Goal: Information Seeking & Learning: Check status

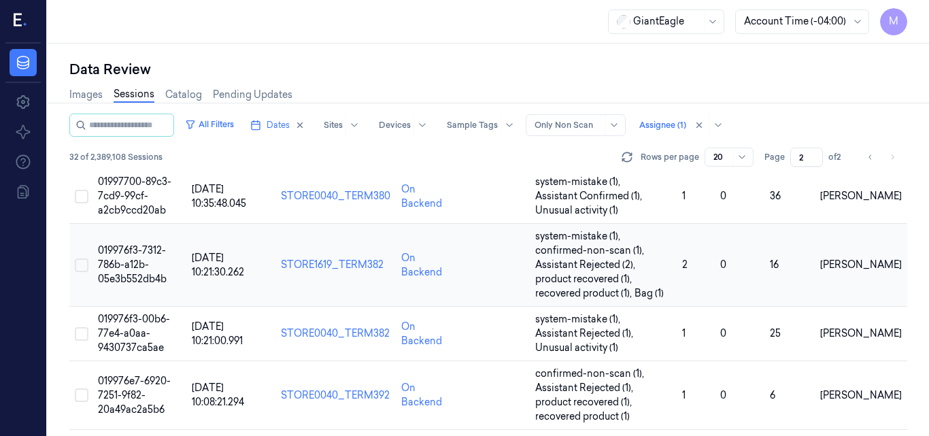
scroll to position [408, 0]
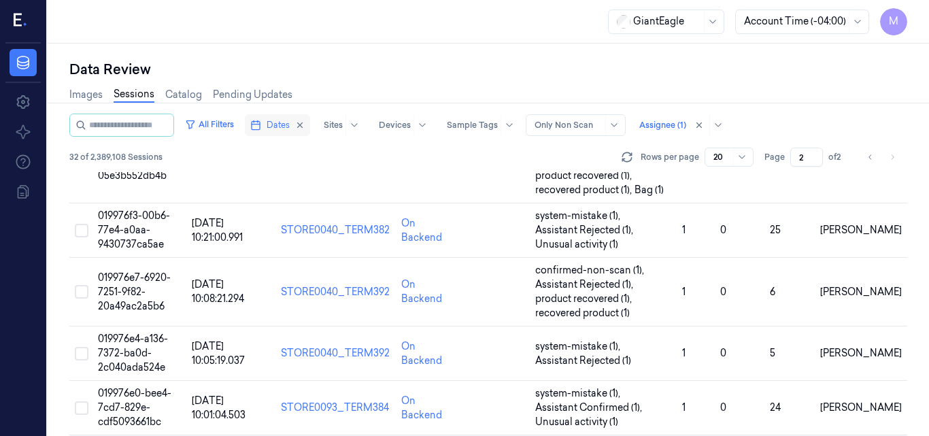
click at [290, 120] on span "Dates" at bounding box center [278, 125] width 23 height 12
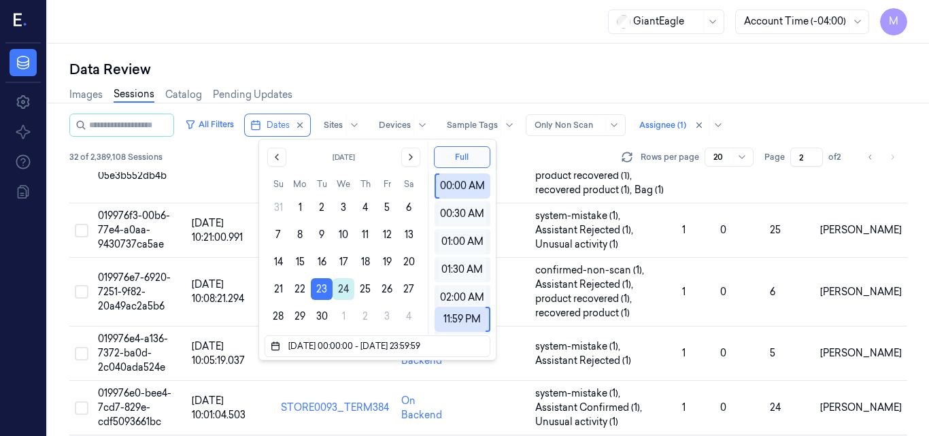
click at [345, 286] on button "24" at bounding box center [344, 289] width 22 height 22
type input "24/09/2025 00:00:00 - 24/09/2025 23:59:59"
click at [421, 63] on div "Data Review" at bounding box center [488, 69] width 838 height 19
type input "1"
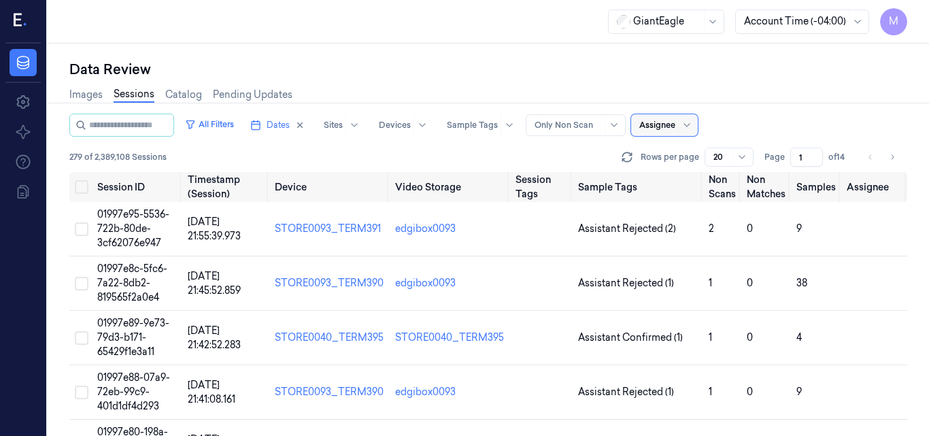
click at [676, 126] on div at bounding box center [658, 125] width 36 height 12
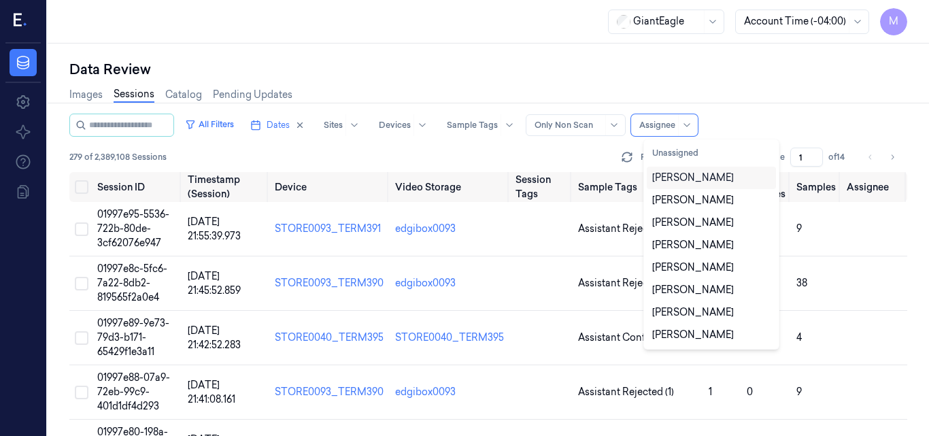
click at [681, 175] on div "mohan kune" at bounding box center [694, 178] width 82 height 14
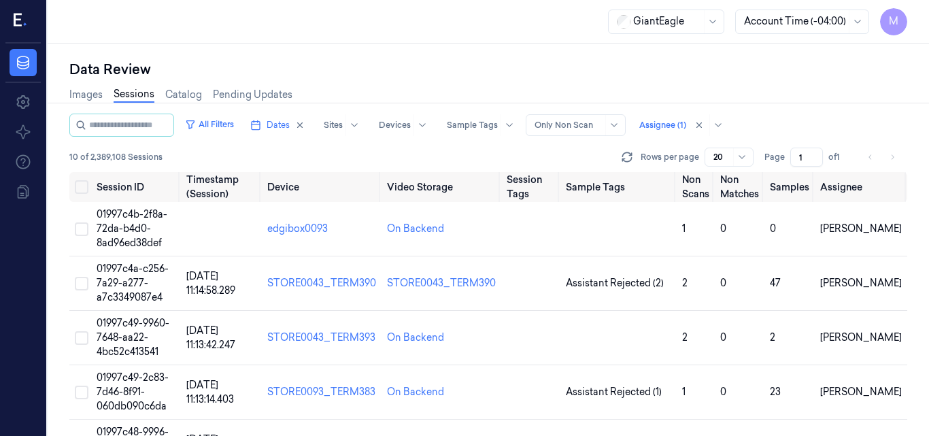
click at [578, 66] on div "Data Review" at bounding box center [488, 69] width 838 height 19
click at [129, 216] on span "01997c4b-2f8a-72da-b4d0-8ad96ed38def" at bounding box center [132, 228] width 71 height 41
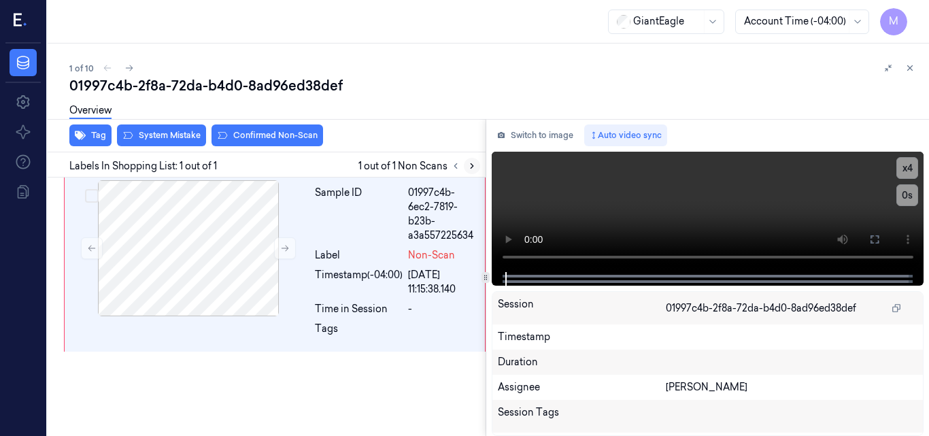
click at [469, 167] on icon at bounding box center [472, 166] width 10 height 10
click at [275, 240] on button at bounding box center [285, 248] width 22 height 22
click at [280, 244] on icon at bounding box center [285, 249] width 10 height 10
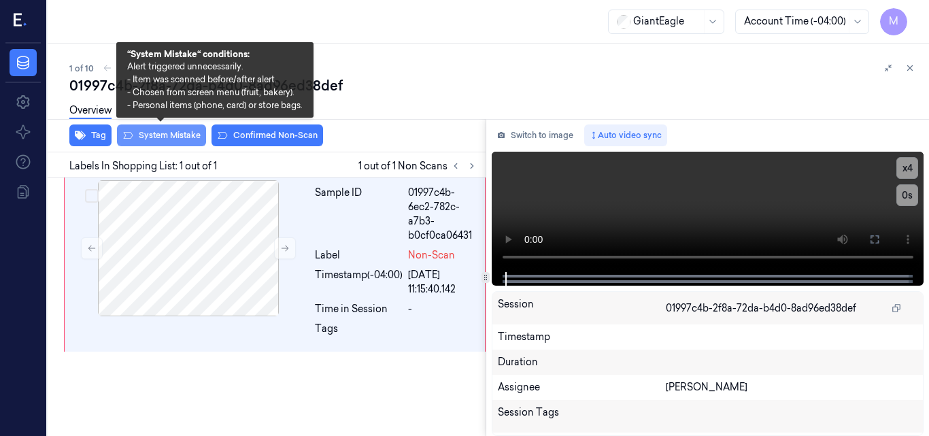
click at [169, 134] on button "System Mistake" at bounding box center [161, 136] width 89 height 22
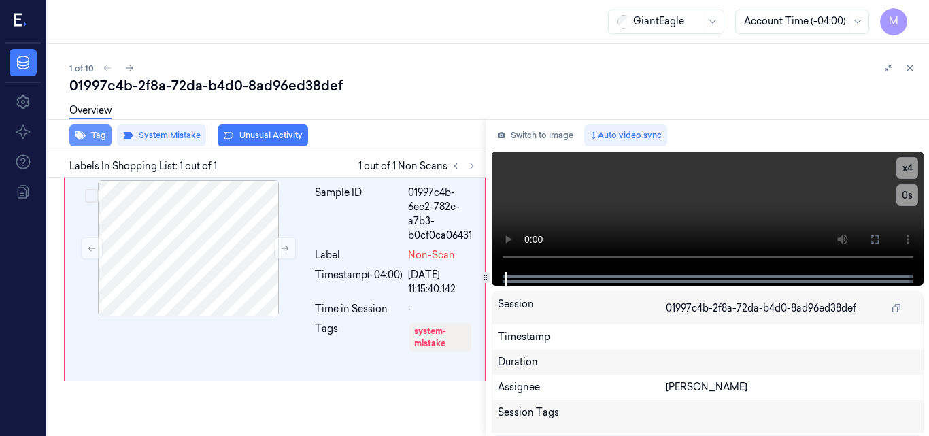
click at [91, 139] on button "Tag" at bounding box center [90, 136] width 42 height 22
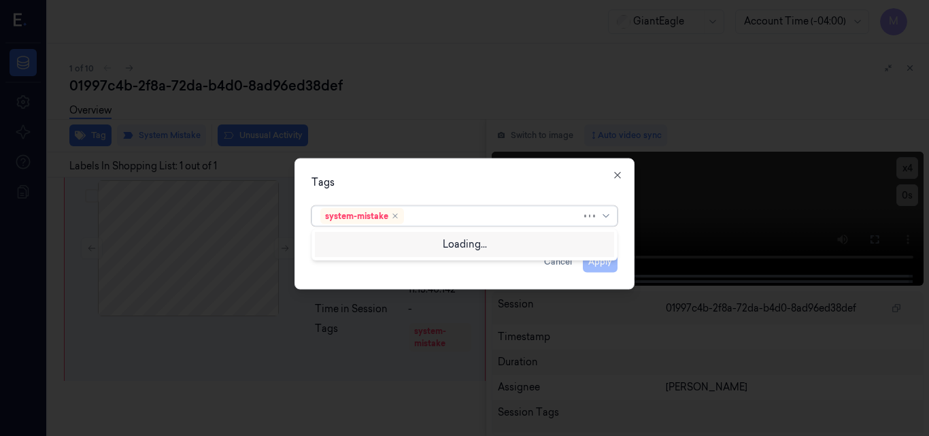
click at [420, 218] on div at bounding box center [494, 216] width 175 height 14
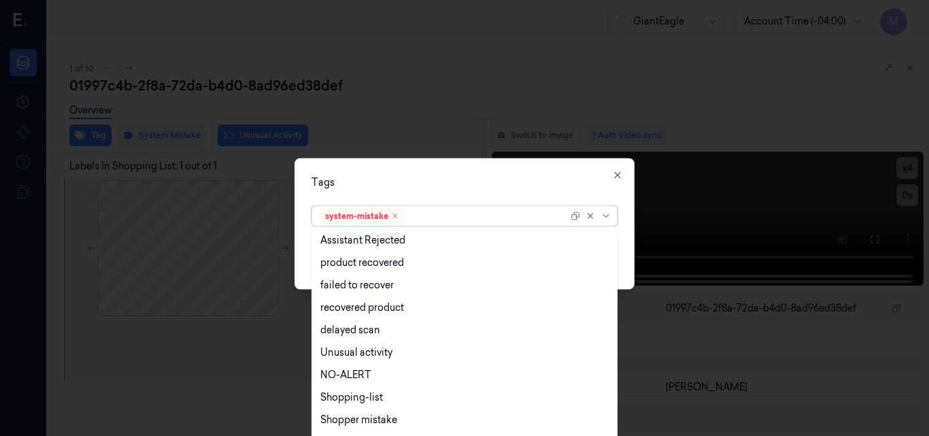
scroll to position [133, 0]
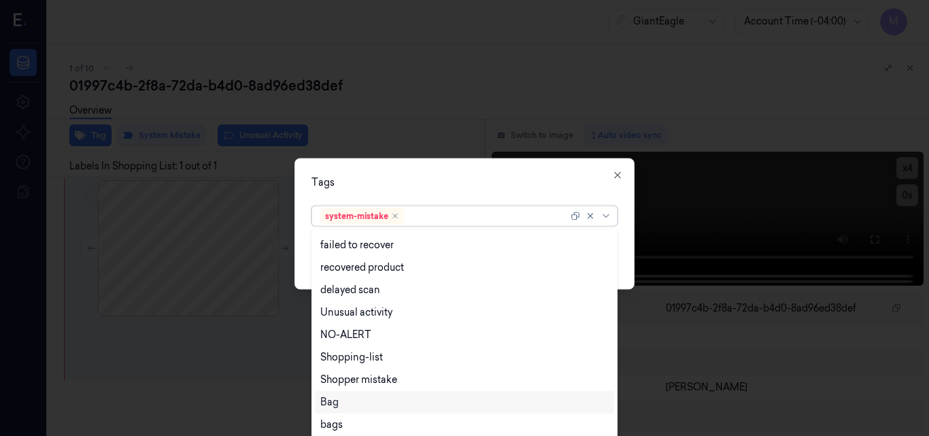
click at [373, 398] on div "Bag" at bounding box center [464, 402] width 288 height 14
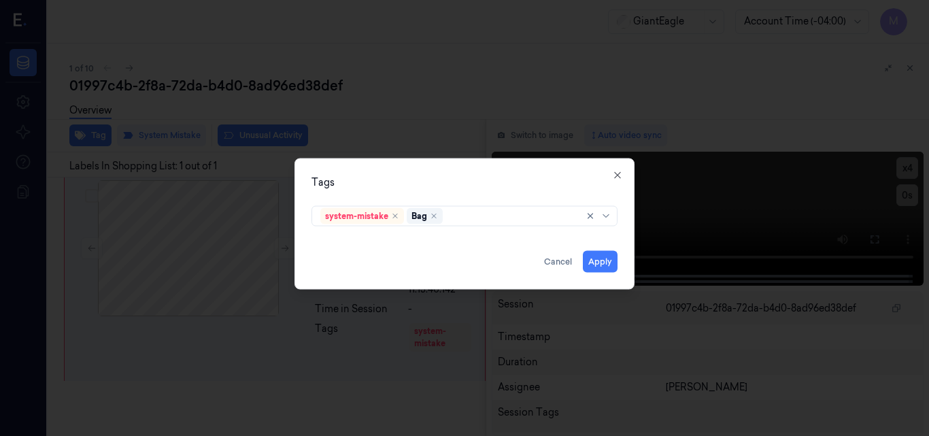
click at [461, 180] on div "Tags" at bounding box center [465, 182] width 306 height 14
click at [601, 257] on button "Apply" at bounding box center [600, 261] width 35 height 22
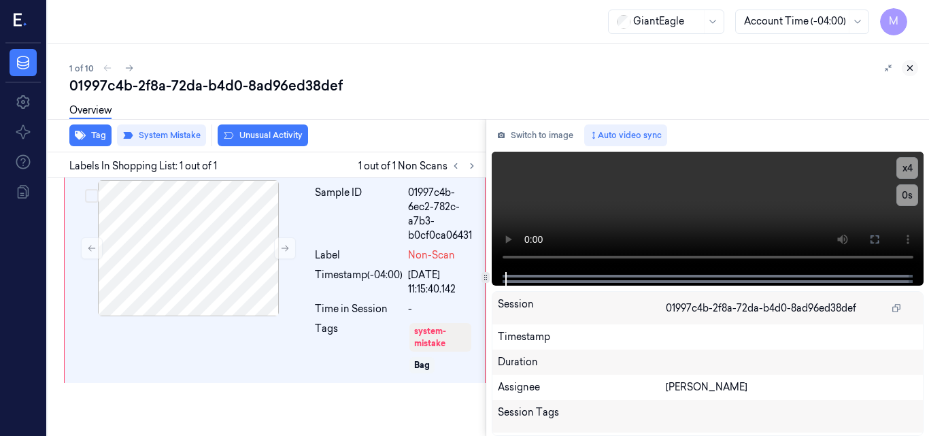
click at [912, 65] on icon at bounding box center [911, 68] width 10 height 10
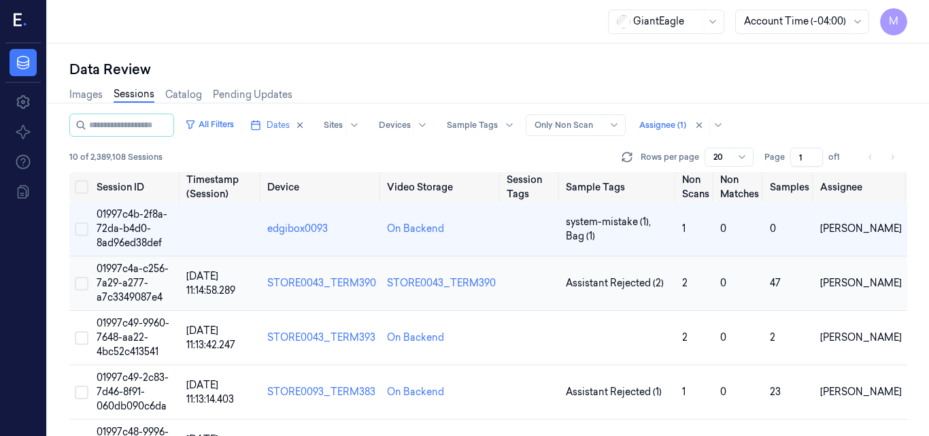
click at [131, 273] on span "01997c4a-c256-7a29-a277-a7c3349087e4" at bounding box center [133, 283] width 72 height 41
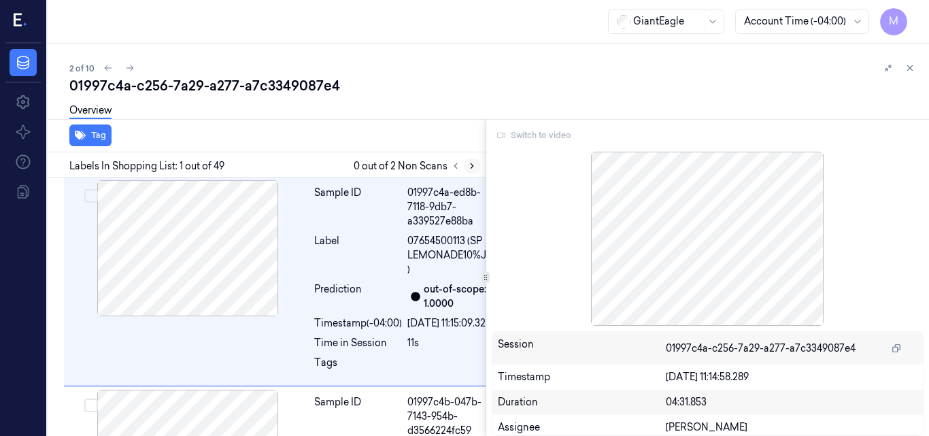
click at [470, 165] on icon at bounding box center [472, 166] width 10 height 10
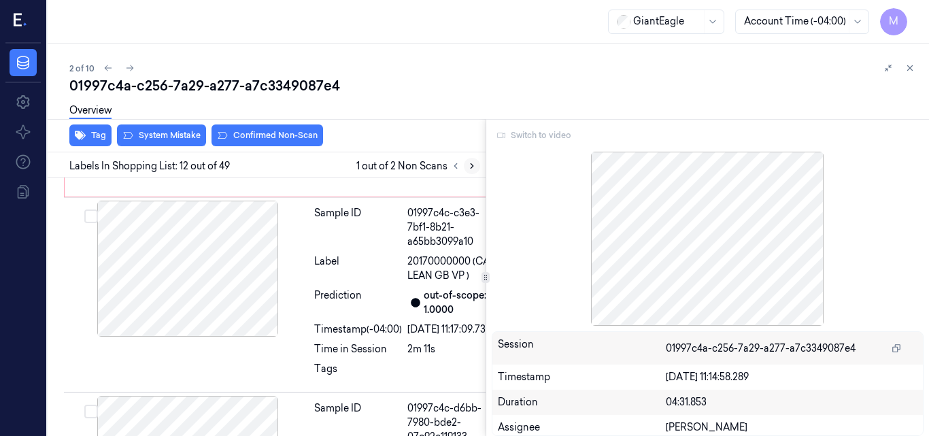
scroll to position [2621, 0]
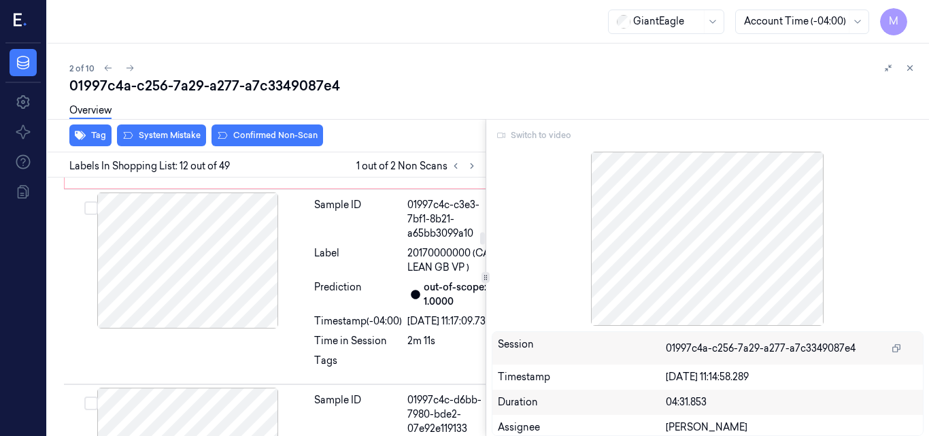
click at [545, 134] on div "Switch to video" at bounding box center [708, 136] width 433 height 22
click at [544, 135] on div "Switch to video" at bounding box center [708, 136] width 433 height 22
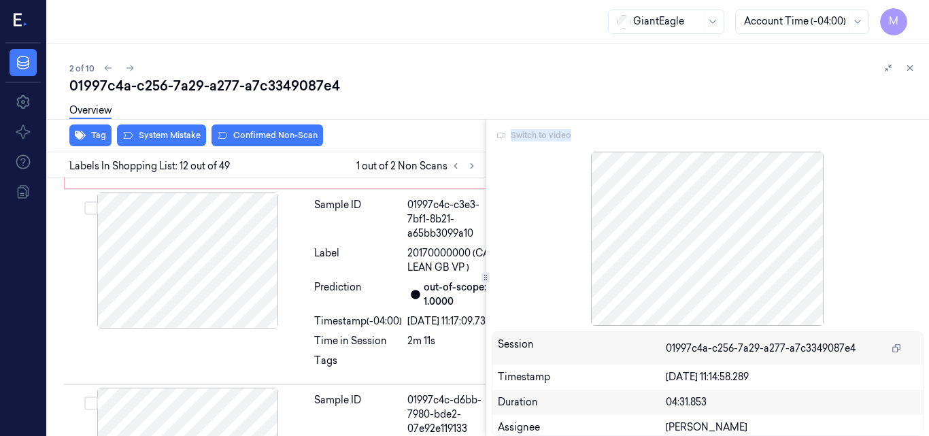
click at [544, 135] on div "Switch to video" at bounding box center [708, 136] width 433 height 22
click at [535, 154] on div at bounding box center [708, 239] width 433 height 174
click at [538, 138] on div "Switch to video" at bounding box center [708, 136] width 433 height 22
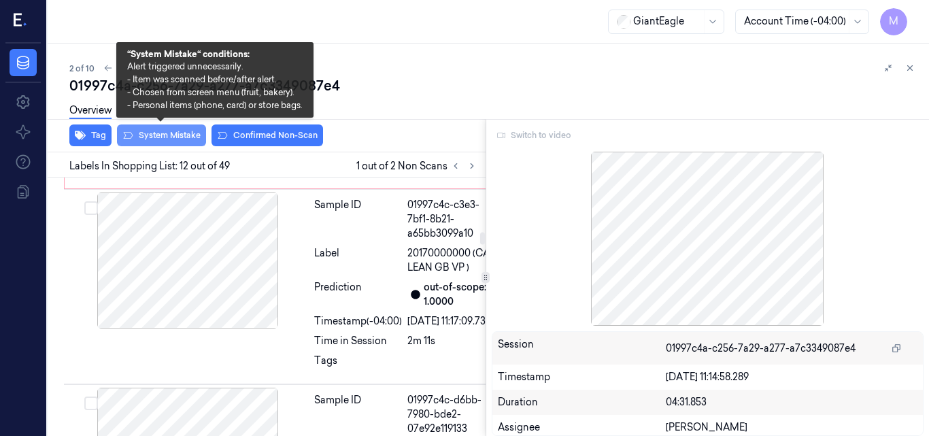
click at [178, 138] on button "System Mistake" at bounding box center [161, 136] width 89 height 22
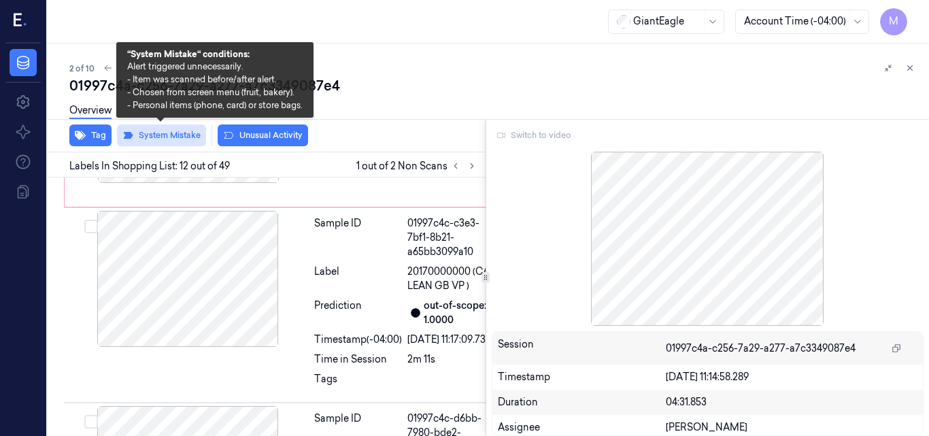
scroll to position [2624, 0]
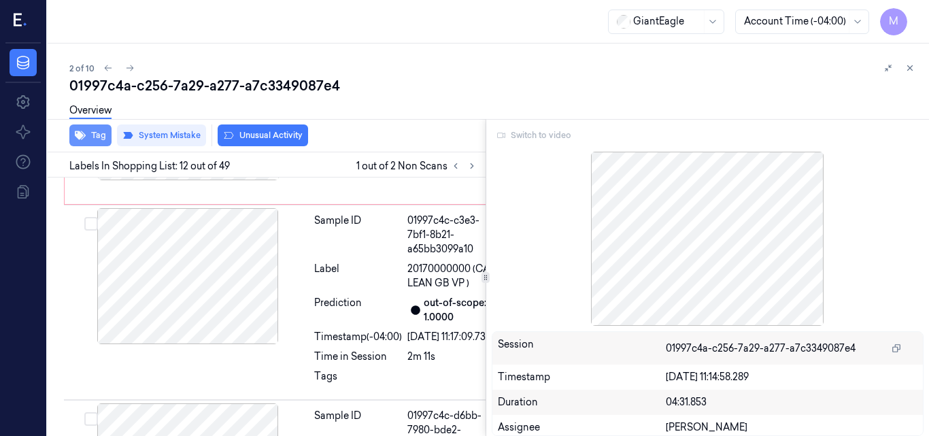
click at [99, 137] on button "Tag" at bounding box center [90, 136] width 42 height 22
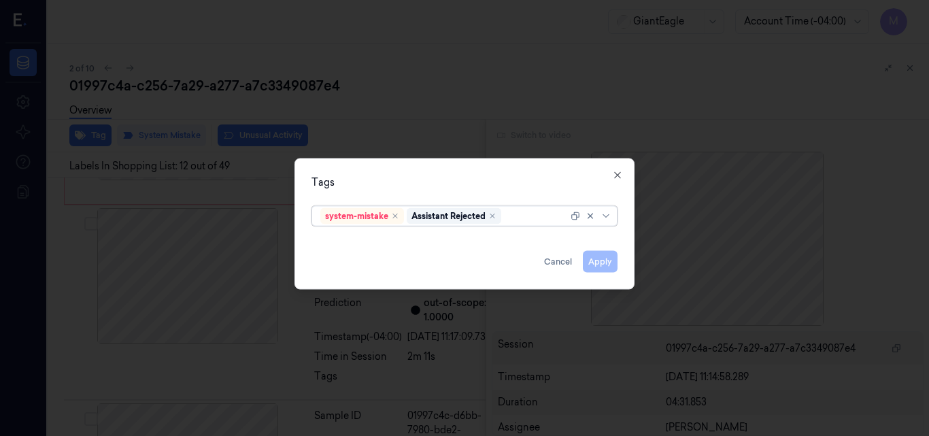
click at [522, 214] on div at bounding box center [536, 216] width 64 height 14
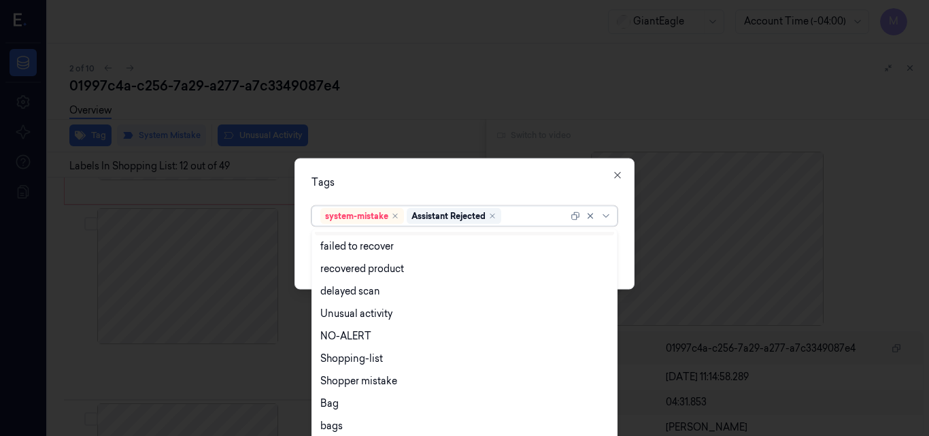
scroll to position [110, 0]
click at [353, 399] on div "Bag" at bounding box center [464, 402] width 288 height 14
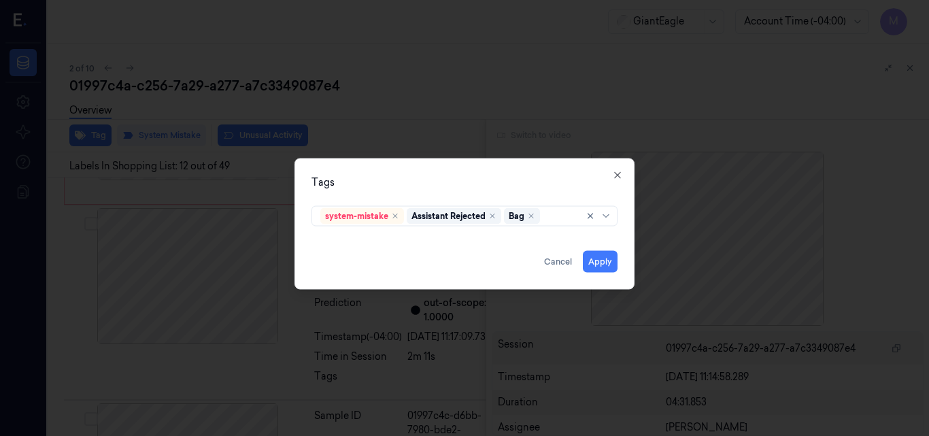
click at [439, 180] on div "Tags" at bounding box center [465, 182] width 306 height 14
click at [608, 263] on button "Apply" at bounding box center [600, 261] width 35 height 22
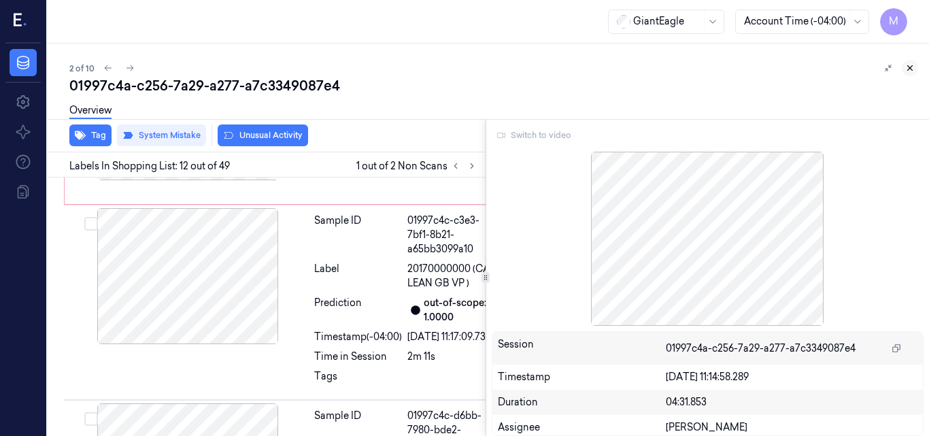
click at [917, 65] on button at bounding box center [910, 68] width 16 height 16
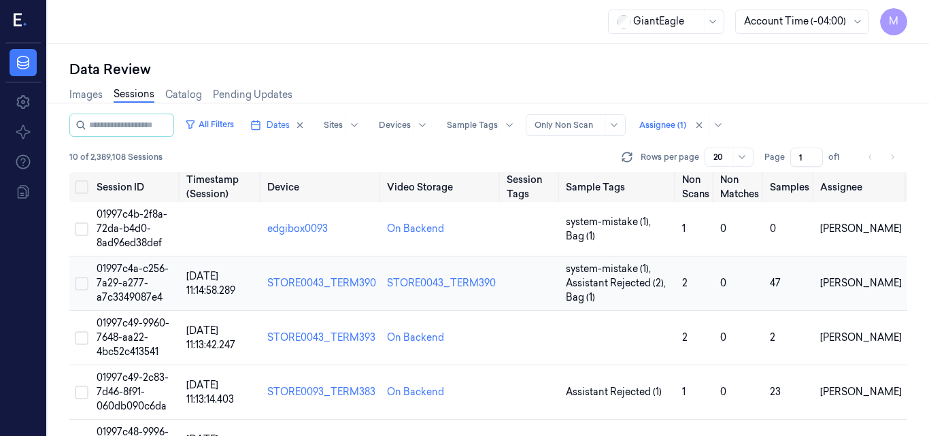
click at [133, 275] on td "01997c4a-c256-7a29-a277-a7c3349087e4" at bounding box center [136, 284] width 90 height 54
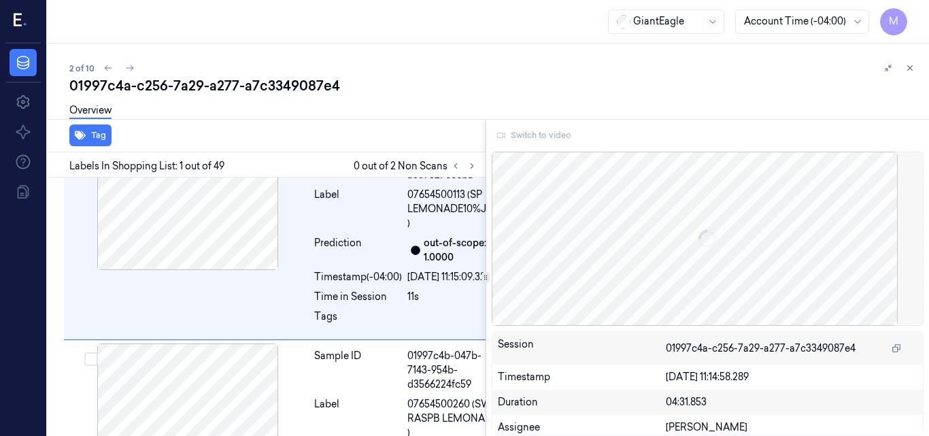
scroll to position [48, 0]
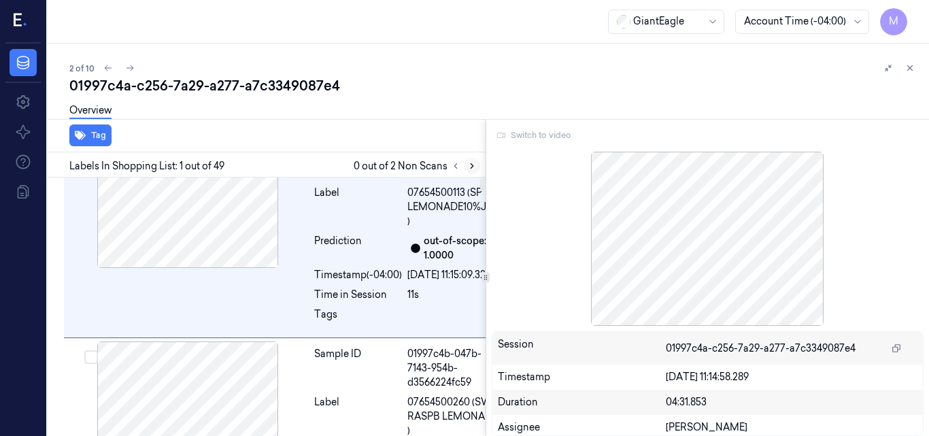
click at [474, 162] on icon at bounding box center [472, 166] width 10 height 10
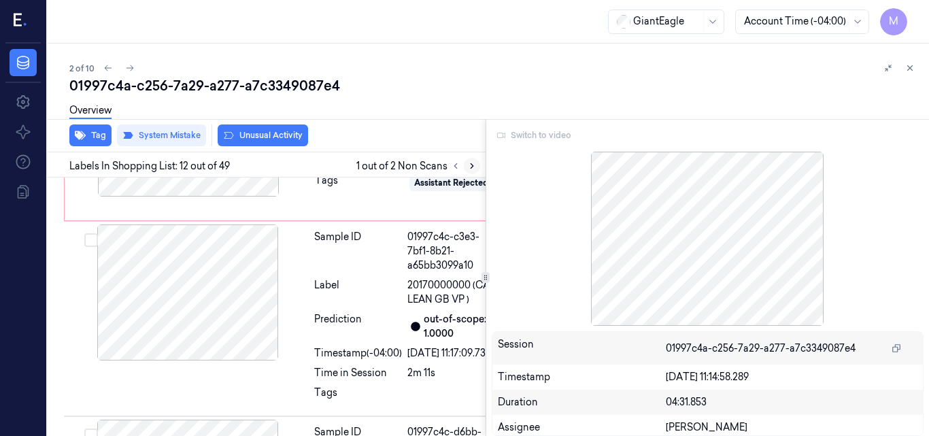
scroll to position [2624, 0]
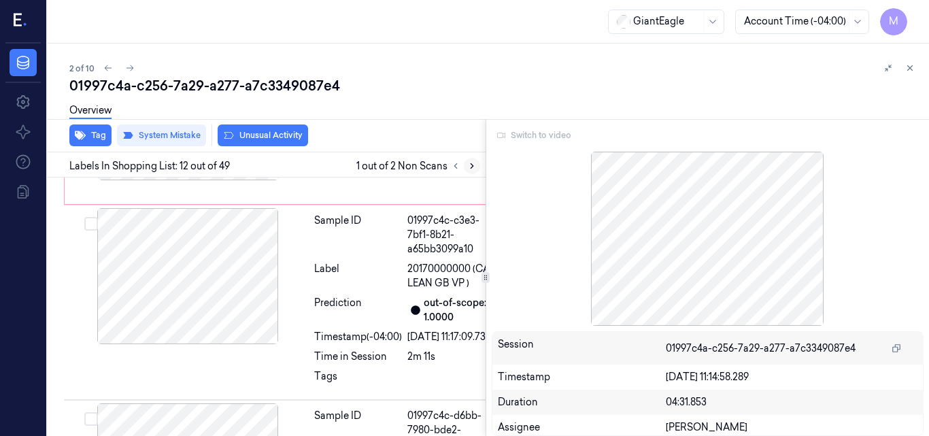
click at [470, 164] on icon at bounding box center [472, 166] width 10 height 10
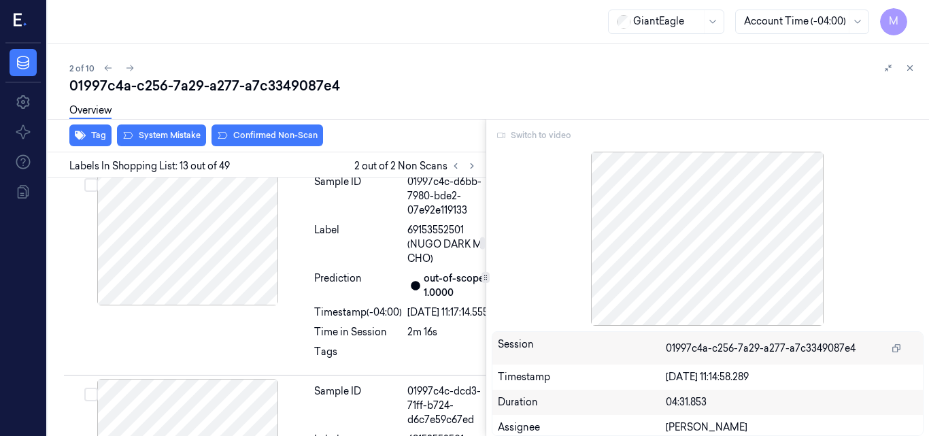
scroll to position [2832, 0]
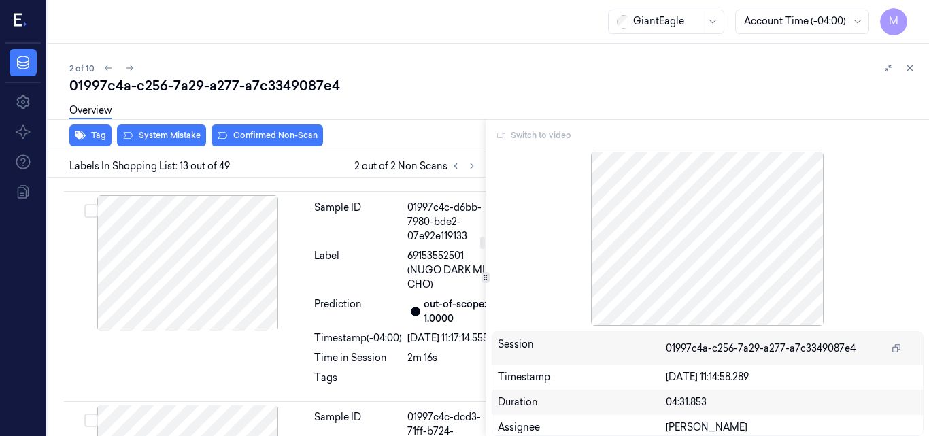
click at [910, 70] on icon at bounding box center [911, 68] width 10 height 10
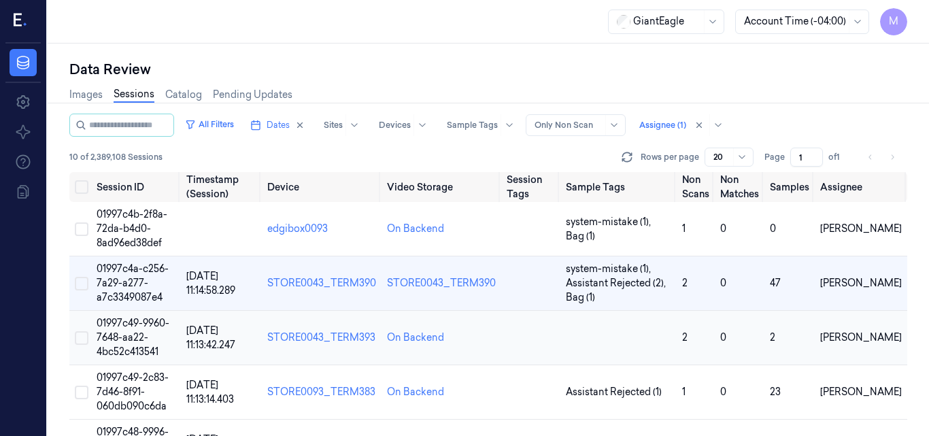
click at [208, 337] on td "[DATE] 11:13:42.247" at bounding box center [221, 338] width 81 height 54
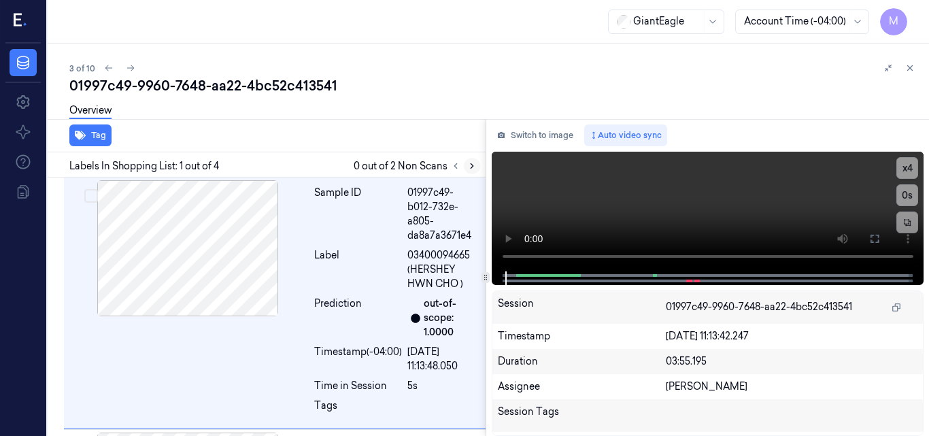
click at [472, 165] on icon at bounding box center [472, 166] width 3 height 5
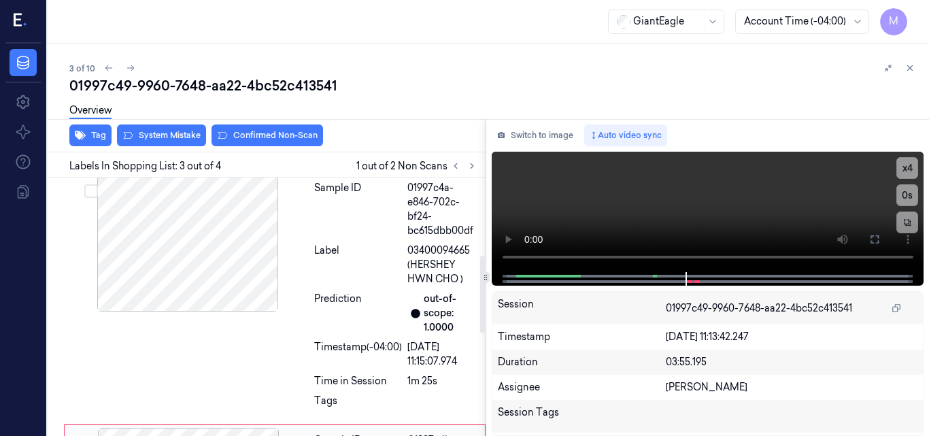
scroll to position [259, 0]
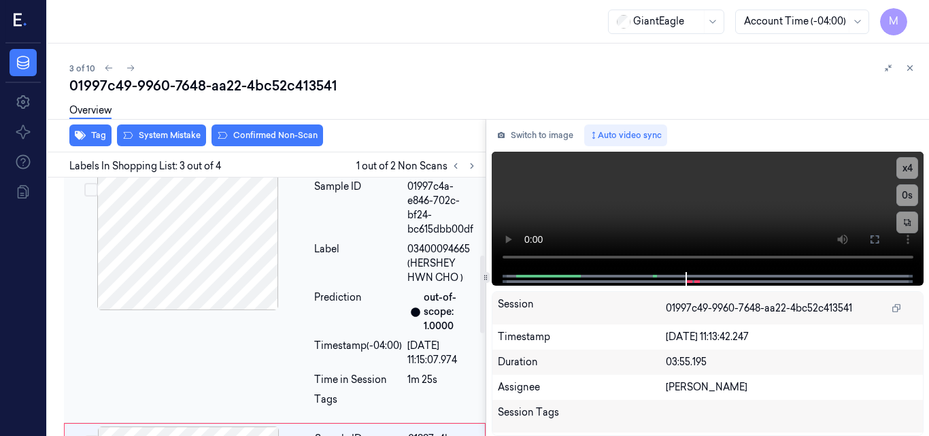
click at [232, 262] on div at bounding box center [188, 242] width 242 height 136
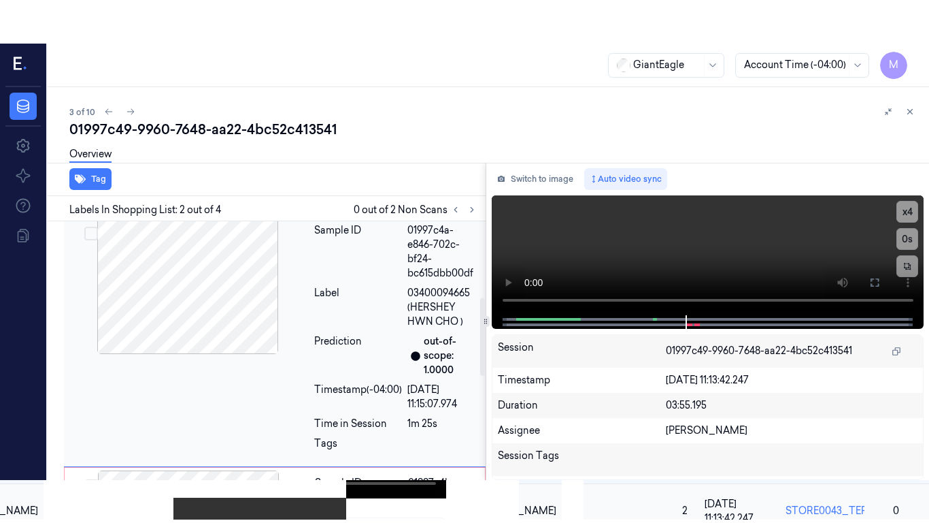
scroll to position [249, 0]
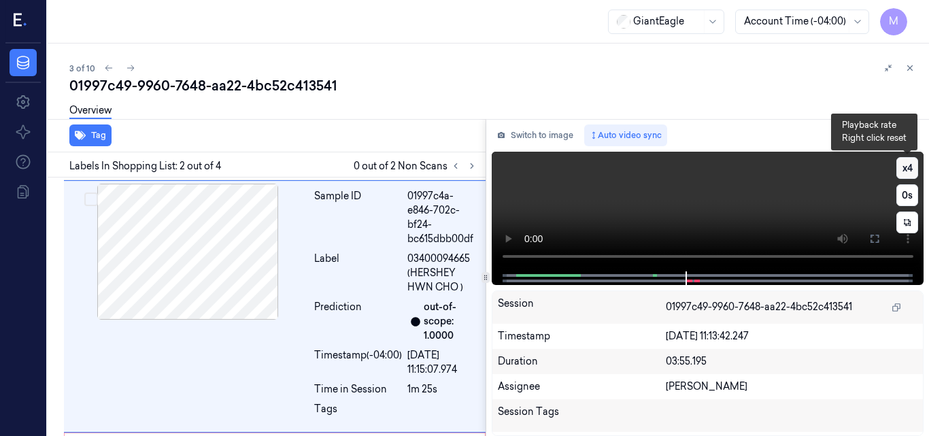
click at [911, 165] on button "x 4" at bounding box center [908, 168] width 22 height 22
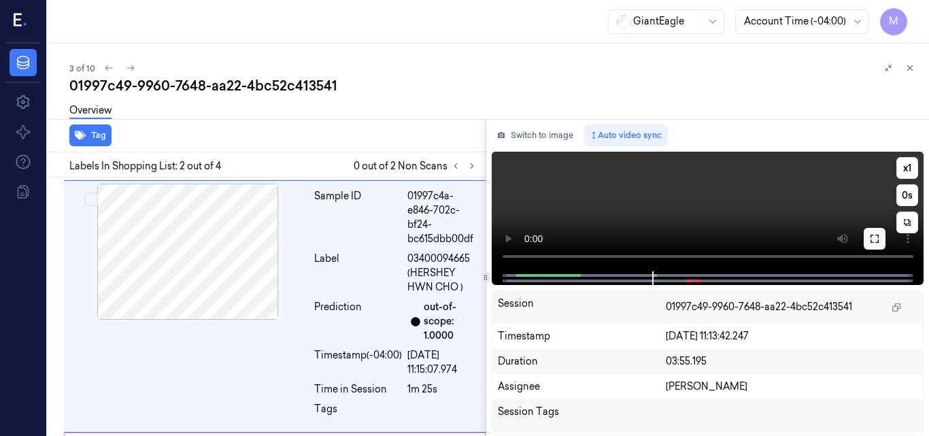
click at [875, 237] on icon at bounding box center [875, 238] width 11 height 11
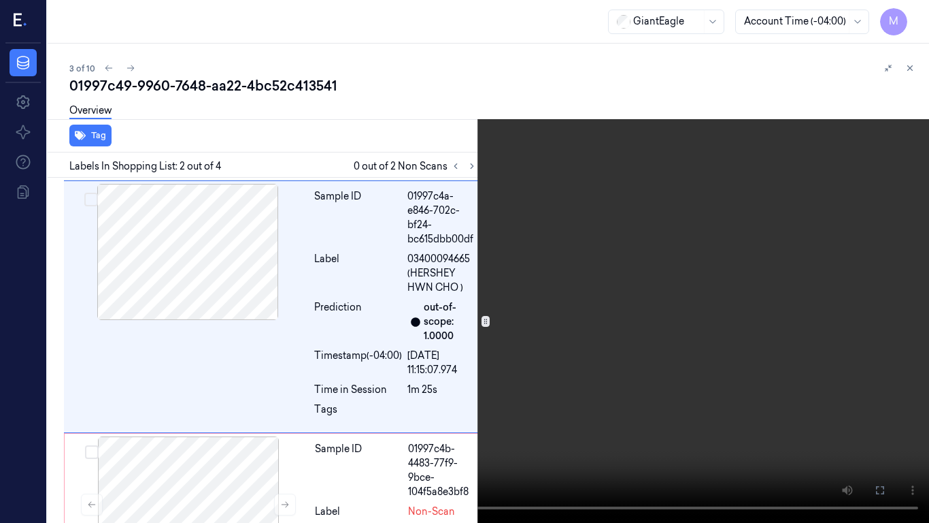
click at [702, 295] on video at bounding box center [464, 261] width 929 height 523
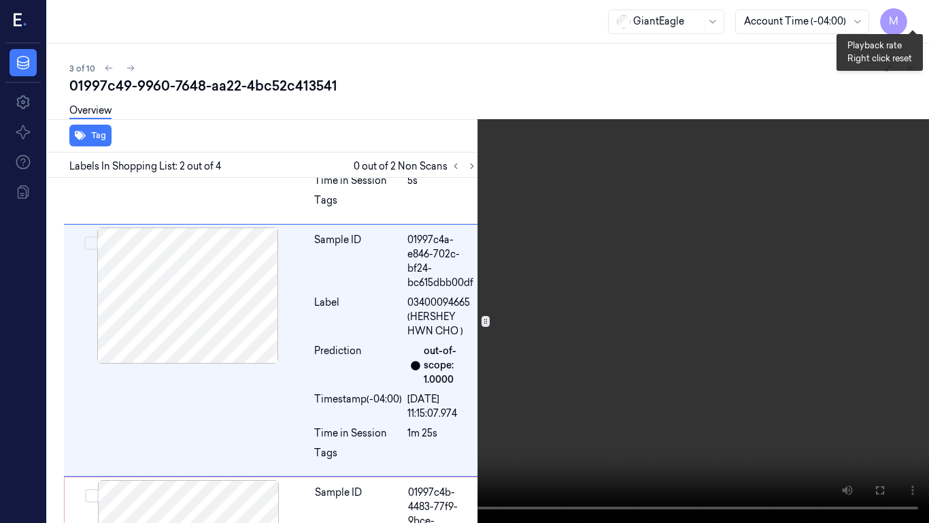
click at [915, 14] on button "x 1" at bounding box center [913, 16] width 22 height 22
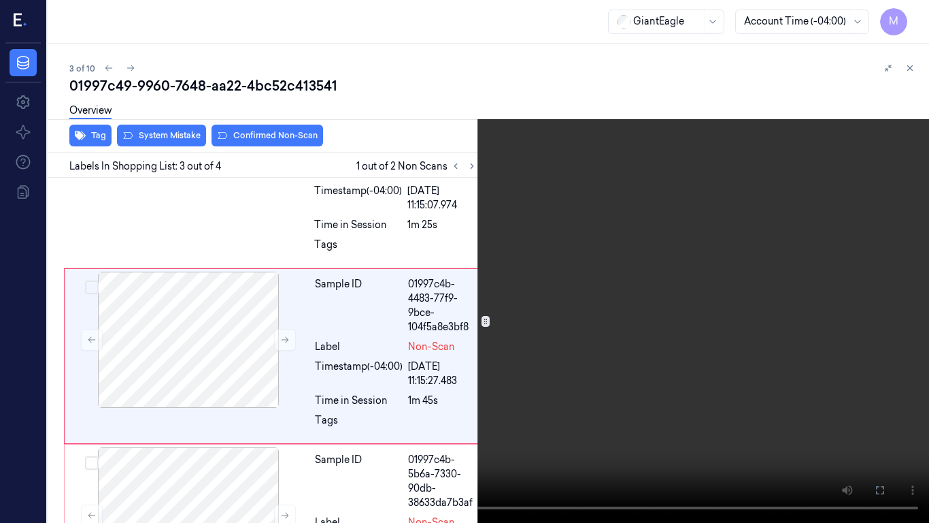
scroll to position [420, 0]
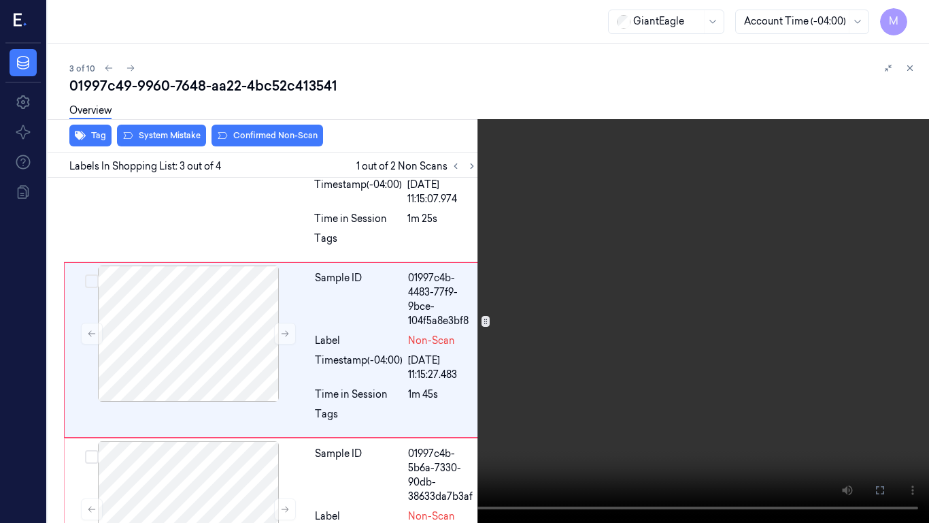
click at [623, 265] on video at bounding box center [464, 261] width 929 height 523
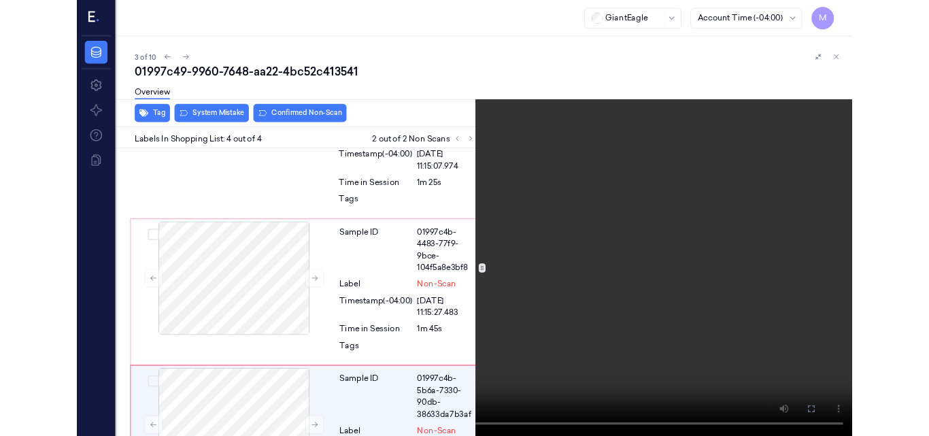
scroll to position [515, 0]
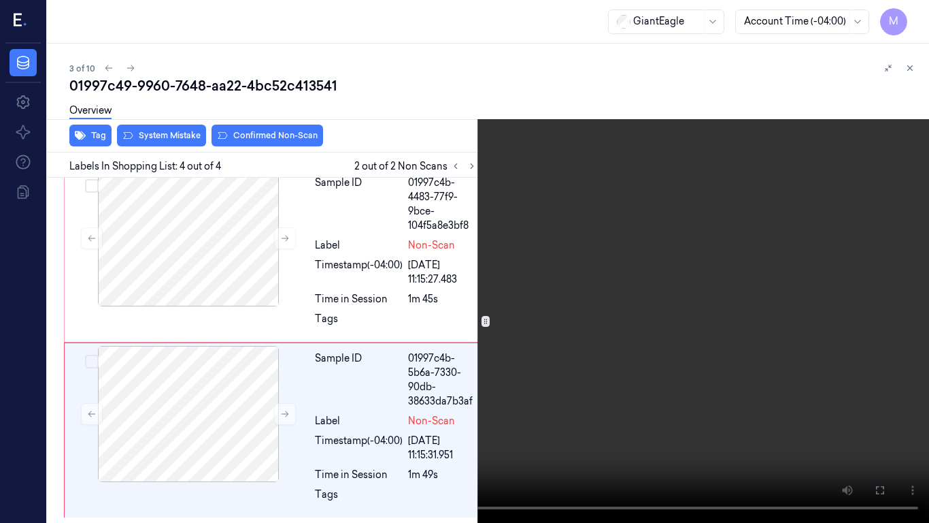
click at [0, 0] on icon at bounding box center [0, 0] width 0 height 0
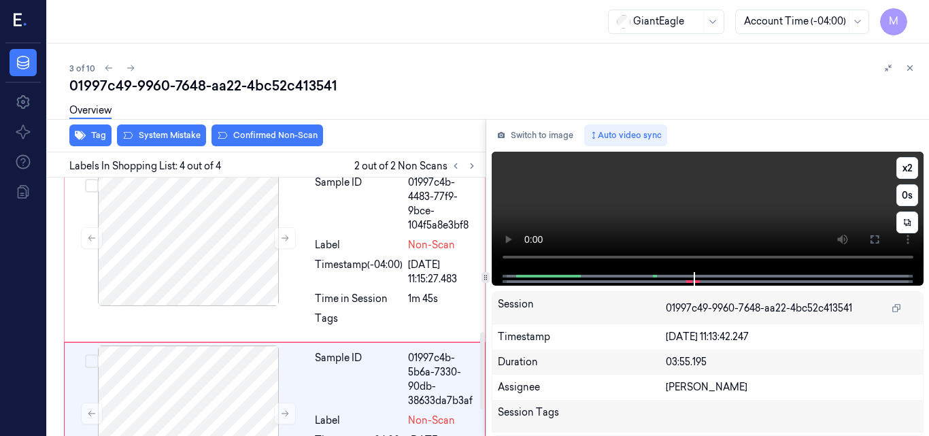
click at [740, 222] on video at bounding box center [708, 212] width 433 height 120
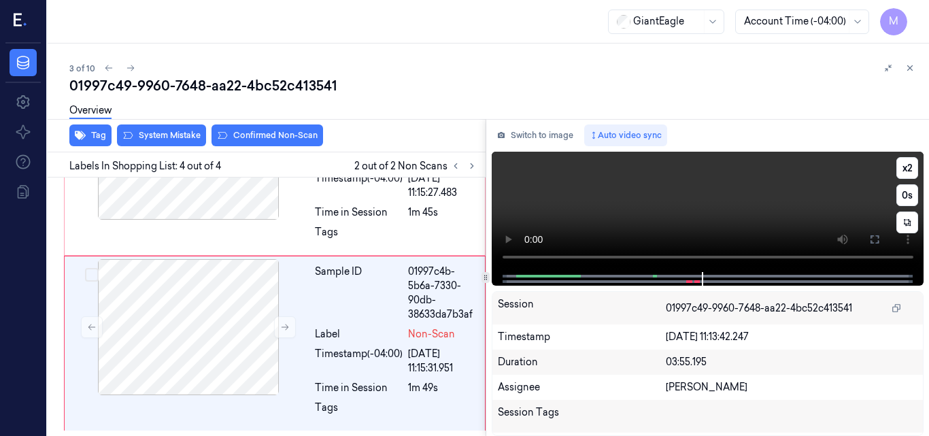
click at [754, 203] on video at bounding box center [708, 212] width 433 height 120
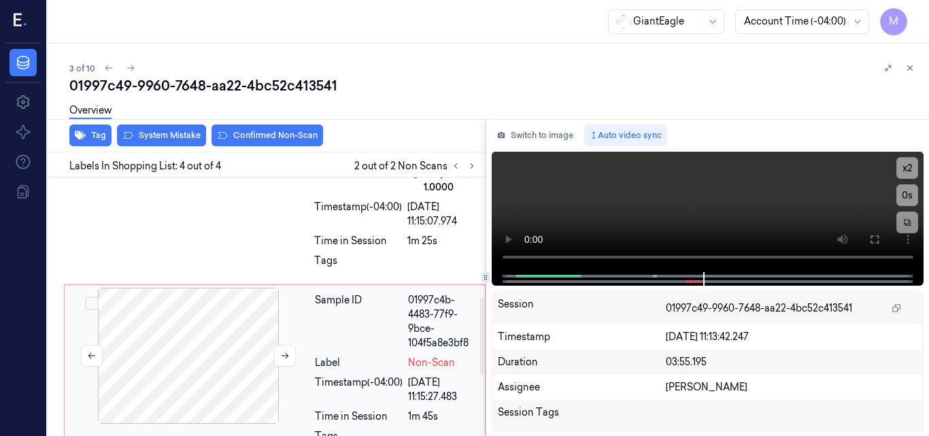
click at [208, 329] on div at bounding box center [188, 356] width 242 height 136
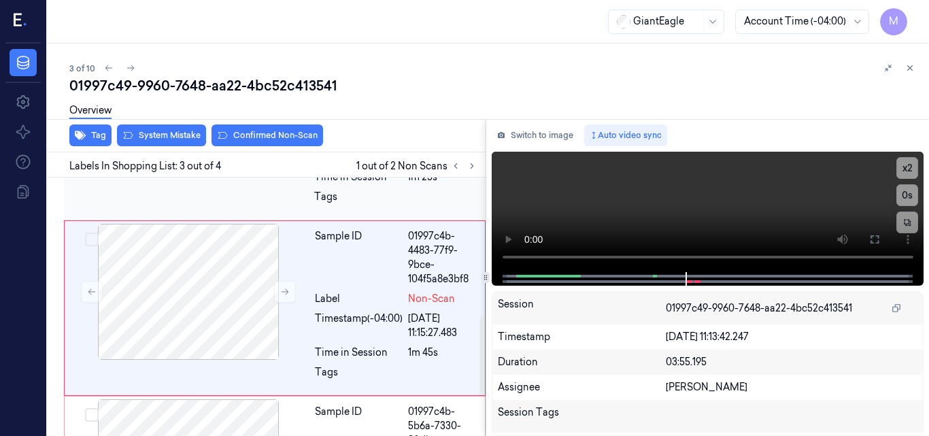
scroll to position [463, 0]
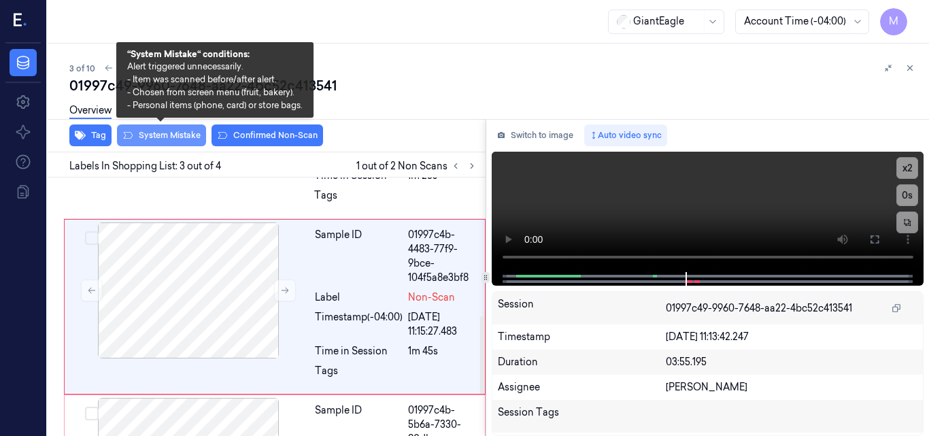
click at [164, 134] on button "System Mistake" at bounding box center [161, 136] width 89 height 22
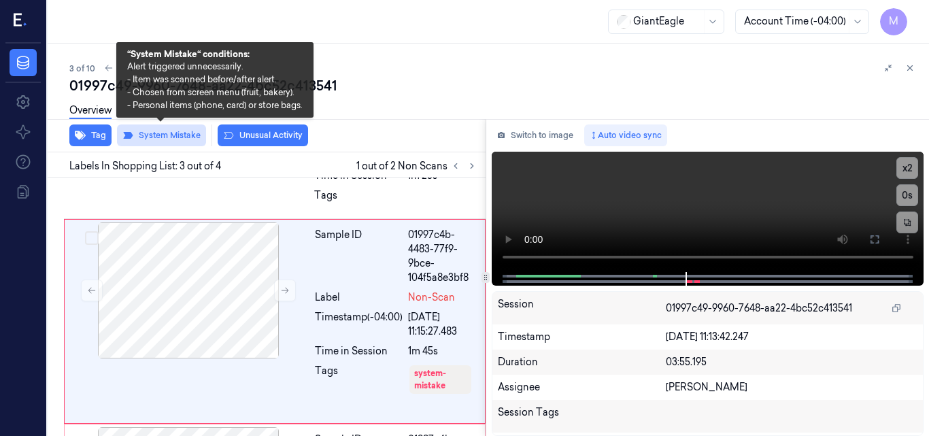
scroll to position [478, 0]
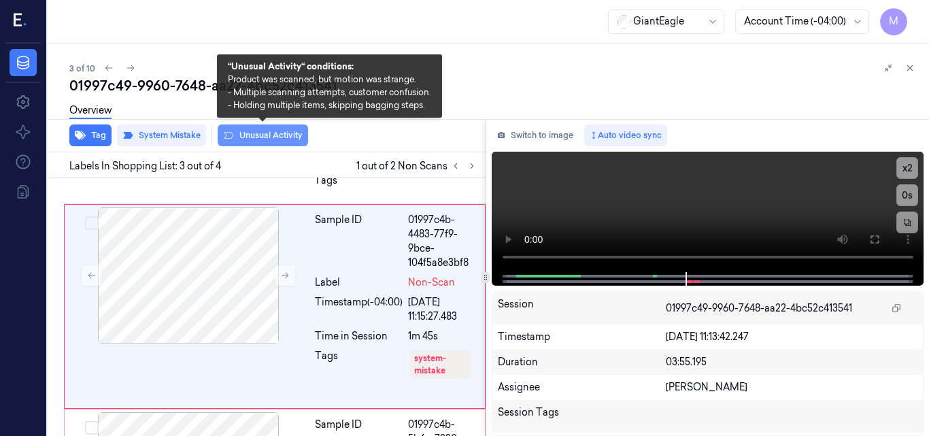
click at [276, 142] on button "Unusual Activity" at bounding box center [263, 136] width 90 height 22
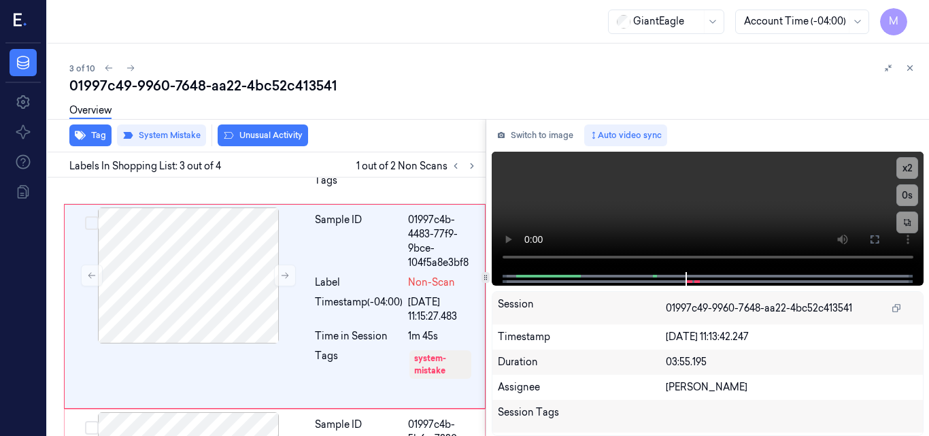
scroll to position [480, 0]
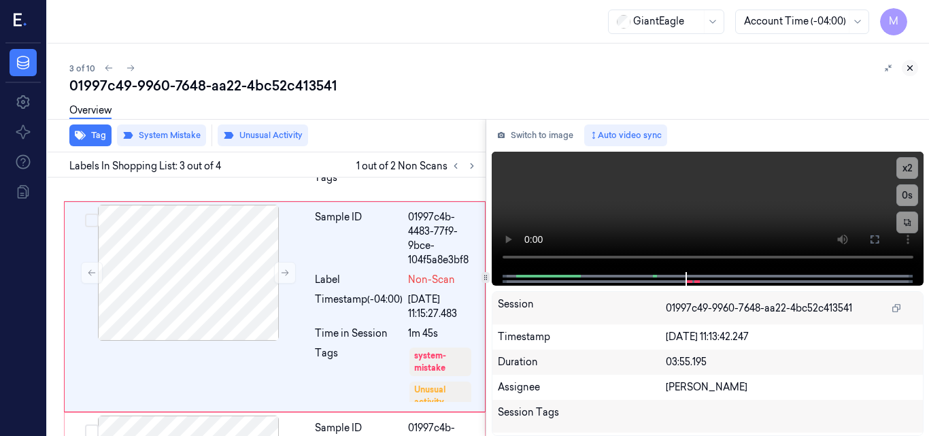
click at [909, 69] on icon at bounding box center [911, 68] width 10 height 10
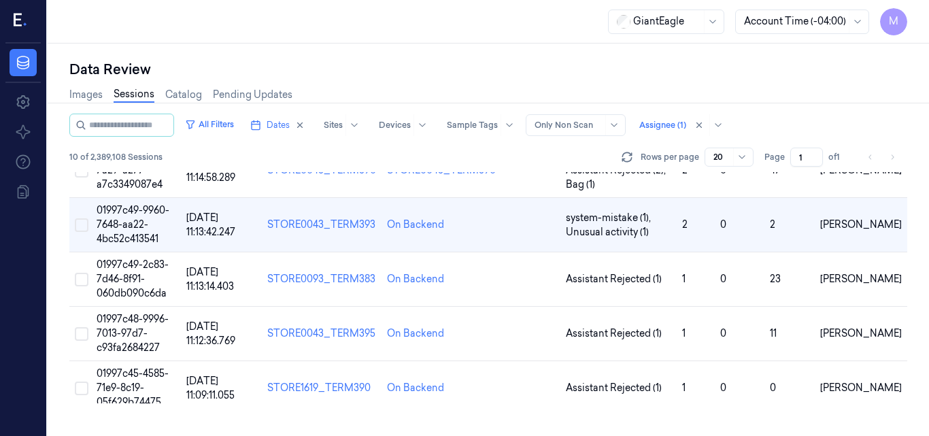
scroll to position [69, 0]
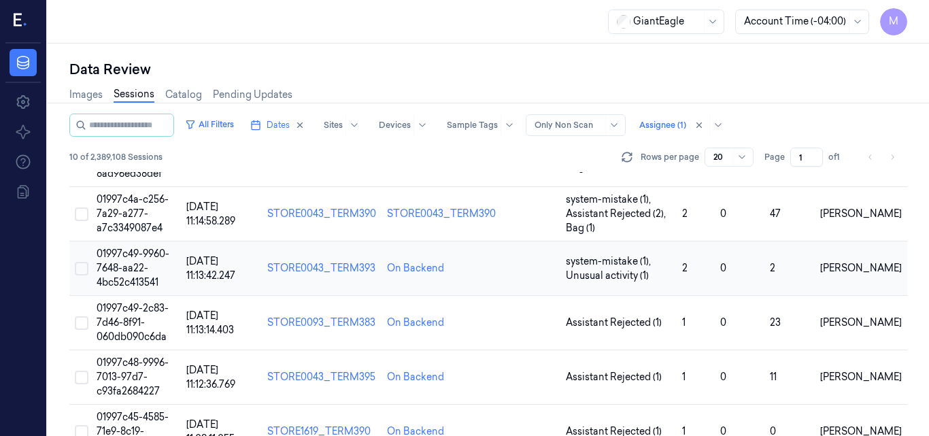
click at [135, 257] on span "01997c49-9960-7648-aa22-4bc52c413541" at bounding box center [133, 268] width 73 height 41
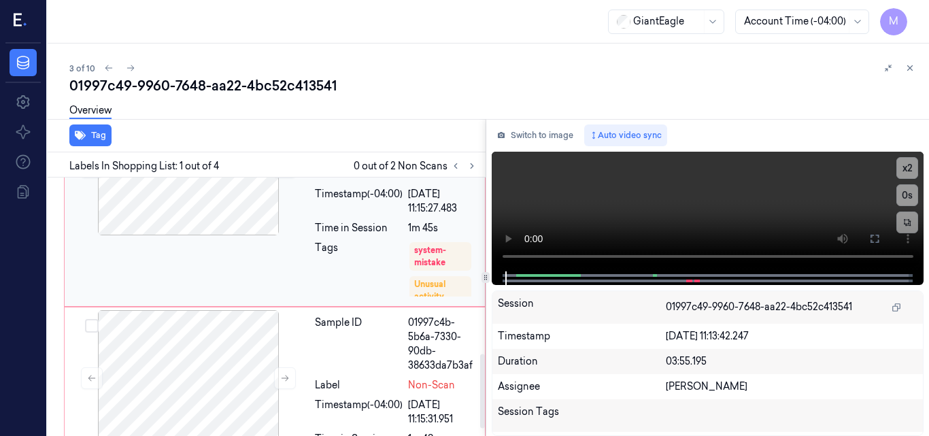
scroll to position [612, 0]
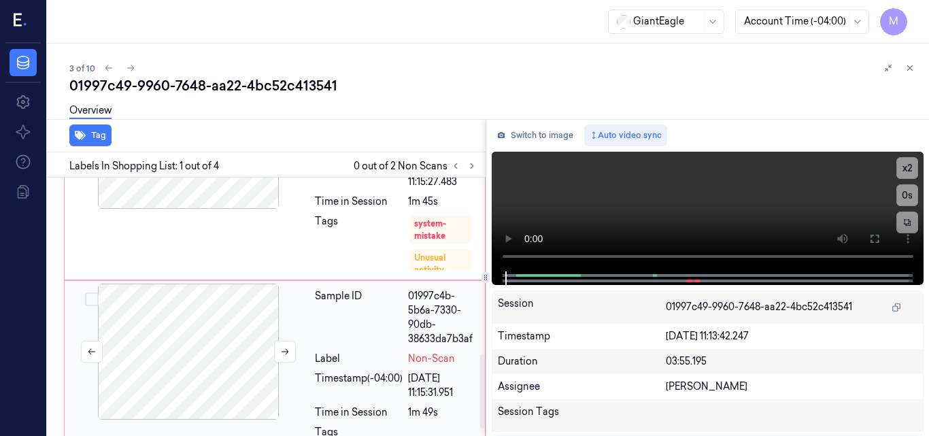
click at [210, 330] on div at bounding box center [188, 352] width 242 height 136
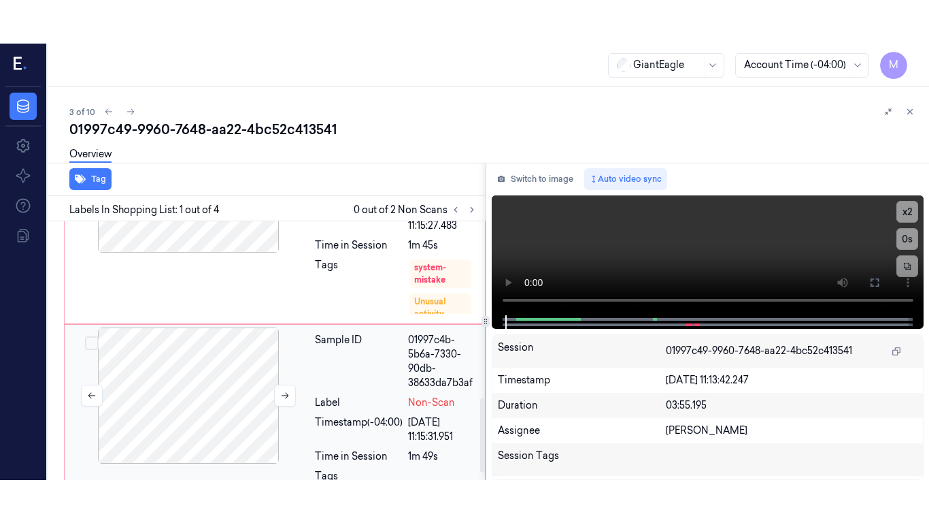
scroll to position [637, 0]
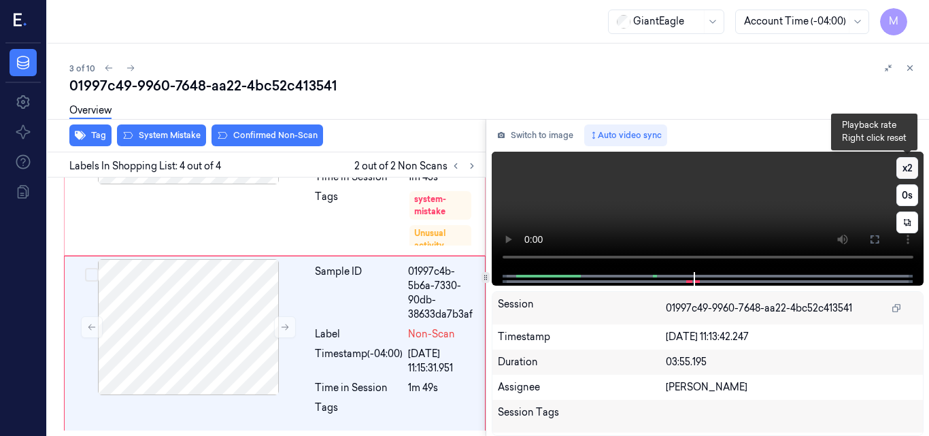
click at [908, 163] on button "x 2" at bounding box center [908, 168] width 22 height 22
click at [907, 170] on button "x 4" at bounding box center [908, 168] width 22 height 22
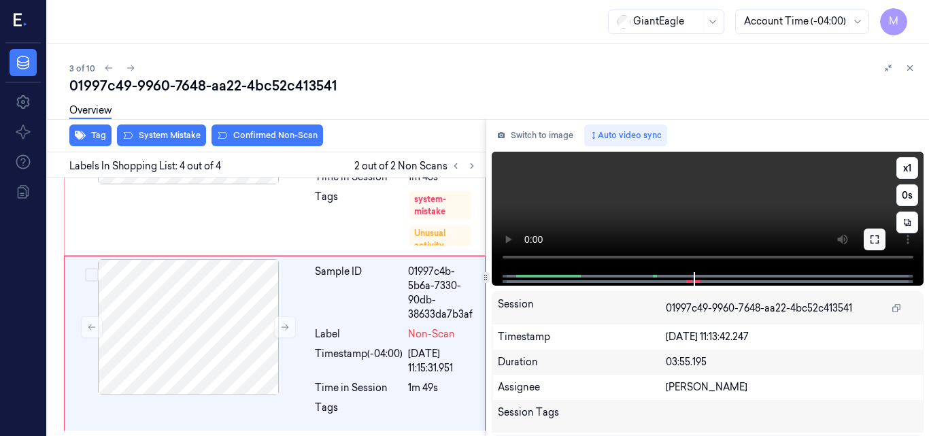
click at [868, 237] on button at bounding box center [875, 240] width 22 height 22
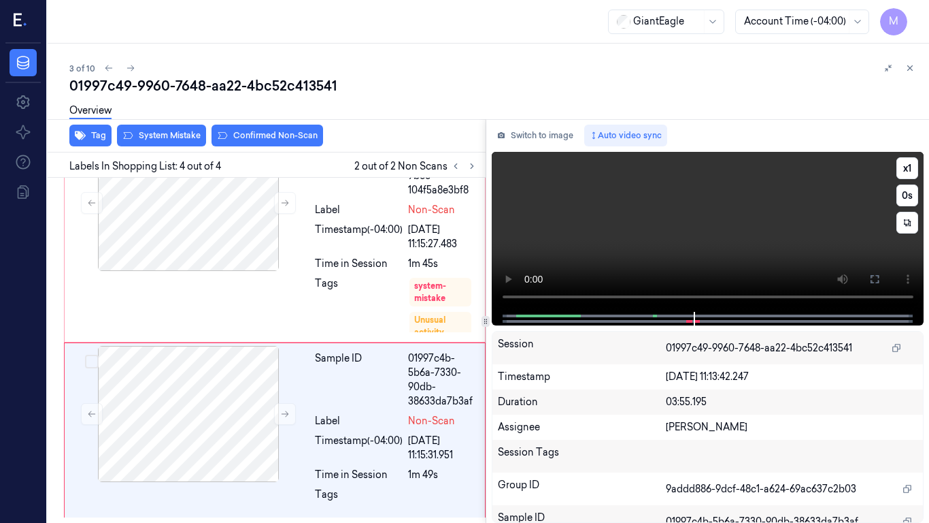
scroll to position [550, 0]
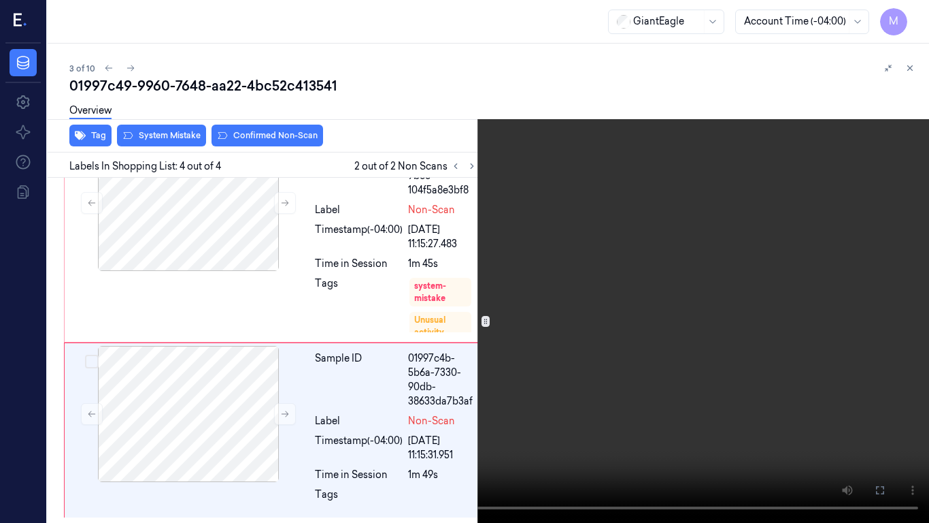
click at [560, 258] on video at bounding box center [464, 261] width 929 height 523
click at [424, 343] on video at bounding box center [464, 261] width 929 height 523
click at [0, 0] on icon at bounding box center [0, 0] width 0 height 0
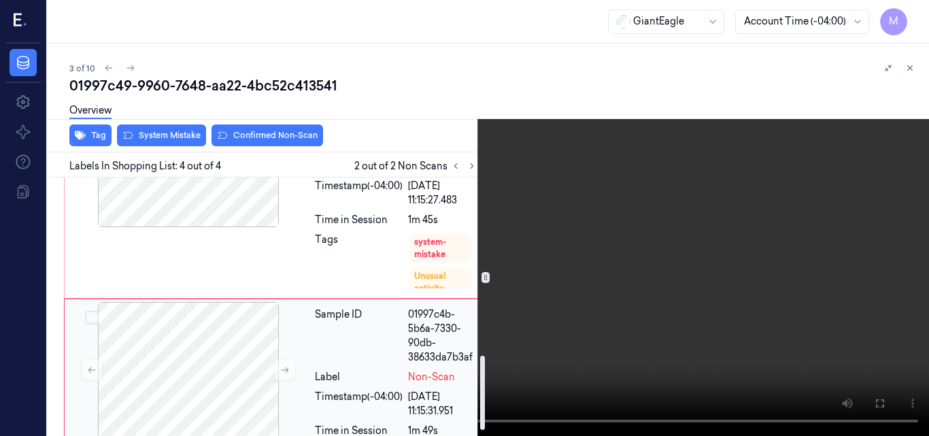
scroll to position [619, 0]
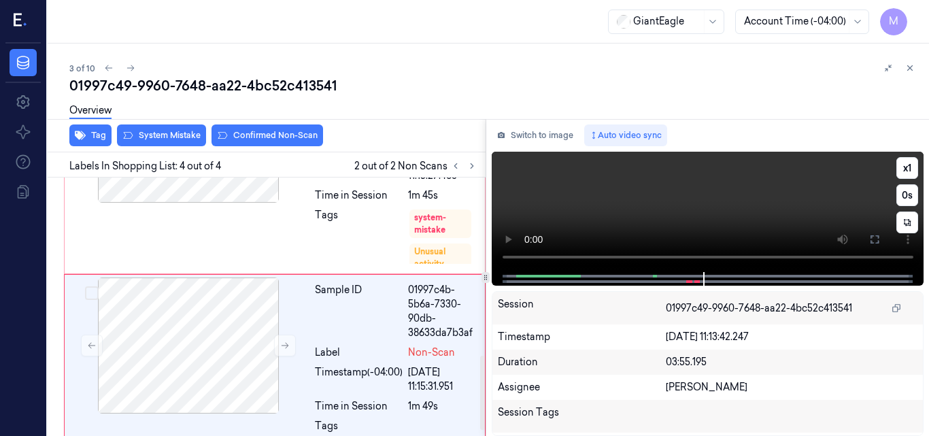
click at [727, 195] on video at bounding box center [708, 212] width 433 height 120
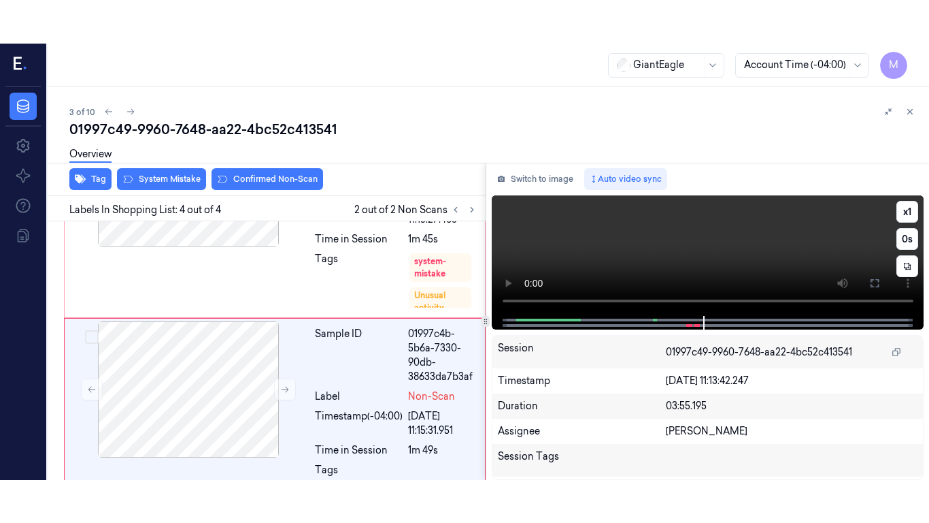
scroll to position [637, 0]
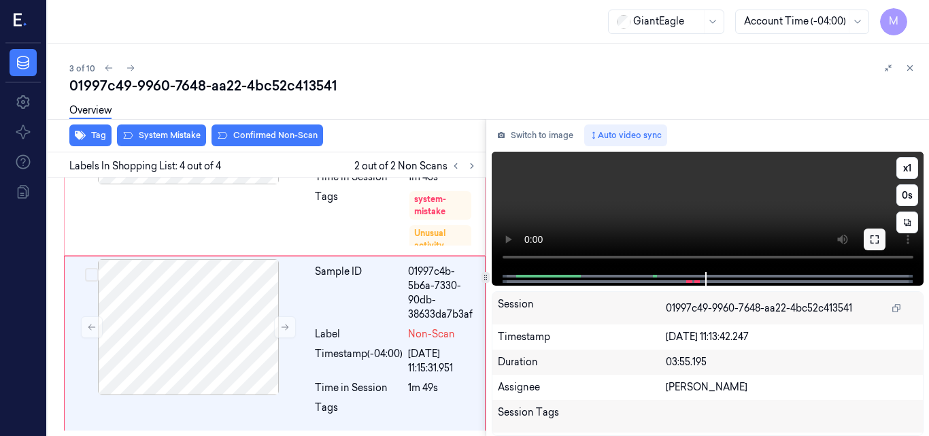
click at [872, 240] on icon at bounding box center [875, 239] width 11 height 11
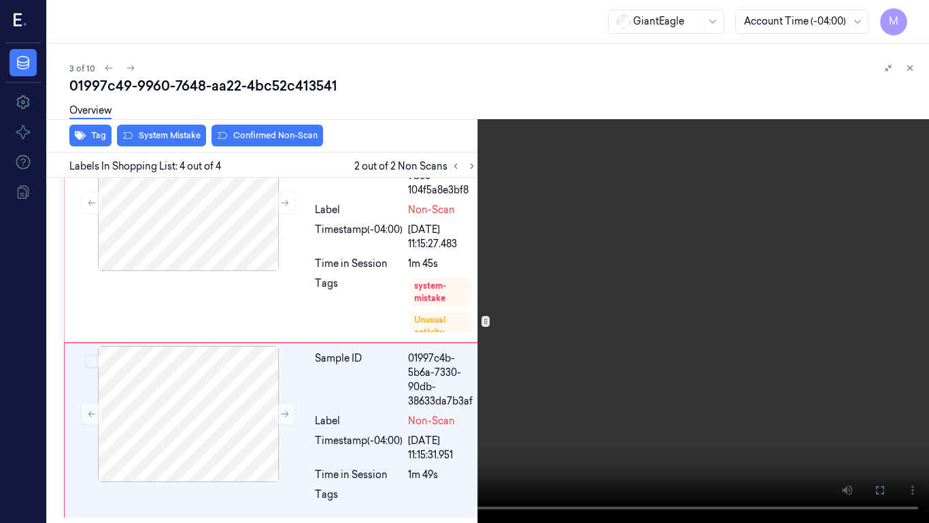
click at [637, 316] on video at bounding box center [464, 261] width 929 height 523
click at [0, 0] on icon at bounding box center [0, 0] width 0 height 0
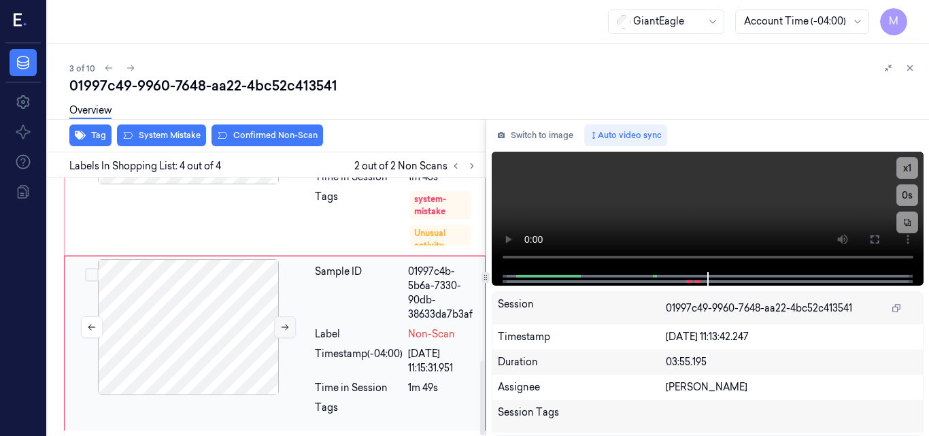
click at [286, 324] on icon at bounding box center [285, 328] width 10 height 10
click at [806, 198] on video at bounding box center [708, 212] width 433 height 120
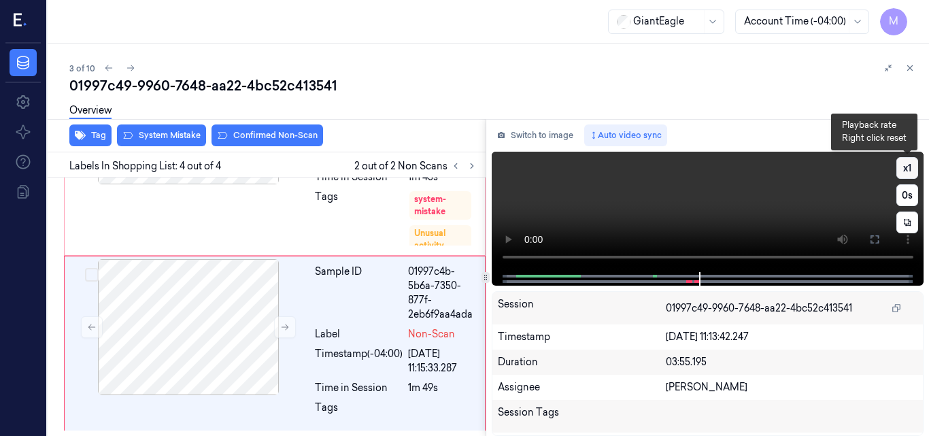
click at [910, 169] on button "x 1" at bounding box center [908, 168] width 22 height 22
click at [910, 169] on button "x 2" at bounding box center [908, 168] width 22 height 22
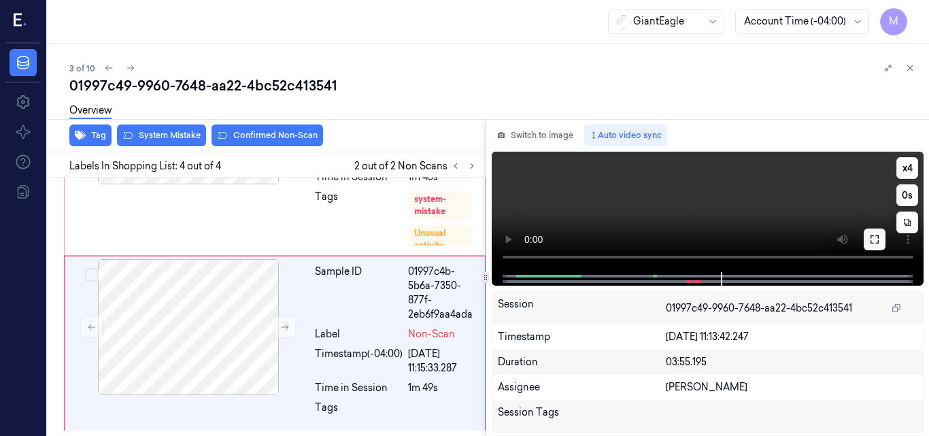
click at [875, 240] on icon at bounding box center [875, 239] width 11 height 11
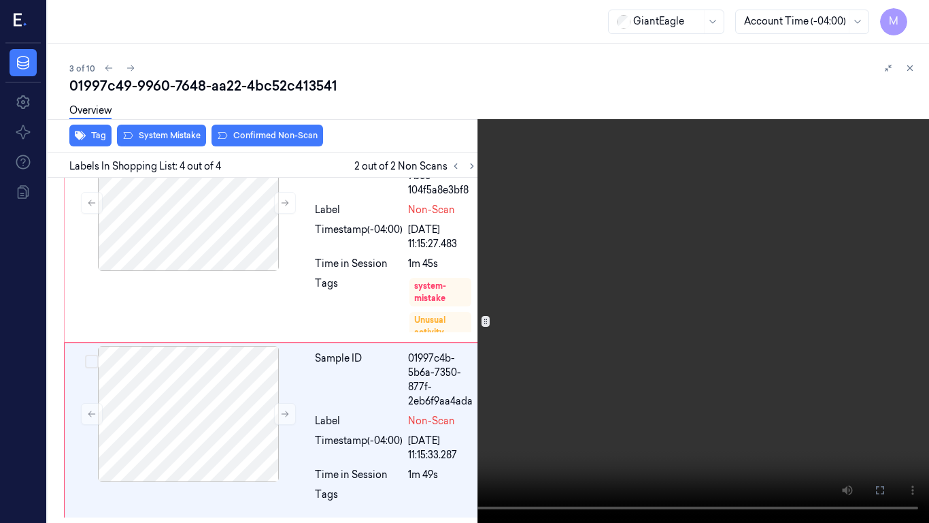
click at [707, 303] on video at bounding box center [464, 261] width 929 height 523
drag, startPoint x: 879, startPoint y: 490, endPoint x: 879, endPoint y: 430, distance: 59.9
click at [0, 0] on icon at bounding box center [0, 0] width 0 height 0
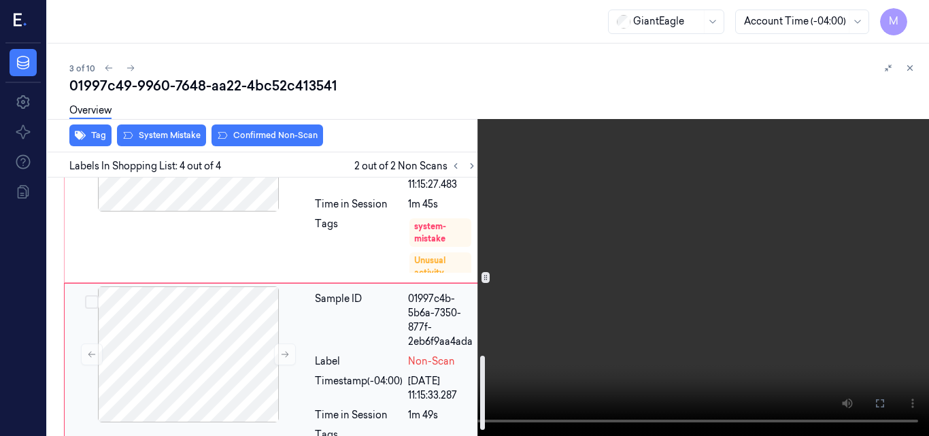
scroll to position [637, 0]
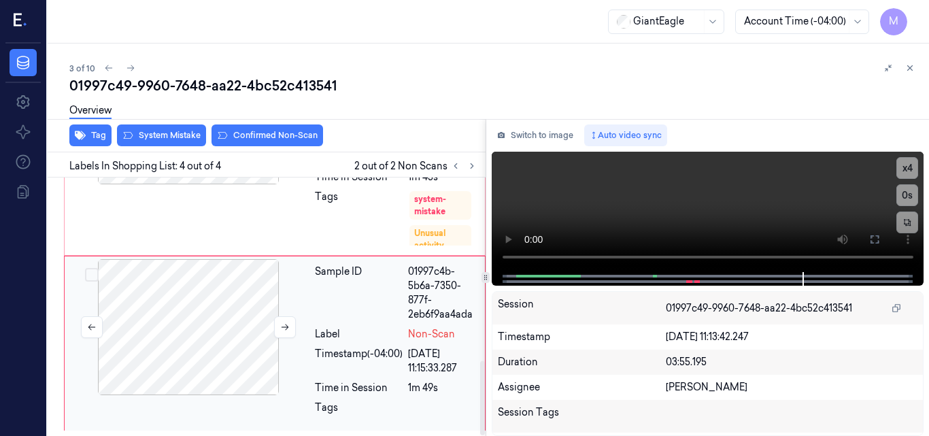
click at [218, 284] on div at bounding box center [188, 327] width 242 height 136
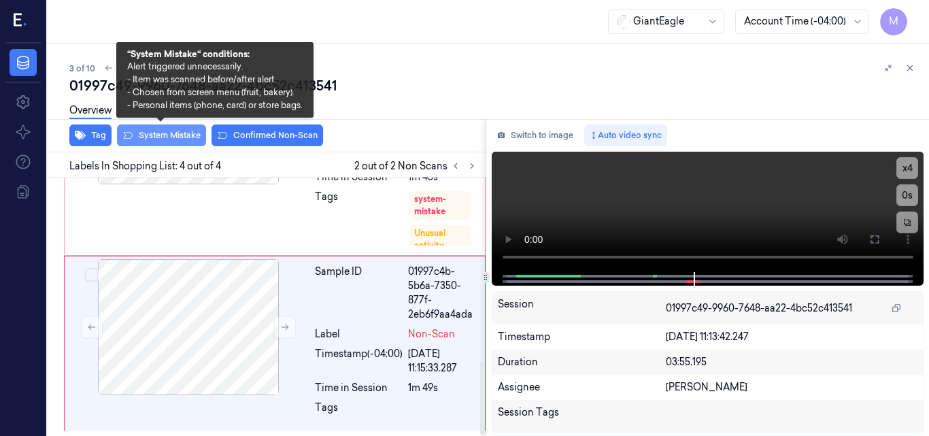
click at [176, 135] on button "System Mistake" at bounding box center [161, 136] width 89 height 22
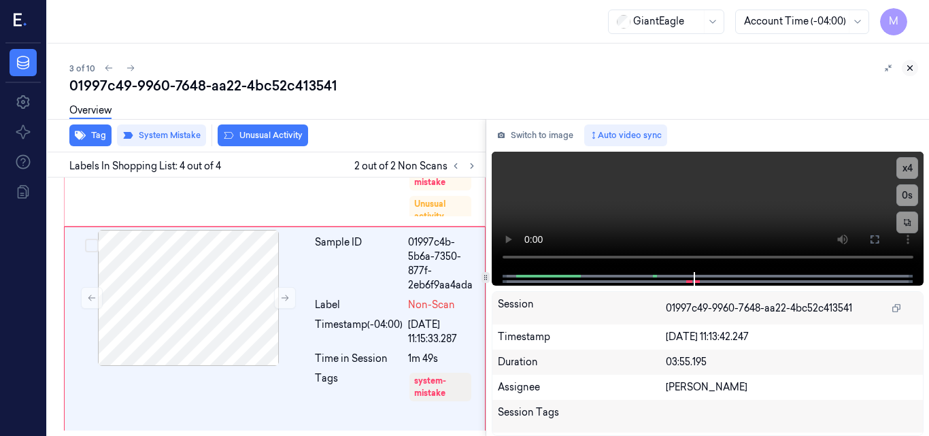
click at [913, 64] on icon at bounding box center [911, 68] width 10 height 10
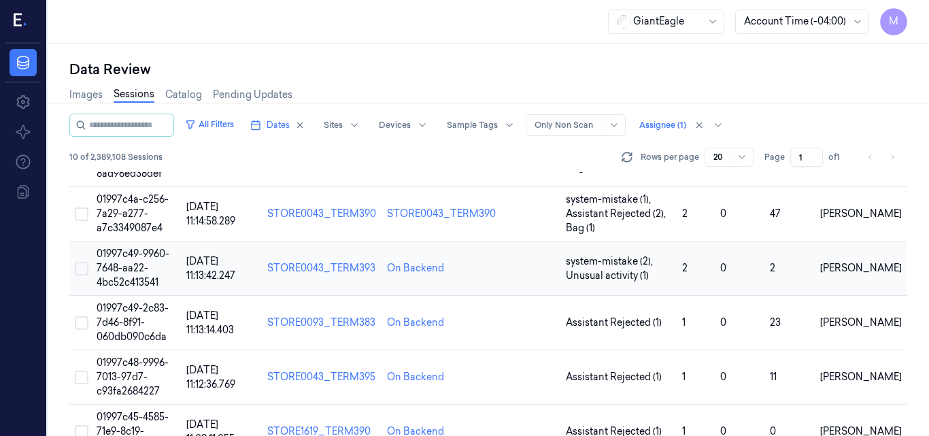
scroll to position [137, 0]
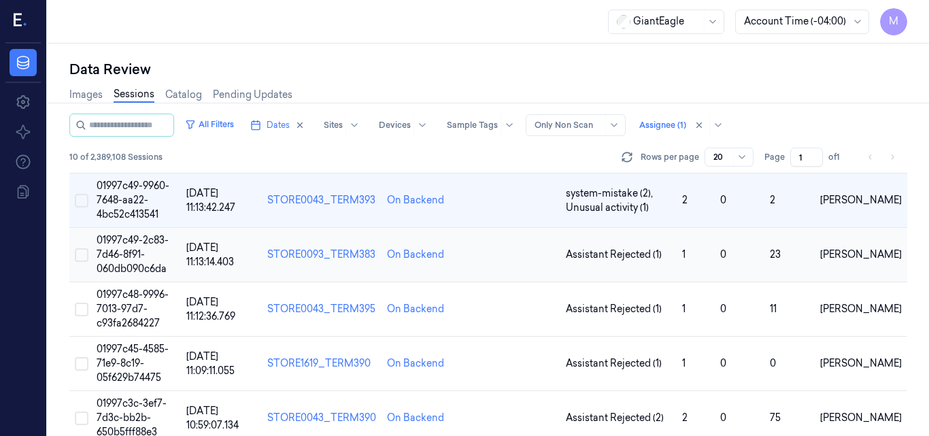
click at [142, 244] on span "01997c49-2c83-7d46-8f91-060db090c6da" at bounding box center [133, 254] width 72 height 41
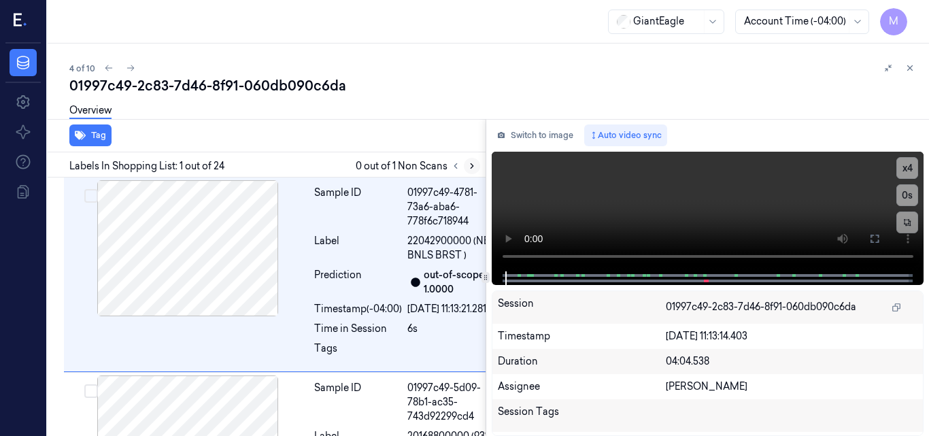
click at [472, 165] on icon at bounding box center [472, 166] width 3 height 5
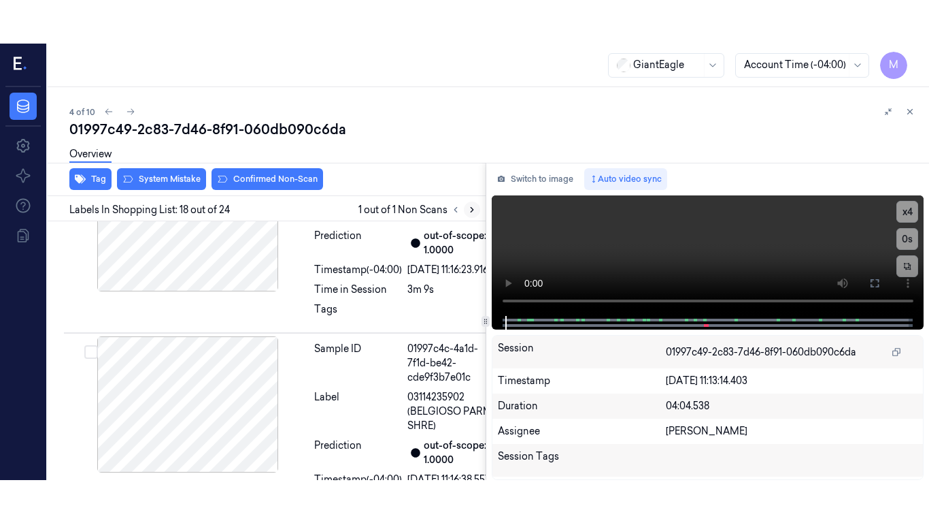
scroll to position [4350, 0]
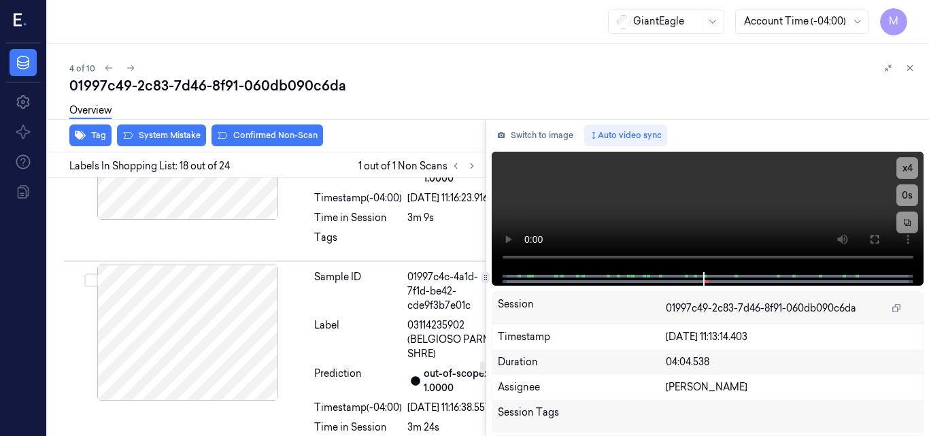
click at [876, 235] on icon at bounding box center [875, 239] width 11 height 11
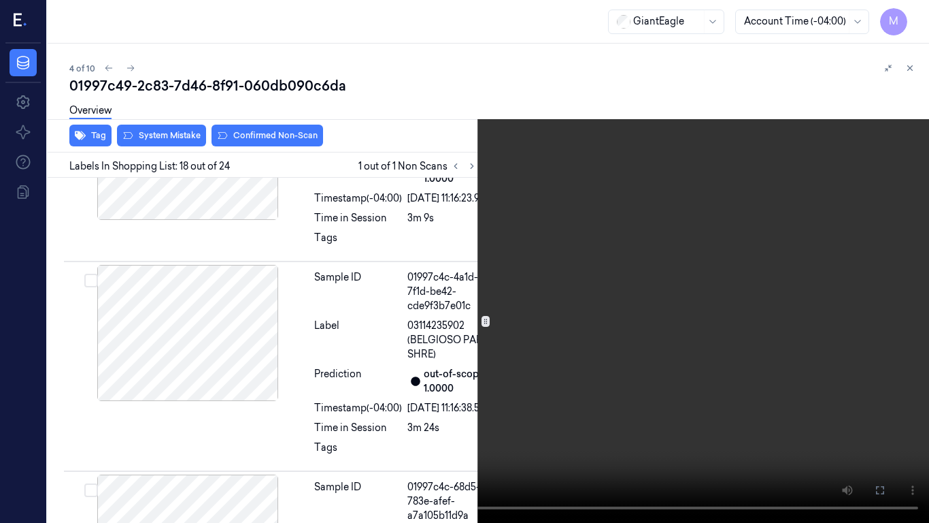
click at [0, 0] on icon at bounding box center [0, 0] width 0 height 0
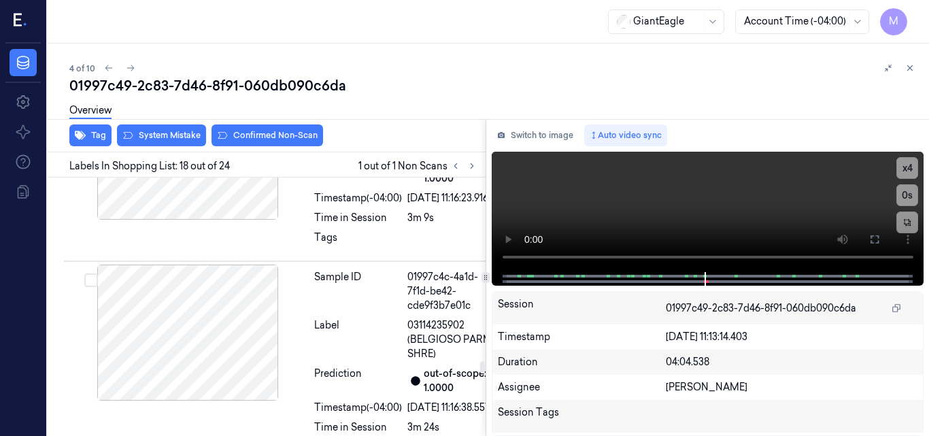
click at [878, 235] on icon at bounding box center [875, 239] width 11 height 11
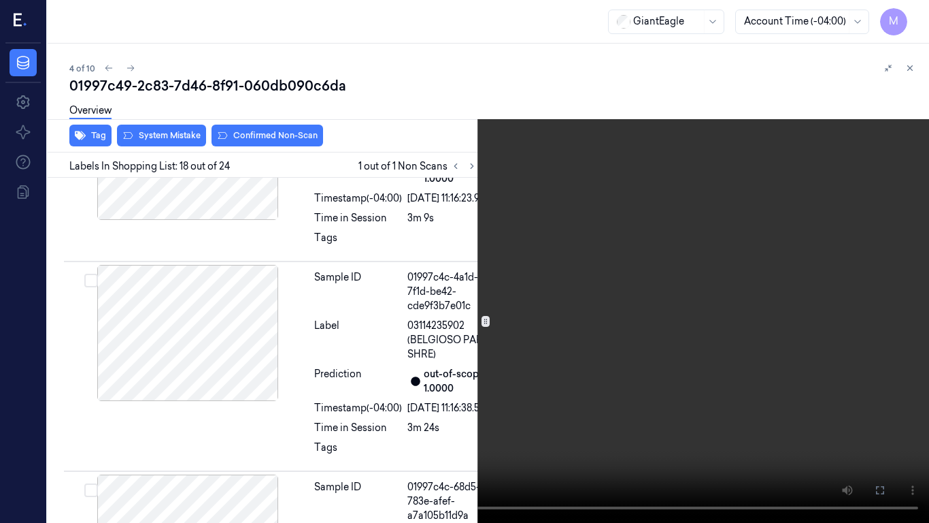
click at [622, 288] on video at bounding box center [464, 261] width 929 height 523
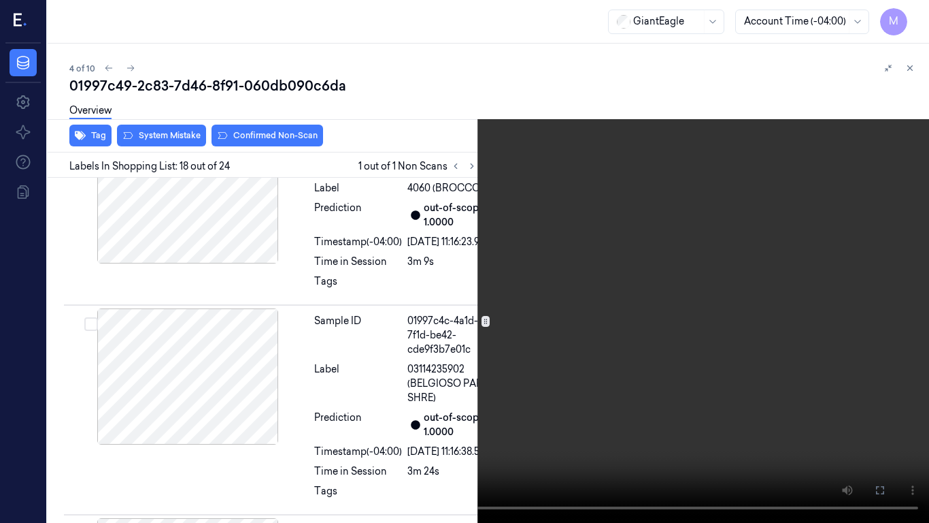
click at [622, 288] on video at bounding box center [464, 261] width 929 height 523
click at [914, 16] on button "x 4" at bounding box center [913, 16] width 22 height 22
click at [468, 331] on video at bounding box center [464, 261] width 929 height 523
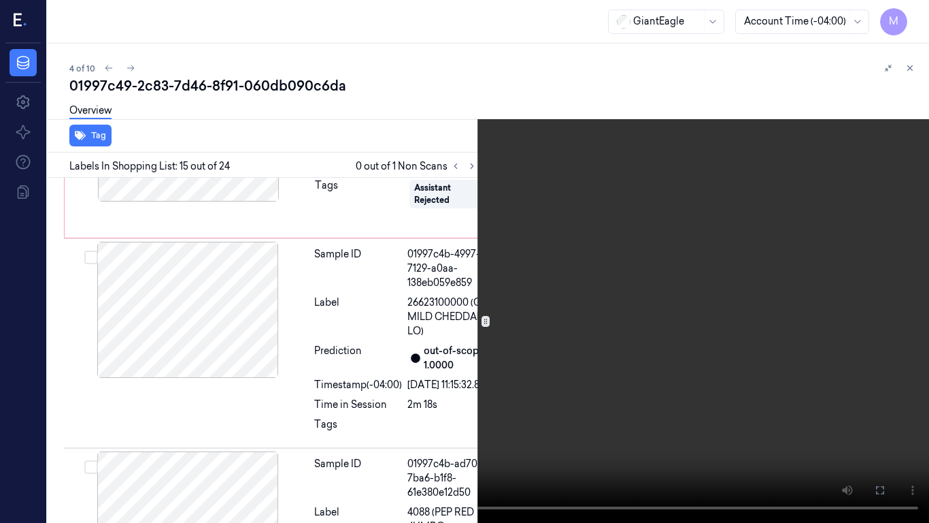
scroll to position [3587, 0]
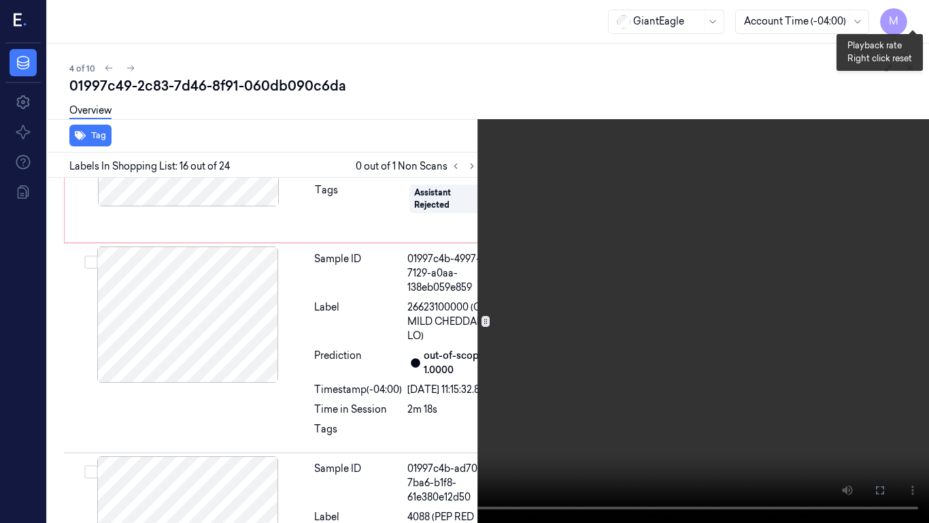
click at [910, 12] on button "x 1" at bounding box center [913, 16] width 22 height 22
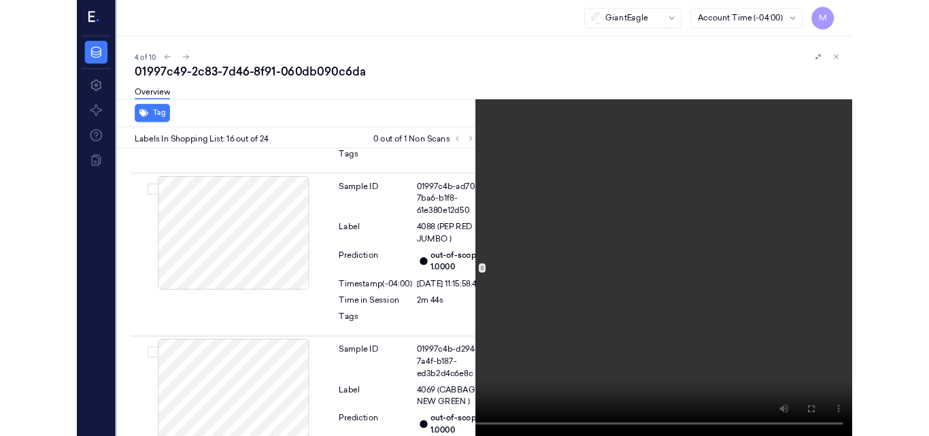
scroll to position [3840, 0]
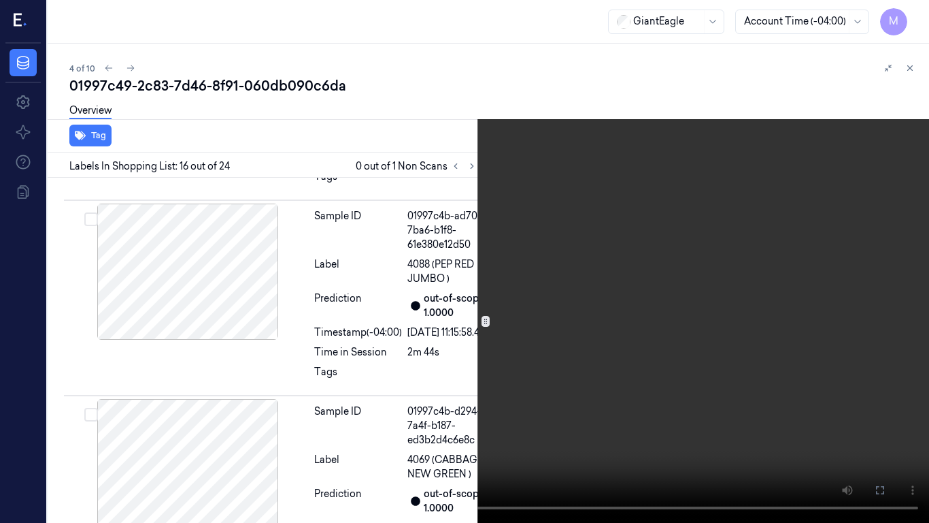
click at [665, 167] on video at bounding box center [464, 261] width 929 height 523
click at [913, 14] on button "x 2" at bounding box center [913, 16] width 22 height 22
click at [912, 18] on button "x 4" at bounding box center [913, 16] width 22 height 22
click at [757, 161] on video at bounding box center [464, 261] width 929 height 523
click at [0, 0] on icon at bounding box center [0, 0] width 0 height 0
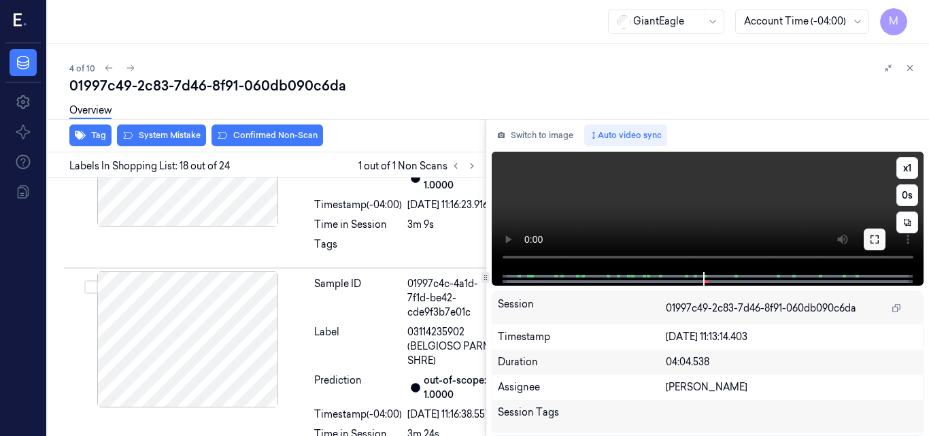
click at [872, 235] on icon at bounding box center [875, 239] width 11 height 11
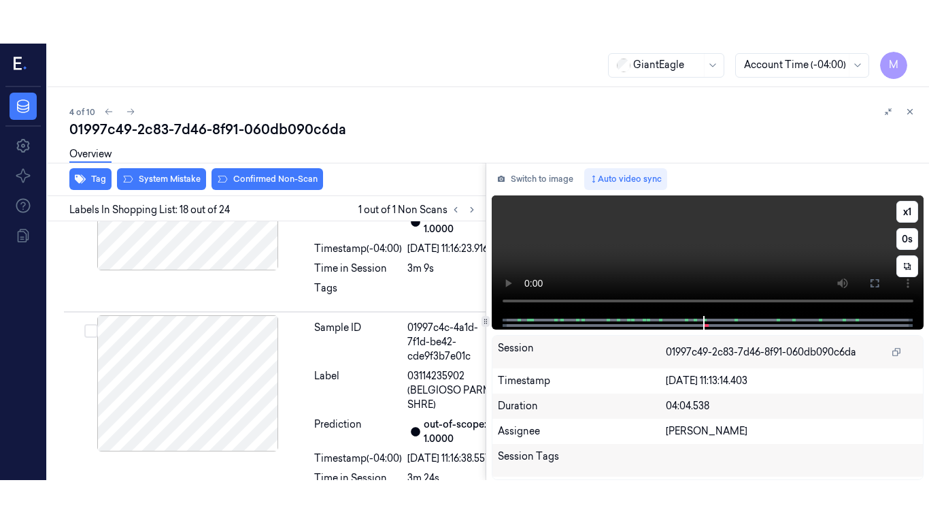
scroll to position [4350, 0]
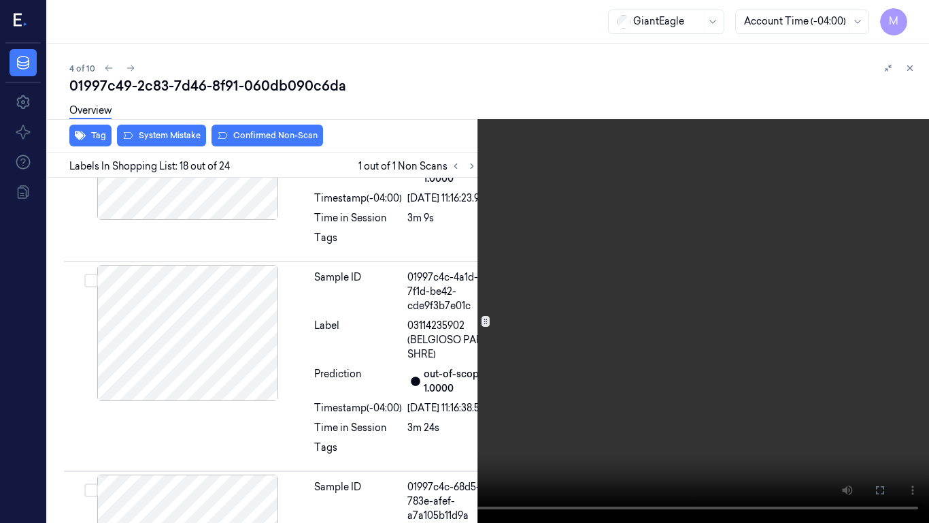
click at [606, 329] on video at bounding box center [464, 261] width 929 height 523
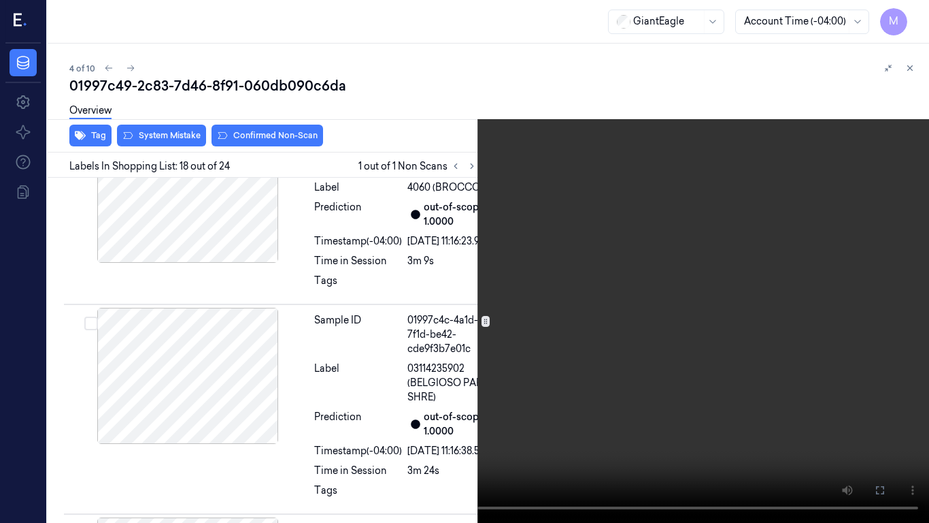
scroll to position [4306, 0]
click at [565, 250] on video at bounding box center [464, 261] width 929 height 523
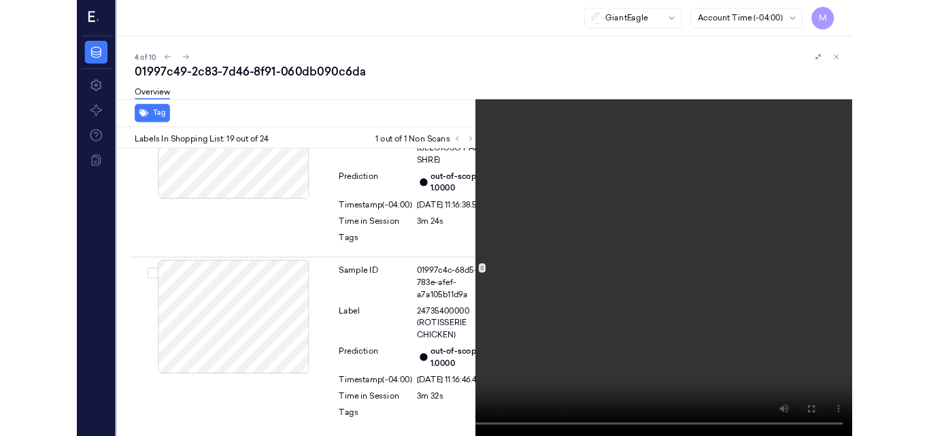
scroll to position [4535, 0]
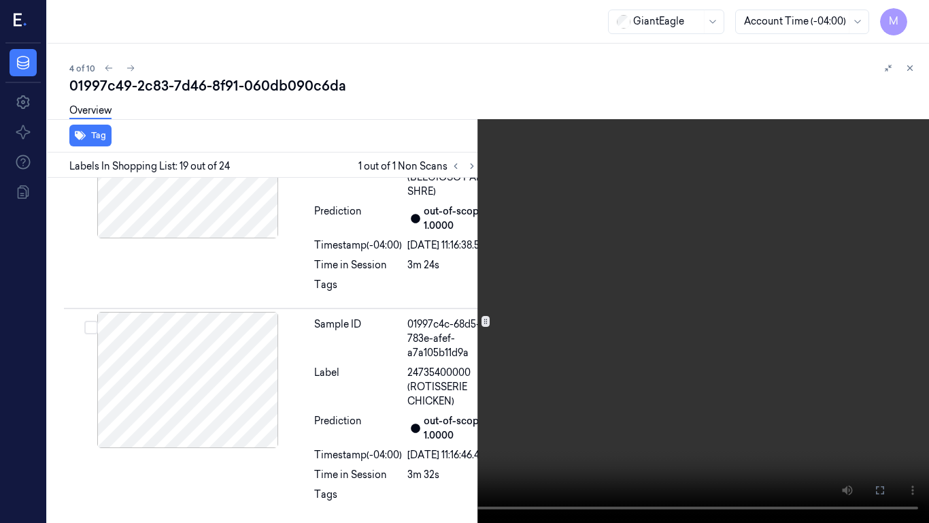
click at [595, 283] on video at bounding box center [464, 261] width 929 height 523
drag, startPoint x: 880, startPoint y: 489, endPoint x: 874, endPoint y: 429, distance: 60.2
click at [0, 0] on icon at bounding box center [0, 0] width 0 height 0
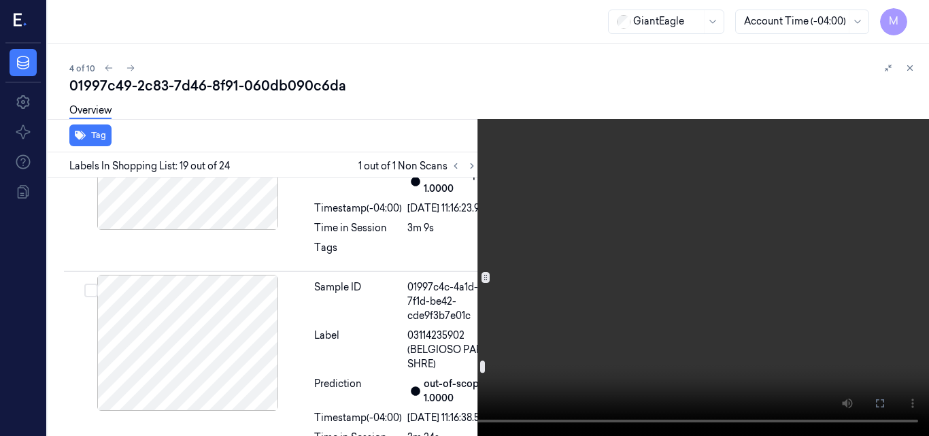
scroll to position [4331, 0]
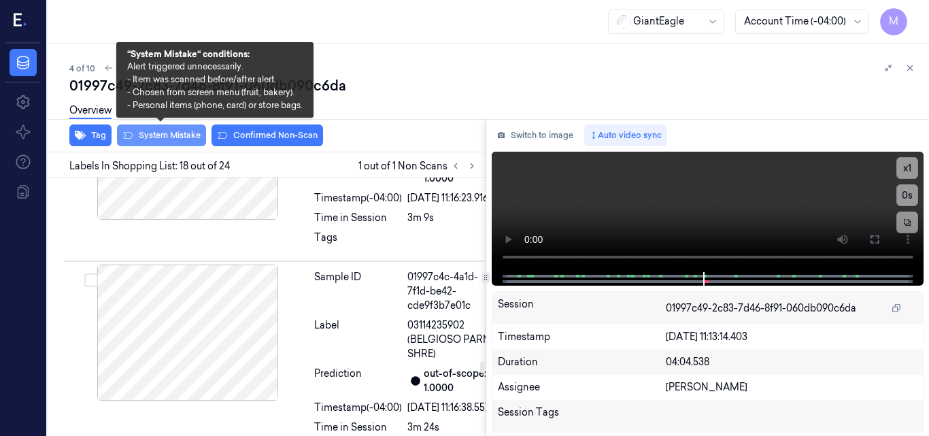
click at [167, 135] on button "System Mistake" at bounding box center [161, 136] width 89 height 22
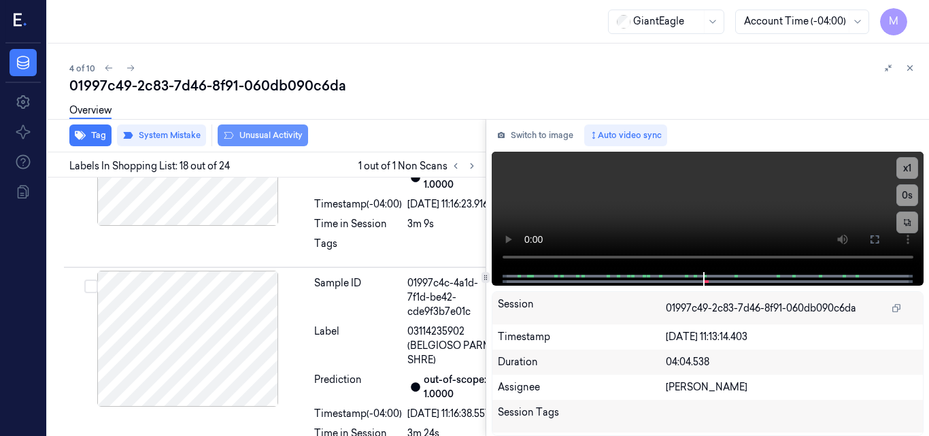
scroll to position [4353, 0]
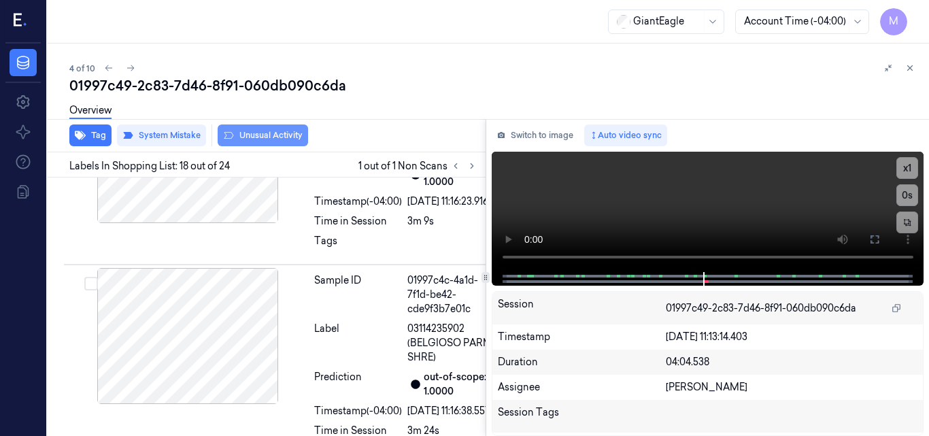
click at [268, 135] on button "Unusual Activity" at bounding box center [263, 136] width 90 height 22
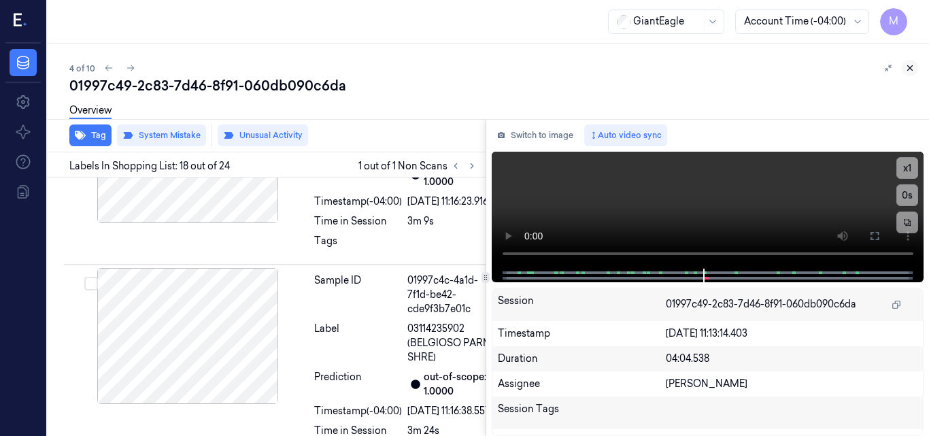
click at [911, 66] on icon at bounding box center [911, 68] width 10 height 10
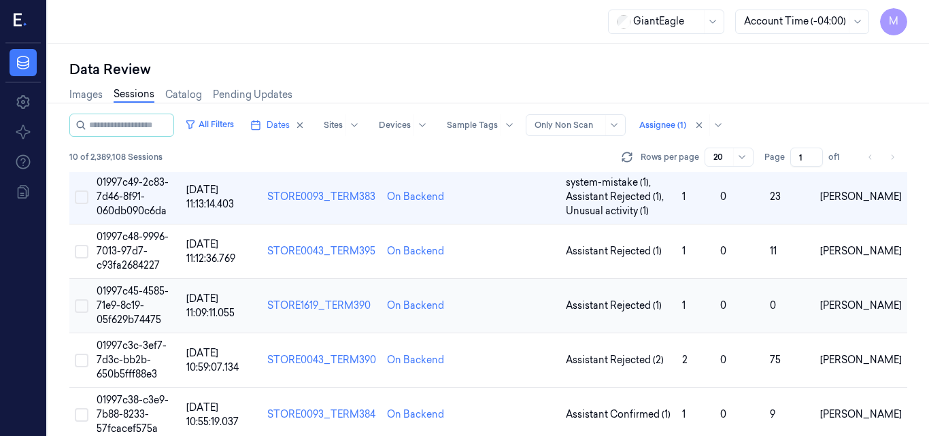
scroll to position [220, 0]
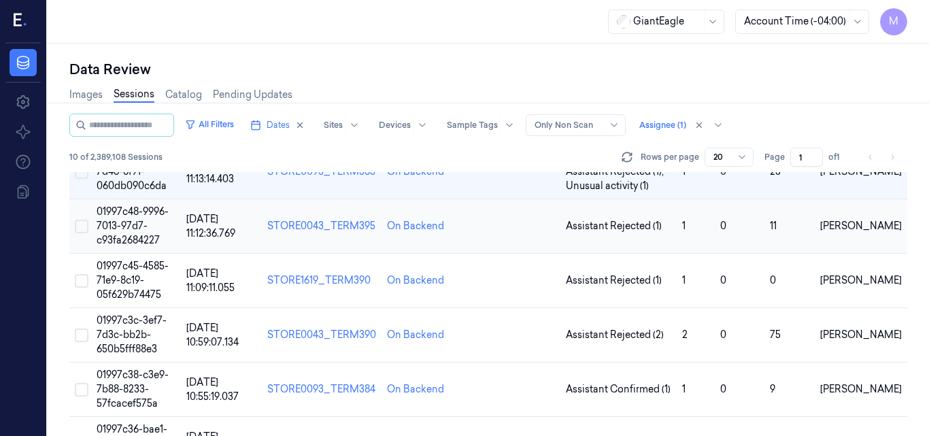
click at [138, 219] on td "01997c48-9996-7013-97d7-c93fa2684227" at bounding box center [136, 226] width 90 height 54
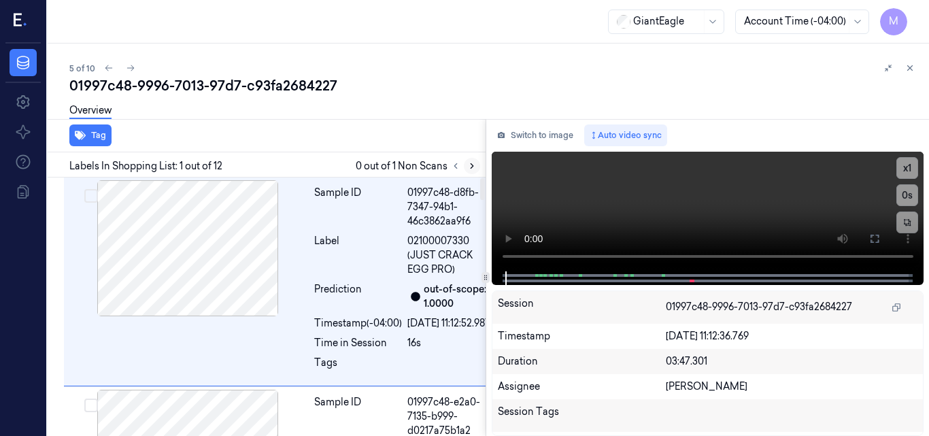
click at [474, 164] on icon at bounding box center [472, 166] width 10 height 10
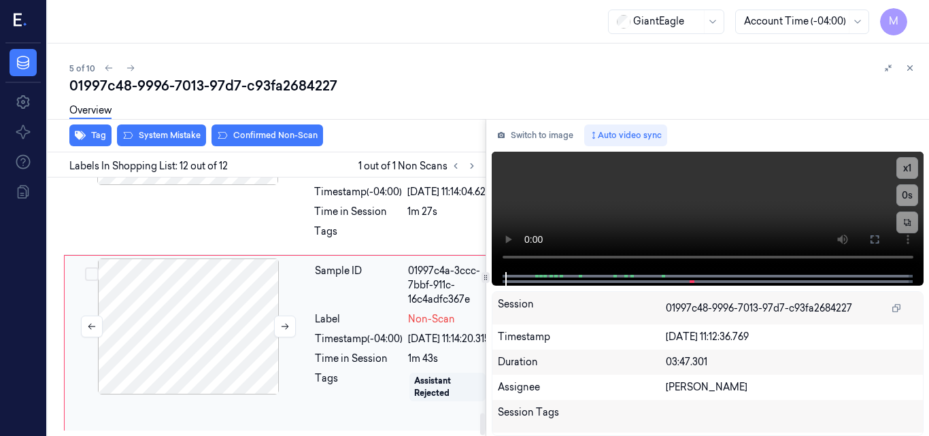
scroll to position [2756, 0]
click at [281, 322] on icon at bounding box center [285, 327] width 10 height 10
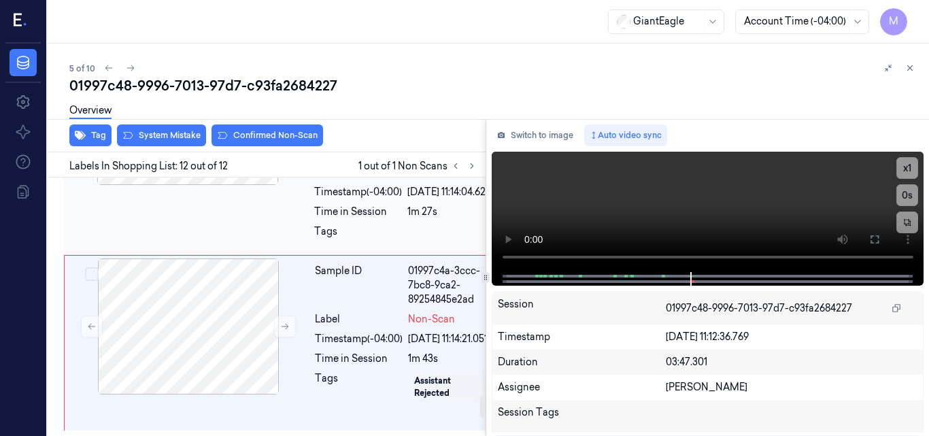
click at [219, 185] on div at bounding box center [188, 117] width 242 height 136
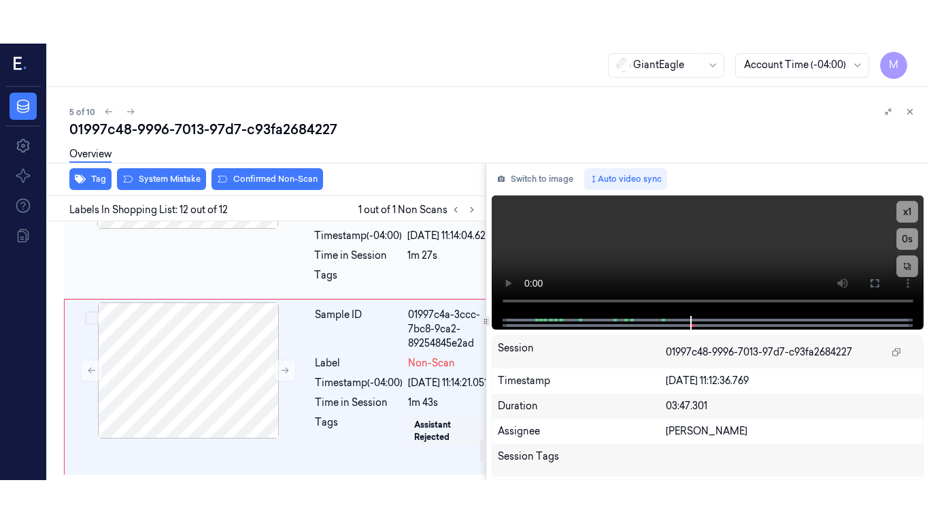
scroll to position [2550, 0]
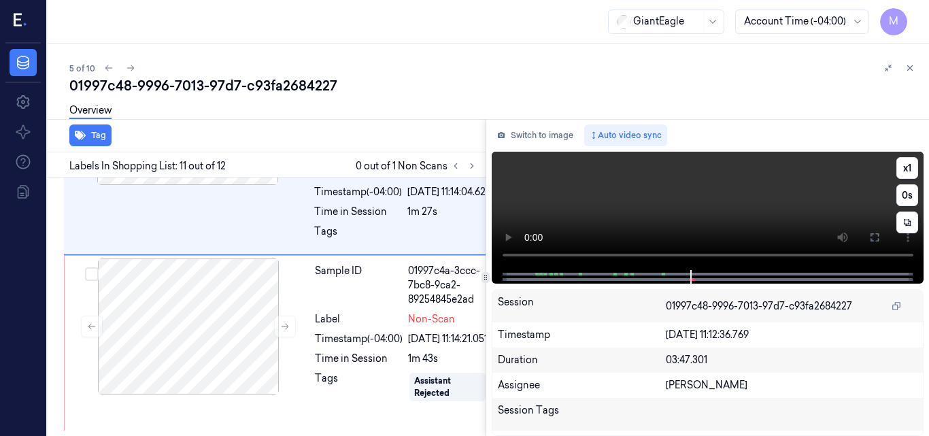
drag, startPoint x: 875, startPoint y: 231, endPoint x: 876, endPoint y: 291, distance: 59.2
click at [876, 231] on button at bounding box center [875, 238] width 22 height 22
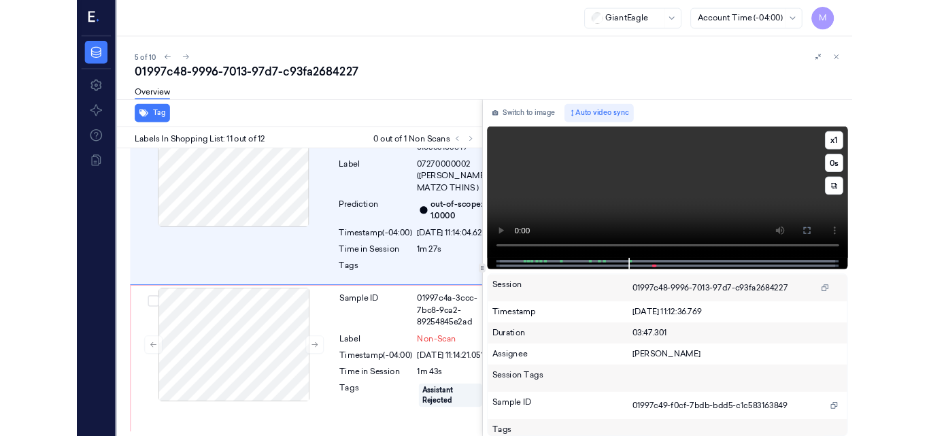
scroll to position [2506, 0]
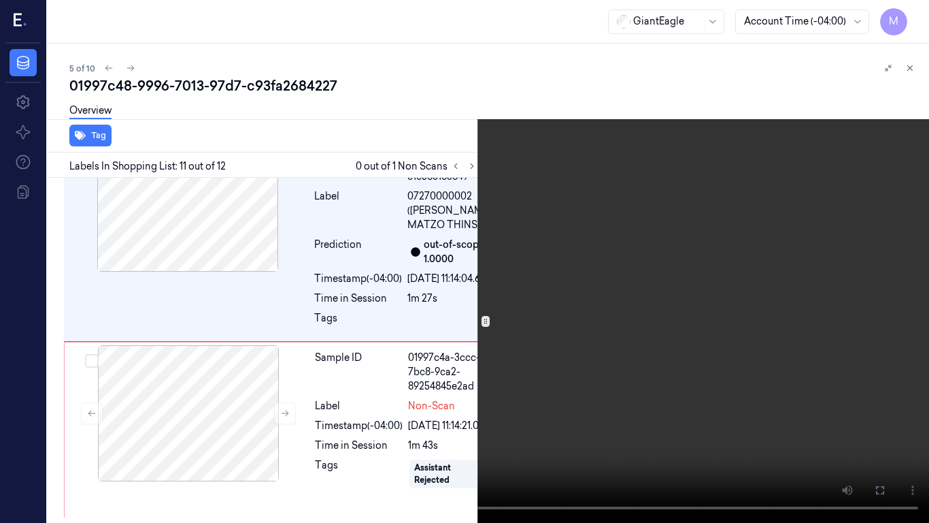
click at [614, 252] on video at bounding box center [464, 261] width 929 height 523
click at [572, 295] on video at bounding box center [464, 261] width 929 height 523
click at [0, 0] on icon at bounding box center [0, 0] width 0 height 0
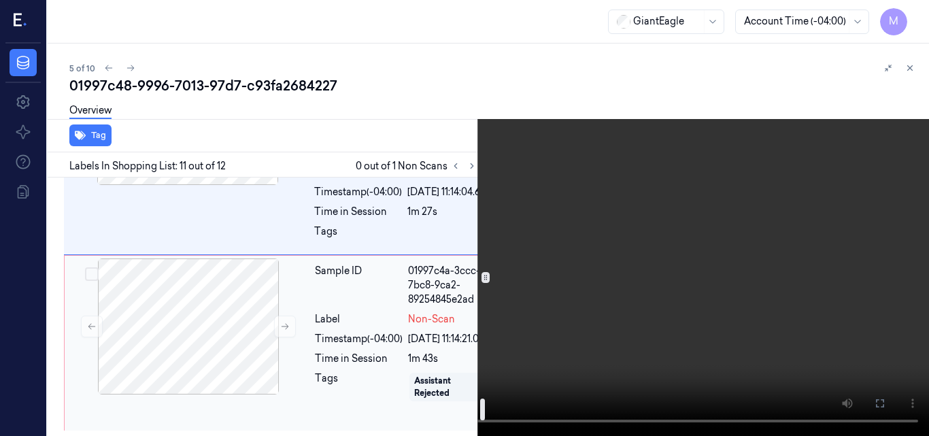
scroll to position [2574, 0]
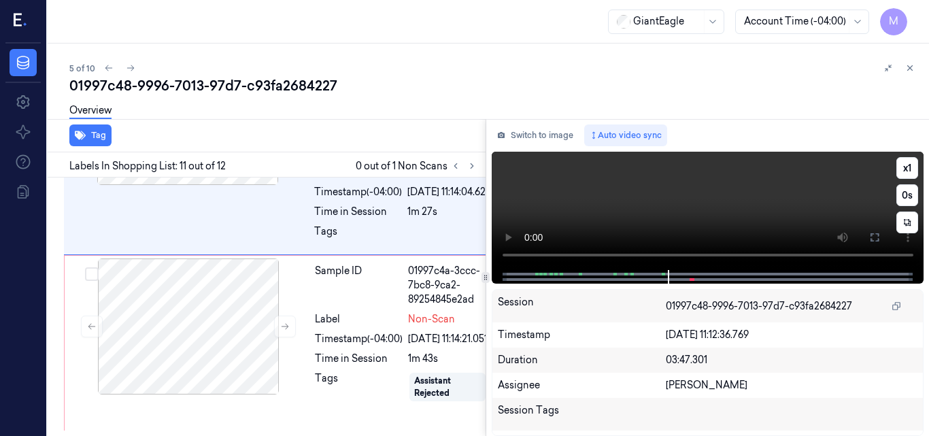
click at [719, 209] on video at bounding box center [708, 211] width 433 height 118
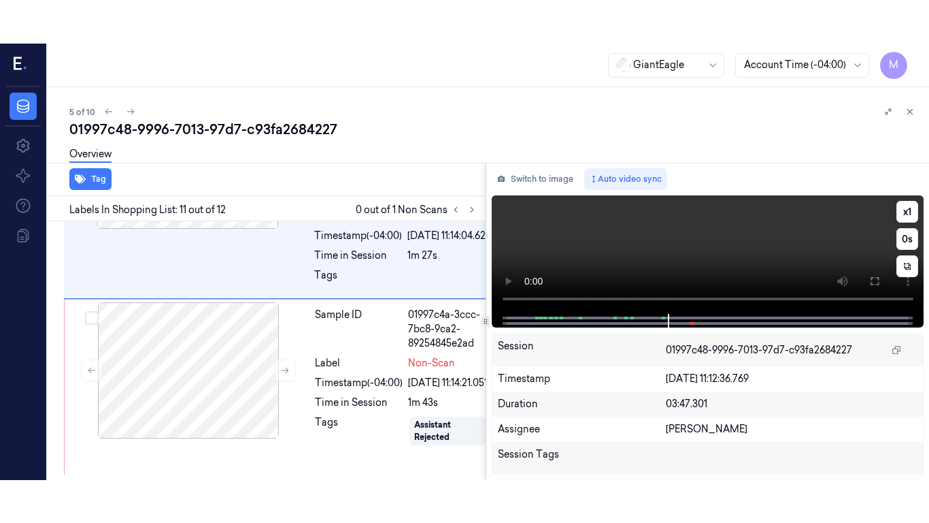
scroll to position [2550, 0]
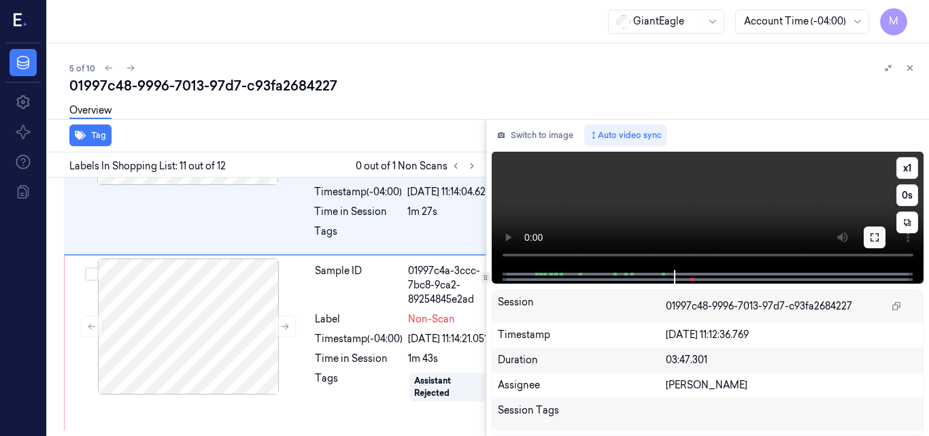
click at [877, 241] on icon at bounding box center [875, 237] width 11 height 11
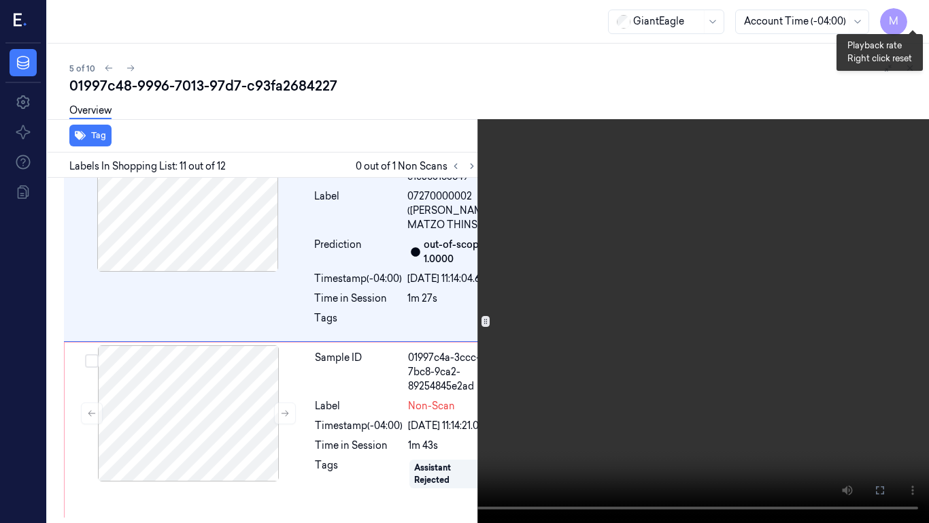
click at [913, 14] on button "x 1" at bounding box center [913, 16] width 22 height 22
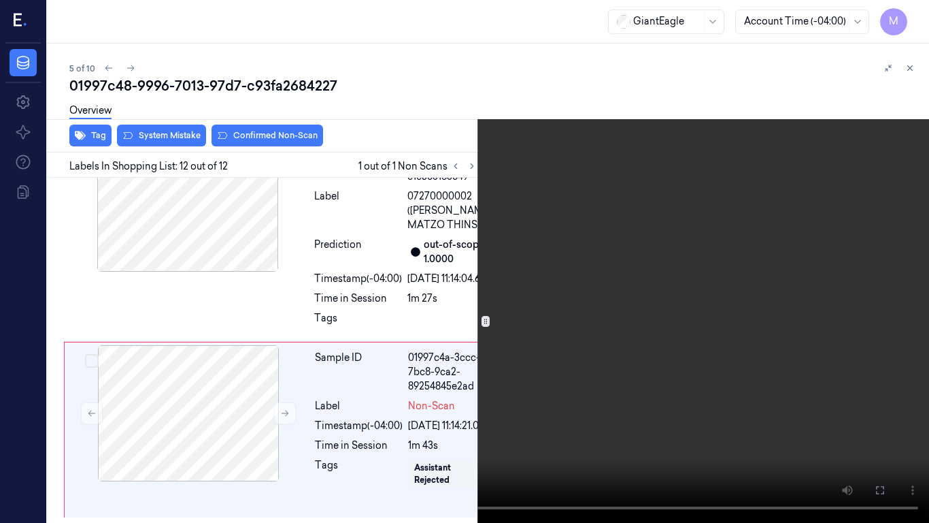
scroll to position [2669, 0]
click at [680, 237] on video at bounding box center [464, 261] width 929 height 523
click at [0, 0] on icon at bounding box center [0, 0] width 0 height 0
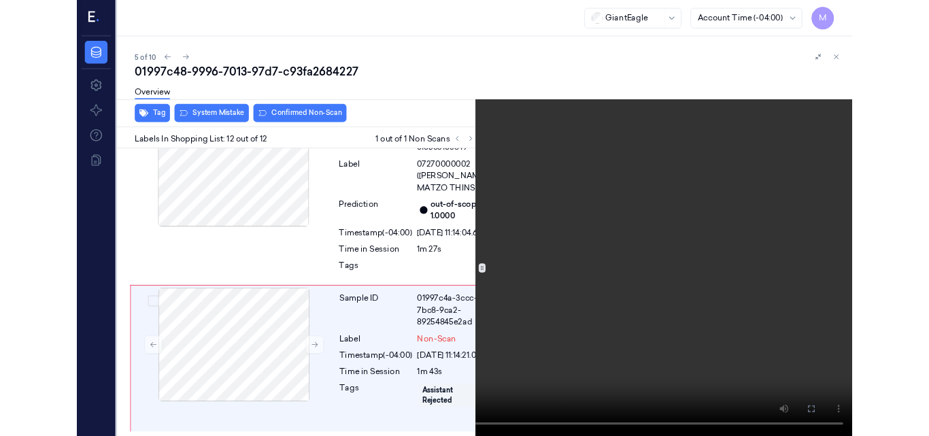
scroll to position [2670, 0]
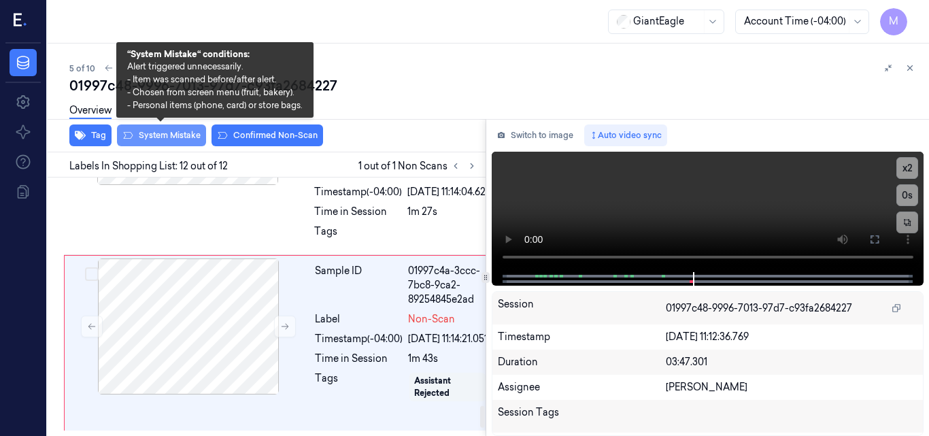
click at [164, 133] on button "System Mistake" at bounding box center [161, 136] width 89 height 22
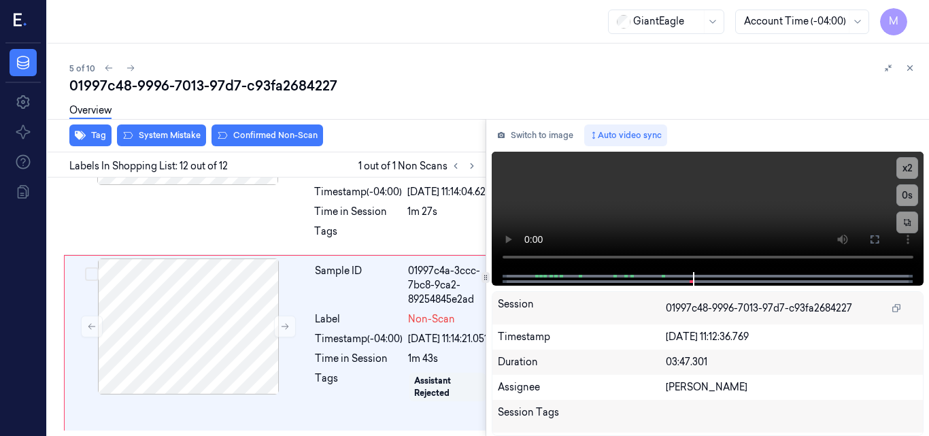
scroll to position [2762, 0]
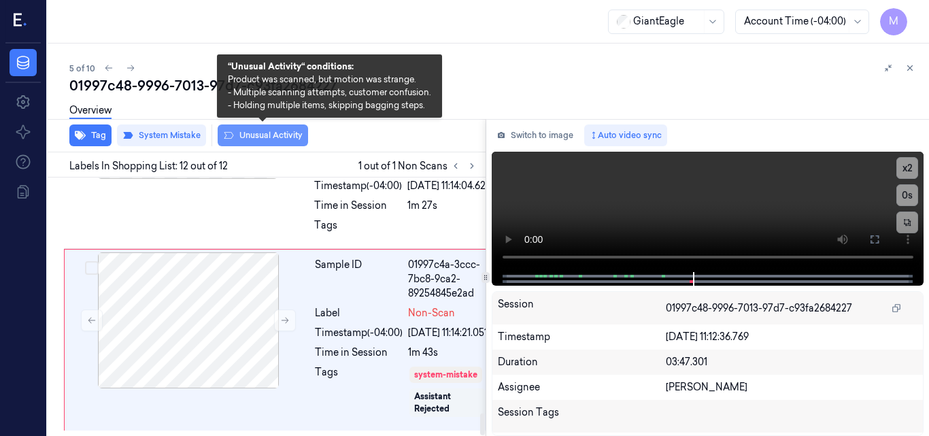
click at [259, 138] on button "Unusual Activity" at bounding box center [263, 136] width 90 height 22
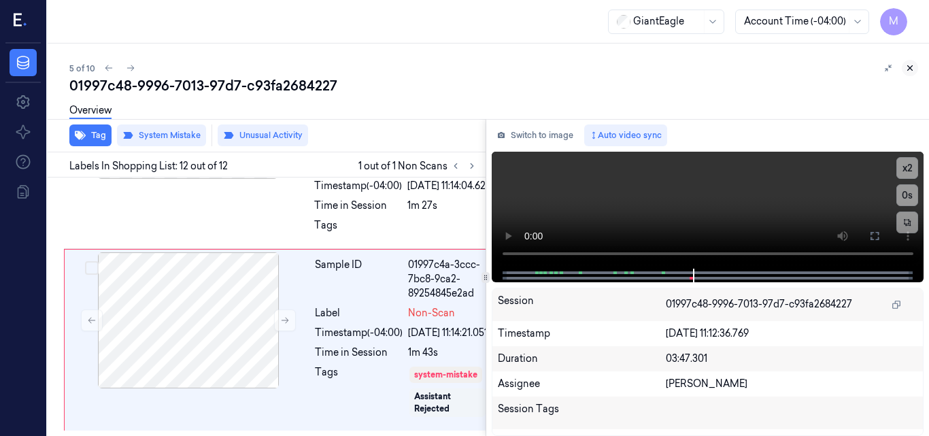
click at [913, 64] on icon at bounding box center [911, 68] width 10 height 10
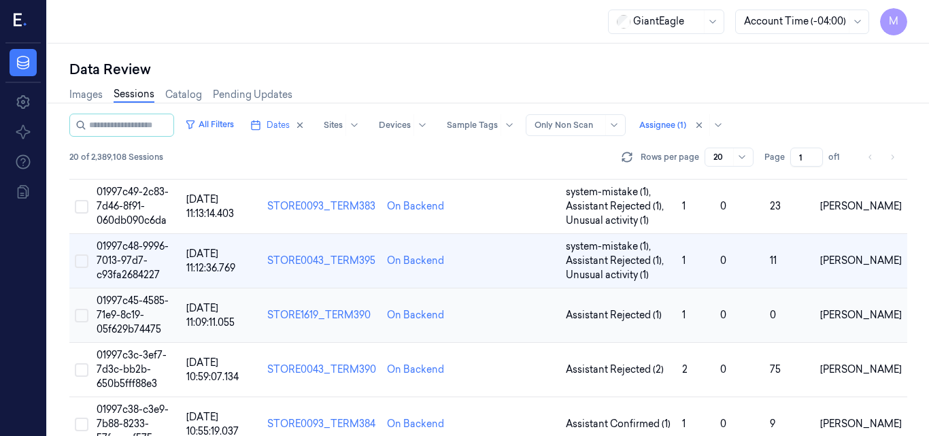
scroll to position [798, 0]
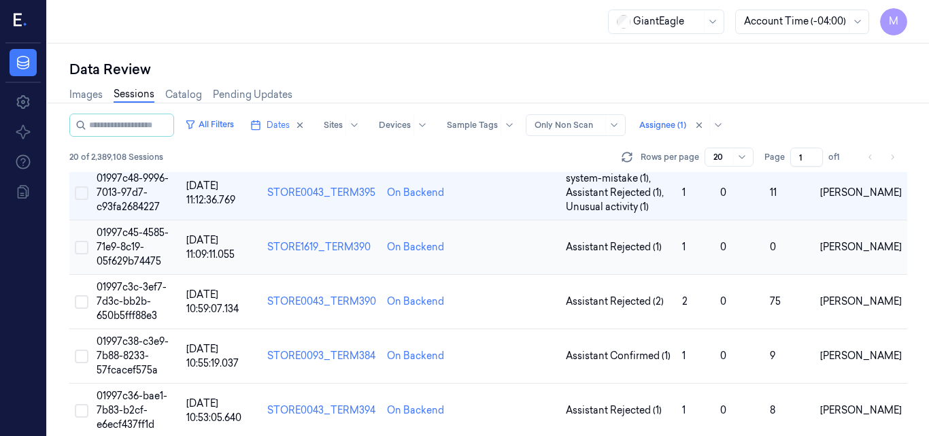
click at [144, 235] on span "01997c45-4585-71e9-8c19-05f629b74475" at bounding box center [133, 247] width 72 height 41
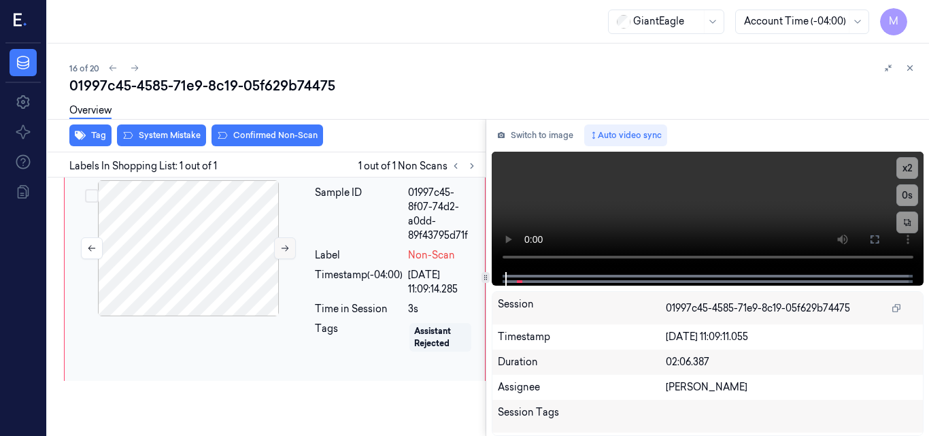
click at [280, 249] on icon at bounding box center [285, 249] width 10 height 10
click at [235, 269] on div at bounding box center [188, 248] width 242 height 136
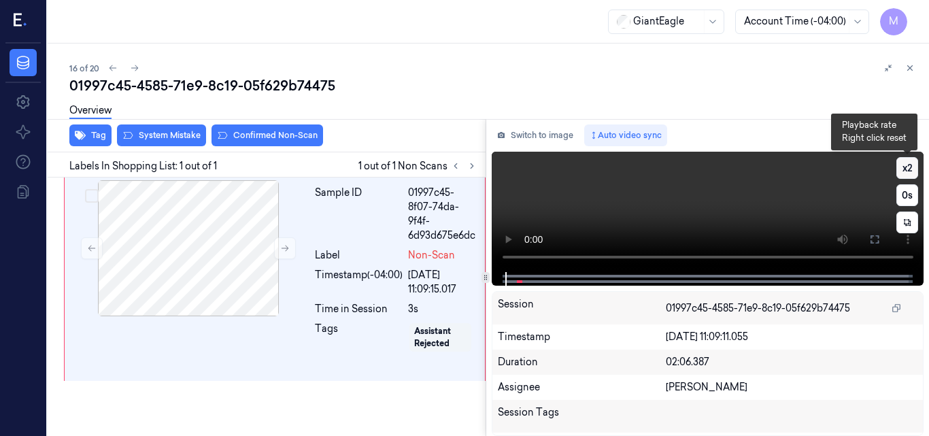
click at [906, 164] on button "x 2" at bounding box center [908, 168] width 22 height 22
click at [908, 165] on button "x 4" at bounding box center [908, 168] width 22 height 22
click at [744, 186] on video at bounding box center [708, 212] width 433 height 120
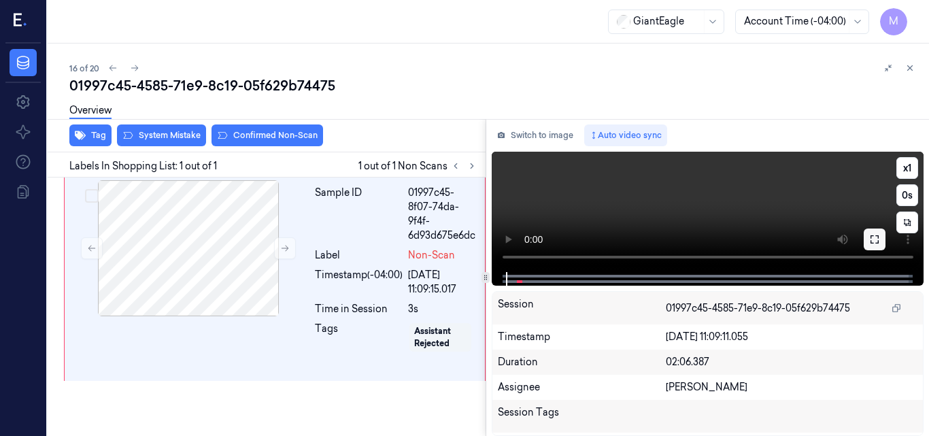
click at [880, 239] on button at bounding box center [875, 240] width 22 height 22
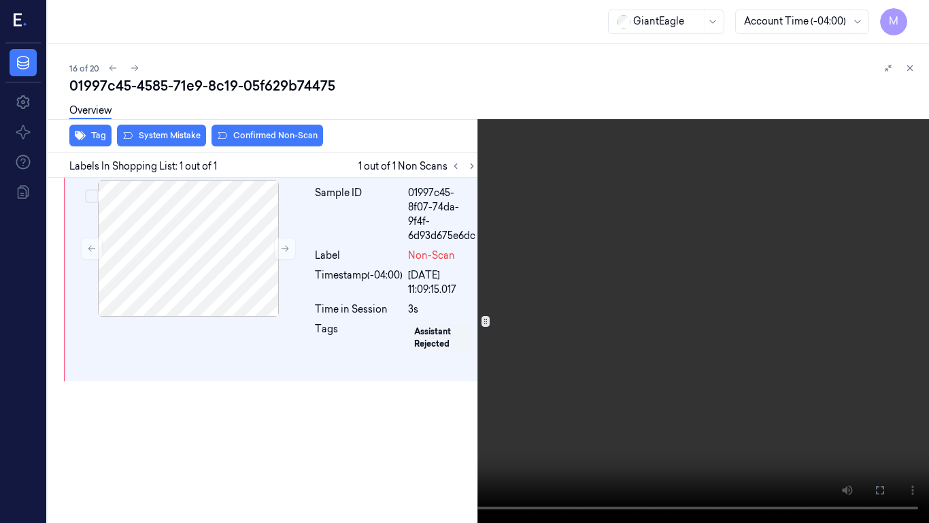
drag, startPoint x: 657, startPoint y: 314, endPoint x: 661, endPoint y: 324, distance: 10.8
click at [657, 313] on video at bounding box center [464, 261] width 929 height 523
click at [0, 0] on icon at bounding box center [0, 0] width 0 height 0
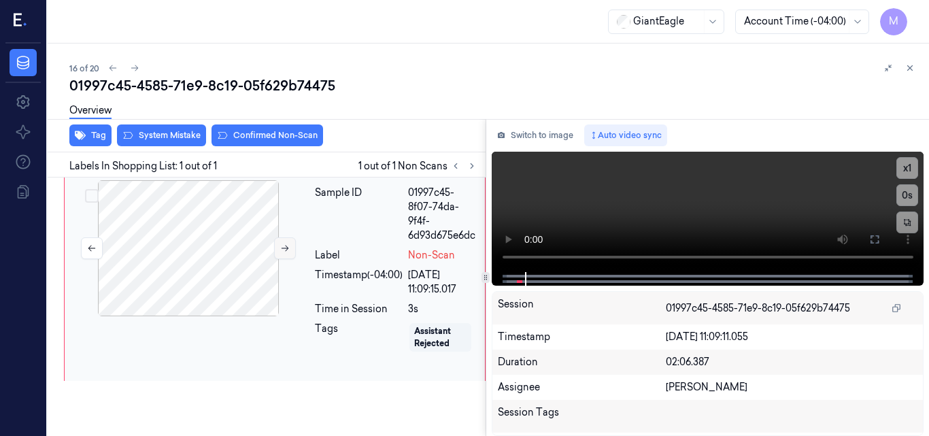
click at [282, 244] on icon at bounding box center [285, 249] width 10 height 10
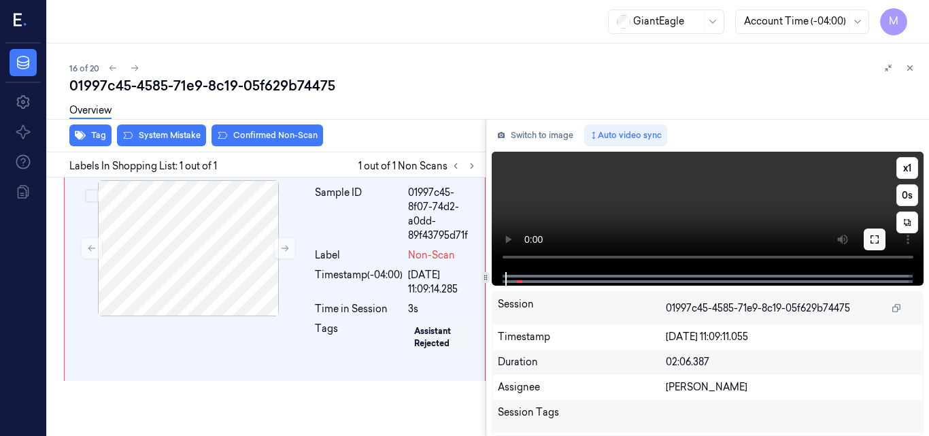
click at [883, 233] on button at bounding box center [875, 240] width 22 height 22
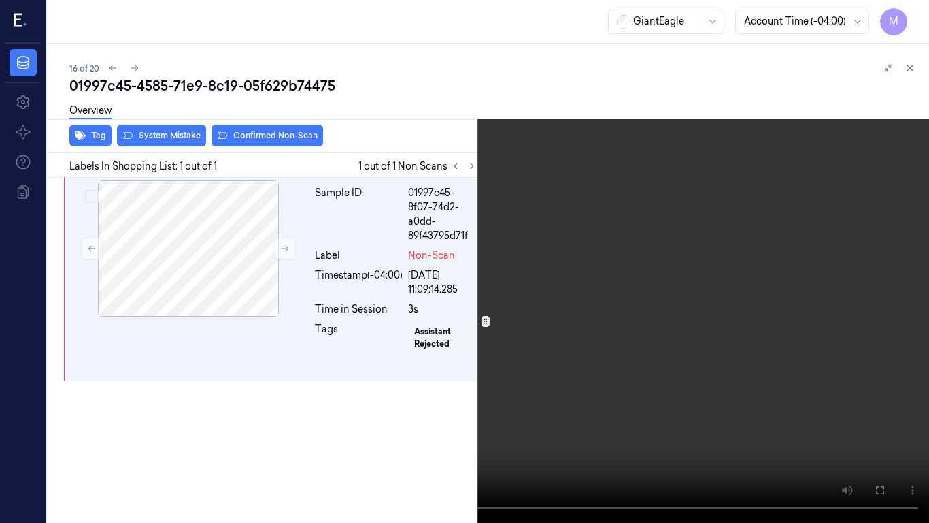
click at [645, 352] on video at bounding box center [464, 261] width 929 height 523
click at [578, 358] on video at bounding box center [464, 261] width 929 height 523
click at [0, 0] on icon at bounding box center [0, 0] width 0 height 0
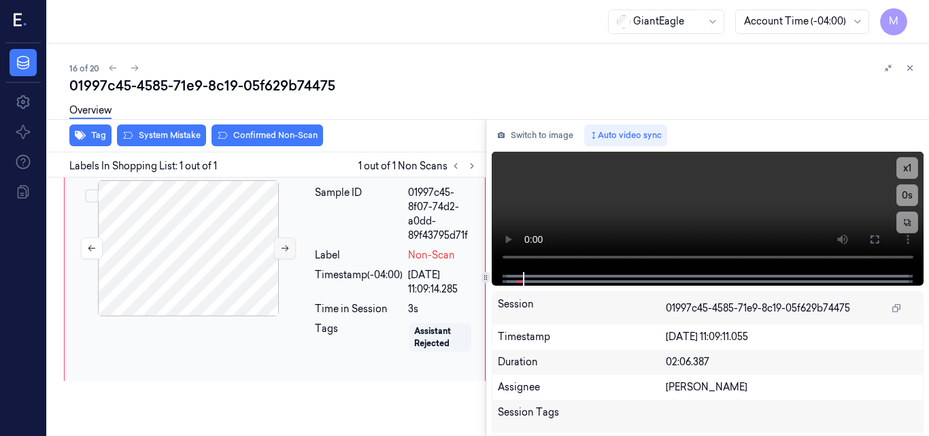
click at [280, 246] on icon at bounding box center [285, 249] width 10 height 10
click at [727, 209] on video at bounding box center [708, 212] width 433 height 120
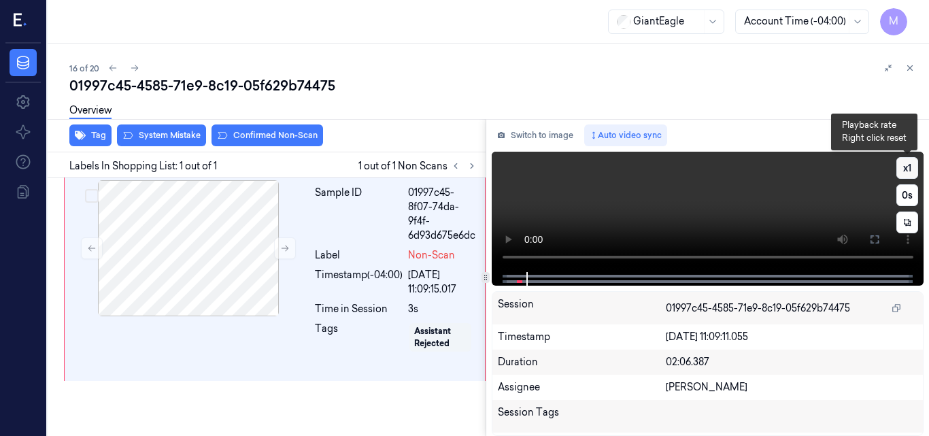
click at [911, 162] on button "x 1" at bounding box center [908, 168] width 22 height 22
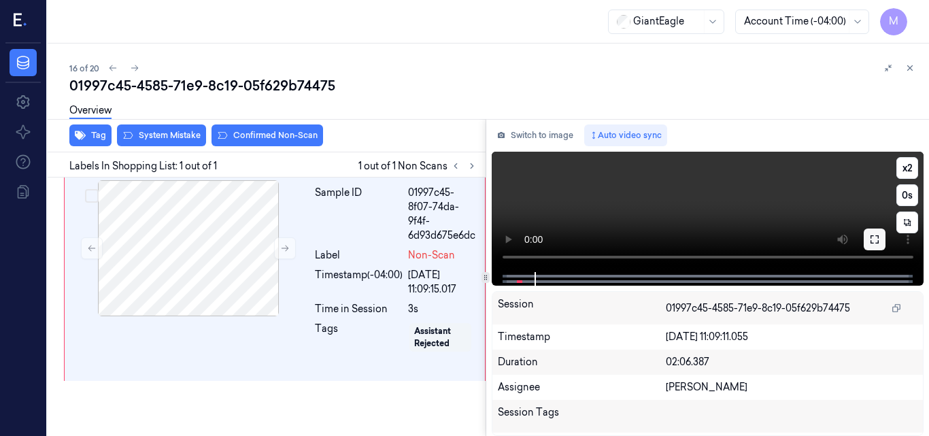
click at [876, 240] on icon at bounding box center [875, 239] width 11 height 11
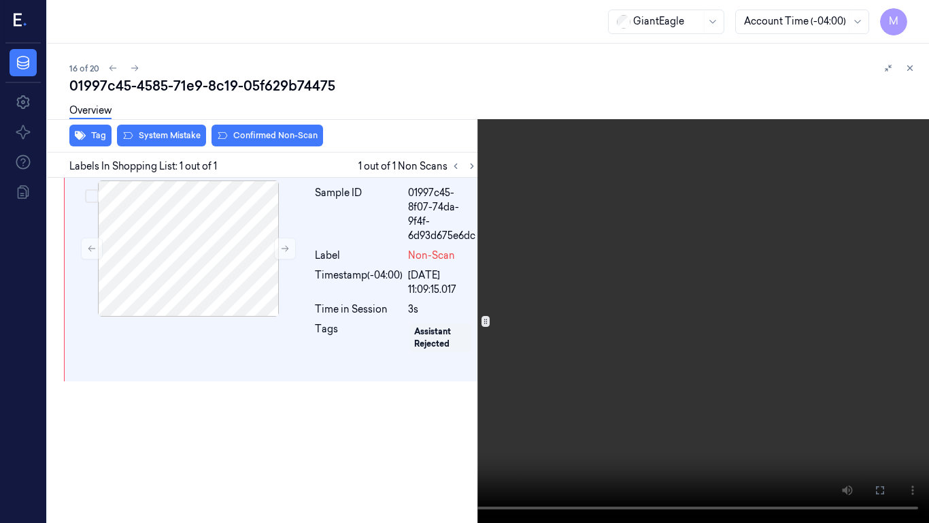
click at [582, 353] on video at bounding box center [464, 261] width 929 height 523
click at [0, 0] on icon at bounding box center [0, 0] width 0 height 0
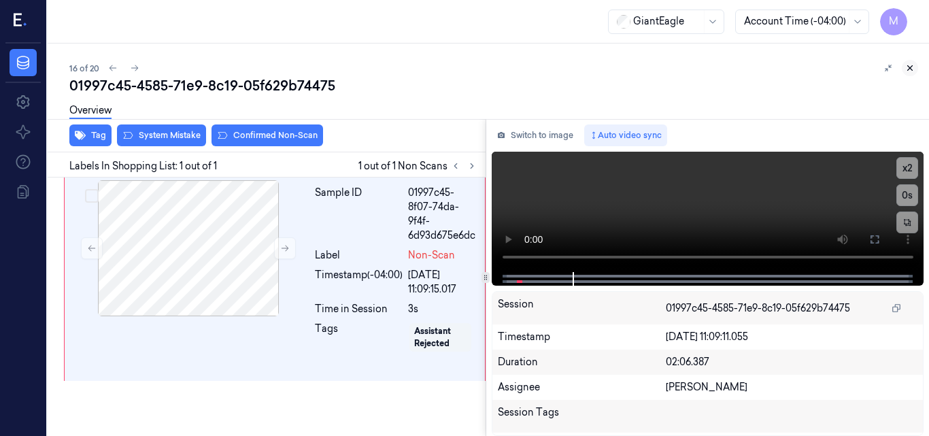
click at [912, 65] on icon at bounding box center [911, 68] width 10 height 10
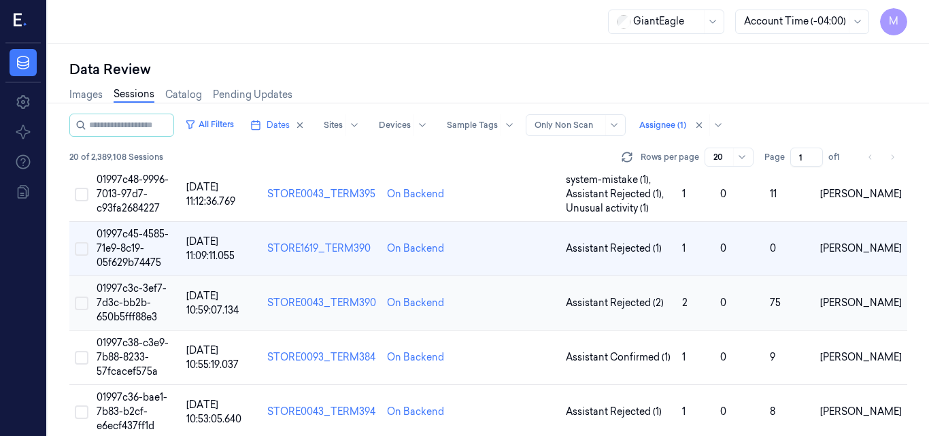
scroll to position [729, 0]
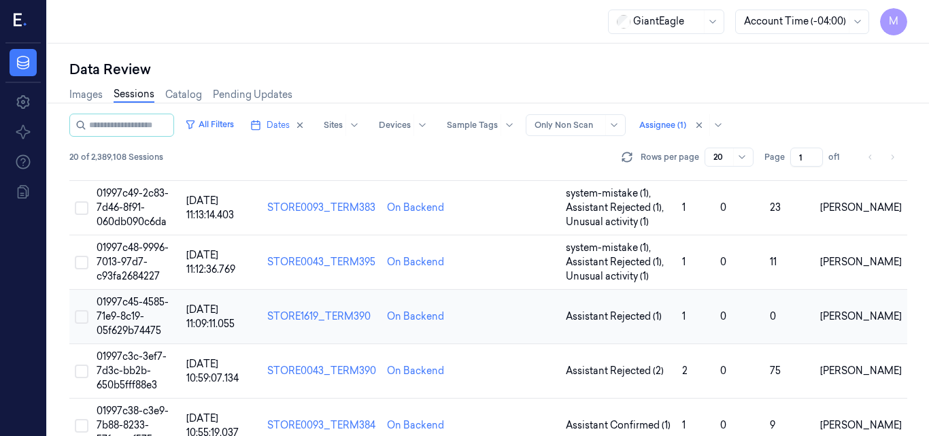
click at [139, 300] on span "01997c45-4585-71e9-8c19-05f629b74475" at bounding box center [133, 316] width 72 height 41
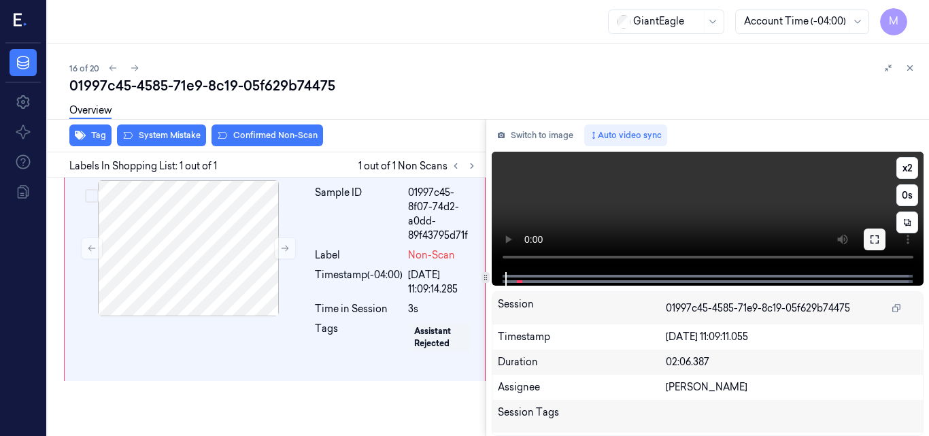
click at [874, 240] on icon at bounding box center [875, 239] width 11 height 11
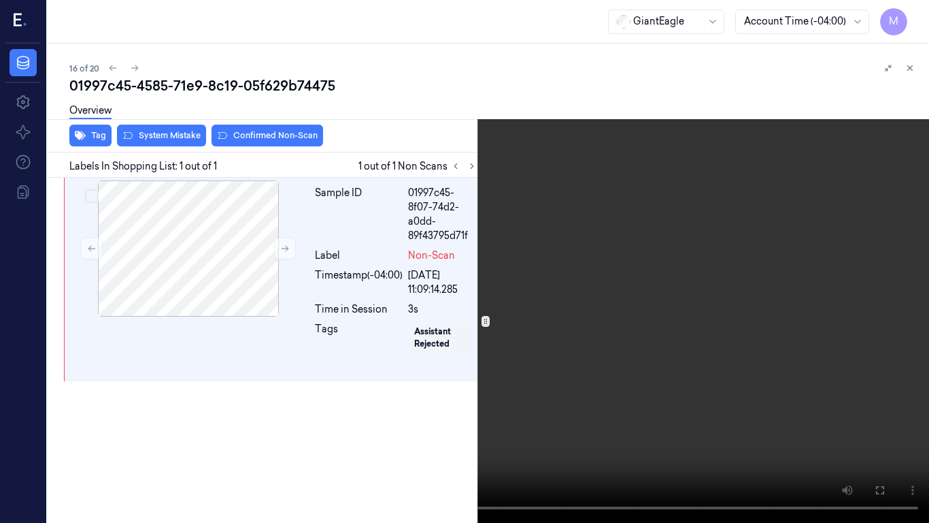
click at [697, 253] on video at bounding box center [464, 261] width 929 height 523
click at [910, 12] on button "x 2" at bounding box center [913, 16] width 22 height 22
click at [743, 305] on video at bounding box center [464, 261] width 929 height 523
click at [0, 0] on icon at bounding box center [0, 0] width 0 height 0
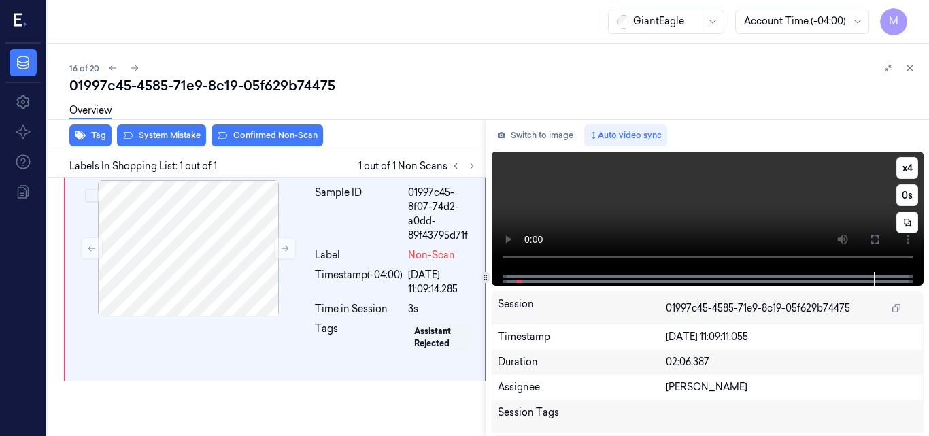
click at [787, 203] on video at bounding box center [708, 212] width 433 height 120
click at [871, 244] on icon at bounding box center [875, 239] width 8 height 8
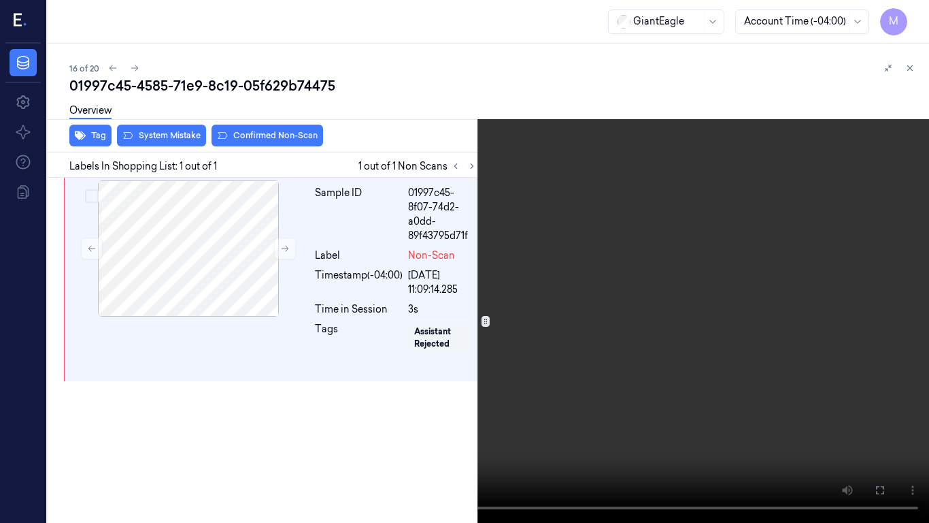
click at [0, 0] on icon at bounding box center [0, 0] width 0 height 0
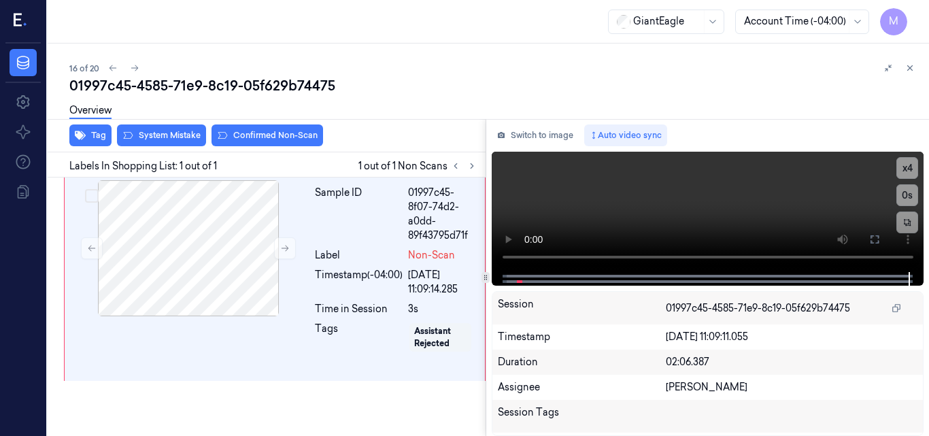
click at [410, 47] on div "16 of 20 01997c45-4585-71e9-8c19-05f629b74475 Overview Tag System Mistake Confi…" at bounding box center [489, 240] width 882 height 393
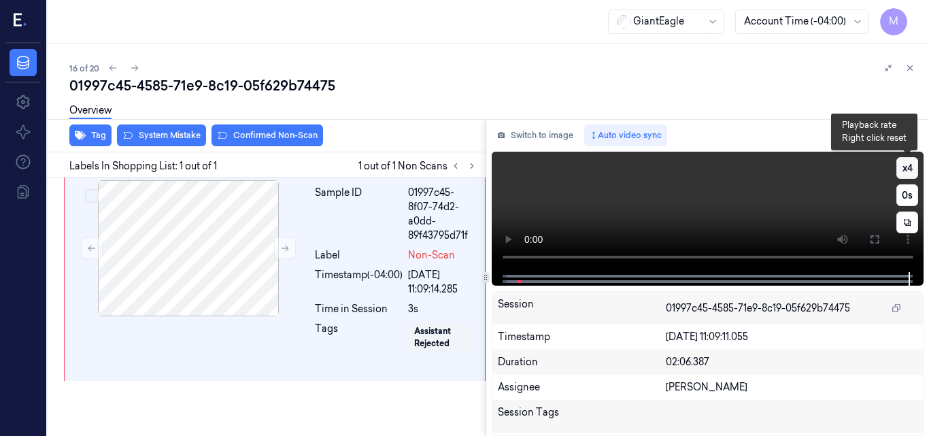
click at [908, 167] on button "x 4" at bounding box center [908, 168] width 22 height 22
click at [908, 165] on button "x 1" at bounding box center [908, 168] width 22 height 22
click at [908, 165] on button "x 2" at bounding box center [908, 168] width 22 height 22
click at [908, 165] on button "x 4" at bounding box center [908, 168] width 22 height 22
click at [687, 191] on video at bounding box center [708, 212] width 433 height 120
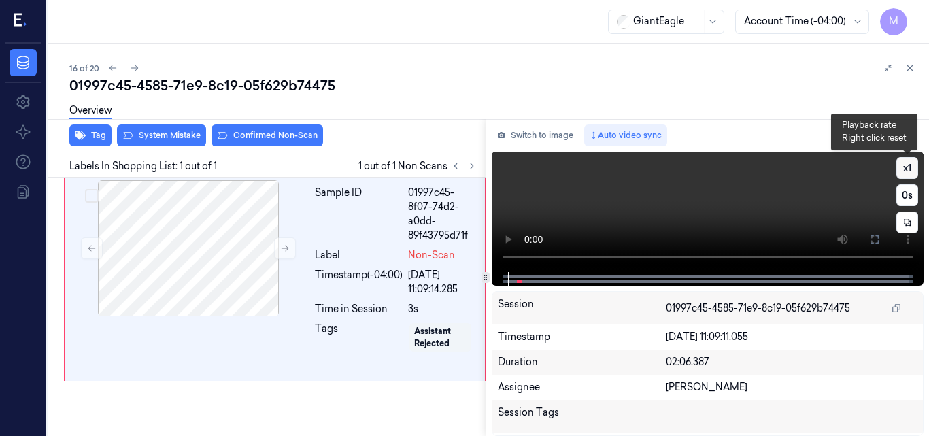
click at [909, 167] on button "x 1" at bounding box center [908, 168] width 22 height 22
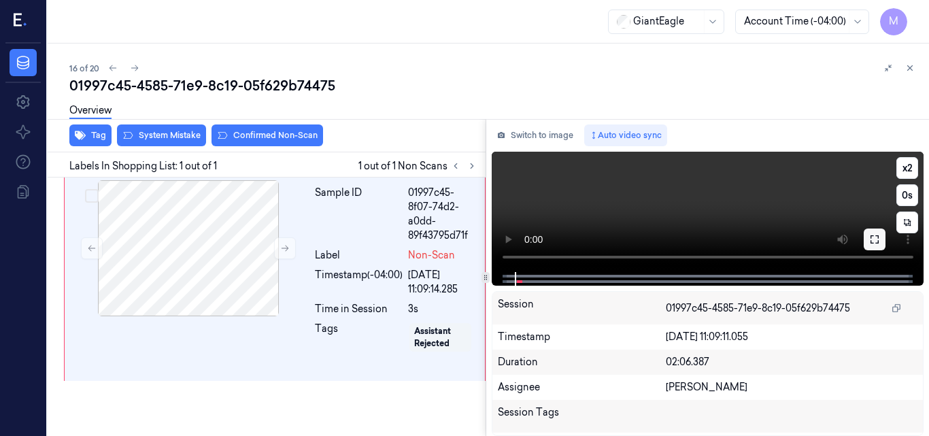
click at [876, 244] on icon at bounding box center [875, 239] width 11 height 11
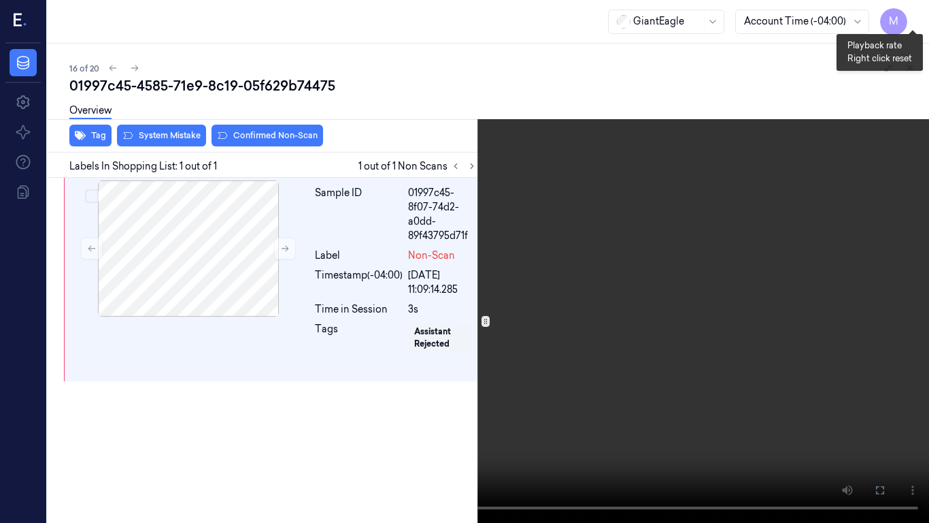
click at [906, 15] on button "x 2" at bounding box center [913, 16] width 22 height 22
click at [642, 350] on video at bounding box center [464, 261] width 929 height 523
click at [0, 0] on icon at bounding box center [0, 0] width 0 height 0
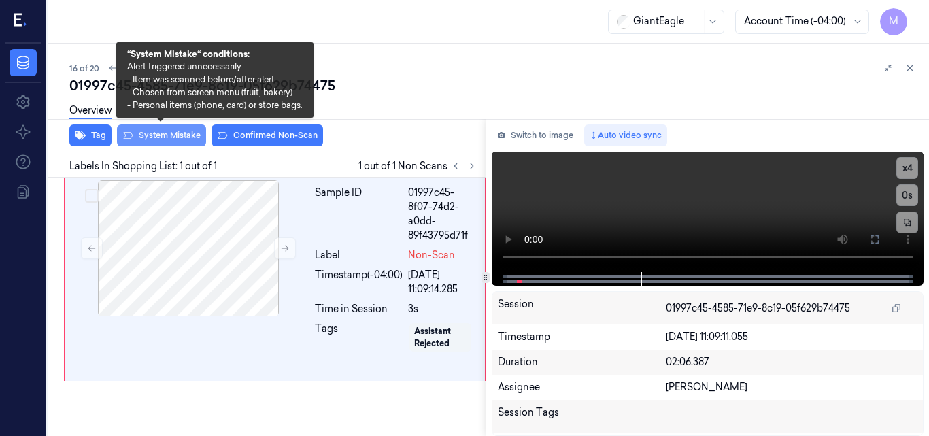
click at [178, 138] on button "System Mistake" at bounding box center [161, 136] width 89 height 22
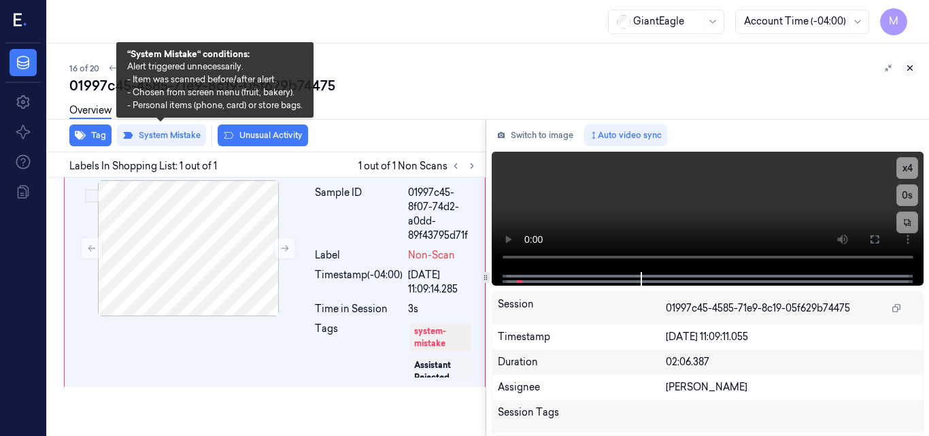
click at [912, 68] on icon at bounding box center [911, 68] width 10 height 10
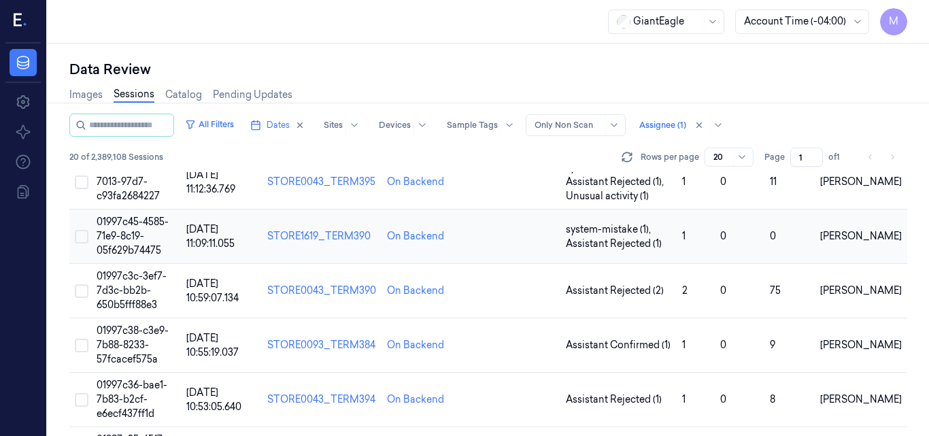
scroll to position [834, 0]
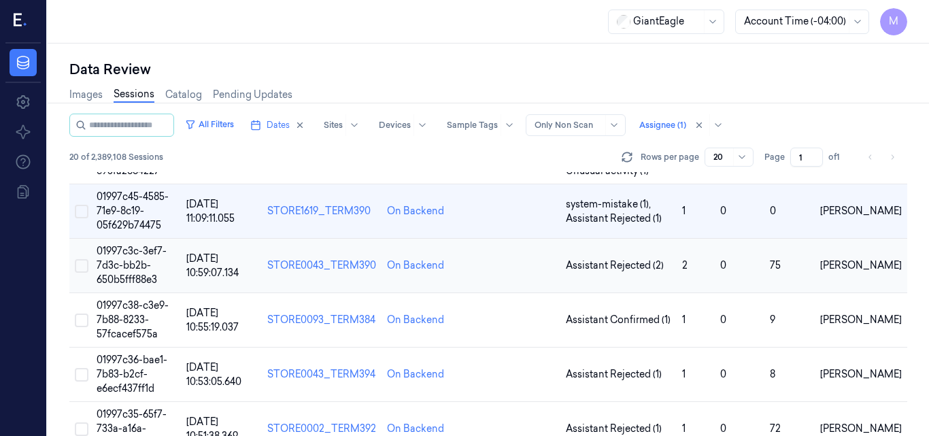
click at [129, 261] on span "01997c3c-3ef7-7d3c-bb2b-650b5fff88e3" at bounding box center [132, 265] width 70 height 41
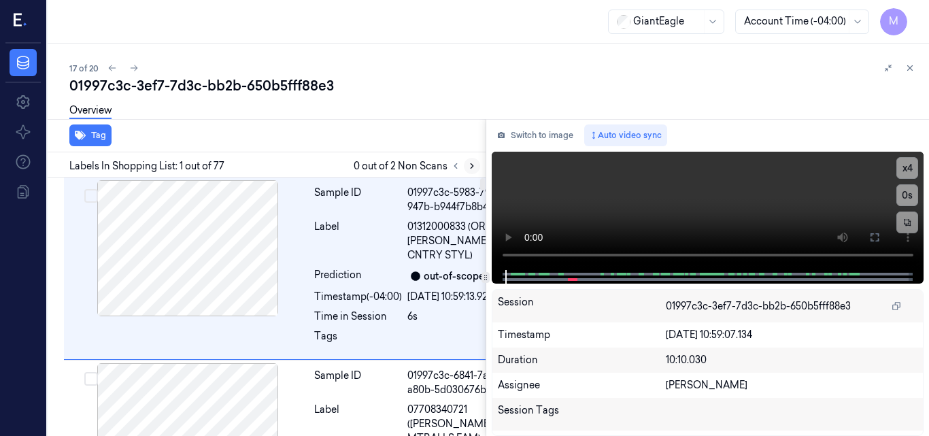
click at [470, 171] on button at bounding box center [472, 166] width 16 height 16
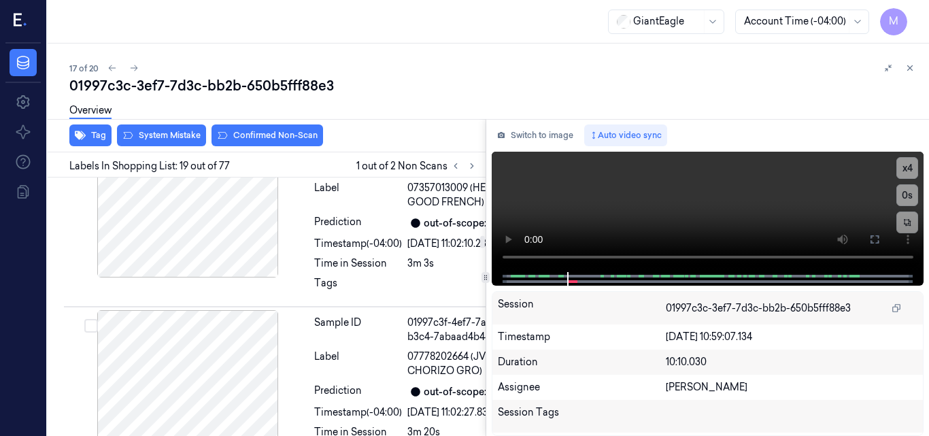
scroll to position [4517, 0]
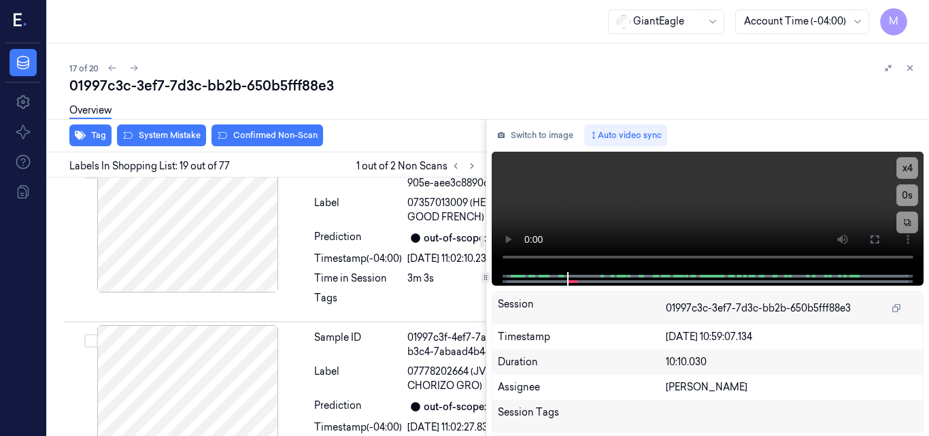
scroll to position [4449, 0]
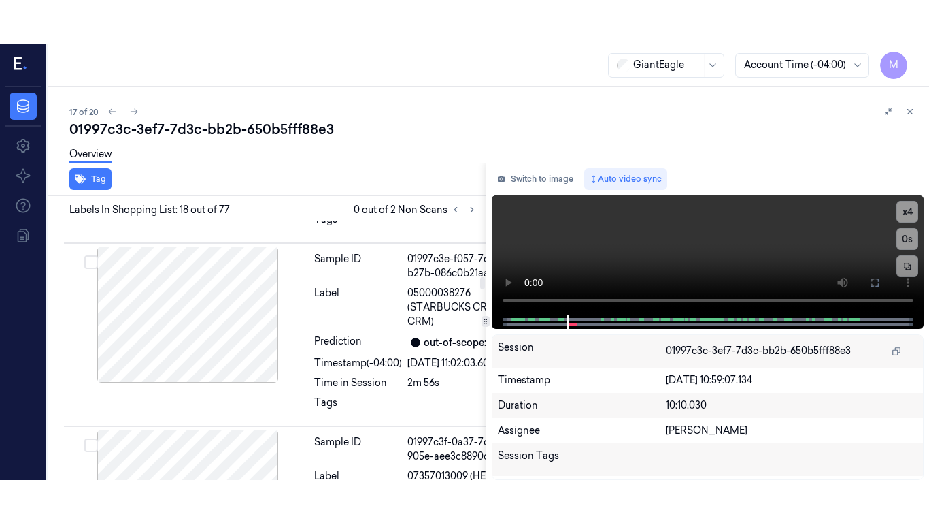
scroll to position [4288, 0]
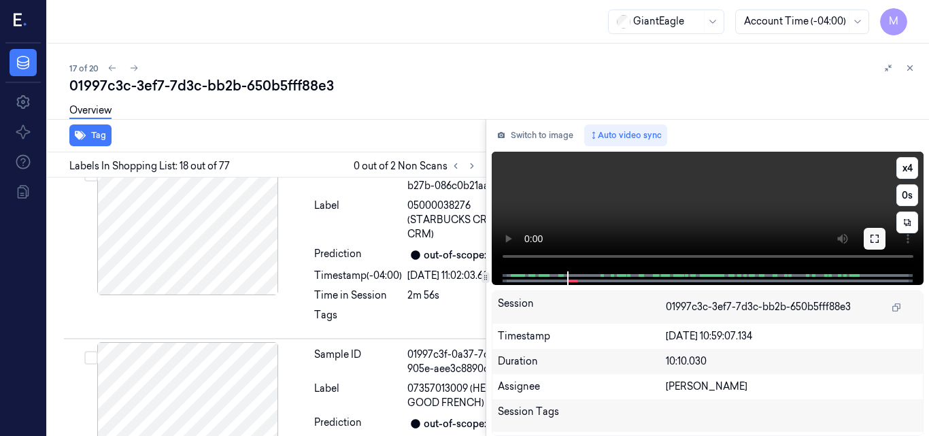
click at [874, 242] on icon at bounding box center [875, 238] width 11 height 11
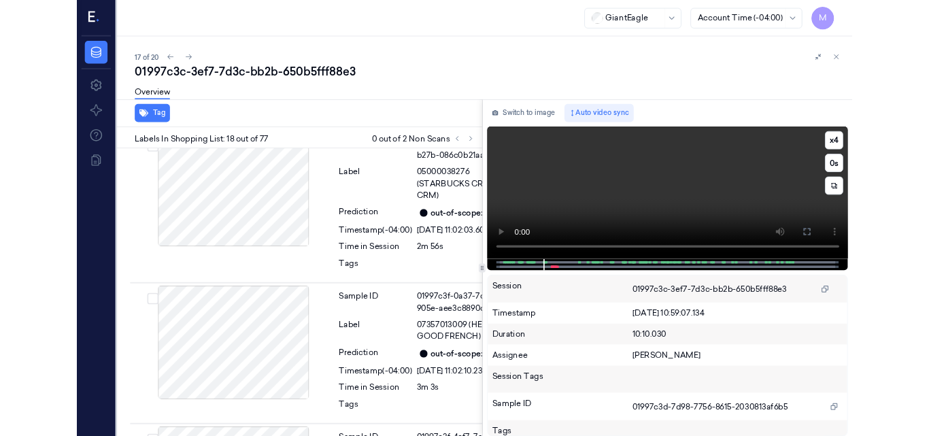
scroll to position [4244, 0]
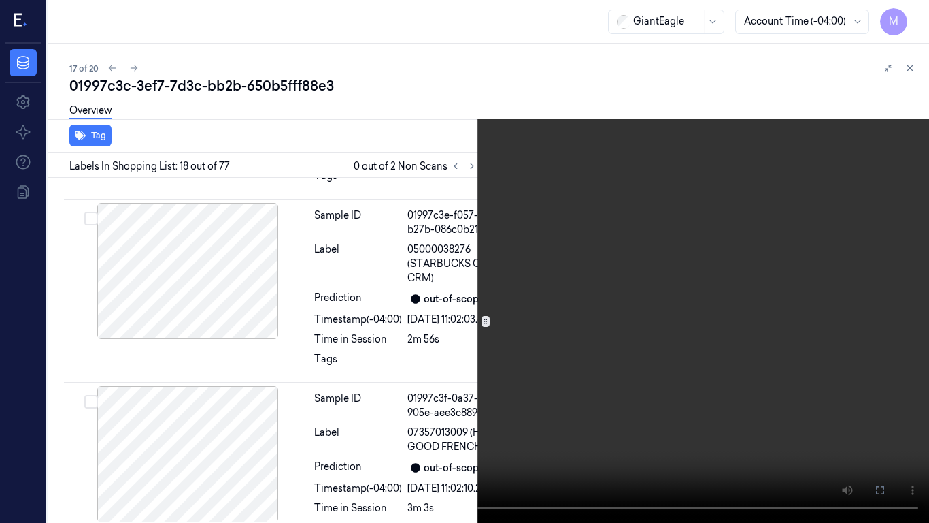
click at [581, 292] on video at bounding box center [464, 261] width 929 height 523
click at [914, 13] on button "x 4" at bounding box center [913, 16] width 22 height 22
click at [593, 276] on video at bounding box center [464, 261] width 929 height 523
click at [0, 0] on icon at bounding box center [0, 0] width 0 height 0
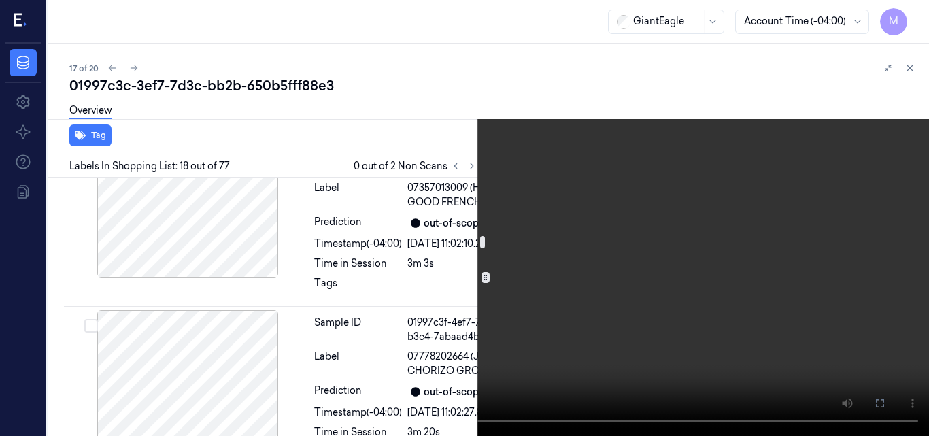
scroll to position [4517, 0]
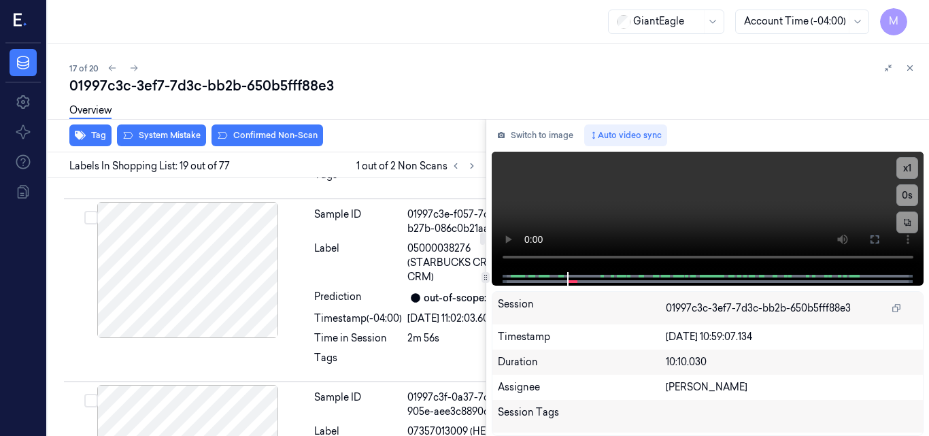
scroll to position [4244, 0]
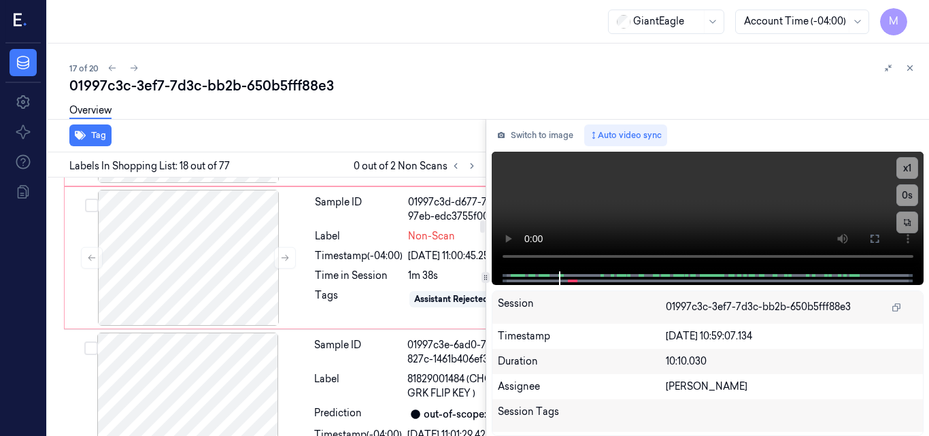
scroll to position [3267, 0]
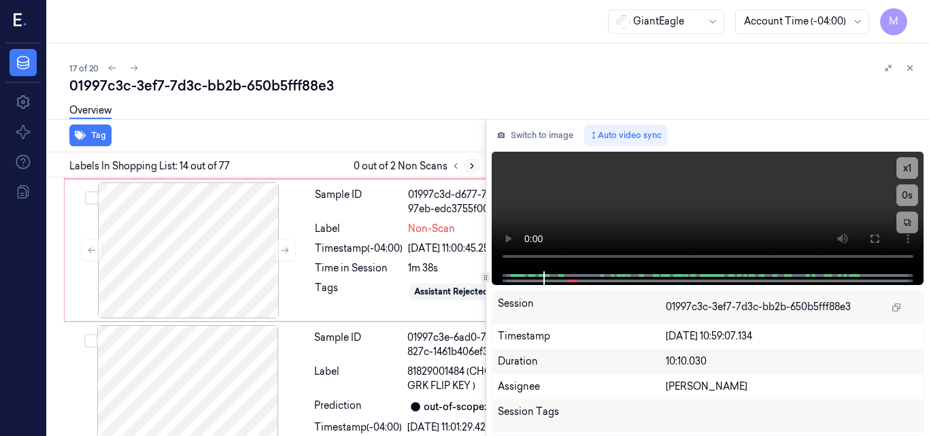
click at [474, 165] on icon at bounding box center [472, 166] width 10 height 10
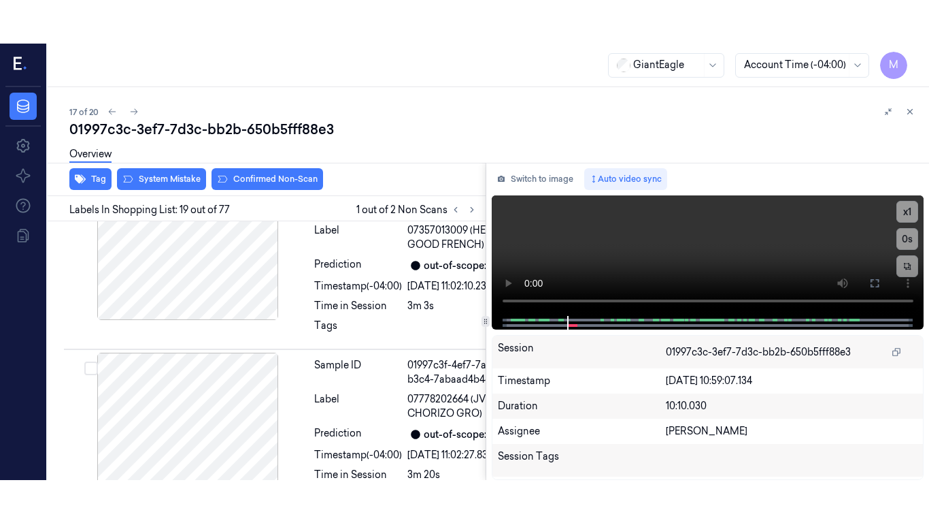
scroll to position [4517, 0]
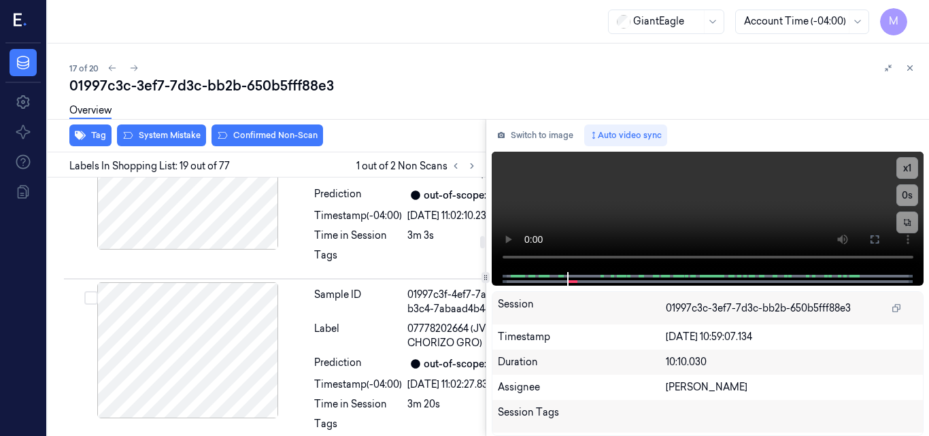
click at [869, 242] on button at bounding box center [875, 240] width 22 height 22
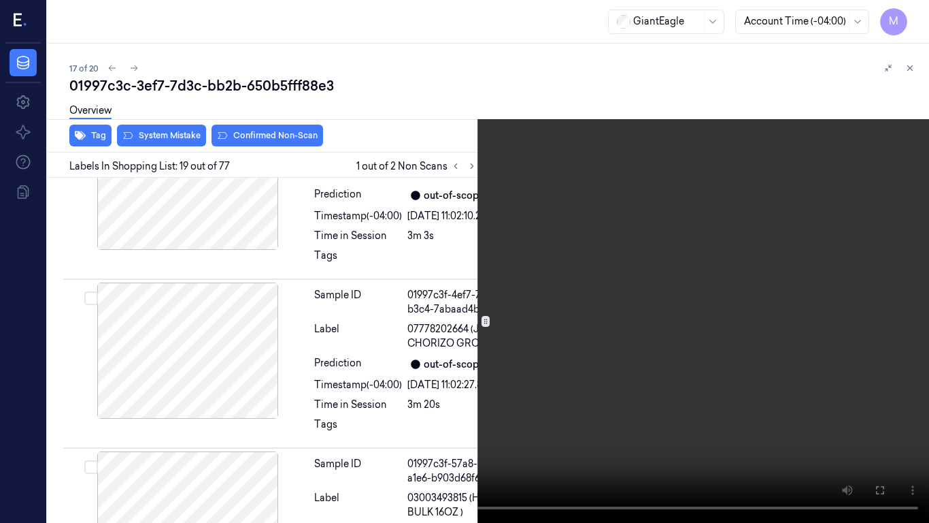
click at [533, 297] on video at bounding box center [464, 261] width 929 height 523
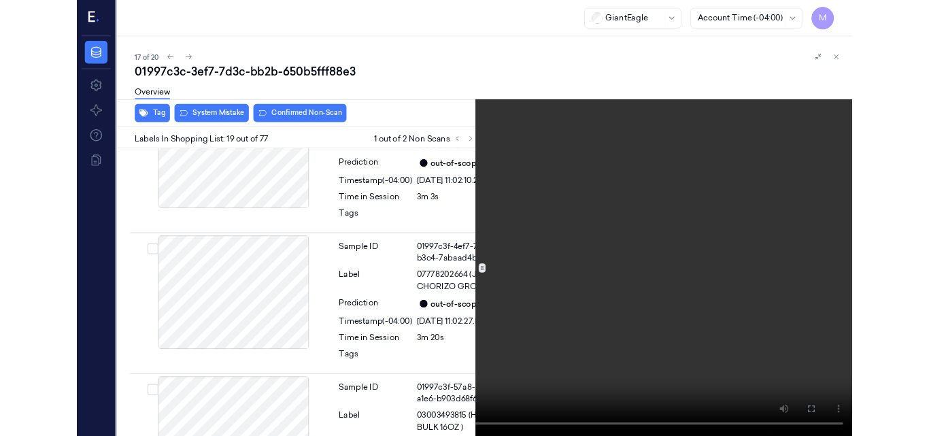
scroll to position [4473, 0]
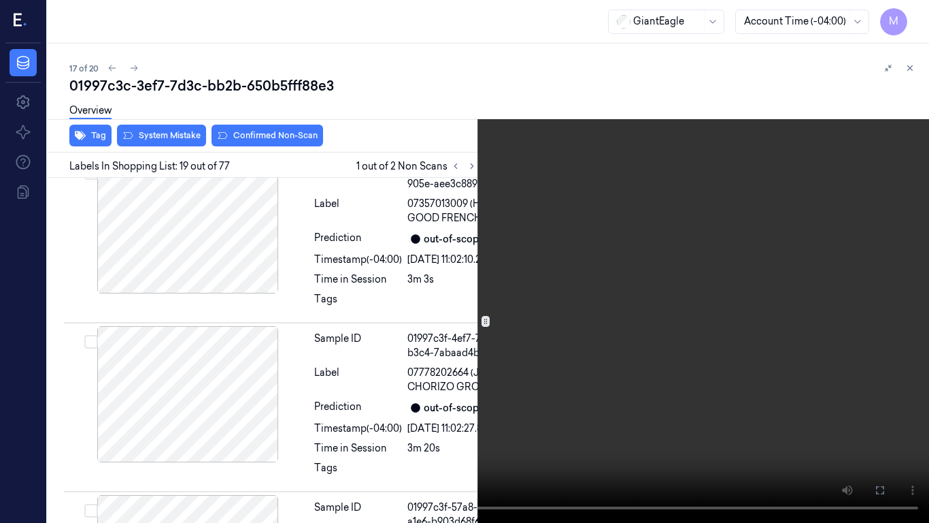
click at [533, 297] on video at bounding box center [464, 261] width 929 height 523
click at [505, 316] on video at bounding box center [464, 261] width 929 height 523
click at [0, 0] on icon at bounding box center [0, 0] width 0 height 0
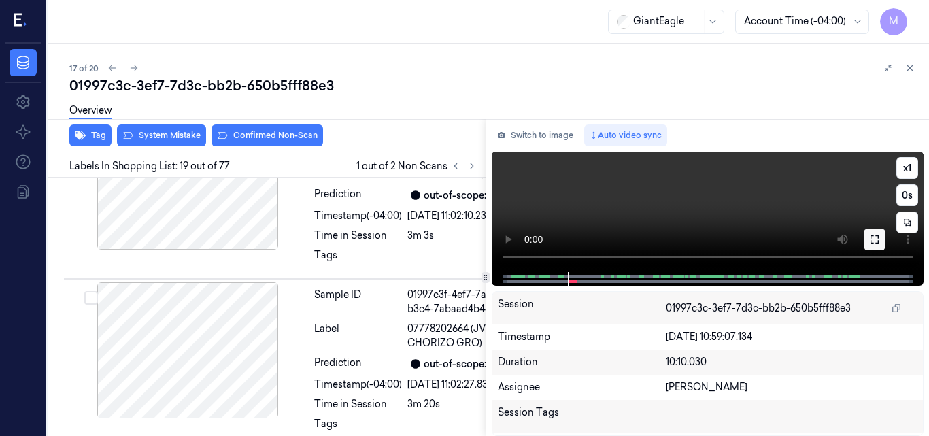
click at [870, 240] on icon at bounding box center [875, 239] width 11 height 11
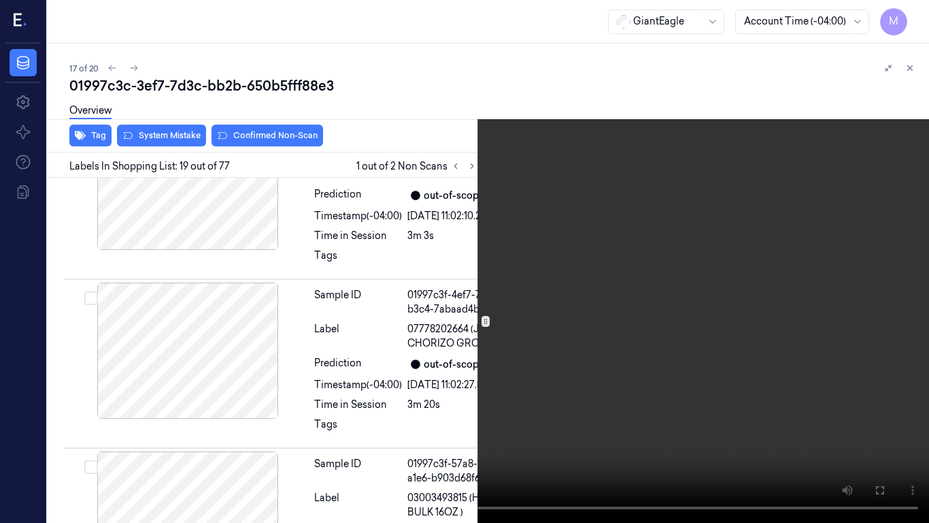
click at [0, 0] on icon at bounding box center [0, 0] width 0 height 0
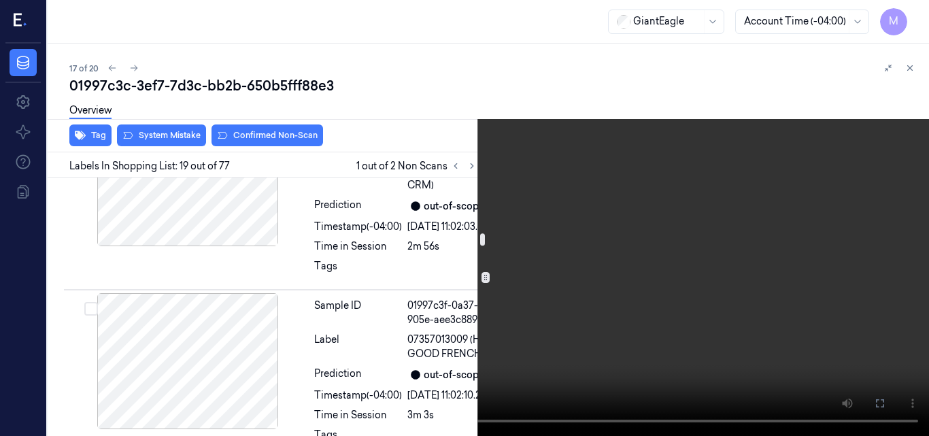
scroll to position [4313, 0]
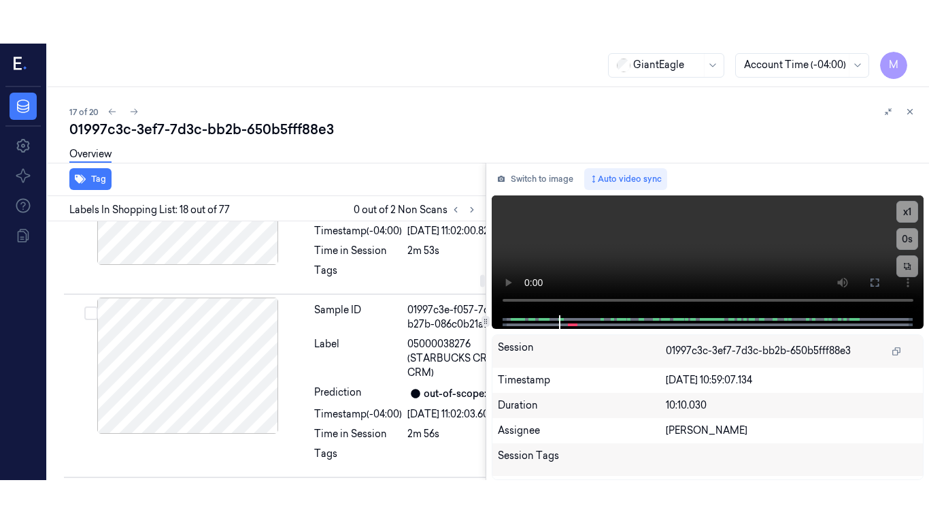
scroll to position [4084, 0]
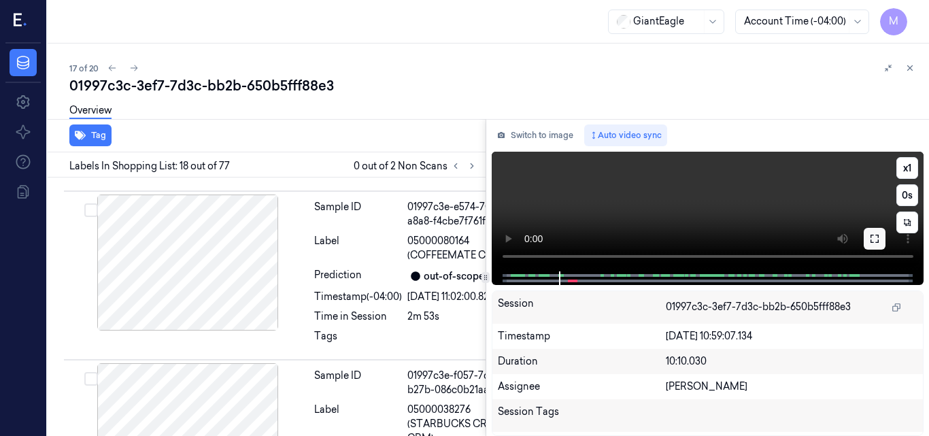
click at [874, 237] on icon at bounding box center [875, 238] width 11 height 11
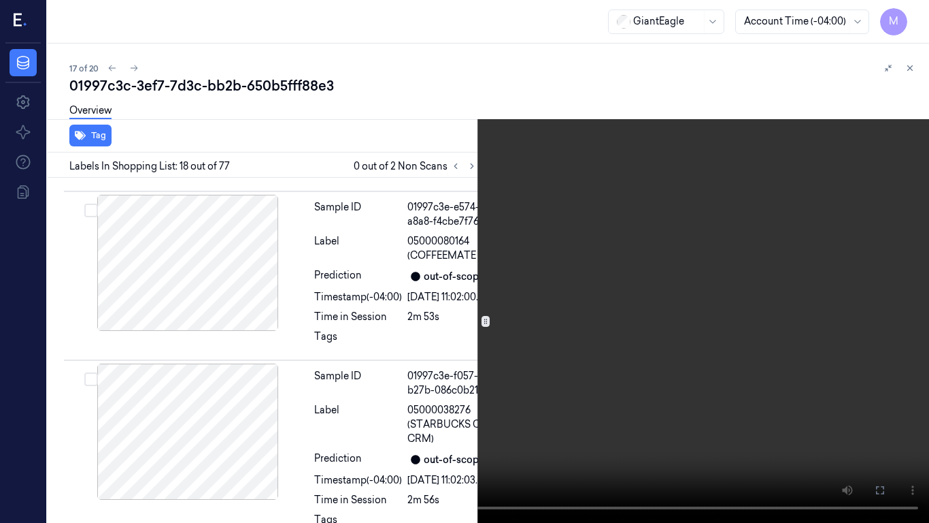
click at [608, 199] on video at bounding box center [464, 261] width 929 height 523
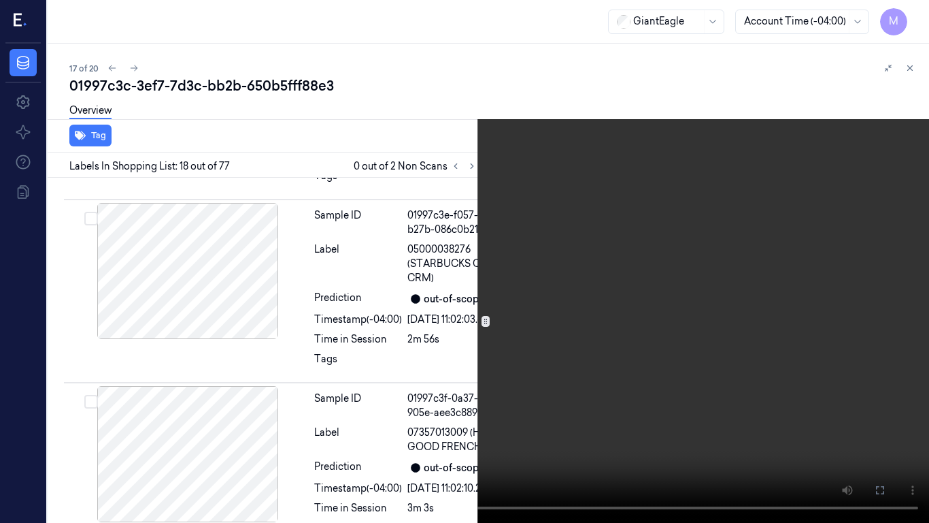
click at [557, 205] on video at bounding box center [464, 261] width 929 height 523
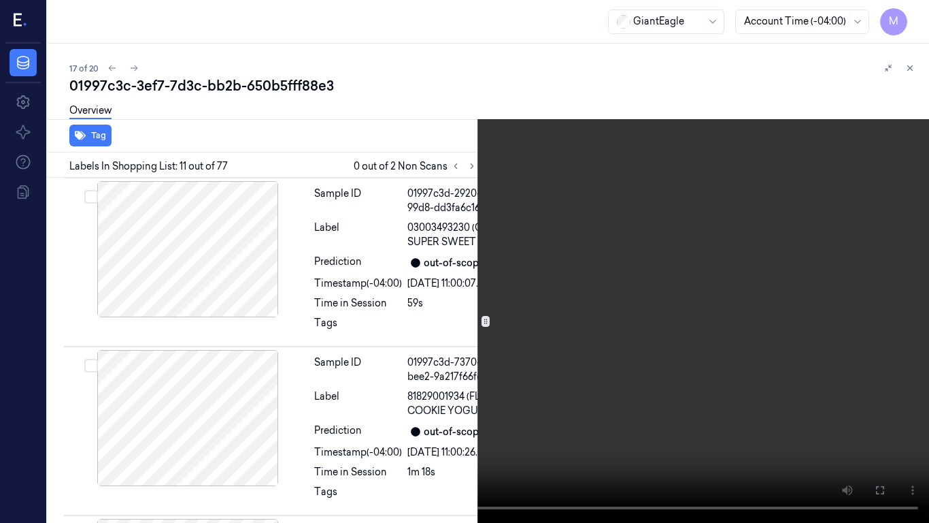
scroll to position [2477, 0]
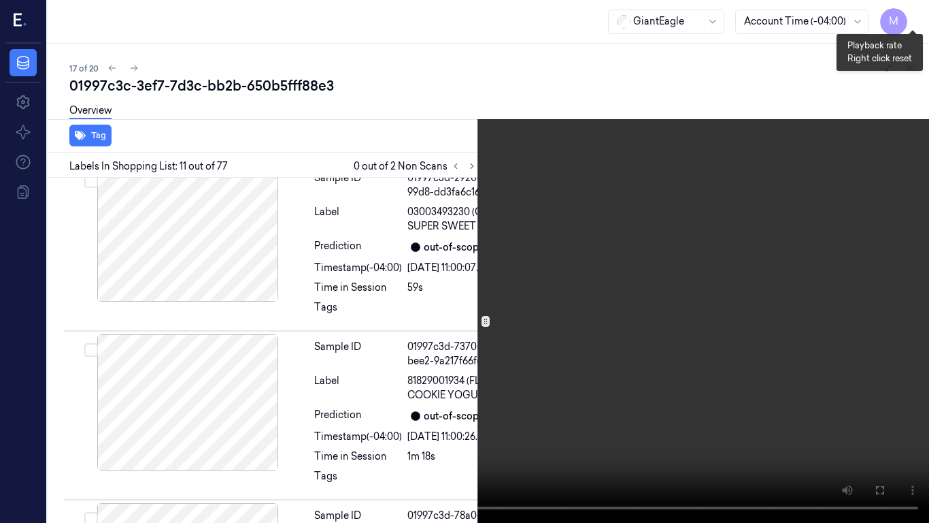
click at [912, 10] on button "x 1" at bounding box center [913, 16] width 22 height 22
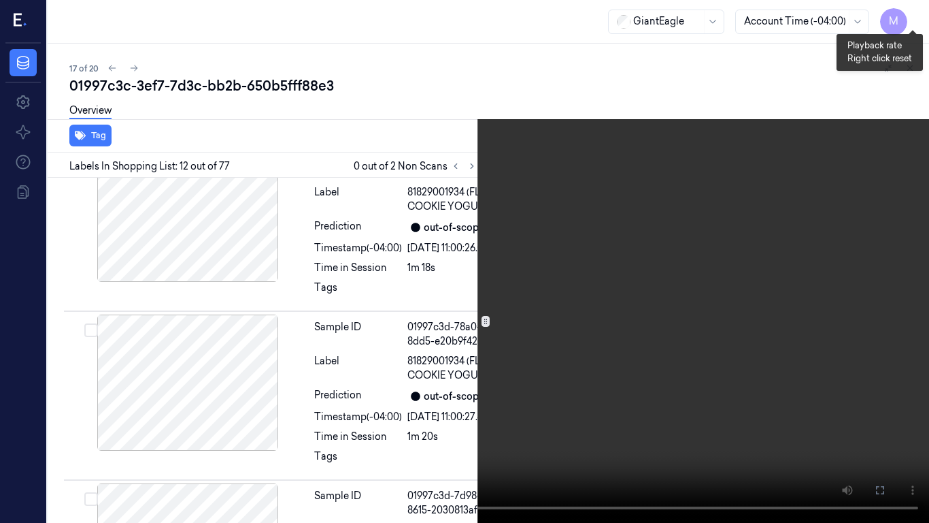
click at [910, 15] on button "x 2" at bounding box center [913, 16] width 22 height 22
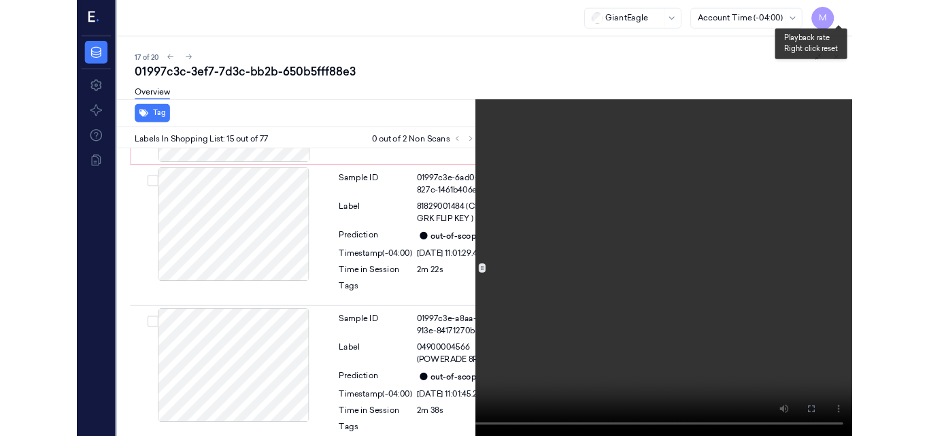
scroll to position [3487, 0]
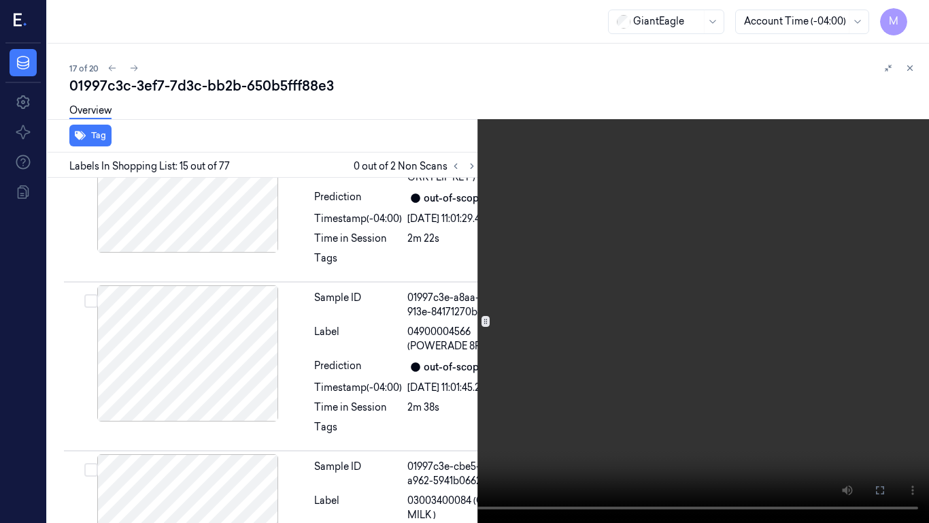
click at [623, 331] on video at bounding box center [464, 261] width 929 height 523
click at [0, 0] on icon at bounding box center [0, 0] width 0 height 0
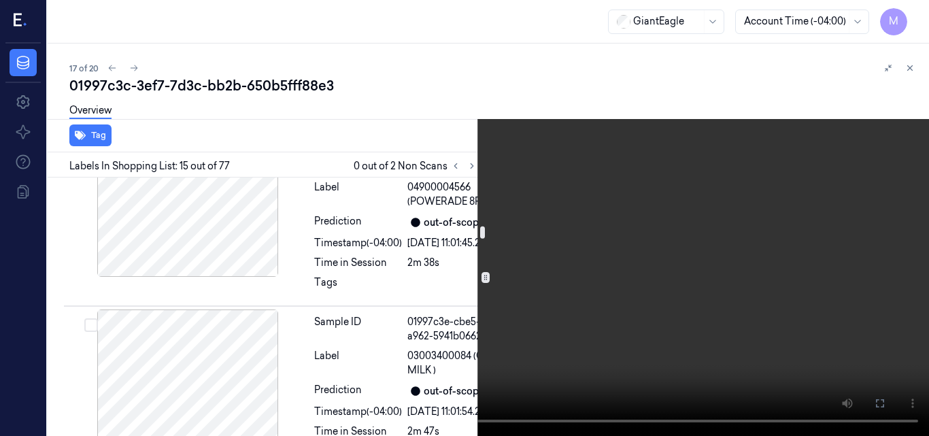
scroll to position [3759, 0]
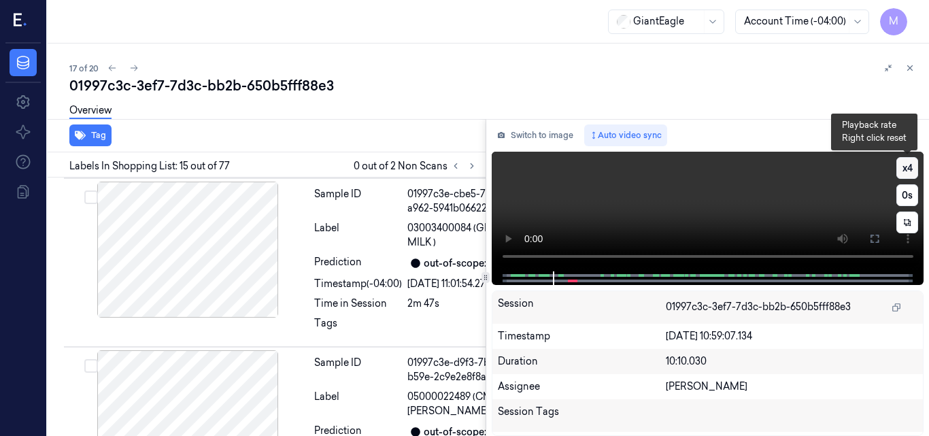
click at [903, 165] on button "x 4" at bounding box center [908, 168] width 22 height 22
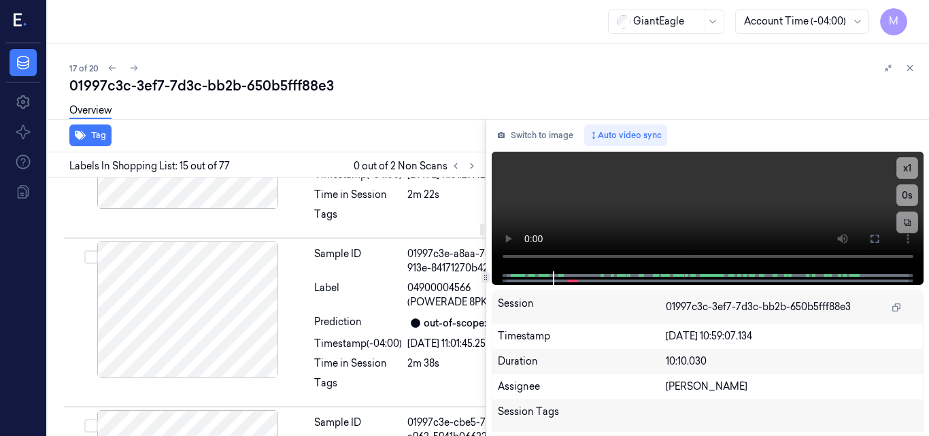
scroll to position [3735, 0]
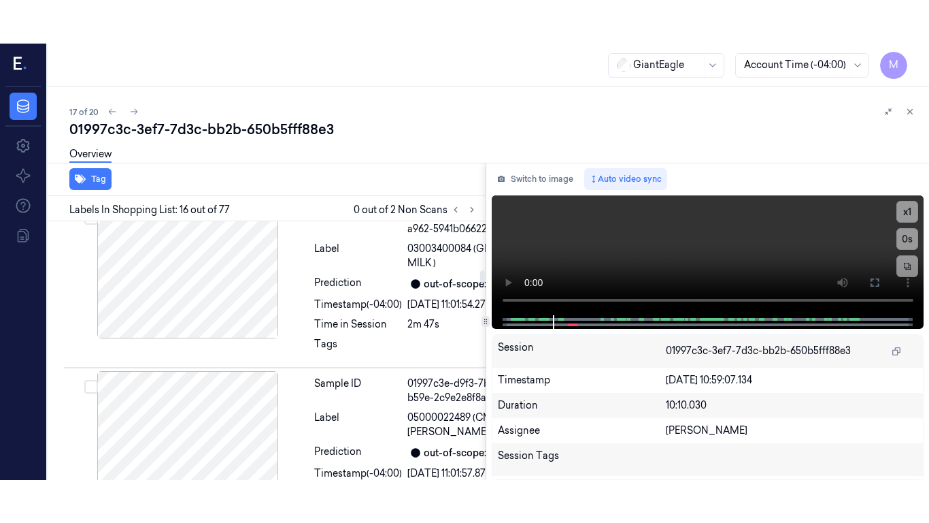
scroll to position [3783, 0]
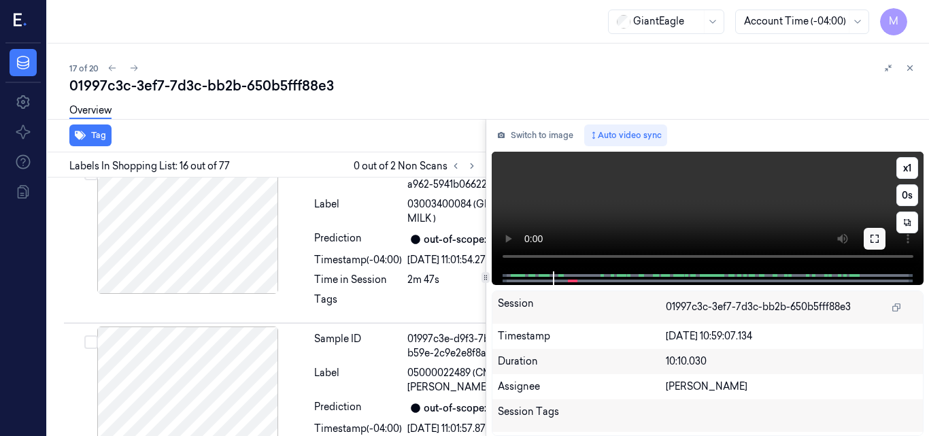
click at [874, 243] on icon at bounding box center [875, 238] width 11 height 11
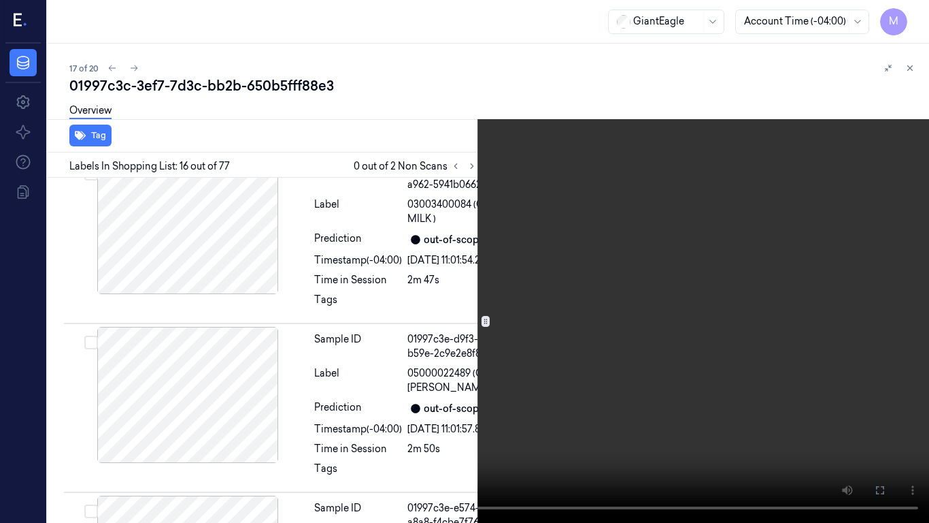
click at [593, 301] on video at bounding box center [464, 261] width 929 height 523
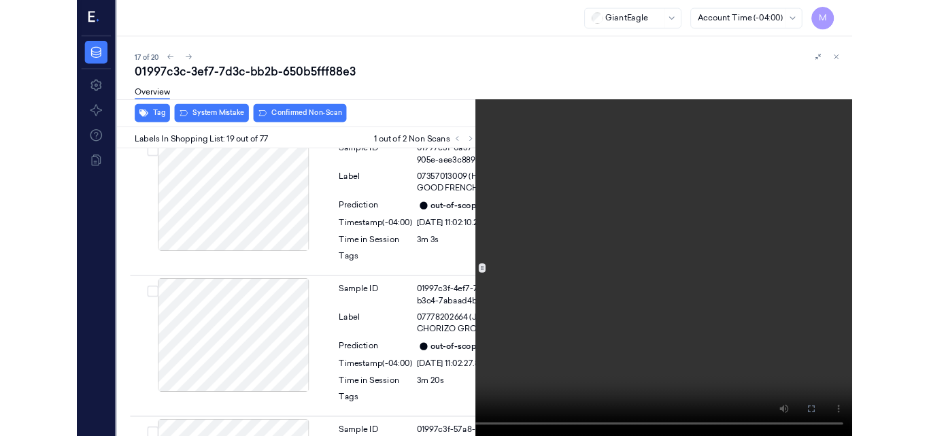
scroll to position [4473, 0]
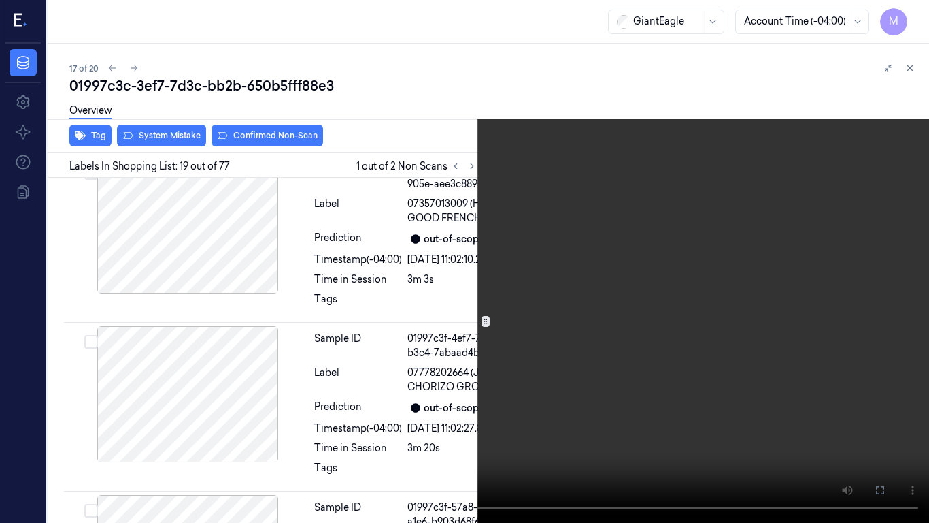
click at [482, 344] on video at bounding box center [464, 261] width 929 height 523
click at [0, 0] on icon at bounding box center [0, 0] width 0 height 0
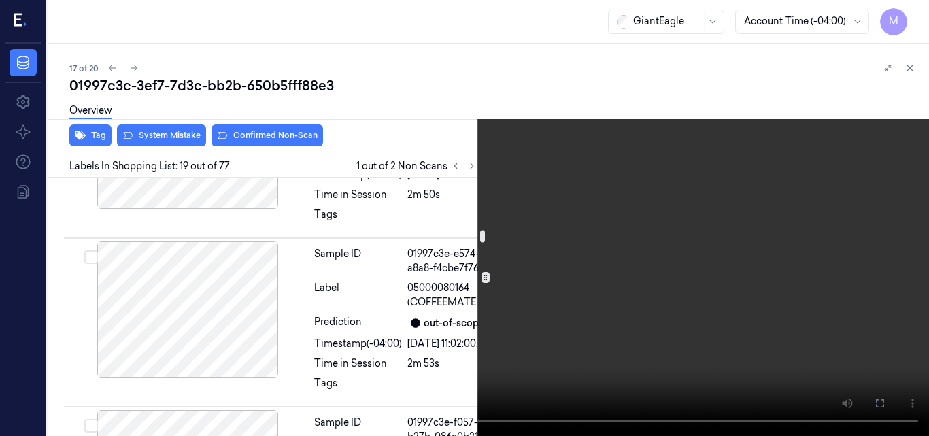
scroll to position [4065, 0]
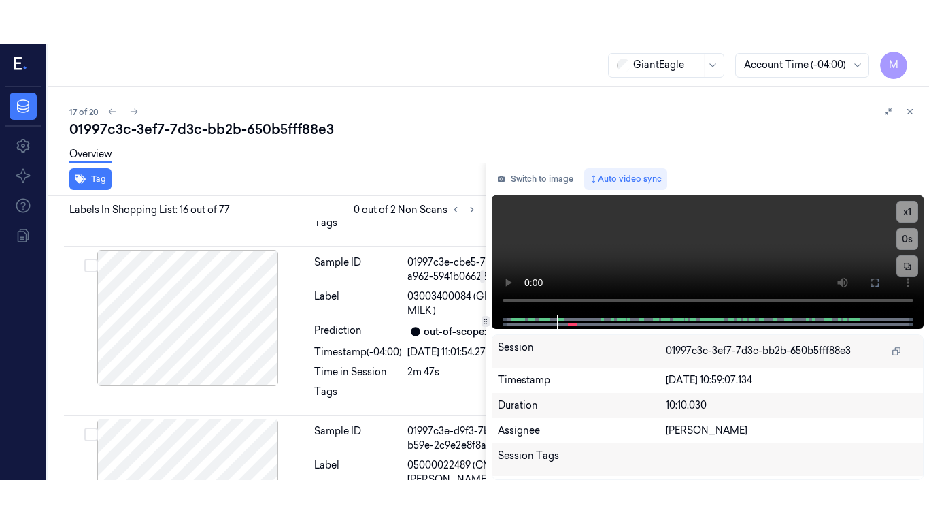
scroll to position [3783, 0]
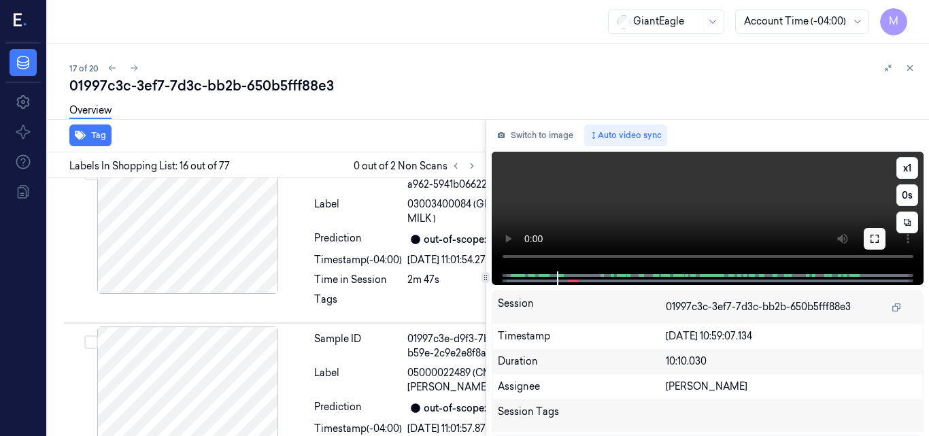
click at [872, 242] on icon at bounding box center [875, 238] width 11 height 11
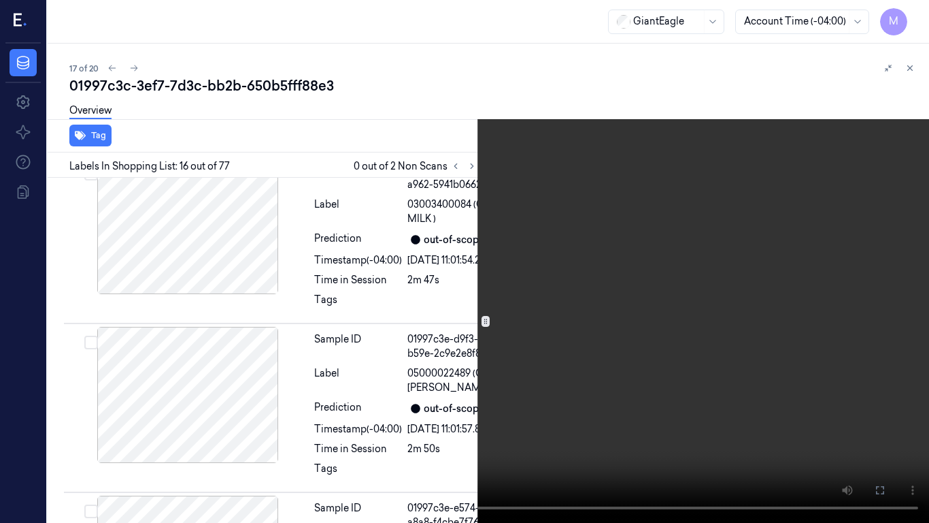
click at [665, 274] on video at bounding box center [464, 261] width 929 height 523
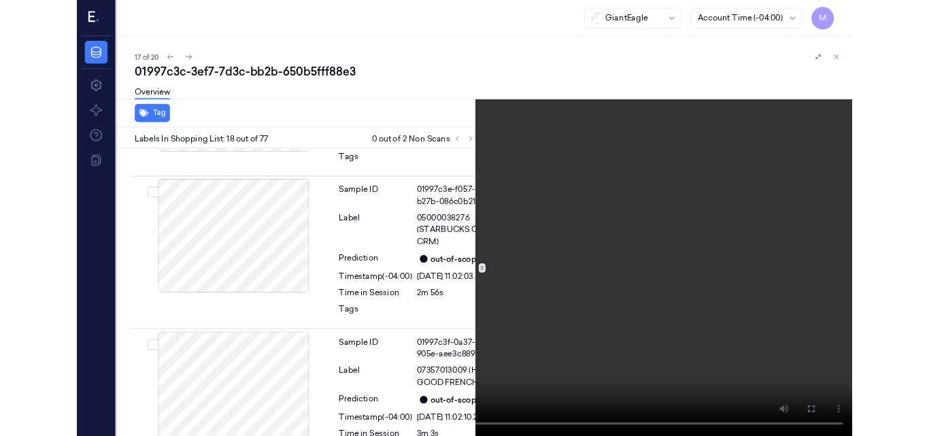
scroll to position [4244, 0]
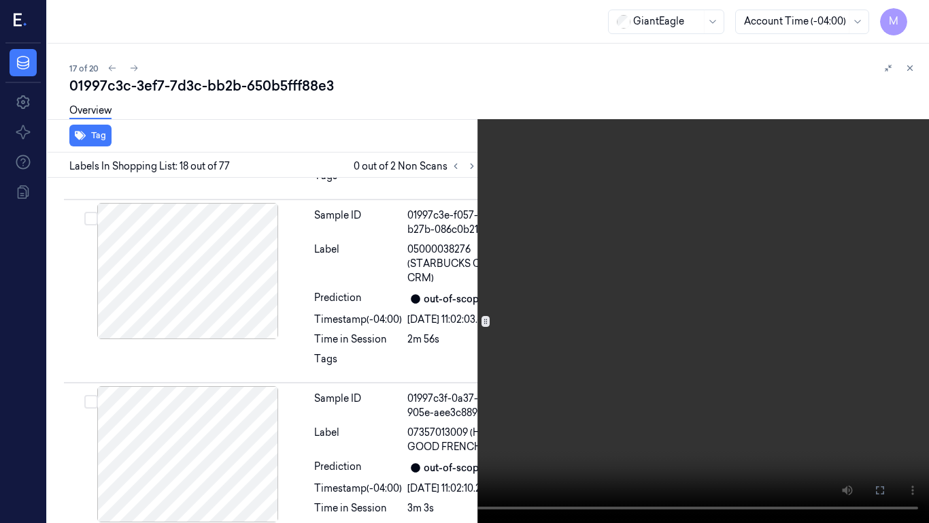
click at [528, 318] on video at bounding box center [464, 261] width 929 height 523
click at [0, 0] on icon at bounding box center [0, 0] width 0 height 0
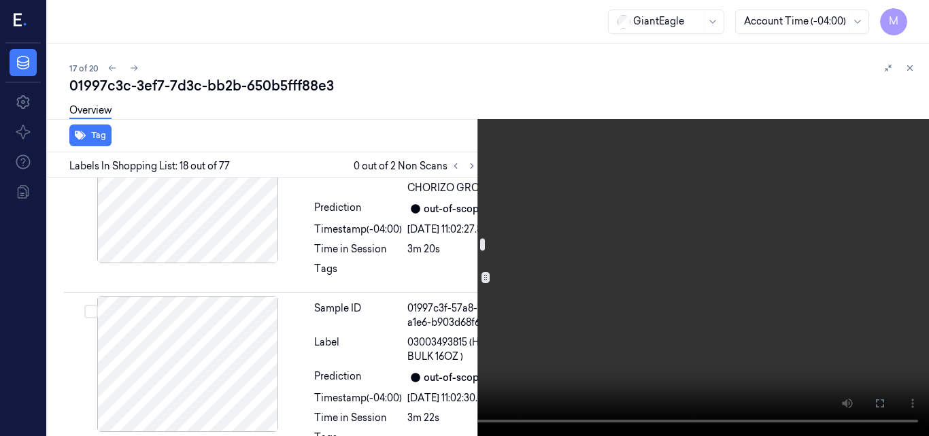
scroll to position [4696, 0]
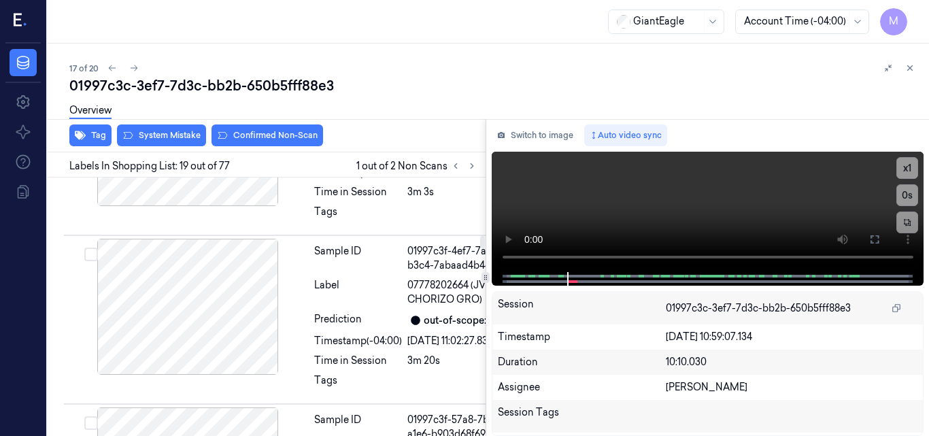
scroll to position [4517, 0]
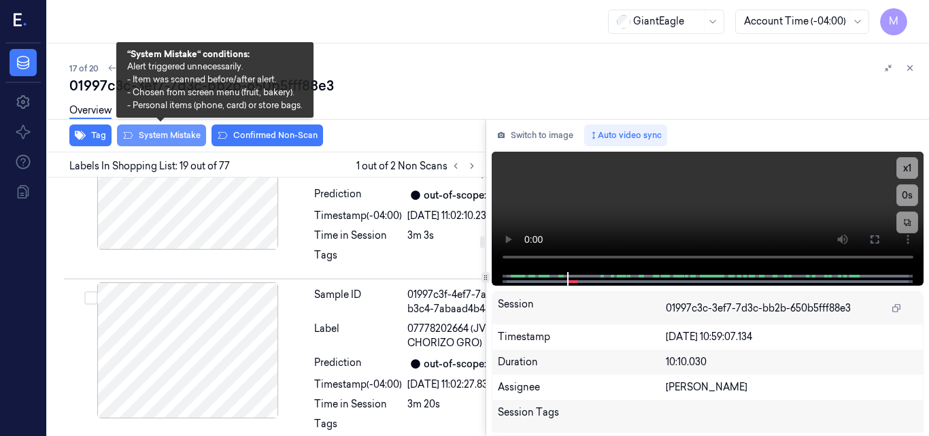
click at [179, 137] on button "System Mistake" at bounding box center [161, 136] width 89 height 22
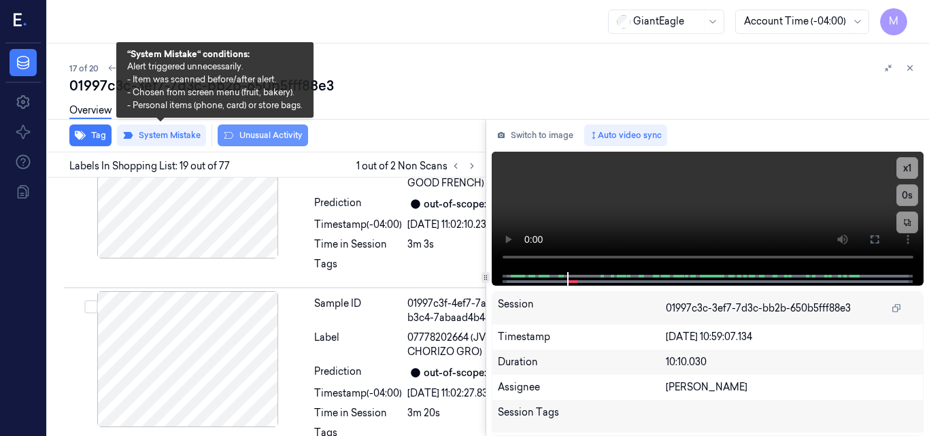
scroll to position [4519, 0]
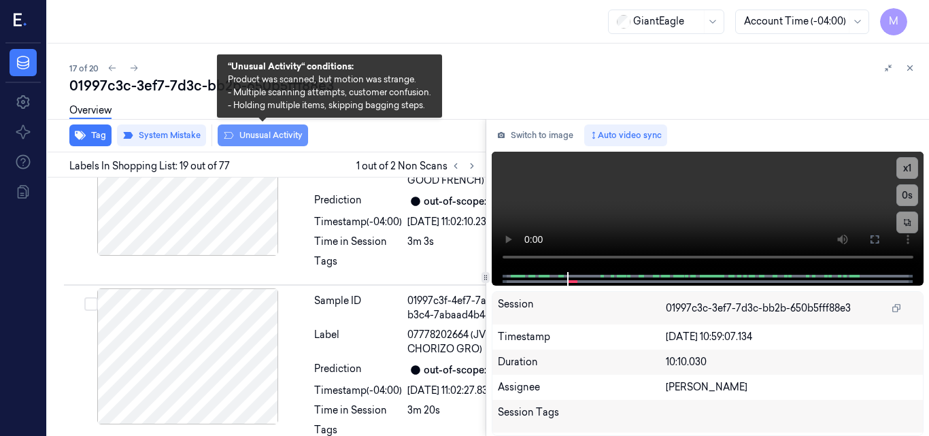
click at [295, 133] on button "Unusual Activity" at bounding box center [263, 136] width 90 height 22
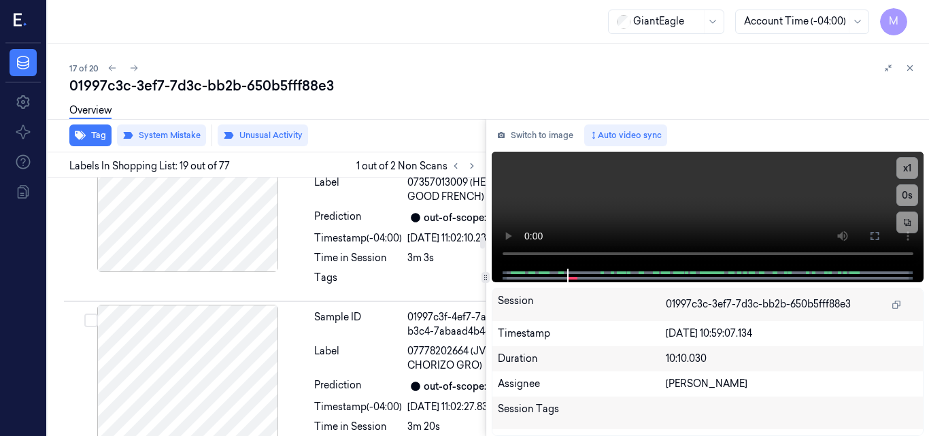
scroll to position [4655, 0]
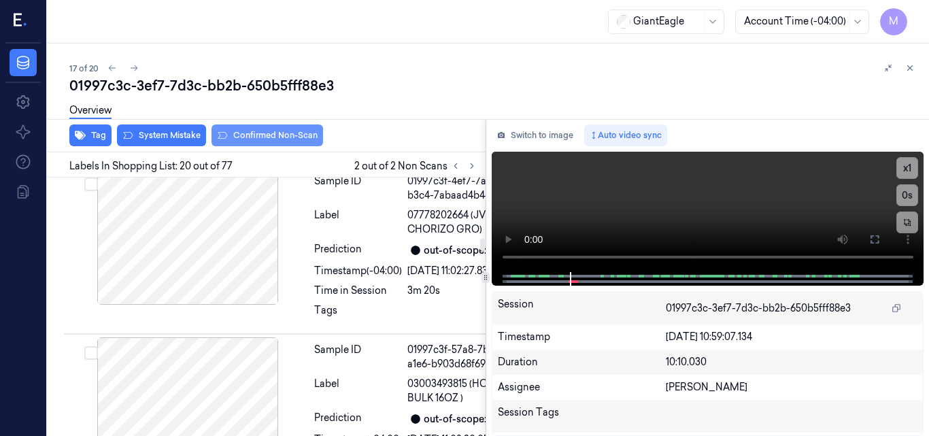
scroll to position [4728, 0]
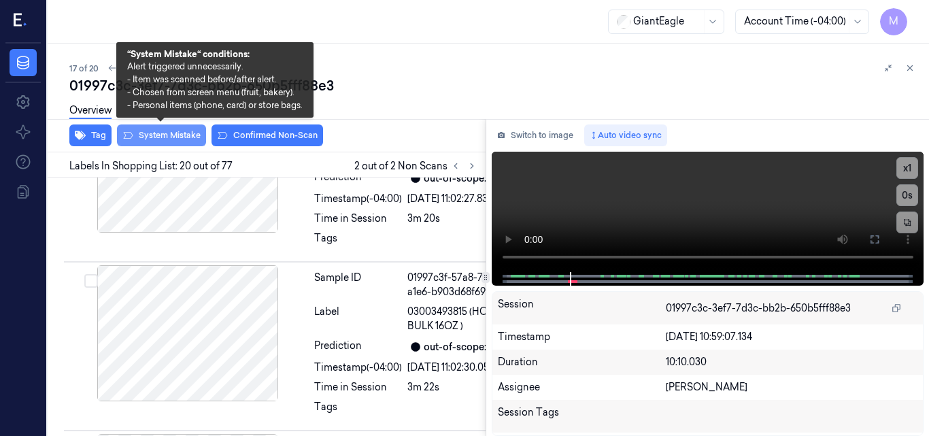
click at [173, 135] on button "System Mistake" at bounding box center [161, 136] width 89 height 22
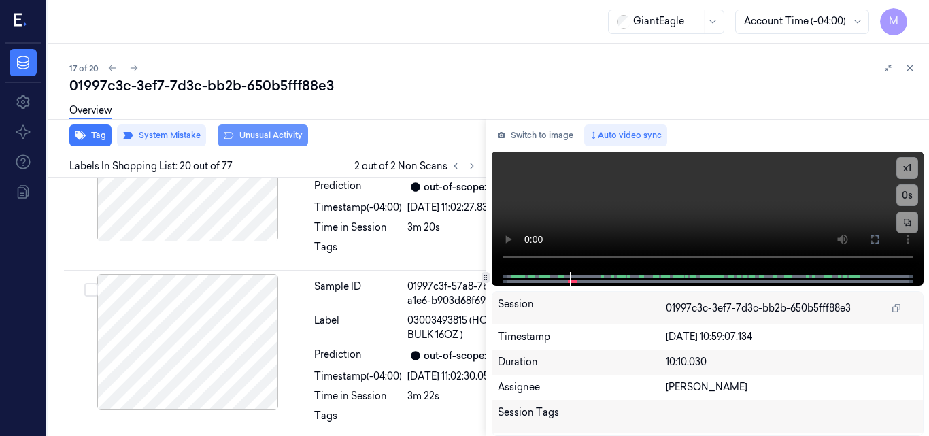
scroll to position [4730, 0]
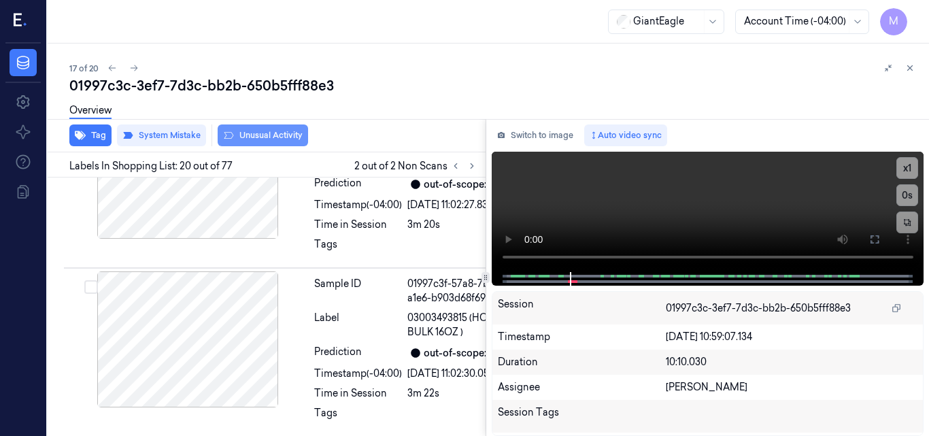
click at [263, 132] on button "Unusual Activity" at bounding box center [263, 136] width 90 height 22
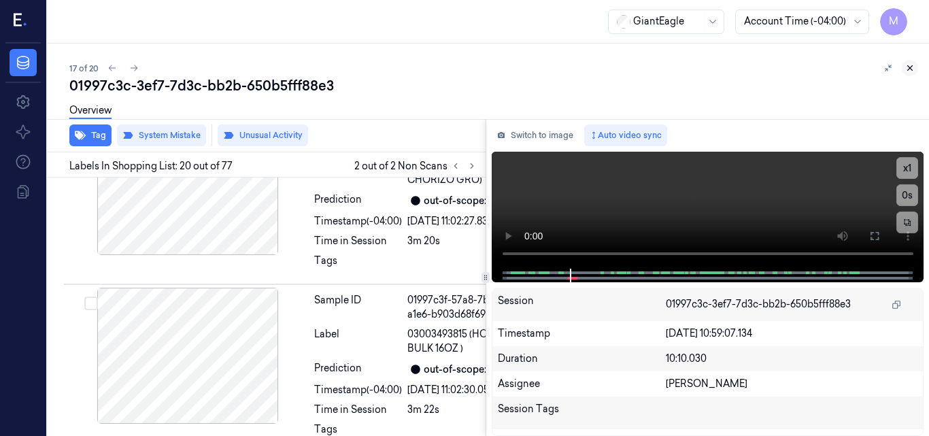
click at [910, 68] on icon at bounding box center [910, 68] width 5 height 5
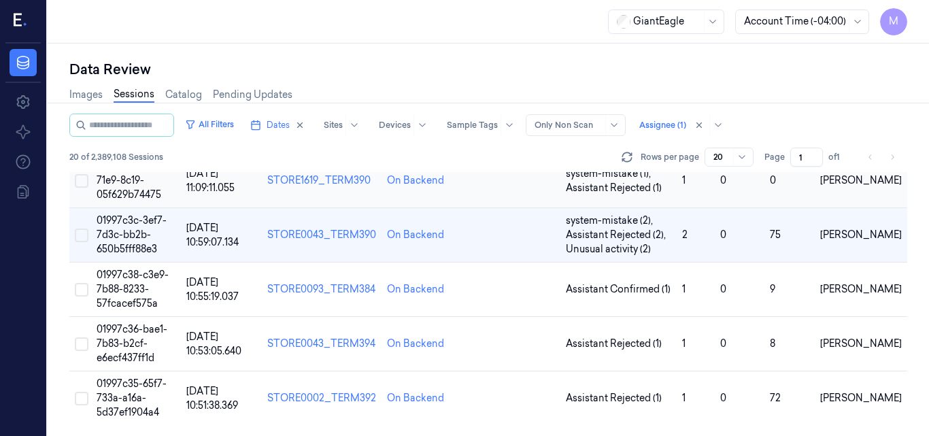
scroll to position [865, 0]
click at [132, 286] on span "01997c38-c3e9-7b88-8233-57fcacef575a" at bounding box center [133, 289] width 72 height 41
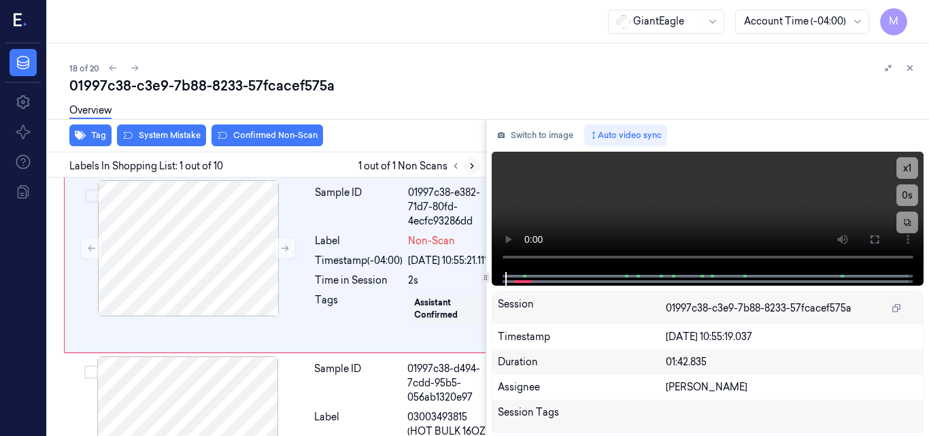
click at [471, 163] on icon at bounding box center [472, 166] width 10 height 10
click at [230, 228] on div at bounding box center [188, 248] width 242 height 136
click at [874, 240] on icon at bounding box center [875, 239] width 11 height 11
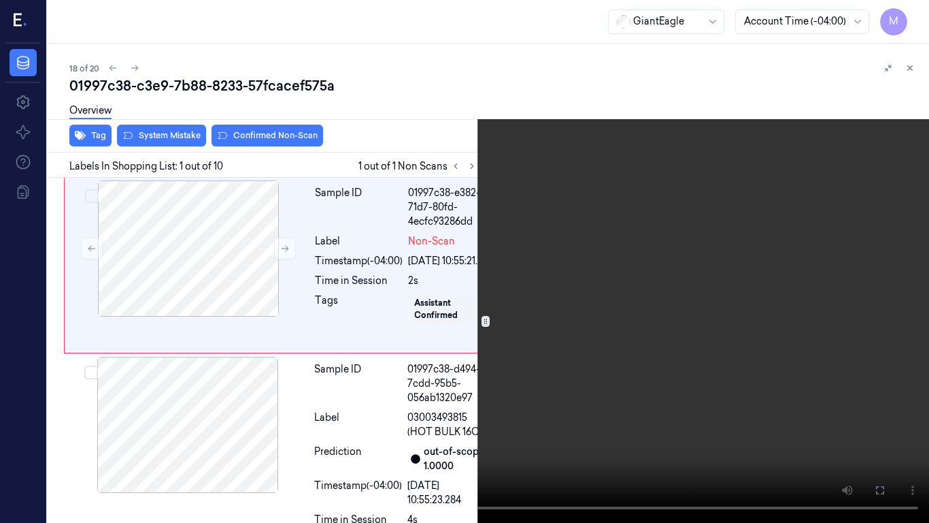
click at [584, 215] on video at bounding box center [464, 261] width 929 height 523
click at [629, 241] on video at bounding box center [464, 261] width 929 height 523
click at [0, 0] on icon at bounding box center [0, 0] width 0 height 0
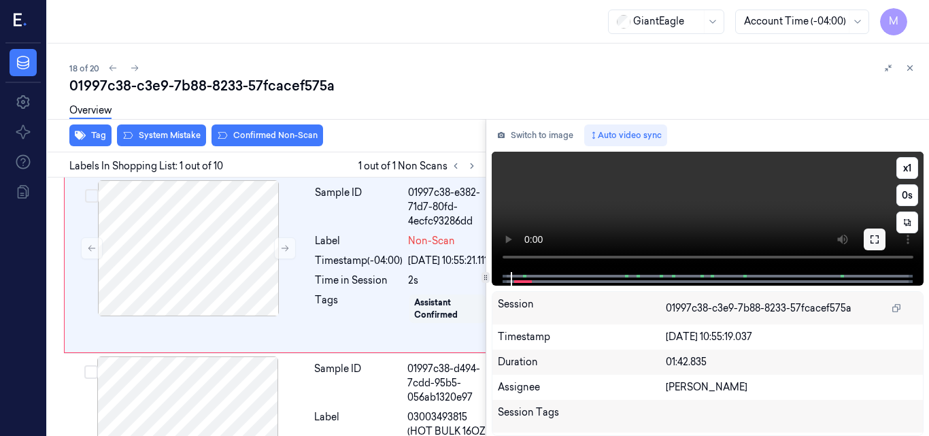
click at [880, 236] on button at bounding box center [875, 240] width 22 height 22
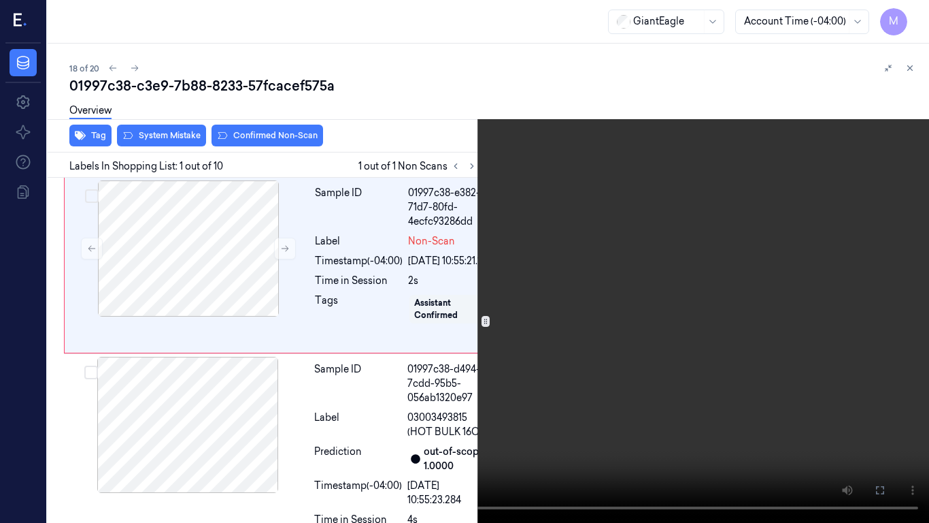
click at [683, 274] on video at bounding box center [464, 261] width 929 height 523
click at [682, 263] on video at bounding box center [464, 261] width 929 height 523
click at [0, 0] on icon at bounding box center [0, 0] width 0 height 0
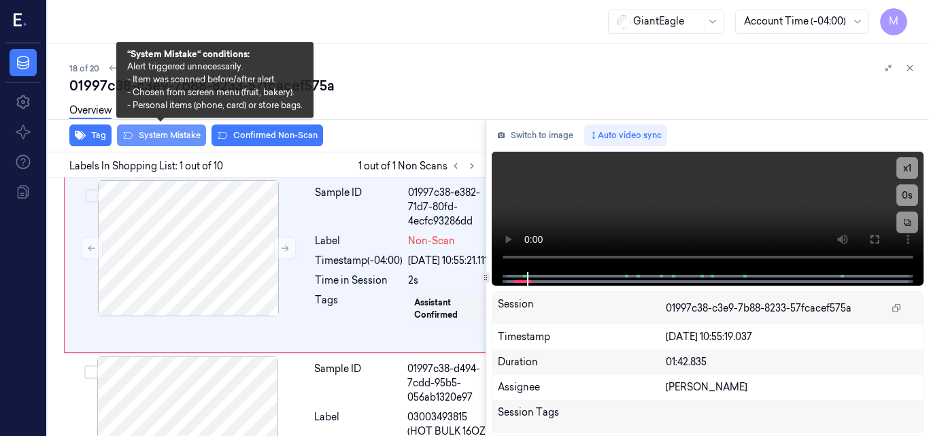
click at [171, 138] on button "System Mistake" at bounding box center [161, 136] width 89 height 22
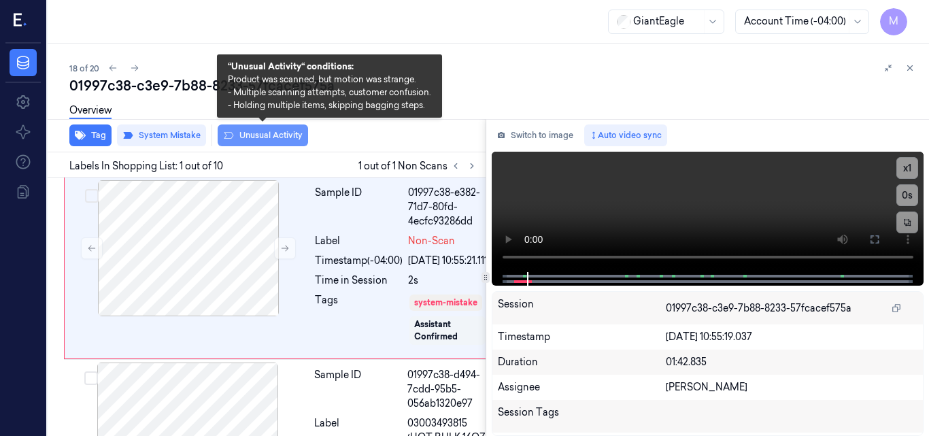
click at [273, 137] on button "Unusual Activity" at bounding box center [263, 136] width 90 height 22
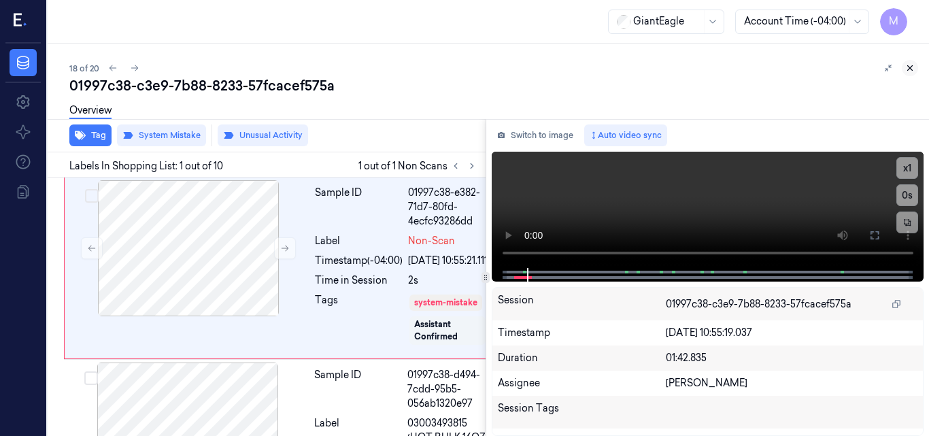
click at [907, 65] on icon at bounding box center [911, 68] width 10 height 10
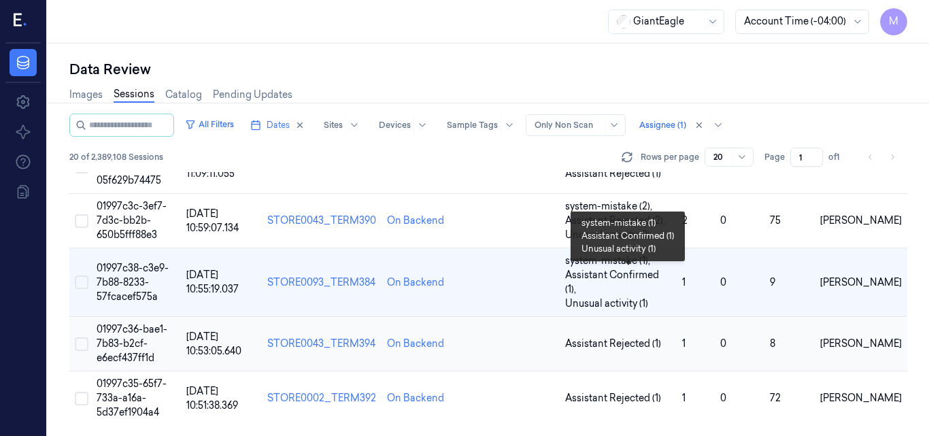
scroll to position [865, 0]
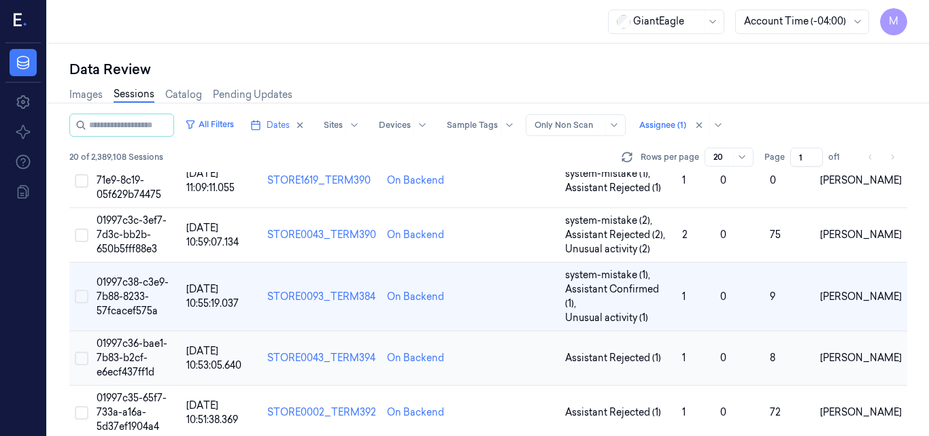
click at [131, 336] on td "01997c36-bae1-7b83-b2cf-e6ecf437ff1d" at bounding box center [136, 358] width 90 height 54
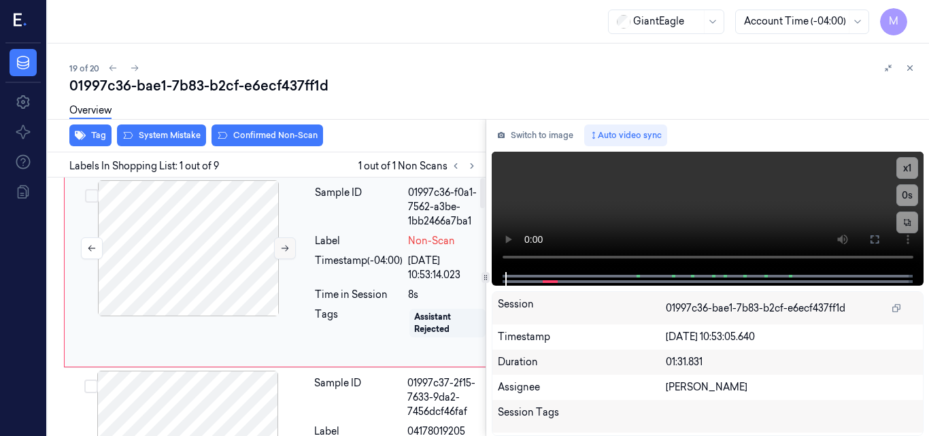
click at [282, 250] on icon at bounding box center [285, 249] width 10 height 10
click at [736, 206] on video at bounding box center [708, 212] width 433 height 120
click at [731, 213] on video at bounding box center [708, 212] width 433 height 120
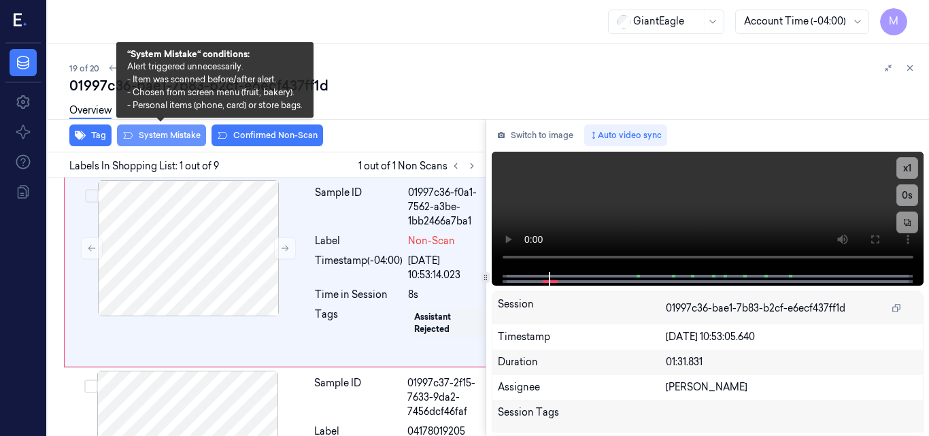
click at [178, 135] on button "System Mistake" at bounding box center [161, 136] width 89 height 22
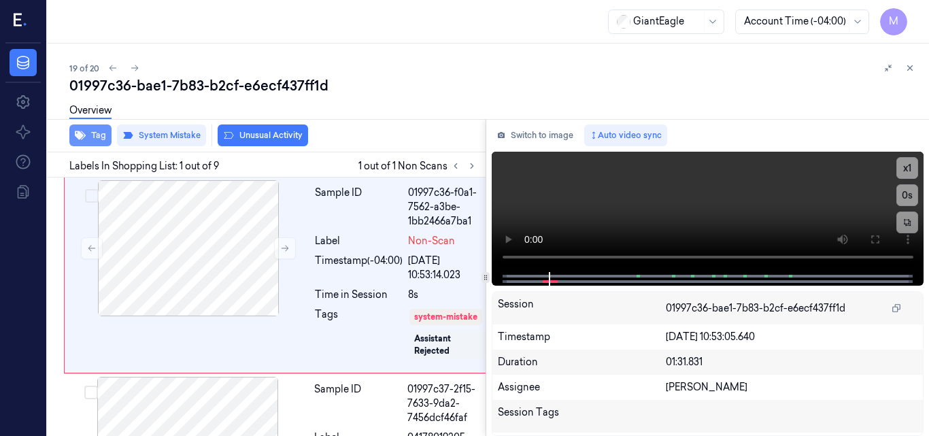
click at [95, 134] on button "Tag" at bounding box center [90, 136] width 42 height 22
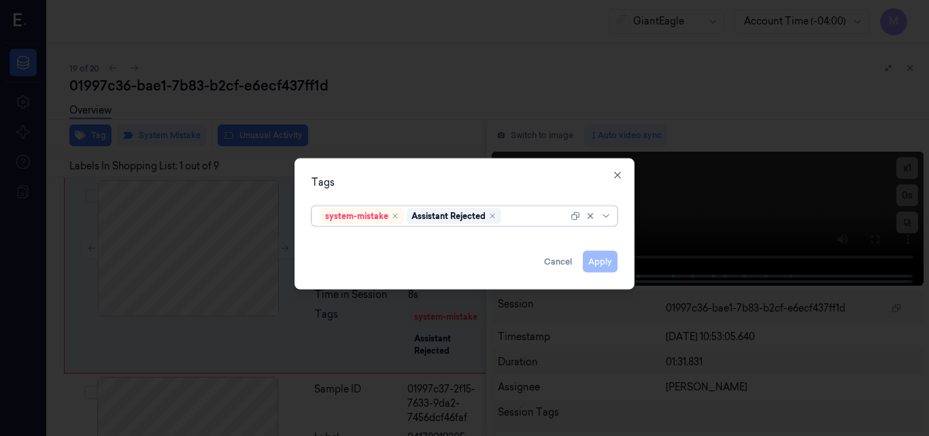
click at [524, 216] on div at bounding box center [536, 216] width 64 height 14
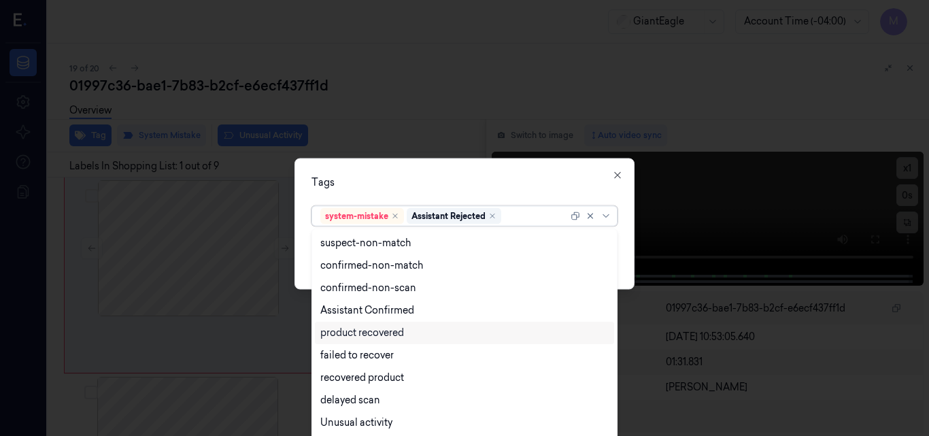
scroll to position [110, 0]
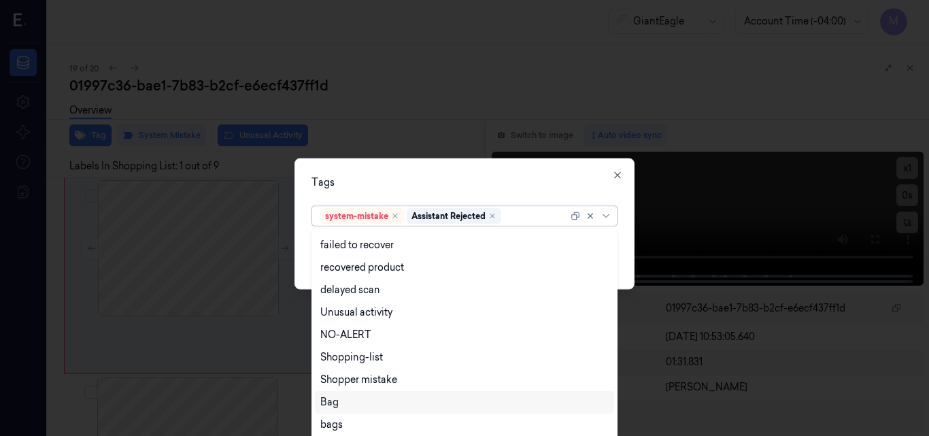
click at [343, 400] on div "Bag" at bounding box center [464, 402] width 288 height 14
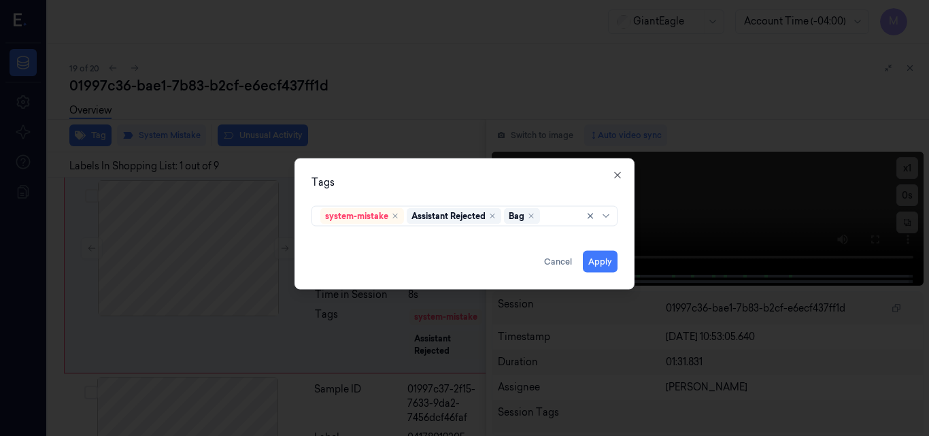
click at [436, 197] on div "Tags system-mistake Assistant Rejected Bag Apply Cancel Close" at bounding box center [465, 223] width 340 height 131
click at [601, 261] on button "Apply" at bounding box center [600, 261] width 35 height 22
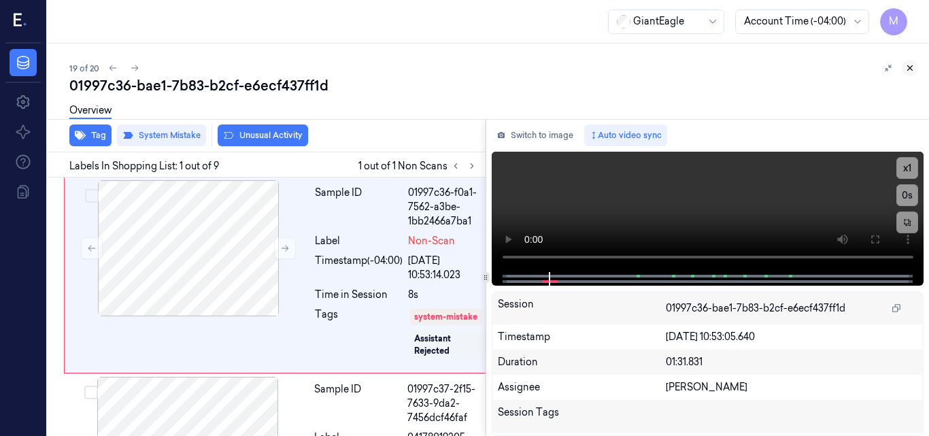
click at [912, 67] on icon at bounding box center [911, 68] width 10 height 10
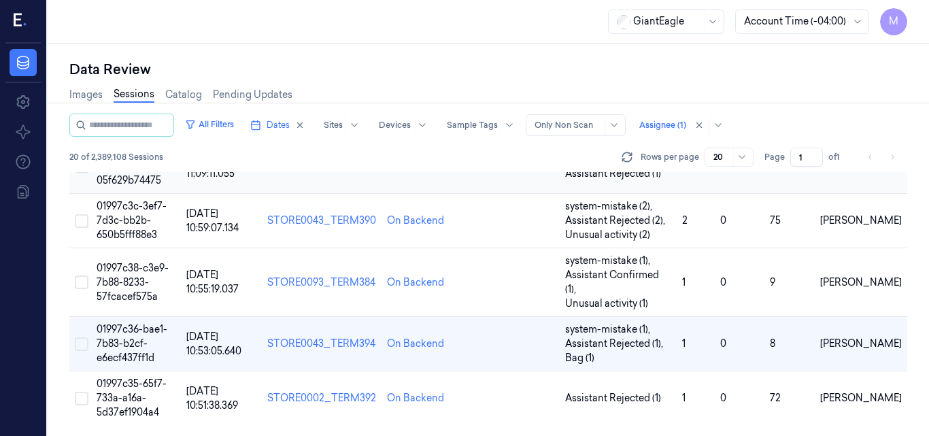
scroll to position [865, 0]
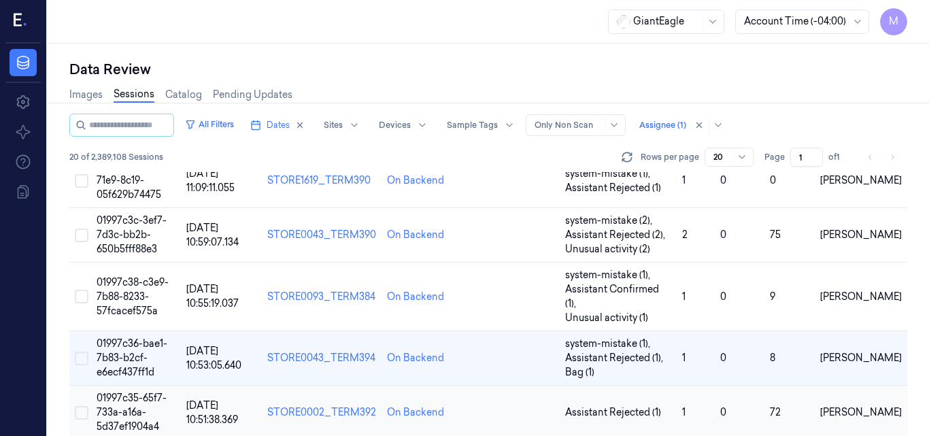
click at [127, 399] on span "01997c35-65f7-733a-a16a-5d37ef1904a4" at bounding box center [132, 412] width 70 height 41
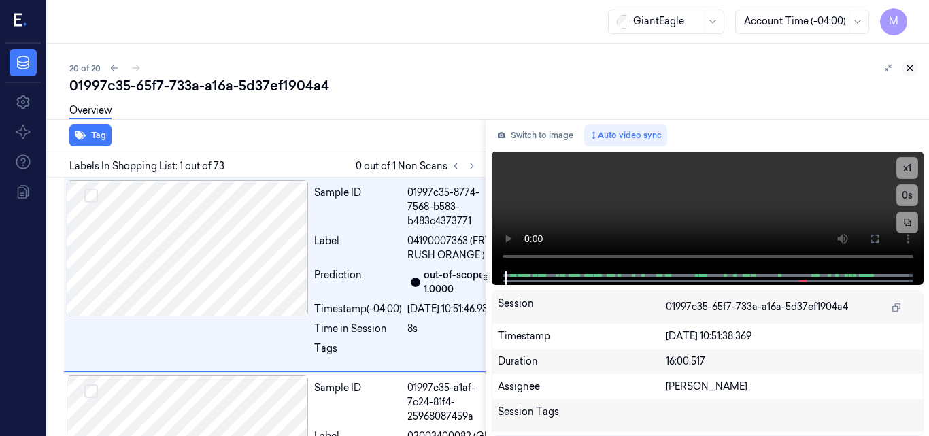
click at [912, 68] on icon at bounding box center [911, 68] width 10 height 10
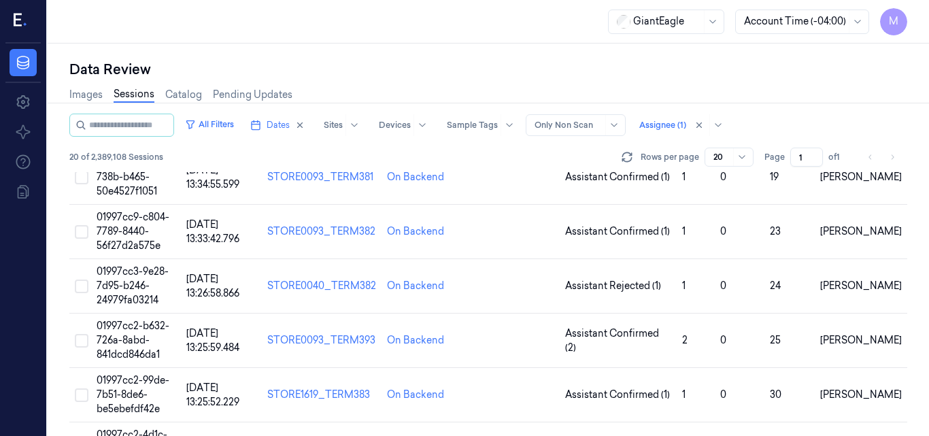
scroll to position [865, 0]
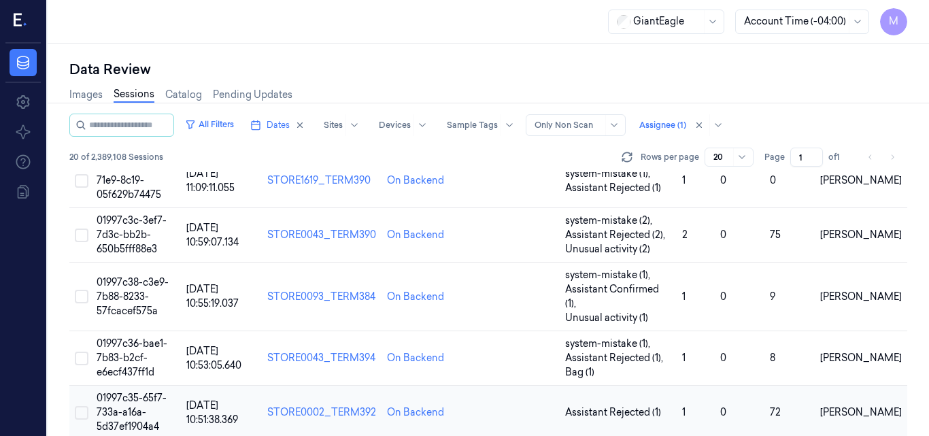
click at [148, 391] on td "01997c35-65f7-733a-a16a-5d37ef1904a4" at bounding box center [136, 413] width 90 height 54
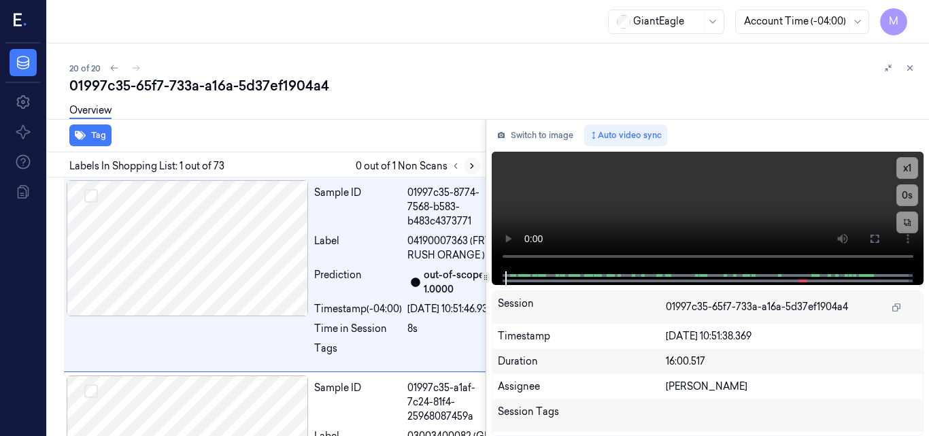
click at [471, 166] on icon at bounding box center [472, 166] width 10 height 10
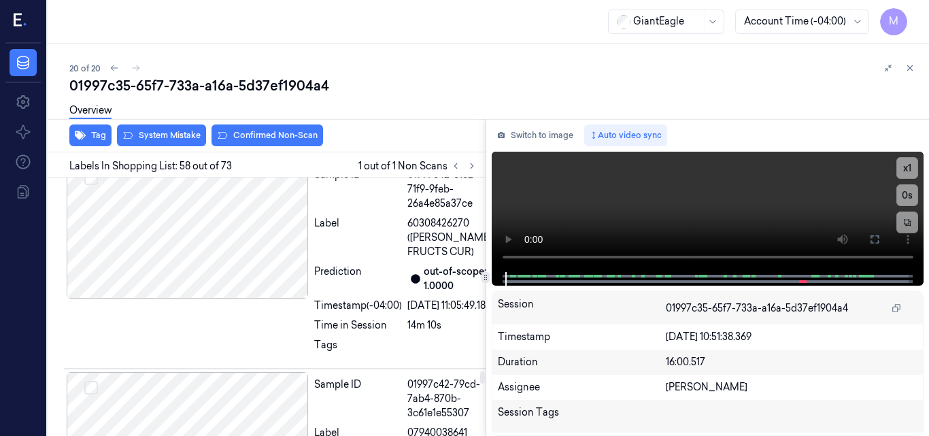
scroll to position [14276, 0]
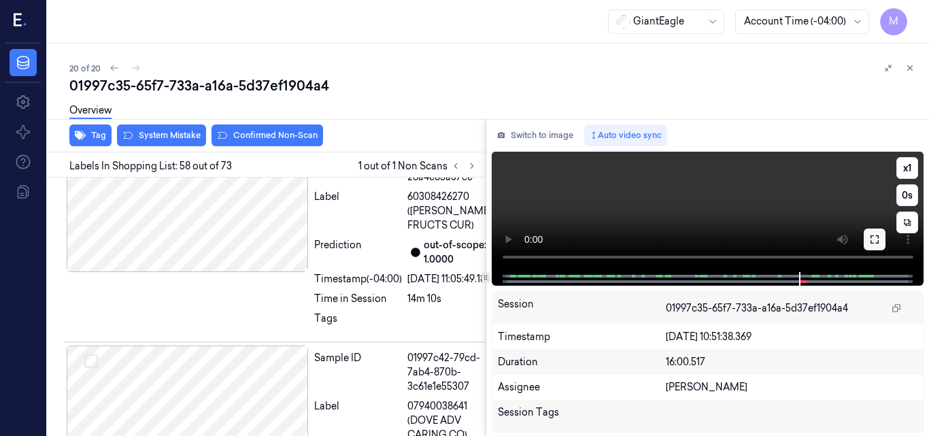
click at [875, 240] on icon at bounding box center [875, 239] width 11 height 11
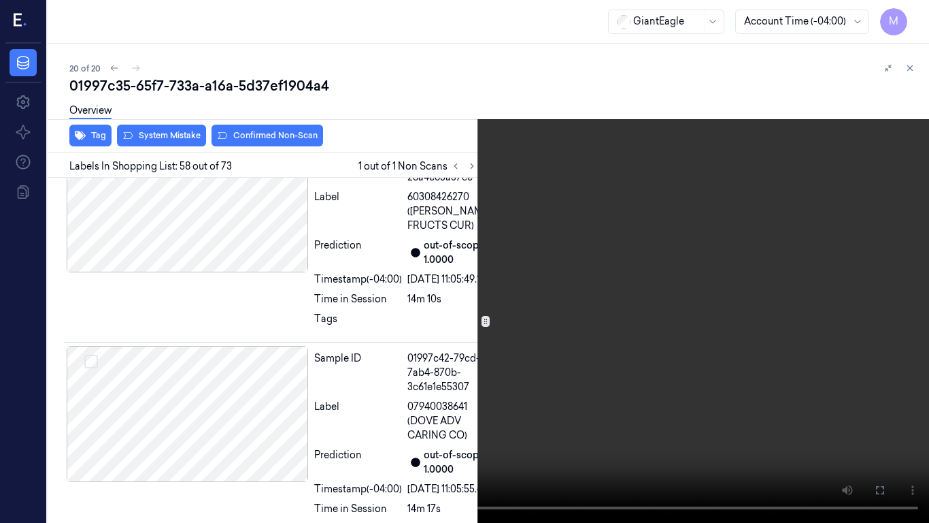
click at [0, 0] on icon at bounding box center [0, 0] width 0 height 0
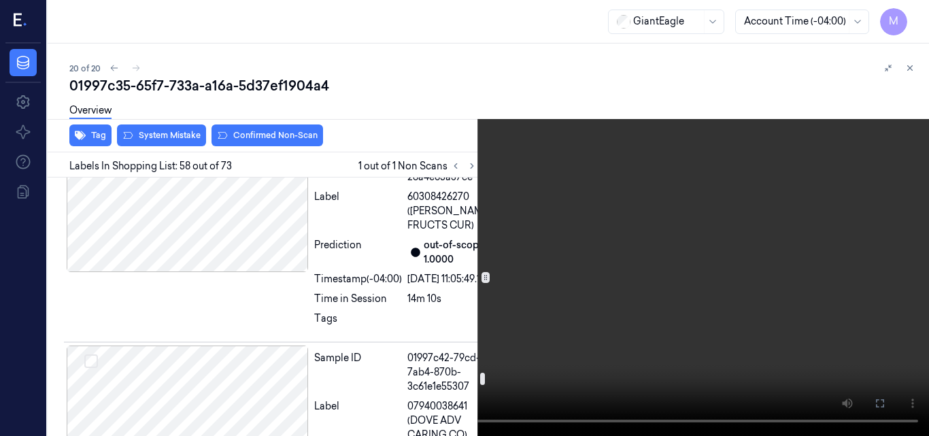
scroll to position [14412, 0]
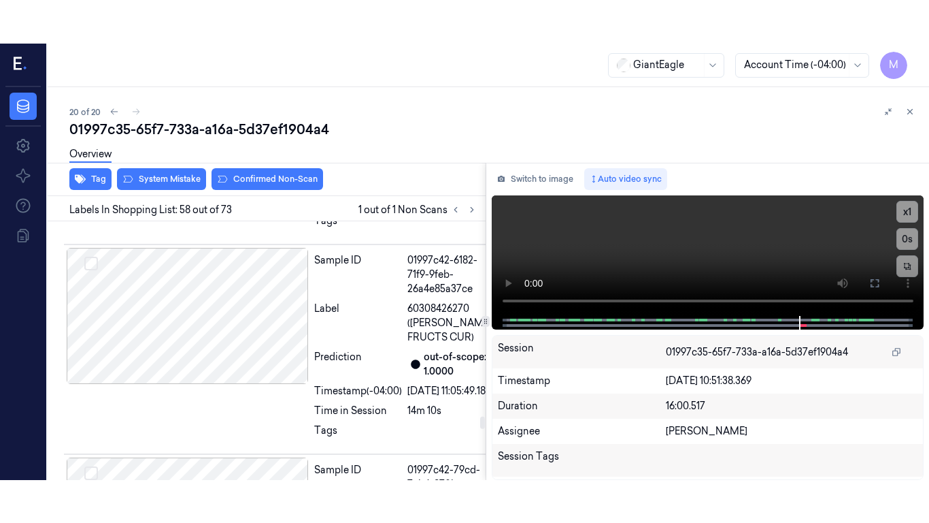
scroll to position [14276, 0]
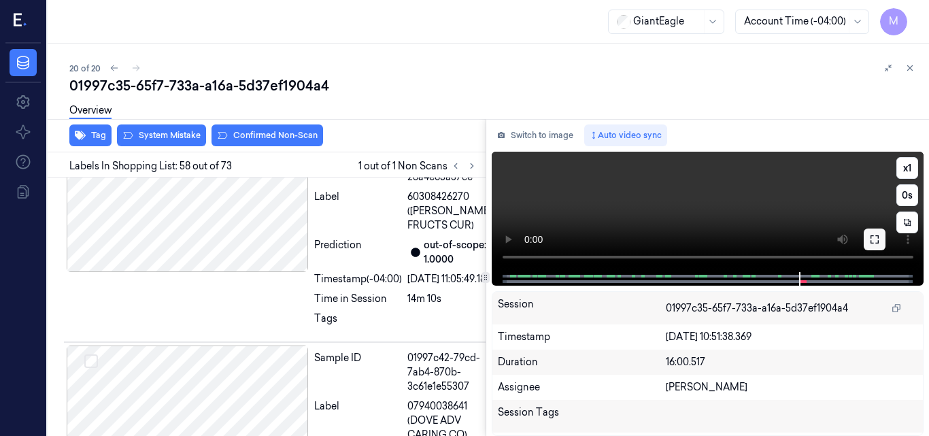
click at [874, 242] on icon at bounding box center [875, 239] width 11 height 11
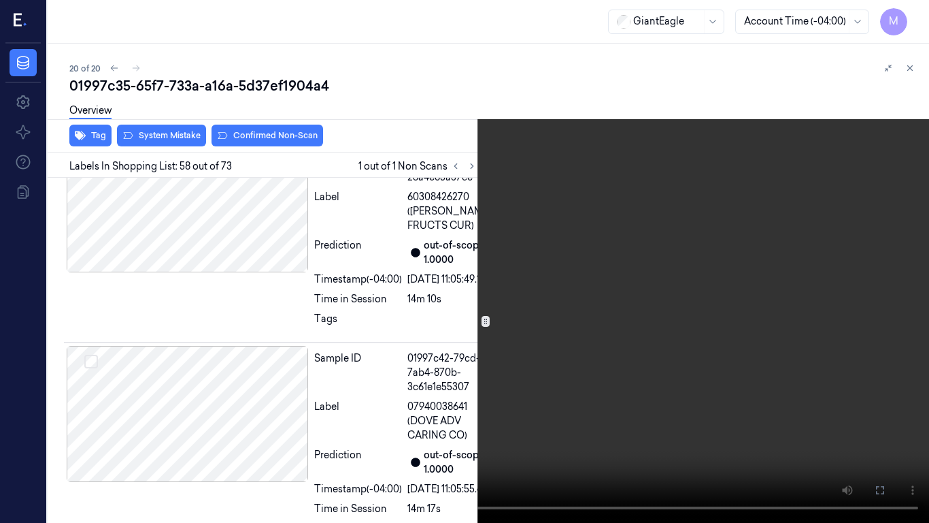
click at [682, 228] on video at bounding box center [464, 261] width 929 height 523
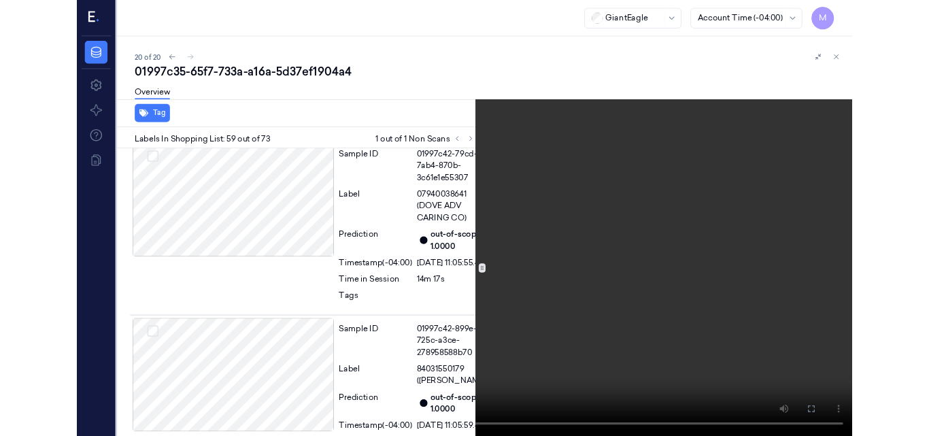
scroll to position [14454, 0]
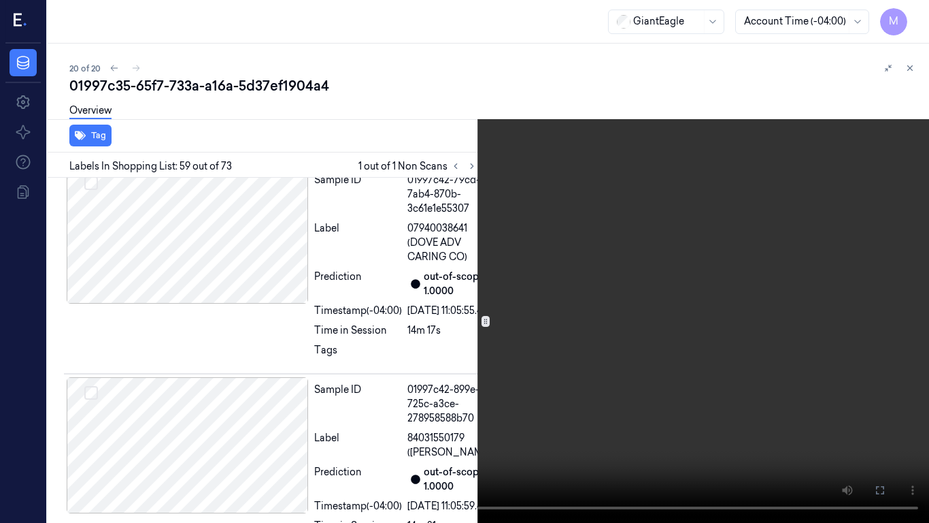
click at [463, 258] on video at bounding box center [464, 261] width 929 height 523
click at [0, 0] on icon at bounding box center [0, 0] width 0 height 0
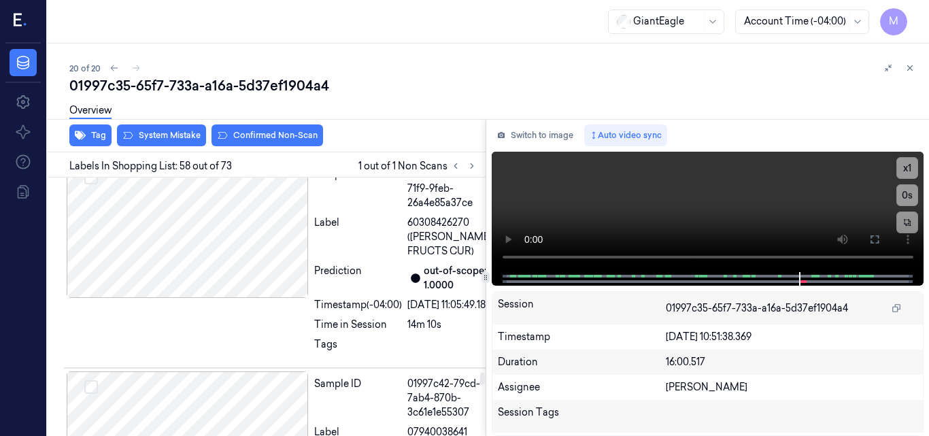
scroll to position [14276, 0]
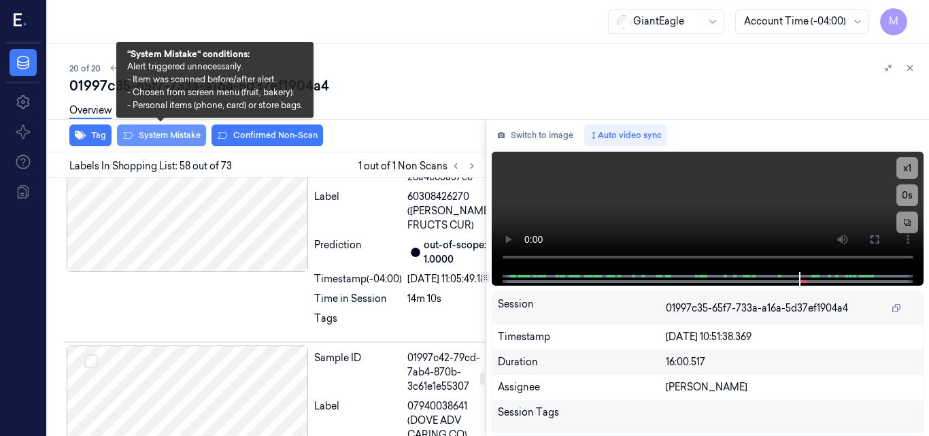
click at [176, 144] on button "System Mistake" at bounding box center [161, 136] width 89 height 22
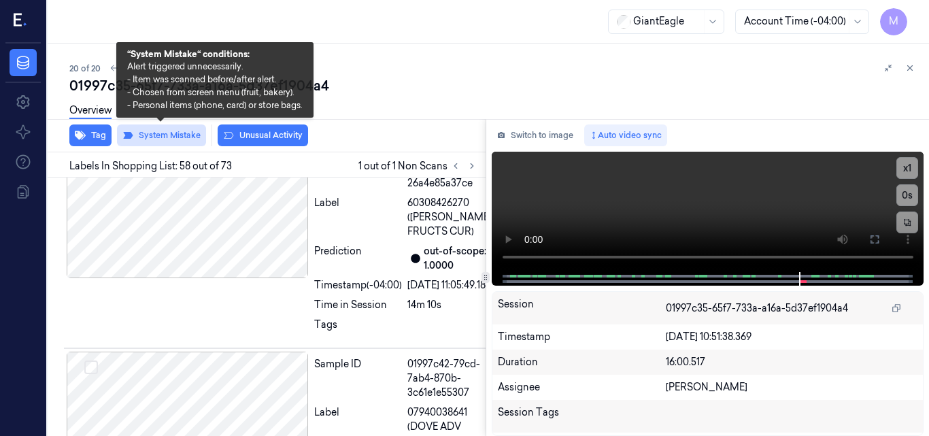
scroll to position [14279, 0]
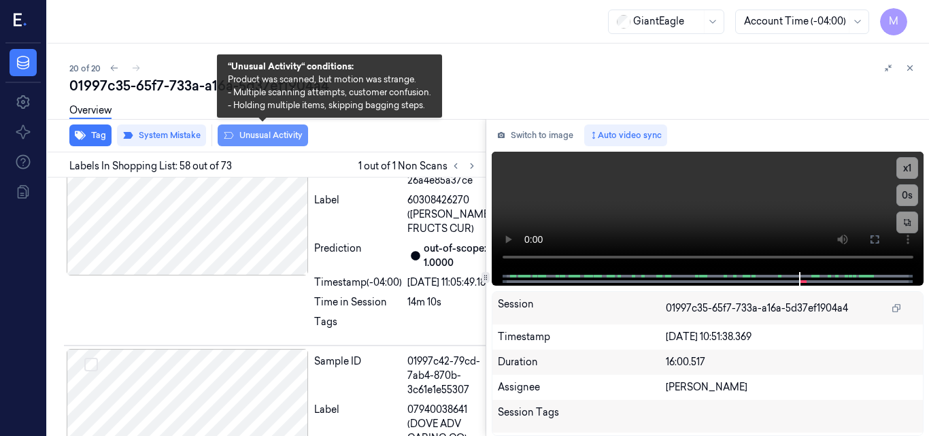
click at [279, 136] on button "Unusual Activity" at bounding box center [263, 136] width 90 height 22
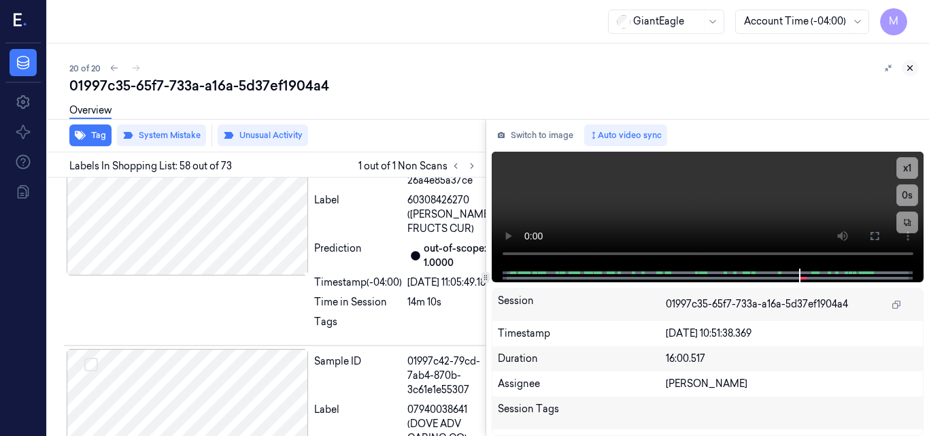
click at [910, 65] on icon at bounding box center [911, 68] width 10 height 10
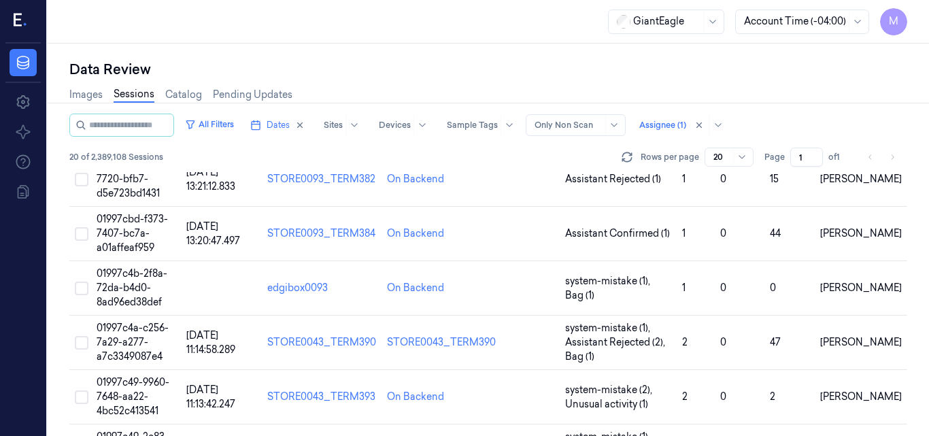
scroll to position [457, 0]
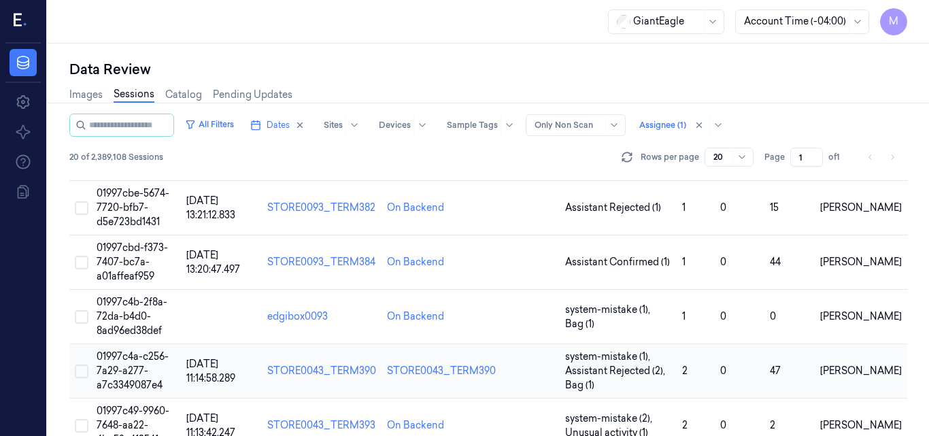
click at [134, 363] on td "01997c4a-c256-7a29-a277-a7c3349087e4" at bounding box center [136, 371] width 90 height 54
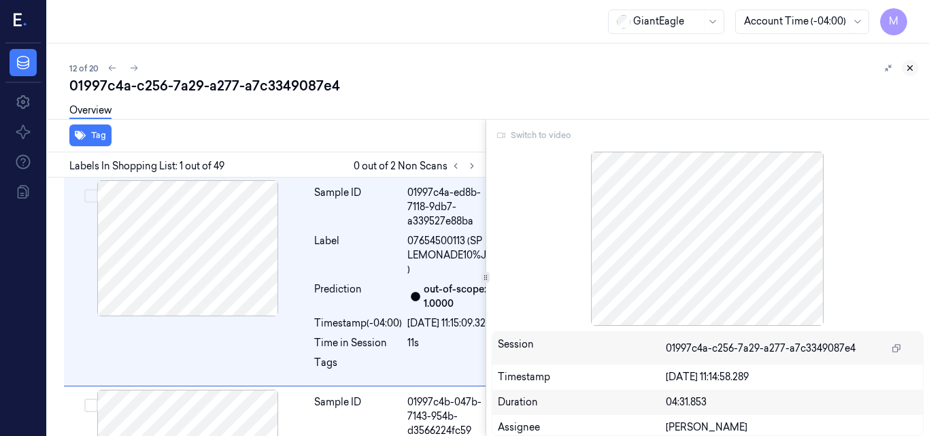
click at [912, 68] on icon at bounding box center [911, 68] width 10 height 10
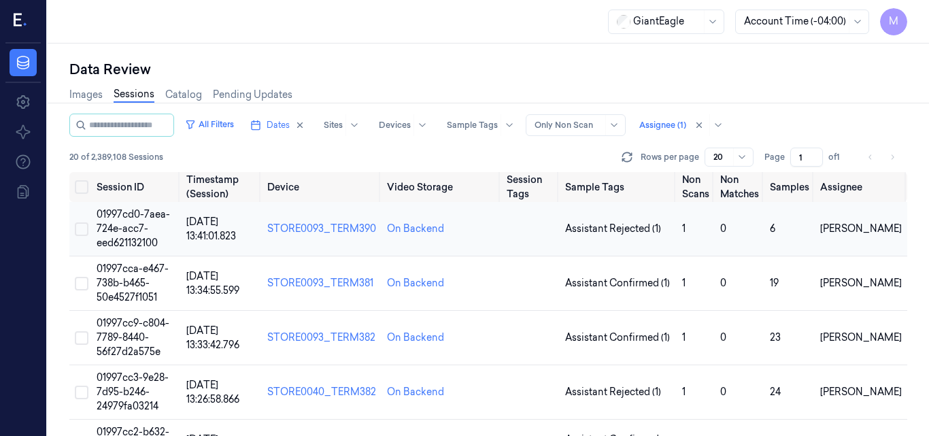
click at [127, 213] on span "01997cd0-7aea-724e-acc7-eed621132100" at bounding box center [133, 228] width 73 height 41
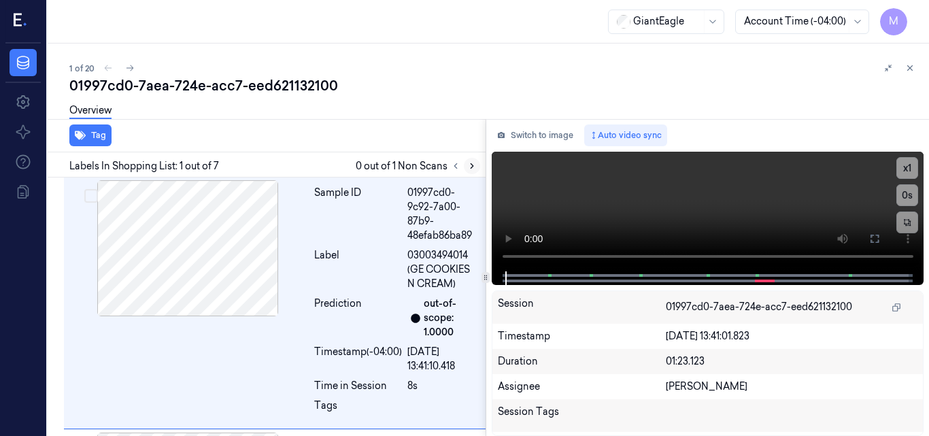
click at [473, 167] on icon at bounding box center [472, 166] width 3 height 5
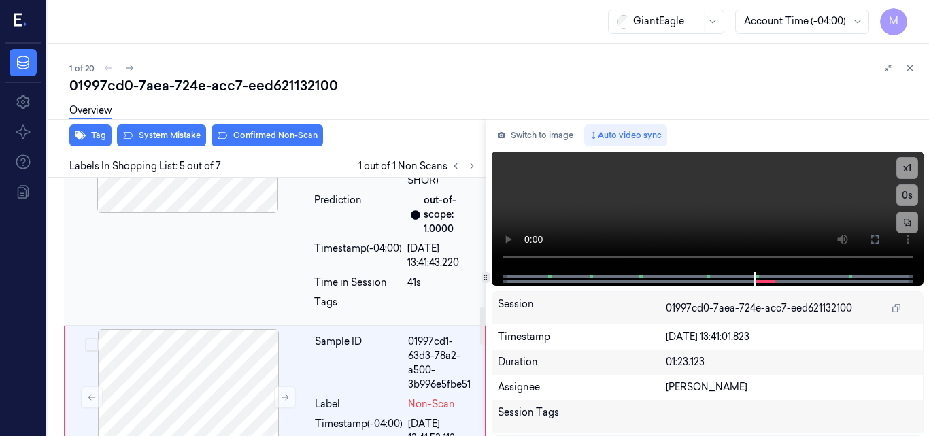
scroll to position [943, 0]
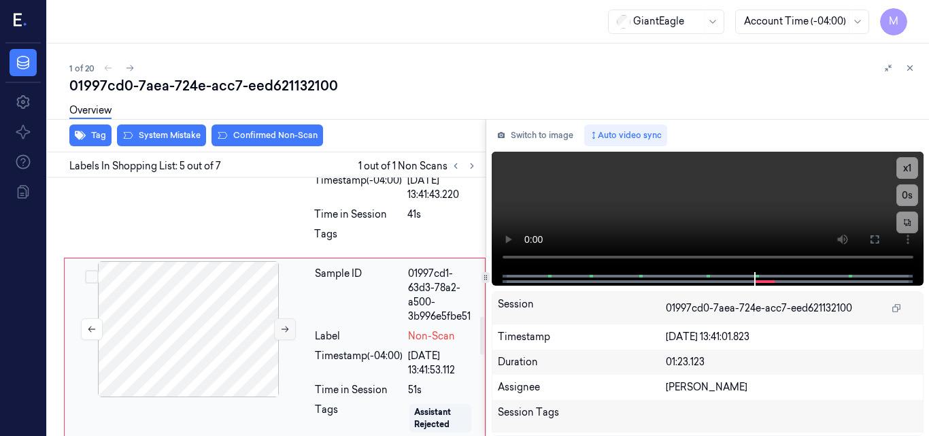
click at [279, 340] on button at bounding box center [285, 329] width 22 height 22
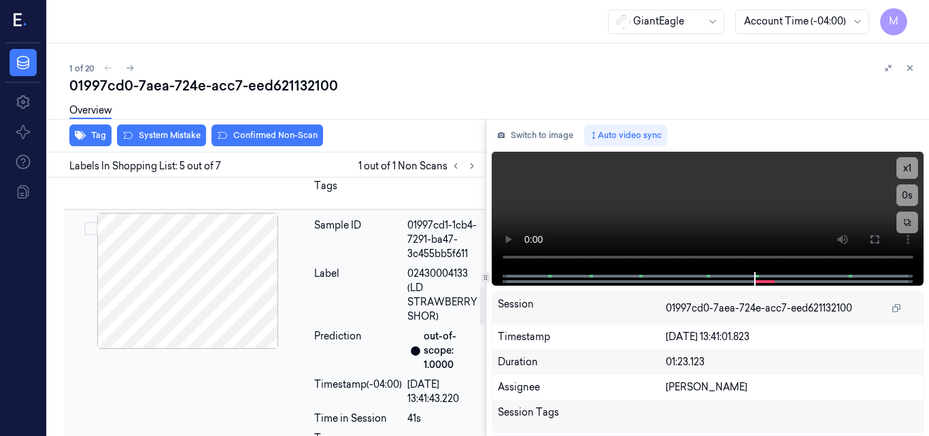
click at [231, 271] on div at bounding box center [188, 281] width 242 height 136
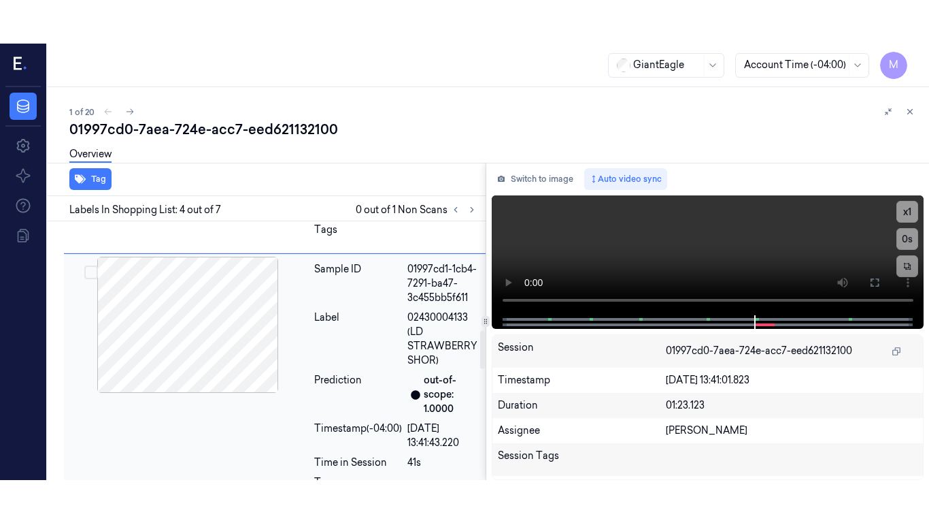
scroll to position [775, 0]
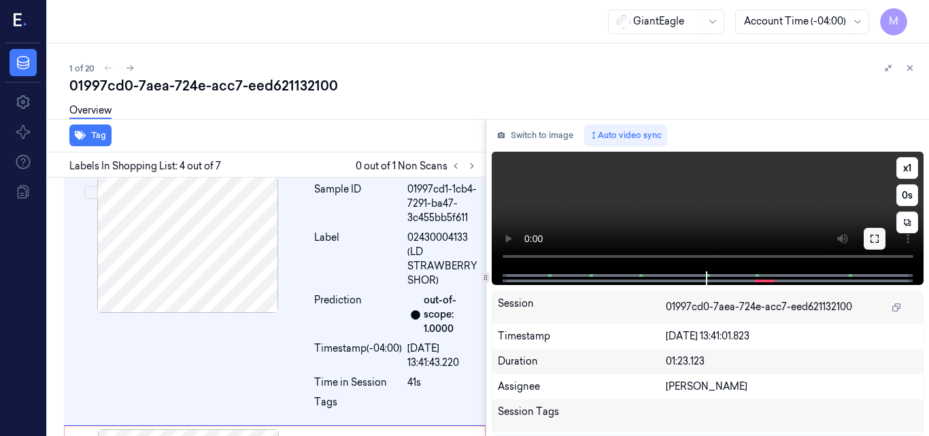
click at [880, 237] on button at bounding box center [875, 239] width 22 height 22
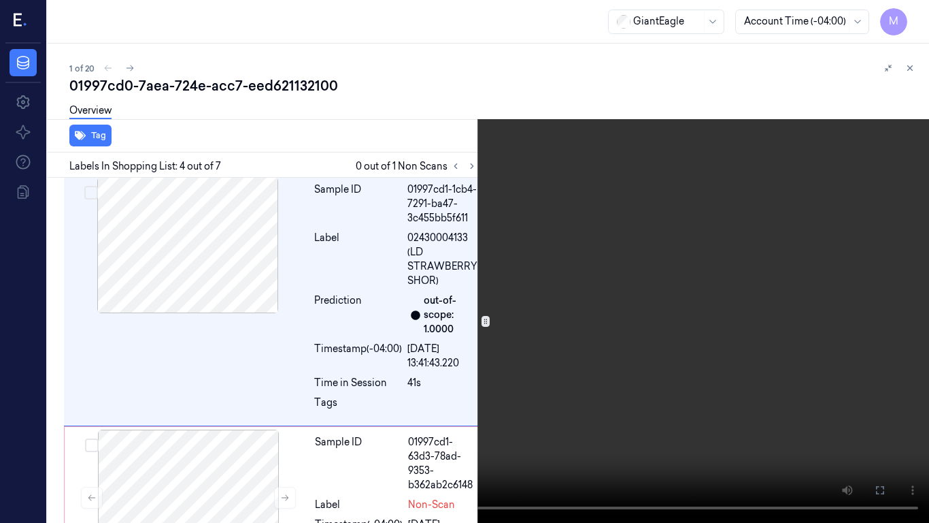
click at [621, 260] on video at bounding box center [464, 261] width 929 height 523
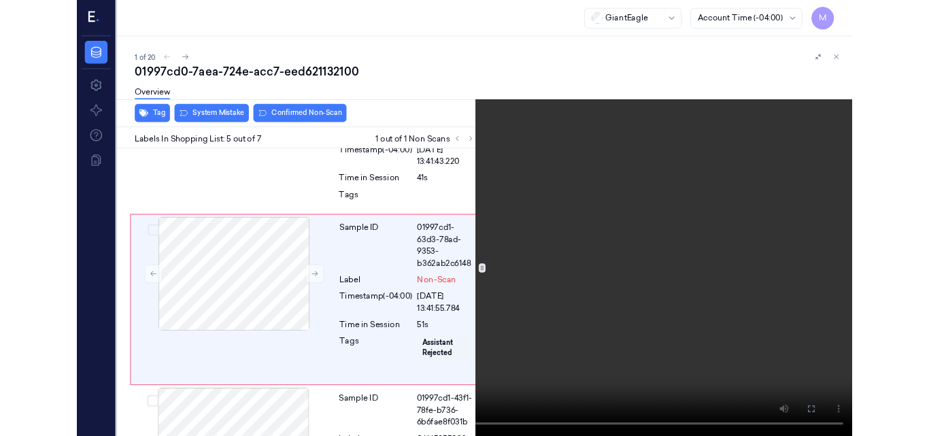
scroll to position [968, 0]
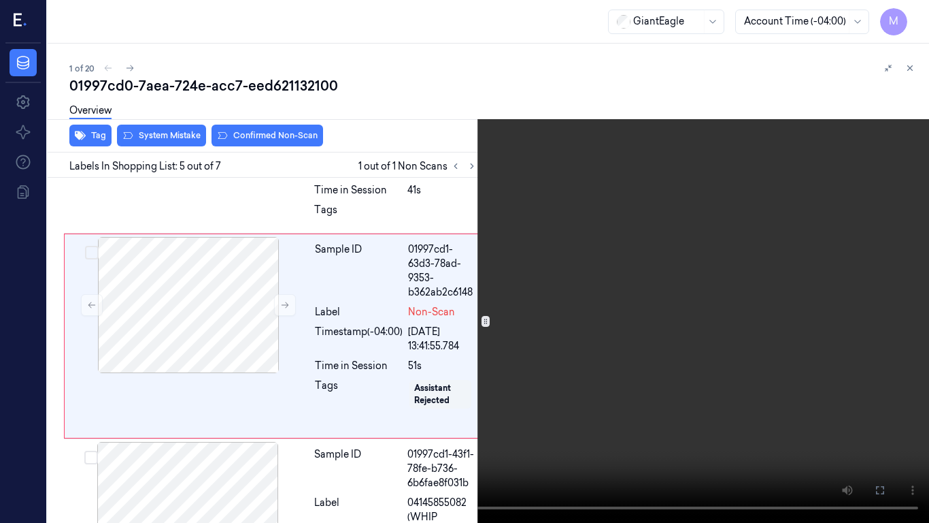
click at [667, 301] on video at bounding box center [464, 261] width 929 height 523
click at [0, 0] on icon at bounding box center [0, 0] width 0 height 0
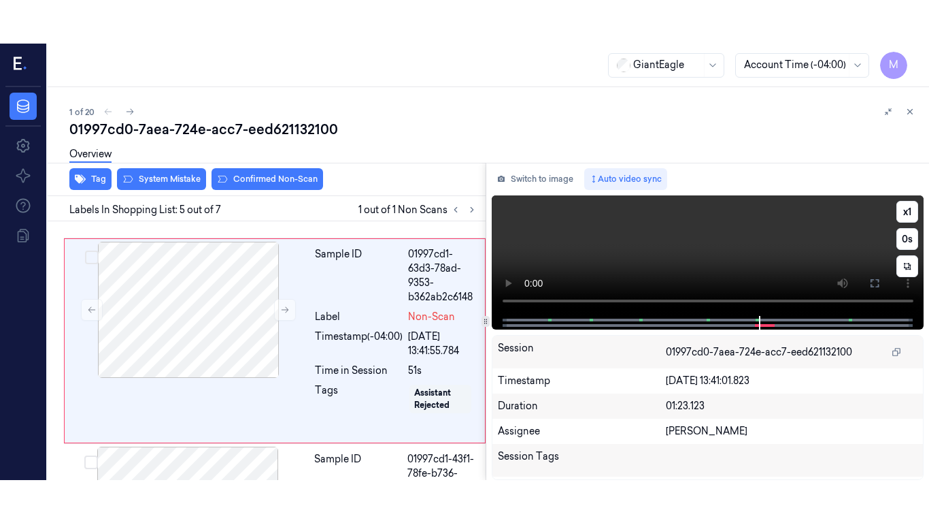
scroll to position [1011, 0]
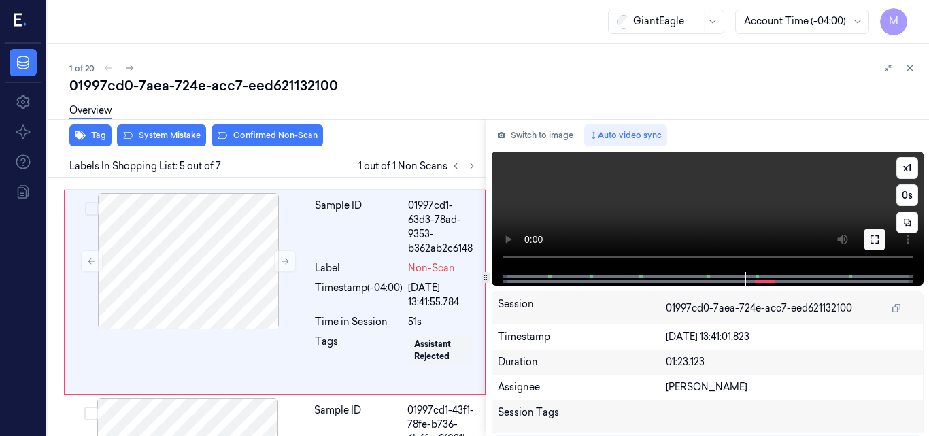
click at [880, 241] on icon at bounding box center [875, 239] width 11 height 11
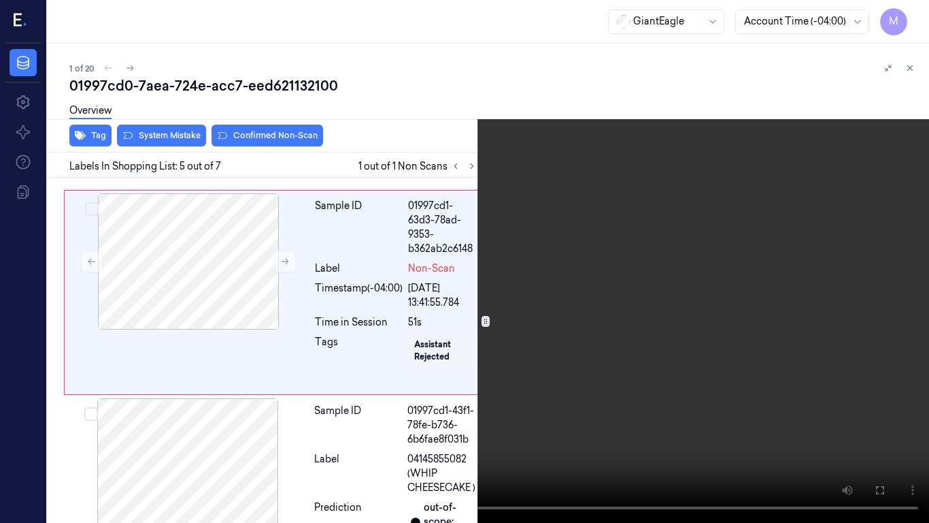
click at [595, 263] on video at bounding box center [464, 261] width 929 height 523
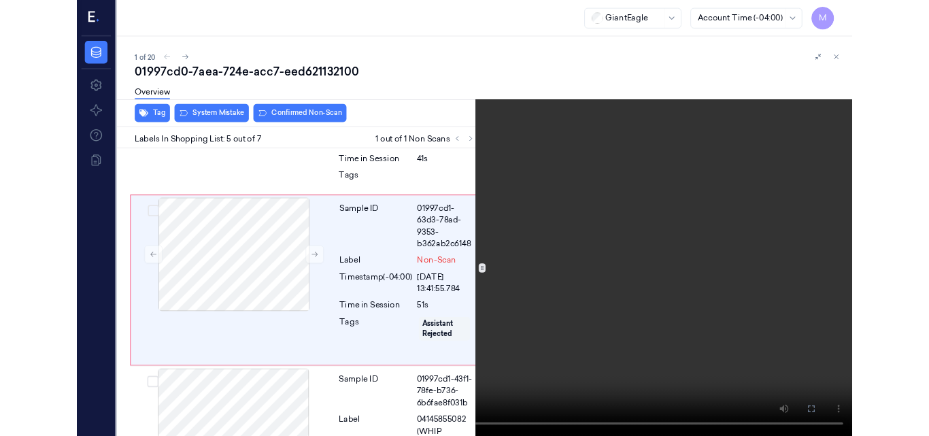
scroll to position [968, 0]
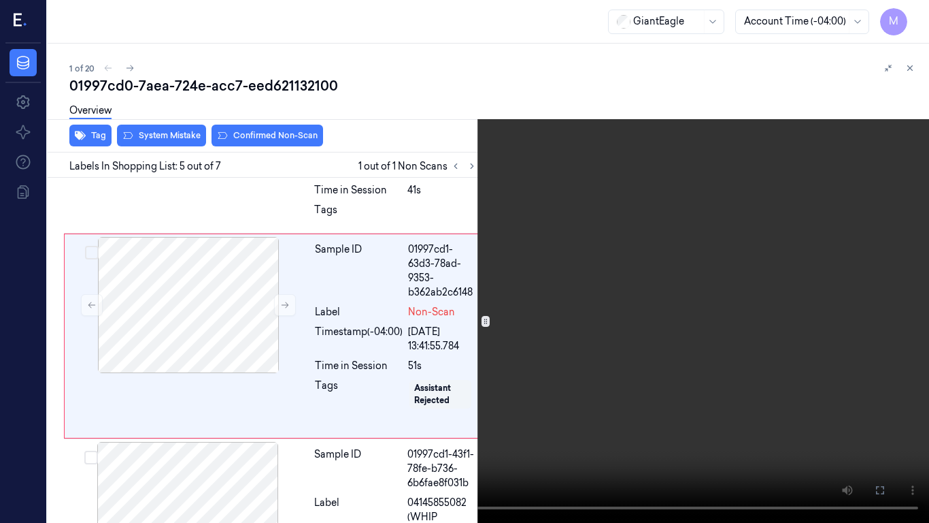
click at [591, 195] on video at bounding box center [464, 261] width 929 height 523
click at [0, 0] on icon at bounding box center [0, 0] width 0 height 0
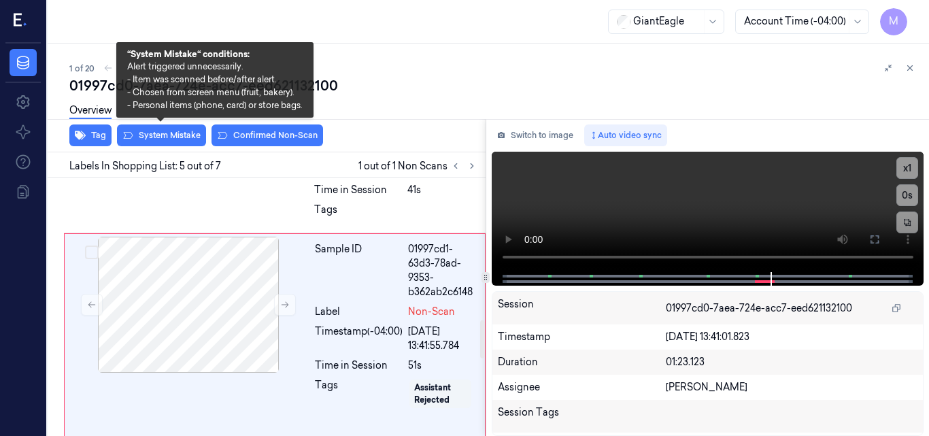
click at [170, 127] on div "Overview" at bounding box center [493, 112] width 849 height 35
click at [167, 133] on button "System Mistake" at bounding box center [161, 136] width 89 height 22
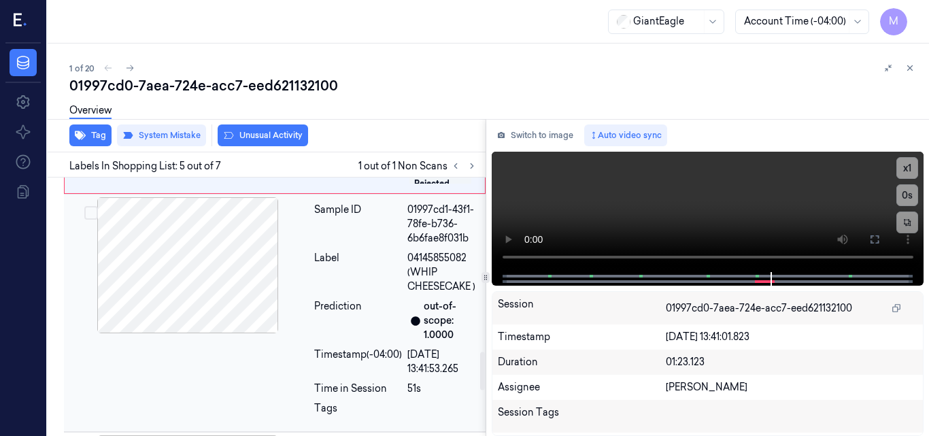
scroll to position [1082, 0]
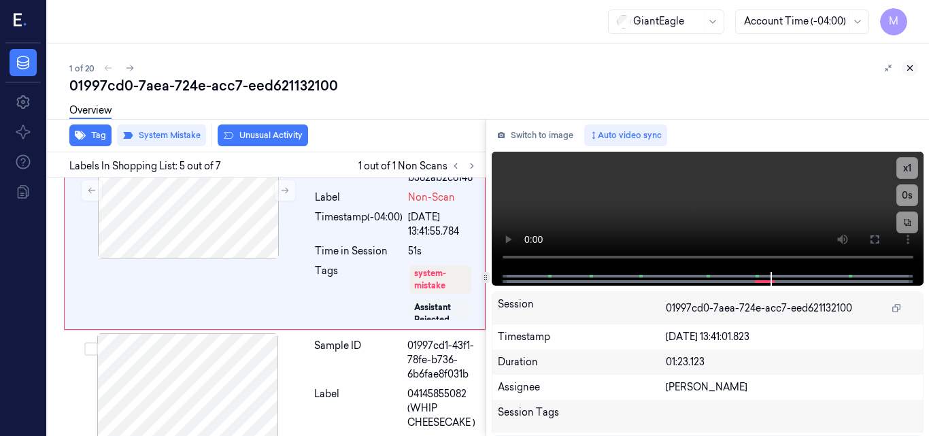
click at [910, 67] on icon at bounding box center [911, 68] width 10 height 10
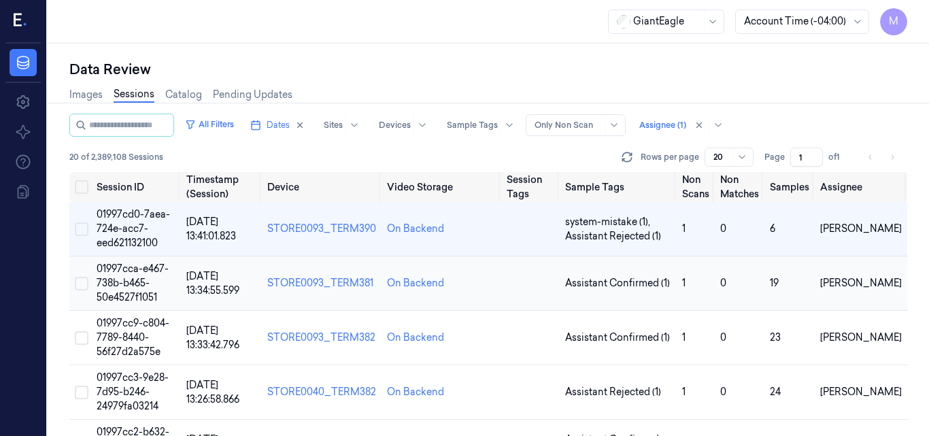
click at [132, 280] on span "01997cca-e467-738b-b465-50e4527f1051" at bounding box center [133, 283] width 72 height 41
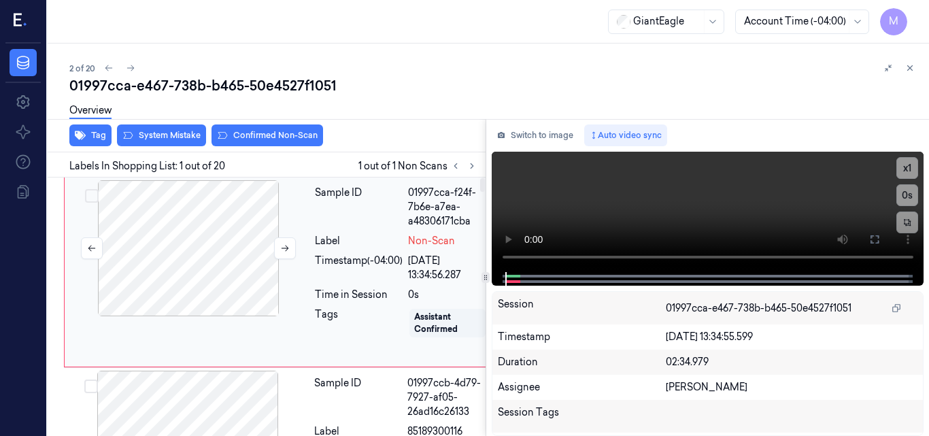
click at [184, 217] on div at bounding box center [188, 248] width 242 height 136
click at [873, 243] on icon at bounding box center [875, 239] width 8 height 8
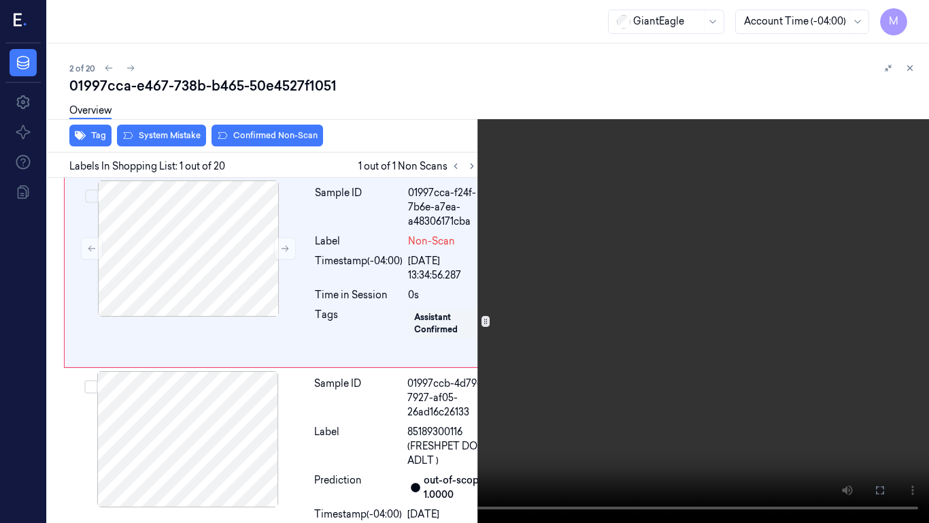
click at [0, 0] on icon at bounding box center [0, 0] width 0 height 0
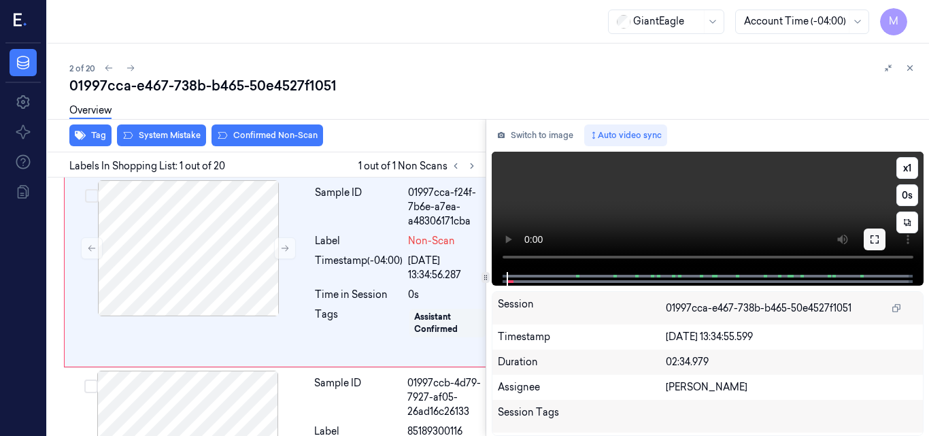
click at [879, 242] on icon at bounding box center [875, 239] width 8 height 8
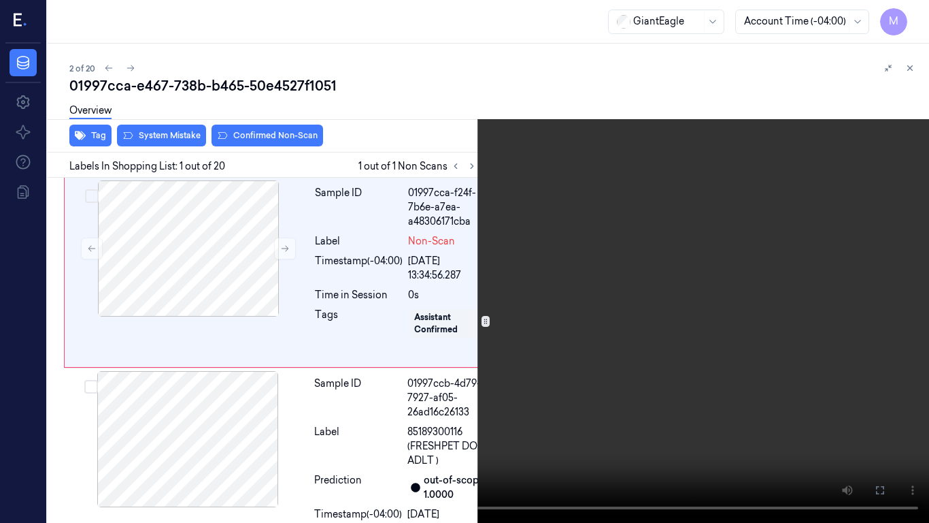
click at [539, 235] on video at bounding box center [464, 261] width 929 height 523
click at [0, 0] on icon at bounding box center [0, 0] width 0 height 0
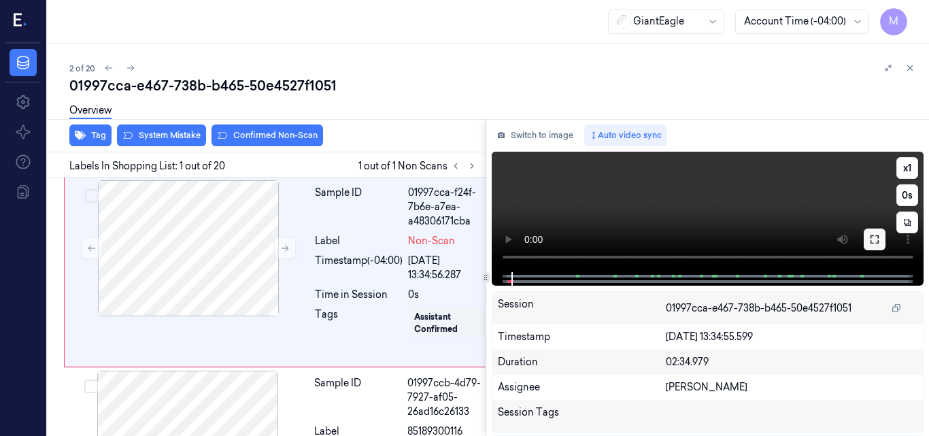
click at [879, 244] on icon at bounding box center [875, 239] width 8 height 8
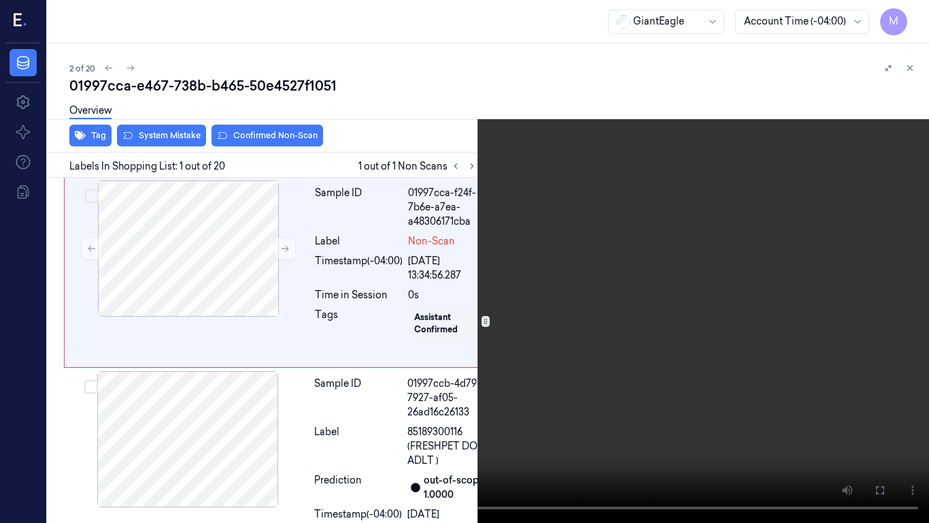
click at [574, 228] on video at bounding box center [464, 261] width 929 height 523
click at [0, 0] on icon at bounding box center [0, 0] width 0 height 0
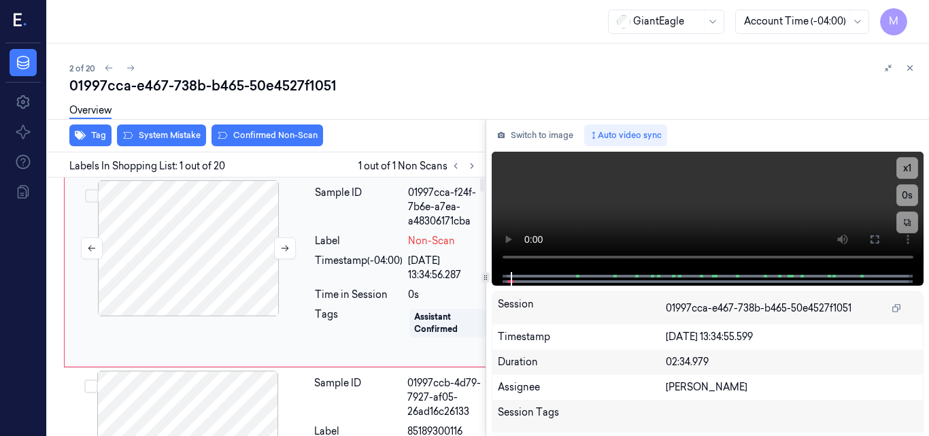
click at [207, 251] on div at bounding box center [188, 248] width 242 height 136
click at [874, 238] on icon at bounding box center [875, 239] width 11 height 11
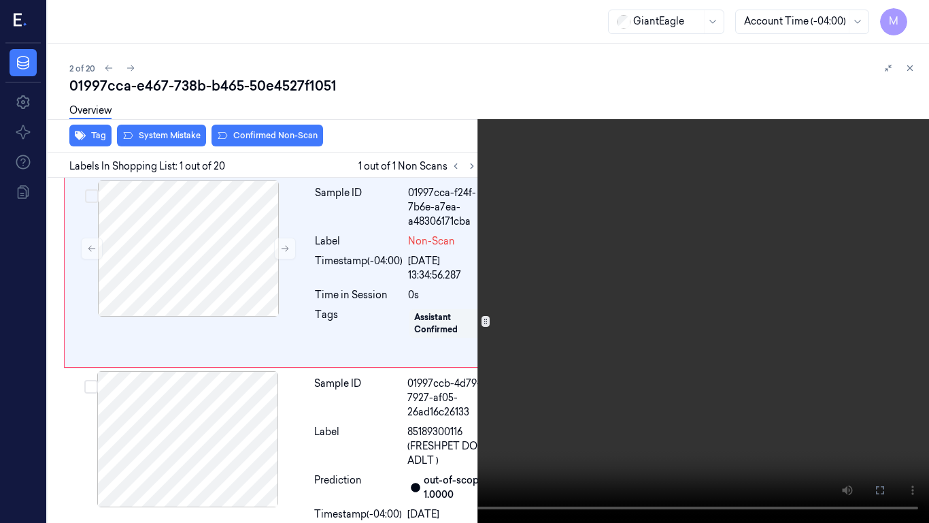
click at [627, 282] on video at bounding box center [464, 261] width 929 height 523
click at [0, 0] on button at bounding box center [0, 0] width 0 height 0
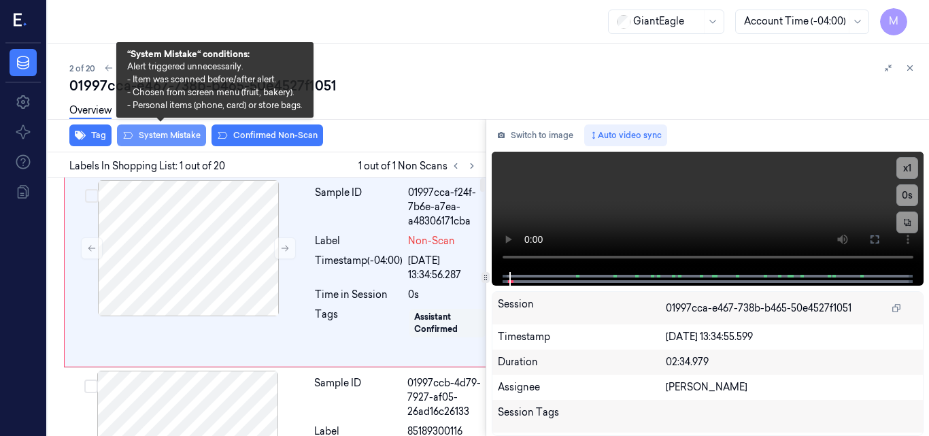
click at [161, 131] on button "System Mistake" at bounding box center [161, 136] width 89 height 22
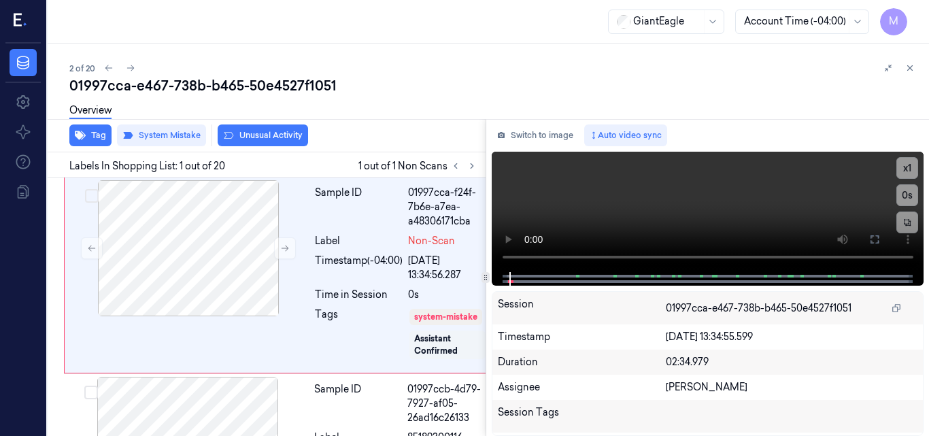
click at [376, 33] on div "GiantEagle Account Time (-04:00) M" at bounding box center [489, 22] width 882 height 44
click at [910, 69] on icon at bounding box center [911, 68] width 10 height 10
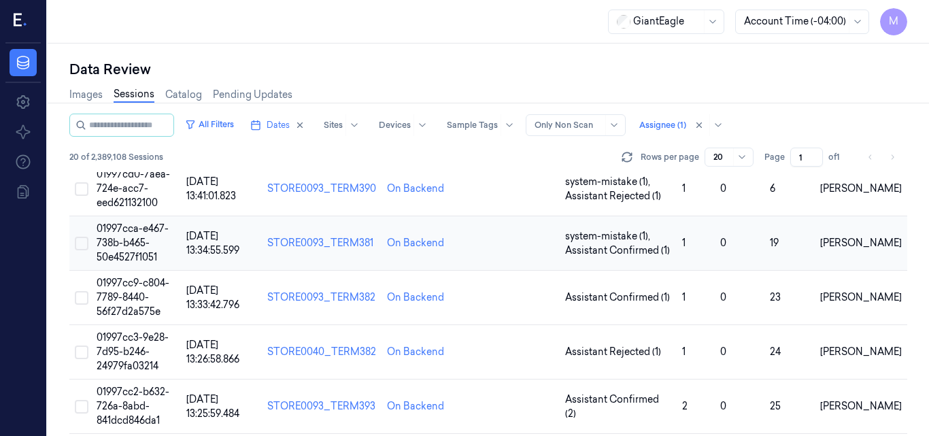
scroll to position [69, 0]
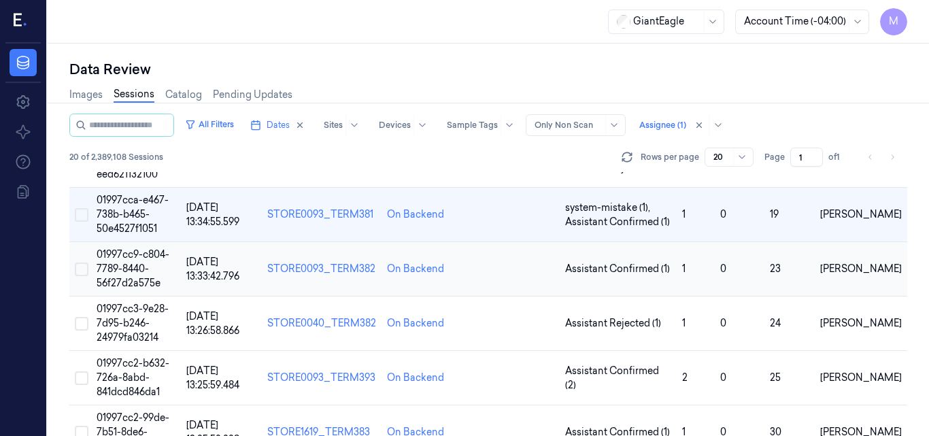
click at [137, 264] on span "01997cc9-c804-7789-8440-56f27d2a575e" at bounding box center [133, 268] width 73 height 41
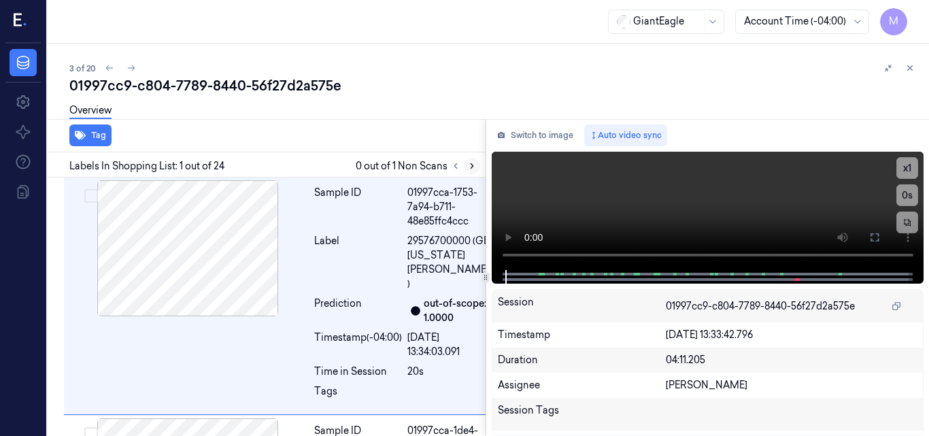
click at [470, 168] on icon at bounding box center [472, 166] width 10 height 10
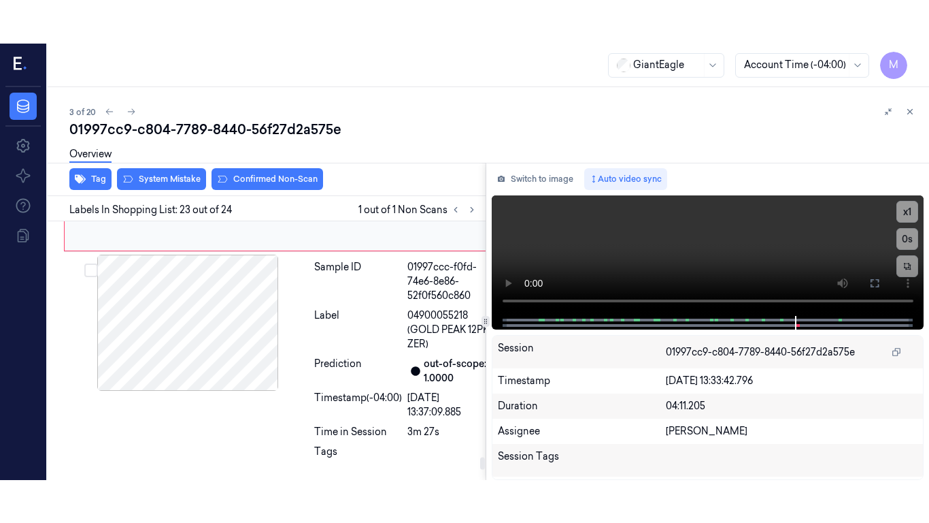
scroll to position [5526, 0]
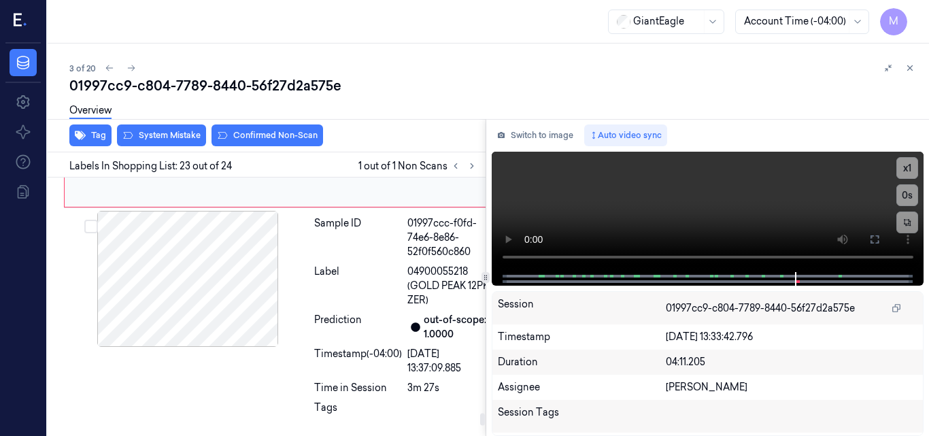
click at [244, 156] on div at bounding box center [188, 88] width 242 height 136
click at [874, 241] on icon at bounding box center [875, 239] width 11 height 11
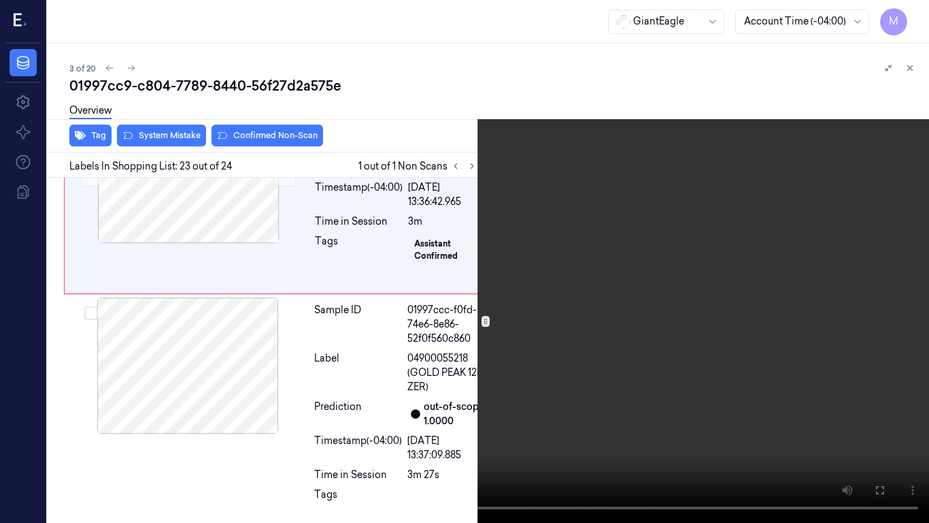
click at [653, 255] on video at bounding box center [464, 261] width 929 height 523
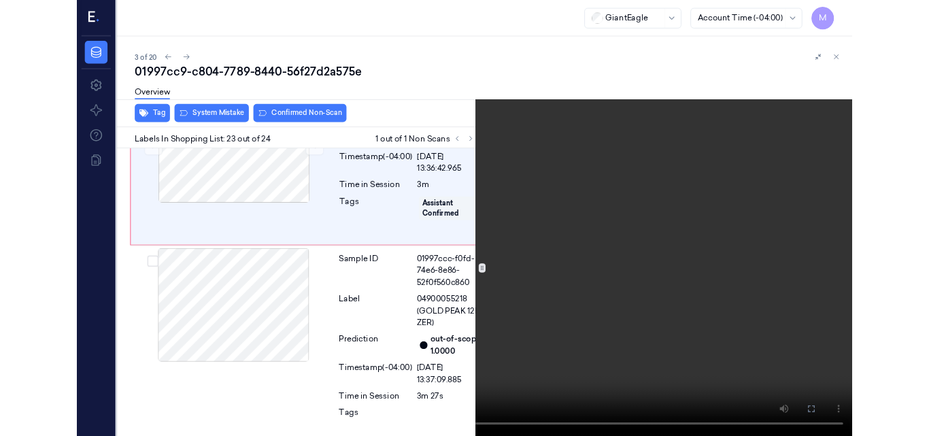
scroll to position [5483, 0]
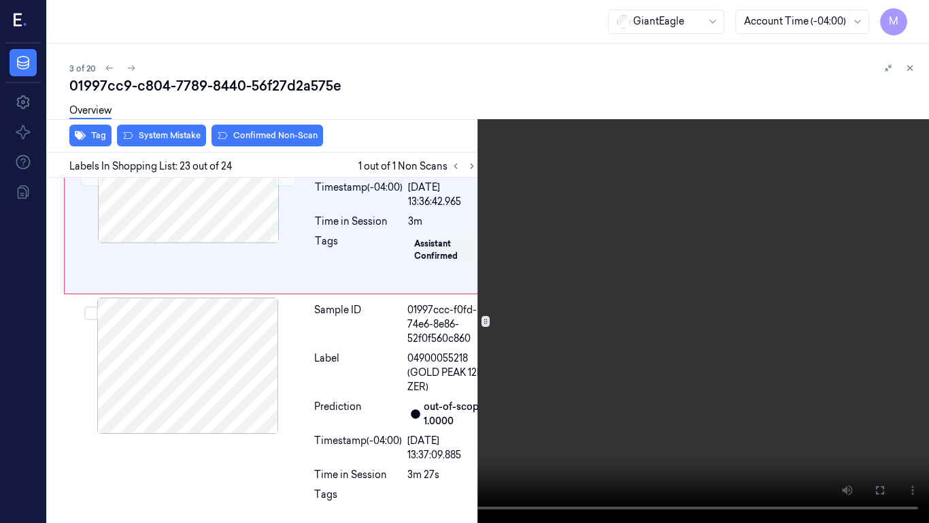
click at [584, 244] on video at bounding box center [464, 261] width 929 height 523
click at [0, 0] on icon at bounding box center [0, 0] width 0 height 0
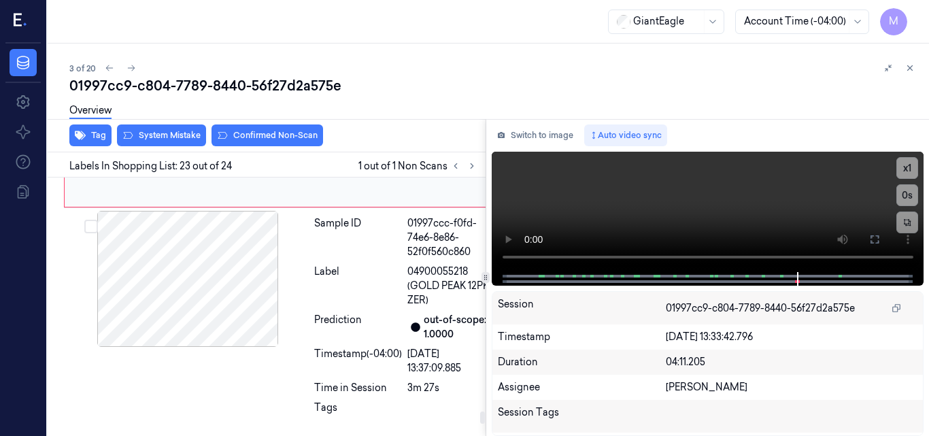
click at [167, 156] on div at bounding box center [188, 88] width 242 height 136
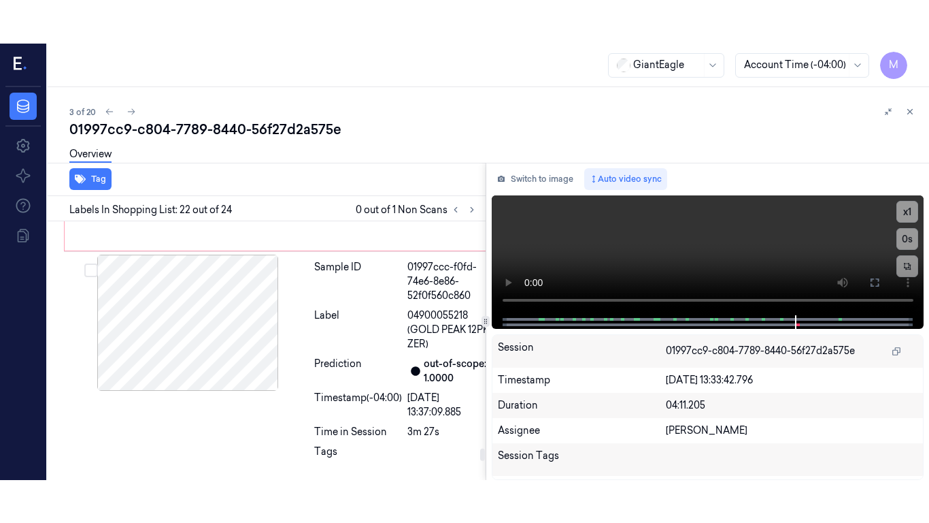
scroll to position [5298, 0]
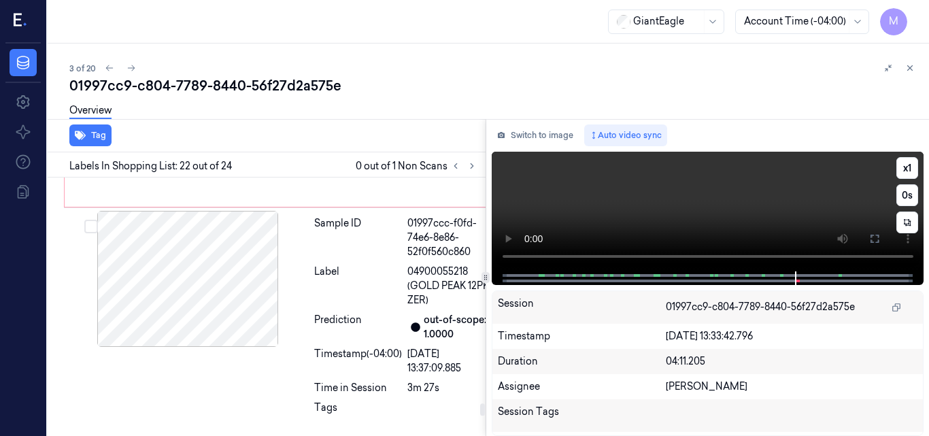
click at [734, 203] on video at bounding box center [708, 212] width 433 height 120
click at [875, 240] on icon at bounding box center [875, 238] width 11 height 11
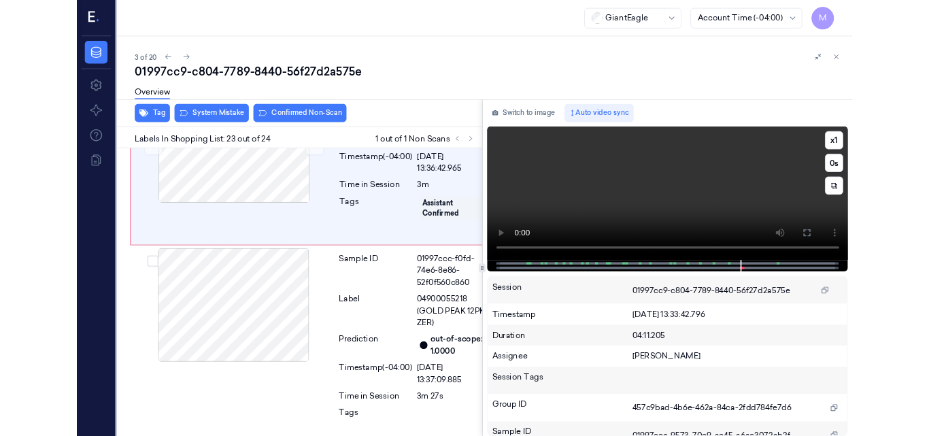
scroll to position [5483, 0]
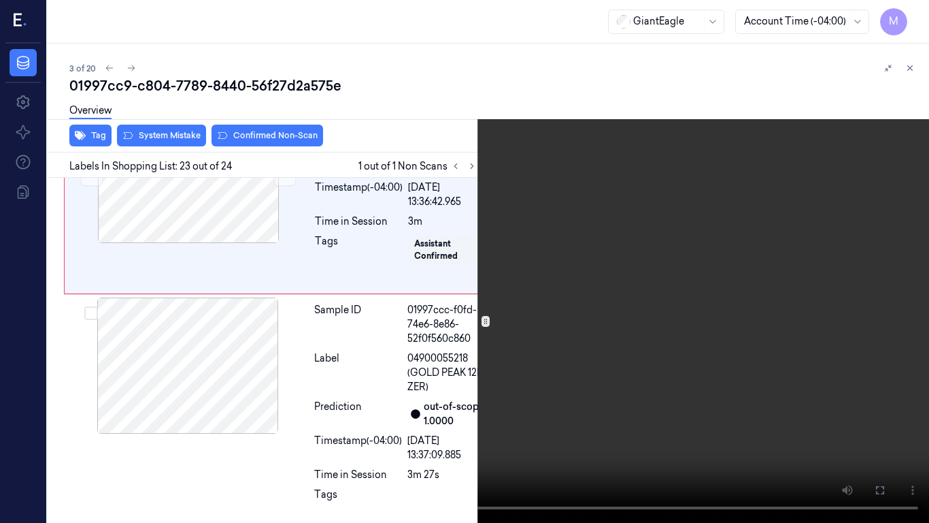
click at [578, 219] on video at bounding box center [464, 261] width 929 height 523
click at [0, 0] on icon at bounding box center [0, 0] width 0 height 0
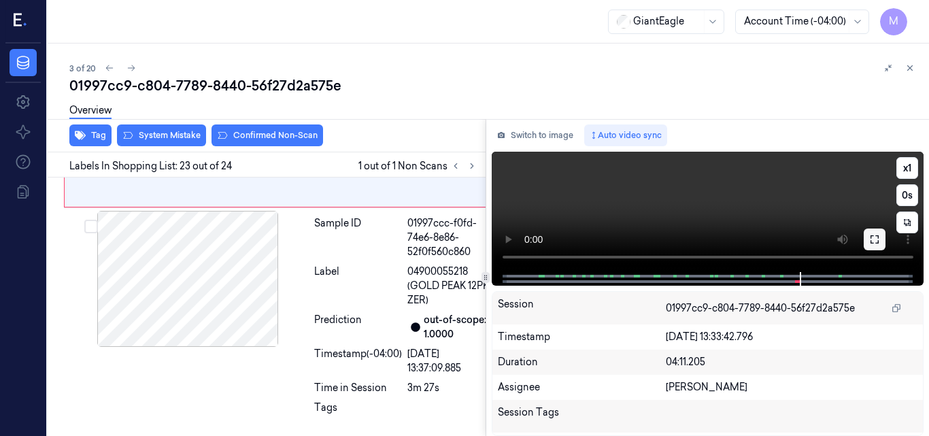
click at [880, 240] on icon at bounding box center [875, 239] width 11 height 11
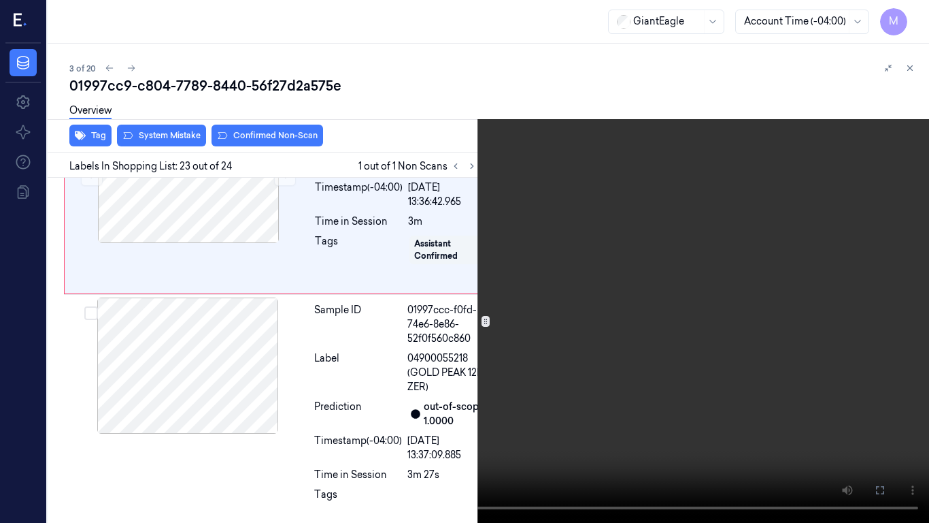
click at [680, 275] on video at bounding box center [464, 261] width 929 height 523
click at [657, 267] on video at bounding box center [464, 261] width 929 height 523
click at [0, 0] on icon at bounding box center [0, 0] width 0 height 0
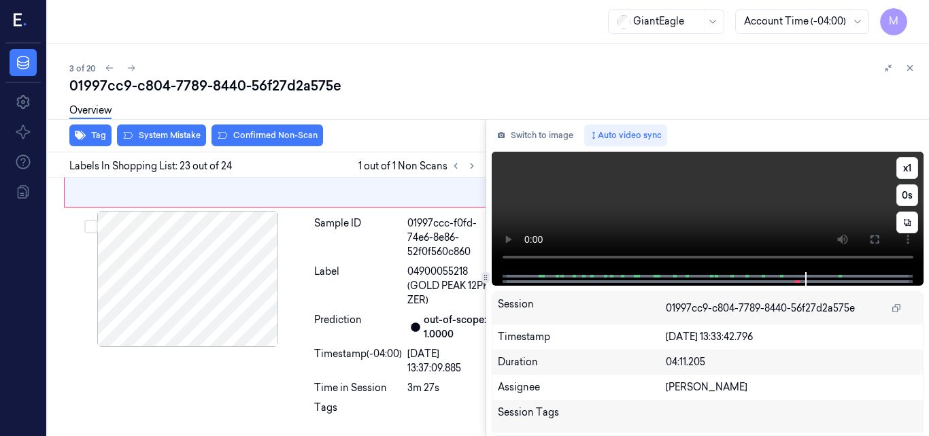
click at [755, 196] on video at bounding box center [708, 212] width 433 height 120
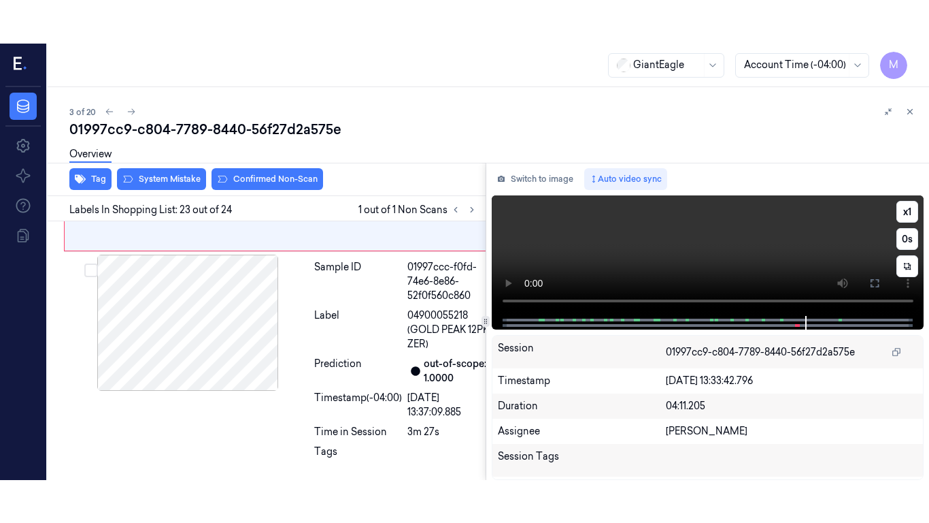
scroll to position [5526, 0]
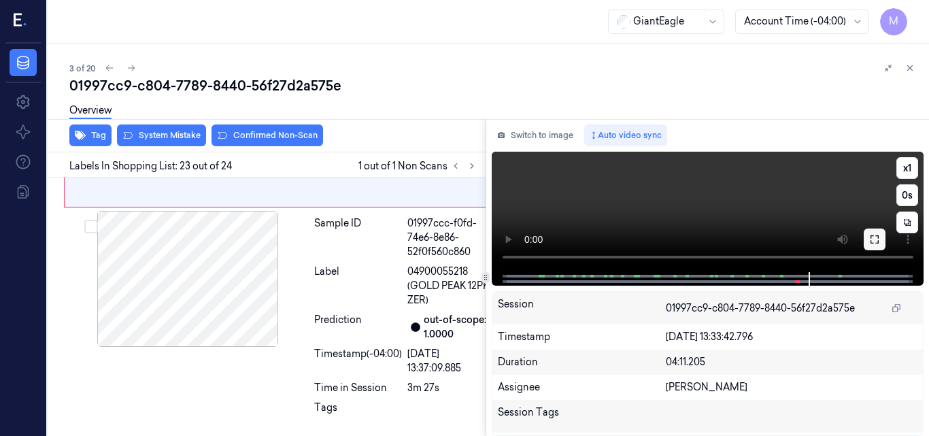
click at [878, 237] on icon at bounding box center [875, 239] width 11 height 11
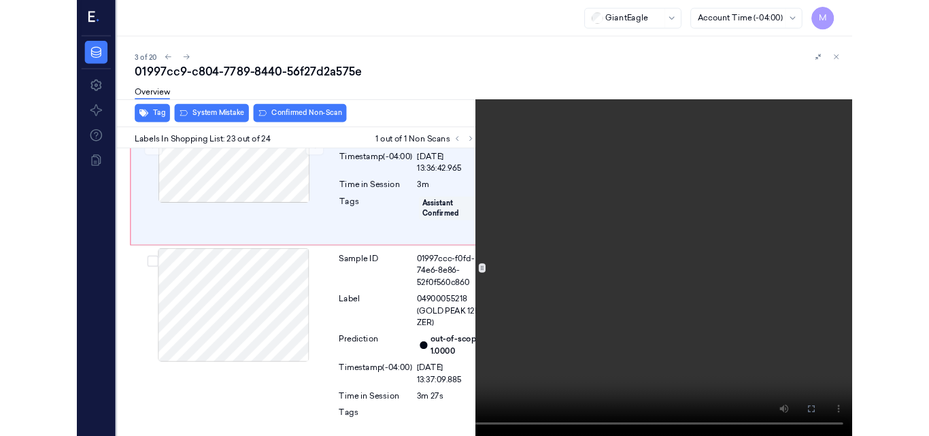
scroll to position [5483, 0]
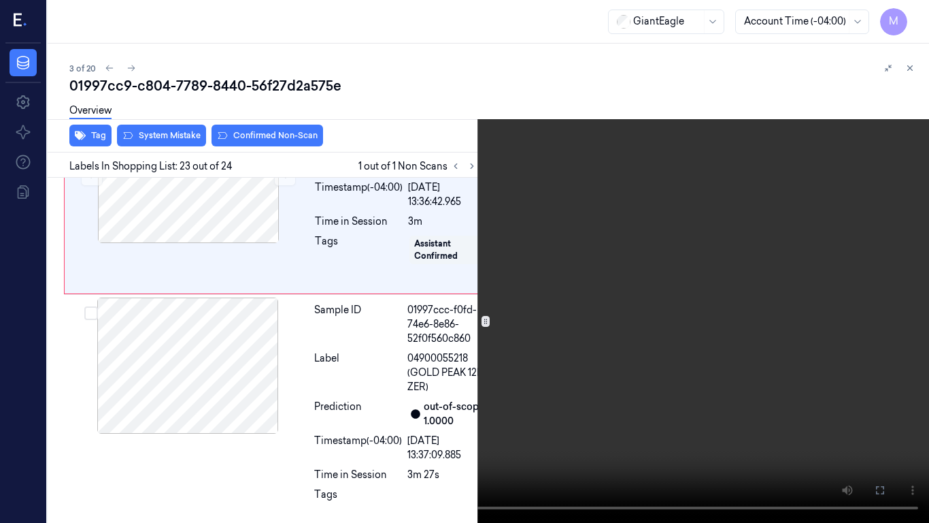
click at [572, 310] on video at bounding box center [464, 261] width 929 height 523
click at [0, 0] on icon at bounding box center [0, 0] width 0 height 0
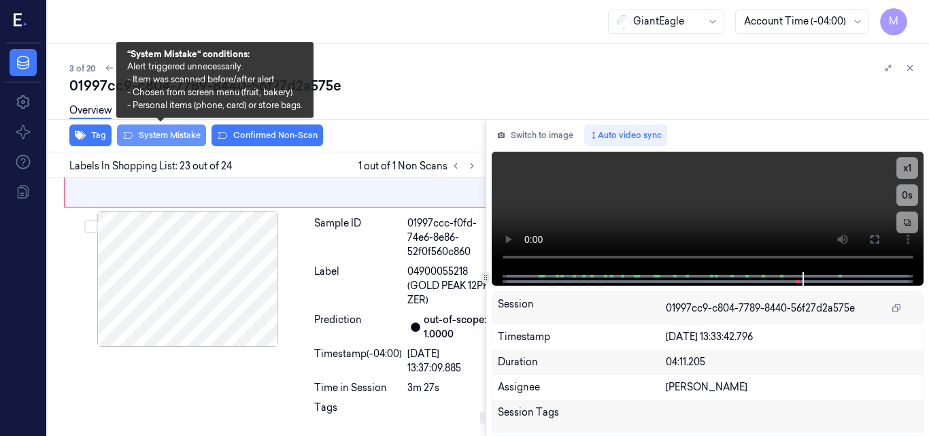
click at [167, 132] on button "System Mistake" at bounding box center [161, 136] width 89 height 22
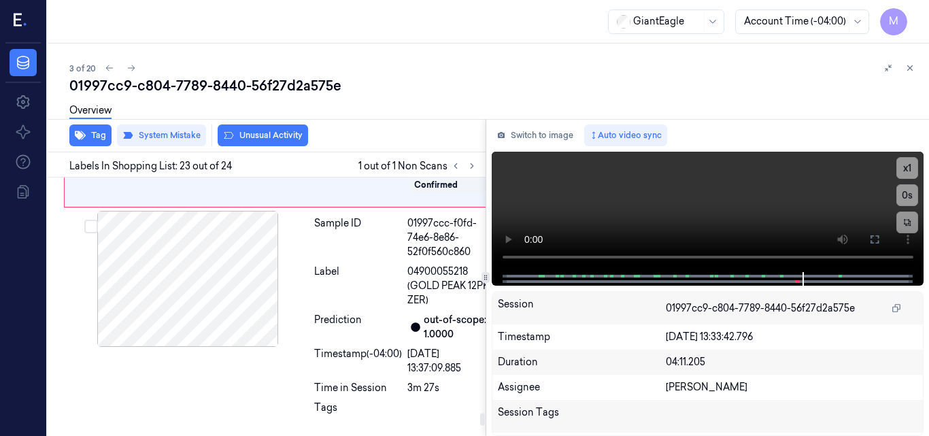
scroll to position [5529, 0]
click at [908, 65] on icon at bounding box center [911, 68] width 10 height 10
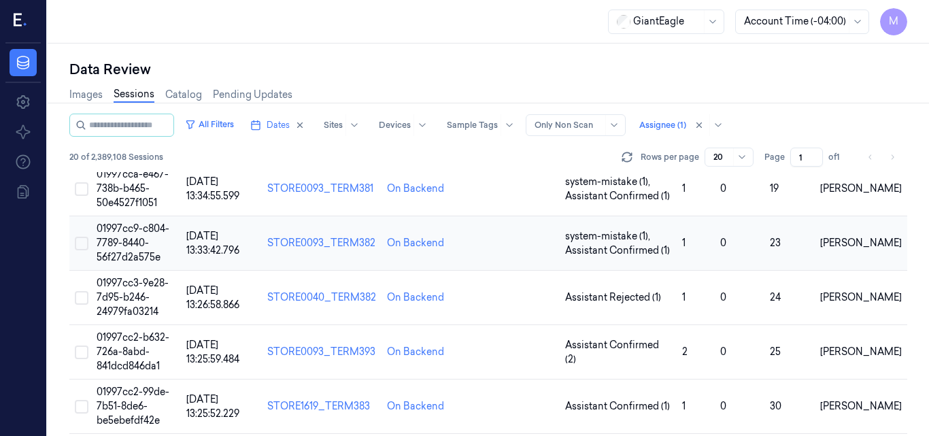
scroll to position [131, 0]
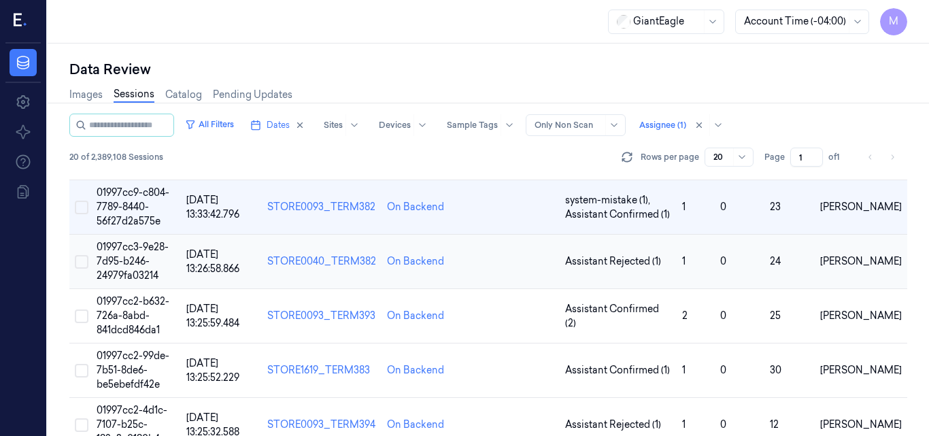
click at [129, 257] on span "01997cc3-9e28-7d95-b246-24979fa03214" at bounding box center [133, 261] width 72 height 41
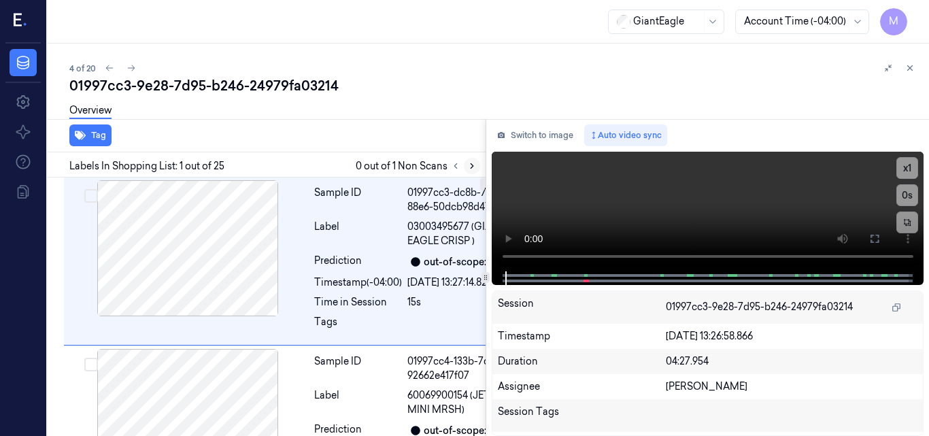
click at [472, 171] on button at bounding box center [472, 166] width 16 height 16
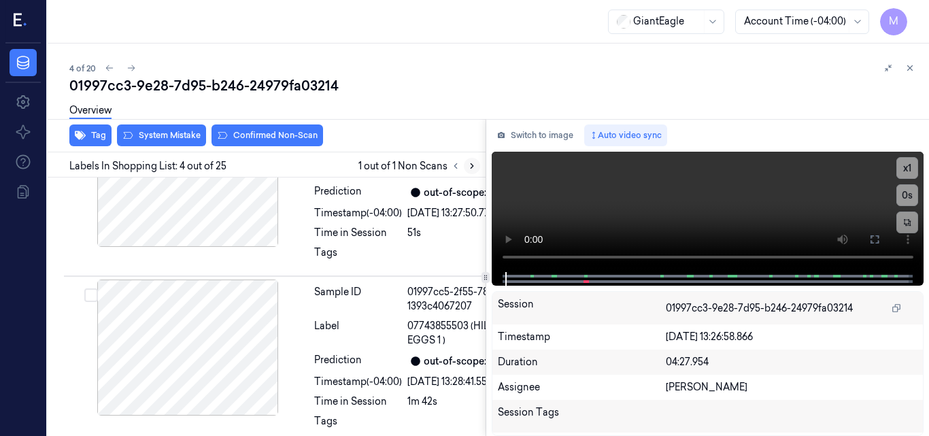
scroll to position [730, 0]
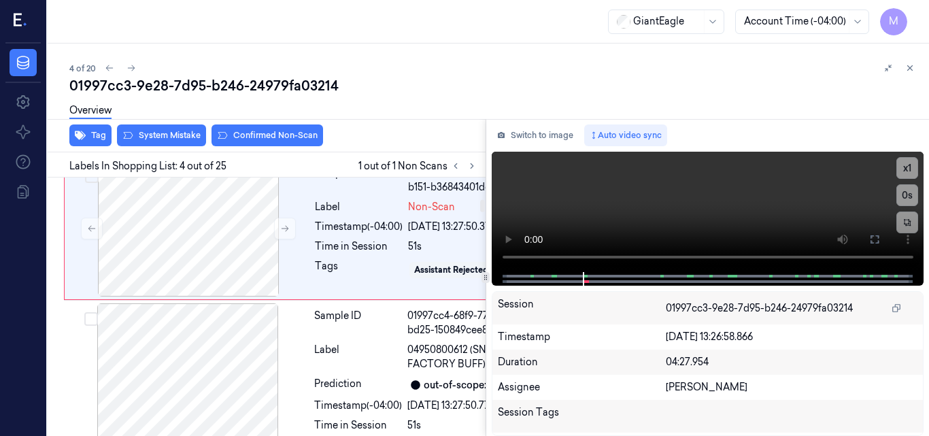
click at [199, 128] on div at bounding box center [188, 60] width 242 height 136
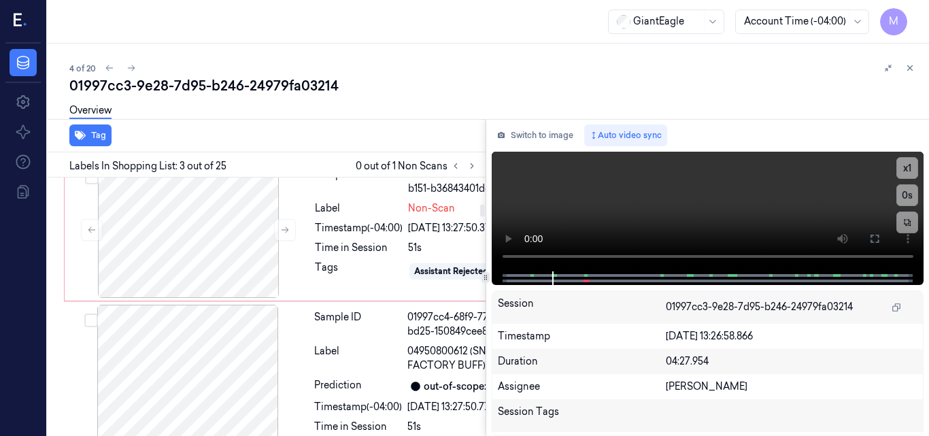
scroll to position [501, 0]
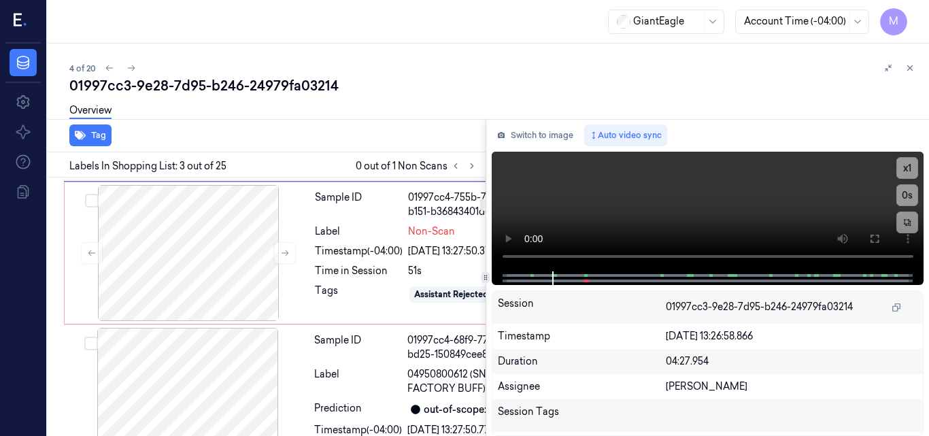
click at [215, 182] on div "Sample ID 01997cc4-18b2-7e03-b540-f533da8df6df Label 60069900154 (JET PUFF MINI…" at bounding box center [301, 97] width 474 height 169
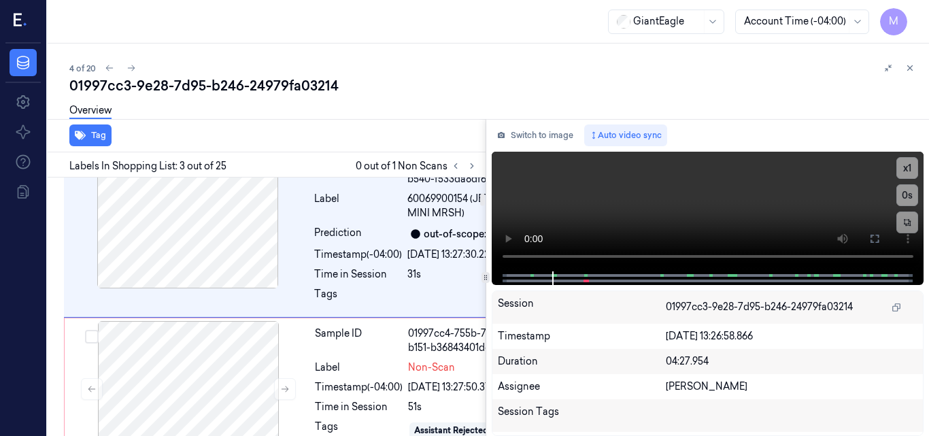
click at [205, 149] on div "Sample ID 01997cc4-133b-7dd1-95f9-92662e417f07 Label 60069900154 (JET PUFF MINI…" at bounding box center [301, 64] width 474 height 169
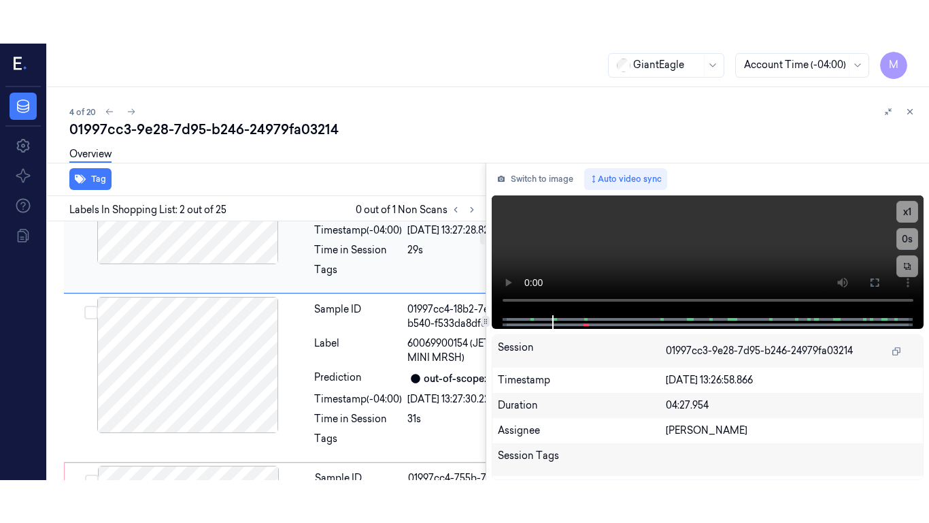
scroll to position [249, 0]
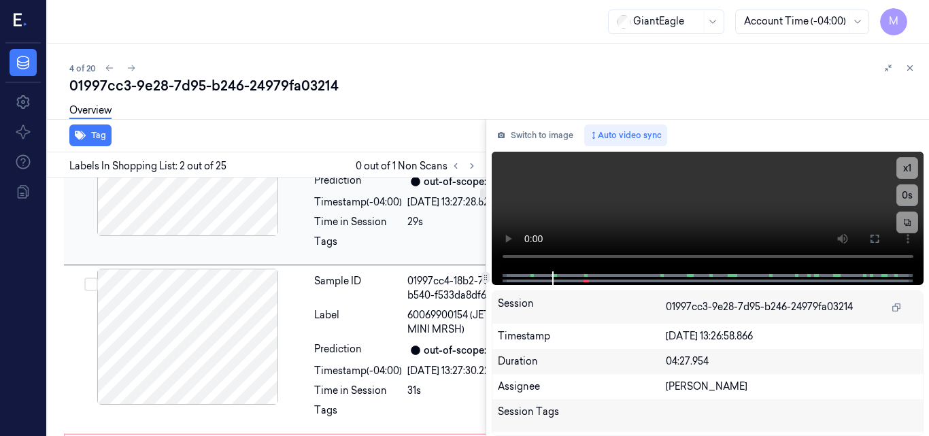
click at [202, 236] on div at bounding box center [188, 168] width 242 height 136
click at [872, 240] on icon at bounding box center [875, 238] width 11 height 11
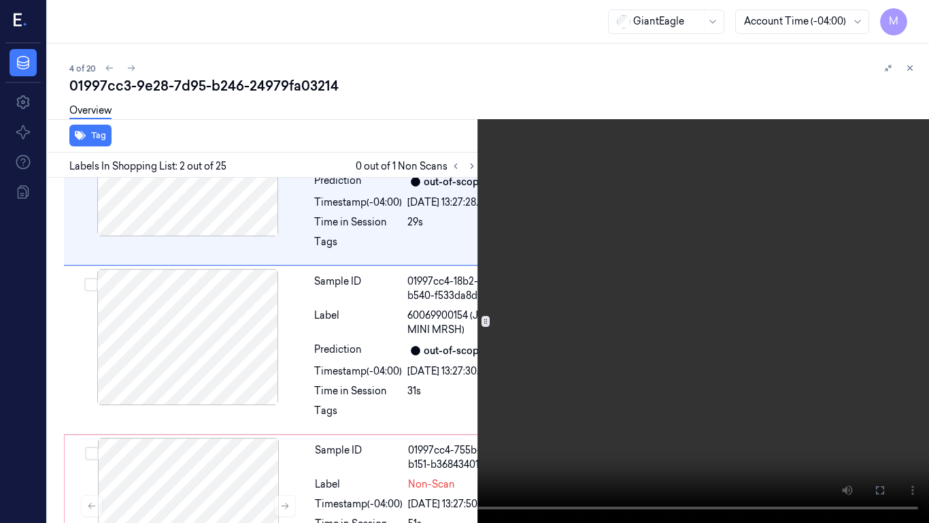
click at [646, 326] on video at bounding box center [464, 261] width 929 height 523
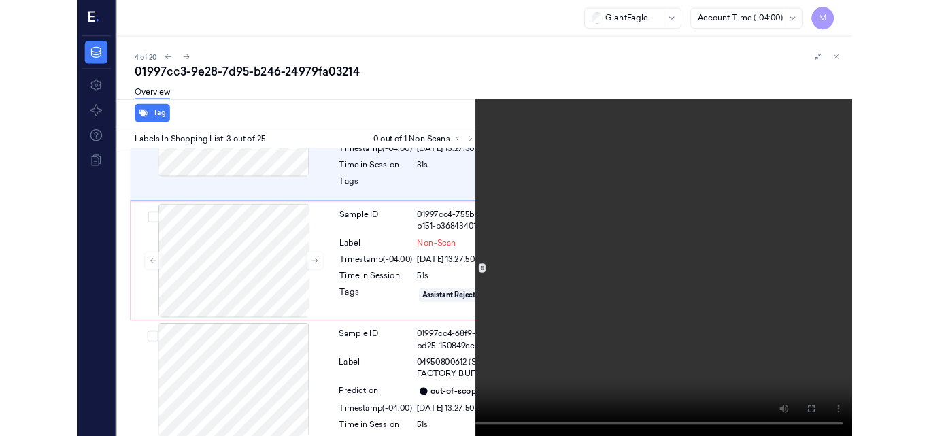
scroll to position [458, 0]
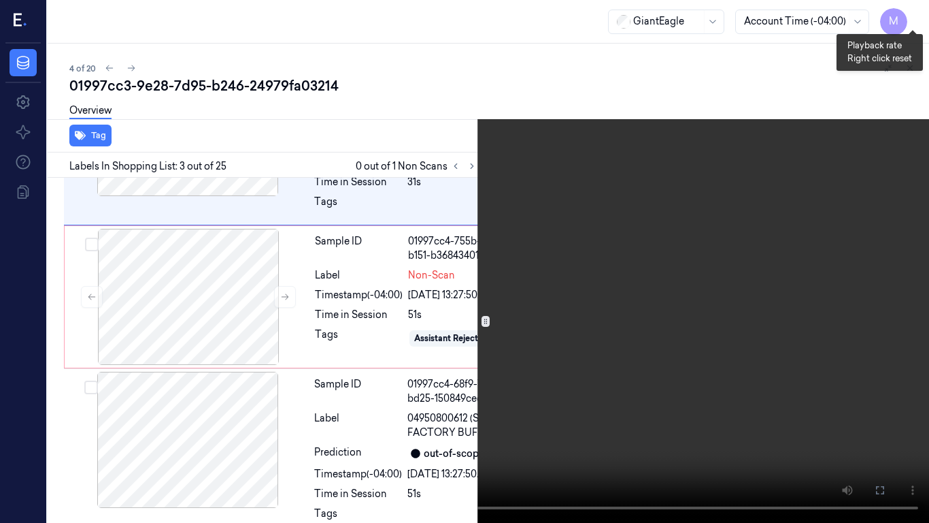
click at [913, 15] on button "x 1" at bounding box center [913, 16] width 22 height 22
click at [910, 14] on button "x 2" at bounding box center [913, 16] width 22 height 22
click at [910, 14] on button "x 4" at bounding box center [913, 16] width 22 height 22
click at [608, 225] on video at bounding box center [464, 261] width 929 height 523
click at [0, 0] on icon at bounding box center [0, 0] width 0 height 0
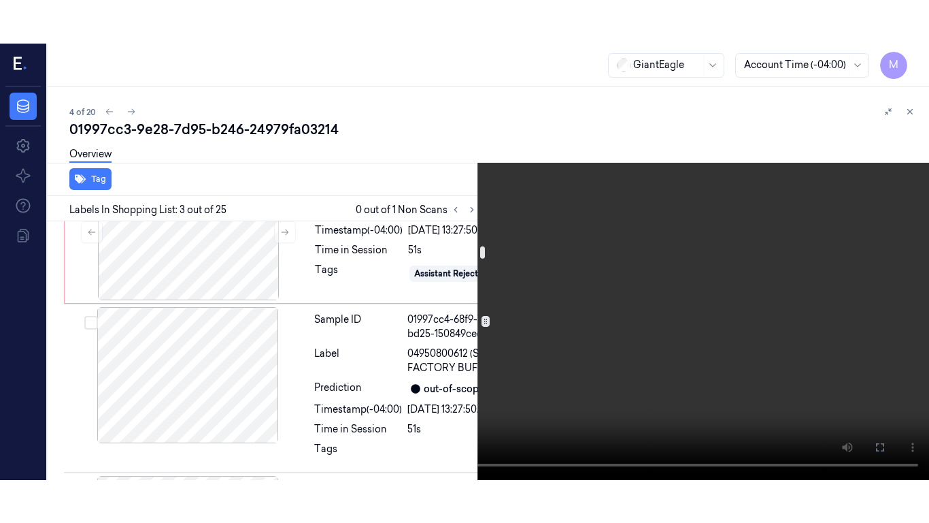
scroll to position [594, 0]
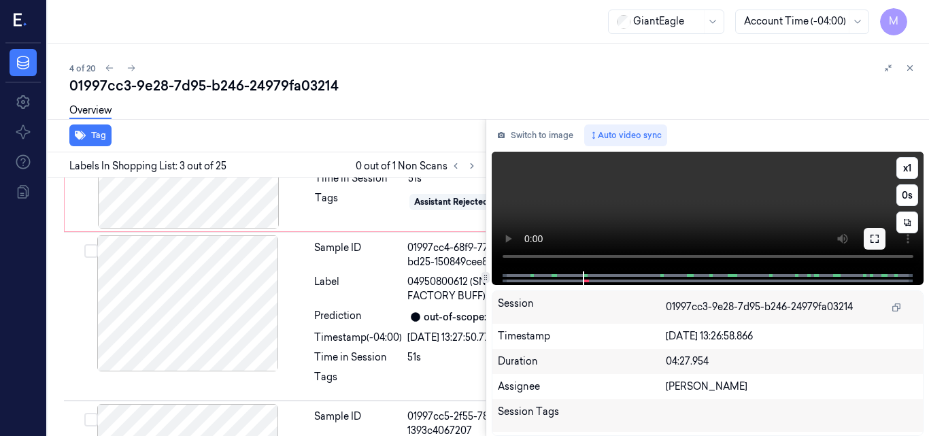
click at [874, 236] on icon at bounding box center [875, 238] width 11 height 11
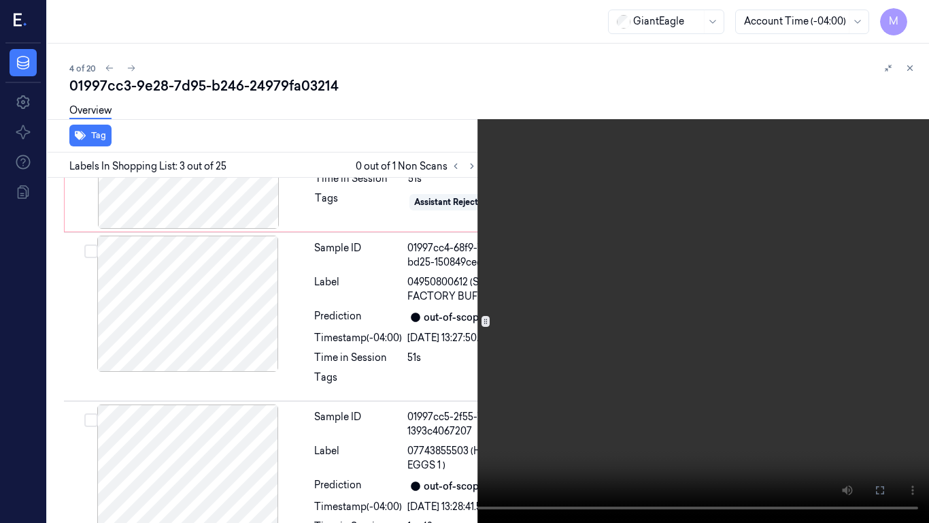
click at [550, 276] on video at bounding box center [464, 261] width 929 height 523
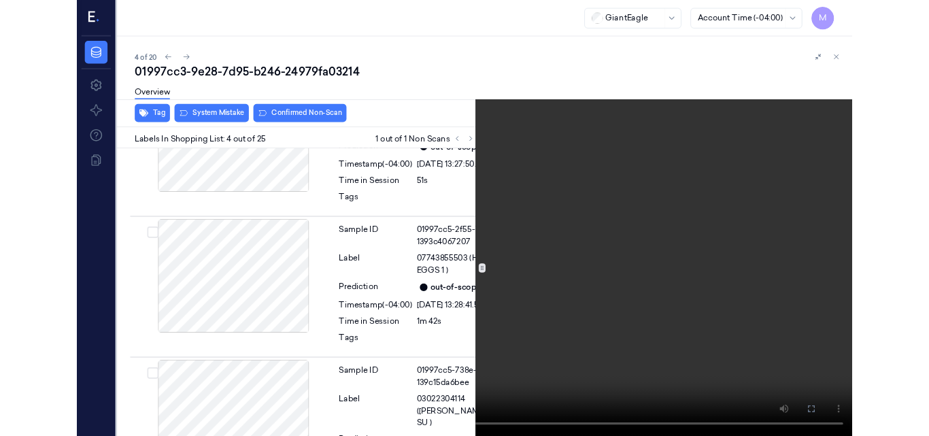
scroll to position [687, 0]
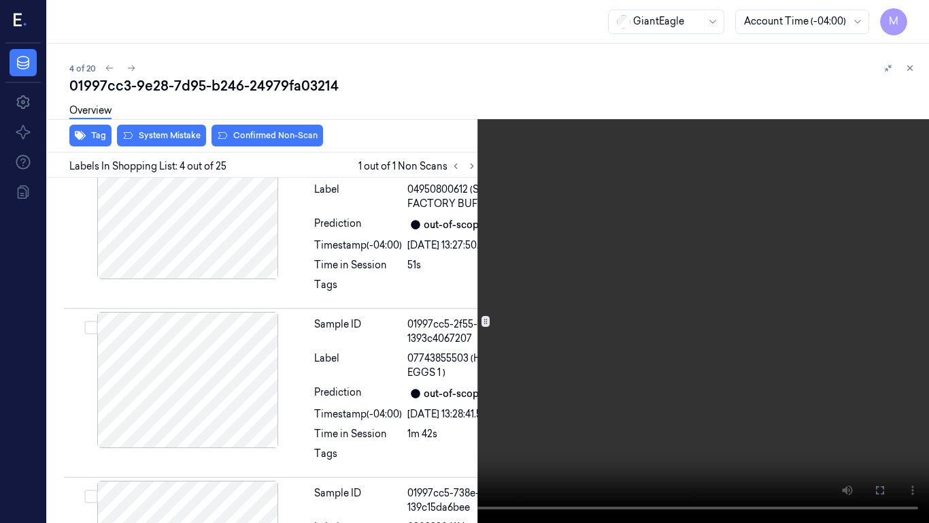
click at [791, 299] on video at bounding box center [464, 261] width 929 height 523
click at [0, 0] on icon at bounding box center [0, 0] width 0 height 0
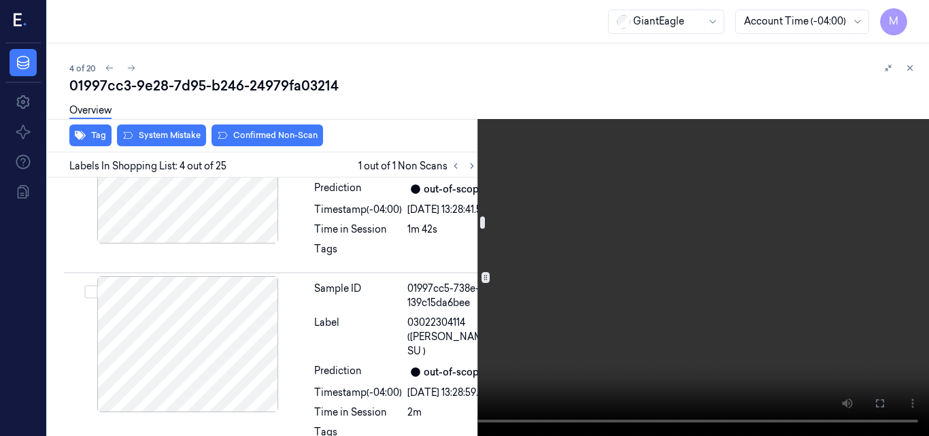
scroll to position [959, 0]
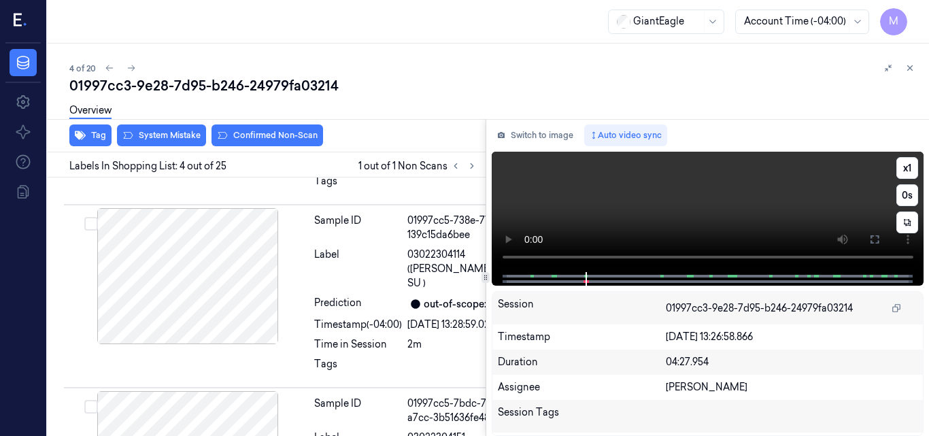
click at [802, 206] on video at bounding box center [708, 212] width 433 height 120
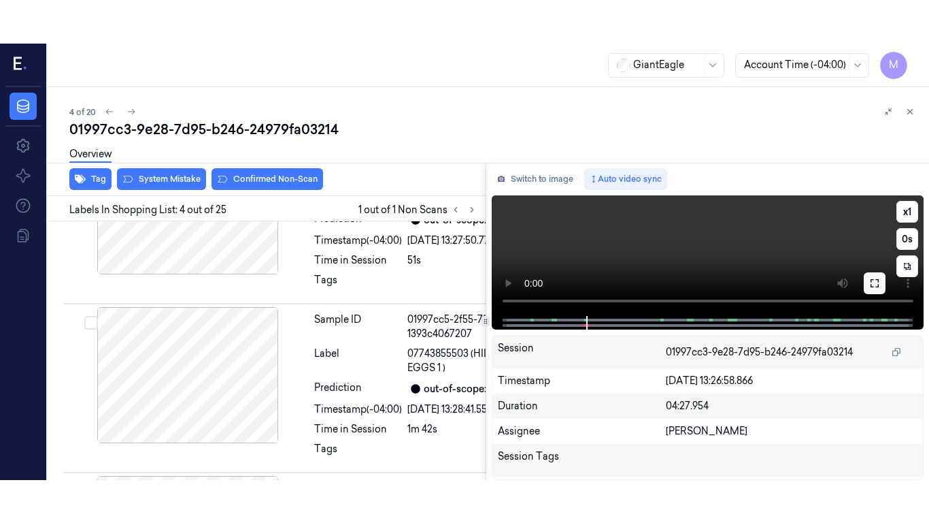
scroll to position [730, 0]
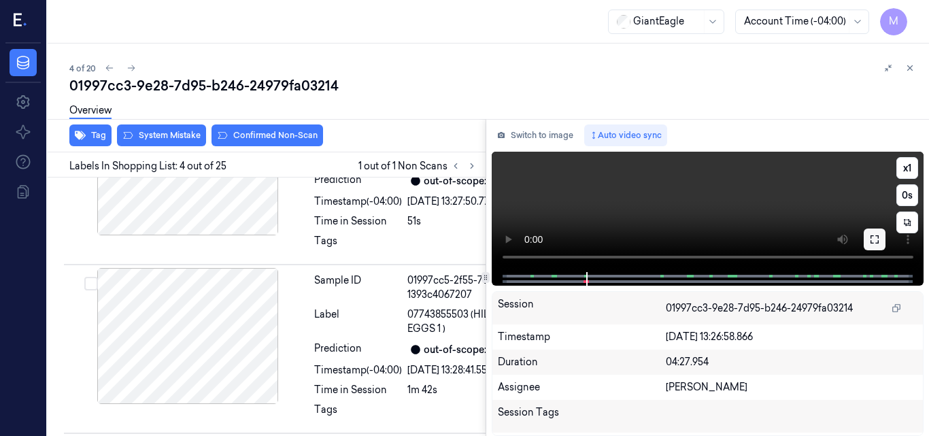
click at [877, 240] on icon at bounding box center [875, 239] width 11 height 11
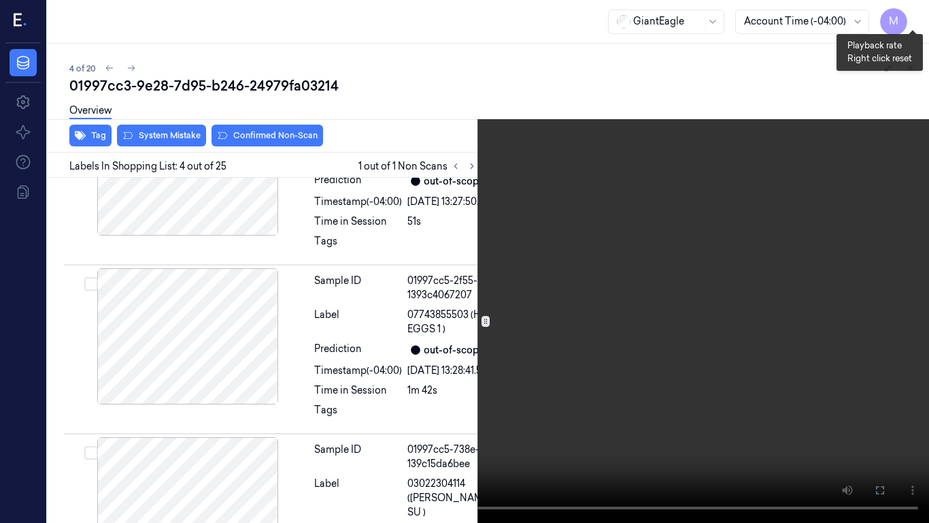
click at [914, 17] on button "x 1" at bounding box center [913, 16] width 22 height 22
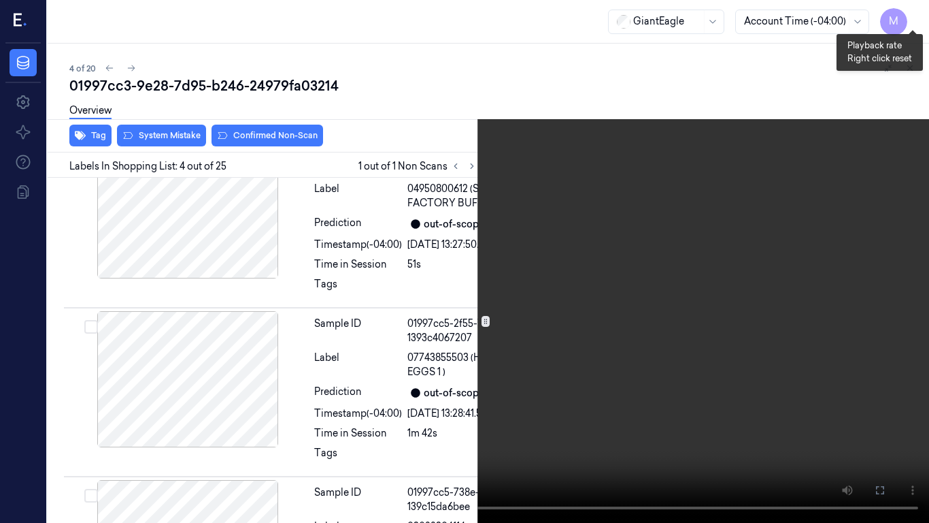
scroll to position [687, 0]
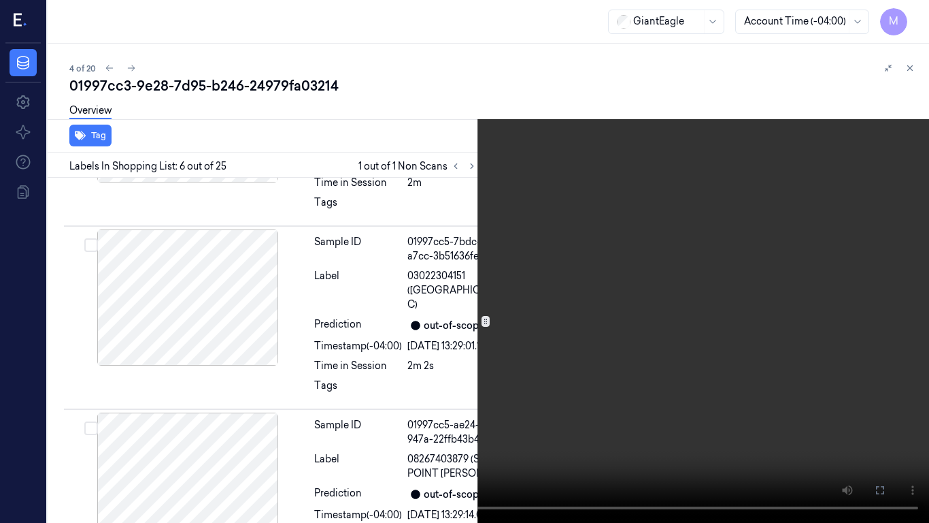
click at [587, 220] on video at bounding box center [464, 261] width 929 height 523
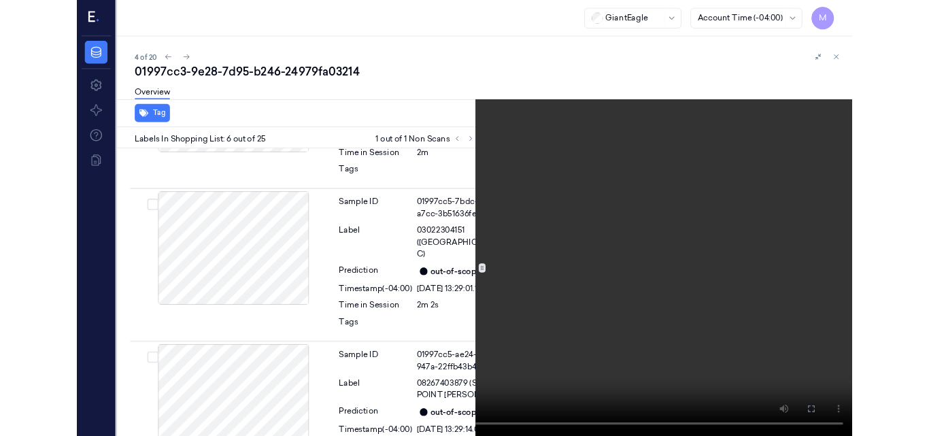
scroll to position [1182, 0]
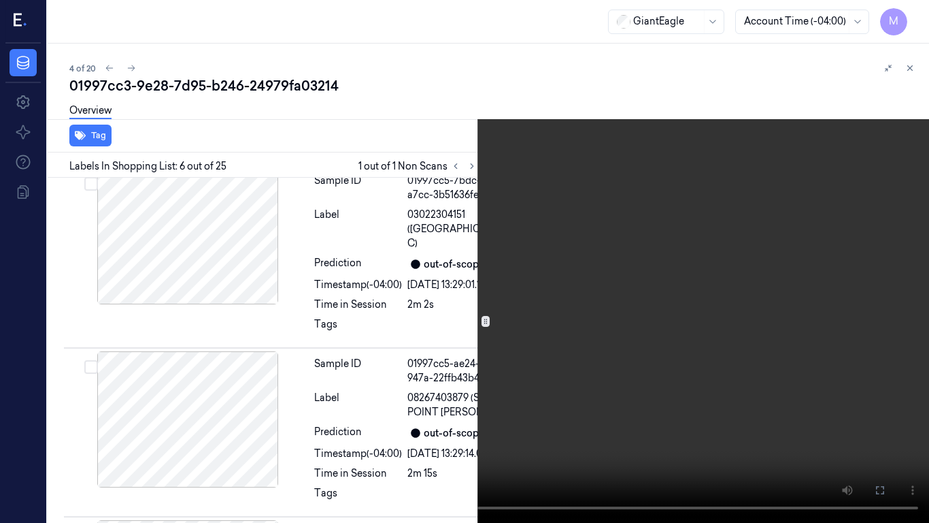
click at [0, 0] on icon at bounding box center [0, 0] width 0 height 0
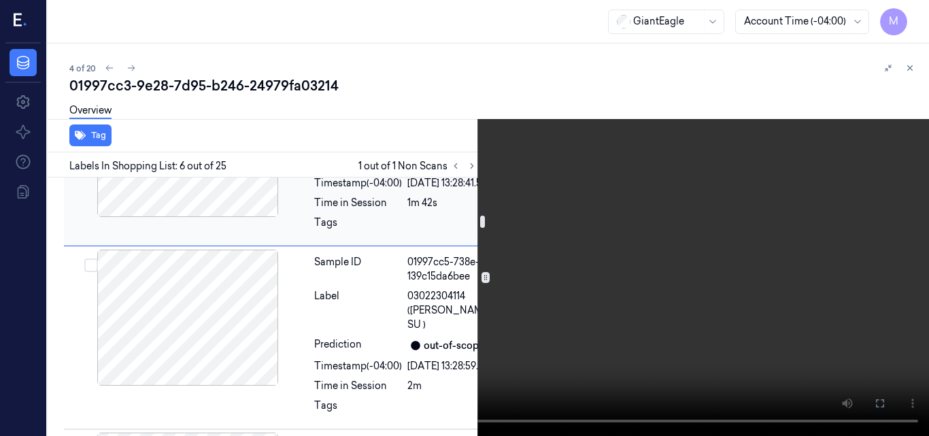
scroll to position [910, 0]
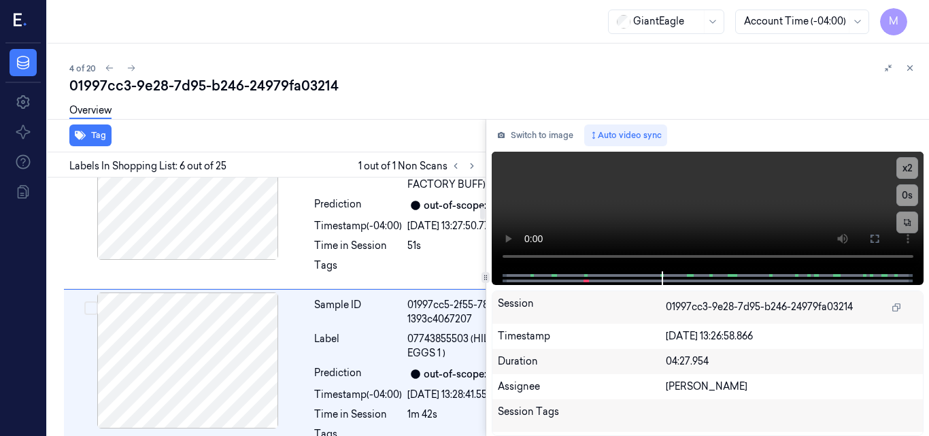
click at [233, 117] on div at bounding box center [188, 49] width 242 height 136
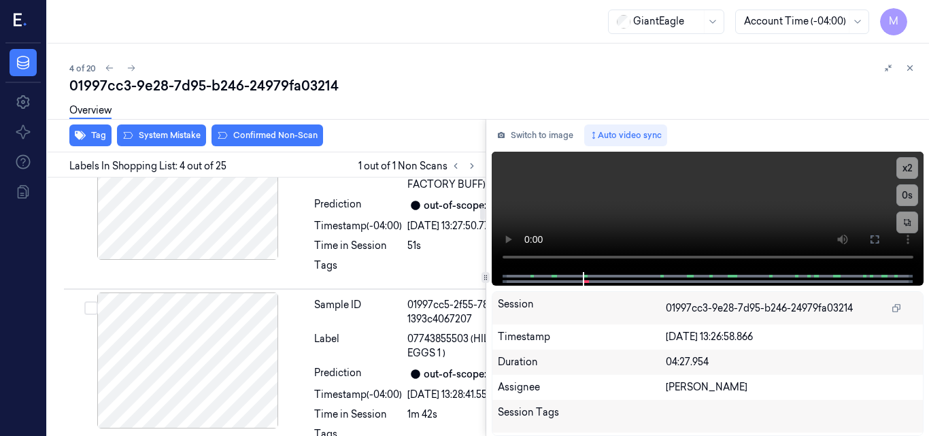
scroll to position [730, 0]
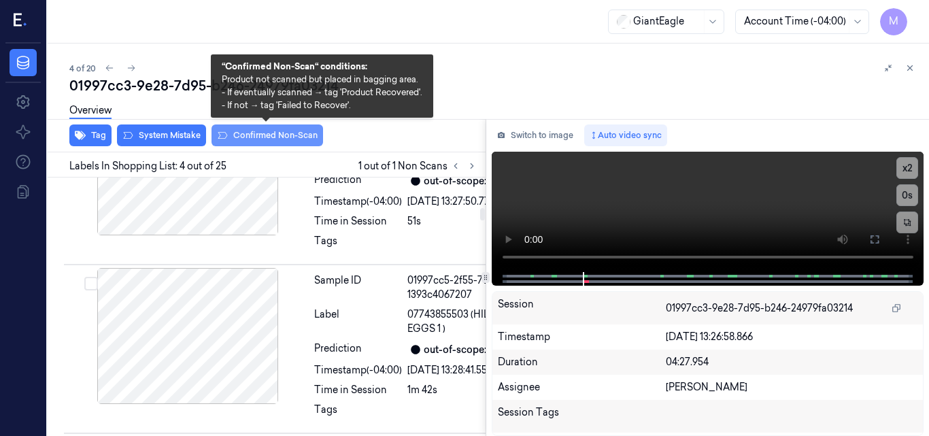
click at [280, 134] on button "Confirmed Non-Scan" at bounding box center [268, 136] width 112 height 22
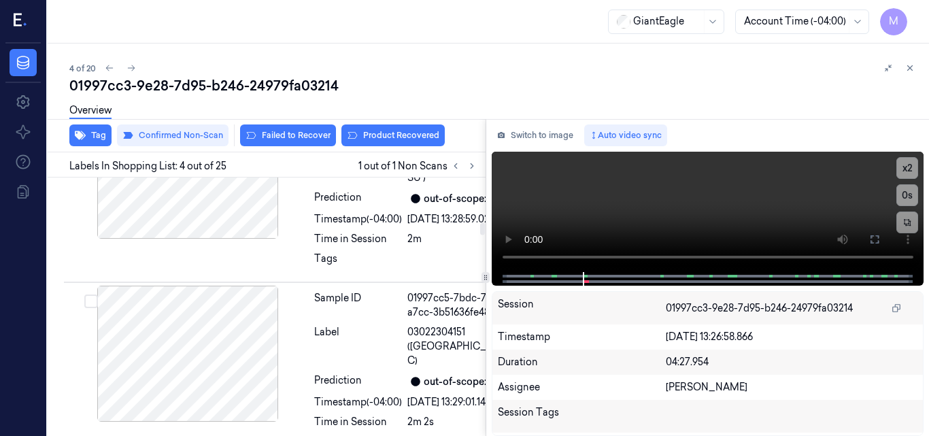
scroll to position [1209, 0]
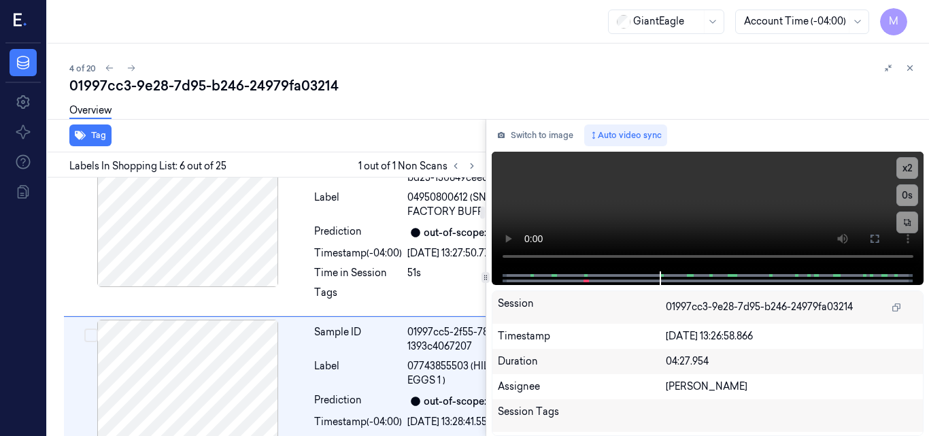
click at [228, 135] on div at bounding box center [188, 67] width 242 height 136
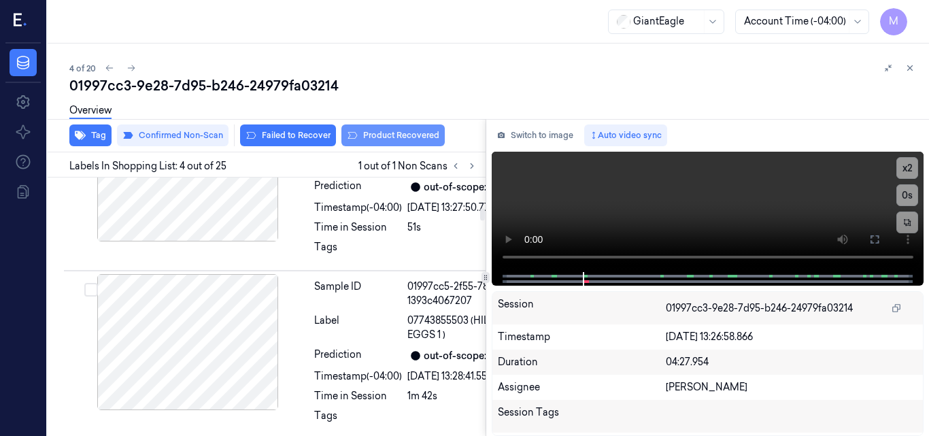
click at [408, 136] on button "Product Recovered" at bounding box center [393, 136] width 103 height 22
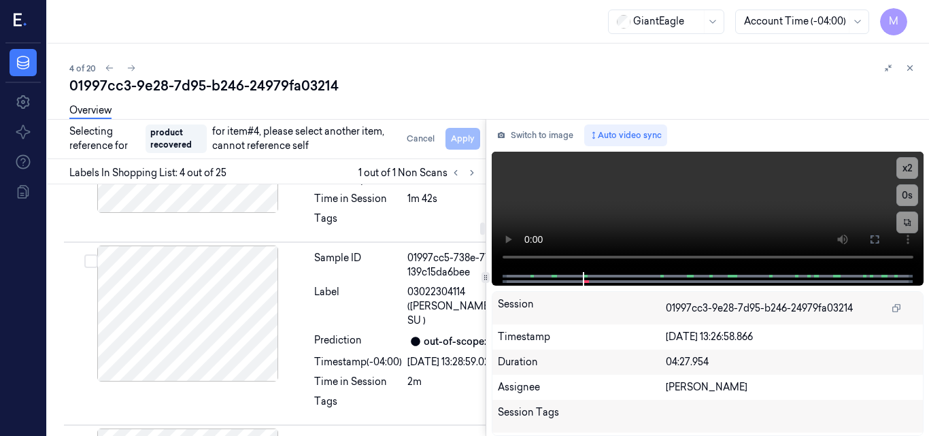
scroll to position [1005, 0]
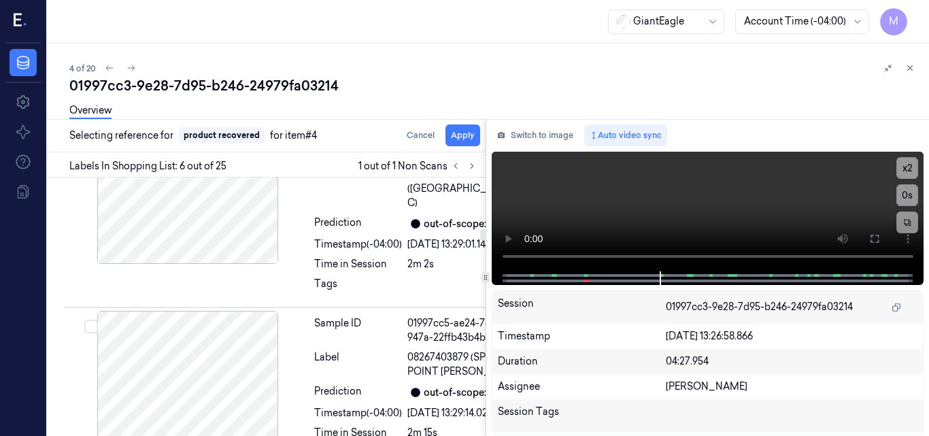
scroll to position [1232, 0]
click at [470, 133] on button "Apply" at bounding box center [463, 136] width 35 height 22
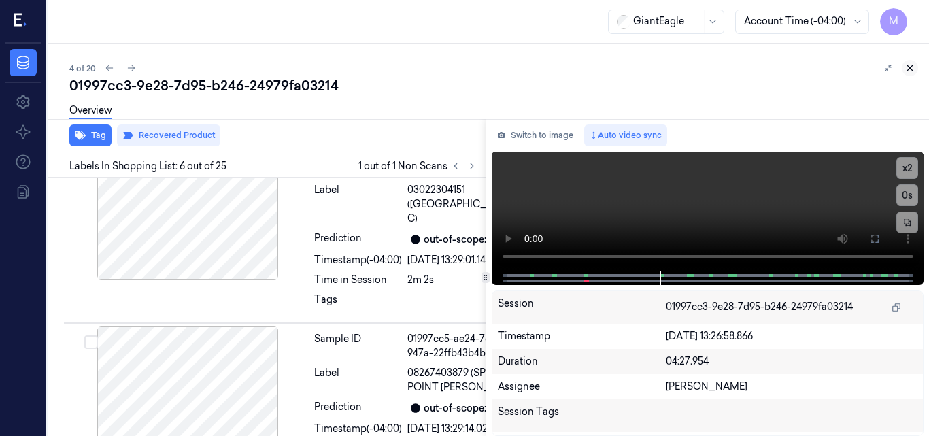
click at [906, 68] on icon at bounding box center [911, 68] width 10 height 10
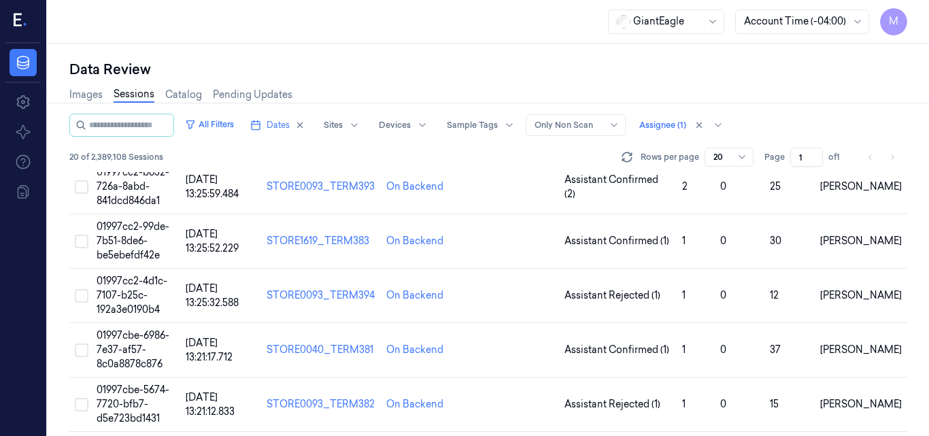
scroll to position [220, 0]
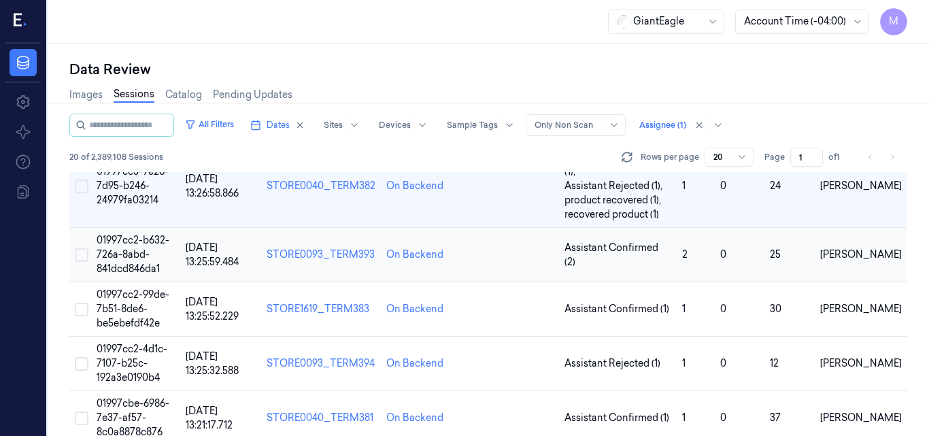
click at [122, 239] on span "01997cc2-b632-726a-8abd-841dcd846da1" at bounding box center [133, 254] width 73 height 41
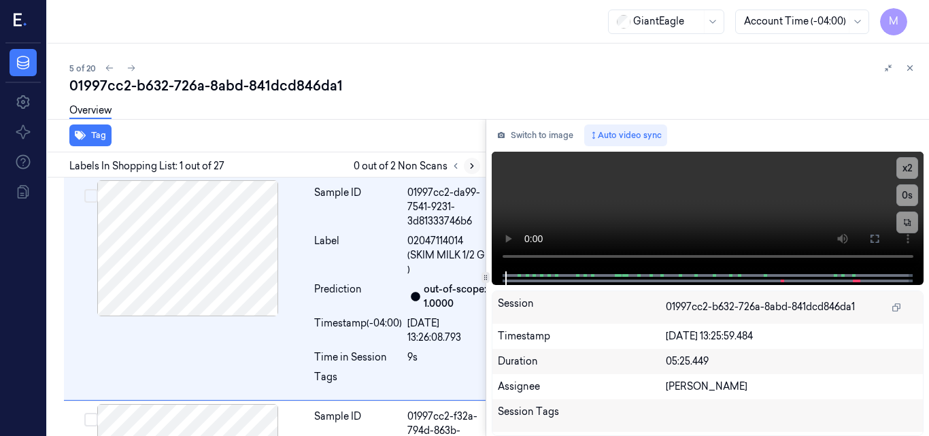
click at [468, 167] on icon at bounding box center [472, 166] width 10 height 10
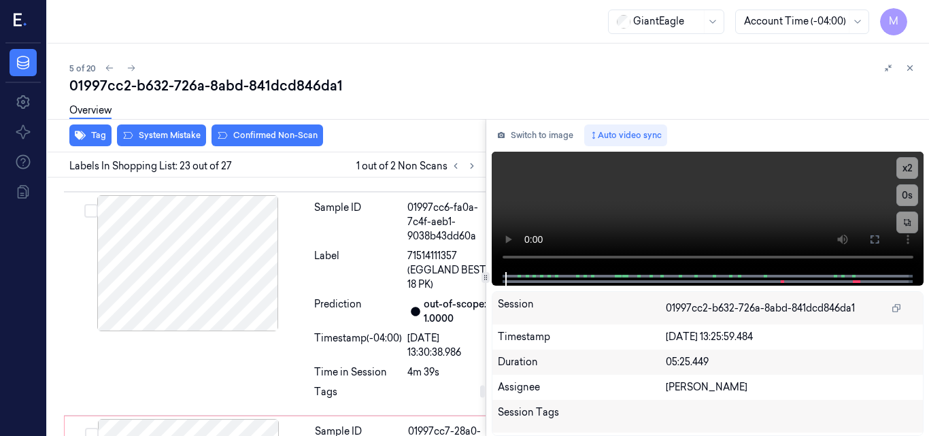
scroll to position [5498, 0]
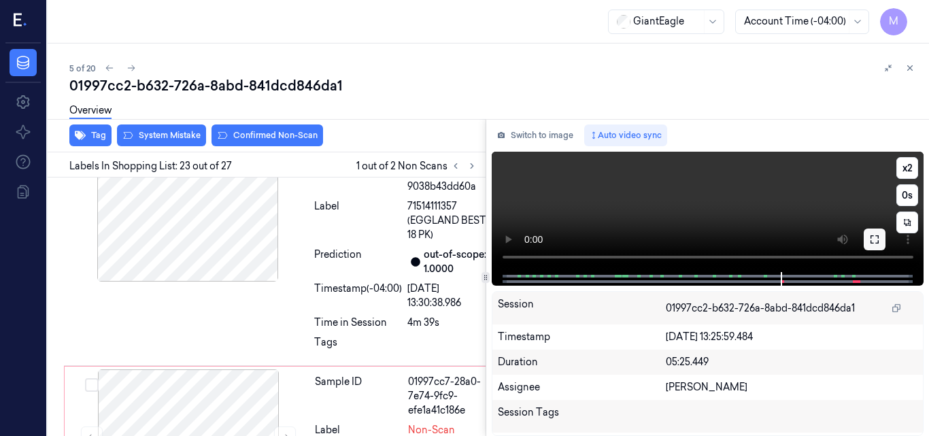
click at [876, 240] on icon at bounding box center [875, 239] width 11 height 11
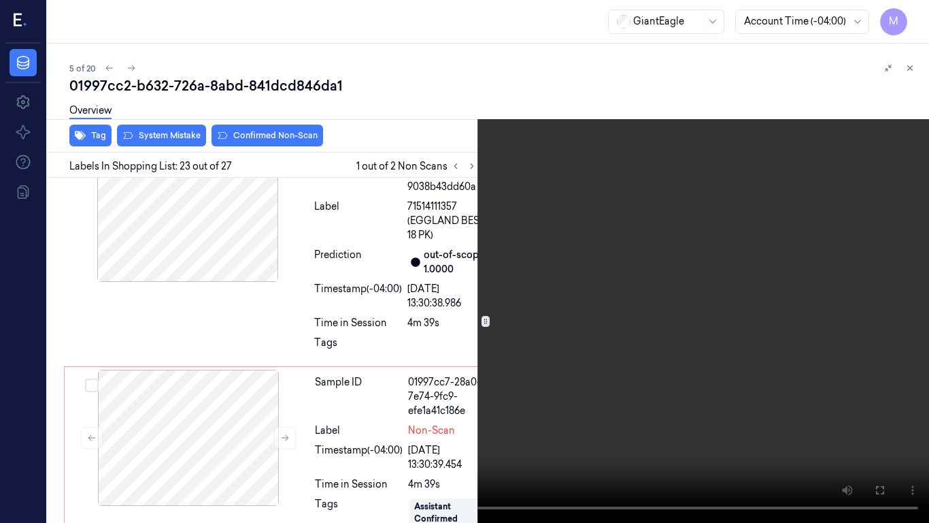
click at [587, 248] on video at bounding box center [464, 261] width 929 height 523
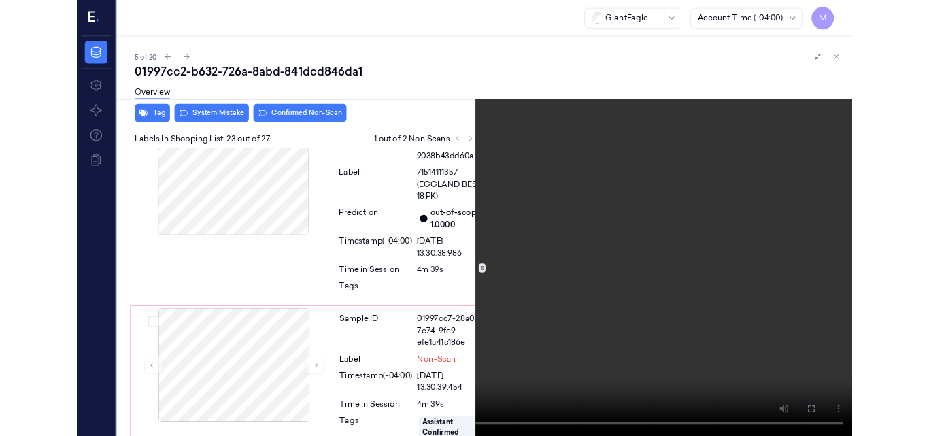
scroll to position [5454, 0]
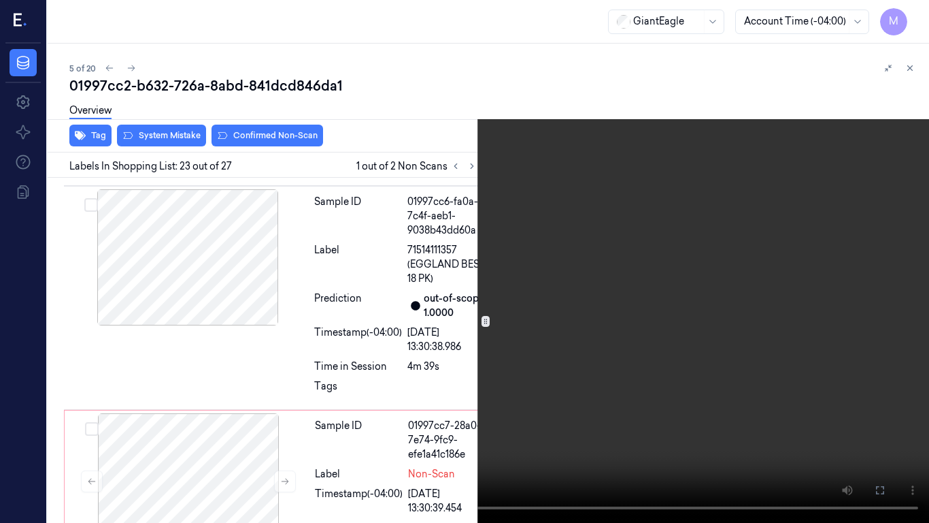
click at [587, 248] on video at bounding box center [464, 261] width 929 height 523
click at [906, 14] on button "x 2" at bounding box center [913, 16] width 22 height 22
click at [906, 14] on button "x 4" at bounding box center [913, 16] width 22 height 22
click at [0, 0] on icon at bounding box center [0, 0] width 0 height 0
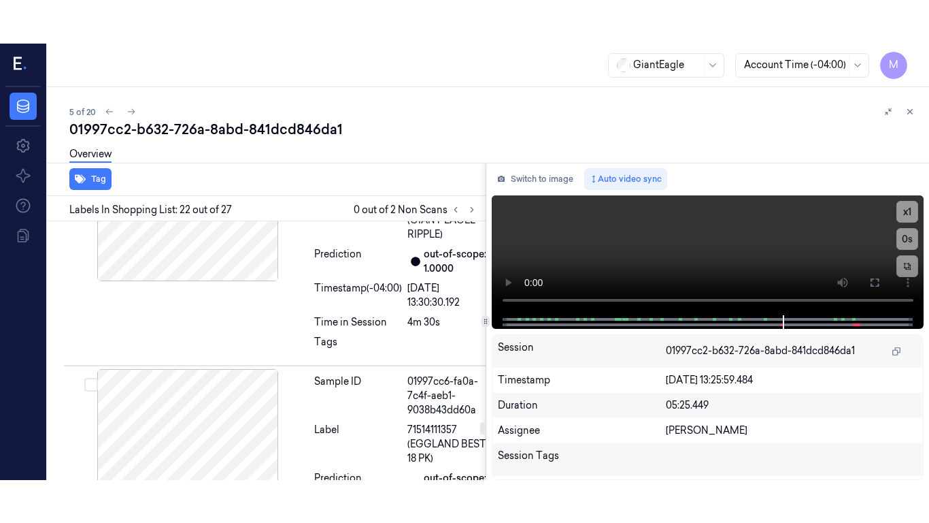
scroll to position [5269, 0]
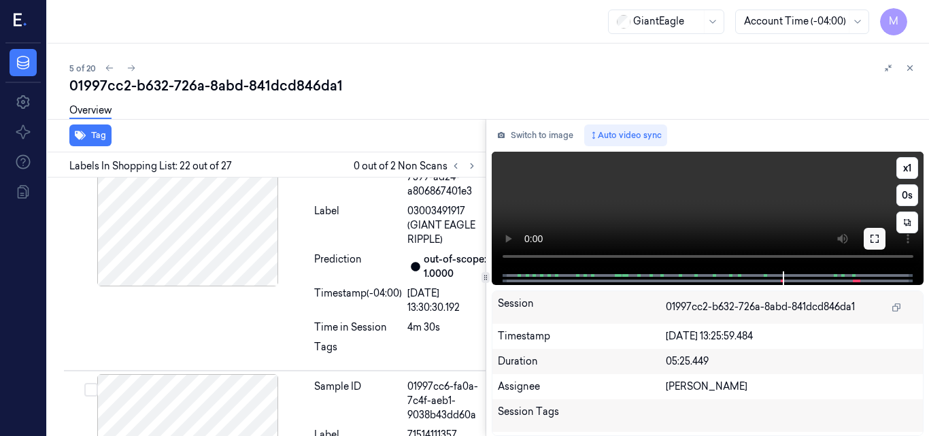
click at [876, 241] on icon at bounding box center [875, 238] width 11 height 11
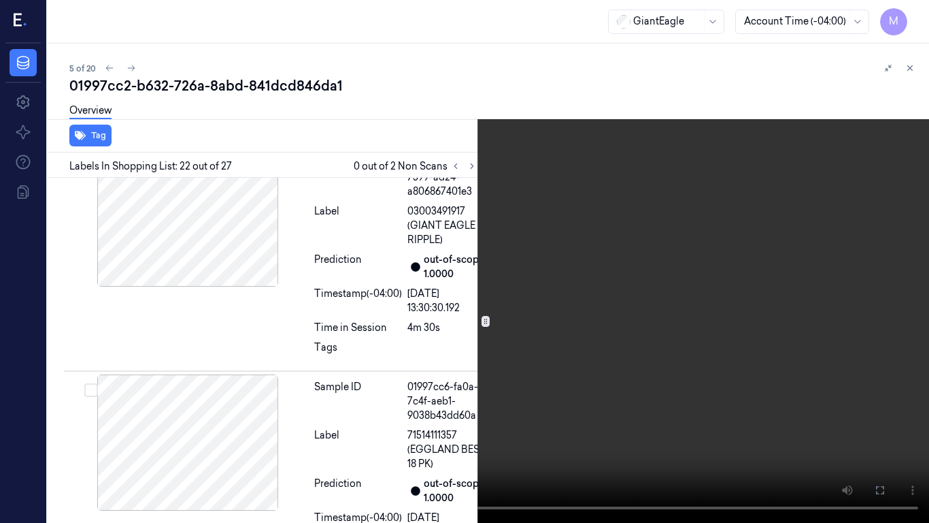
click at [572, 259] on video at bounding box center [464, 261] width 929 height 523
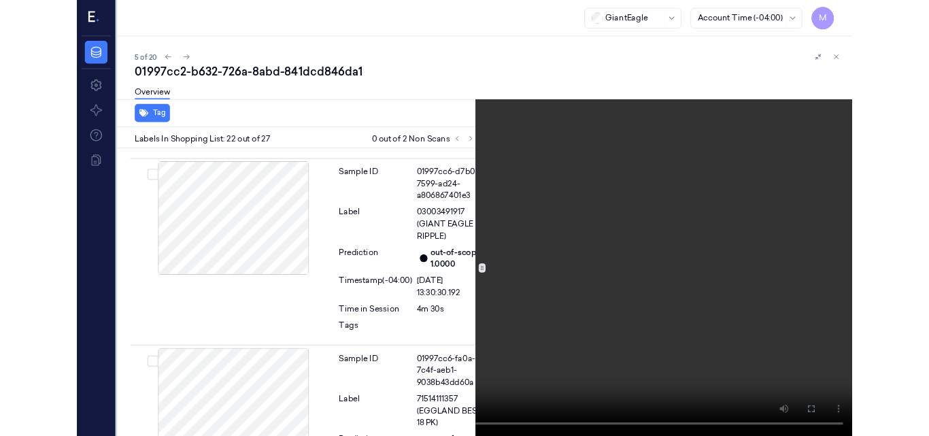
scroll to position [5226, 0]
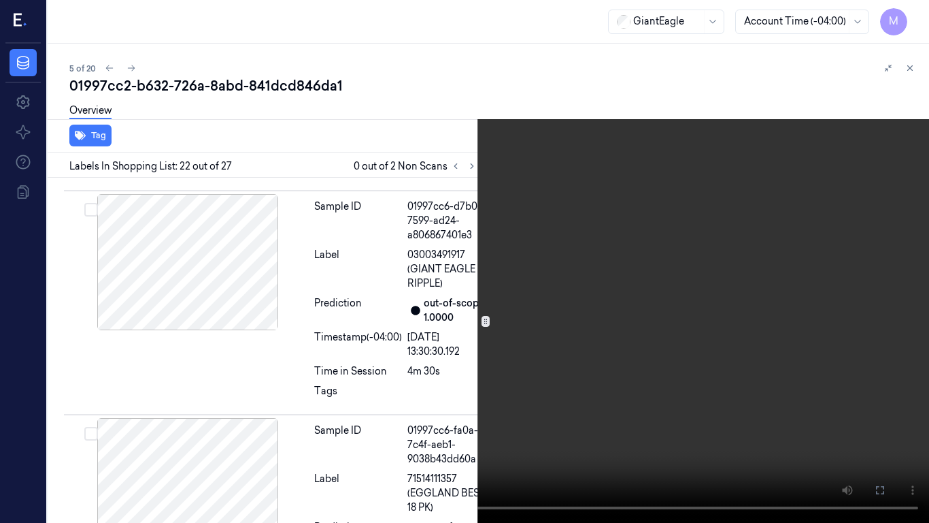
click at [573, 259] on video at bounding box center [464, 261] width 929 height 523
click at [0, 0] on icon at bounding box center [0, 0] width 0 height 0
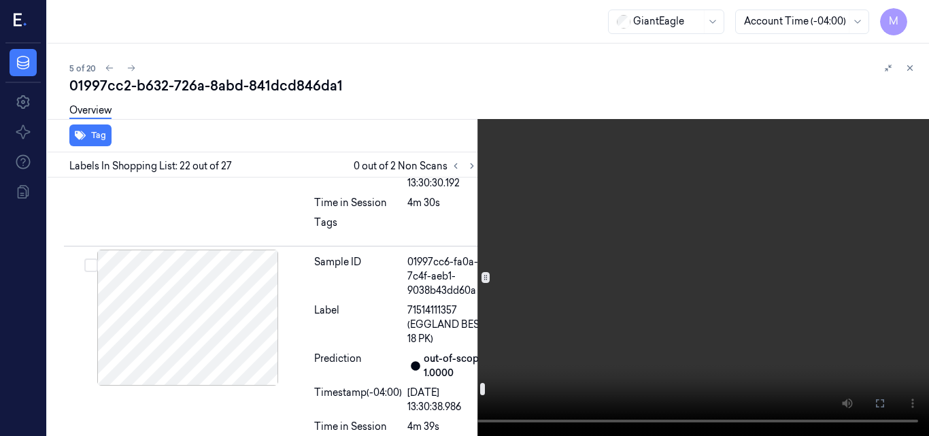
scroll to position [5430, 0]
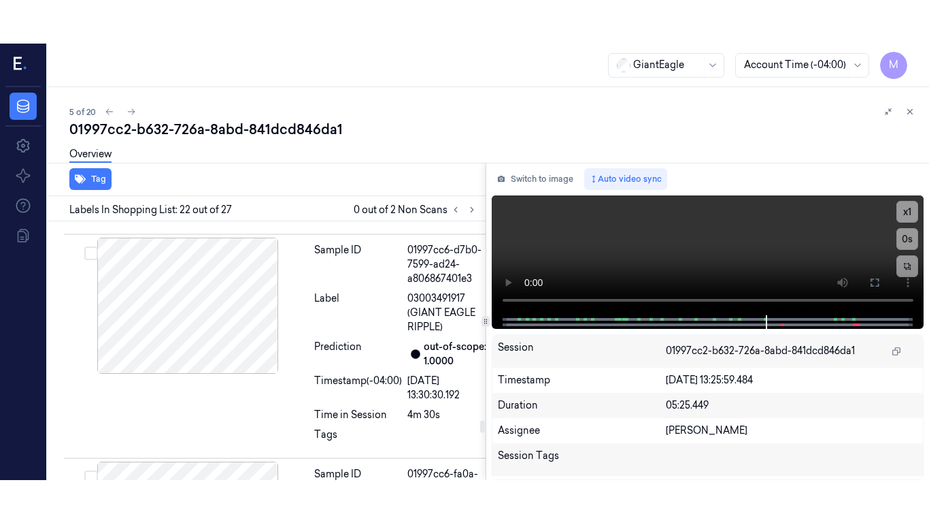
scroll to position [5269, 0]
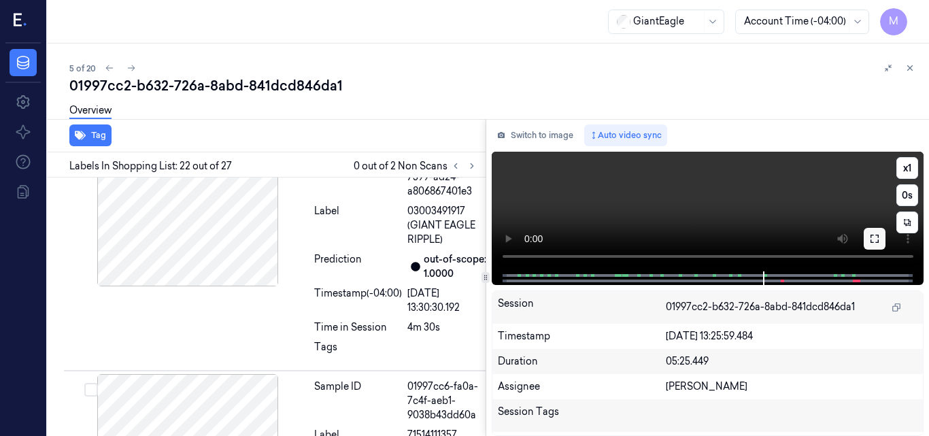
click at [874, 237] on icon at bounding box center [875, 238] width 11 height 11
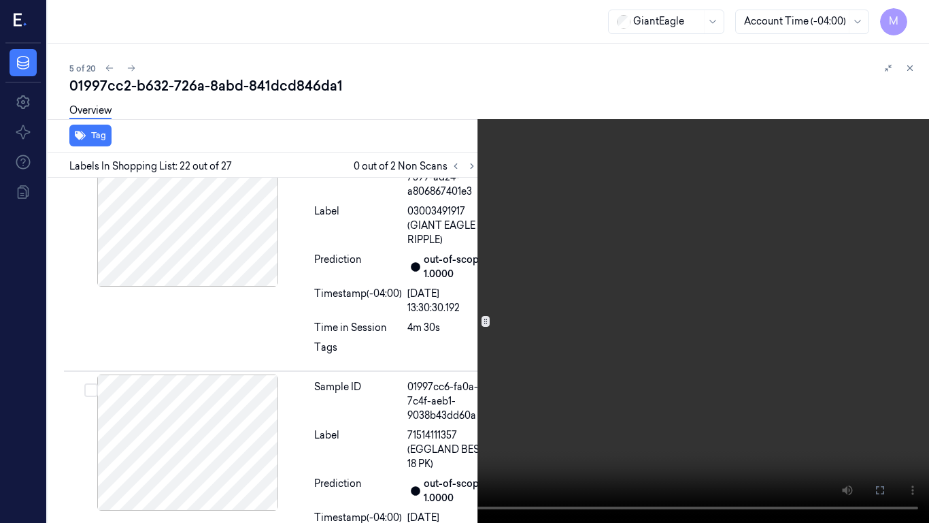
click at [594, 263] on video at bounding box center [464, 261] width 929 height 523
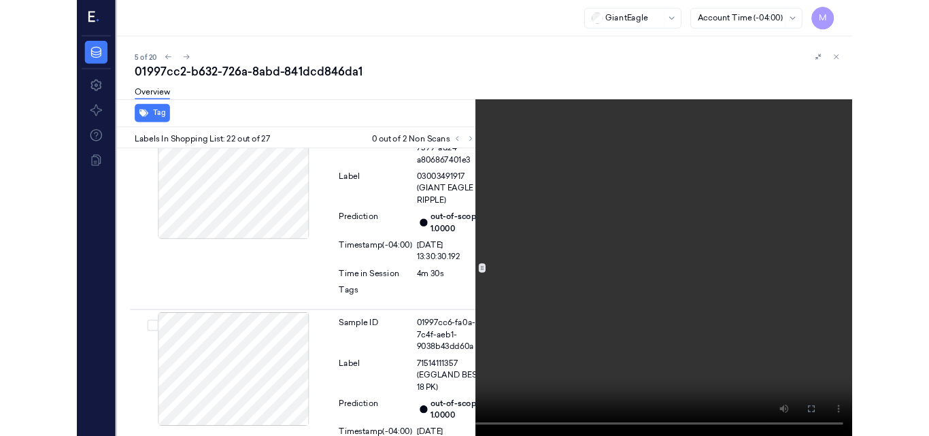
scroll to position [5226, 0]
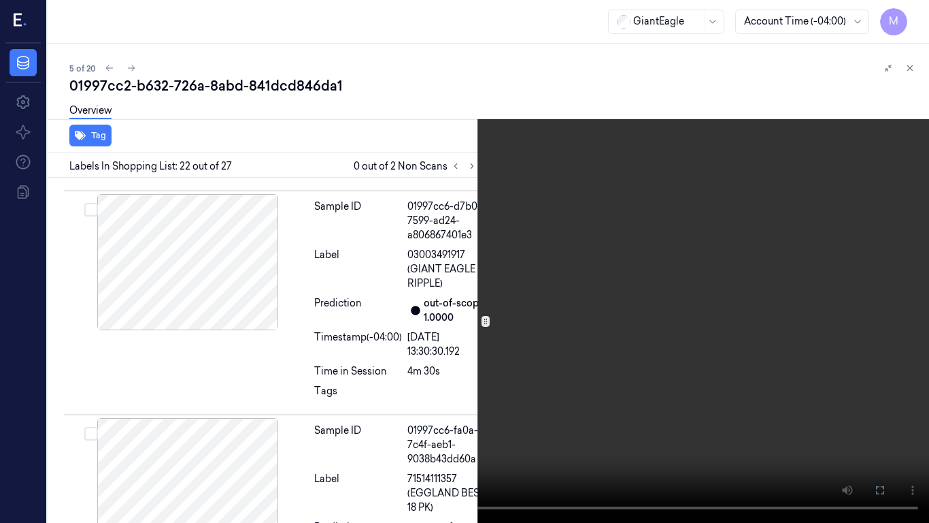
click at [492, 236] on video at bounding box center [464, 261] width 929 height 523
click at [581, 320] on video at bounding box center [464, 261] width 929 height 523
click at [913, 14] on button "x 1" at bounding box center [913, 16] width 22 height 22
click at [585, 220] on video at bounding box center [464, 261] width 929 height 523
click at [0, 0] on icon at bounding box center [0, 0] width 0 height 0
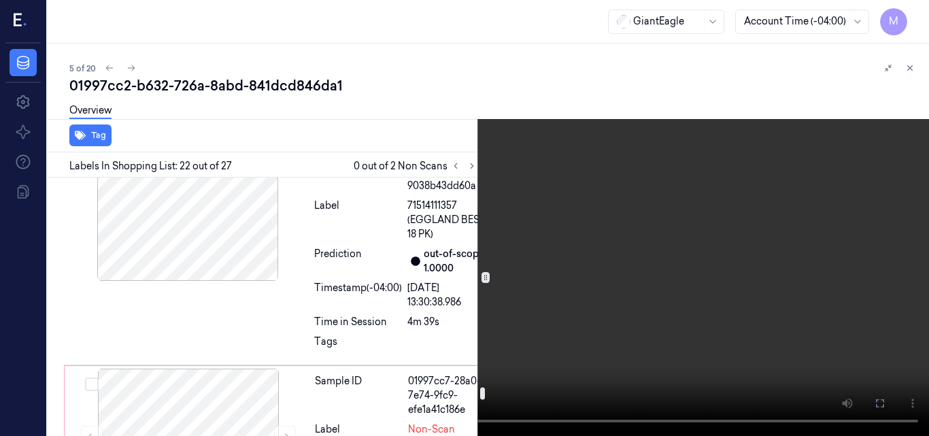
scroll to position [5498, 0]
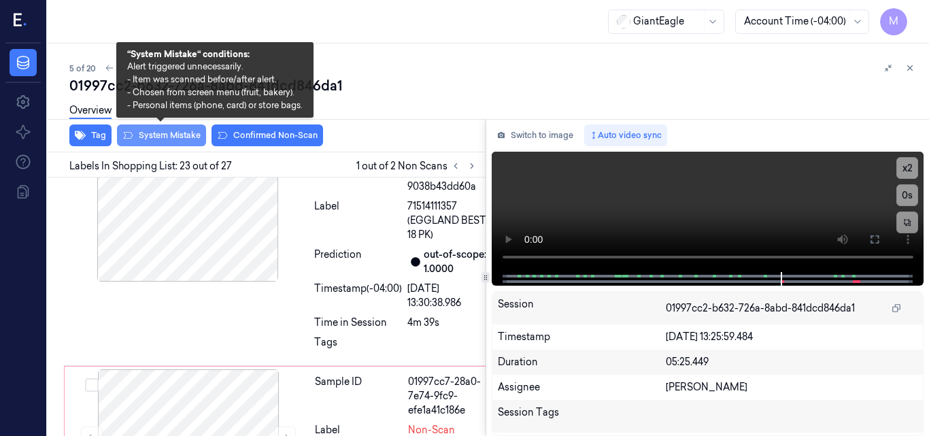
click at [174, 133] on button "System Mistake" at bounding box center [161, 136] width 89 height 22
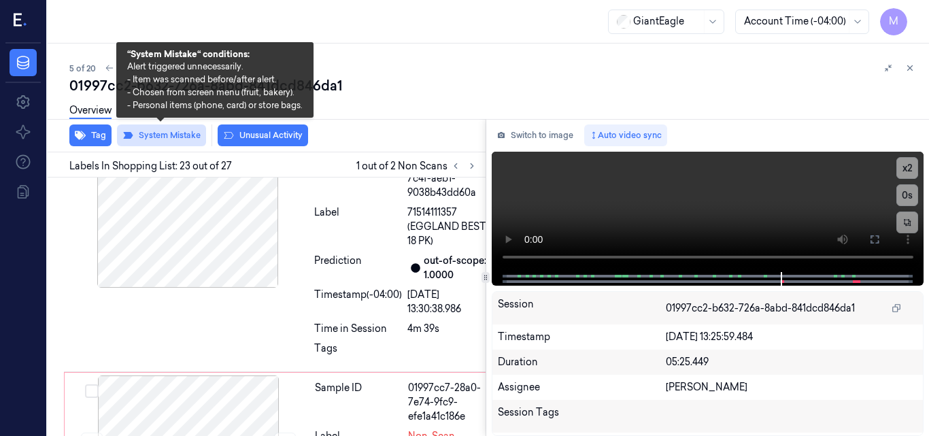
scroll to position [5501, 0]
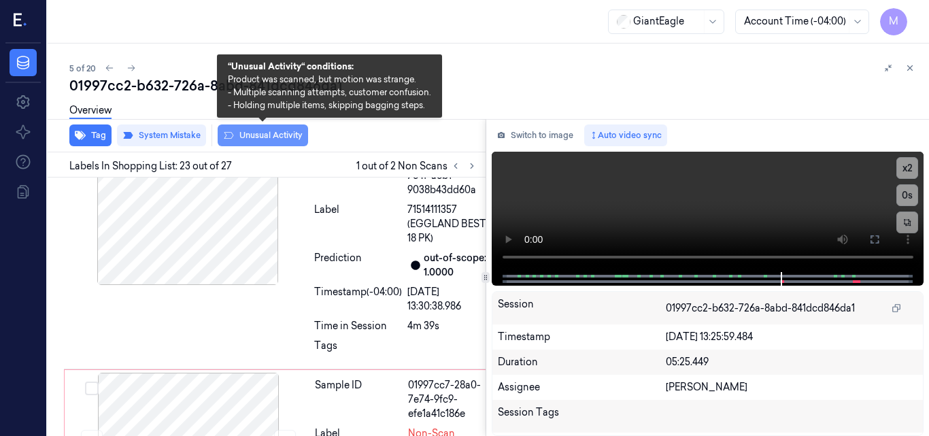
click at [264, 135] on button "Unusual Activity" at bounding box center [263, 136] width 90 height 22
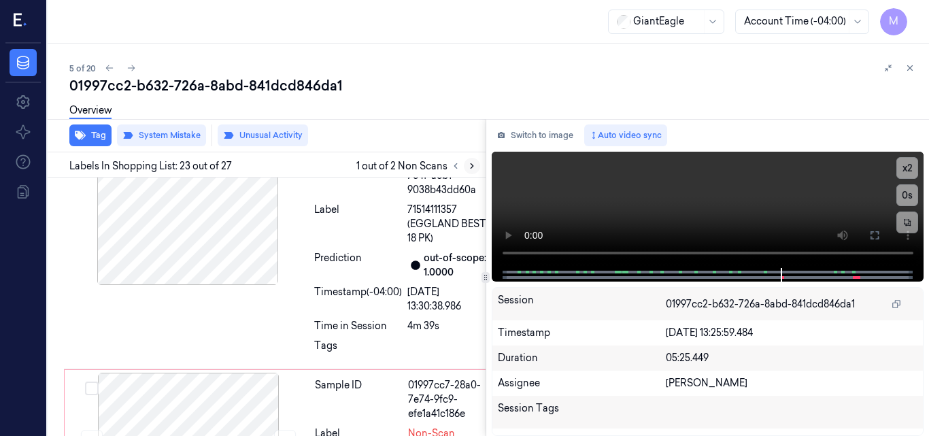
click at [474, 166] on icon at bounding box center [472, 166] width 10 height 10
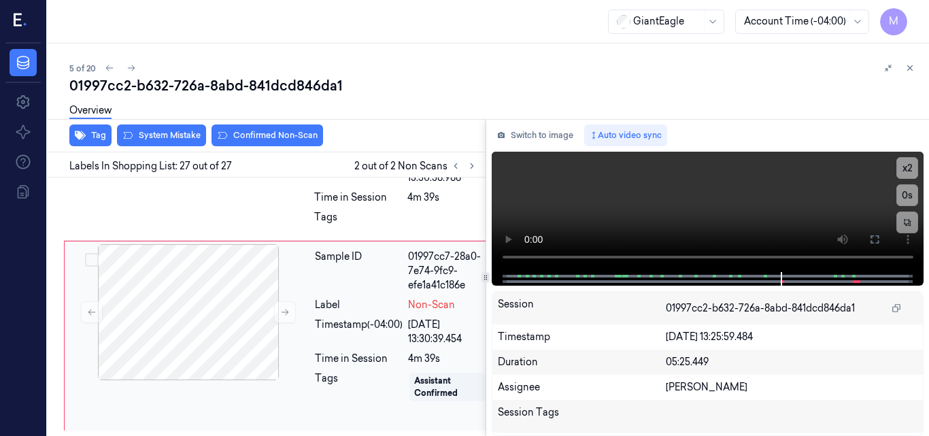
scroll to position [6458, 0]
click at [227, 156] on div at bounding box center [188, 88] width 242 height 136
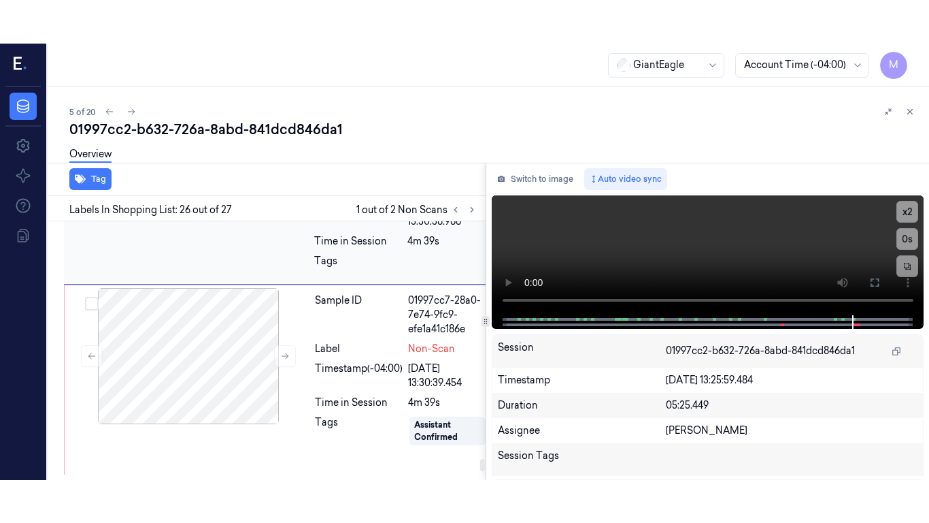
scroll to position [6252, 0]
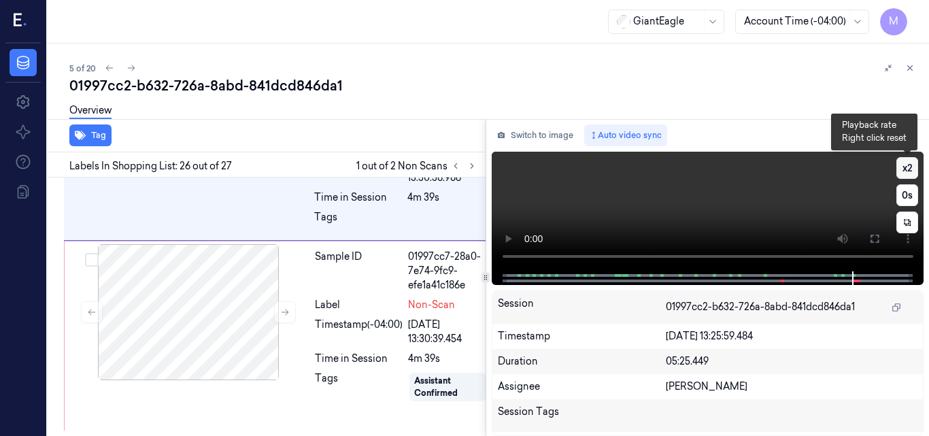
click at [905, 169] on button "x 2" at bounding box center [908, 168] width 22 height 22
click at [905, 169] on button "x 4" at bounding box center [908, 168] width 22 height 22
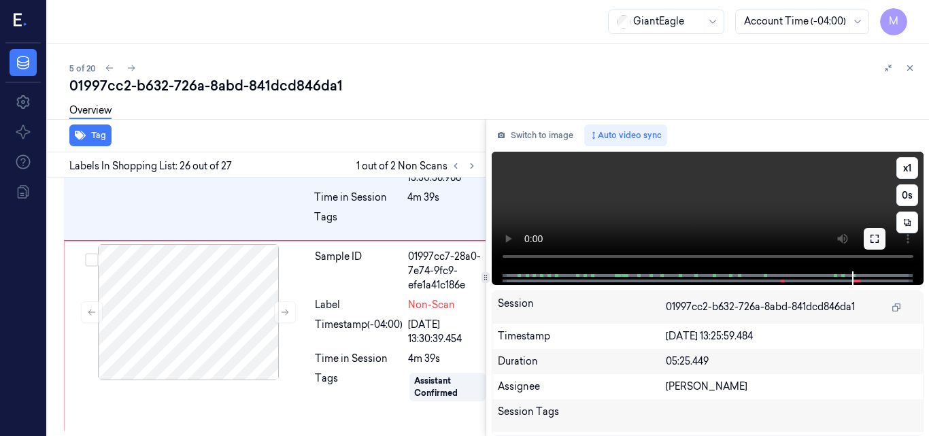
click at [878, 241] on icon at bounding box center [875, 239] width 8 height 8
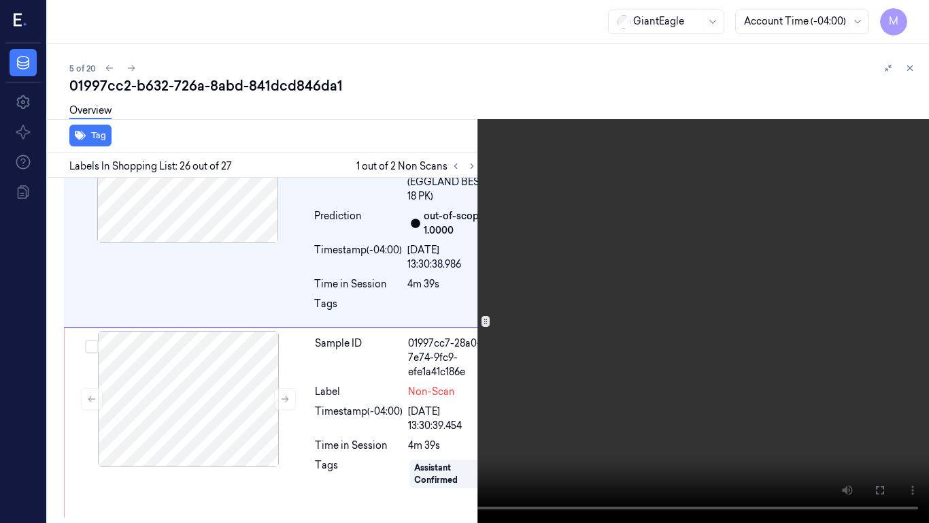
click at [582, 288] on video at bounding box center [464, 261] width 929 height 523
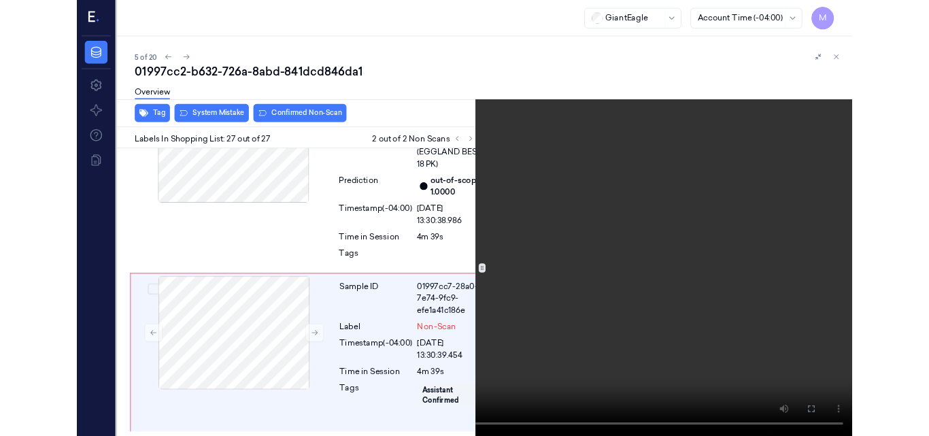
scroll to position [6371, 0]
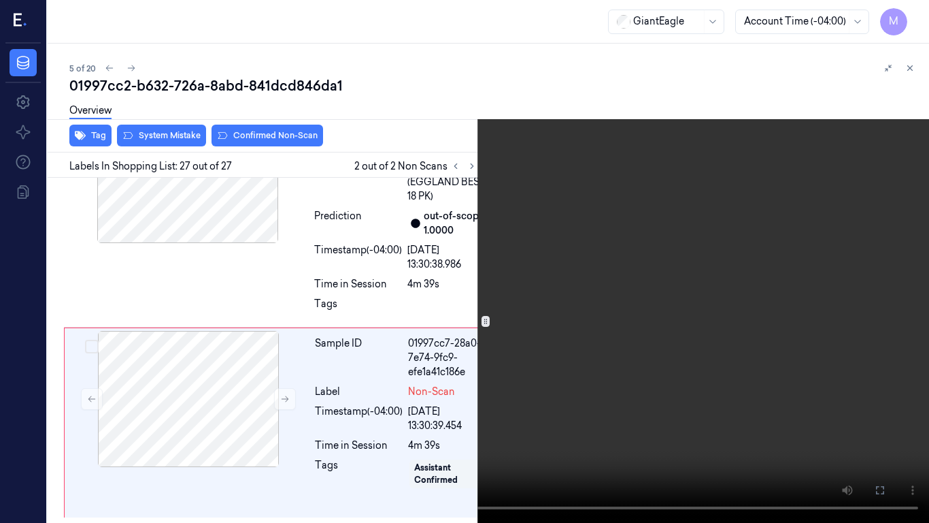
click at [600, 276] on video at bounding box center [464, 261] width 929 height 523
click at [0, 0] on button at bounding box center [0, 0] width 0 height 0
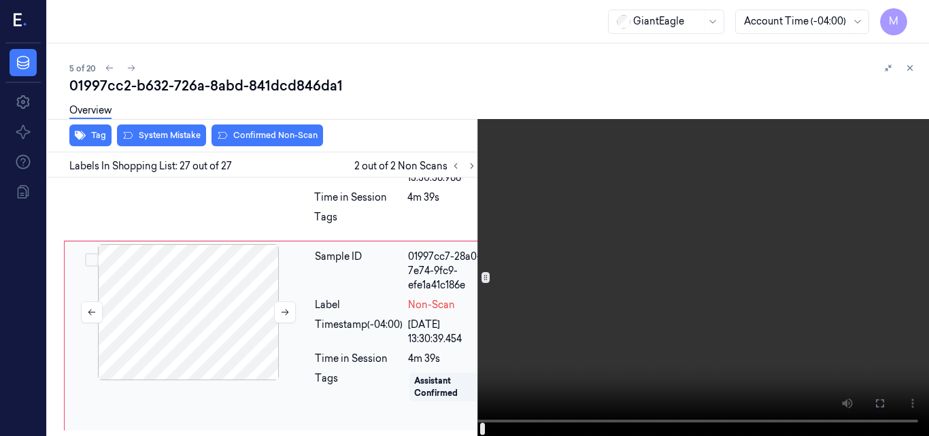
scroll to position [6458, 0]
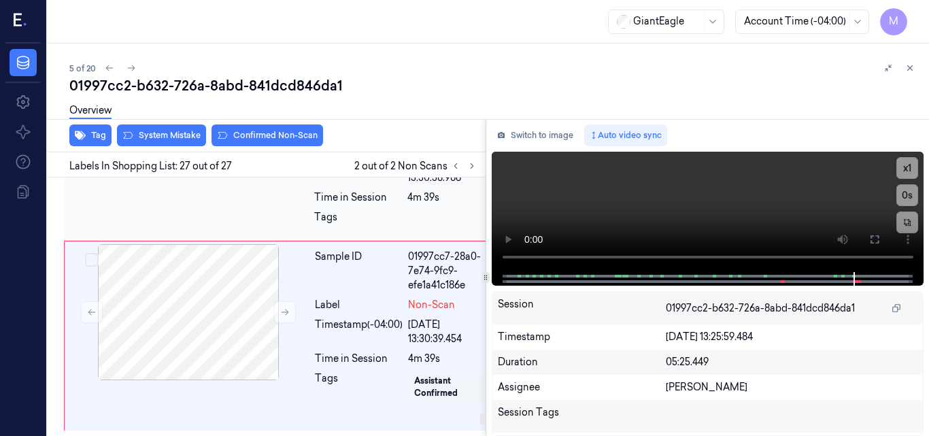
click at [210, 156] on div at bounding box center [188, 88] width 242 height 136
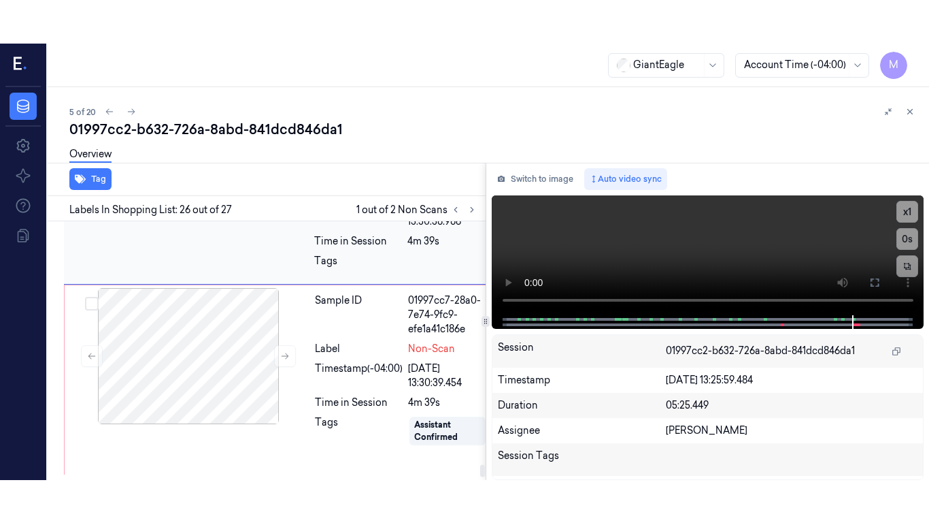
scroll to position [6390, 0]
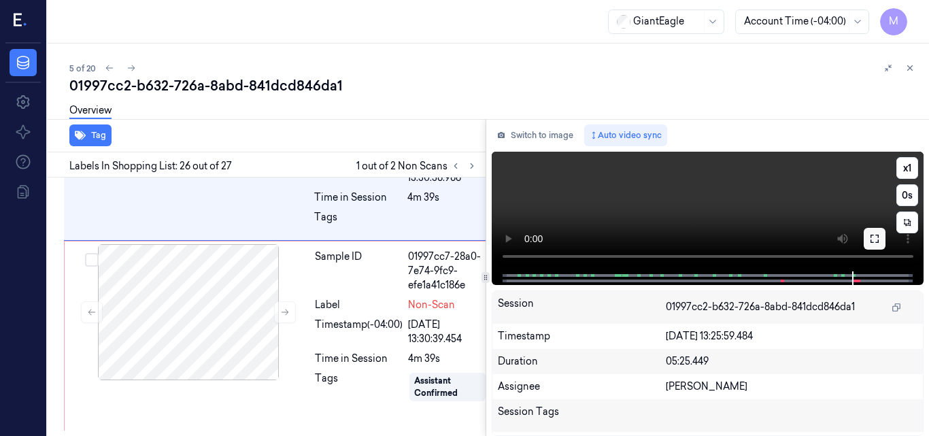
click at [877, 240] on icon at bounding box center [875, 238] width 11 height 11
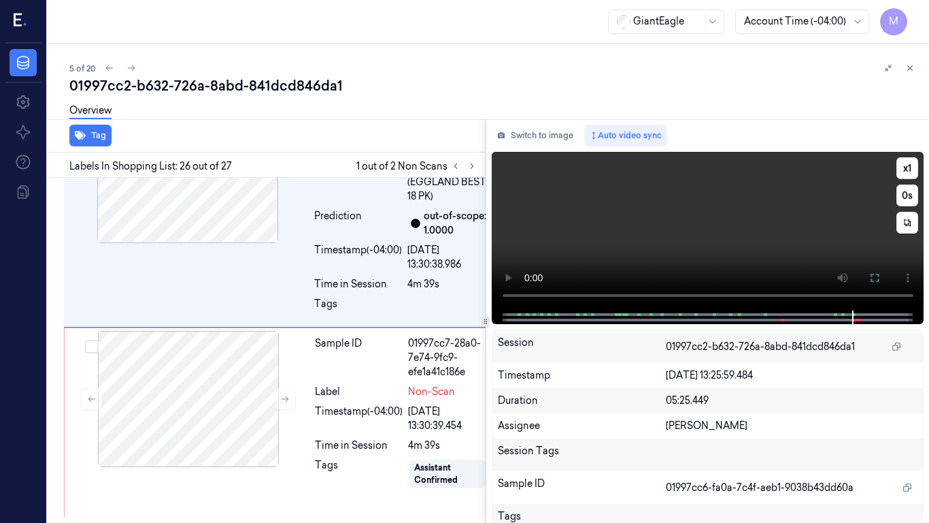
scroll to position [6371, 0]
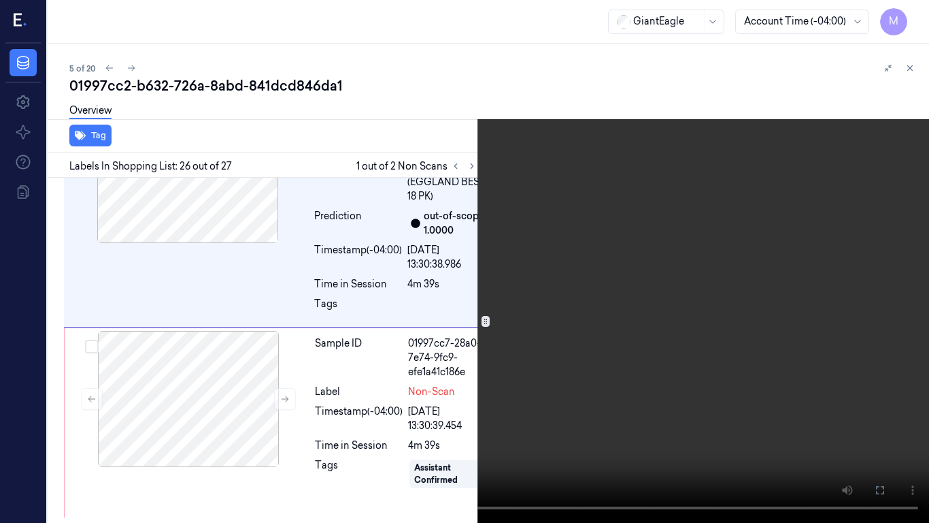
click at [616, 280] on video at bounding box center [464, 261] width 929 height 523
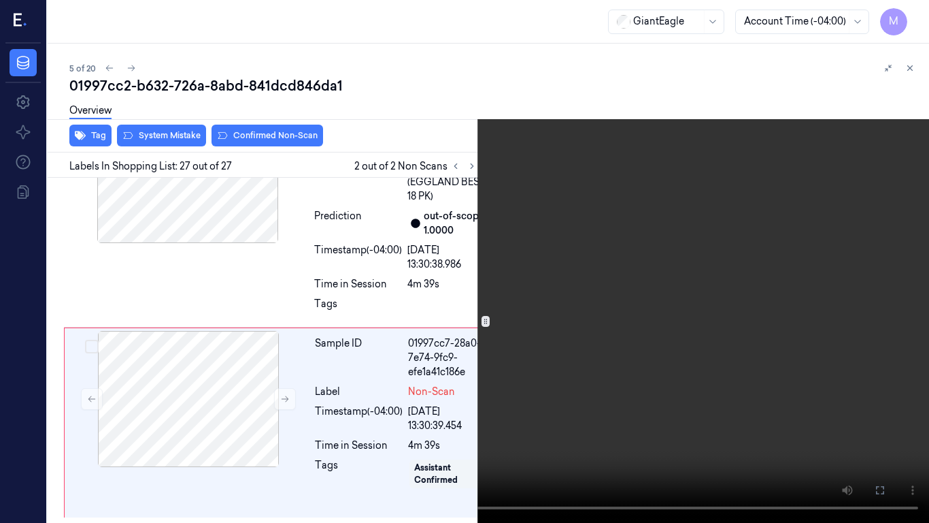
click at [632, 250] on video at bounding box center [464, 261] width 929 height 523
click at [0, 0] on icon at bounding box center [0, 0] width 0 height 0
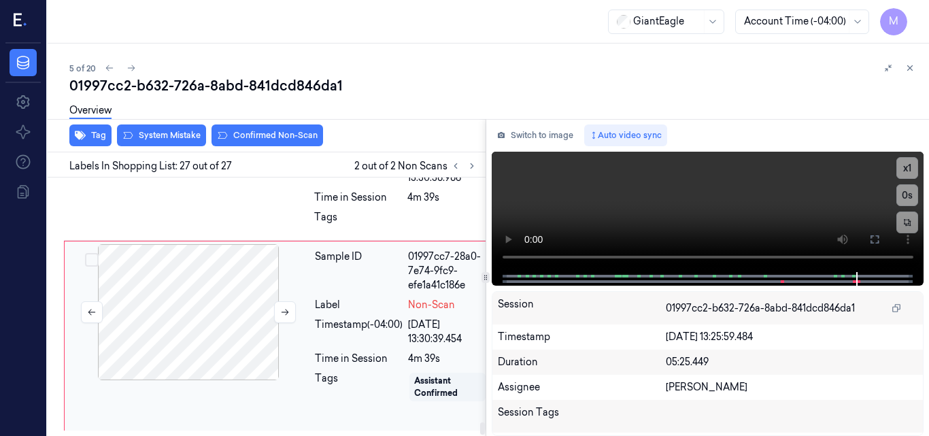
click at [236, 318] on div at bounding box center [188, 312] width 242 height 136
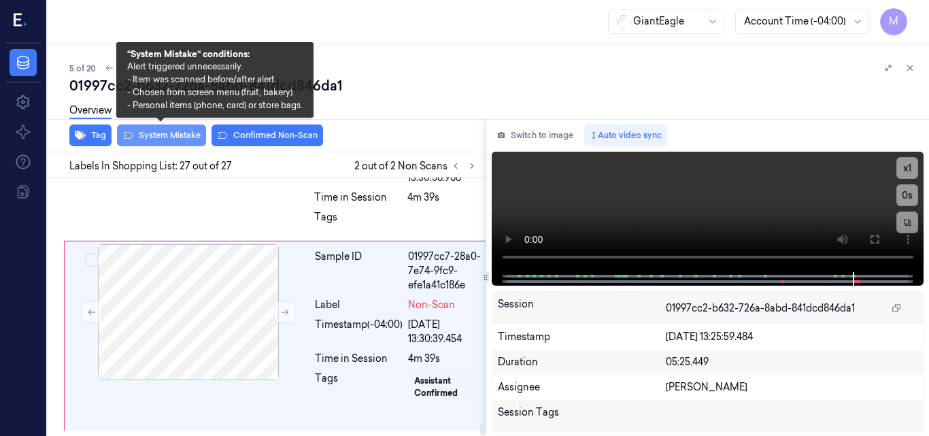
click at [154, 130] on button "System Mistake" at bounding box center [161, 136] width 89 height 22
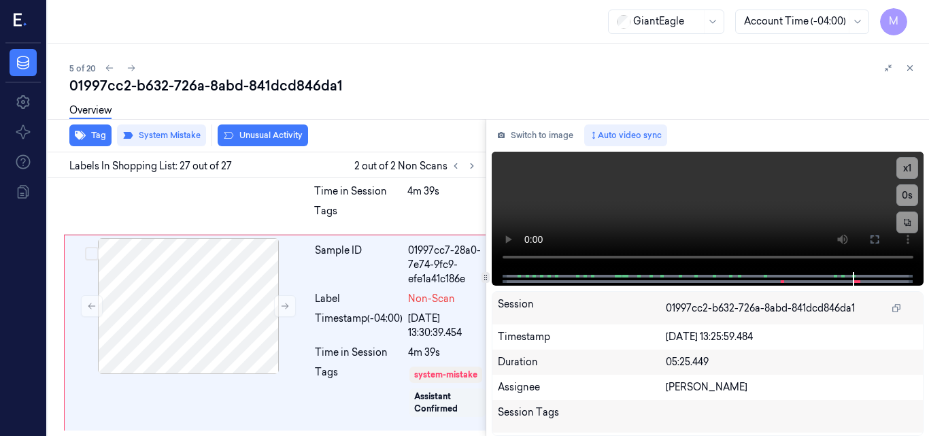
scroll to position [6464, 0]
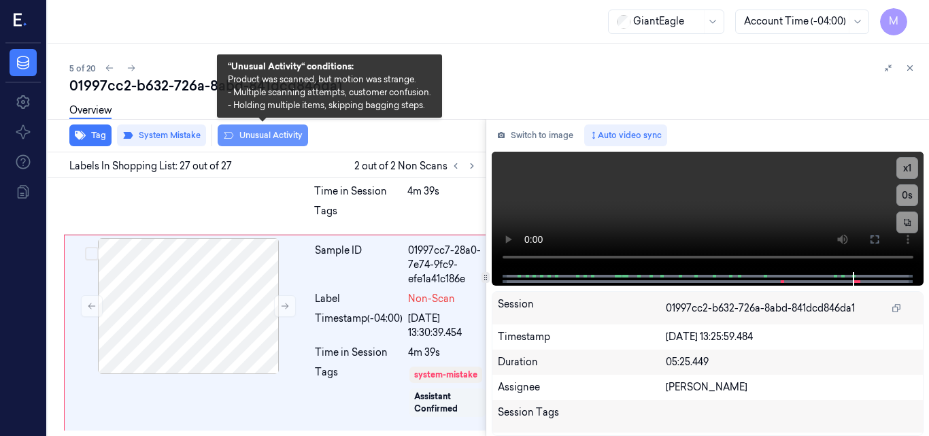
click at [255, 138] on button "Unusual Activity" at bounding box center [263, 136] width 90 height 22
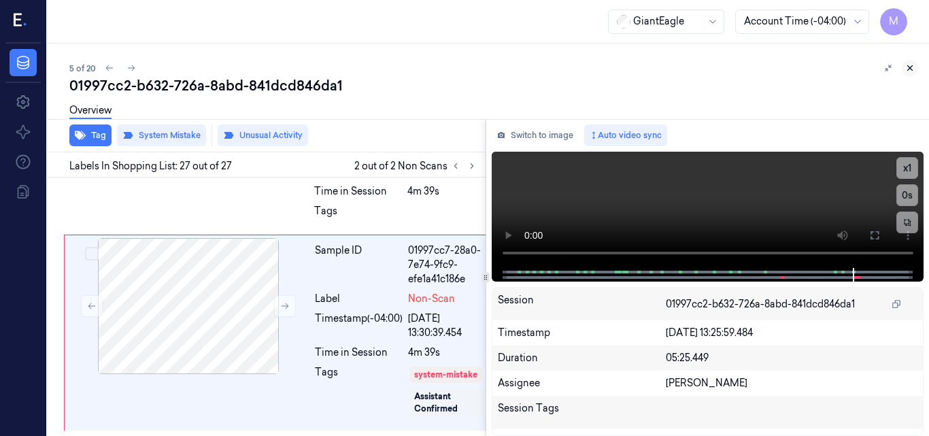
click at [908, 65] on icon at bounding box center [911, 68] width 10 height 10
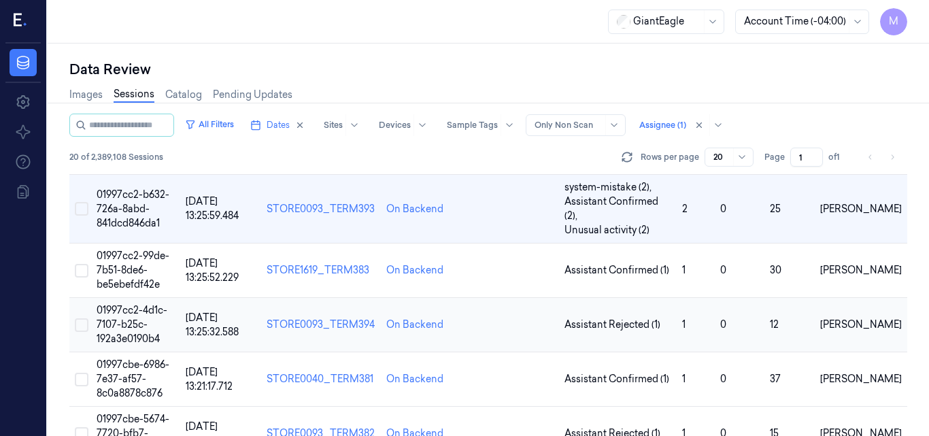
scroll to position [275, 0]
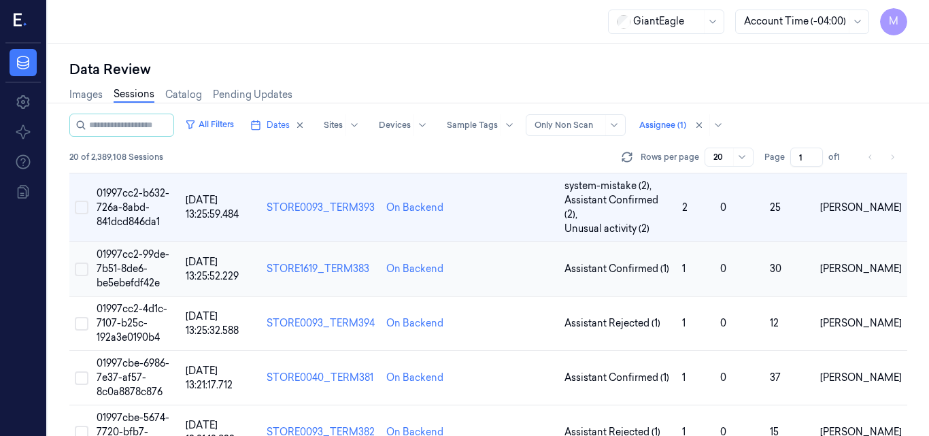
click at [123, 248] on span "01997cc2-99de-7b51-8de6-be5ebefdf42e" at bounding box center [133, 268] width 73 height 41
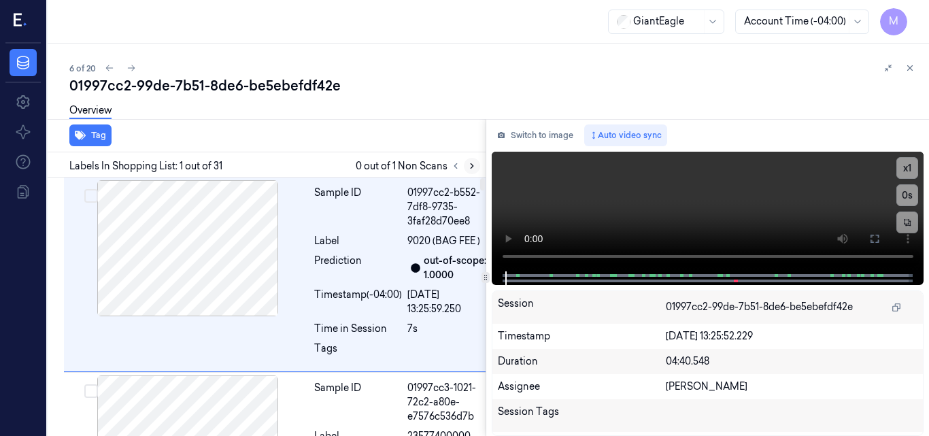
click at [473, 167] on icon at bounding box center [472, 166] width 3 height 5
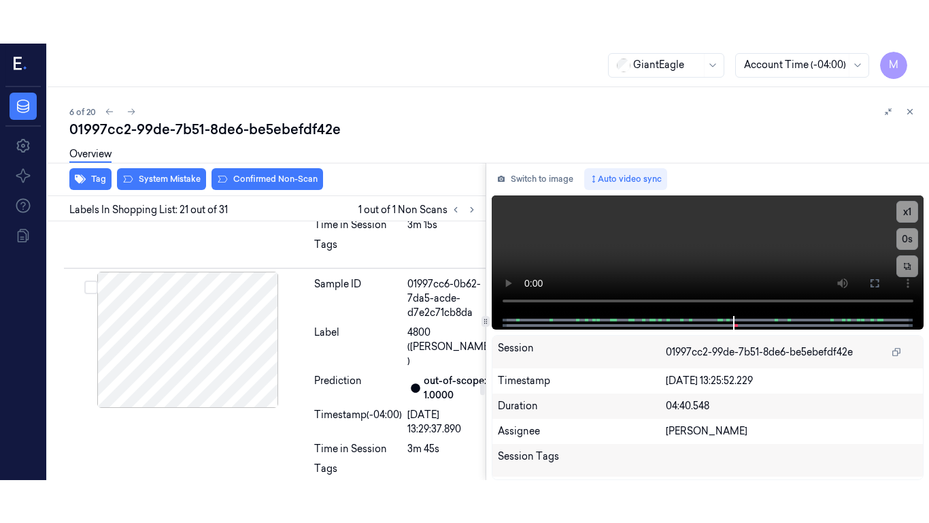
scroll to position [5022, 0]
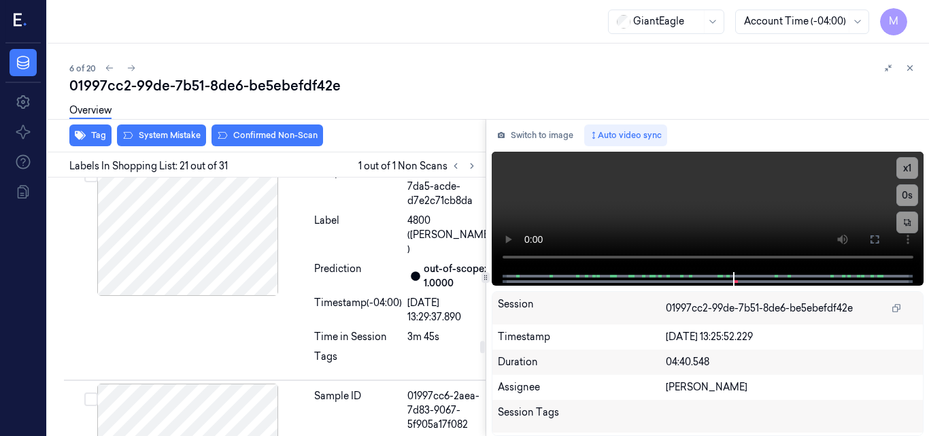
click at [878, 237] on icon at bounding box center [875, 239] width 11 height 11
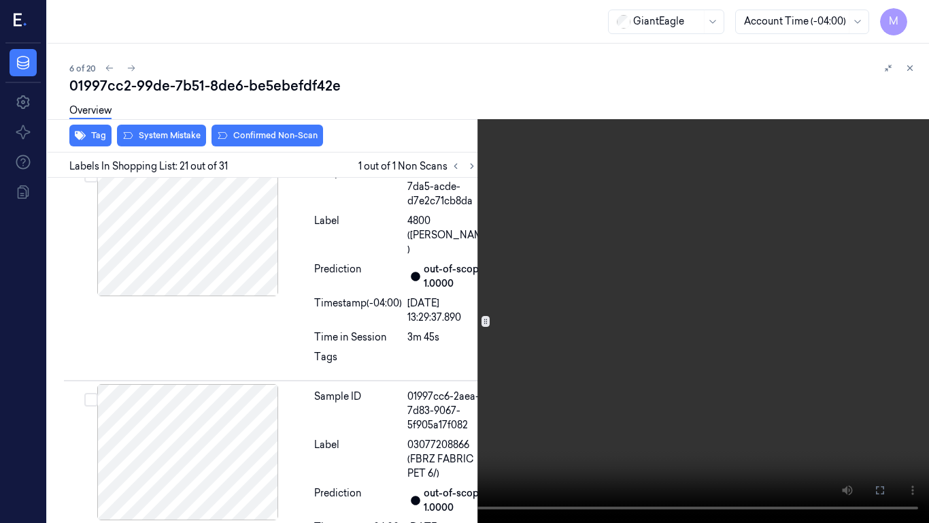
click at [513, 150] on video at bounding box center [464, 261] width 929 height 523
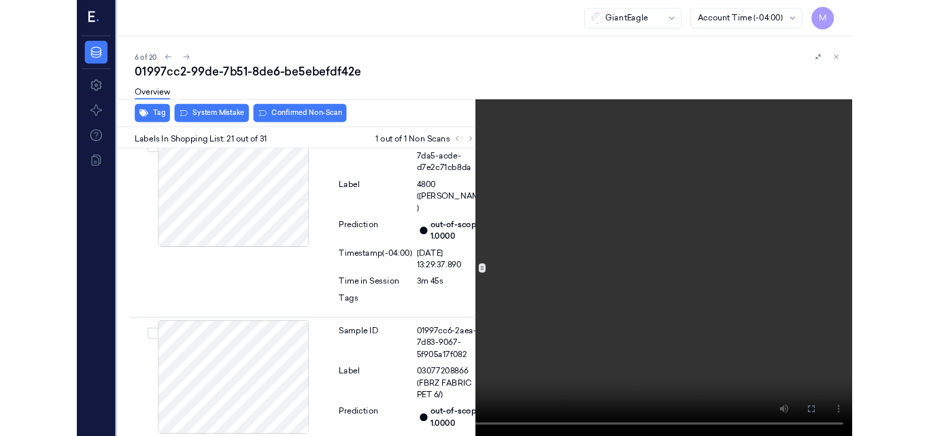
scroll to position [4978, 0]
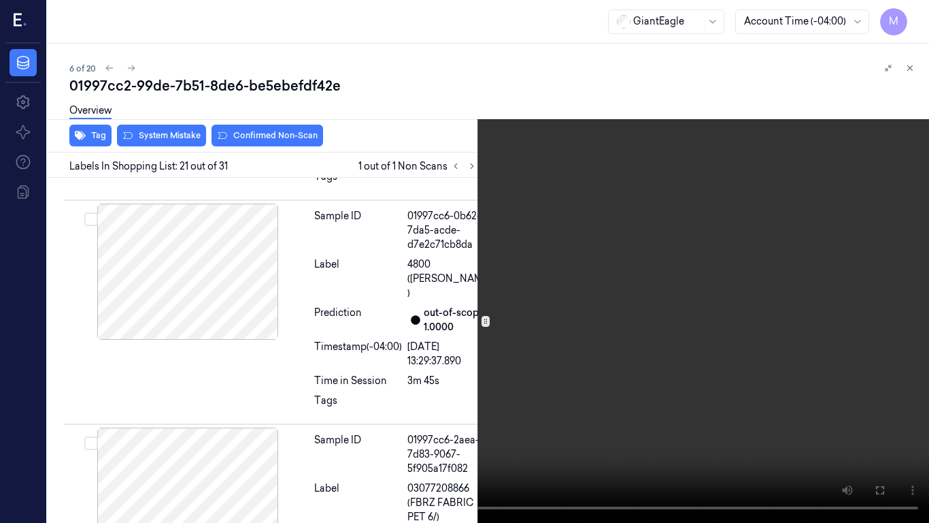
click at [649, 232] on video at bounding box center [464, 261] width 929 height 523
drag, startPoint x: 882, startPoint y: 487, endPoint x: 789, endPoint y: 435, distance: 106.6
click at [0, 0] on icon at bounding box center [0, 0] width 0 height 0
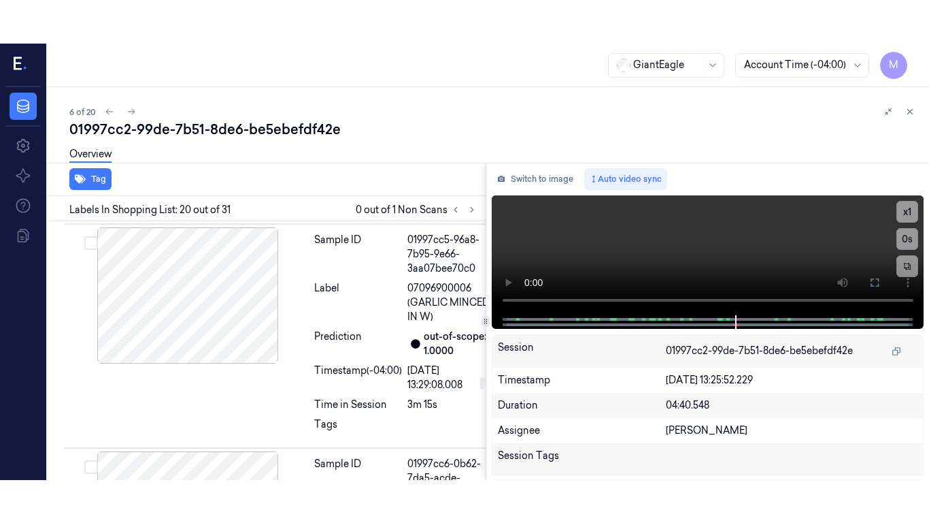
scroll to position [4800, 0]
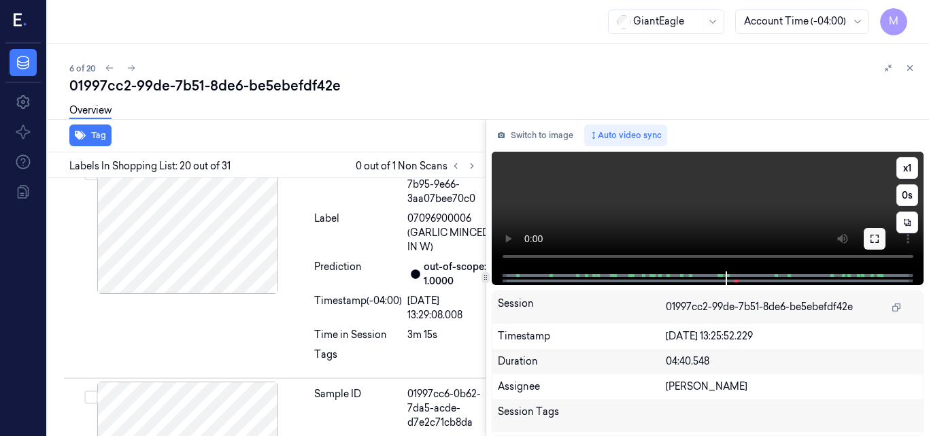
click at [872, 235] on icon at bounding box center [875, 239] width 8 height 8
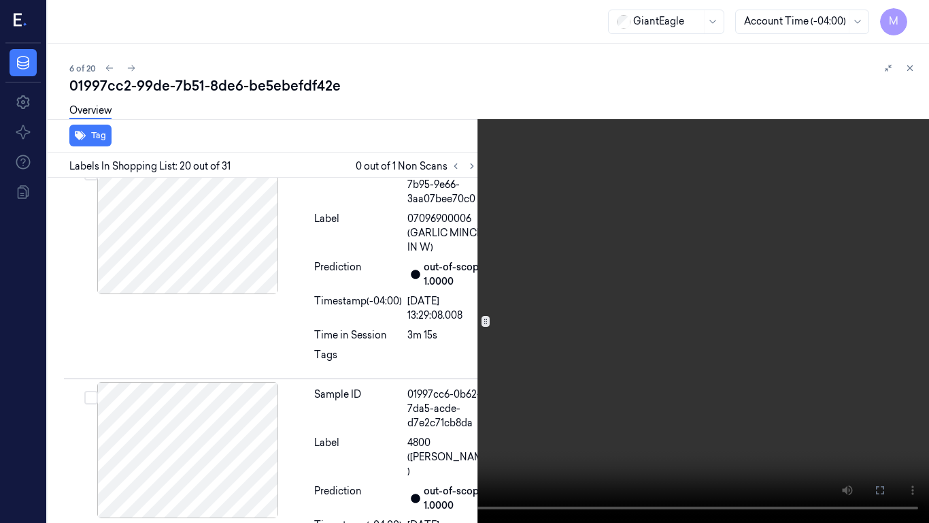
click at [556, 261] on video at bounding box center [464, 261] width 929 height 523
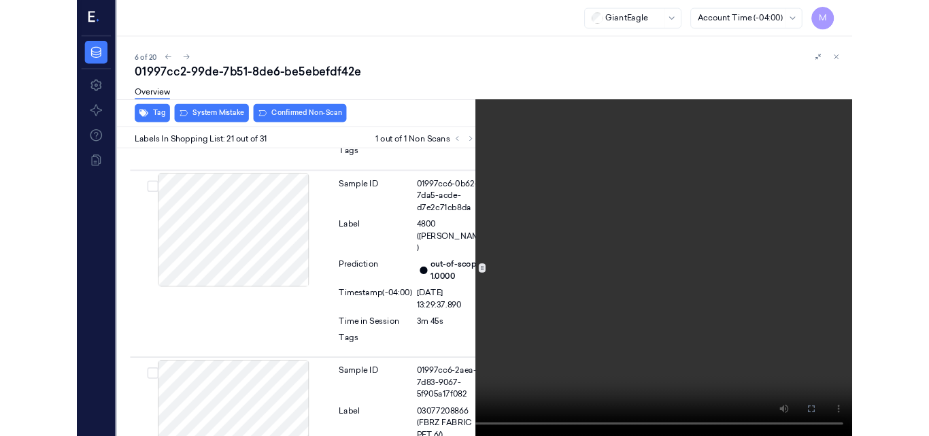
scroll to position [4978, 0]
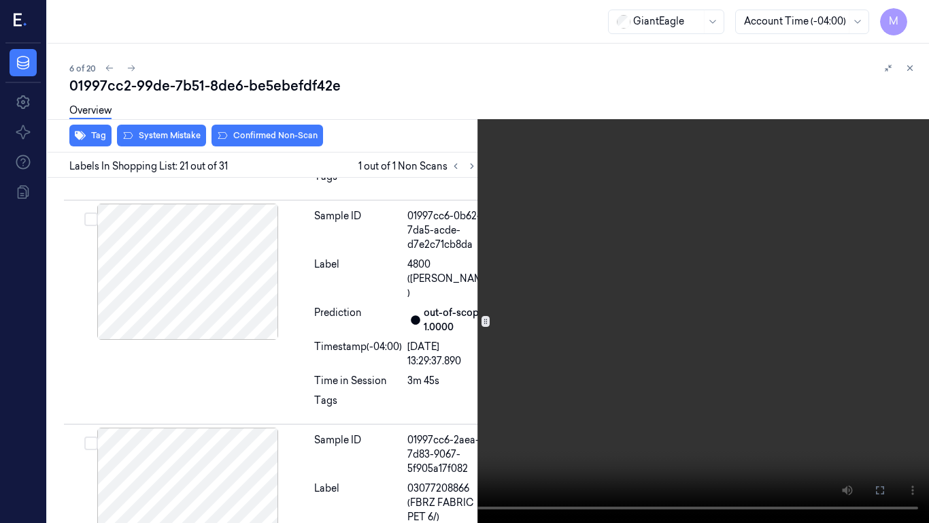
click at [447, 372] on video at bounding box center [464, 261] width 929 height 523
click at [0, 0] on icon at bounding box center [0, 0] width 0 height 0
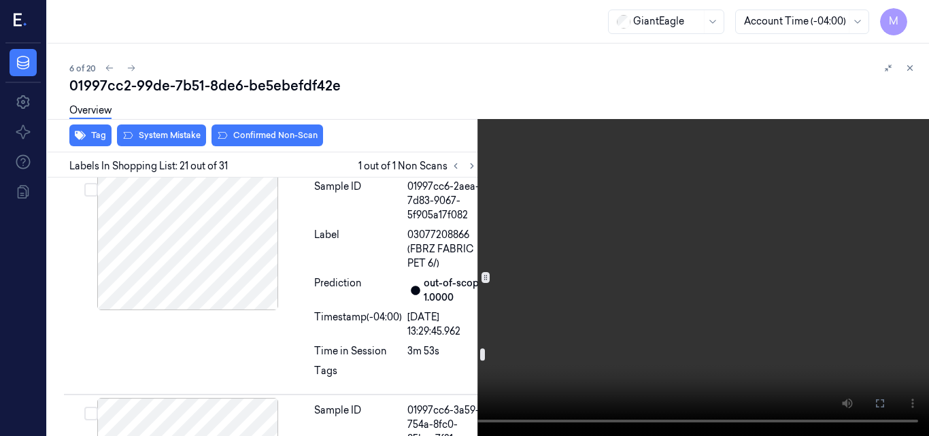
scroll to position [5250, 0]
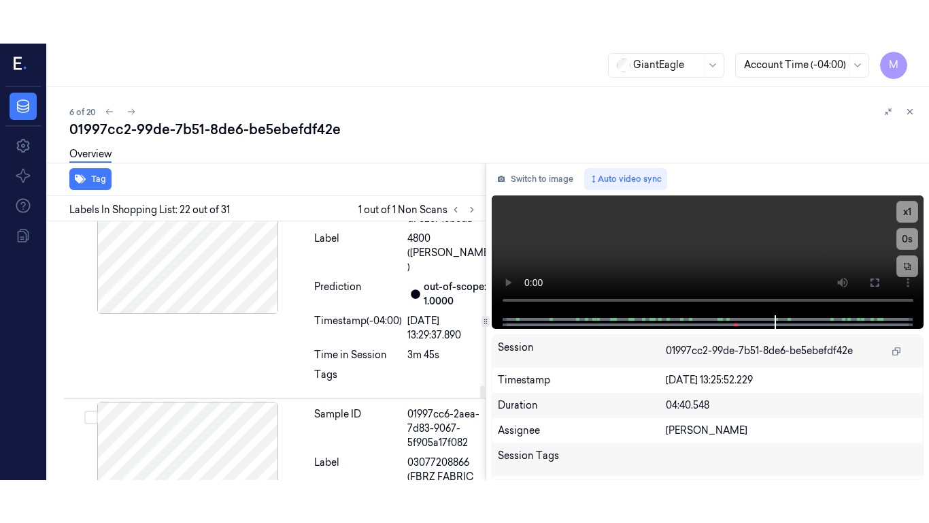
scroll to position [5046, 0]
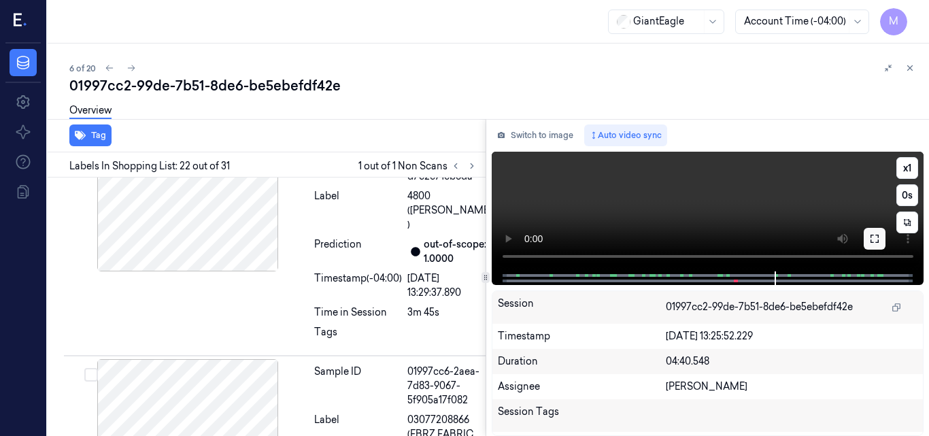
click at [876, 240] on icon at bounding box center [875, 238] width 11 height 11
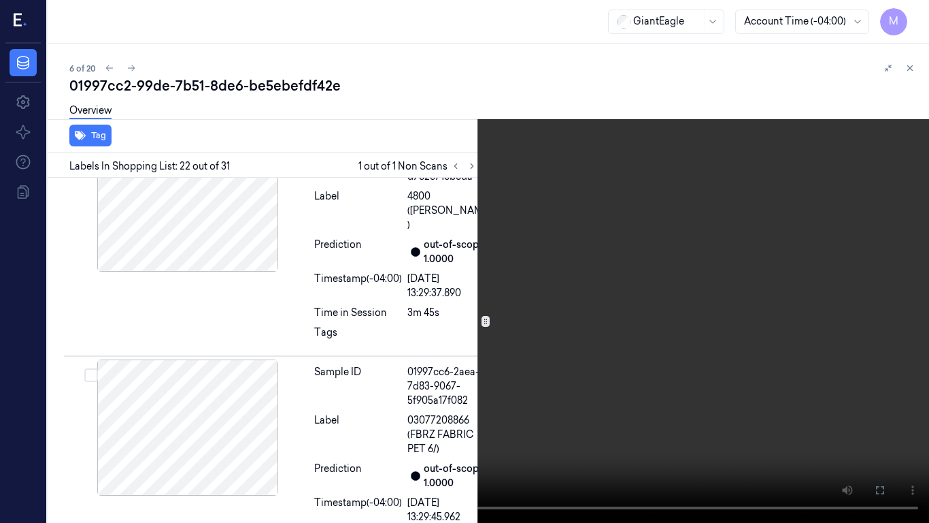
click at [585, 245] on video at bounding box center [464, 261] width 929 height 523
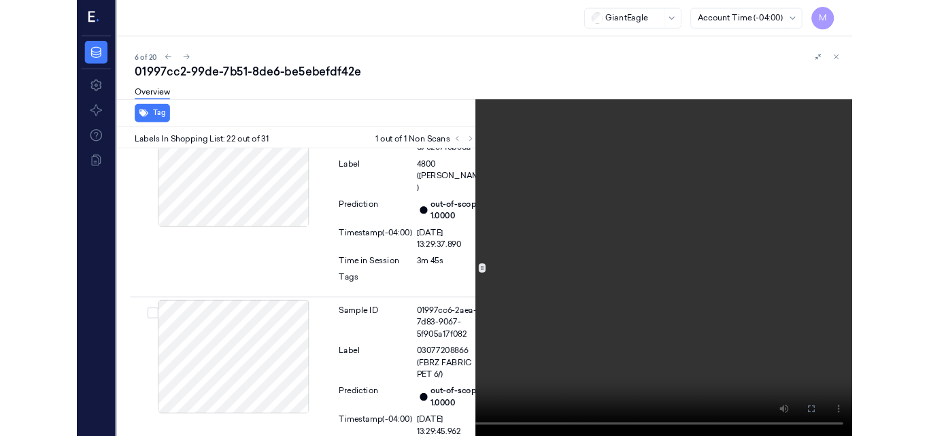
scroll to position [5207, 0]
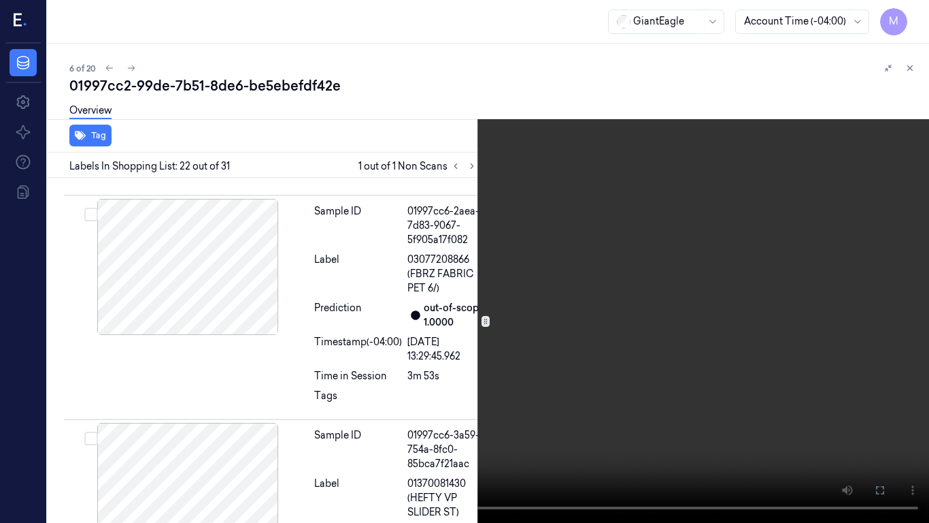
click at [585, 245] on video at bounding box center [464, 261] width 929 height 523
click at [0, 0] on button at bounding box center [0, 0] width 0 height 0
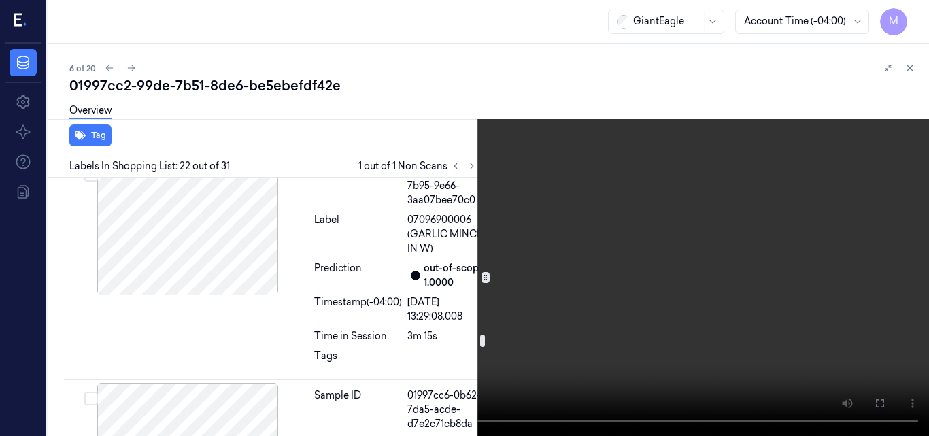
scroll to position [4934, 0]
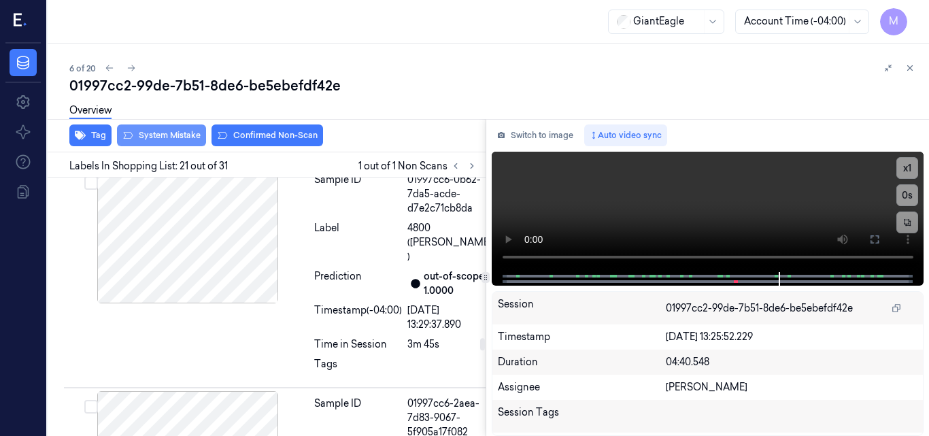
scroll to position [5022, 0]
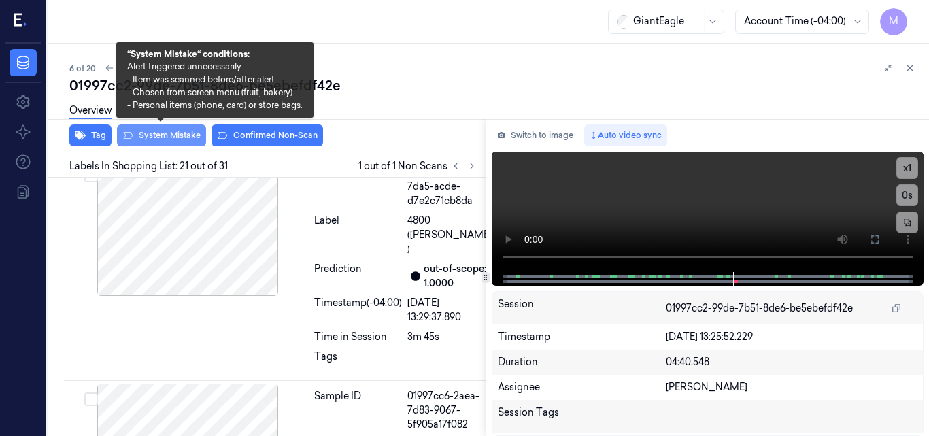
click at [167, 137] on button "System Mistake" at bounding box center [161, 136] width 89 height 22
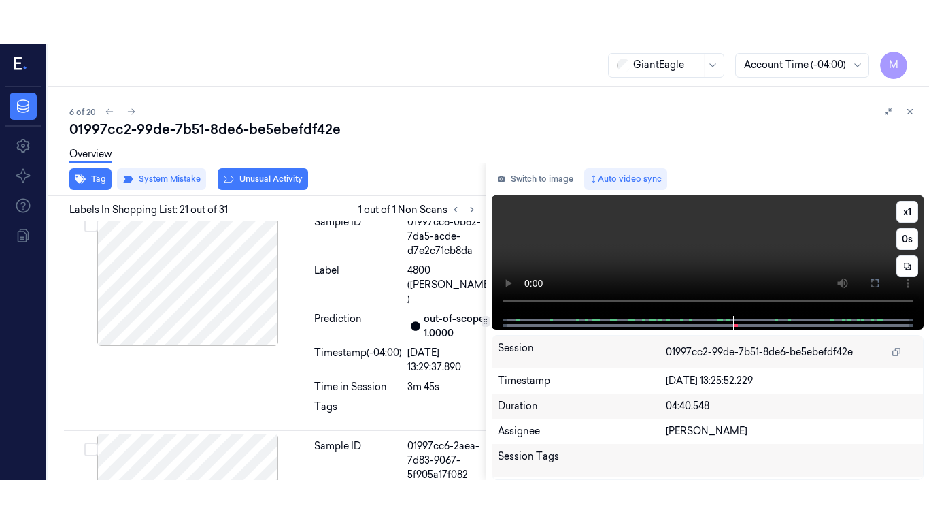
scroll to position [5024, 0]
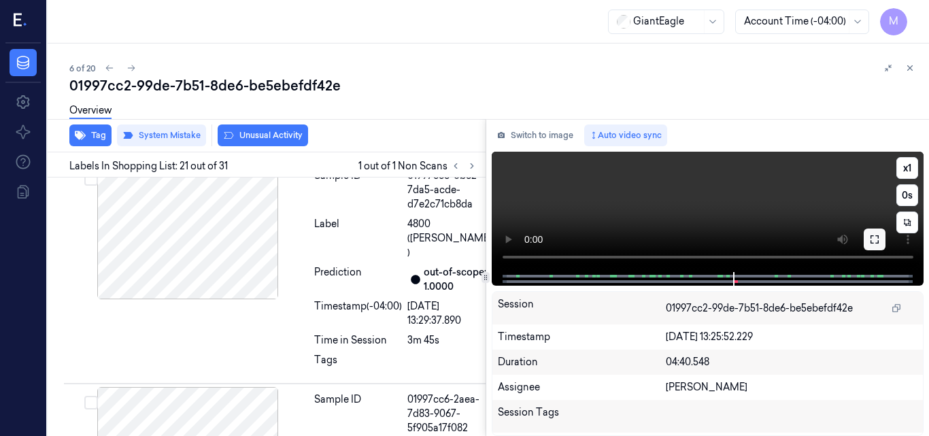
click at [873, 240] on icon at bounding box center [875, 239] width 11 height 11
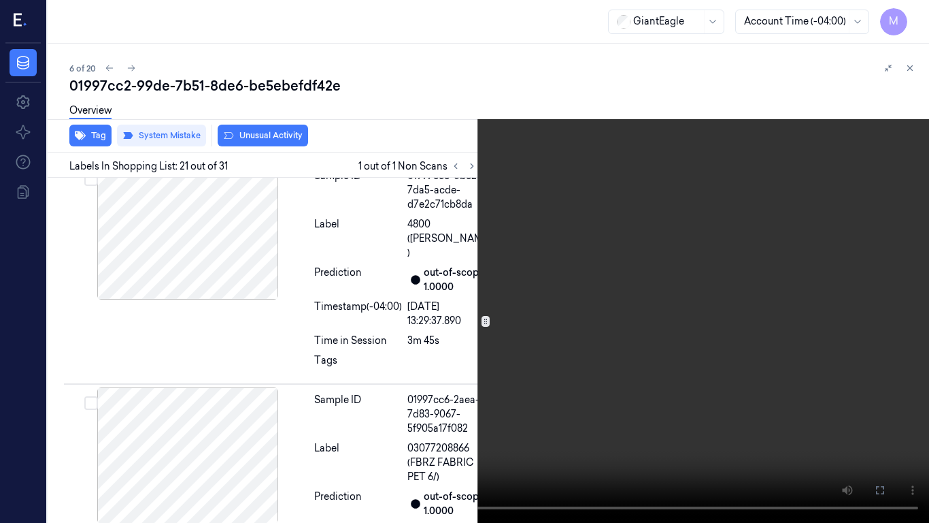
click at [548, 227] on video at bounding box center [464, 261] width 929 height 523
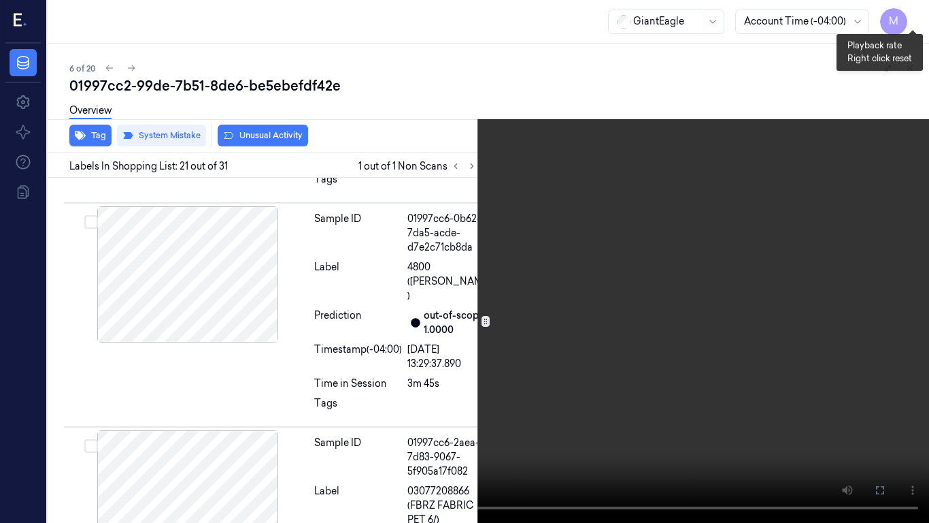
click at [909, 12] on button "x 1" at bounding box center [913, 16] width 22 height 22
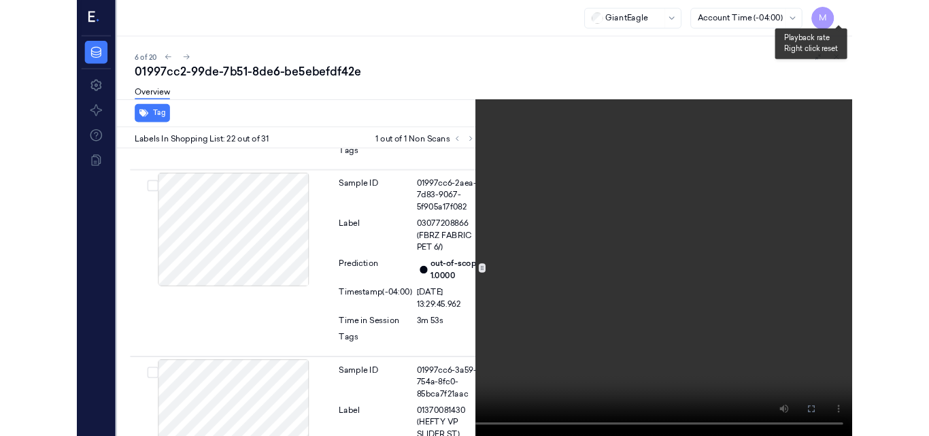
scroll to position [5213, 0]
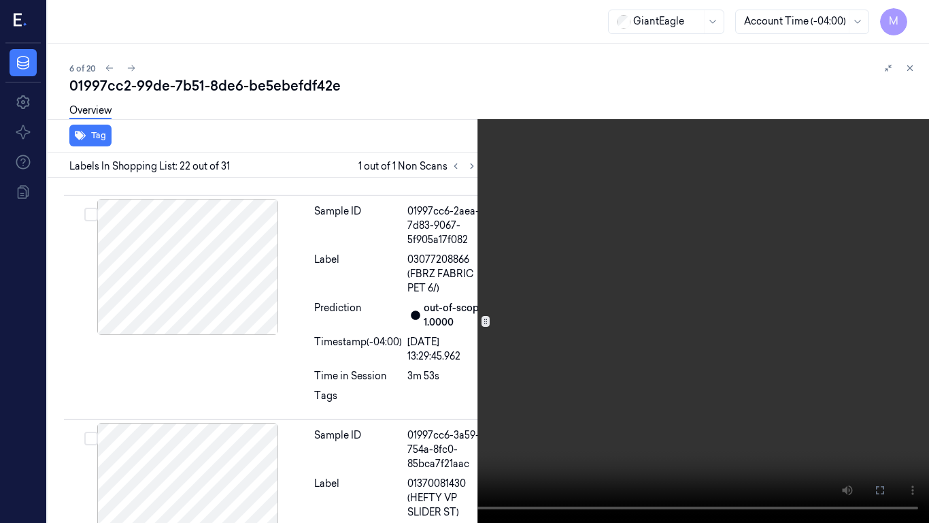
click at [738, 155] on video at bounding box center [464, 261] width 929 height 523
click at [910, 16] on button "x 2" at bounding box center [913, 16] width 22 height 22
click at [910, 16] on button "x 4" at bounding box center [913, 16] width 22 height 22
click at [0, 0] on icon at bounding box center [0, 0] width 0 height 0
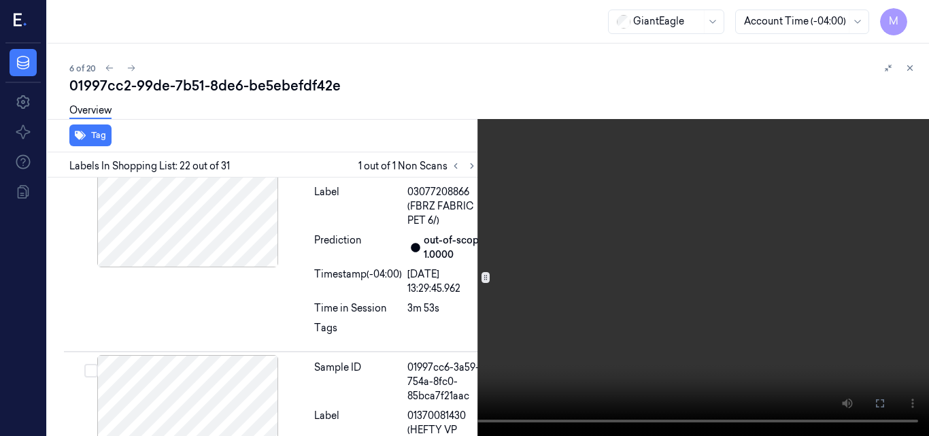
scroll to position [5256, 0]
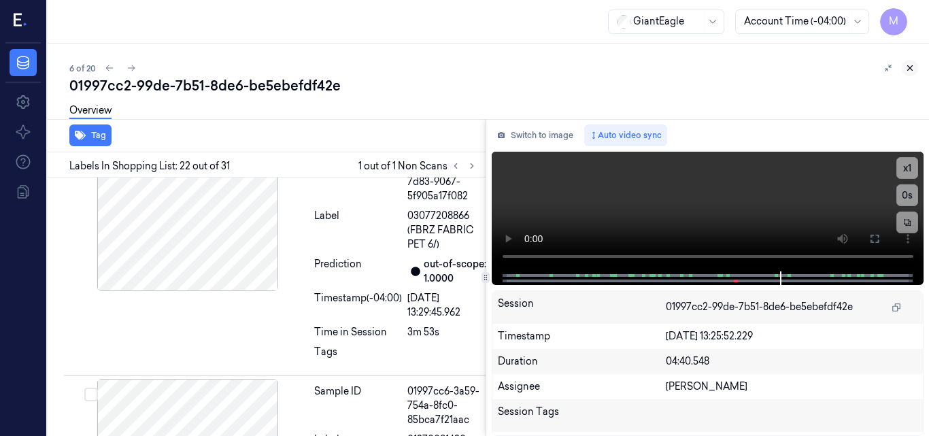
click at [908, 68] on icon at bounding box center [911, 68] width 10 height 10
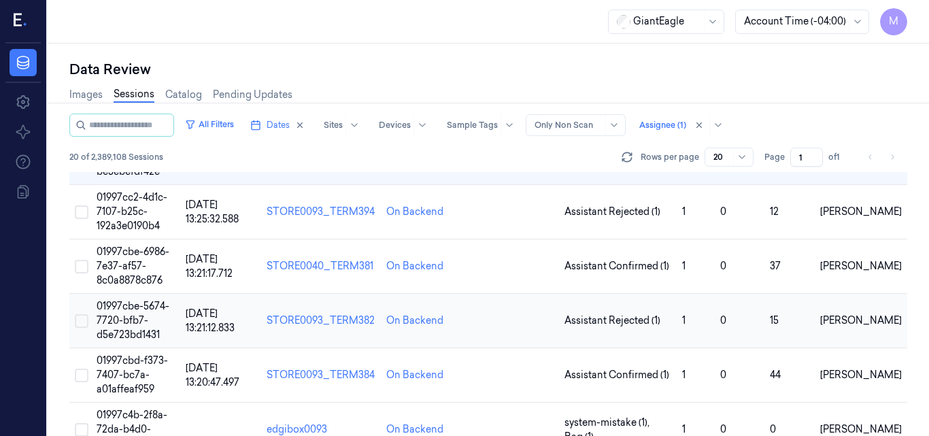
scroll to position [318, 0]
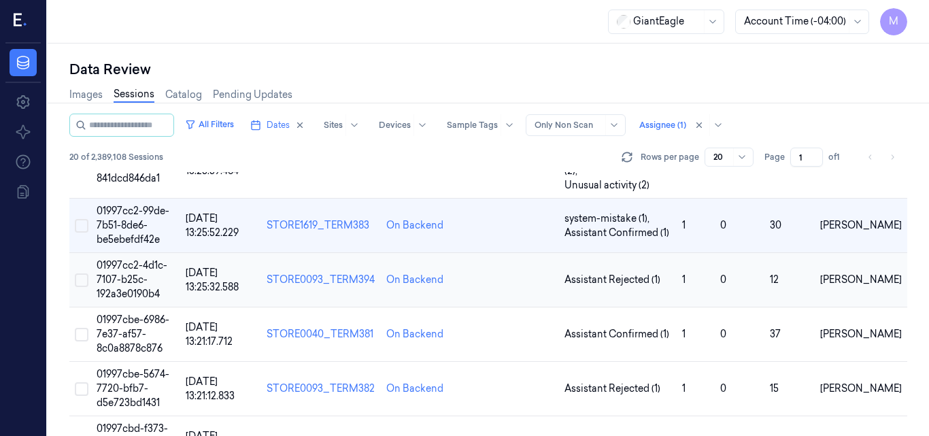
click at [124, 259] on span "01997cc2-4d1c-7107-b25c-192a3e0190b4" at bounding box center [132, 279] width 71 height 41
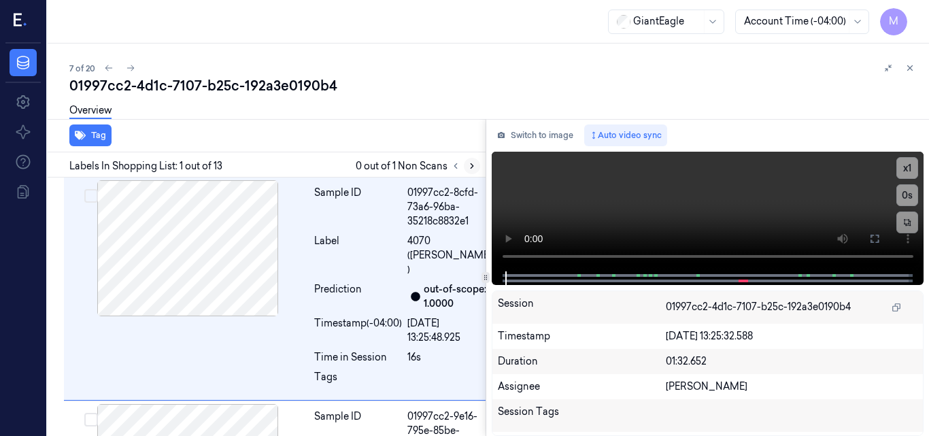
click at [474, 165] on icon at bounding box center [472, 166] width 10 height 10
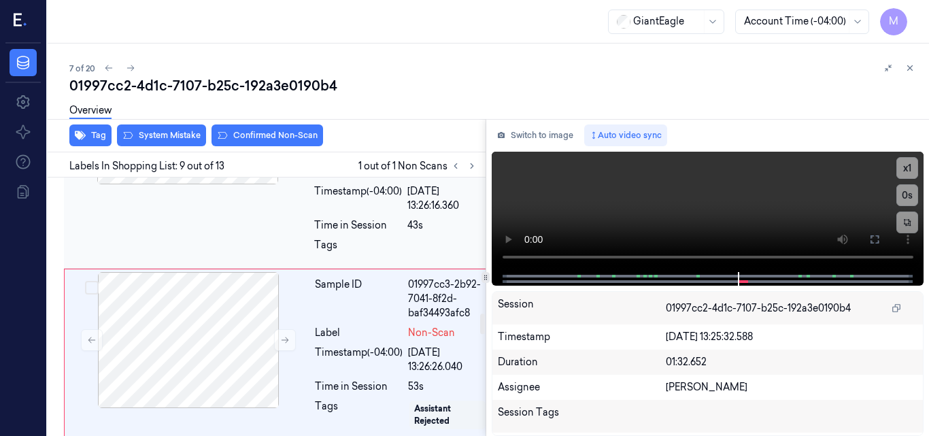
scroll to position [1767, 0]
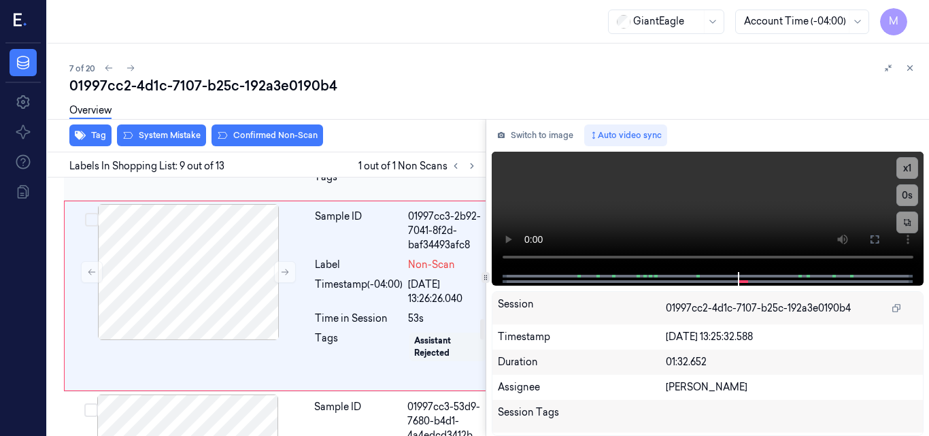
click at [229, 116] on div at bounding box center [188, 48] width 242 height 136
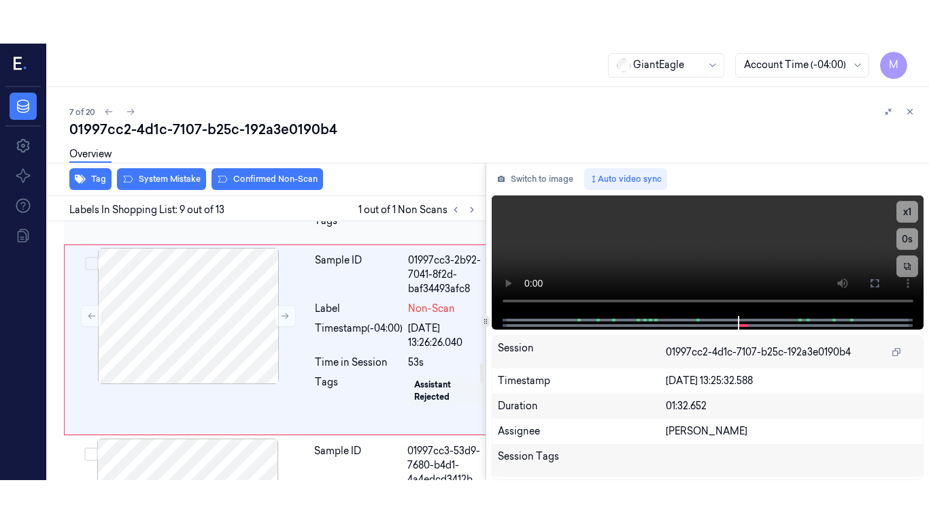
scroll to position [1749, 0]
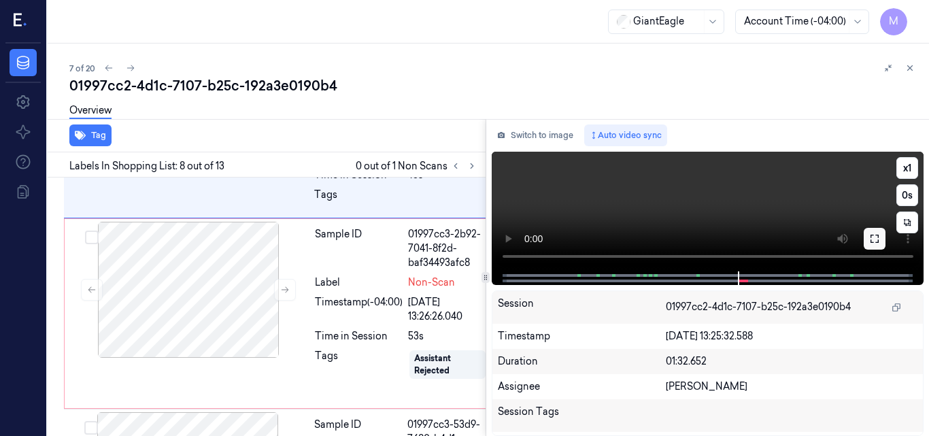
click at [878, 237] on icon at bounding box center [875, 239] width 8 height 8
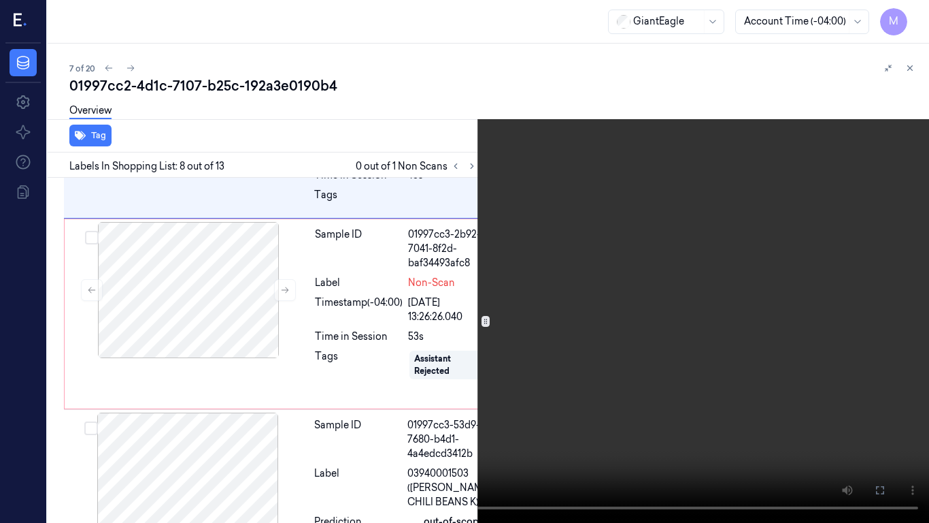
click at [724, 325] on video at bounding box center [464, 261] width 929 height 523
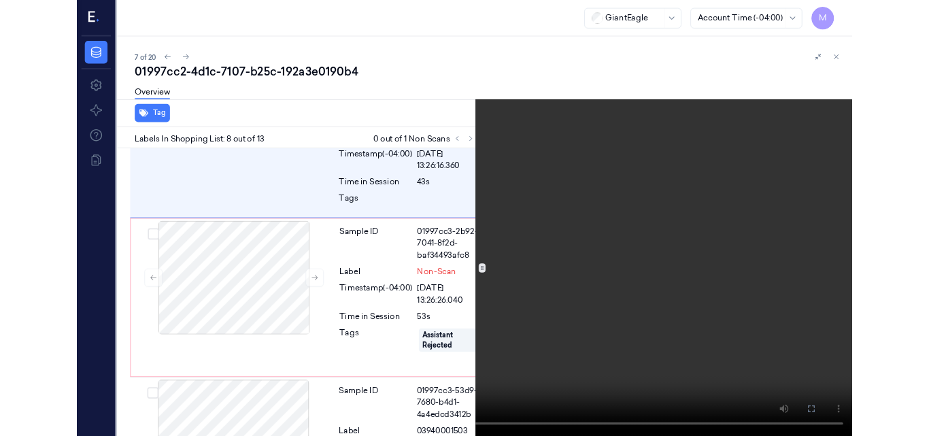
scroll to position [1706, 0]
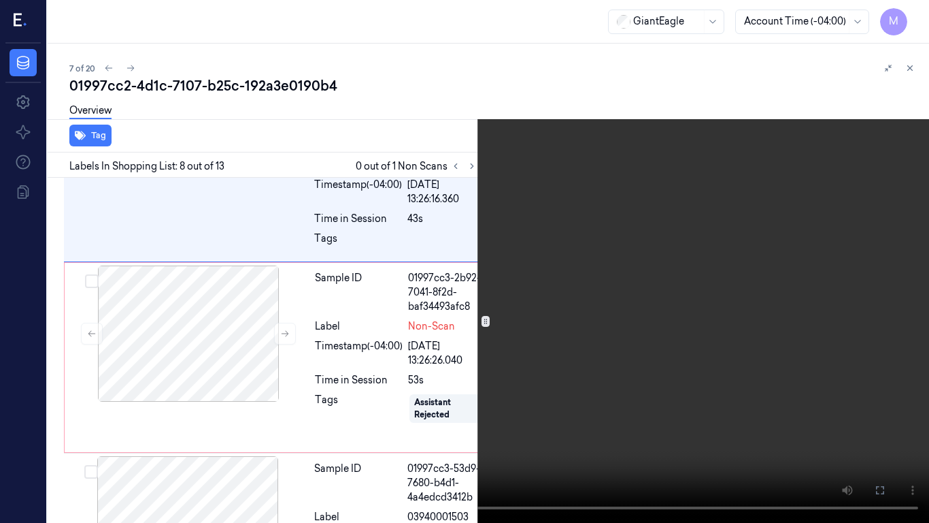
click at [610, 293] on video at bounding box center [464, 261] width 929 height 523
click at [0, 0] on icon at bounding box center [0, 0] width 0 height 0
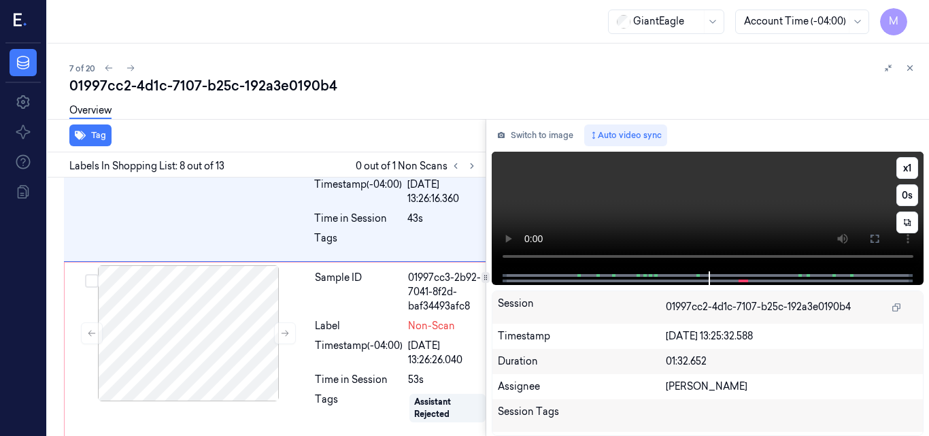
click at [770, 217] on video at bounding box center [708, 212] width 433 height 120
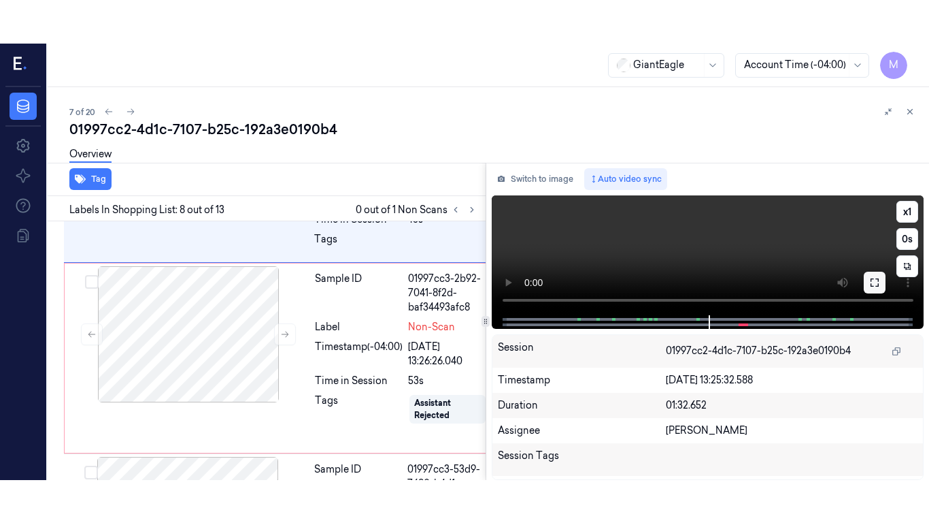
scroll to position [1749, 0]
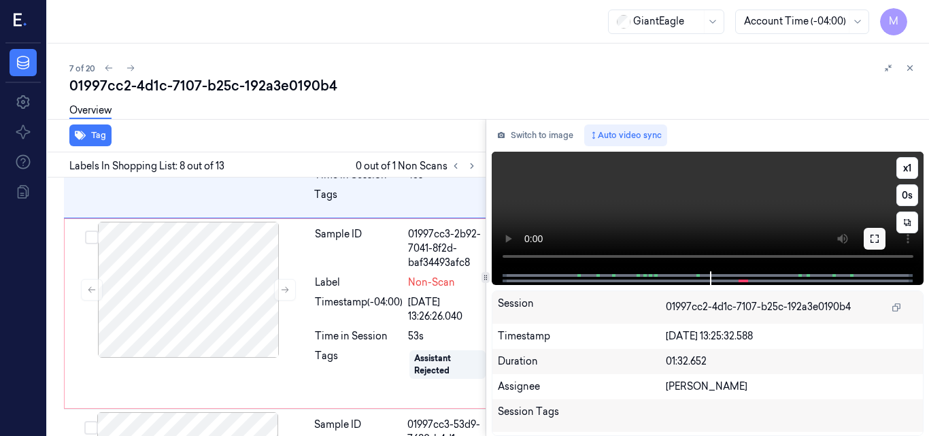
click at [875, 238] on icon at bounding box center [875, 238] width 11 height 11
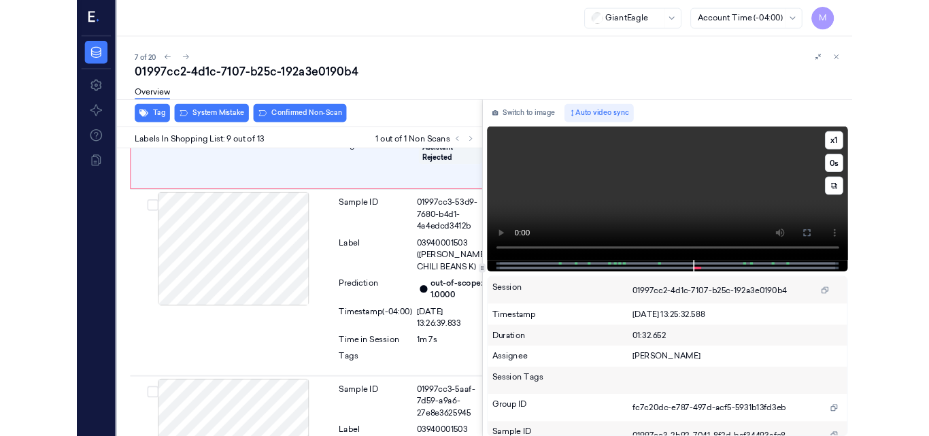
scroll to position [1934, 0]
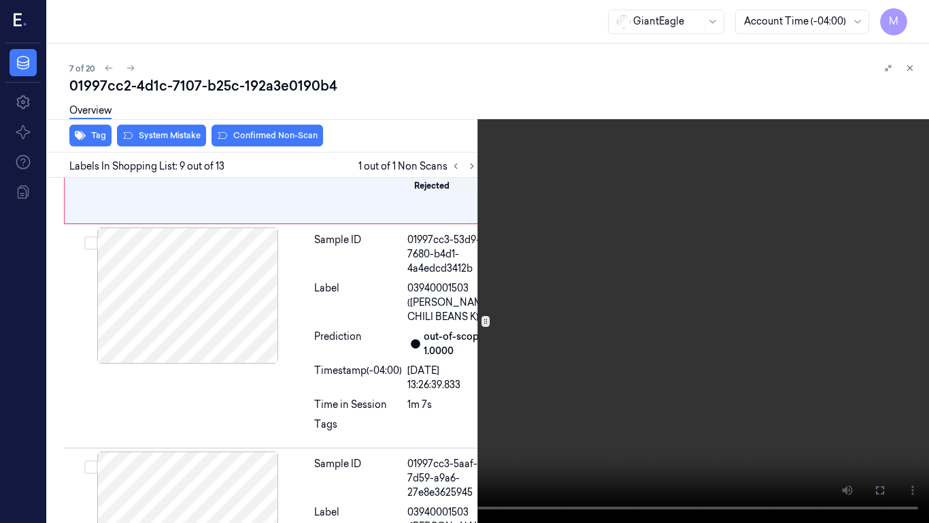
click at [807, 315] on video at bounding box center [464, 261] width 929 height 523
click at [0, 0] on icon at bounding box center [0, 0] width 0 height 0
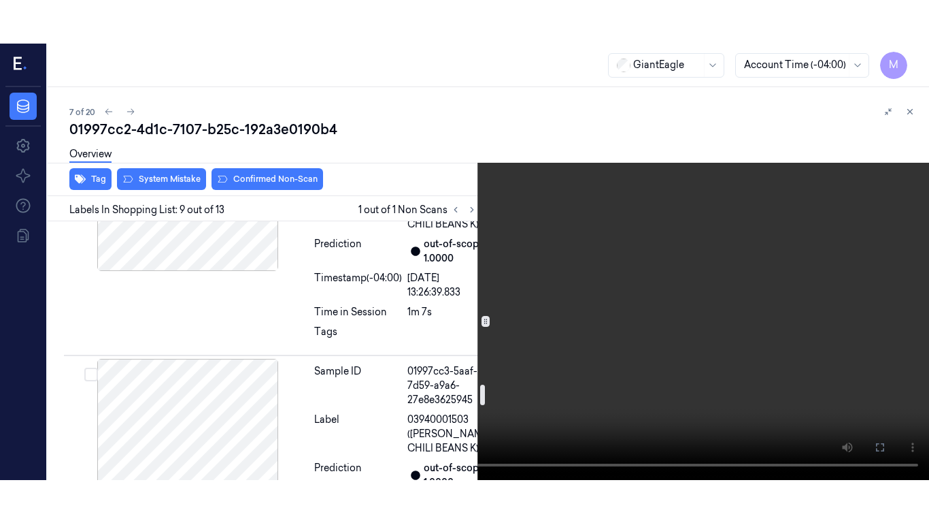
scroll to position [2002, 0]
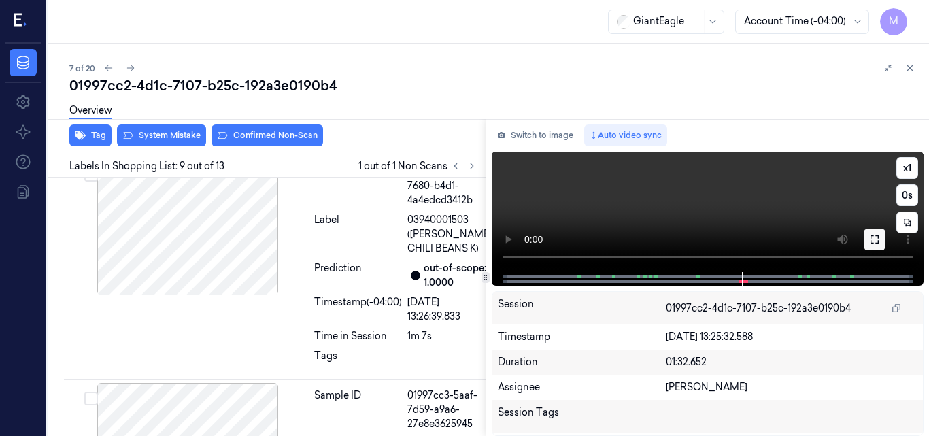
click at [872, 240] on icon at bounding box center [875, 239] width 11 height 11
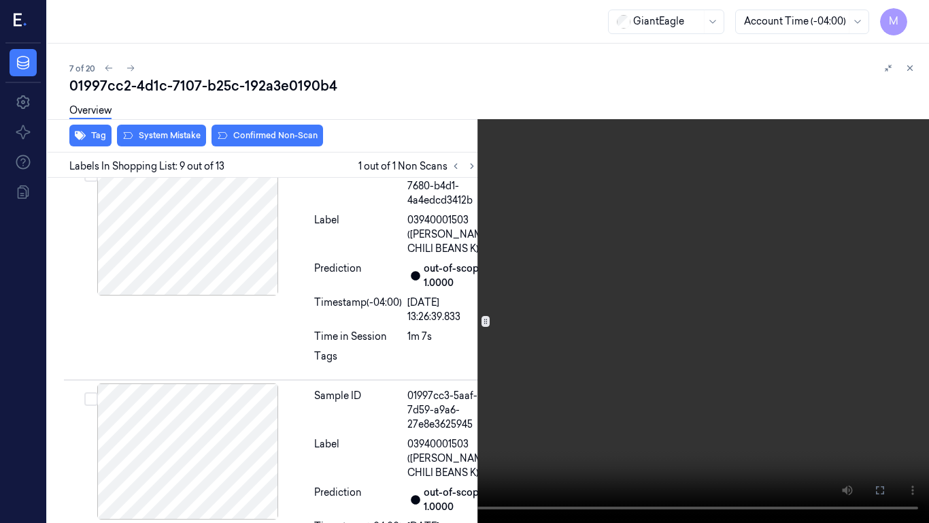
click at [638, 294] on video at bounding box center [464, 261] width 929 height 523
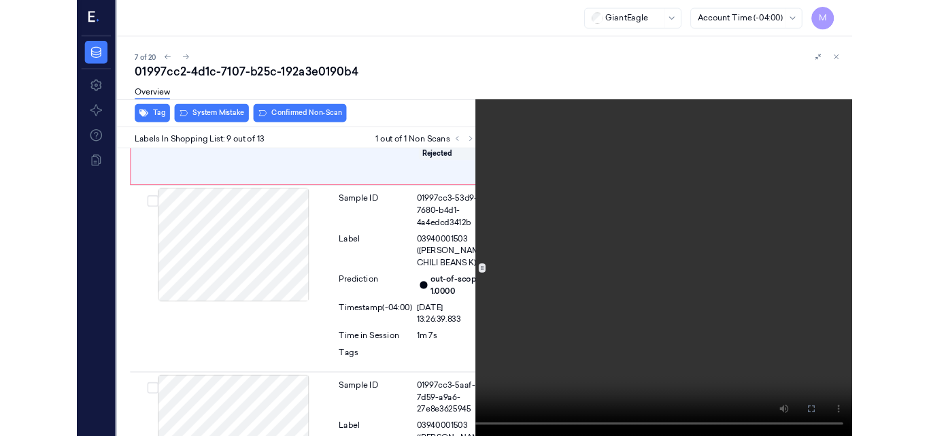
scroll to position [1934, 0]
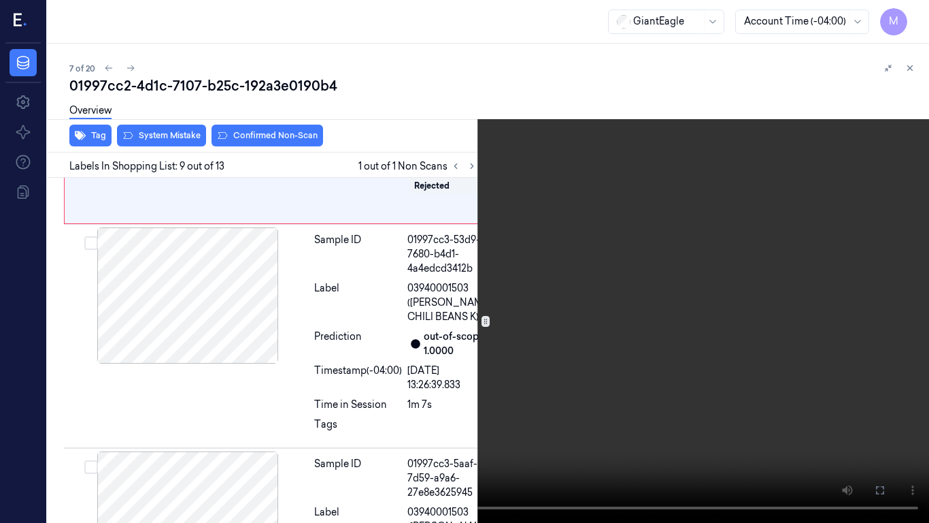
click at [531, 257] on video at bounding box center [464, 261] width 929 height 523
click at [0, 0] on icon at bounding box center [0, 0] width 0 height 0
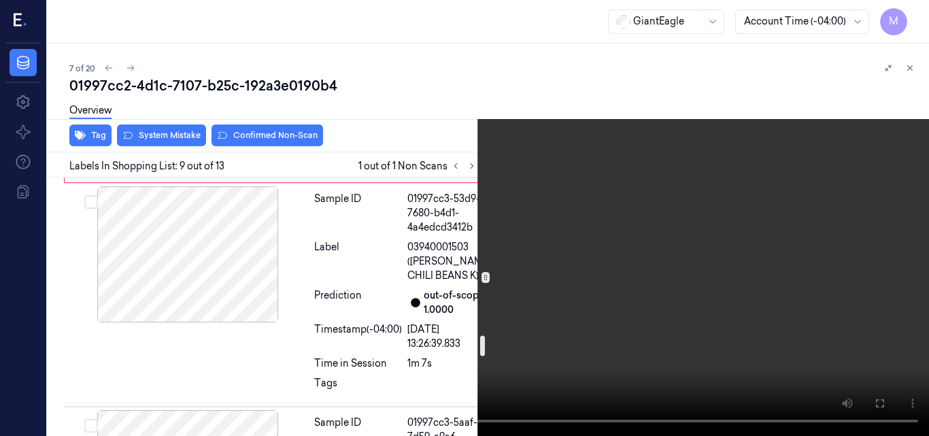
scroll to position [2002, 0]
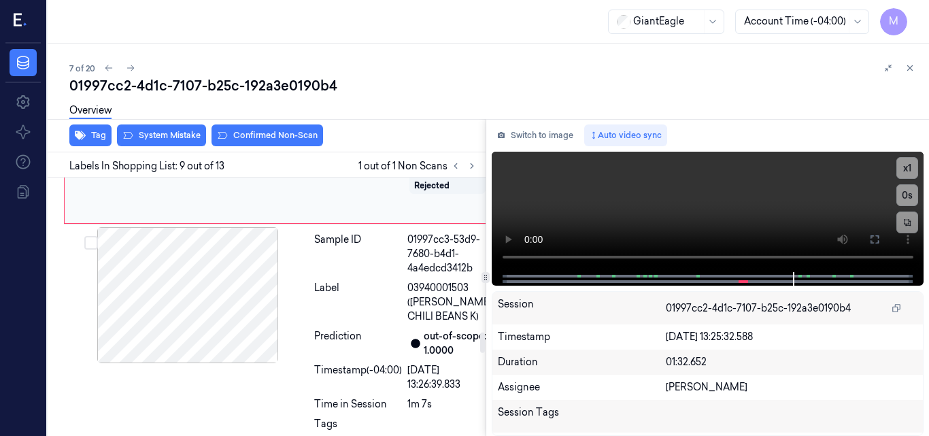
click at [214, 173] on div at bounding box center [188, 105] width 242 height 136
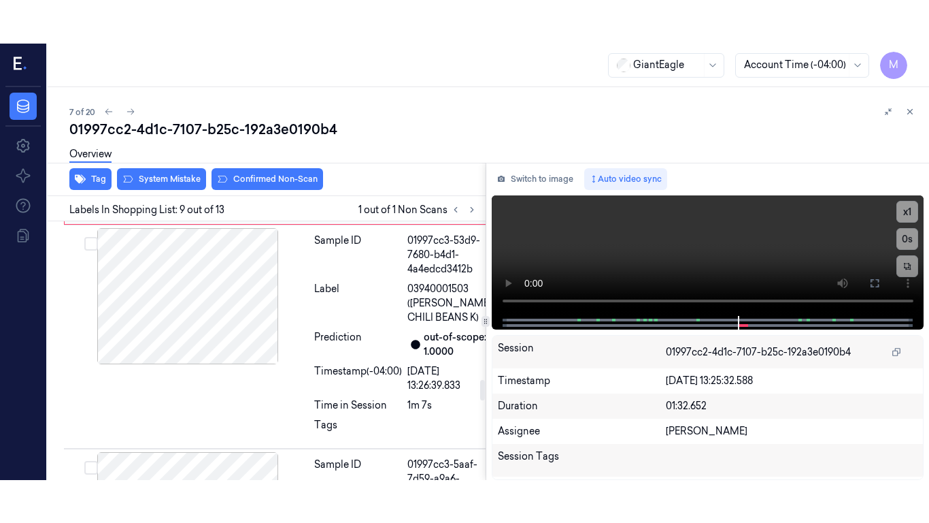
scroll to position [1978, 0]
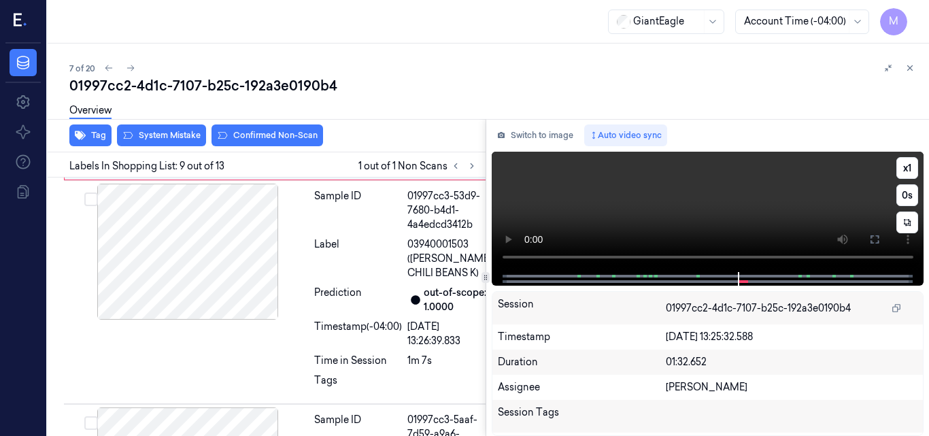
click at [781, 199] on video at bounding box center [708, 212] width 433 height 120
click at [876, 235] on icon at bounding box center [875, 239] width 11 height 11
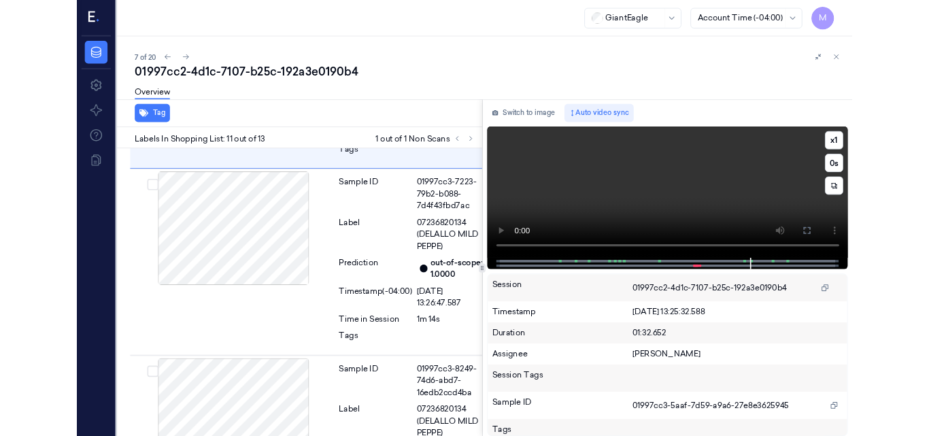
scroll to position [2416, 0]
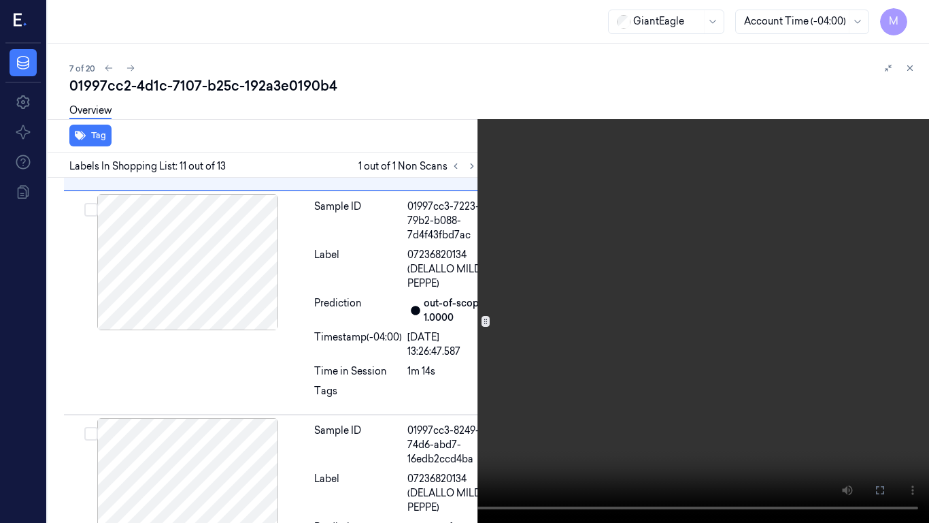
click at [727, 259] on video at bounding box center [464, 261] width 929 height 523
click at [0, 0] on icon at bounding box center [0, 0] width 0 height 0
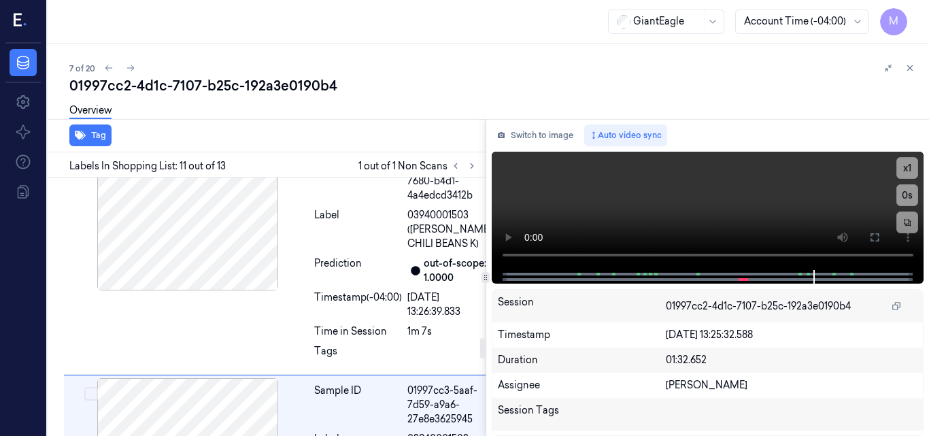
click at [242, 100] on div at bounding box center [188, 32] width 242 height 136
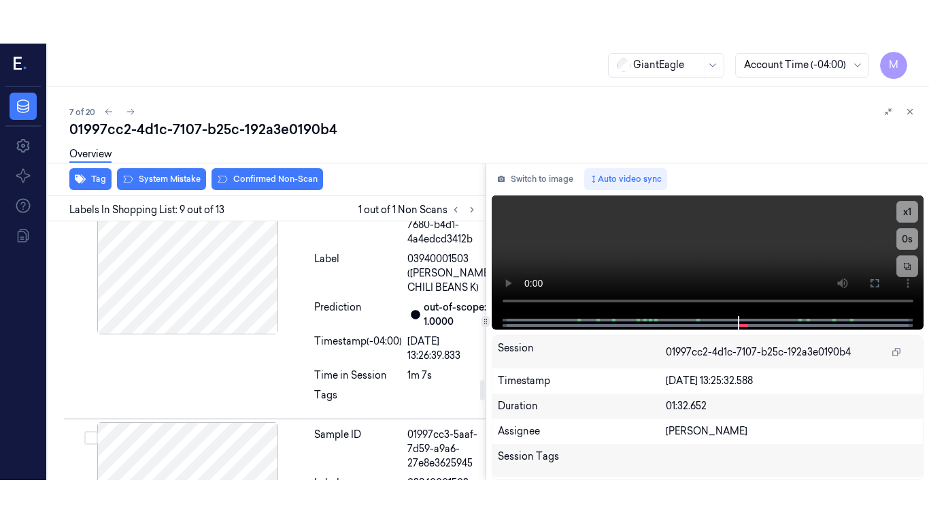
scroll to position [1978, 0]
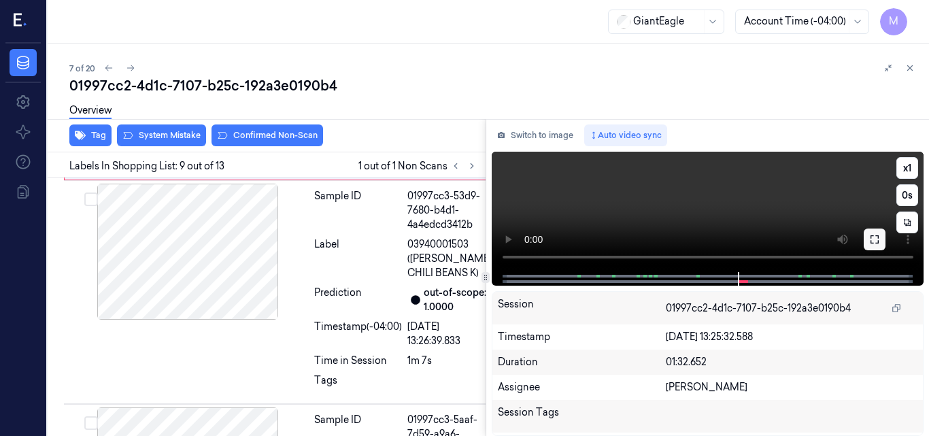
click at [872, 237] on icon at bounding box center [875, 239] width 11 height 11
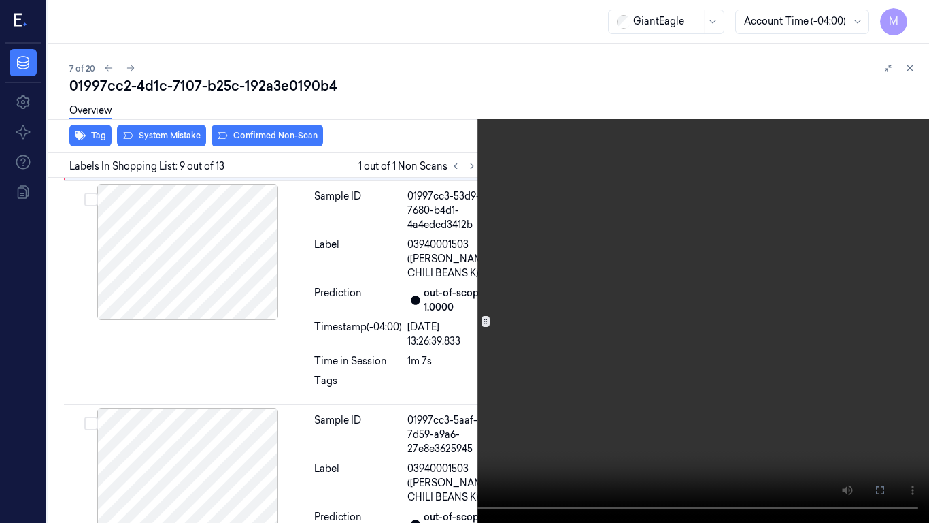
click at [614, 288] on video at bounding box center [464, 261] width 929 height 523
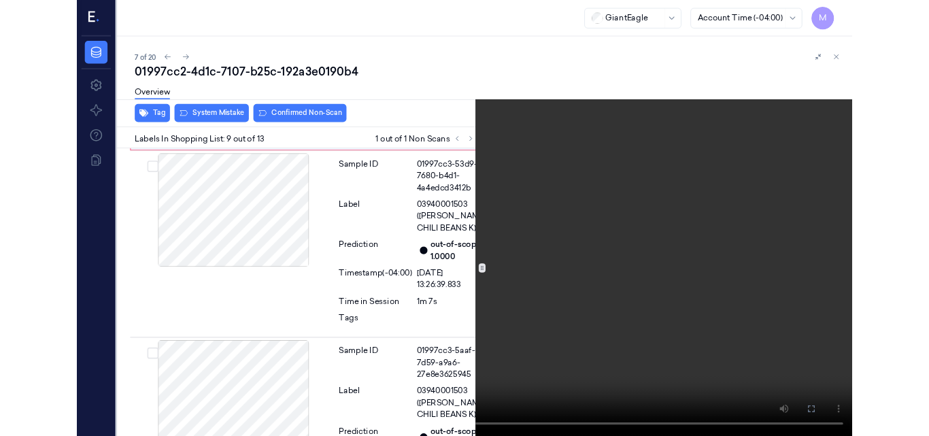
scroll to position [1934, 0]
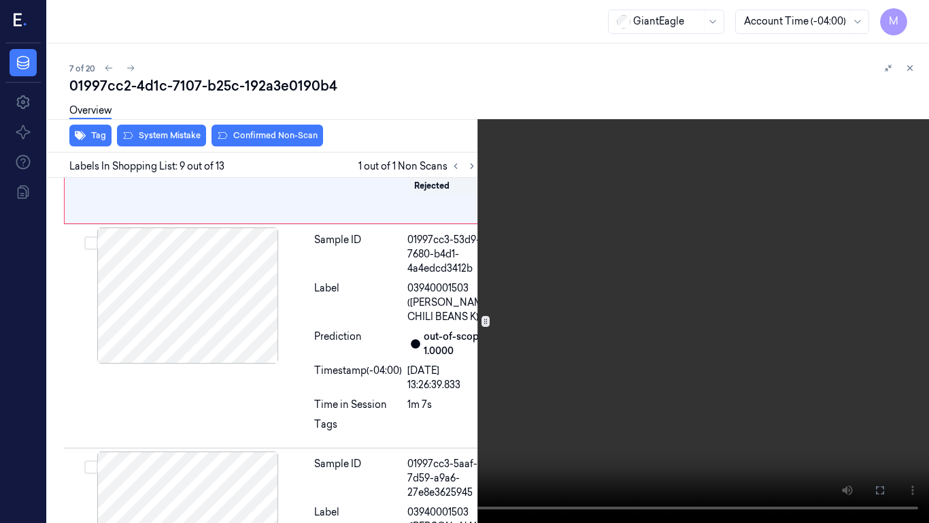
click at [520, 278] on video at bounding box center [464, 261] width 929 height 523
click at [0, 0] on icon at bounding box center [0, 0] width 0 height 0
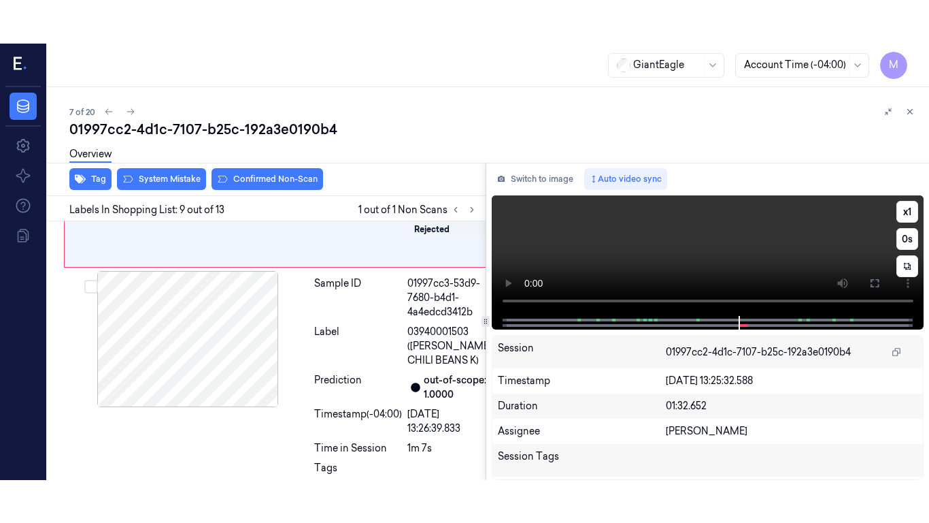
scroll to position [1978, 0]
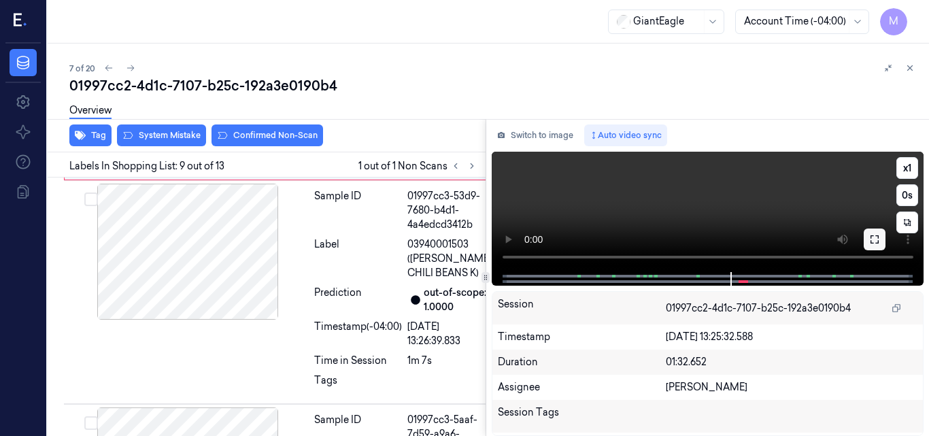
click at [874, 237] on icon at bounding box center [875, 239] width 11 height 11
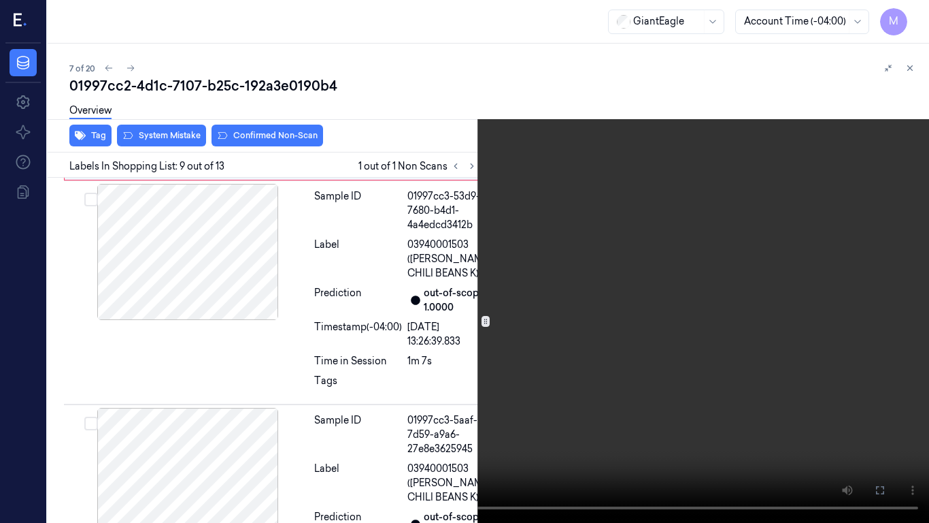
click at [582, 278] on video at bounding box center [464, 261] width 929 height 523
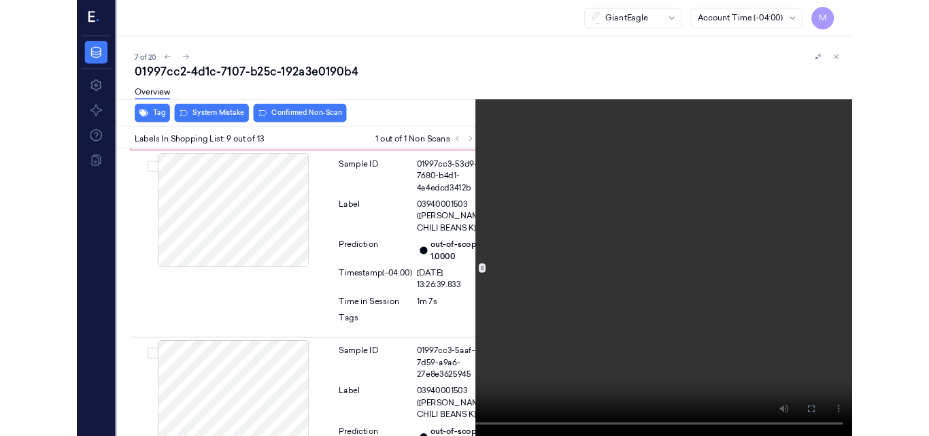
scroll to position [1934, 0]
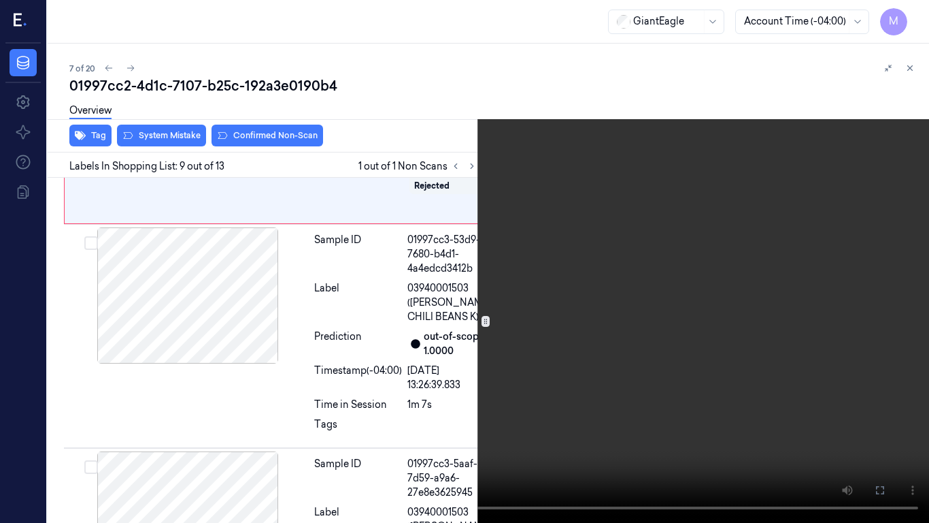
click at [596, 268] on video at bounding box center [464, 261] width 929 height 523
click at [0, 0] on icon at bounding box center [0, 0] width 0 height 0
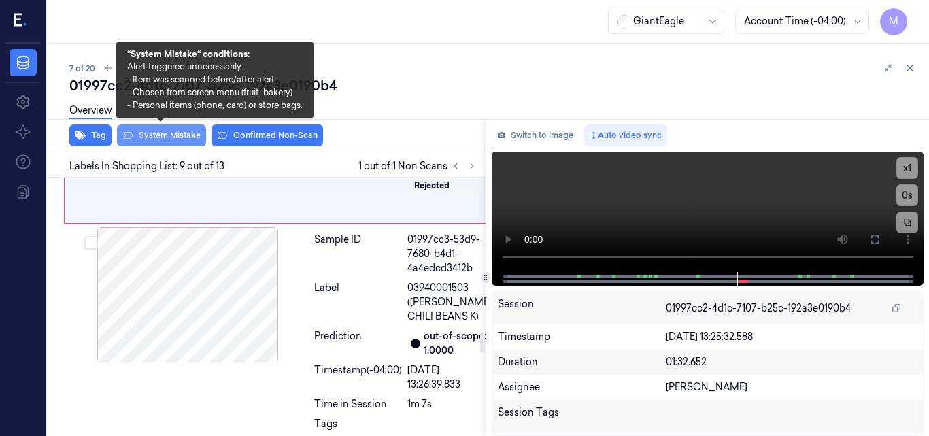
click at [166, 139] on button "System Mistake" at bounding box center [161, 136] width 89 height 22
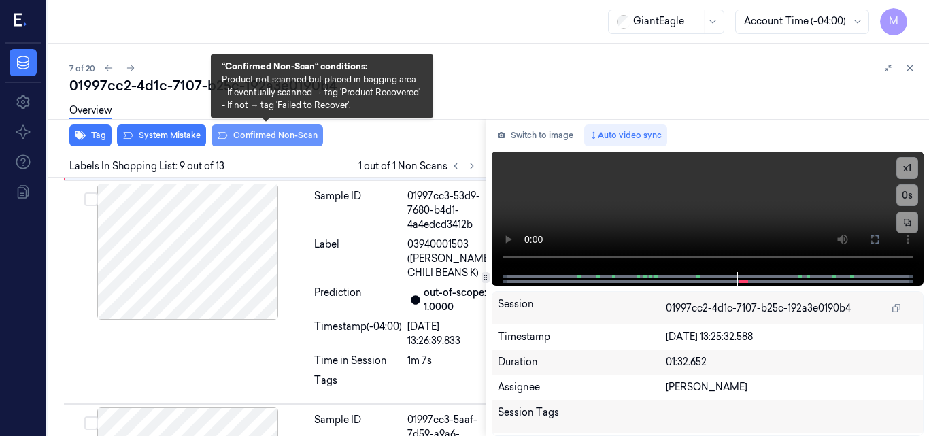
scroll to position [1981, 0]
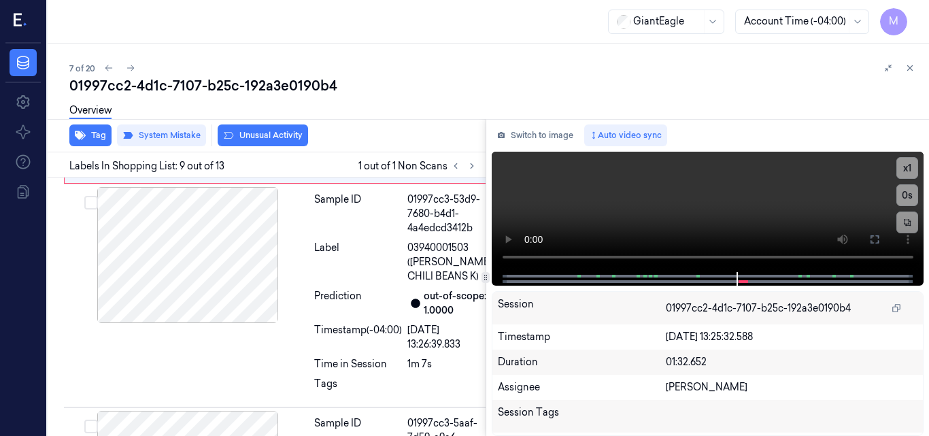
click at [265, 135] on button "Unusual Activity" at bounding box center [263, 136] width 90 height 22
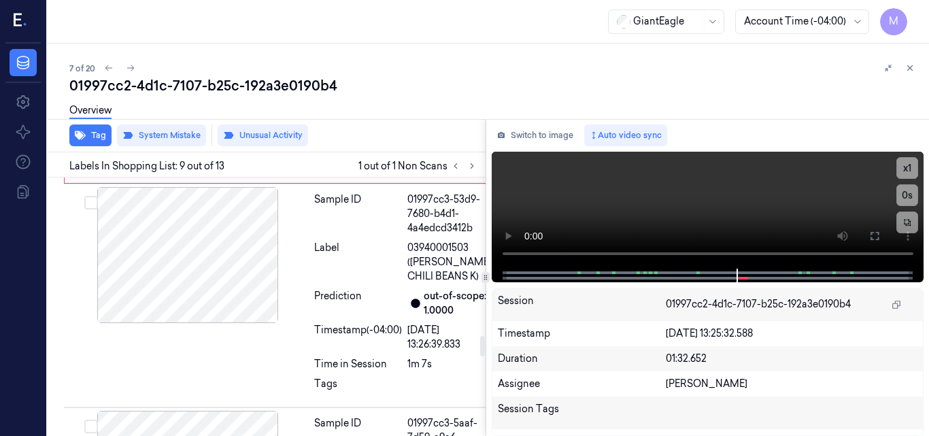
click at [278, 69] on button at bounding box center [285, 59] width 22 height 22
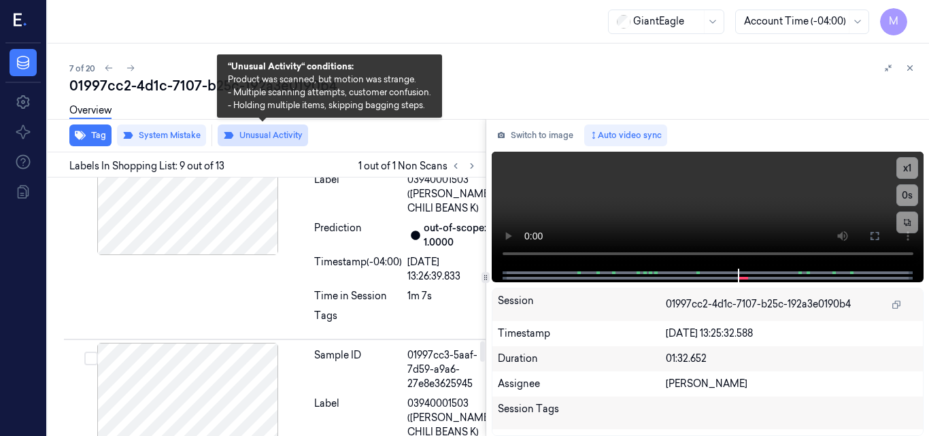
click at [265, 133] on button "Unusual Activity" at bounding box center [263, 136] width 90 height 22
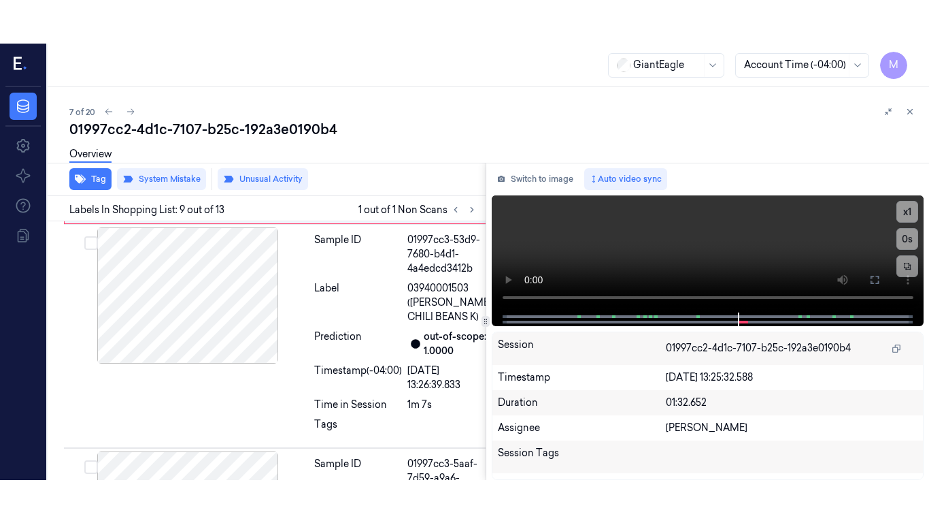
scroll to position [1981, 0]
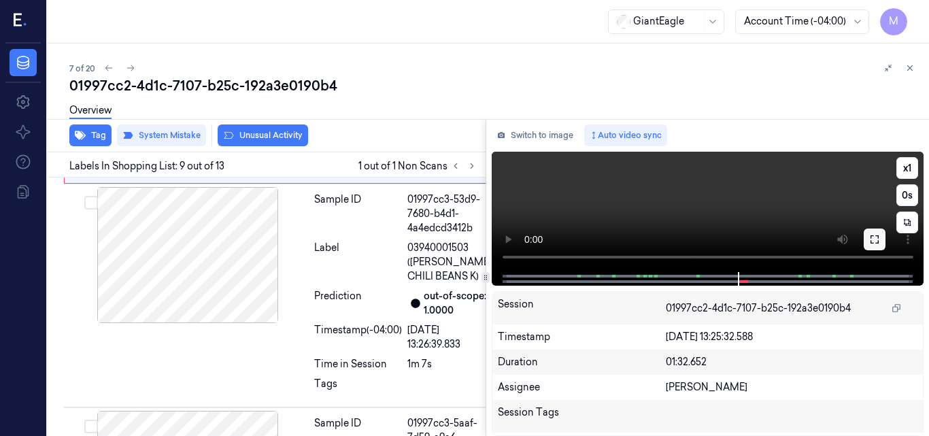
click at [872, 239] on icon at bounding box center [875, 239] width 11 height 11
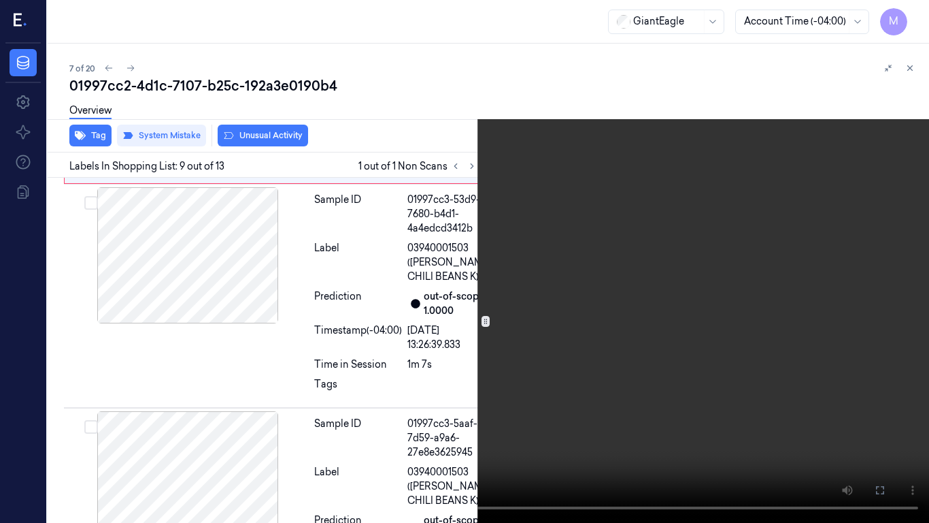
click at [673, 281] on video at bounding box center [464, 261] width 929 height 523
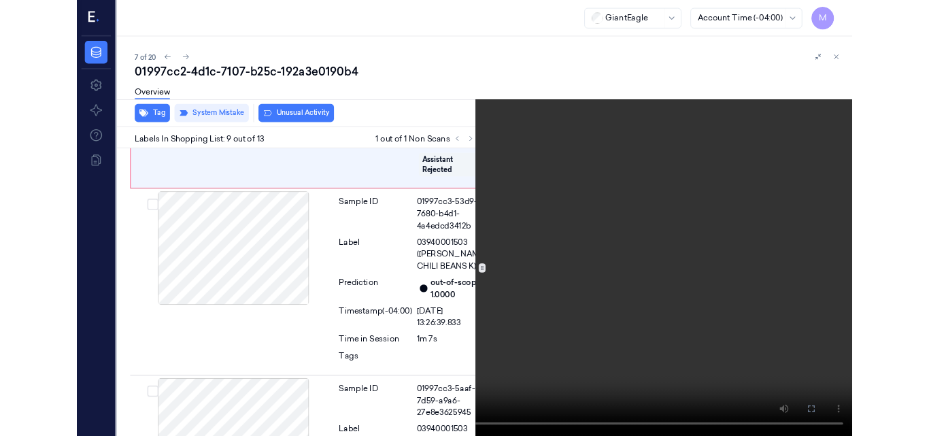
scroll to position [1938, 0]
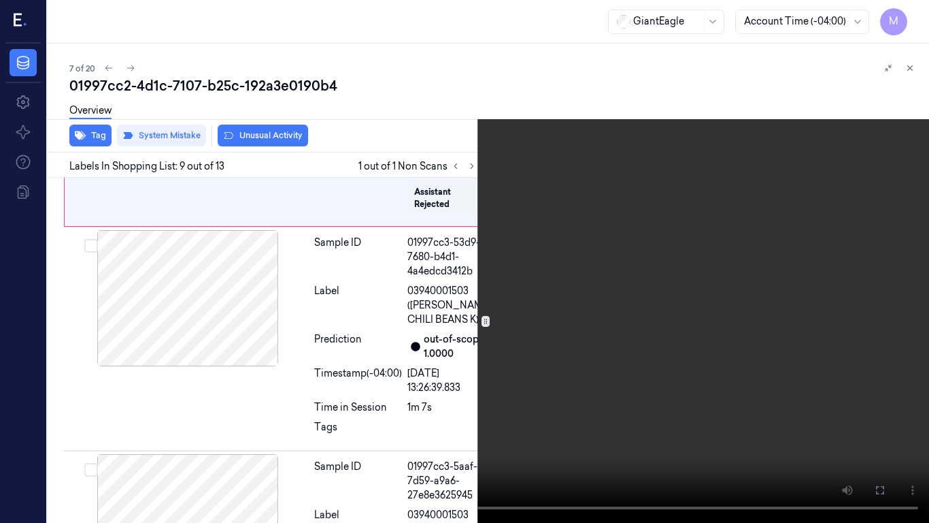
click at [647, 278] on video at bounding box center [464, 261] width 929 height 523
click at [0, 0] on icon at bounding box center [0, 0] width 0 height 0
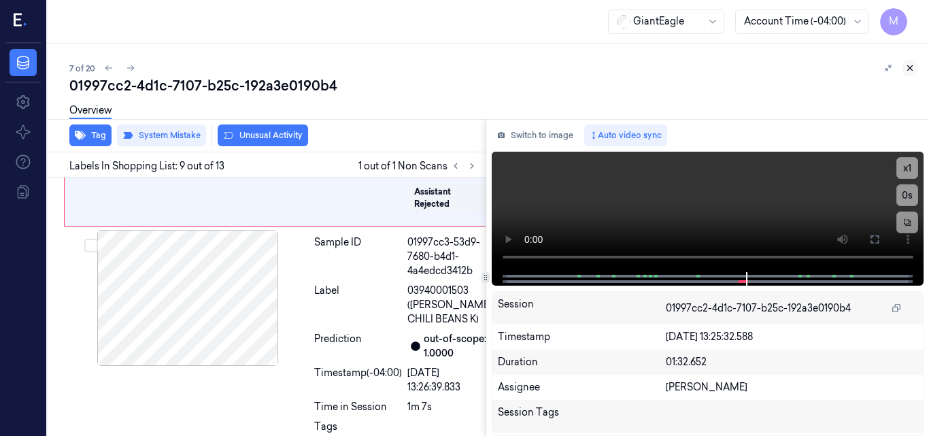
click at [910, 66] on icon at bounding box center [911, 68] width 10 height 10
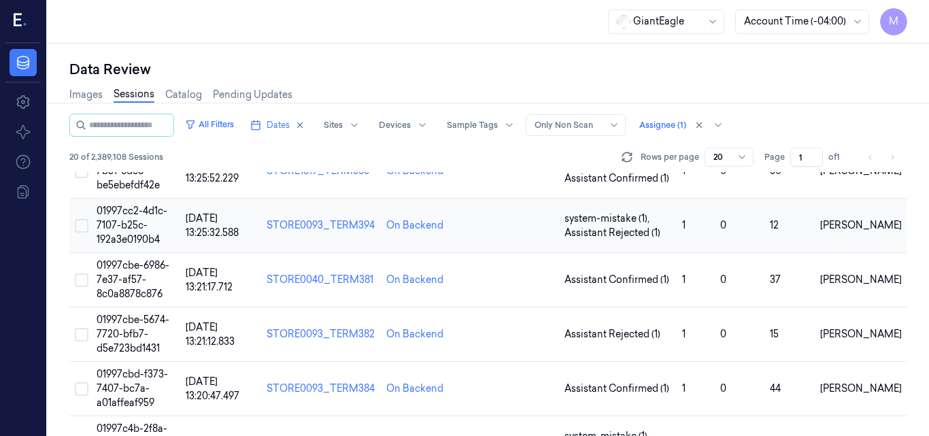
scroll to position [330, 0]
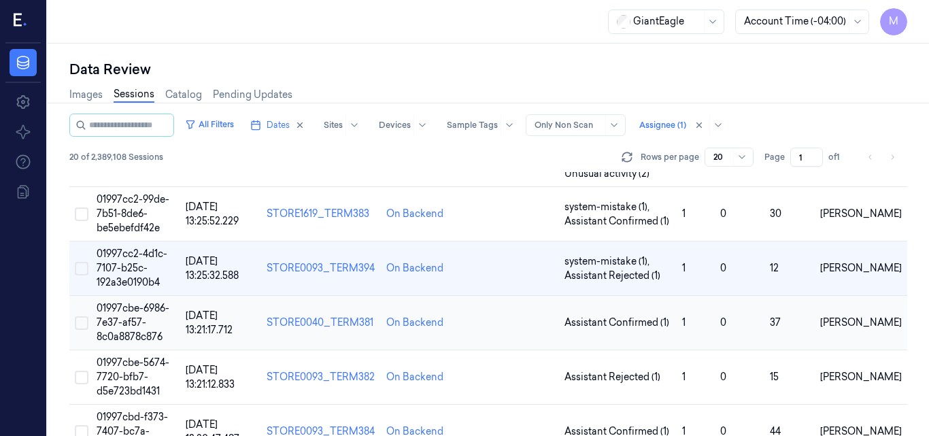
click at [137, 302] on span "01997cbe-6986-7e37-af57-8c0a8878c876" at bounding box center [133, 322] width 73 height 41
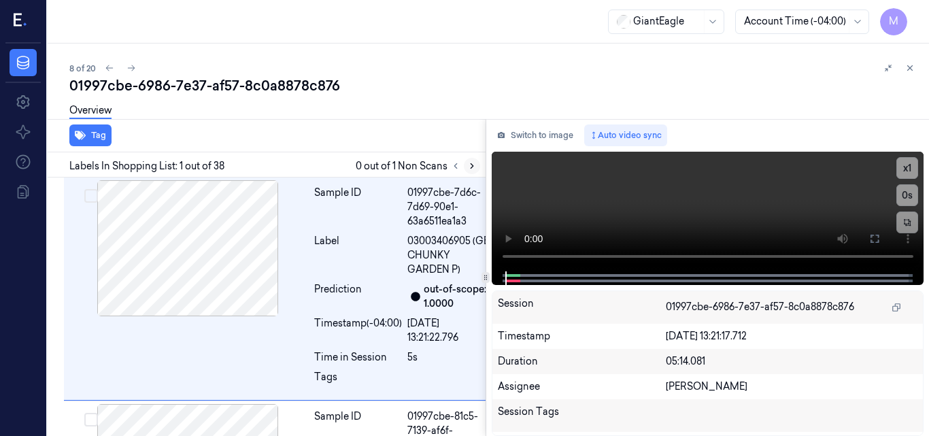
click at [472, 164] on icon at bounding box center [472, 166] width 10 height 10
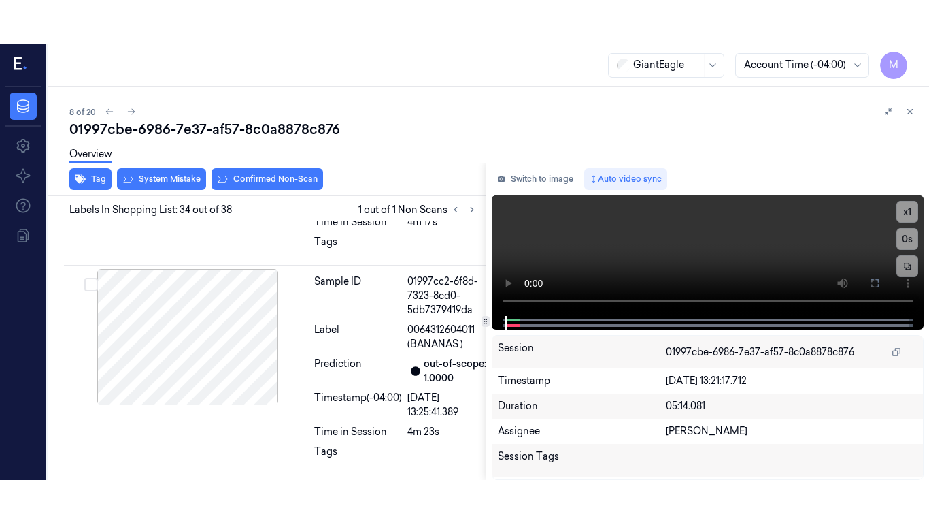
scroll to position [8389, 0]
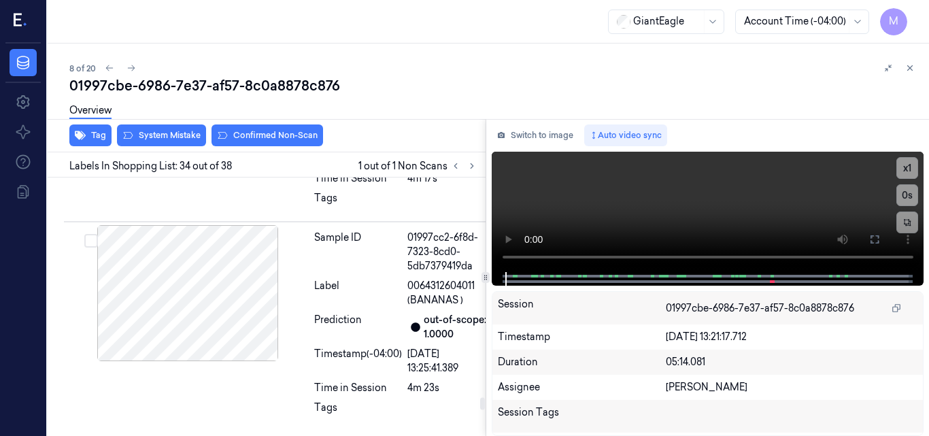
click at [876, 239] on icon at bounding box center [875, 239] width 11 height 11
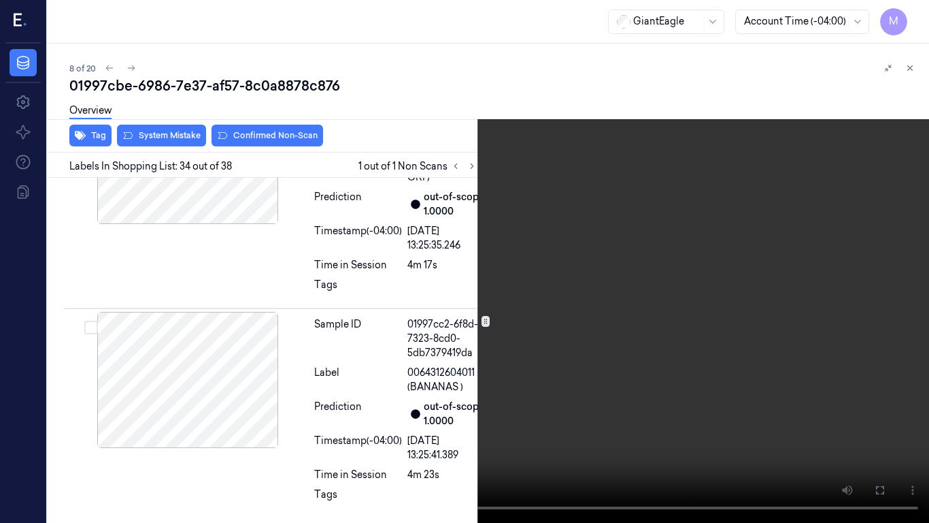
click at [506, 318] on video at bounding box center [464, 261] width 929 height 523
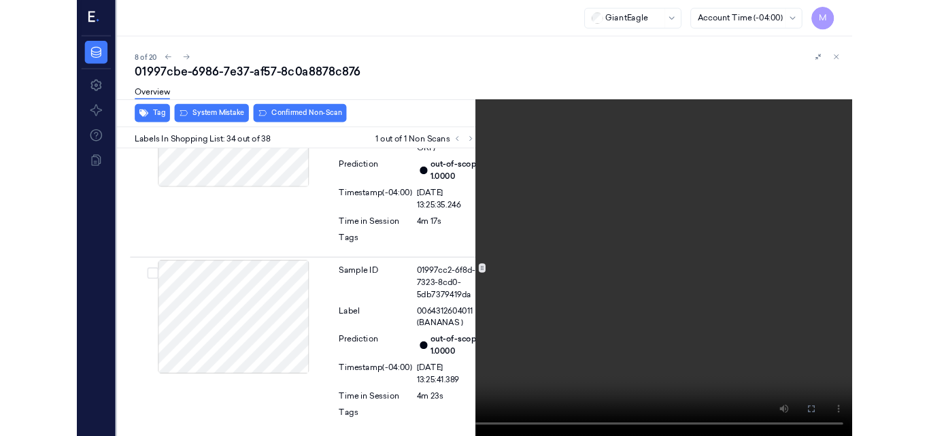
scroll to position [8345, 0]
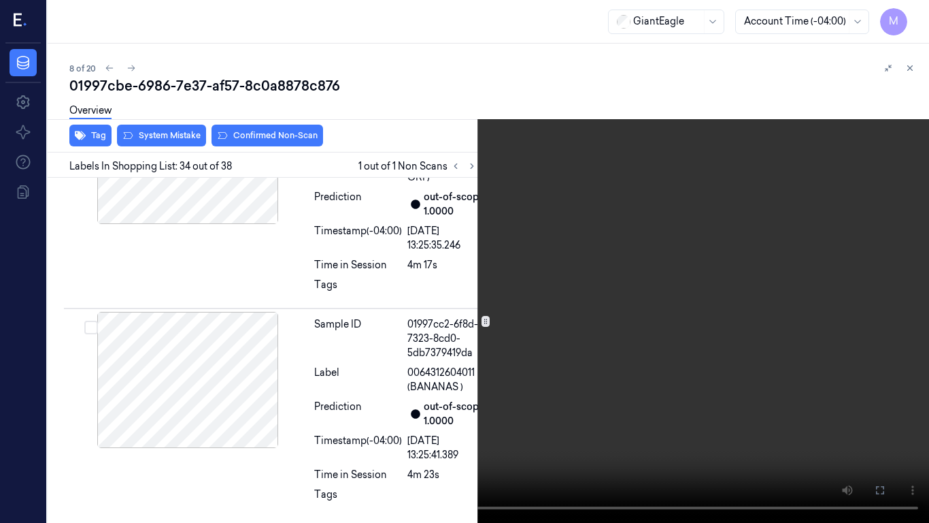
click at [362, 256] on video at bounding box center [464, 261] width 929 height 523
click at [0, 0] on icon at bounding box center [0, 0] width 0 height 0
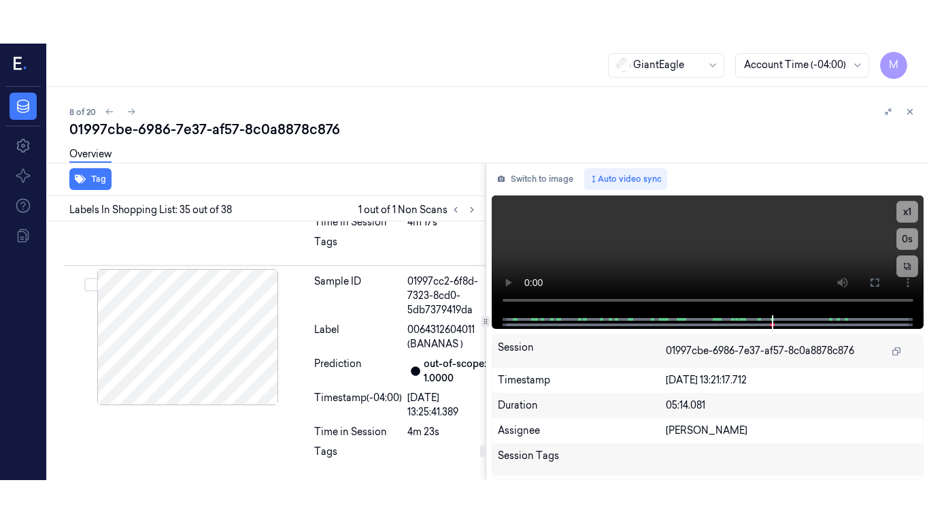
scroll to position [8618, 0]
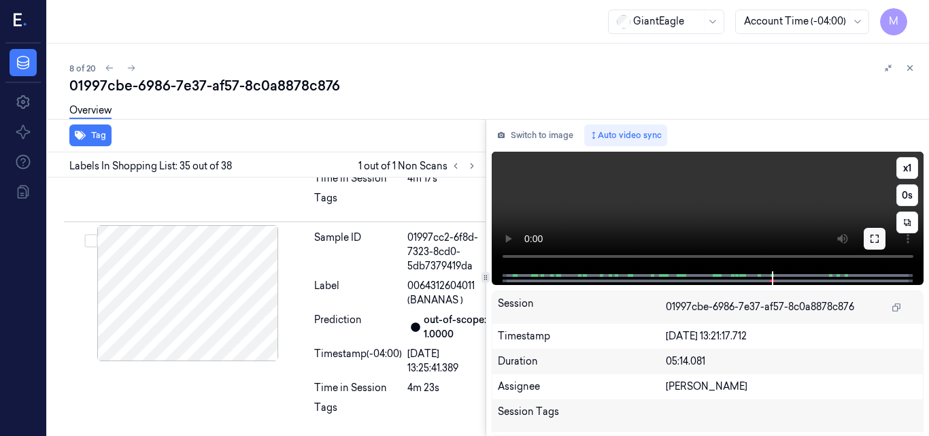
click at [874, 237] on icon at bounding box center [875, 238] width 11 height 11
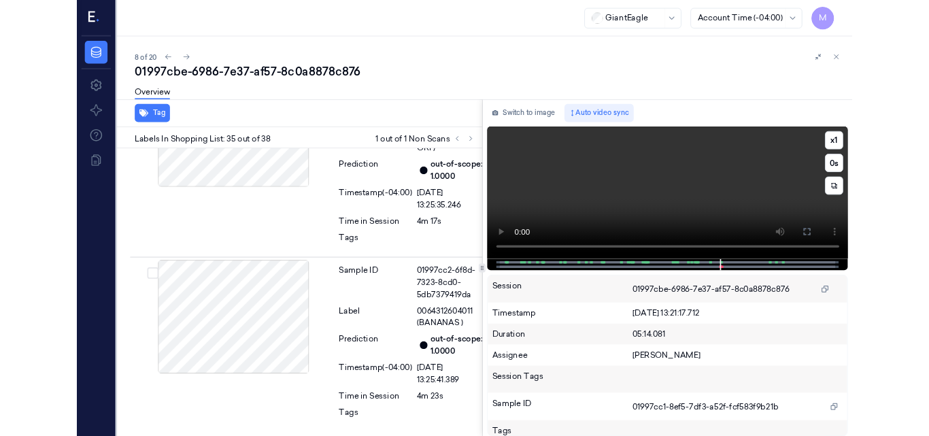
scroll to position [8574, 0]
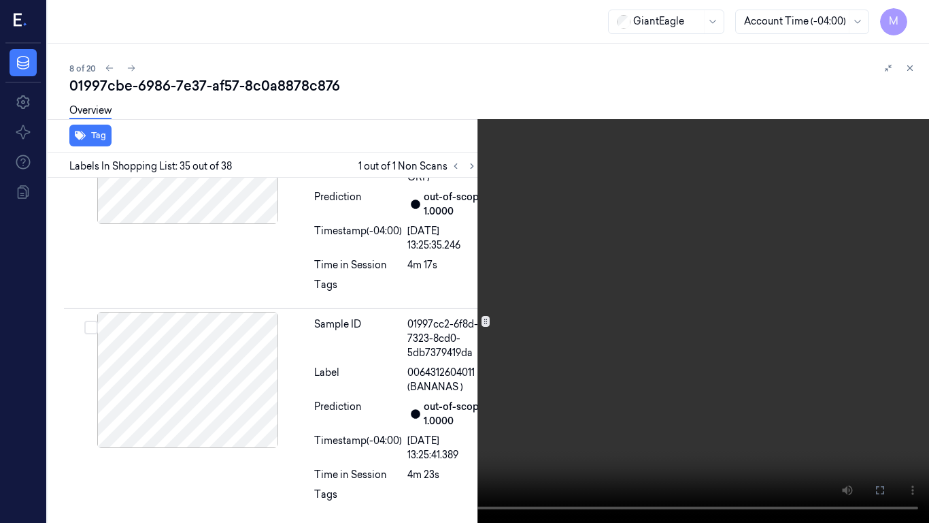
click at [0, 0] on icon at bounding box center [0, 0] width 0 height 0
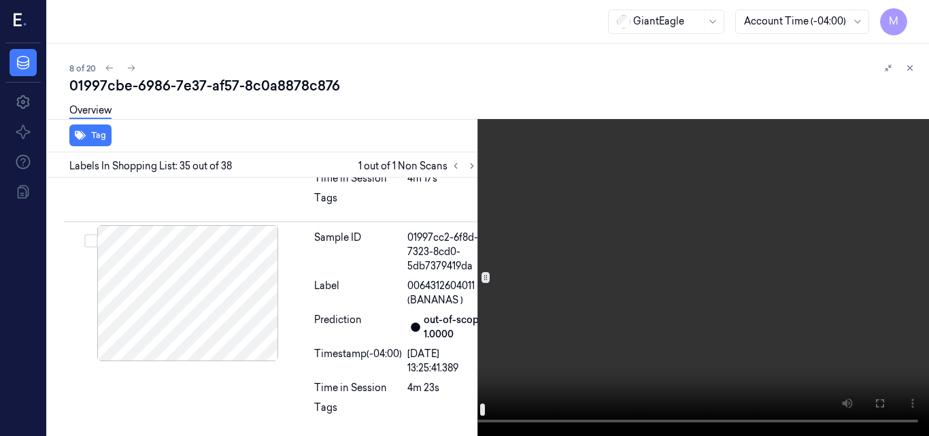
scroll to position [8438, 0]
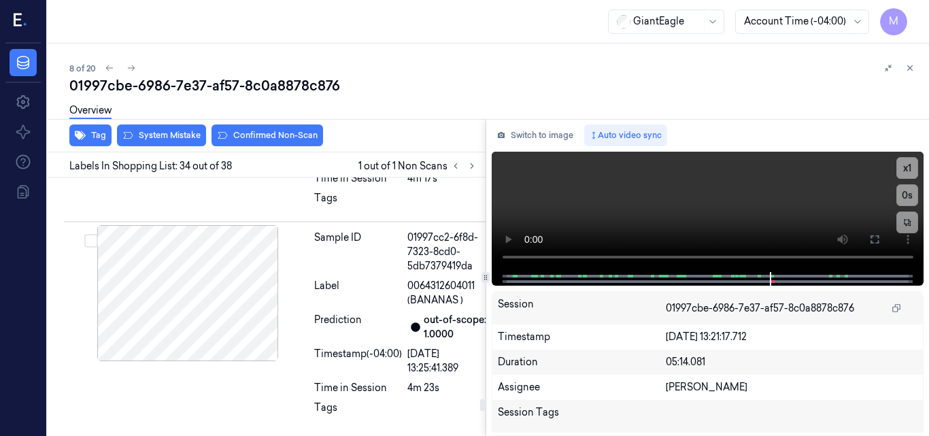
scroll to position [8389, 0]
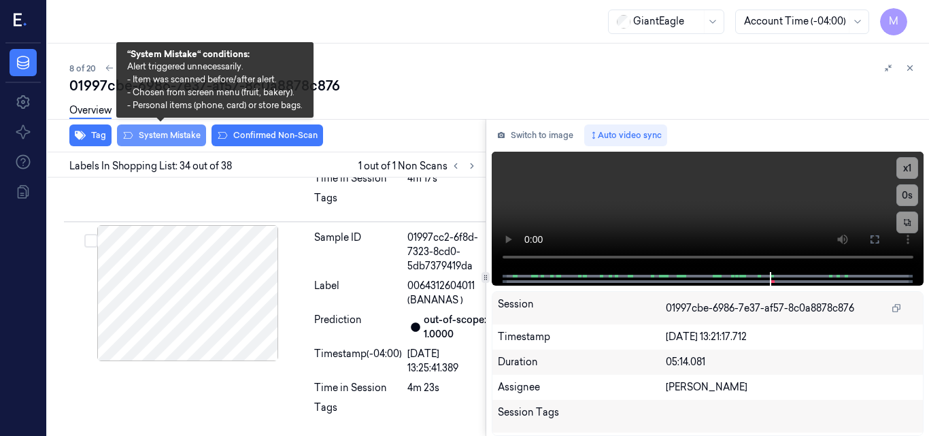
click at [176, 131] on button "System Mistake" at bounding box center [161, 136] width 89 height 22
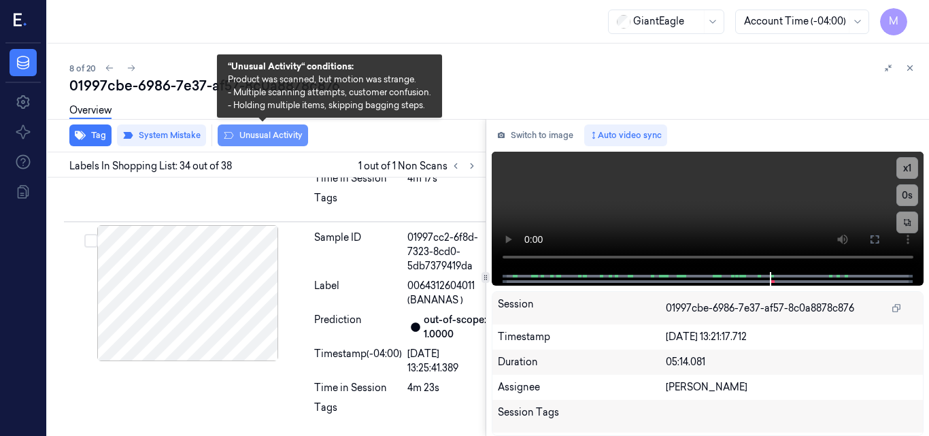
click at [260, 133] on button "Unusual Activity" at bounding box center [263, 136] width 90 height 22
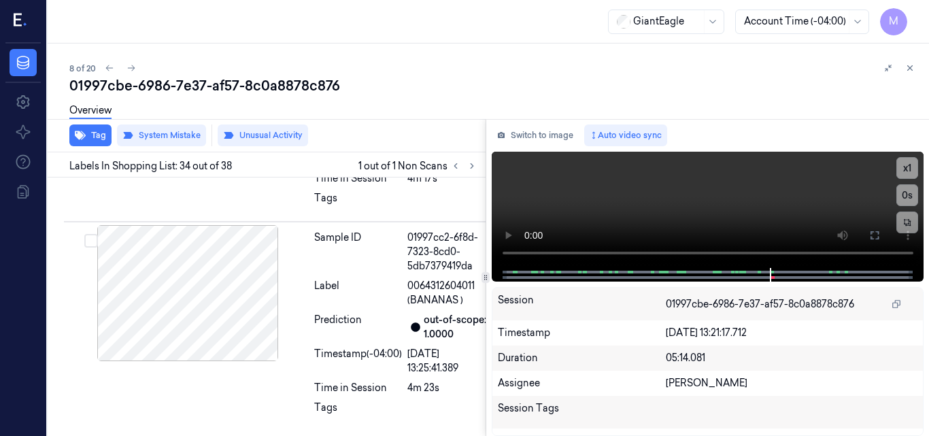
click at [447, 73] on div "8 of 20" at bounding box center [493, 68] width 849 height 16
click at [909, 68] on icon at bounding box center [911, 68] width 10 height 10
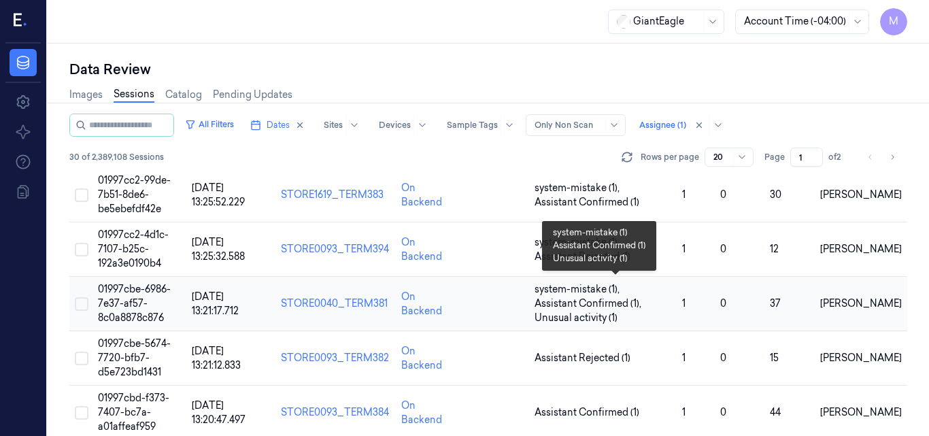
scroll to position [879, 0]
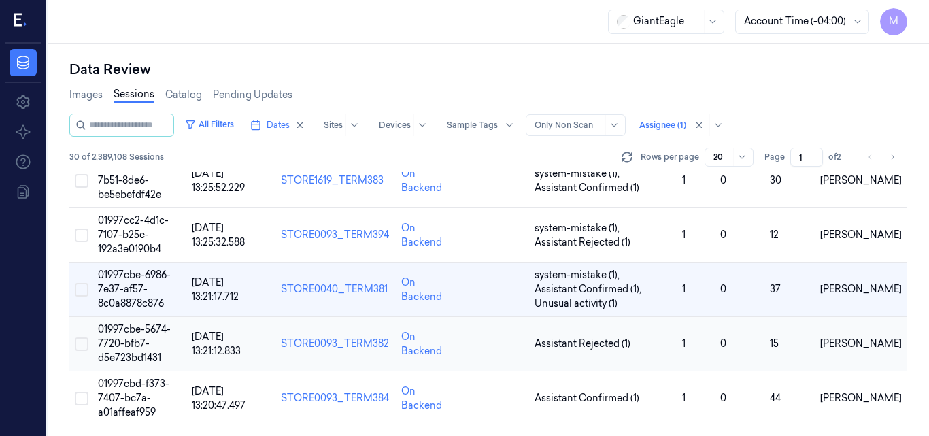
click at [125, 335] on td "01997cbe-5674-7720-bfb7-d5e723bd1431" at bounding box center [140, 344] width 94 height 54
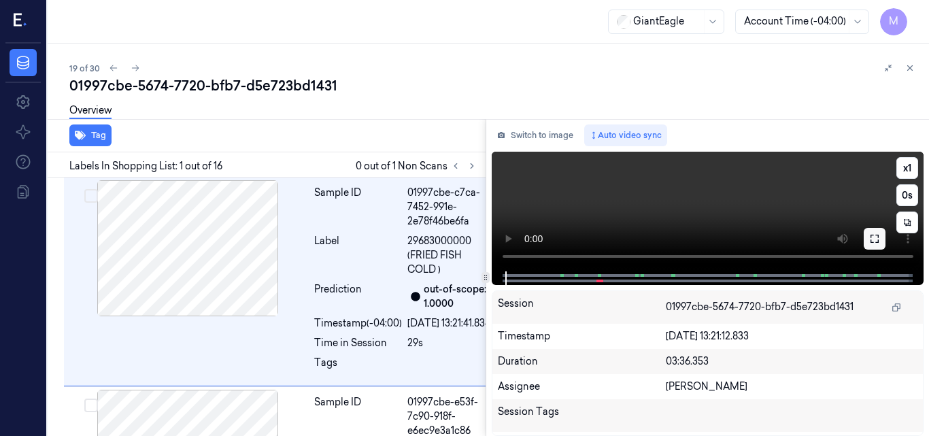
click at [874, 238] on icon at bounding box center [875, 238] width 11 height 11
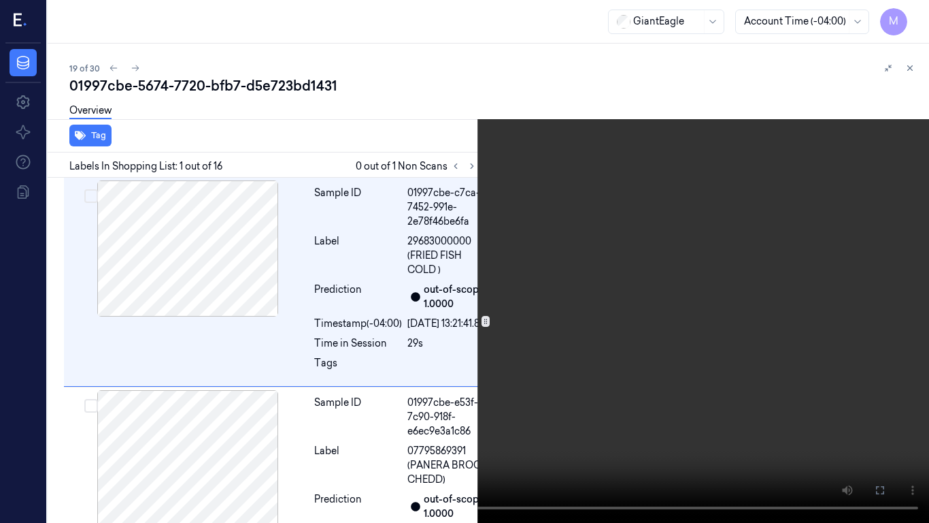
click at [0, 0] on icon at bounding box center [0, 0] width 0 height 0
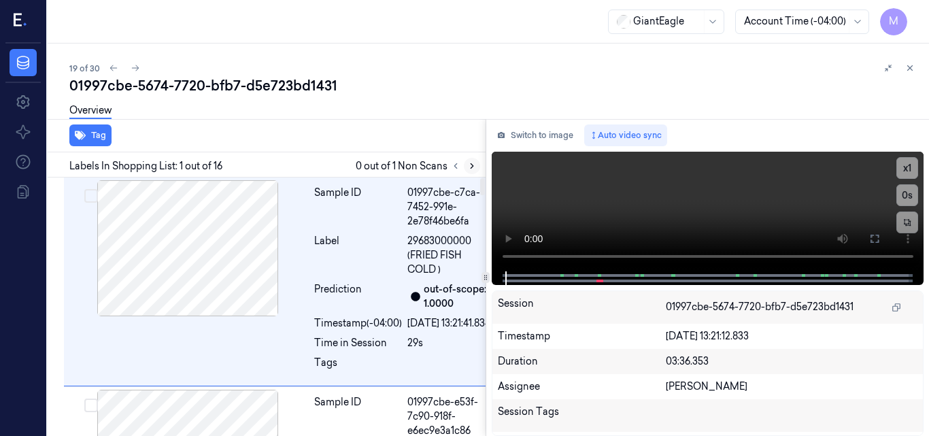
click at [474, 165] on icon at bounding box center [472, 166] width 10 height 10
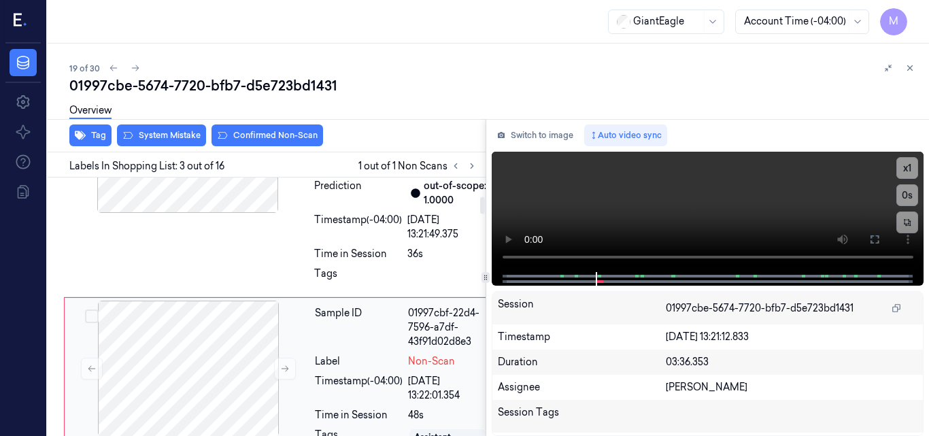
scroll to position [288, 0]
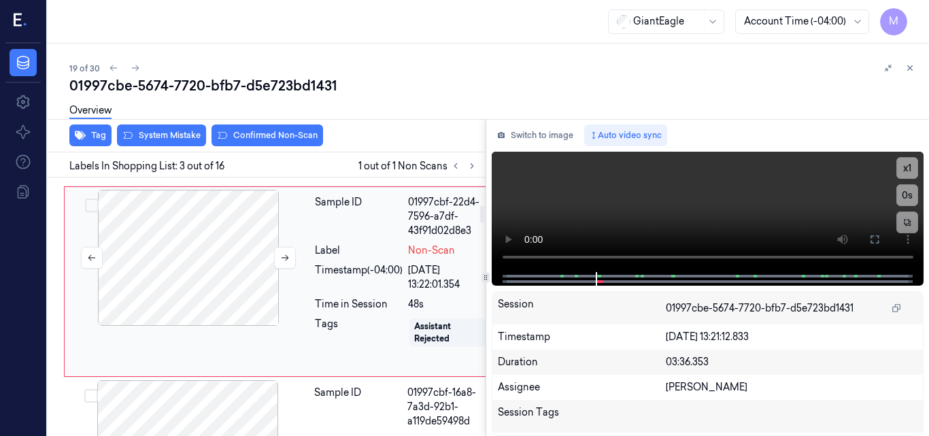
click at [210, 314] on div at bounding box center [188, 258] width 242 height 136
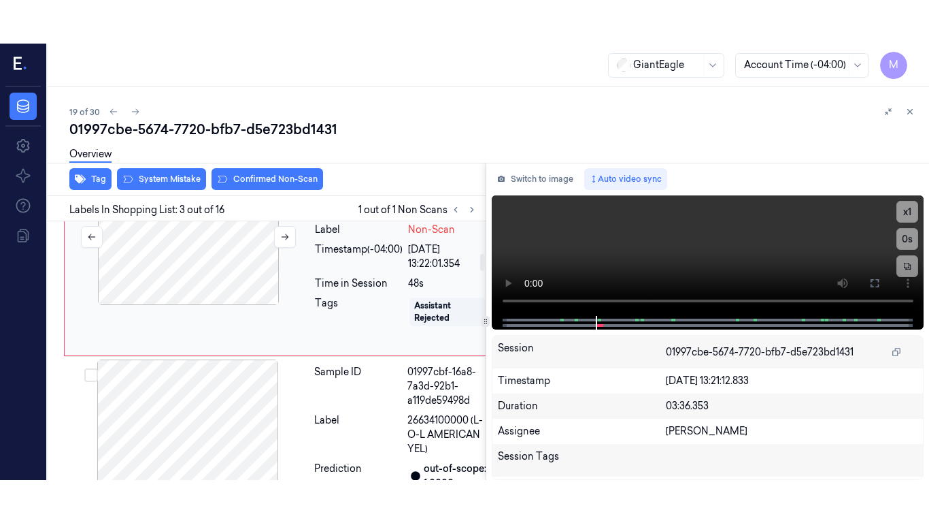
scroll to position [492, 0]
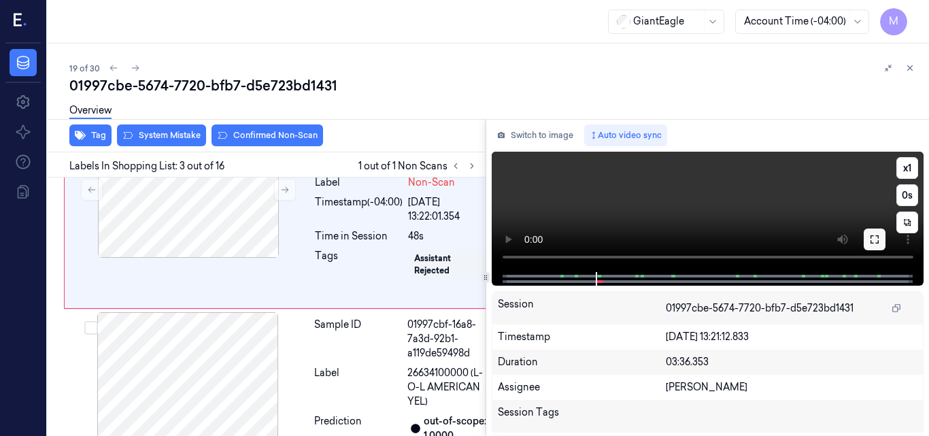
click at [874, 245] on icon at bounding box center [875, 239] width 11 height 11
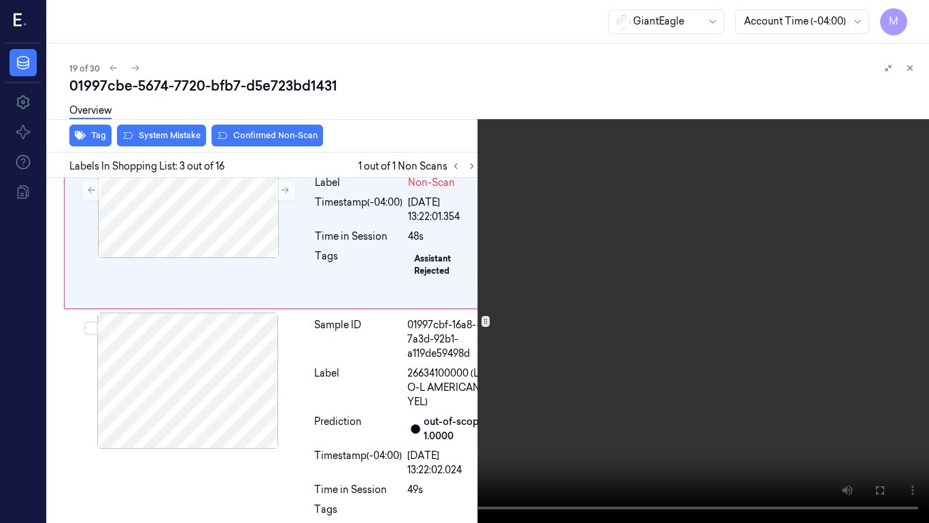
click at [0, 0] on icon at bounding box center [0, 0] width 0 height 0
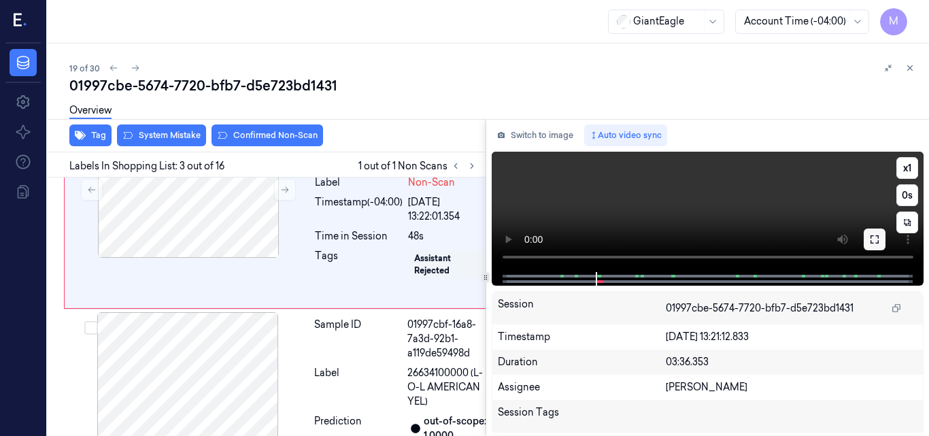
click at [876, 234] on icon at bounding box center [875, 239] width 11 height 11
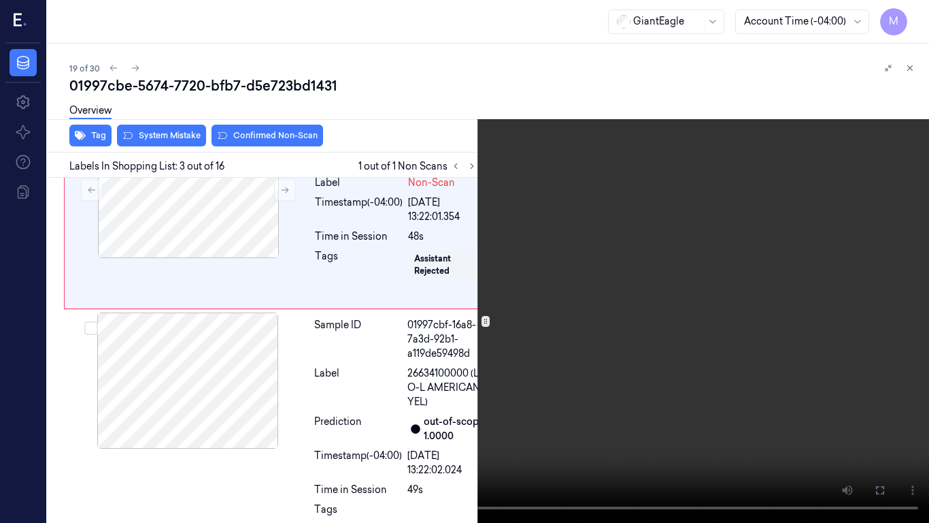
click at [562, 274] on video at bounding box center [464, 261] width 929 height 523
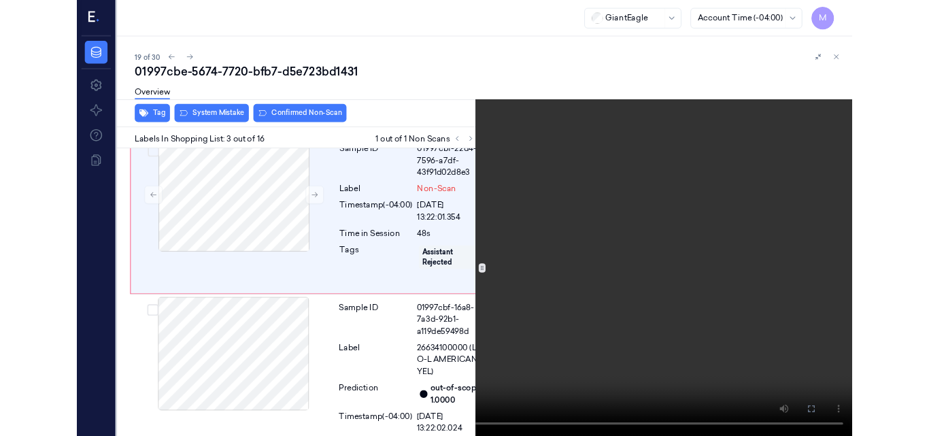
scroll to position [448, 0]
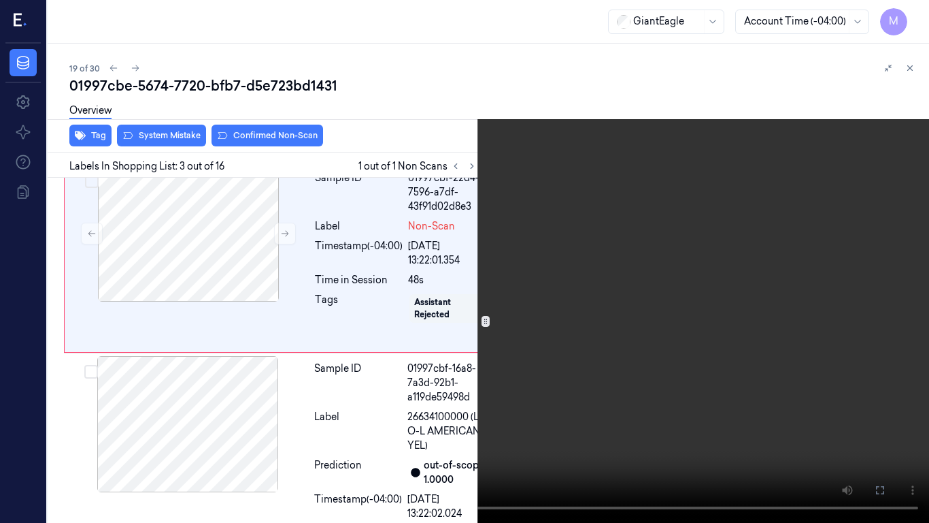
click at [637, 342] on video at bounding box center [464, 261] width 929 height 523
click at [0, 0] on button at bounding box center [0, 0] width 0 height 0
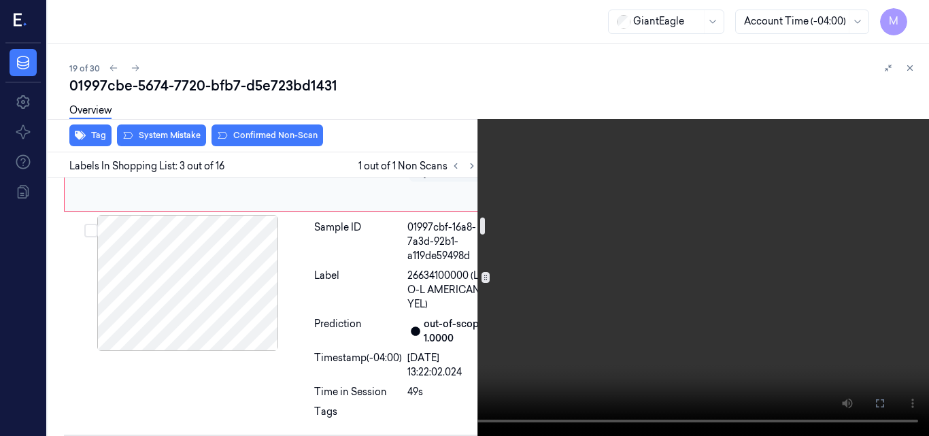
scroll to position [653, 0]
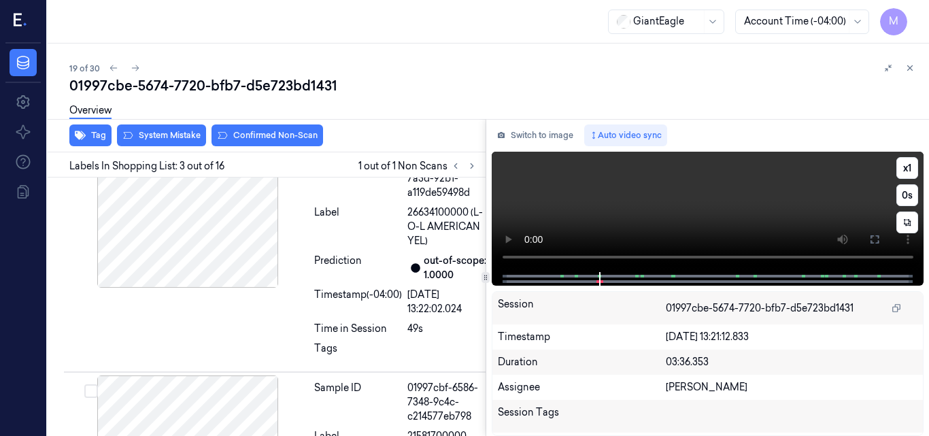
click at [733, 199] on video at bounding box center [708, 212] width 433 height 120
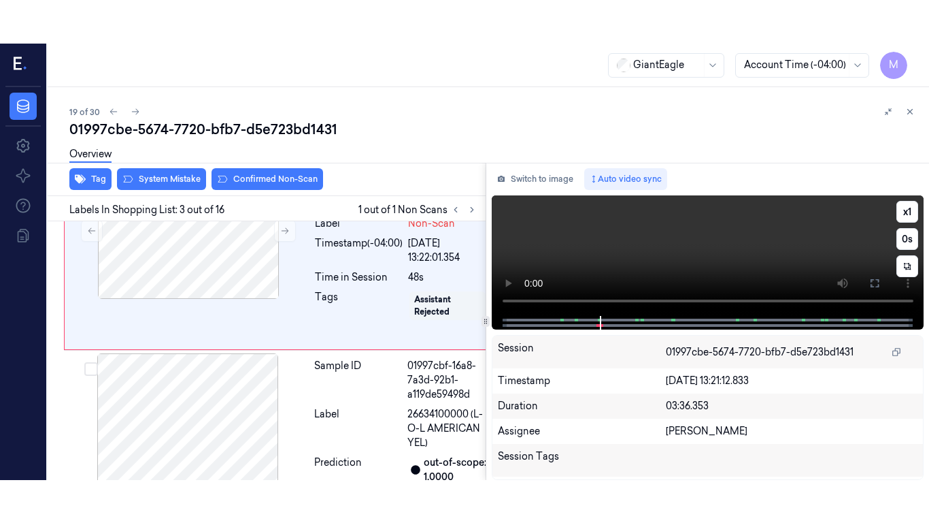
scroll to position [492, 0]
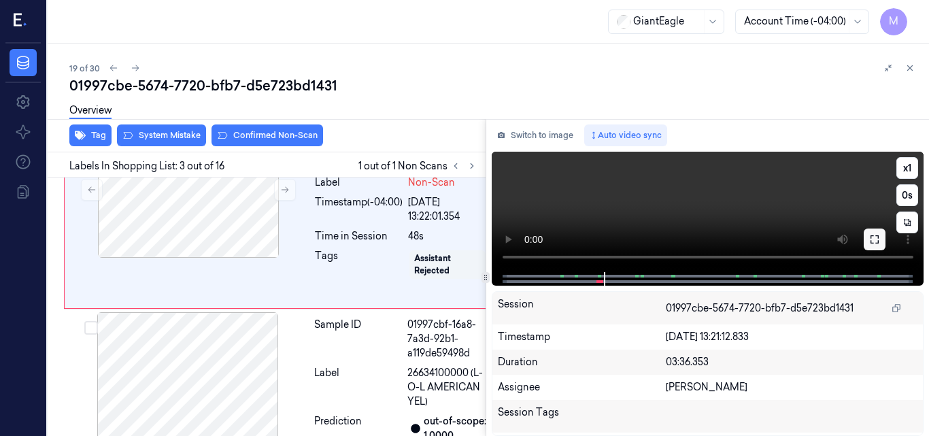
click at [873, 238] on icon at bounding box center [875, 239] width 11 height 11
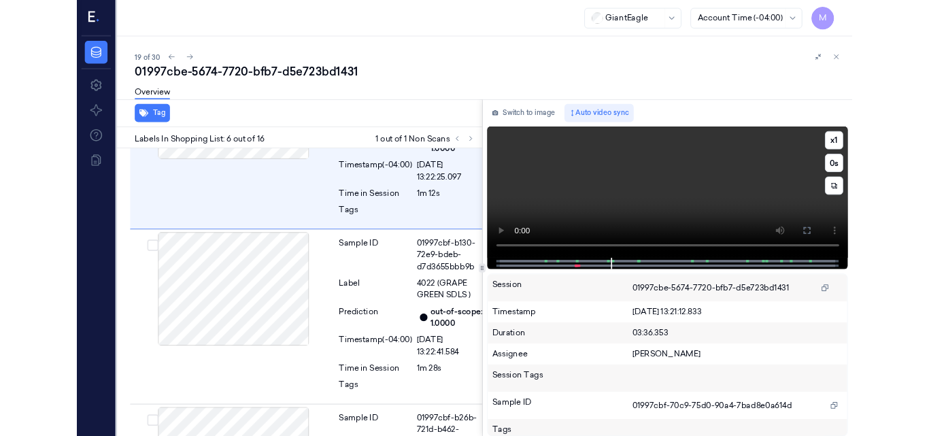
scroll to position [1204, 0]
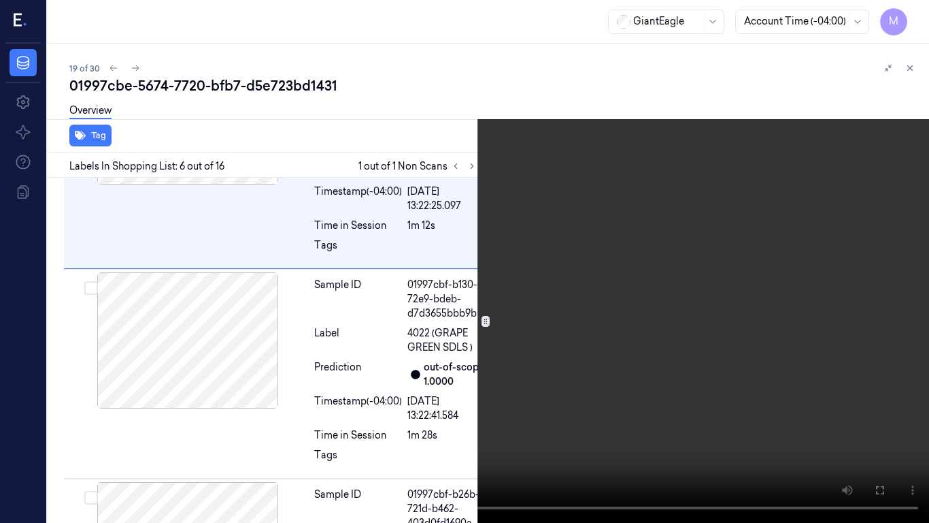
click at [631, 310] on video at bounding box center [464, 261] width 929 height 523
click at [0, 0] on icon at bounding box center [0, 0] width 0 height 0
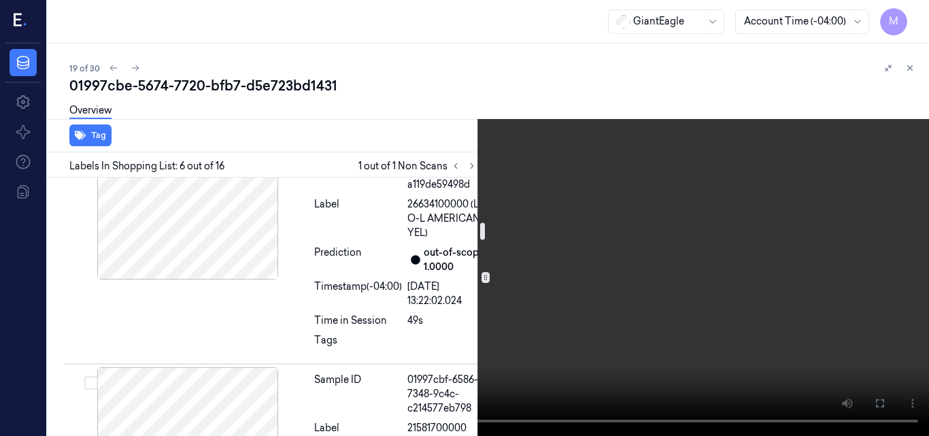
scroll to position [659, 0]
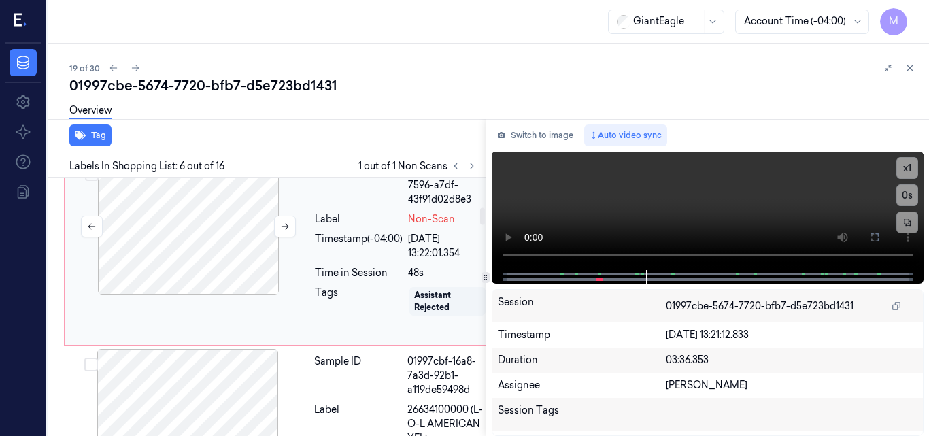
click at [220, 261] on div at bounding box center [188, 227] width 242 height 136
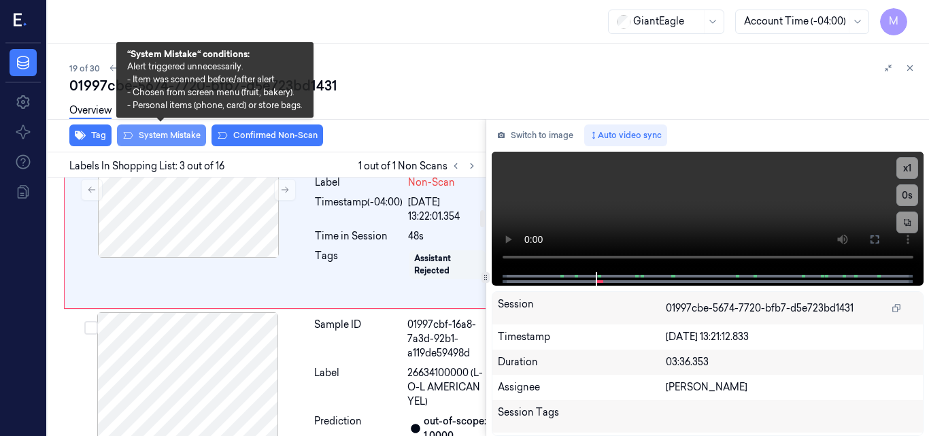
click at [181, 133] on button "System Mistake" at bounding box center [161, 136] width 89 height 22
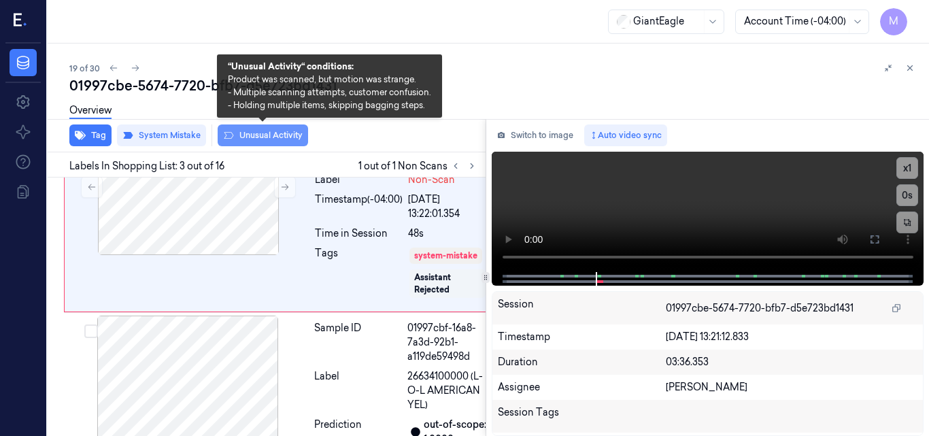
click at [268, 132] on button "Unusual Activity" at bounding box center [263, 136] width 90 height 22
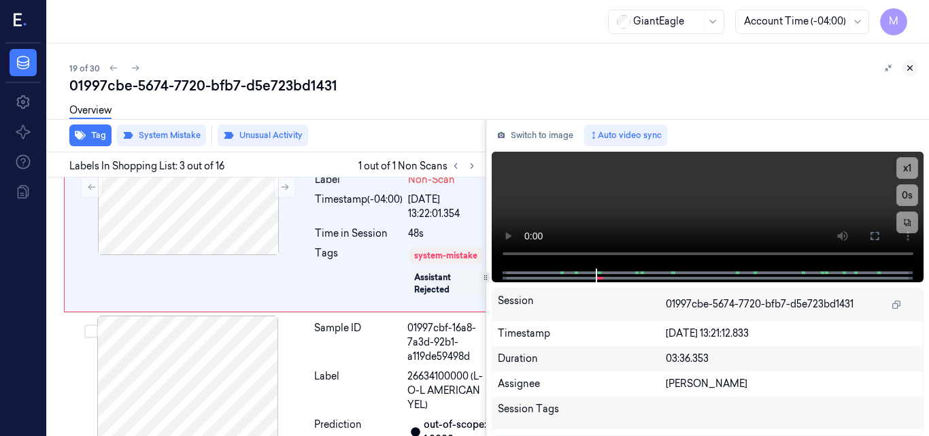
click at [910, 65] on icon at bounding box center [911, 68] width 10 height 10
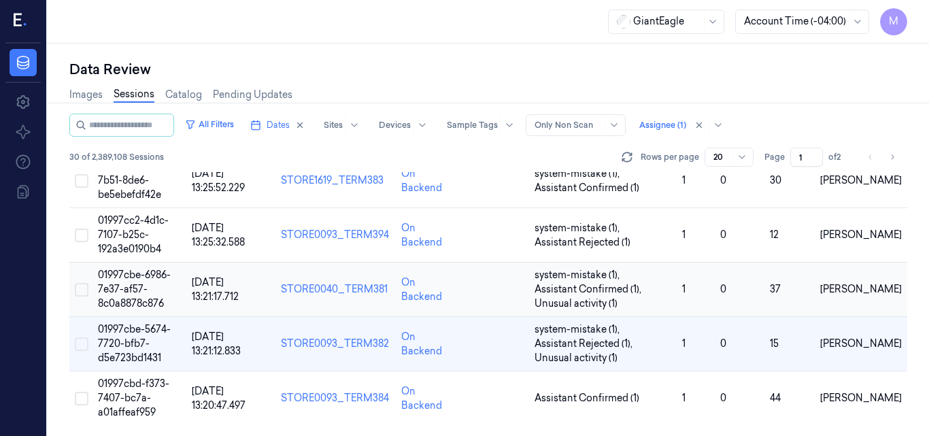
scroll to position [879, 0]
click at [138, 399] on span "01997cbd-f373-7407-bc7a-a01affeaf959" at bounding box center [133, 398] width 71 height 41
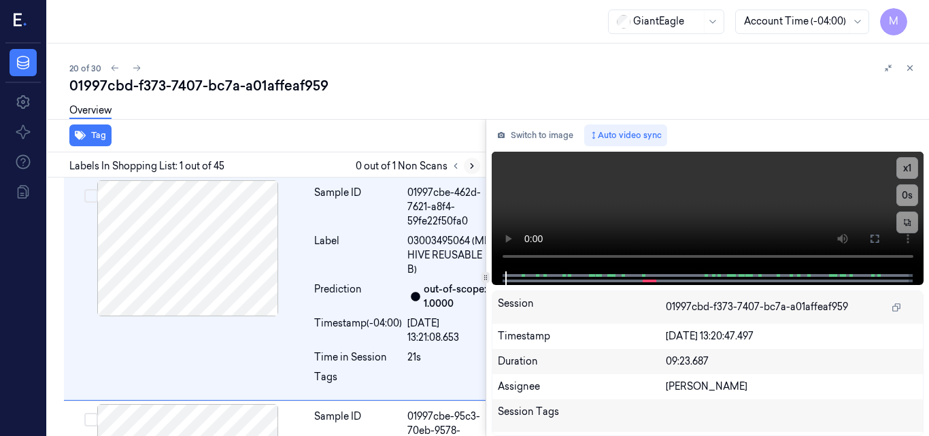
click at [472, 164] on icon at bounding box center [472, 166] width 3 height 5
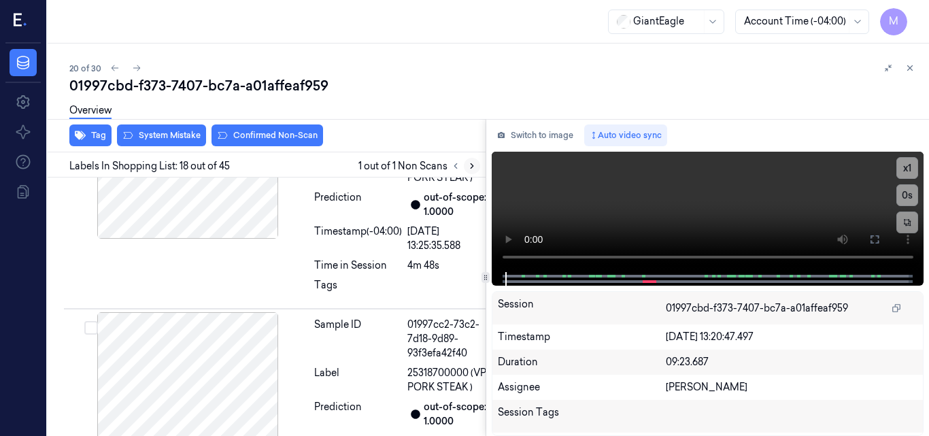
scroll to position [4264, 0]
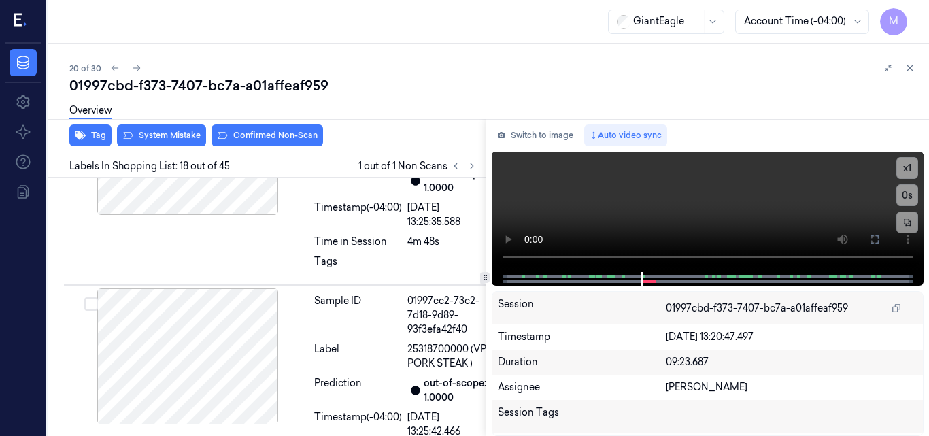
drag, startPoint x: 878, startPoint y: 239, endPoint x: 878, endPoint y: 298, distance: 59.2
click at [878, 239] on icon at bounding box center [875, 239] width 11 height 11
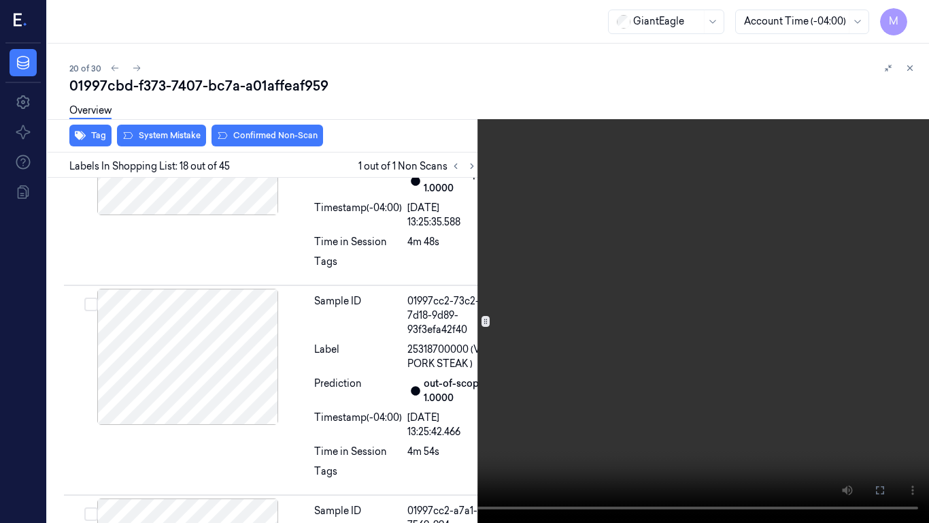
click at [0, 0] on icon at bounding box center [0, 0] width 0 height 0
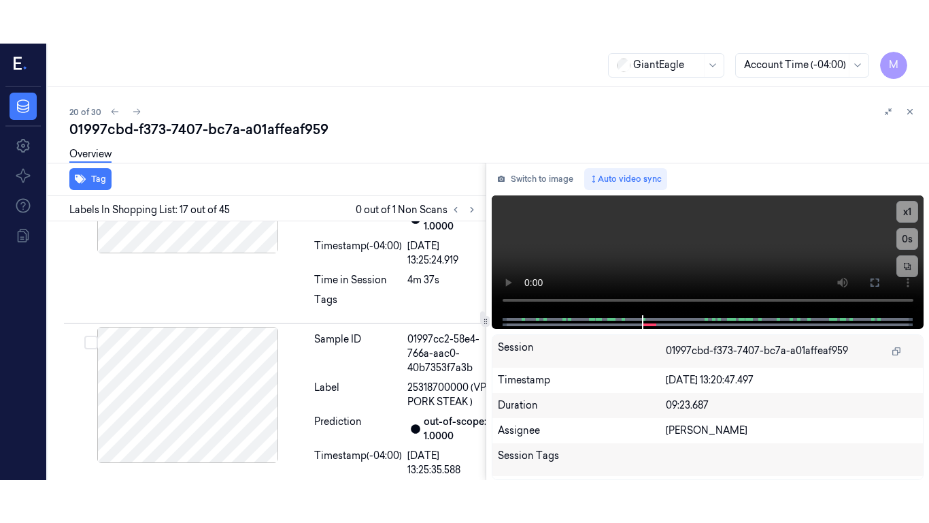
scroll to position [4036, 0]
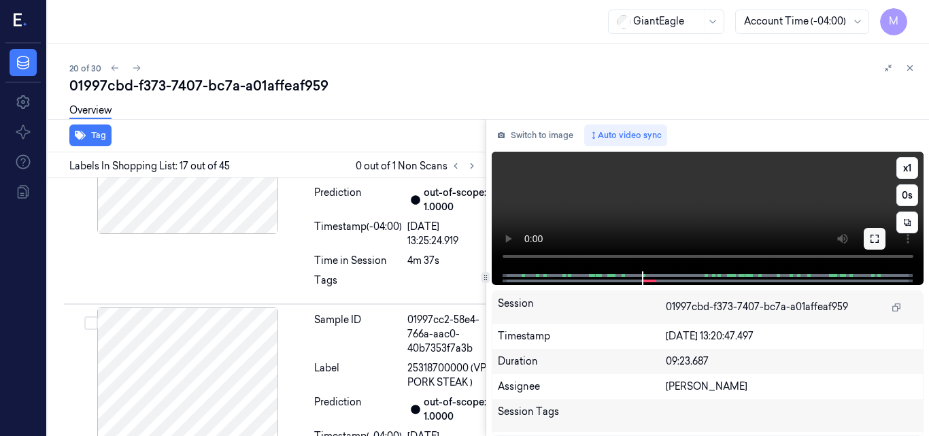
click at [873, 242] on icon at bounding box center [875, 238] width 11 height 11
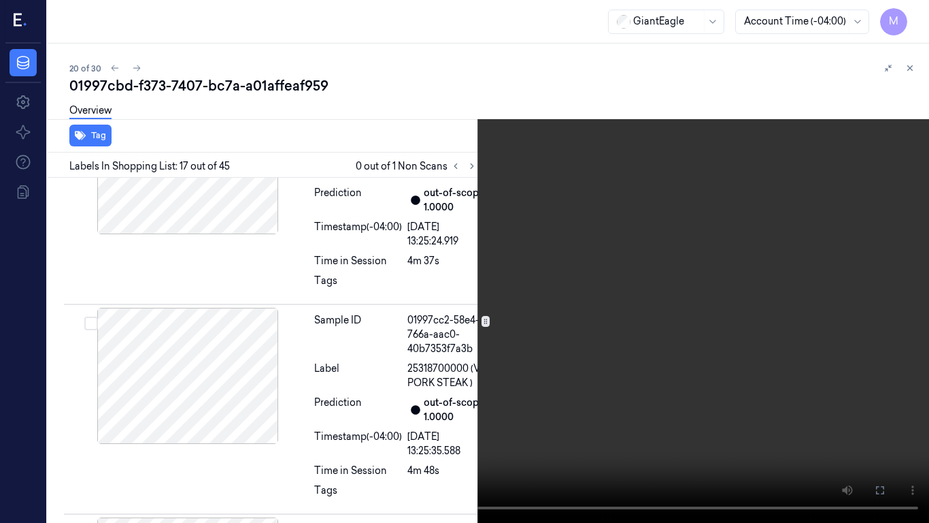
click at [532, 308] on video at bounding box center [464, 261] width 929 height 523
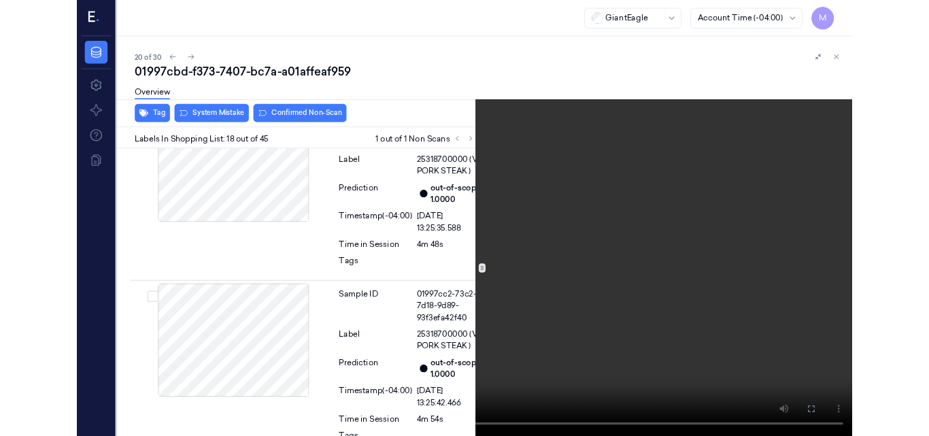
scroll to position [4221, 0]
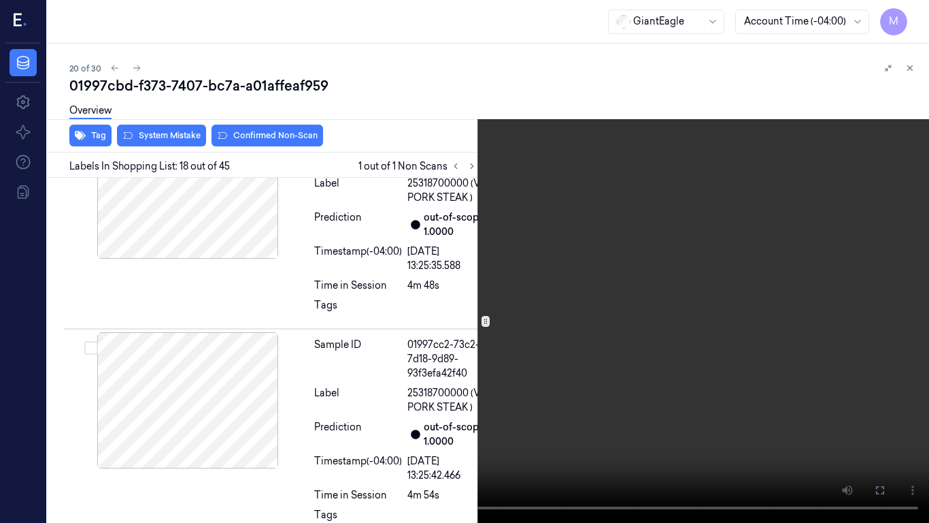
click at [532, 308] on video at bounding box center [464, 261] width 929 height 523
click at [0, 0] on icon at bounding box center [0, 0] width 0 height 0
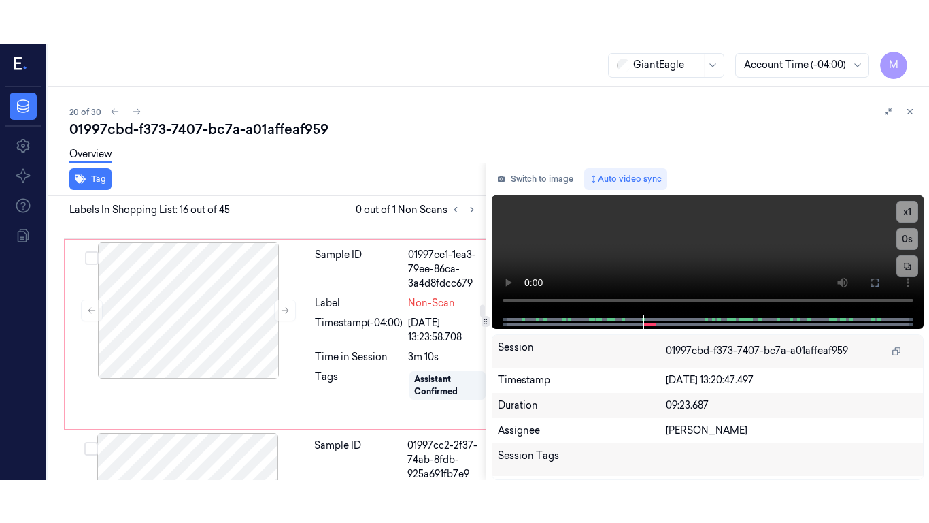
scroll to position [3783, 0]
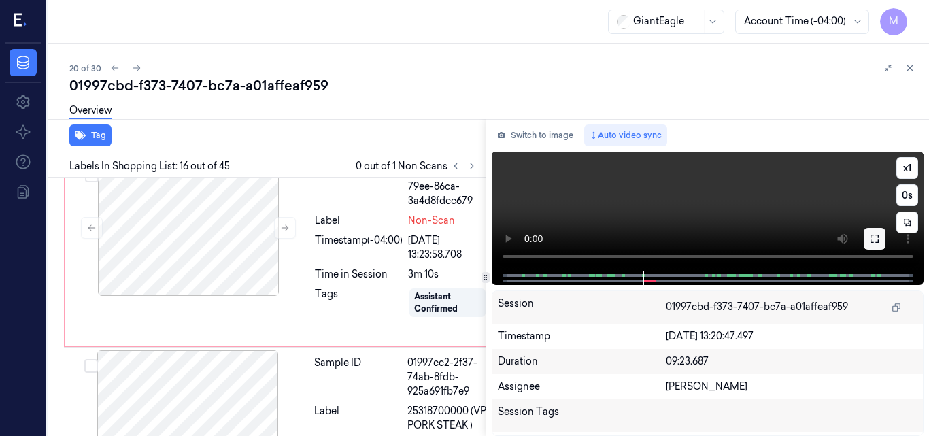
click at [878, 238] on icon at bounding box center [875, 238] width 11 height 11
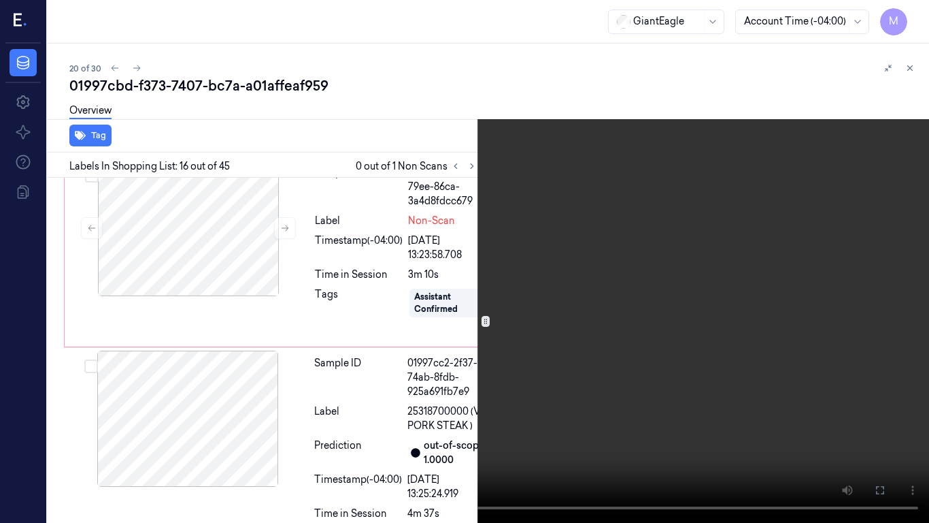
click at [0, 0] on icon at bounding box center [0, 0] width 0 height 0
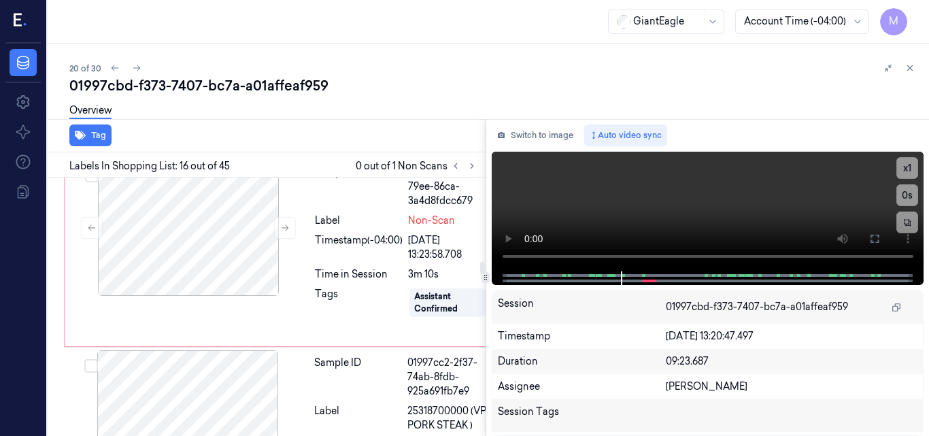
click at [872, 238] on icon at bounding box center [875, 238] width 11 height 11
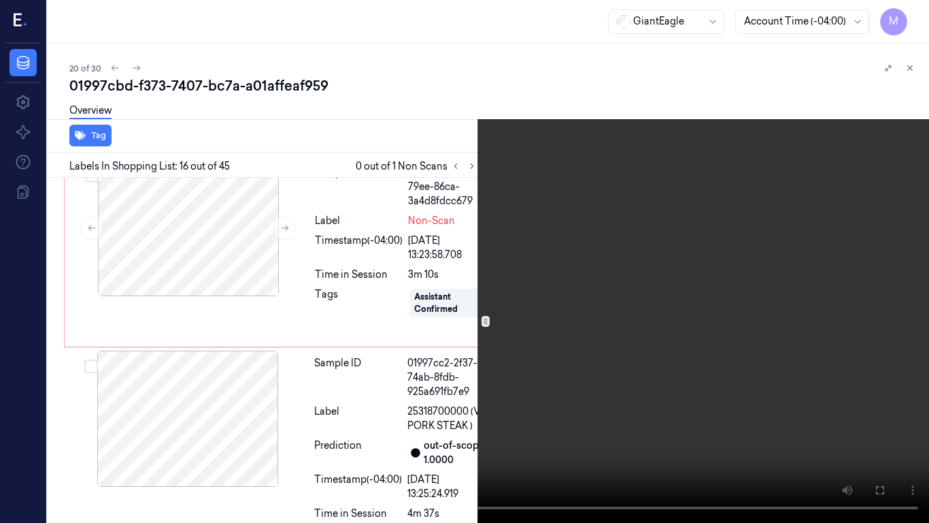
click at [467, 237] on video at bounding box center [464, 261] width 929 height 523
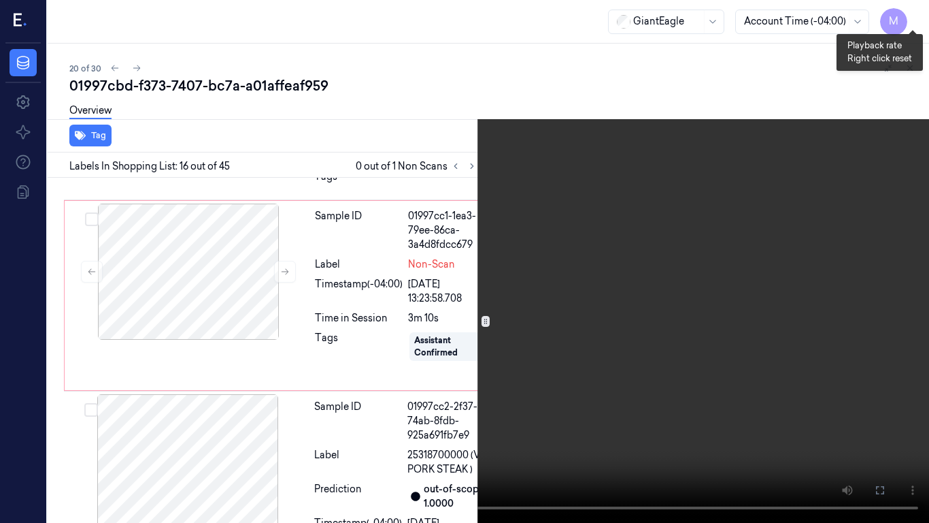
click at [908, 13] on button "x 1" at bounding box center [913, 16] width 22 height 22
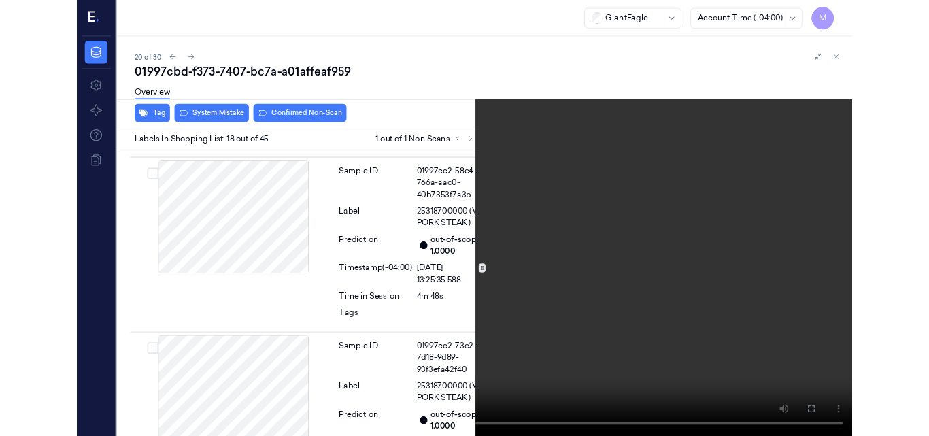
scroll to position [4221, 0]
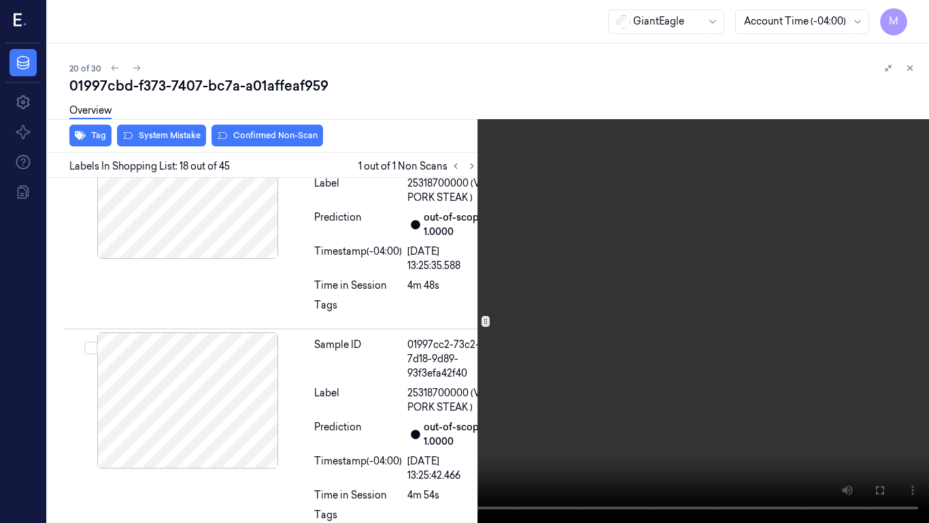
click at [628, 229] on video at bounding box center [464, 261] width 929 height 523
click at [0, 0] on icon at bounding box center [0, 0] width 0 height 0
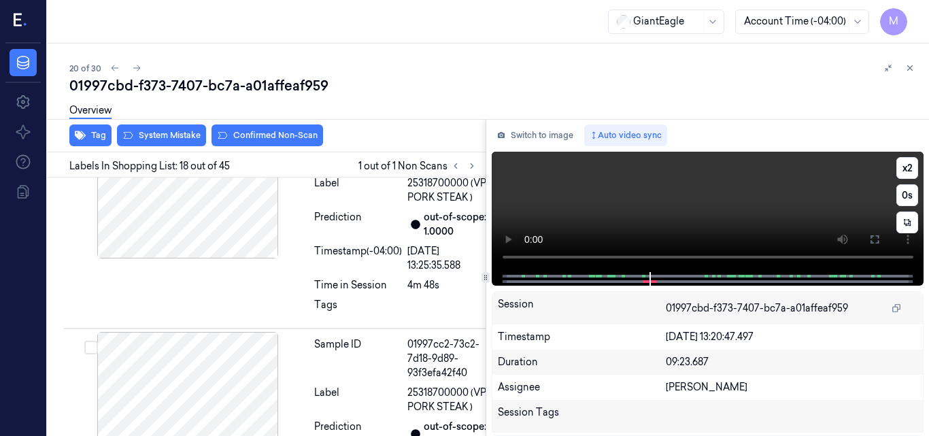
click at [729, 187] on video at bounding box center [708, 212] width 433 height 120
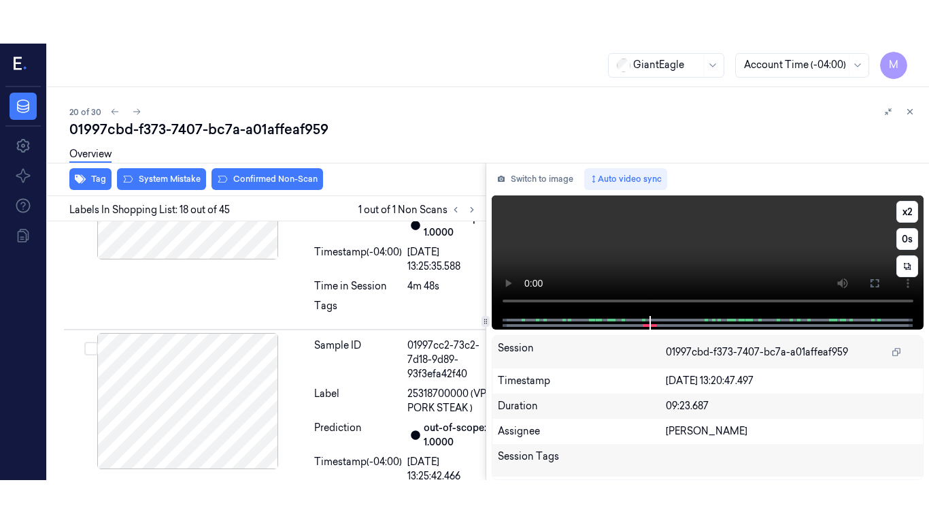
scroll to position [4264, 0]
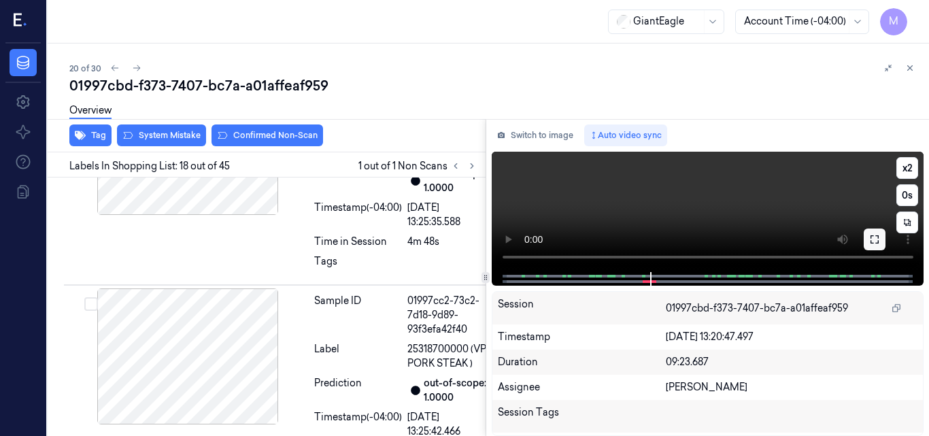
click at [878, 237] on icon at bounding box center [875, 239] width 11 height 11
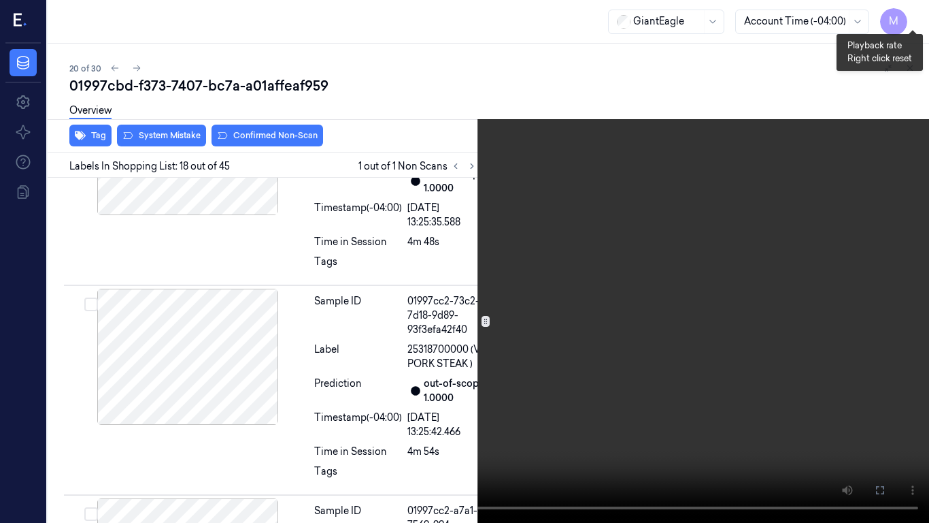
click at [912, 7] on button "x 2" at bounding box center [913, 16] width 22 height 22
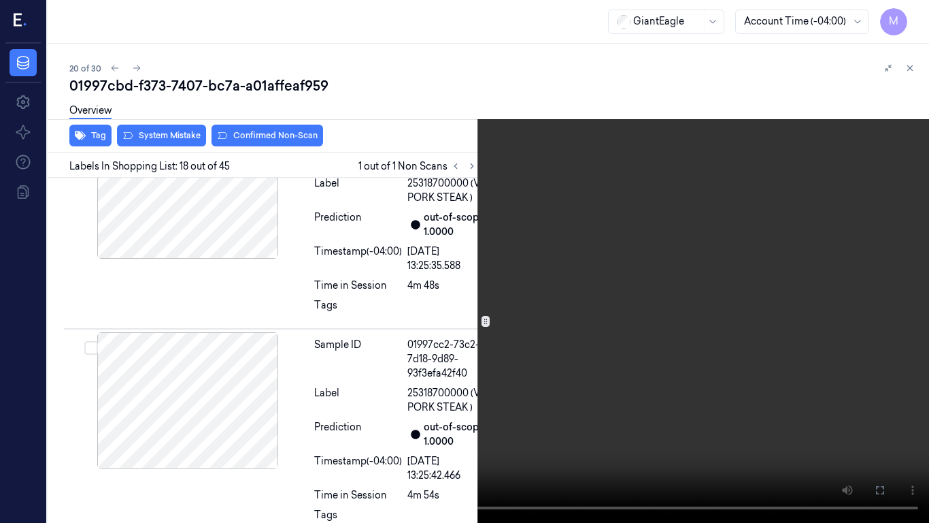
click at [592, 278] on video at bounding box center [464, 261] width 929 height 523
click at [920, 19] on button "x 4" at bounding box center [913, 16] width 22 height 22
click at [706, 152] on video at bounding box center [464, 261] width 929 height 523
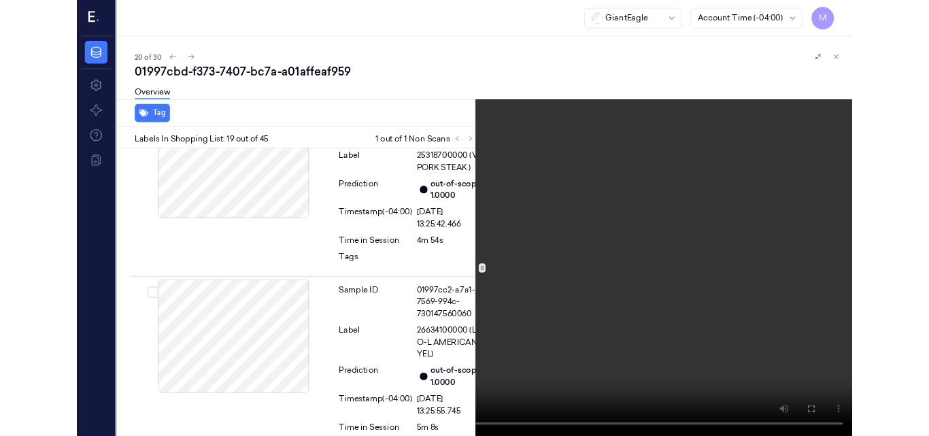
scroll to position [4442, 0]
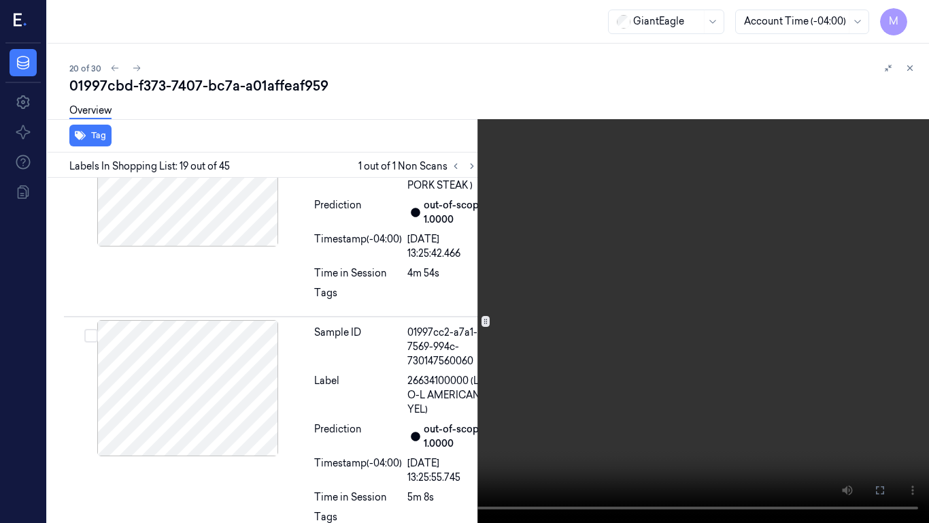
click at [700, 298] on video at bounding box center [464, 261] width 929 height 523
click at [0, 0] on icon at bounding box center [0, 0] width 0 height 0
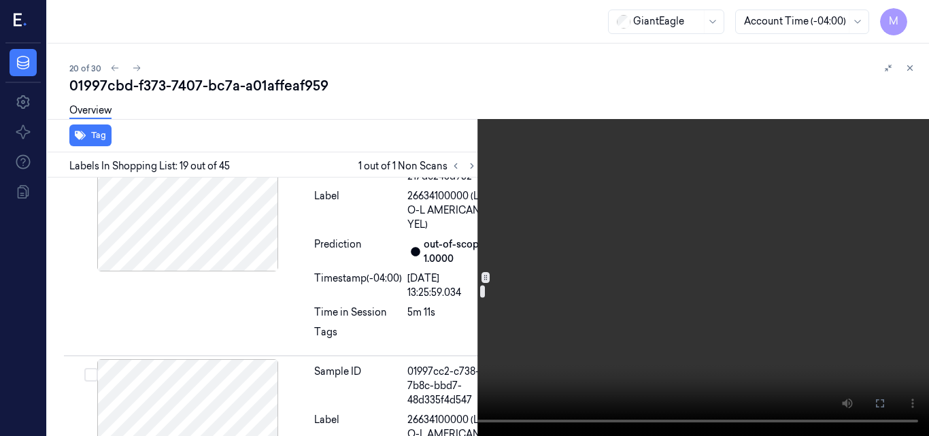
scroll to position [4919, 0]
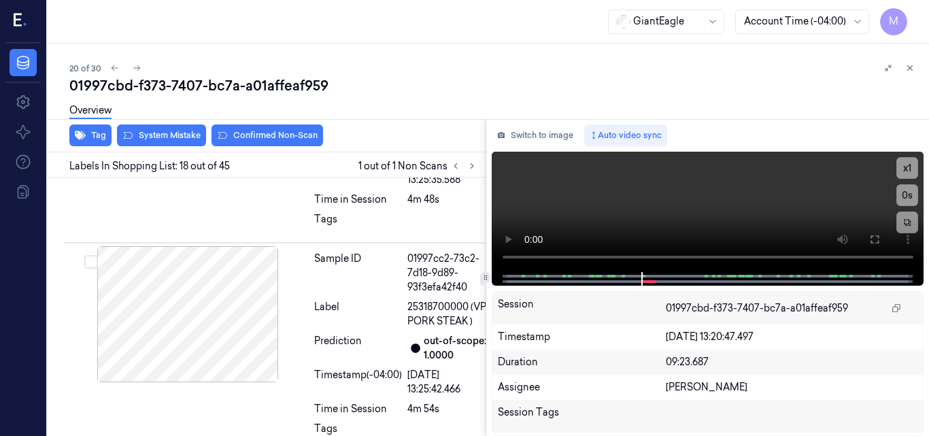
scroll to position [4264, 0]
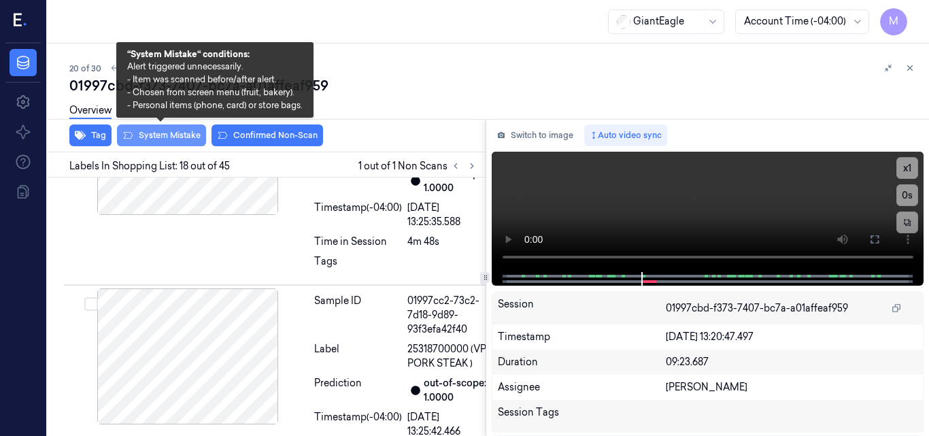
click at [176, 131] on button "System Mistake" at bounding box center [161, 136] width 89 height 22
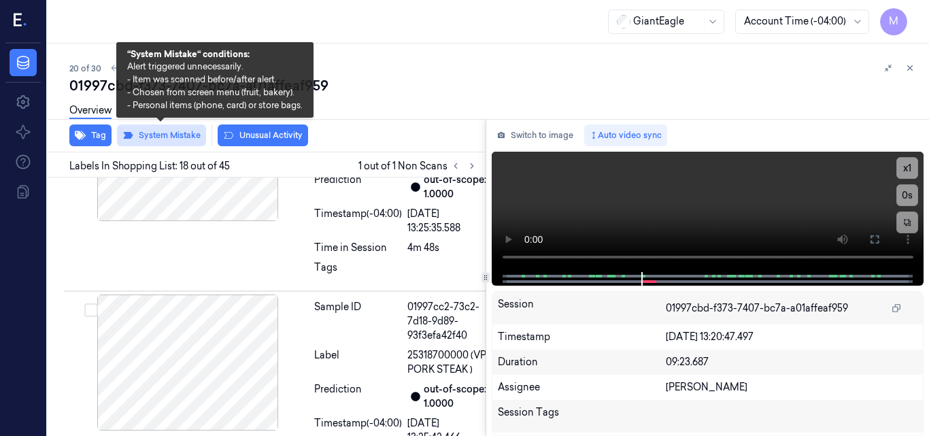
scroll to position [4267, 0]
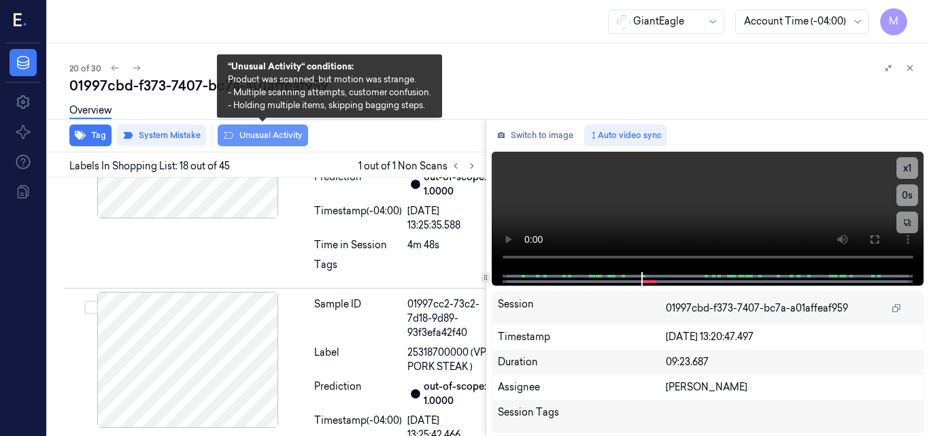
click at [270, 135] on button "Unusual Activity" at bounding box center [263, 136] width 90 height 22
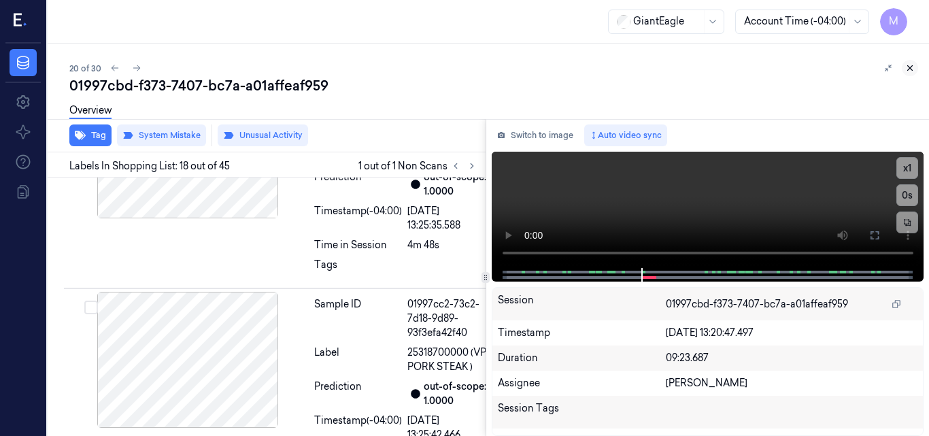
click at [912, 66] on icon at bounding box center [910, 68] width 5 height 5
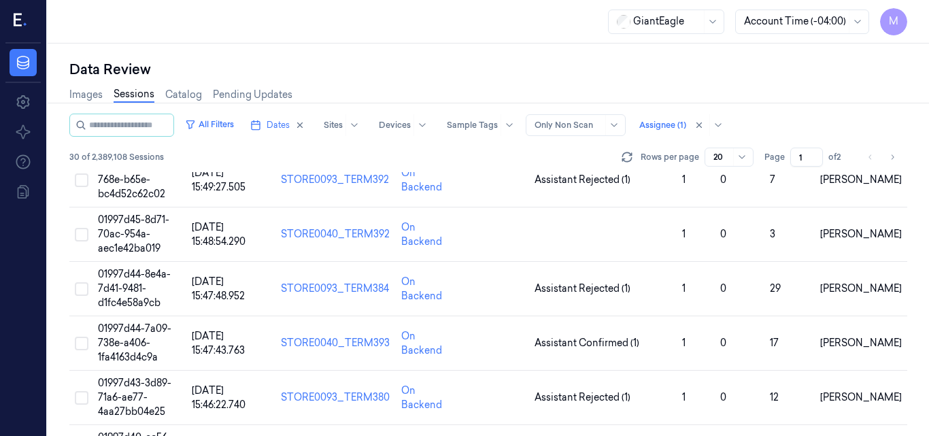
scroll to position [879, 0]
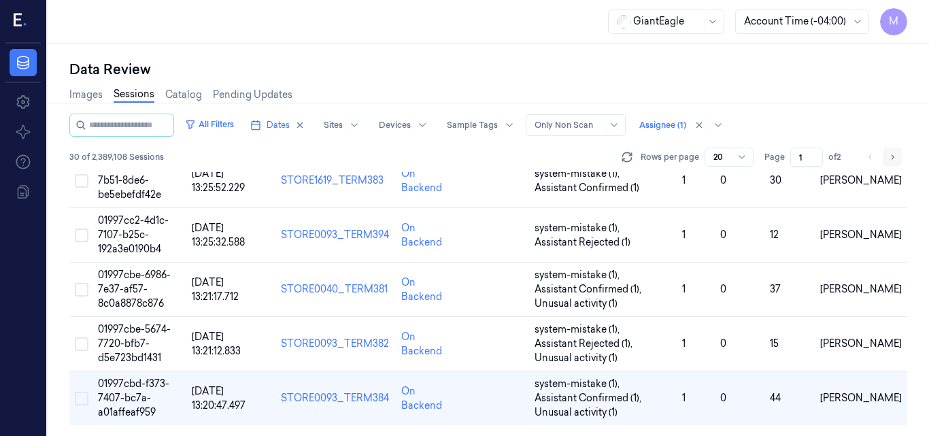
click at [894, 159] on icon "Go to next page" at bounding box center [893, 157] width 8 height 11
type input "2"
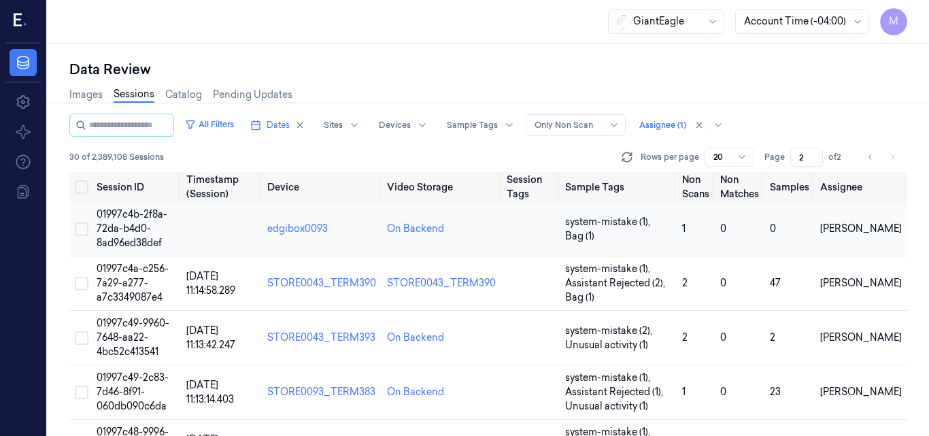
click at [132, 227] on span "01997c4b-2f8a-72da-b4d0-8ad96ed38def" at bounding box center [132, 228] width 71 height 41
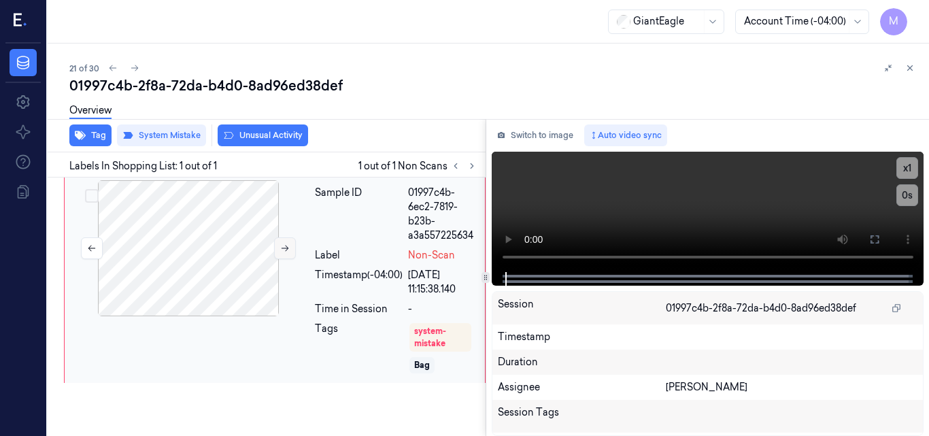
click at [284, 242] on button at bounding box center [285, 248] width 22 height 22
click at [912, 68] on icon at bounding box center [911, 68] width 10 height 10
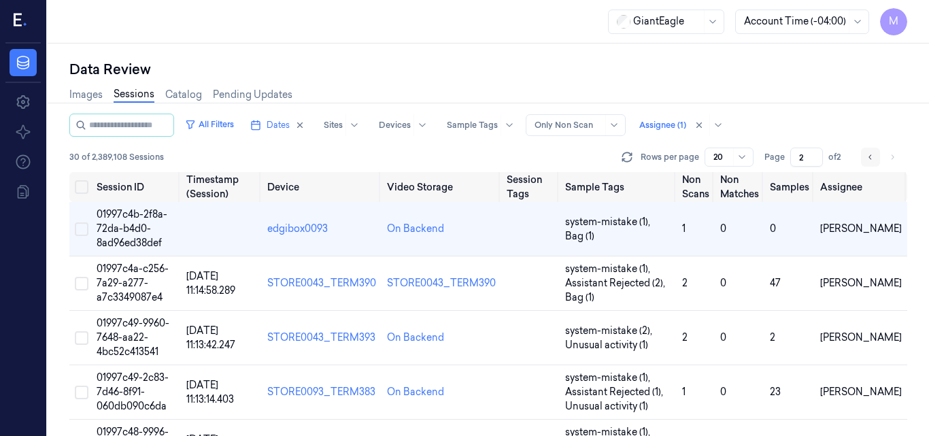
click at [871, 156] on icon "Go to previous page" at bounding box center [870, 156] width 3 height 5
type input "1"
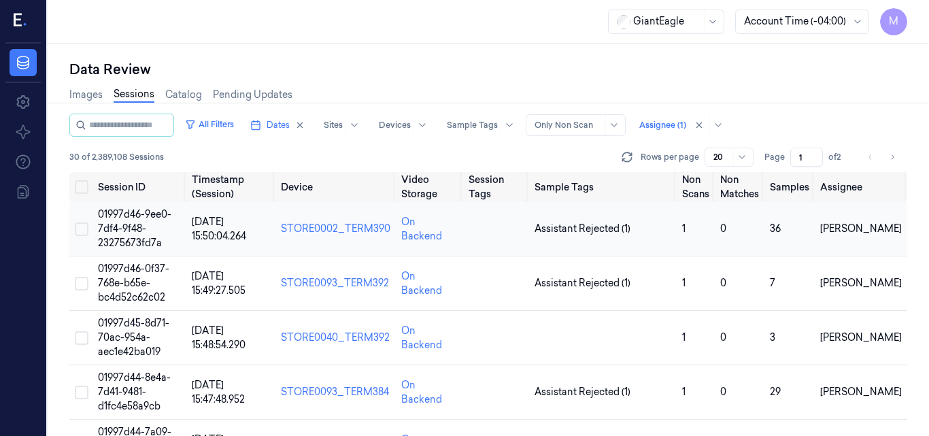
click at [141, 222] on td "01997d46-9ee0-7df4-9f48-23275673fd7a" at bounding box center [140, 229] width 94 height 54
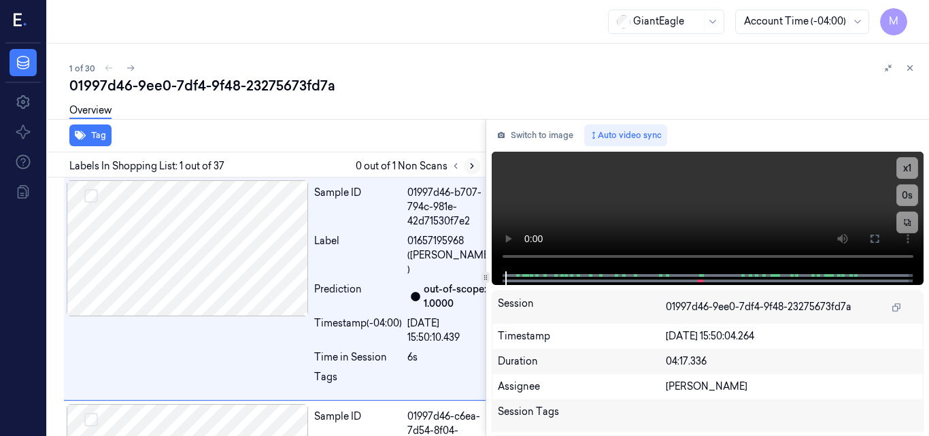
click at [469, 168] on icon at bounding box center [472, 166] width 10 height 10
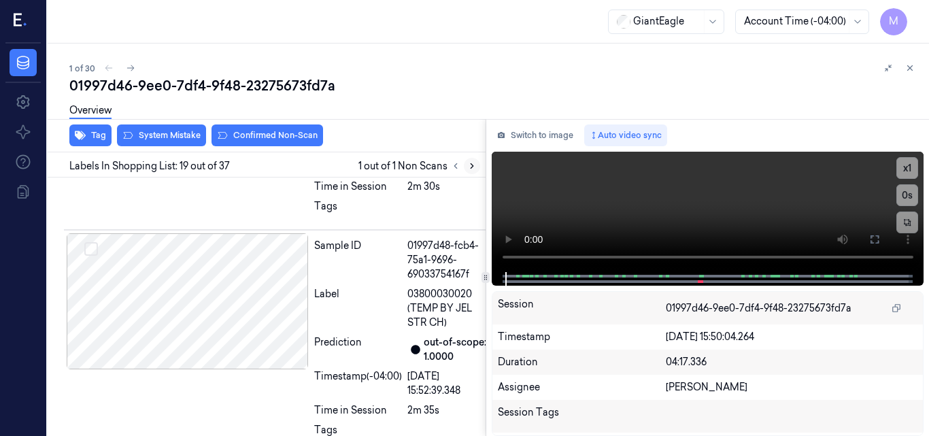
scroll to position [4502, 0]
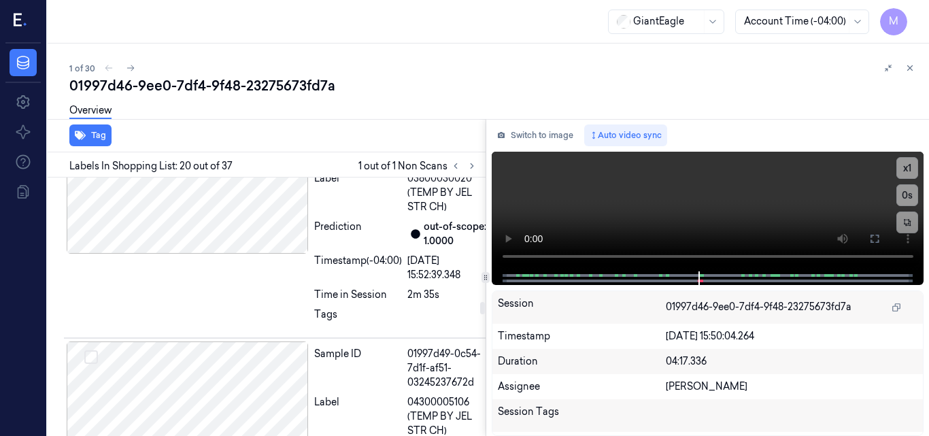
scroll to position [4534, 0]
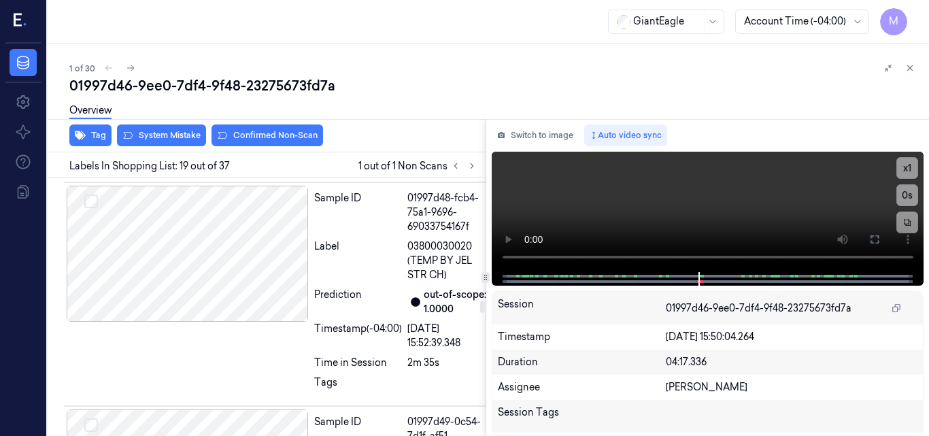
scroll to position [4502, 0]
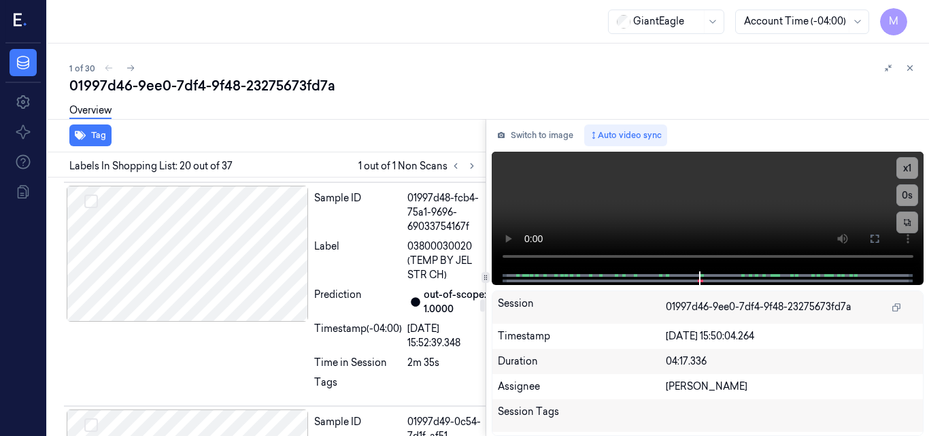
scroll to position [4398, 0]
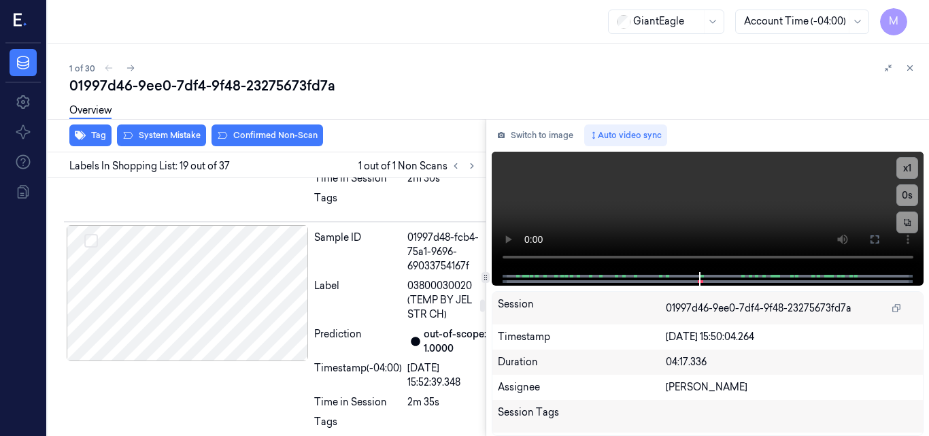
scroll to position [4502, 0]
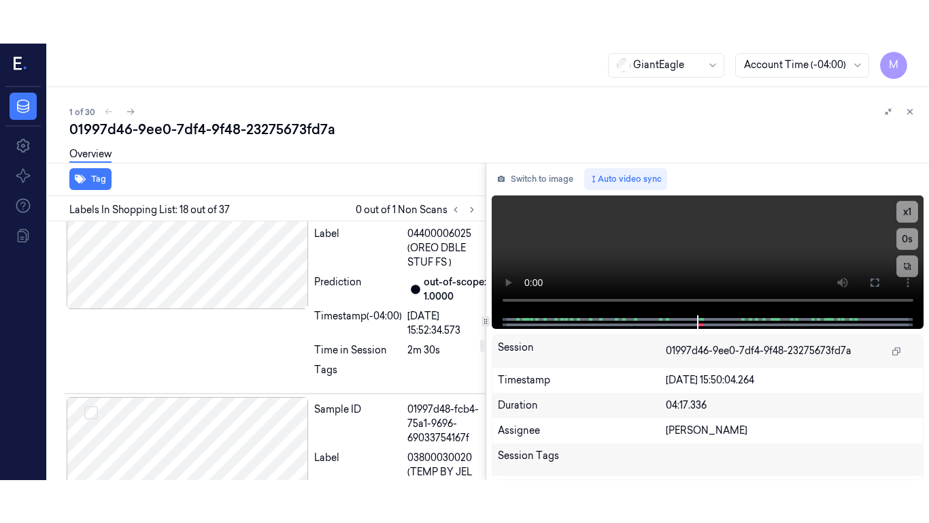
scroll to position [4288, 0]
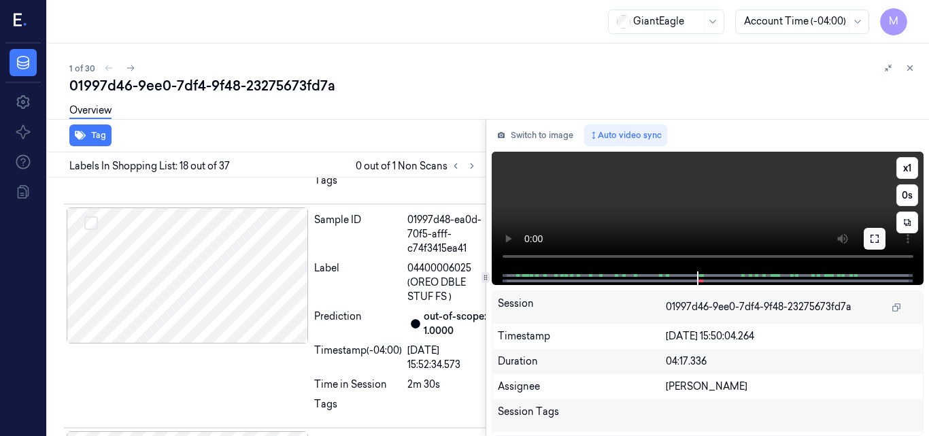
click at [872, 237] on icon at bounding box center [875, 238] width 11 height 11
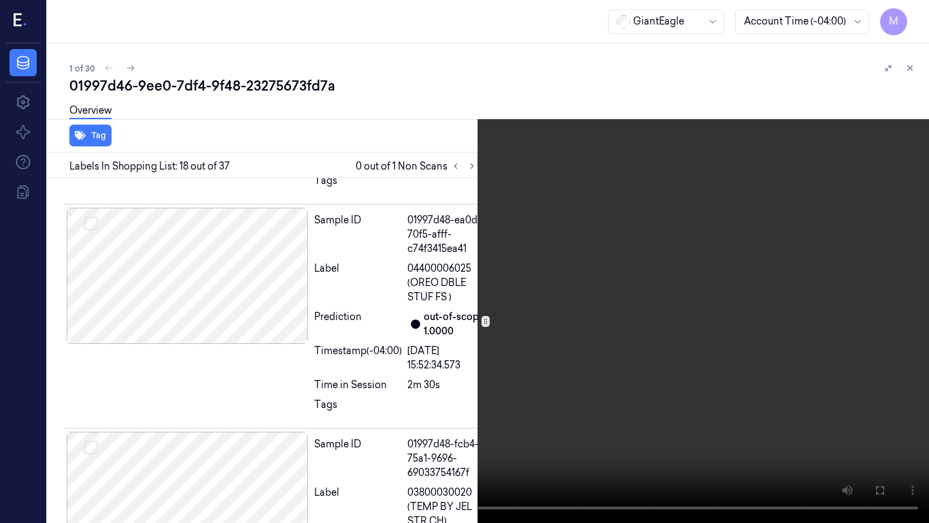
click at [483, 218] on video at bounding box center [464, 261] width 929 height 523
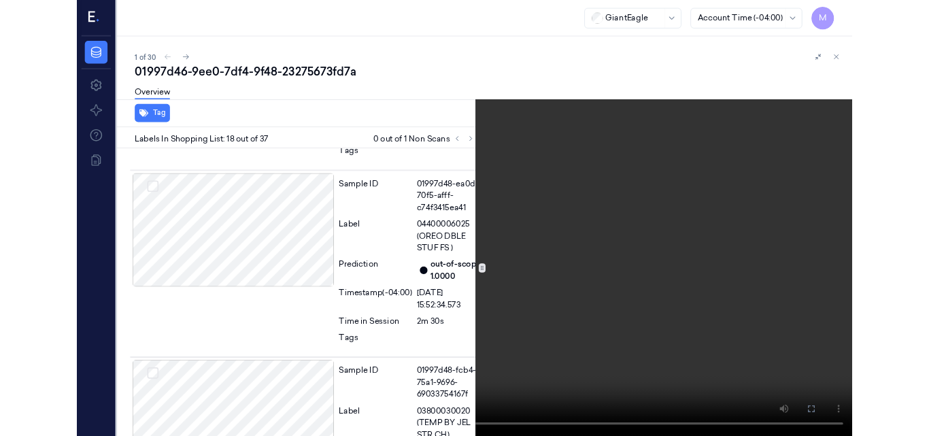
scroll to position [4244, 0]
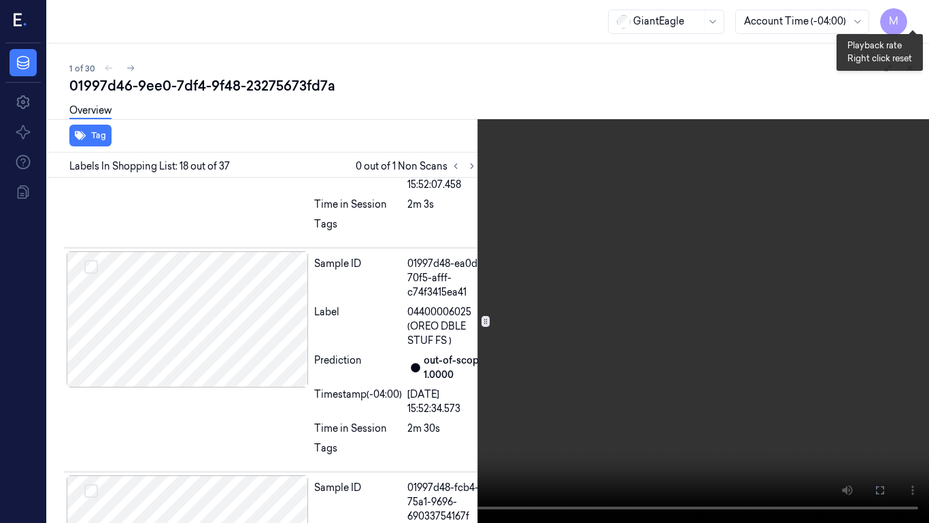
click at [917, 16] on button "x 1" at bounding box center [913, 16] width 22 height 22
click at [318, 157] on video at bounding box center [464, 261] width 929 height 523
click at [0, 0] on icon at bounding box center [0, 0] width 0 height 0
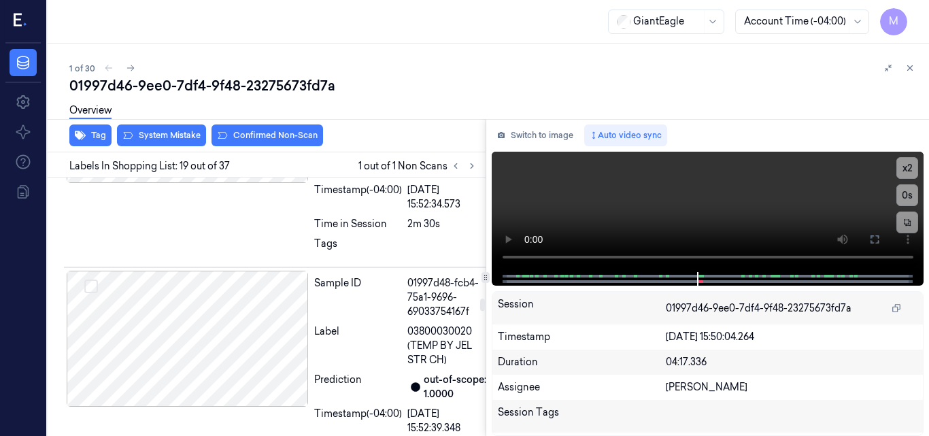
scroll to position [4502, 0]
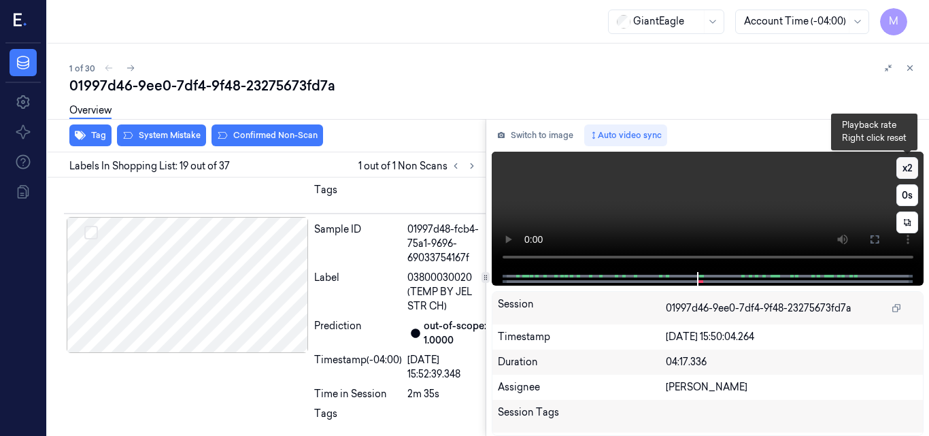
click at [906, 171] on button "x 2" at bounding box center [908, 168] width 22 height 22
click at [906, 171] on button "x 4" at bounding box center [908, 168] width 22 height 22
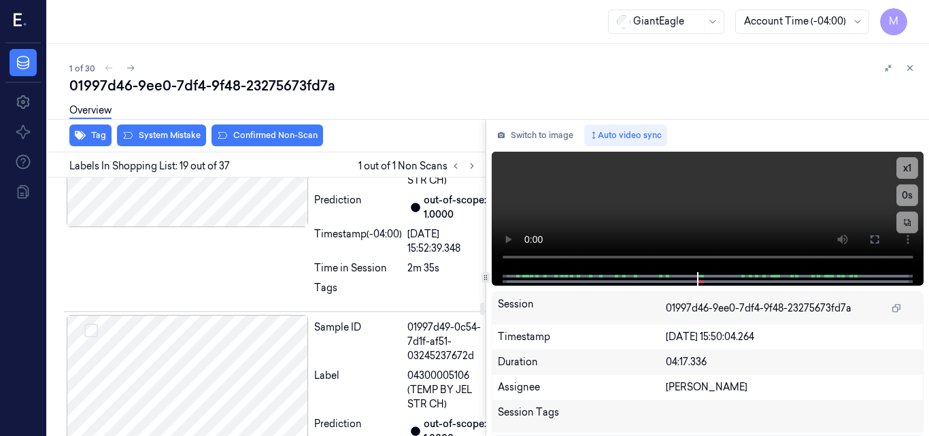
scroll to position [4570, 0]
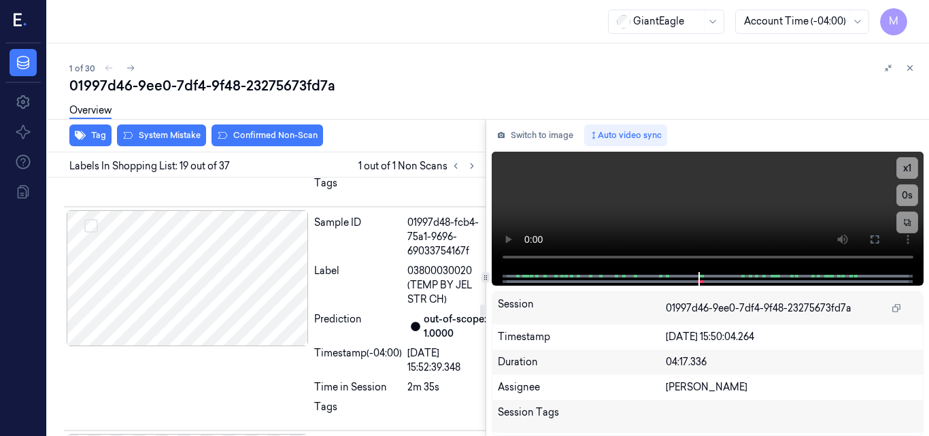
scroll to position [4502, 0]
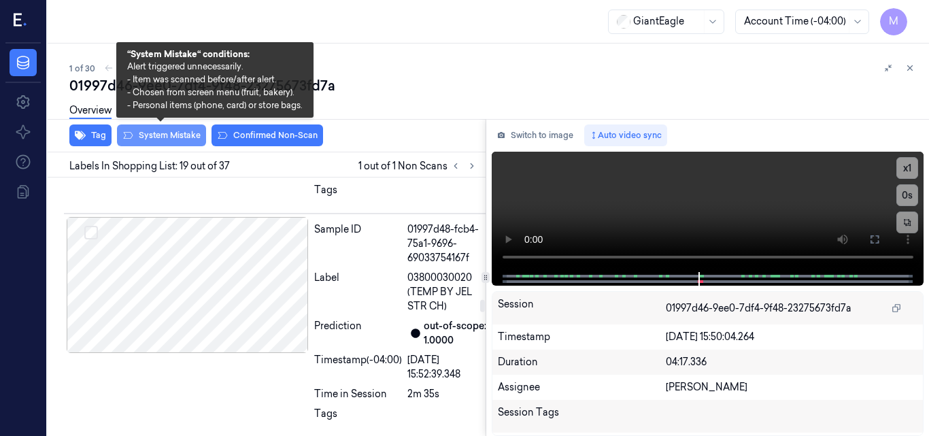
click at [169, 143] on button "System Mistake" at bounding box center [161, 136] width 89 height 22
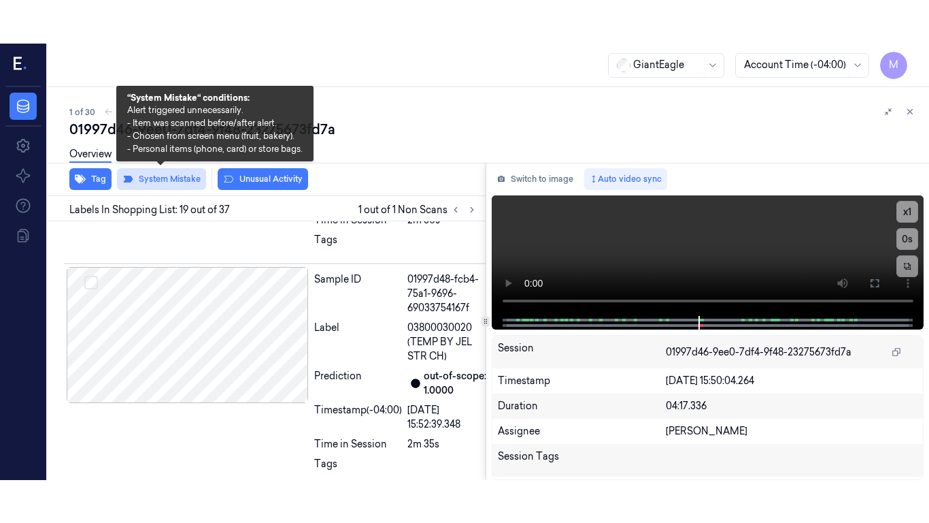
scroll to position [4505, 0]
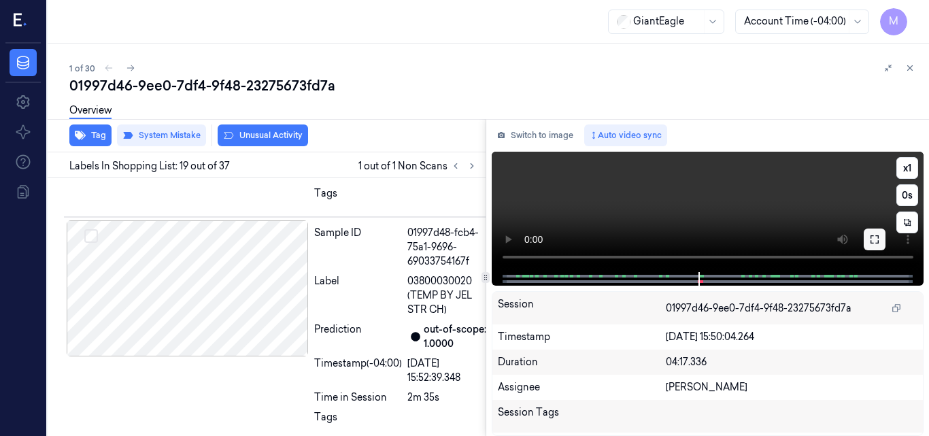
click at [872, 244] on icon at bounding box center [875, 239] width 8 height 8
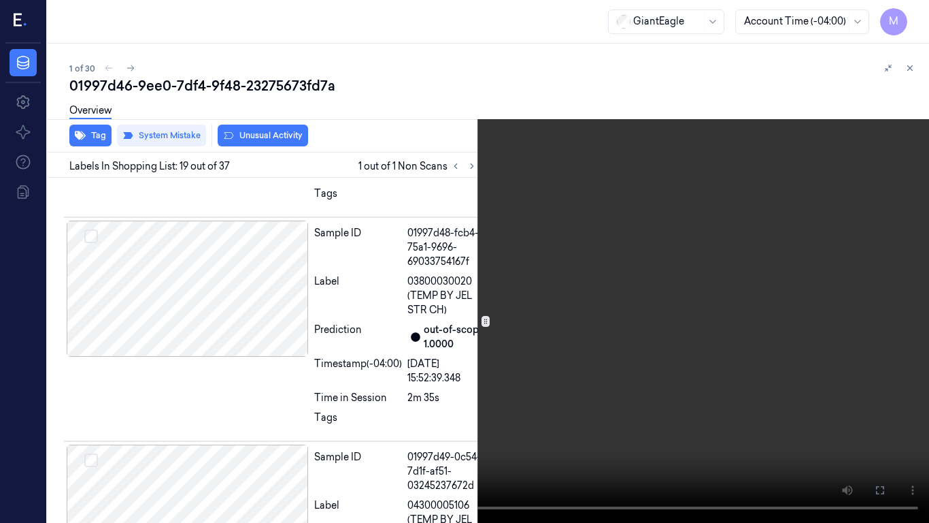
click at [496, 414] on video at bounding box center [464, 261] width 929 height 523
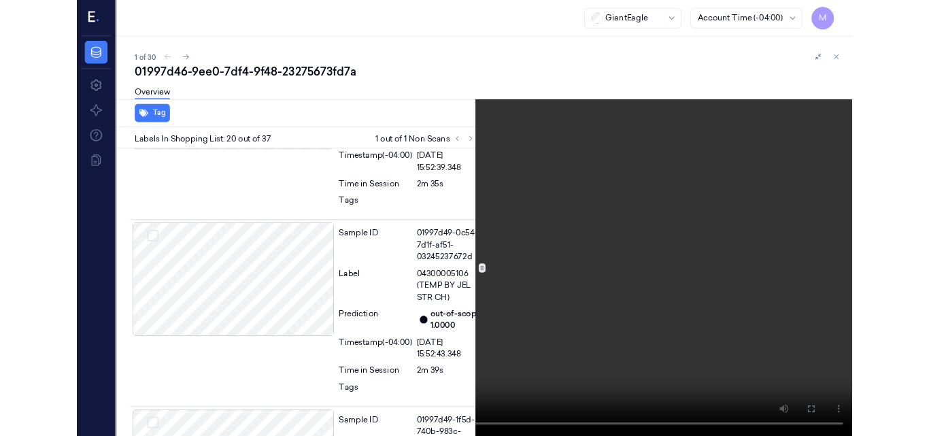
scroll to position [4701, 0]
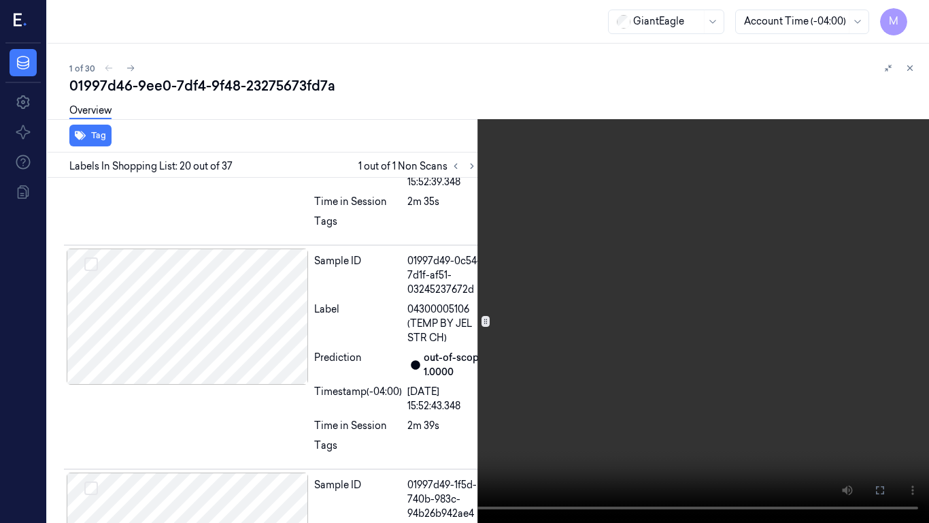
click at [648, 326] on video at bounding box center [464, 261] width 929 height 523
click at [519, 213] on video at bounding box center [464, 261] width 929 height 523
click at [913, 20] on button "x 1" at bounding box center [913, 16] width 22 height 22
click at [554, 179] on video at bounding box center [464, 261] width 929 height 523
drag, startPoint x: 874, startPoint y: 481, endPoint x: 873, endPoint y: 422, distance: 59.2
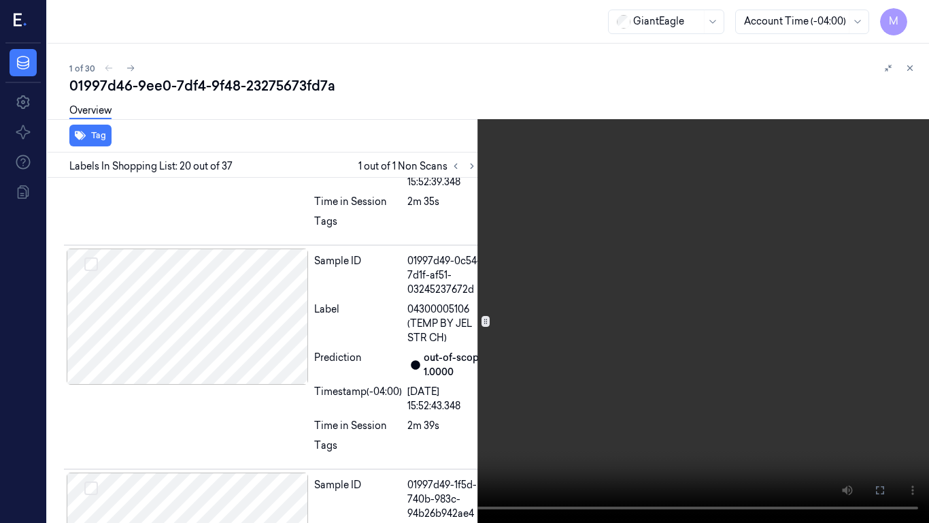
click at [0, 0] on button at bounding box center [0, 0] width 0 height 0
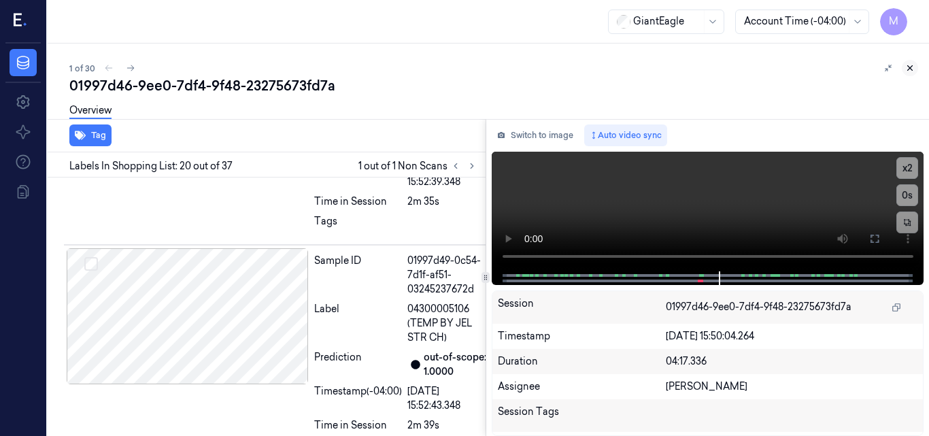
click at [915, 67] on button at bounding box center [910, 68] width 16 height 16
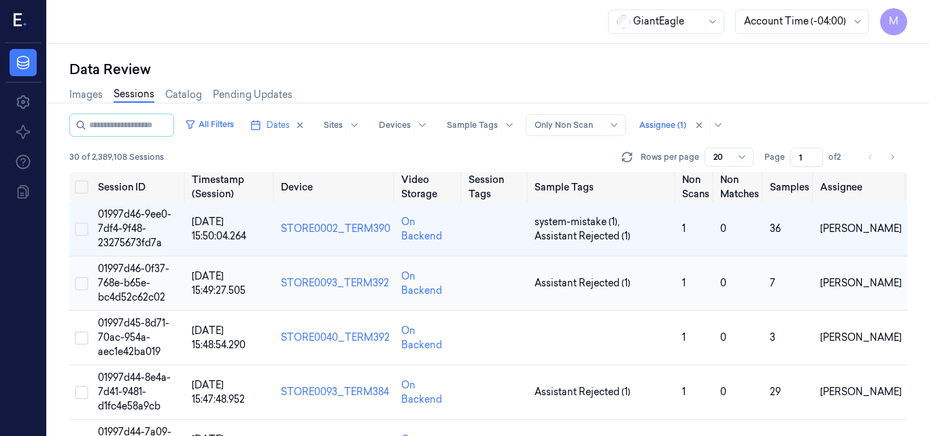
click at [142, 271] on span "01997d46-0f37-768e-b65e-bc4d52c62c02" at bounding box center [133, 283] width 71 height 41
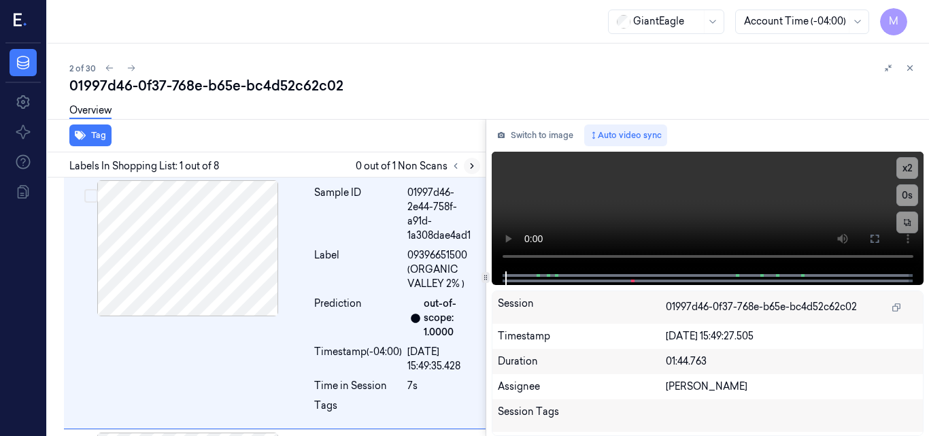
click at [472, 162] on icon at bounding box center [472, 166] width 10 height 10
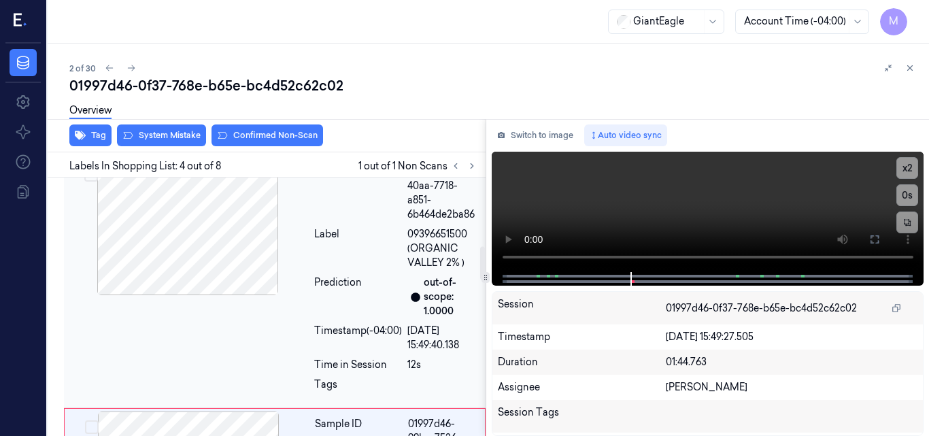
scroll to position [662, 0]
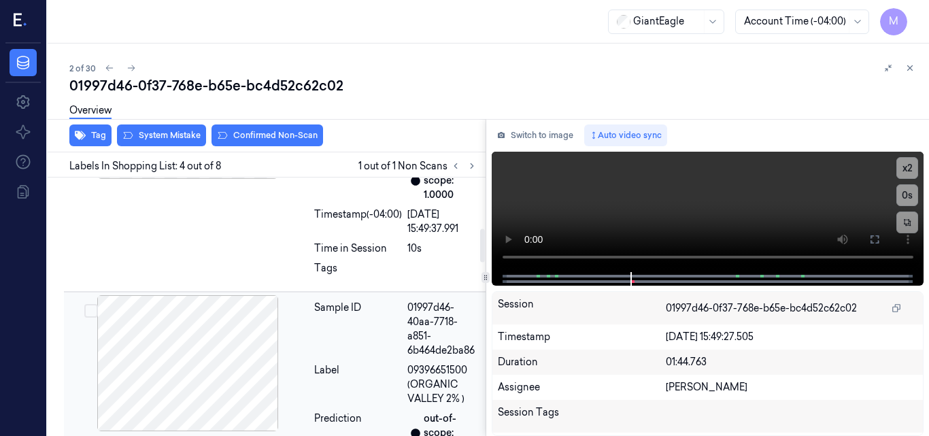
click at [205, 322] on div at bounding box center [188, 363] width 242 height 136
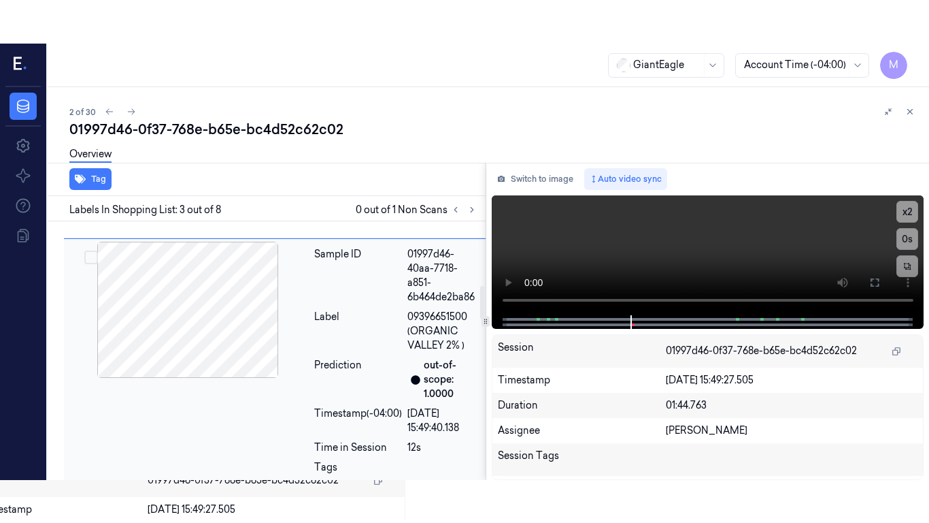
scroll to position [501, 0]
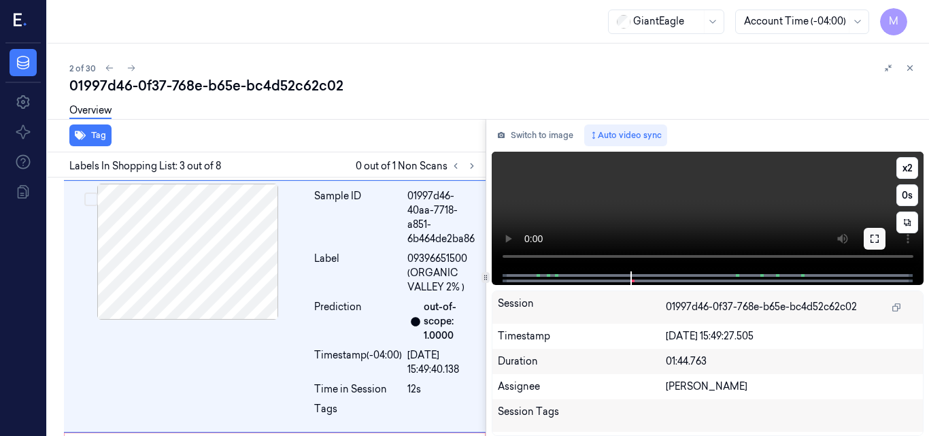
click at [876, 240] on icon at bounding box center [875, 238] width 11 height 11
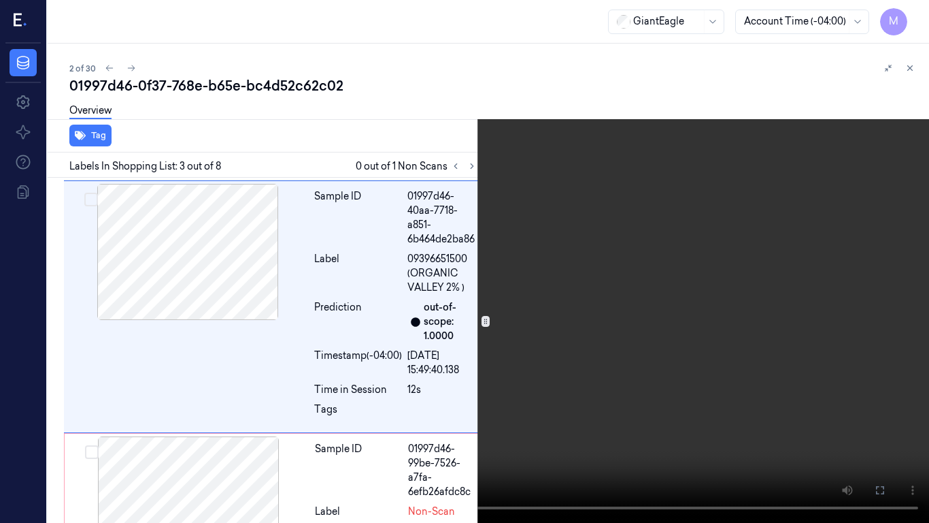
click at [672, 256] on video at bounding box center [464, 261] width 929 height 523
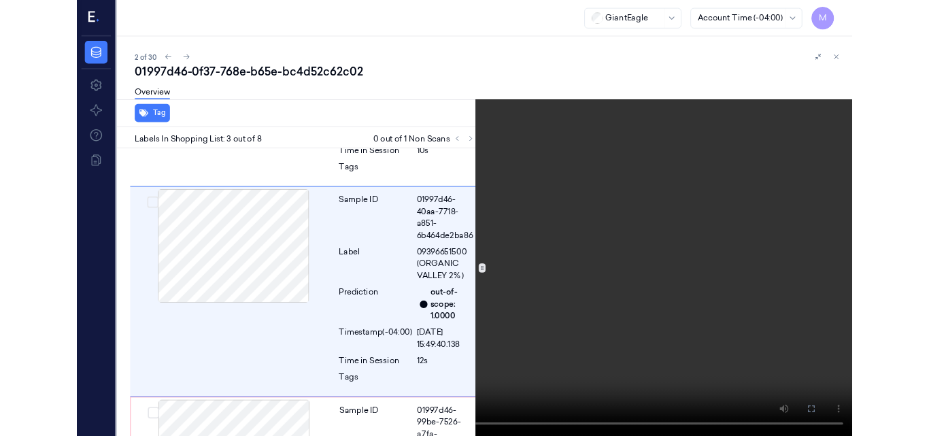
scroll to position [458, 0]
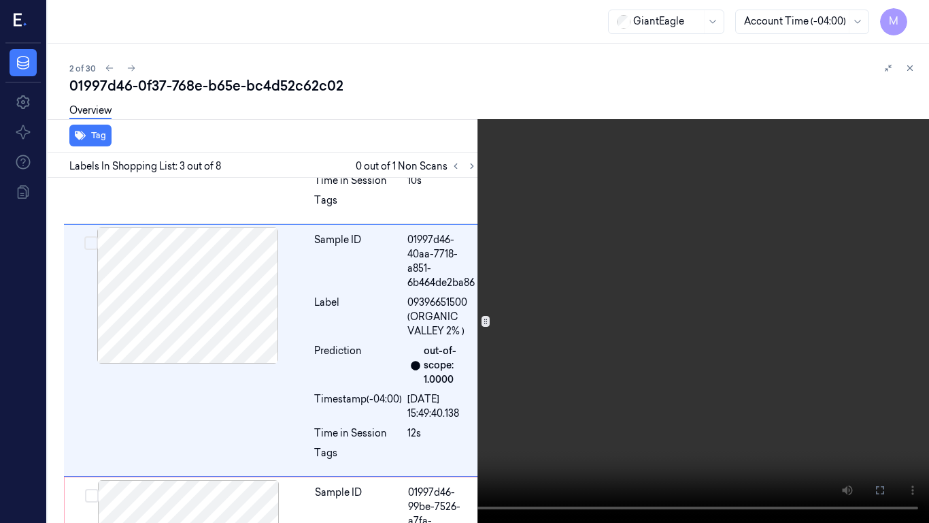
click at [672, 256] on video at bounding box center [464, 261] width 929 height 523
click at [0, 0] on icon at bounding box center [0, 0] width 0 height 0
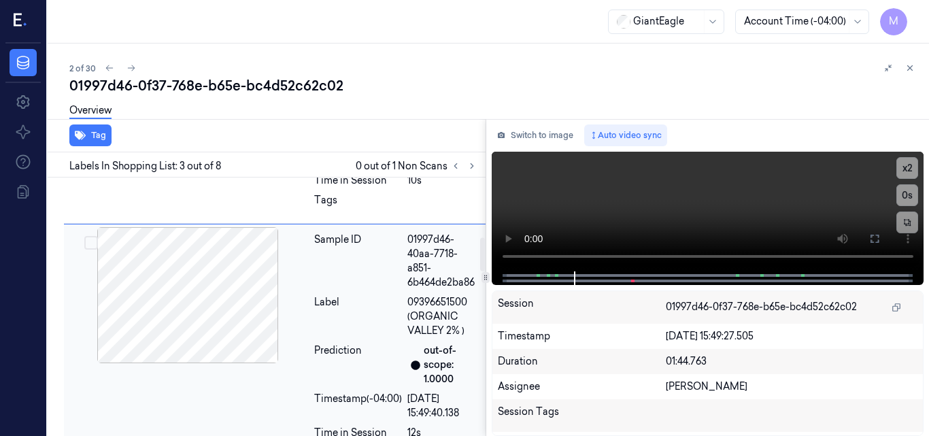
click at [231, 290] on div at bounding box center [188, 295] width 242 height 136
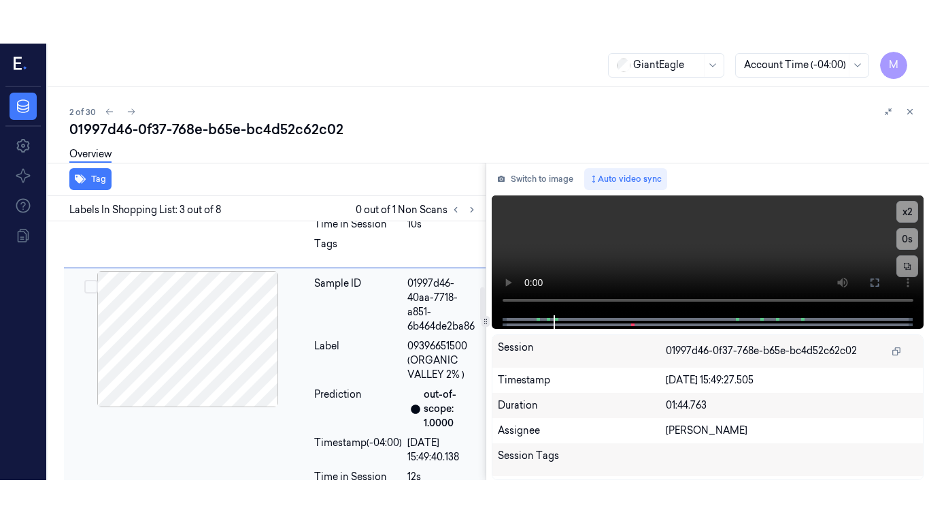
scroll to position [501, 0]
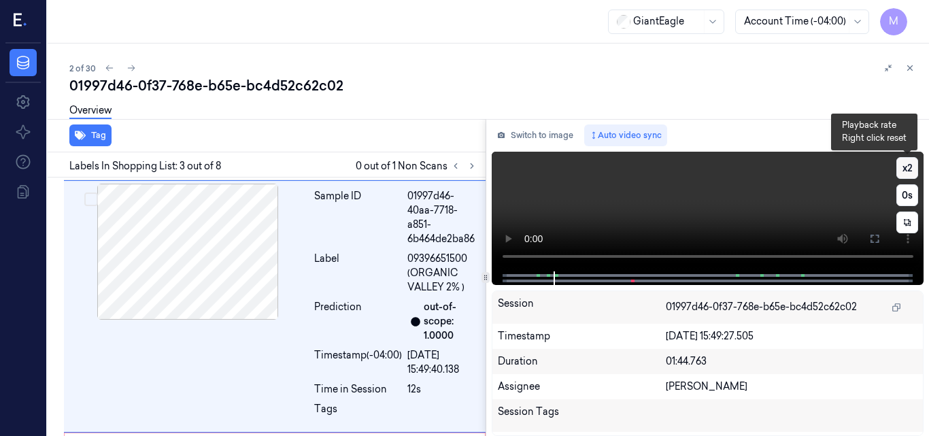
click at [906, 165] on button "x 2" at bounding box center [908, 168] width 22 height 22
click at [913, 161] on button "x 4" at bounding box center [908, 168] width 22 height 22
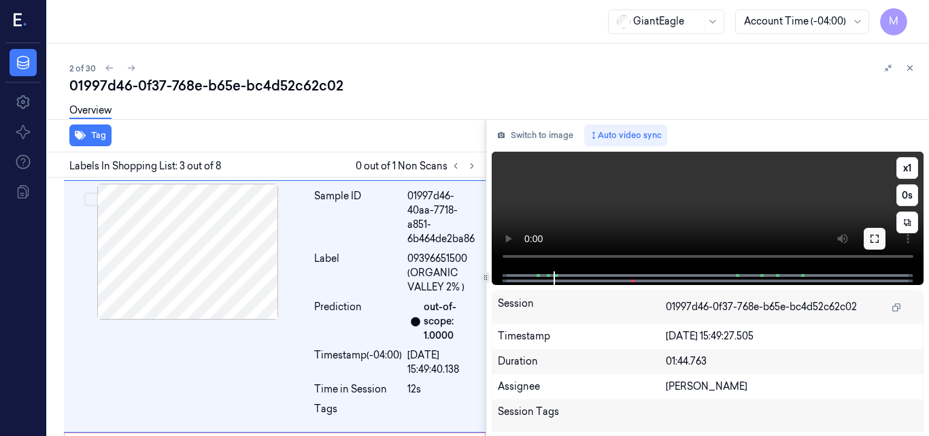
click at [874, 240] on icon at bounding box center [875, 238] width 11 height 11
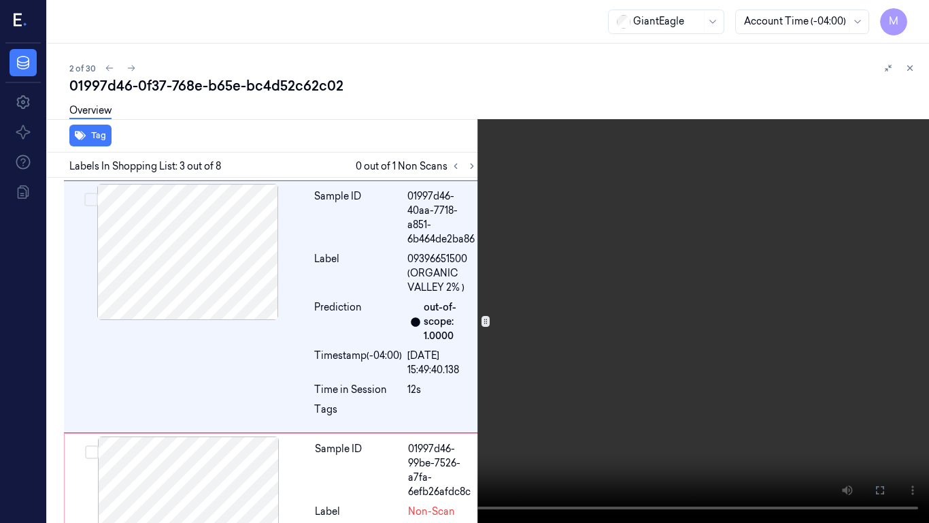
click at [657, 237] on video at bounding box center [464, 261] width 929 height 523
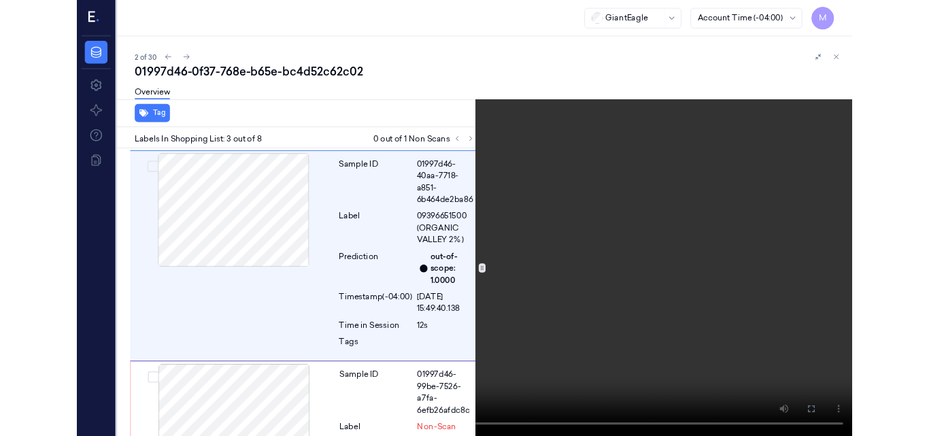
scroll to position [458, 0]
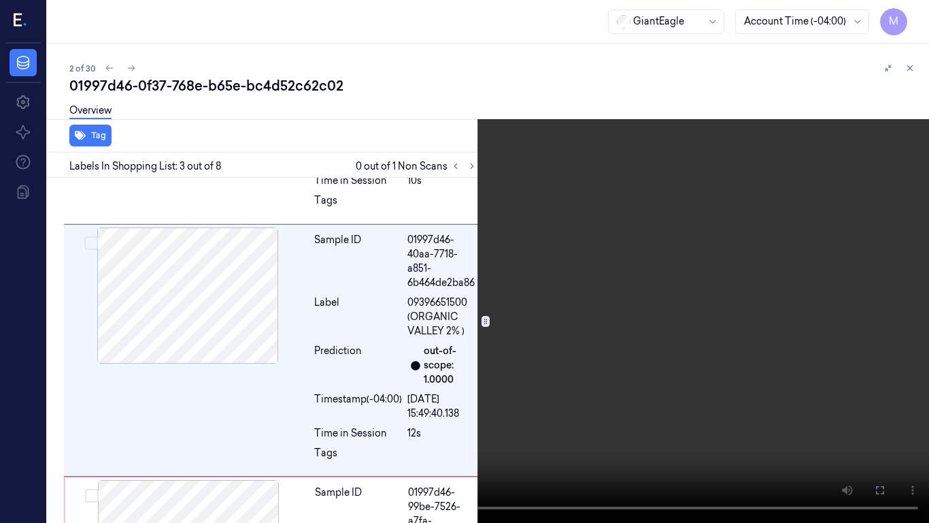
click at [646, 257] on video at bounding box center [464, 261] width 929 height 523
click at [0, 0] on icon at bounding box center [0, 0] width 0 height 0
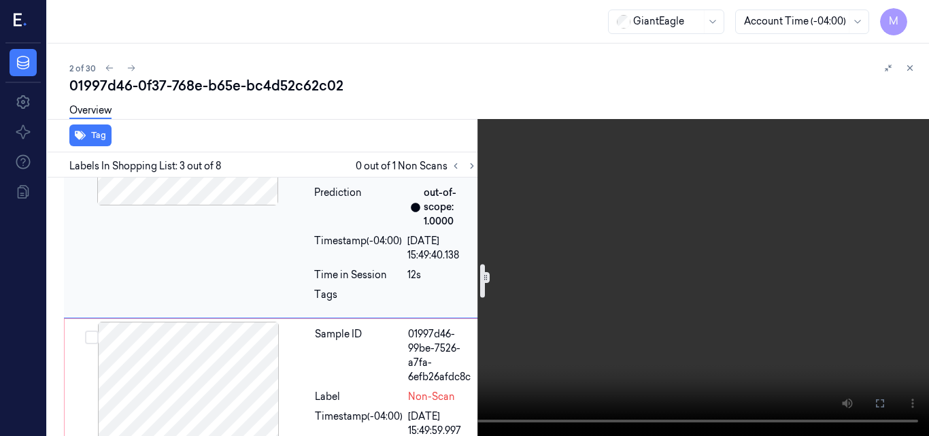
scroll to position [662, 0]
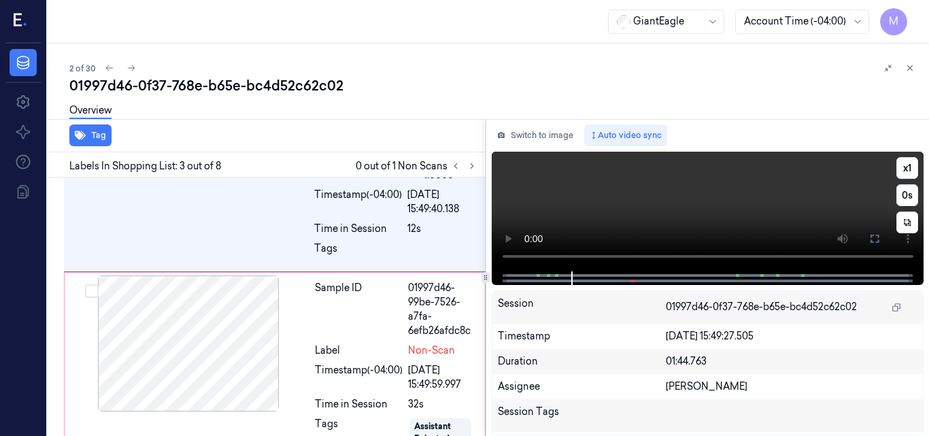
click at [678, 205] on video at bounding box center [708, 212] width 433 height 120
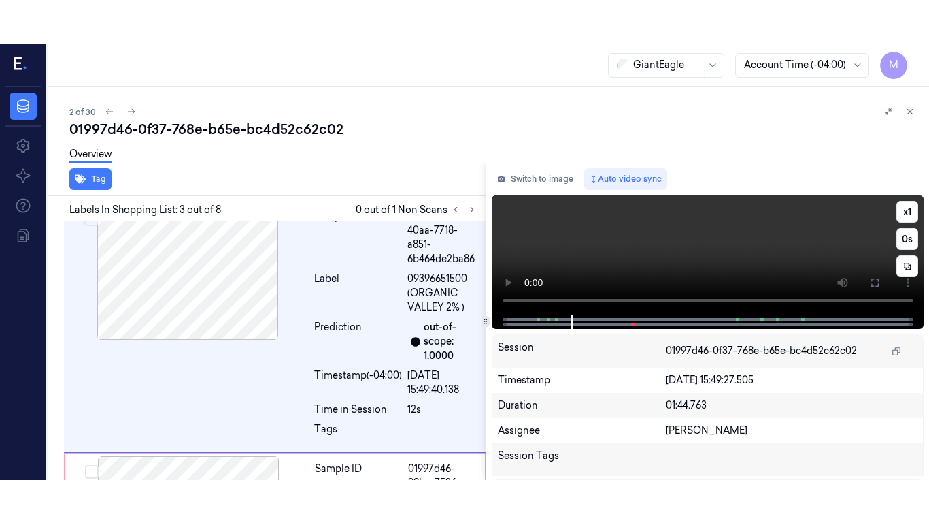
scroll to position [501, 0]
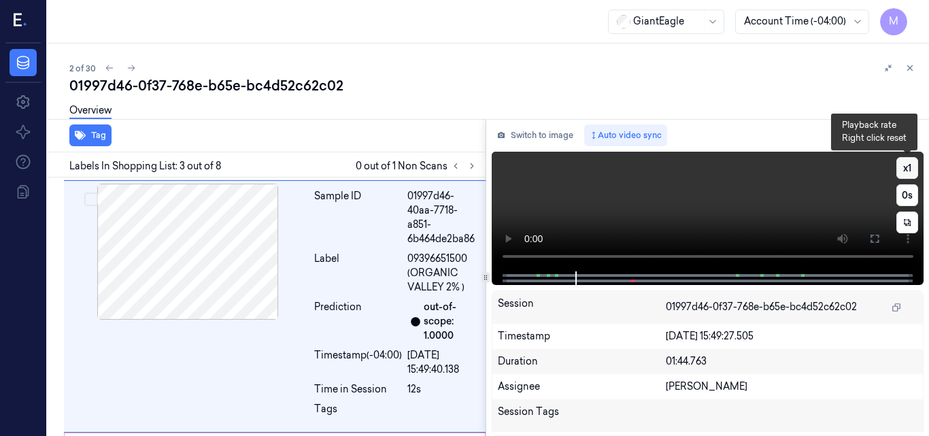
click at [906, 168] on button "x 1" at bounding box center [908, 168] width 22 height 22
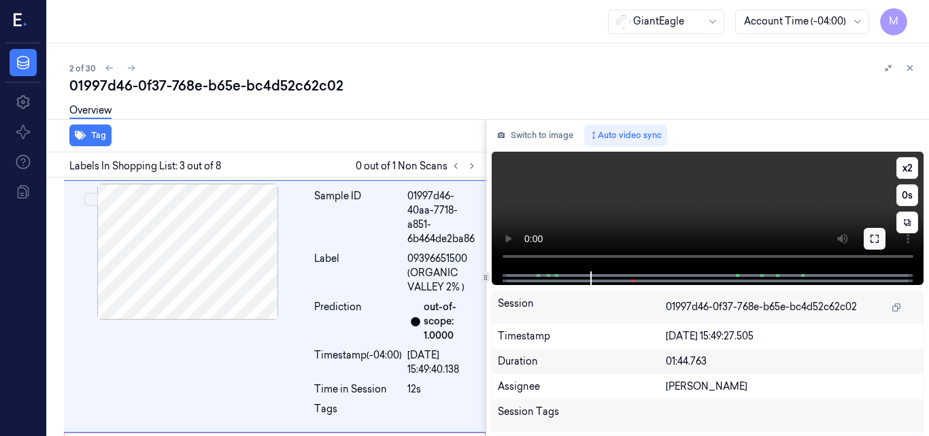
click at [878, 243] on icon at bounding box center [875, 238] width 11 height 11
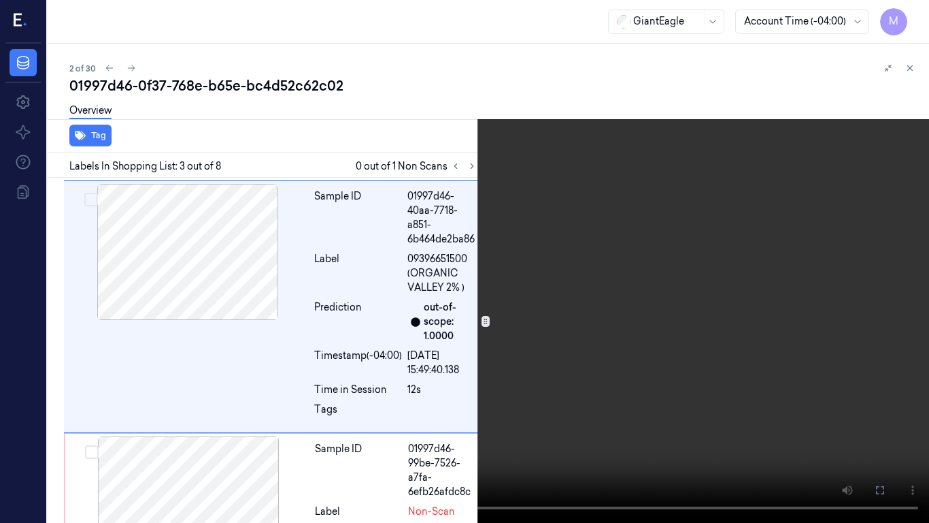
click at [551, 360] on video at bounding box center [464, 261] width 929 height 523
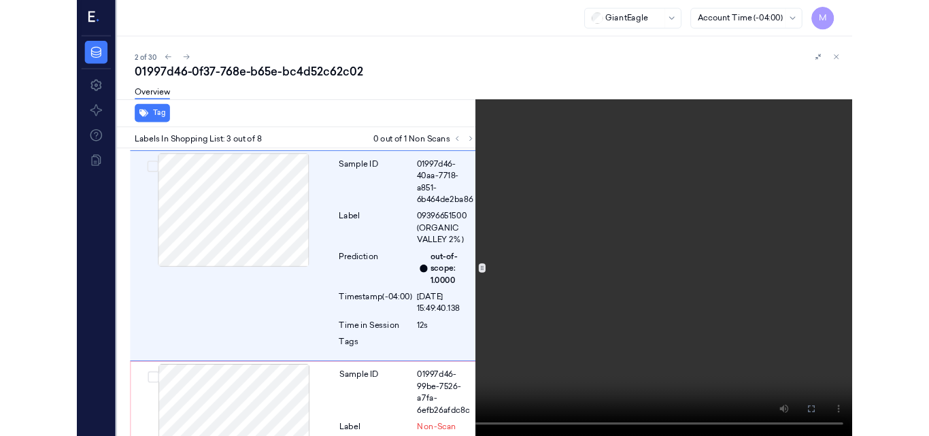
scroll to position [458, 0]
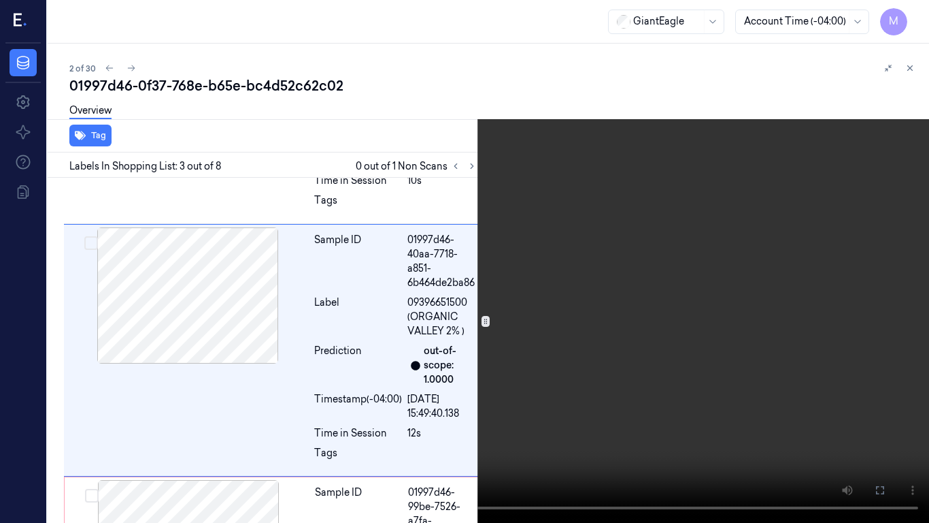
click at [0, 0] on icon at bounding box center [0, 0] width 0 height 0
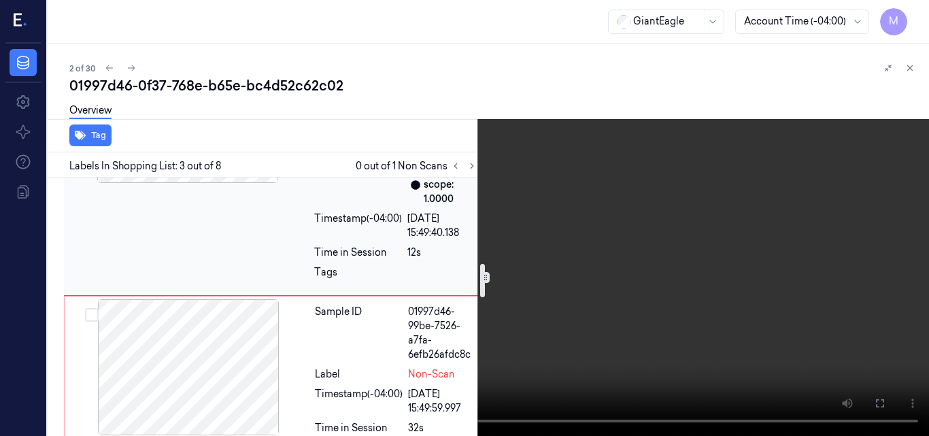
scroll to position [662, 0]
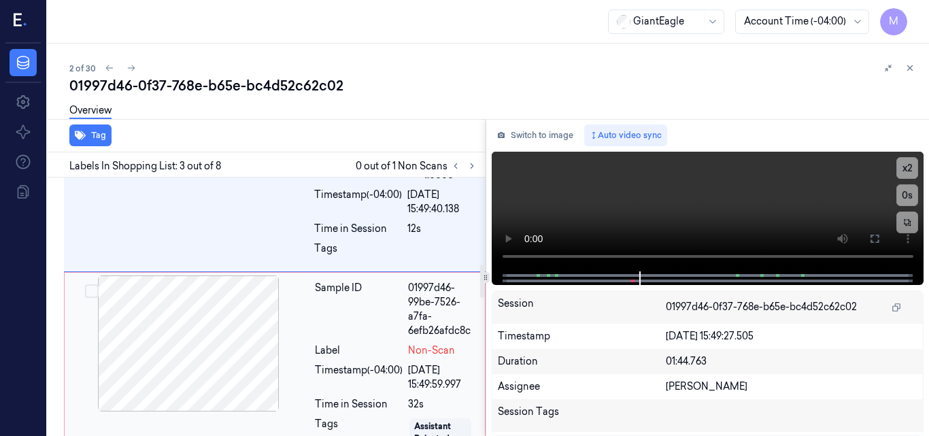
click at [205, 327] on div at bounding box center [188, 344] width 242 height 136
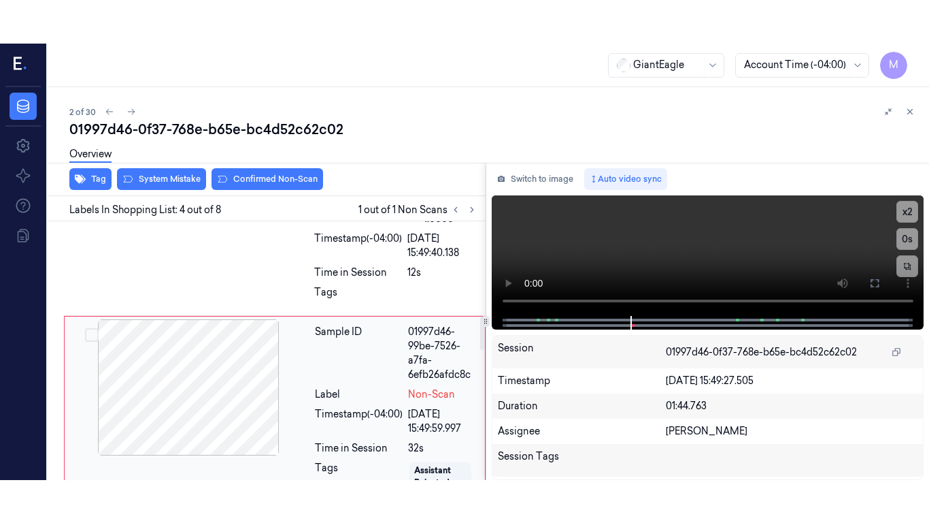
scroll to position [730, 0]
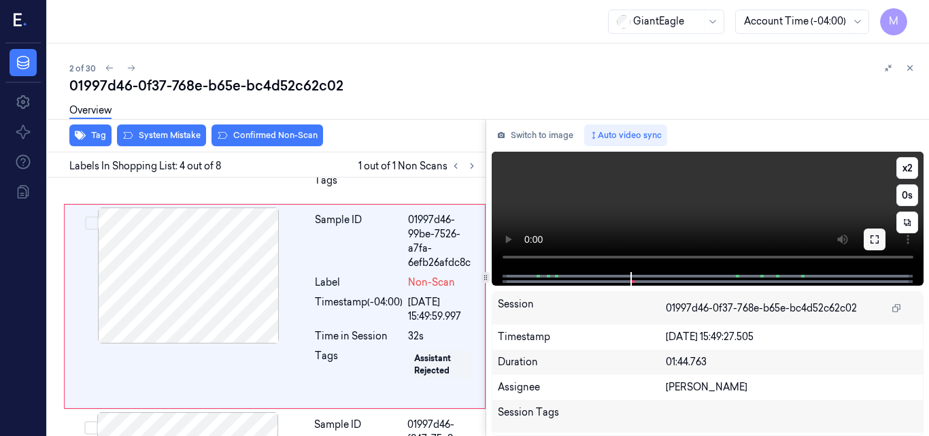
click at [873, 242] on icon at bounding box center [875, 239] width 11 height 11
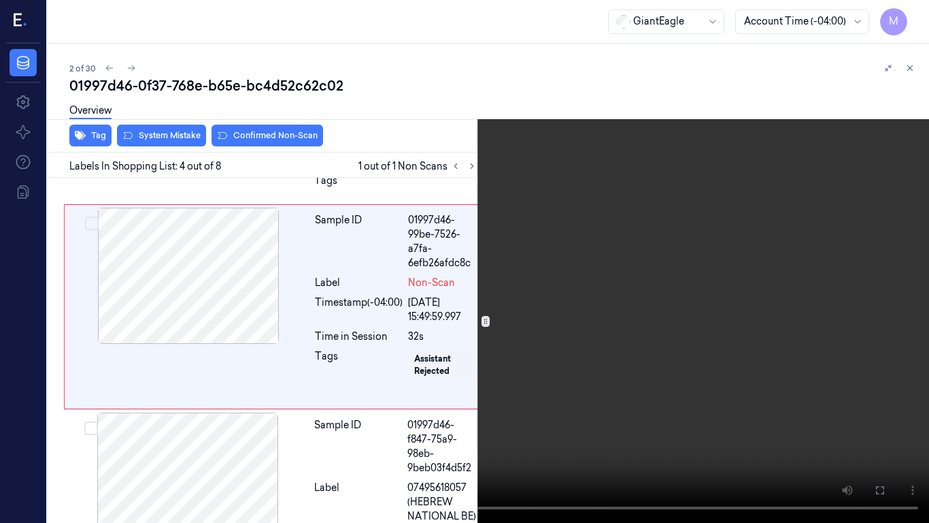
click at [503, 248] on video at bounding box center [464, 261] width 929 height 523
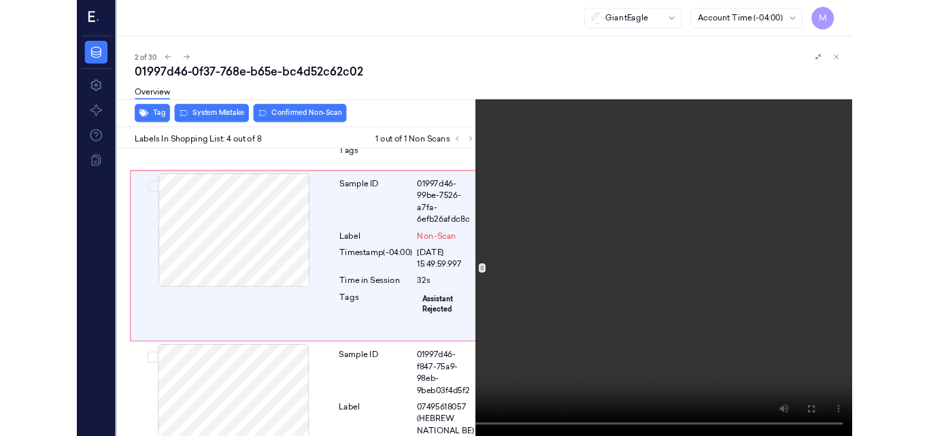
scroll to position [687, 0]
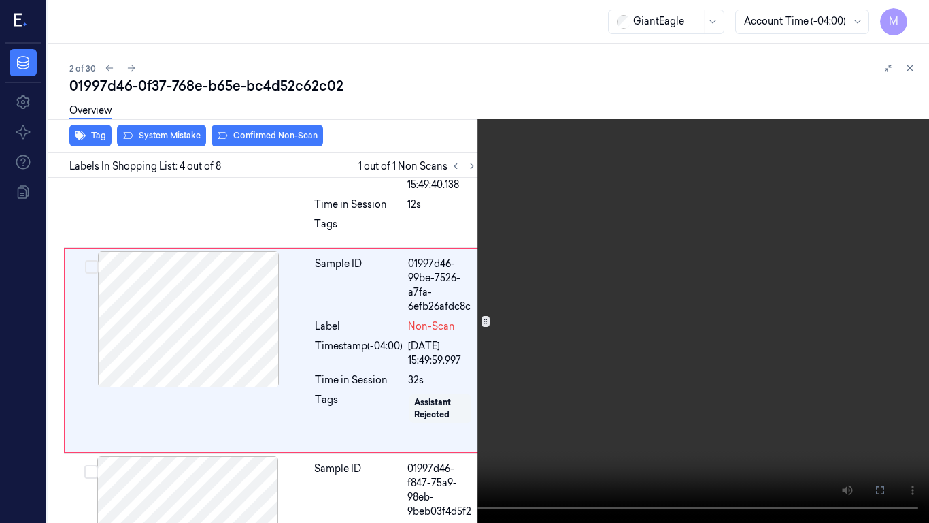
click at [503, 248] on video at bounding box center [464, 261] width 929 height 523
click at [0, 0] on icon at bounding box center [0, 0] width 0 height 0
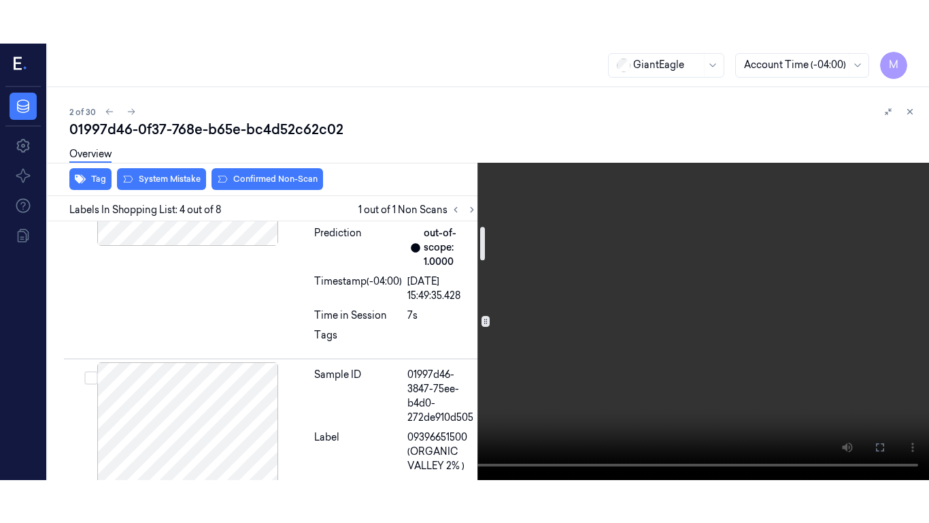
scroll to position [0, 0]
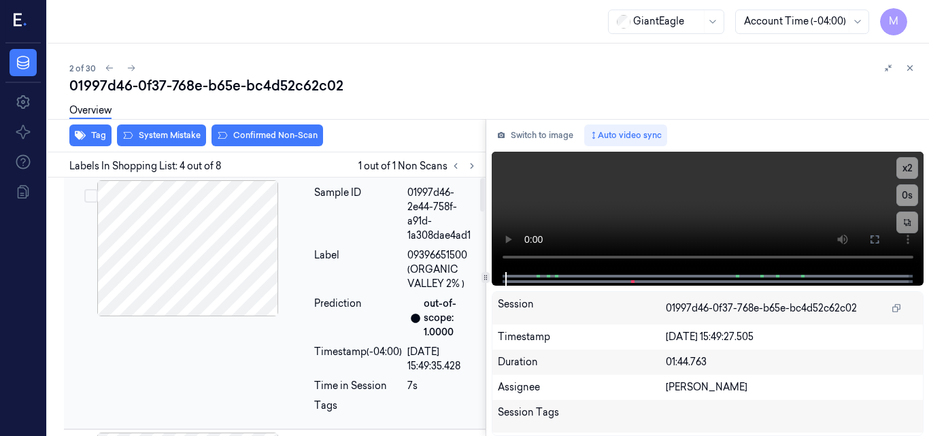
click at [171, 213] on div at bounding box center [188, 248] width 242 height 136
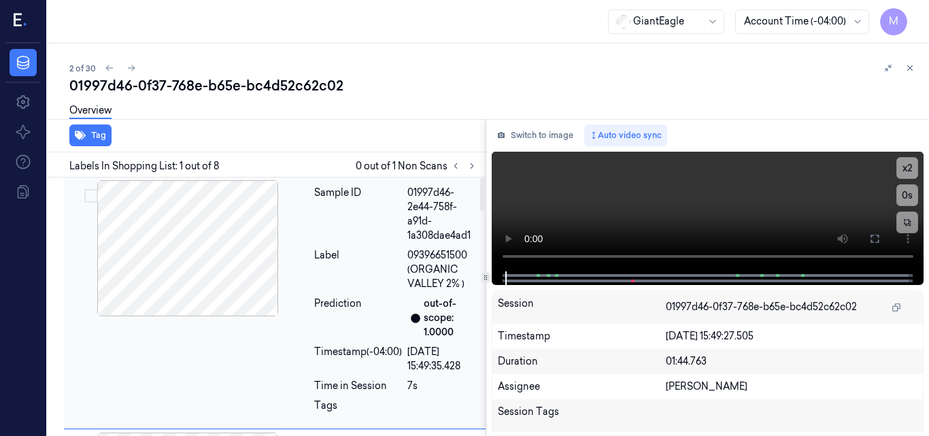
click at [216, 242] on div at bounding box center [188, 248] width 242 height 136
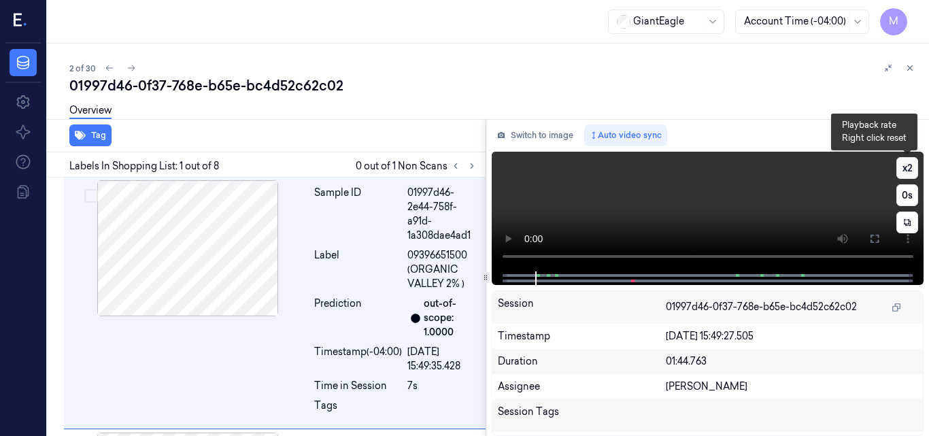
click at [909, 162] on button "x 2" at bounding box center [908, 168] width 22 height 22
click at [907, 169] on button "x 4" at bounding box center [908, 168] width 22 height 22
click at [752, 197] on video at bounding box center [708, 212] width 433 height 120
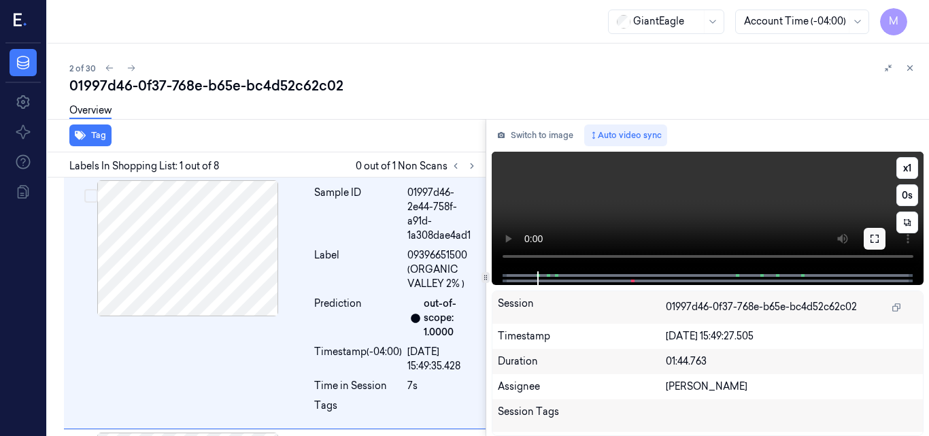
click at [872, 239] on icon at bounding box center [875, 238] width 11 height 11
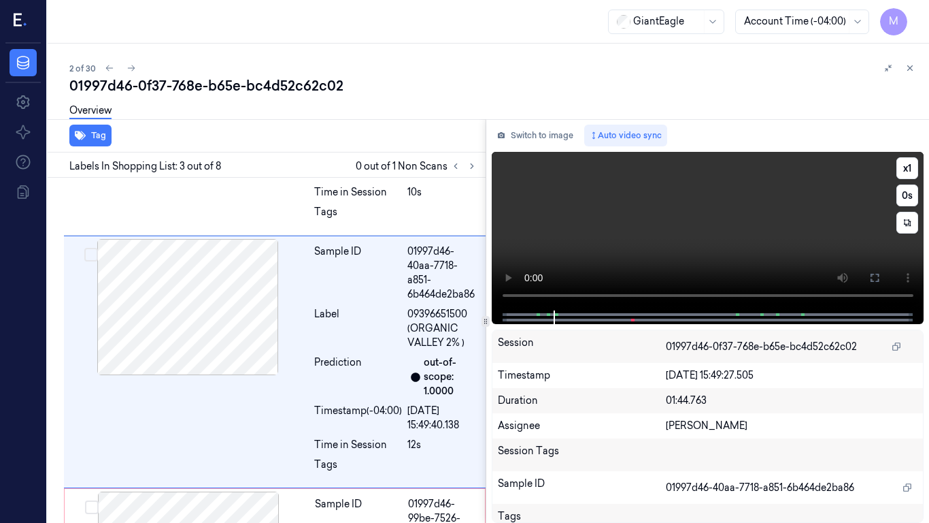
scroll to position [458, 0]
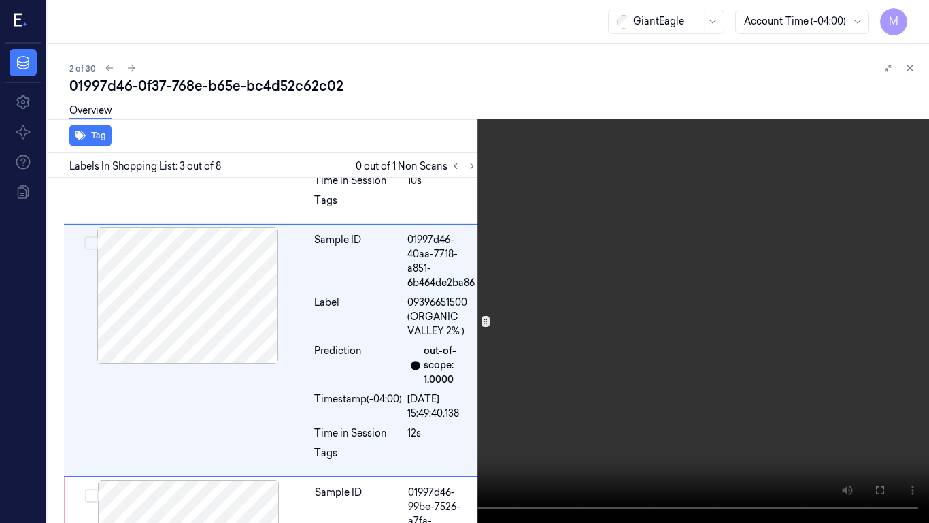
click at [597, 288] on video at bounding box center [464, 261] width 929 height 523
click at [646, 220] on video at bounding box center [464, 261] width 929 height 523
click at [513, 237] on video at bounding box center [464, 261] width 929 height 523
click at [0, 0] on button at bounding box center [0, 0] width 0 height 0
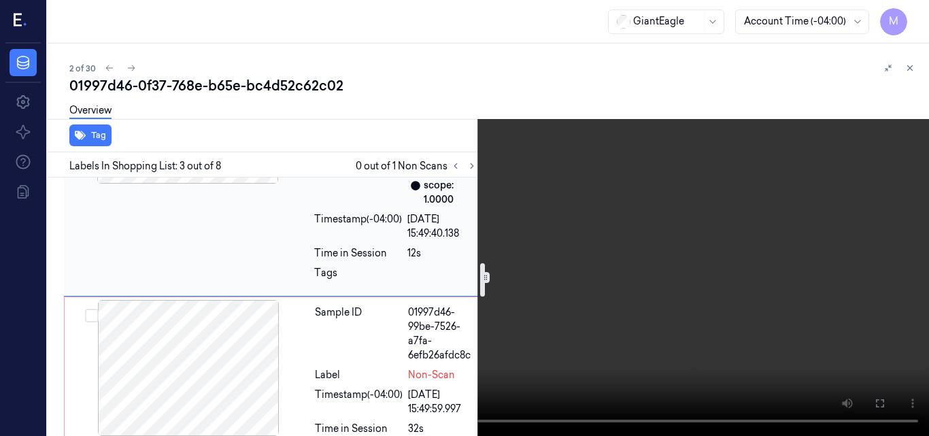
scroll to position [662, 0]
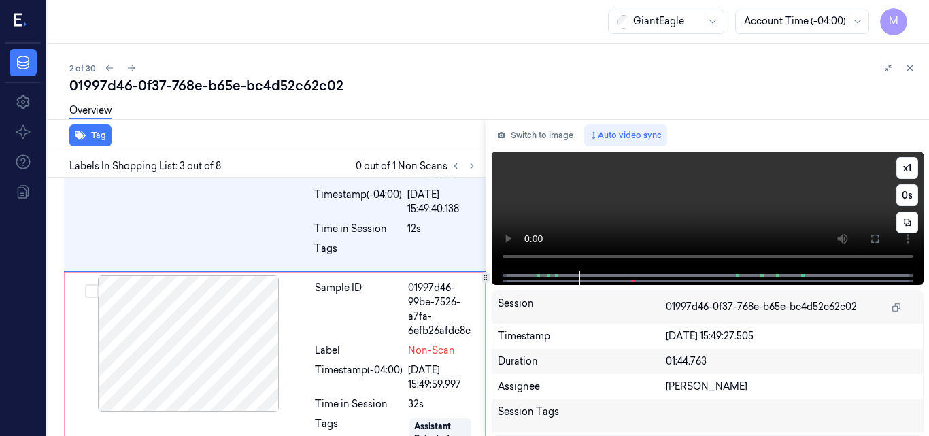
click at [795, 205] on video at bounding box center [708, 212] width 433 height 120
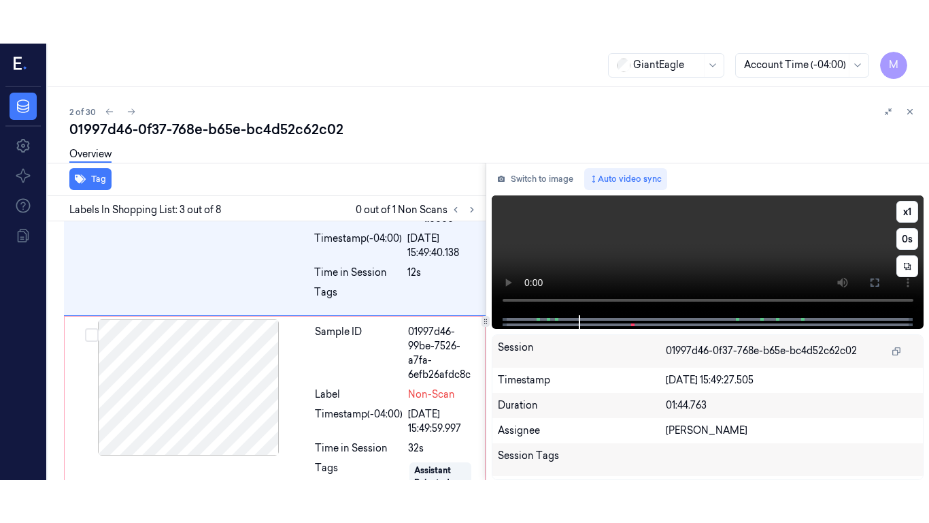
scroll to position [501, 0]
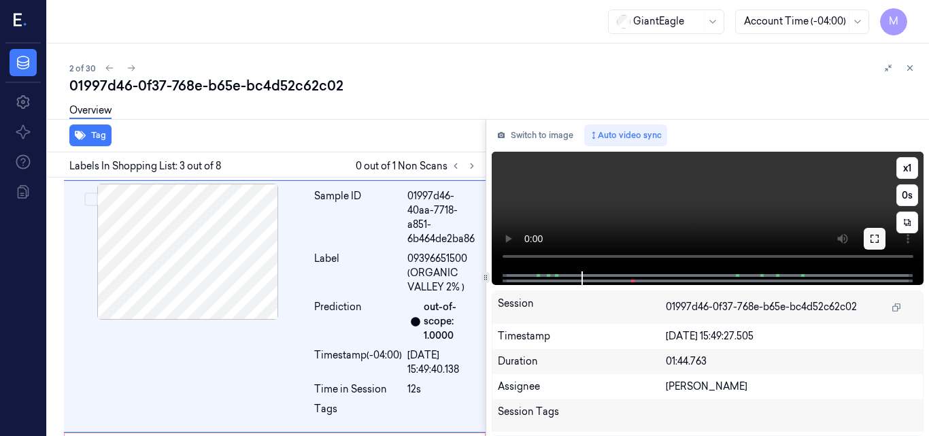
click at [877, 243] on icon at bounding box center [875, 238] width 11 height 11
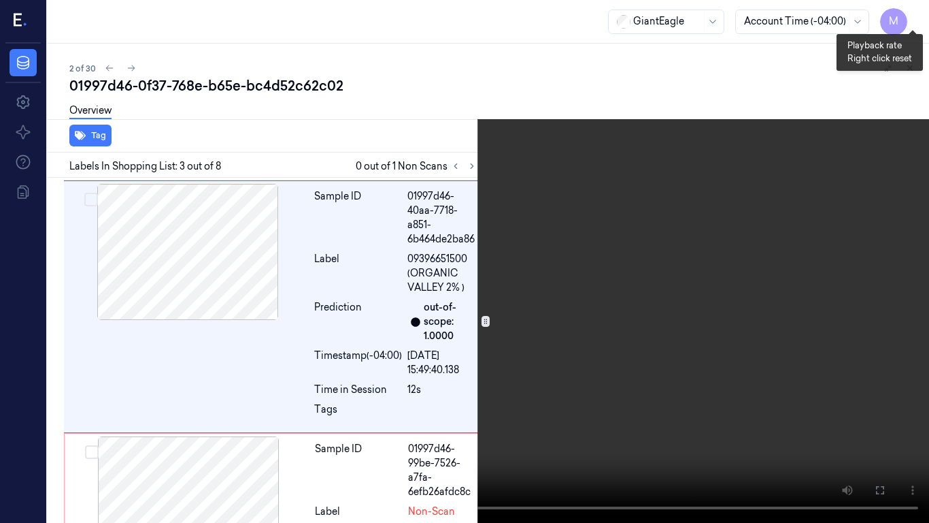
click at [912, 16] on button "x 1" at bounding box center [913, 16] width 22 height 22
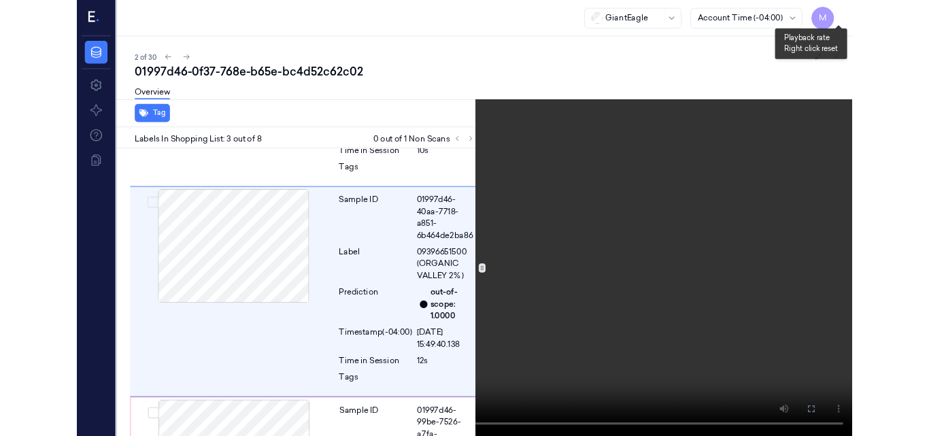
scroll to position [458, 0]
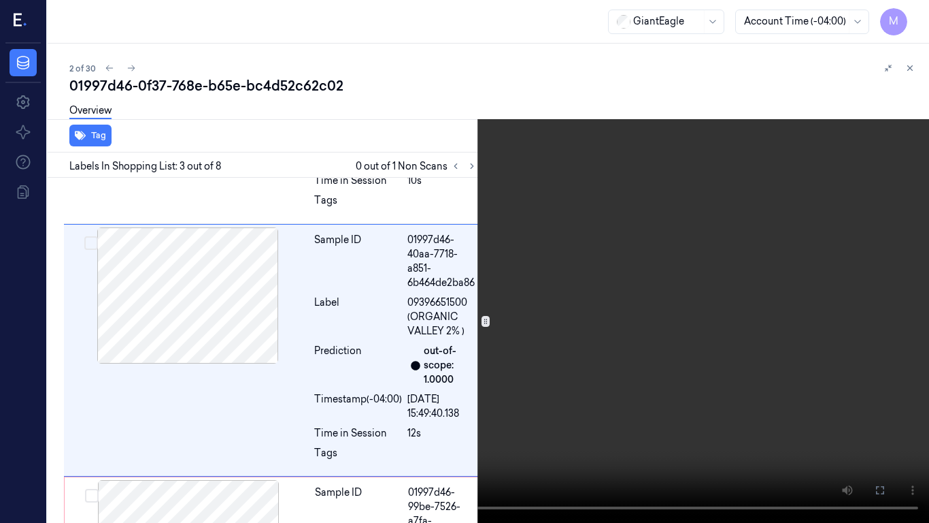
click at [574, 257] on video at bounding box center [464, 261] width 929 height 523
click at [0, 0] on icon at bounding box center [0, 0] width 0 height 0
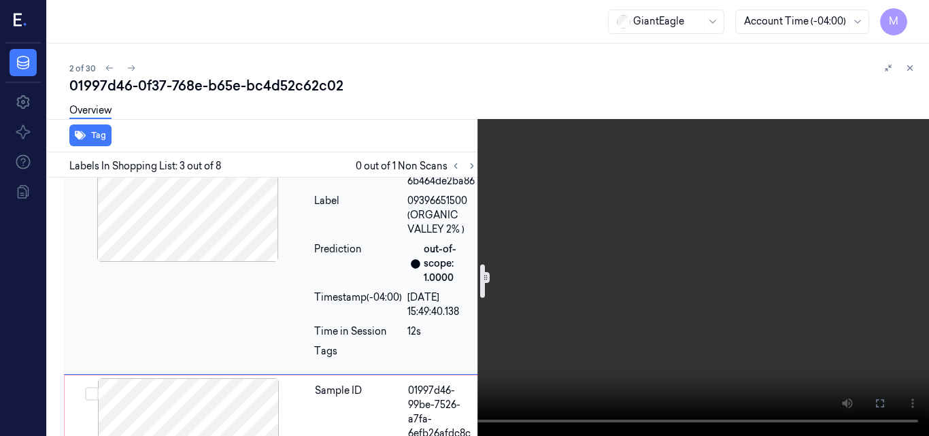
scroll to position [662, 0]
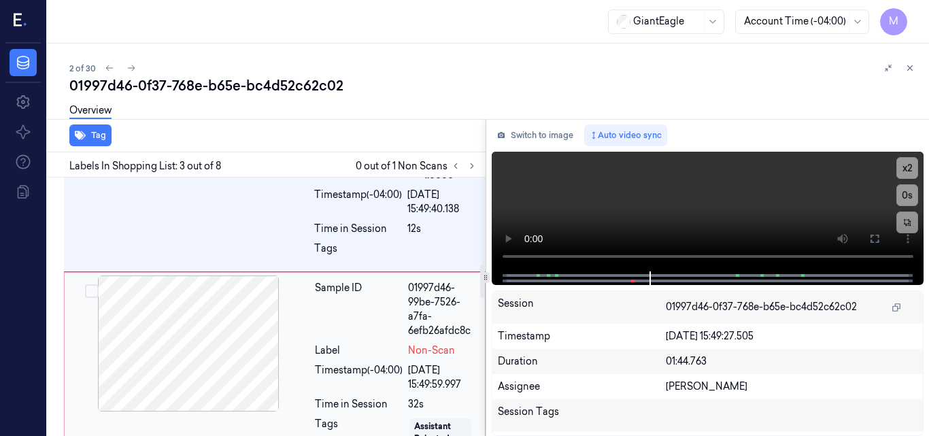
click at [169, 318] on div at bounding box center [188, 344] width 242 height 136
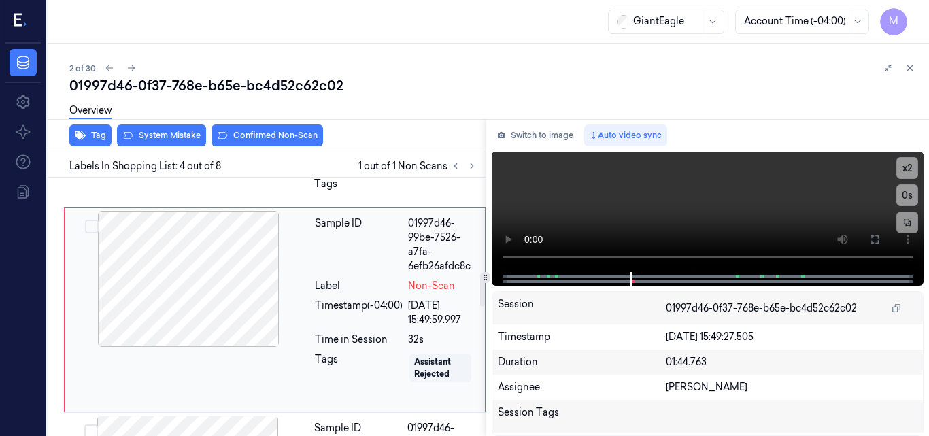
scroll to position [730, 0]
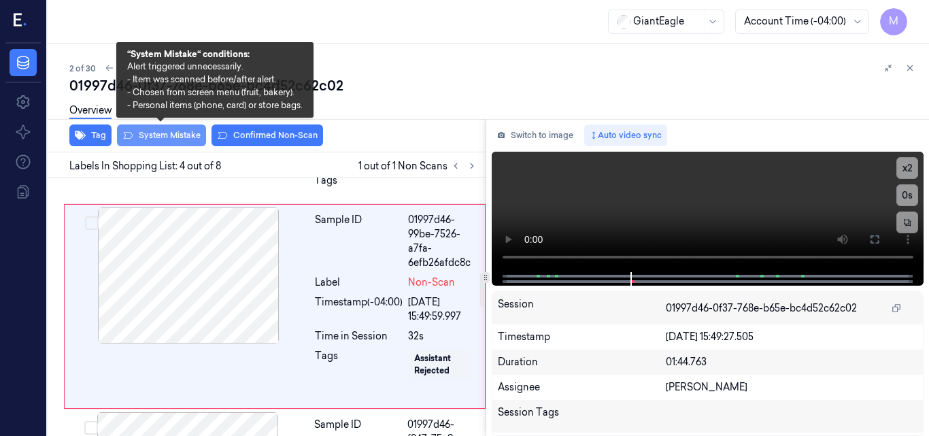
click at [176, 136] on button "System Mistake" at bounding box center [161, 136] width 89 height 22
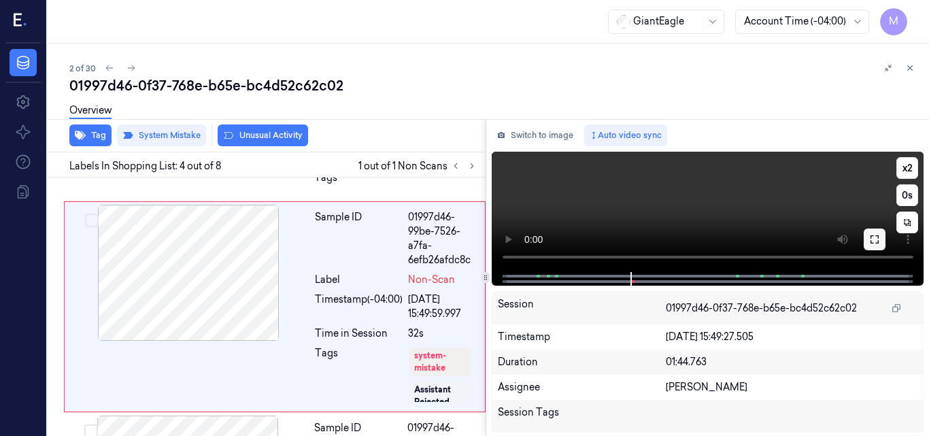
click at [878, 238] on icon at bounding box center [875, 239] width 8 height 8
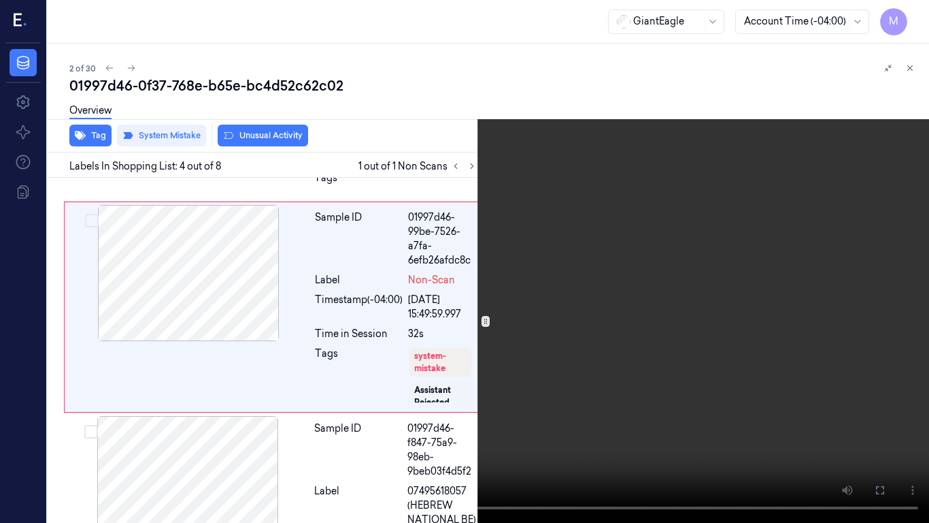
click at [0, 0] on icon at bounding box center [0, 0] width 0 height 0
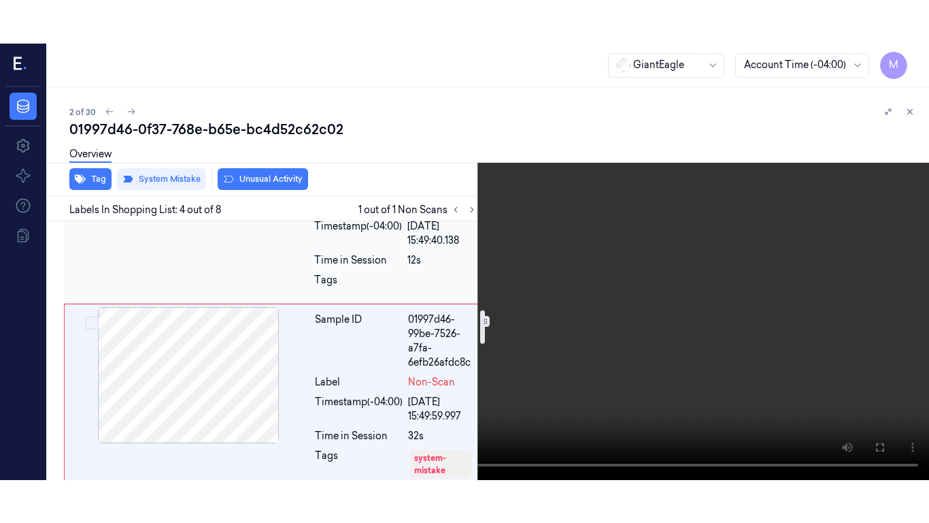
scroll to position [680, 0]
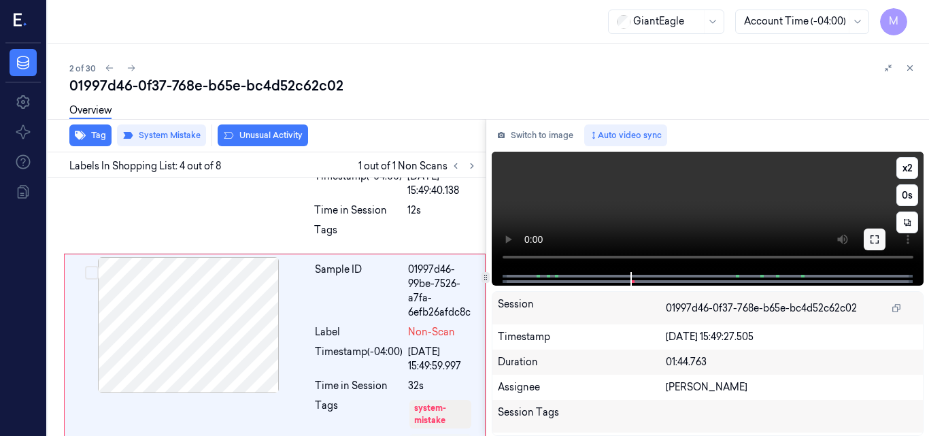
click at [875, 236] on icon at bounding box center [875, 239] width 11 height 11
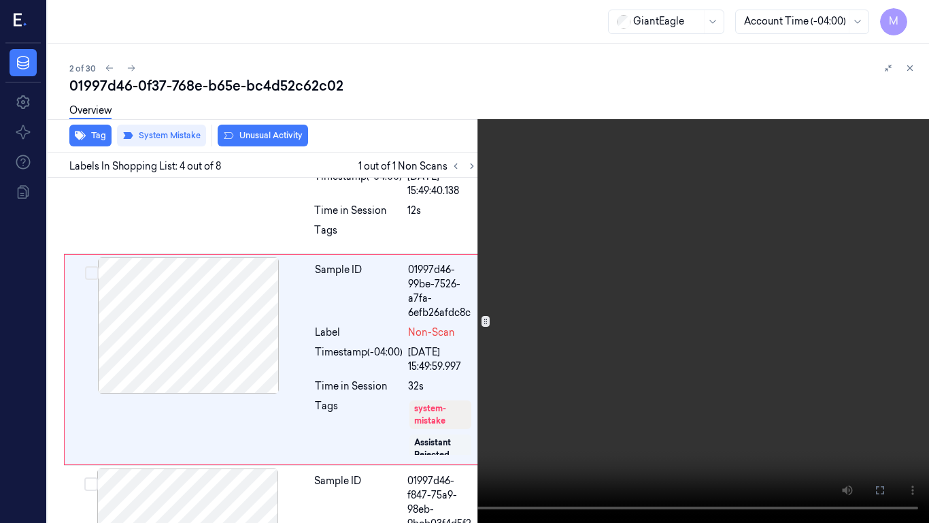
click at [591, 200] on video at bounding box center [464, 261] width 929 height 523
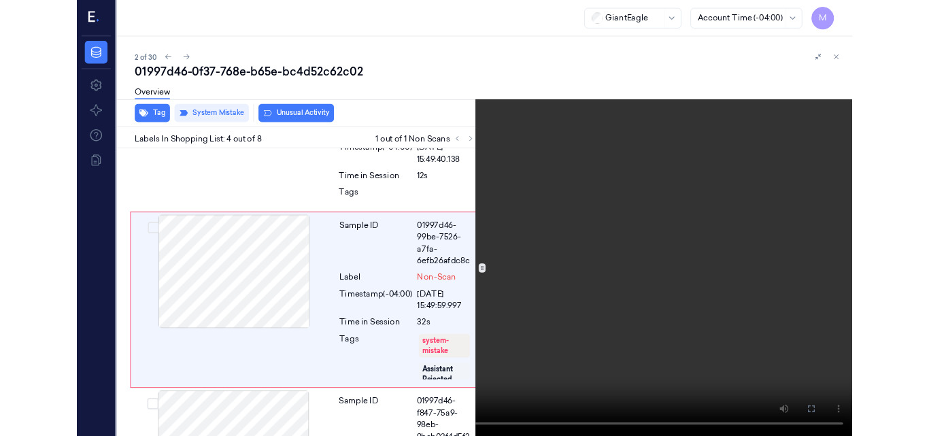
scroll to position [690, 0]
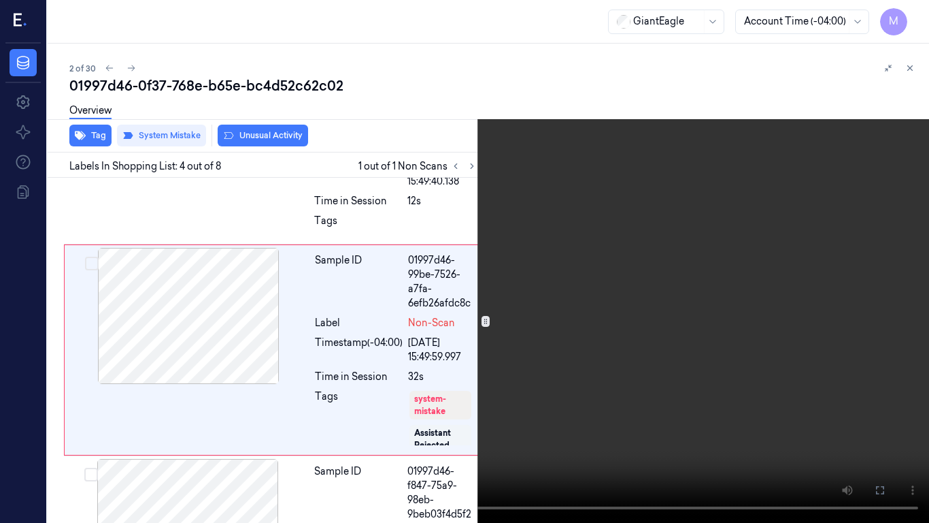
click at [591, 200] on video at bounding box center [464, 261] width 929 height 523
click at [0, 0] on icon at bounding box center [0, 0] width 0 height 0
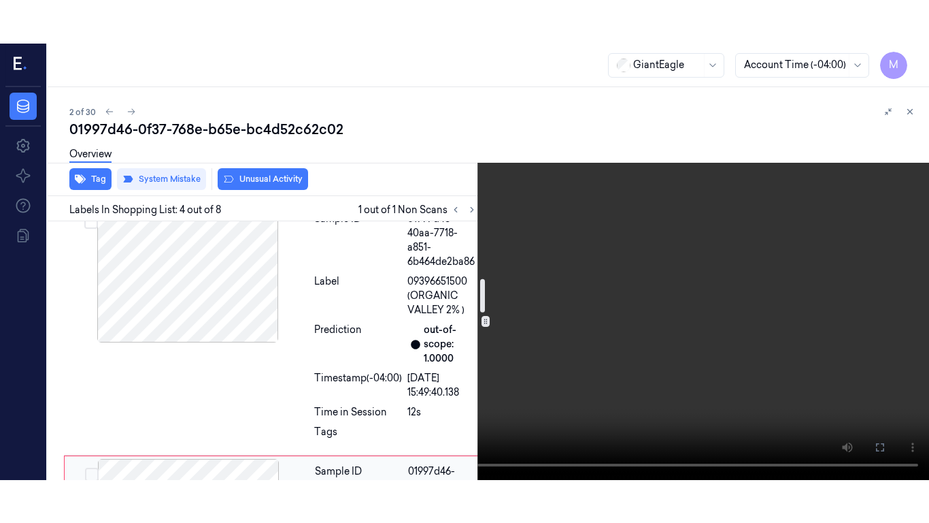
scroll to position [418, 0]
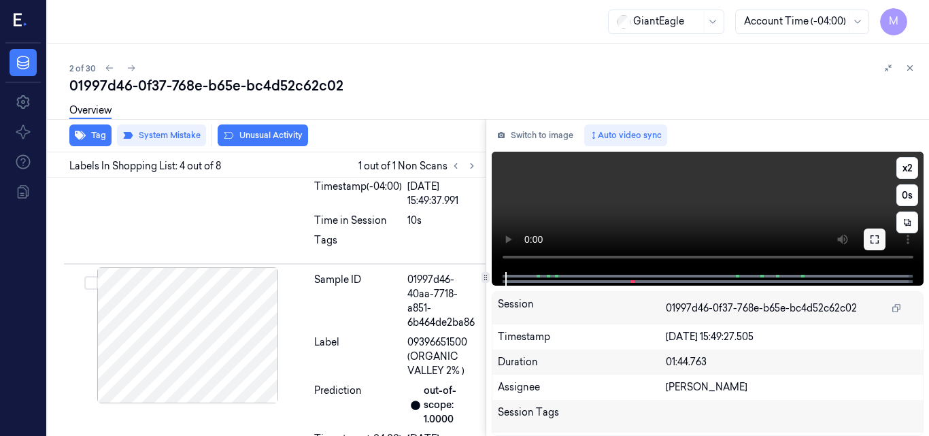
click at [876, 242] on icon at bounding box center [875, 239] width 11 height 11
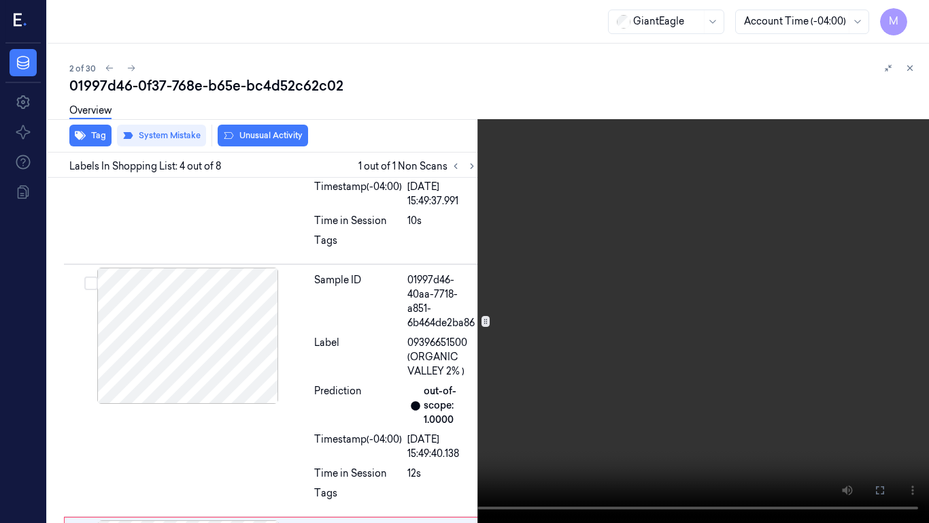
click at [523, 256] on video at bounding box center [464, 261] width 929 height 523
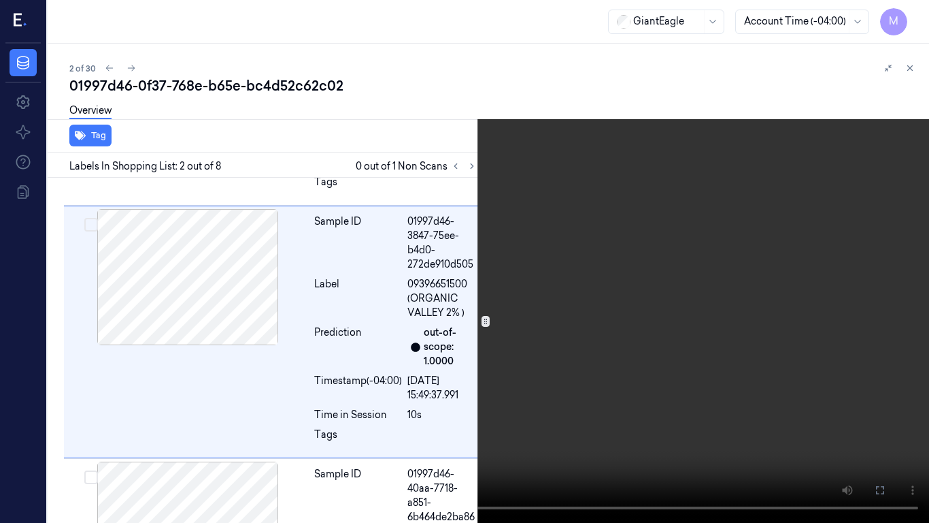
scroll to position [205, 0]
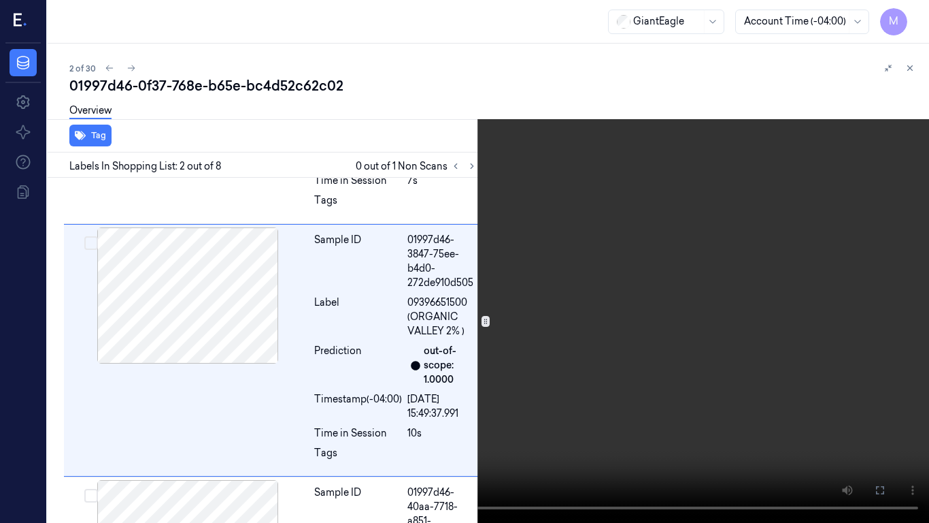
click at [523, 256] on video at bounding box center [464, 261] width 929 height 523
click at [459, 228] on video at bounding box center [464, 261] width 929 height 523
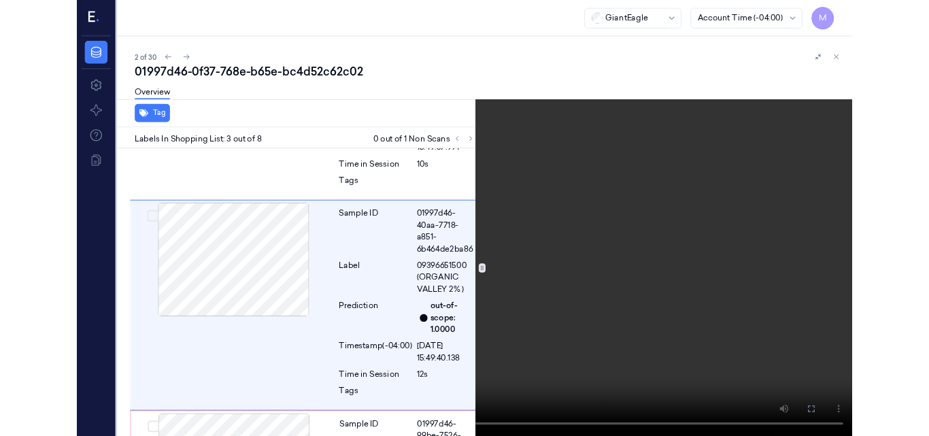
scroll to position [458, 0]
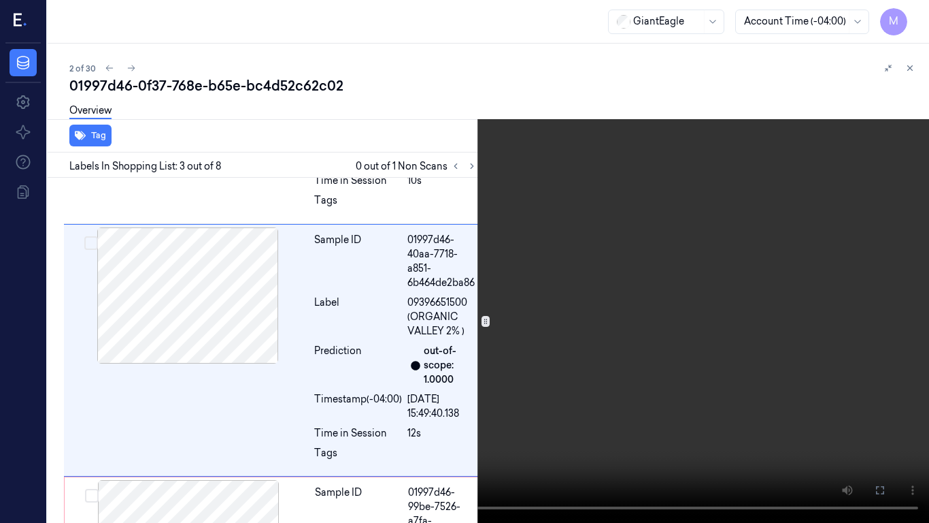
click at [538, 195] on video at bounding box center [464, 261] width 929 height 523
click at [0, 0] on button at bounding box center [0, 0] width 0 height 0
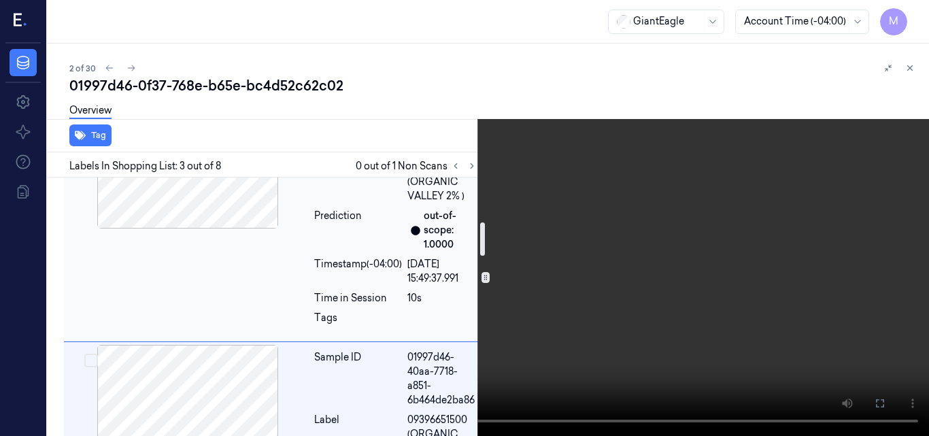
scroll to position [476, 0]
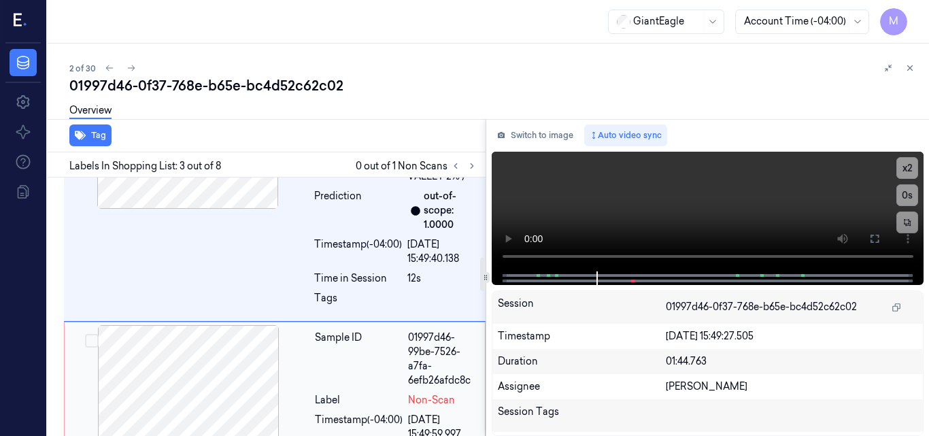
click at [199, 356] on div at bounding box center [188, 393] width 242 height 136
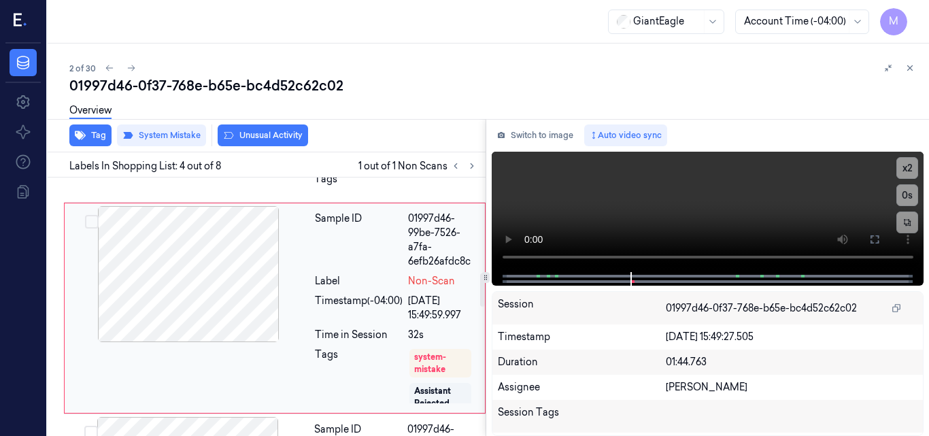
scroll to position [733, 0]
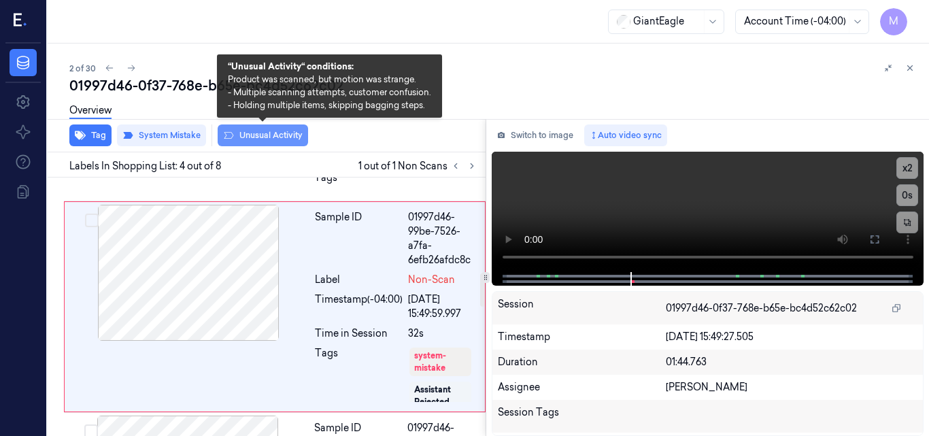
click at [271, 139] on button "Unusual Activity" at bounding box center [263, 136] width 90 height 22
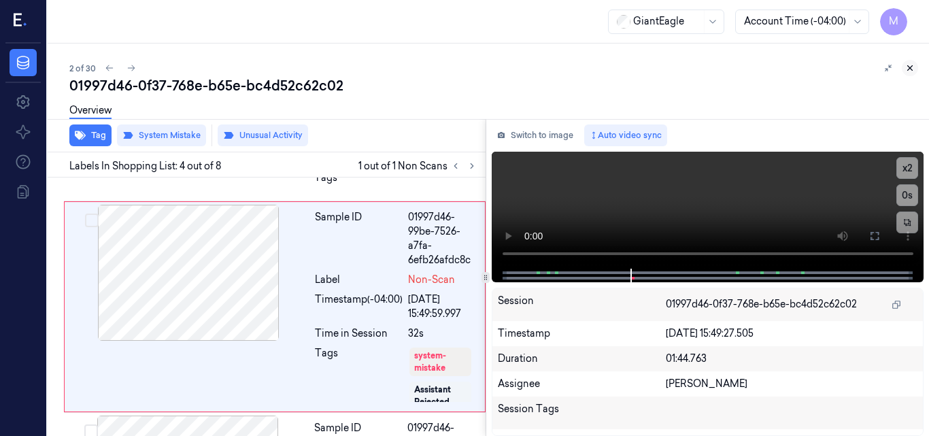
click at [910, 69] on icon at bounding box center [911, 68] width 10 height 10
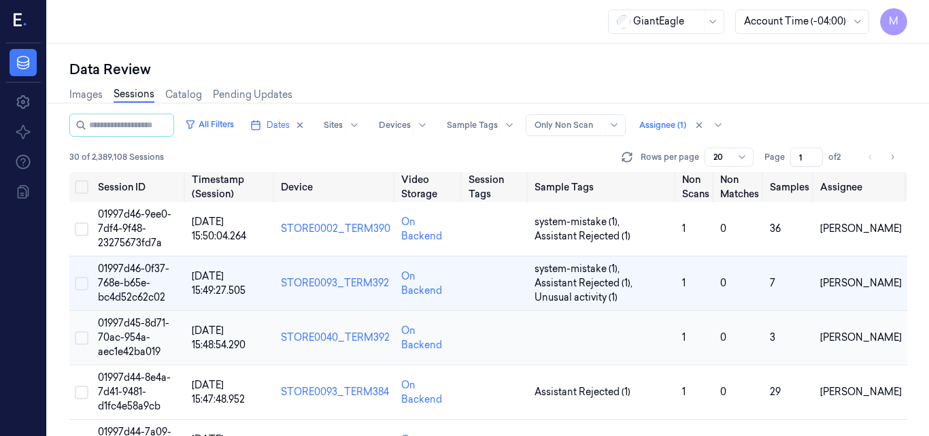
click at [141, 317] on span "01997d45-8d71-70ac-954a-aec1e42ba019" at bounding box center [133, 337] width 71 height 41
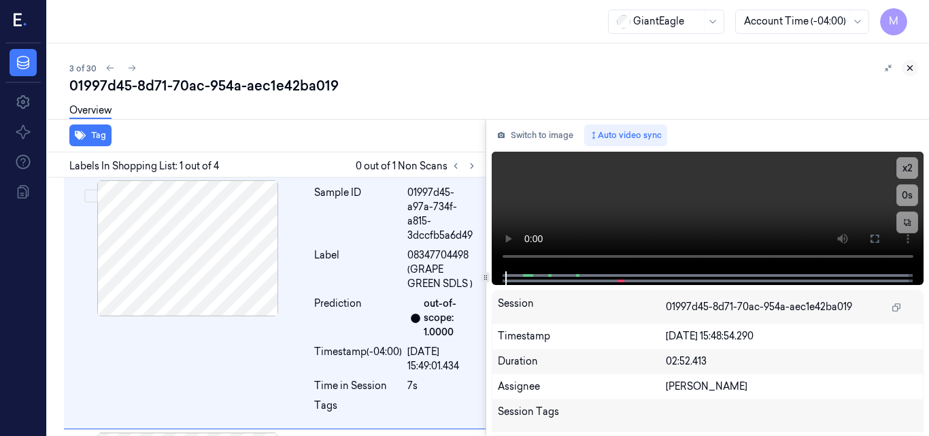
click at [910, 68] on icon at bounding box center [911, 68] width 10 height 10
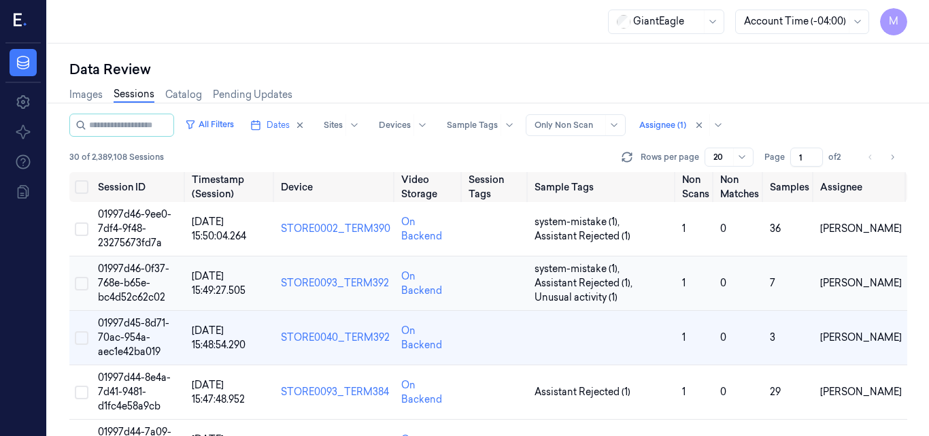
click at [137, 274] on span "01997d46-0f37-768e-b65e-bc4d52c62c02" at bounding box center [133, 283] width 71 height 41
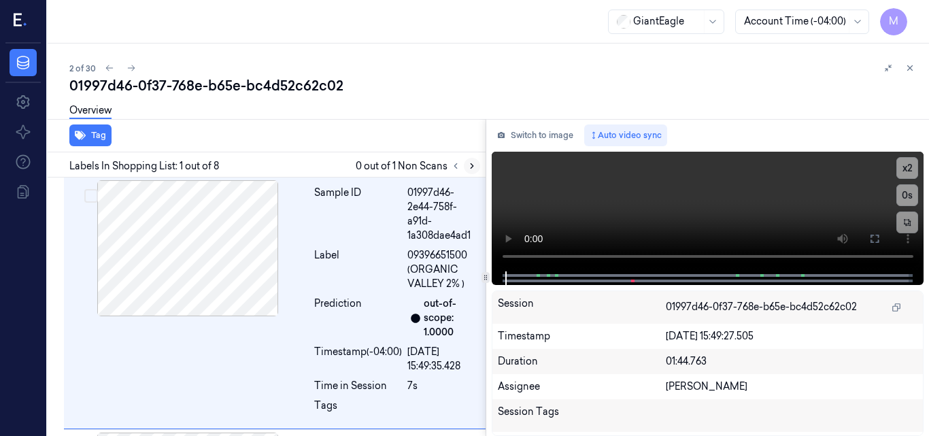
click at [474, 163] on icon at bounding box center [472, 166] width 10 height 10
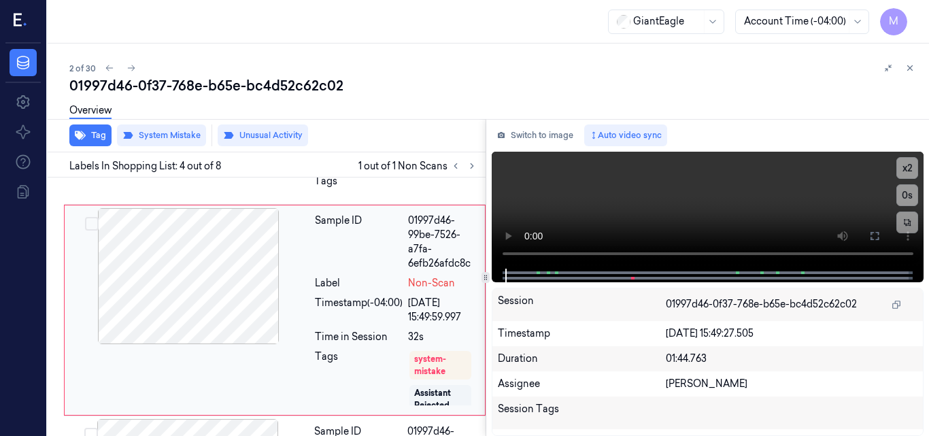
scroll to position [733, 0]
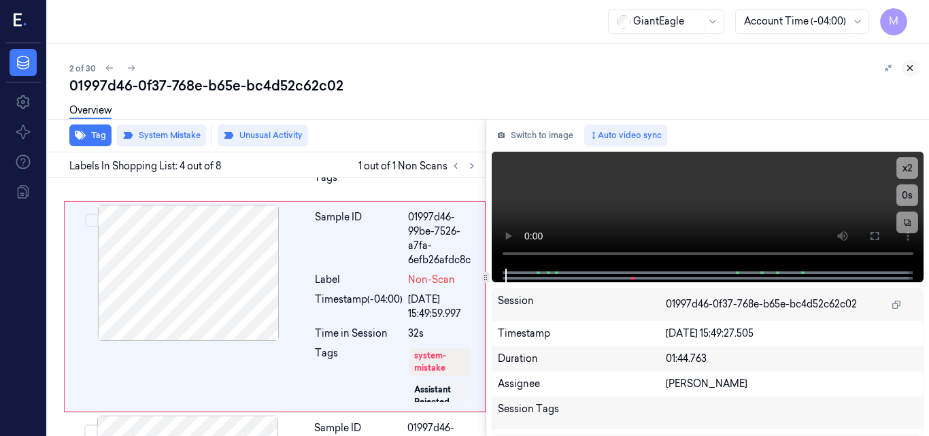
click at [908, 68] on icon at bounding box center [911, 68] width 10 height 10
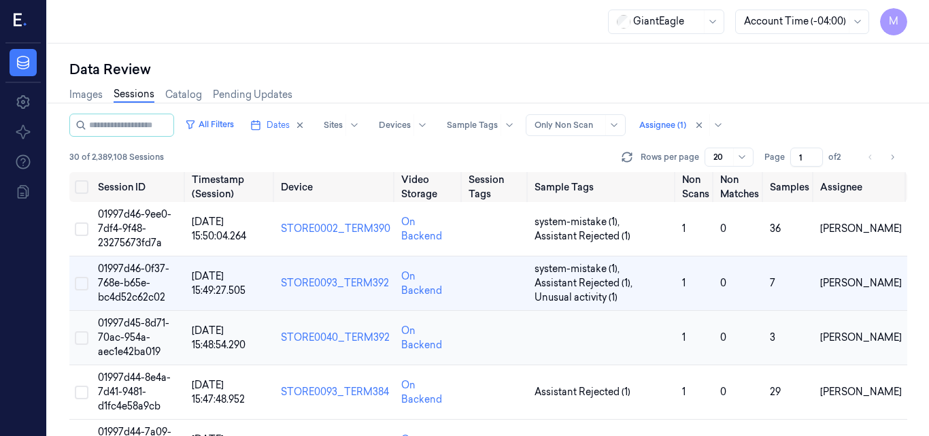
scroll to position [68, 0]
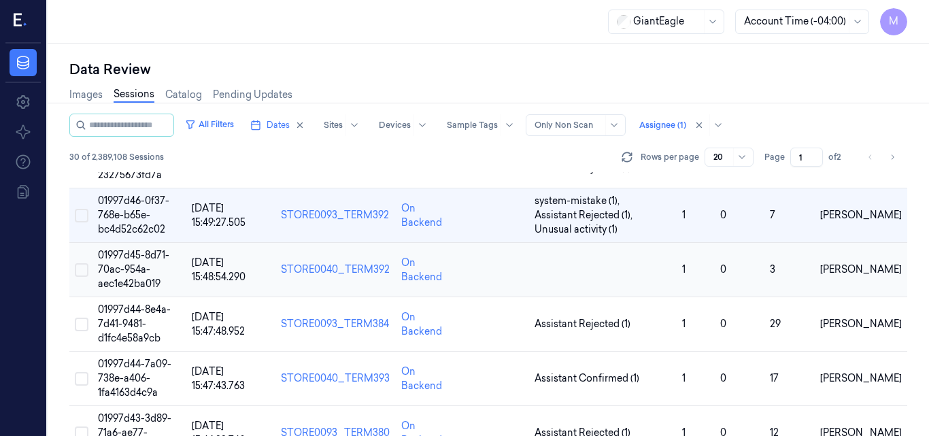
click at [135, 271] on span "01997d45-8d71-70ac-954a-aec1e42ba019" at bounding box center [133, 269] width 71 height 41
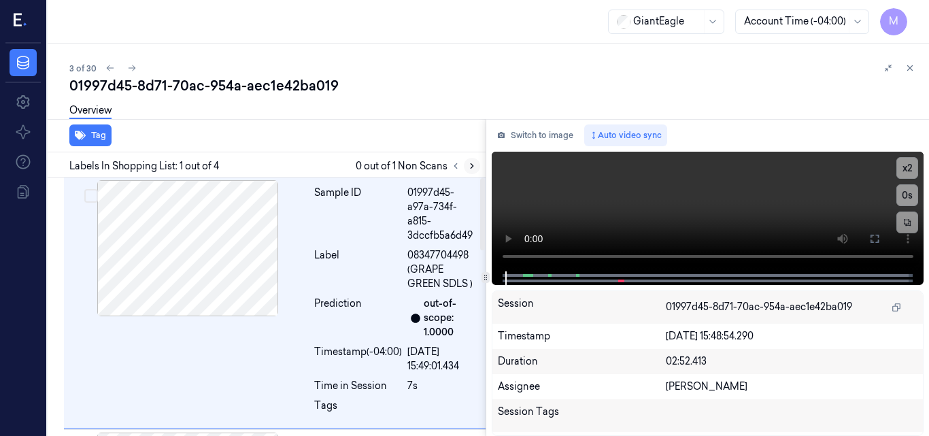
click at [469, 165] on icon at bounding box center [472, 166] width 10 height 10
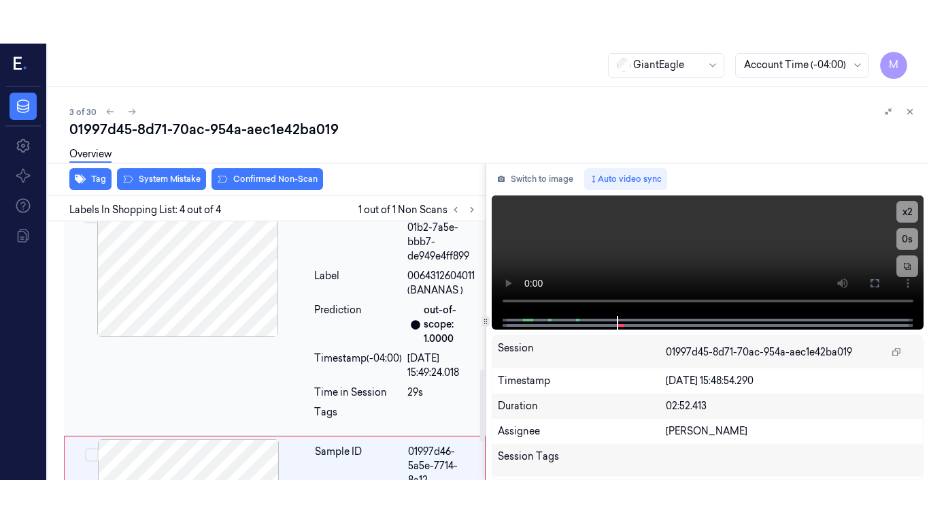
scroll to position [664, 0]
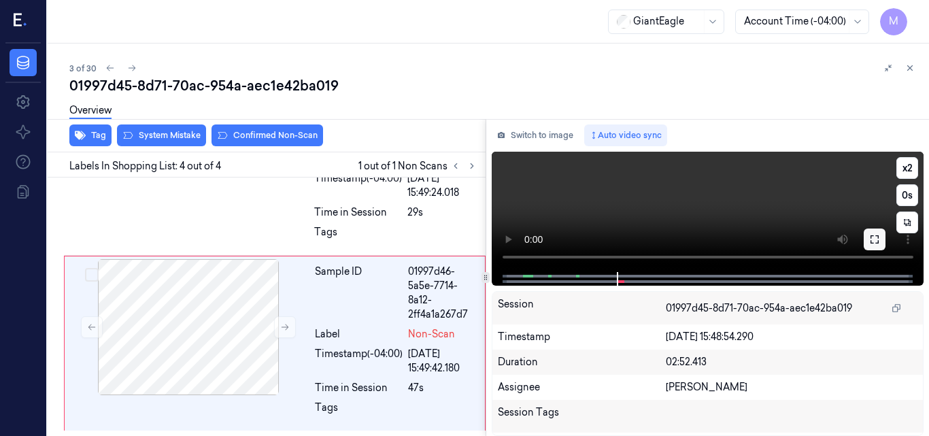
click at [880, 241] on button at bounding box center [875, 240] width 22 height 22
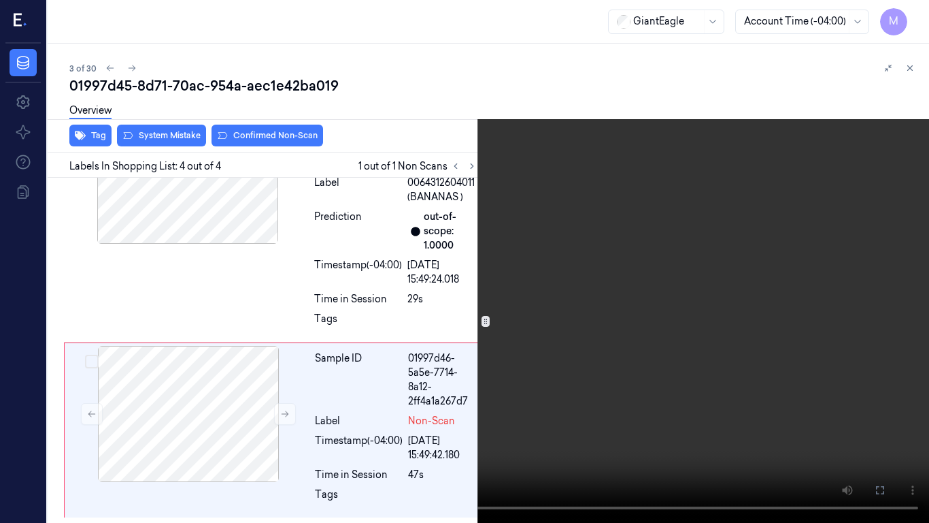
click at [658, 259] on video at bounding box center [464, 261] width 929 height 523
click at [509, 294] on video at bounding box center [464, 261] width 929 height 523
click at [0, 0] on button at bounding box center [0, 0] width 0 height 0
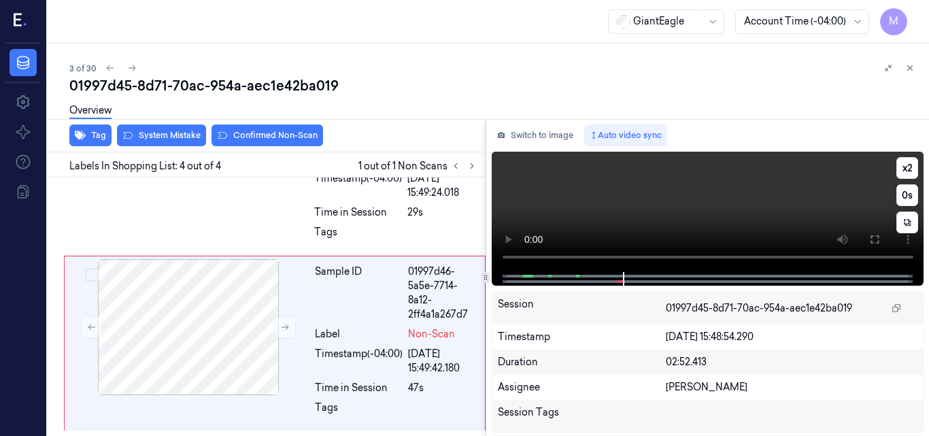
click at [750, 207] on video at bounding box center [708, 212] width 433 height 120
click at [871, 237] on icon at bounding box center [875, 239] width 8 height 8
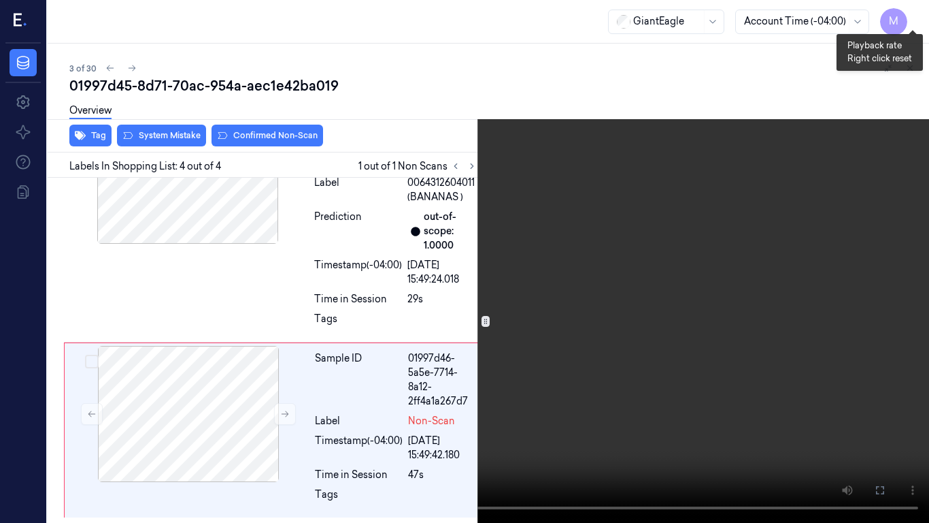
click at [915, 14] on button "x 2" at bounding box center [913, 16] width 22 height 22
click at [0, 0] on icon at bounding box center [0, 0] width 0 height 0
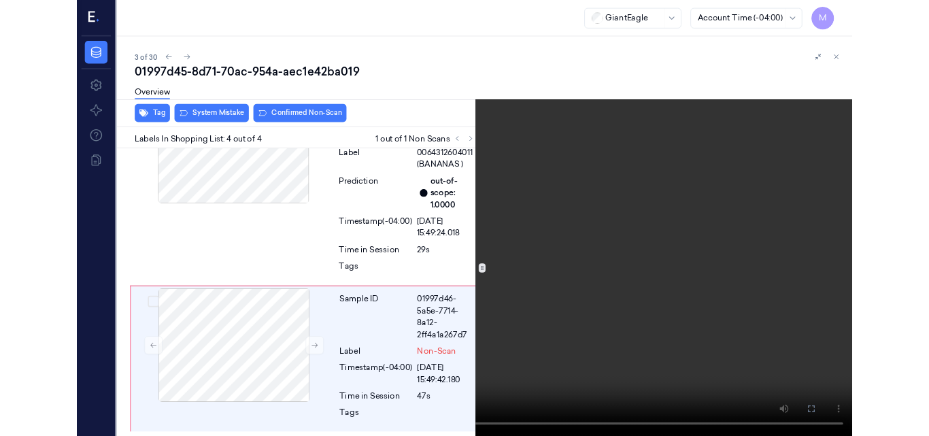
scroll to position [664, 0]
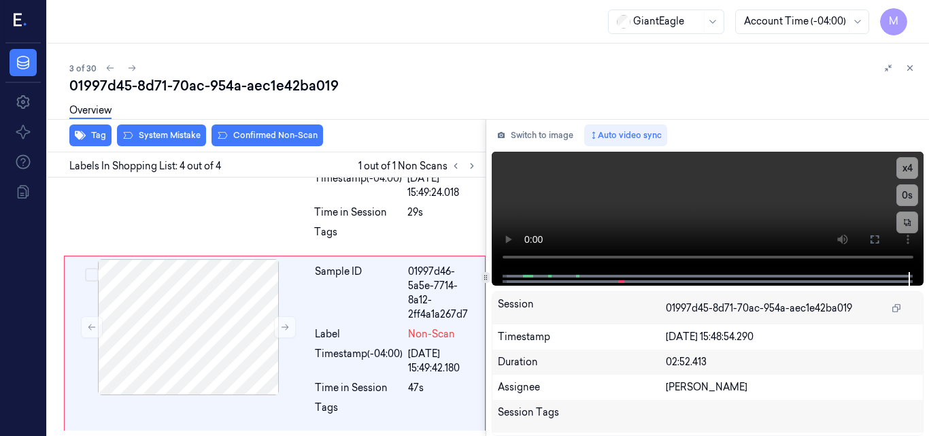
click at [280, 129] on div "Overview" at bounding box center [493, 112] width 849 height 35
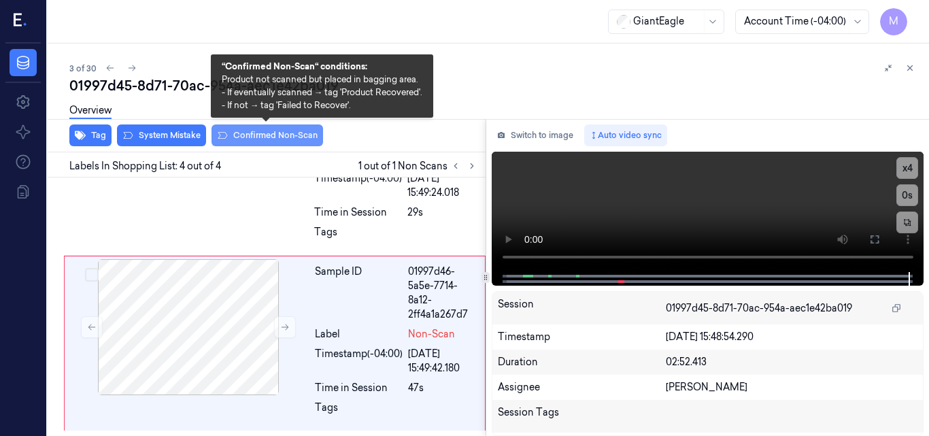
click at [279, 133] on button "Confirmed Non-Scan" at bounding box center [268, 136] width 112 height 22
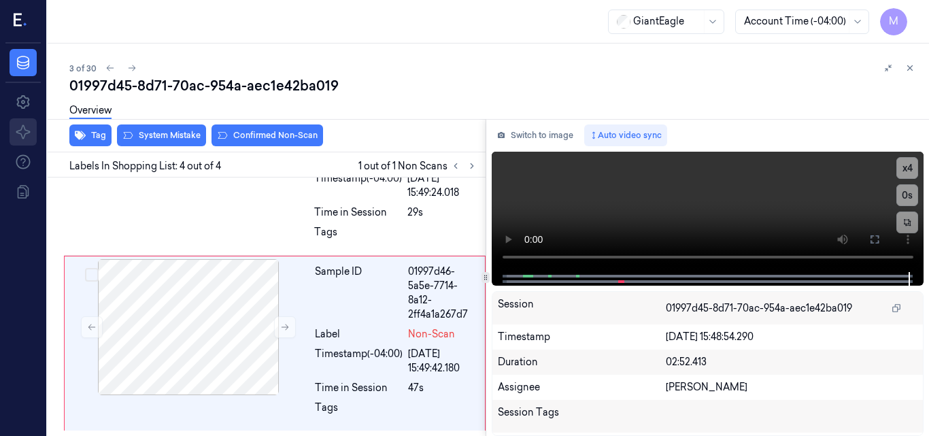
scroll to position [693, 0]
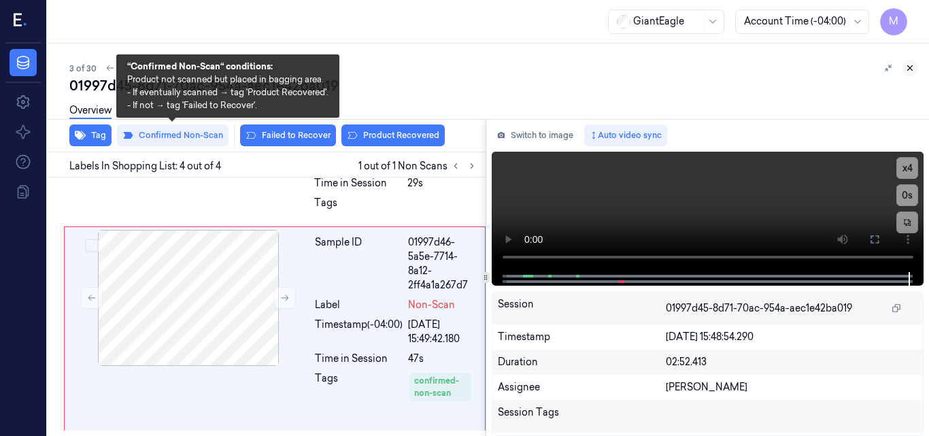
click at [908, 67] on icon at bounding box center [911, 68] width 10 height 10
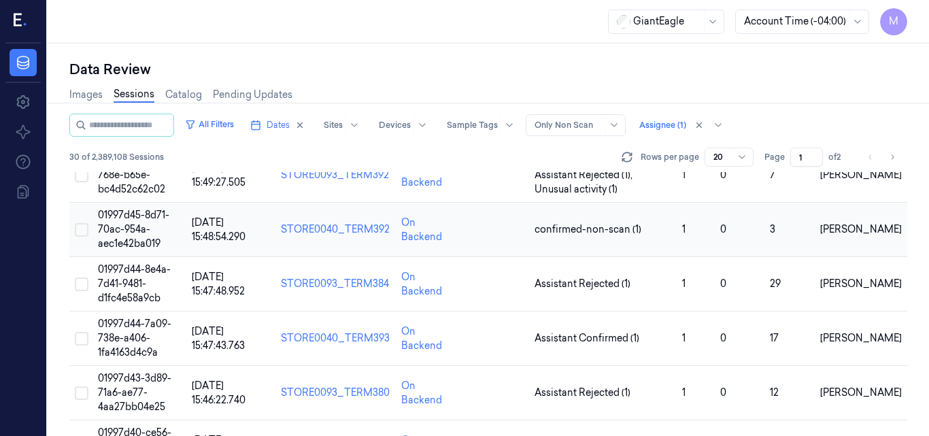
scroll to position [110, 0]
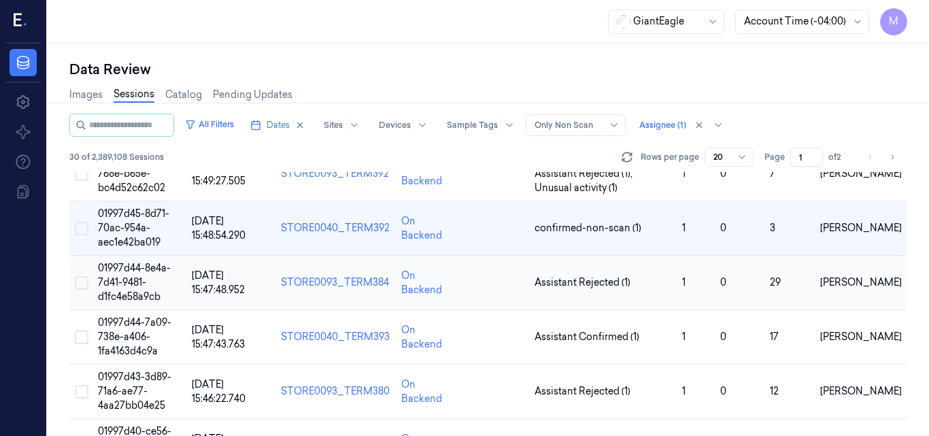
click at [148, 280] on td "01997d44-8e4a-7d41-9481-d1fc4e58a9cb" at bounding box center [140, 283] width 94 height 54
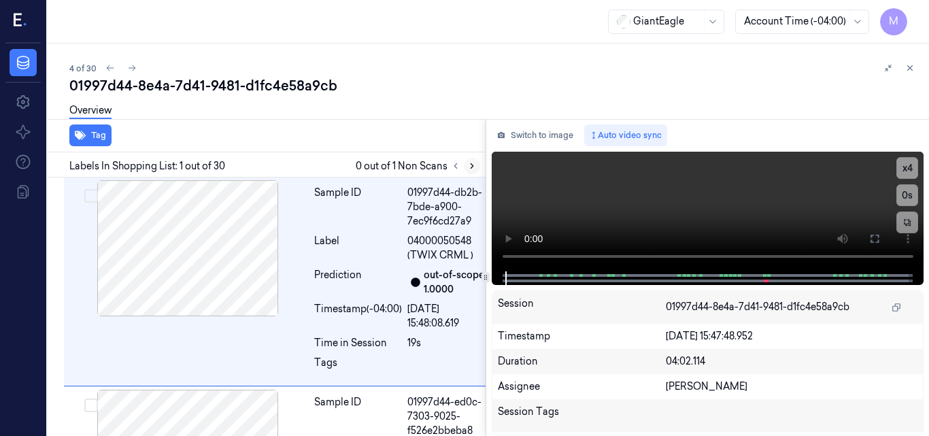
click at [472, 167] on icon at bounding box center [472, 166] width 10 height 10
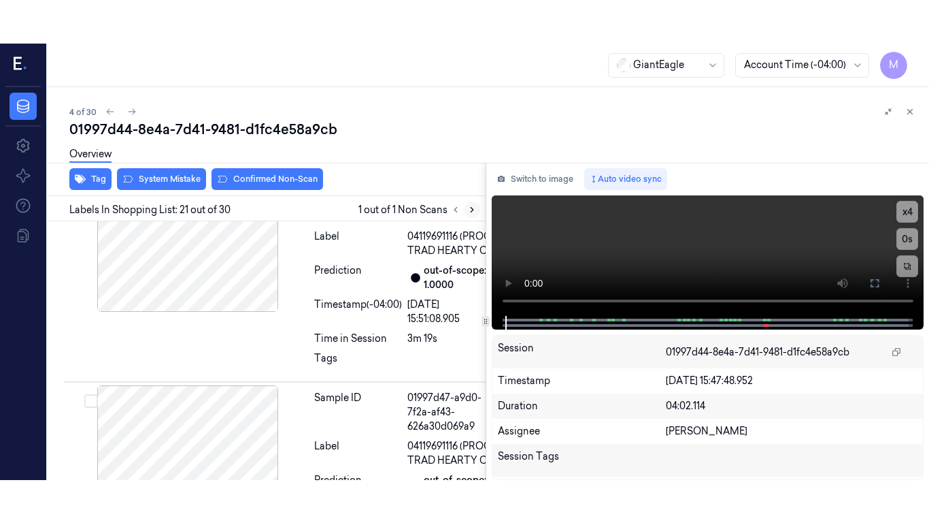
scroll to position [5007, 0]
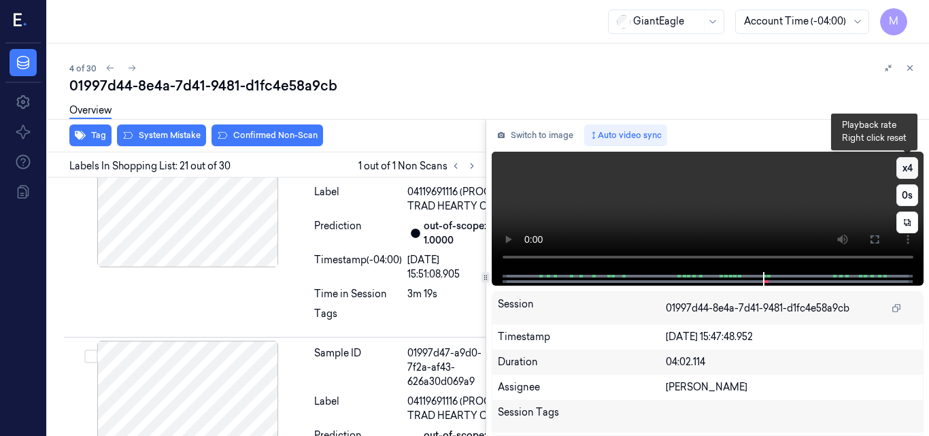
click at [907, 170] on button "x 4" at bounding box center [908, 168] width 22 height 22
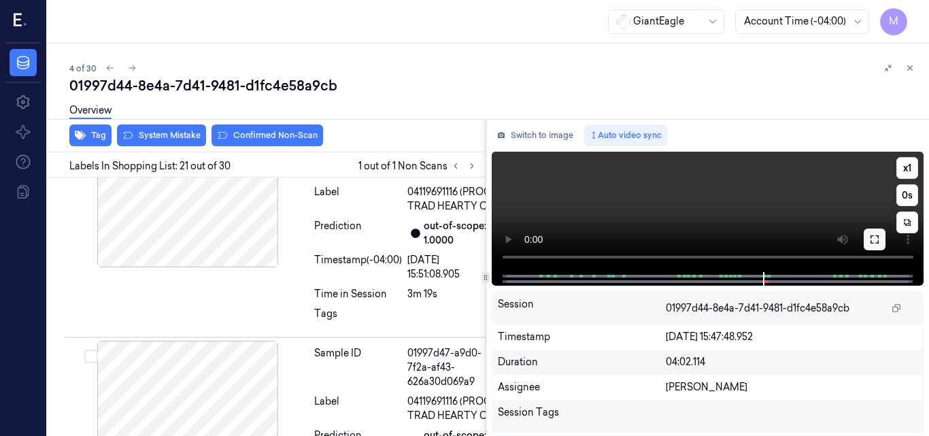
click at [879, 244] on icon at bounding box center [875, 239] width 11 height 11
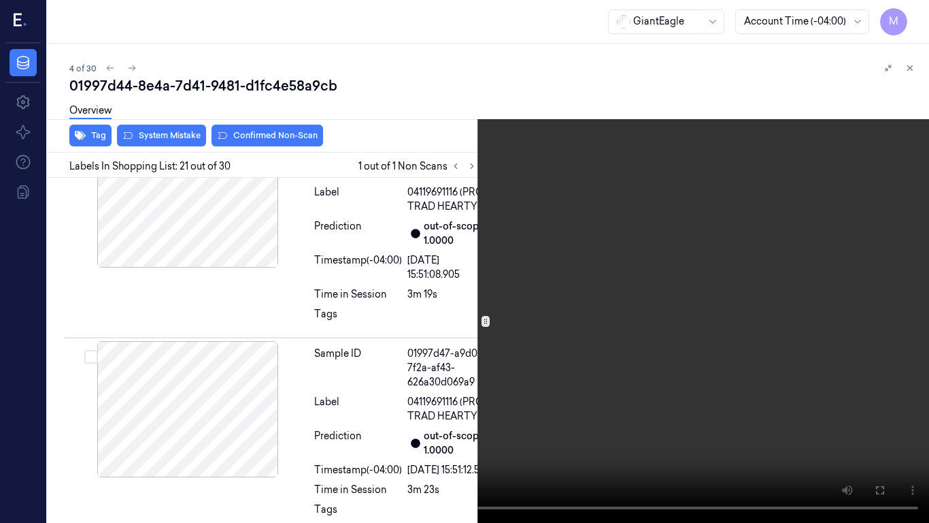
click at [665, 286] on video at bounding box center [464, 261] width 929 height 523
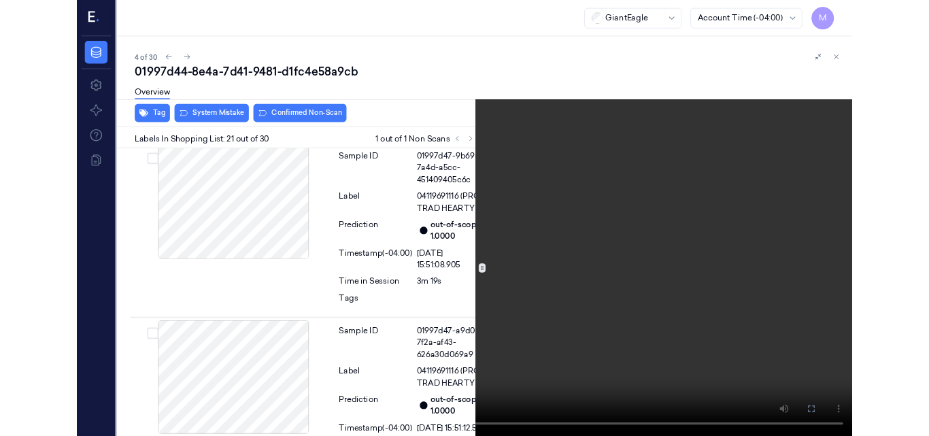
scroll to position [4964, 0]
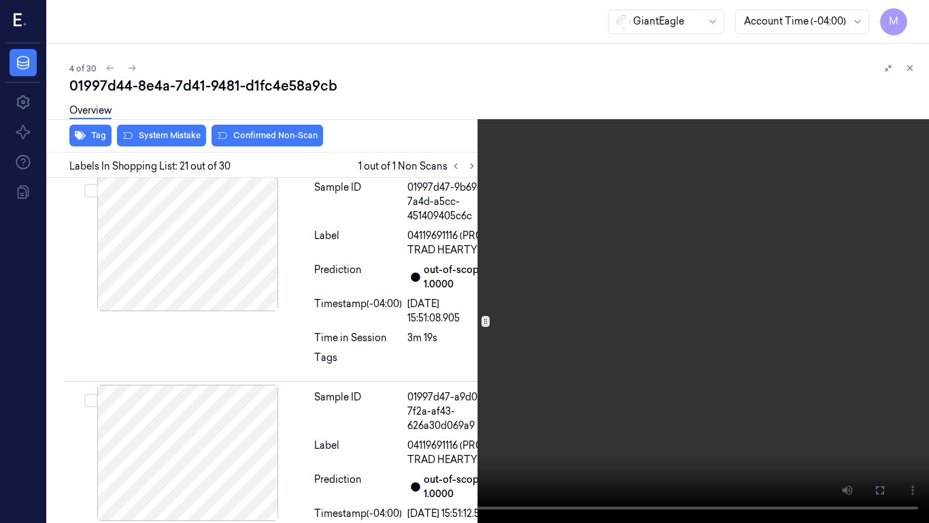
click at [665, 286] on video at bounding box center [464, 261] width 929 height 523
click at [0, 0] on icon at bounding box center [0, 0] width 0 height 0
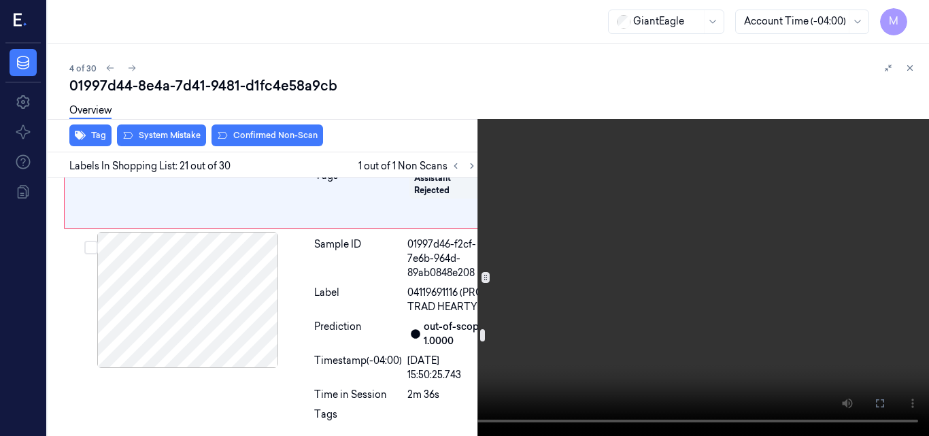
scroll to position [4419, 0]
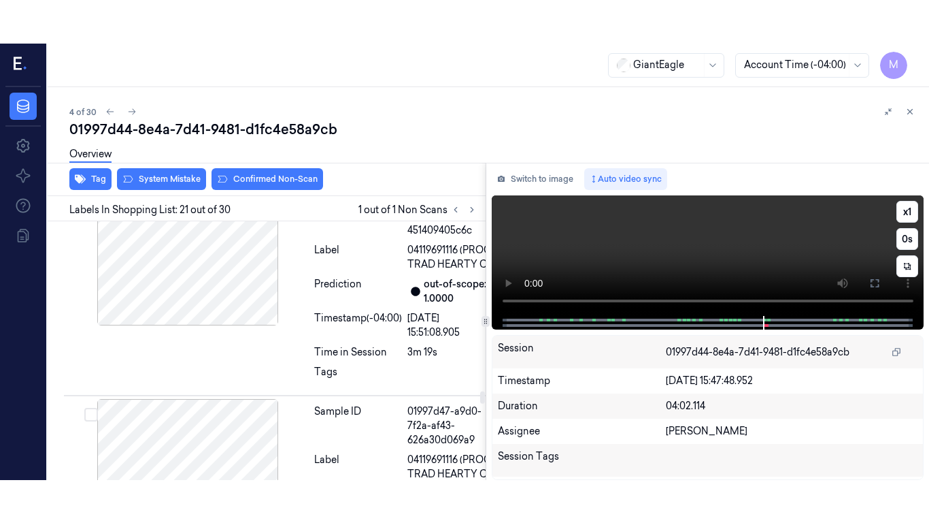
scroll to position [5007, 0]
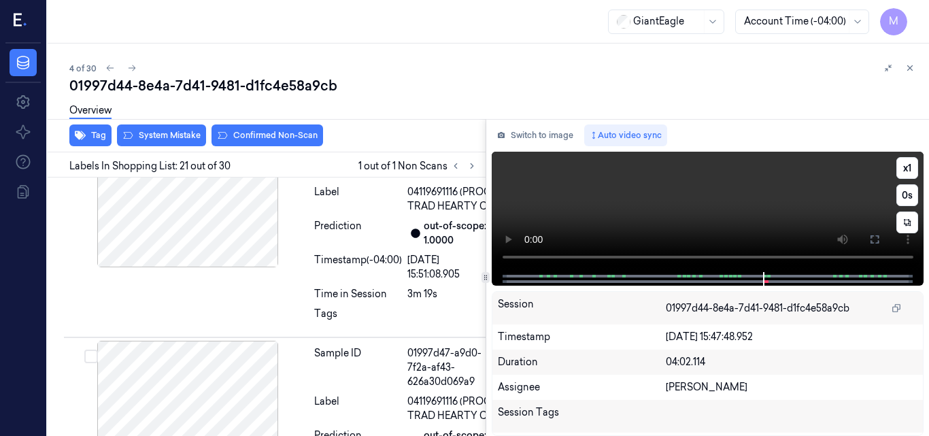
click at [691, 201] on video at bounding box center [708, 212] width 433 height 120
click at [874, 242] on icon at bounding box center [875, 239] width 11 height 11
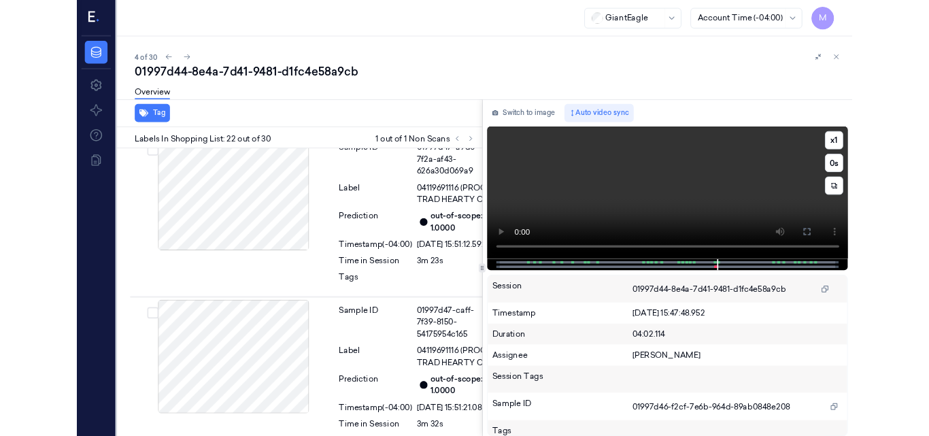
scroll to position [5186, 0]
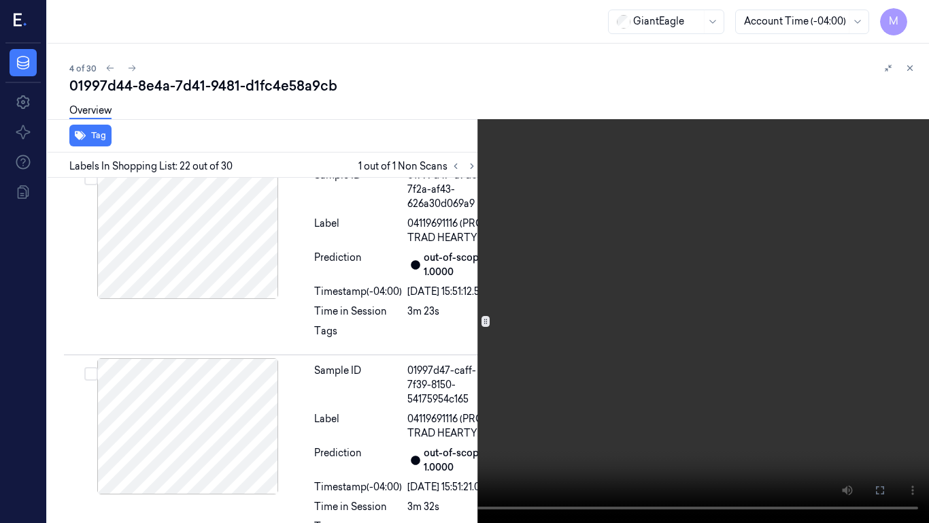
click at [531, 361] on video at bounding box center [464, 261] width 929 height 523
click at [0, 0] on icon at bounding box center [0, 0] width 0 height 0
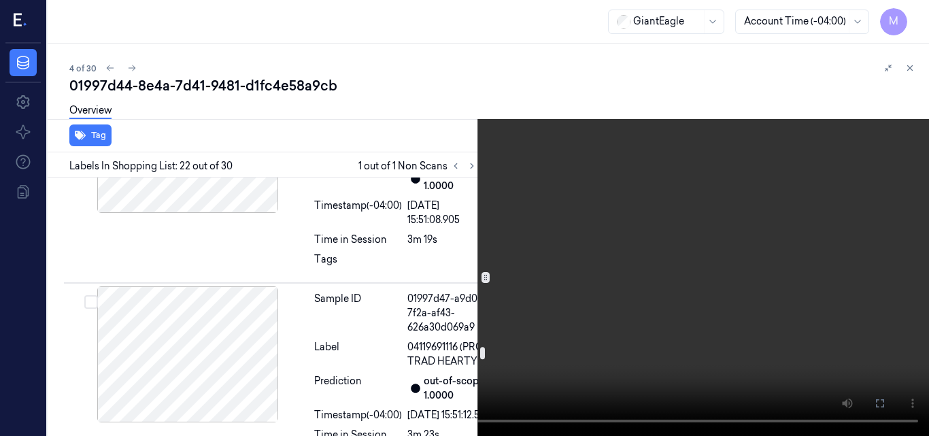
scroll to position [4981, 0]
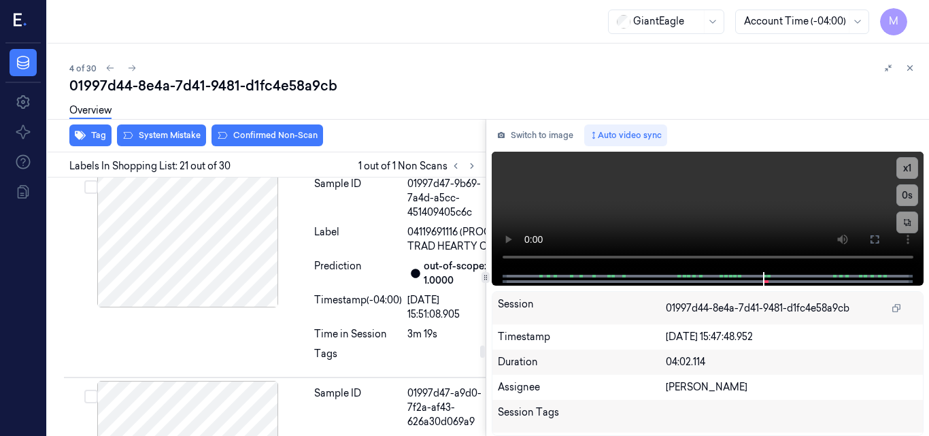
scroll to position [4939, 0]
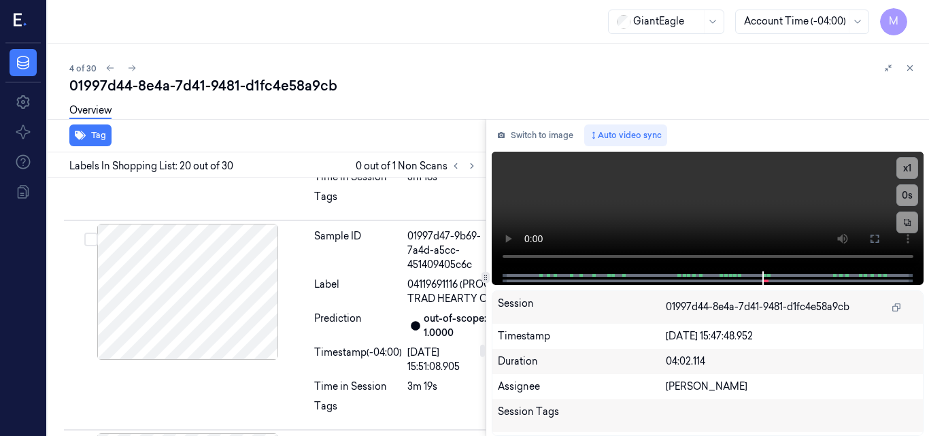
scroll to position [4983, 0]
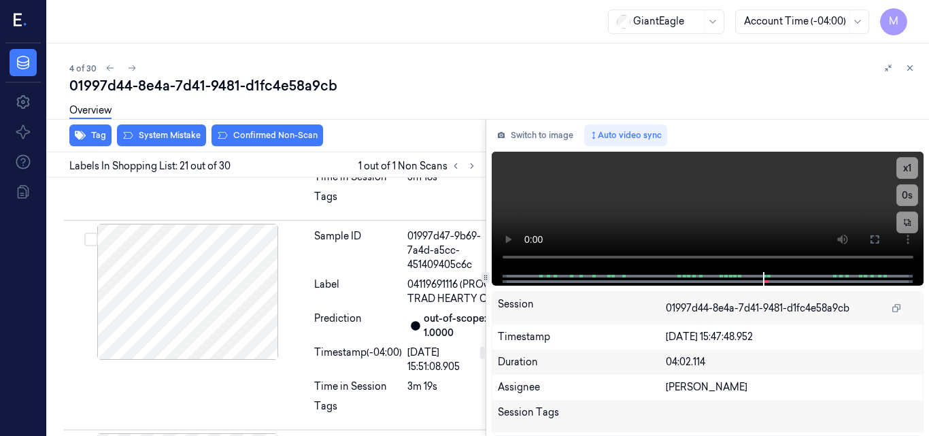
scroll to position [5007, 0]
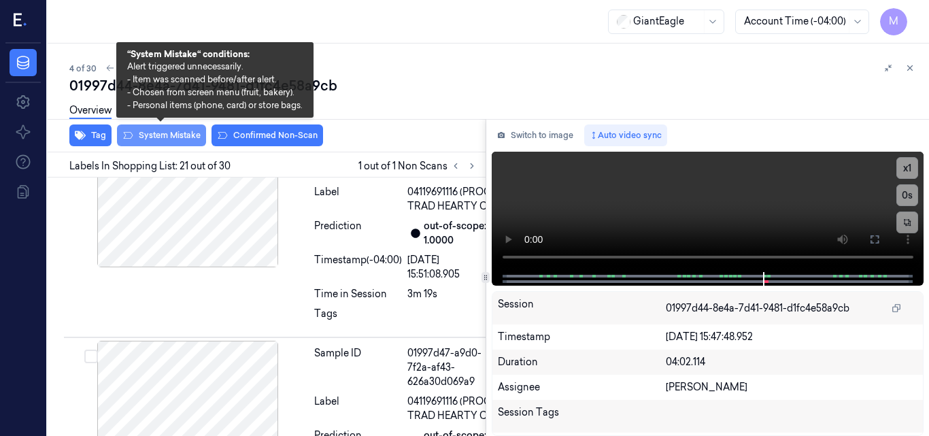
click at [171, 137] on button "System Mistake" at bounding box center [161, 136] width 89 height 22
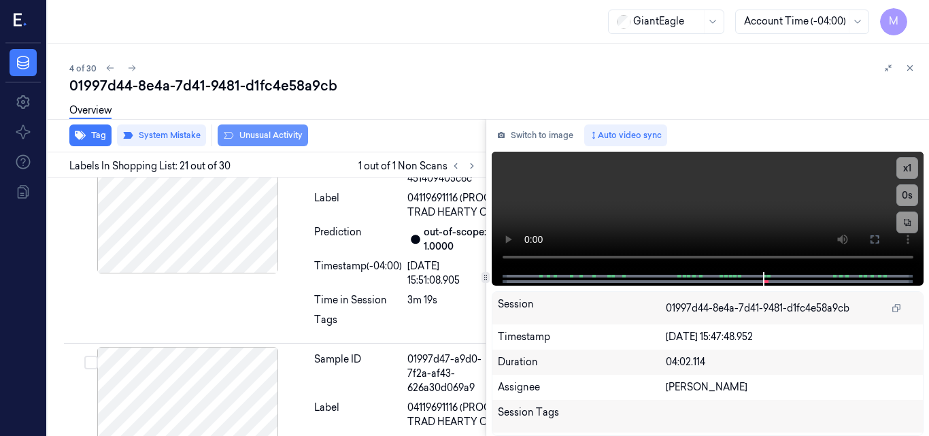
scroll to position [5010, 0]
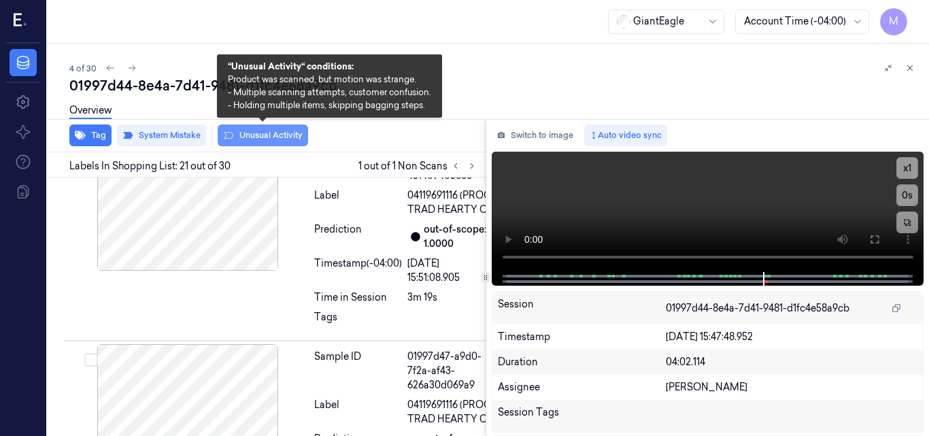
click at [265, 137] on button "Unusual Activity" at bounding box center [263, 136] width 90 height 22
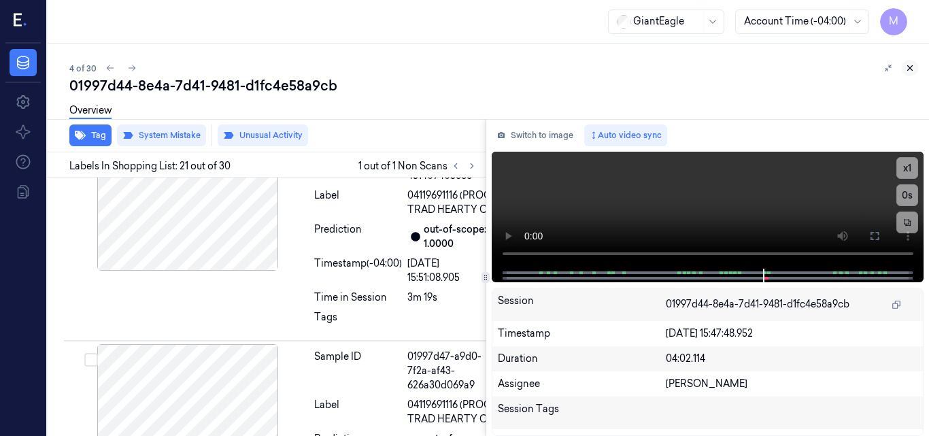
click at [912, 69] on icon at bounding box center [910, 68] width 5 height 5
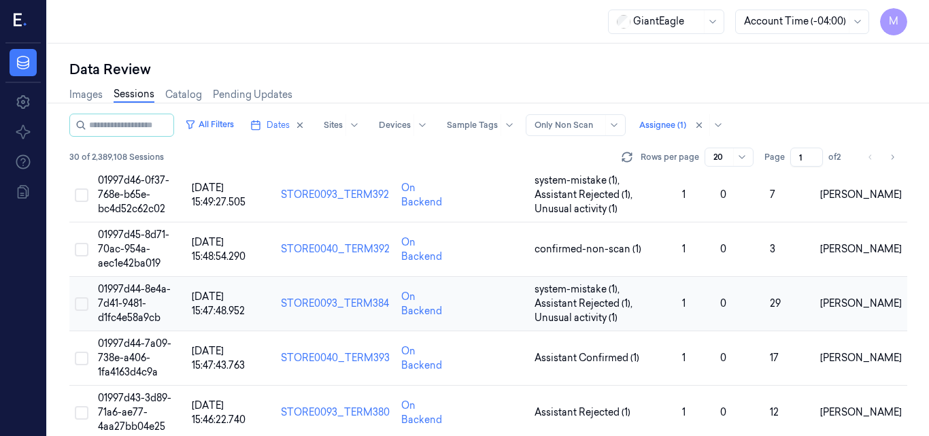
scroll to position [156, 0]
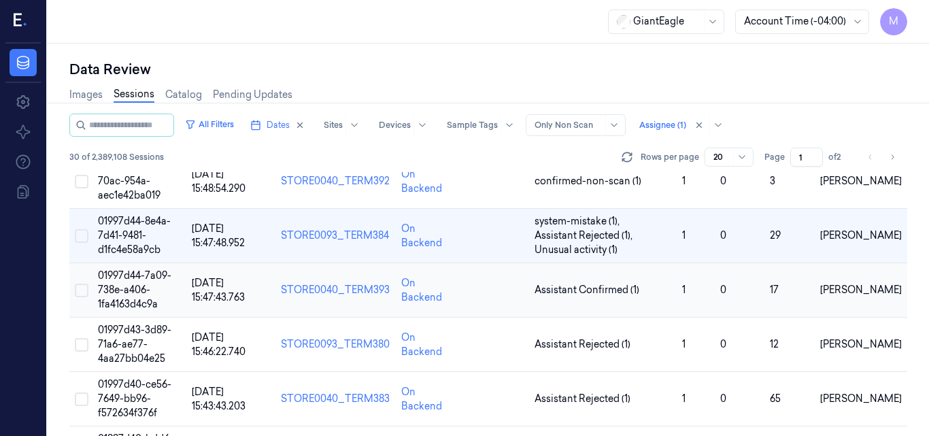
click at [128, 286] on span "01997d44-7a09-738e-a406-1fa4163d4c9a" at bounding box center [134, 289] width 73 height 41
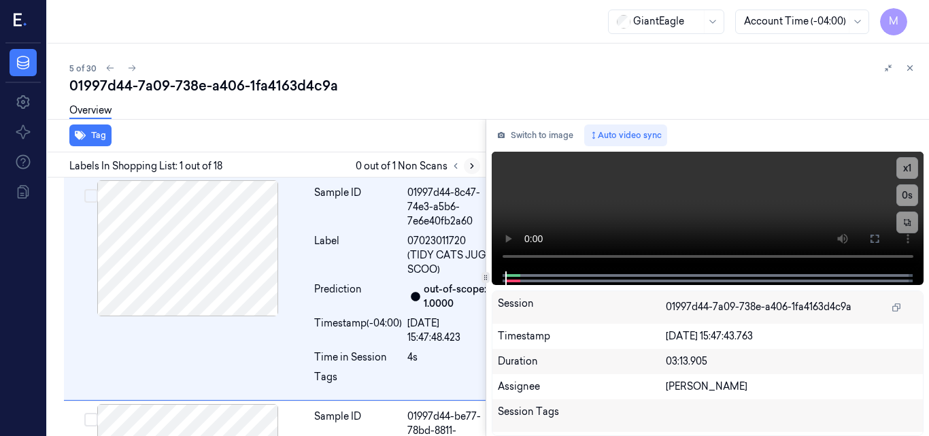
click at [472, 163] on icon at bounding box center [472, 166] width 10 height 10
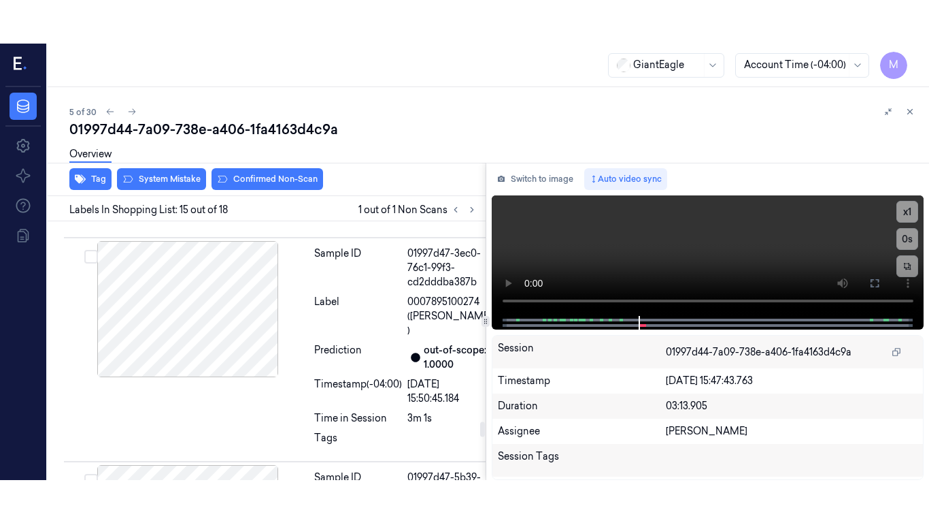
scroll to position [3535, 0]
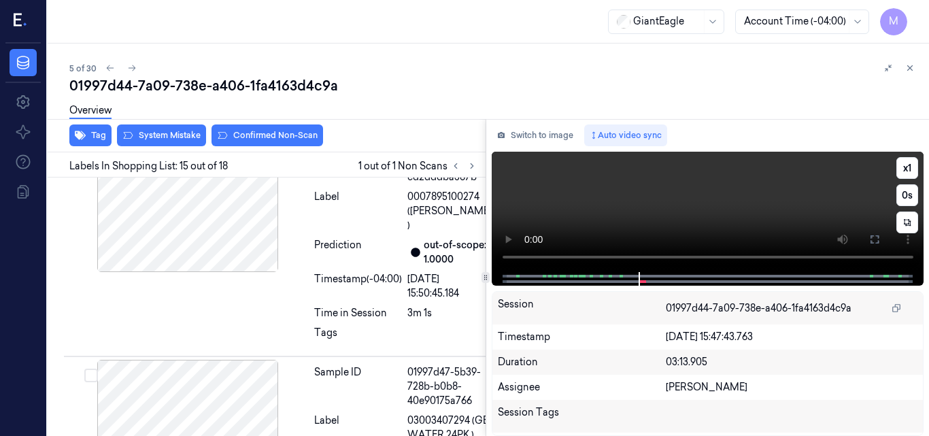
click at [782, 206] on video at bounding box center [708, 212] width 433 height 120
click at [880, 239] on icon at bounding box center [875, 239] width 11 height 11
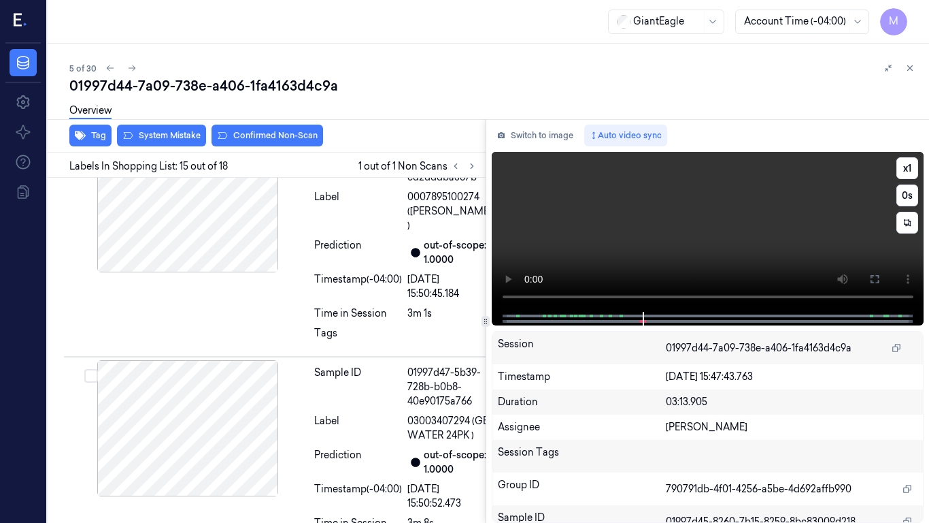
scroll to position [3492, 0]
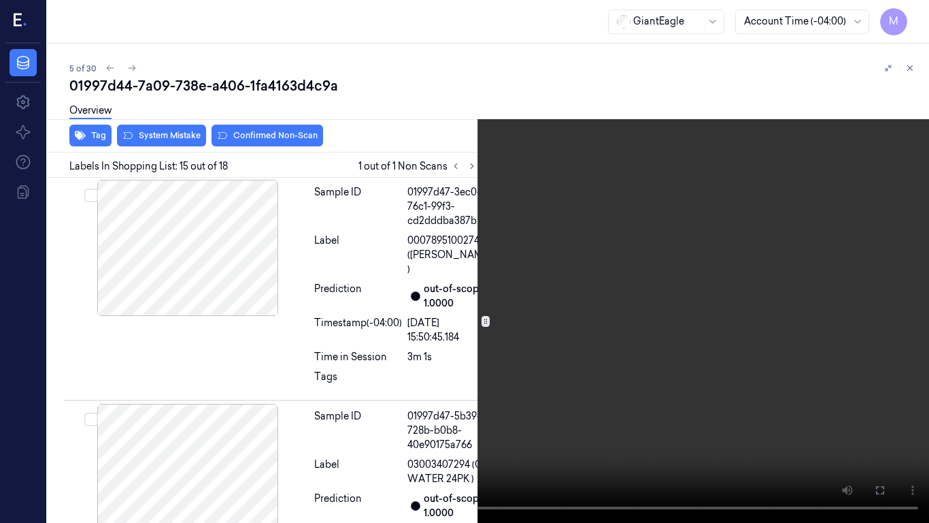
click at [574, 317] on video at bounding box center [464, 261] width 929 height 523
click at [658, 251] on video at bounding box center [464, 261] width 929 height 523
click at [908, 14] on button "x 1" at bounding box center [913, 16] width 22 height 22
click at [908, 14] on button "x 2" at bounding box center [913, 16] width 22 height 22
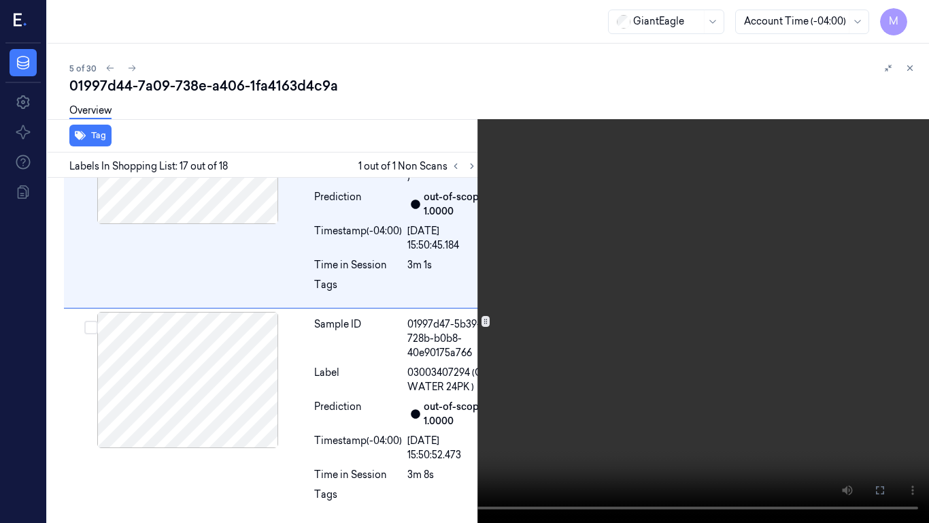
scroll to position [3952, 0]
click at [609, 182] on video at bounding box center [464, 261] width 929 height 523
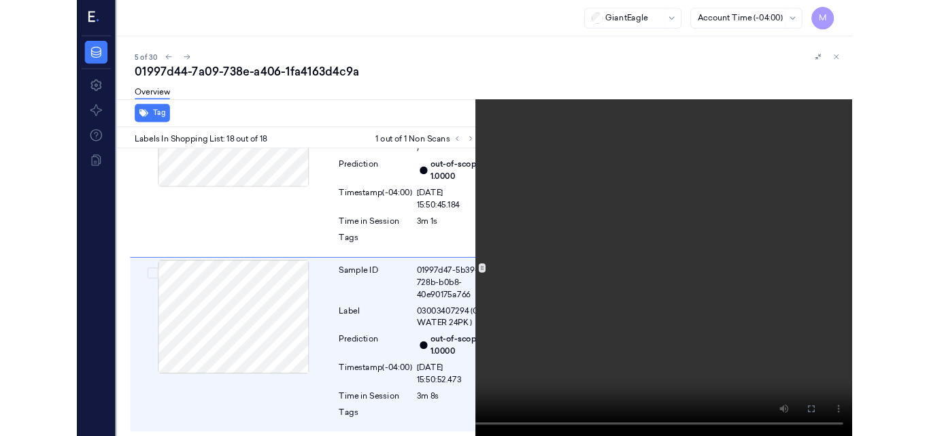
scroll to position [4155, 0]
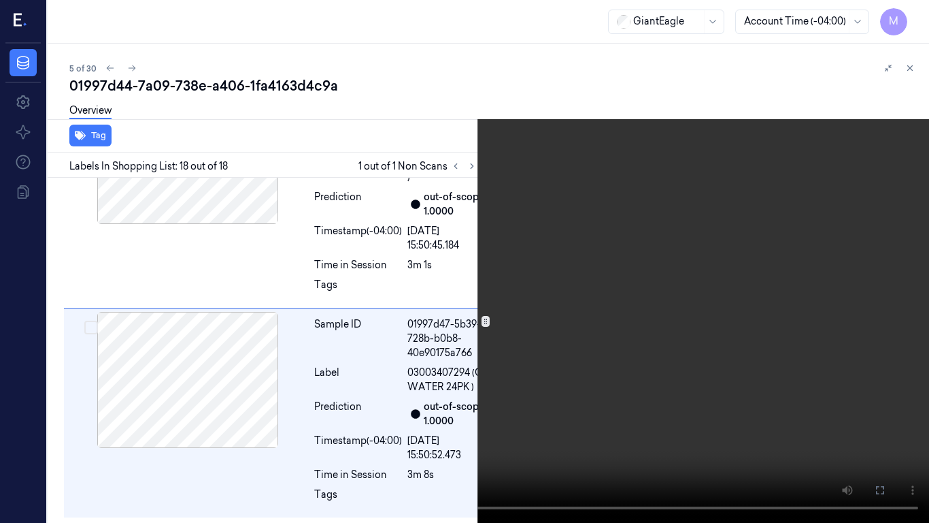
click at [0, 0] on icon at bounding box center [0, 0] width 0 height 0
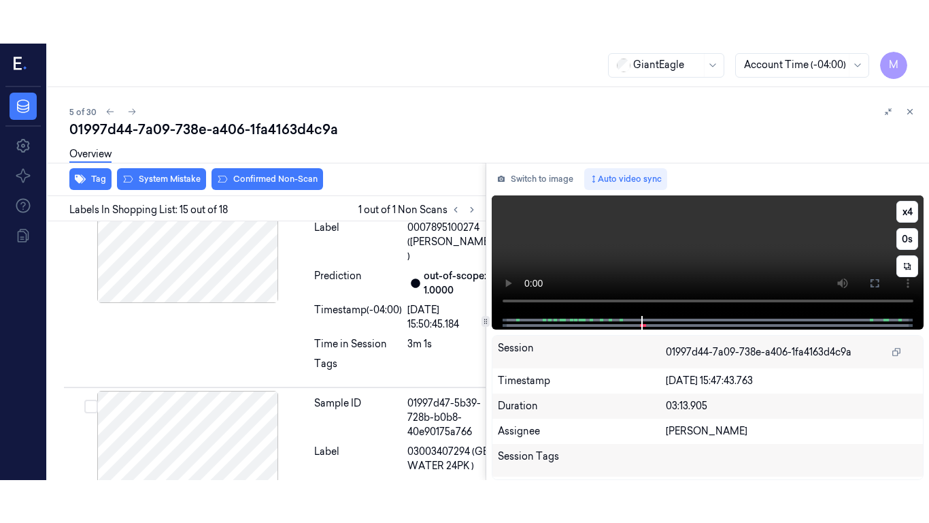
scroll to position [3535, 0]
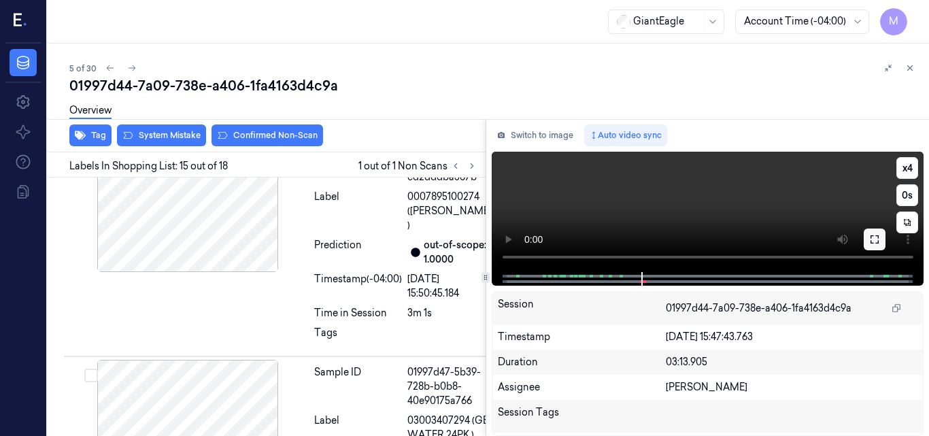
click at [872, 232] on button at bounding box center [875, 240] width 22 height 22
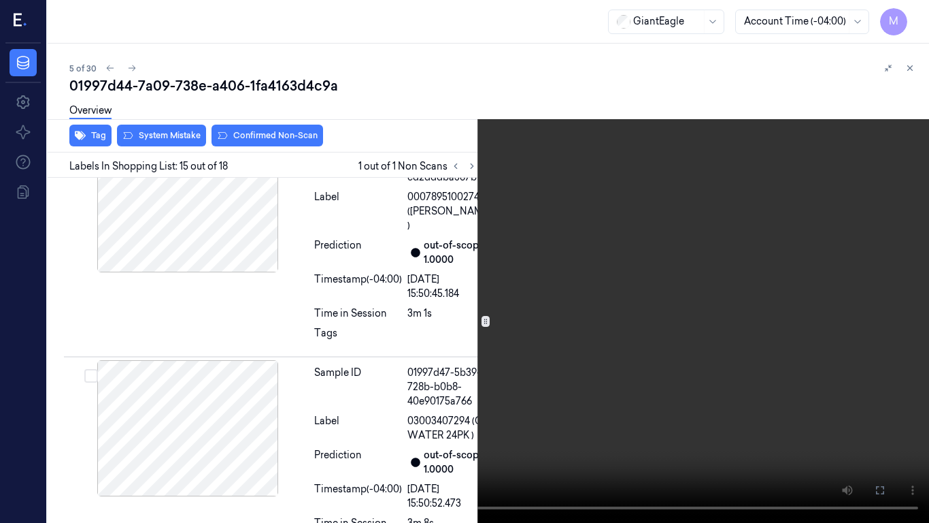
click at [628, 282] on video at bounding box center [464, 261] width 929 height 523
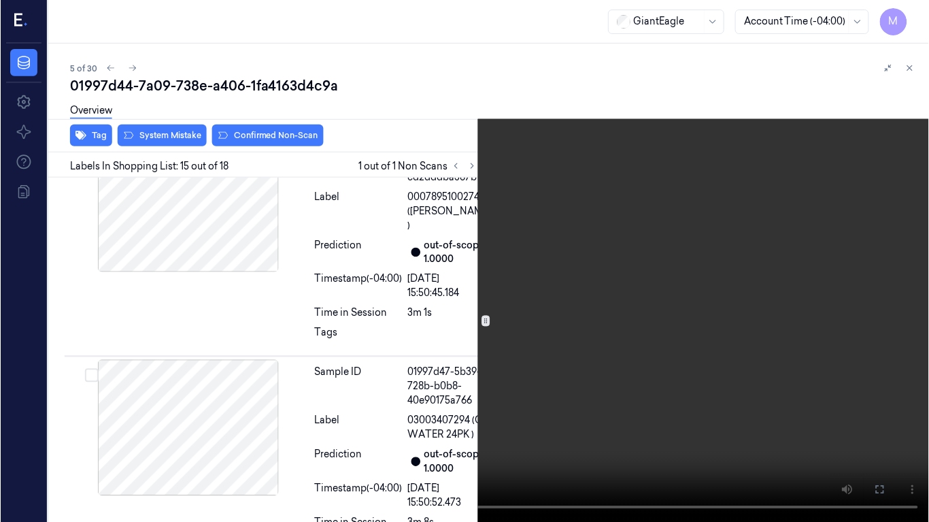
scroll to position [3492, 0]
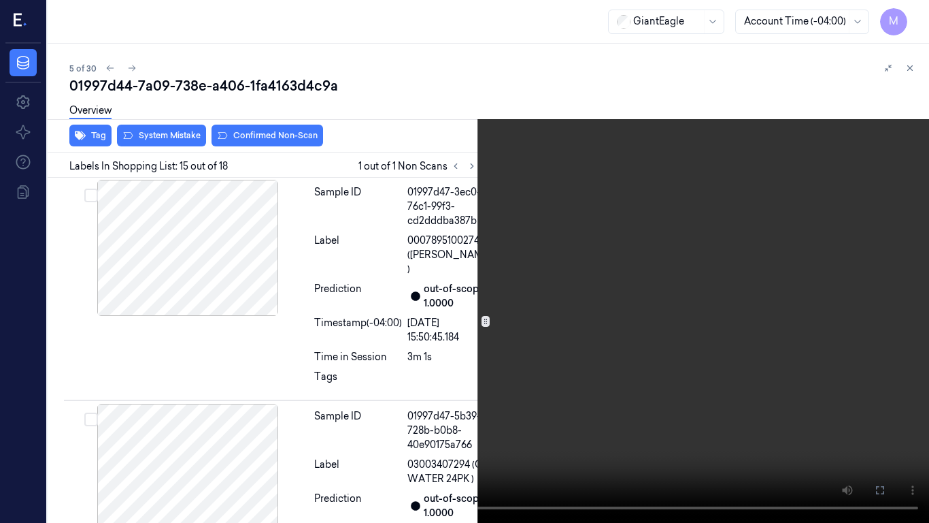
click at [628, 282] on video at bounding box center [464, 261] width 929 height 523
click at [538, 299] on video at bounding box center [464, 261] width 929 height 523
click at [552, 274] on video at bounding box center [464, 261] width 929 height 523
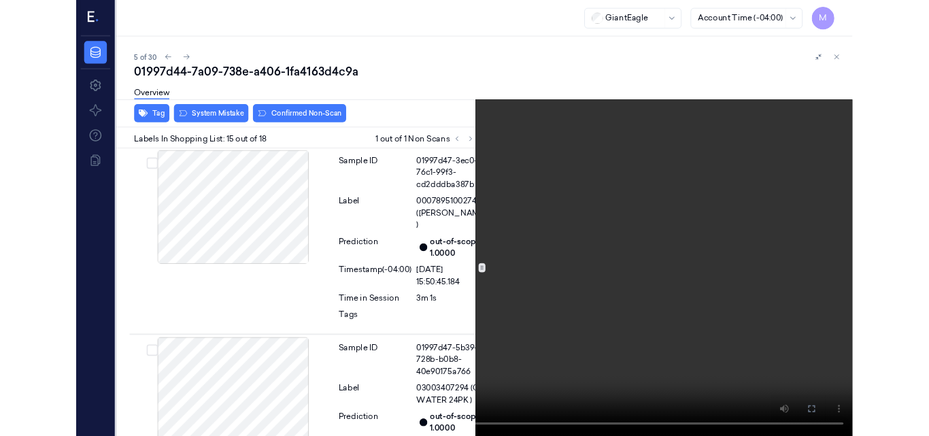
scroll to position [3493, 0]
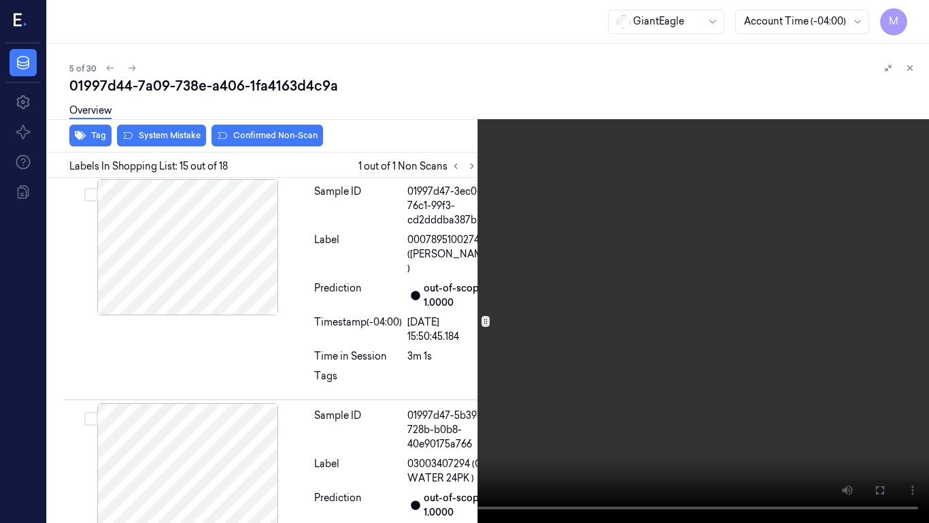
click at [0, 0] on icon at bounding box center [0, 0] width 0 height 0
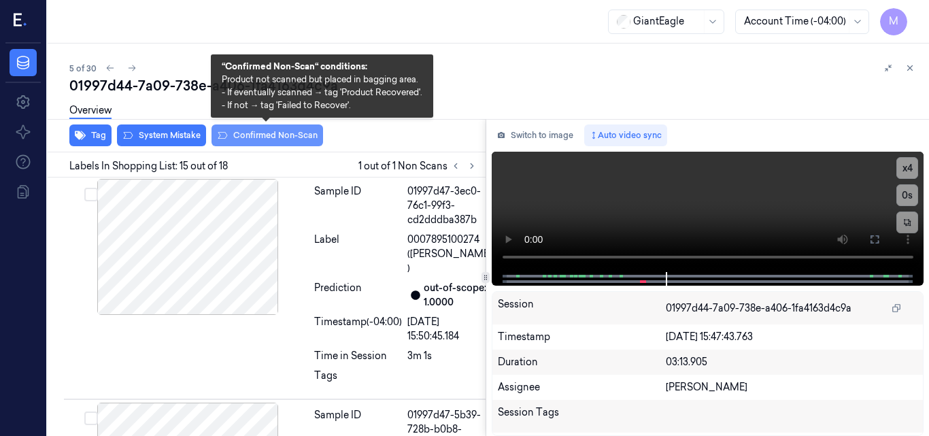
click at [272, 140] on button "Confirmed Non-Scan" at bounding box center [268, 136] width 112 height 22
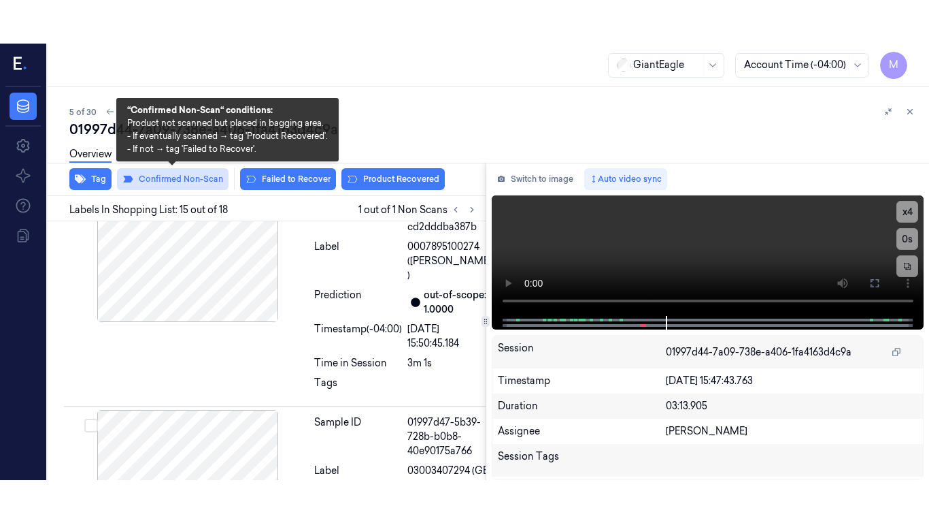
scroll to position [3538, 0]
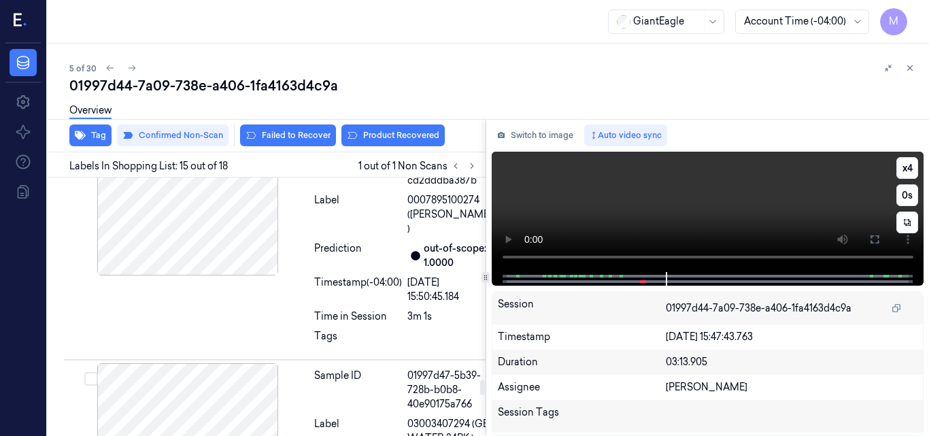
click at [776, 211] on video at bounding box center [708, 212] width 433 height 120
click at [731, 201] on video at bounding box center [708, 212] width 433 height 120
click at [876, 244] on icon at bounding box center [875, 239] width 11 height 11
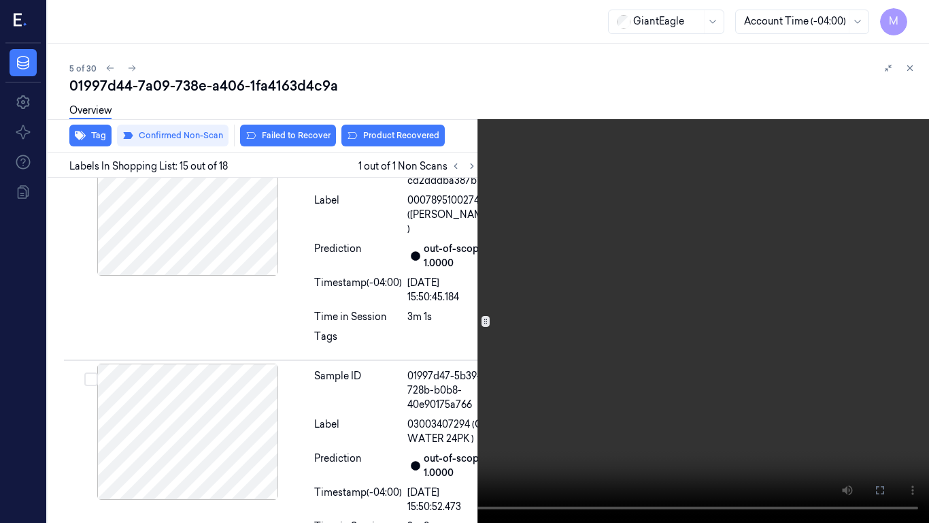
click at [672, 232] on video at bounding box center [464, 261] width 929 height 523
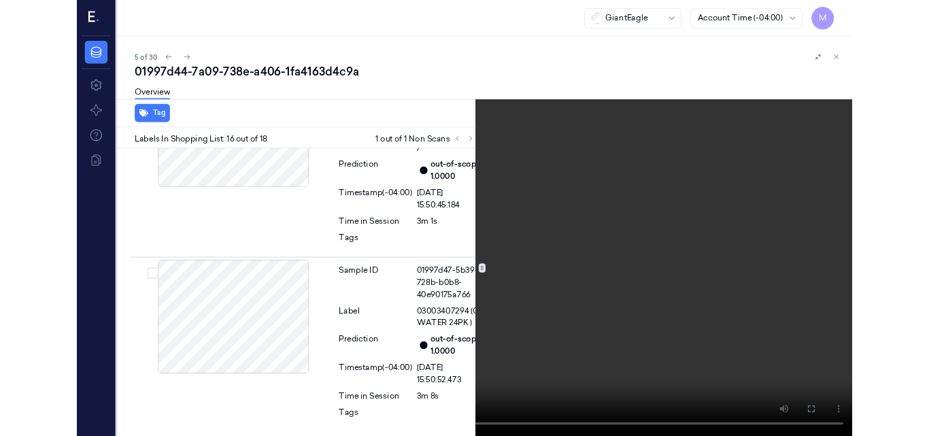
scroll to position [3720, 0]
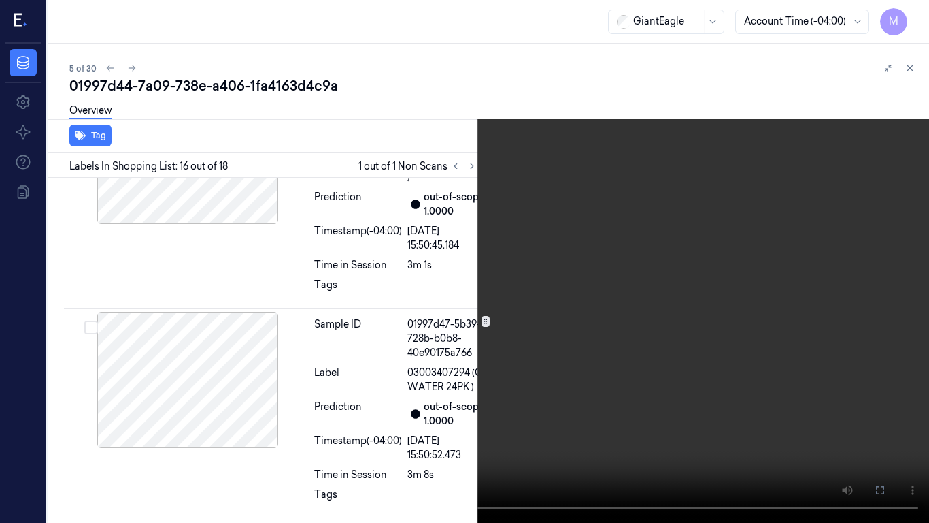
click at [576, 271] on video at bounding box center [464, 261] width 929 height 523
click at [0, 0] on icon at bounding box center [0, 0] width 0 height 0
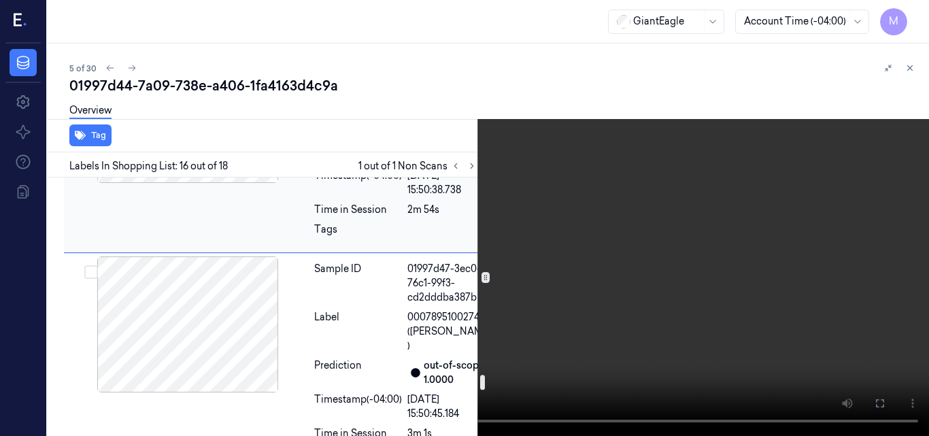
scroll to position [3448, 0]
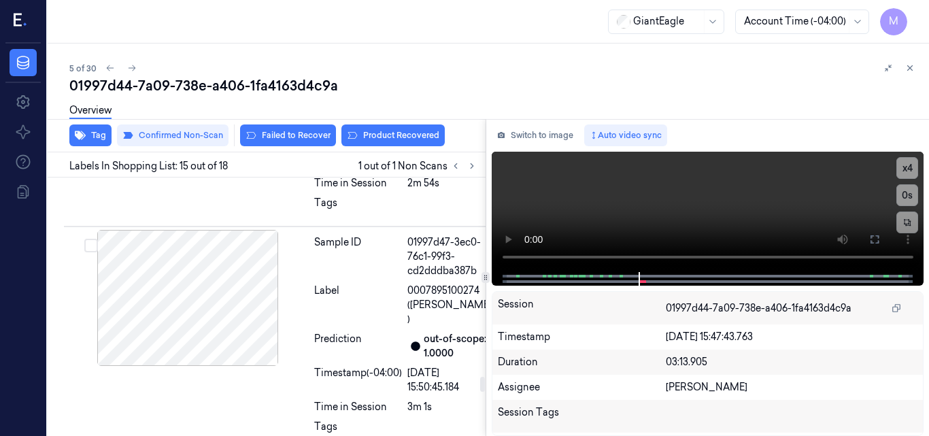
scroll to position [3538, 0]
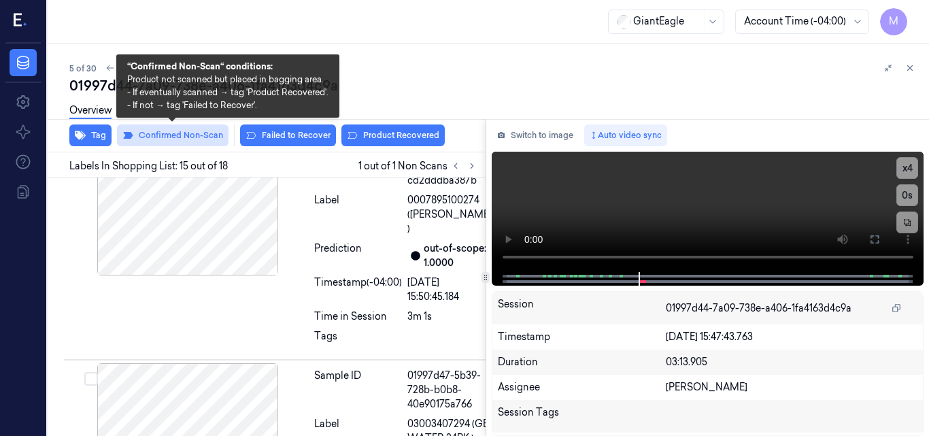
click at [163, 130] on button "Confirmed Non-Scan" at bounding box center [173, 136] width 112 height 22
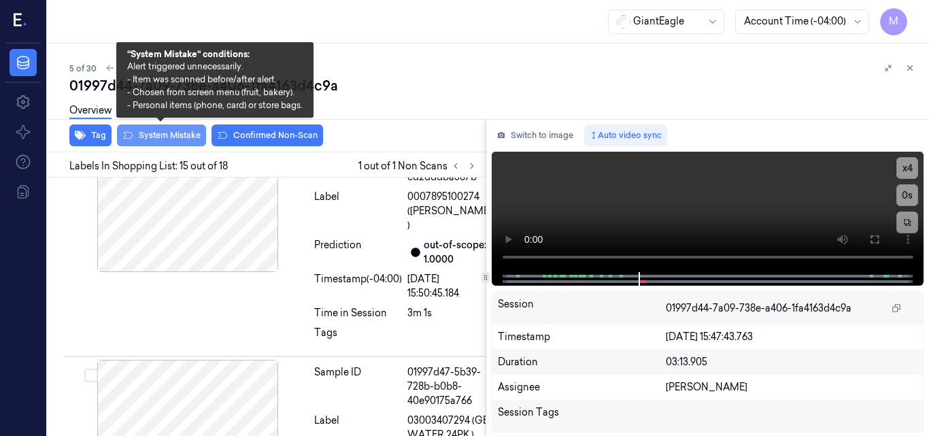
click at [187, 133] on button "System Mistake" at bounding box center [161, 136] width 89 height 22
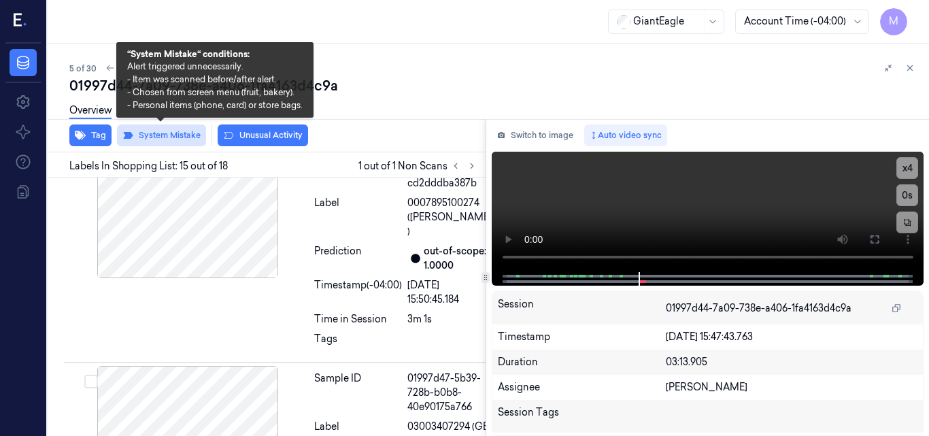
scroll to position [3538, 0]
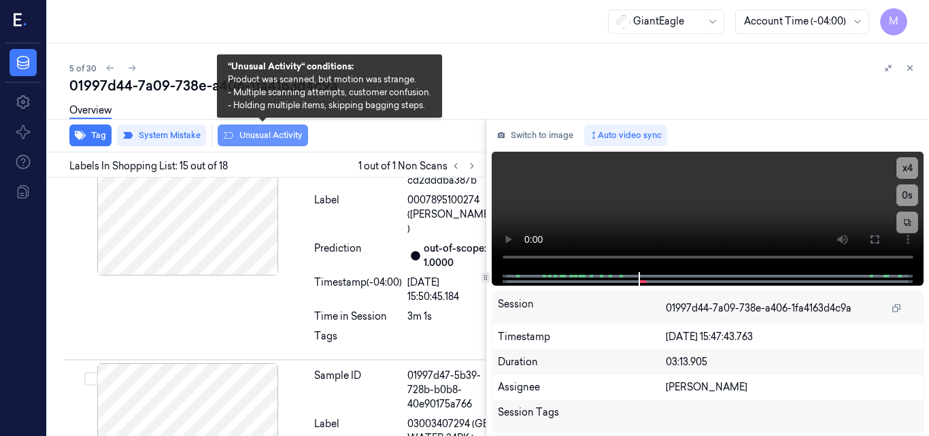
click at [261, 132] on button "Unusual Activity" at bounding box center [263, 136] width 90 height 22
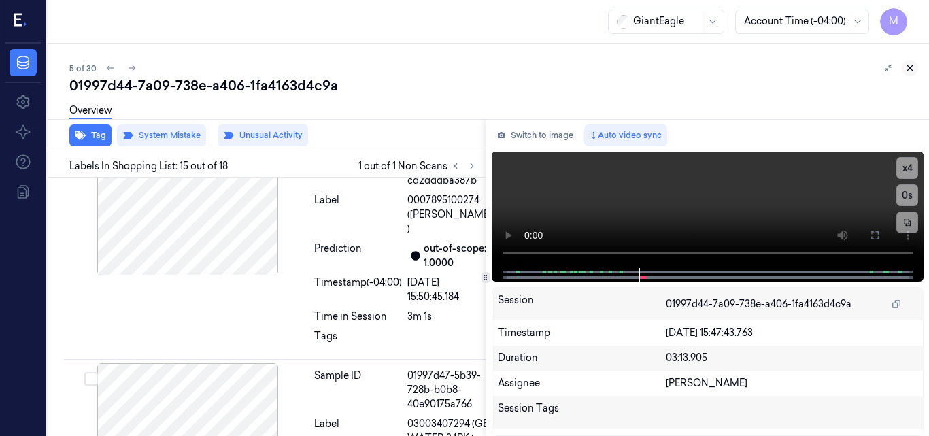
click at [909, 62] on button at bounding box center [910, 68] width 16 height 16
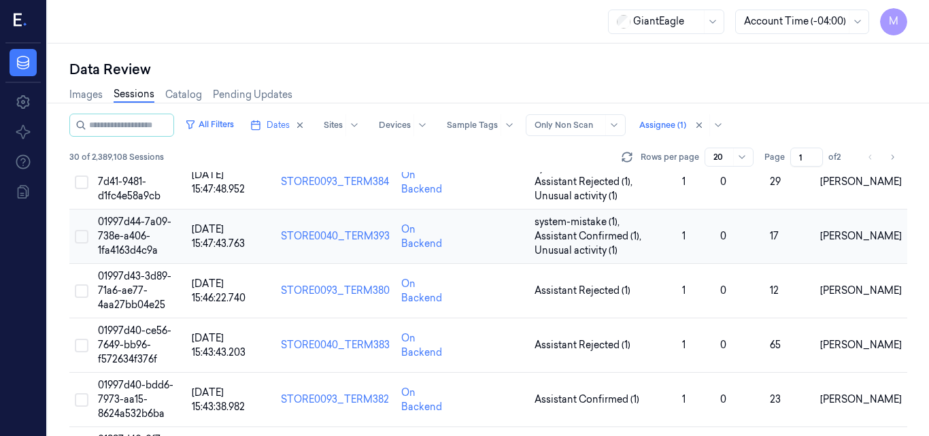
scroll to position [211, 0]
click at [127, 276] on span "01997d43-3d89-71a6-ae77-4aa27bb04e25" at bounding box center [134, 289] width 73 height 41
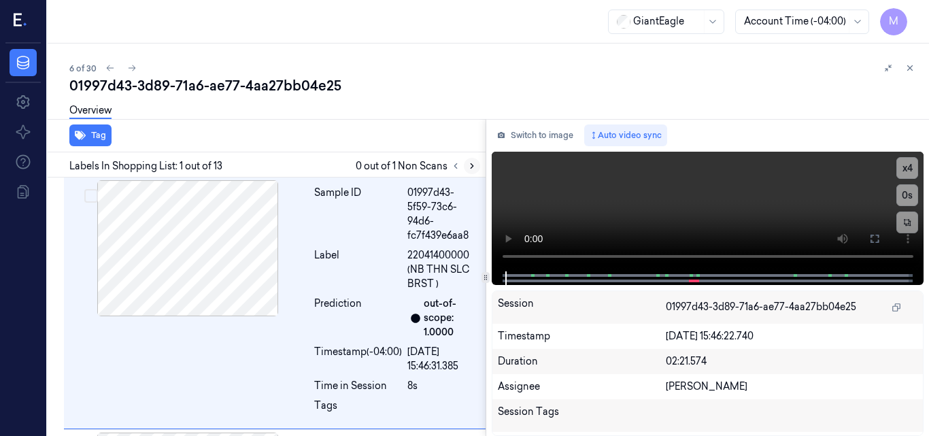
click at [472, 161] on icon at bounding box center [472, 166] width 10 height 10
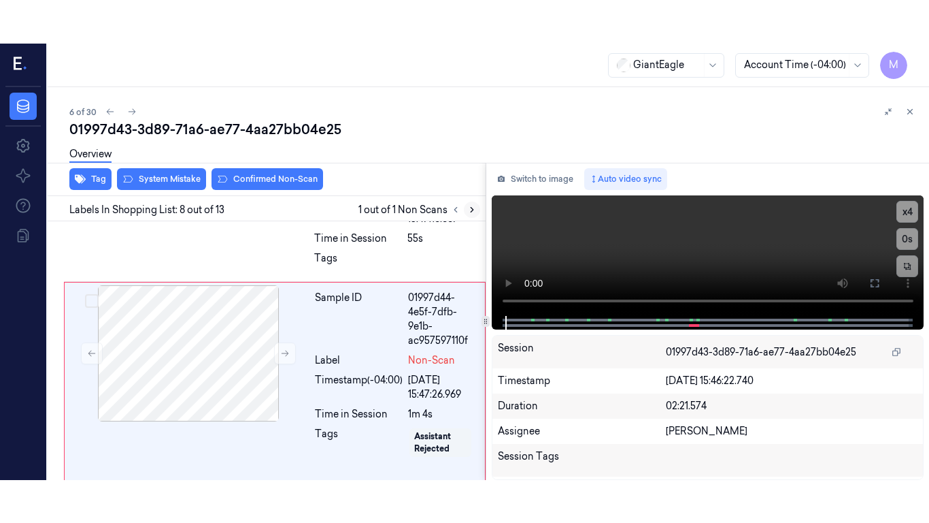
scroll to position [1740, 0]
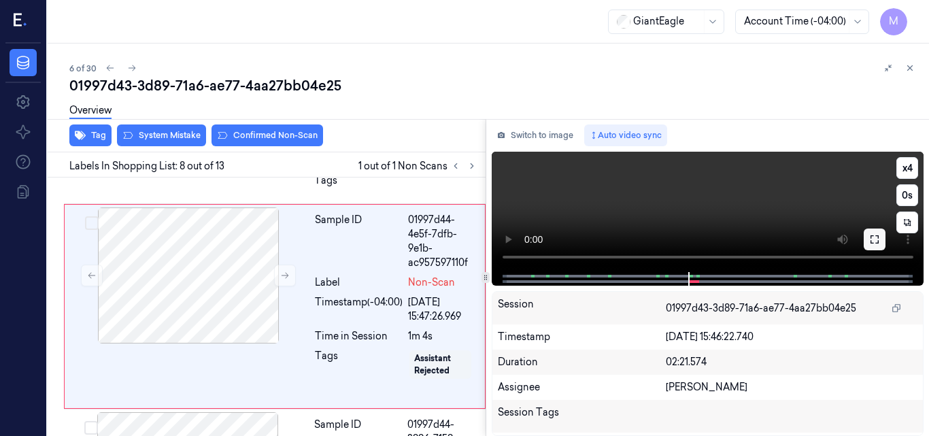
click at [876, 244] on icon at bounding box center [875, 239] width 8 height 8
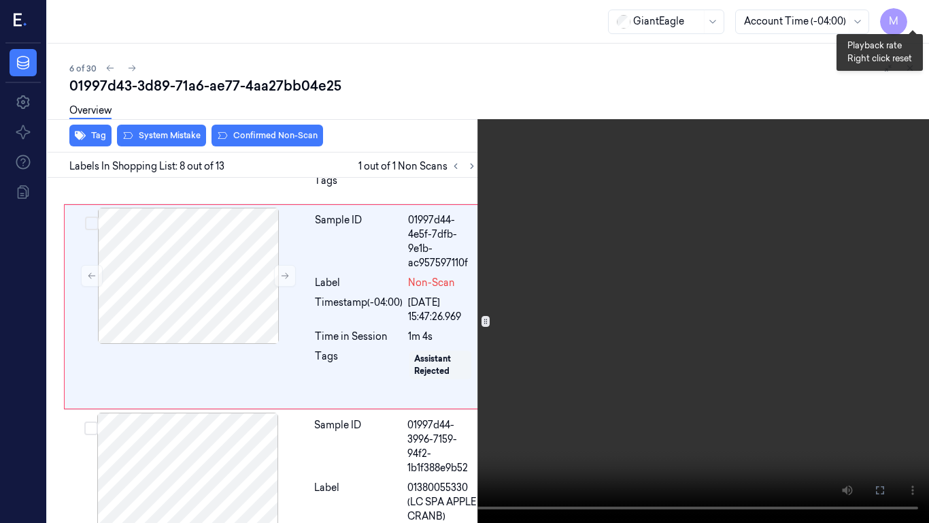
click at [911, 13] on button "x 4" at bounding box center [913, 16] width 22 height 22
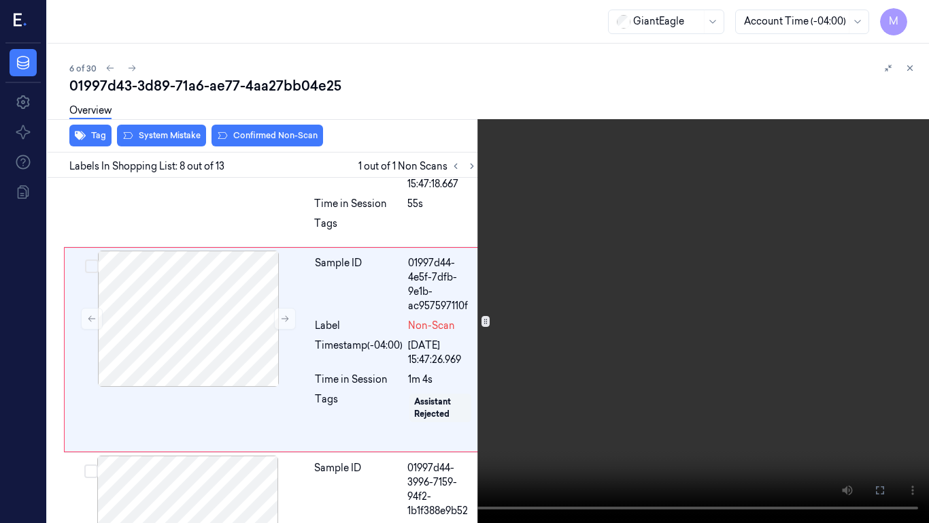
scroll to position [1696, 0]
click at [597, 239] on video at bounding box center [464, 261] width 929 height 523
click at [0, 0] on icon at bounding box center [0, 0] width 0 height 0
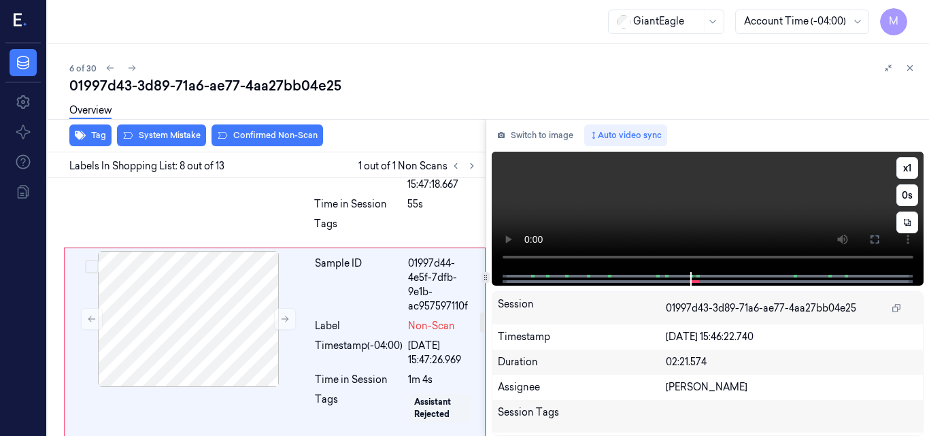
click at [759, 197] on video at bounding box center [708, 212] width 433 height 120
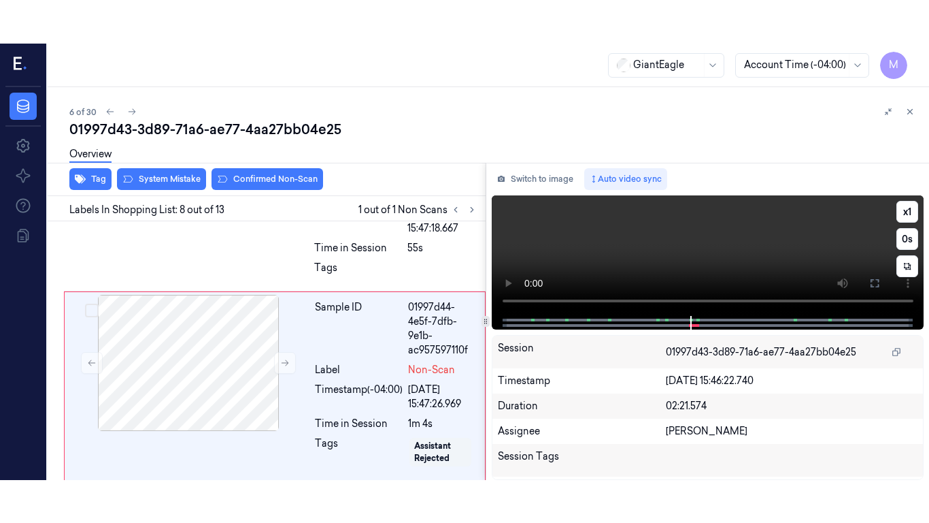
scroll to position [1740, 0]
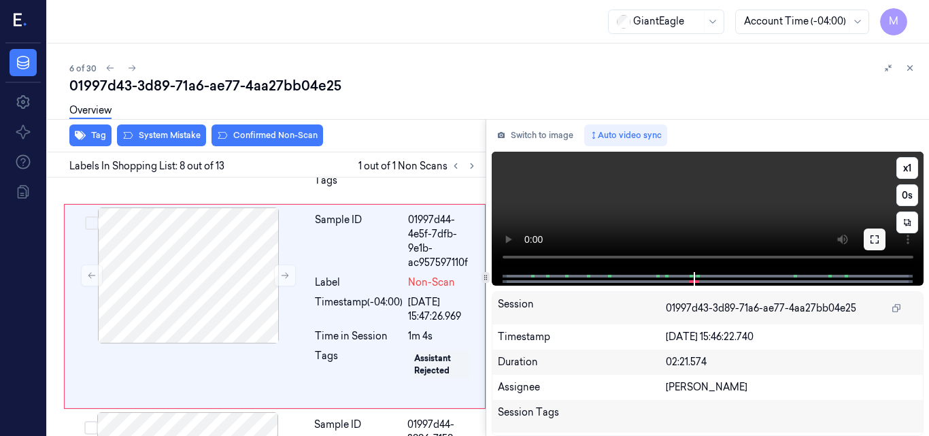
click at [873, 243] on icon at bounding box center [875, 239] width 8 height 8
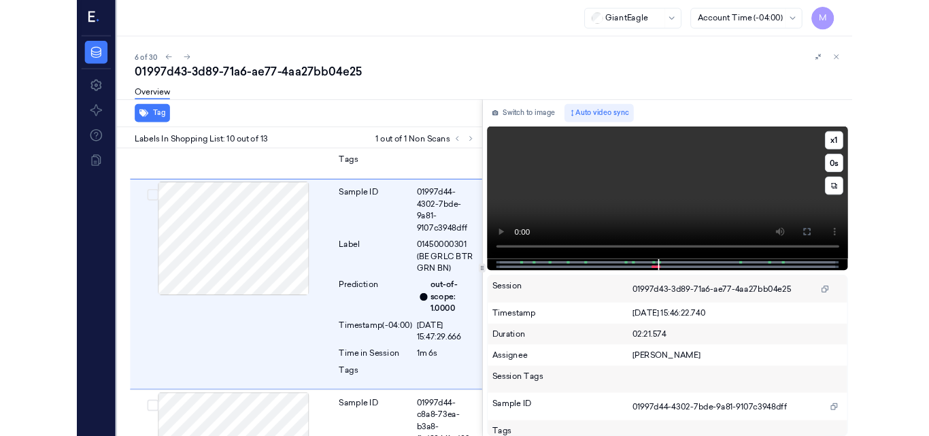
scroll to position [2192, 0]
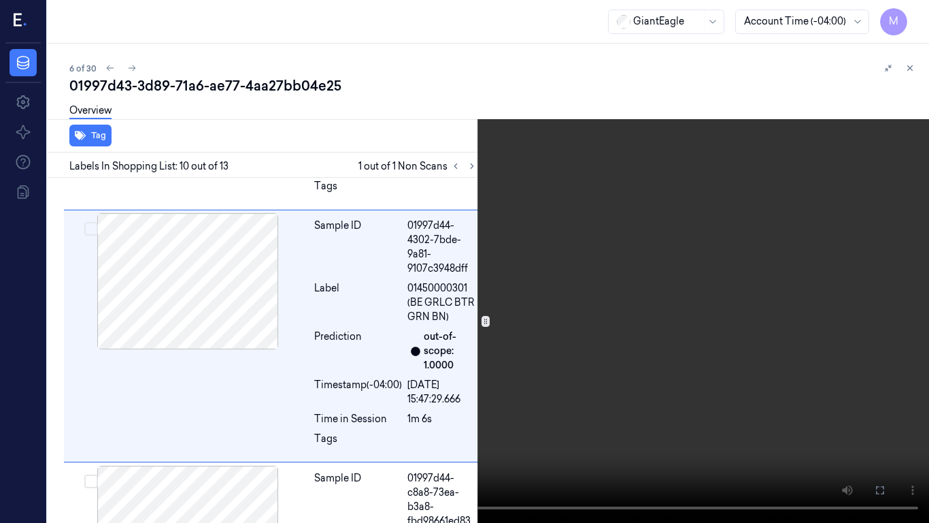
click at [587, 297] on video at bounding box center [464, 261] width 929 height 523
click at [0, 0] on icon at bounding box center [0, 0] width 0 height 0
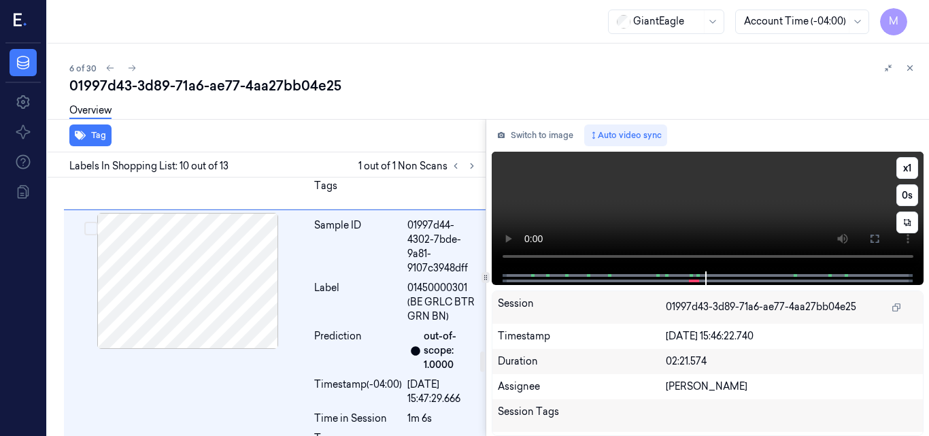
click at [798, 212] on video at bounding box center [708, 212] width 433 height 120
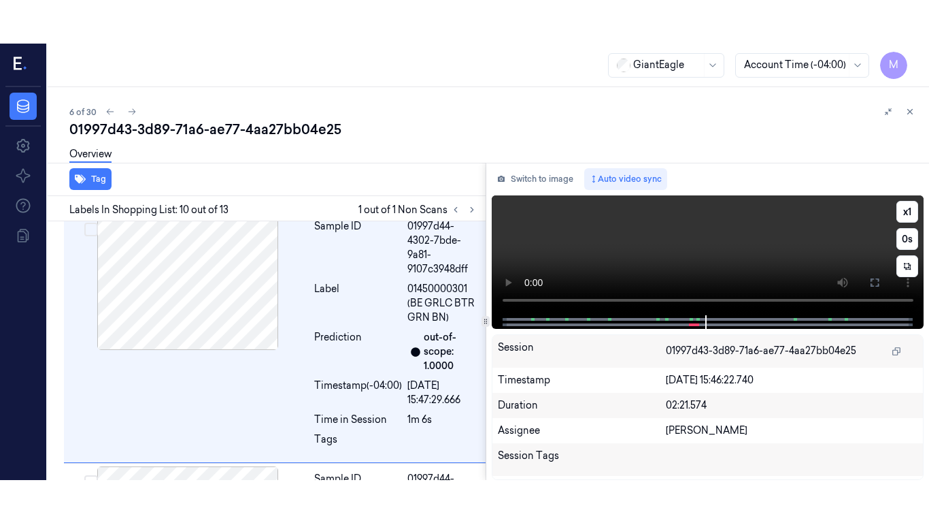
scroll to position [2235, 0]
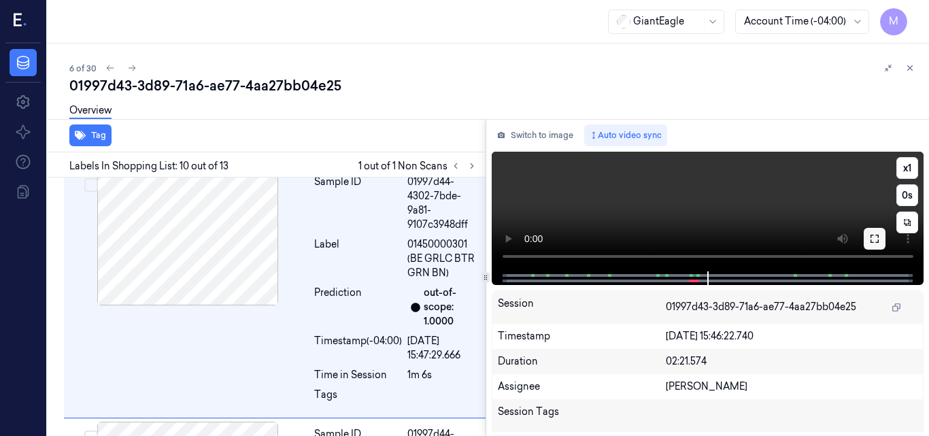
click at [880, 242] on icon at bounding box center [875, 238] width 11 height 11
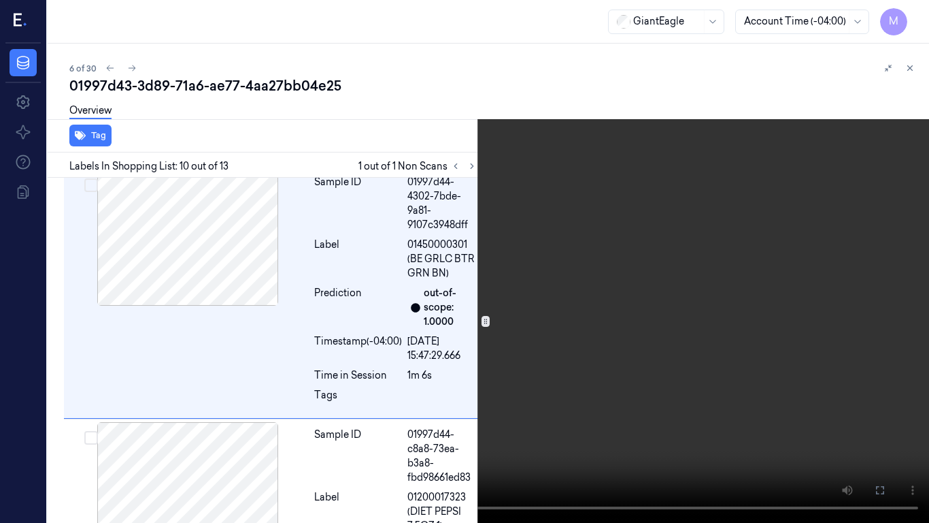
click at [579, 325] on video at bounding box center [464, 261] width 929 height 523
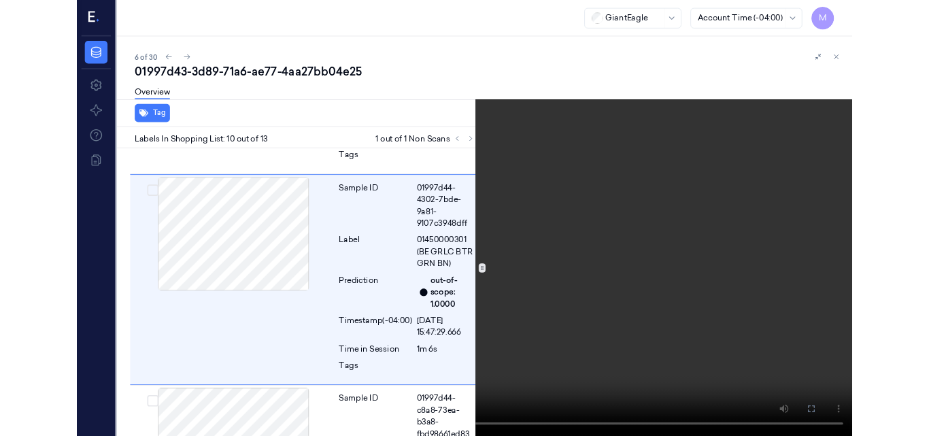
scroll to position [2192, 0]
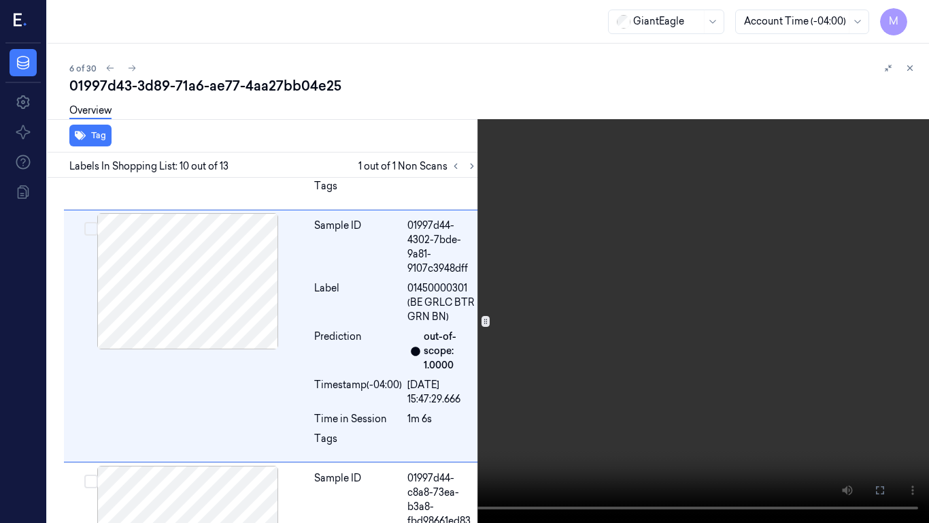
click at [0, 0] on icon at bounding box center [0, 0] width 0 height 0
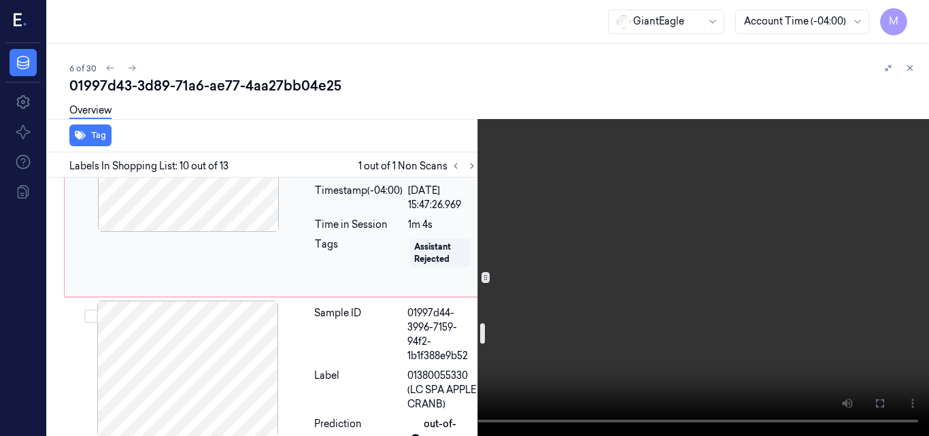
scroll to position [1783, 0]
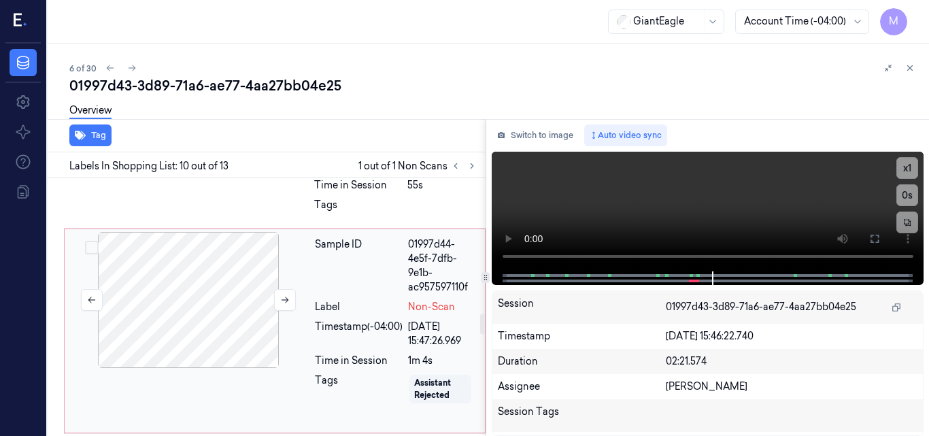
click at [179, 287] on div at bounding box center [188, 300] width 242 height 136
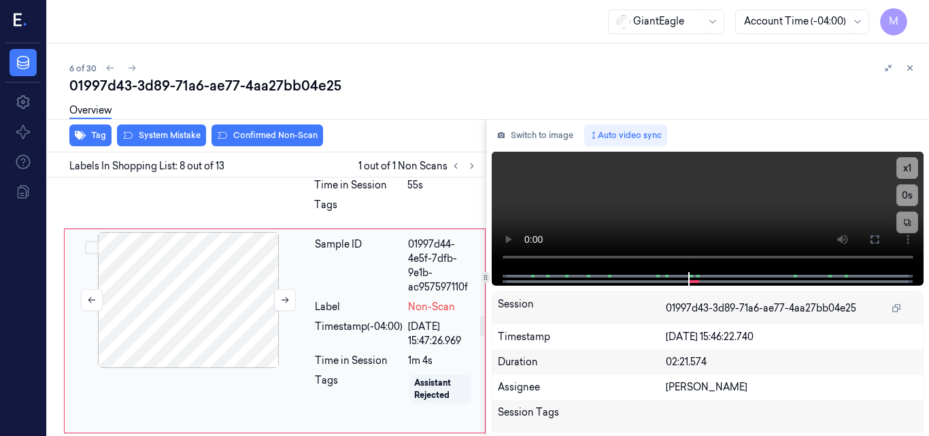
scroll to position [1740, 0]
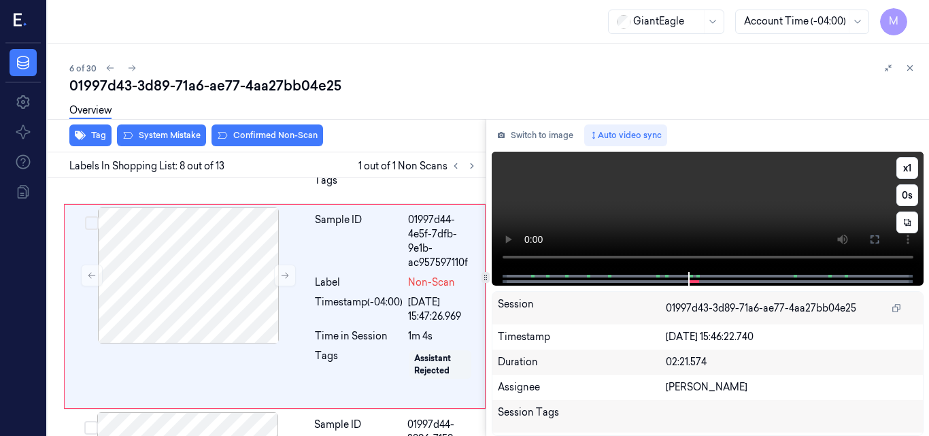
click at [773, 196] on video at bounding box center [708, 212] width 433 height 120
click at [876, 239] on icon at bounding box center [875, 239] width 11 height 11
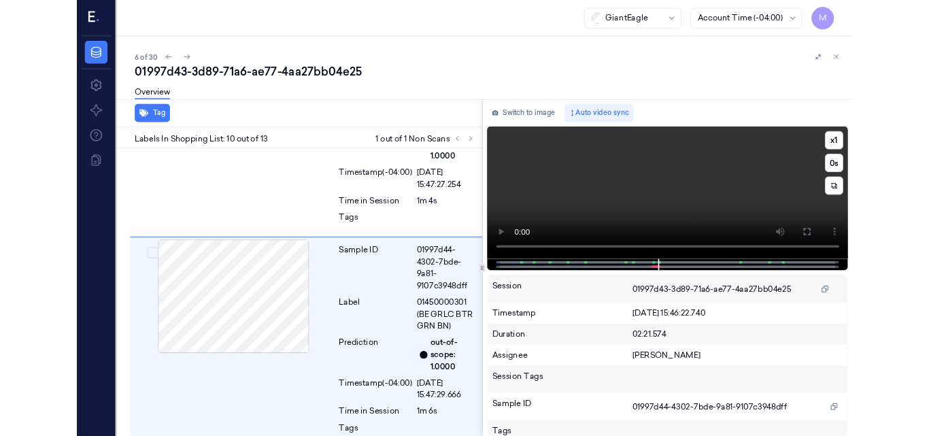
scroll to position [2192, 0]
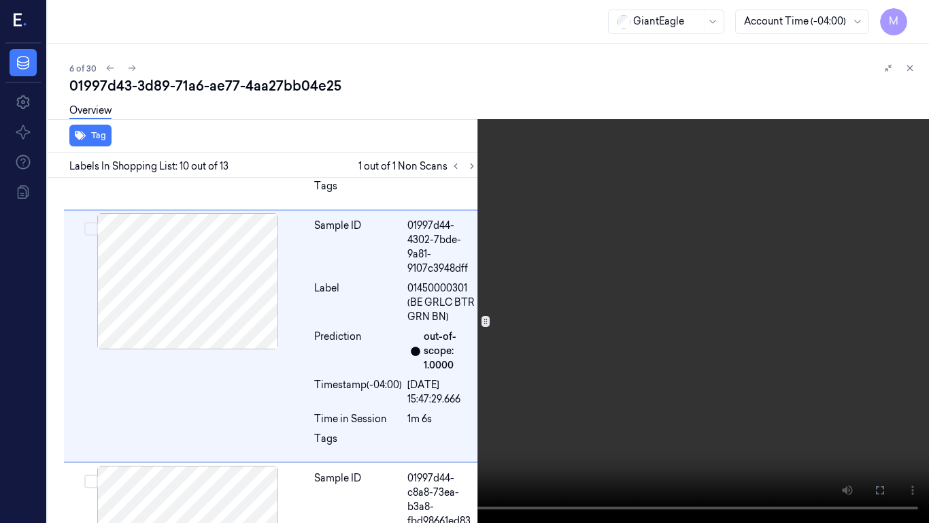
click at [633, 386] on video at bounding box center [464, 261] width 929 height 523
click at [0, 0] on button at bounding box center [0, 0] width 0 height 0
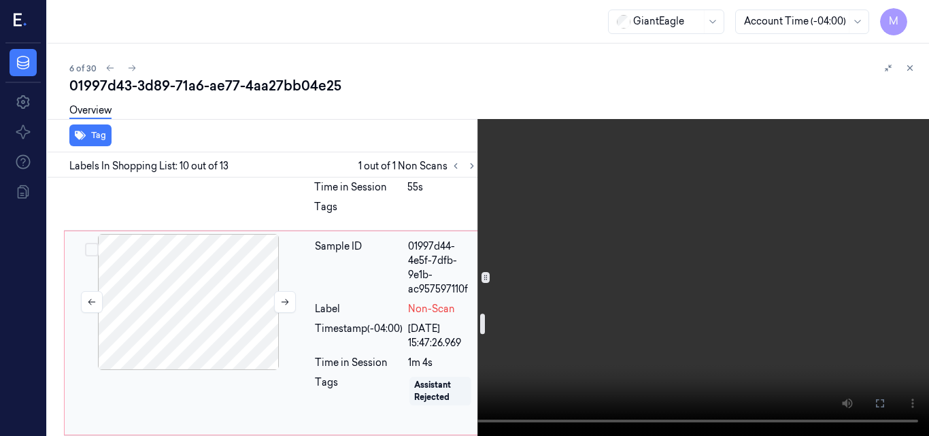
scroll to position [1715, 0]
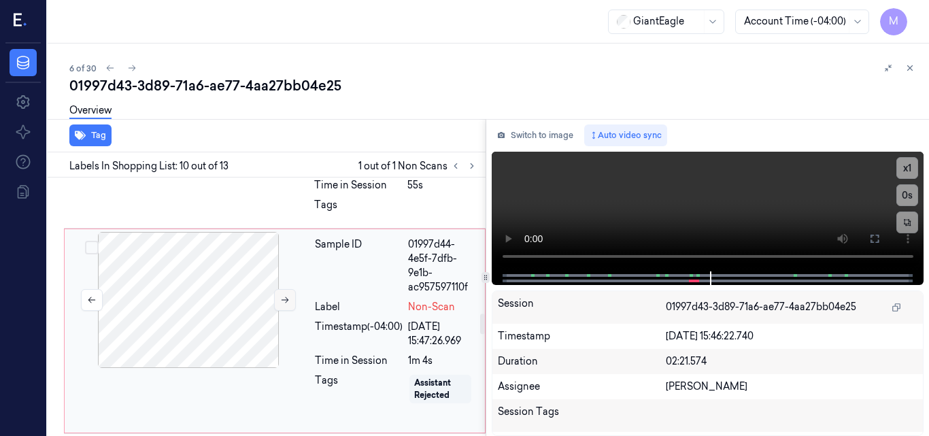
click at [284, 299] on icon at bounding box center [285, 300] width 10 height 10
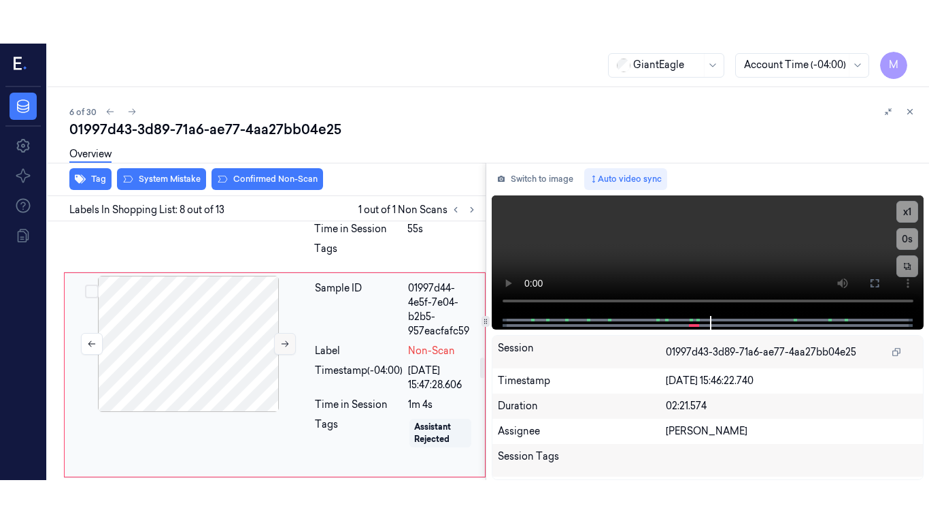
scroll to position [1740, 0]
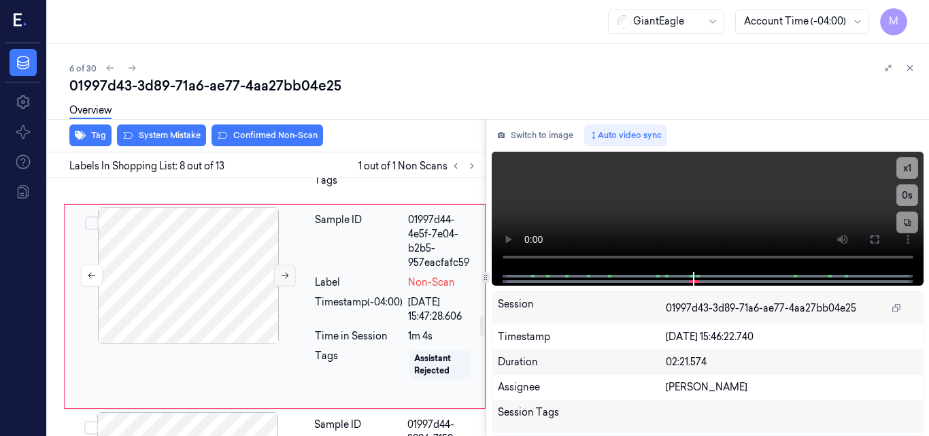
click at [288, 275] on icon at bounding box center [285, 276] width 7 height 6
click at [283, 274] on icon at bounding box center [285, 276] width 10 height 10
click at [286, 280] on icon at bounding box center [285, 276] width 10 height 10
drag, startPoint x: 873, startPoint y: 239, endPoint x: 874, endPoint y: 298, distance: 59.2
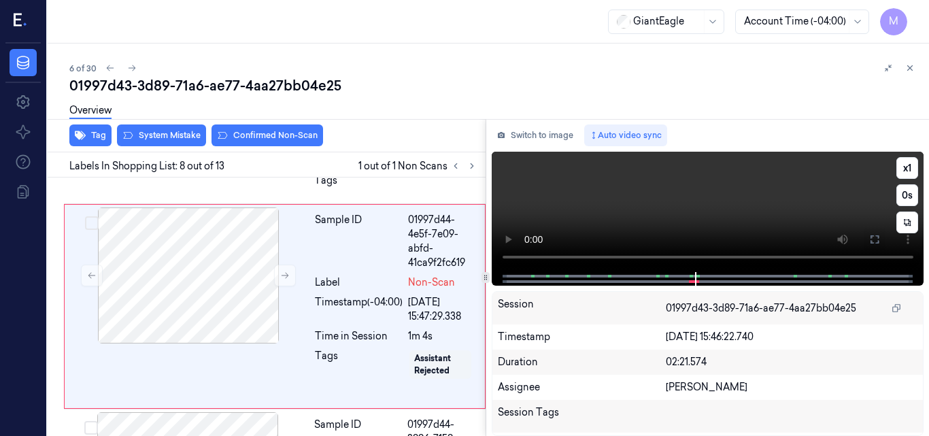
click at [874, 239] on icon at bounding box center [875, 239] width 11 height 11
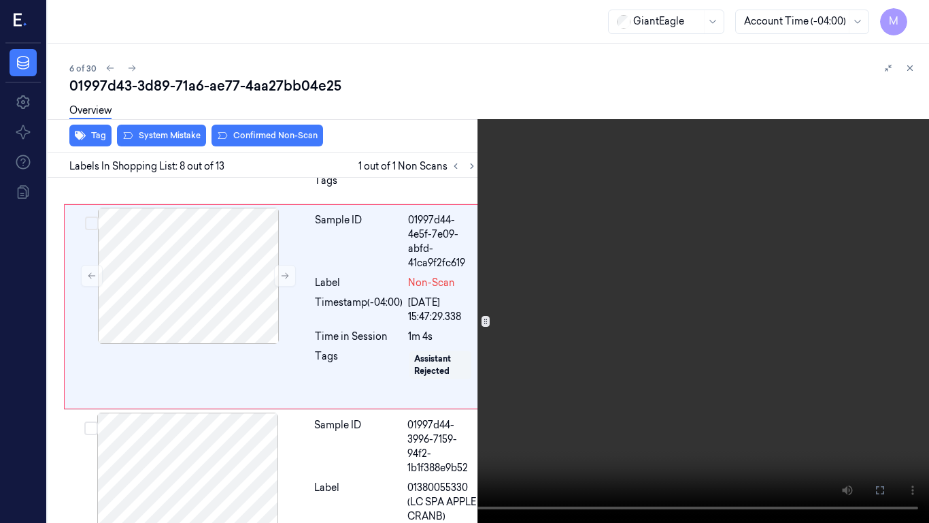
click at [599, 325] on video at bounding box center [464, 261] width 929 height 523
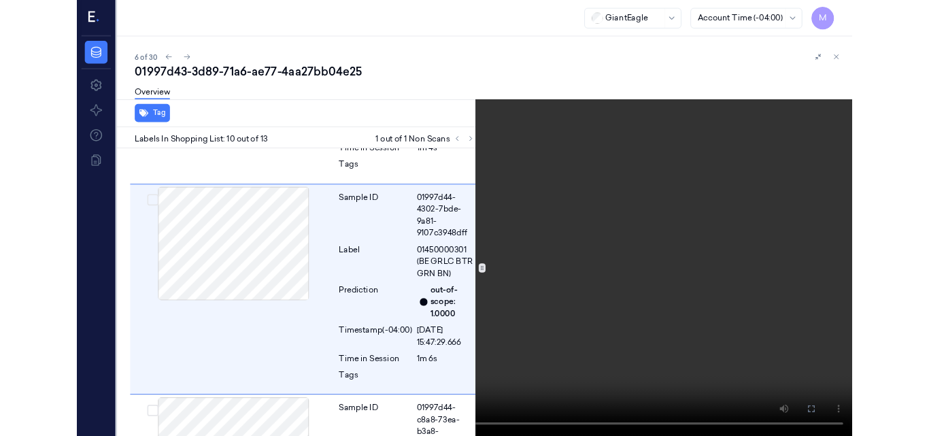
scroll to position [2192, 0]
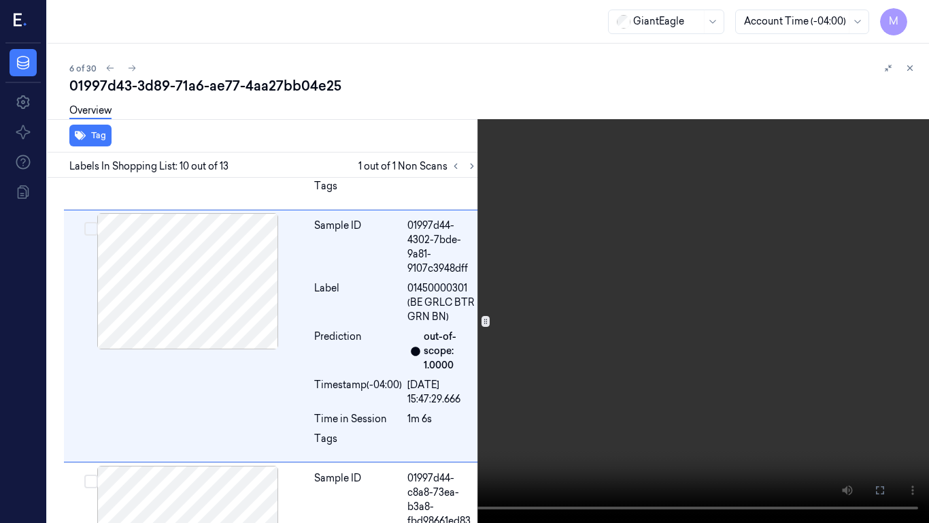
click at [570, 257] on video at bounding box center [464, 261] width 929 height 523
click at [0, 0] on icon at bounding box center [0, 0] width 0 height 0
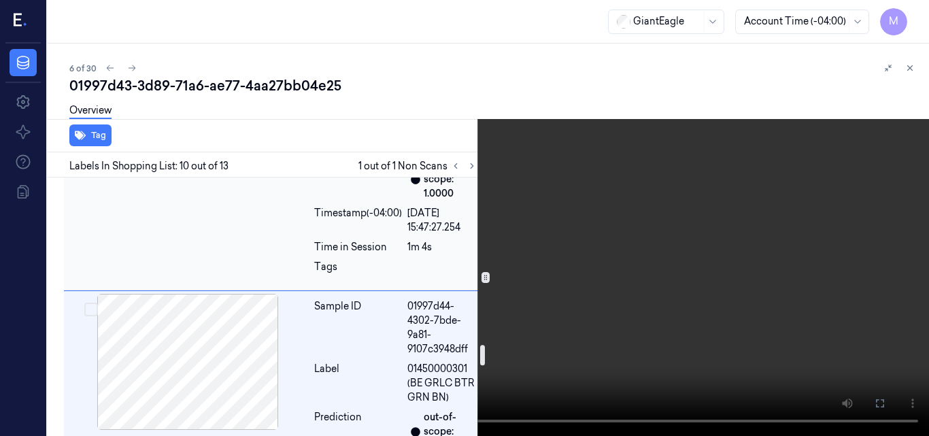
scroll to position [2109, 0]
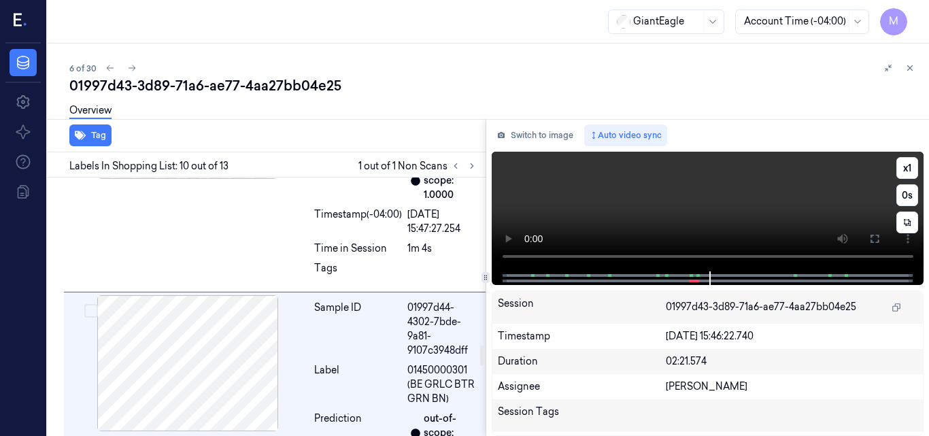
click at [695, 201] on video at bounding box center [708, 212] width 433 height 120
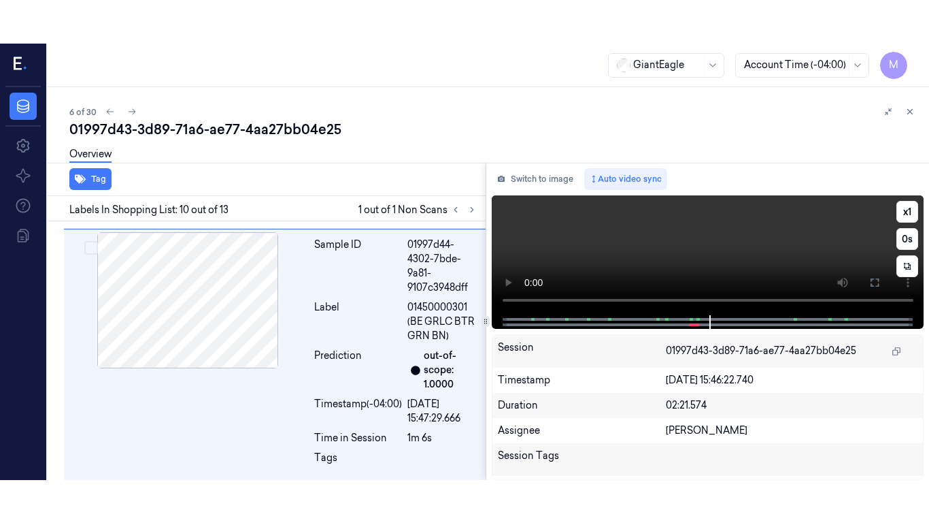
scroll to position [2235, 0]
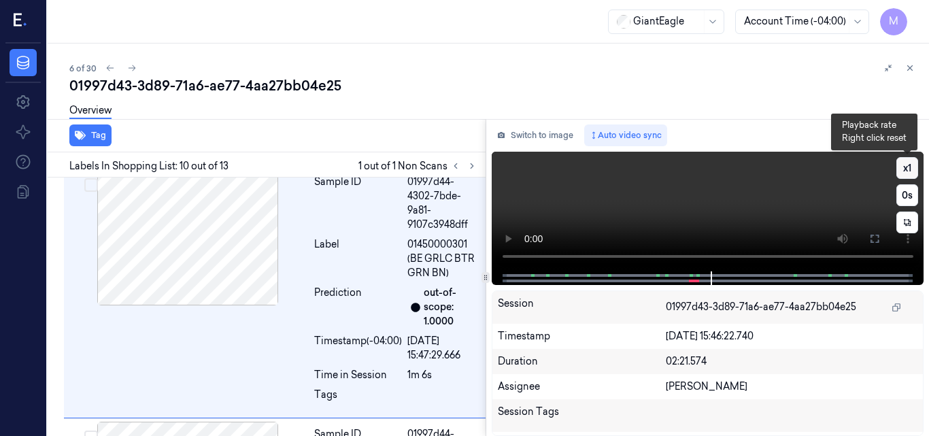
click at [906, 167] on button "x 1" at bounding box center [908, 168] width 22 height 22
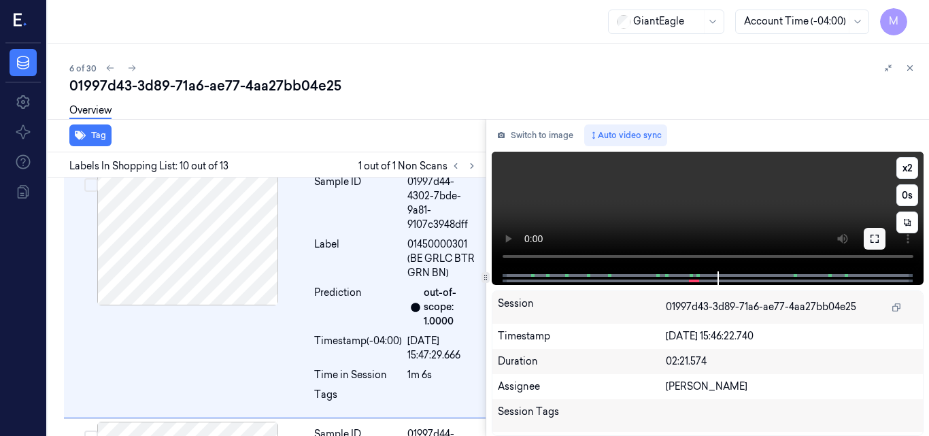
click at [875, 238] on icon at bounding box center [875, 238] width 11 height 11
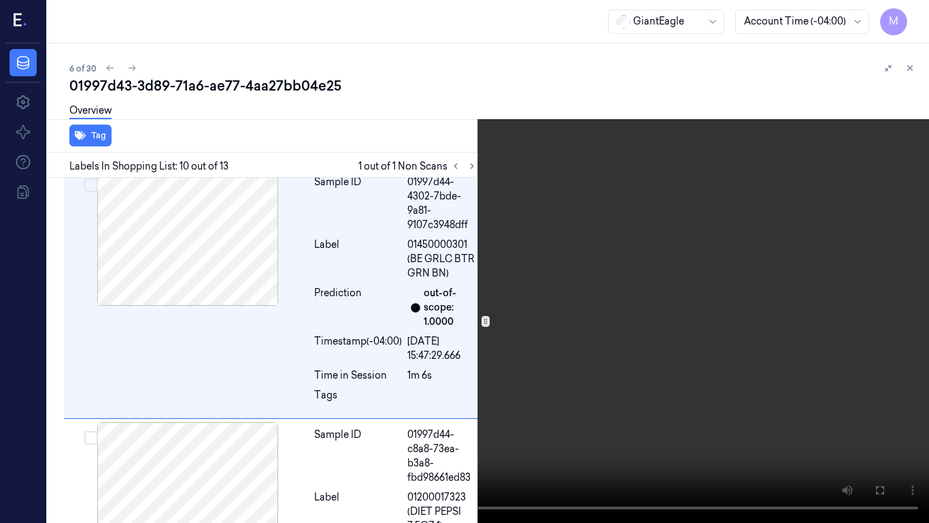
click at [559, 241] on video at bounding box center [464, 261] width 929 height 523
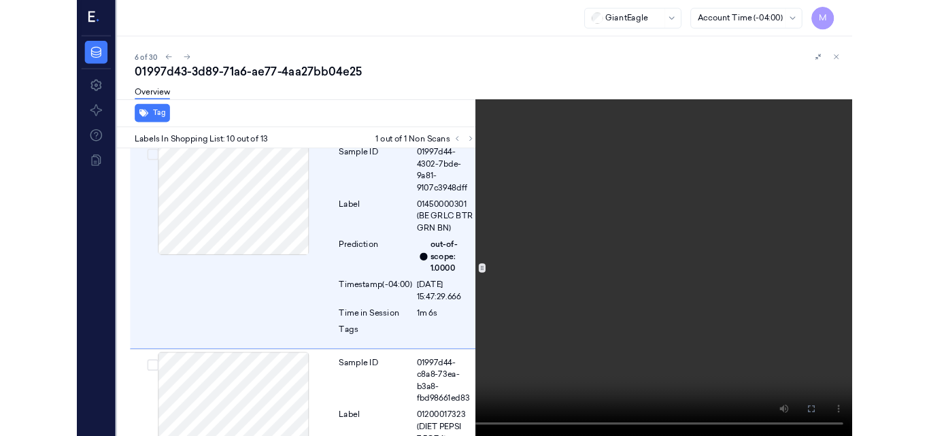
scroll to position [2192, 0]
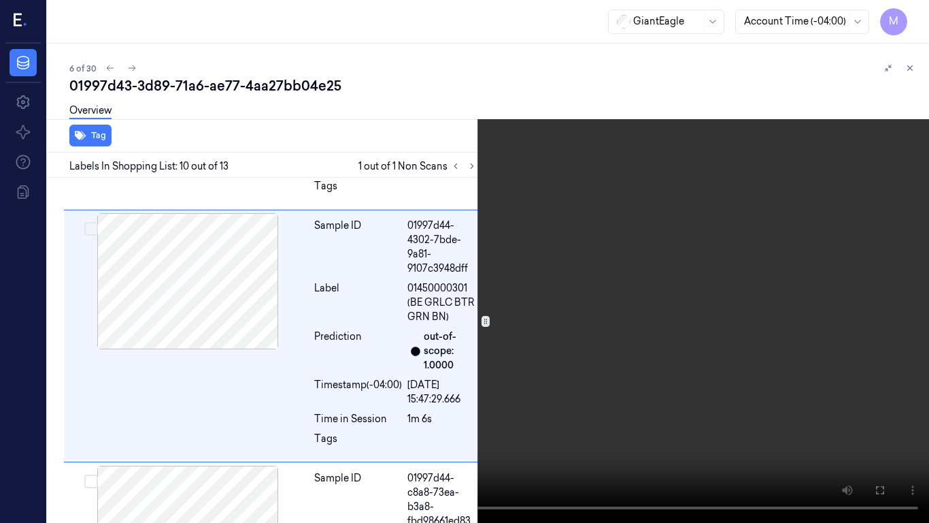
click at [0, 0] on icon at bounding box center [0, 0] width 0 height 0
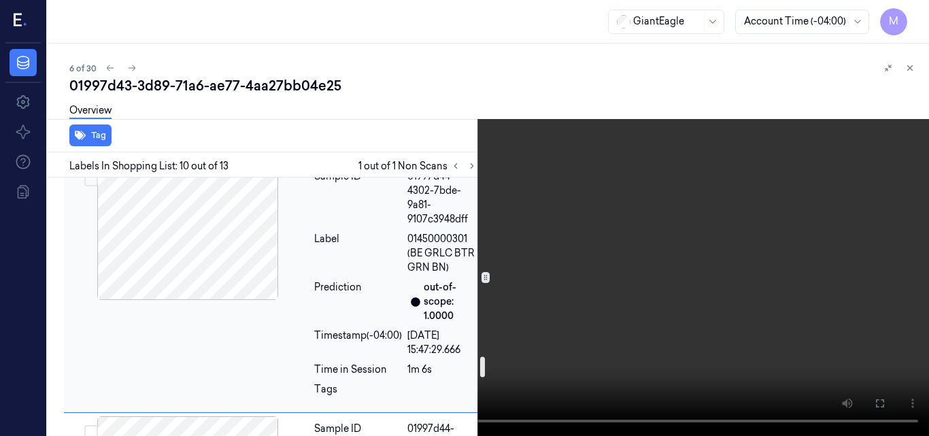
scroll to position [2260, 0]
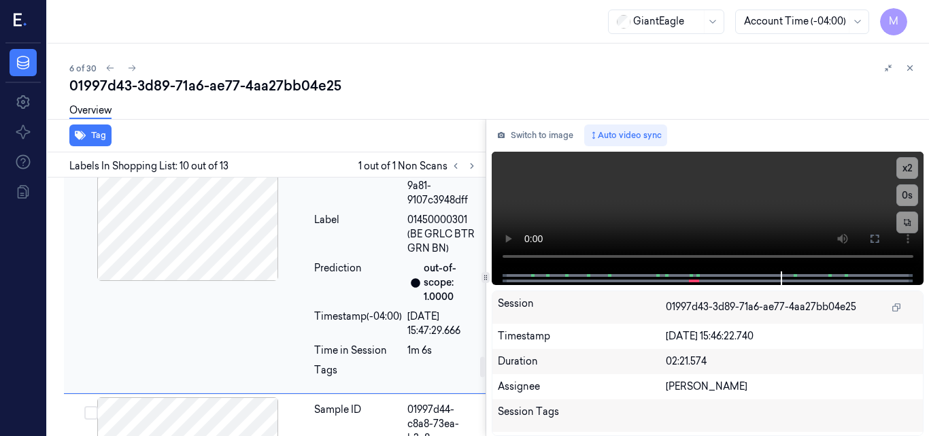
click at [410, 236] on span "01450000301 (BE GRLC BTR GRN BN)" at bounding box center [443, 234] width 70 height 43
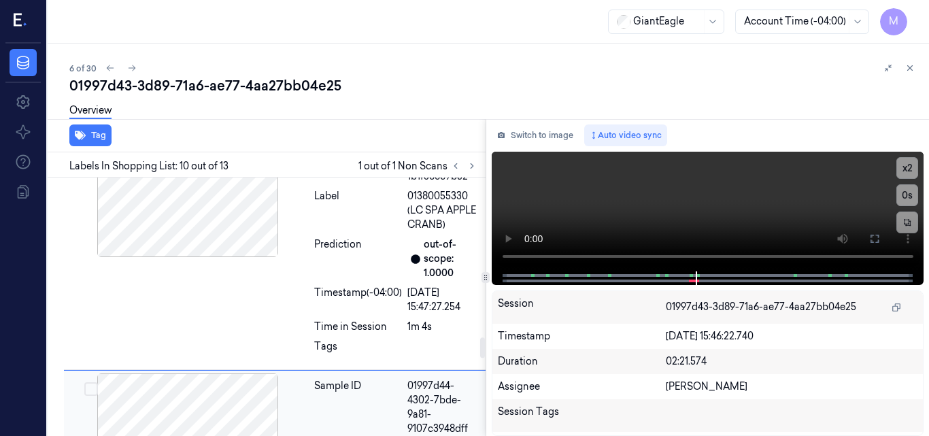
scroll to position [1963, 0]
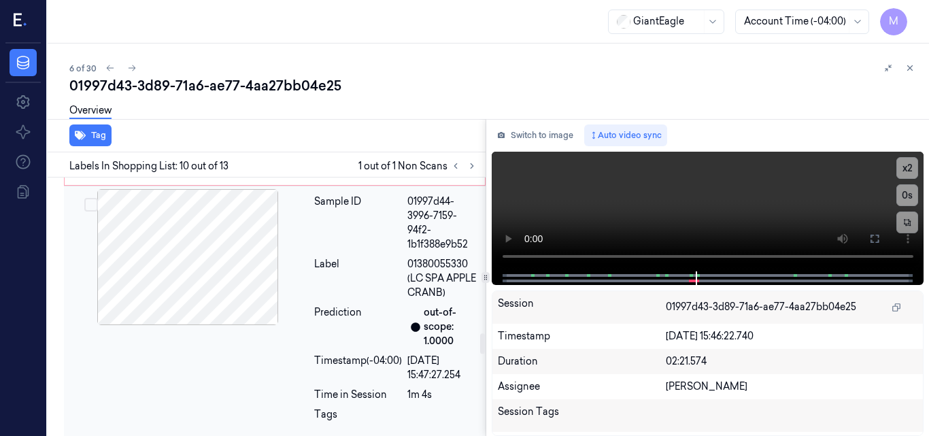
click at [210, 273] on div at bounding box center [188, 257] width 242 height 136
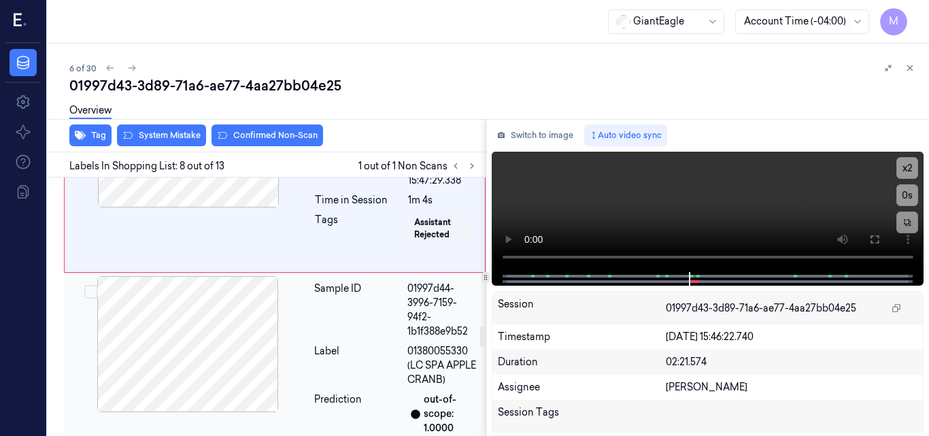
scroll to position [1740, 0]
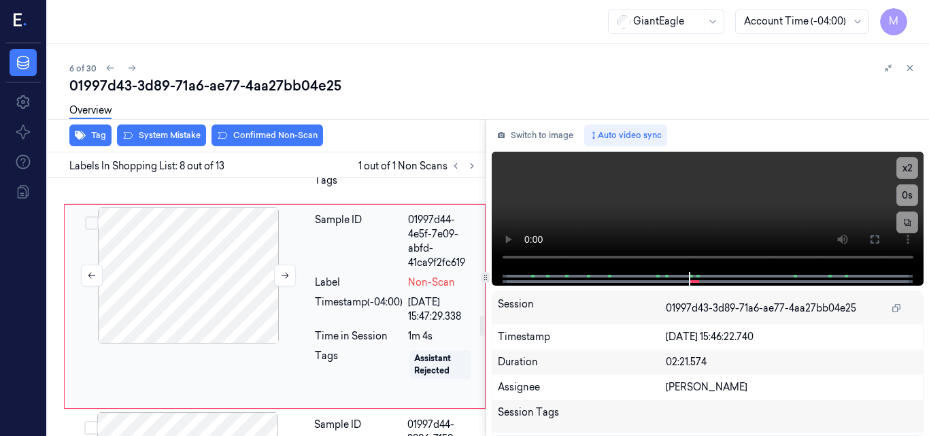
click at [229, 282] on div at bounding box center [188, 276] width 242 height 136
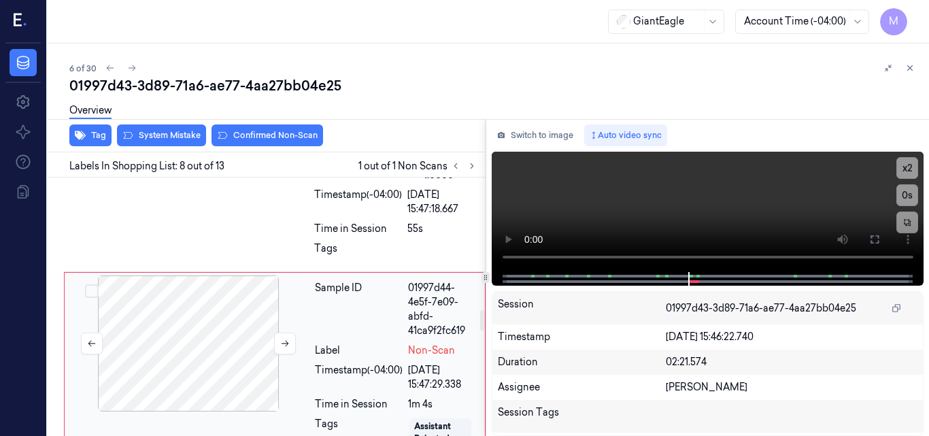
click at [216, 326] on div at bounding box center [188, 344] width 242 height 136
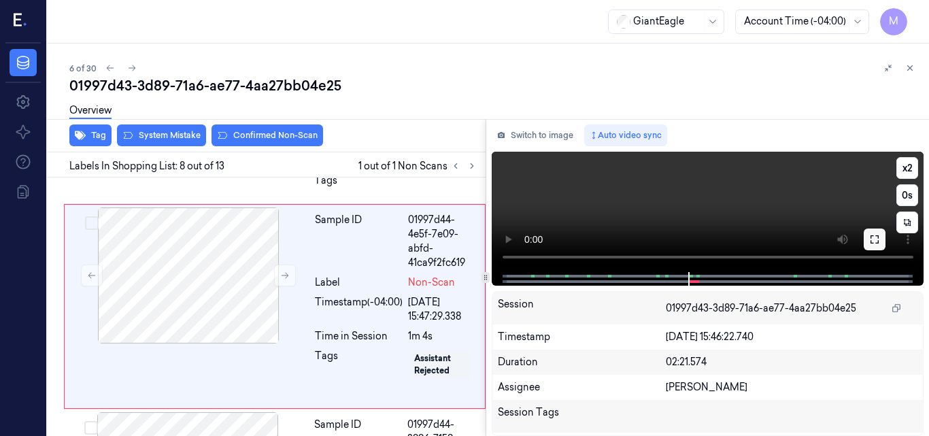
click at [874, 241] on icon at bounding box center [875, 239] width 11 height 11
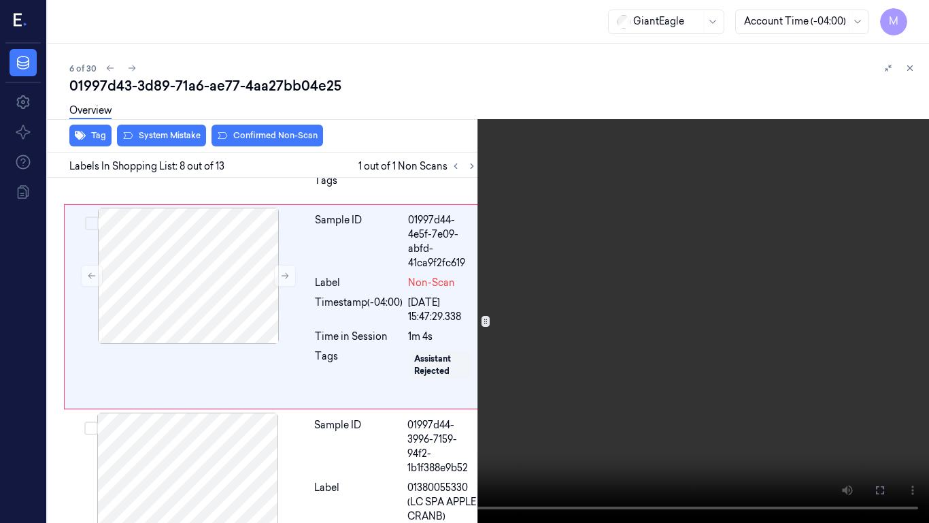
click at [614, 340] on video at bounding box center [464, 261] width 929 height 523
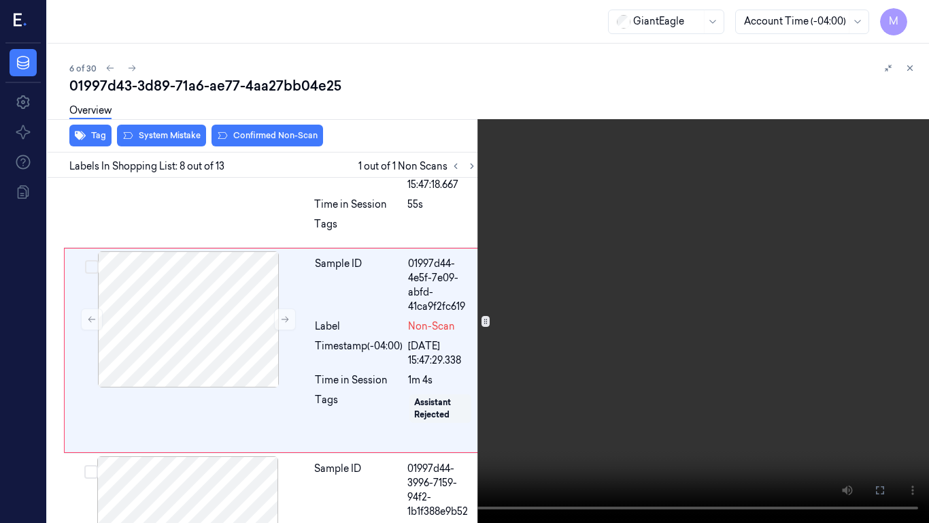
click at [637, 325] on video at bounding box center [464, 261] width 929 height 523
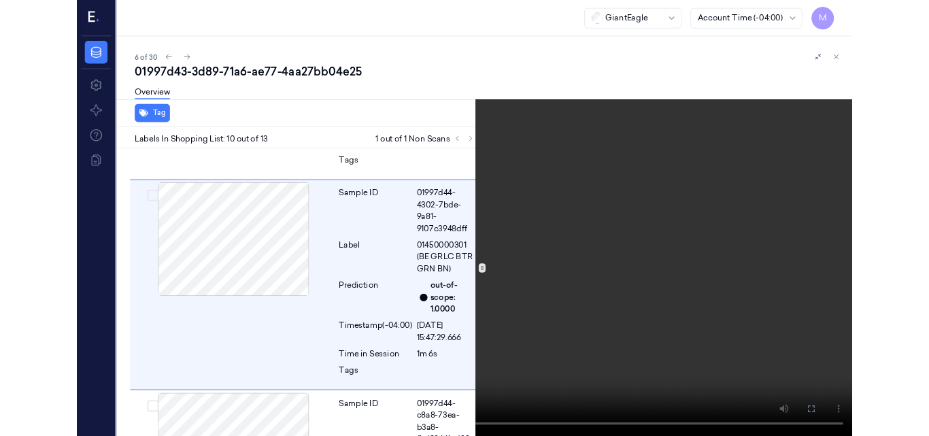
scroll to position [2192, 0]
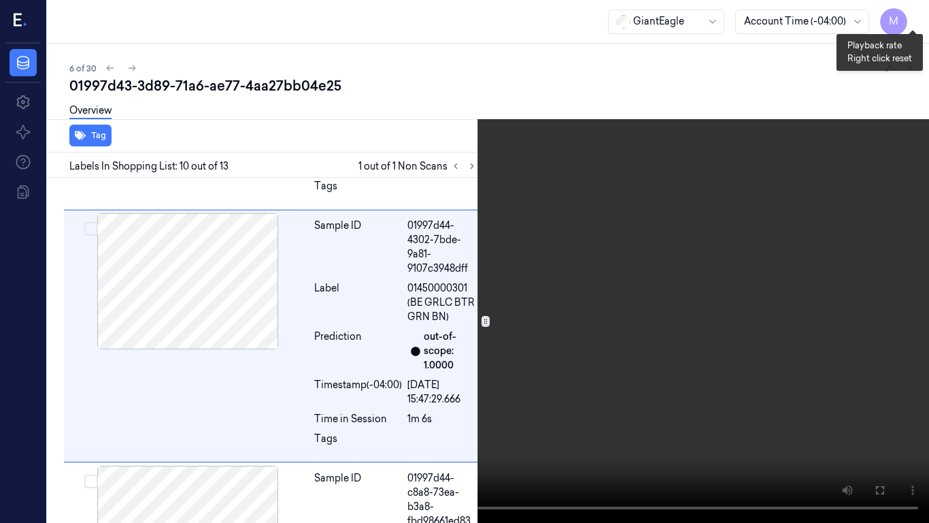
click at [915, 20] on button "x 2" at bounding box center [913, 16] width 22 height 22
click at [915, 20] on button "x 4" at bounding box center [913, 16] width 22 height 22
click at [642, 284] on video at bounding box center [464, 261] width 929 height 523
click at [761, 407] on video at bounding box center [464, 261] width 929 height 523
click at [750, 325] on video at bounding box center [464, 261] width 929 height 523
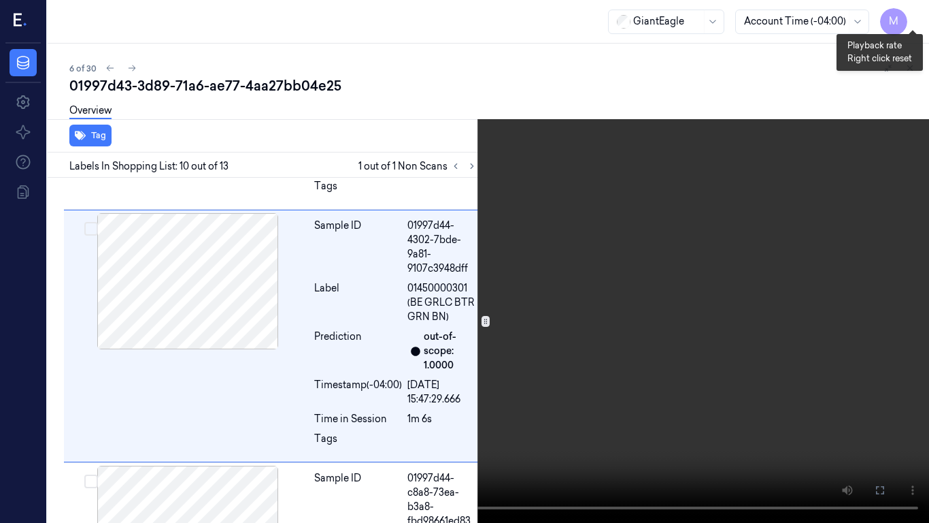
click at [912, 15] on button "x 1" at bounding box center [913, 16] width 22 height 22
click at [612, 167] on video at bounding box center [464, 261] width 929 height 523
click at [0, 0] on icon at bounding box center [0, 0] width 0 height 0
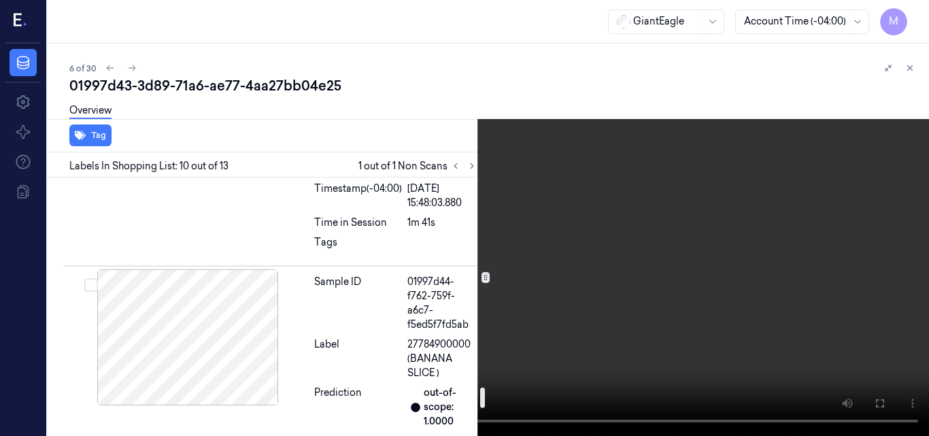
scroll to position [2668, 0]
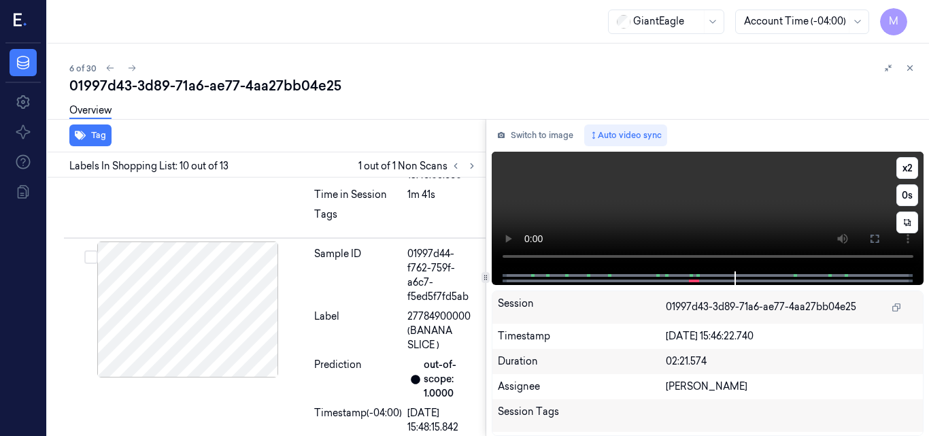
click at [761, 184] on video at bounding box center [708, 212] width 433 height 120
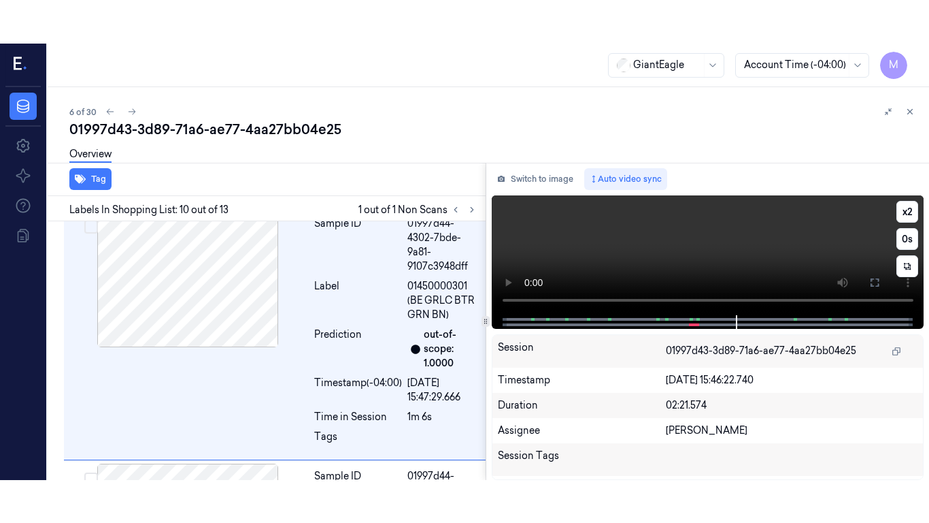
scroll to position [2235, 0]
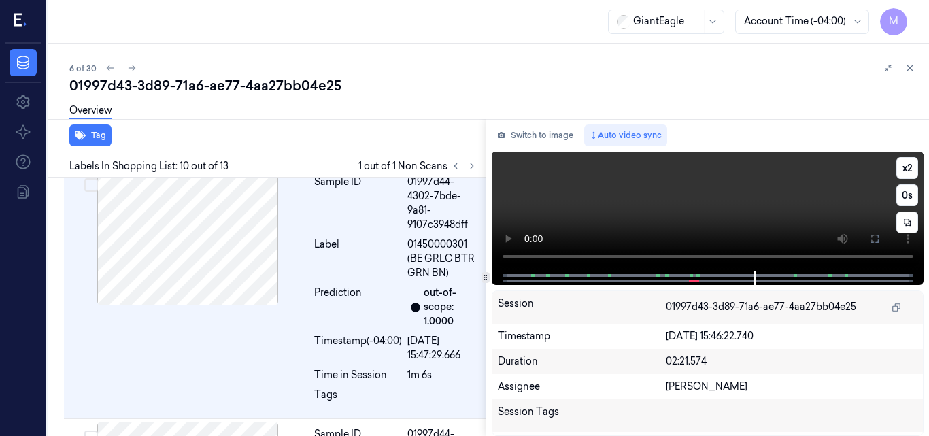
click at [746, 216] on video at bounding box center [708, 212] width 433 height 120
click at [908, 168] on button "x 2" at bounding box center [908, 168] width 22 height 22
click at [715, 182] on video at bounding box center [708, 212] width 433 height 120
click at [872, 240] on icon at bounding box center [875, 238] width 11 height 11
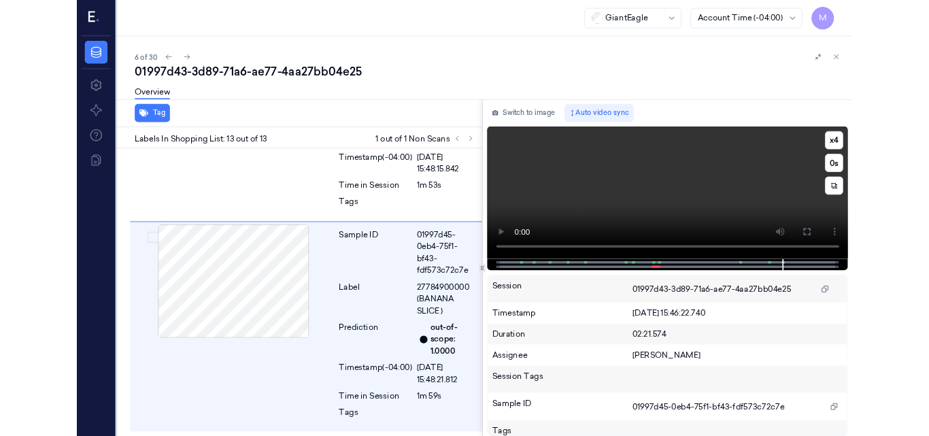
scroll to position [2907, 0]
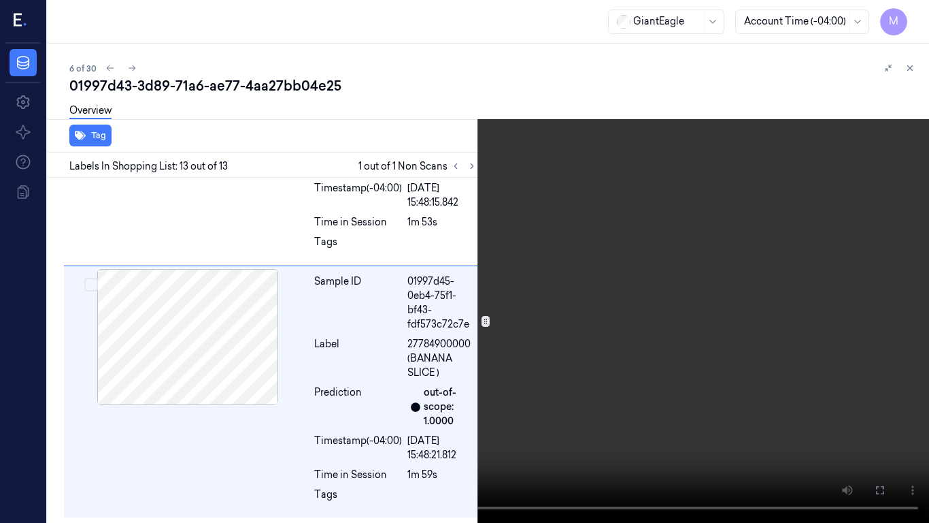
click at [581, 257] on video at bounding box center [464, 261] width 929 height 523
click at [0, 0] on icon at bounding box center [0, 0] width 0 height 0
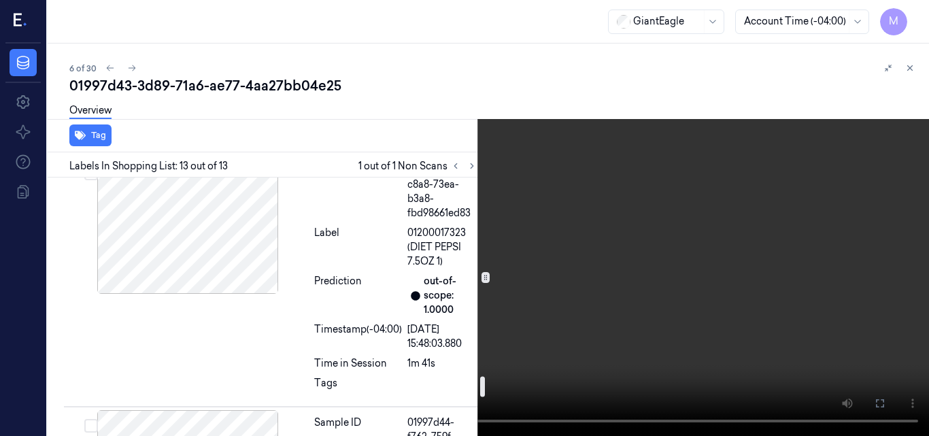
scroll to position [2635, 0]
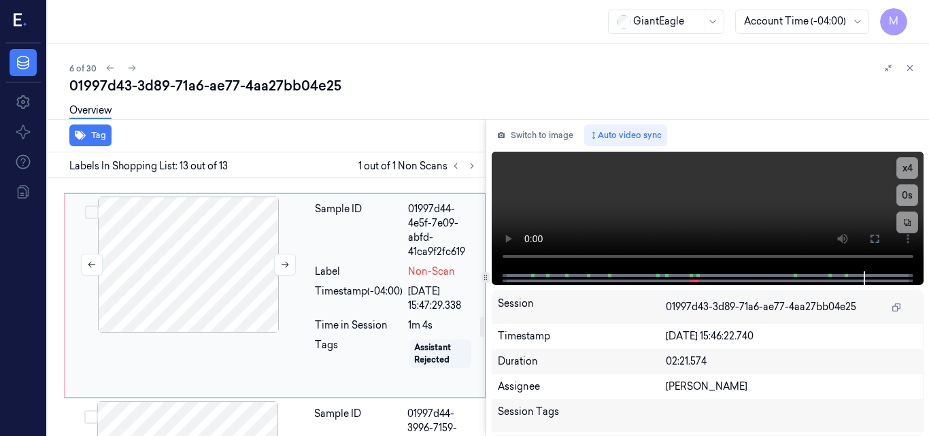
click at [210, 243] on div at bounding box center [188, 265] width 242 height 136
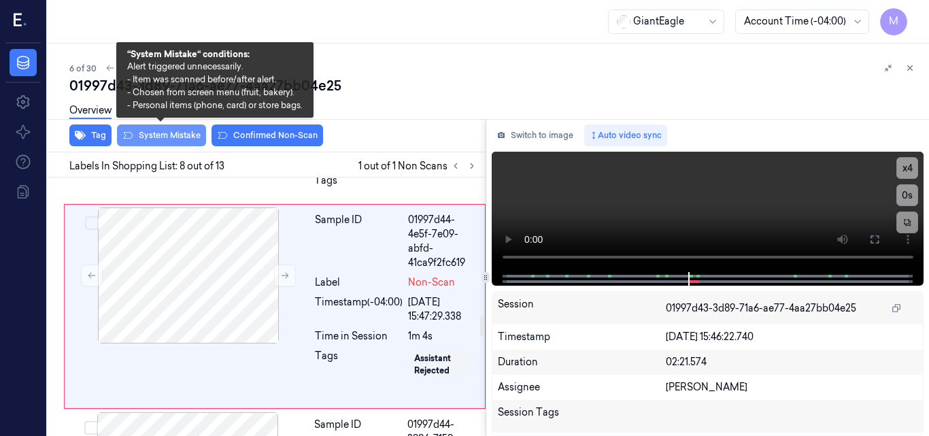
click at [166, 137] on button "System Mistake" at bounding box center [161, 136] width 89 height 22
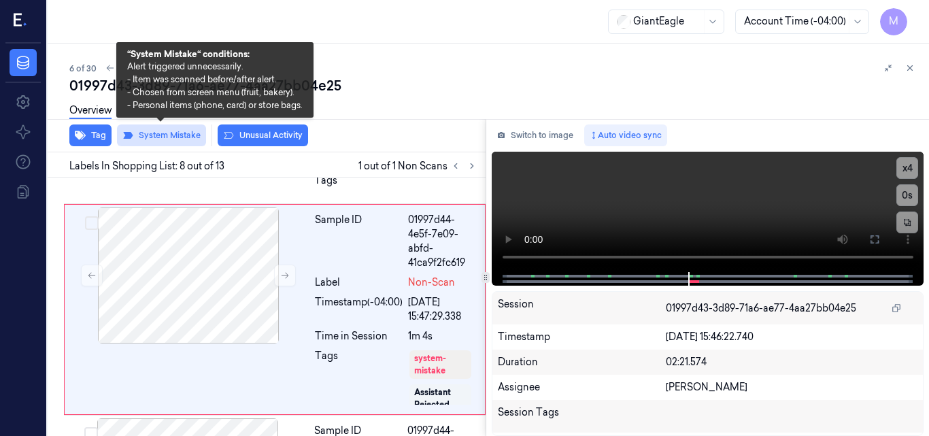
scroll to position [1743, 0]
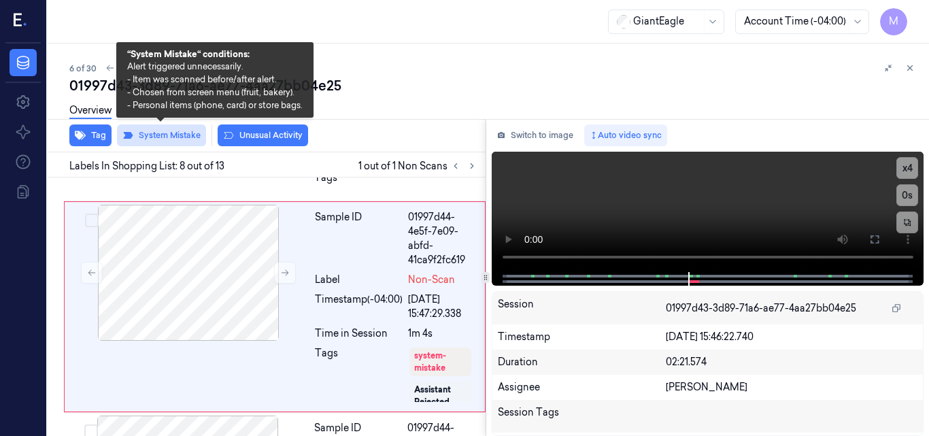
click at [166, 137] on button "System Mistake" at bounding box center [161, 136] width 89 height 22
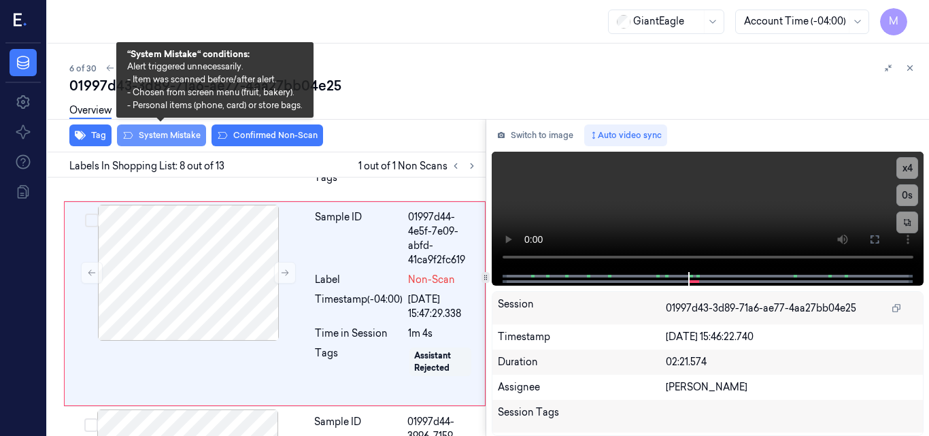
scroll to position [1740, 0]
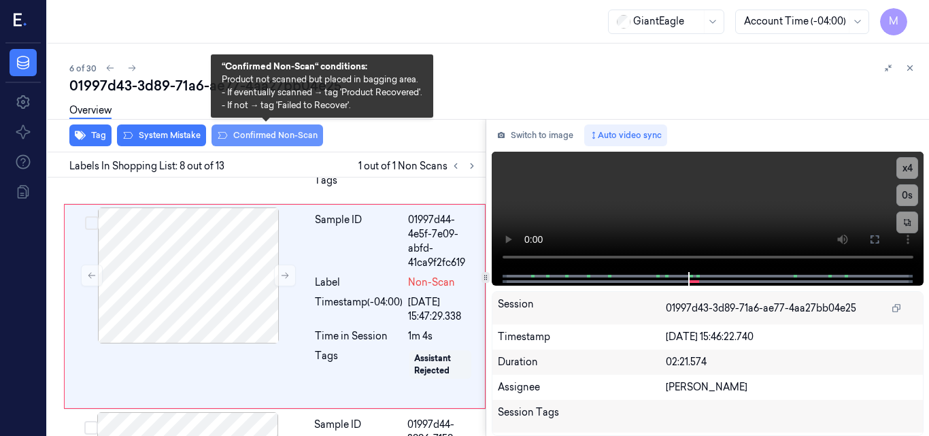
click at [273, 133] on button "Confirmed Non-Scan" at bounding box center [268, 136] width 112 height 22
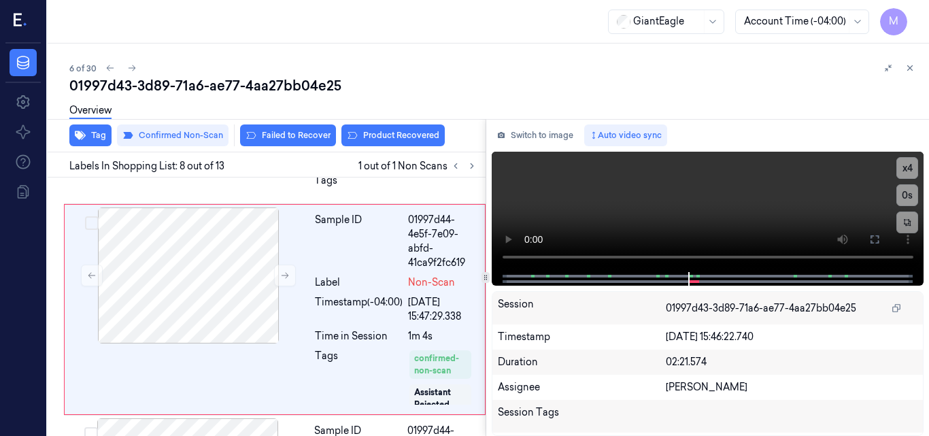
scroll to position [1743, 0]
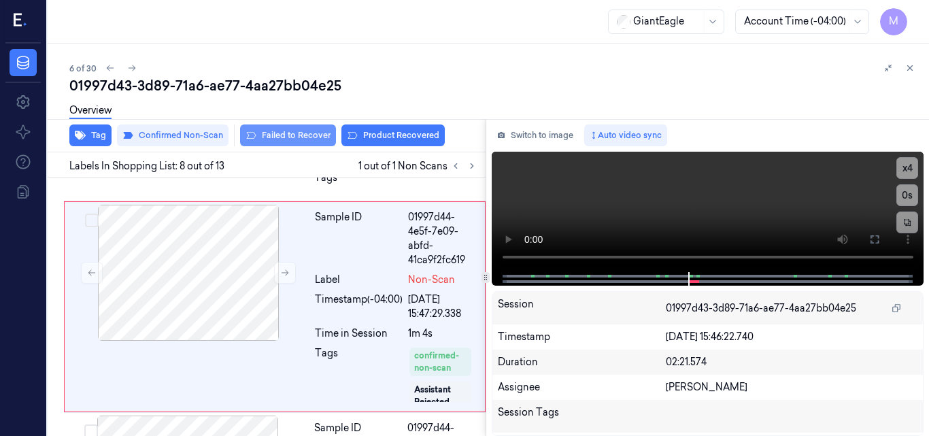
click at [309, 131] on button "Failed to Recover" at bounding box center [288, 136] width 96 height 22
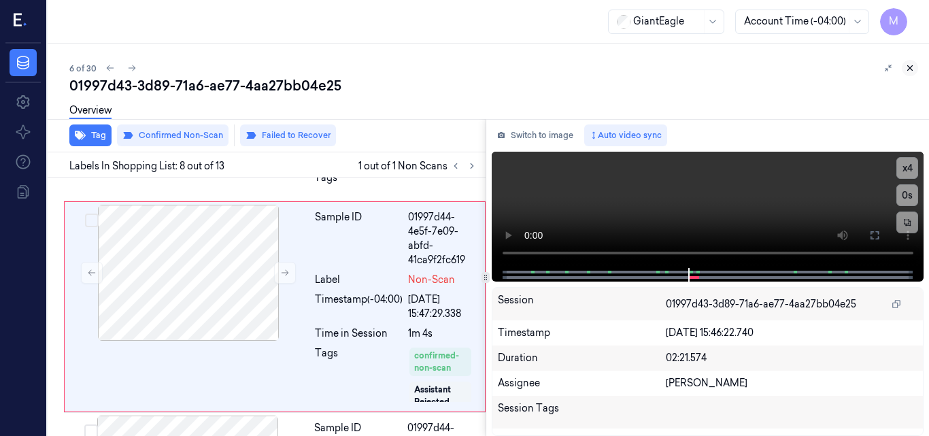
click at [906, 65] on icon at bounding box center [911, 68] width 10 height 10
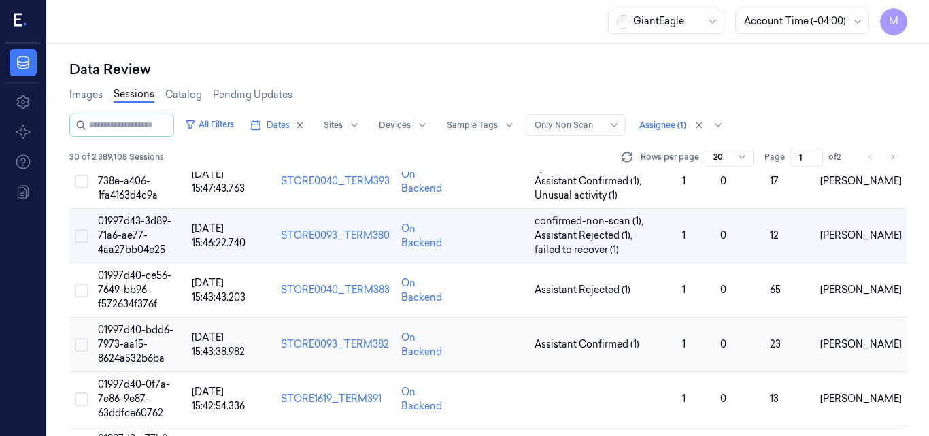
scroll to position [294, 0]
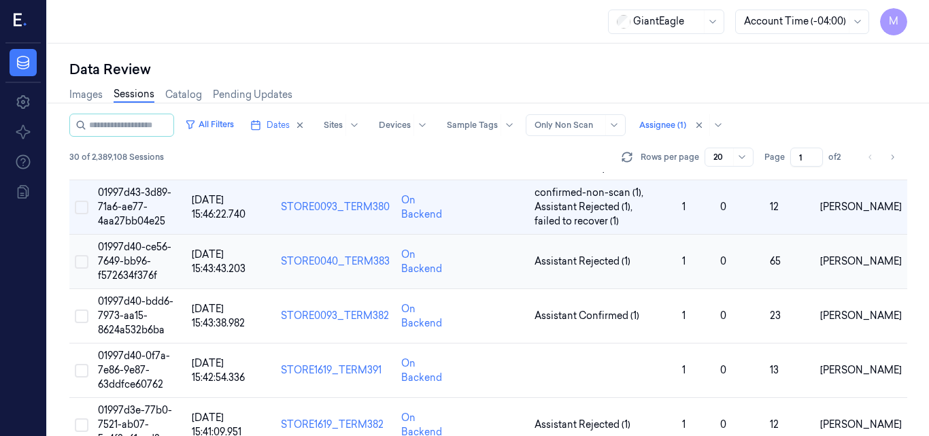
click at [146, 251] on span "01997d40-ce56-7649-bb96-f572634f376f" at bounding box center [134, 261] width 73 height 41
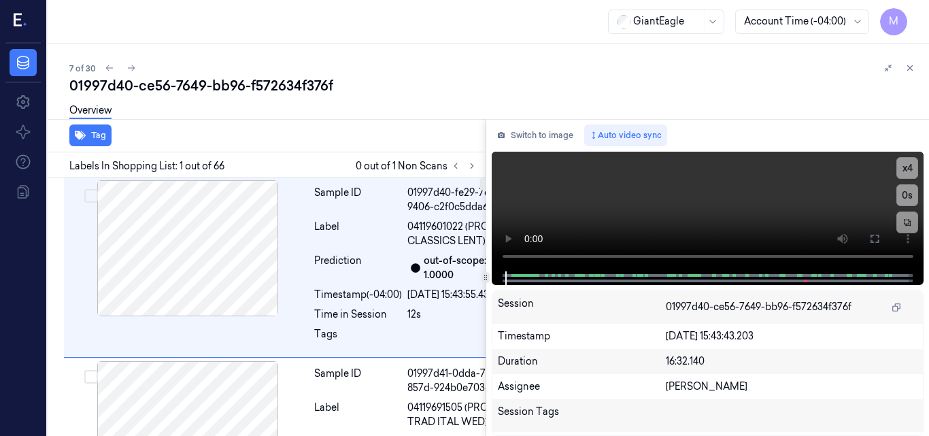
scroll to position [4, 0]
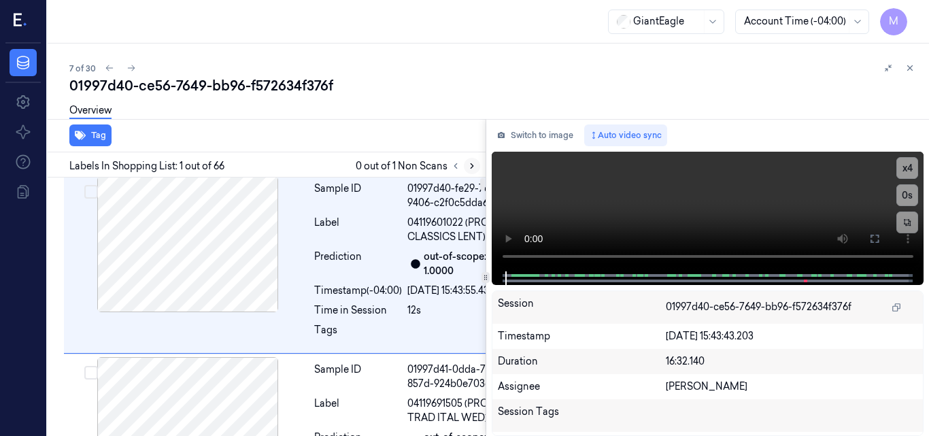
click at [470, 167] on icon at bounding box center [472, 166] width 10 height 10
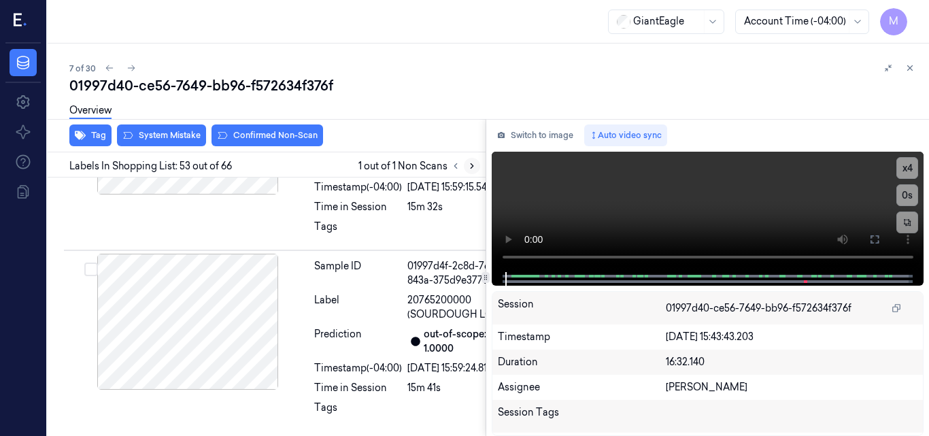
scroll to position [13271, 0]
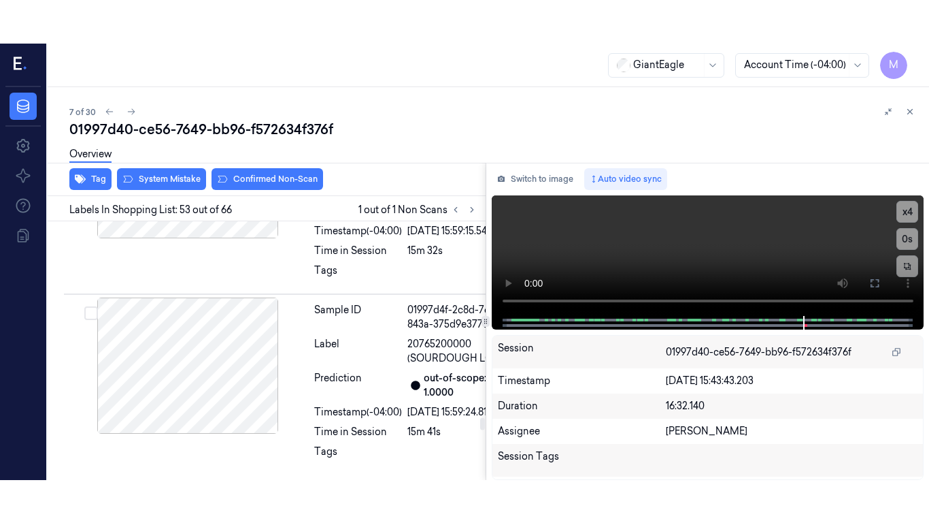
scroll to position [13271, 0]
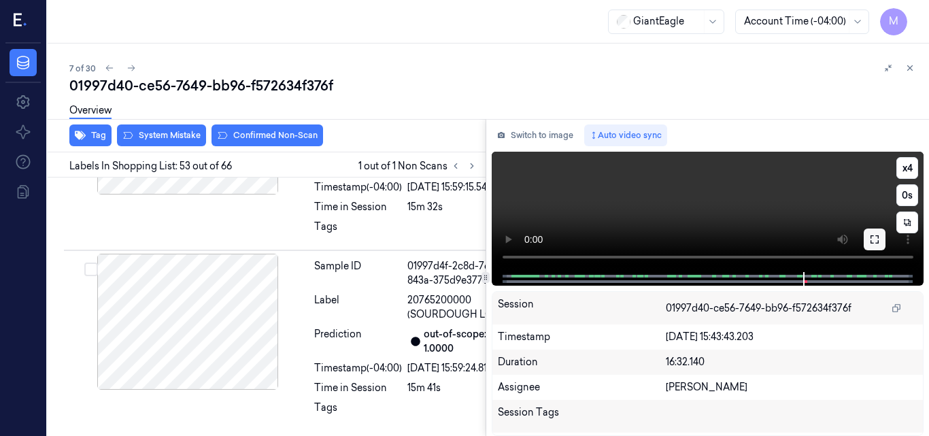
click at [875, 242] on icon at bounding box center [875, 239] width 11 height 11
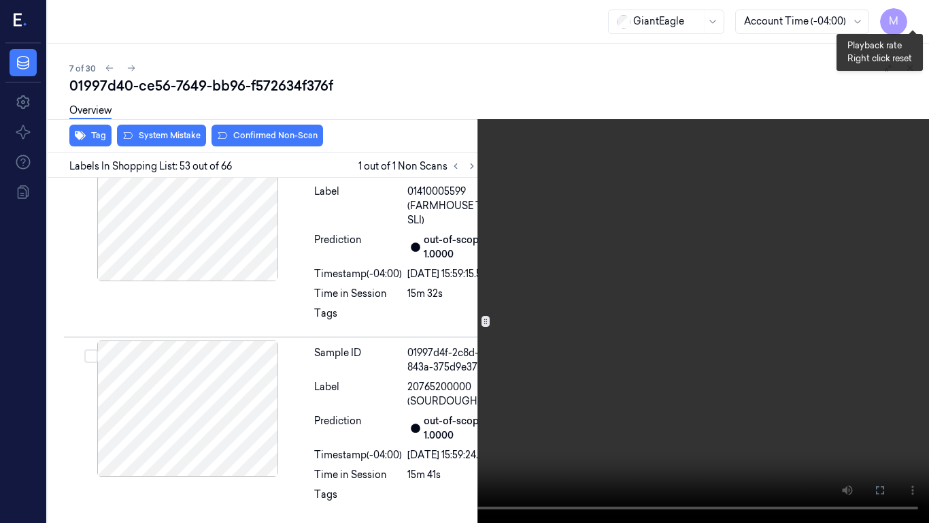
click at [915, 13] on button "x 4" at bounding box center [913, 16] width 22 height 22
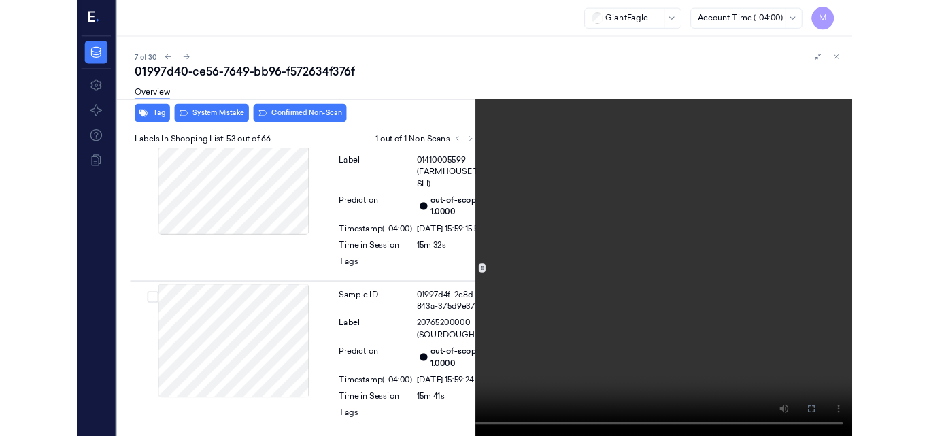
scroll to position [13227, 0]
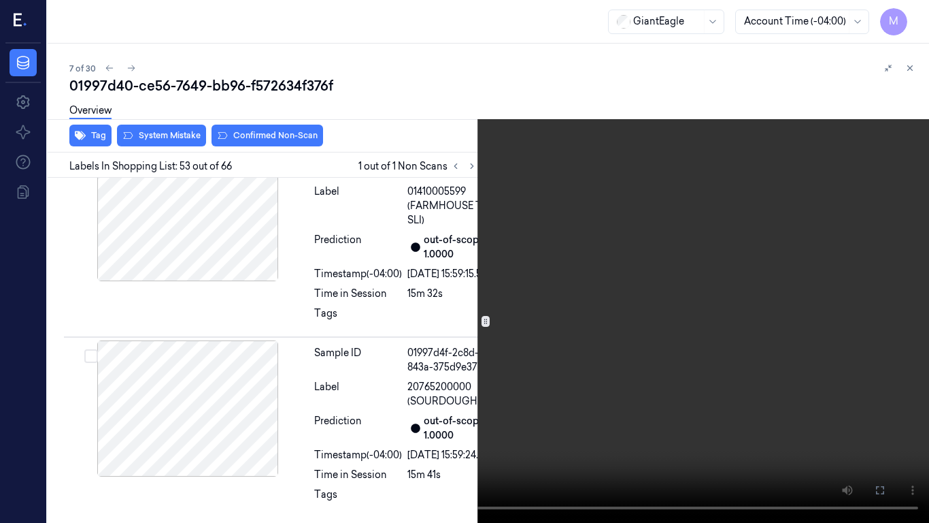
click at [283, 212] on video at bounding box center [464, 261] width 929 height 523
click at [384, 227] on video at bounding box center [464, 261] width 929 height 523
click at [0, 0] on icon at bounding box center [0, 0] width 0 height 0
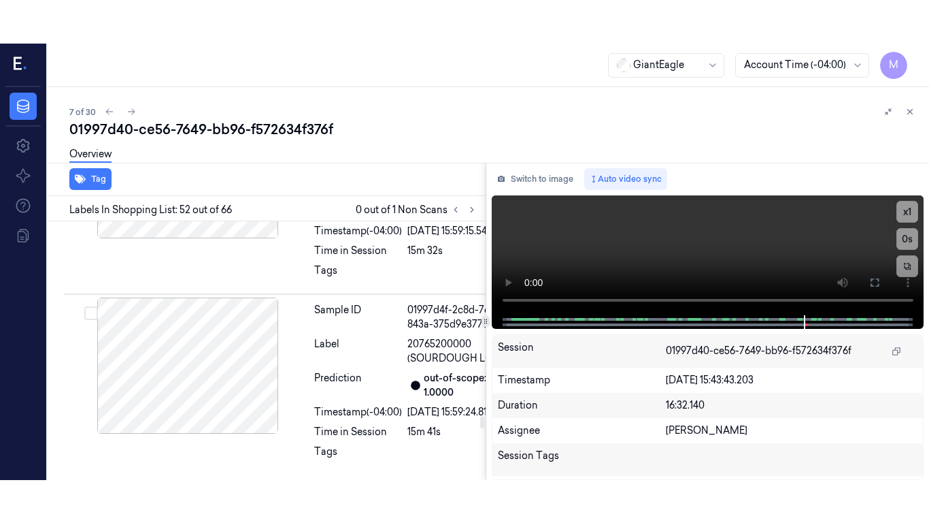
scroll to position [13035, 0]
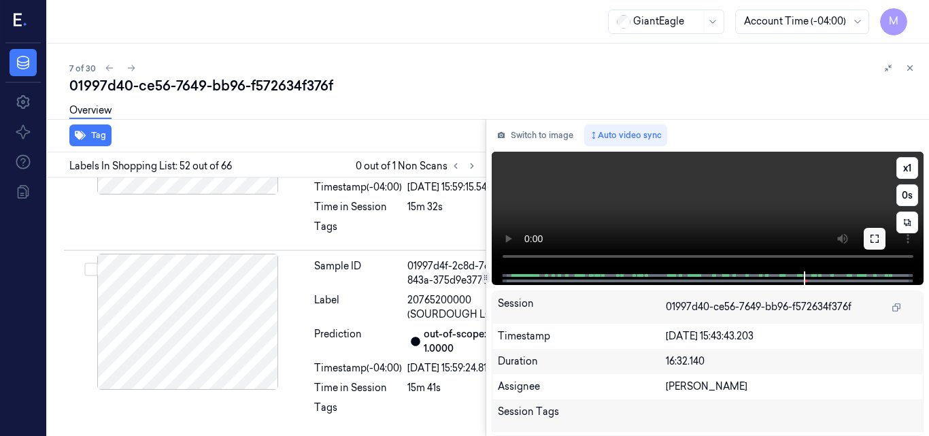
click at [876, 235] on icon at bounding box center [875, 239] width 8 height 8
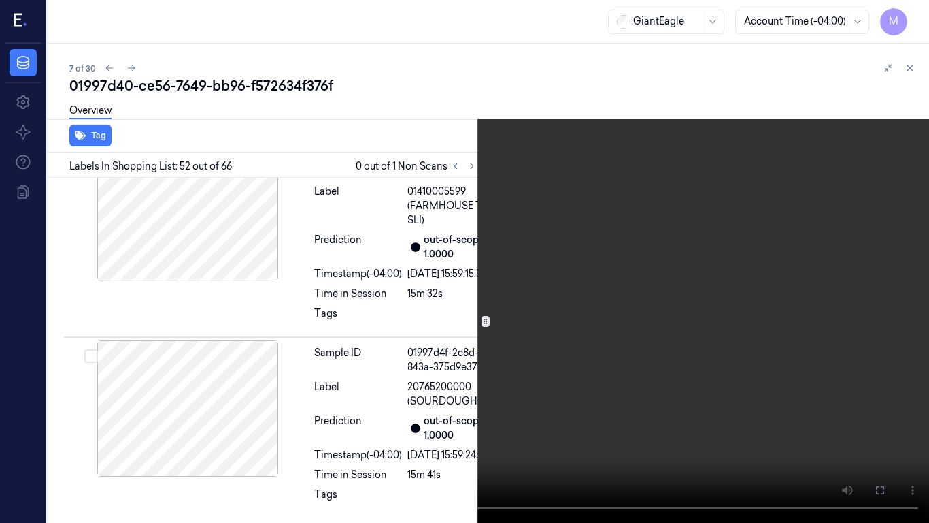
click at [565, 284] on video at bounding box center [464, 261] width 929 height 523
click at [542, 308] on video at bounding box center [464, 261] width 929 height 523
click at [492, 208] on video at bounding box center [464, 261] width 929 height 523
click at [911, 14] on button "x 1" at bounding box center [913, 16] width 22 height 22
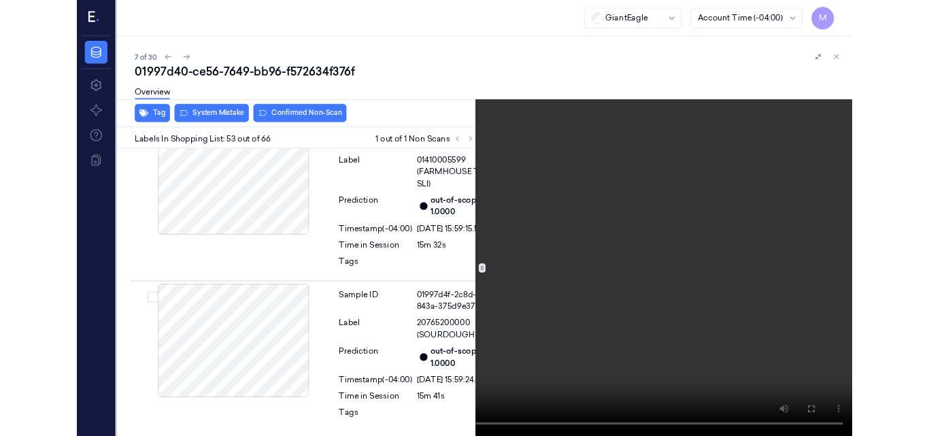
scroll to position [13227, 0]
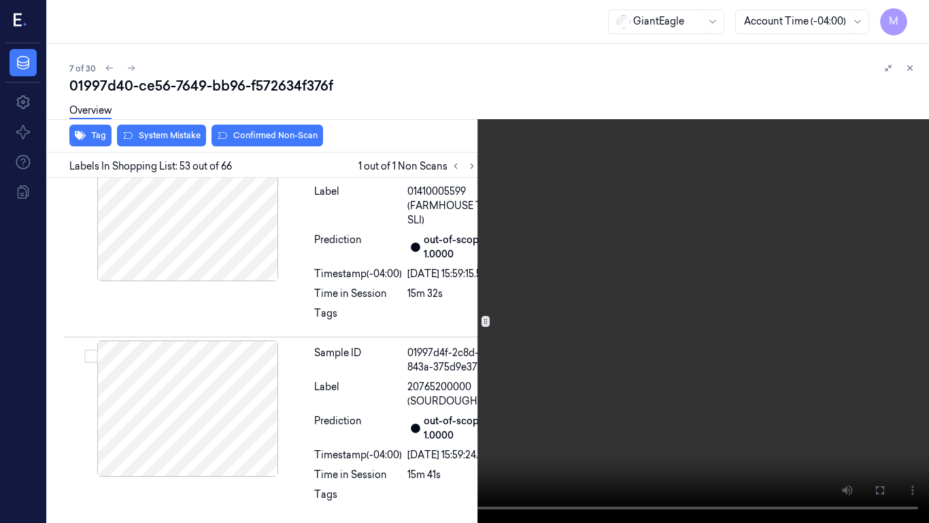
click at [325, 102] on video at bounding box center [464, 261] width 929 height 523
click at [0, 0] on icon at bounding box center [0, 0] width 0 height 0
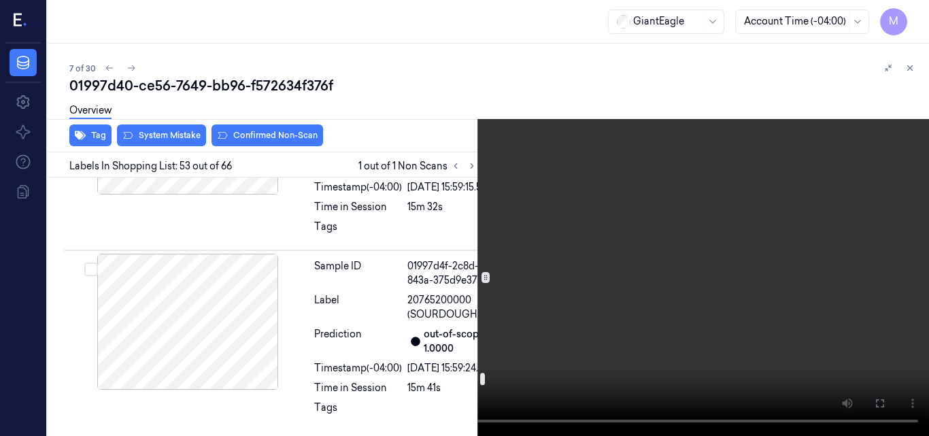
scroll to position [13091, 0]
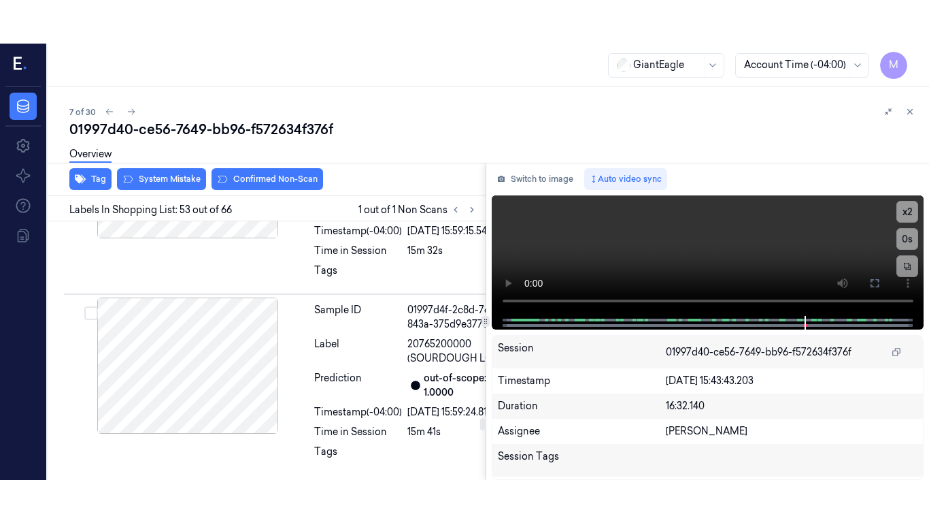
scroll to position [13271, 0]
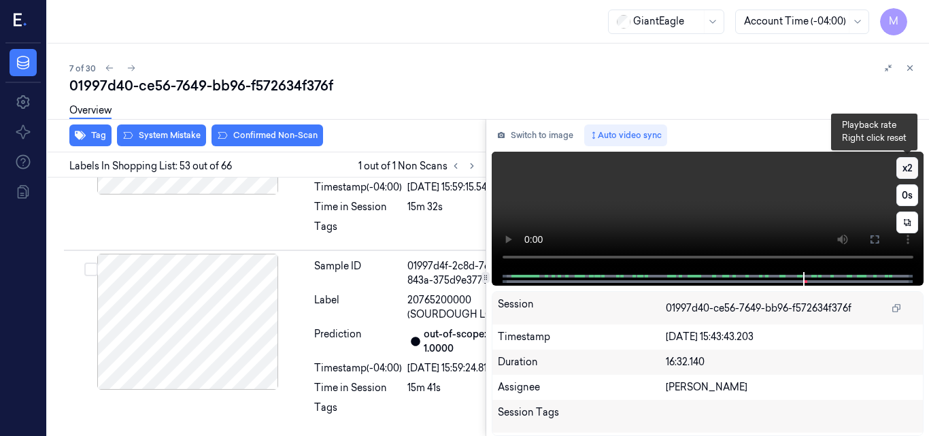
click at [910, 164] on button "x 2" at bounding box center [908, 168] width 22 height 22
click at [904, 167] on button "x 4" at bounding box center [908, 168] width 22 height 22
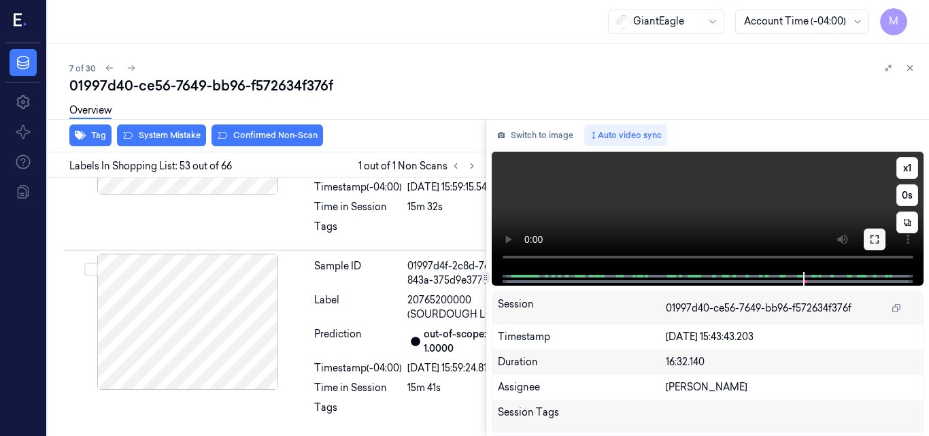
click at [871, 237] on icon at bounding box center [875, 239] width 8 height 8
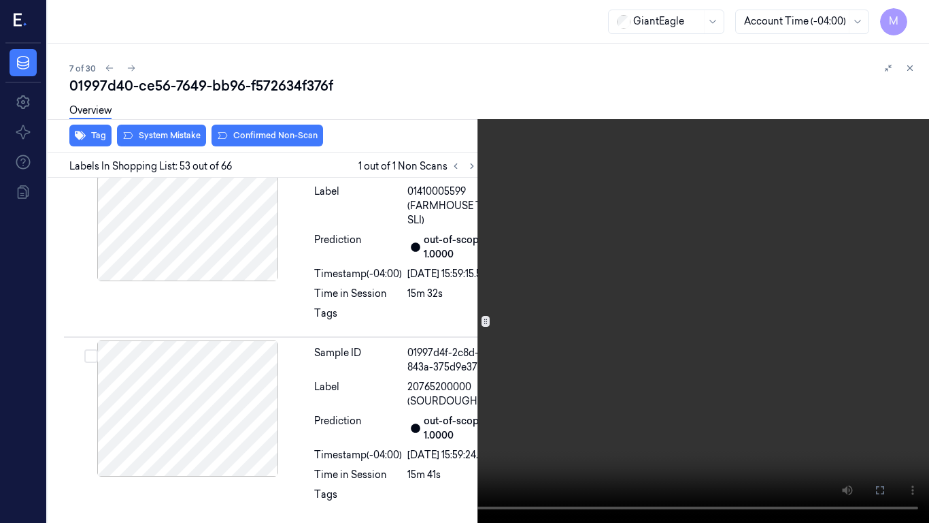
click at [647, 275] on video at bounding box center [464, 261] width 929 height 523
click at [617, 295] on video at bounding box center [464, 261] width 929 height 523
click at [917, 18] on button "x 1" at bounding box center [913, 16] width 22 height 22
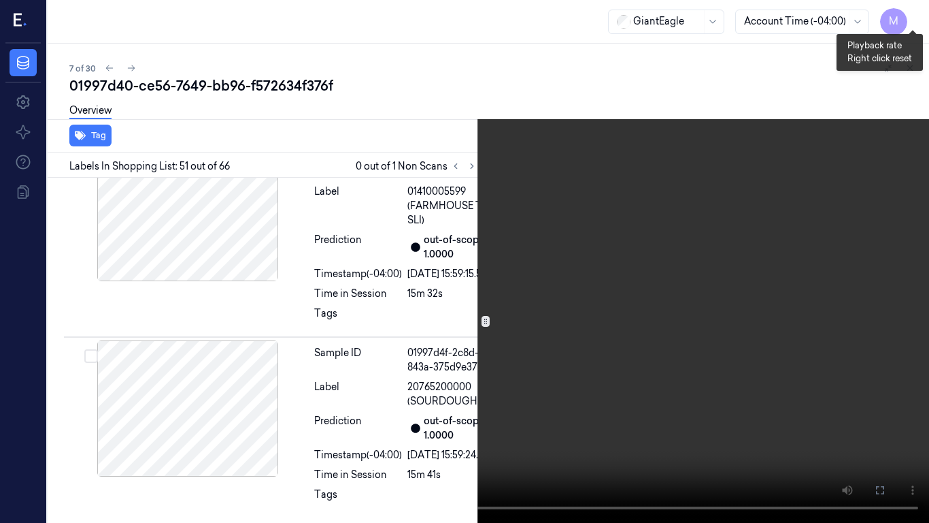
scroll to position [12732, 0]
click at [910, 10] on button "x 2" at bounding box center [913, 16] width 22 height 22
click at [751, 162] on video at bounding box center [464, 261] width 929 height 523
click at [913, 18] on button "x 4" at bounding box center [913, 16] width 22 height 22
click at [555, 222] on video at bounding box center [464, 261] width 929 height 523
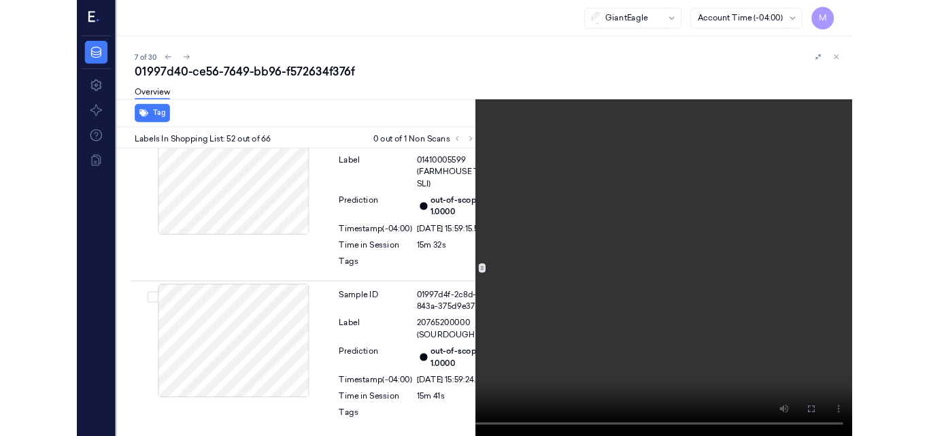
scroll to position [12992, 0]
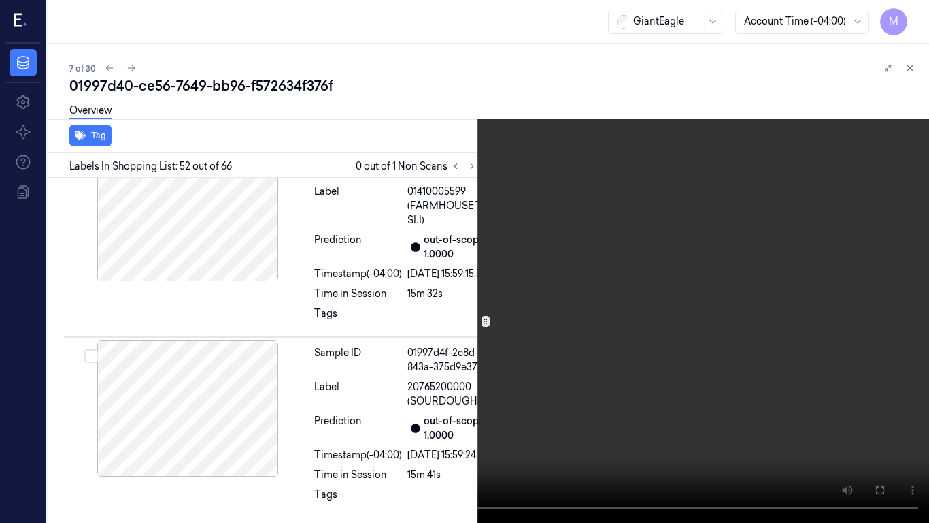
click at [546, 313] on video at bounding box center [464, 261] width 929 height 523
click at [0, 0] on icon at bounding box center [0, 0] width 0 height 0
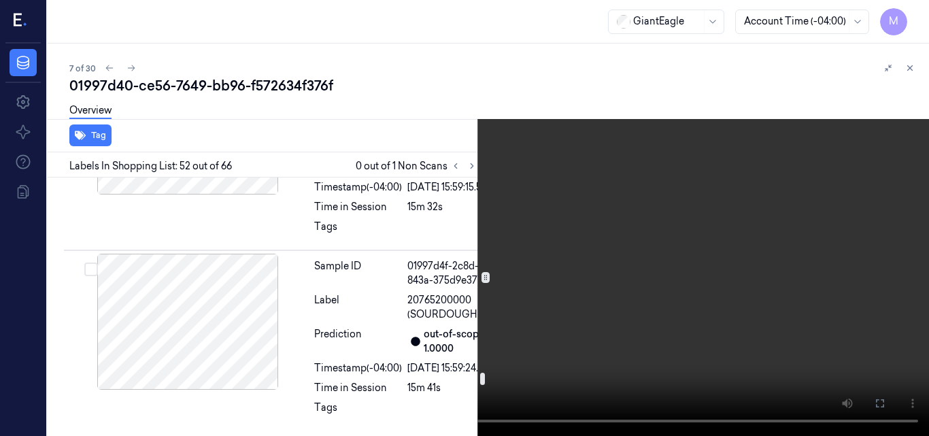
scroll to position [13264, 0]
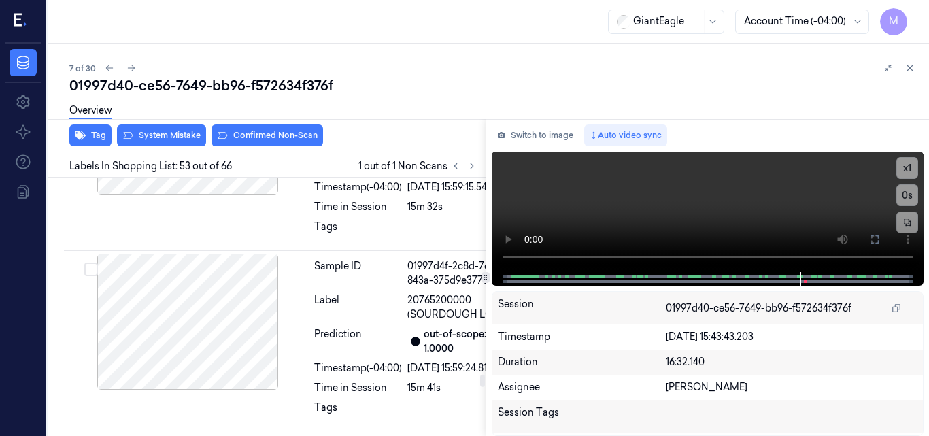
scroll to position [13271, 0]
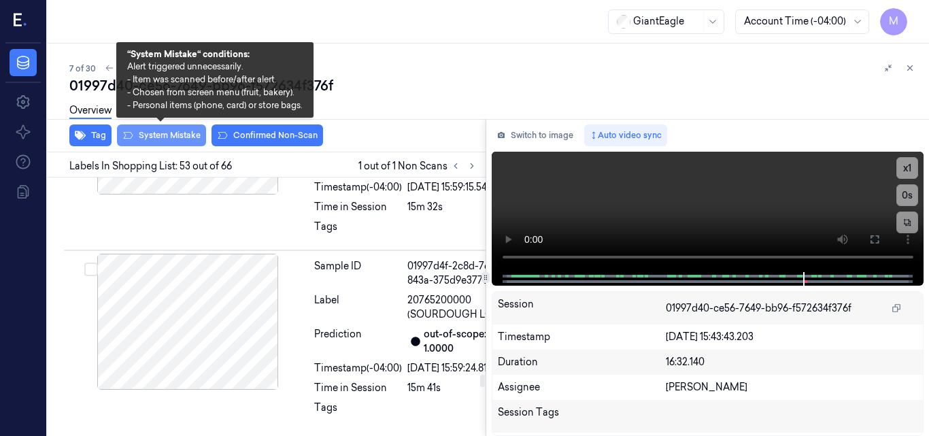
click at [163, 135] on button "System Mistake" at bounding box center [161, 136] width 89 height 22
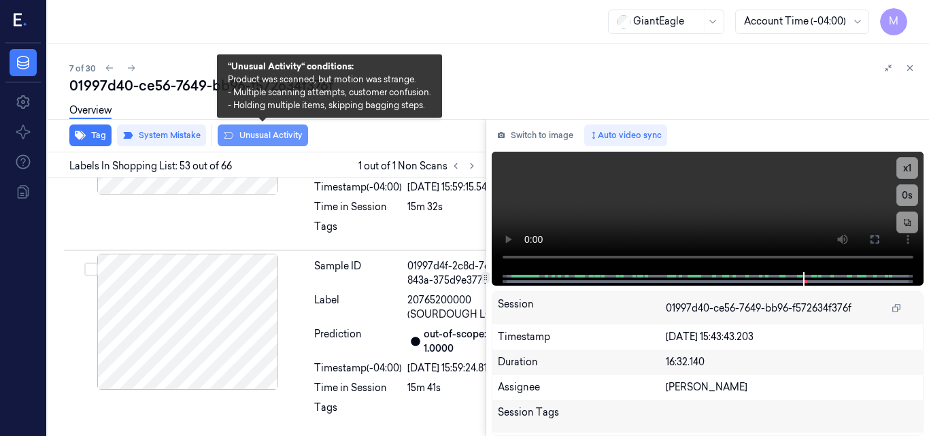
click at [258, 137] on button "Unusual Activity" at bounding box center [263, 136] width 90 height 22
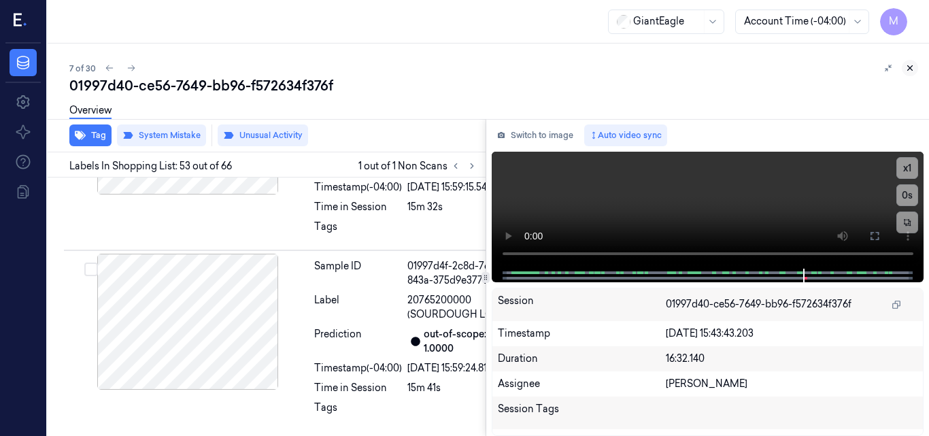
click at [908, 67] on icon at bounding box center [911, 68] width 10 height 10
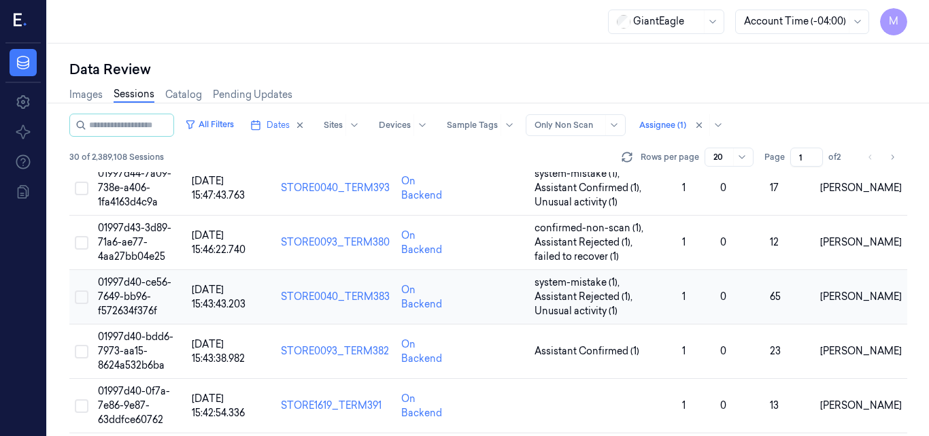
scroll to position [327, 0]
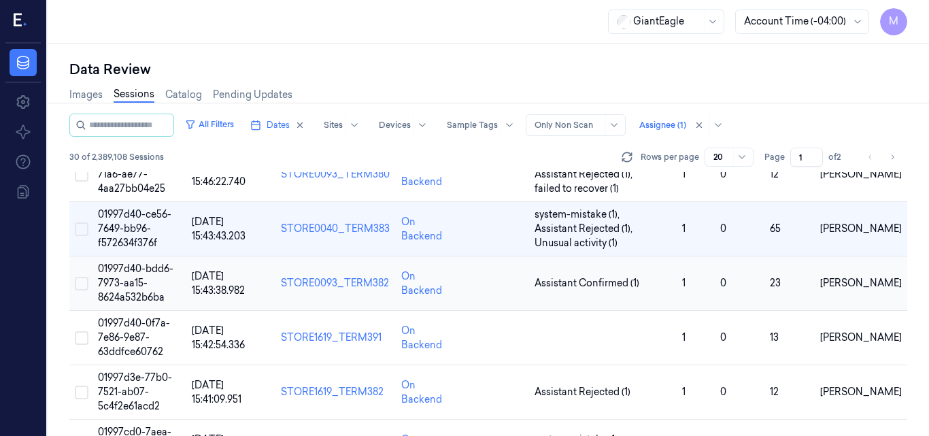
click at [129, 275] on td "01997d40-bdd6-7973-aa15-8624a532b6ba" at bounding box center [140, 284] width 94 height 54
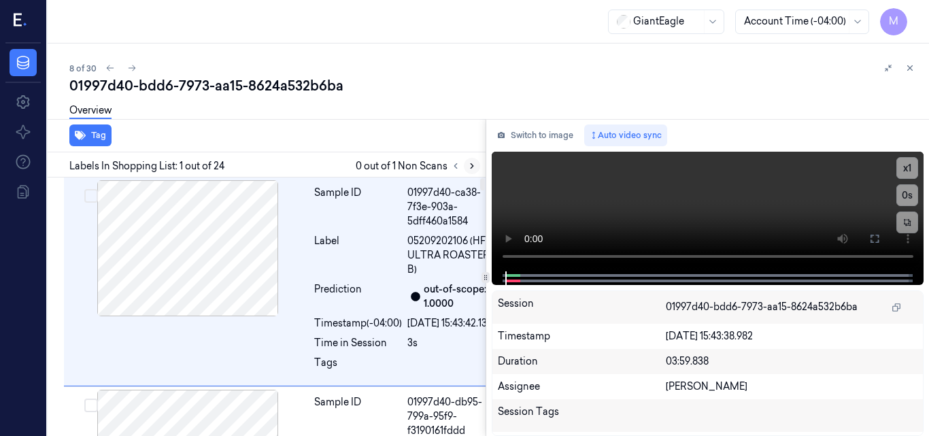
click at [472, 167] on icon at bounding box center [472, 166] width 10 height 10
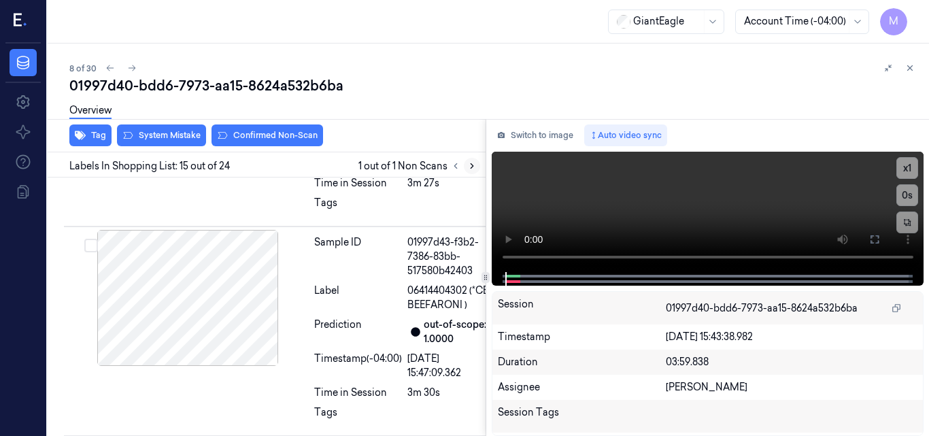
scroll to position [3521, 0]
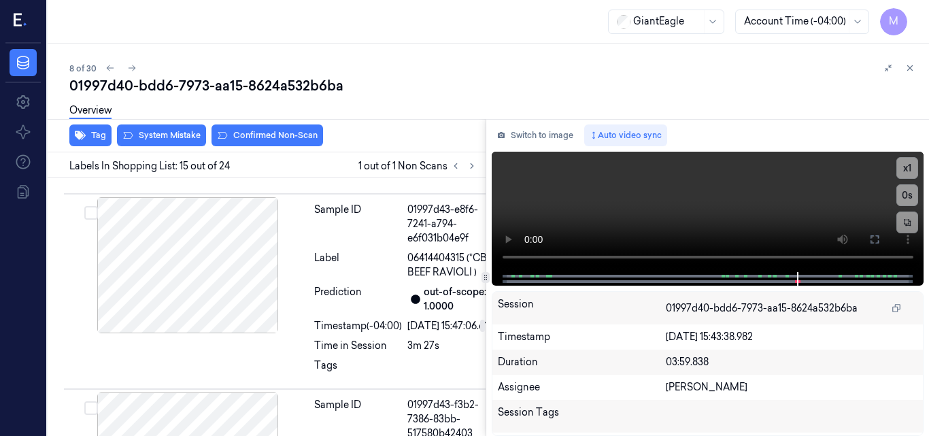
scroll to position [3317, 0]
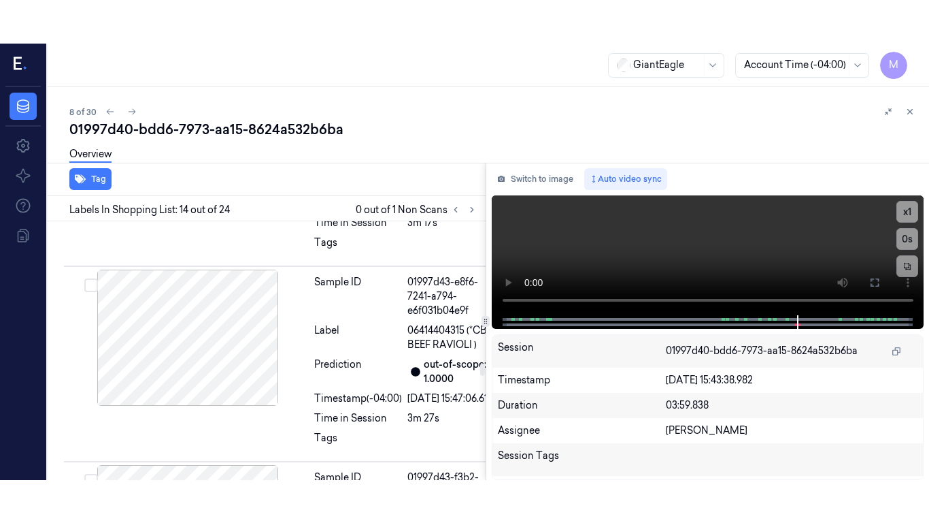
scroll to position [3293, 0]
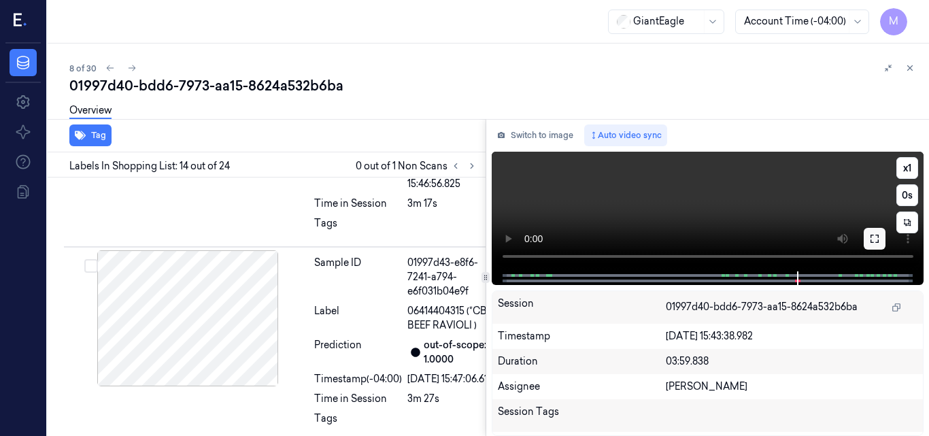
click at [875, 237] on icon at bounding box center [875, 238] width 11 height 11
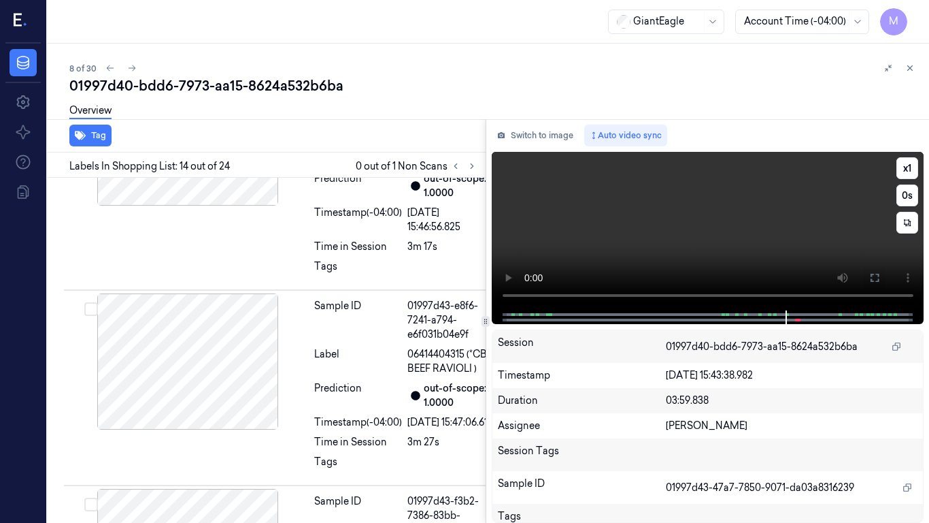
scroll to position [3249, 0]
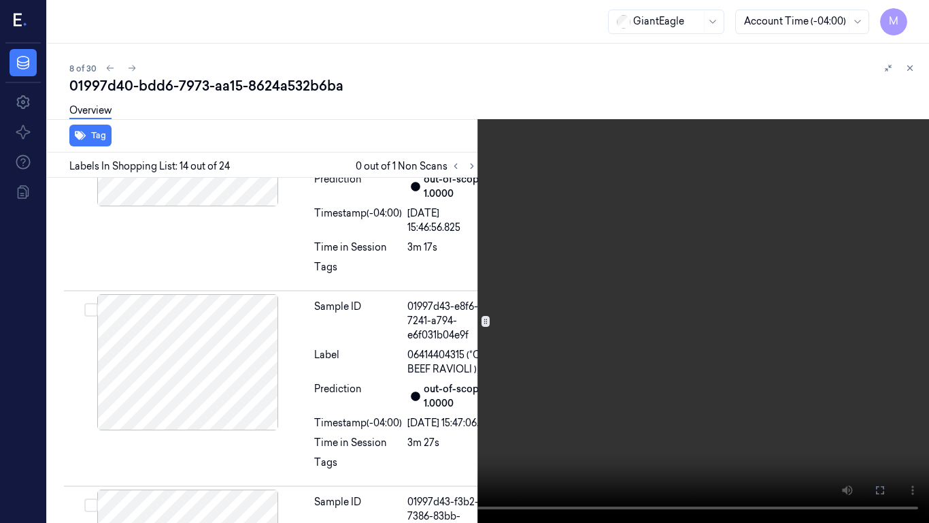
click at [595, 253] on video at bounding box center [464, 261] width 929 height 523
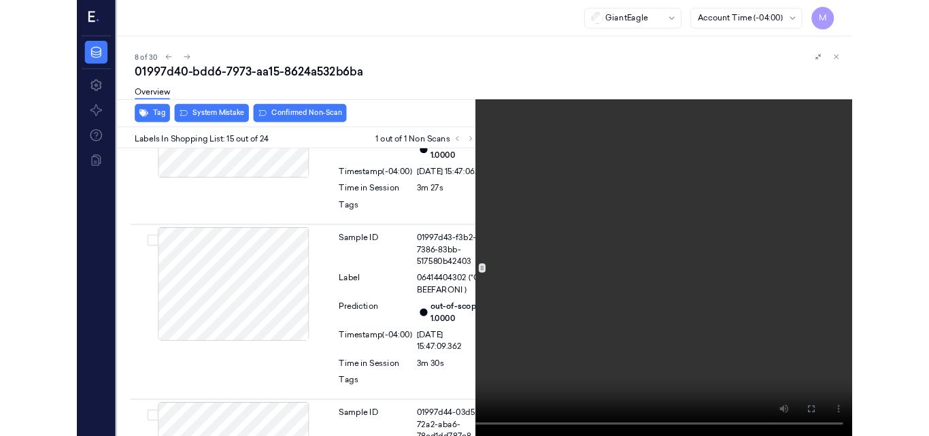
scroll to position [3478, 0]
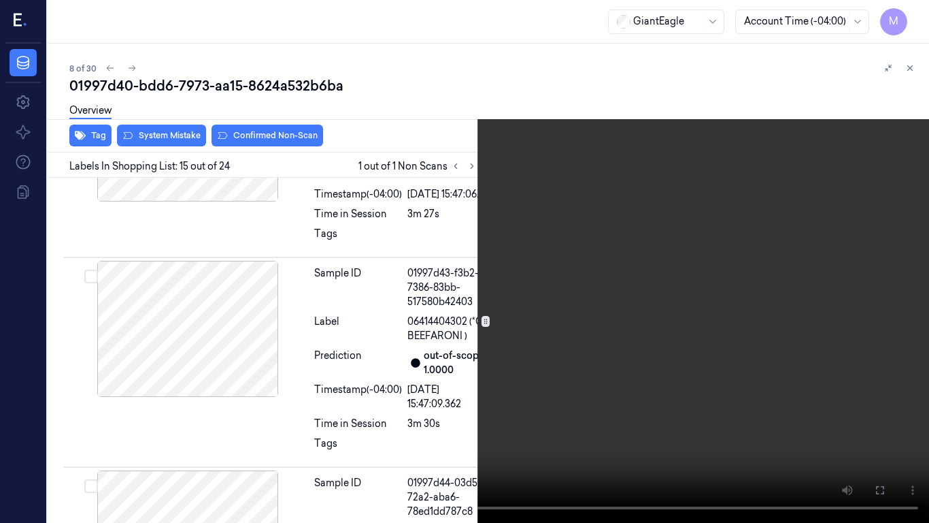
click at [463, 133] on video at bounding box center [464, 261] width 929 height 523
click at [0, 0] on button at bounding box center [0, 0] width 0 height 0
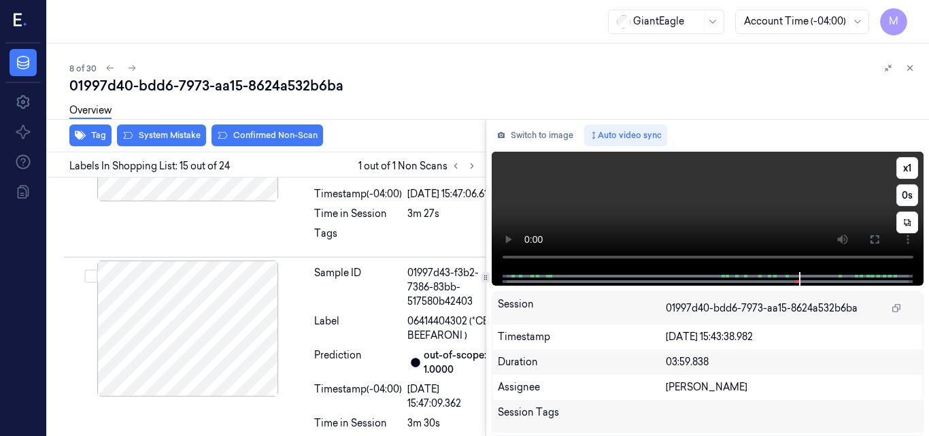
click at [727, 207] on video at bounding box center [708, 212] width 433 height 120
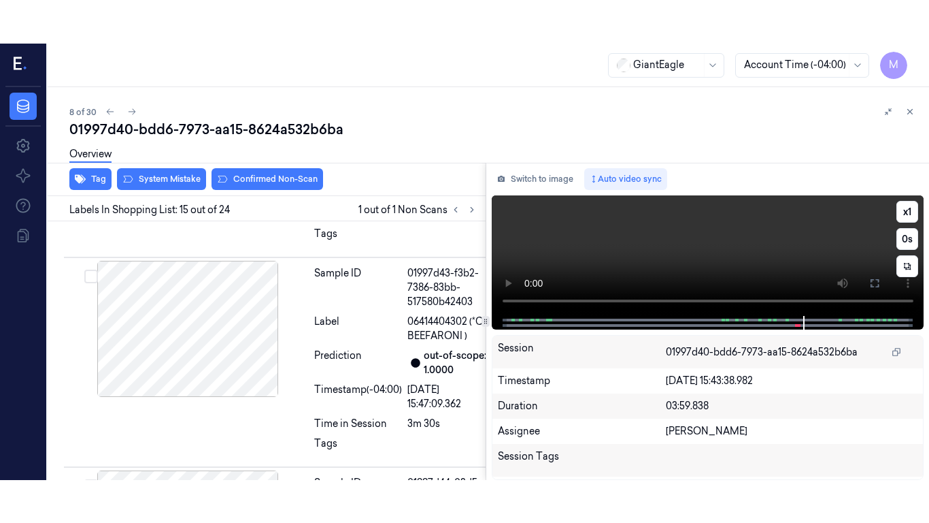
scroll to position [3521, 0]
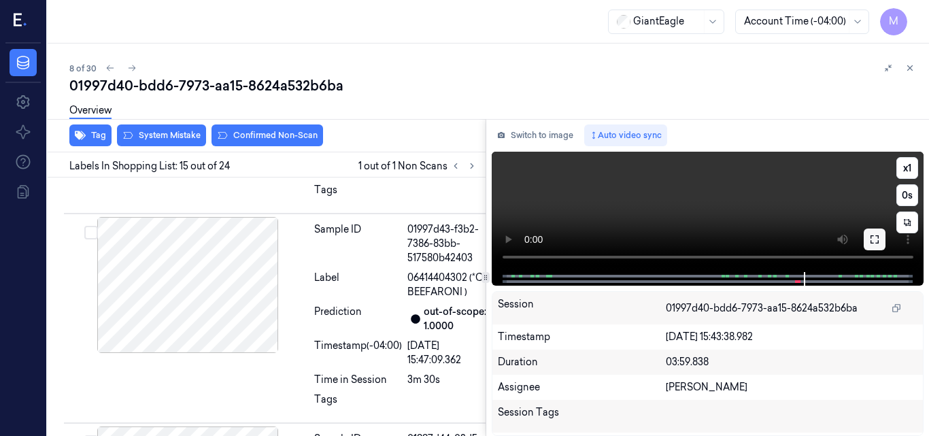
click at [875, 237] on icon at bounding box center [875, 239] width 11 height 11
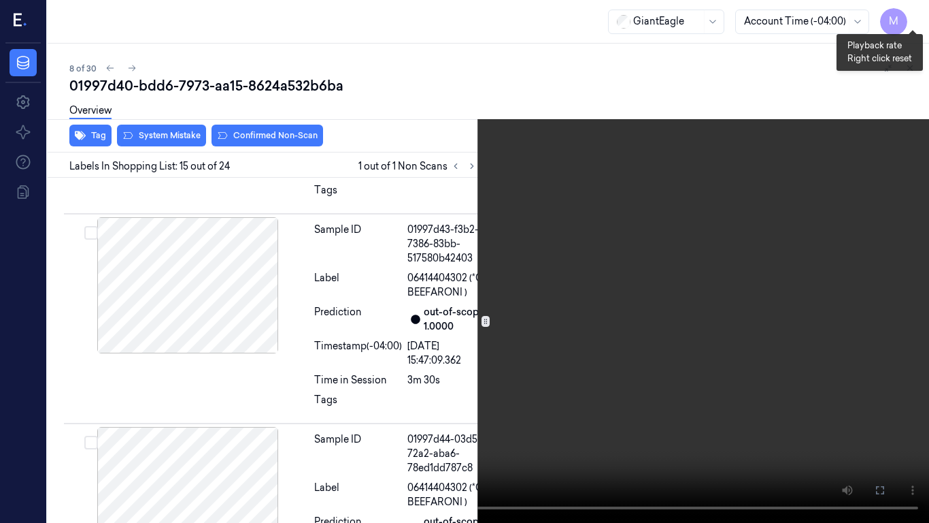
click at [915, 16] on button "x 1" at bounding box center [913, 16] width 22 height 22
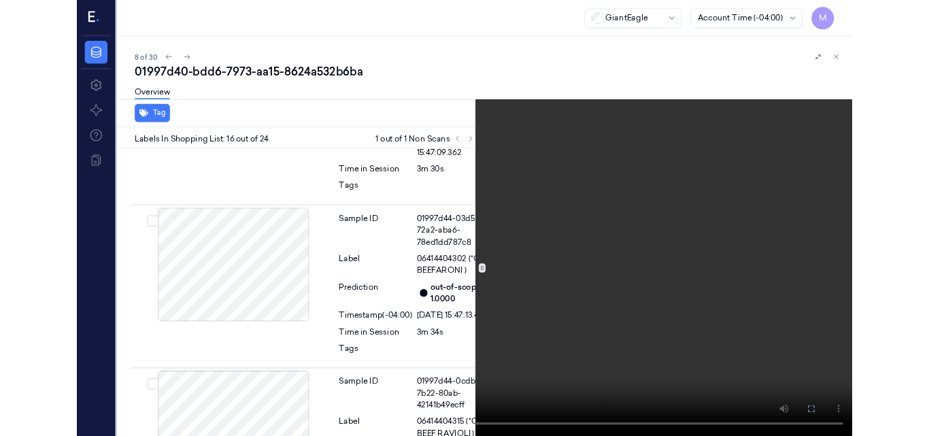
scroll to position [3706, 0]
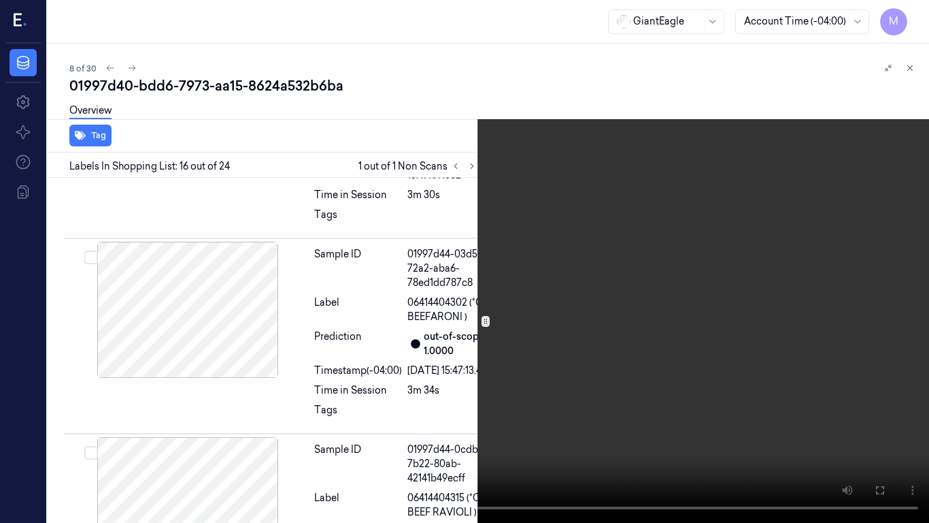
click at [544, 277] on video at bounding box center [464, 261] width 929 height 523
click at [0, 0] on icon at bounding box center [0, 0] width 0 height 0
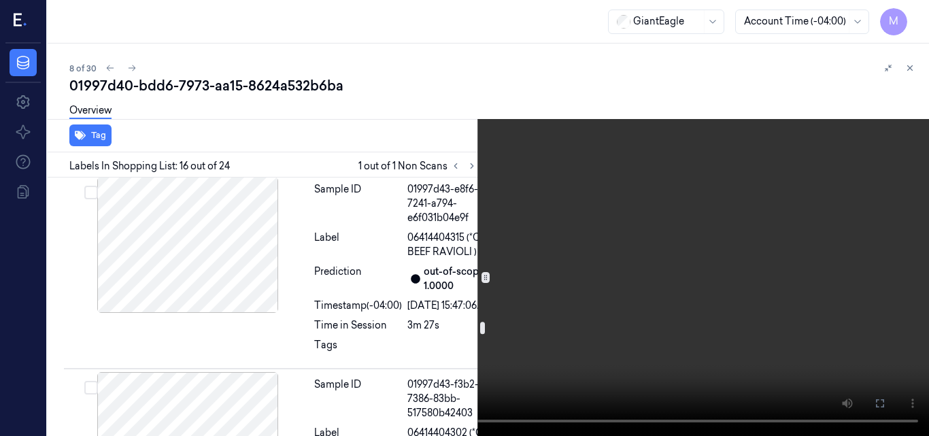
scroll to position [3434, 0]
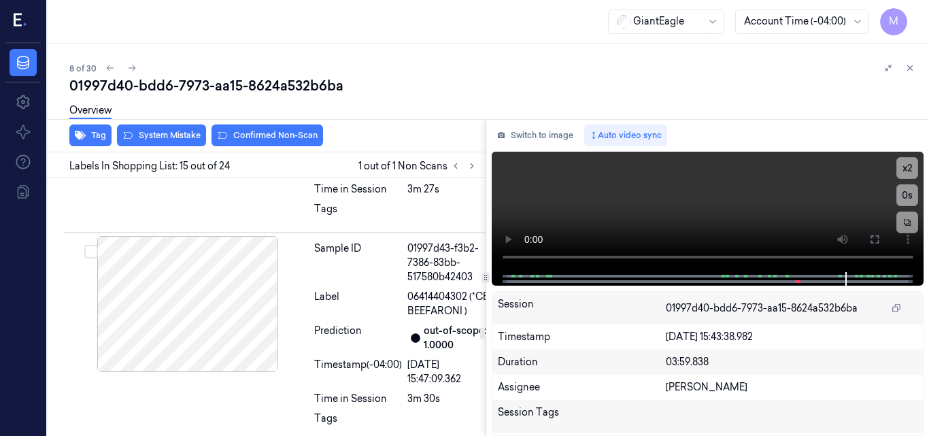
scroll to position [3521, 0]
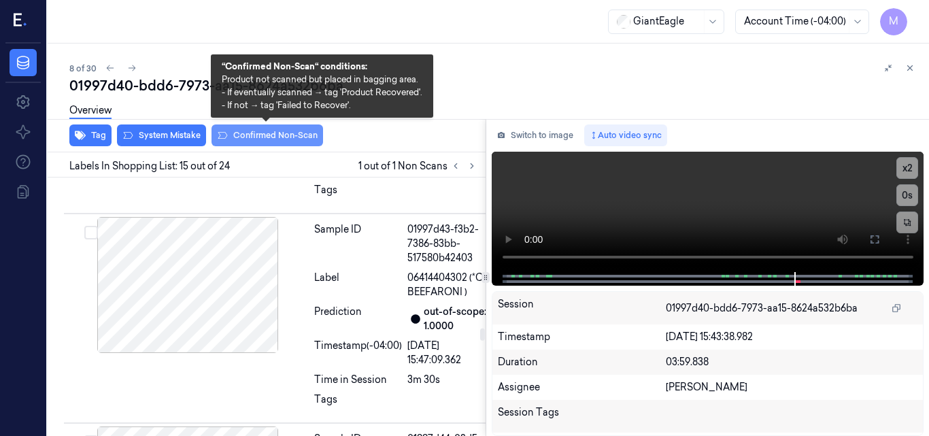
click at [268, 139] on button "Confirmed Non-Scan" at bounding box center [268, 136] width 112 height 22
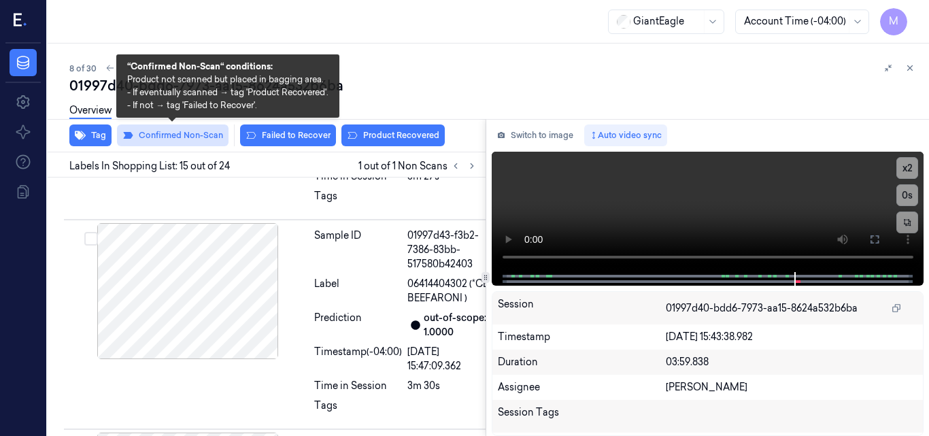
scroll to position [3524, 0]
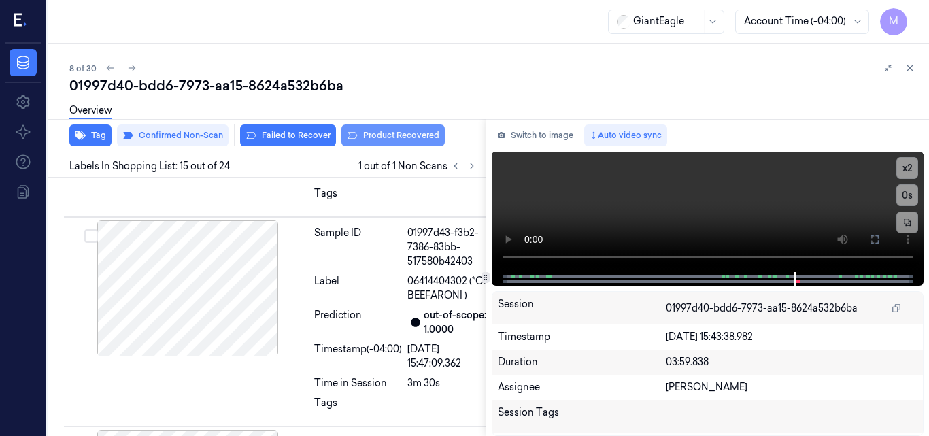
click at [417, 137] on button "Product Recovered" at bounding box center [393, 136] width 103 height 22
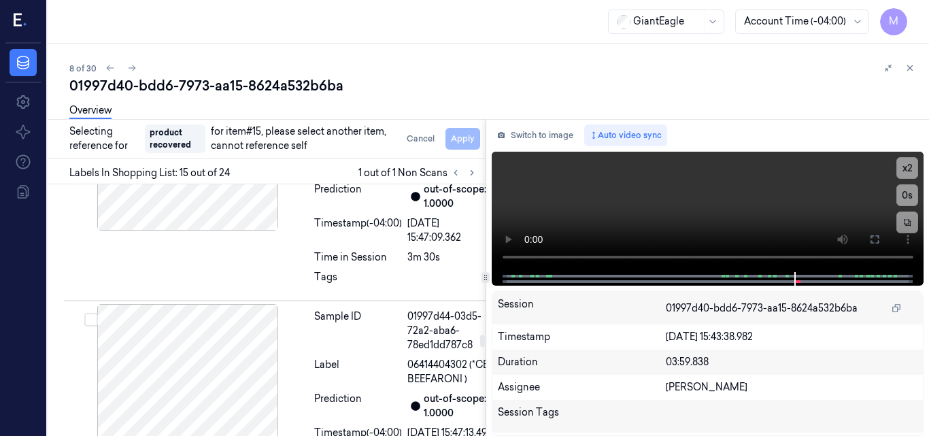
scroll to position [3660, 0]
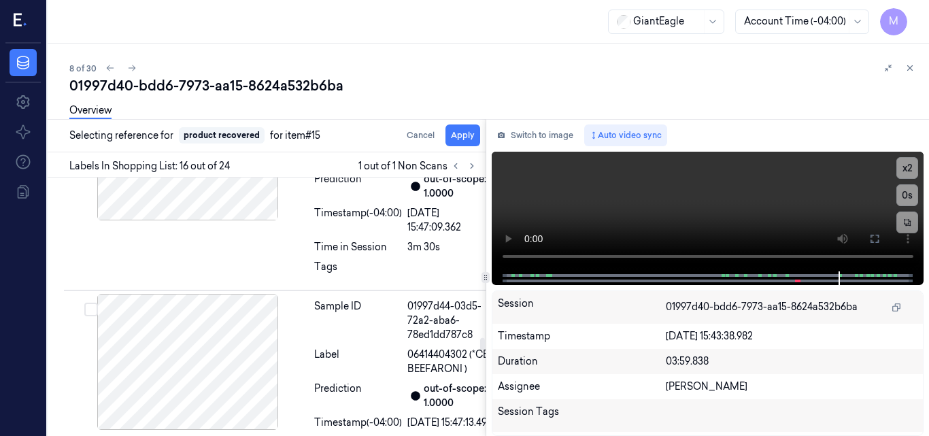
scroll to position [3756, 0]
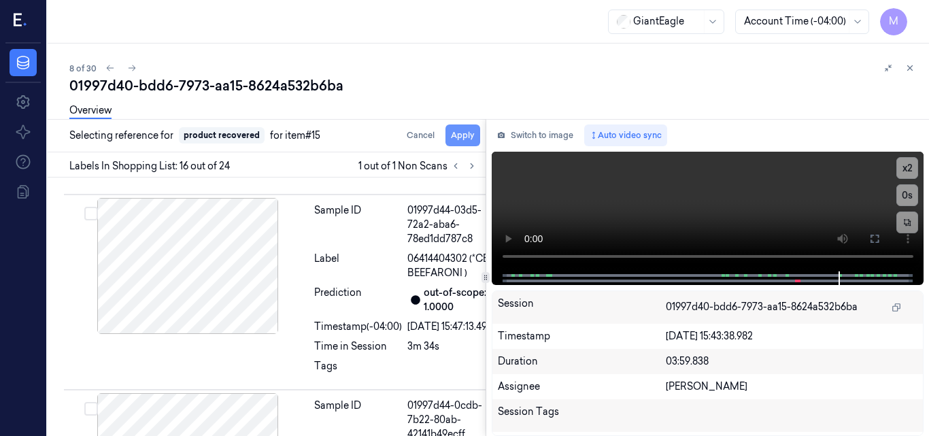
click at [465, 137] on button "Apply" at bounding box center [463, 136] width 35 height 22
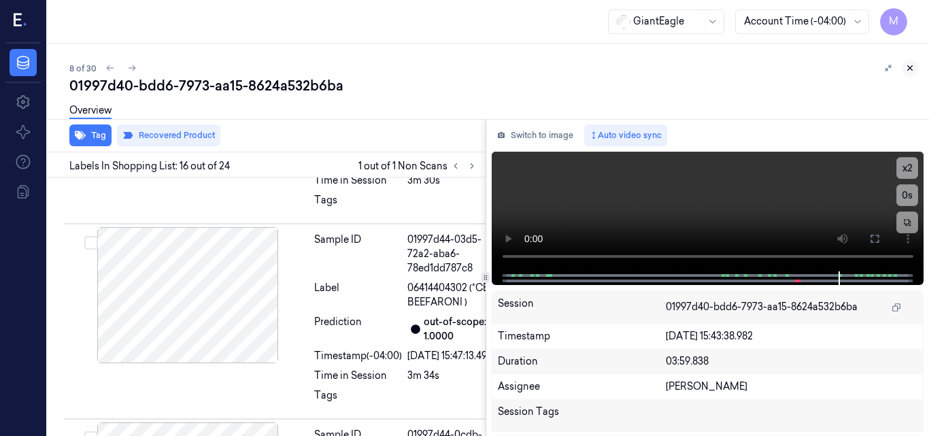
click at [912, 67] on icon at bounding box center [911, 68] width 10 height 10
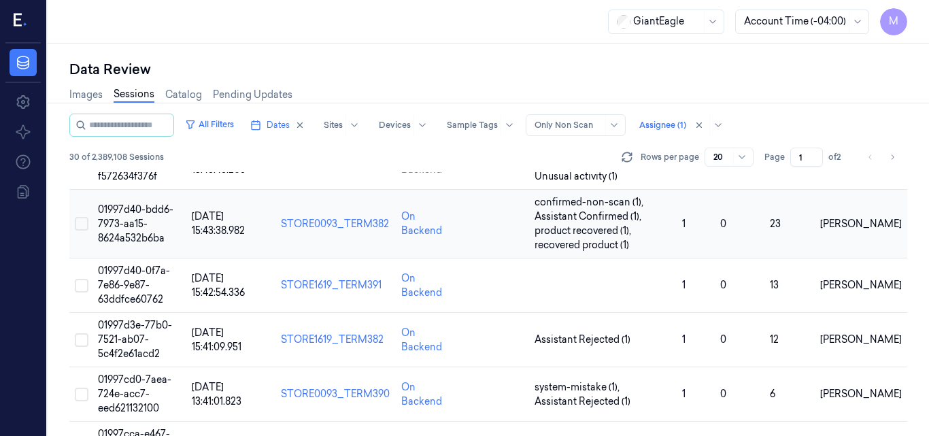
scroll to position [395, 0]
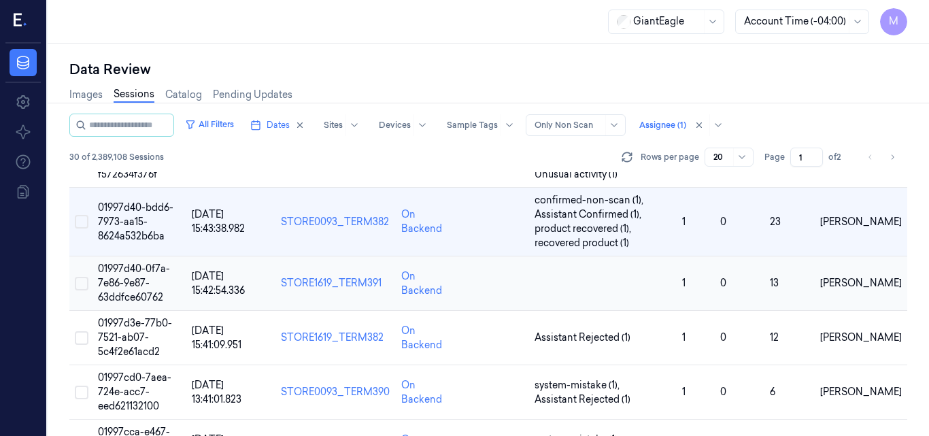
click at [123, 279] on span "01997d40-0f7a-7e86-9e87-63ddfce60762" at bounding box center [134, 283] width 72 height 41
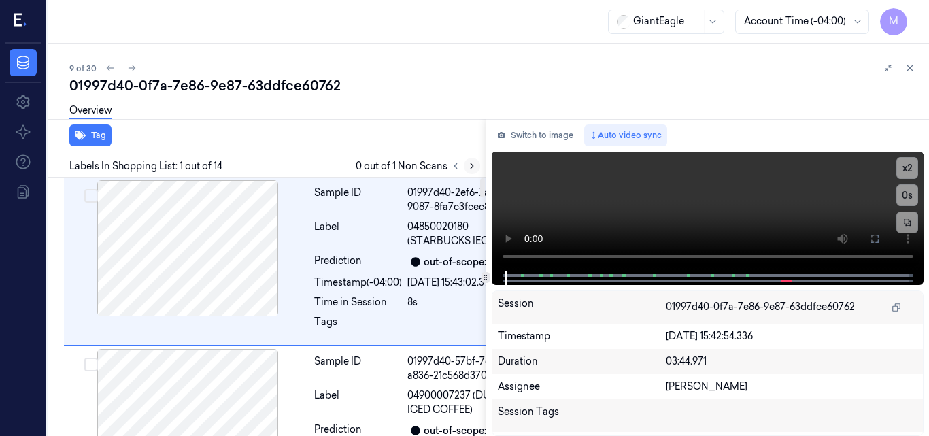
click at [473, 167] on icon at bounding box center [472, 166] width 10 height 10
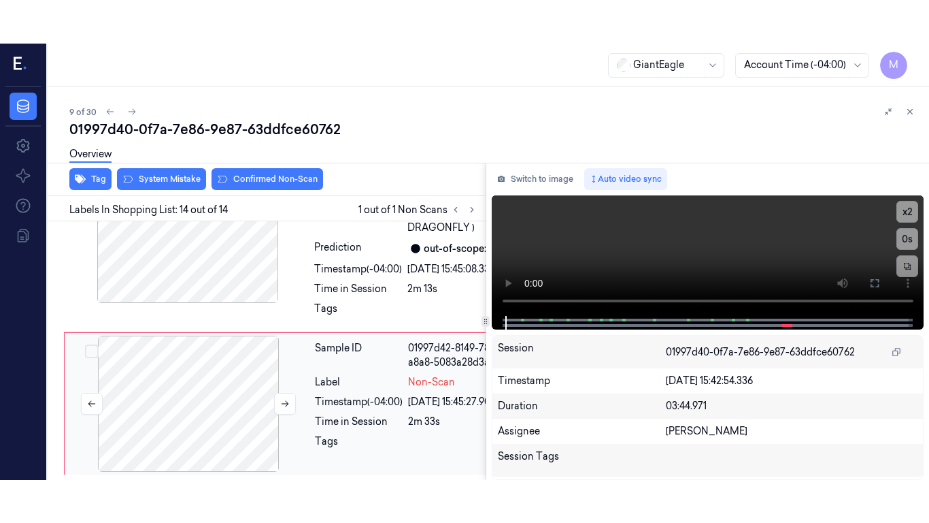
scroll to position [3188, 0]
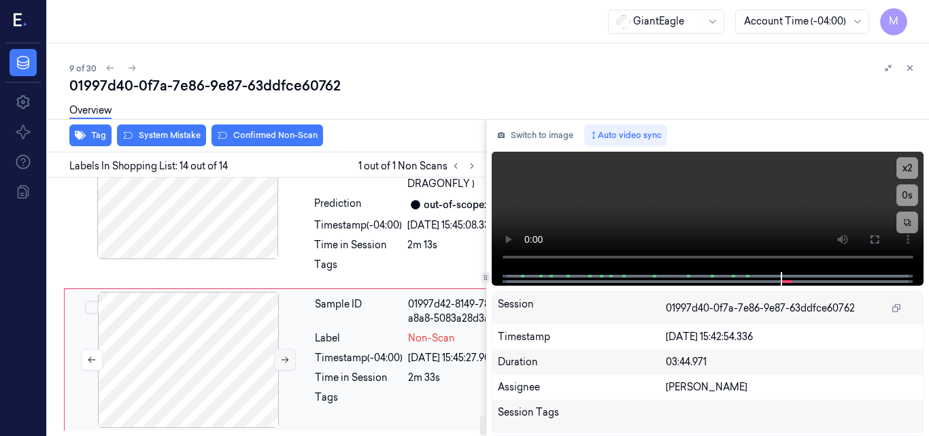
click at [280, 355] on icon at bounding box center [285, 360] width 10 height 10
click at [872, 236] on icon at bounding box center [875, 239] width 8 height 8
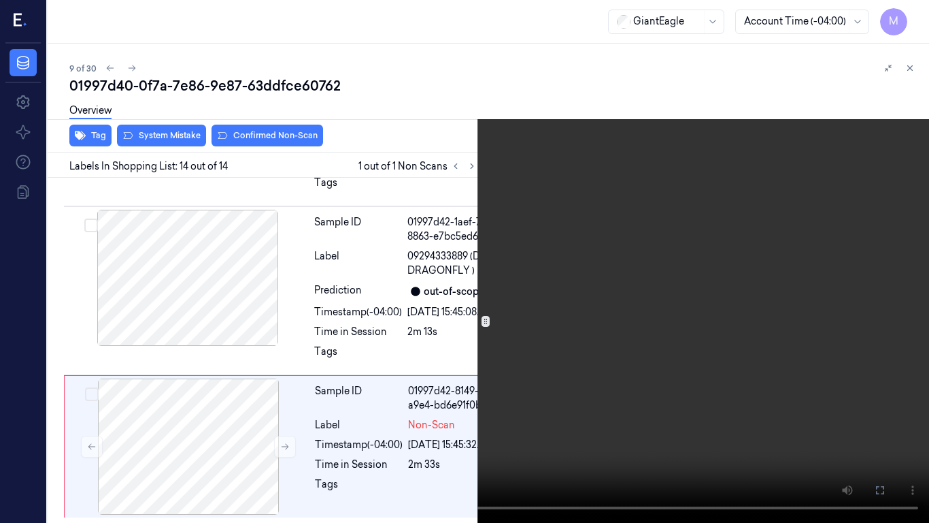
click at [572, 327] on video at bounding box center [464, 261] width 929 height 523
click at [646, 362] on video at bounding box center [464, 261] width 929 height 523
click at [0, 0] on icon at bounding box center [0, 0] width 0 height 0
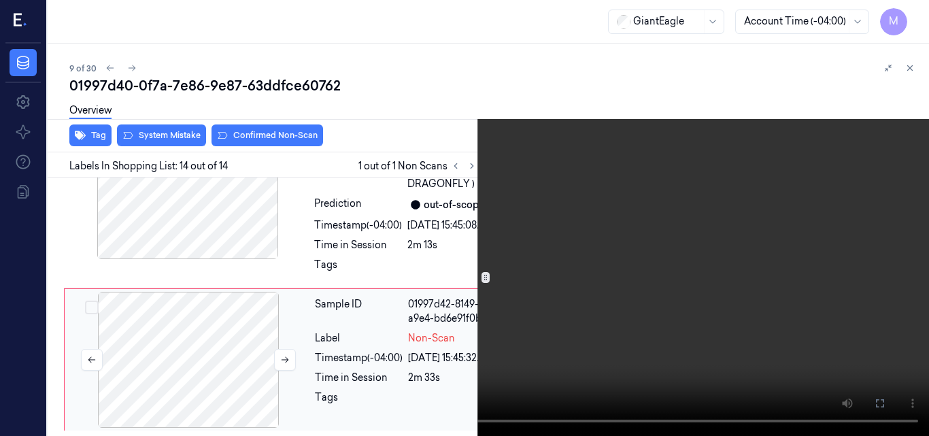
scroll to position [3188, 0]
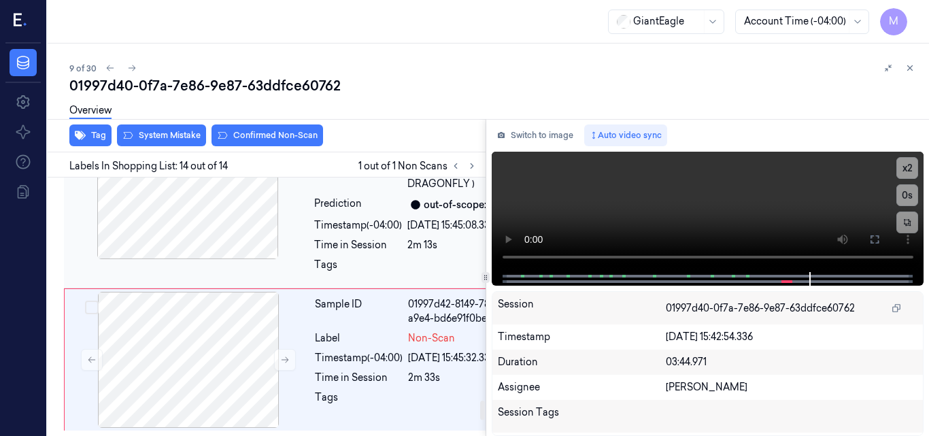
click at [212, 259] on div at bounding box center [188, 191] width 242 height 136
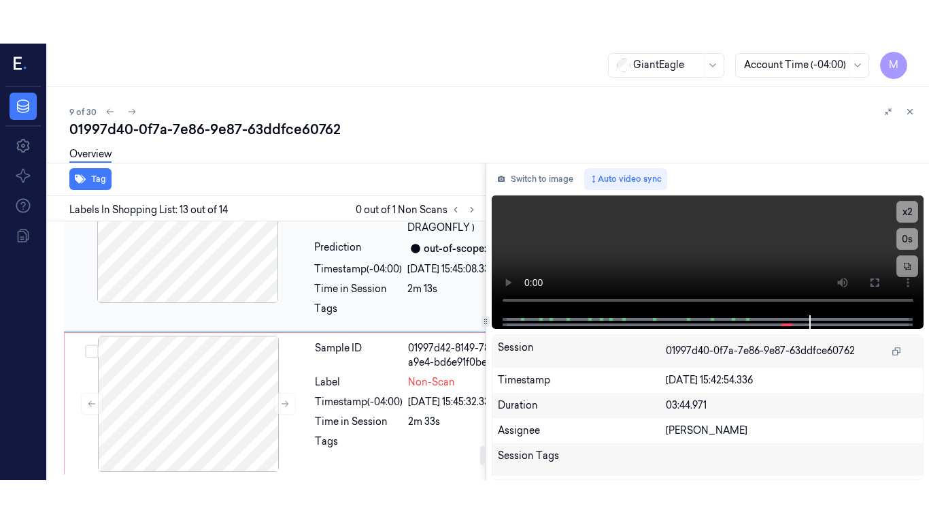
scroll to position [3018, 0]
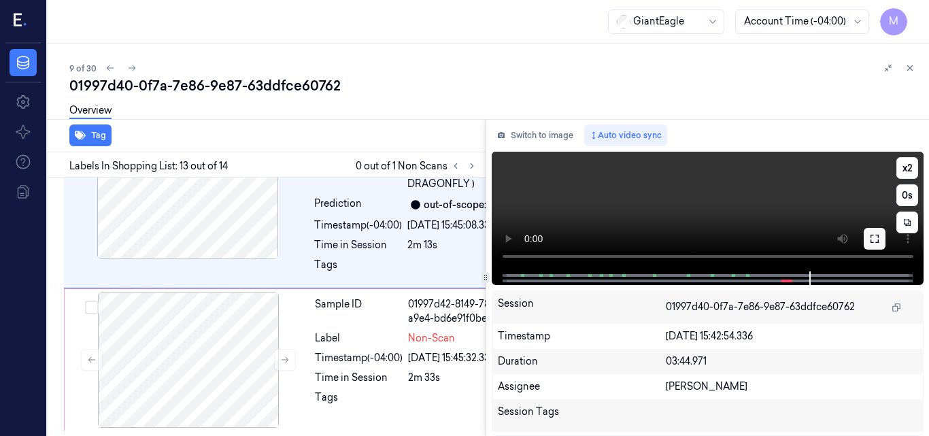
click at [876, 238] on icon at bounding box center [875, 238] width 11 height 11
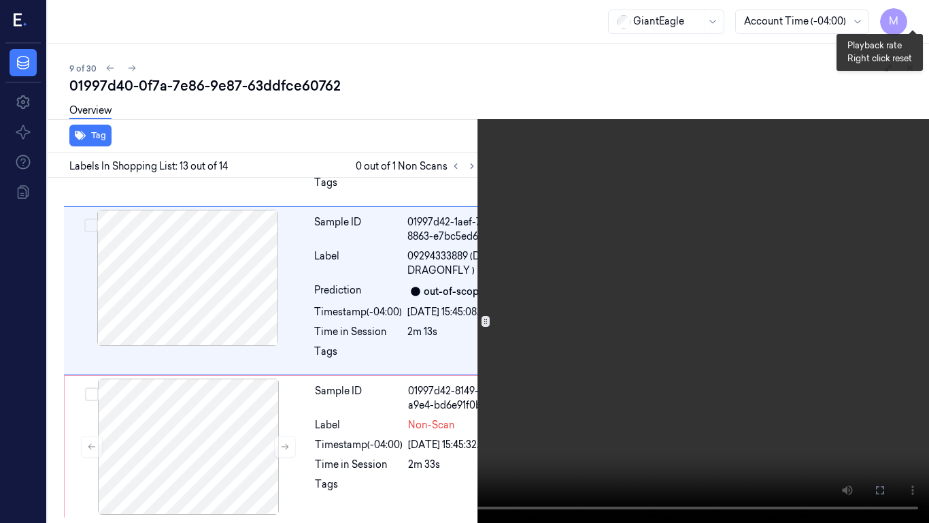
click at [919, 11] on button "x 2" at bounding box center [913, 16] width 22 height 22
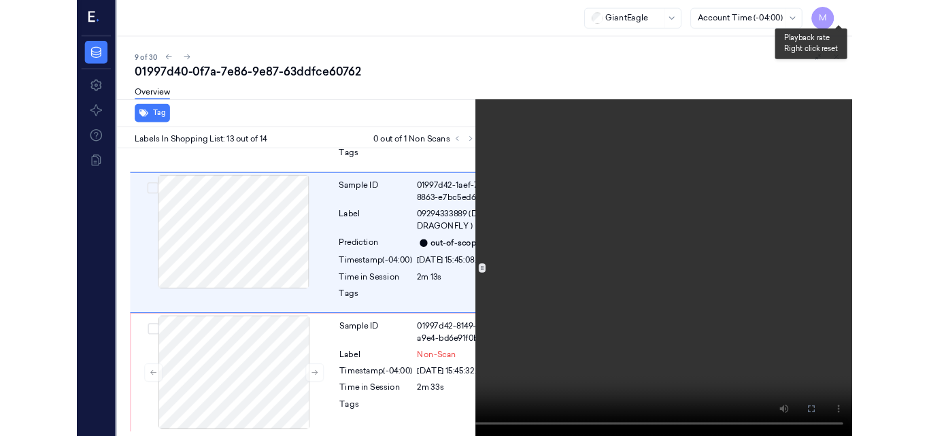
scroll to position [2975, 0]
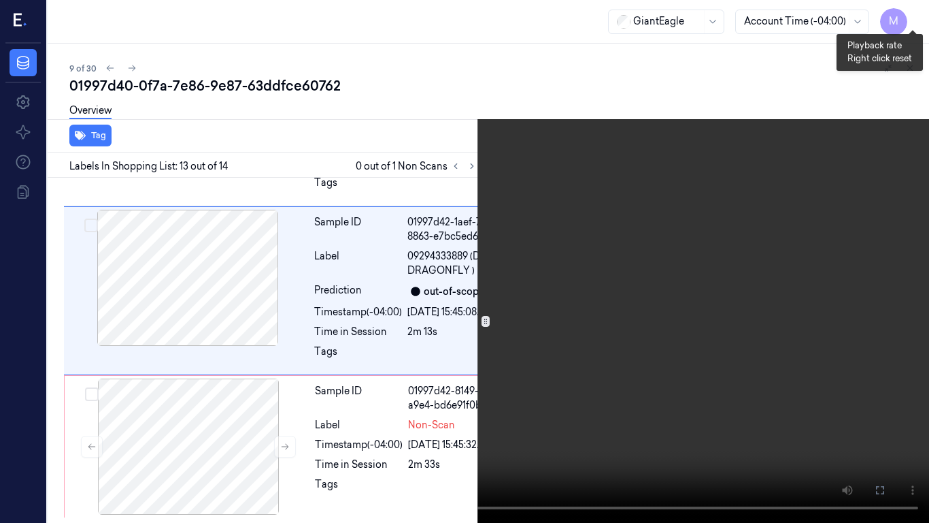
click at [917, 12] on button "x 4" at bounding box center [913, 16] width 22 height 22
click at [620, 219] on video at bounding box center [464, 261] width 929 height 523
click at [684, 325] on video at bounding box center [464, 261] width 929 height 523
click at [670, 340] on video at bounding box center [464, 261] width 929 height 523
click at [620, 305] on video at bounding box center [464, 261] width 929 height 523
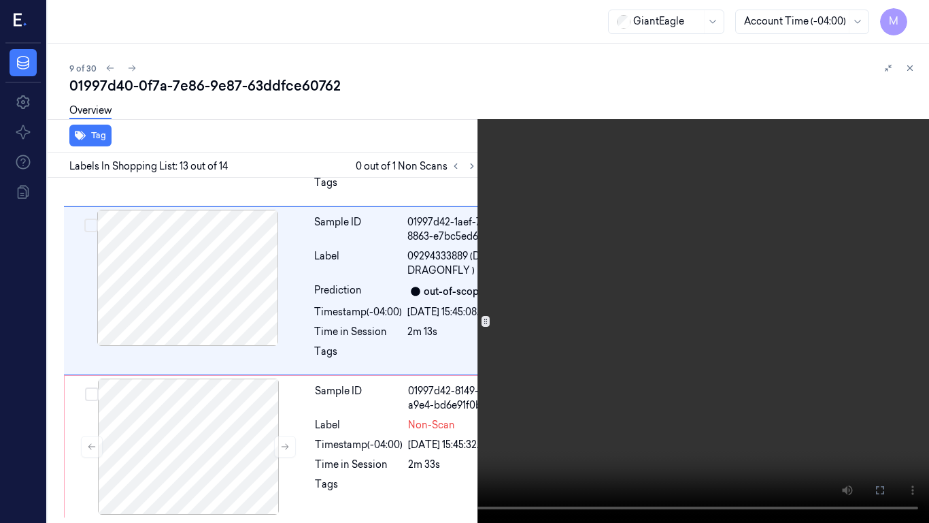
click at [0, 0] on button at bounding box center [0, 0] width 0 height 0
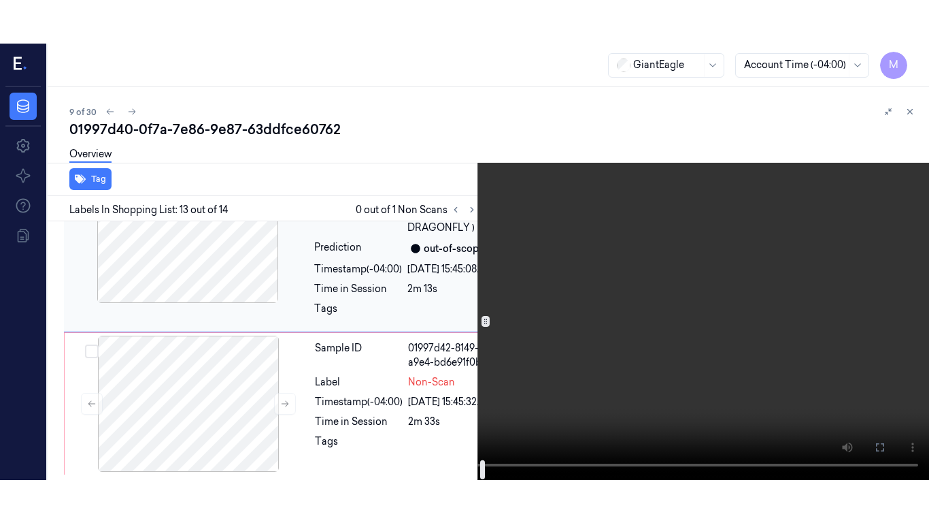
scroll to position [3188, 0]
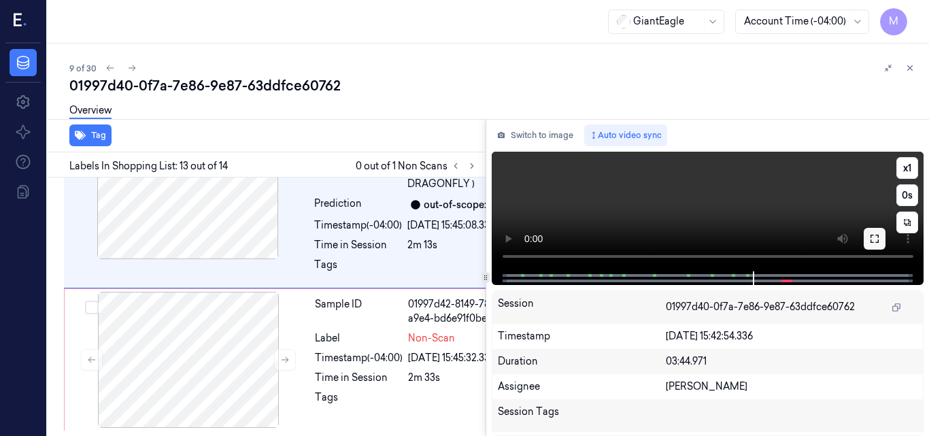
click at [871, 237] on icon at bounding box center [875, 238] width 11 height 11
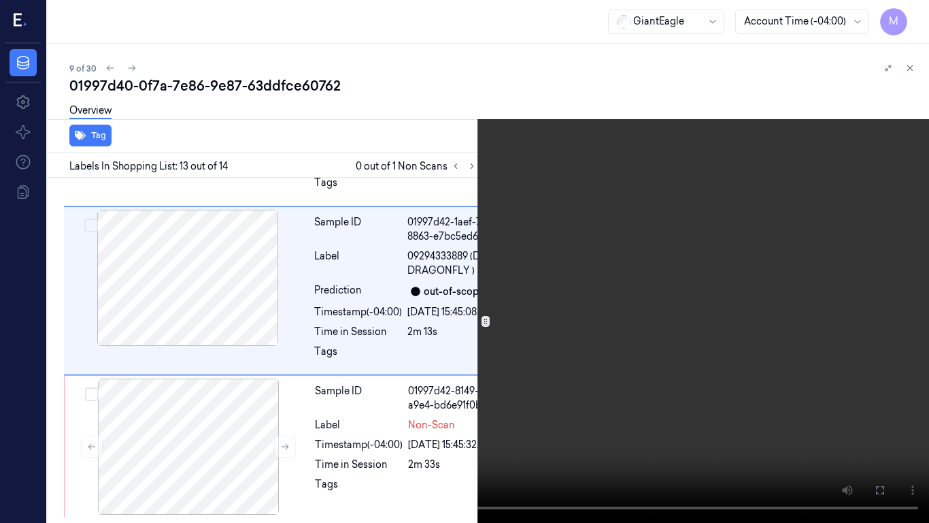
click at [656, 299] on video at bounding box center [464, 261] width 929 height 523
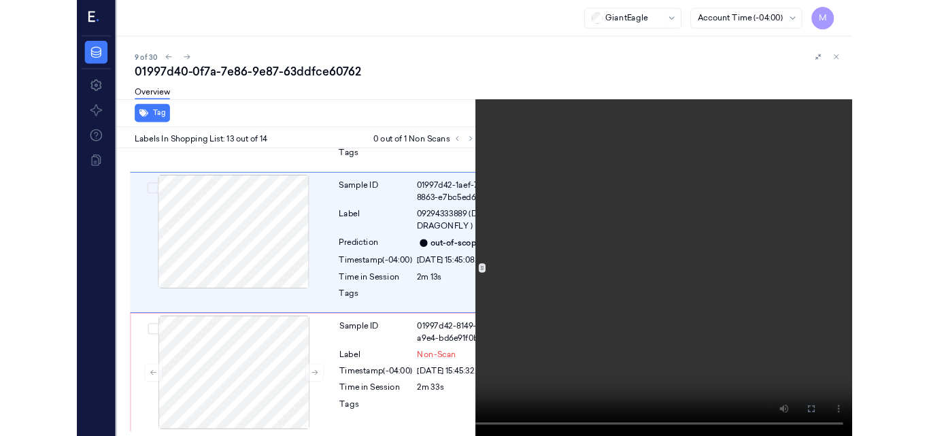
scroll to position [2975, 0]
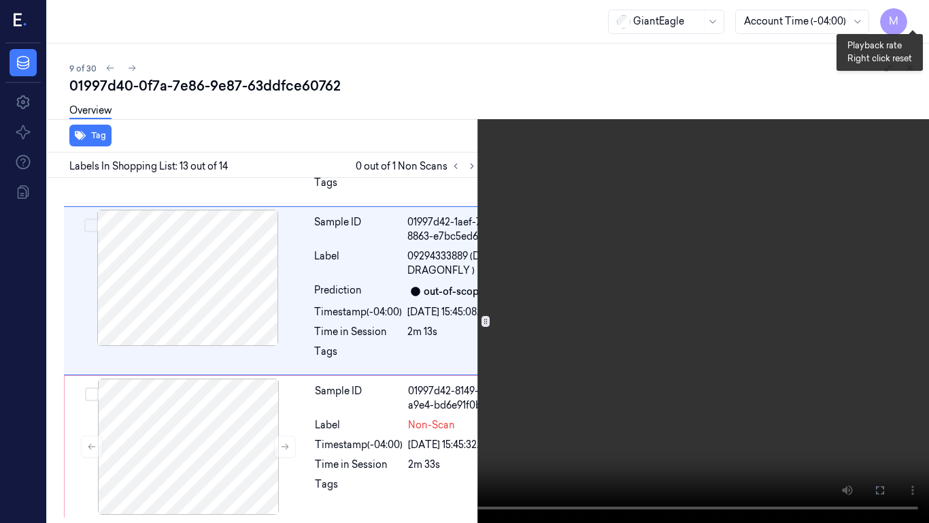
click at [905, 19] on button "x 1" at bounding box center [913, 16] width 22 height 22
click at [633, 188] on video at bounding box center [464, 261] width 929 height 523
click at [619, 218] on video at bounding box center [464, 261] width 929 height 523
click at [0, 0] on icon at bounding box center [0, 0] width 0 height 0
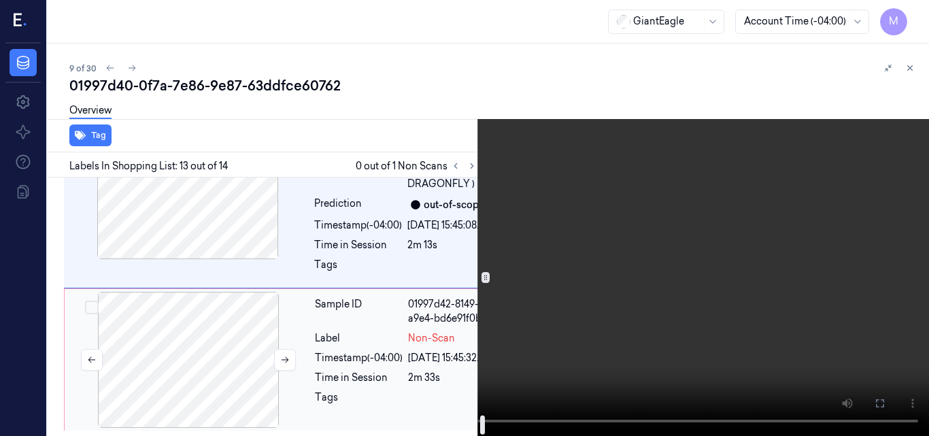
scroll to position [3188, 0]
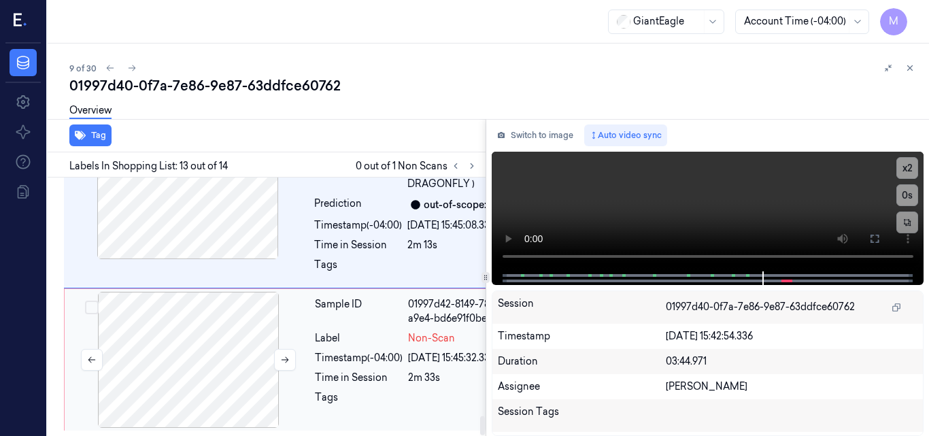
click at [221, 320] on div at bounding box center [188, 360] width 242 height 136
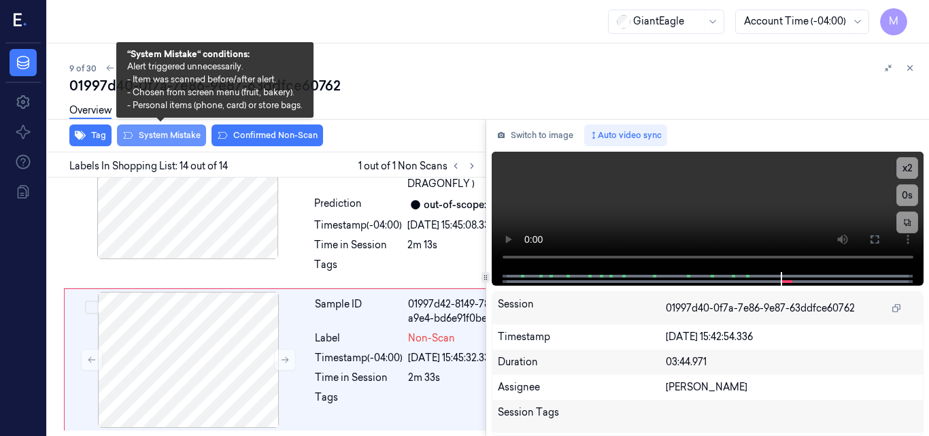
click at [169, 135] on button "System Mistake" at bounding box center [161, 136] width 89 height 22
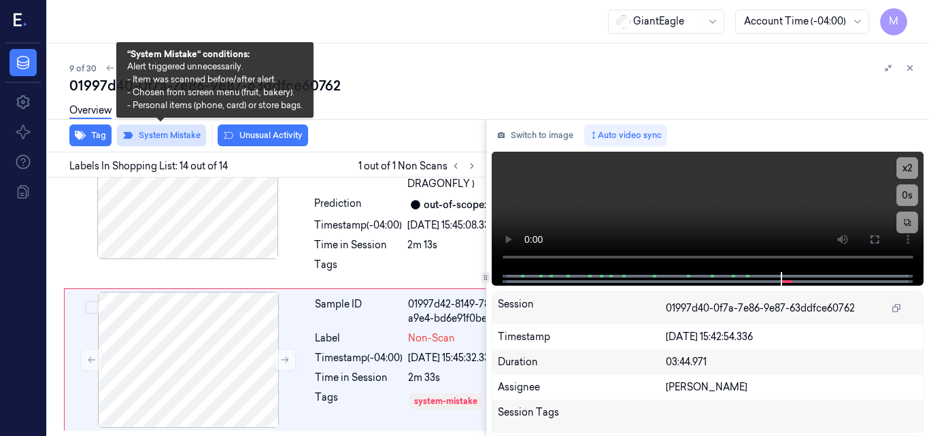
scroll to position [3218, 0]
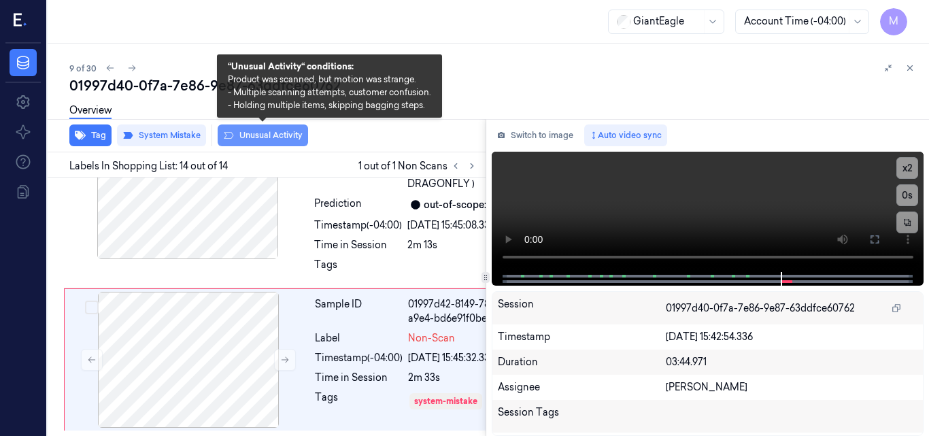
click at [278, 135] on button "Unusual Activity" at bounding box center [263, 136] width 90 height 22
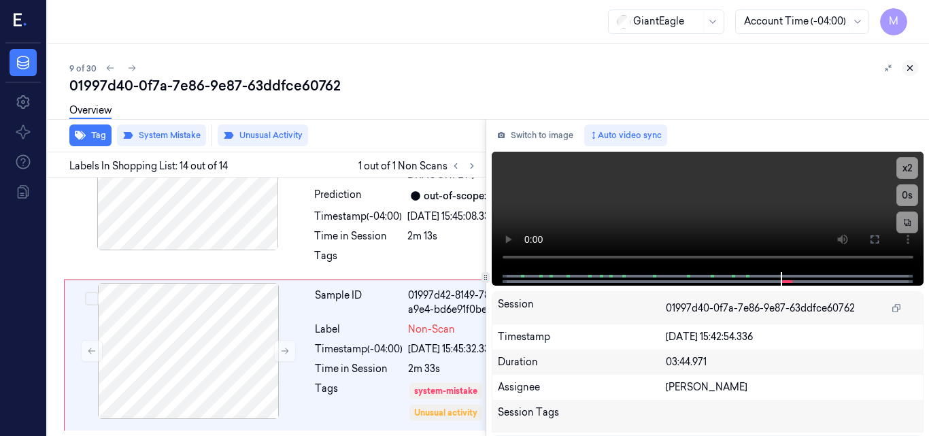
scroll to position [3224, 0]
click at [910, 65] on icon at bounding box center [911, 68] width 10 height 10
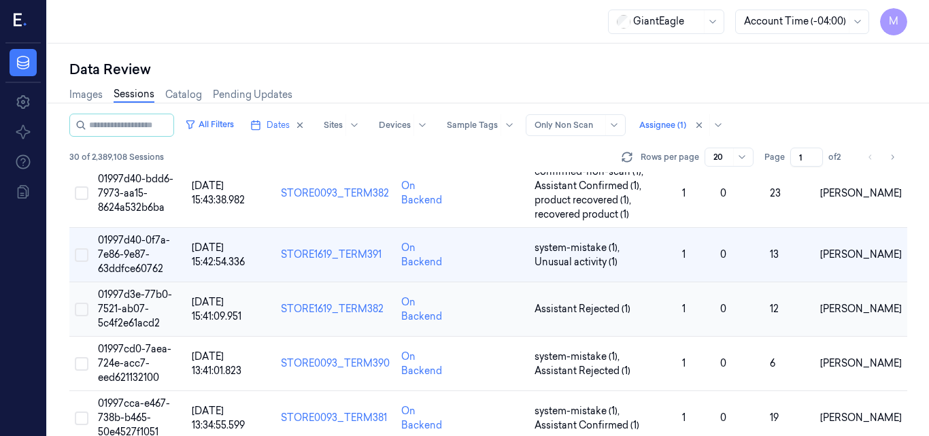
scroll to position [450, 0]
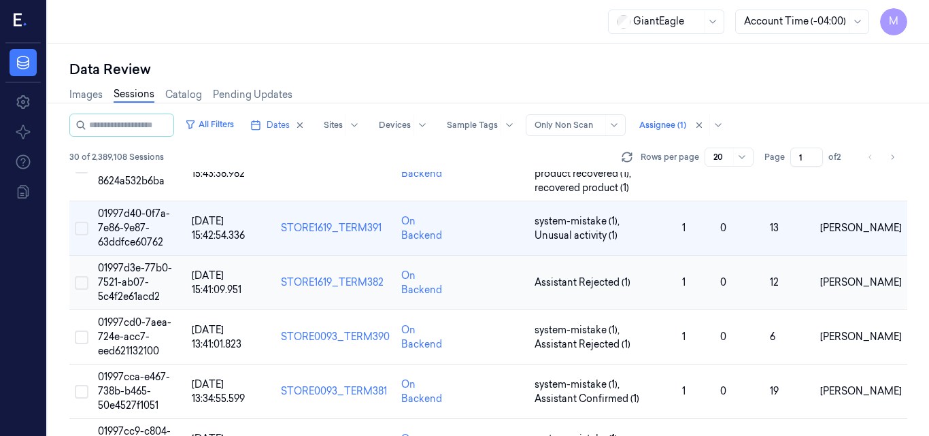
click at [133, 279] on span "01997d3e-77b0-7521-ab07-5c4f2e61acd2" at bounding box center [135, 282] width 74 height 41
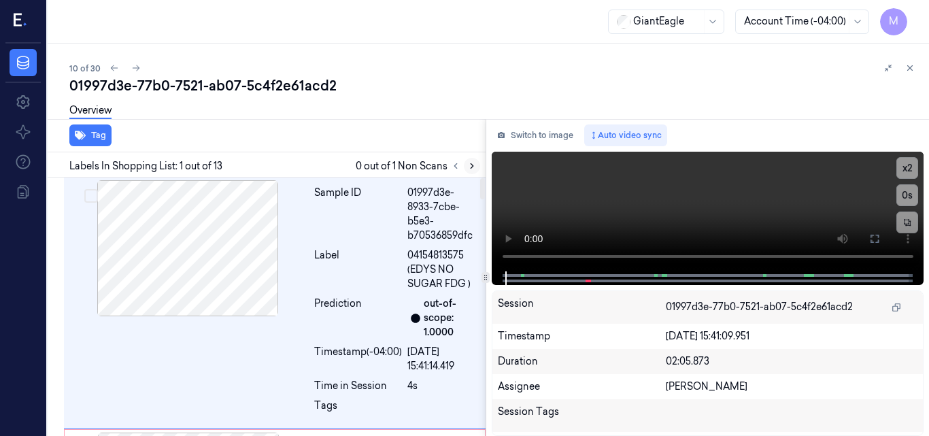
click at [473, 164] on icon at bounding box center [472, 166] width 10 height 10
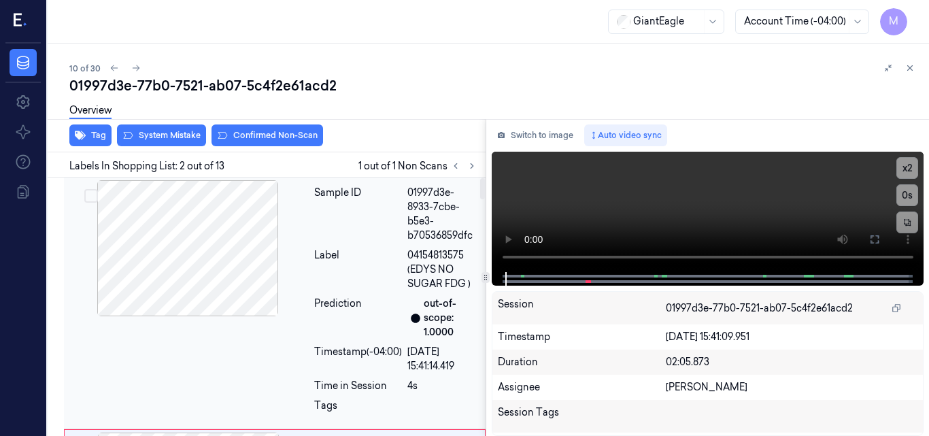
click at [219, 269] on div at bounding box center [188, 248] width 242 height 136
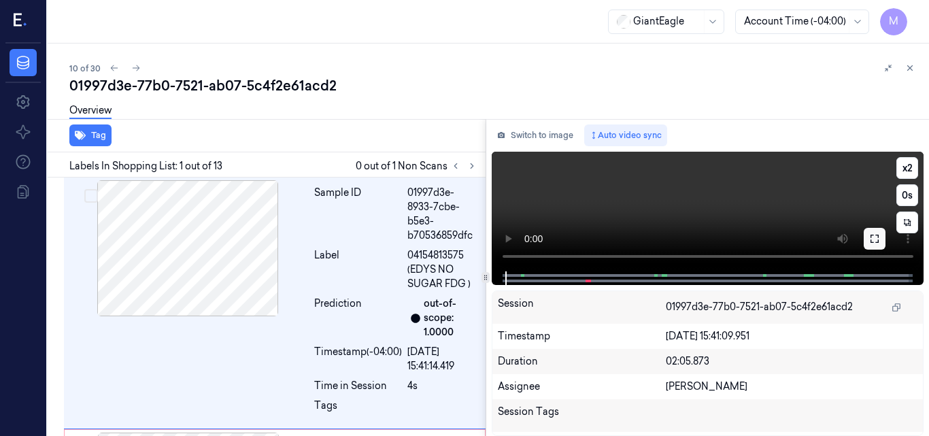
click at [874, 238] on icon at bounding box center [875, 238] width 11 height 11
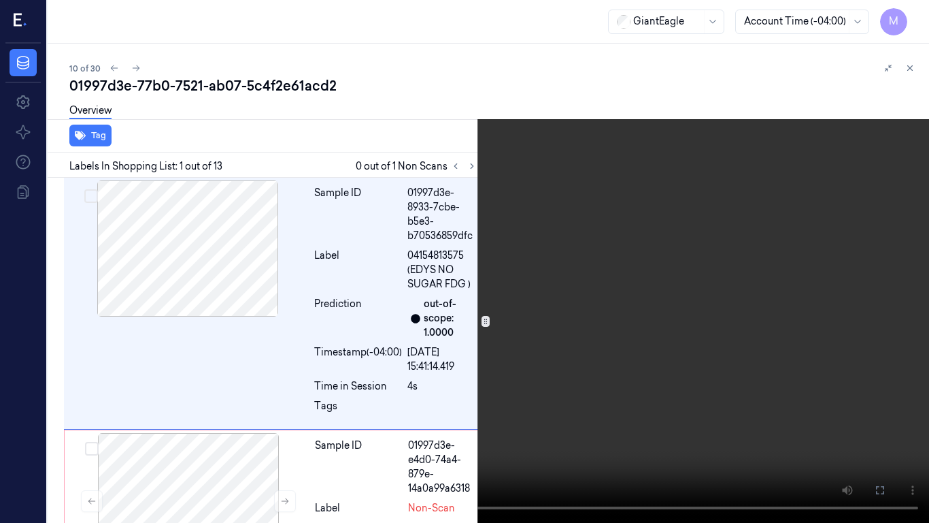
click at [633, 312] on video at bounding box center [464, 261] width 929 height 523
click at [908, 12] on button "x 2" at bounding box center [913, 16] width 22 height 22
click at [909, 16] on button "x 4" at bounding box center [913, 16] width 22 height 22
click at [510, 325] on video at bounding box center [464, 261] width 929 height 523
click at [0, 0] on icon at bounding box center [0, 0] width 0 height 0
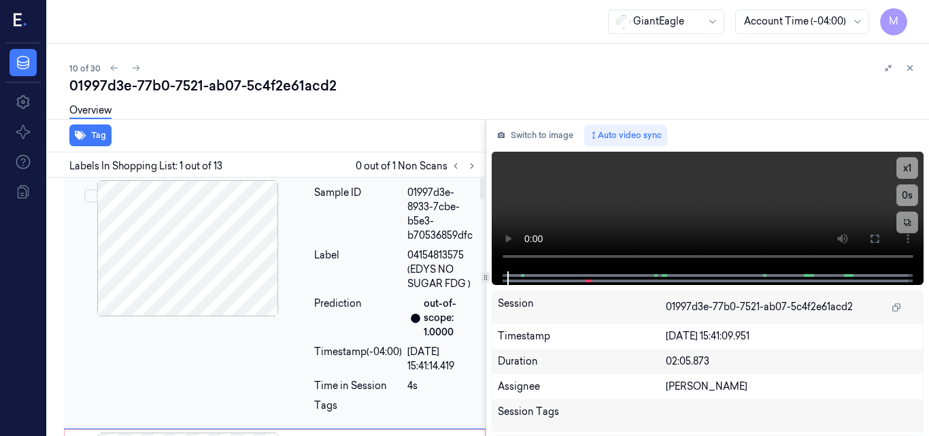
click at [218, 231] on div at bounding box center [188, 248] width 242 height 136
click at [877, 237] on icon at bounding box center [875, 238] width 11 height 11
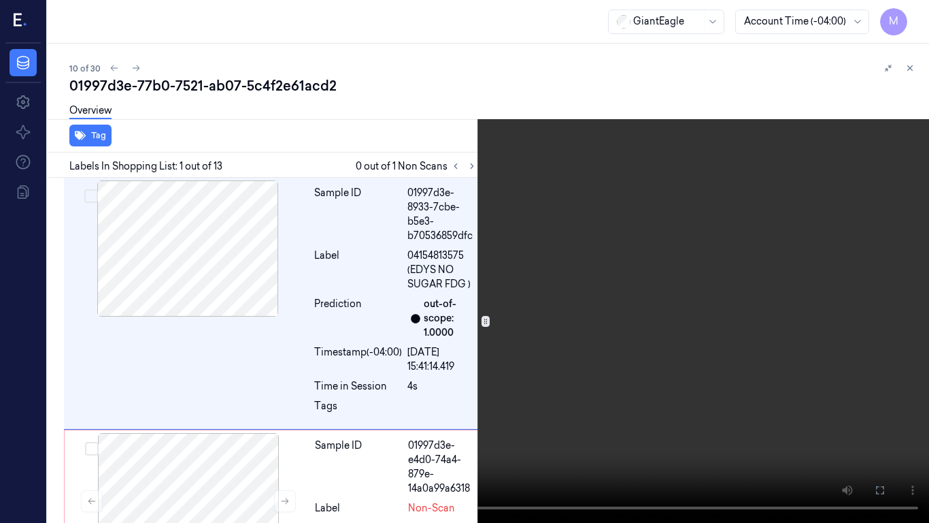
click at [619, 283] on video at bounding box center [464, 261] width 929 height 523
click at [580, 338] on video at bounding box center [464, 261] width 929 height 523
click at [0, 0] on icon at bounding box center [0, 0] width 0 height 0
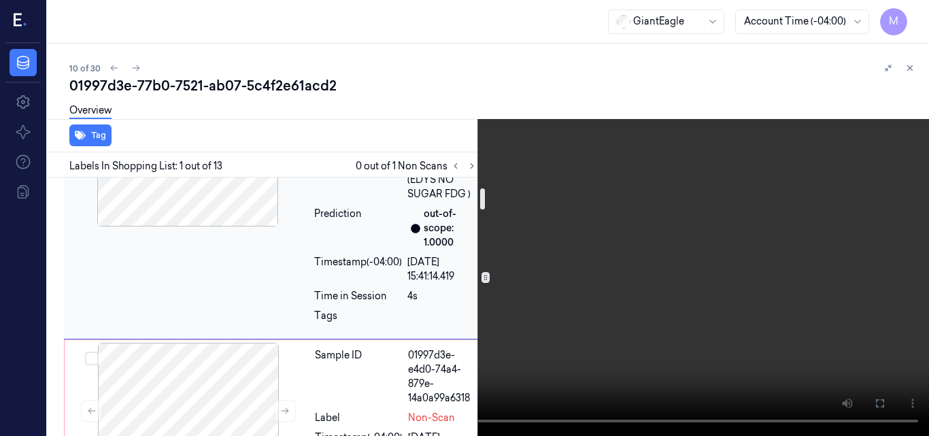
scroll to position [68, 0]
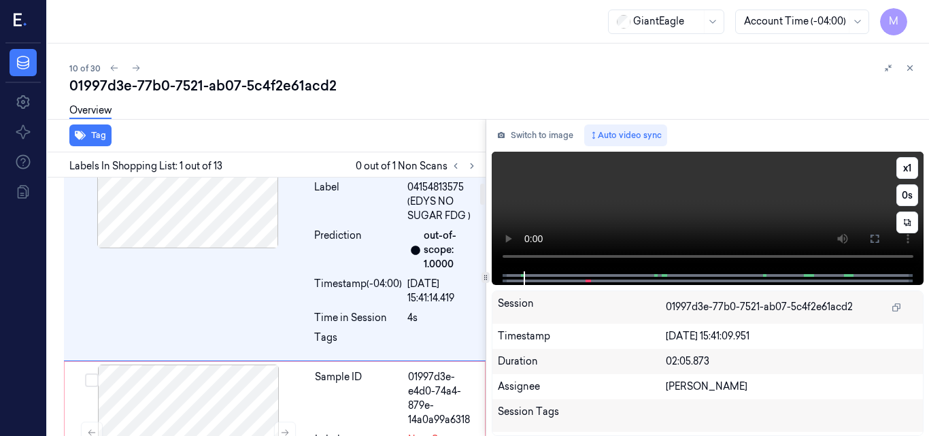
click at [753, 210] on video at bounding box center [708, 212] width 433 height 120
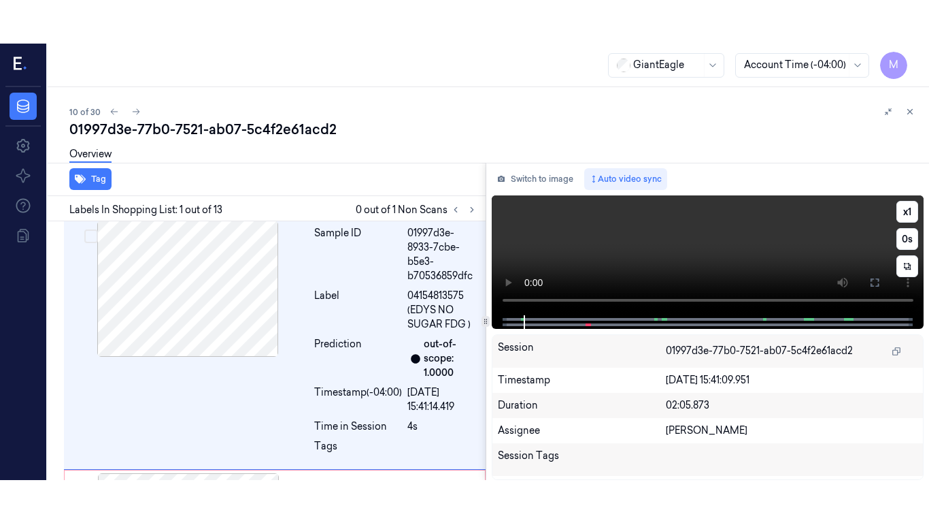
scroll to position [0, 0]
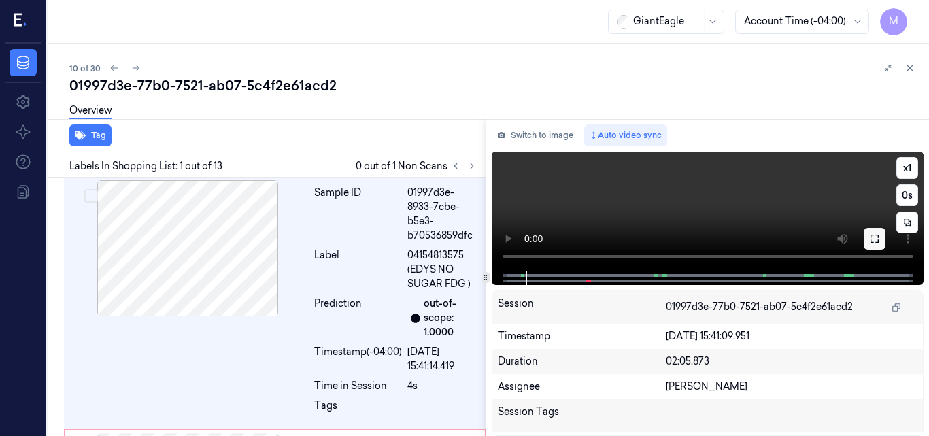
click at [876, 233] on icon at bounding box center [875, 238] width 11 height 11
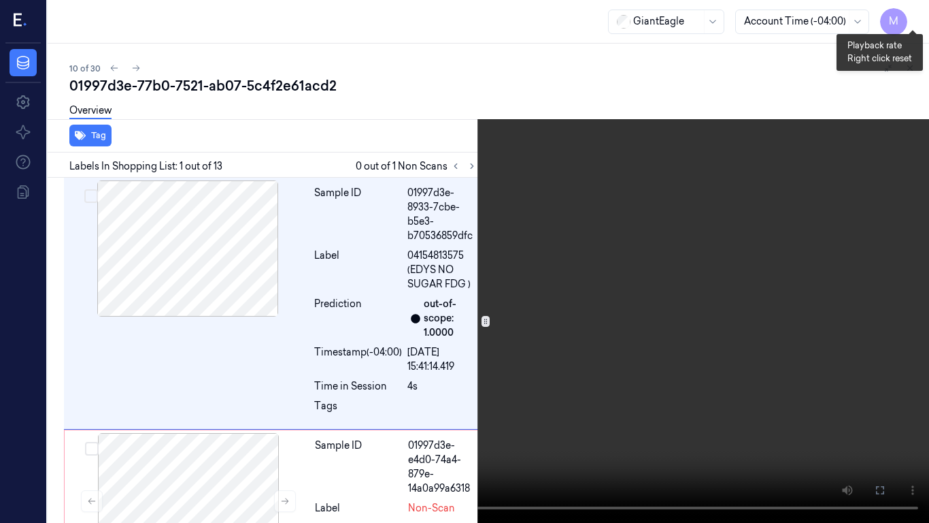
click at [915, 11] on button "x 1" at bounding box center [913, 16] width 22 height 22
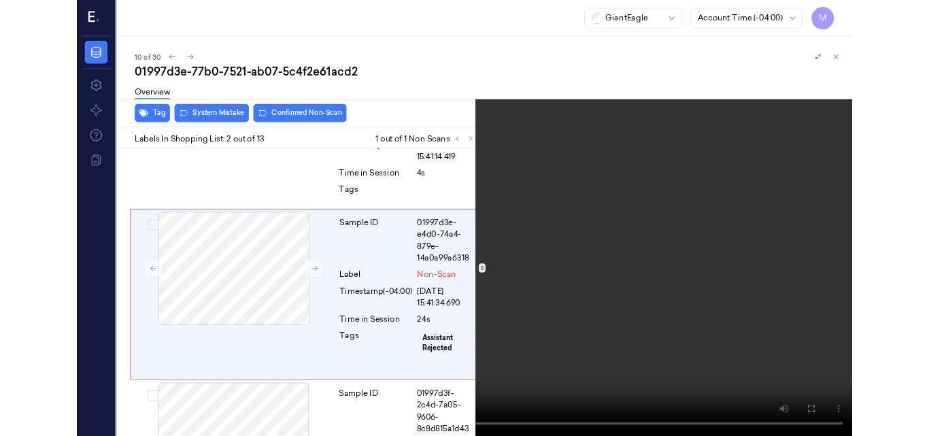
scroll to position [182, 0]
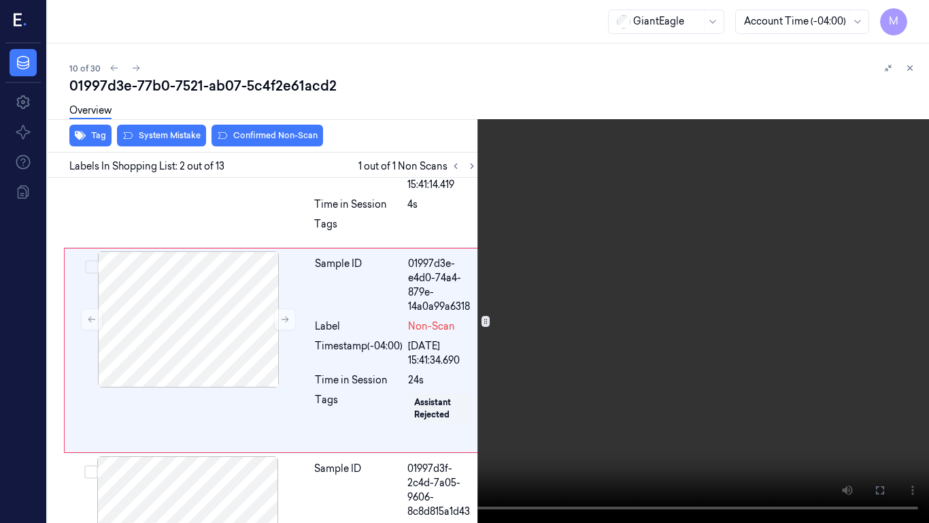
click at [563, 295] on video at bounding box center [464, 261] width 929 height 523
click at [0, 0] on icon at bounding box center [0, 0] width 0 height 0
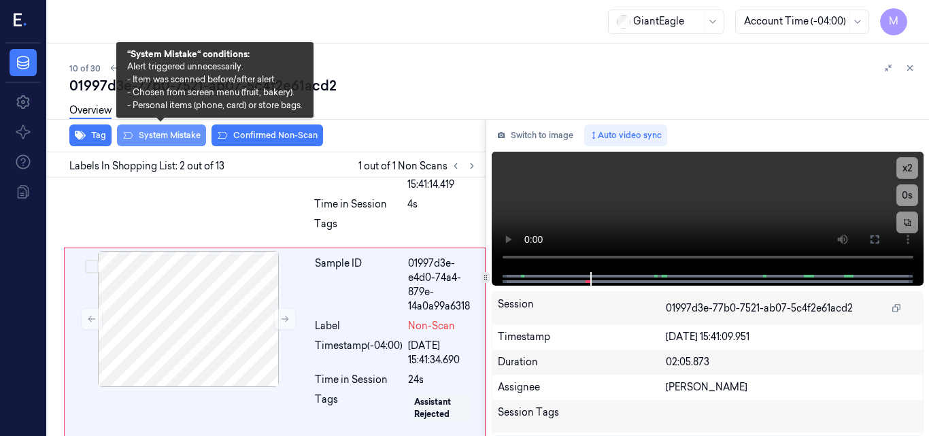
click at [167, 131] on button "System Mistake" at bounding box center [161, 136] width 89 height 22
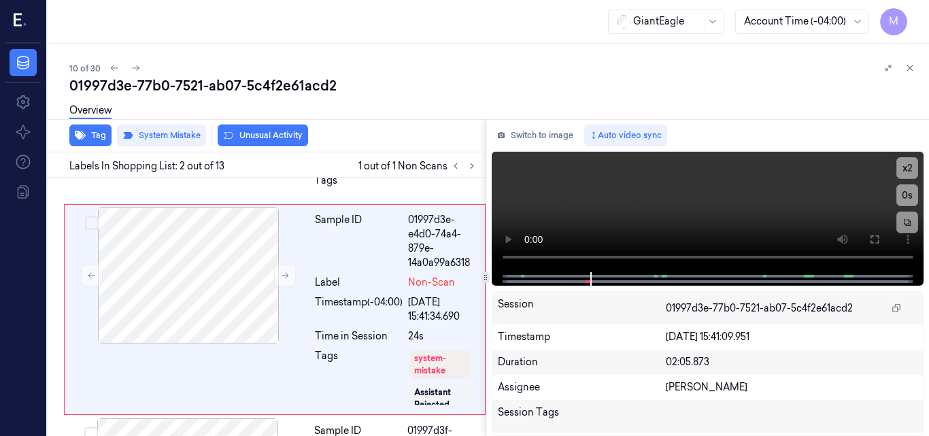
scroll to position [228, 0]
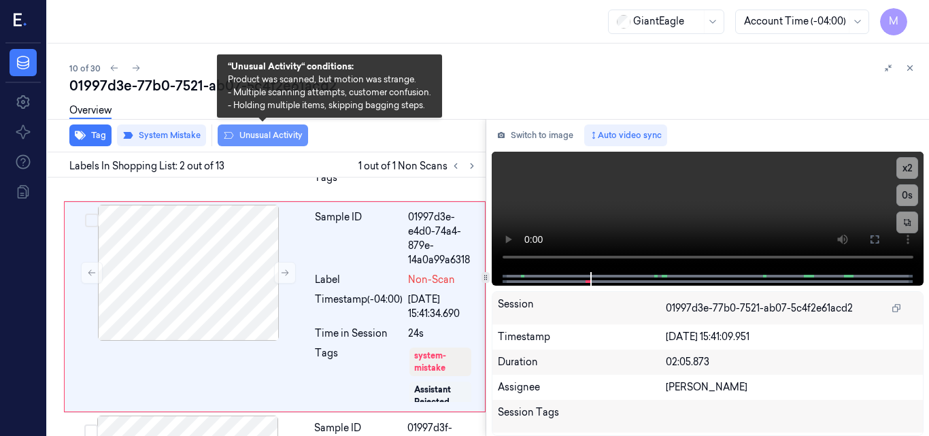
click at [261, 130] on button "Unusual Activity" at bounding box center [263, 136] width 90 height 22
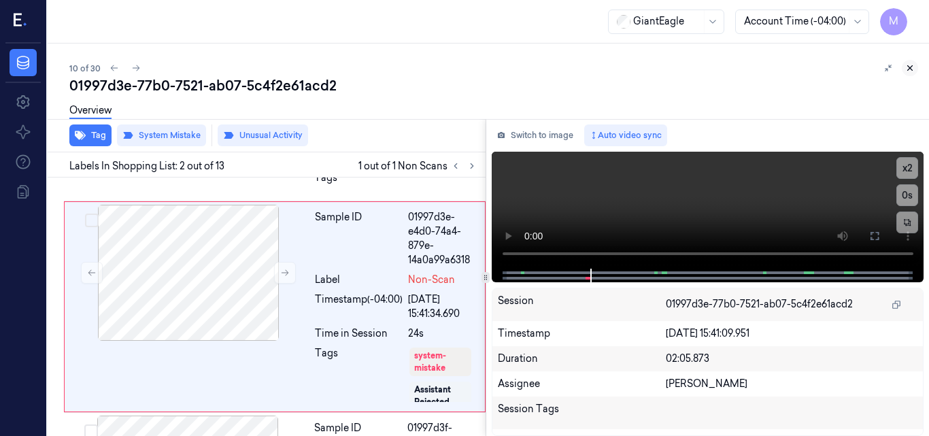
click at [912, 67] on icon at bounding box center [911, 68] width 10 height 10
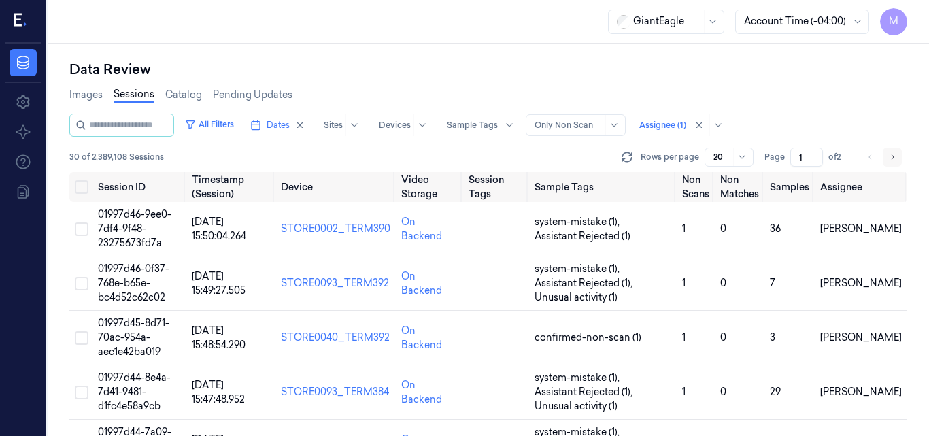
click at [892, 156] on icon "Go to next page" at bounding box center [893, 157] width 8 height 11
type input "2"
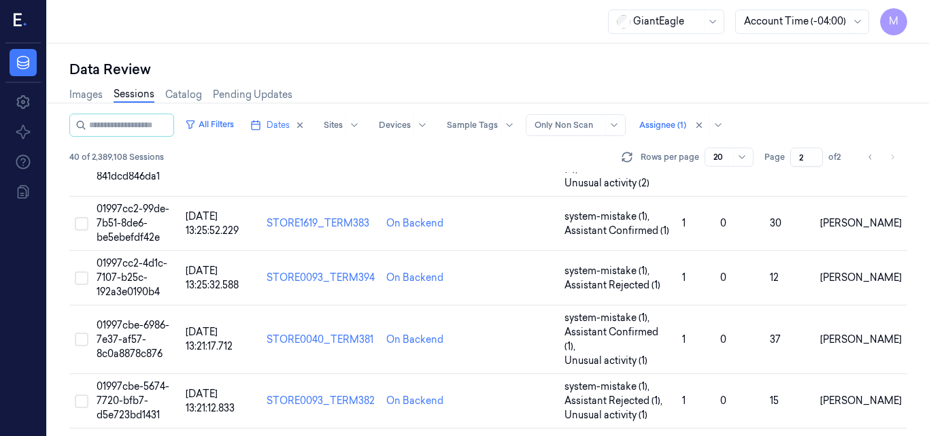
scroll to position [879, 0]
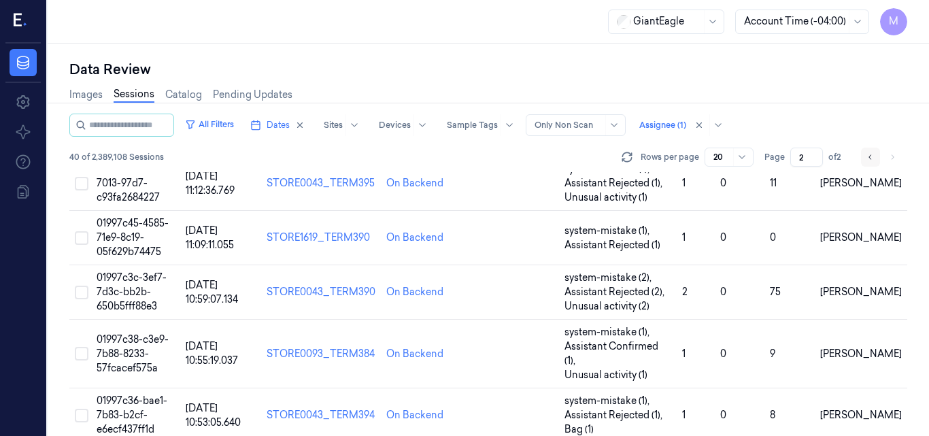
click at [871, 159] on icon "Go to previous page" at bounding box center [871, 157] width 8 height 11
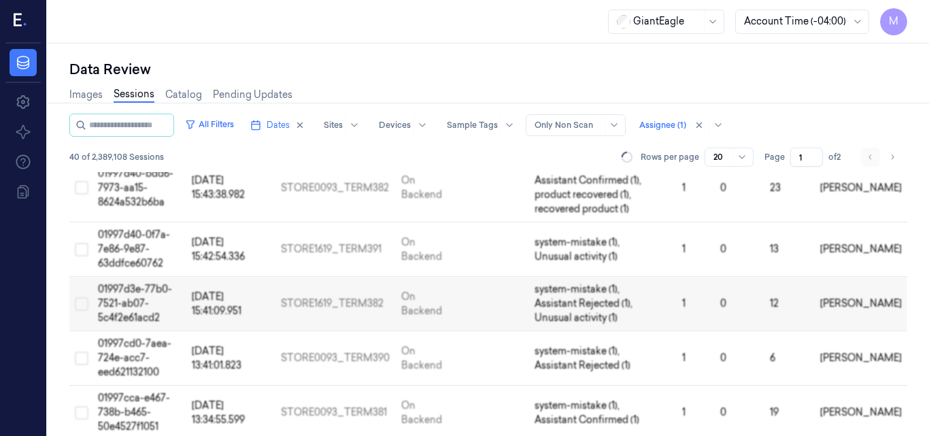
scroll to position [879, 0]
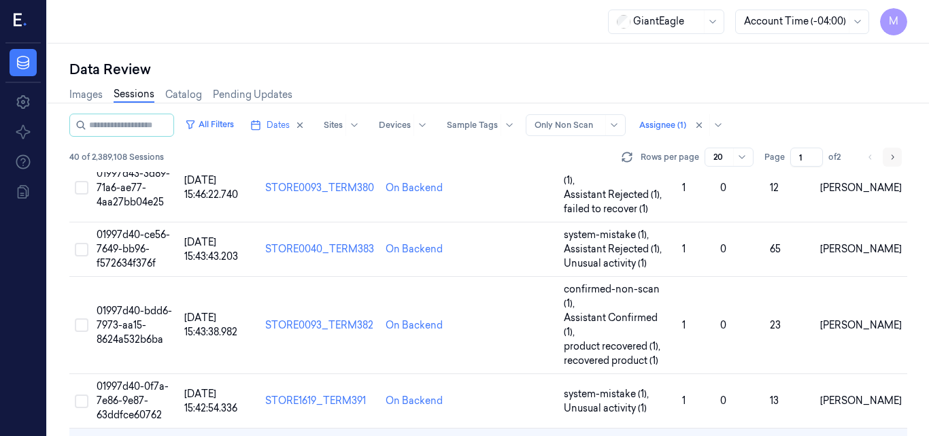
click at [893, 156] on icon "Go to next page" at bounding box center [893, 156] width 3 height 5
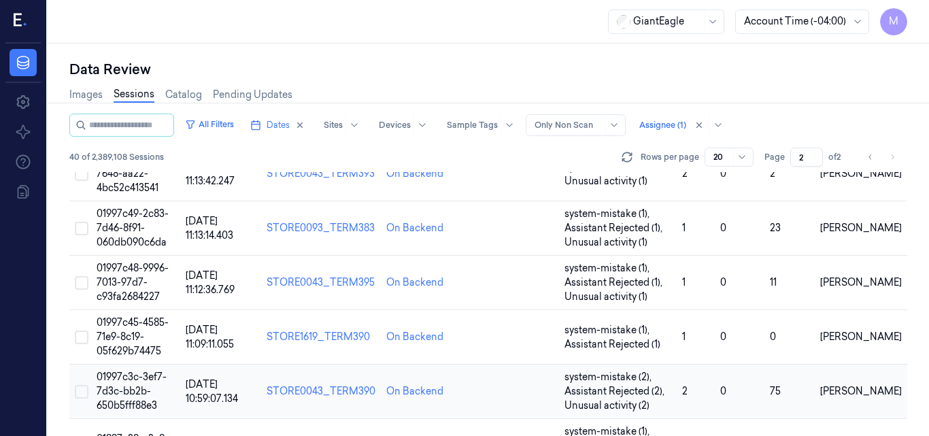
scroll to position [879, 0]
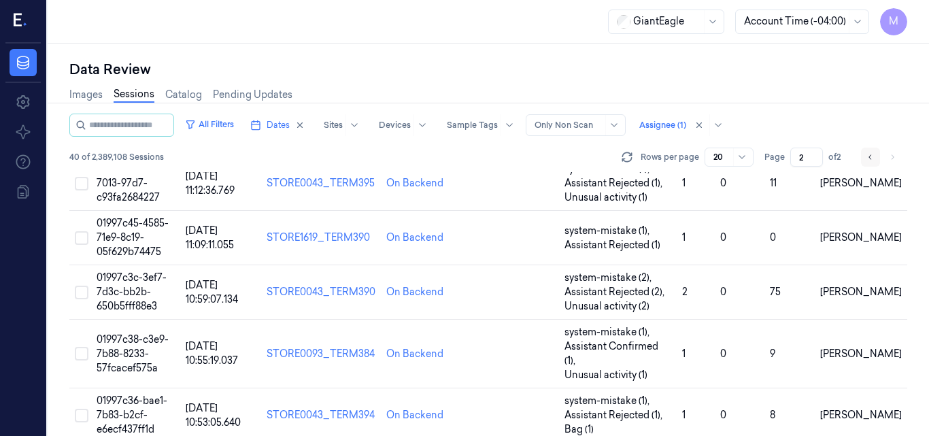
click at [869, 156] on icon "Go to previous page" at bounding box center [871, 157] width 8 height 11
type input "1"
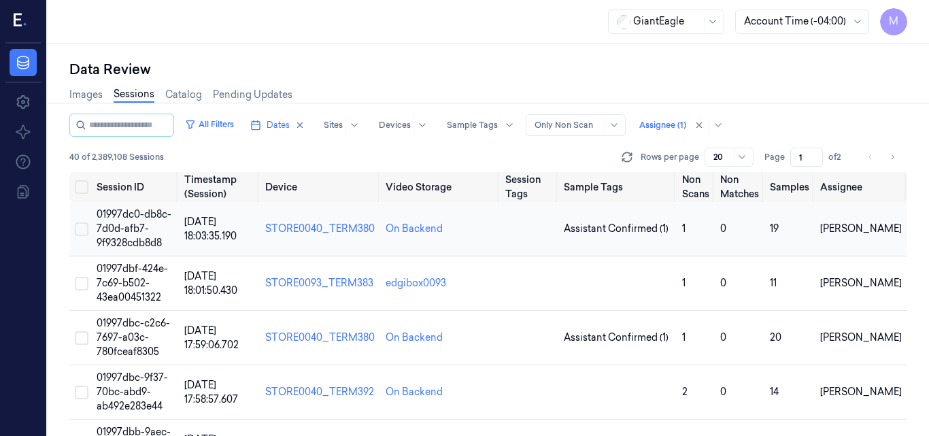
click at [136, 220] on span "01997dc0-db8c-7d0d-afb7-9f9328cdb8d8" at bounding box center [134, 228] width 75 height 41
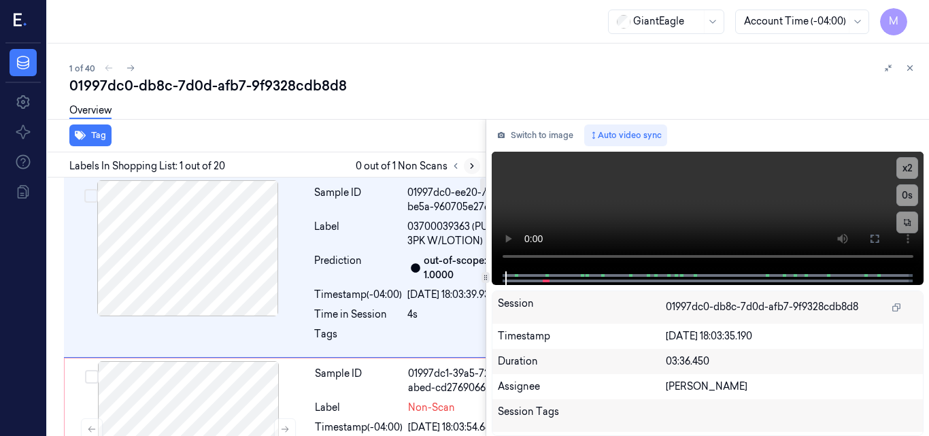
click at [469, 165] on icon at bounding box center [472, 166] width 10 height 10
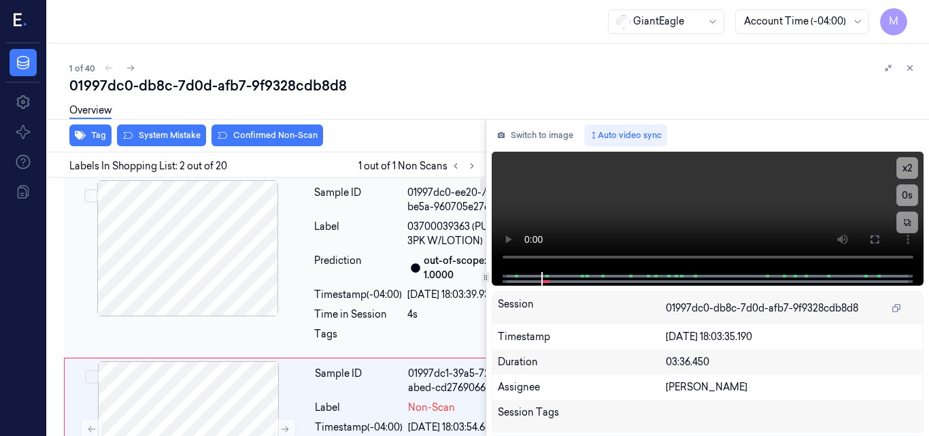
click at [195, 239] on div at bounding box center [188, 248] width 242 height 136
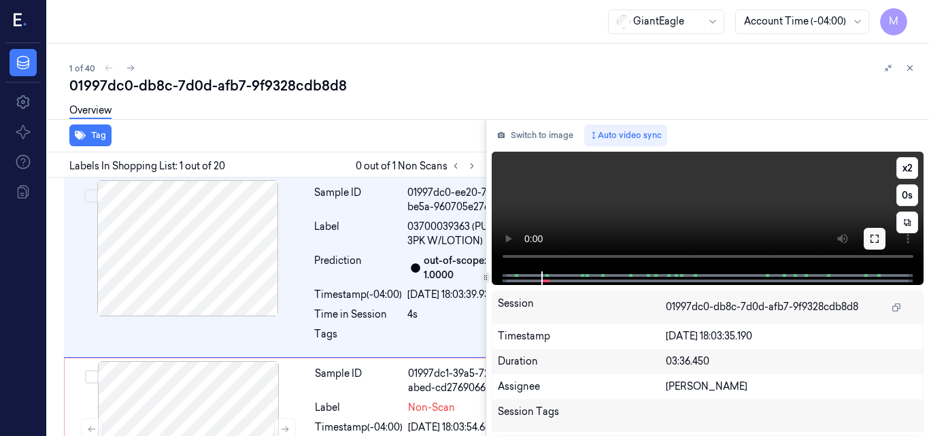
click at [883, 243] on button at bounding box center [875, 239] width 22 height 22
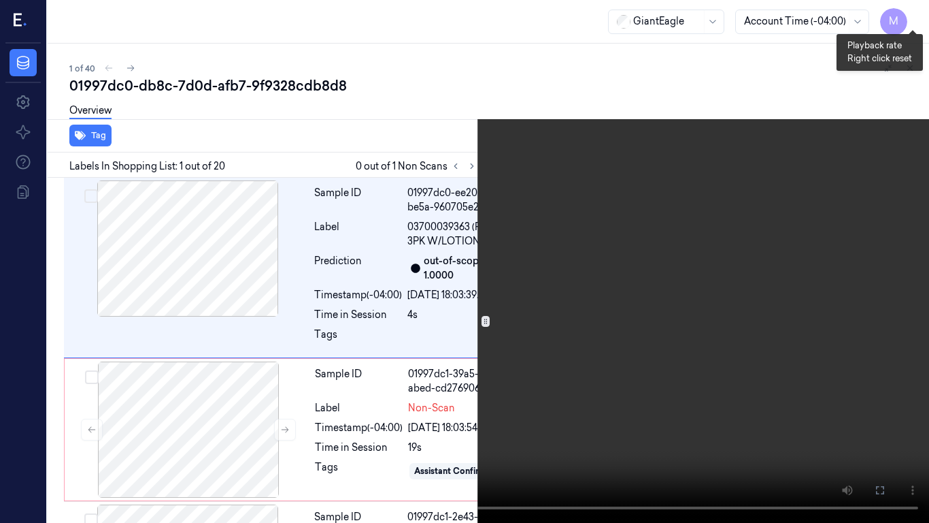
click at [917, 15] on button "x 2" at bounding box center [913, 16] width 22 height 22
click at [463, 331] on video at bounding box center [464, 261] width 929 height 523
click at [918, 7] on button "x 4" at bounding box center [913, 16] width 22 height 22
click at [695, 100] on video at bounding box center [464, 261] width 929 height 523
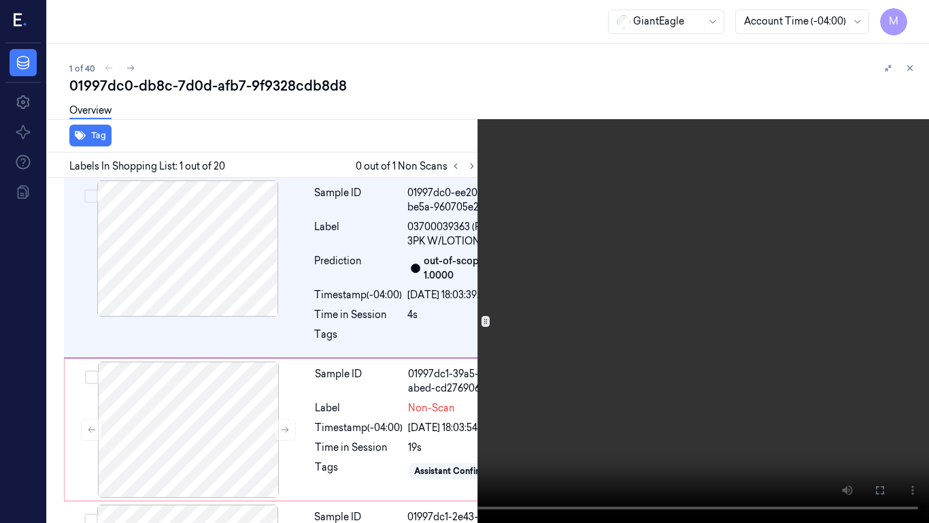
click at [0, 0] on icon at bounding box center [0, 0] width 0 height 0
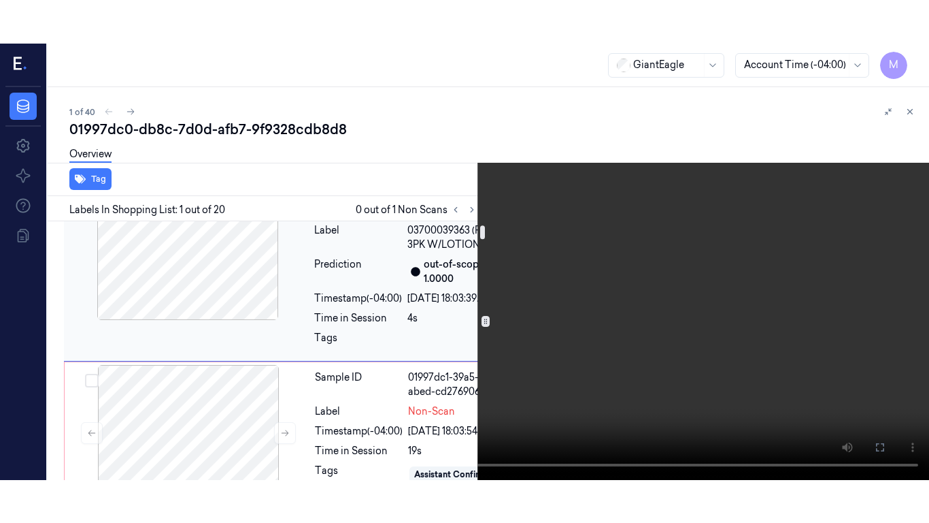
scroll to position [68, 0]
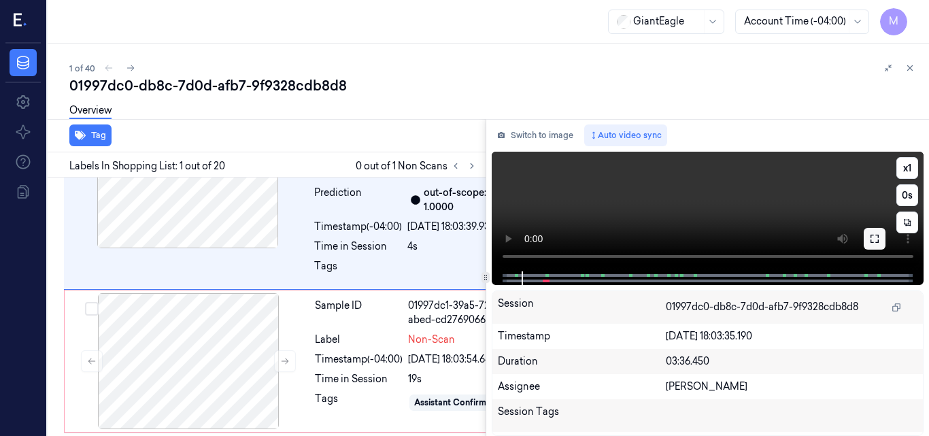
click at [875, 235] on icon at bounding box center [875, 238] width 11 height 11
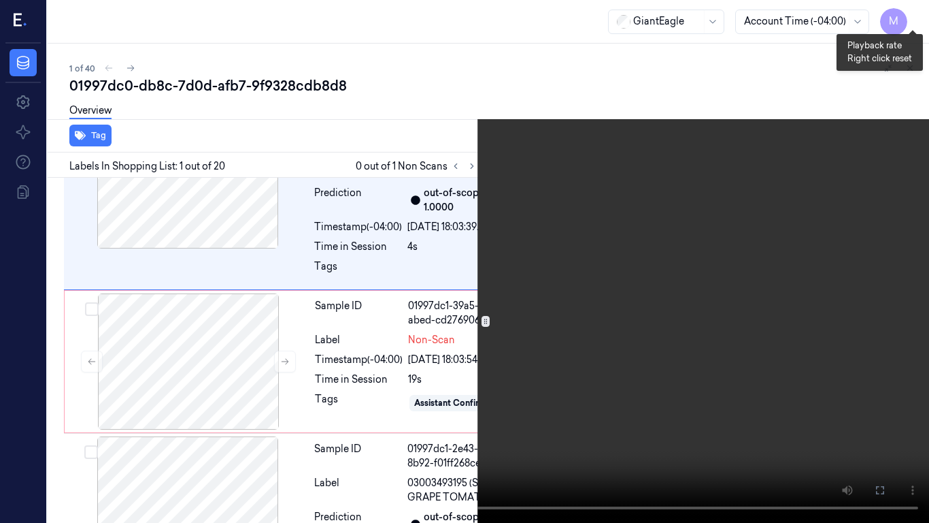
click at [917, 10] on button "x 1" at bounding box center [913, 16] width 22 height 22
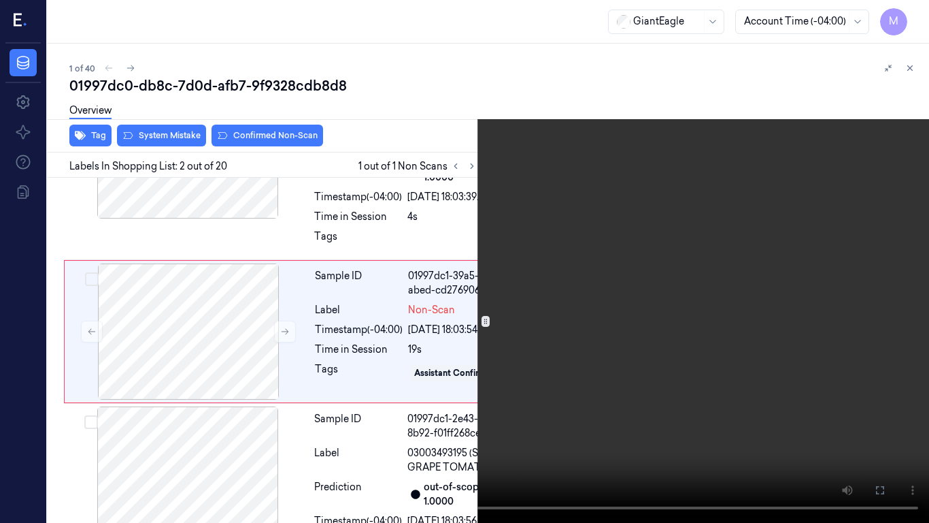
click at [546, 357] on video at bounding box center [464, 261] width 929 height 523
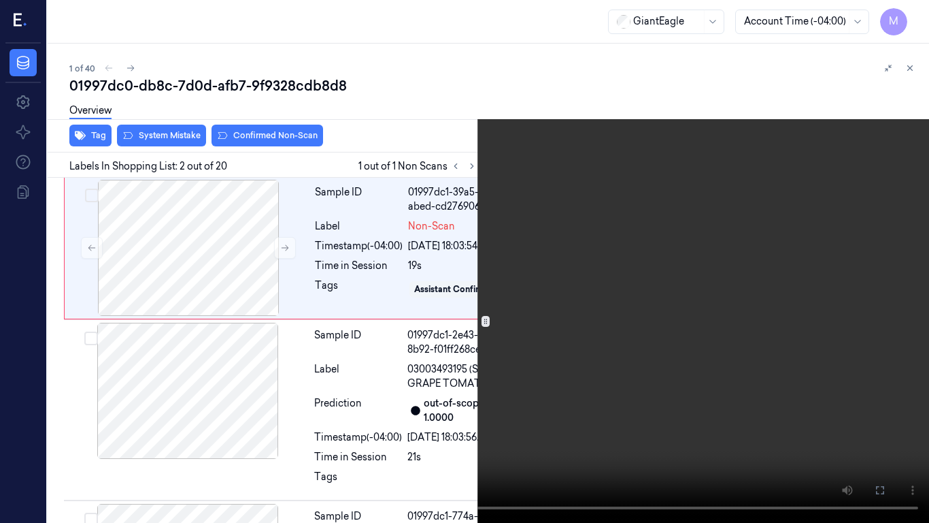
click at [677, 314] on video at bounding box center [464, 261] width 929 height 523
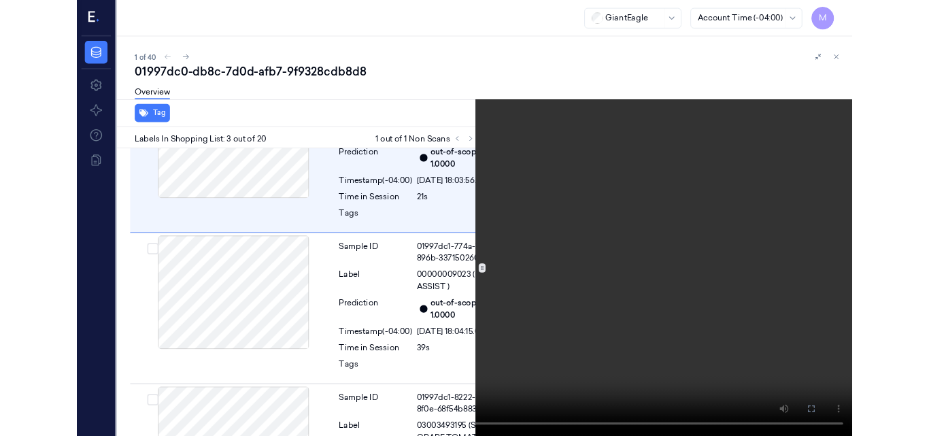
scroll to position [410, 0]
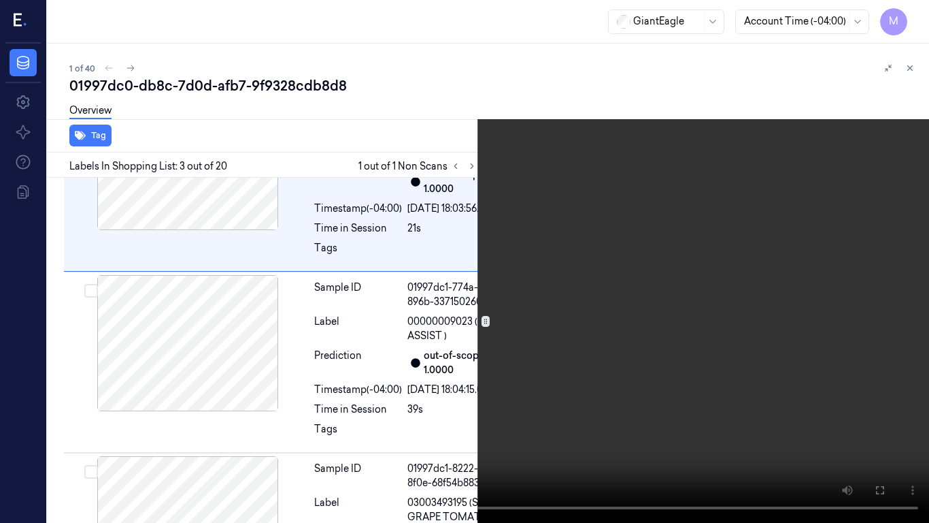
click at [677, 314] on video at bounding box center [464, 261] width 929 height 523
click at [672, 318] on video at bounding box center [464, 261] width 929 height 523
click at [502, 174] on video at bounding box center [464, 261] width 929 height 523
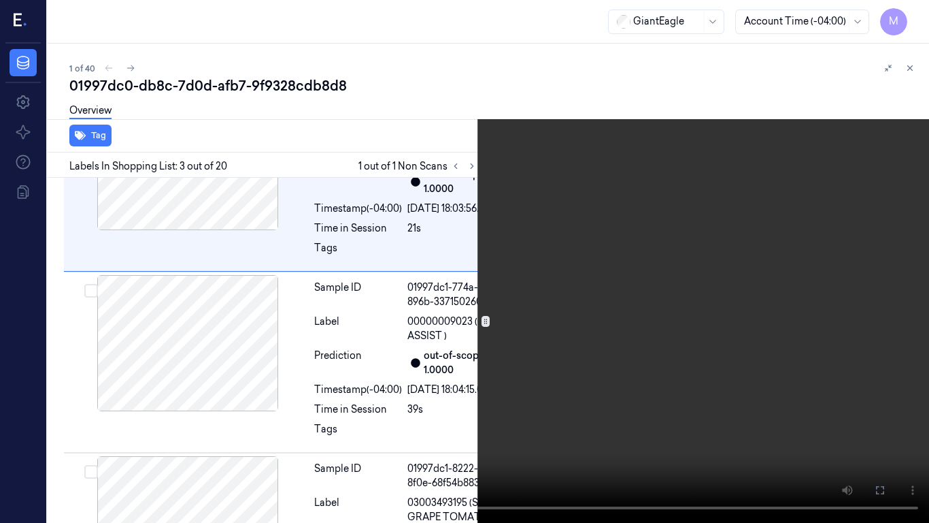
click at [0, 0] on icon at bounding box center [0, 0] width 0 height 0
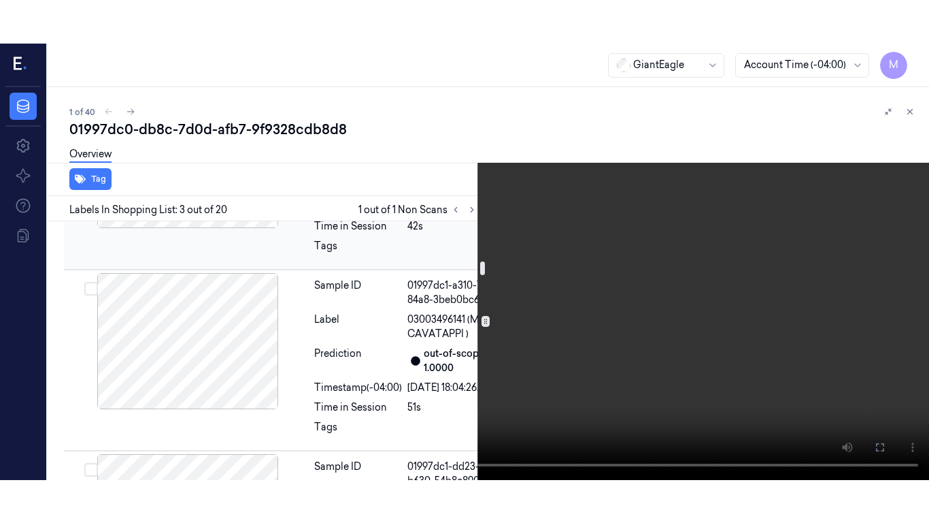
scroll to position [682, 0]
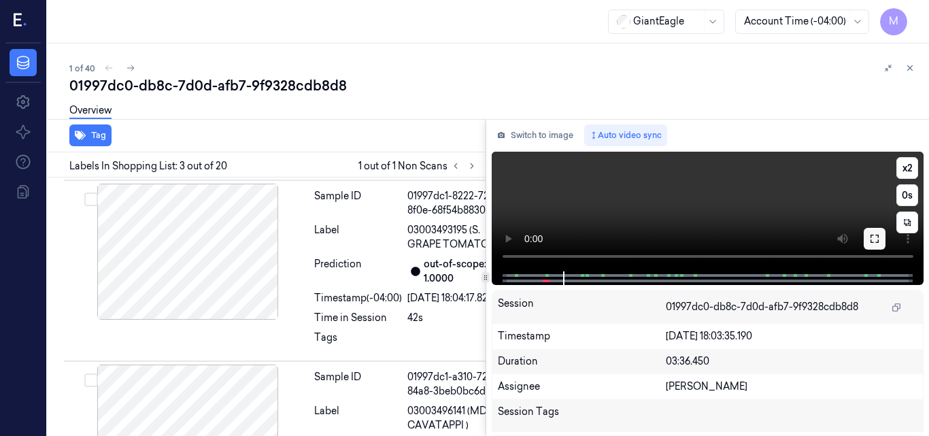
click at [878, 233] on icon at bounding box center [875, 238] width 11 height 11
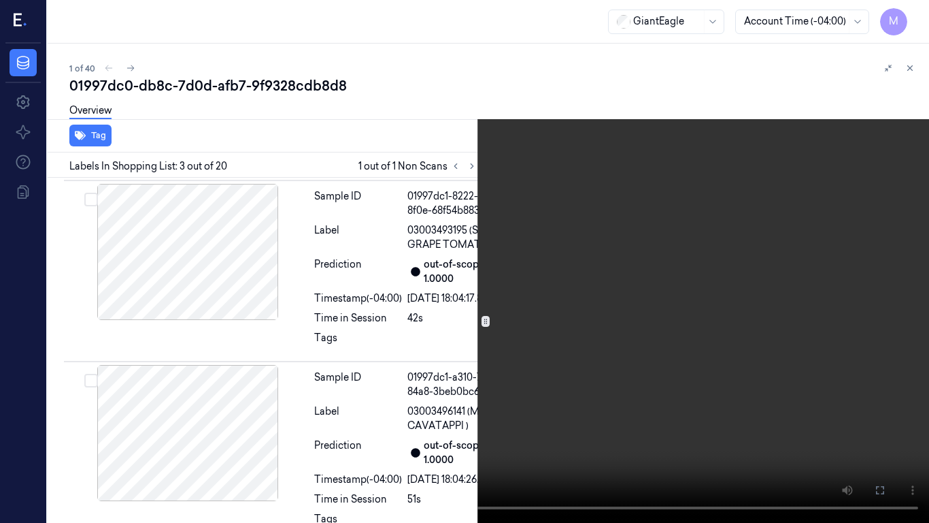
click at [512, 299] on video at bounding box center [464, 261] width 929 height 523
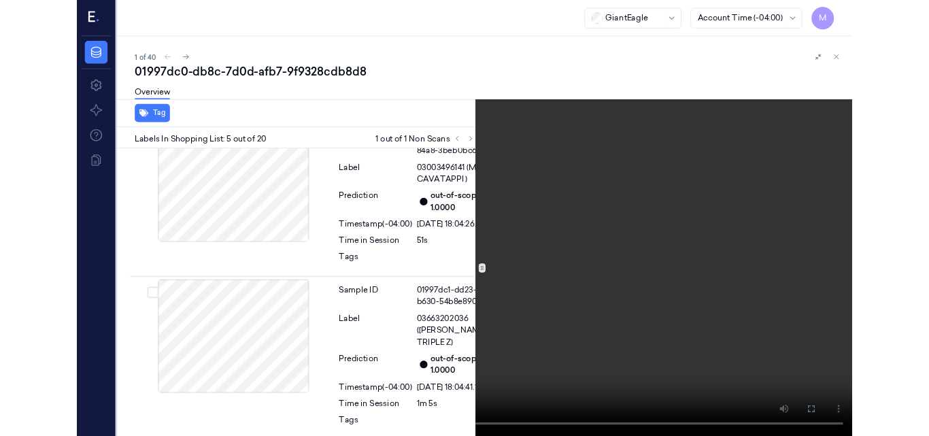
scroll to position [915, 0]
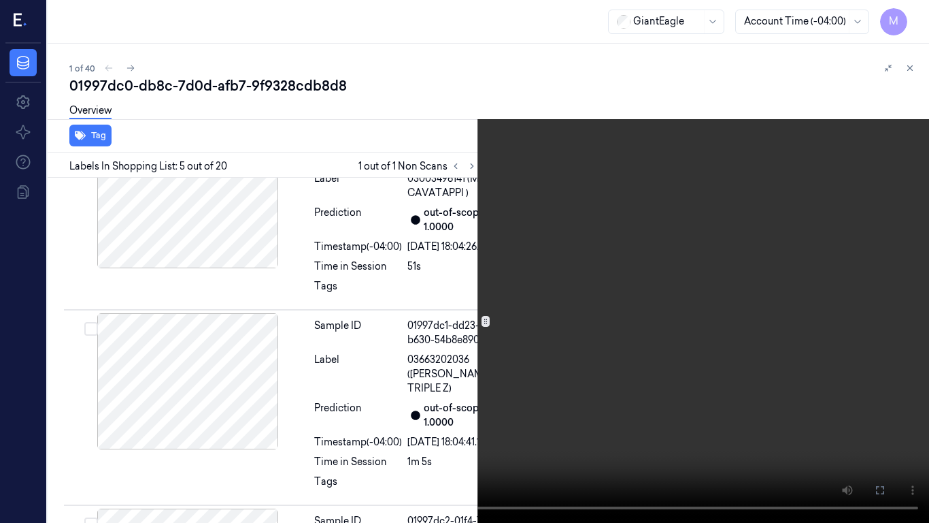
click at [387, 306] on video at bounding box center [464, 261] width 929 height 523
click at [0, 0] on icon at bounding box center [0, 0] width 0 height 0
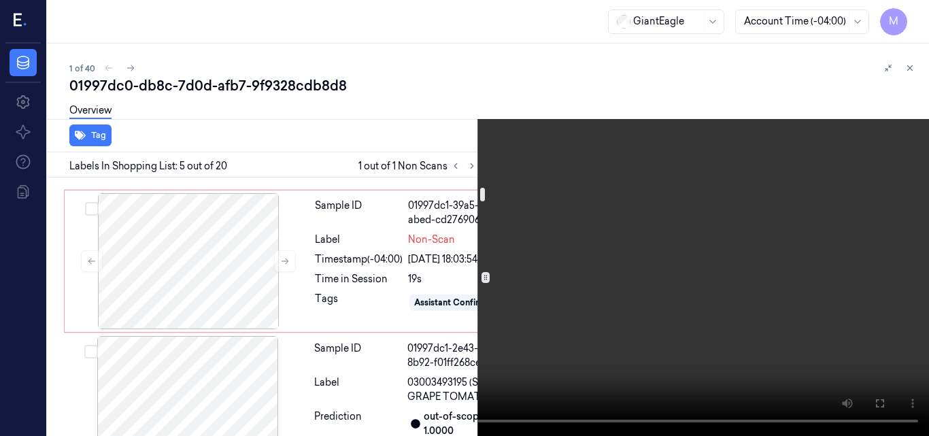
scroll to position [167, 0]
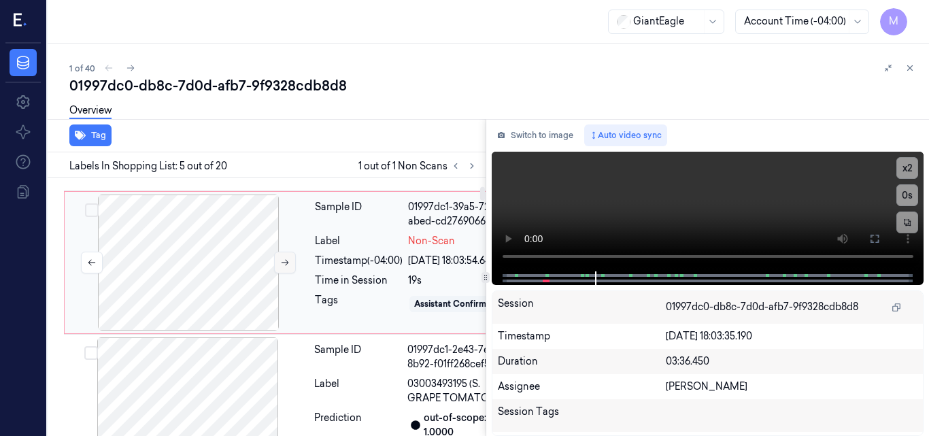
click at [284, 267] on icon at bounding box center [285, 263] width 10 height 10
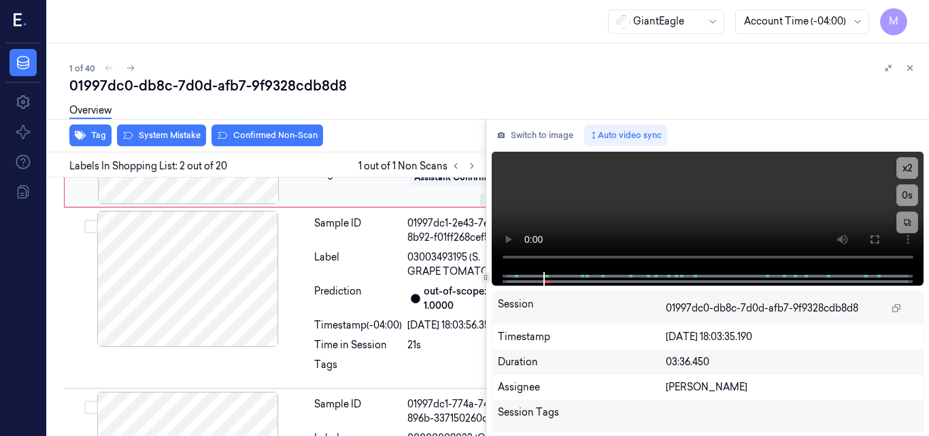
scroll to position [225, 0]
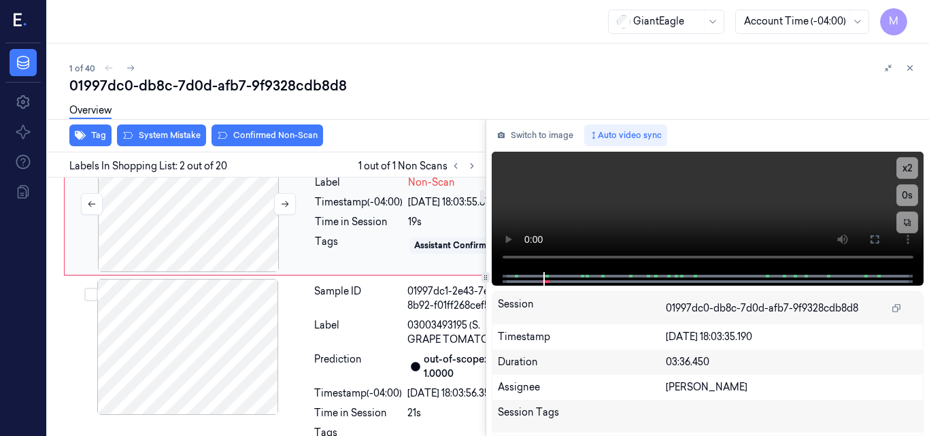
click at [187, 249] on div at bounding box center [188, 204] width 242 height 136
click at [169, 125] on div "Overview" at bounding box center [493, 112] width 849 height 35
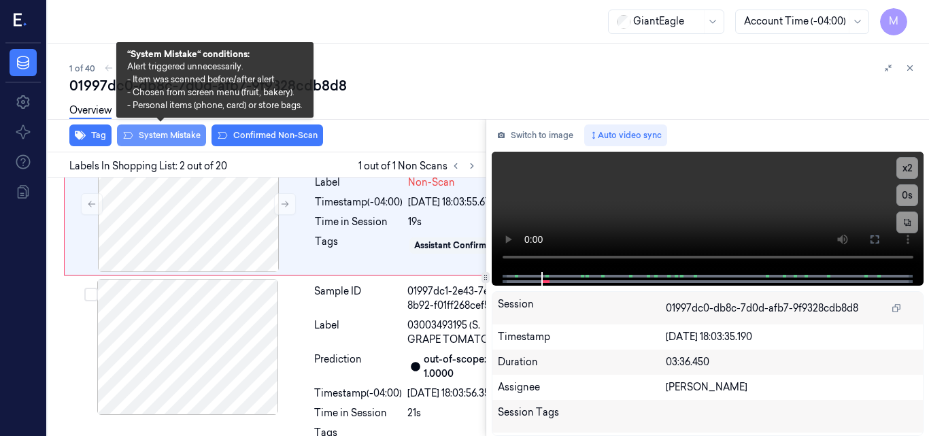
click at [156, 139] on button "System Mistake" at bounding box center [161, 136] width 89 height 22
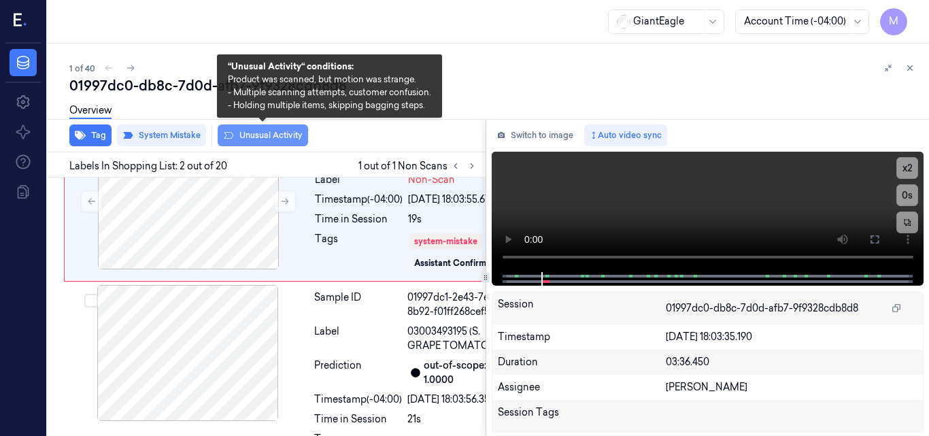
click at [274, 137] on button "Unusual Activity" at bounding box center [263, 136] width 90 height 22
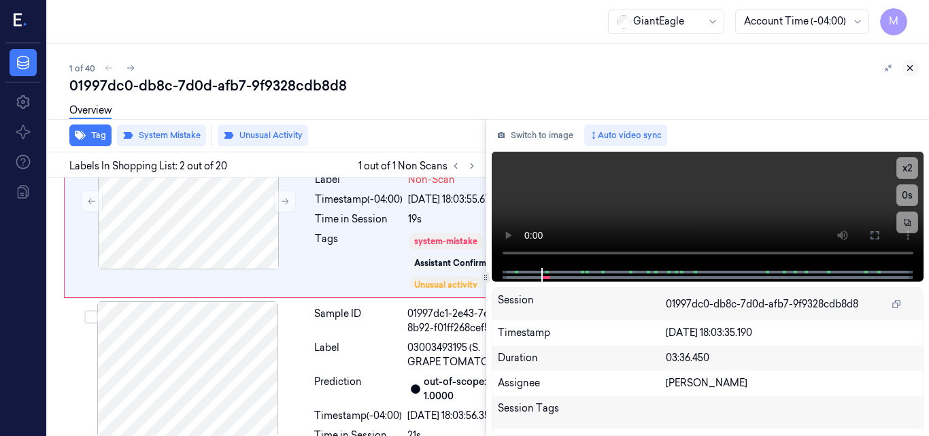
click at [912, 65] on icon at bounding box center [911, 68] width 10 height 10
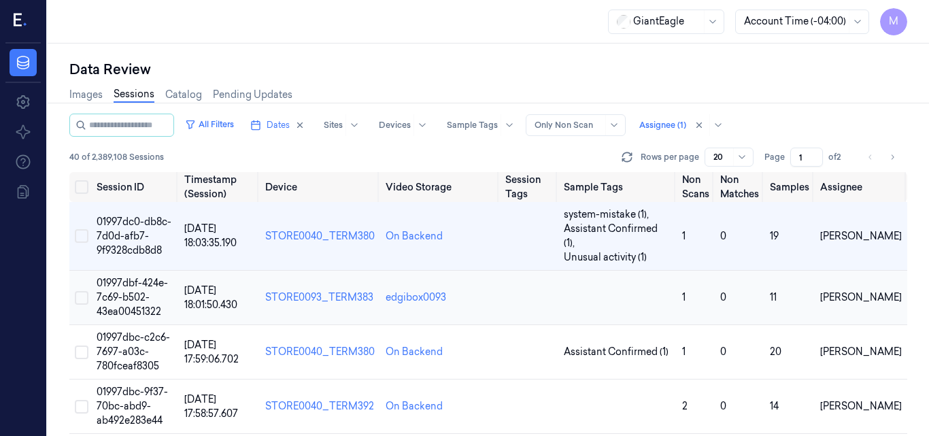
click at [127, 276] on td "01997dbf-424e-7c69-b502-43ea00451322" at bounding box center [135, 298] width 88 height 54
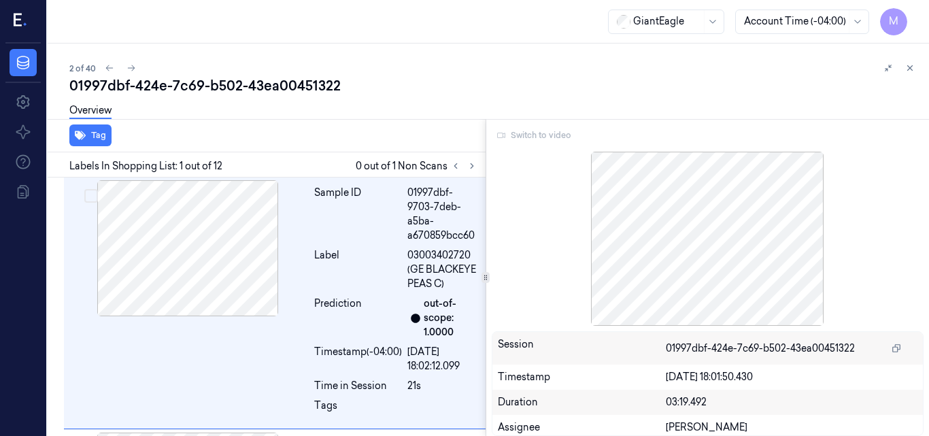
click at [533, 139] on div "Switch to video" at bounding box center [708, 136] width 433 height 22
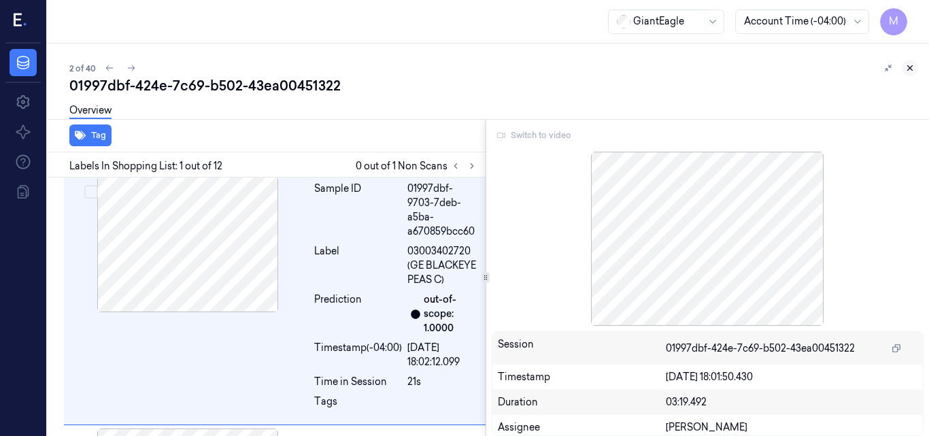
click at [908, 66] on icon at bounding box center [910, 68] width 5 height 5
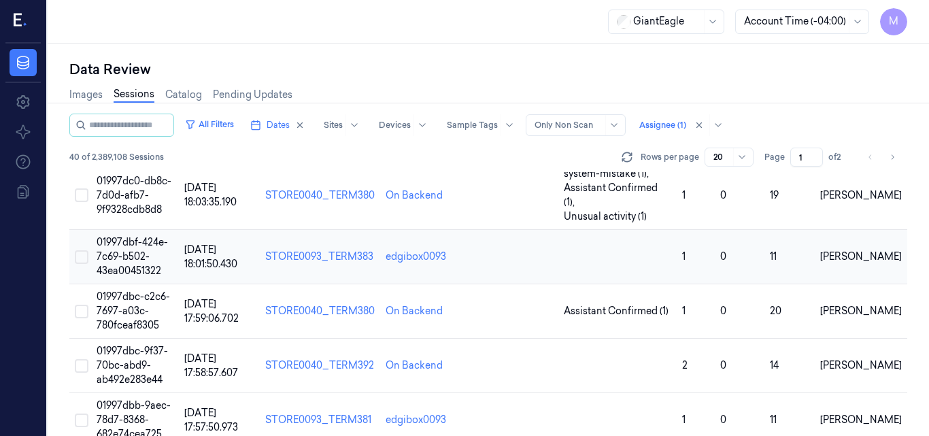
scroll to position [68, 0]
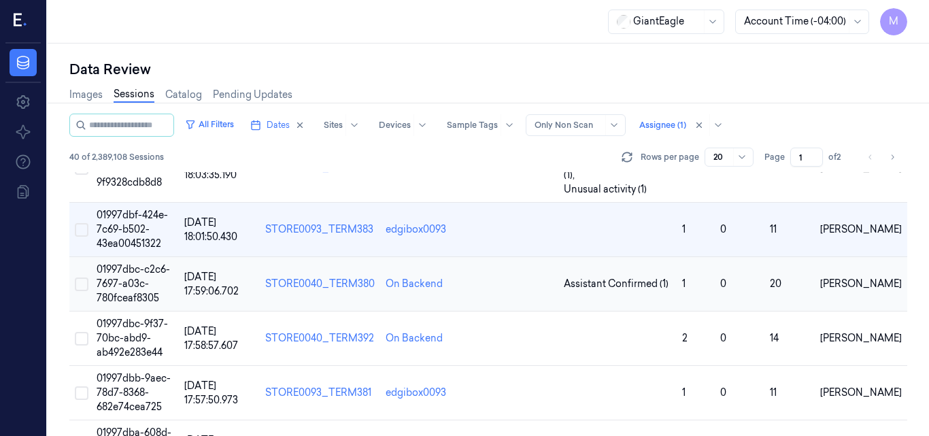
click at [129, 263] on td "01997dbc-c2c6-7697-a03c-780fceaf8305" at bounding box center [135, 284] width 88 height 54
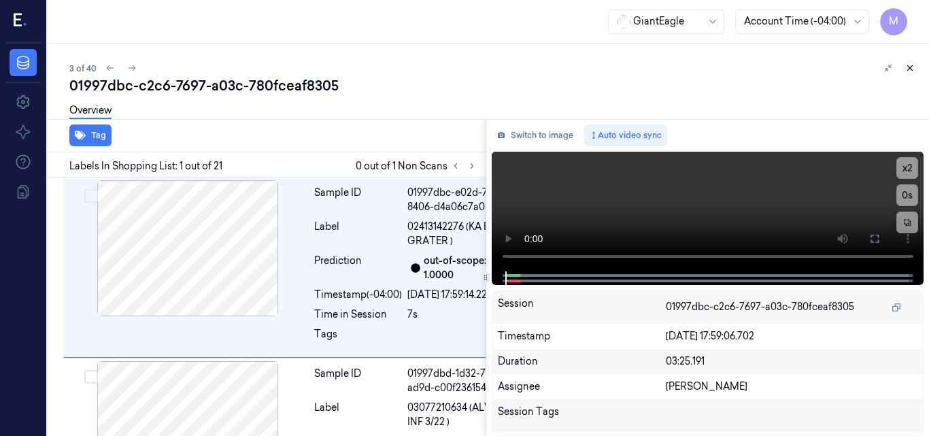
click at [909, 68] on icon at bounding box center [911, 68] width 10 height 10
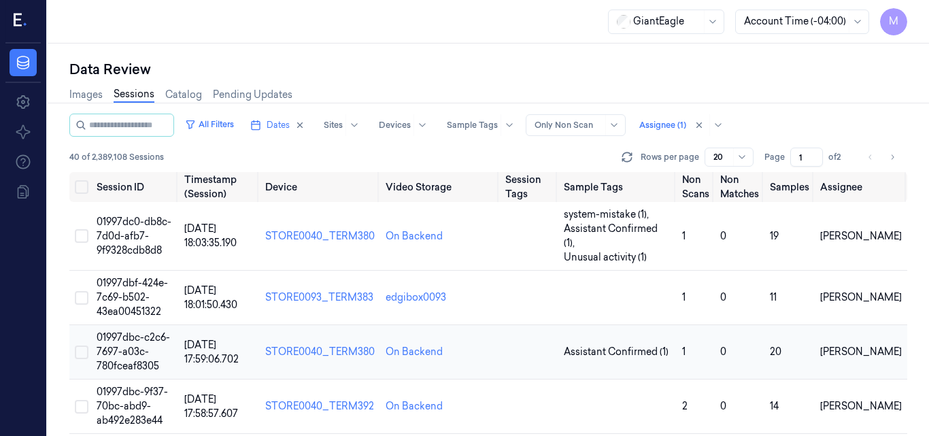
click at [129, 330] on td "01997dbc-c2c6-7697-a03c-780fceaf8305" at bounding box center [135, 352] width 88 height 54
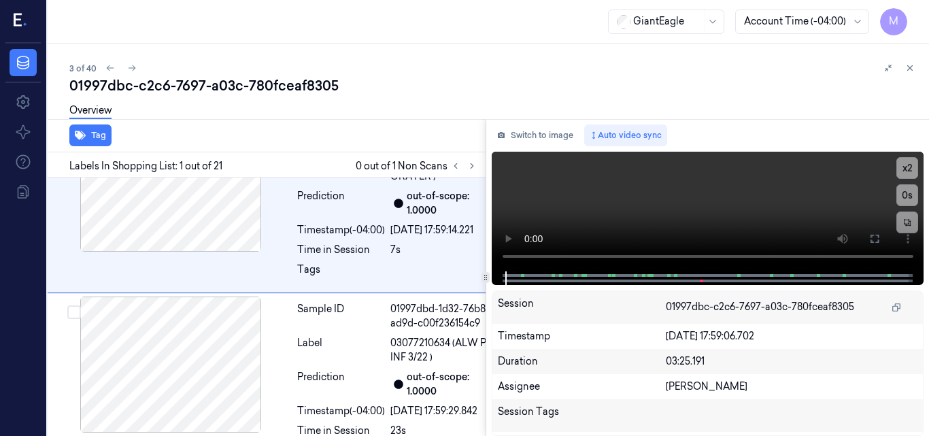
scroll to position [4, 0]
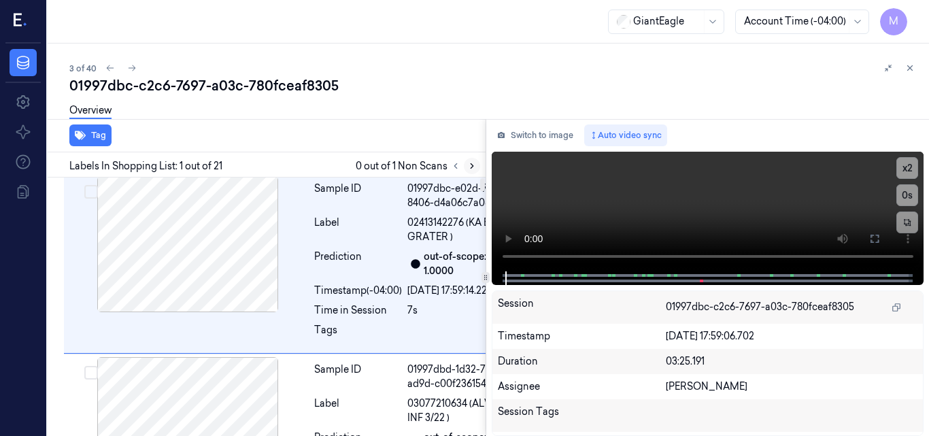
click at [472, 165] on icon at bounding box center [472, 166] width 3 height 5
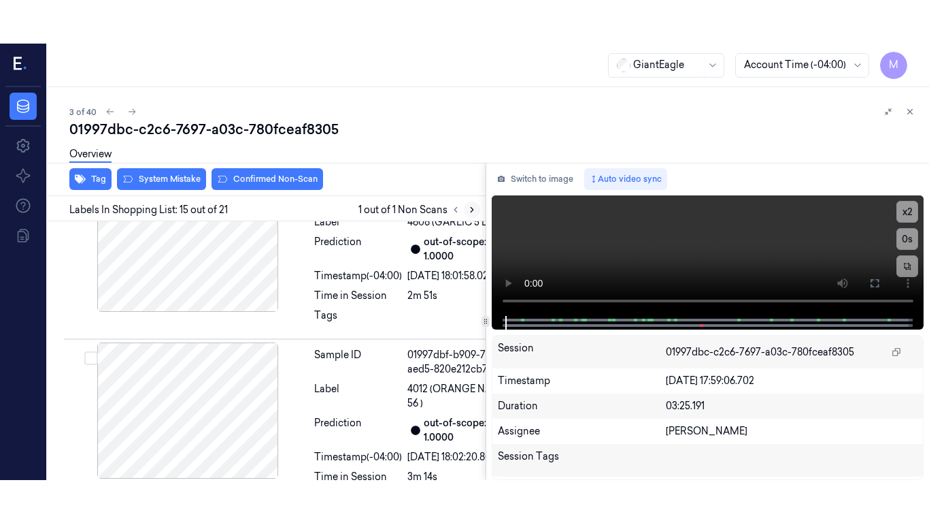
scroll to position [3535, 0]
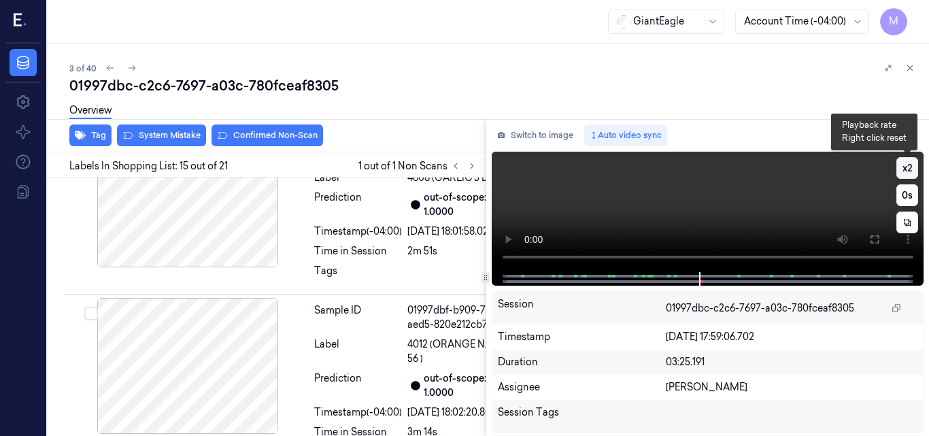
click at [904, 169] on button "x 2" at bounding box center [908, 168] width 22 height 22
click at [904, 169] on button "x 4" at bounding box center [908, 168] width 22 height 22
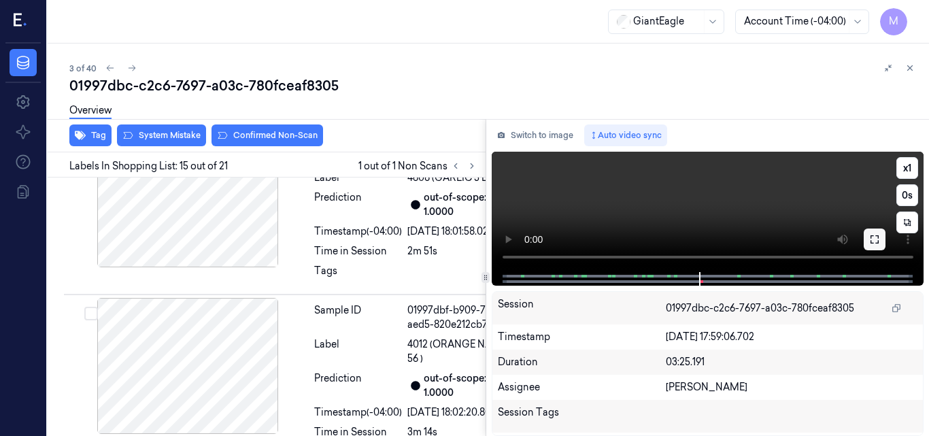
click at [879, 242] on icon at bounding box center [875, 239] width 8 height 8
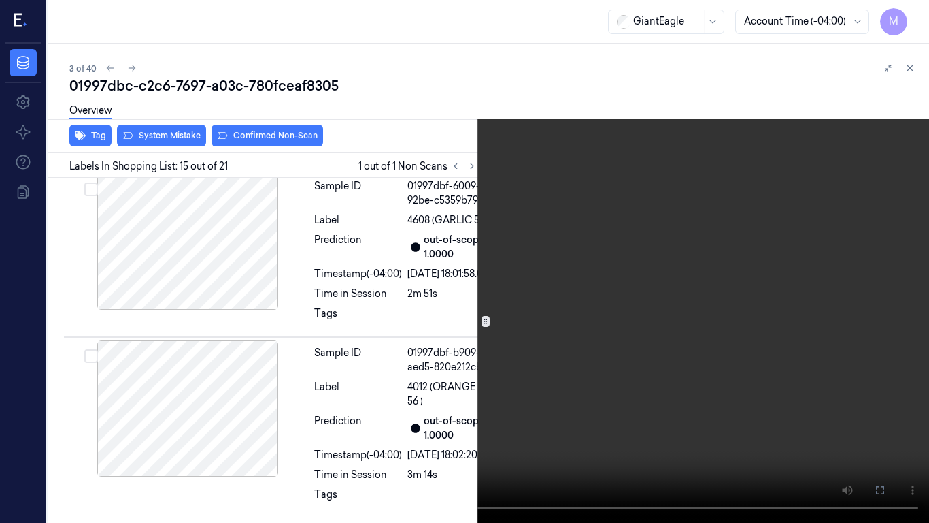
click at [581, 265] on video at bounding box center [464, 261] width 929 height 523
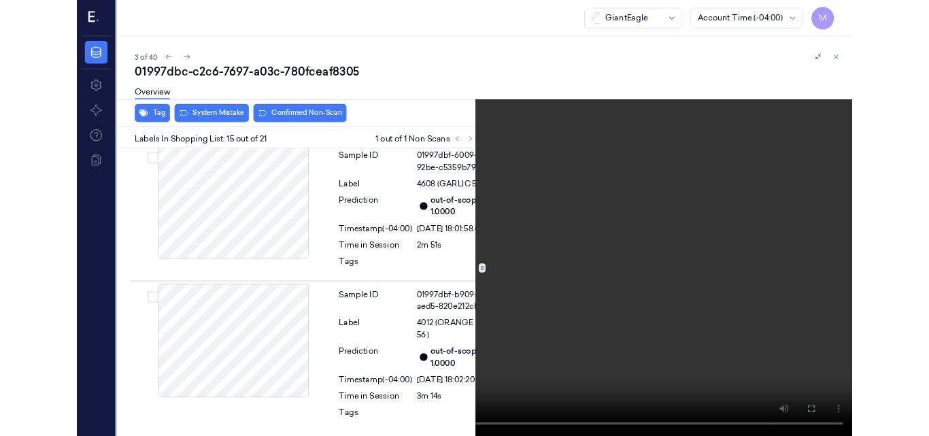
scroll to position [3492, 0]
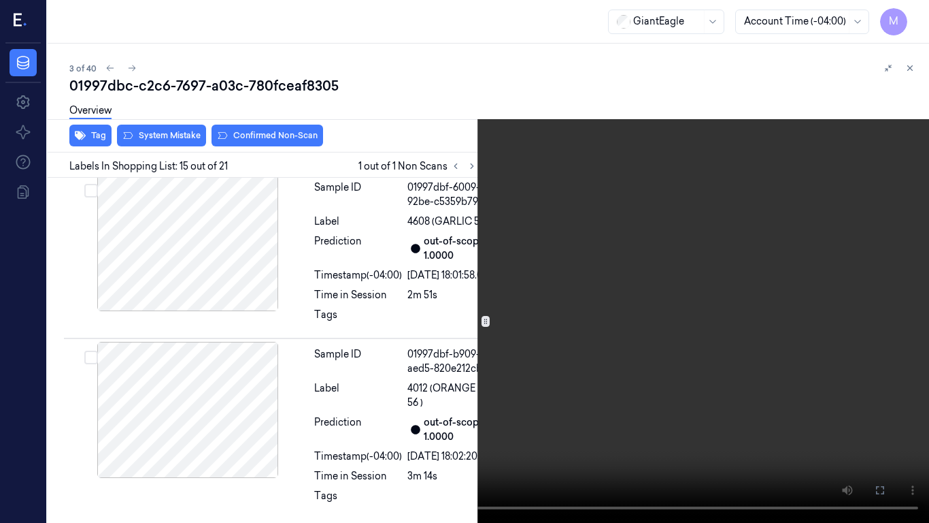
click at [597, 246] on video at bounding box center [464, 261] width 929 height 523
click at [0, 0] on icon at bounding box center [0, 0] width 0 height 0
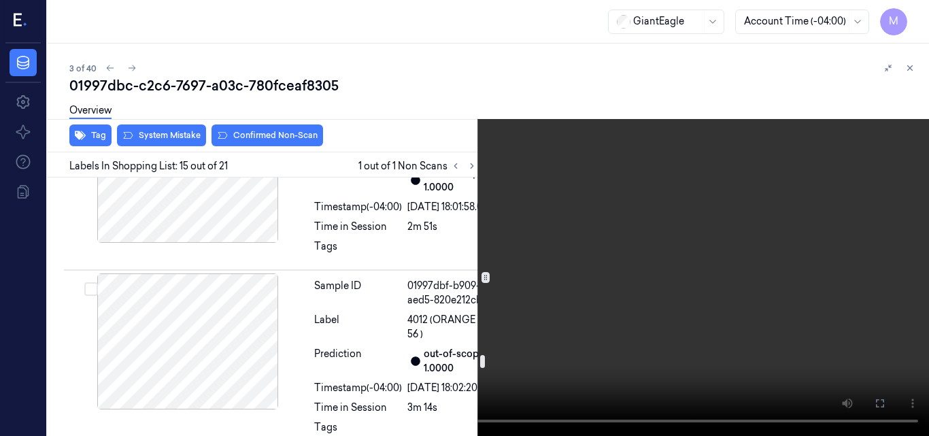
scroll to position [3696, 0]
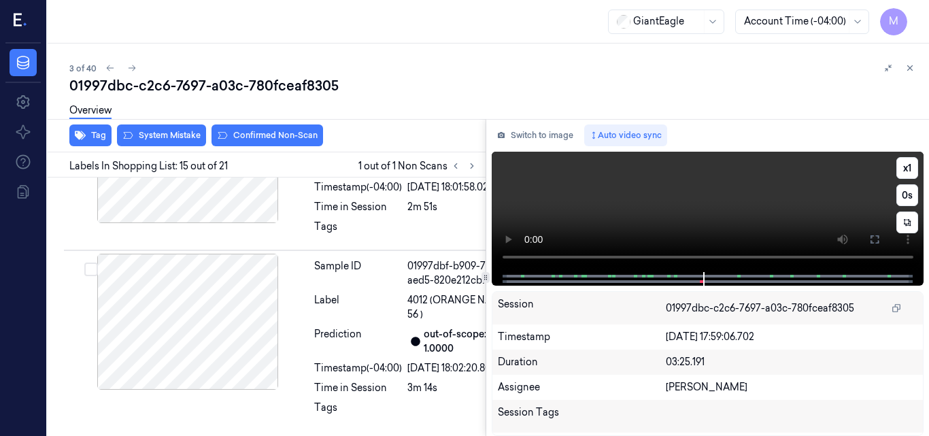
click at [768, 201] on video at bounding box center [708, 212] width 433 height 120
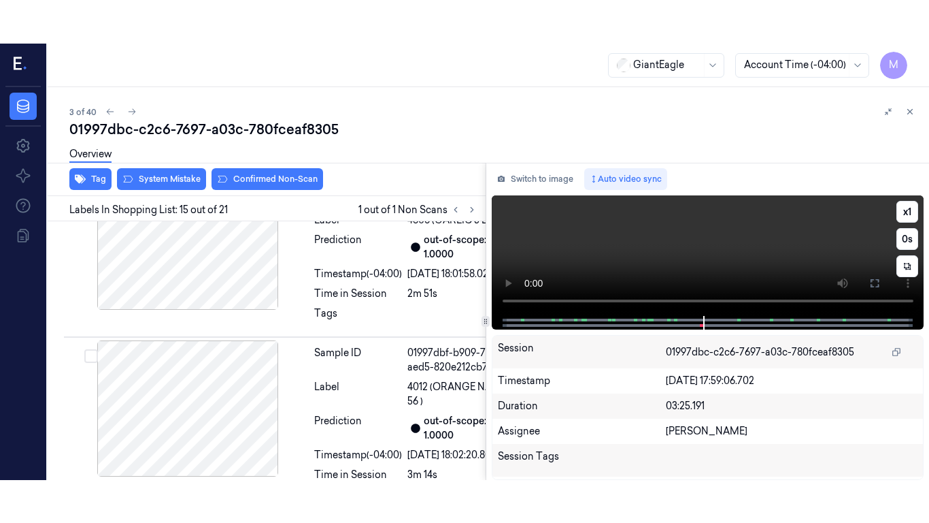
scroll to position [3535, 0]
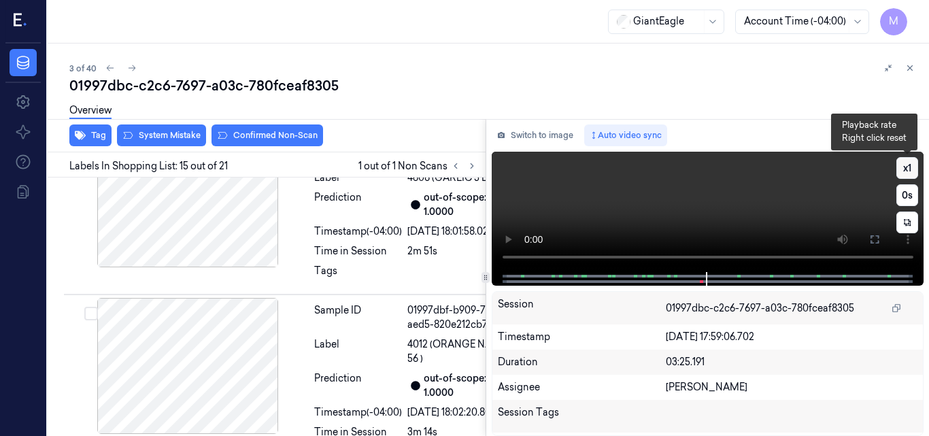
click at [903, 167] on button "x 1" at bounding box center [908, 168] width 22 height 22
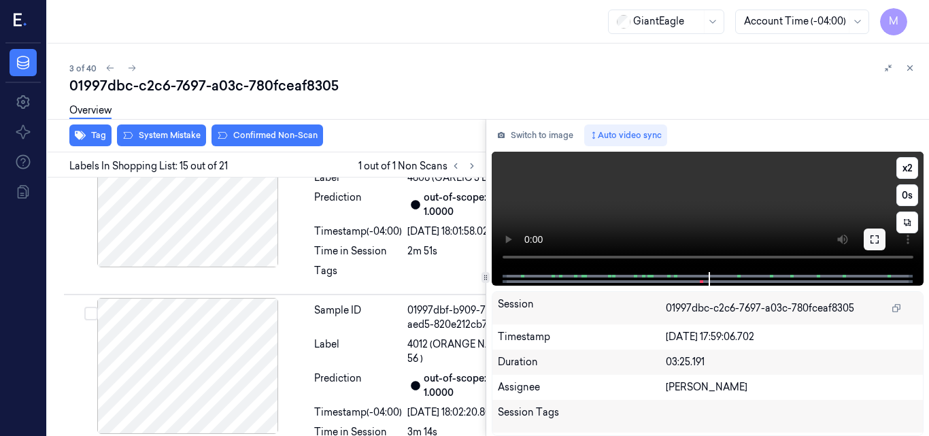
click at [876, 236] on icon at bounding box center [875, 239] width 11 height 11
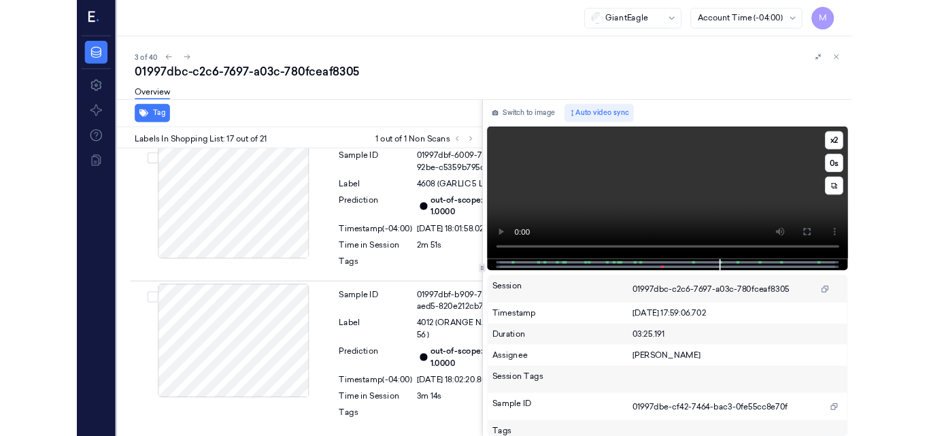
scroll to position [3973, 0]
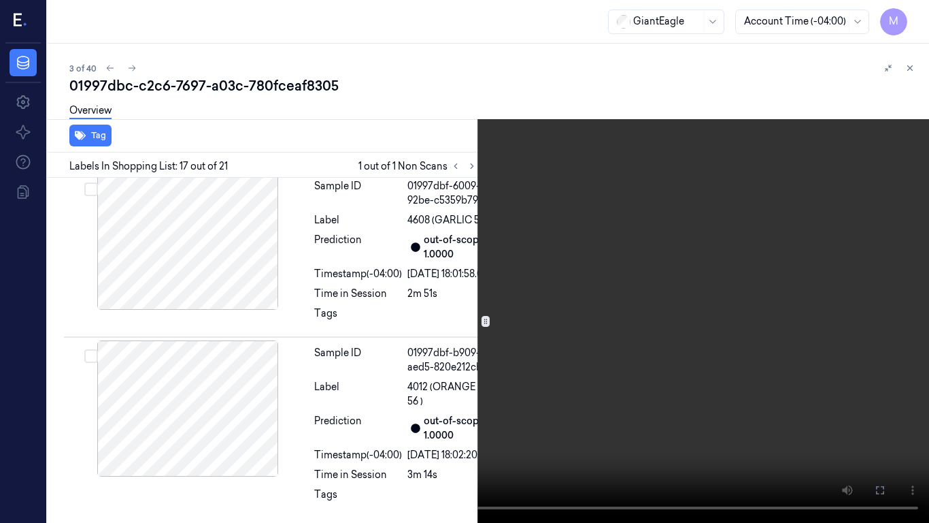
click at [398, 435] on video at bounding box center [464, 261] width 929 height 523
click at [0, 0] on button at bounding box center [0, 0] width 0 height 0
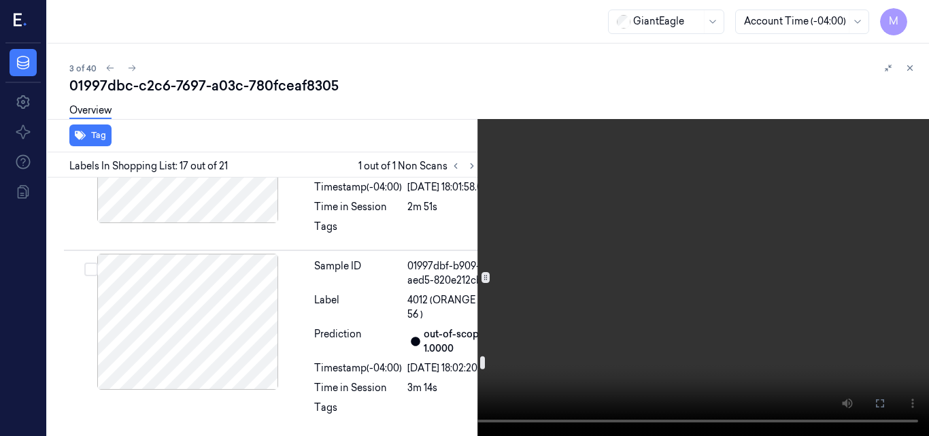
scroll to position [3565, 0]
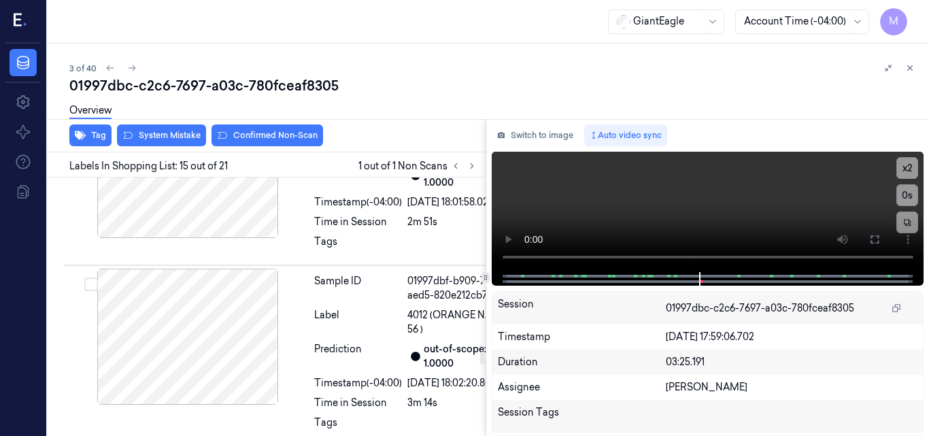
scroll to position [3535, 0]
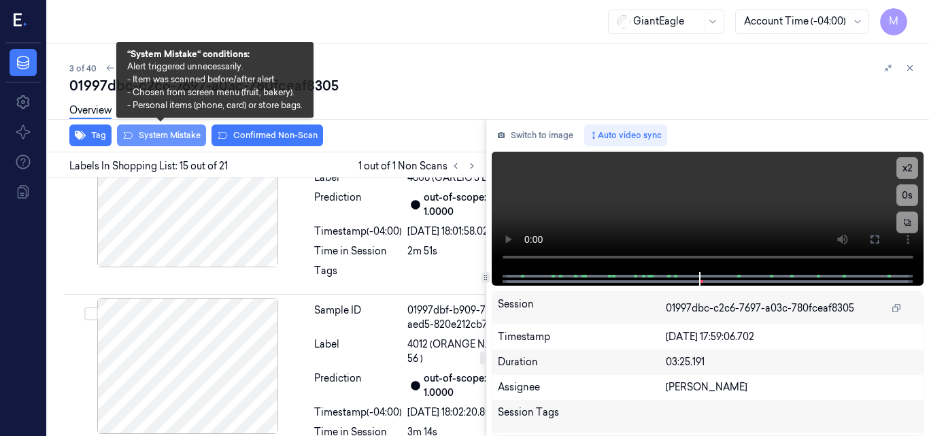
click at [174, 133] on button "System Mistake" at bounding box center [161, 136] width 89 height 22
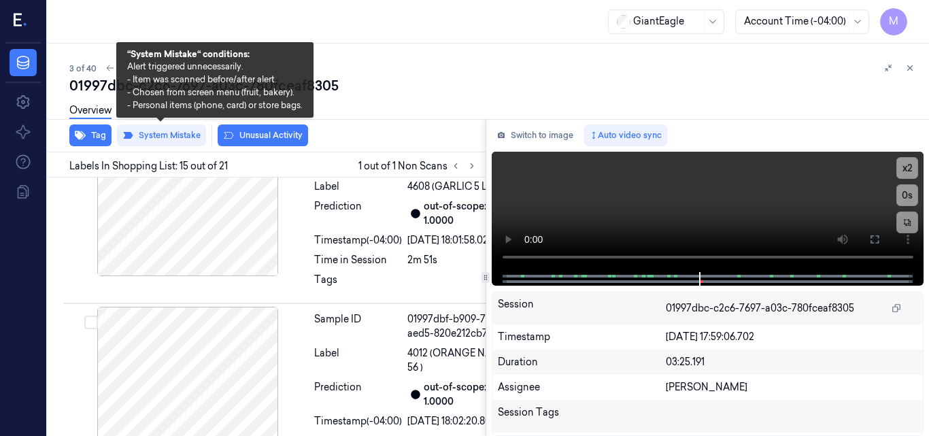
scroll to position [3538, 0]
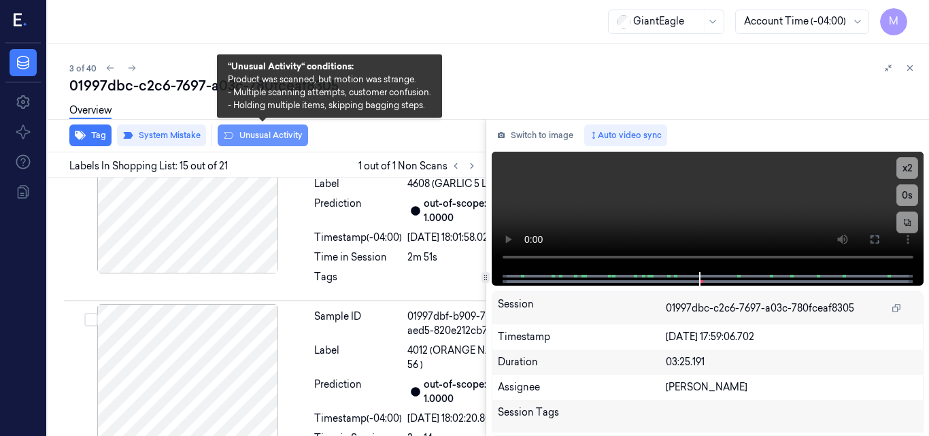
click at [270, 130] on button "Unusual Activity" at bounding box center [263, 136] width 90 height 22
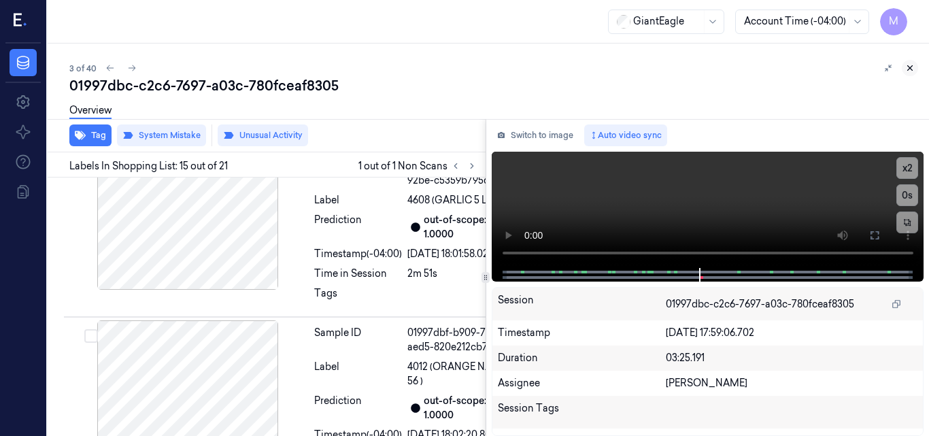
click at [907, 67] on icon at bounding box center [911, 68] width 10 height 10
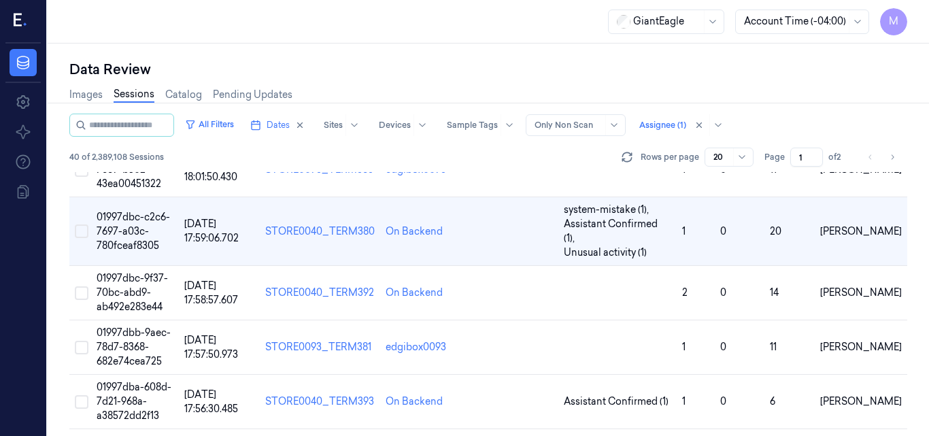
scroll to position [112, 0]
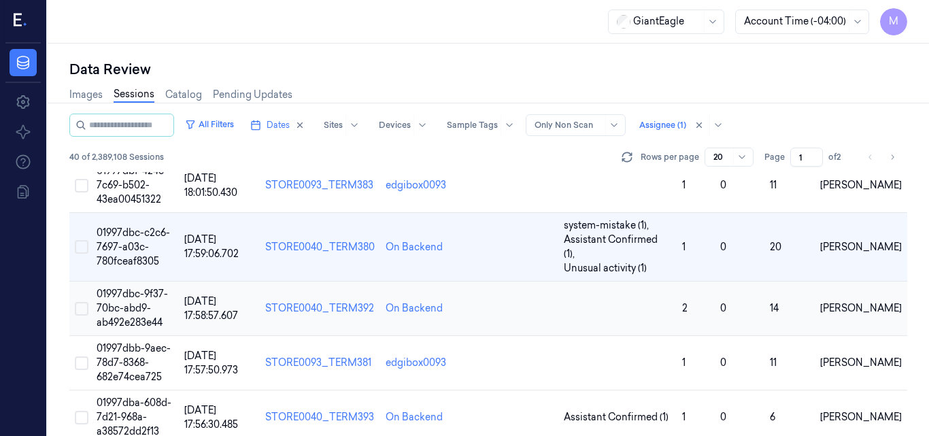
click at [148, 288] on span "01997dbc-9f37-70bc-abd9-ab492e283e44" at bounding box center [132, 308] width 71 height 41
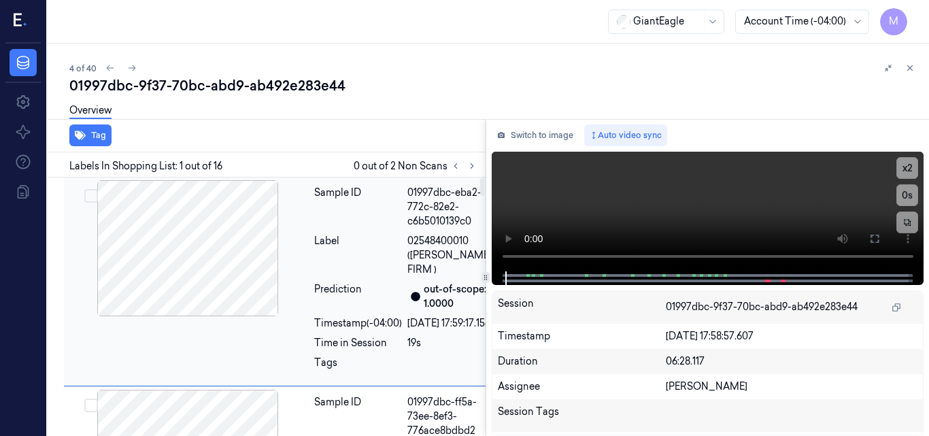
click at [218, 248] on div at bounding box center [188, 248] width 242 height 136
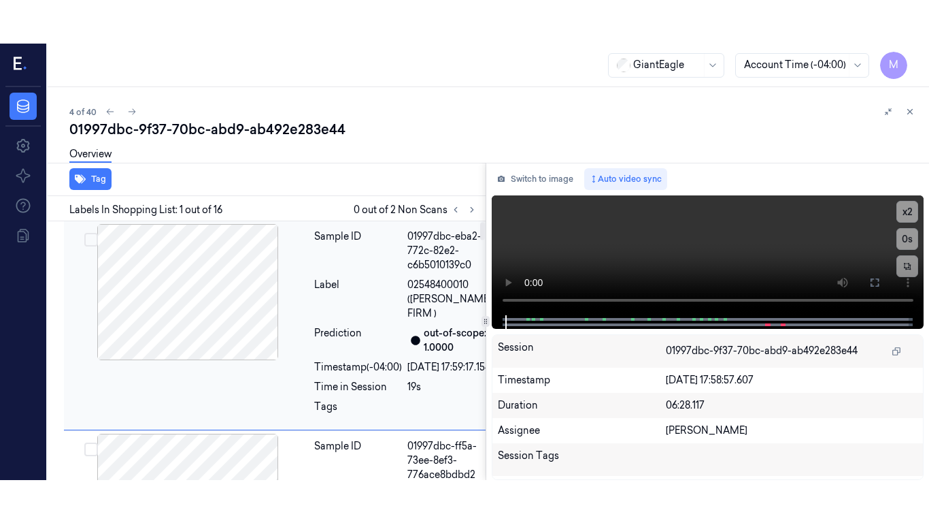
scroll to position [4, 0]
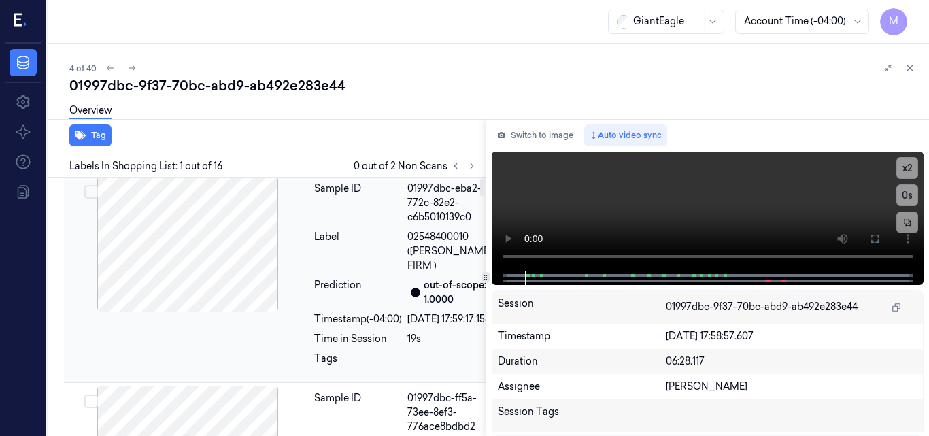
click at [197, 236] on div at bounding box center [188, 244] width 242 height 136
click at [871, 245] on button at bounding box center [875, 239] width 22 height 22
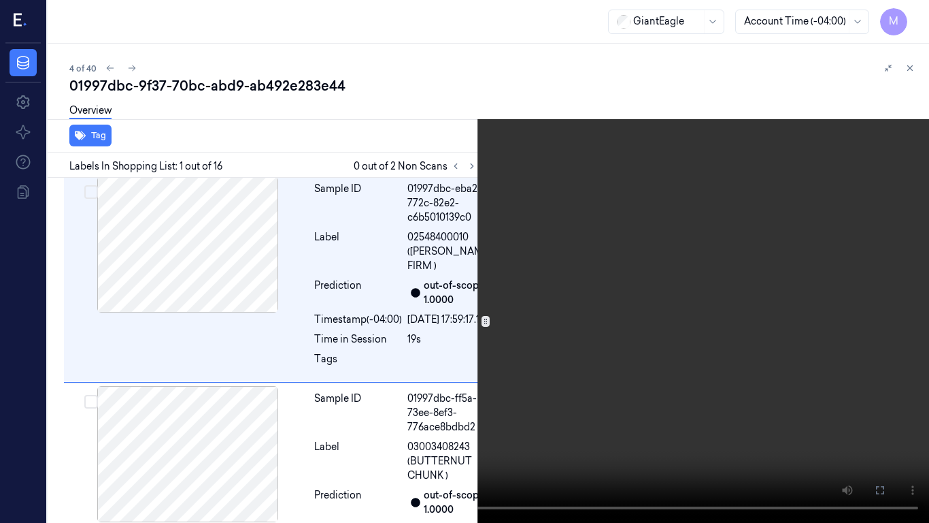
click at [548, 304] on video at bounding box center [464, 261] width 929 height 523
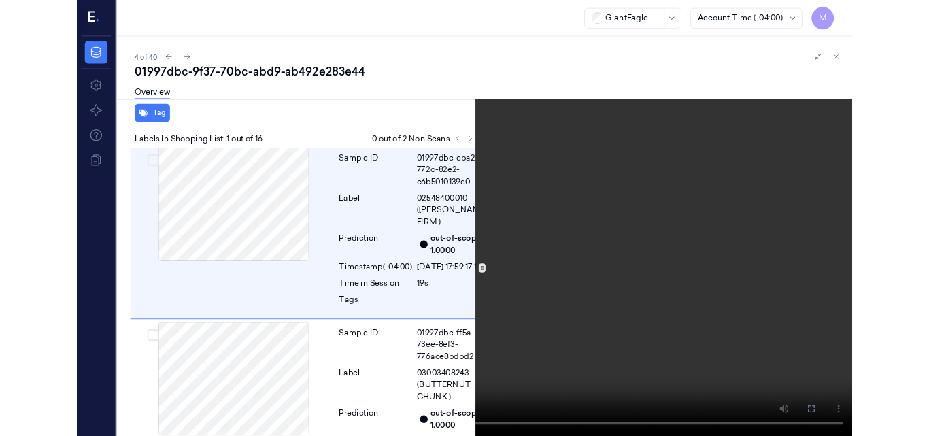
scroll to position [0, 0]
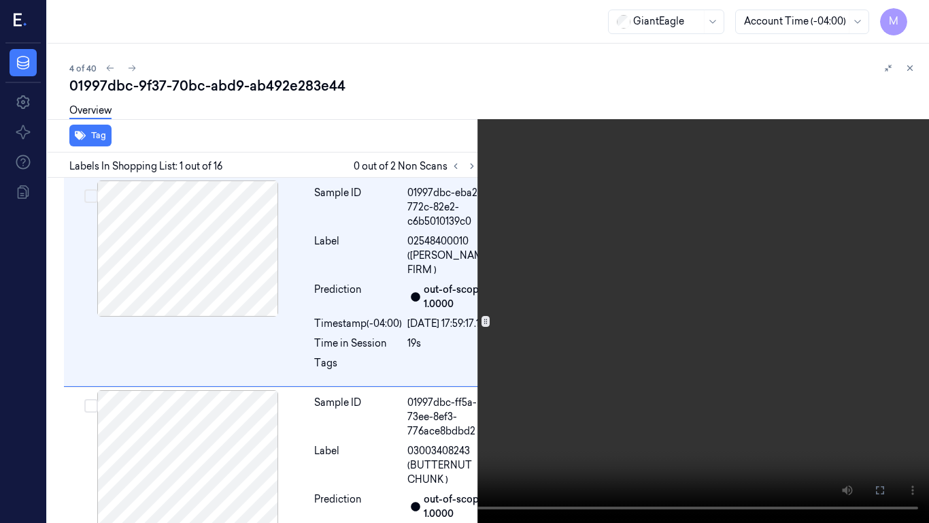
click at [548, 304] on video at bounding box center [464, 261] width 929 height 523
click at [533, 320] on video at bounding box center [464, 261] width 929 height 523
click at [0, 0] on icon at bounding box center [0, 0] width 0 height 0
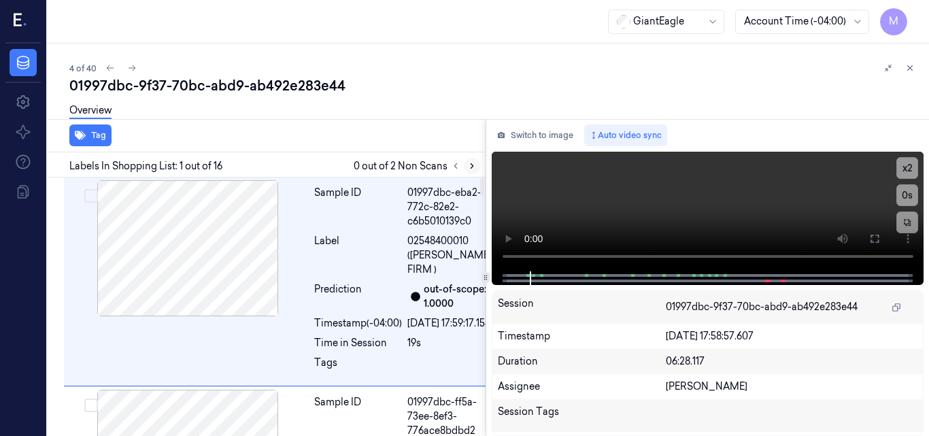
click at [467, 169] on icon at bounding box center [472, 166] width 10 height 10
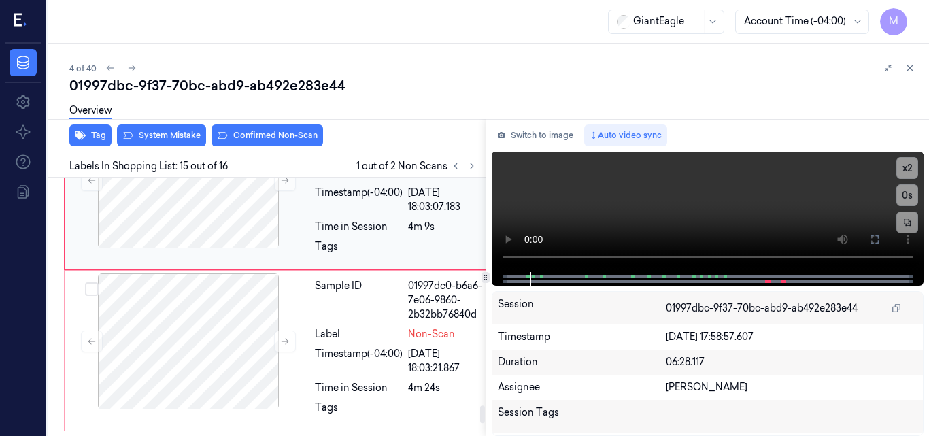
scroll to position [3378, 0]
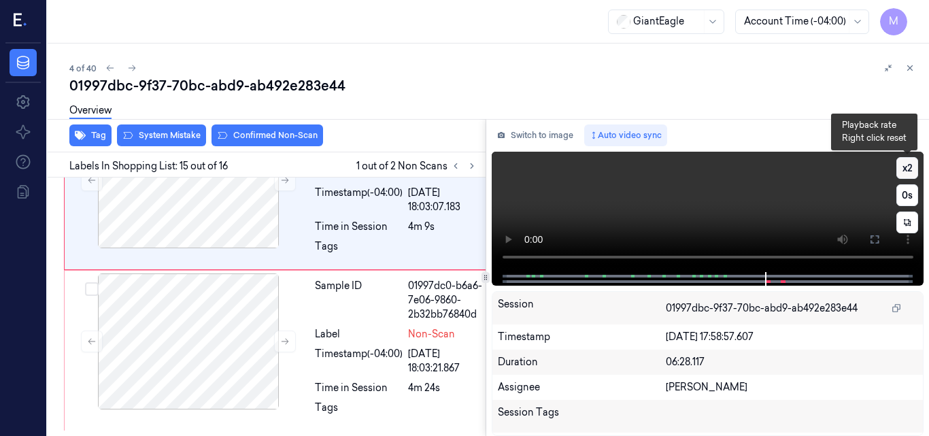
click at [904, 165] on button "x 2" at bounding box center [908, 168] width 22 height 22
click at [904, 165] on button "x 4" at bounding box center [908, 168] width 22 height 22
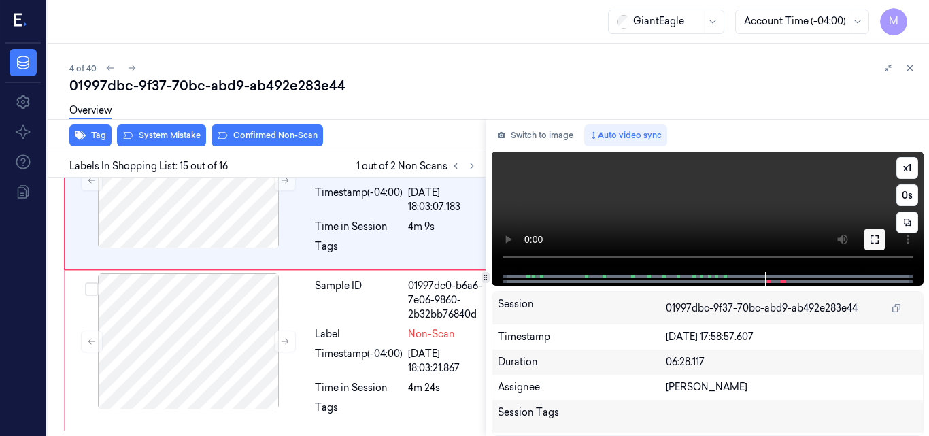
click at [877, 236] on icon at bounding box center [875, 239] width 8 height 8
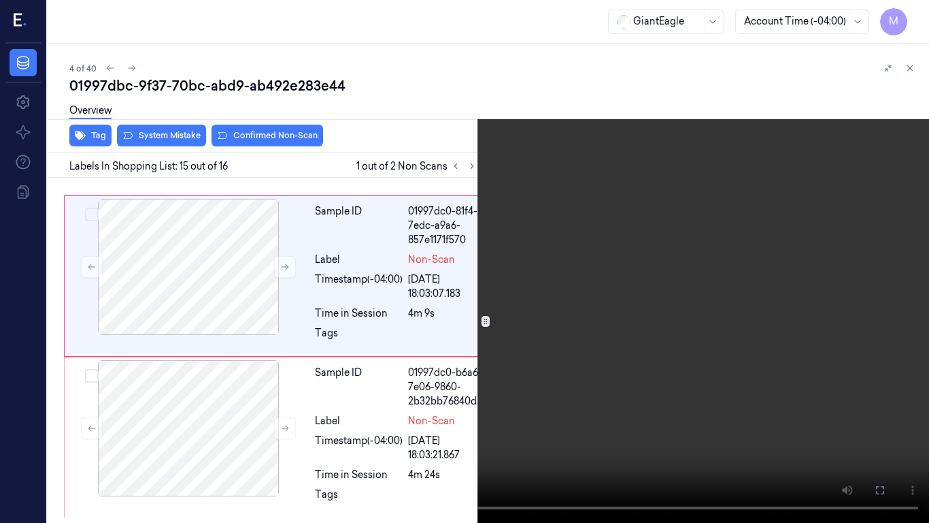
click at [0, 0] on button at bounding box center [0, 0] width 0 height 0
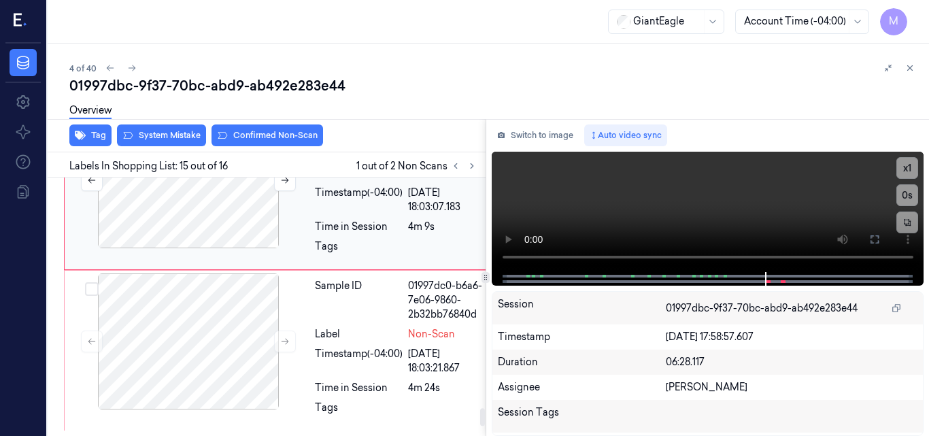
click at [151, 248] on div at bounding box center [188, 180] width 242 height 136
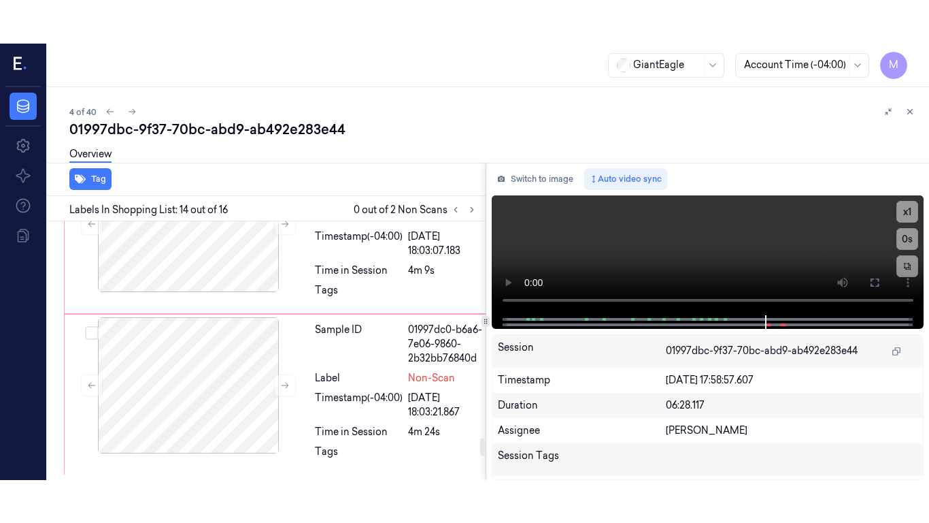
scroll to position [3164, 0]
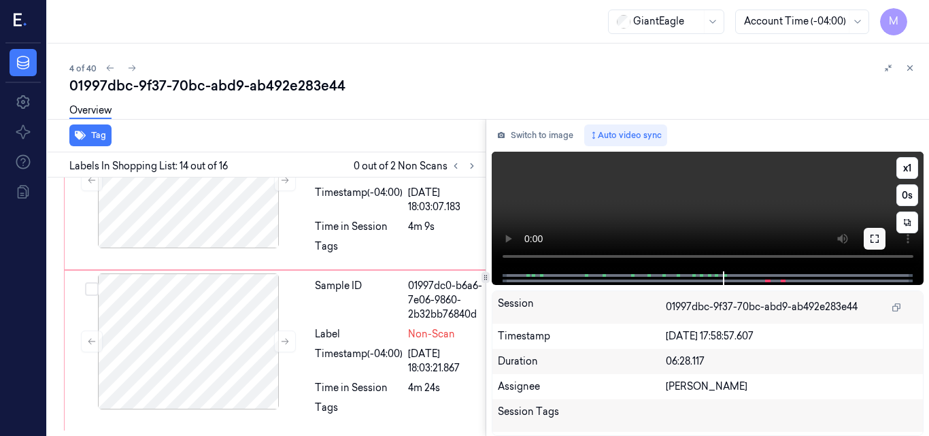
click at [872, 237] on icon at bounding box center [875, 238] width 11 height 11
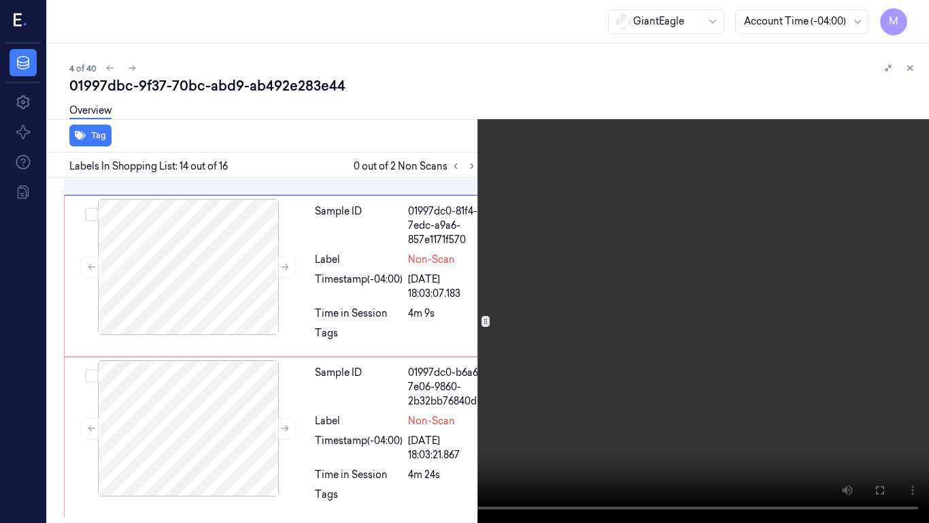
click at [731, 237] on video at bounding box center [464, 261] width 929 height 523
click at [911, 14] on button "x 1" at bounding box center [913, 16] width 22 height 22
click at [915, 14] on button "x 2" at bounding box center [913, 16] width 22 height 22
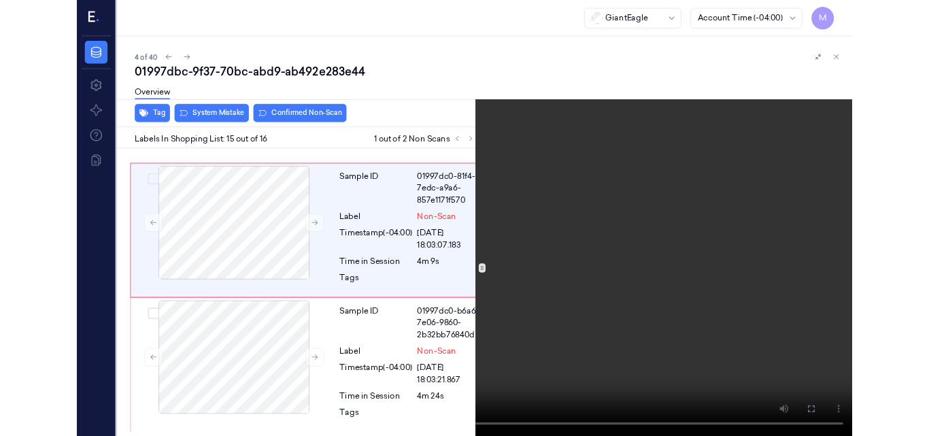
scroll to position [3335, 0]
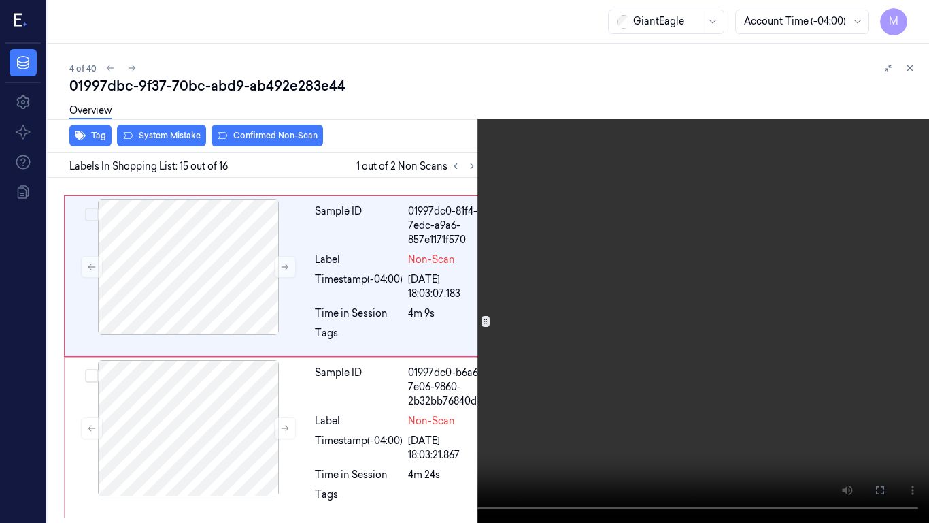
click at [479, 244] on video at bounding box center [464, 261] width 929 height 523
click at [0, 0] on button at bounding box center [0, 0] width 0 height 0
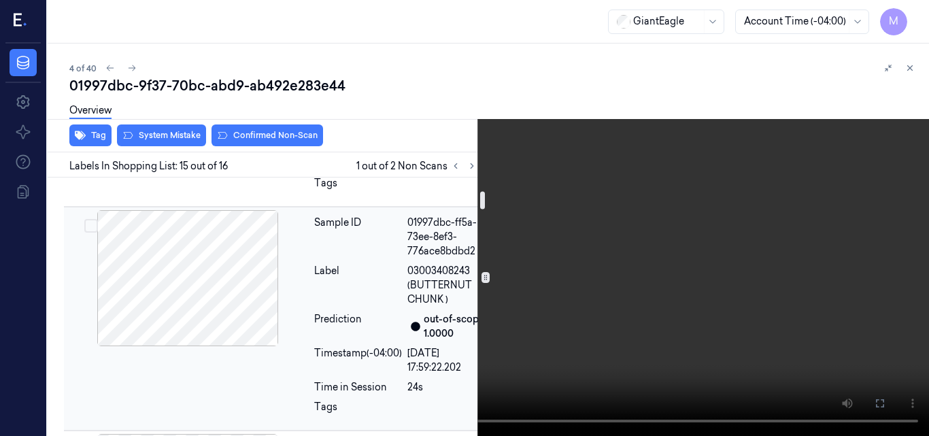
scroll to position [205, 0]
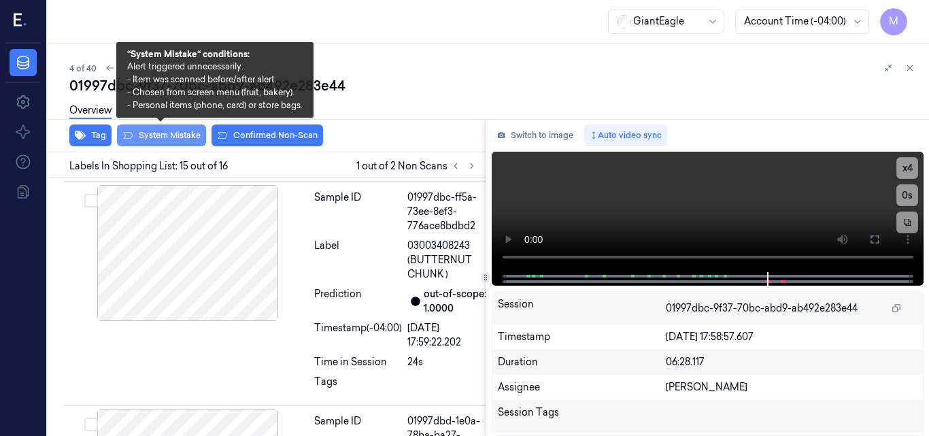
click at [169, 132] on button "System Mistake" at bounding box center [161, 136] width 89 height 22
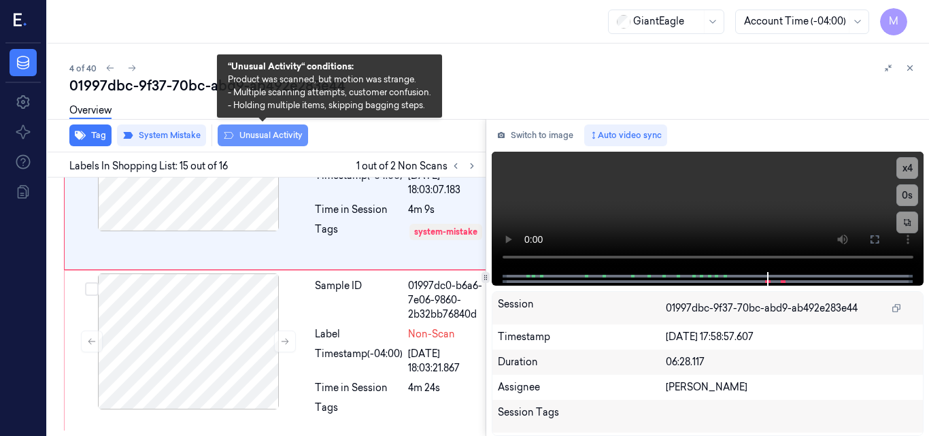
scroll to position [3393, 0]
click at [261, 134] on button "Unusual Activity" at bounding box center [263, 136] width 90 height 22
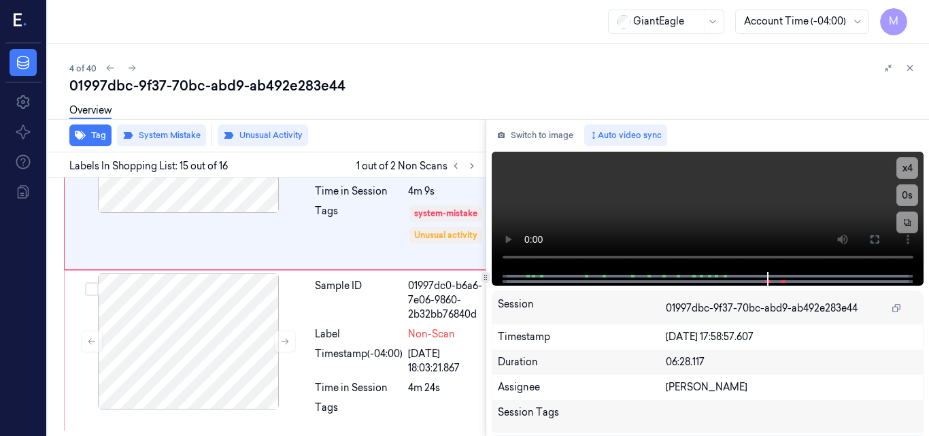
scroll to position [3395, 0]
click at [910, 69] on icon at bounding box center [910, 68] width 5 height 5
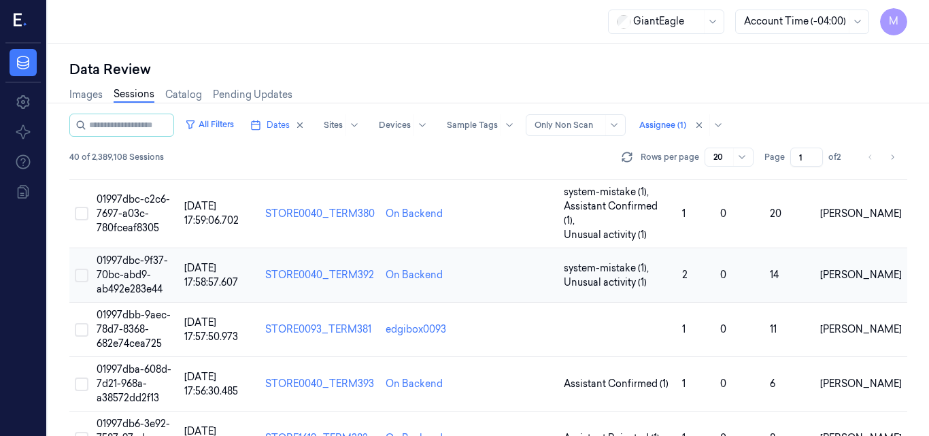
scroll to position [131, 0]
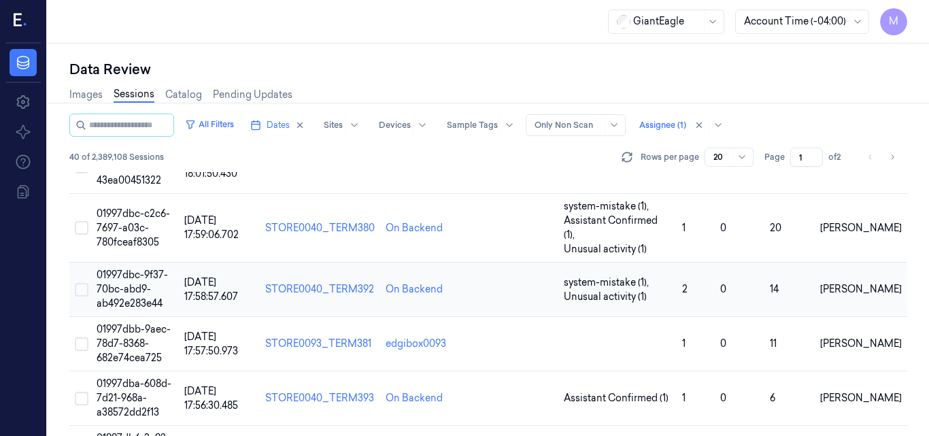
click at [130, 269] on span "01997dbc-9f37-70bc-abd9-ab492e283e44" at bounding box center [132, 289] width 71 height 41
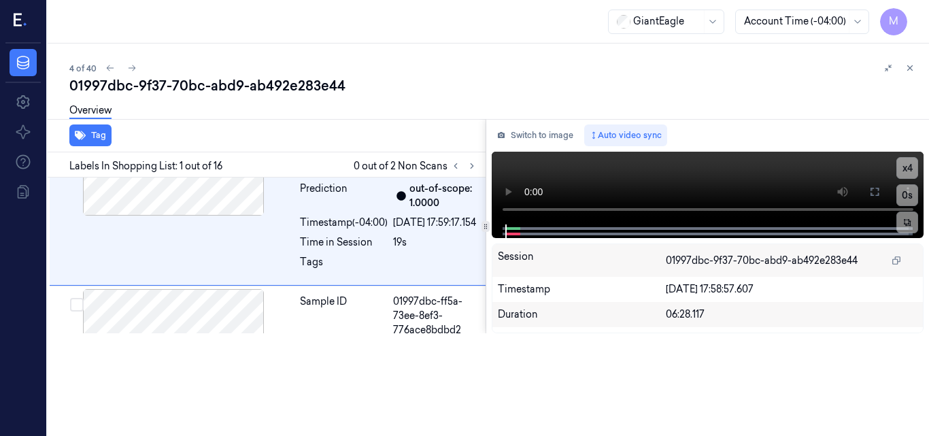
scroll to position [117, 0]
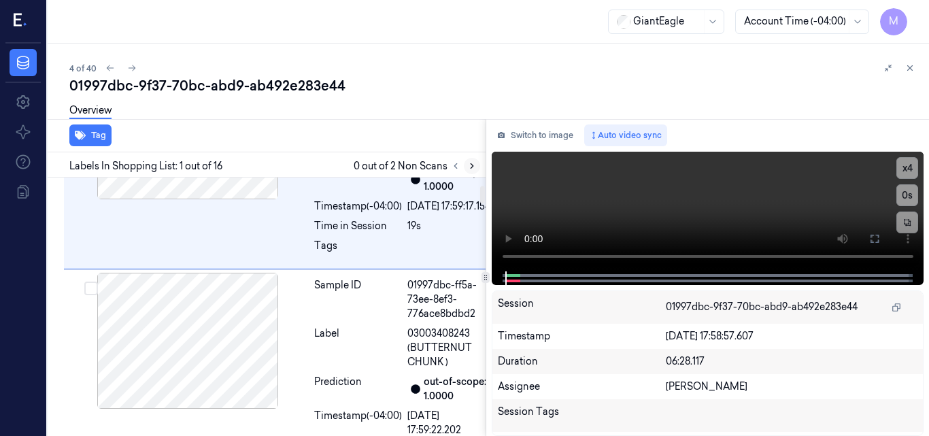
click at [469, 167] on icon at bounding box center [472, 166] width 10 height 10
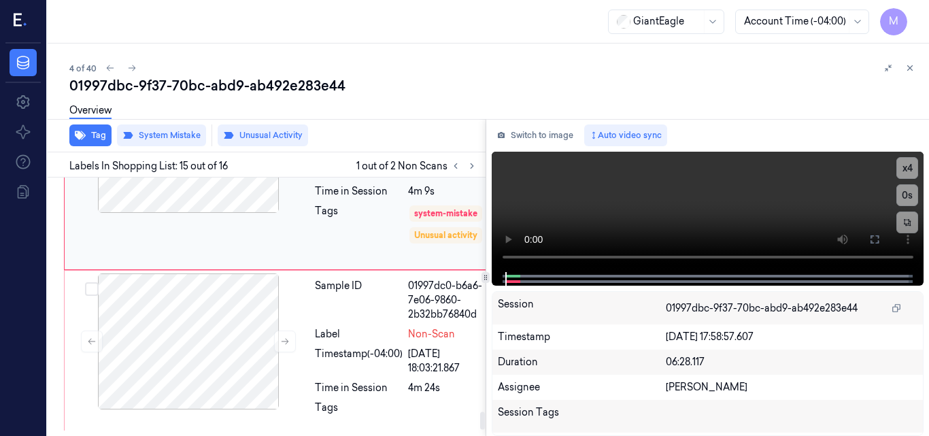
scroll to position [3531, 0]
click at [189, 335] on div at bounding box center [188, 342] width 242 height 136
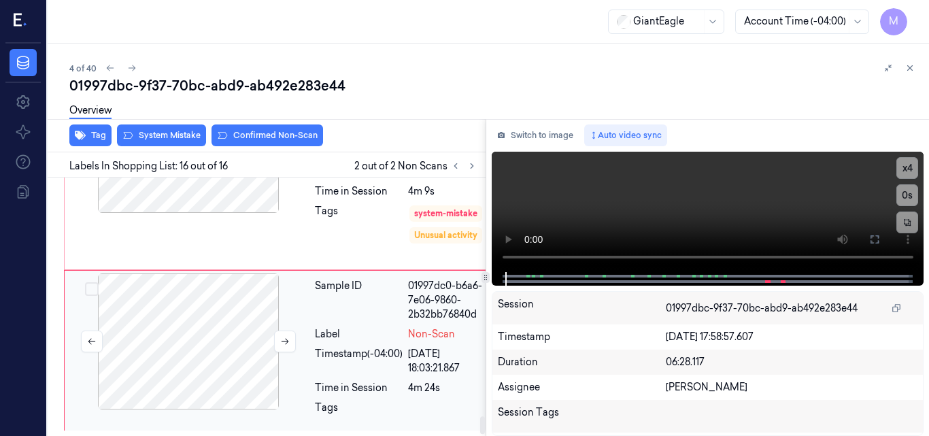
scroll to position [3552, 0]
click at [203, 213] on div at bounding box center [188, 145] width 242 height 136
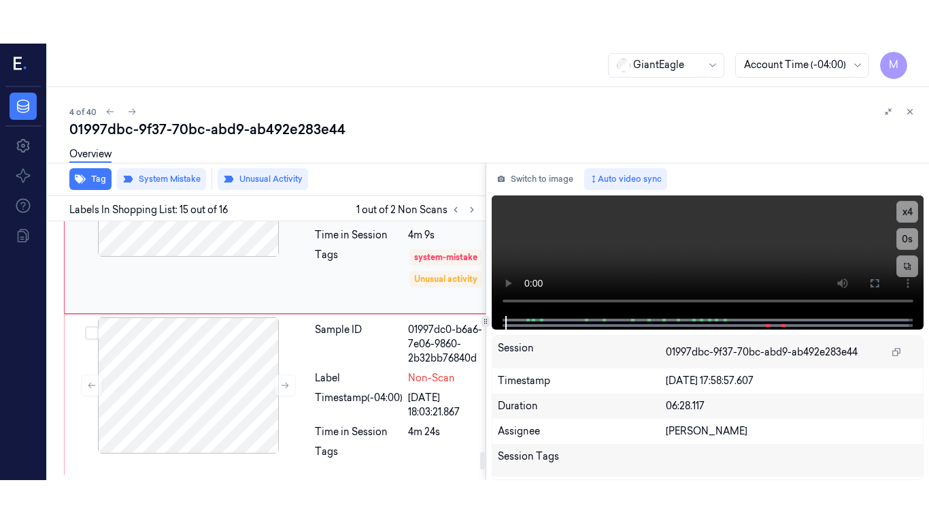
scroll to position [3395, 0]
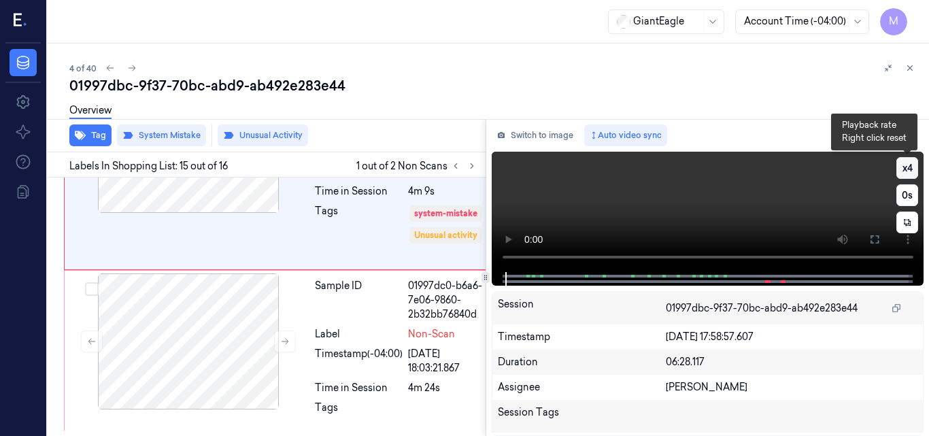
click at [899, 169] on button "x 4" at bounding box center [908, 168] width 22 height 22
click at [721, 190] on video at bounding box center [708, 212] width 433 height 120
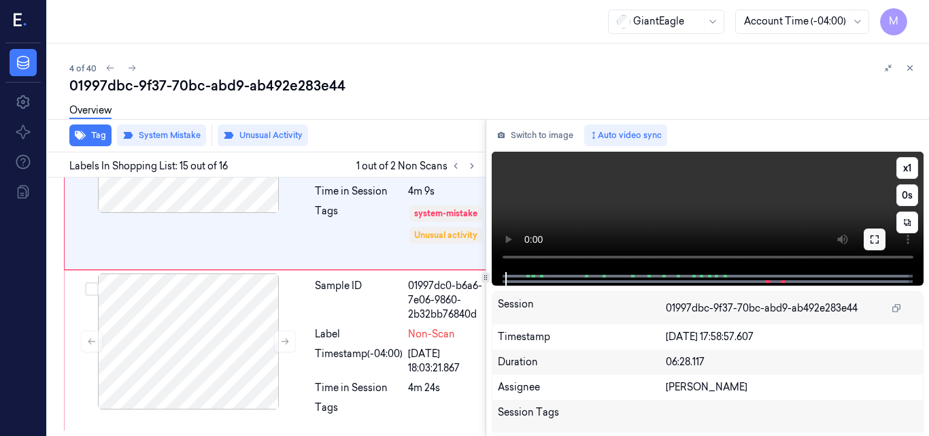
click at [879, 243] on icon at bounding box center [875, 239] width 8 height 8
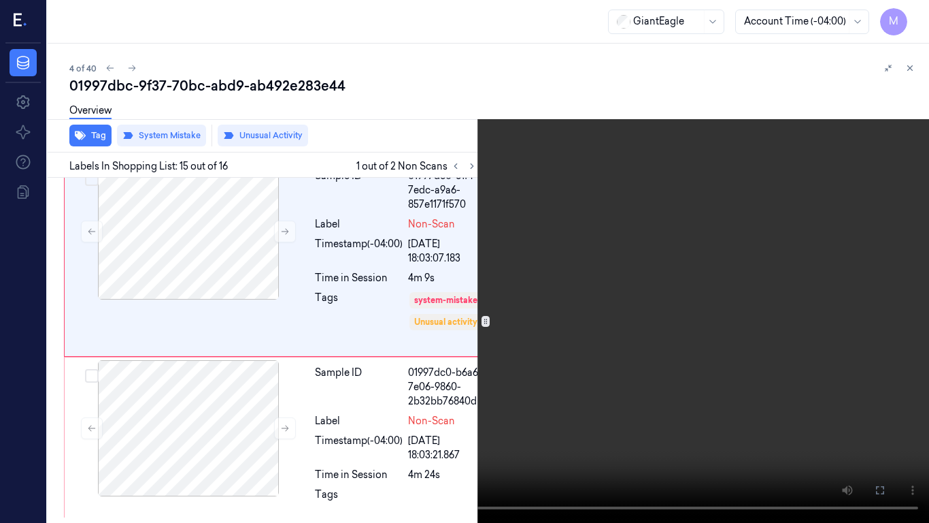
click at [638, 235] on video at bounding box center [464, 261] width 929 height 523
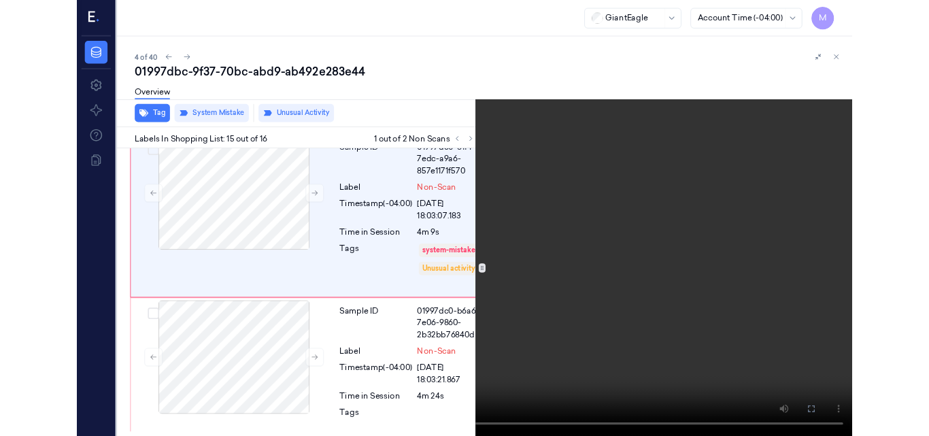
scroll to position [3352, 0]
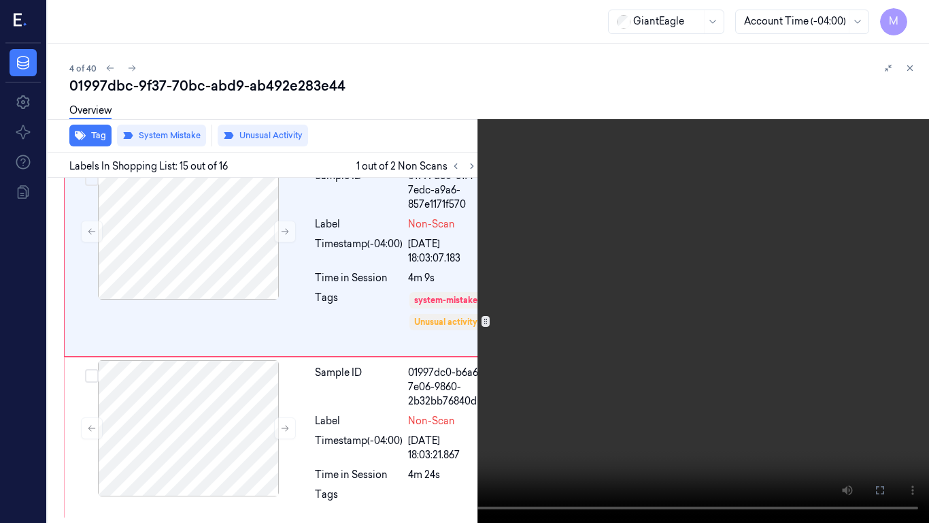
click at [482, 274] on video at bounding box center [464, 261] width 929 height 523
click at [0, 0] on icon at bounding box center [0, 0] width 0 height 0
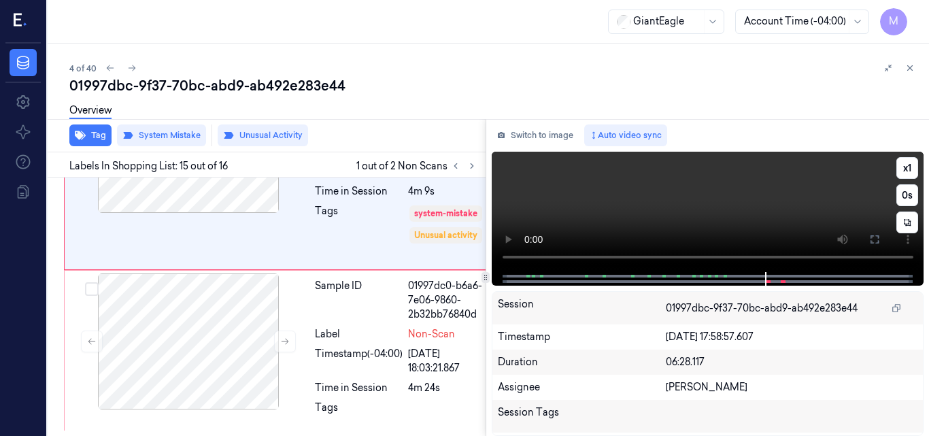
click at [667, 208] on video at bounding box center [708, 212] width 433 height 120
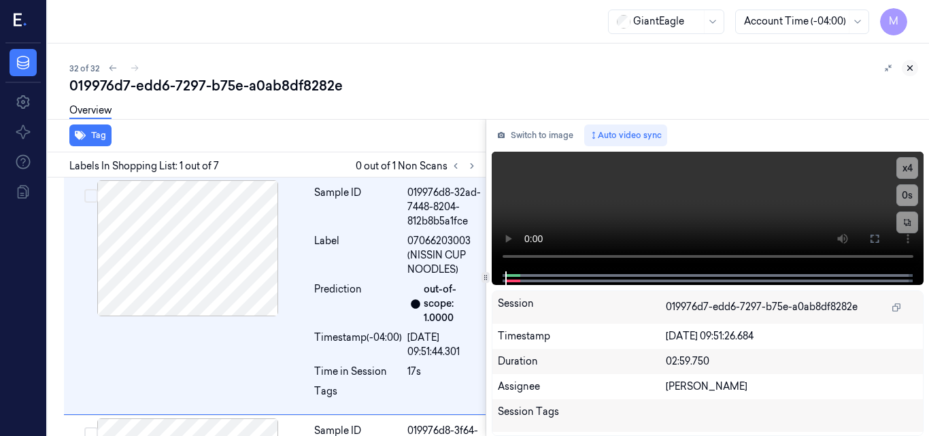
click at [912, 67] on icon at bounding box center [910, 68] width 5 height 5
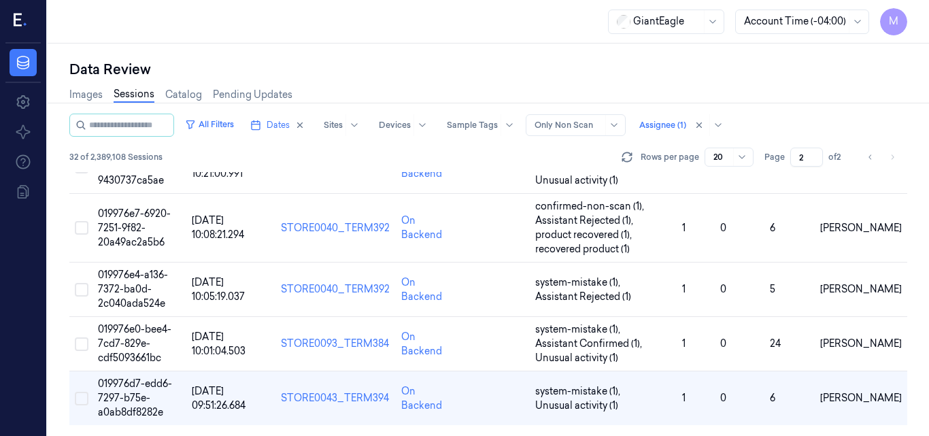
scroll to position [472, 0]
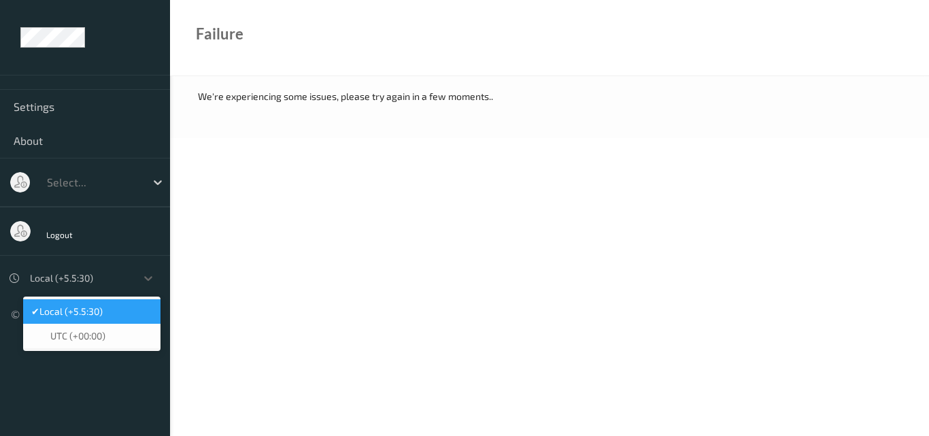
click at [105, 282] on div at bounding box center [79, 278] width 99 height 16
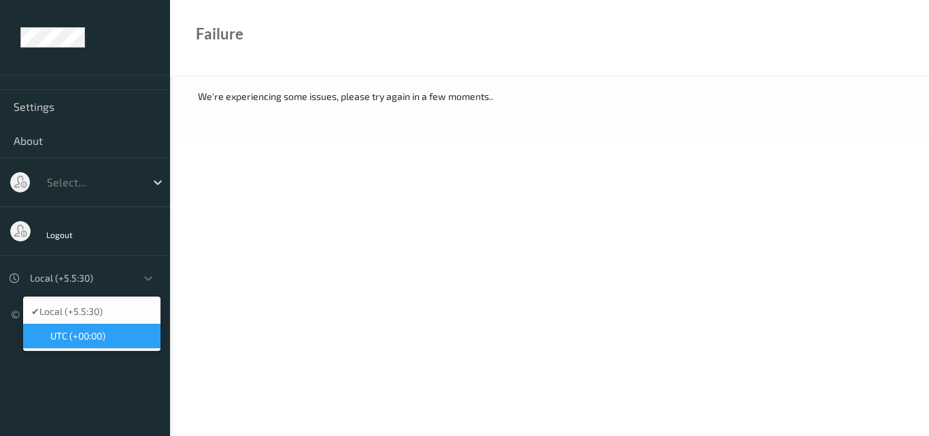
click at [93, 332] on span "UTC (+00:00)" at bounding box center [77, 336] width 55 height 14
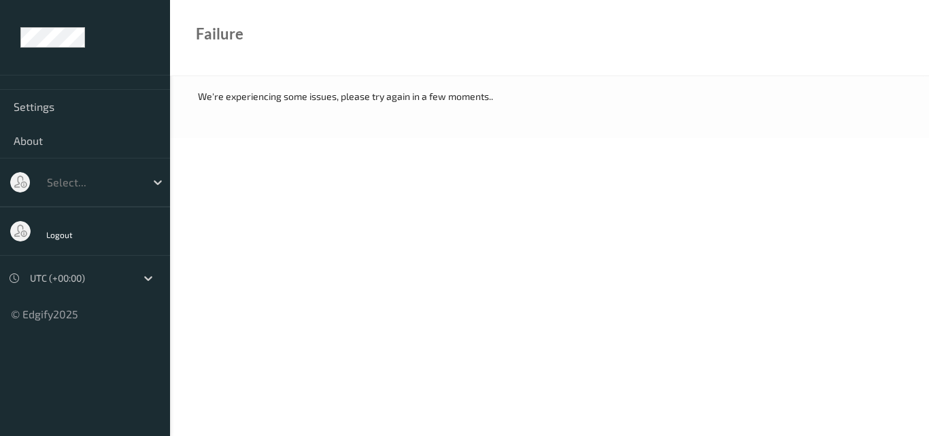
click at [76, 276] on div at bounding box center [79, 278] width 99 height 16
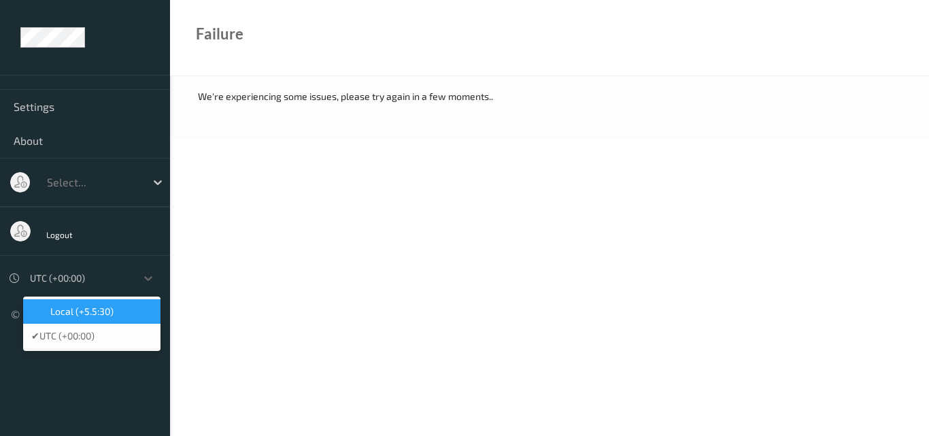
click at [80, 308] on span "Local (+5.5:30)" at bounding box center [81, 312] width 63 height 14
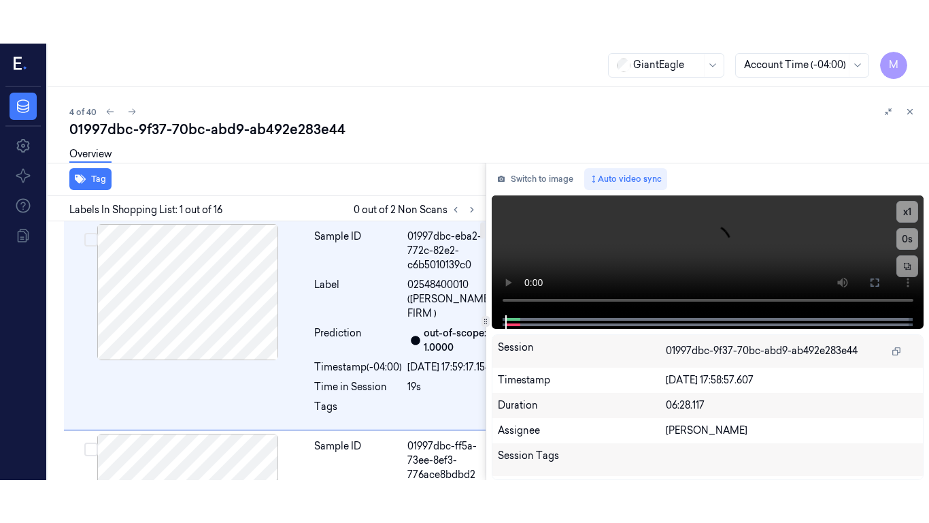
scroll to position [4, 0]
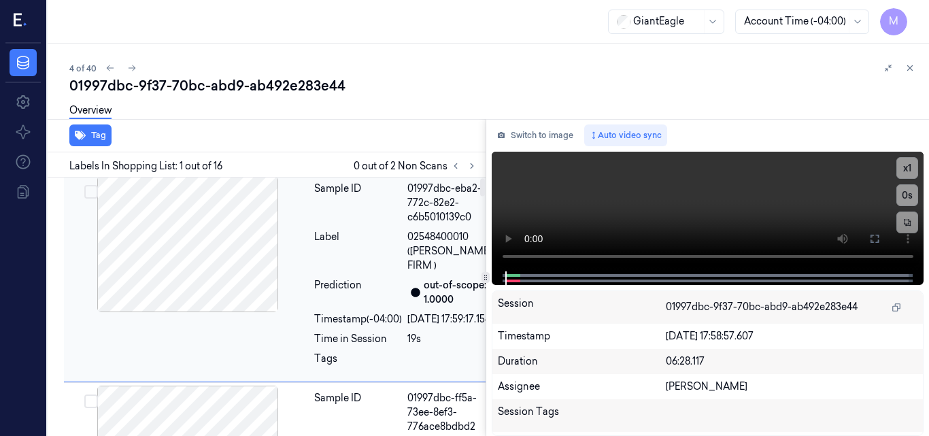
click at [227, 229] on div at bounding box center [188, 244] width 242 height 136
click at [733, 210] on video at bounding box center [708, 212] width 433 height 120
click at [873, 240] on icon at bounding box center [875, 238] width 11 height 11
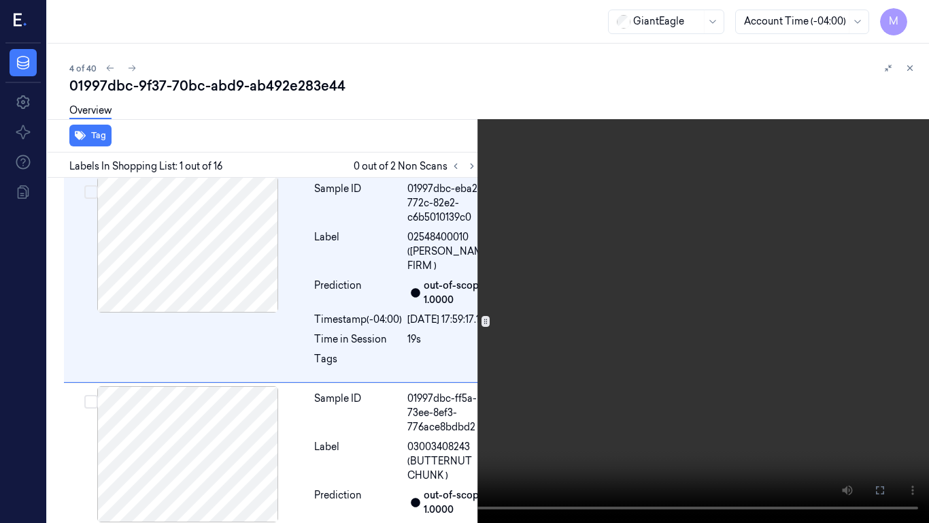
click at [591, 261] on video at bounding box center [464, 261] width 929 height 523
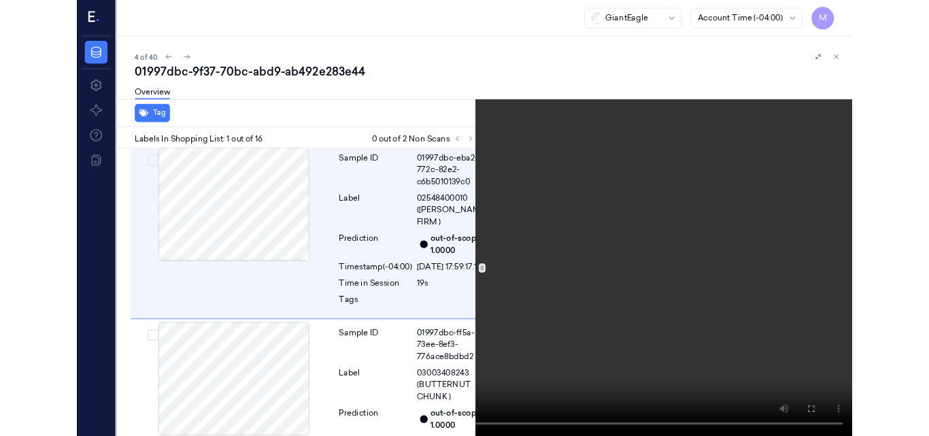
scroll to position [0, 0]
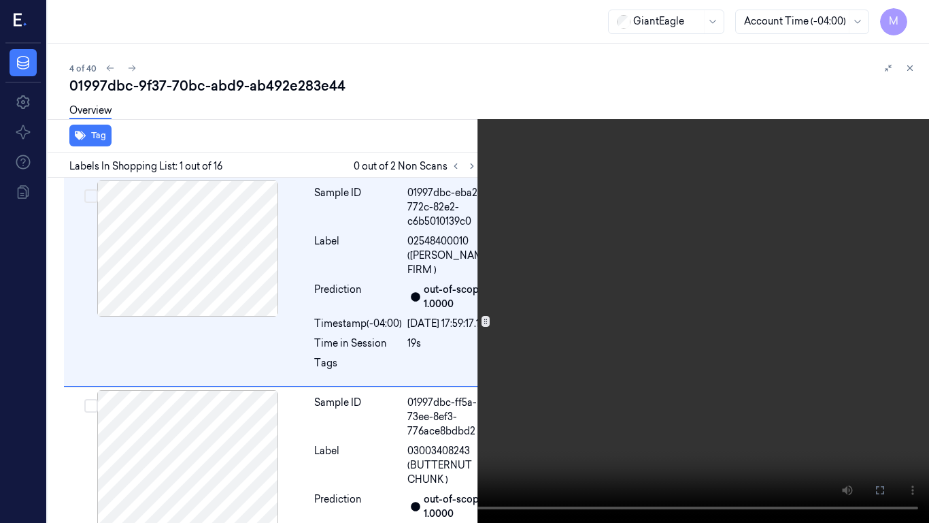
click at [483, 364] on video at bounding box center [464, 261] width 929 height 523
click at [0, 0] on icon at bounding box center [0, 0] width 0 height 0
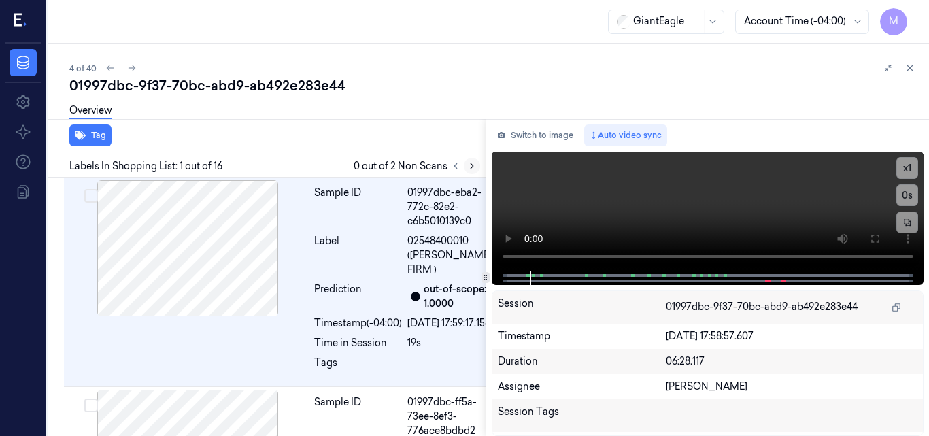
click at [473, 164] on icon at bounding box center [472, 166] width 10 height 10
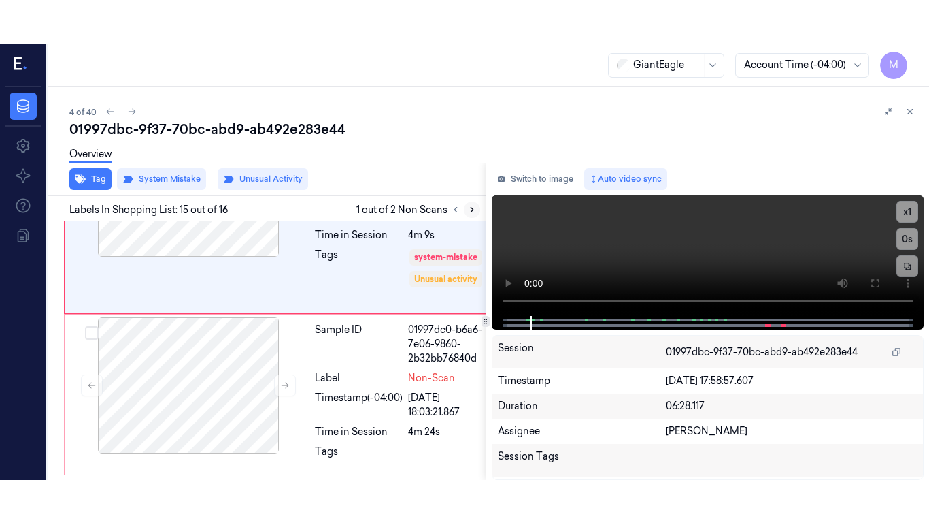
scroll to position [3395, 0]
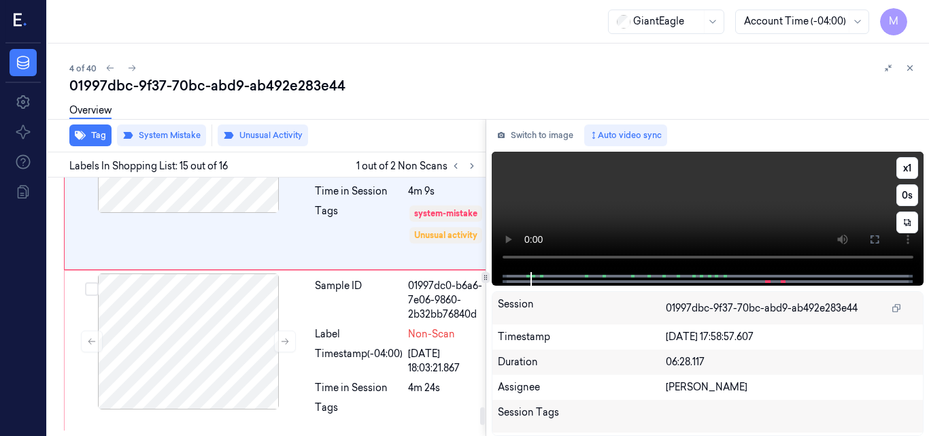
click at [748, 218] on video at bounding box center [708, 212] width 433 height 120
click at [874, 240] on icon at bounding box center [875, 239] width 11 height 11
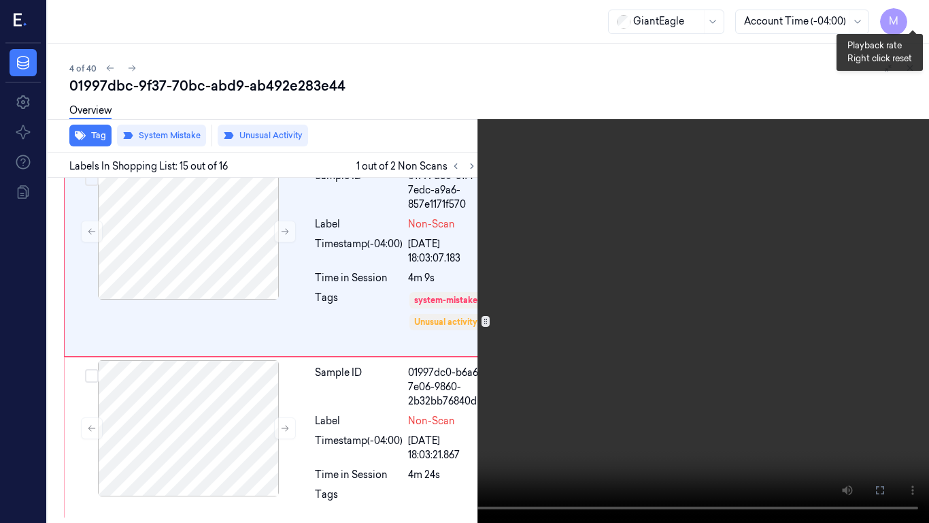
click at [912, 11] on button "x 1" at bounding box center [913, 16] width 22 height 22
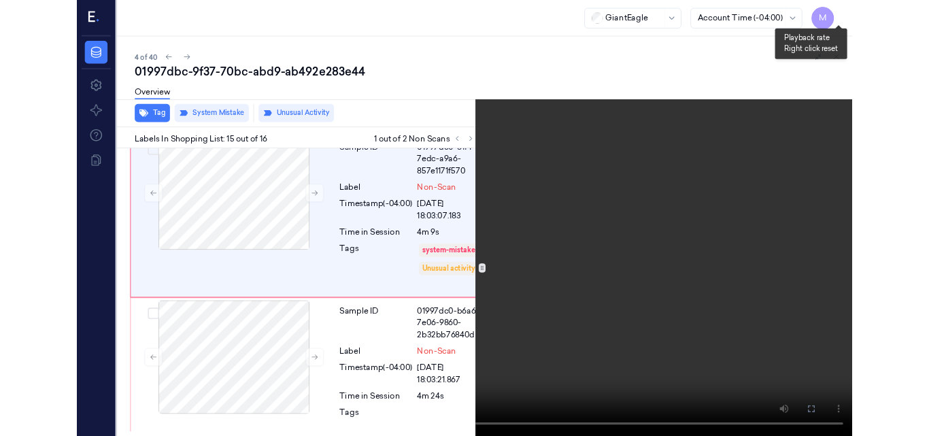
scroll to position [3352, 0]
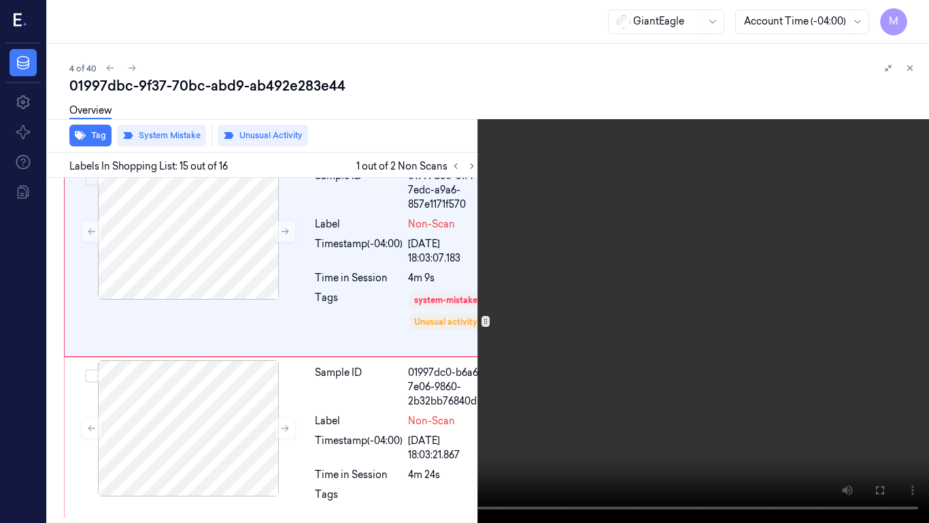
click at [567, 212] on video at bounding box center [464, 261] width 929 height 523
click at [0, 0] on icon at bounding box center [0, 0] width 0 height 0
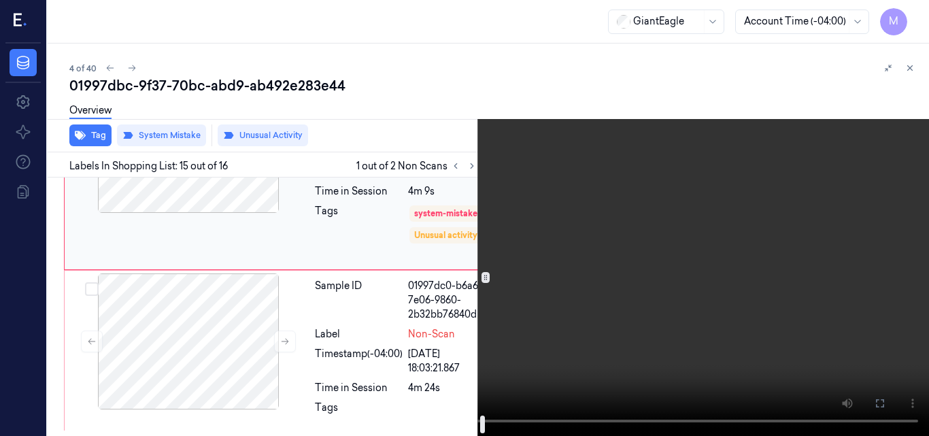
scroll to position [3552, 0]
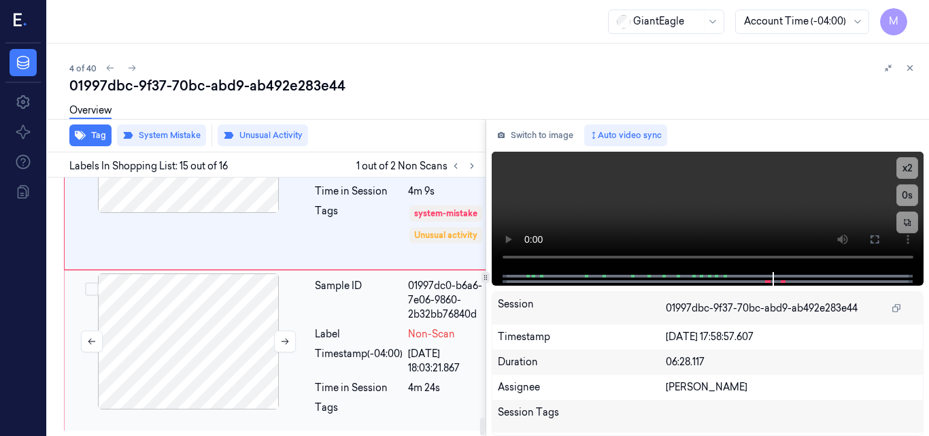
click at [197, 310] on div at bounding box center [188, 342] width 242 height 136
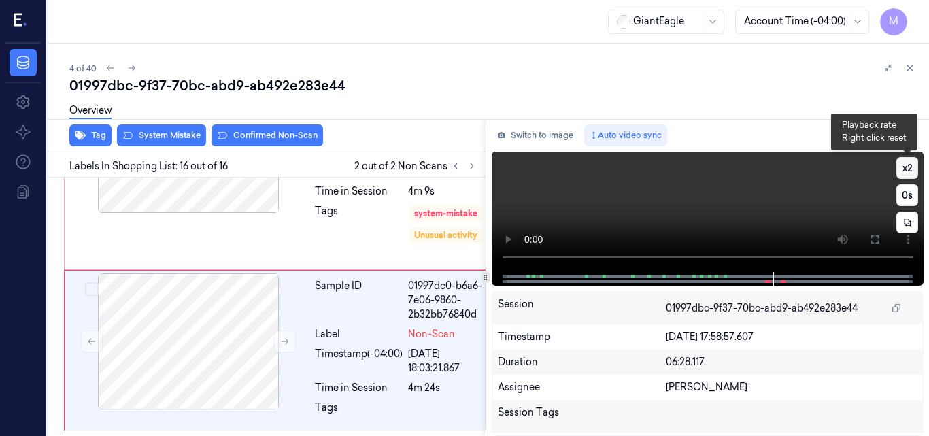
click at [912, 167] on button "x 2" at bounding box center [908, 168] width 22 height 22
click at [912, 167] on button "x 4" at bounding box center [908, 168] width 22 height 22
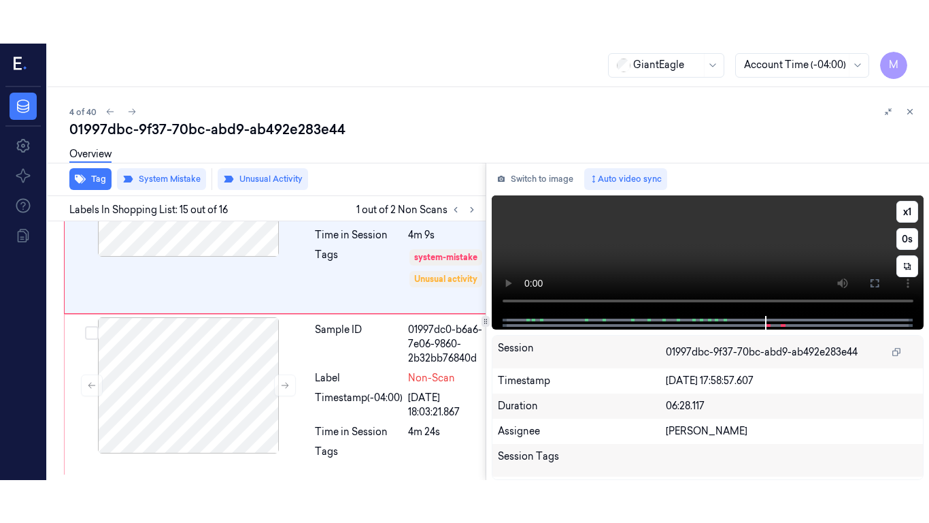
scroll to position [3395, 0]
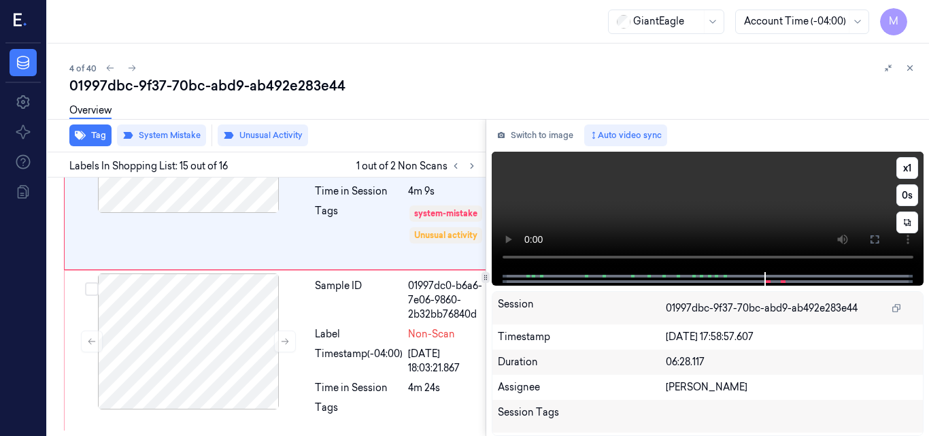
click at [873, 238] on icon at bounding box center [875, 239] width 11 height 11
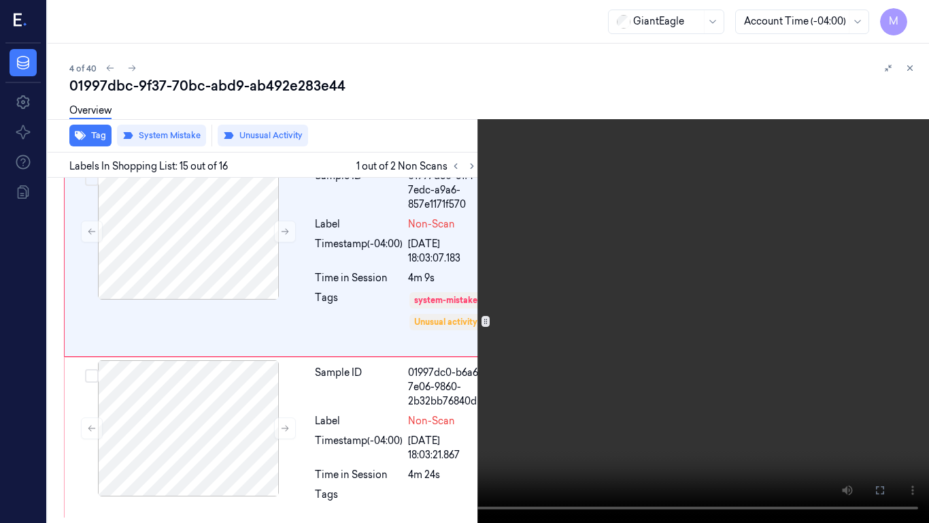
click at [667, 290] on video at bounding box center [464, 261] width 929 height 523
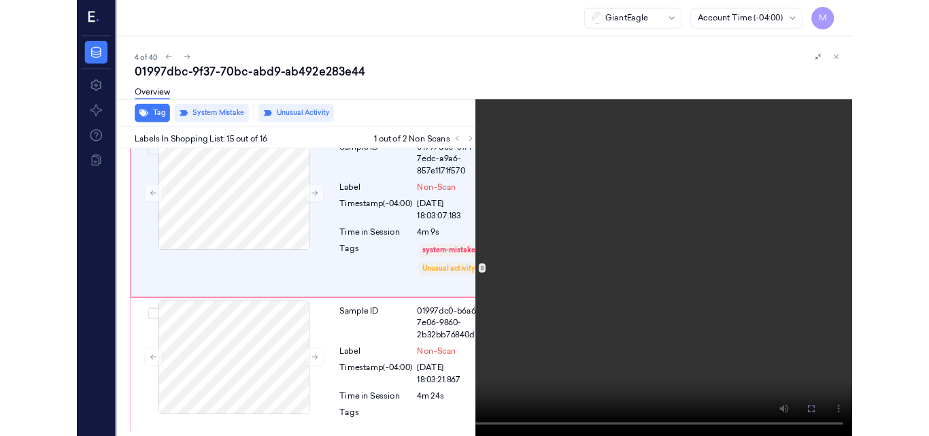
scroll to position [3352, 0]
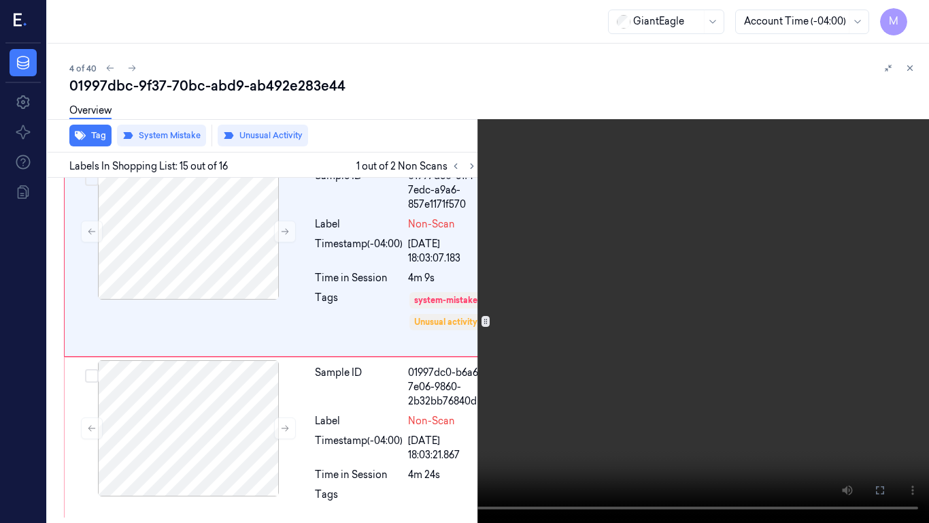
click at [667, 290] on video at bounding box center [464, 261] width 929 height 523
click at [0, 0] on icon at bounding box center [0, 0] width 0 height 0
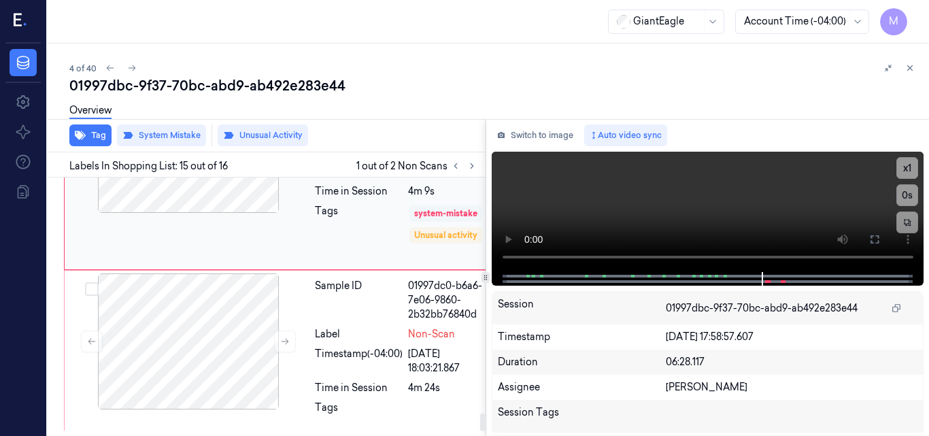
scroll to position [28, 0]
click at [765, 203] on video at bounding box center [708, 212] width 433 height 120
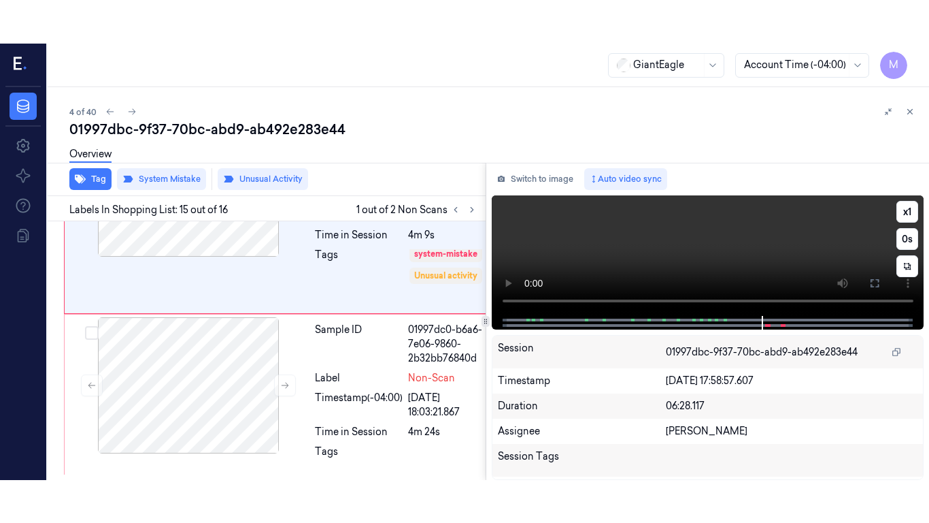
scroll to position [3395, 0]
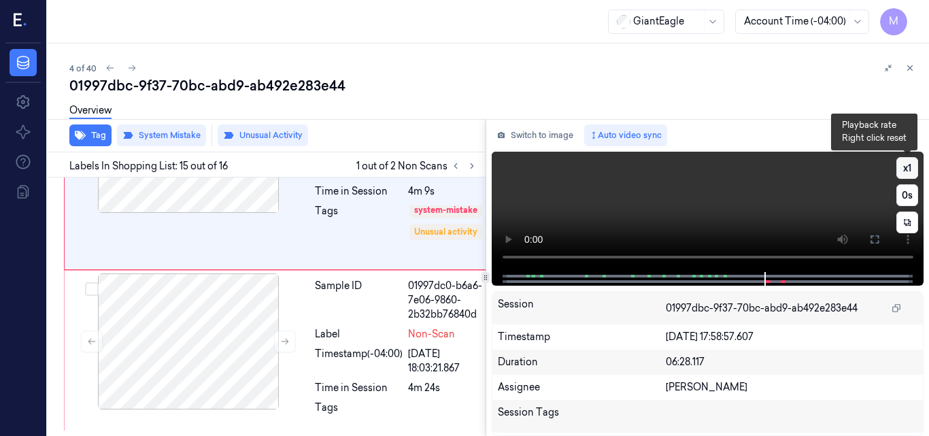
click at [908, 169] on button "x 1" at bounding box center [908, 168] width 22 height 22
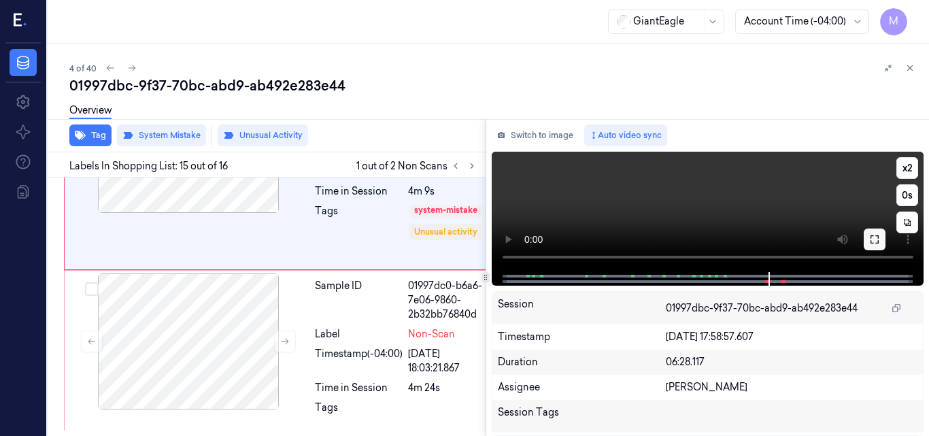
click at [875, 243] on icon at bounding box center [875, 239] width 11 height 11
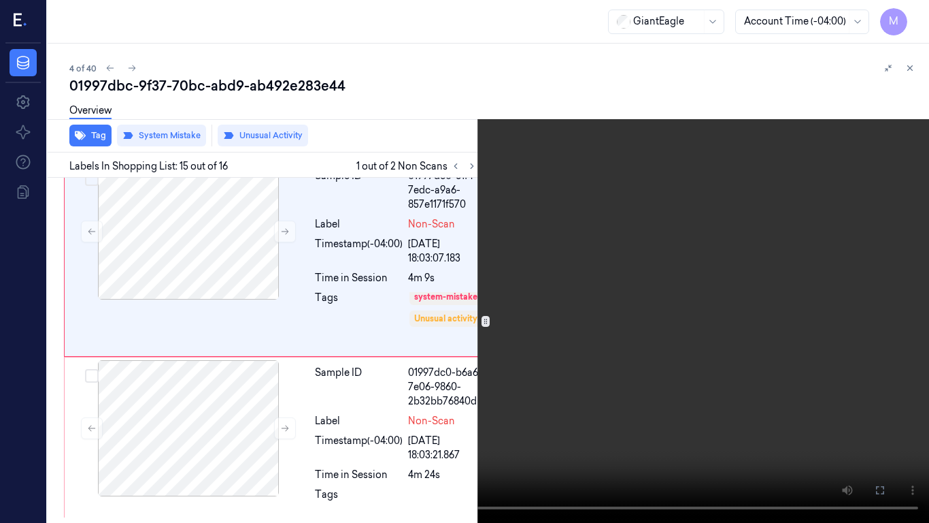
click at [426, 332] on video at bounding box center [464, 261] width 929 height 523
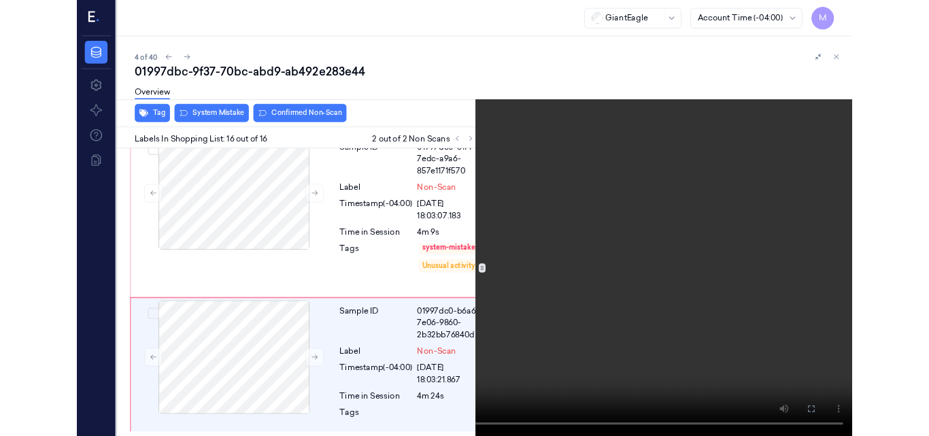
scroll to position [3465, 0]
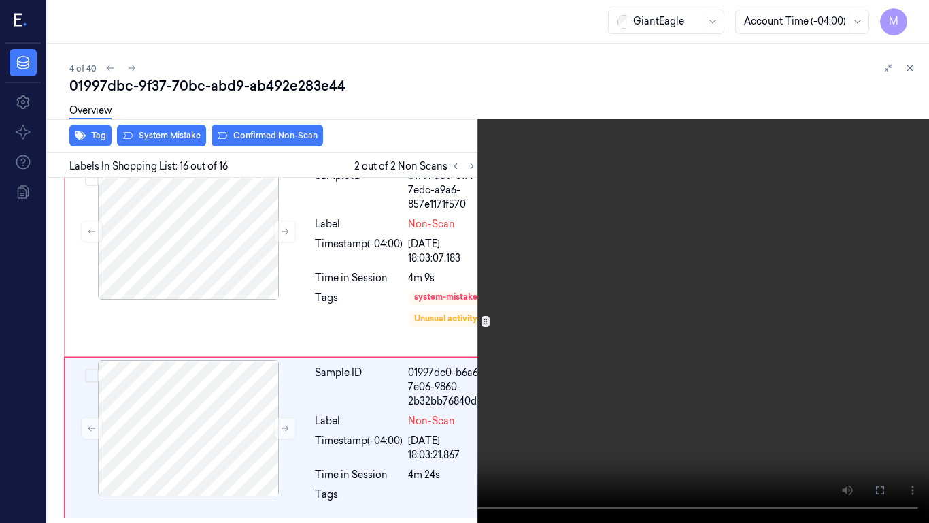
click at [0, 0] on icon at bounding box center [0, 0] width 0 height 0
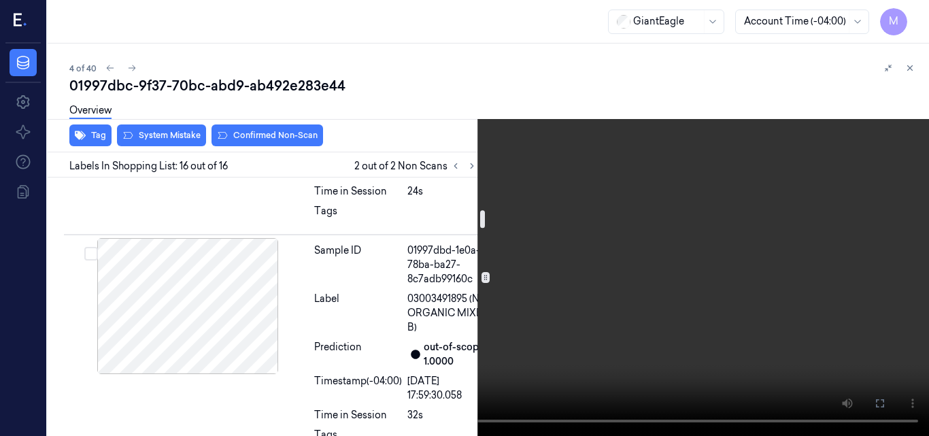
scroll to position [476, 0]
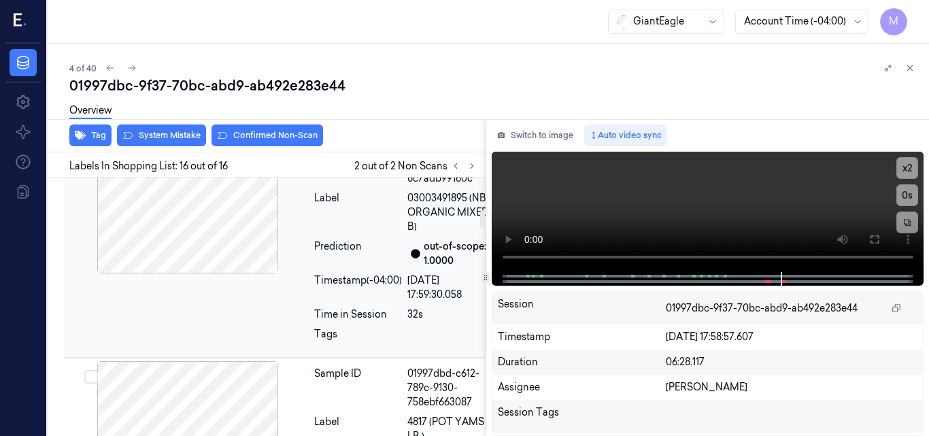
click at [218, 274] on div at bounding box center [188, 205] width 242 height 136
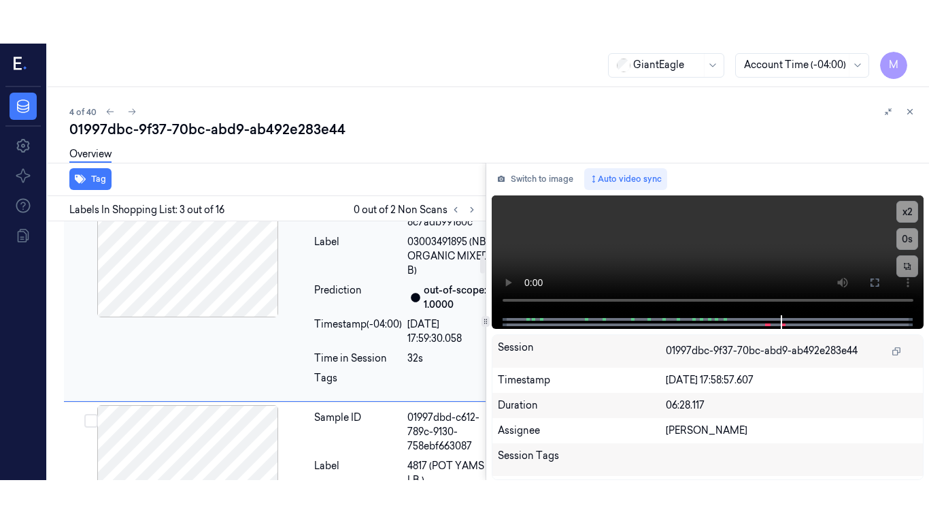
scroll to position [501, 0]
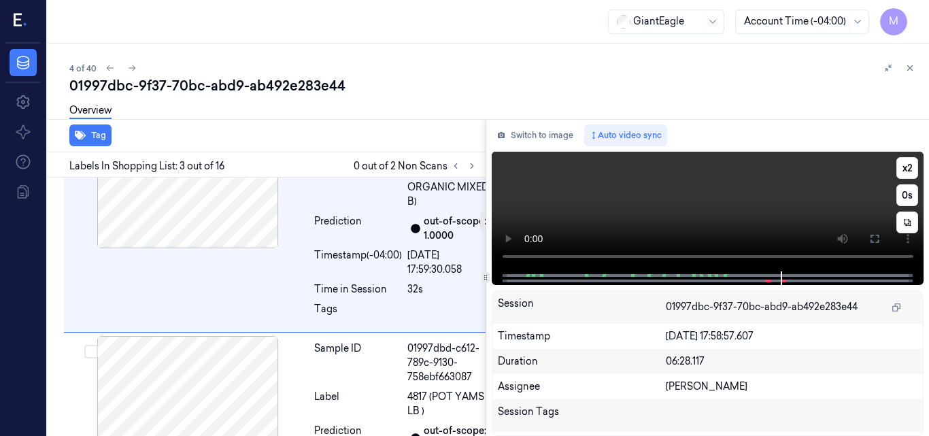
click at [708, 213] on video at bounding box center [708, 212] width 433 height 120
click at [876, 237] on icon at bounding box center [875, 238] width 11 height 11
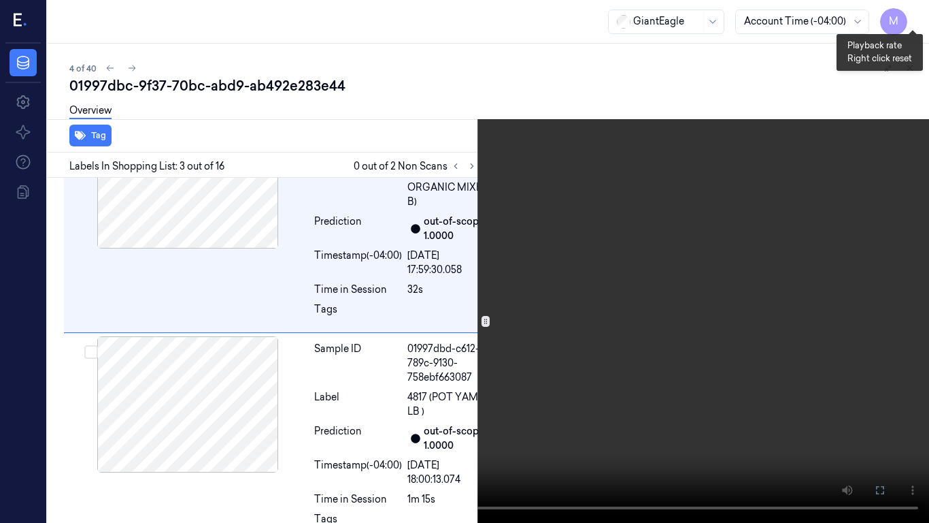
click at [914, 18] on button "x 2" at bounding box center [913, 16] width 22 height 22
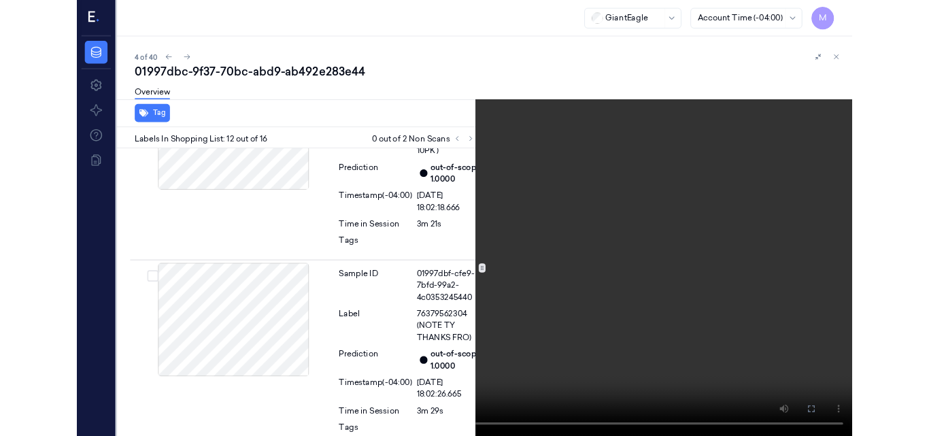
scroll to position [2616, 0]
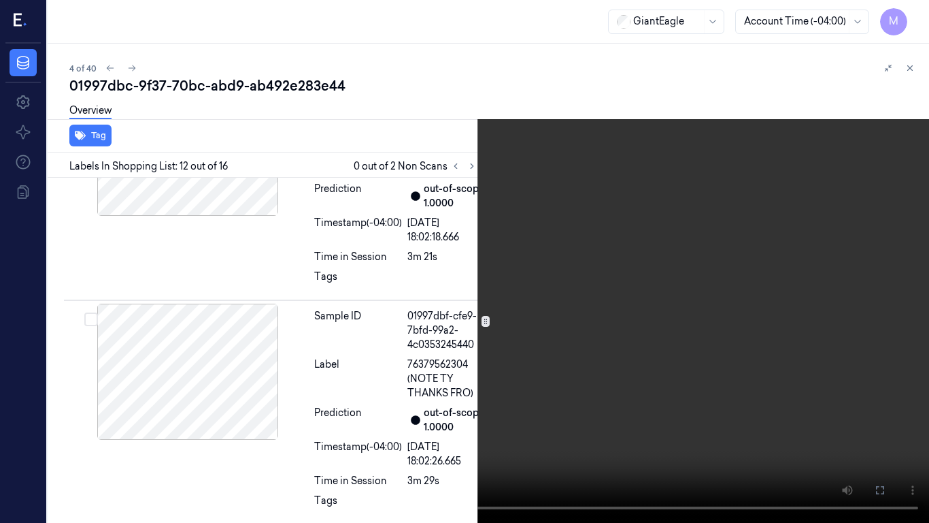
click at [593, 27] on video at bounding box center [464, 261] width 929 height 523
click at [0, 0] on icon at bounding box center [0, 0] width 0 height 0
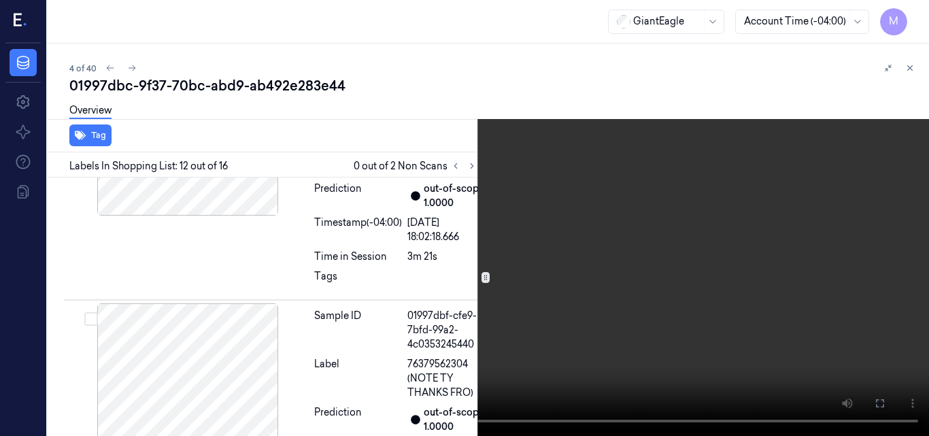
scroll to position [2659, 0]
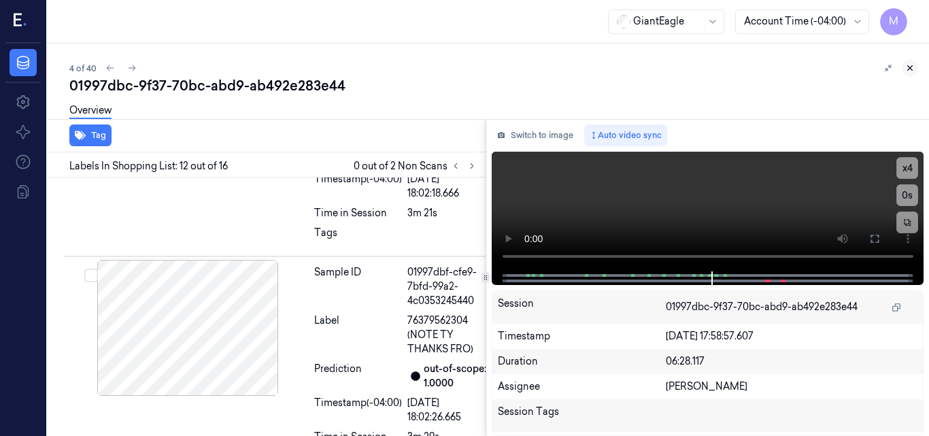
click at [912, 69] on icon at bounding box center [910, 68] width 5 height 5
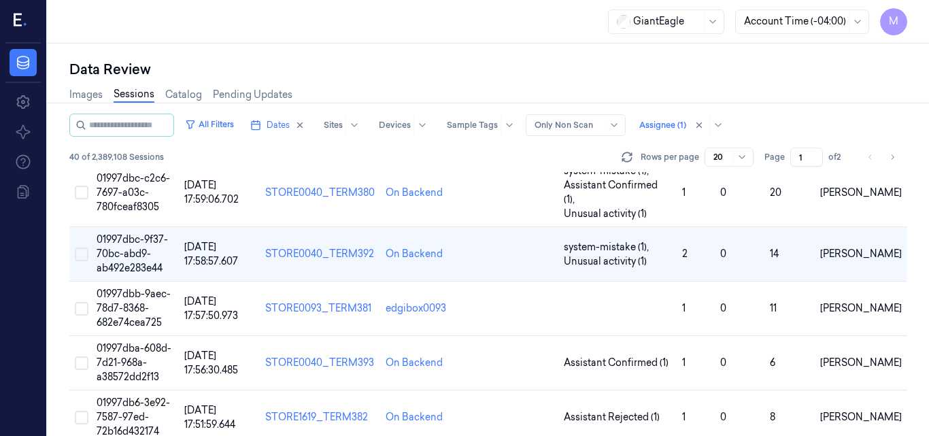
scroll to position [152, 0]
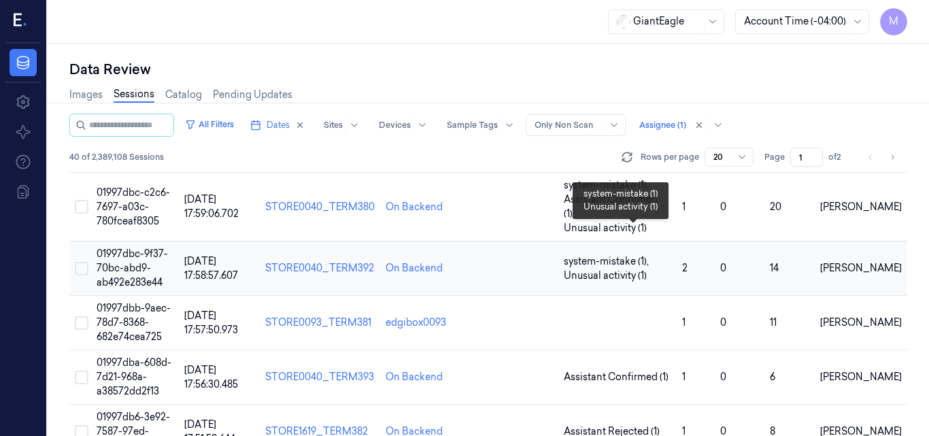
click at [598, 269] on span "Unusual activity (1)" at bounding box center [605, 276] width 83 height 14
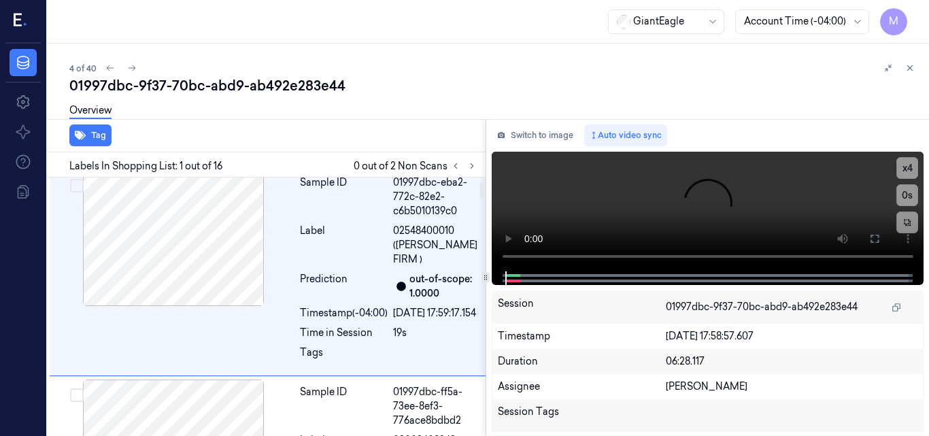
scroll to position [77, 0]
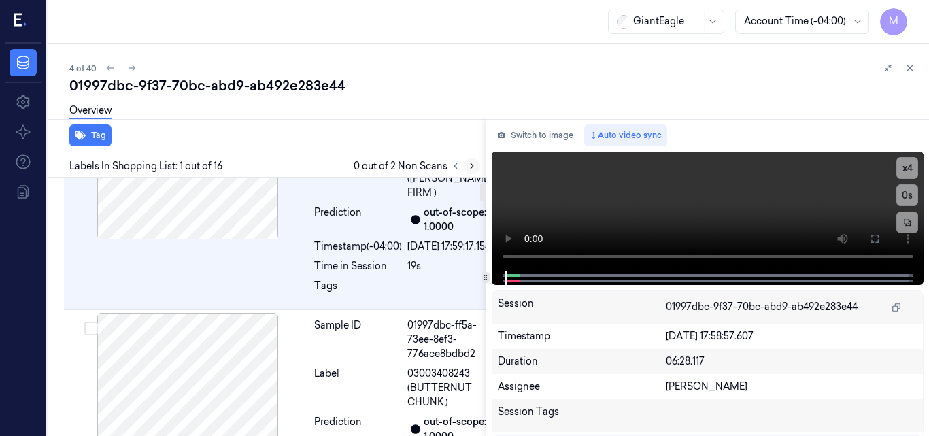
click at [473, 167] on icon at bounding box center [472, 166] width 10 height 10
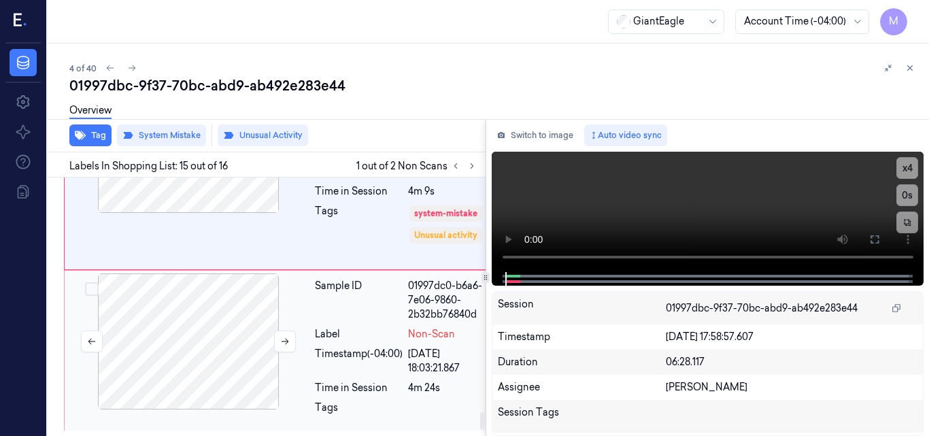
click at [203, 374] on div at bounding box center [188, 342] width 242 height 136
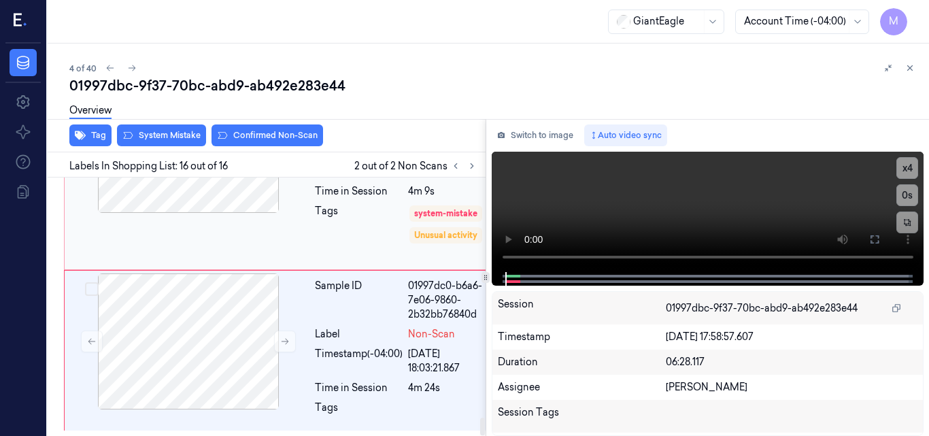
scroll to position [3552, 0]
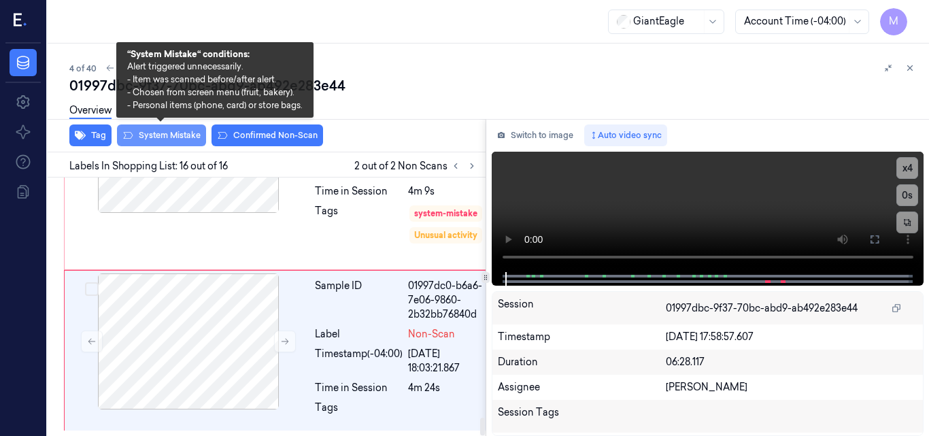
click at [163, 136] on button "System Mistake" at bounding box center [161, 136] width 89 height 22
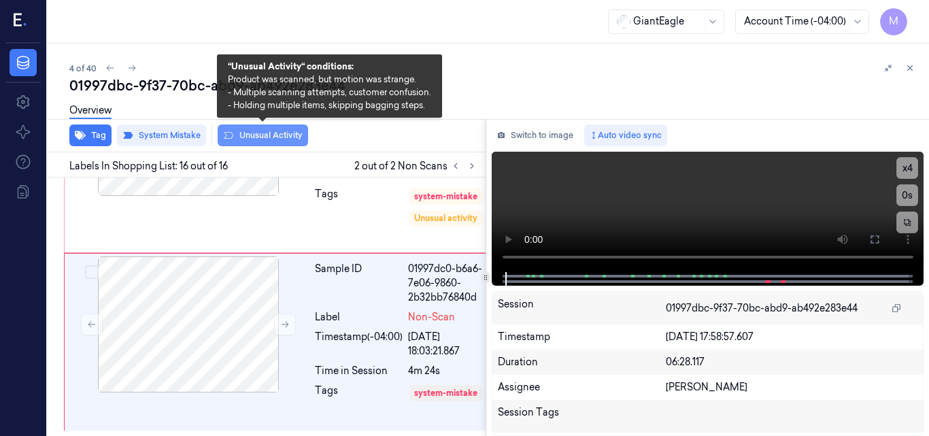
click at [280, 137] on button "Unusual Activity" at bounding box center [263, 136] width 90 height 22
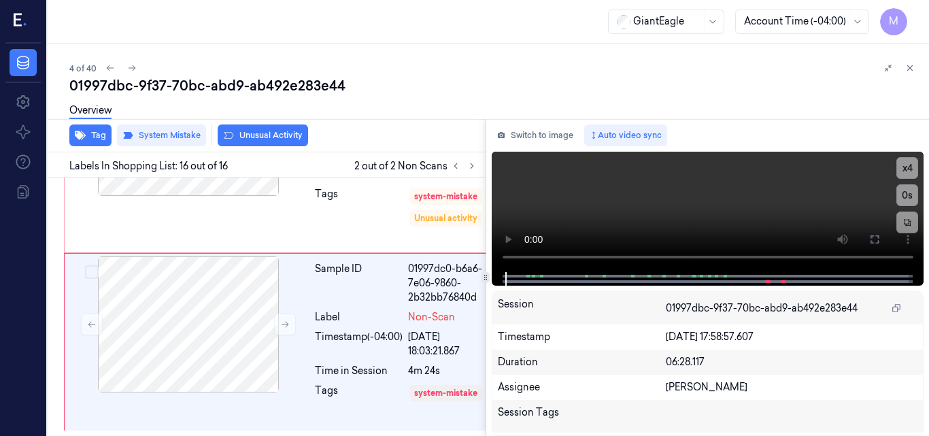
scroll to position [3587, 0]
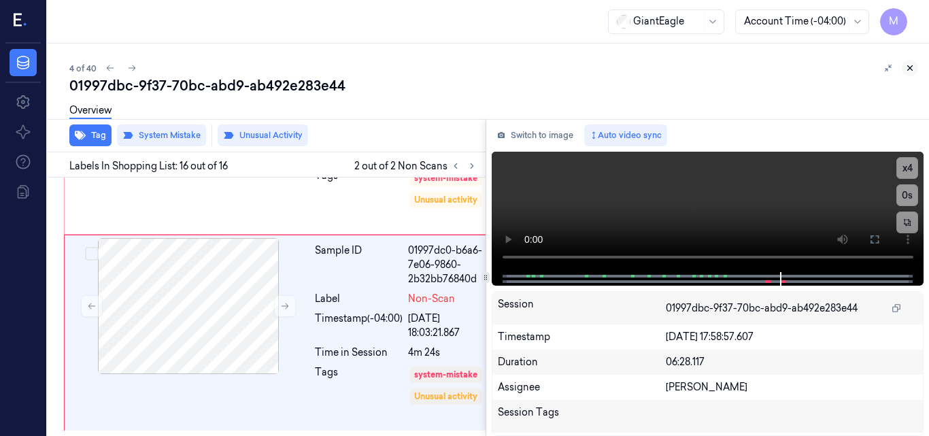
click at [909, 67] on icon at bounding box center [911, 68] width 10 height 10
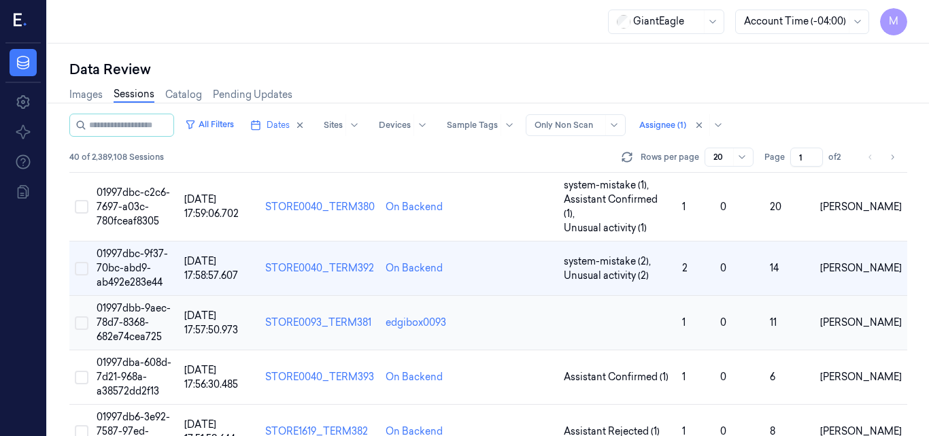
scroll to position [220, 0]
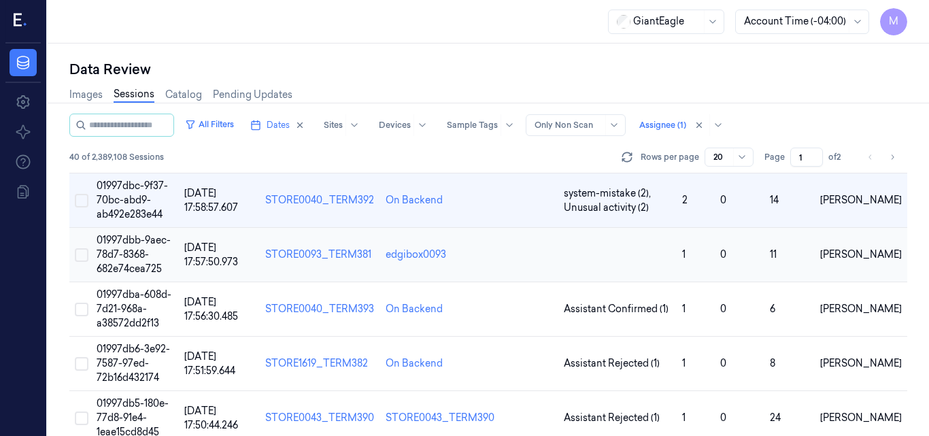
click at [152, 228] on td "01997dbb-9aec-78d7-8368-682e74cea725" at bounding box center [135, 255] width 88 height 54
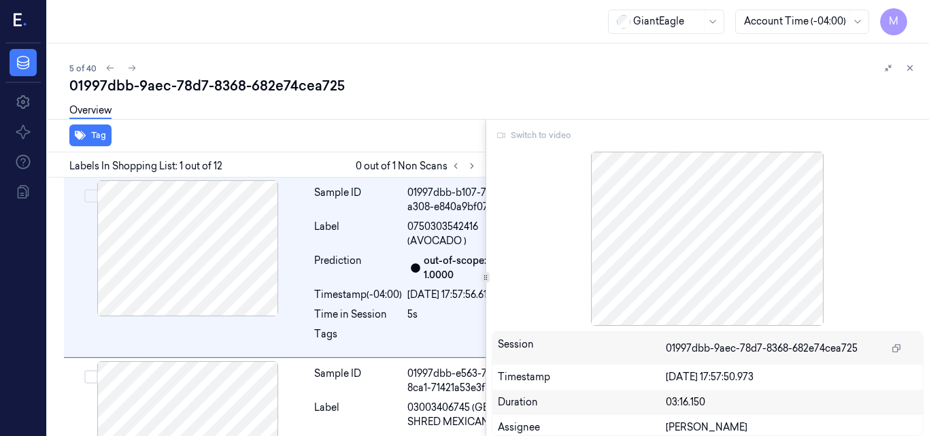
click at [550, 137] on div "Switch to video" at bounding box center [708, 136] width 433 height 22
click at [556, 135] on div "Switch to video" at bounding box center [708, 136] width 433 height 22
click at [910, 69] on icon at bounding box center [910, 68] width 5 height 5
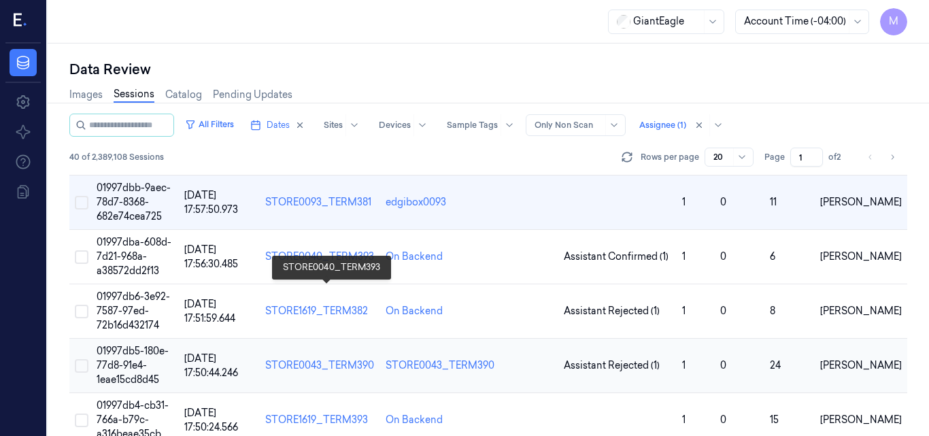
scroll to position [275, 0]
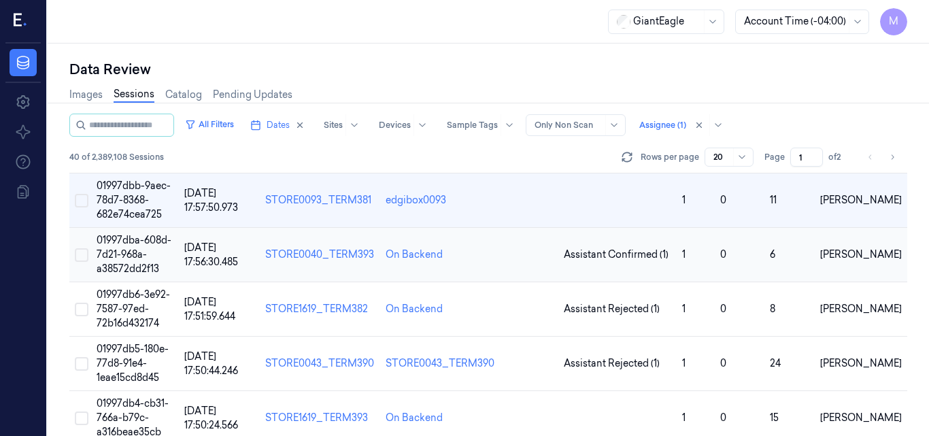
click at [126, 228] on td "01997dba-608d-7d21-968a-a38572dd2f13" at bounding box center [135, 255] width 88 height 54
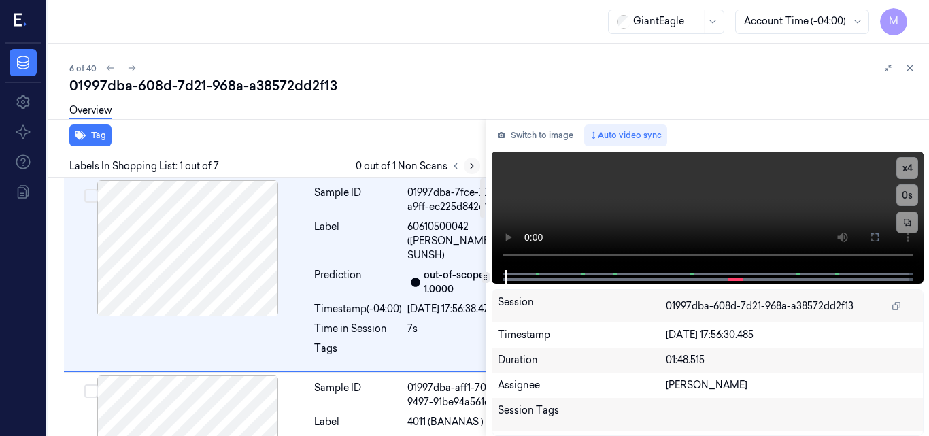
click at [471, 167] on icon at bounding box center [472, 166] width 10 height 10
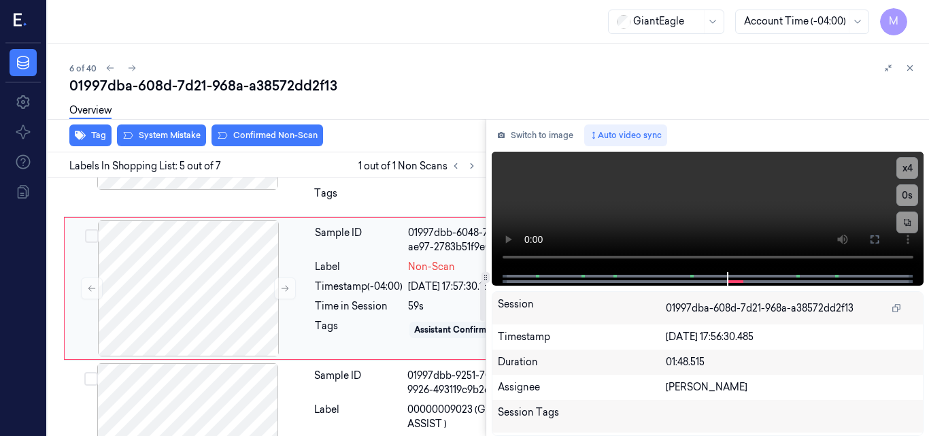
scroll to position [682, 0]
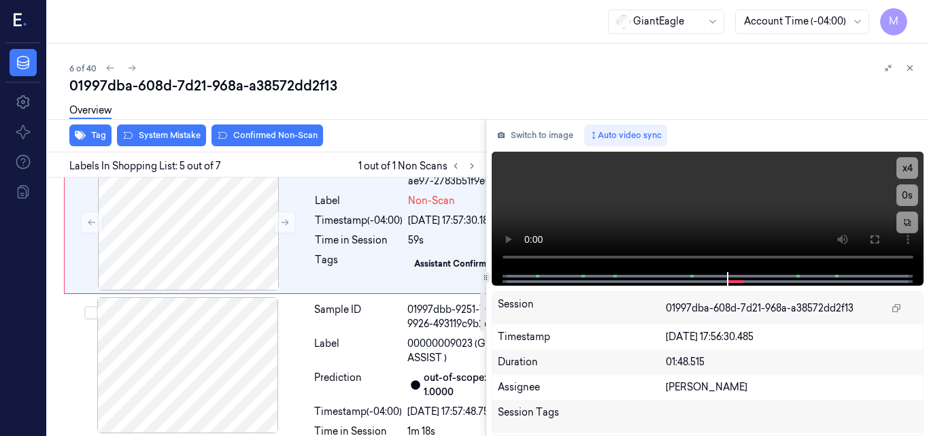
click at [214, 124] on div at bounding box center [188, 56] width 242 height 136
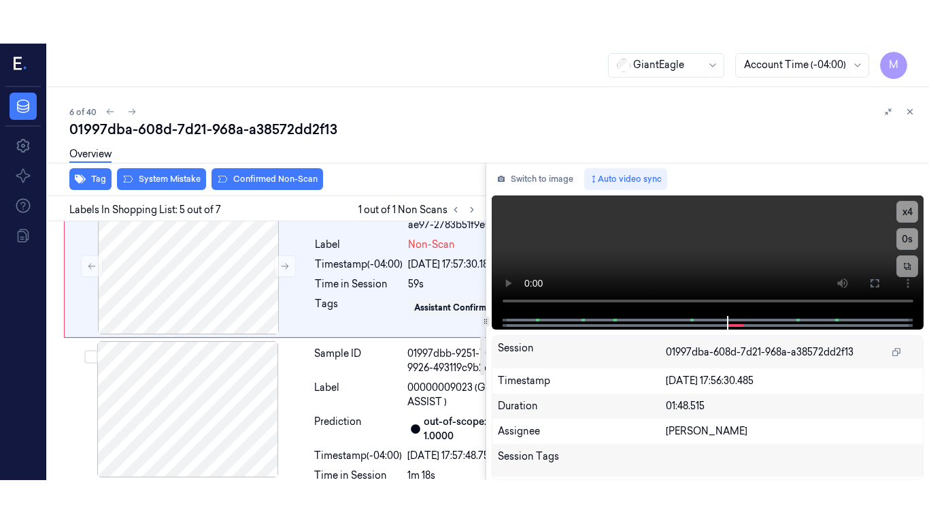
scroll to position [732, 0]
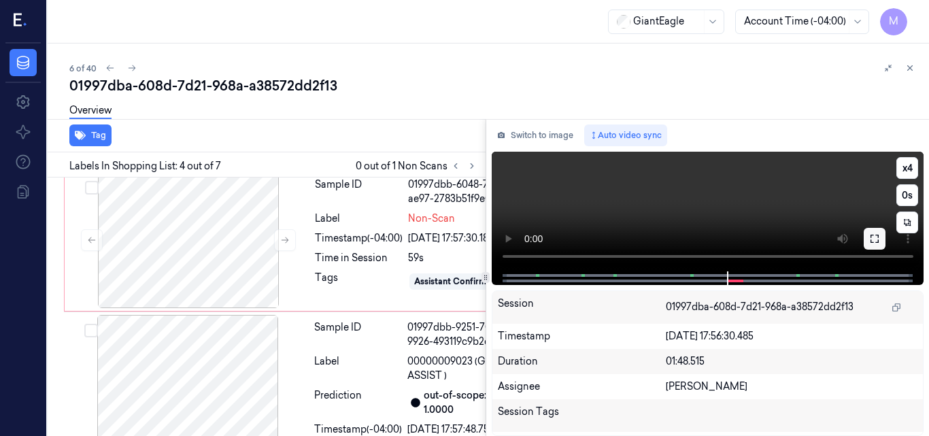
click at [875, 239] on icon at bounding box center [875, 238] width 11 height 11
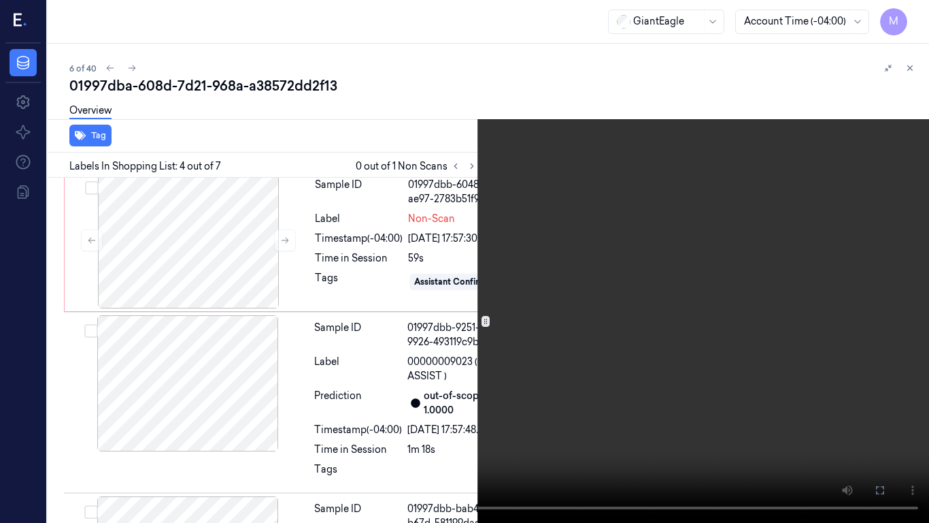
click at [613, 274] on video at bounding box center [464, 261] width 929 height 523
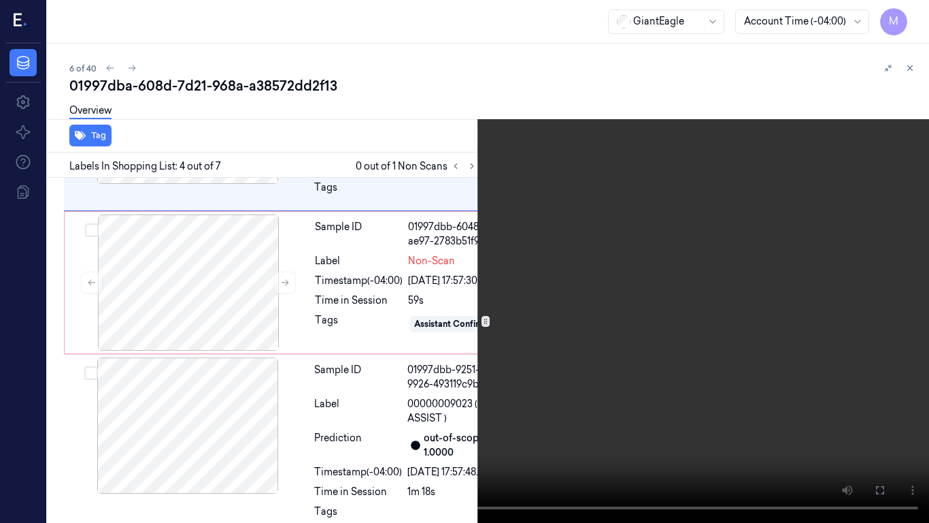
scroll to position [689, 0]
click at [613, 274] on video at bounding box center [464, 261] width 929 height 523
click at [919, 22] on button "x 4" at bounding box center [913, 16] width 22 height 22
click at [746, 167] on video at bounding box center [464, 261] width 929 height 523
click at [906, 12] on button "x 1" at bounding box center [913, 16] width 22 height 22
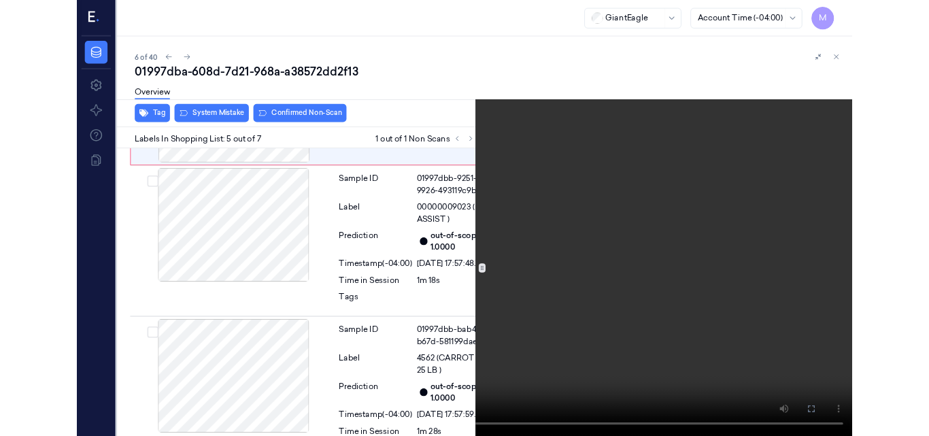
scroll to position [910, 0]
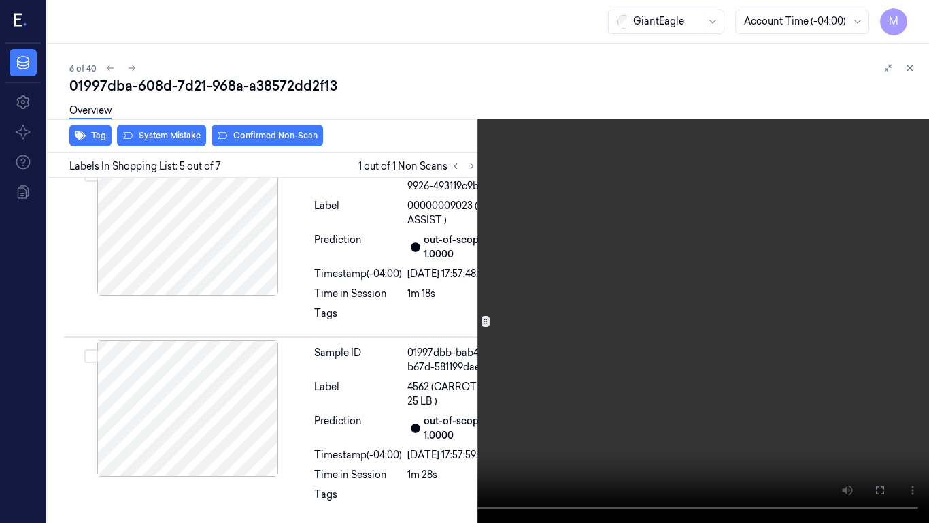
click at [639, 209] on video at bounding box center [464, 261] width 929 height 523
click at [0, 0] on button at bounding box center [0, 0] width 0 height 0
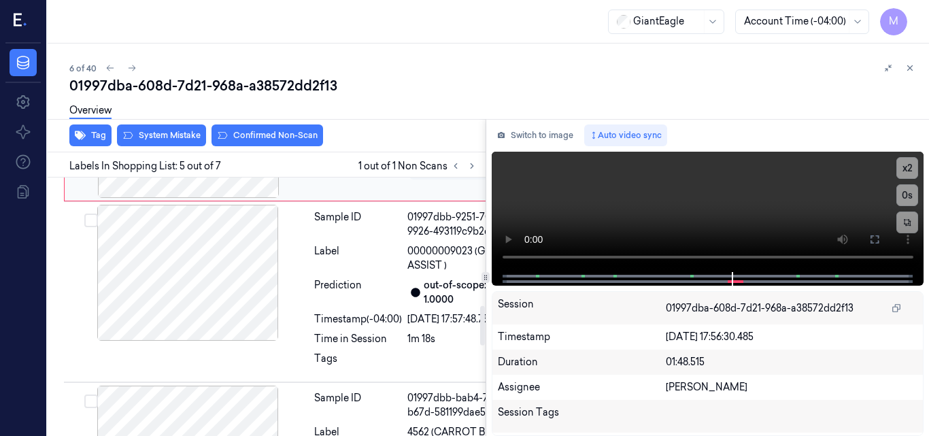
click at [234, 198] on div at bounding box center [188, 130] width 242 height 136
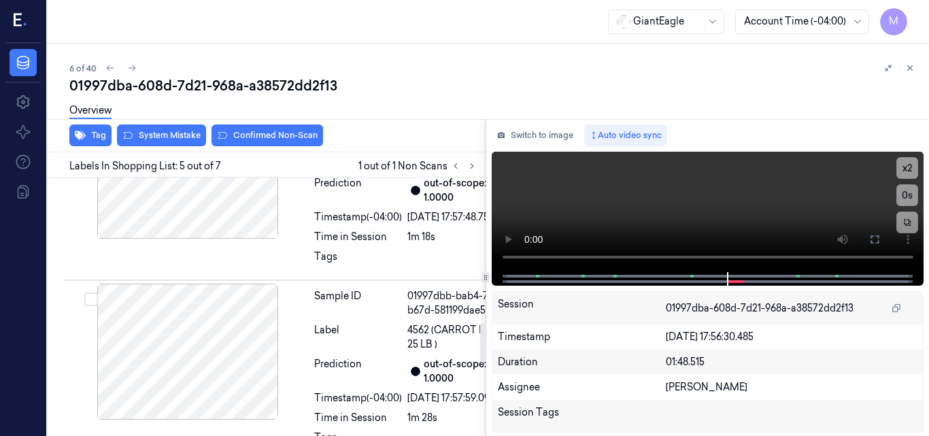
scroll to position [954, 0]
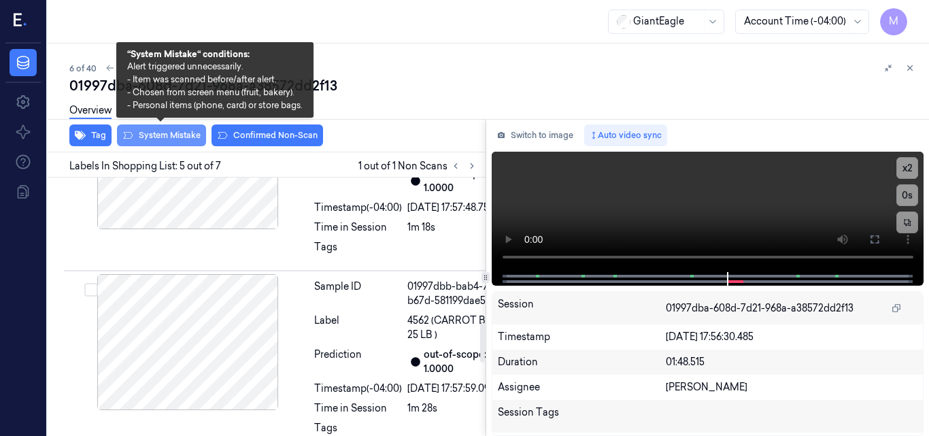
click at [176, 138] on button "System Mistake" at bounding box center [161, 136] width 89 height 22
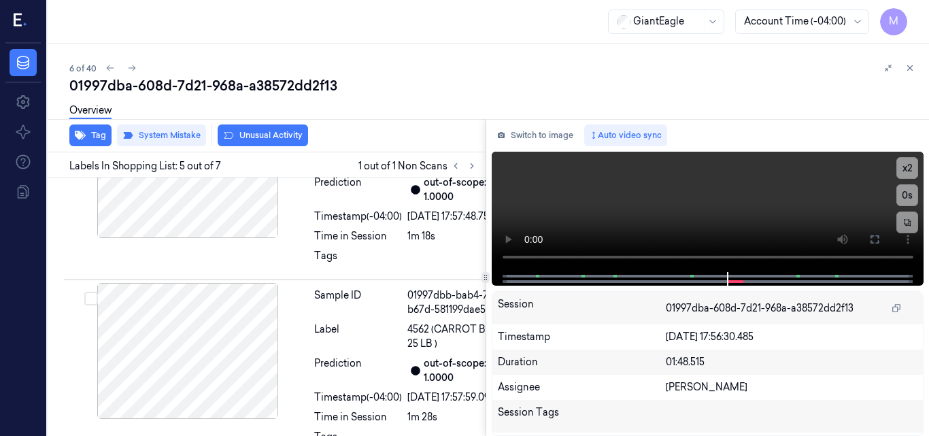
scroll to position [957, 0]
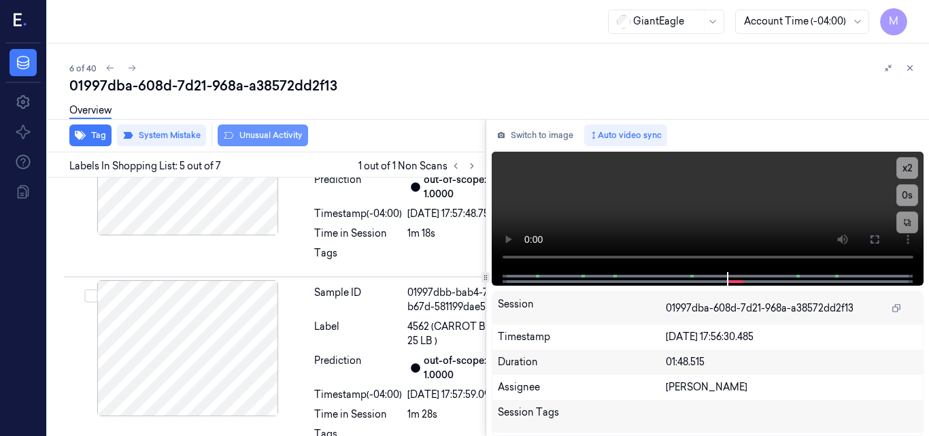
click at [273, 139] on button "Unusual Activity" at bounding box center [263, 136] width 90 height 22
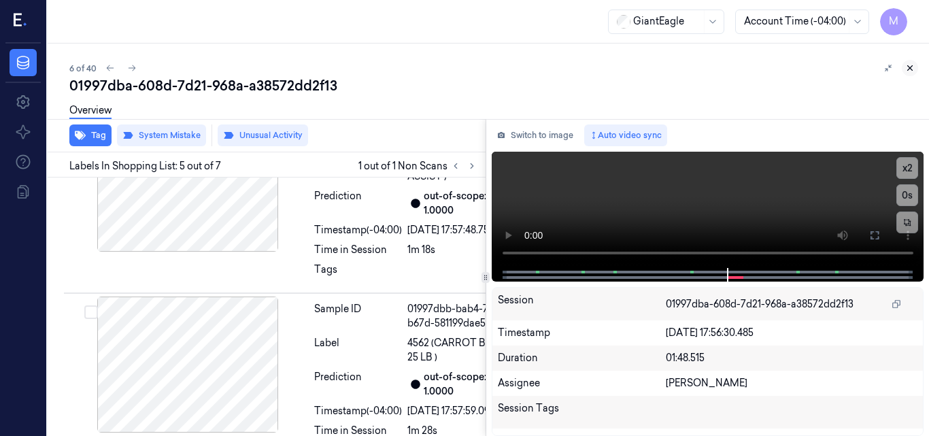
click at [910, 69] on icon at bounding box center [911, 68] width 10 height 10
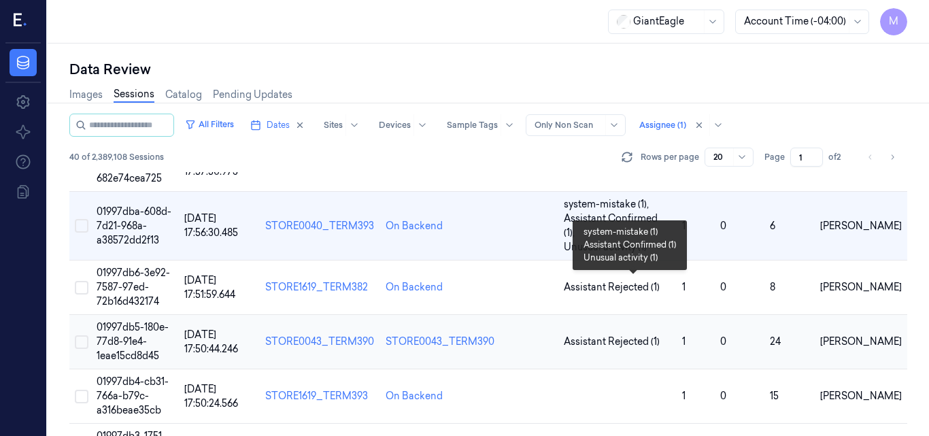
scroll to position [315, 0]
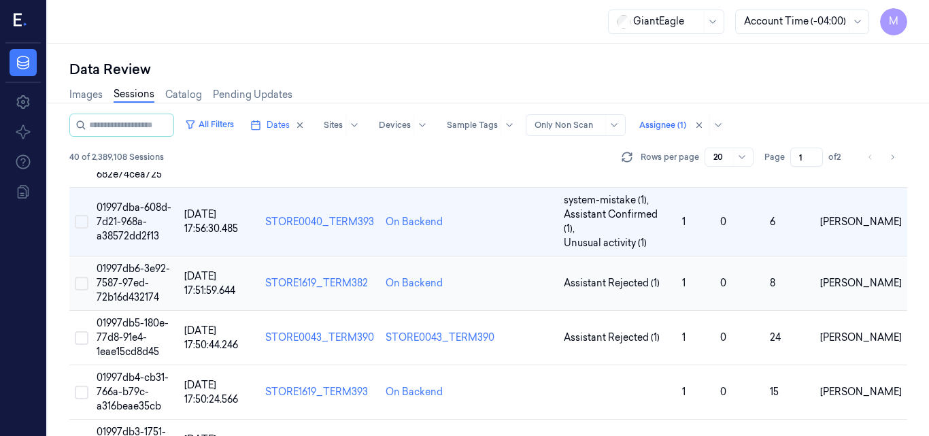
click at [139, 257] on td "01997db6-3e92-7587-97ed-72b16d432174" at bounding box center [135, 284] width 88 height 54
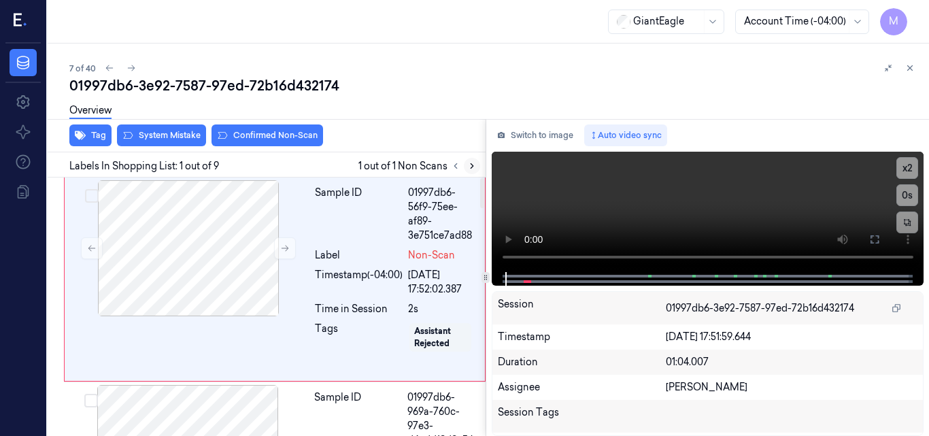
click at [472, 167] on icon at bounding box center [472, 166] width 3 height 5
click at [876, 232] on button at bounding box center [875, 240] width 22 height 22
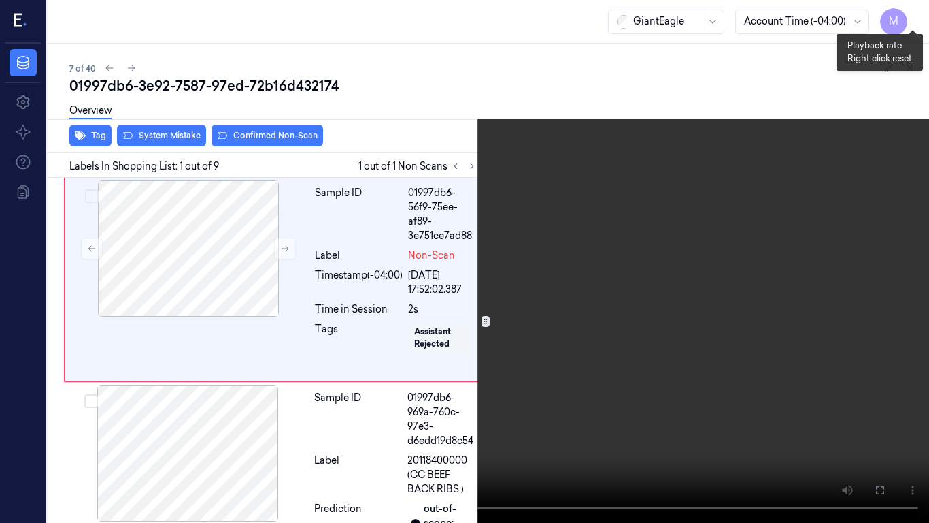
click at [914, 14] on button "x 2" at bounding box center [913, 16] width 22 height 22
click at [914, 14] on button "x 4" at bounding box center [913, 16] width 22 height 22
click at [376, 264] on video at bounding box center [464, 261] width 929 height 523
click at [624, 369] on video at bounding box center [464, 261] width 929 height 523
click at [480, 342] on video at bounding box center [464, 261] width 929 height 523
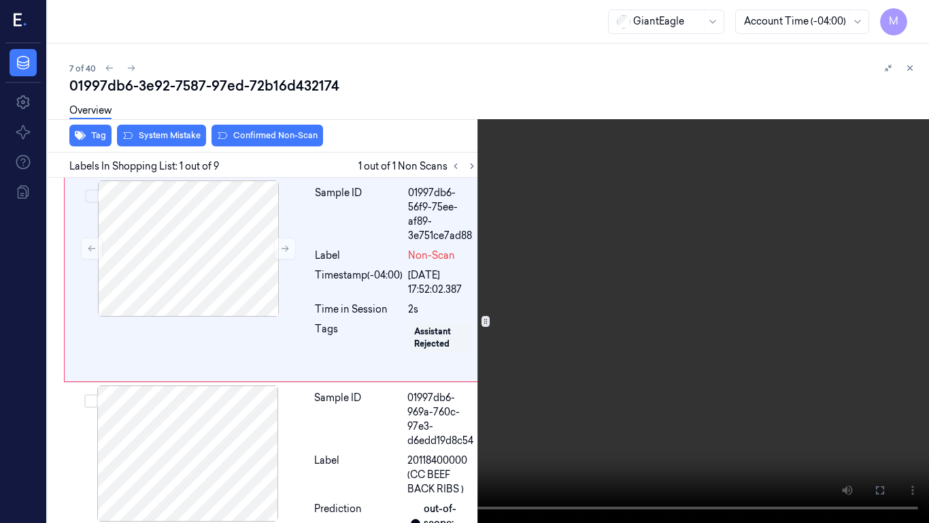
click at [540, 187] on video at bounding box center [464, 261] width 929 height 523
click at [911, 13] on button "x 1" at bounding box center [913, 16] width 22 height 22
click at [599, 166] on video at bounding box center [464, 261] width 929 height 523
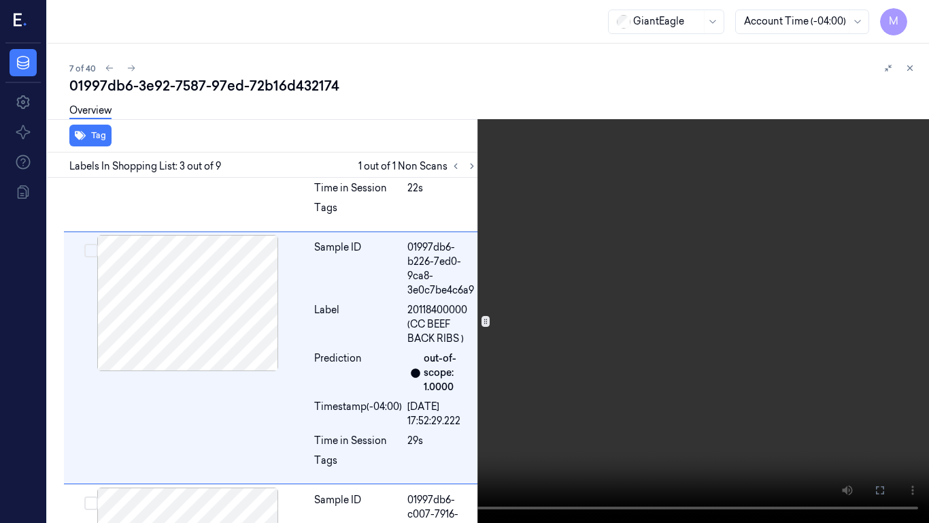
scroll to position [410, 0]
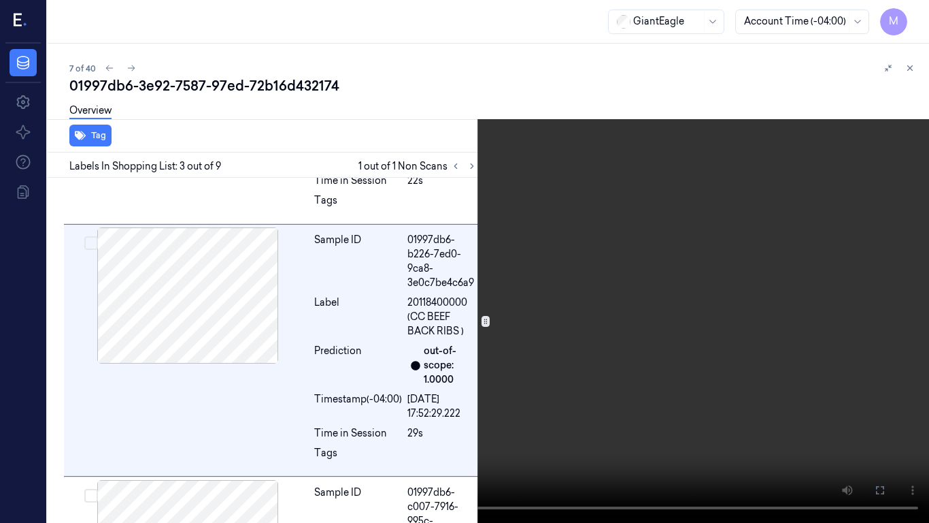
click at [829, 242] on video at bounding box center [464, 261] width 929 height 523
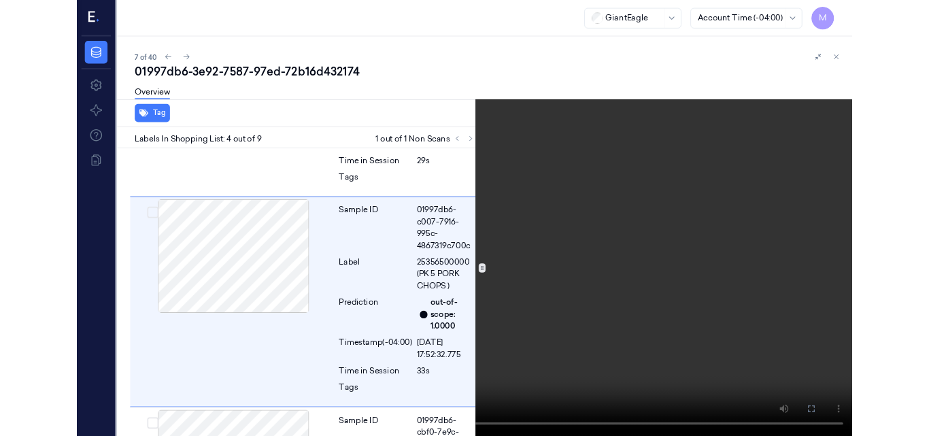
scroll to position [663, 0]
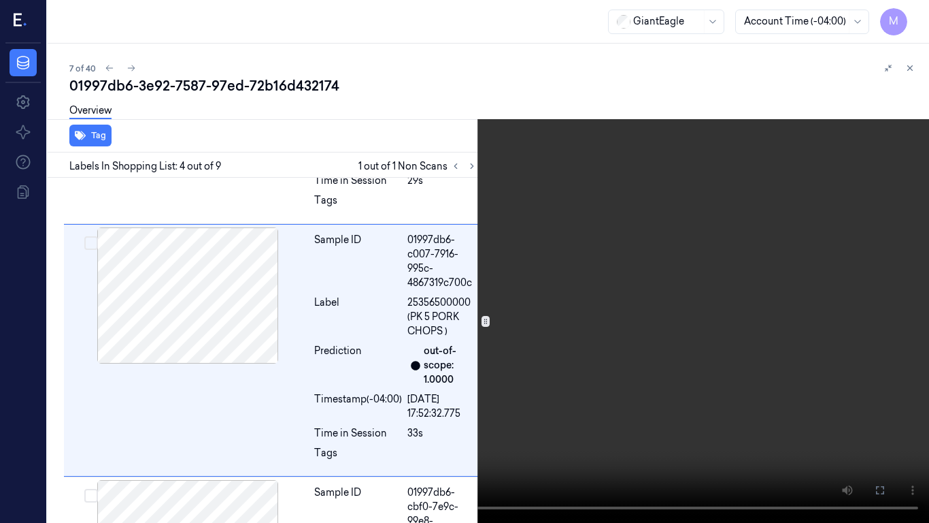
click at [0, 0] on icon at bounding box center [0, 0] width 0 height 0
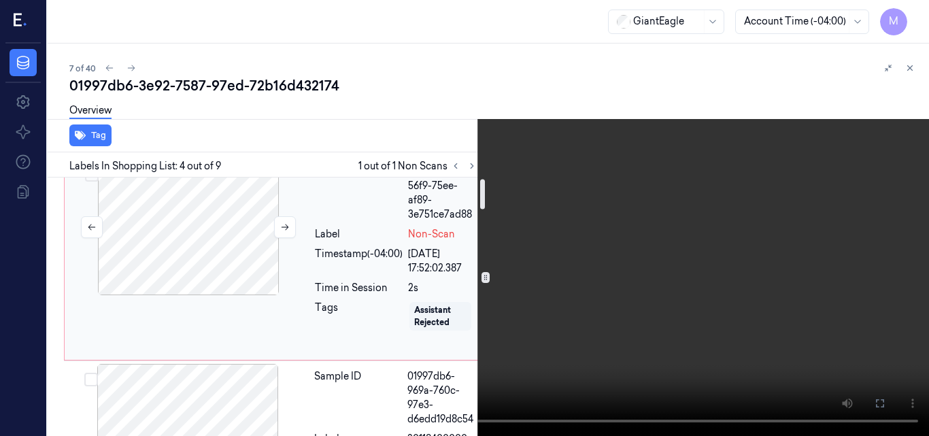
scroll to position [0, 0]
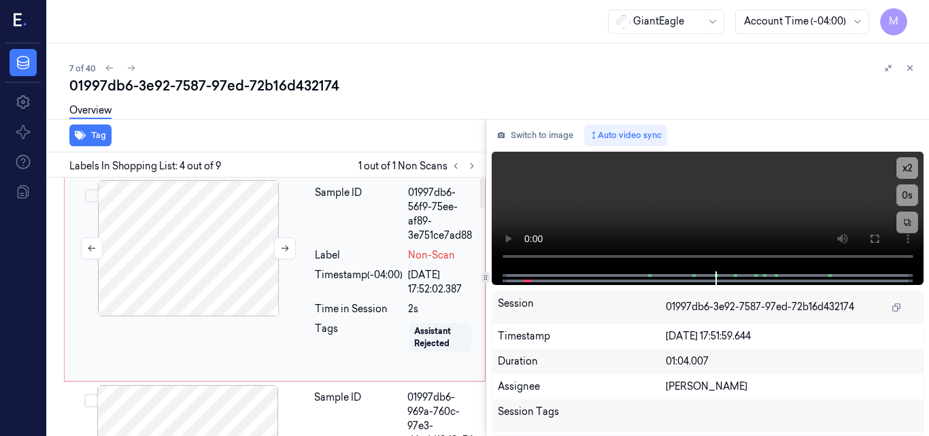
click at [190, 271] on div at bounding box center [188, 248] width 242 height 136
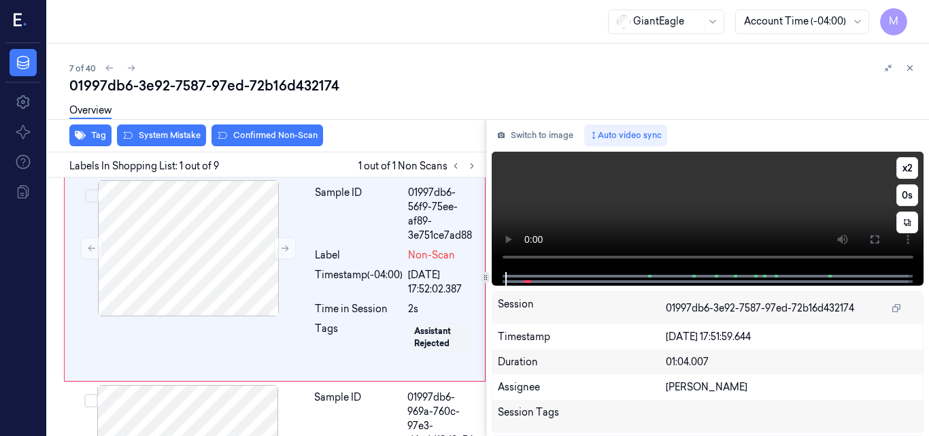
click at [786, 202] on video at bounding box center [708, 212] width 433 height 120
click at [733, 203] on video at bounding box center [708, 212] width 433 height 120
click at [870, 235] on icon at bounding box center [875, 239] width 11 height 11
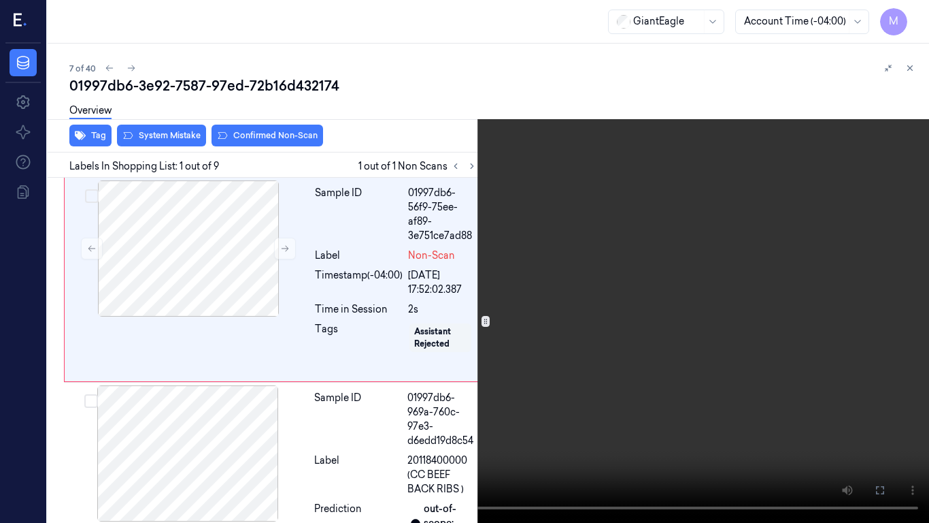
click at [538, 265] on video at bounding box center [464, 261] width 929 height 523
click at [525, 212] on video at bounding box center [464, 261] width 929 height 523
click at [0, 0] on icon at bounding box center [0, 0] width 0 height 0
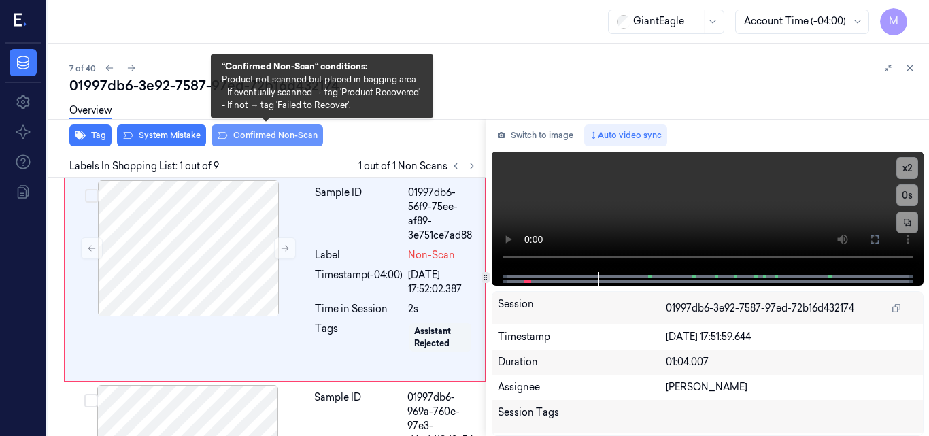
click at [271, 138] on button "Confirmed Non-Scan" at bounding box center [268, 136] width 112 height 22
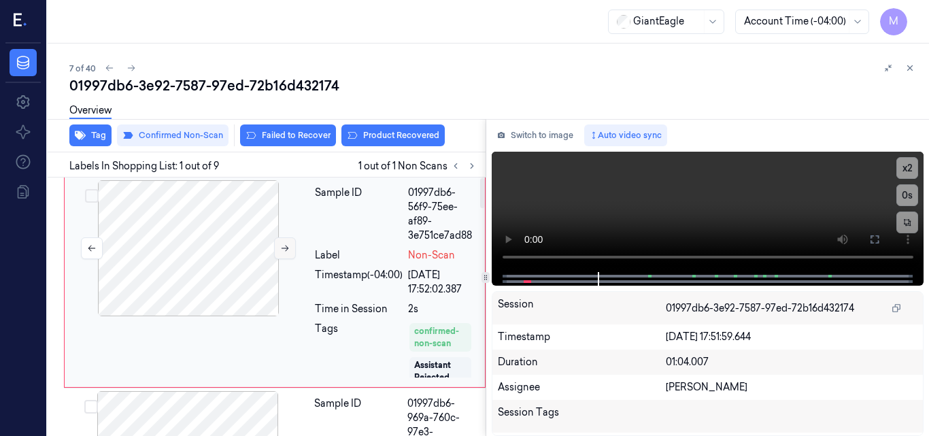
click at [282, 246] on icon at bounding box center [285, 249] width 10 height 10
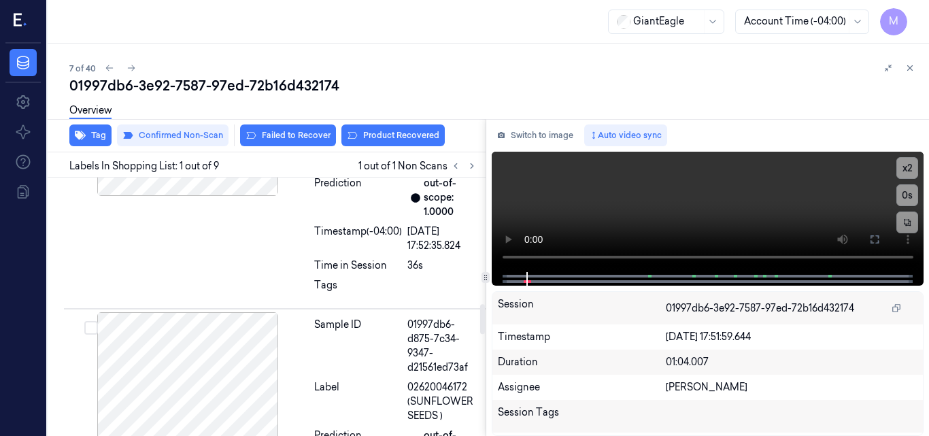
scroll to position [1157, 0]
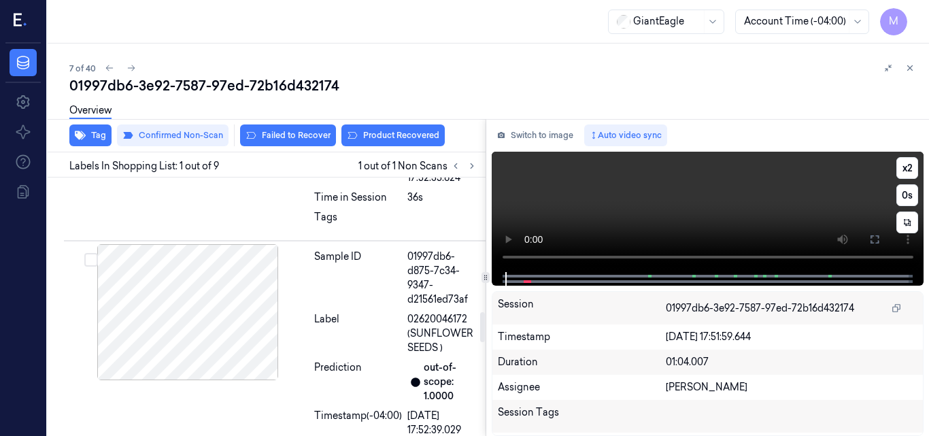
click at [713, 222] on video at bounding box center [708, 212] width 433 height 120
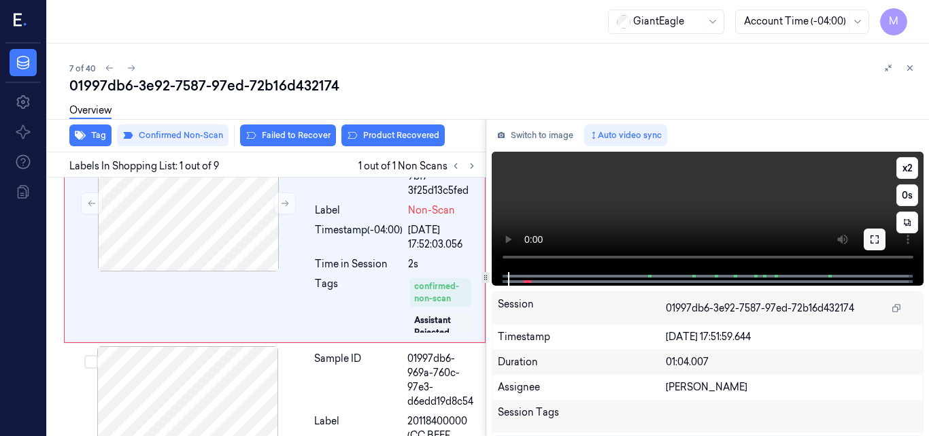
click at [883, 243] on button at bounding box center [875, 240] width 22 height 22
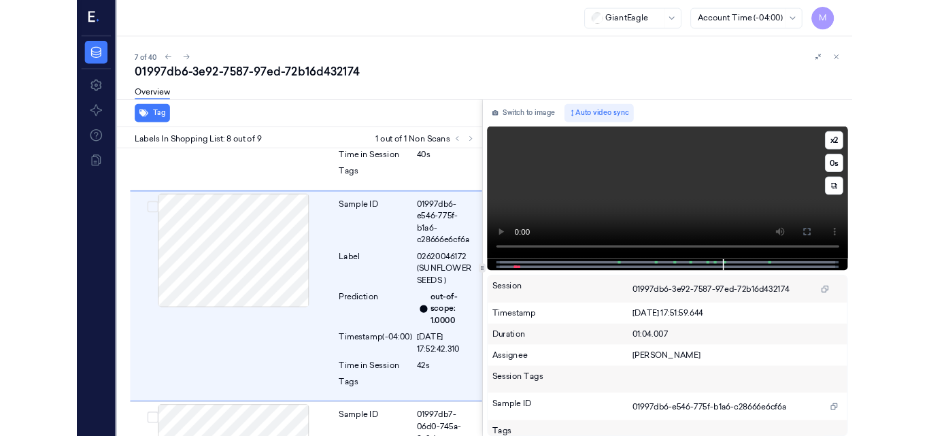
scroll to position [1679, 0]
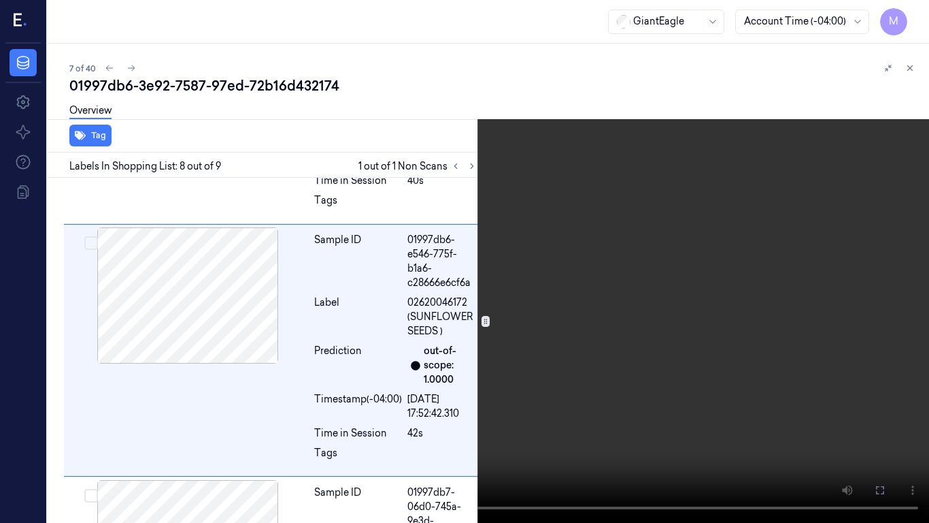
click at [576, 238] on video at bounding box center [464, 261] width 929 height 523
click at [576, 239] on video at bounding box center [464, 261] width 929 height 523
click at [0, 0] on icon at bounding box center [0, 0] width 0 height 0
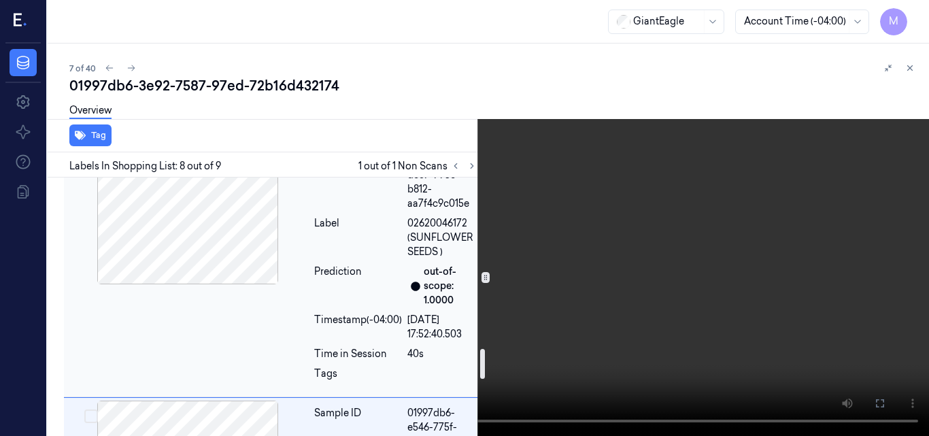
scroll to position [1474, 0]
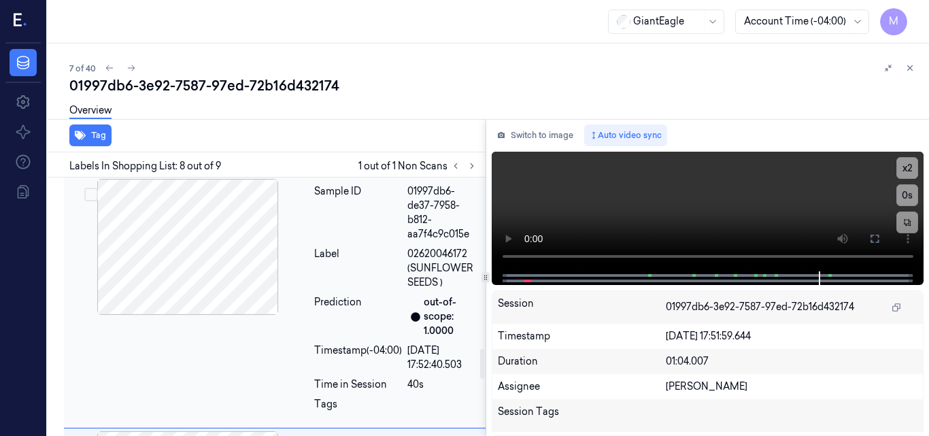
click at [243, 225] on div at bounding box center [188, 247] width 242 height 136
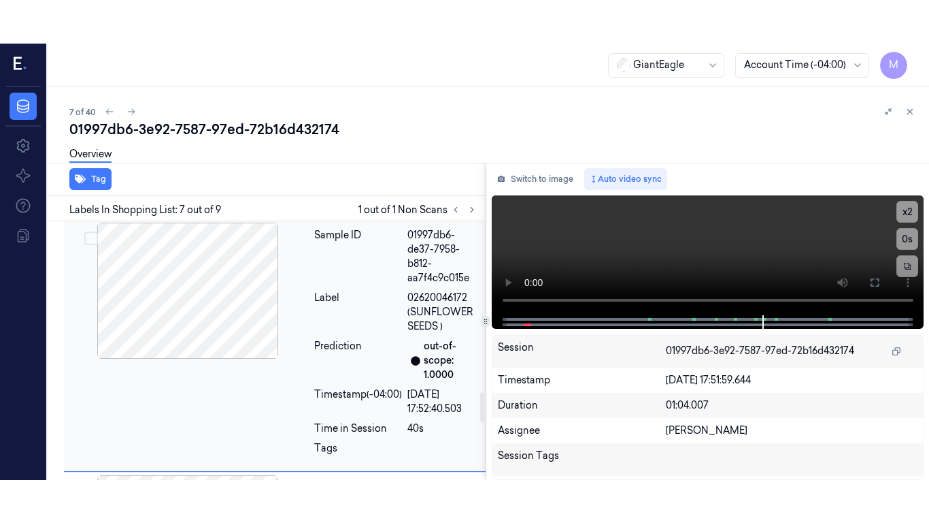
scroll to position [1470, 0]
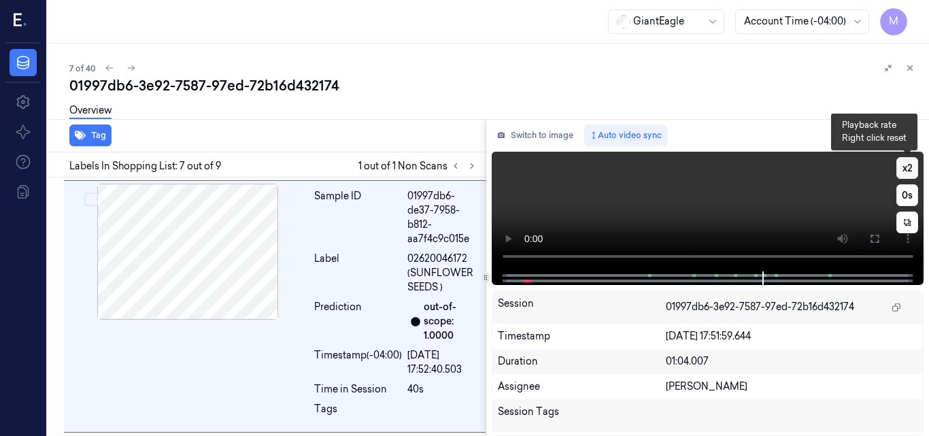
click at [914, 169] on button "x 2" at bounding box center [908, 168] width 22 height 22
click at [913, 169] on button "x 4" at bounding box center [908, 168] width 22 height 22
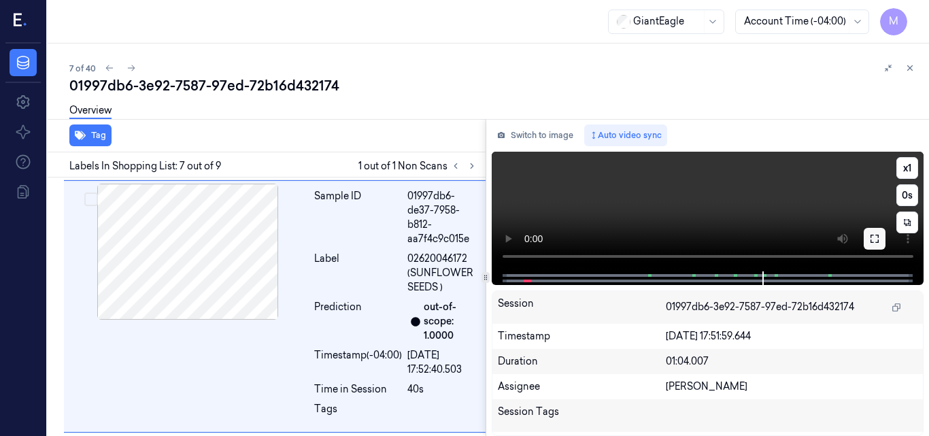
click at [875, 241] on icon at bounding box center [875, 238] width 11 height 11
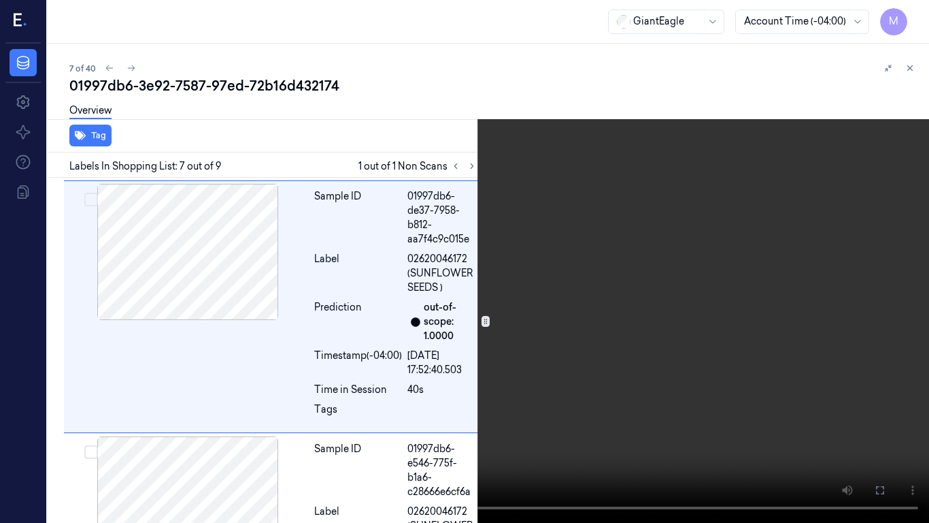
click at [607, 297] on video at bounding box center [464, 261] width 929 height 523
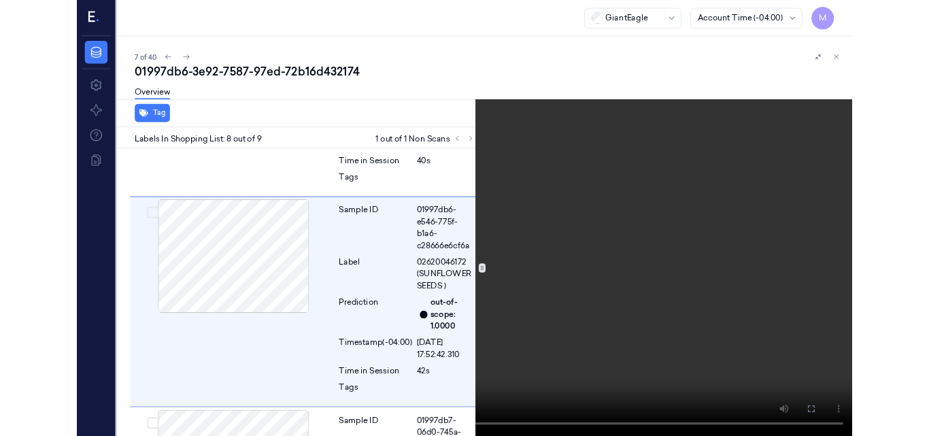
scroll to position [1679, 0]
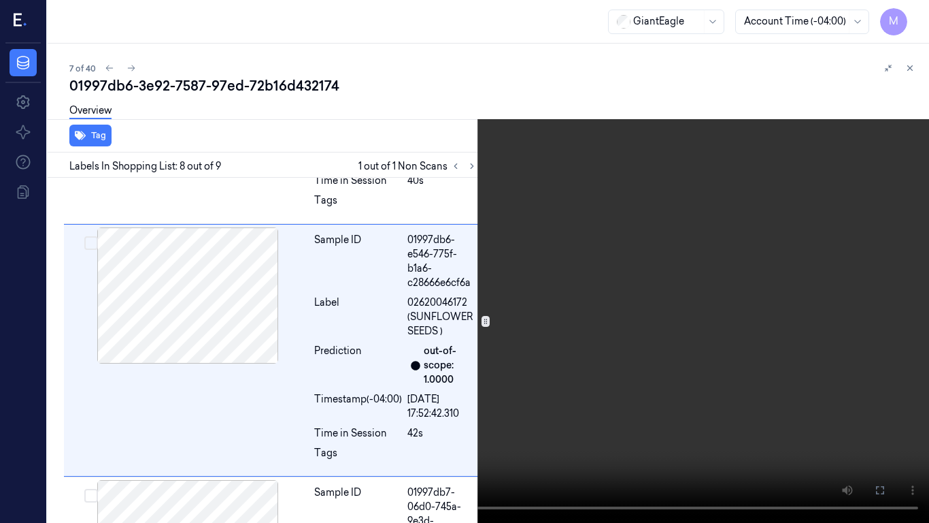
click at [574, 317] on video at bounding box center [464, 261] width 929 height 523
click at [0, 0] on icon at bounding box center [0, 0] width 0 height 0
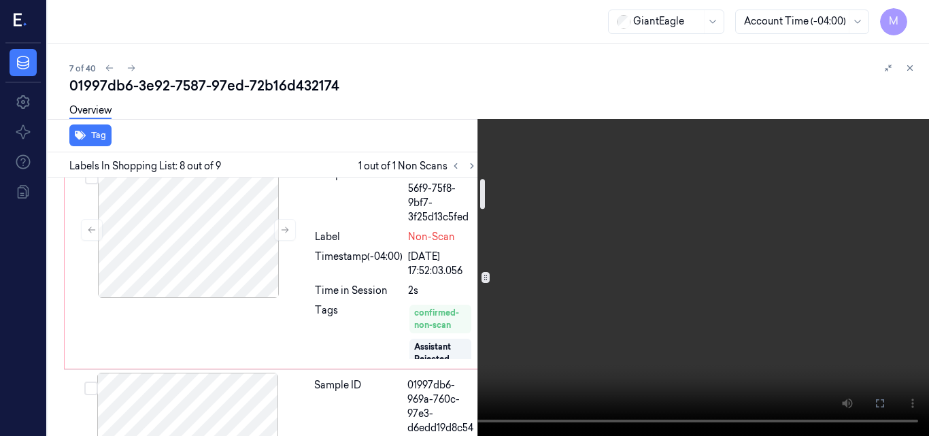
scroll to position [0, 0]
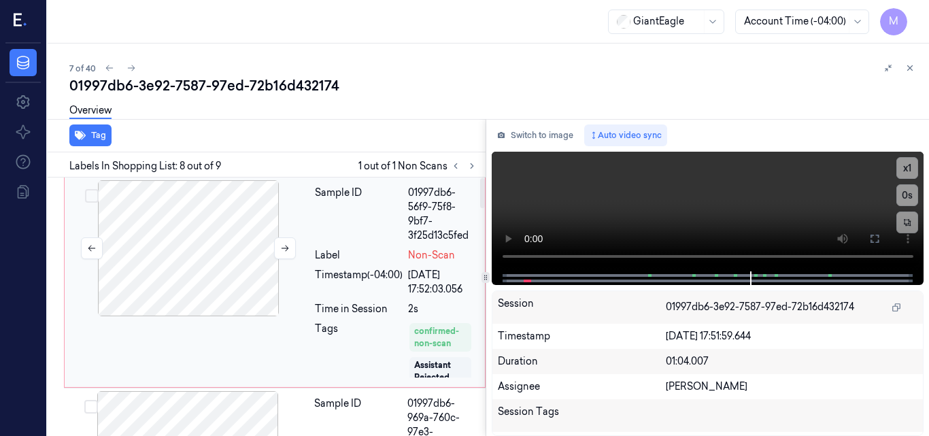
click at [228, 196] on div at bounding box center [188, 248] width 242 height 136
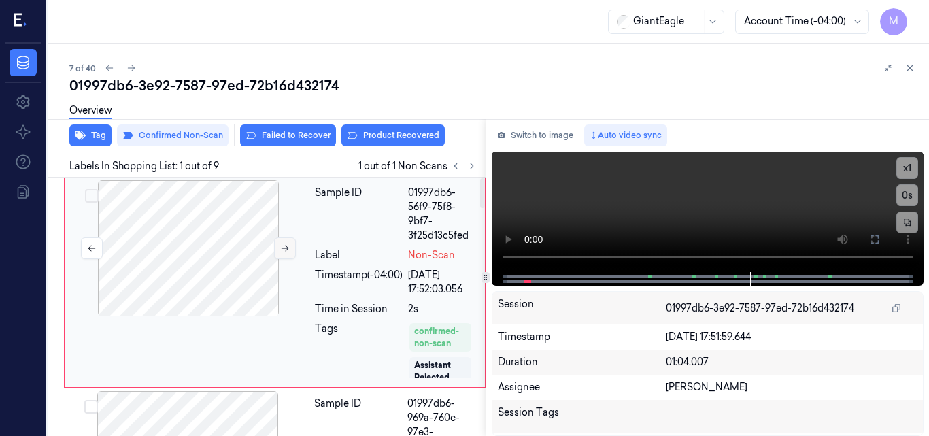
click at [278, 247] on button at bounding box center [285, 248] width 22 height 22
click at [408, 139] on button "Product Recovered" at bounding box center [393, 136] width 103 height 22
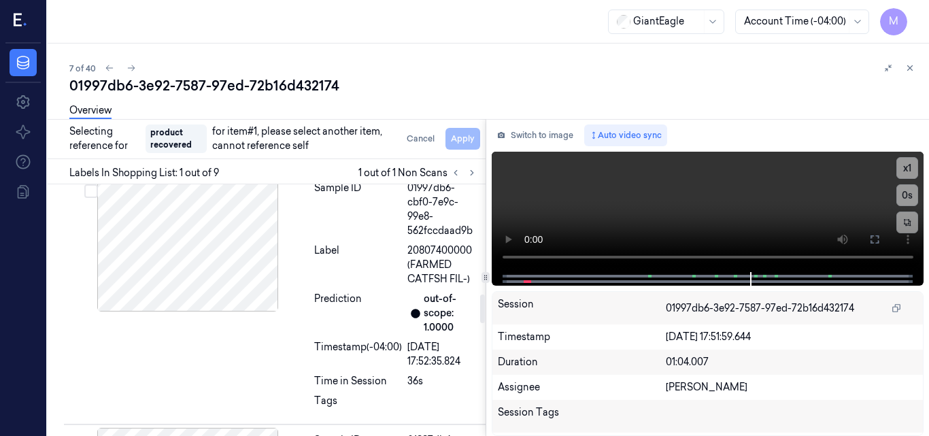
scroll to position [953, 0]
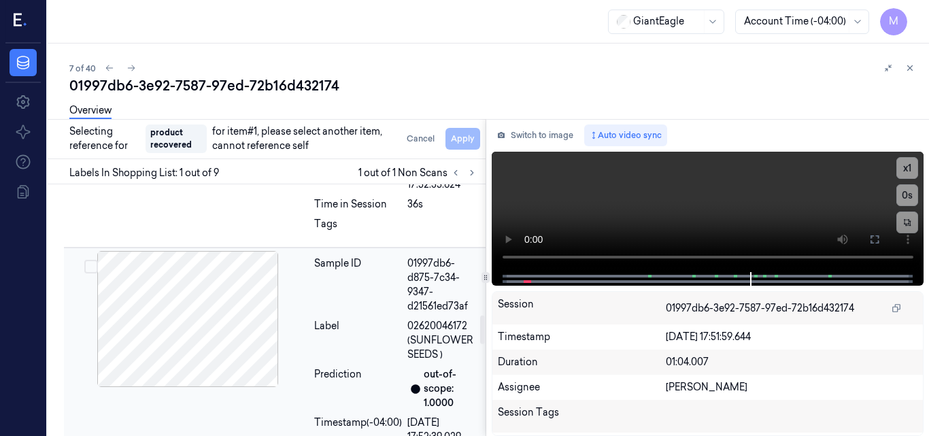
click at [197, 312] on div at bounding box center [188, 319] width 242 height 136
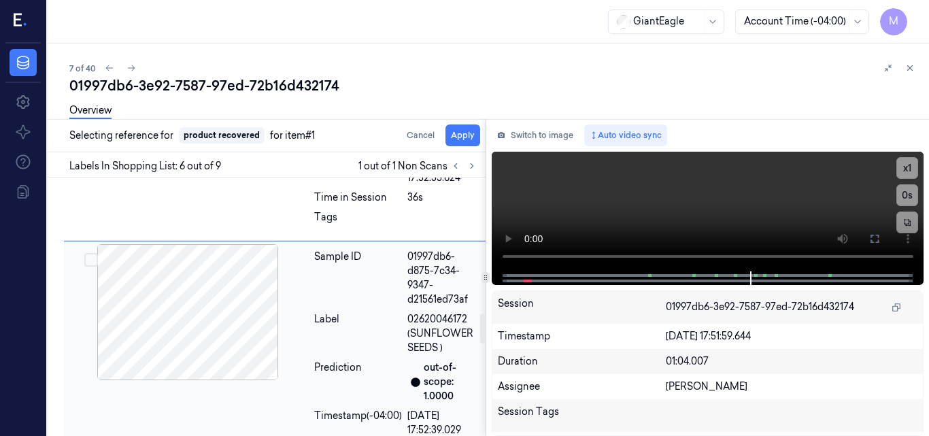
scroll to position [1217, 0]
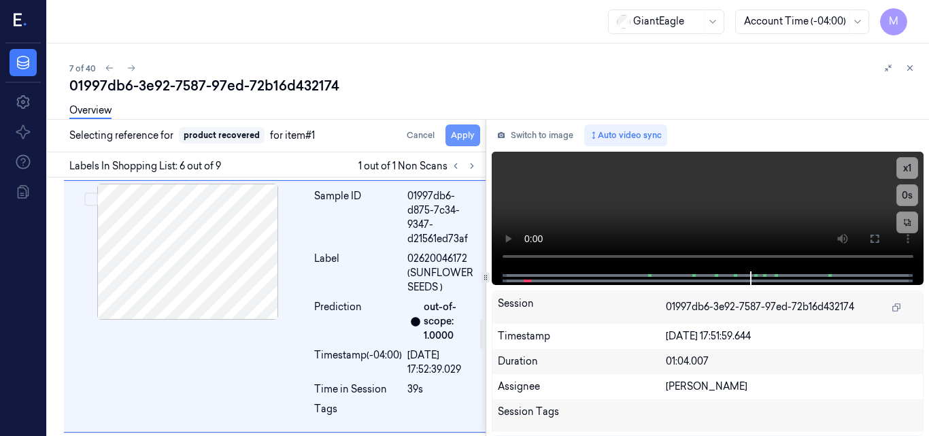
click at [461, 139] on button "Apply" at bounding box center [463, 136] width 35 height 22
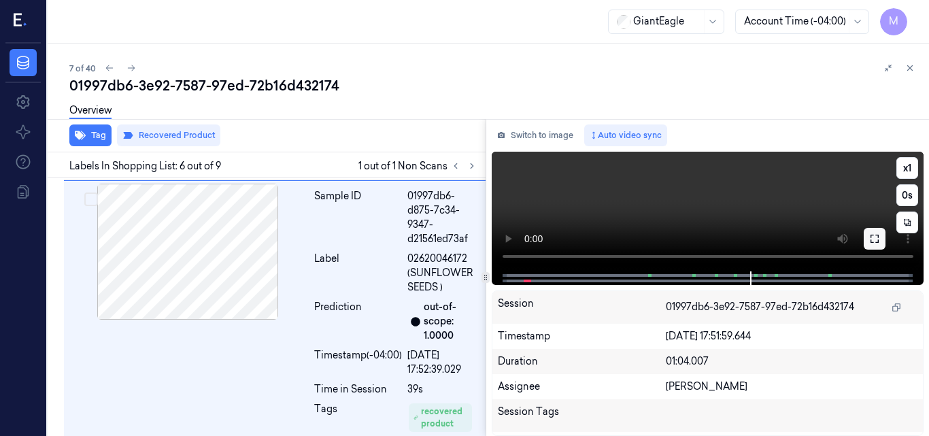
click at [874, 242] on icon at bounding box center [875, 239] width 8 height 8
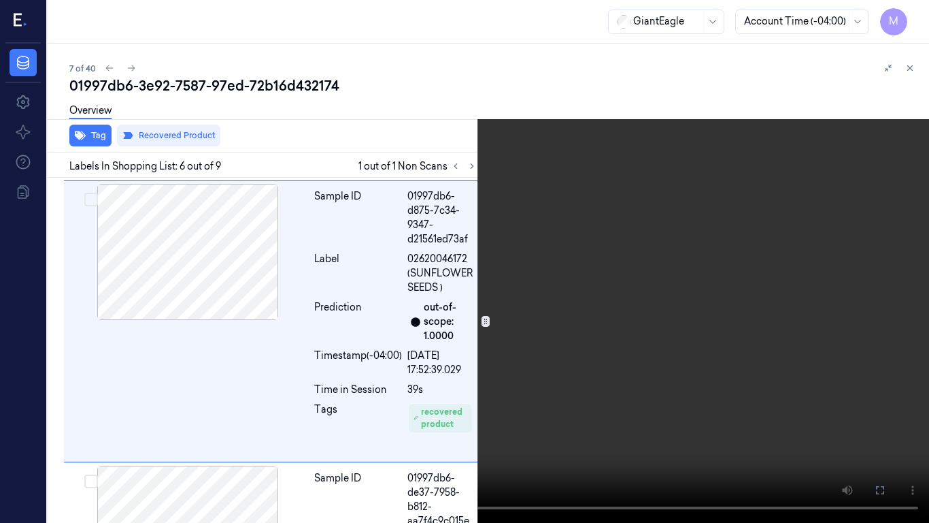
click at [0, 0] on icon at bounding box center [0, 0] width 0 height 0
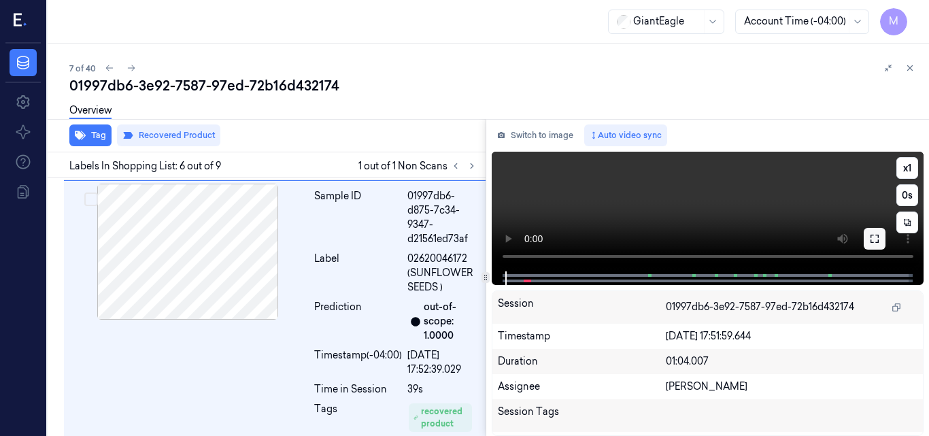
click at [876, 240] on icon at bounding box center [875, 238] width 11 height 11
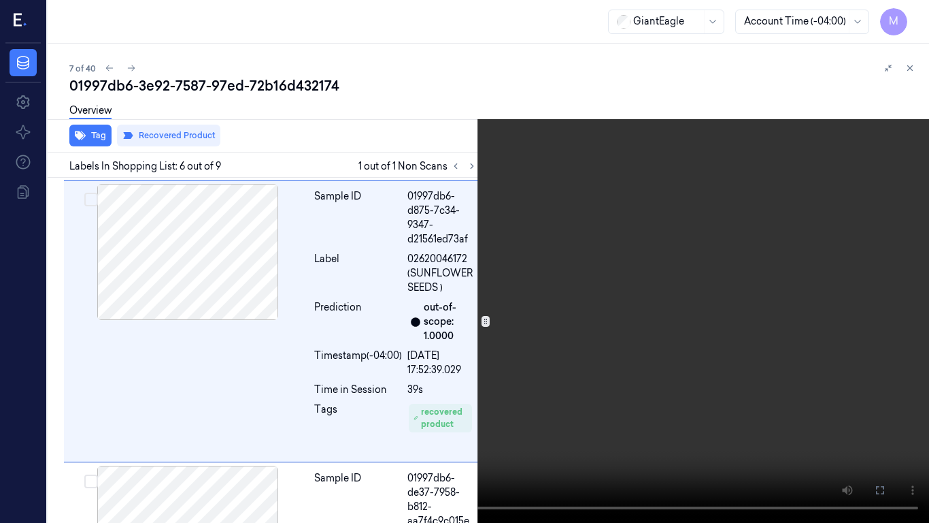
click at [574, 257] on video at bounding box center [464, 261] width 929 height 523
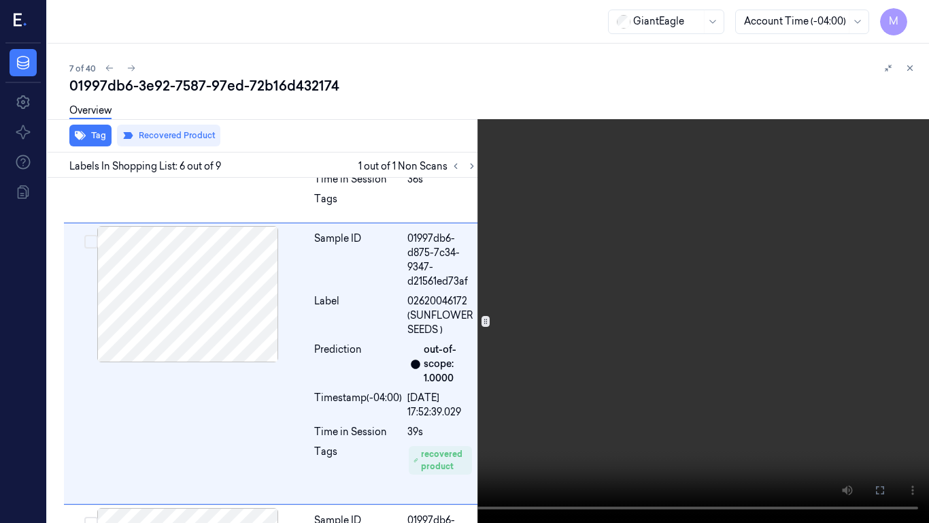
scroll to position [1174, 0]
click at [916, 9] on button "x 1" at bounding box center [913, 16] width 22 height 22
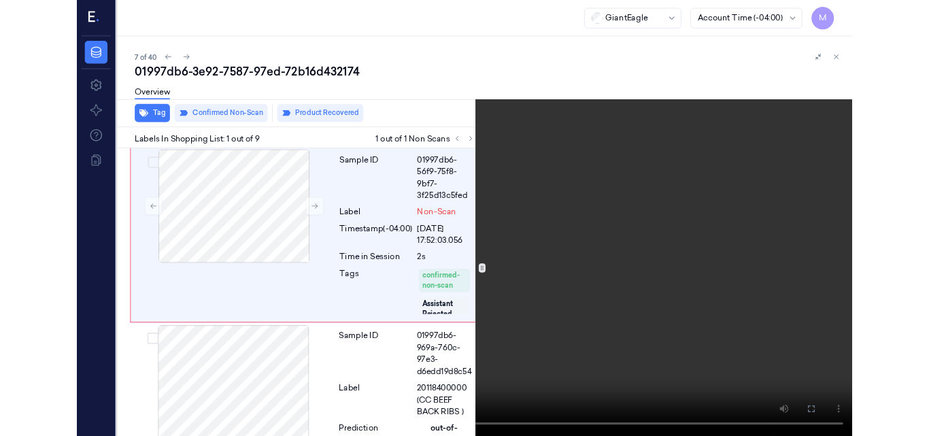
scroll to position [0, 0]
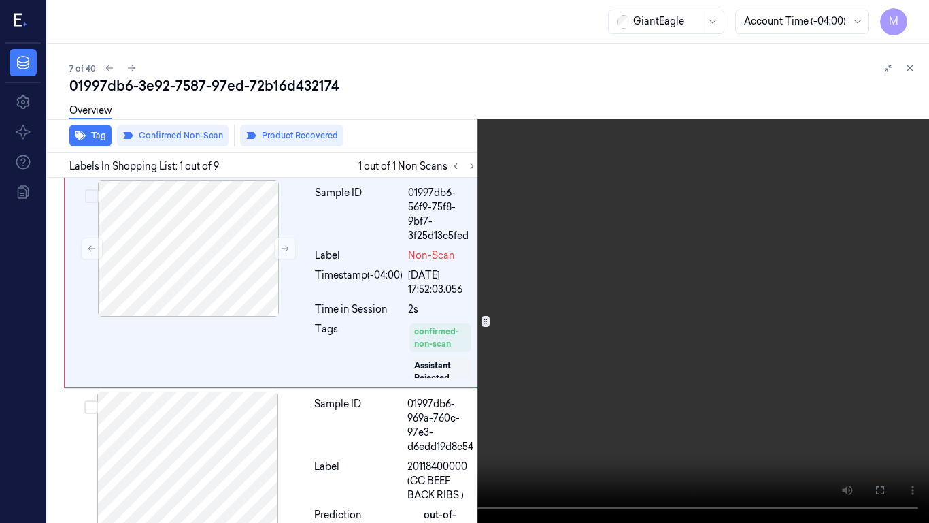
click at [383, 263] on video at bounding box center [464, 261] width 929 height 523
click at [468, 376] on video at bounding box center [464, 261] width 929 height 523
click at [0, 0] on icon at bounding box center [0, 0] width 0 height 0
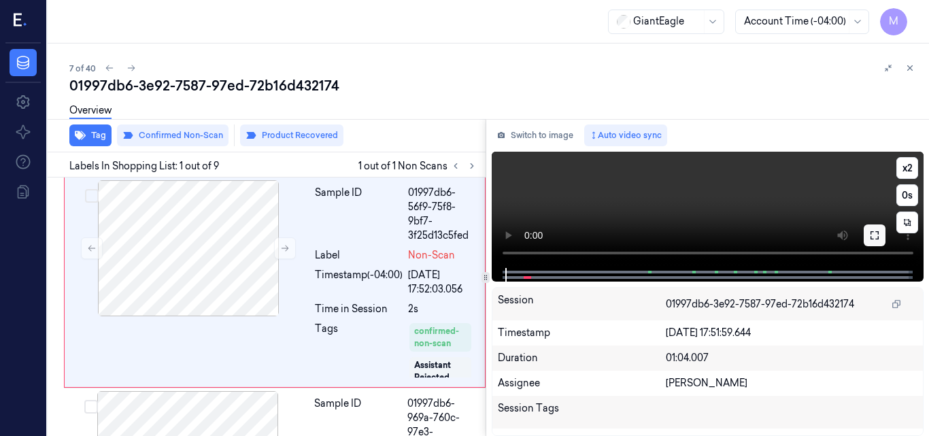
click at [874, 235] on icon at bounding box center [875, 235] width 11 height 11
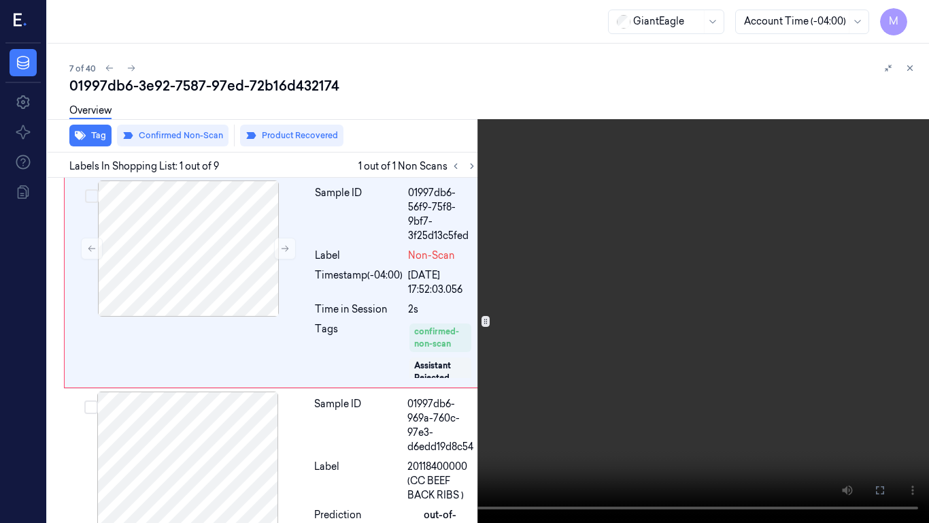
click at [0, 0] on button at bounding box center [0, 0] width 0 height 0
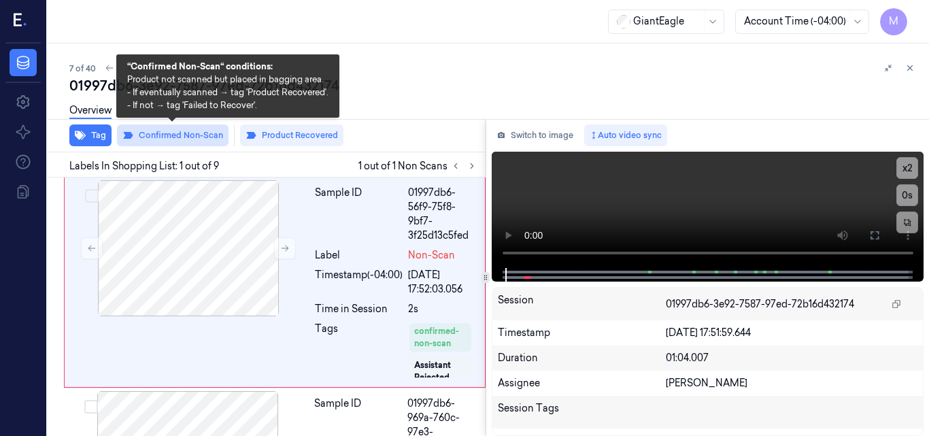
click at [173, 136] on button "Confirmed Non-Scan" at bounding box center [173, 136] width 112 height 22
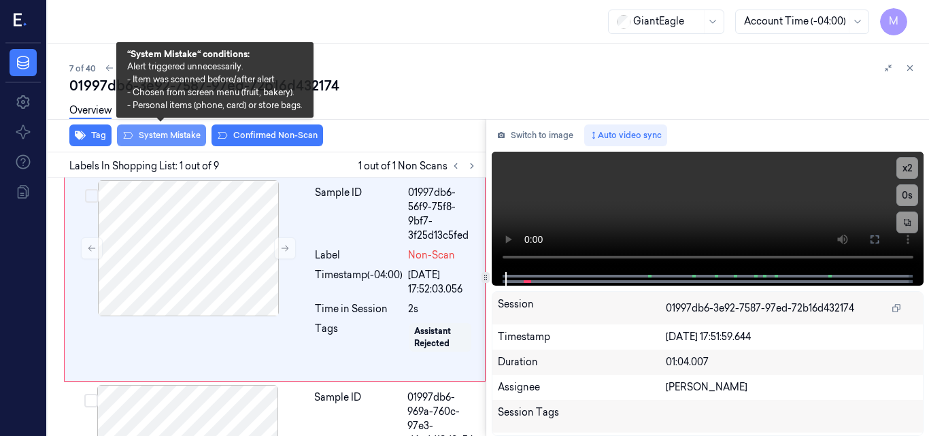
click at [181, 134] on button "System Mistake" at bounding box center [161, 136] width 89 height 22
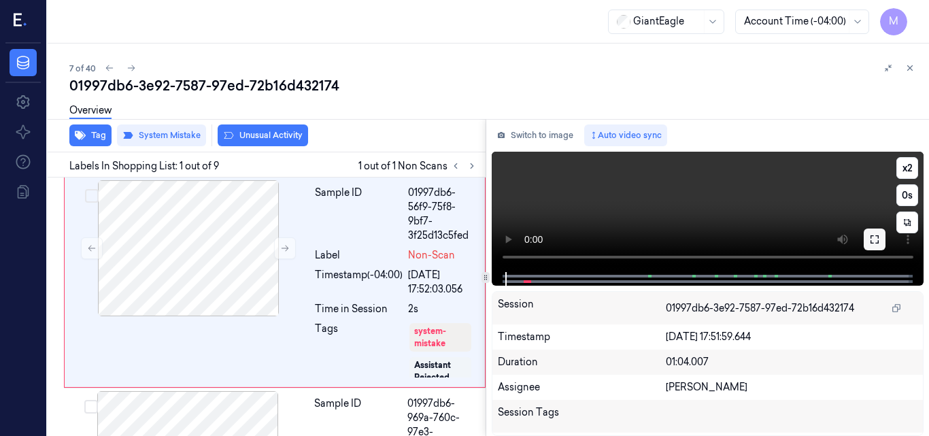
click at [874, 241] on icon at bounding box center [875, 239] width 11 height 11
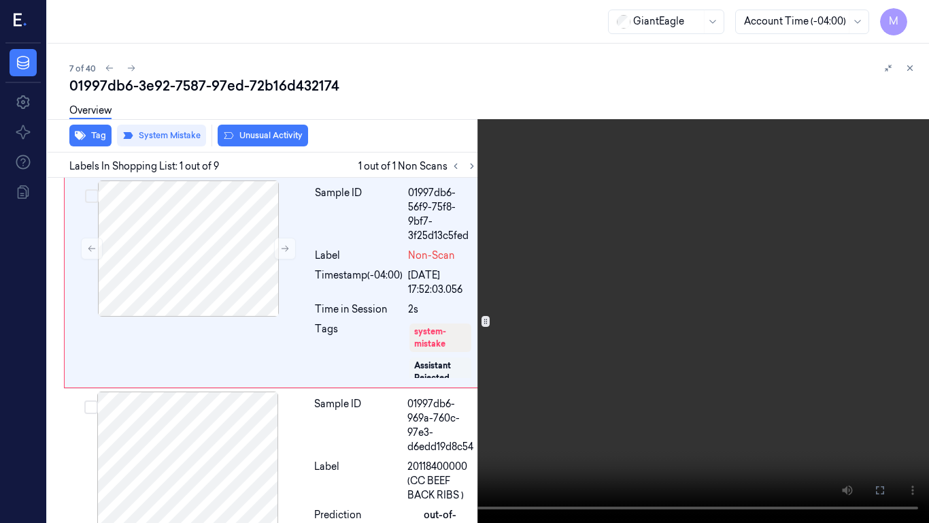
click at [704, 257] on video at bounding box center [464, 261] width 929 height 523
click at [493, 244] on video at bounding box center [464, 261] width 929 height 523
click at [0, 0] on icon at bounding box center [0, 0] width 0 height 0
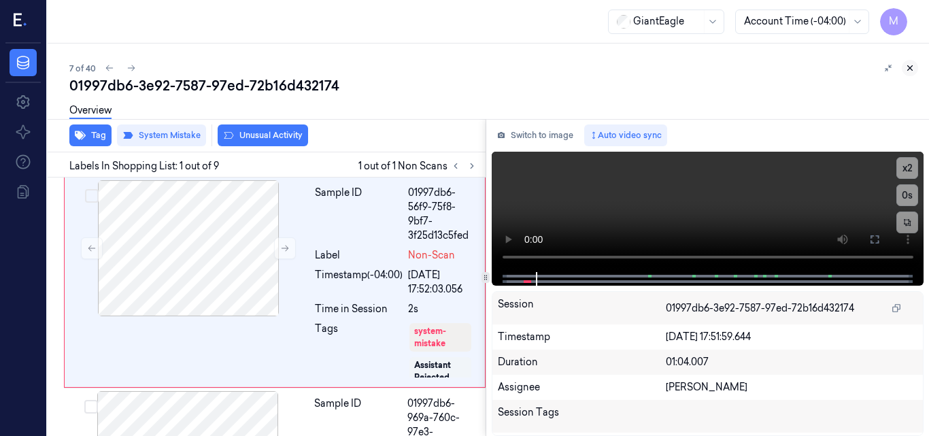
click at [910, 61] on button at bounding box center [910, 68] width 16 height 16
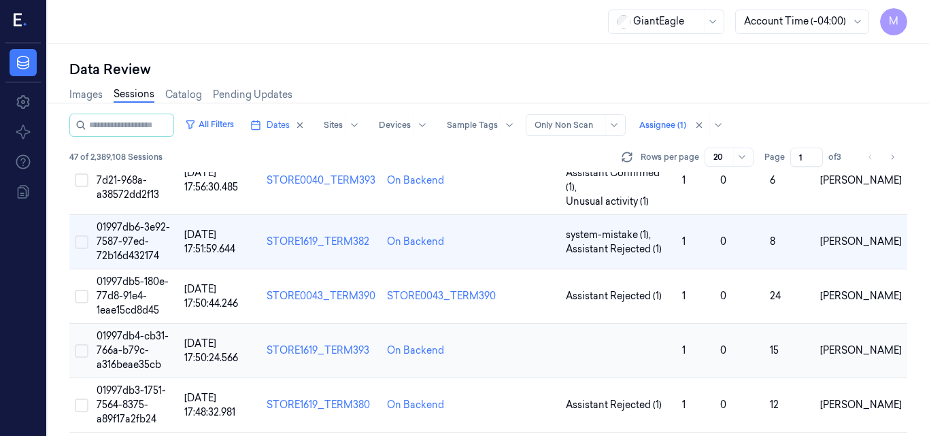
scroll to position [765, 0]
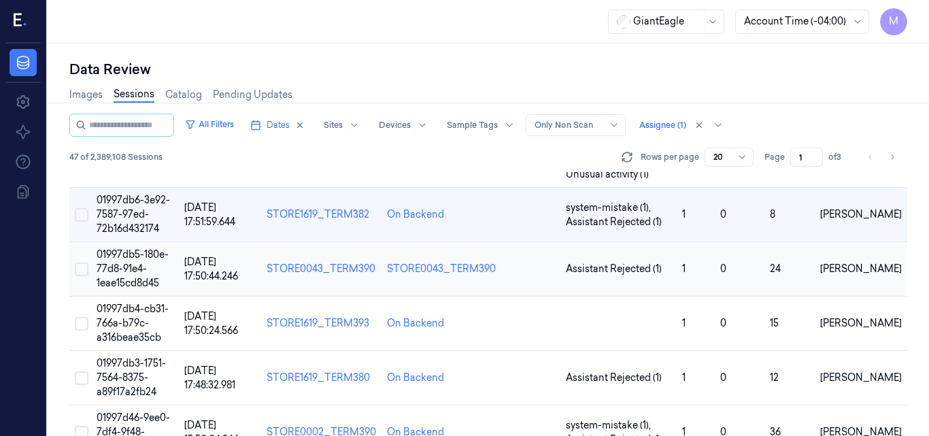
click at [120, 248] on span "01997db5-180e-77d8-91e4-1eae15cd8d45" at bounding box center [133, 268] width 72 height 41
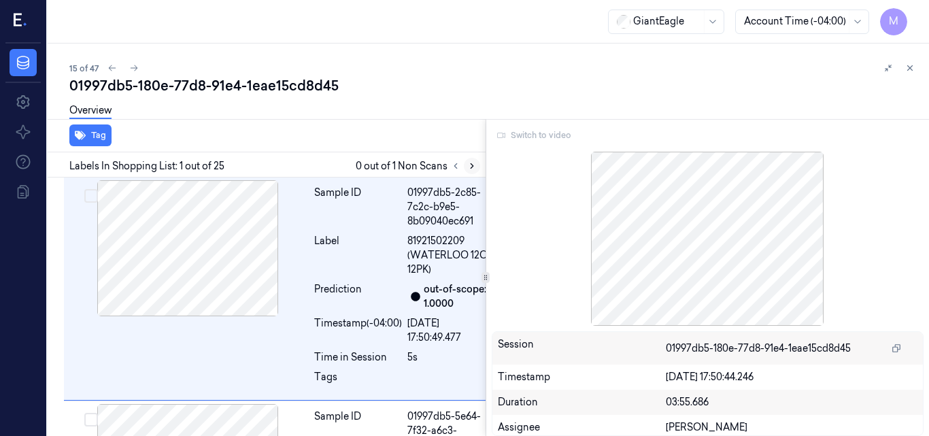
click at [472, 167] on icon at bounding box center [472, 166] width 3 height 5
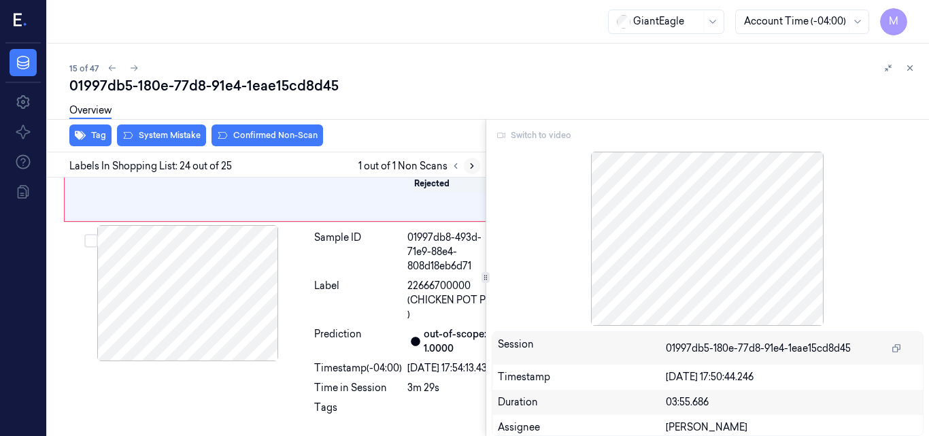
scroll to position [5807, 0]
click at [912, 66] on icon at bounding box center [910, 68] width 5 height 5
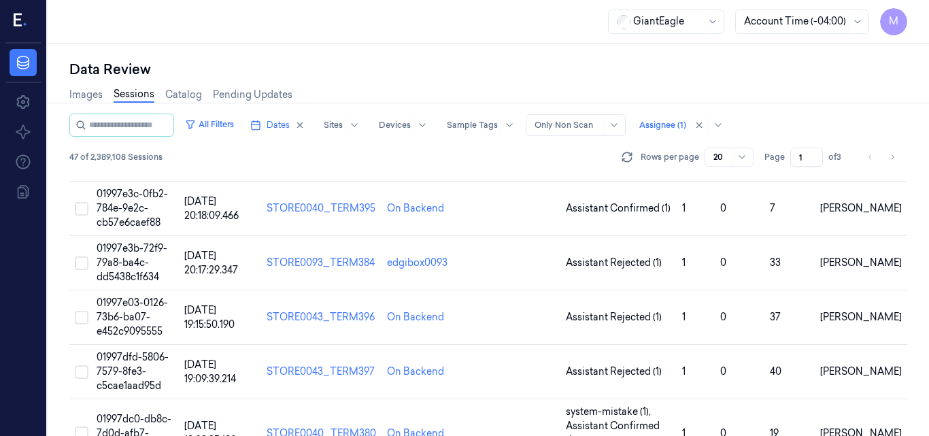
scroll to position [751, 0]
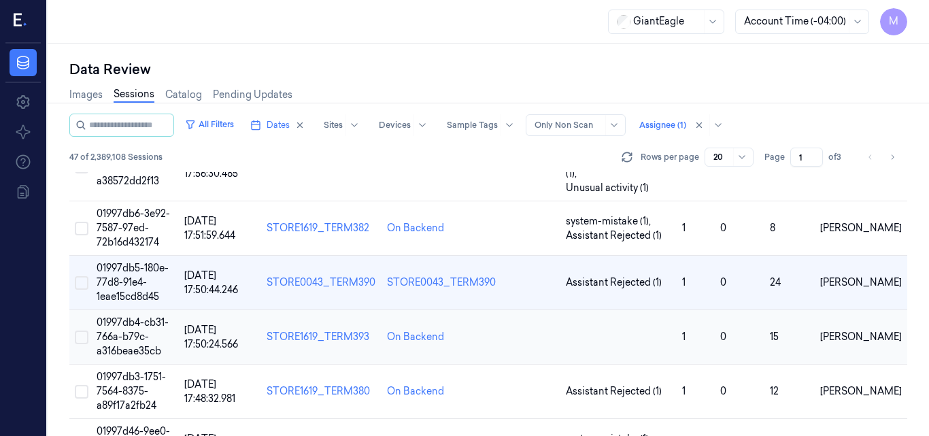
click at [145, 310] on td "01997db4-cb31-766a-b79c-a316beae35cb" at bounding box center [135, 337] width 88 height 54
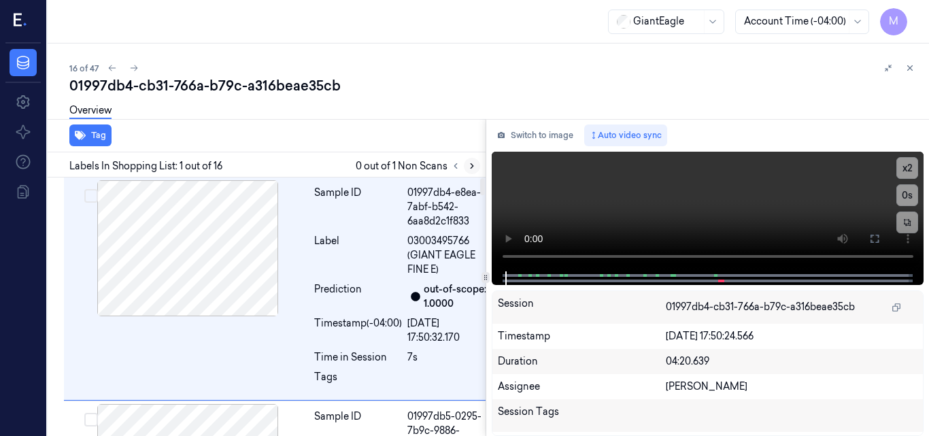
click at [478, 167] on button at bounding box center [472, 166] width 16 height 16
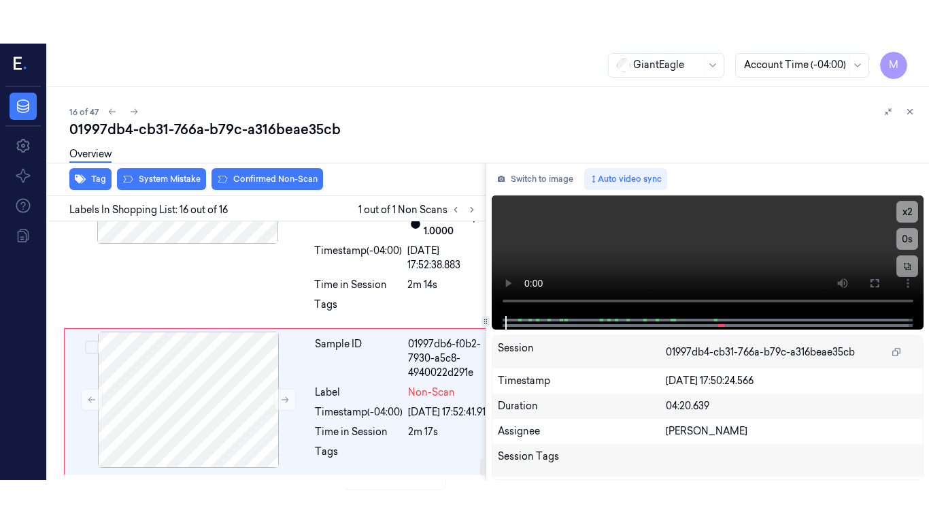
scroll to position [3693, 0]
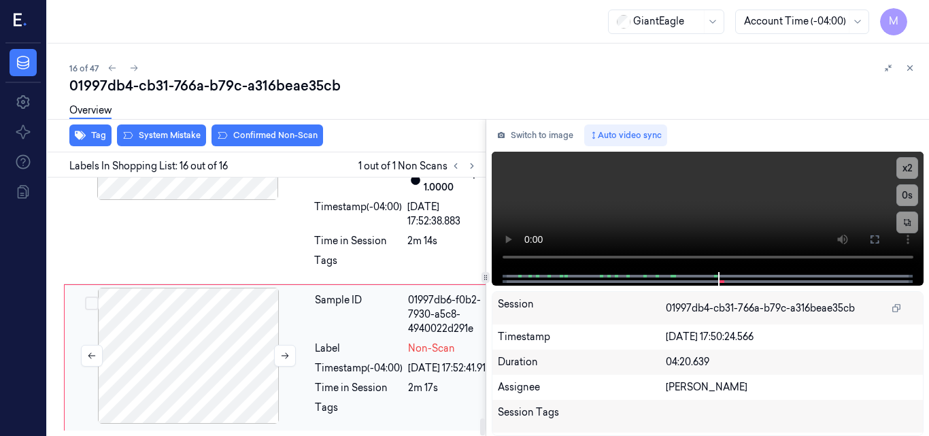
click at [200, 295] on div at bounding box center [188, 356] width 242 height 136
click at [872, 240] on icon at bounding box center [875, 239] width 11 height 11
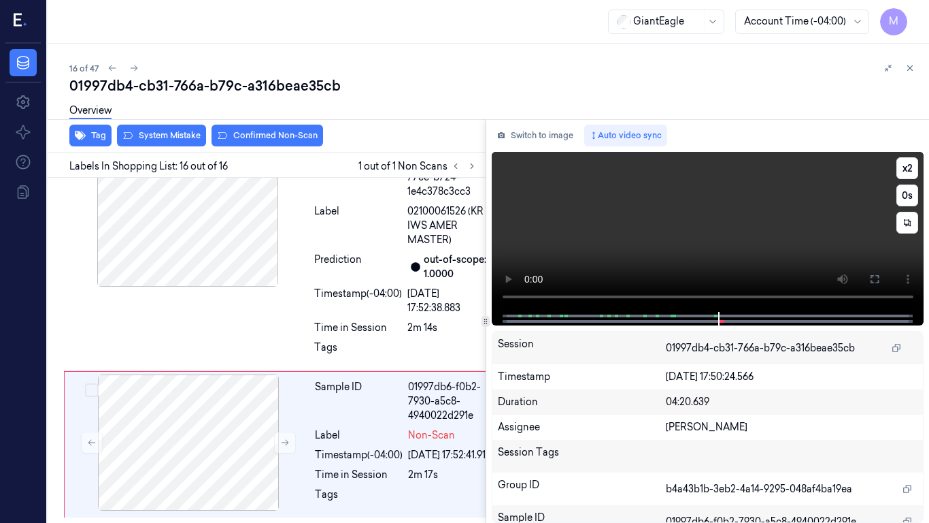
scroll to position [3607, 0]
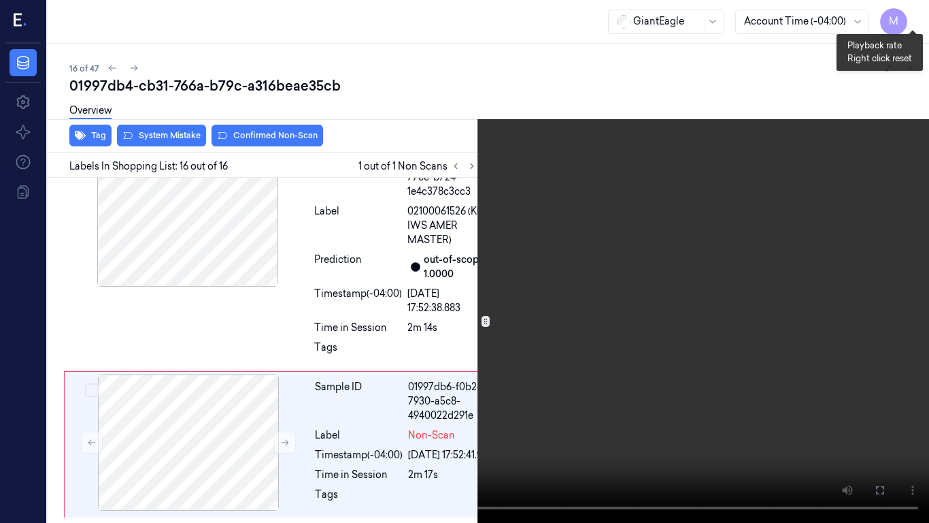
click at [913, 14] on button "x 2" at bounding box center [913, 16] width 22 height 22
click at [915, 15] on button "x 4" at bounding box center [913, 16] width 22 height 22
click at [558, 202] on video at bounding box center [464, 261] width 929 height 523
click at [531, 266] on video at bounding box center [464, 261] width 929 height 523
click at [504, 256] on video at bounding box center [464, 261] width 929 height 523
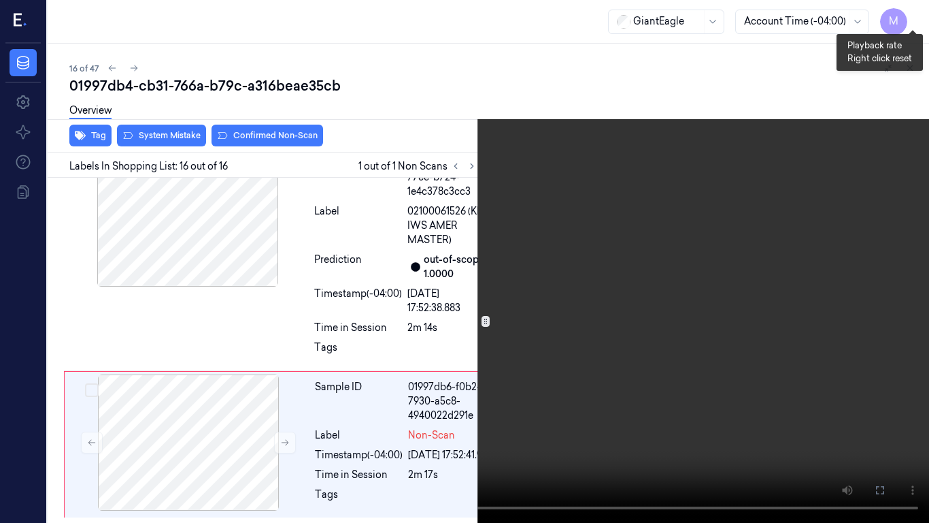
click at [912, 16] on button "x 1" at bounding box center [913, 16] width 22 height 22
click at [722, 249] on video at bounding box center [464, 261] width 929 height 523
click at [0, 0] on icon at bounding box center [0, 0] width 0 height 0
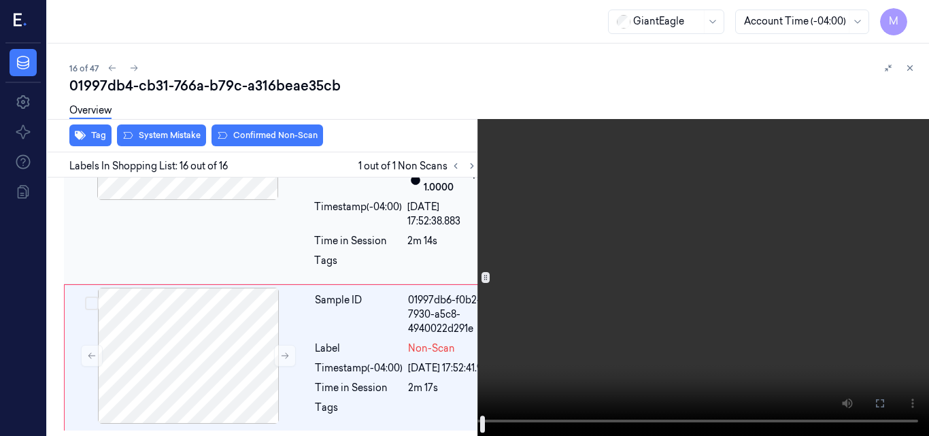
scroll to position [3693, 0]
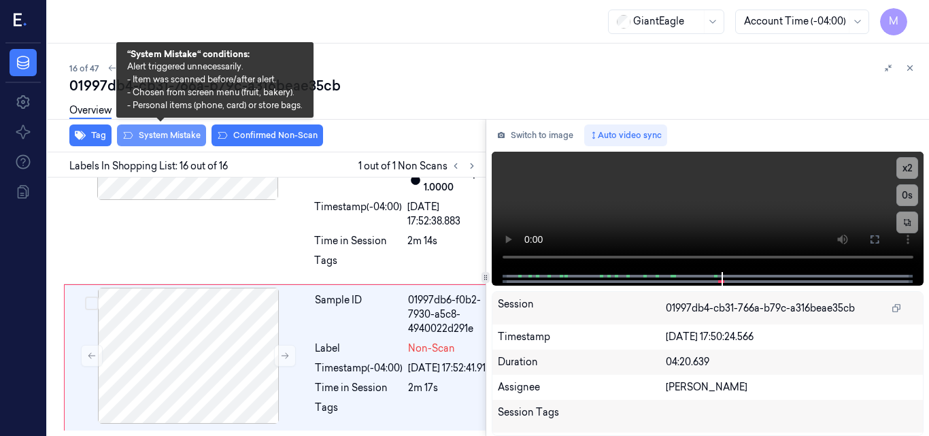
click at [178, 137] on button "System Mistake" at bounding box center [161, 136] width 89 height 22
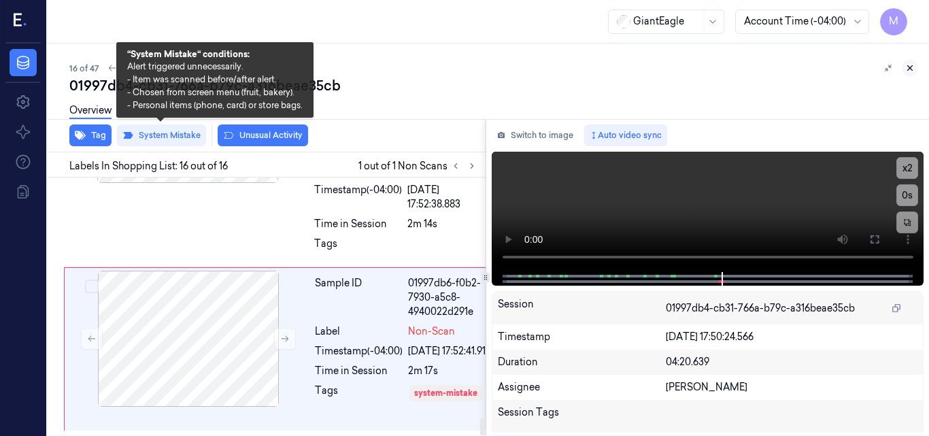
click at [912, 66] on icon at bounding box center [910, 68] width 5 height 5
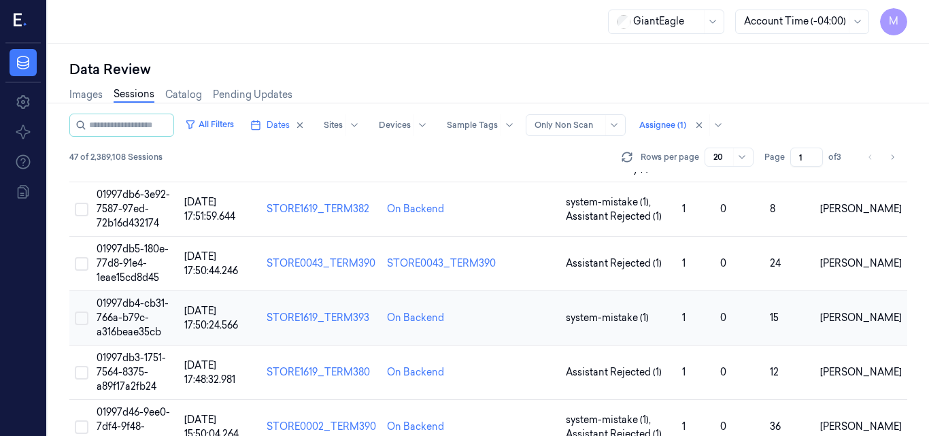
scroll to position [838, 0]
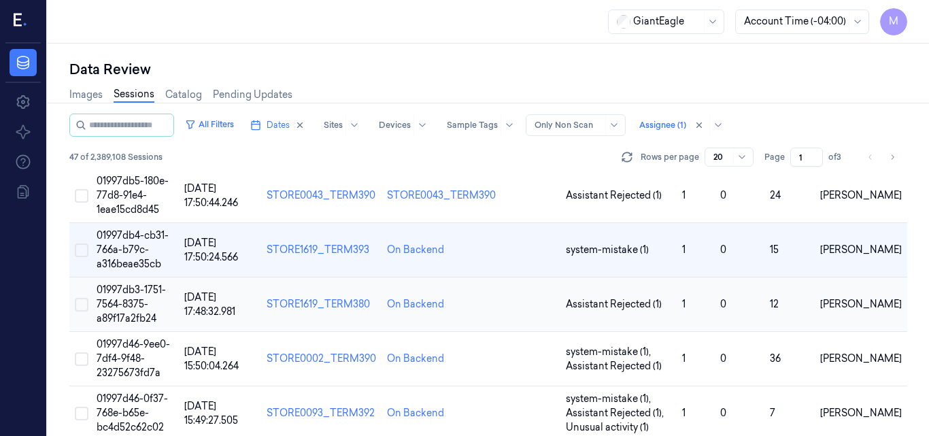
click at [134, 284] on span "01997db3-1751-7564-8375-a89f17a2fb24" at bounding box center [131, 304] width 69 height 41
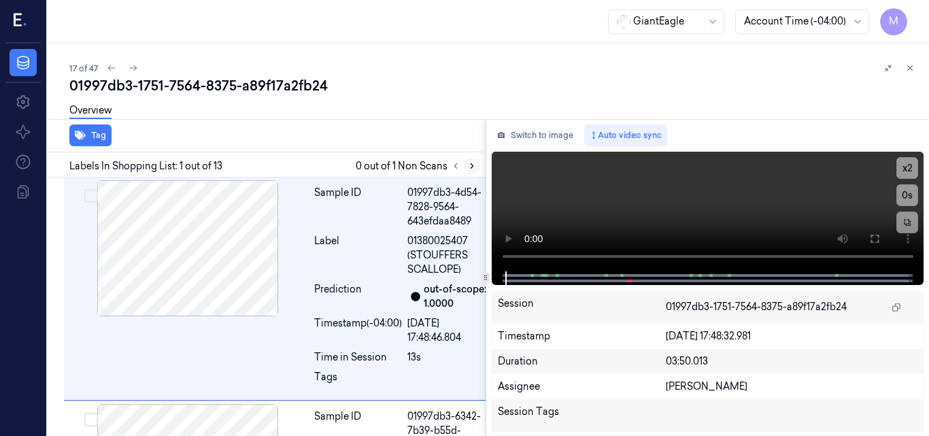
click at [472, 166] on icon at bounding box center [472, 166] width 10 height 10
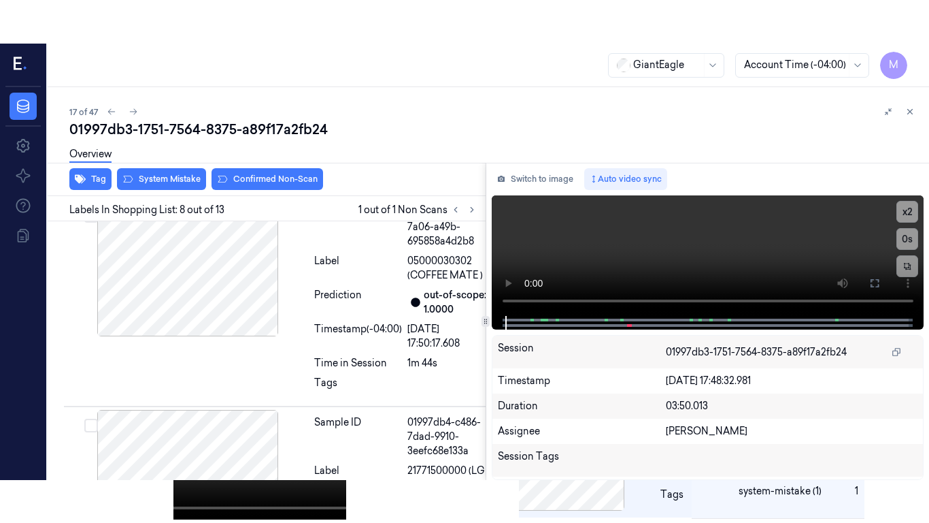
scroll to position [1768, 0]
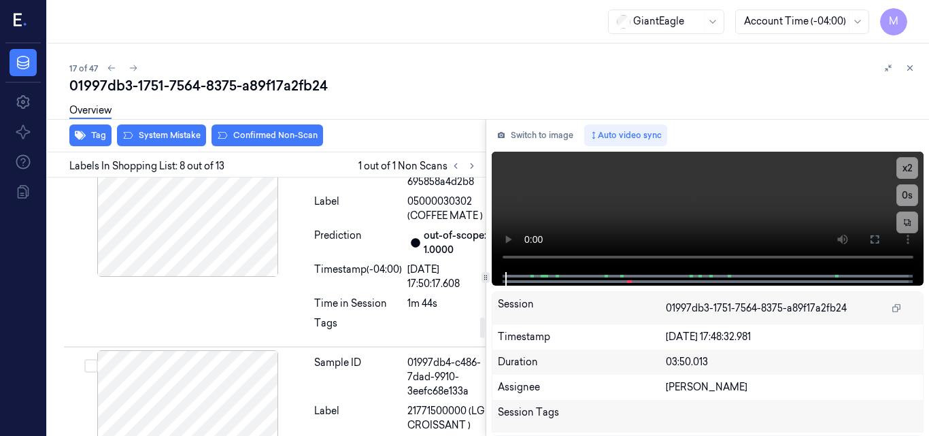
click at [214, 86] on div at bounding box center [188, 18] width 242 height 136
click at [873, 242] on icon at bounding box center [875, 239] width 11 height 11
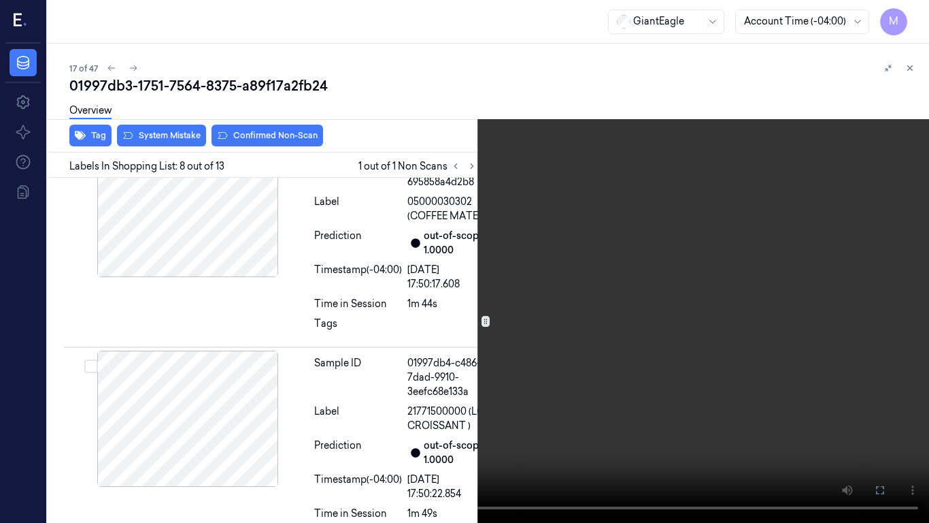
click at [0, 0] on icon at bounding box center [0, 0] width 0 height 0
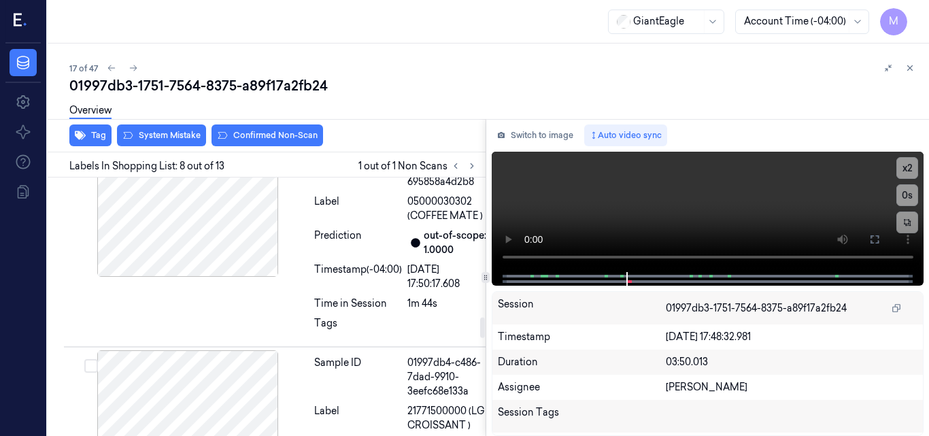
click at [281, 23] on icon at bounding box center [285, 19] width 10 height 10
click at [872, 239] on icon at bounding box center [875, 239] width 11 height 11
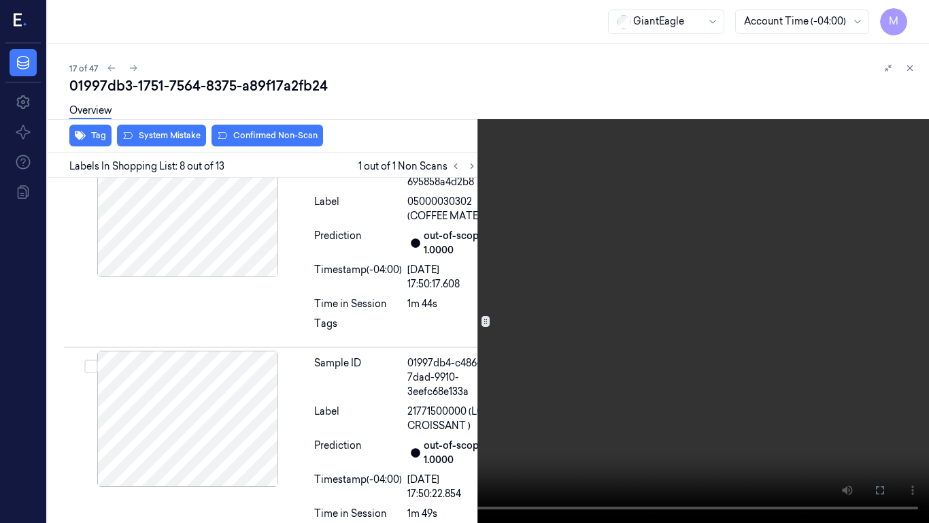
click at [562, 191] on video at bounding box center [464, 261] width 929 height 523
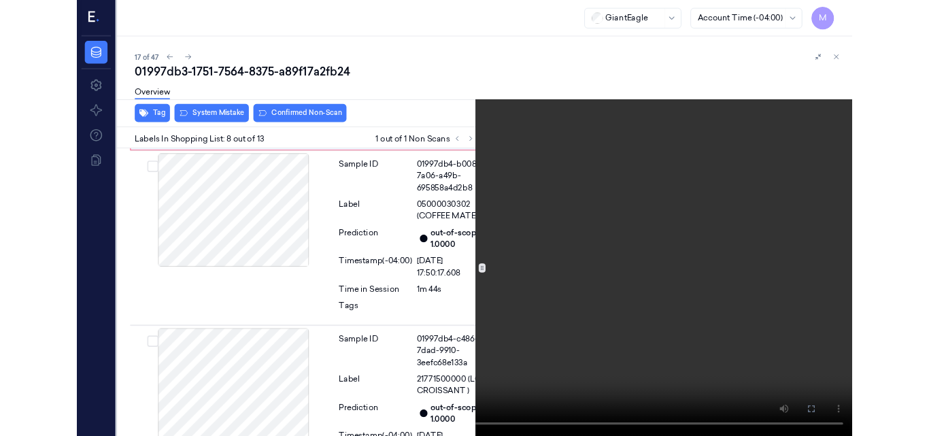
scroll to position [1725, 0]
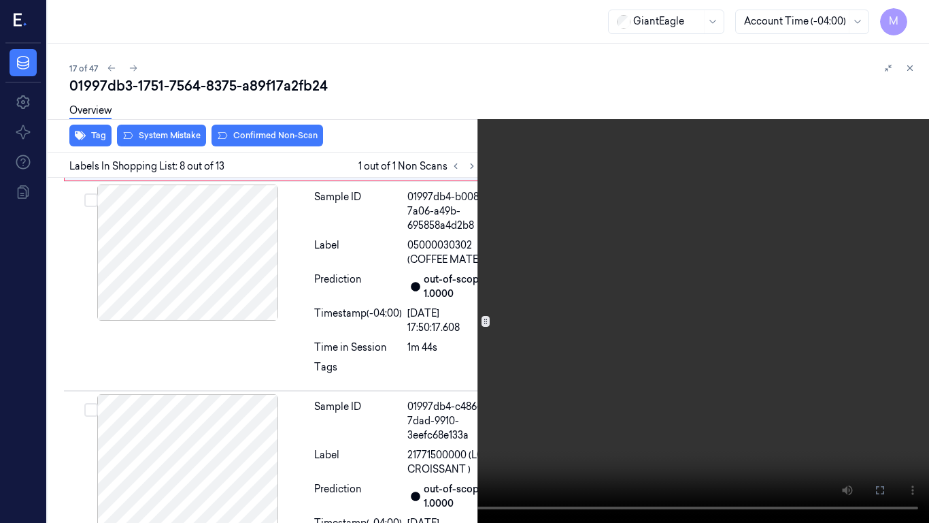
click at [561, 211] on video at bounding box center [464, 261] width 929 height 523
click at [0, 0] on icon at bounding box center [0, 0] width 0 height 0
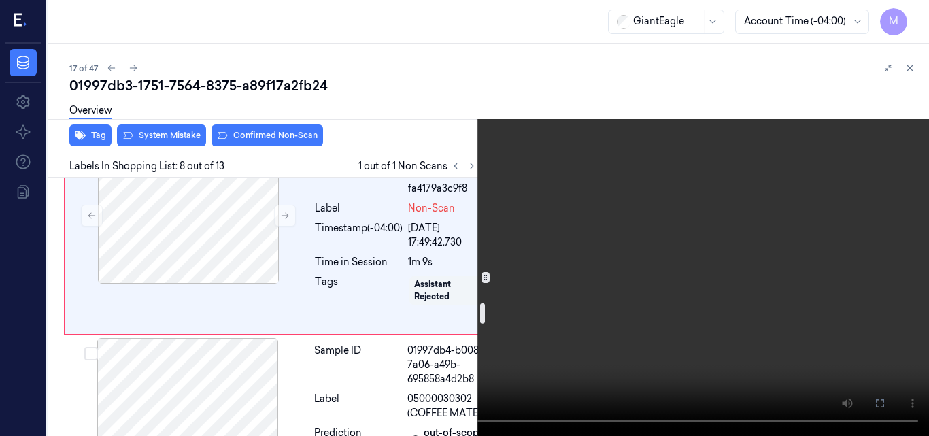
scroll to position [1589, 0]
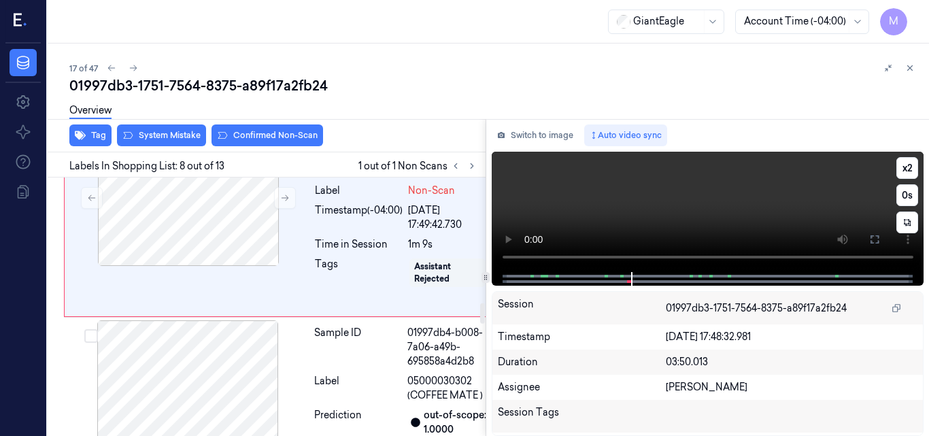
click at [748, 203] on video at bounding box center [708, 212] width 433 height 120
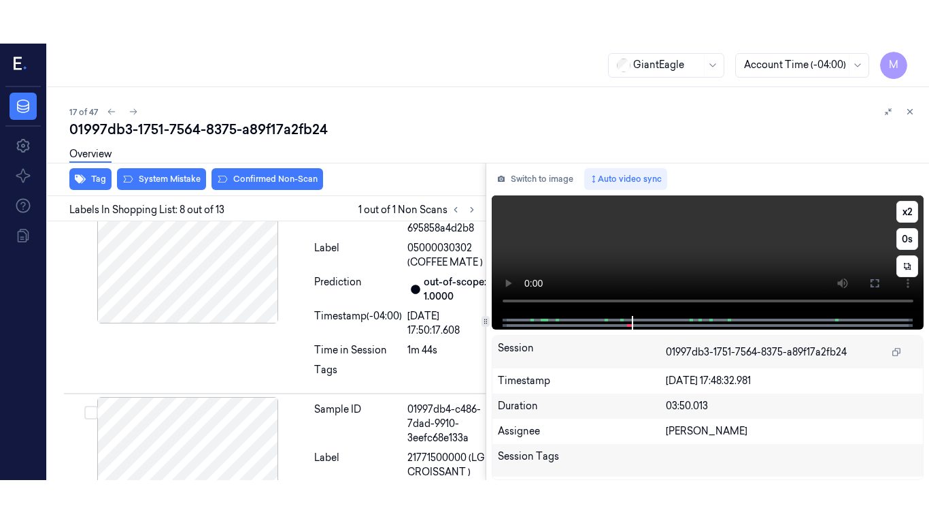
scroll to position [1768, 0]
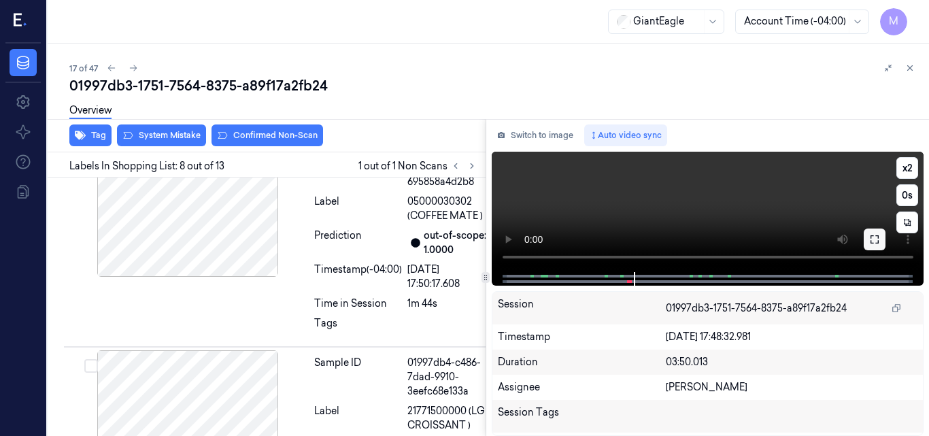
click at [876, 235] on icon at bounding box center [875, 239] width 11 height 11
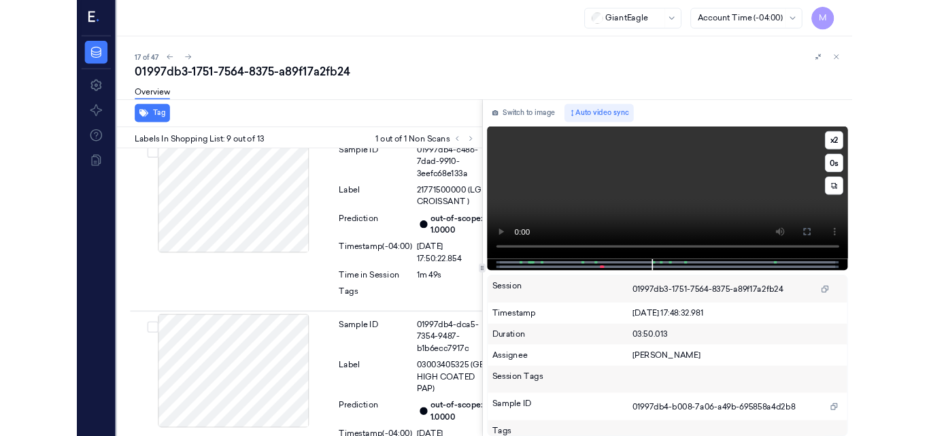
scroll to position [1953, 0]
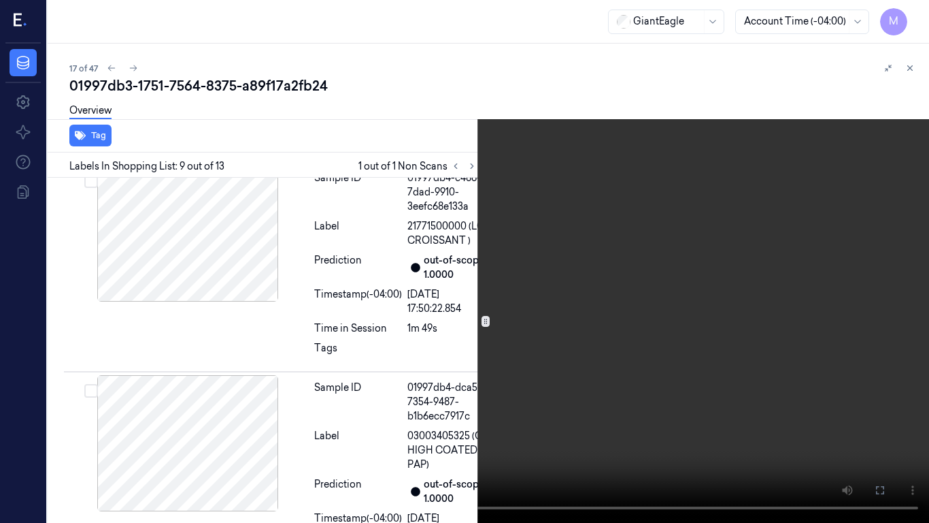
click at [462, 269] on video at bounding box center [464, 261] width 929 height 523
click at [0, 0] on icon at bounding box center [0, 0] width 0 height 0
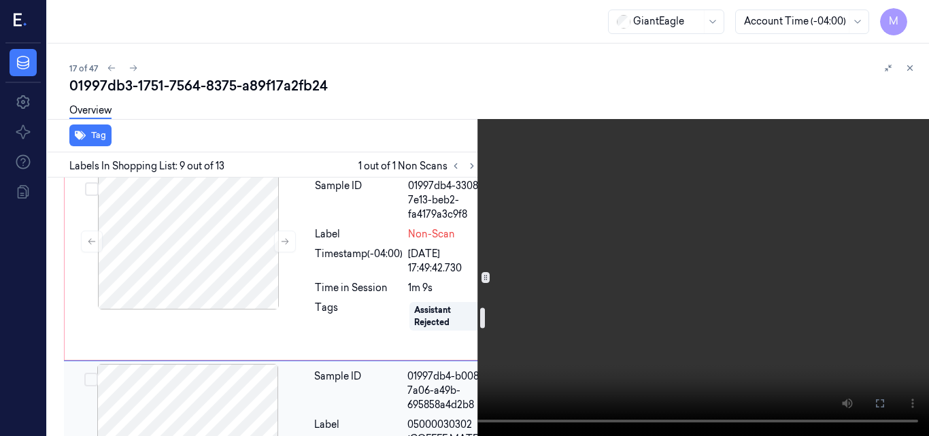
scroll to position [1681, 0]
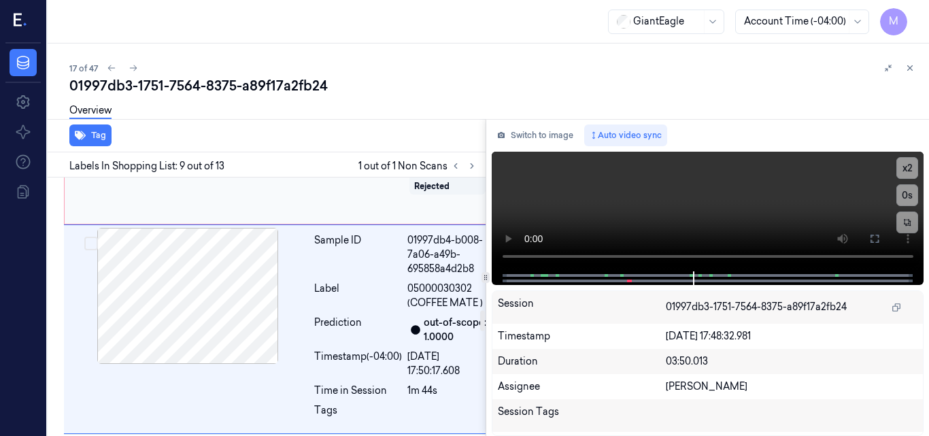
click at [207, 174] on div at bounding box center [188, 105] width 242 height 136
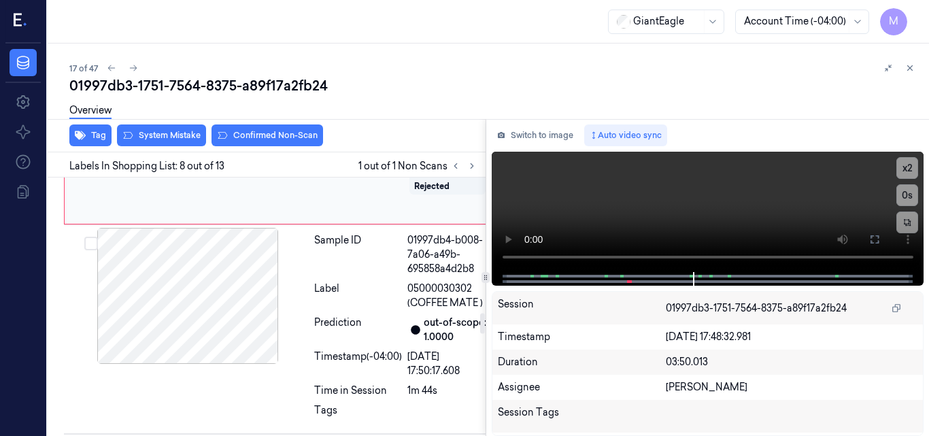
scroll to position [1768, 0]
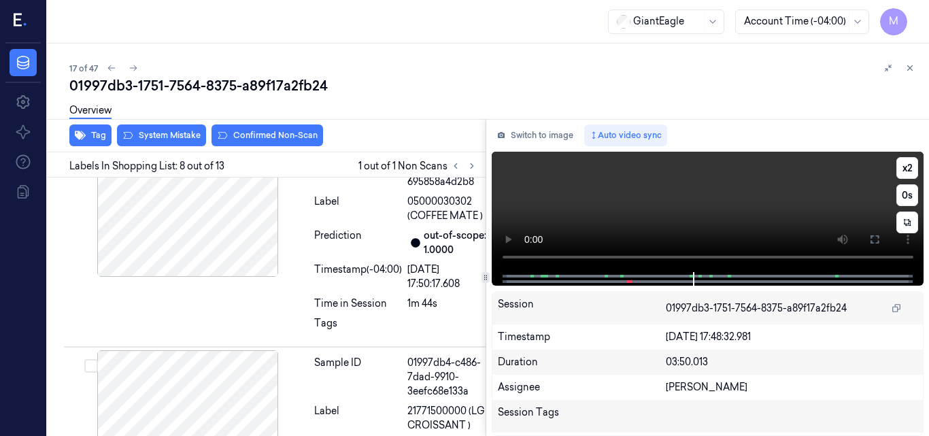
click at [668, 184] on video at bounding box center [708, 212] width 433 height 120
click at [706, 206] on video at bounding box center [708, 212] width 433 height 120
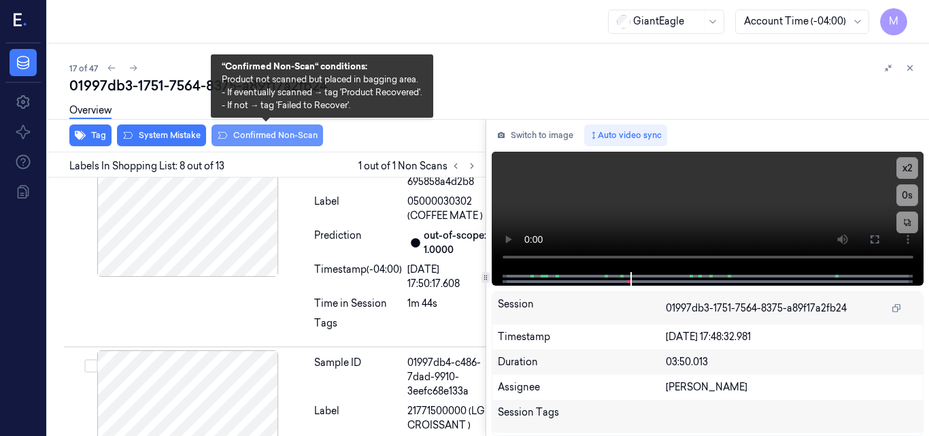
click at [270, 131] on button "Confirmed Non-Scan" at bounding box center [268, 136] width 112 height 22
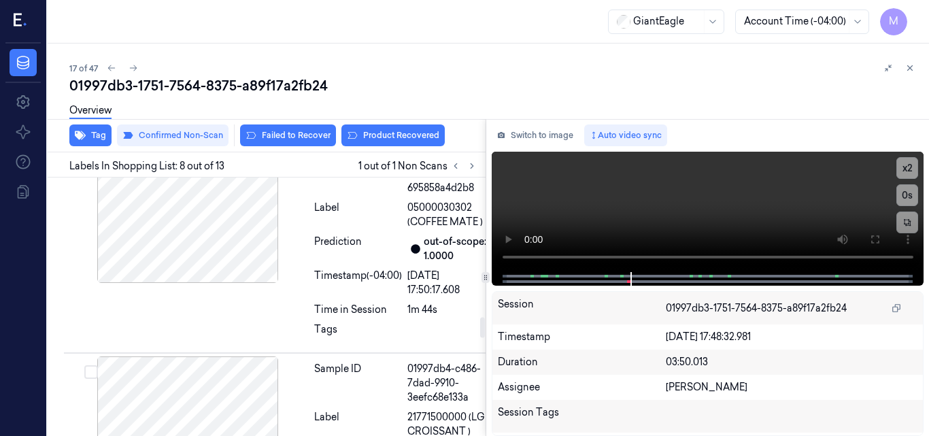
scroll to position [1771, 0]
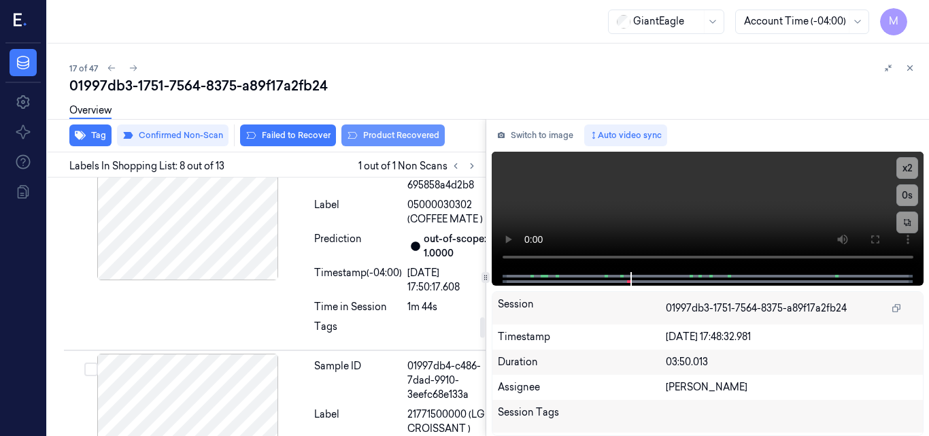
click at [416, 134] on button "Product Recovered" at bounding box center [393, 136] width 103 height 22
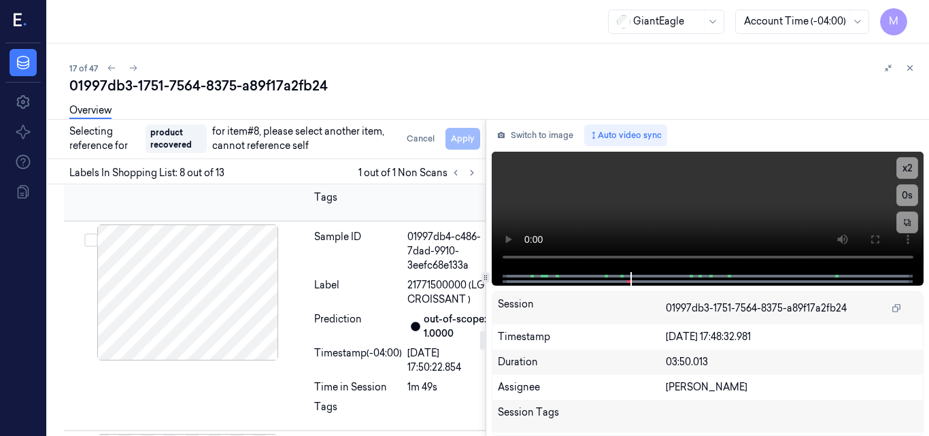
click at [348, 63] on div "Sample ID" at bounding box center [358, 41] width 88 height 43
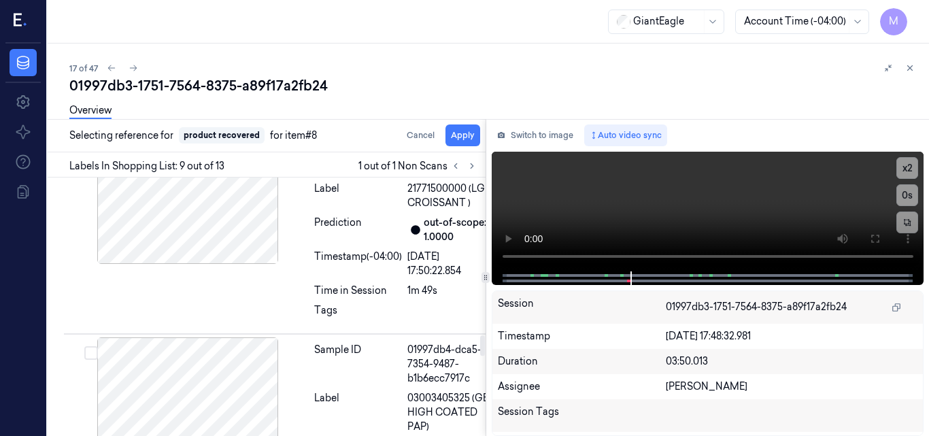
scroll to position [2003, 0]
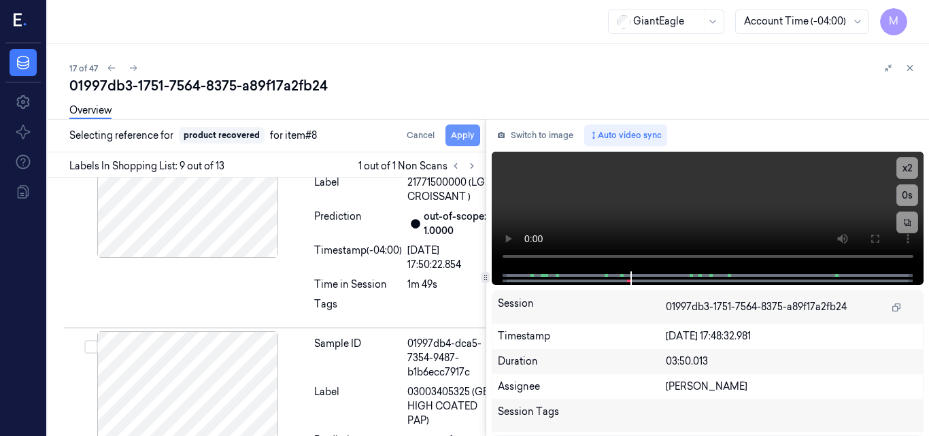
click at [464, 136] on button "Apply" at bounding box center [463, 136] width 35 height 22
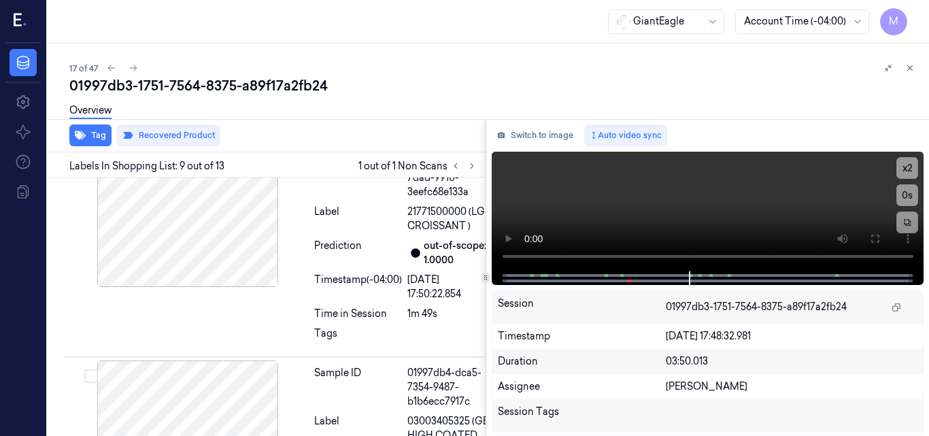
scroll to position [2017, 0]
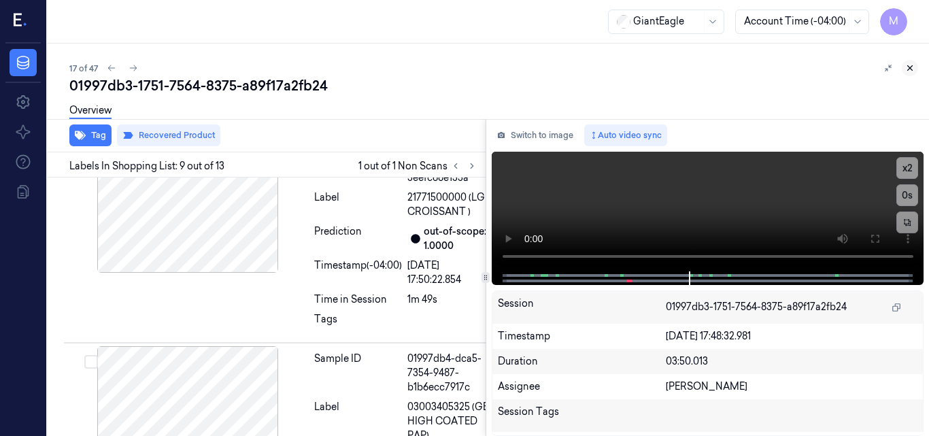
click at [912, 66] on icon at bounding box center [911, 68] width 10 height 10
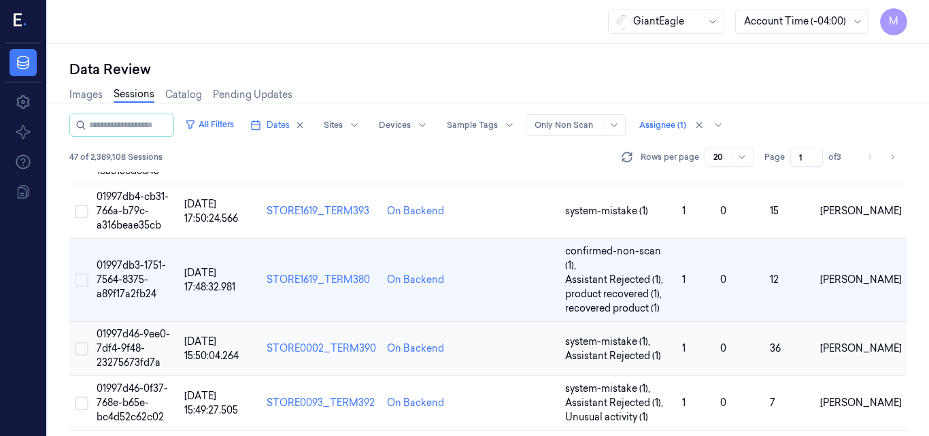
scroll to position [879, 0]
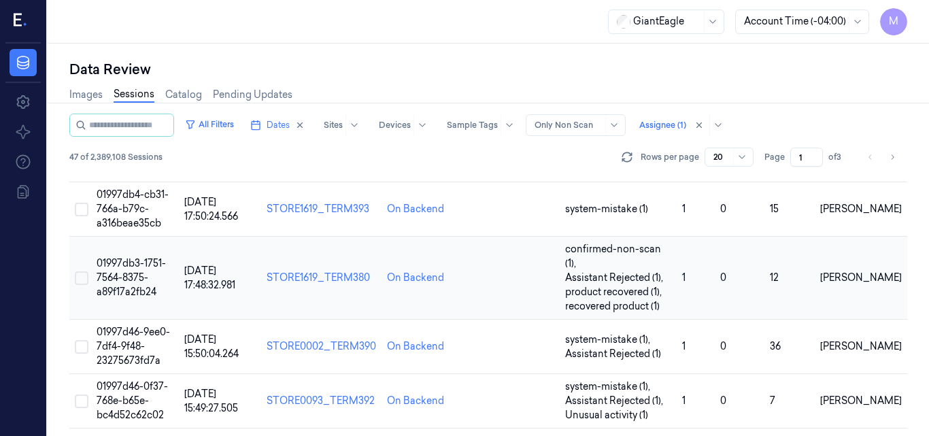
click at [135, 257] on span "01997db3-1751-7564-8375-a89f17a2fb24" at bounding box center [131, 277] width 69 height 41
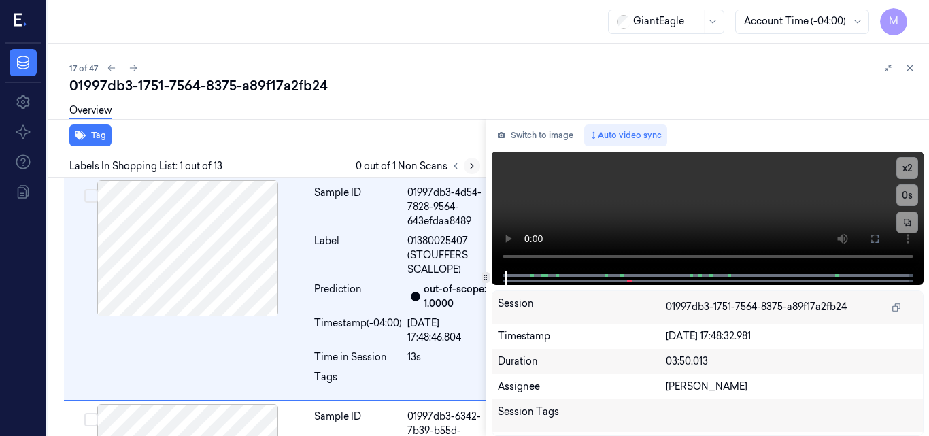
click at [469, 165] on icon at bounding box center [472, 166] width 10 height 10
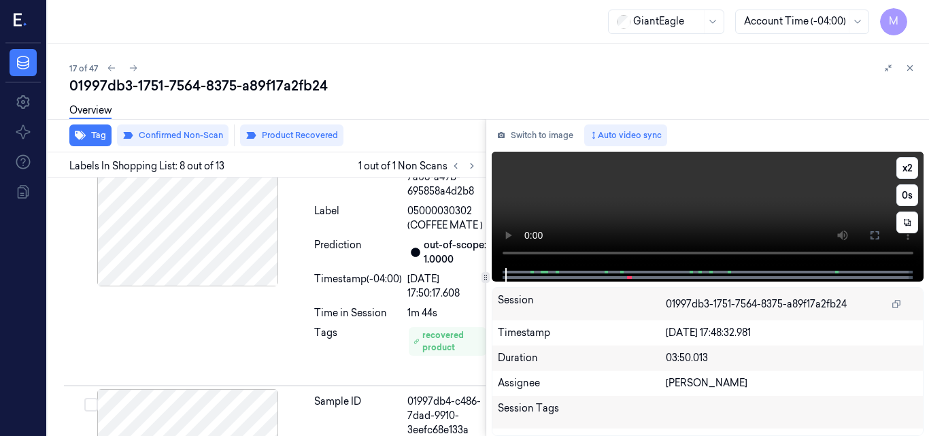
scroll to position [1771, 0]
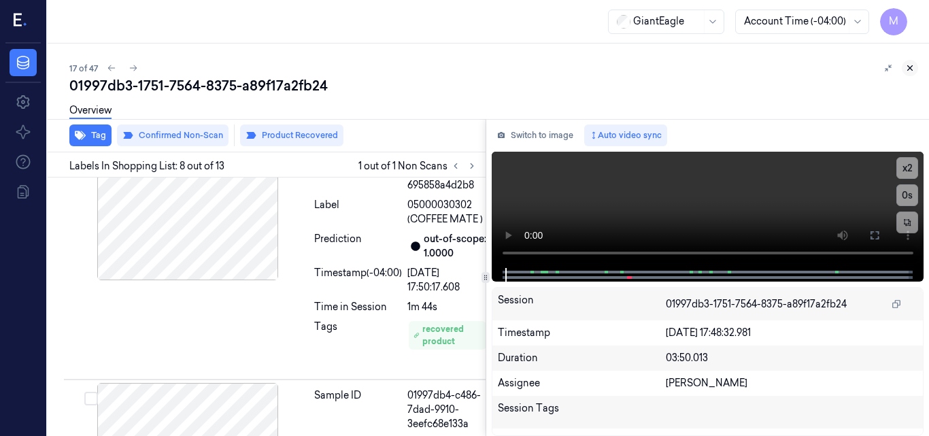
click at [908, 68] on icon at bounding box center [911, 68] width 10 height 10
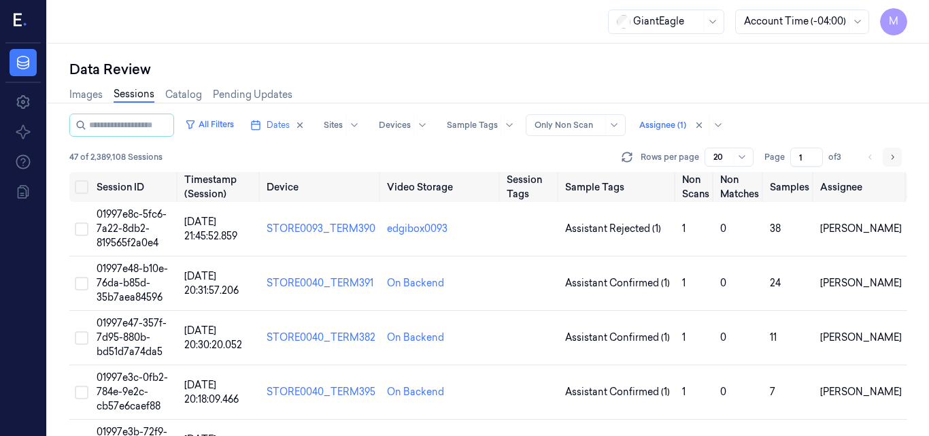
click at [894, 154] on icon "Go to next page" at bounding box center [893, 157] width 8 height 11
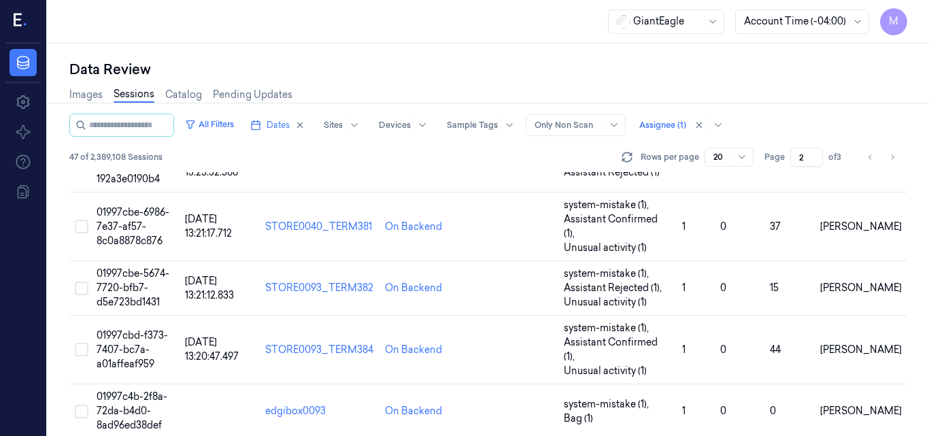
scroll to position [893, 0]
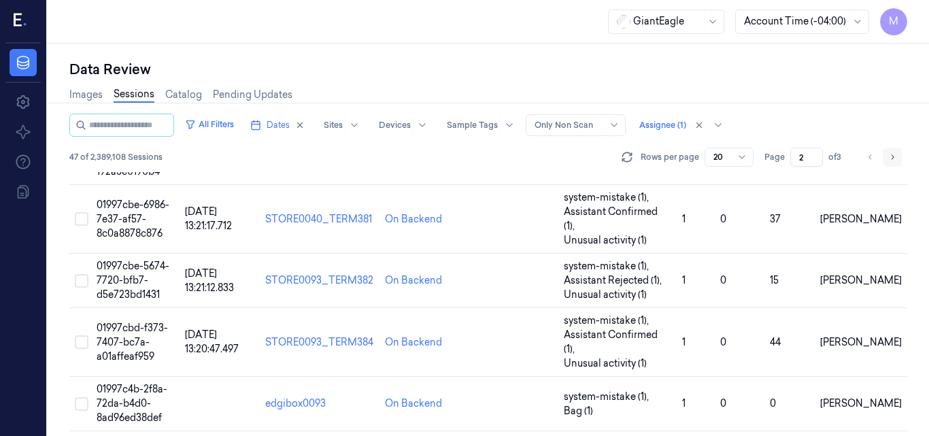
click at [893, 158] on icon "Go to next page" at bounding box center [893, 156] width 3 height 5
type input "3"
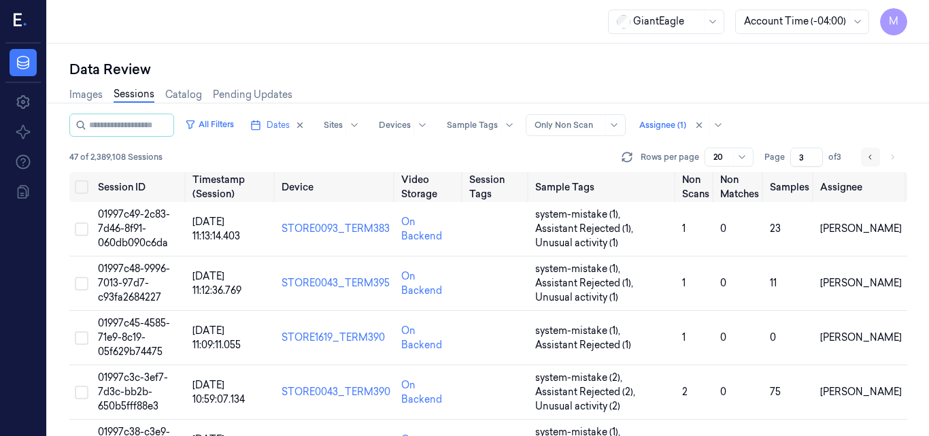
click at [872, 160] on icon "Go to previous page" at bounding box center [871, 157] width 8 height 11
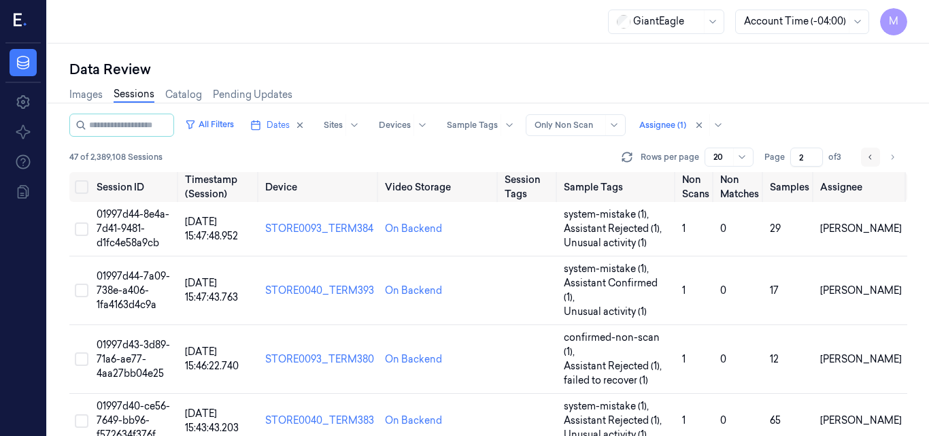
click at [872, 160] on icon "Go to previous page" at bounding box center [871, 157] width 8 height 11
type input "1"
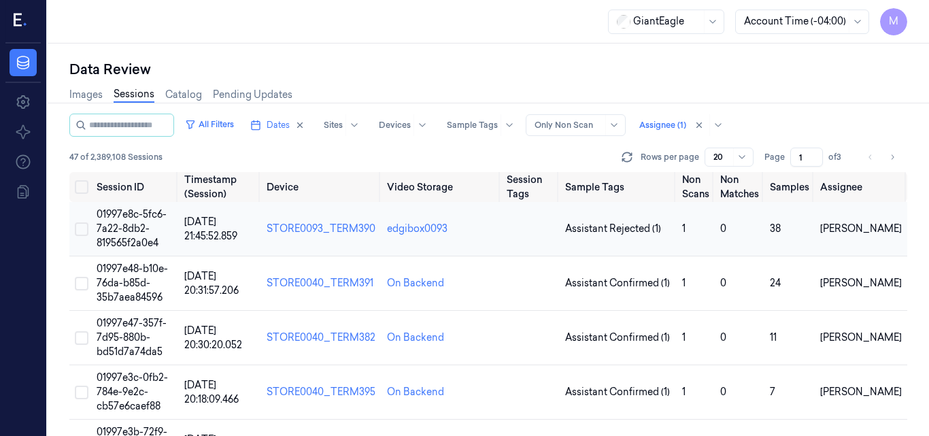
click at [138, 218] on span "01997e8c-5fc6-7a22-8db2-819565f2a0e4" at bounding box center [132, 228] width 70 height 41
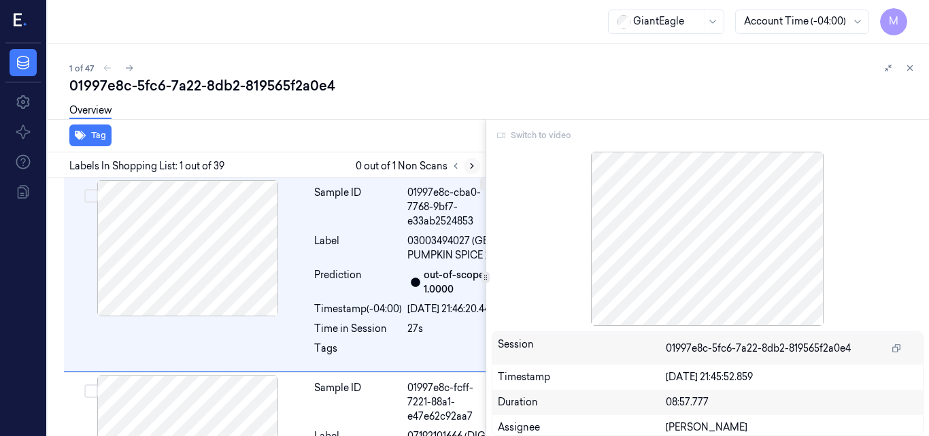
click at [468, 163] on icon at bounding box center [472, 166] width 10 height 10
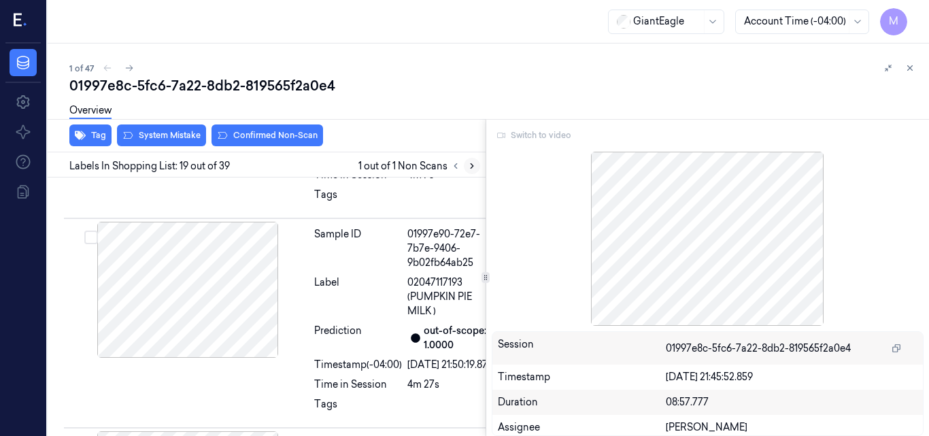
scroll to position [4474, 0]
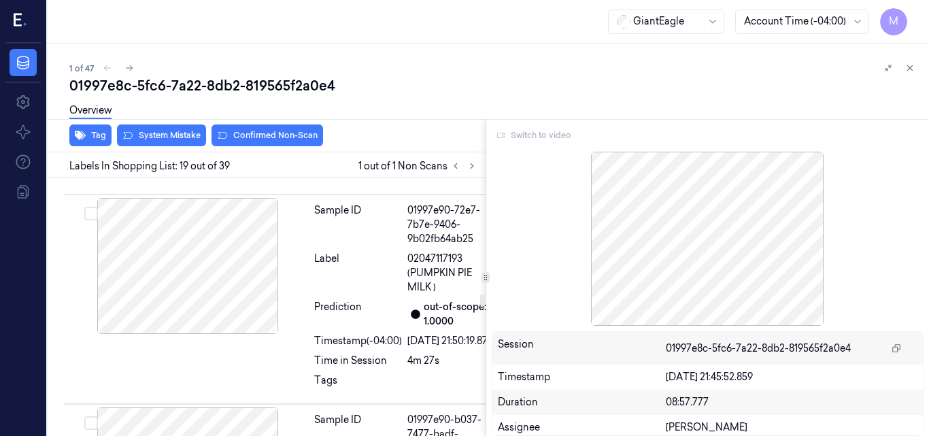
click at [910, 68] on icon at bounding box center [911, 68] width 10 height 10
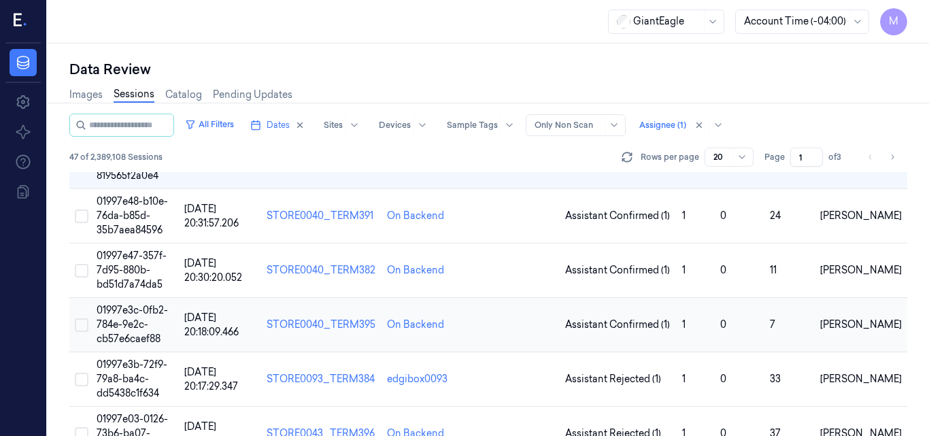
scroll to position [68, 0]
click at [143, 214] on span "01997e48-b10e-76da-b85d-35b7aea84596" at bounding box center [132, 215] width 71 height 41
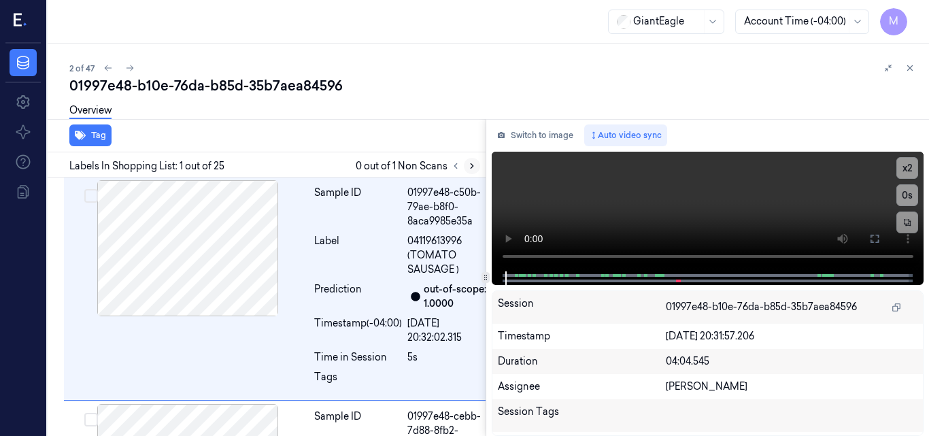
click at [471, 165] on icon at bounding box center [472, 166] width 10 height 10
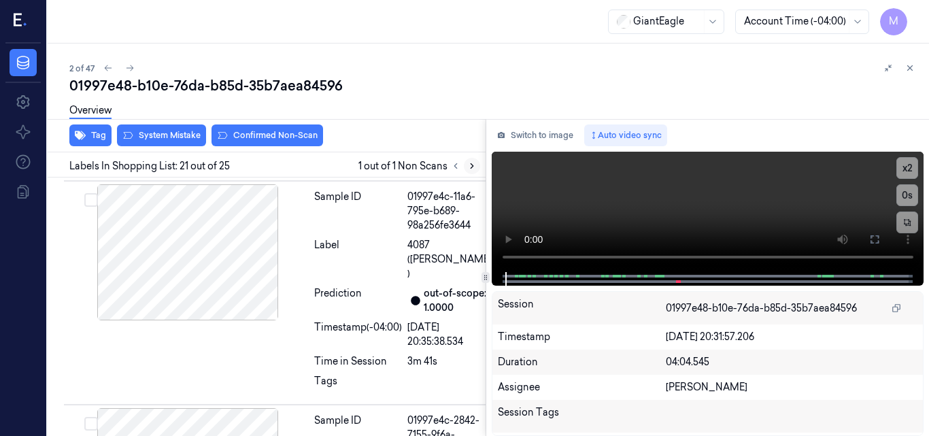
scroll to position [5050, 0]
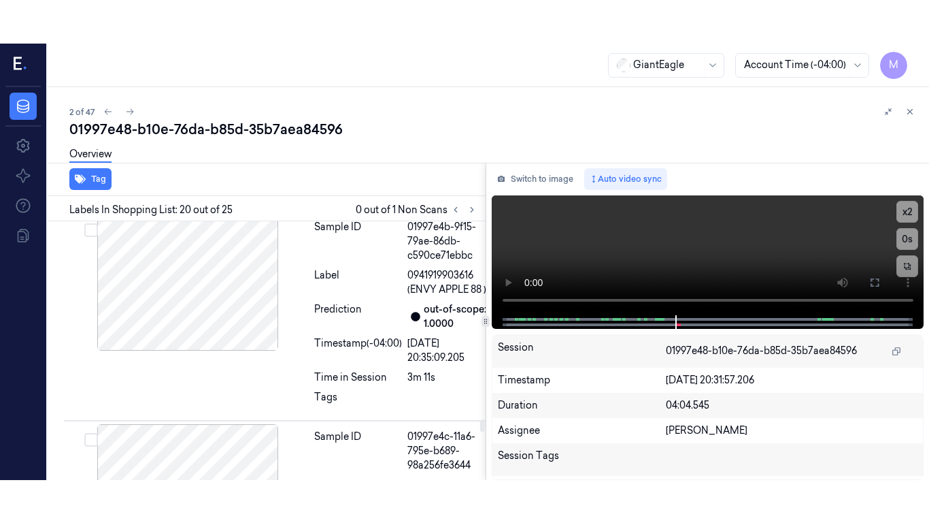
scroll to position [4836, 0]
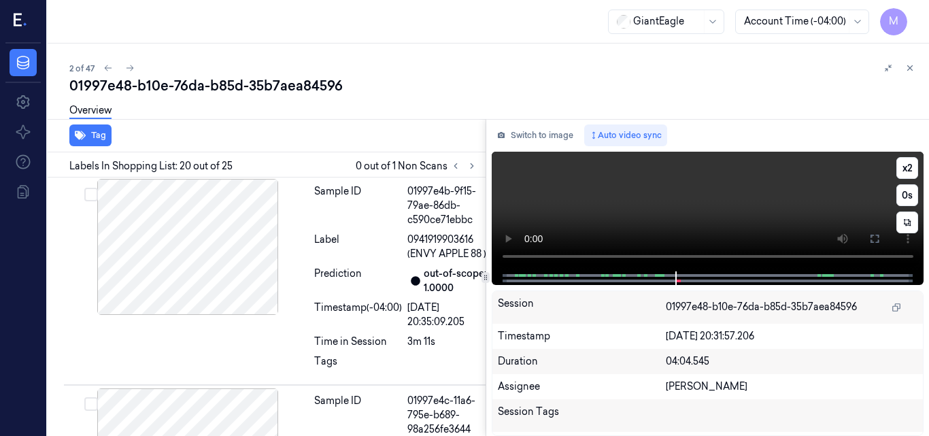
click at [734, 208] on video at bounding box center [708, 212] width 433 height 120
click at [874, 242] on icon at bounding box center [875, 238] width 11 height 11
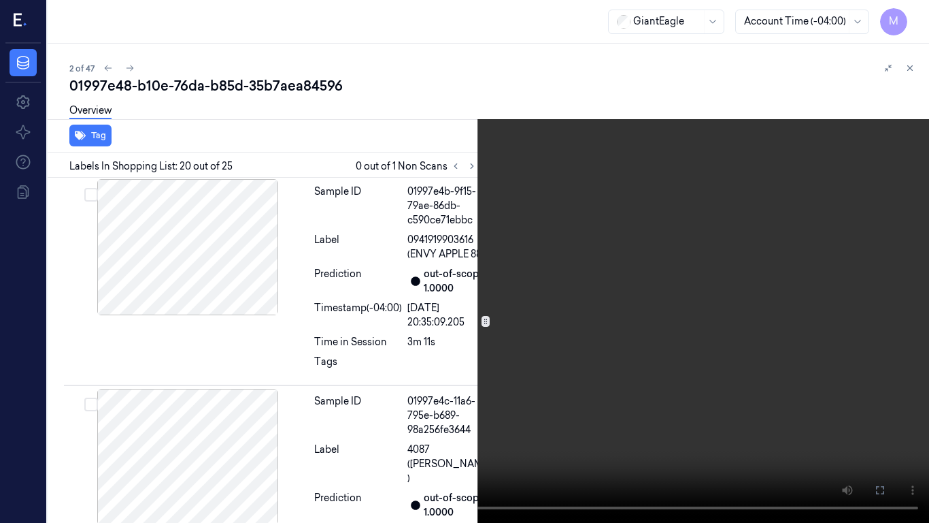
click at [665, 300] on video at bounding box center [464, 261] width 929 height 523
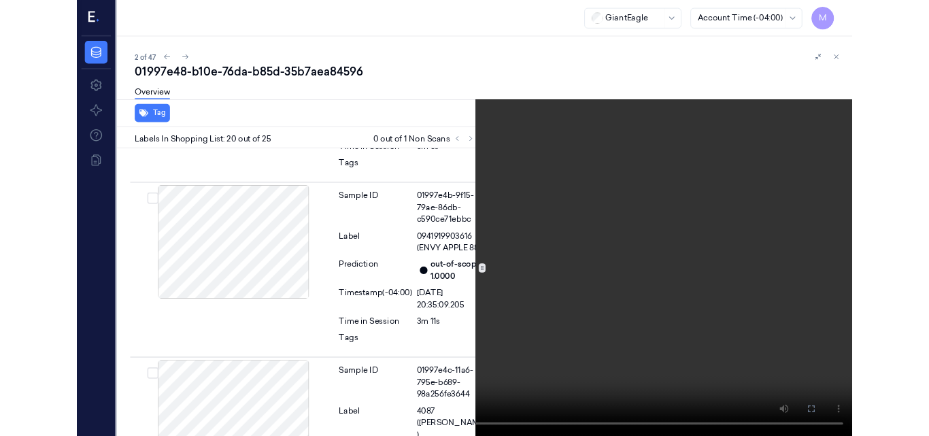
scroll to position [4792, 0]
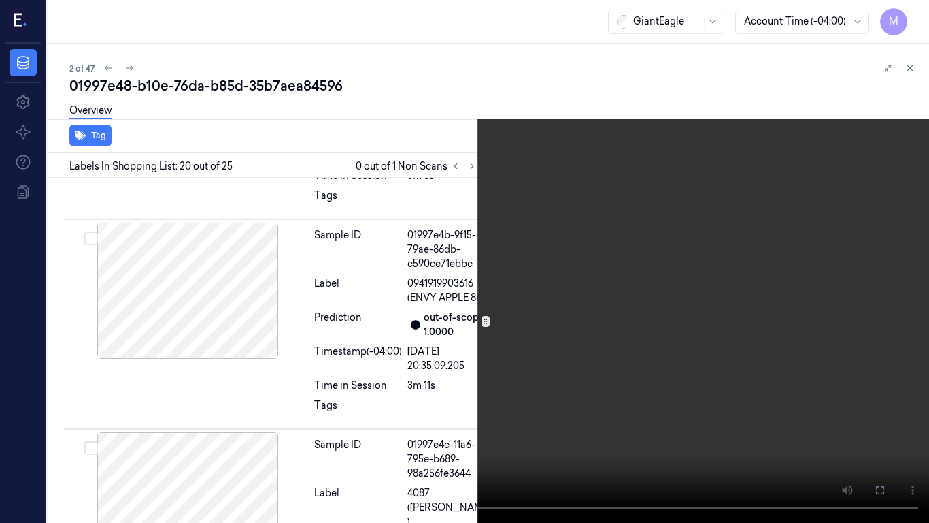
click at [0, 0] on icon at bounding box center [0, 0] width 0 height 0
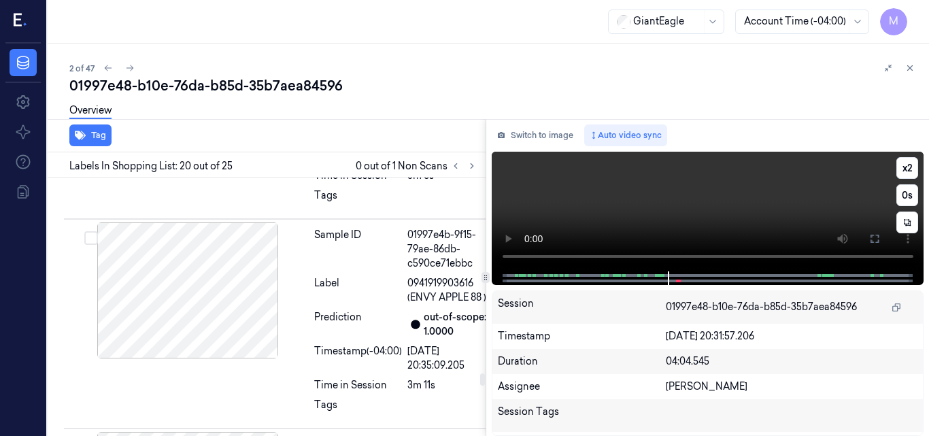
click at [765, 184] on video at bounding box center [708, 212] width 433 height 120
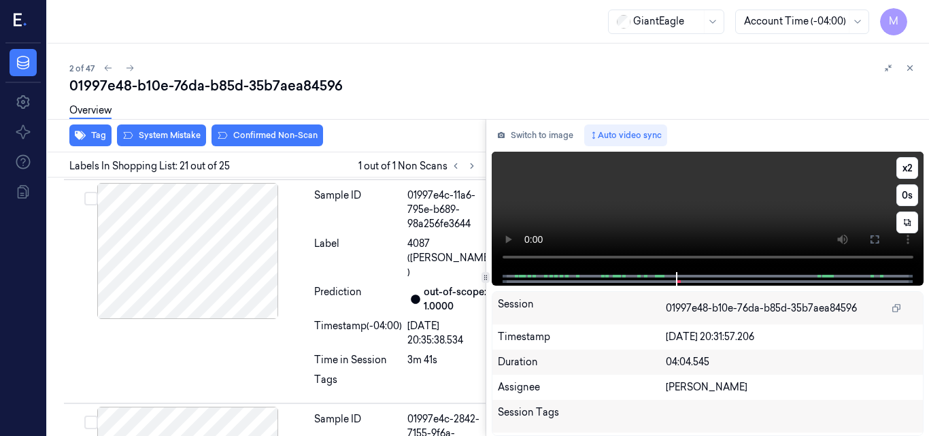
scroll to position [5050, 0]
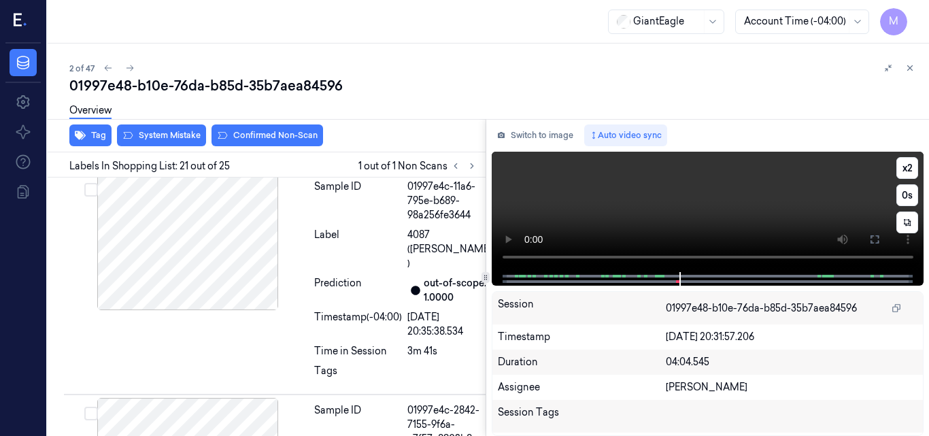
click at [772, 195] on video at bounding box center [708, 212] width 433 height 120
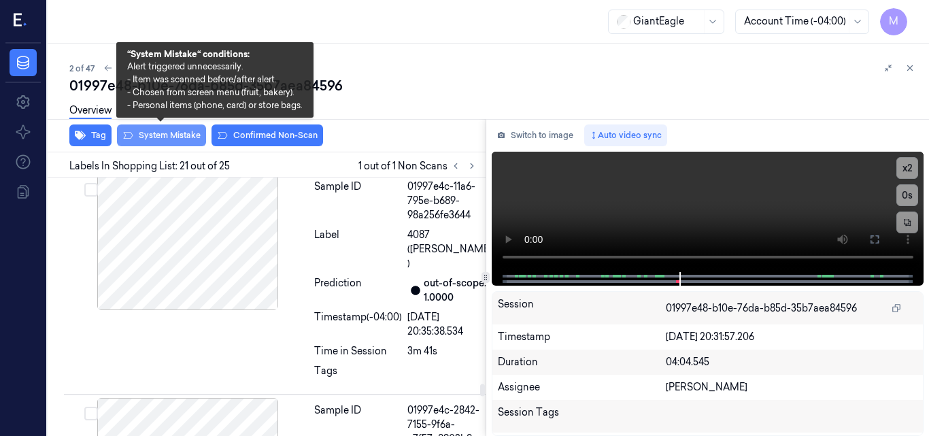
click at [161, 137] on button "System Mistake" at bounding box center [161, 136] width 89 height 22
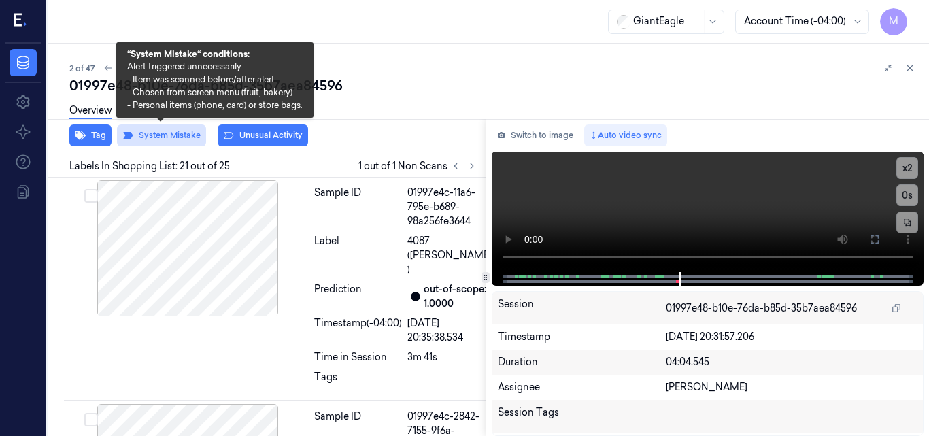
scroll to position [5053, 0]
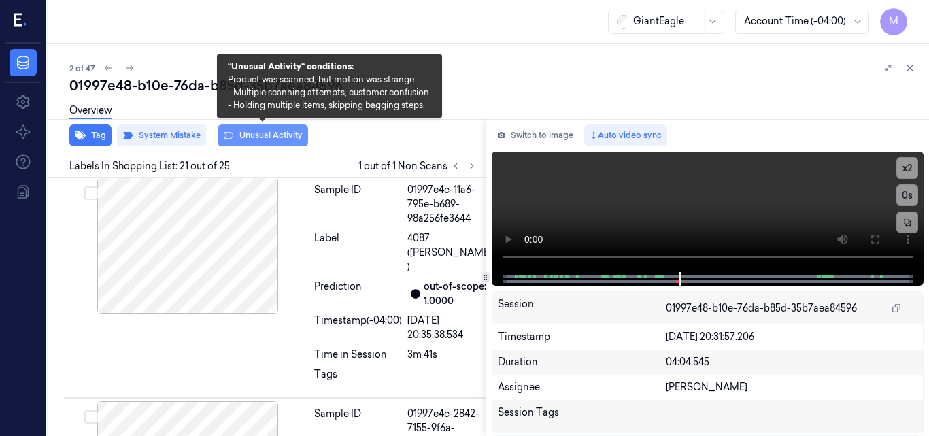
click at [258, 135] on button "Unusual Activity" at bounding box center [263, 136] width 90 height 22
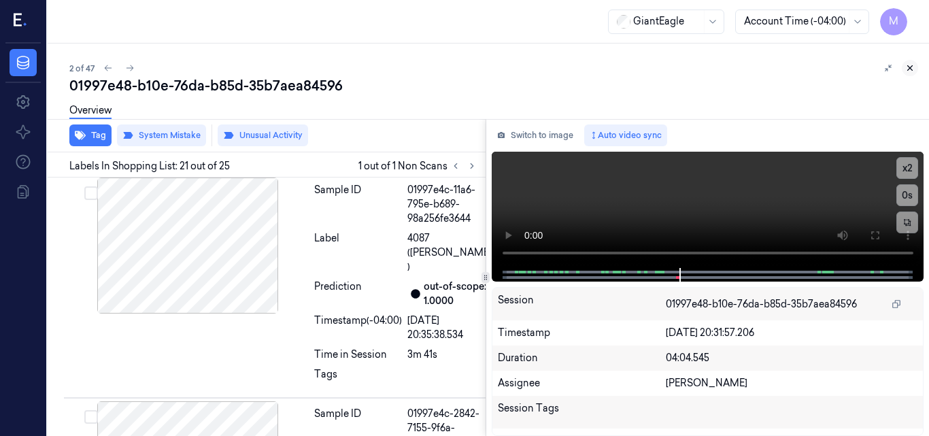
click at [911, 67] on icon at bounding box center [911, 68] width 10 height 10
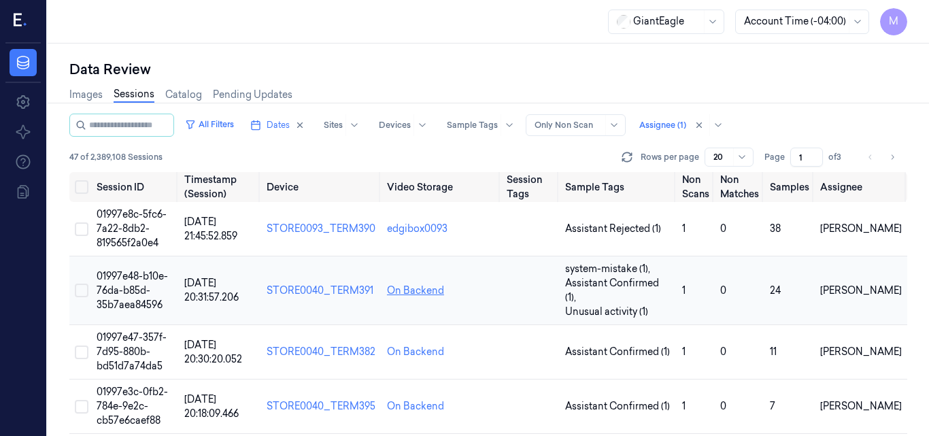
scroll to position [68, 0]
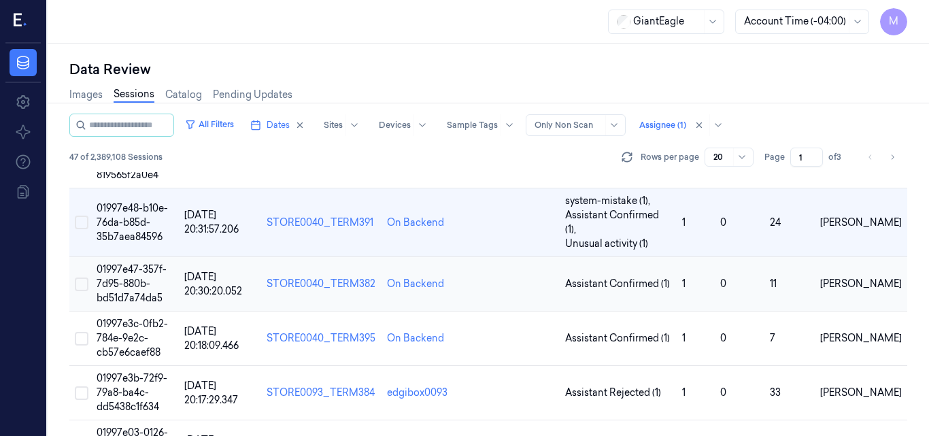
click at [133, 262] on td "01997e47-357f-7d95-880b-bd51d7a74da5" at bounding box center [135, 284] width 88 height 54
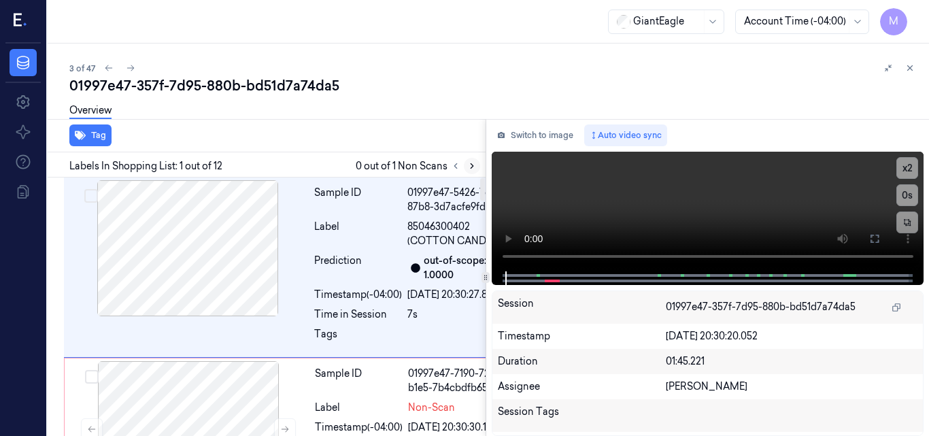
click at [473, 165] on icon at bounding box center [472, 166] width 10 height 10
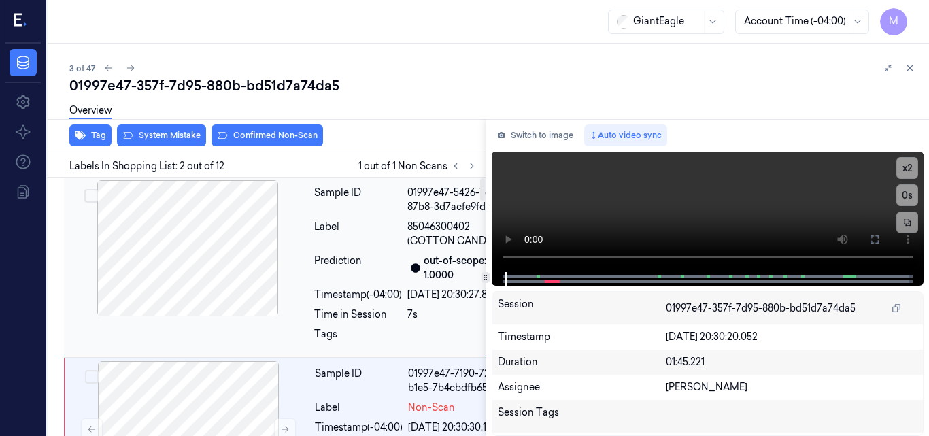
click at [199, 279] on div at bounding box center [188, 248] width 242 height 136
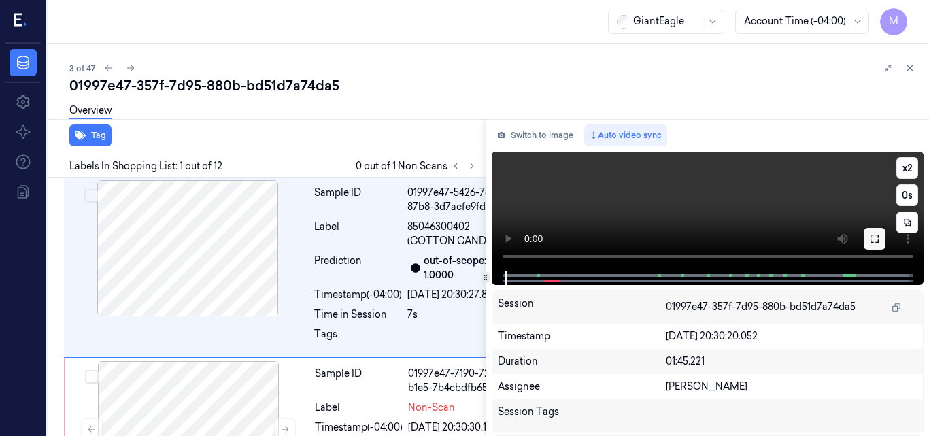
click at [877, 235] on icon at bounding box center [875, 239] width 8 height 8
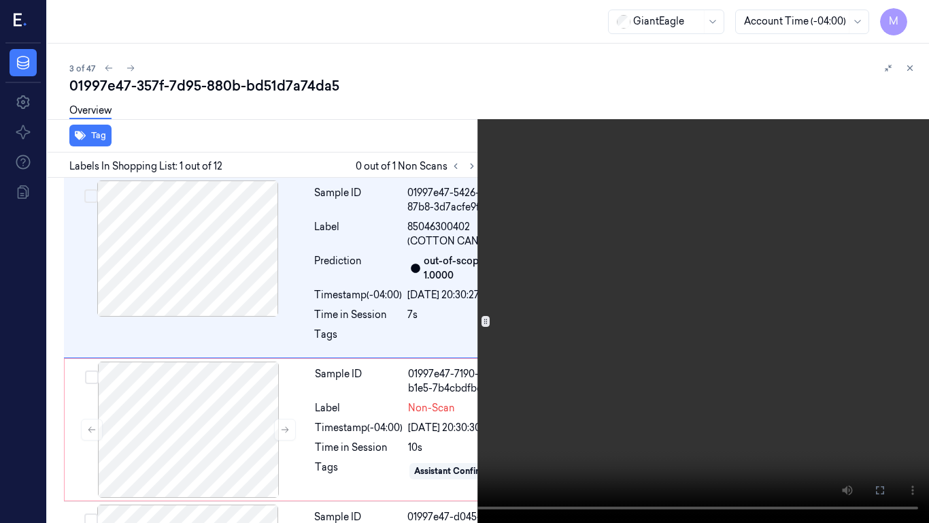
click at [630, 310] on video at bounding box center [464, 261] width 929 height 523
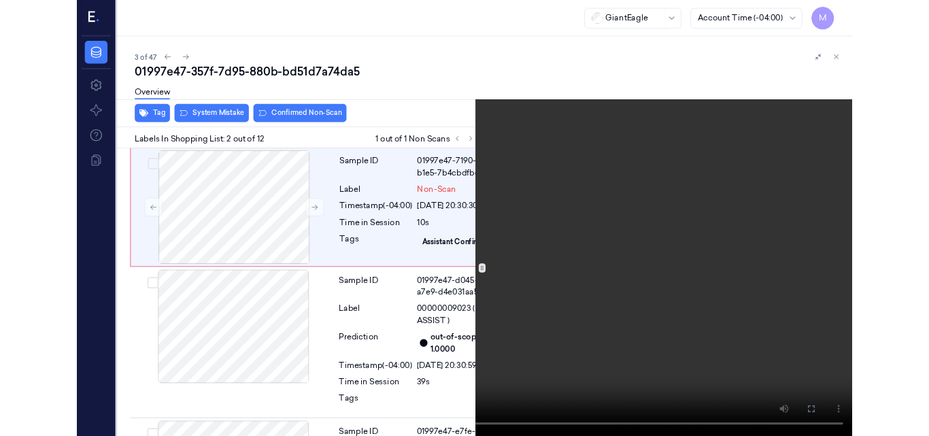
scroll to position [182, 0]
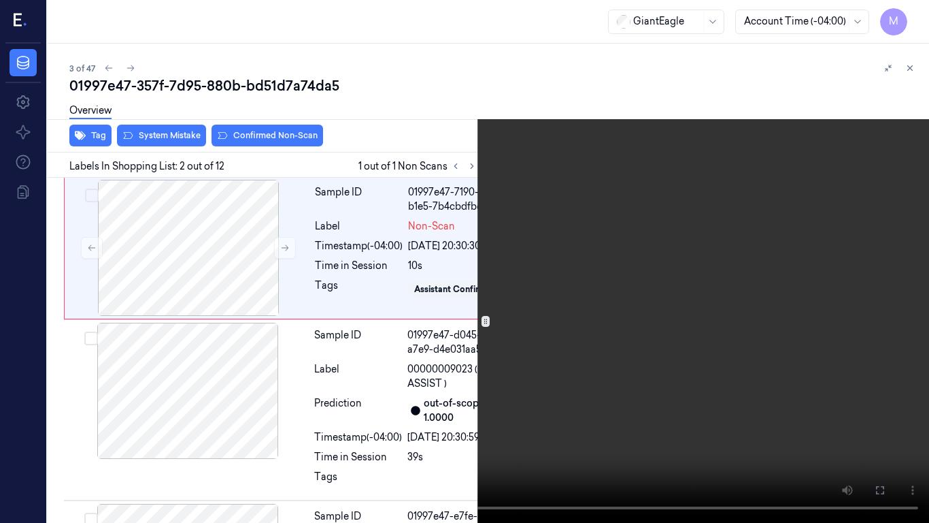
click at [574, 360] on video at bounding box center [464, 261] width 929 height 523
click at [0, 0] on icon at bounding box center [0, 0] width 0 height 0
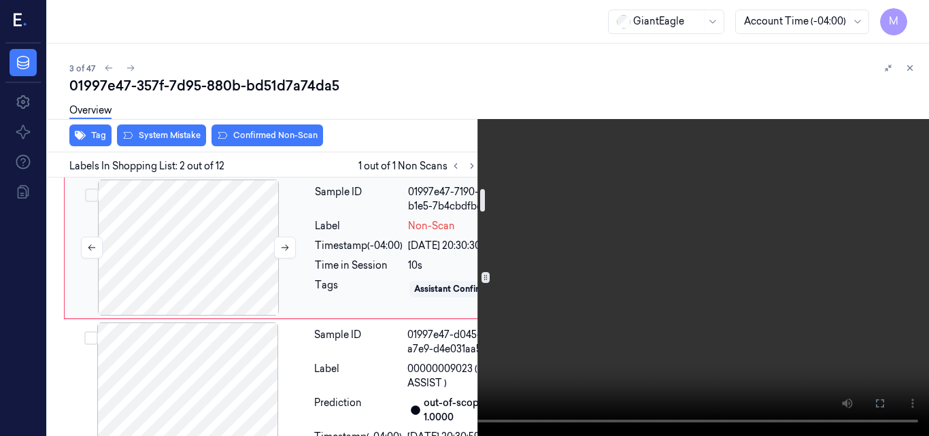
scroll to position [0, 0]
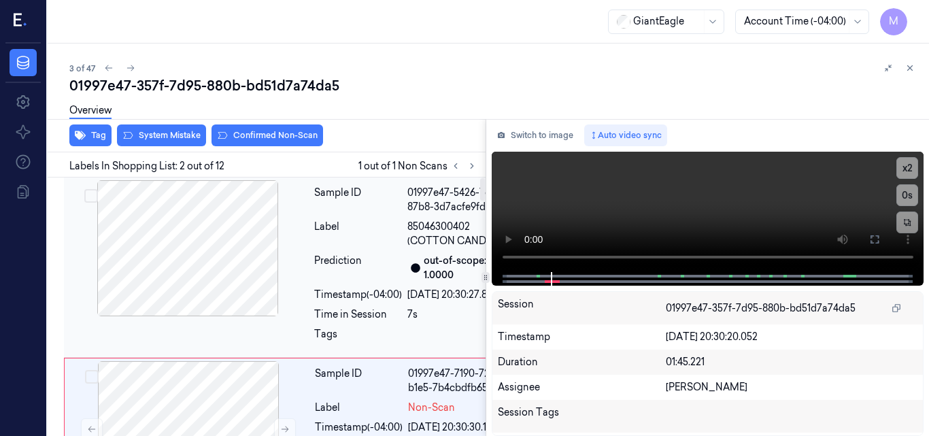
click at [211, 237] on div at bounding box center [188, 248] width 242 height 136
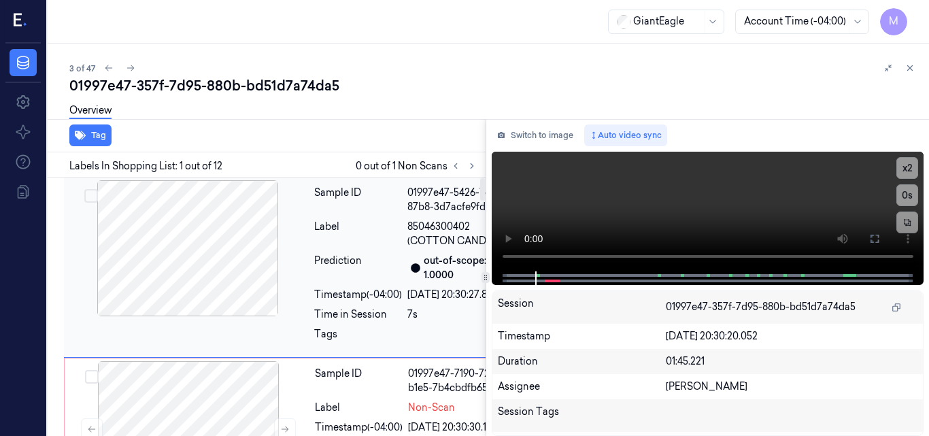
click at [203, 240] on div at bounding box center [188, 248] width 242 height 136
click at [878, 240] on icon at bounding box center [875, 238] width 11 height 11
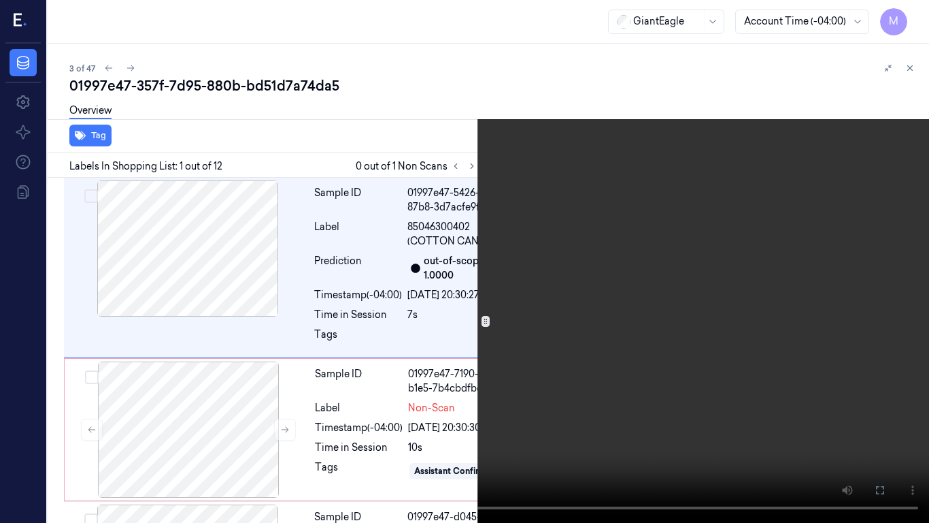
click at [553, 271] on video at bounding box center [464, 261] width 929 height 523
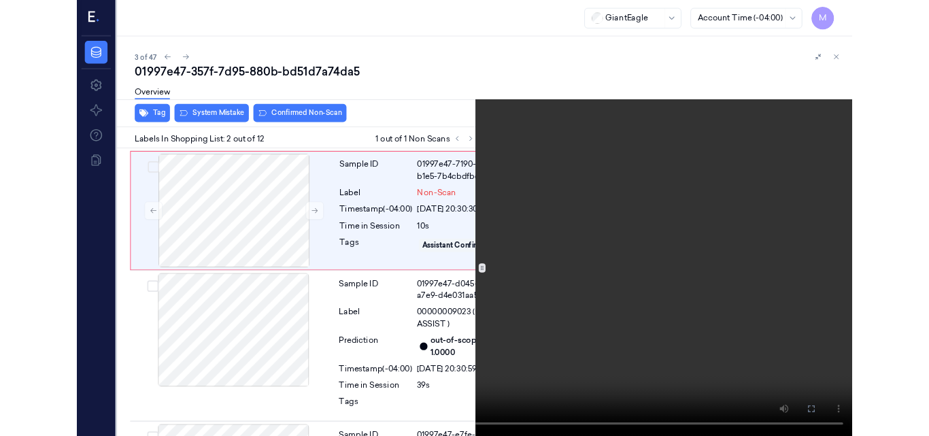
scroll to position [182, 0]
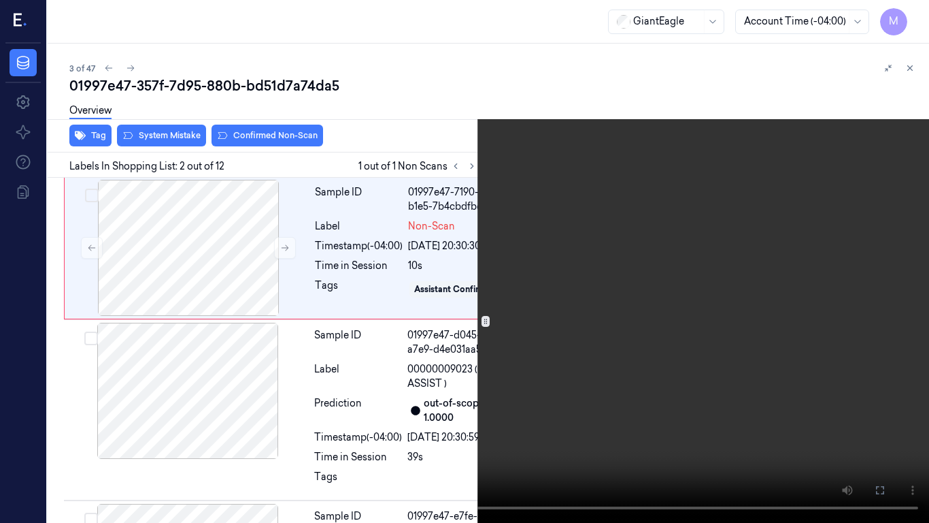
click at [553, 271] on video at bounding box center [464, 261] width 929 height 523
click at [0, 0] on icon at bounding box center [0, 0] width 0 height 0
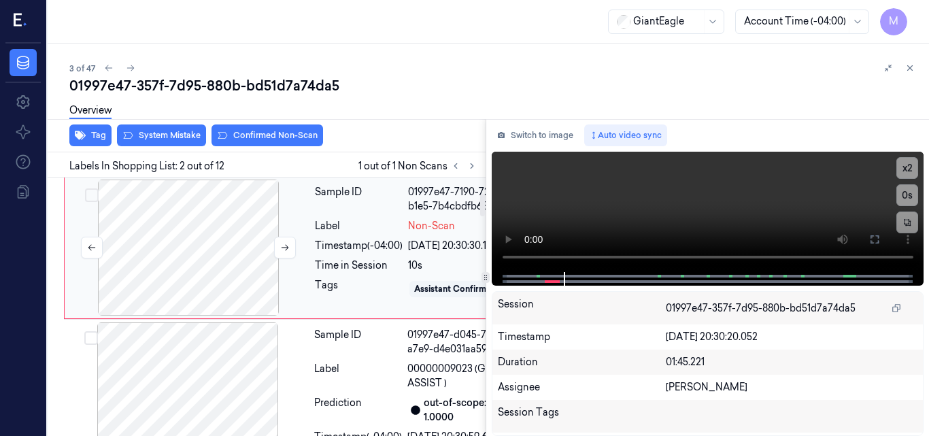
click at [183, 294] on div at bounding box center [188, 248] width 242 height 136
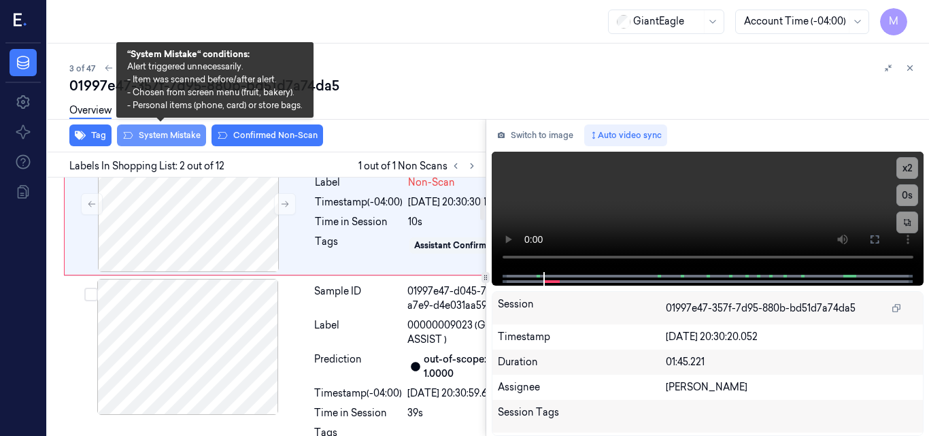
click at [169, 136] on button "System Mistake" at bounding box center [161, 136] width 89 height 22
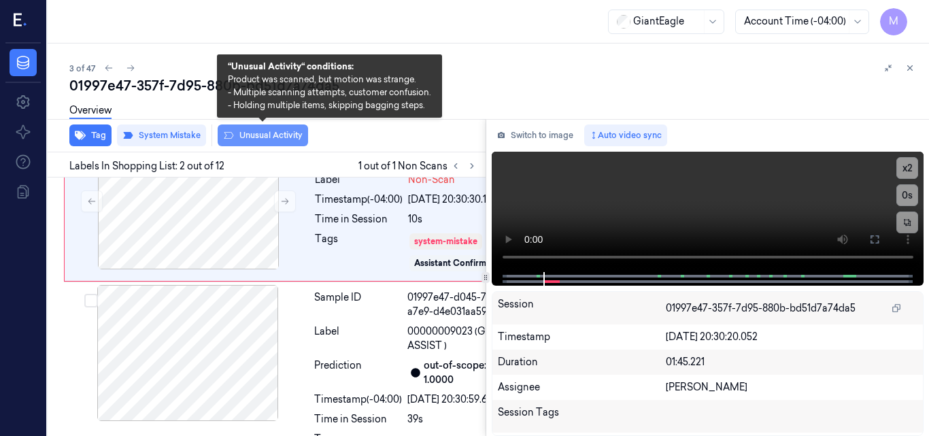
click at [269, 131] on button "Unusual Activity" at bounding box center [263, 136] width 90 height 22
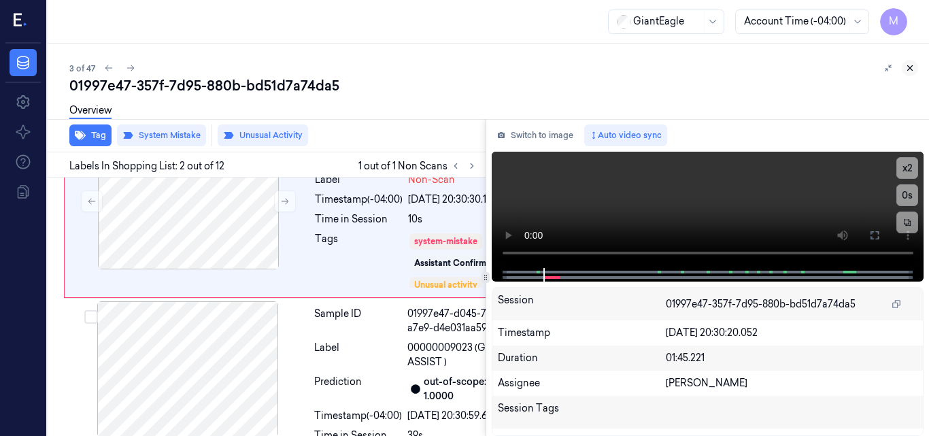
click at [911, 69] on icon at bounding box center [911, 68] width 10 height 10
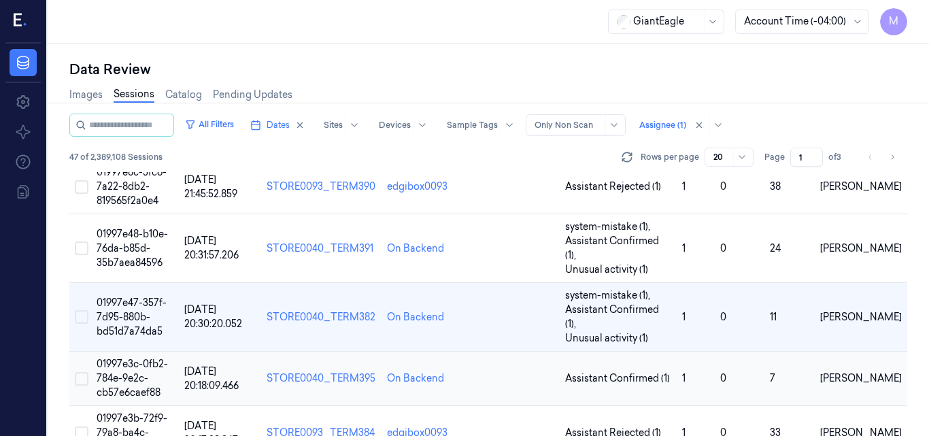
scroll to position [68, 0]
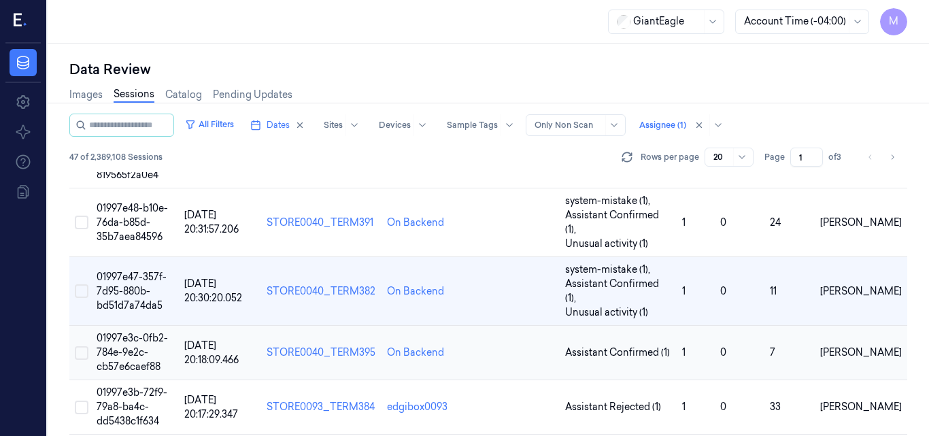
click at [141, 326] on td "01997e3c-0fb2-784e-9e2c-cb57e6caef88" at bounding box center [135, 353] width 88 height 54
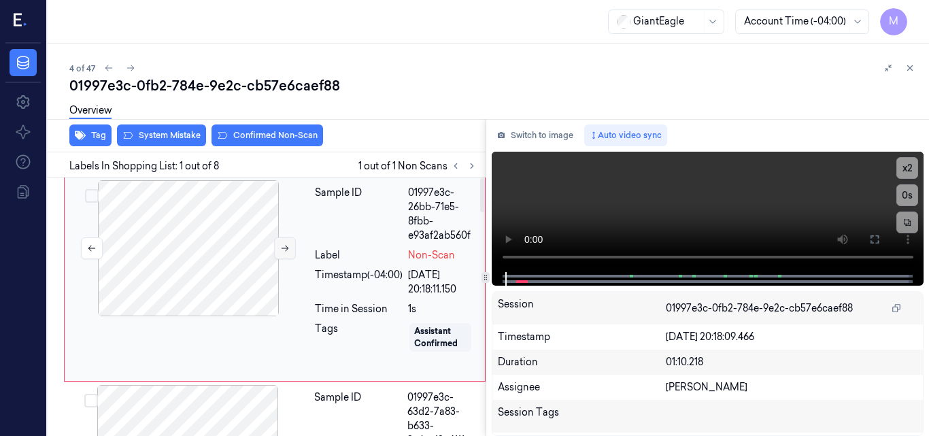
click at [280, 253] on button at bounding box center [285, 248] width 22 height 22
click at [878, 240] on icon at bounding box center [875, 239] width 11 height 11
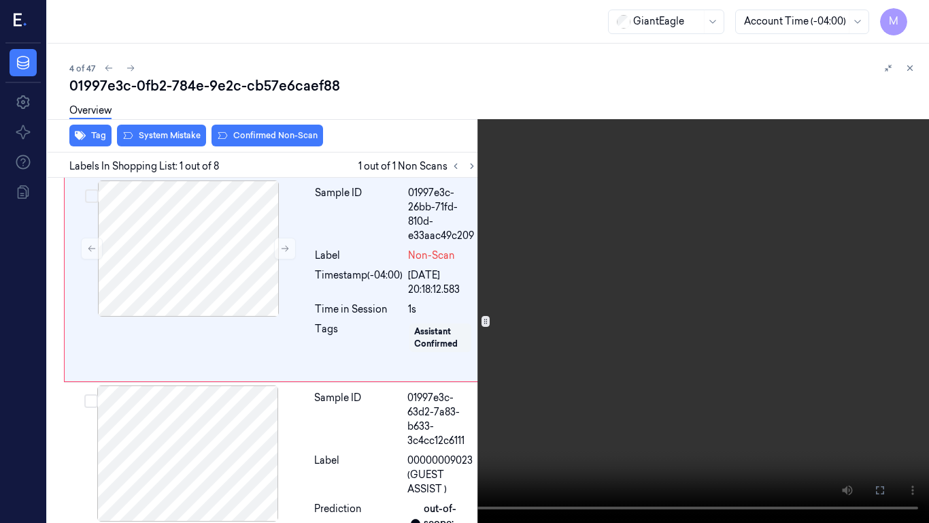
click at [582, 231] on video at bounding box center [464, 261] width 929 height 523
click at [0, 0] on icon at bounding box center [0, 0] width 0 height 0
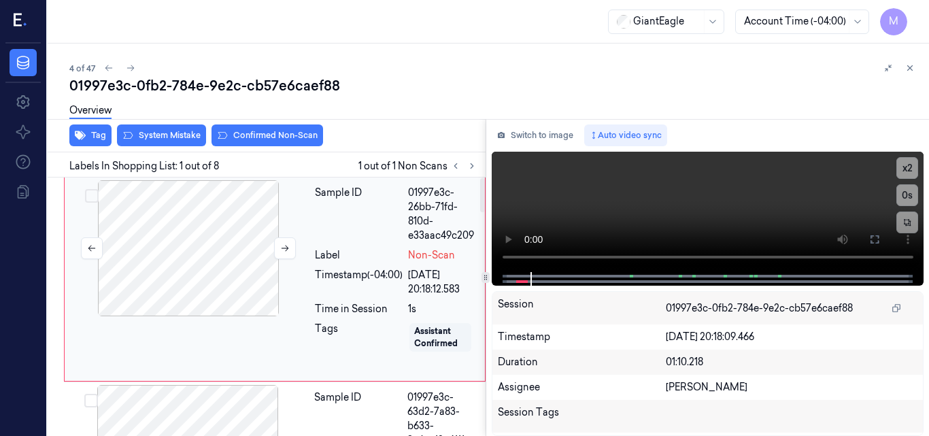
click at [221, 222] on div at bounding box center [188, 248] width 242 height 136
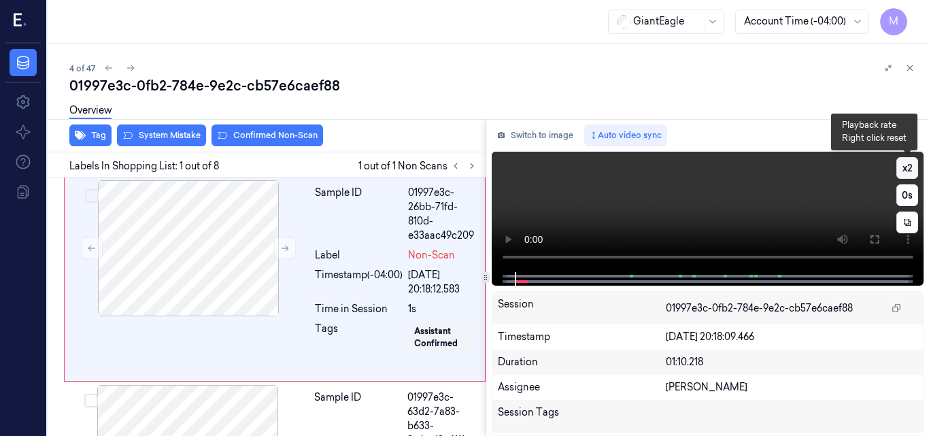
click at [910, 162] on button "x 2" at bounding box center [908, 168] width 22 height 22
click at [906, 166] on button "x 4" at bounding box center [908, 168] width 22 height 22
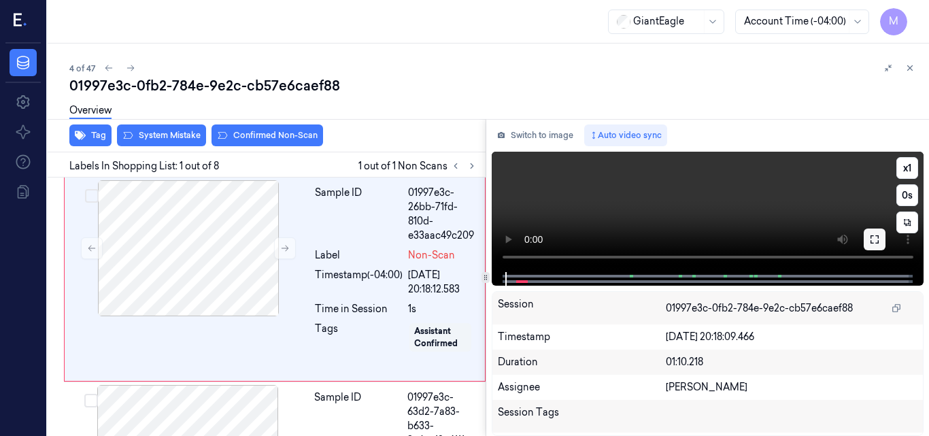
click at [874, 248] on button at bounding box center [875, 240] width 22 height 22
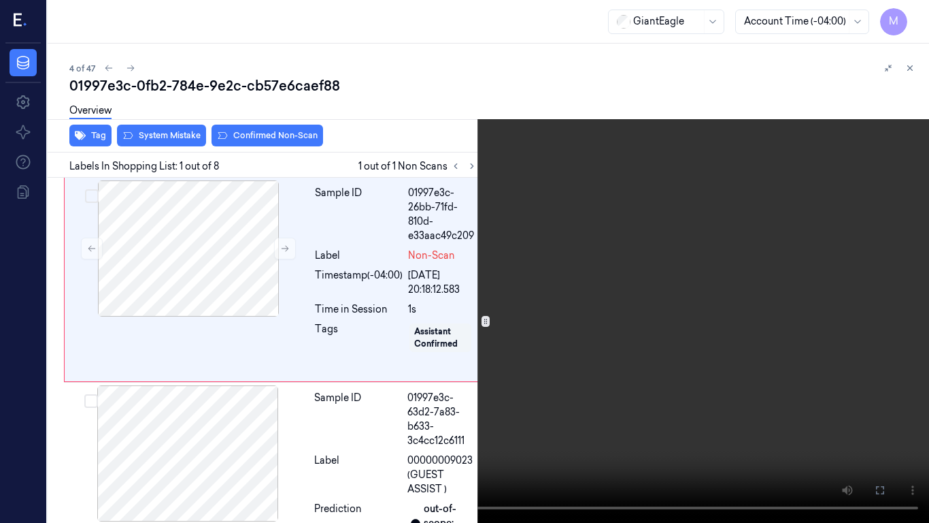
click at [699, 269] on video at bounding box center [464, 261] width 929 height 523
click at [599, 262] on video at bounding box center [464, 261] width 929 height 523
click at [603, 225] on video at bounding box center [464, 261] width 929 height 523
click at [913, 8] on button "x 1" at bounding box center [913, 16] width 22 height 22
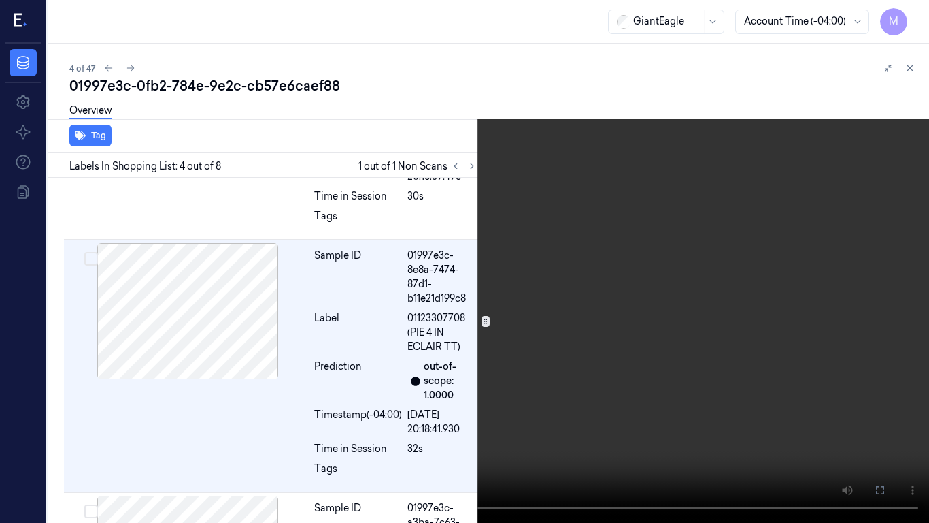
scroll to position [663, 0]
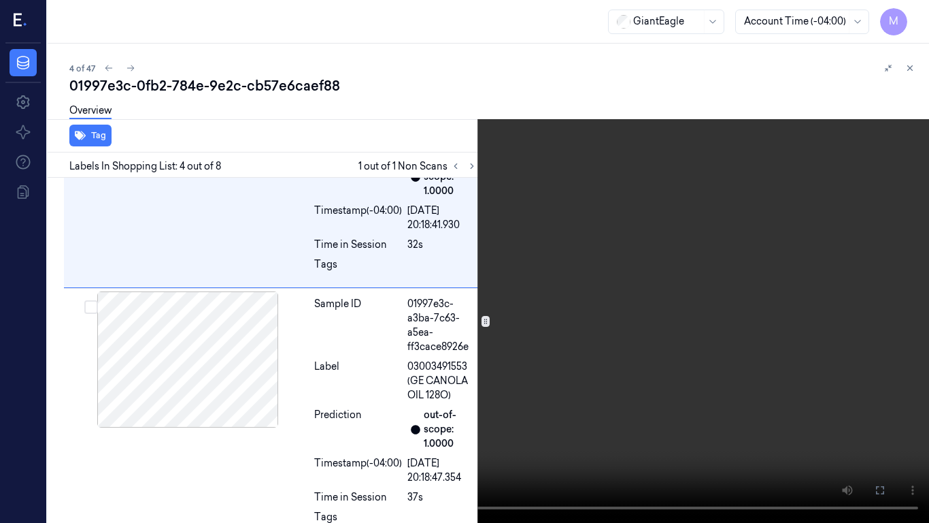
click at [624, 184] on video at bounding box center [464, 261] width 929 height 523
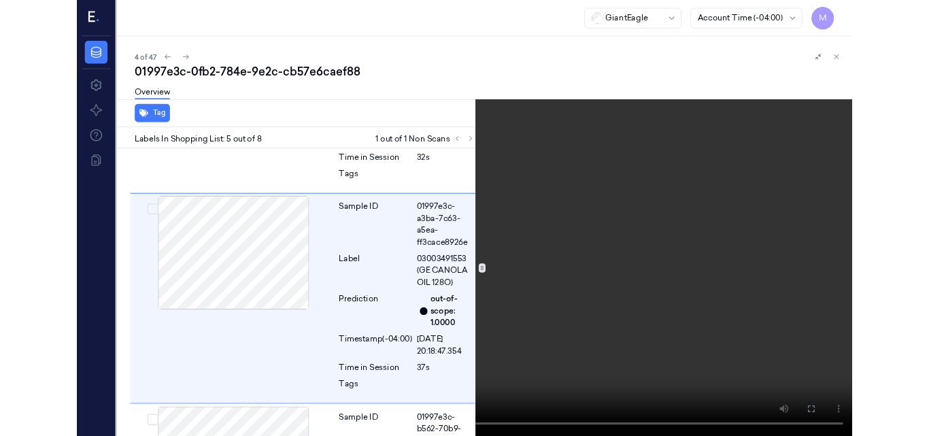
scroll to position [915, 0]
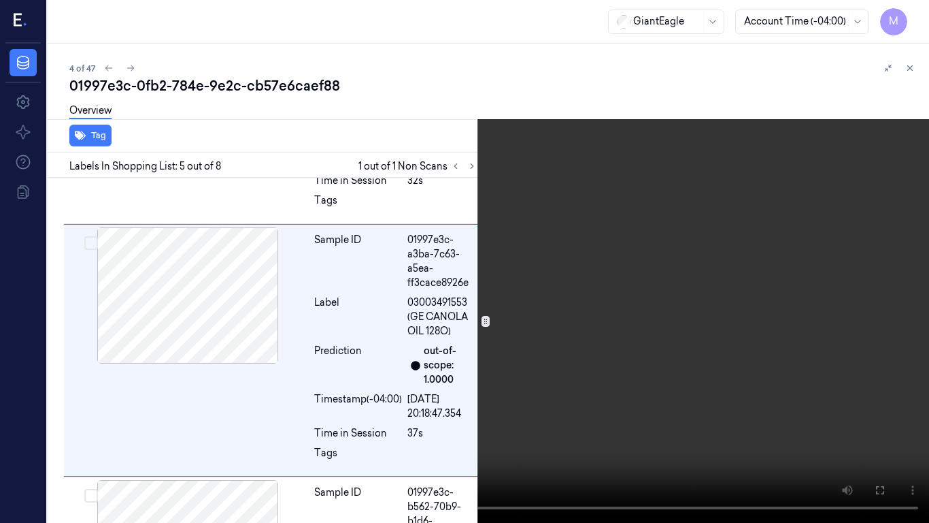
click at [0, 0] on icon at bounding box center [0, 0] width 0 height 0
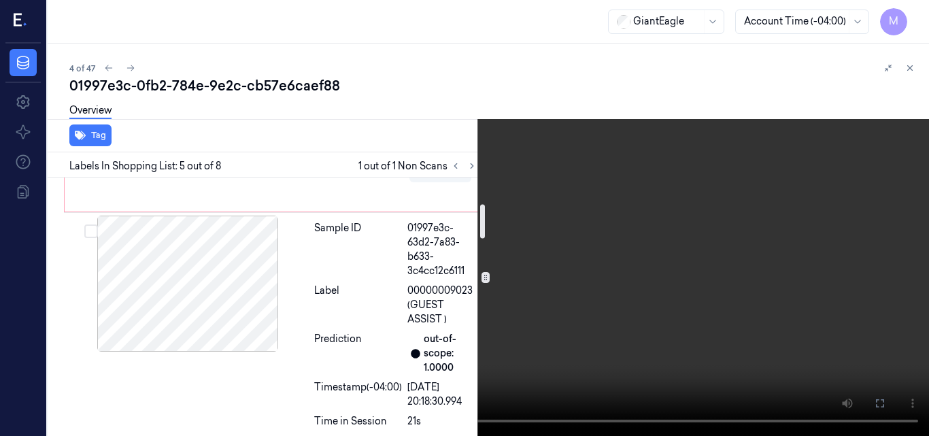
scroll to position [167, 0]
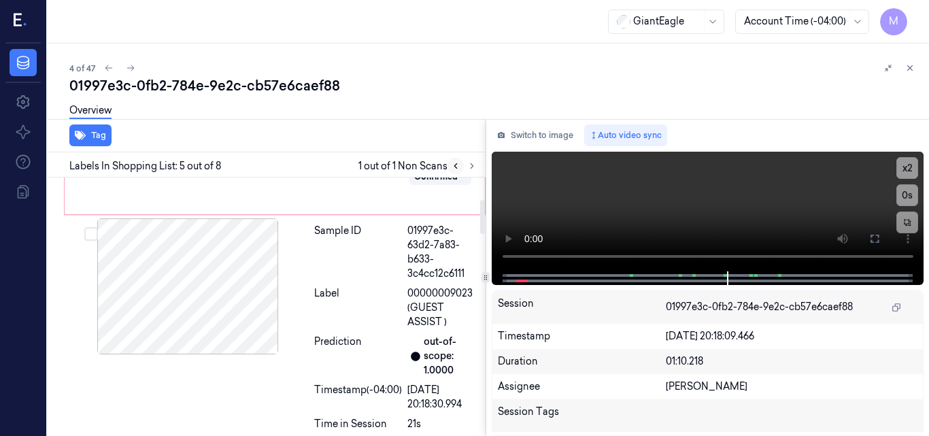
click at [456, 165] on icon at bounding box center [456, 166] width 3 height 5
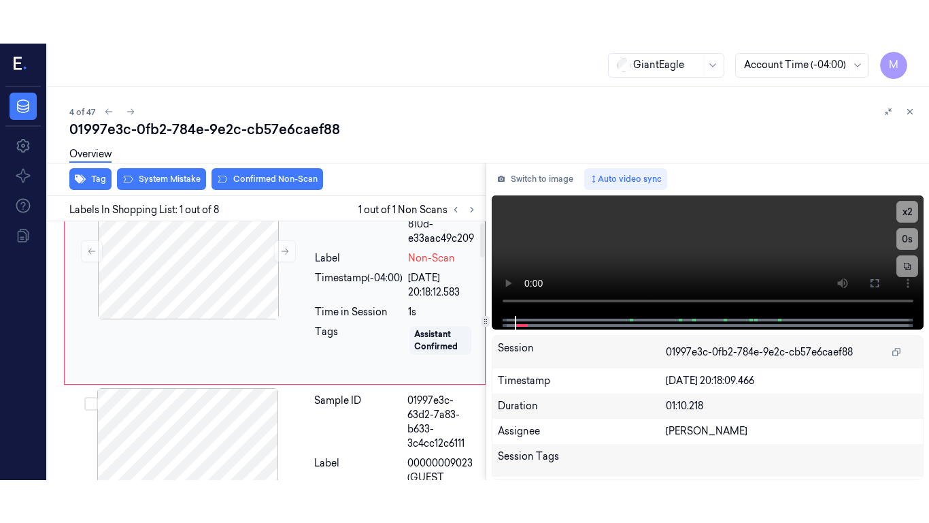
scroll to position [0, 0]
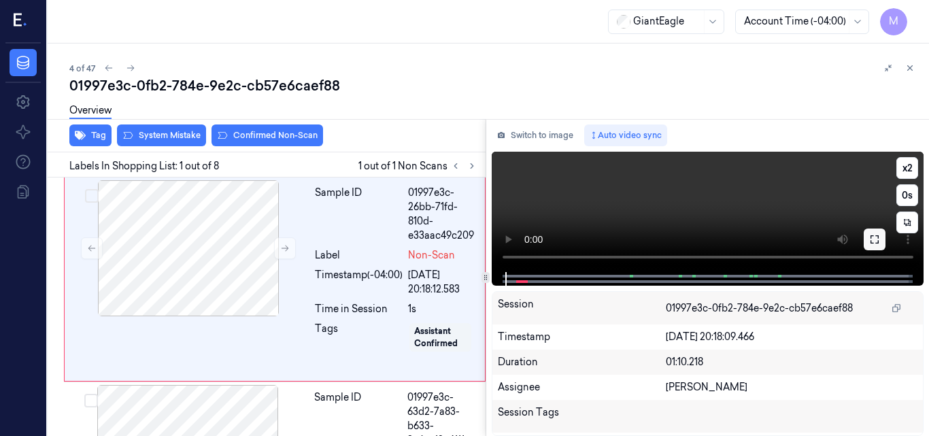
click at [879, 243] on icon at bounding box center [875, 239] width 8 height 8
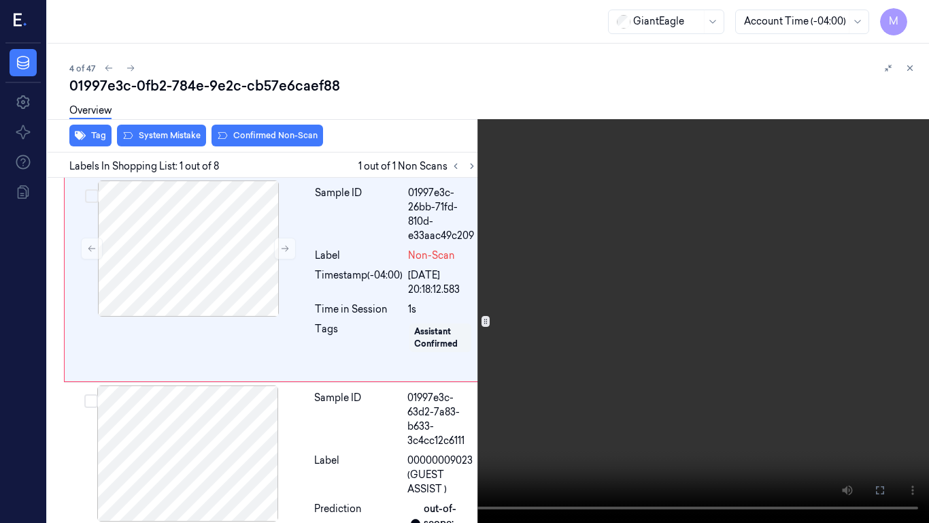
click at [515, 273] on video at bounding box center [464, 261] width 929 height 523
click at [558, 329] on video at bounding box center [464, 261] width 929 height 523
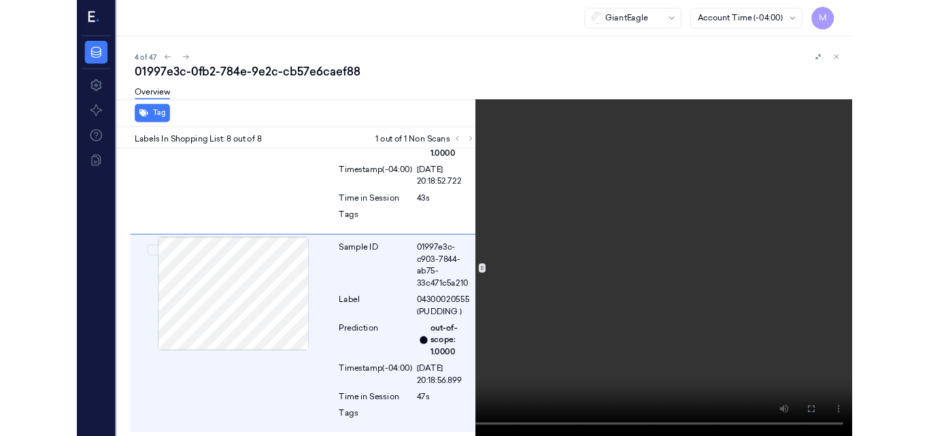
scroll to position [1617, 0]
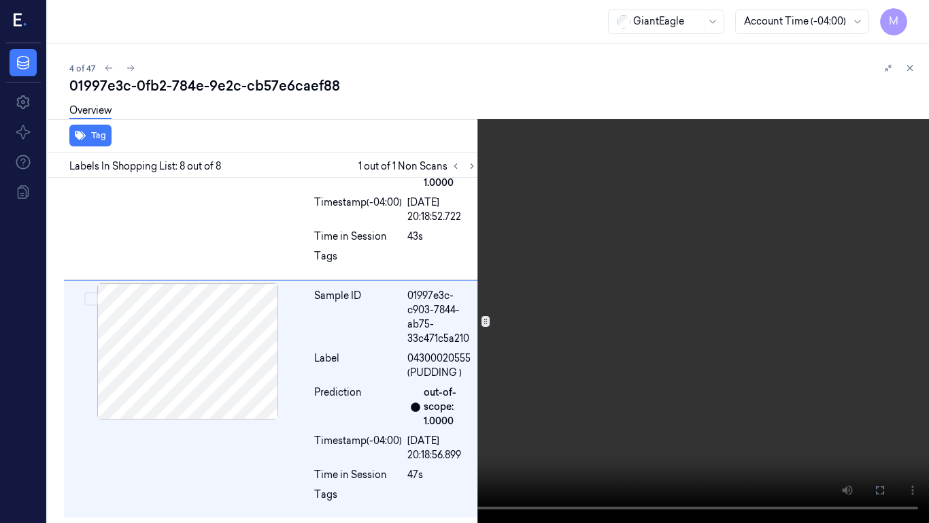
click at [0, 0] on icon at bounding box center [0, 0] width 0 height 0
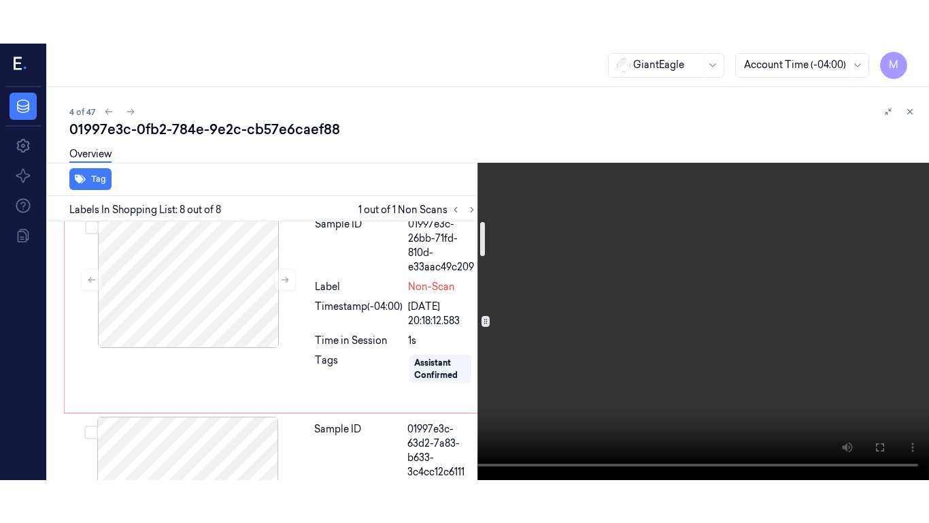
scroll to position [0, 0]
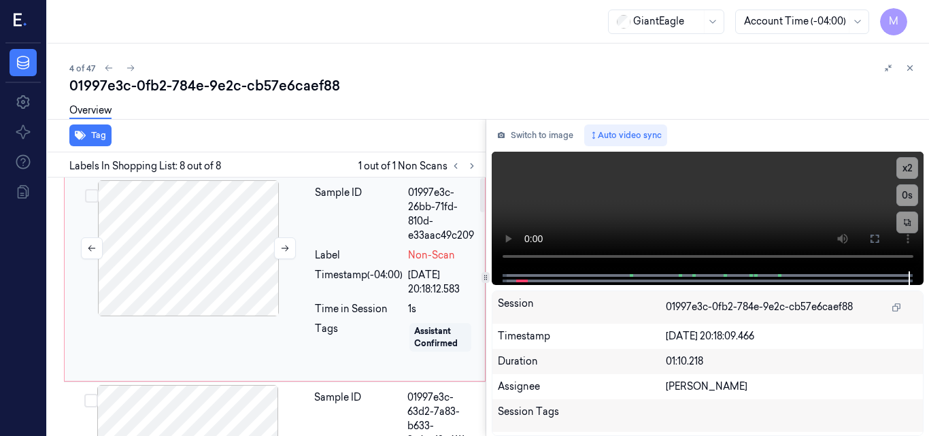
click at [211, 217] on div at bounding box center [188, 248] width 242 height 136
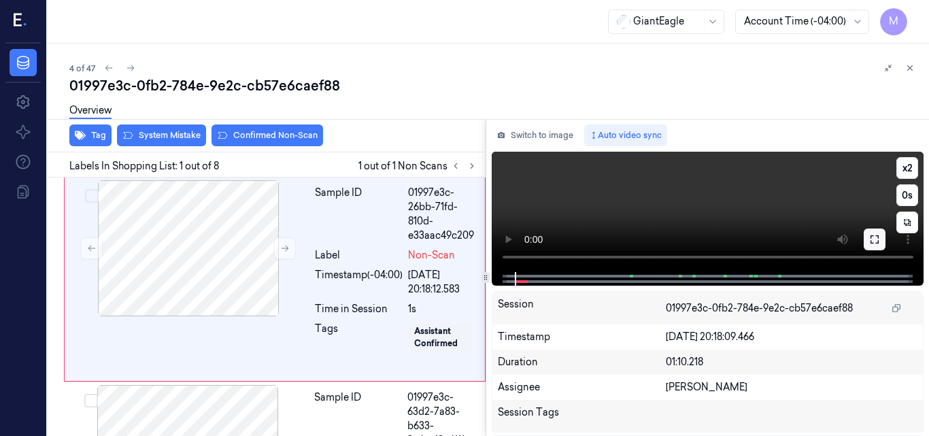
click at [870, 240] on icon at bounding box center [875, 239] width 11 height 11
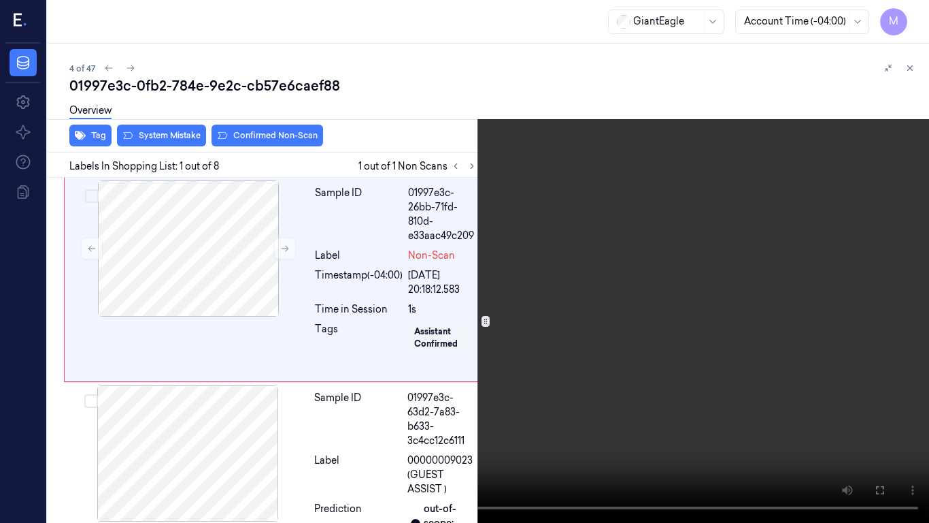
click at [333, 358] on video at bounding box center [464, 261] width 929 height 523
click at [462, 338] on video at bounding box center [464, 261] width 929 height 523
click at [548, 349] on video at bounding box center [464, 261] width 929 height 523
click at [0, 0] on icon at bounding box center [0, 0] width 0 height 0
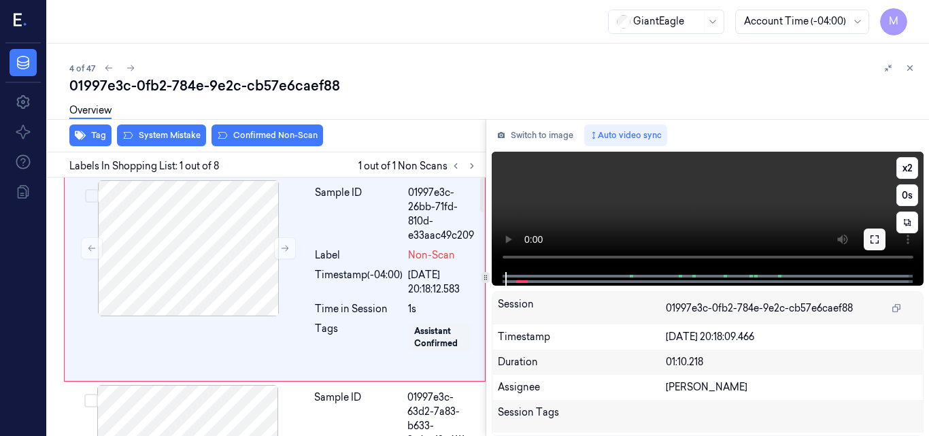
click at [874, 240] on icon at bounding box center [875, 239] width 11 height 11
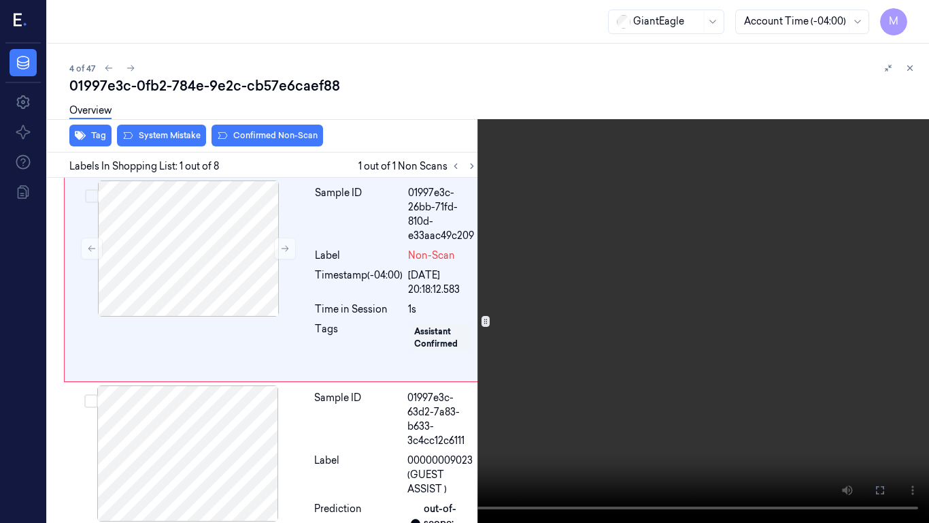
click at [427, 332] on video at bounding box center [464, 261] width 929 height 523
click at [494, 284] on video at bounding box center [464, 261] width 929 height 523
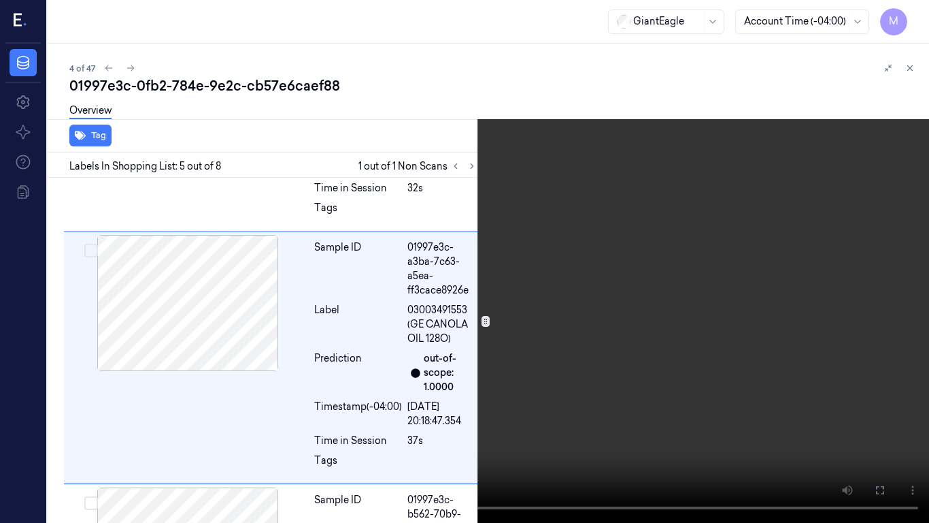
scroll to position [915, 0]
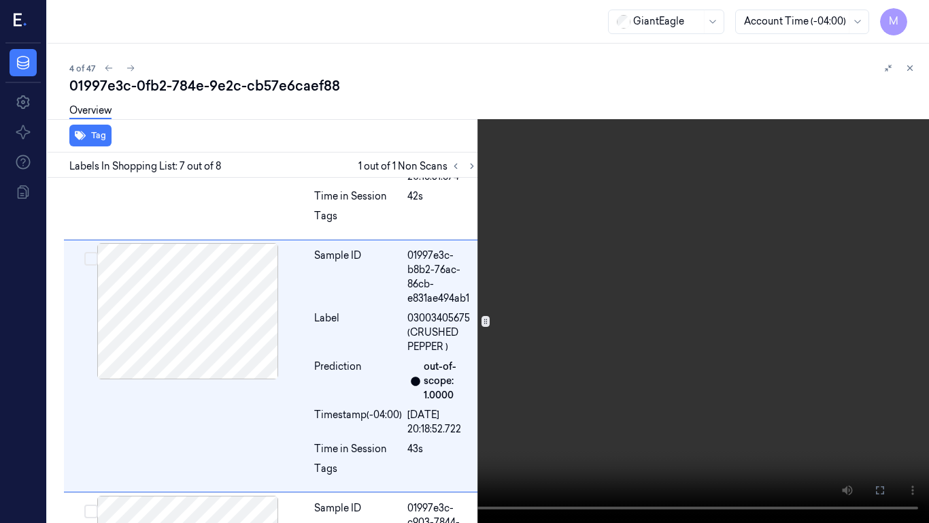
click at [518, 279] on video at bounding box center [464, 261] width 929 height 523
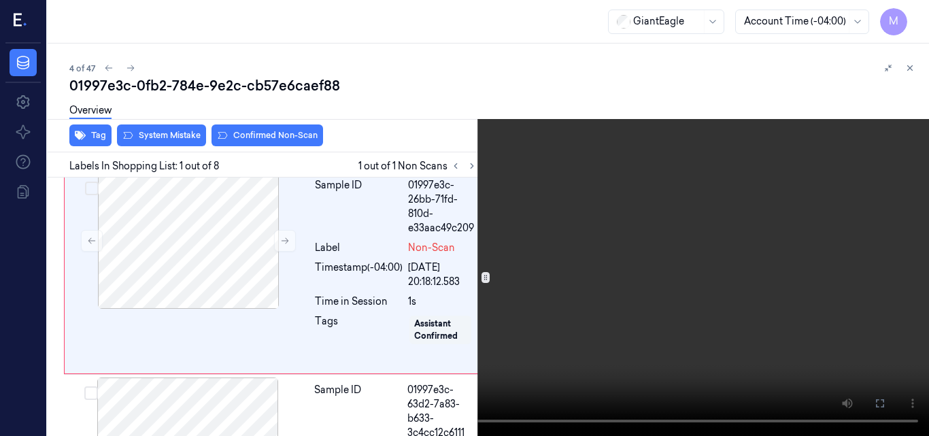
scroll to position [0, 0]
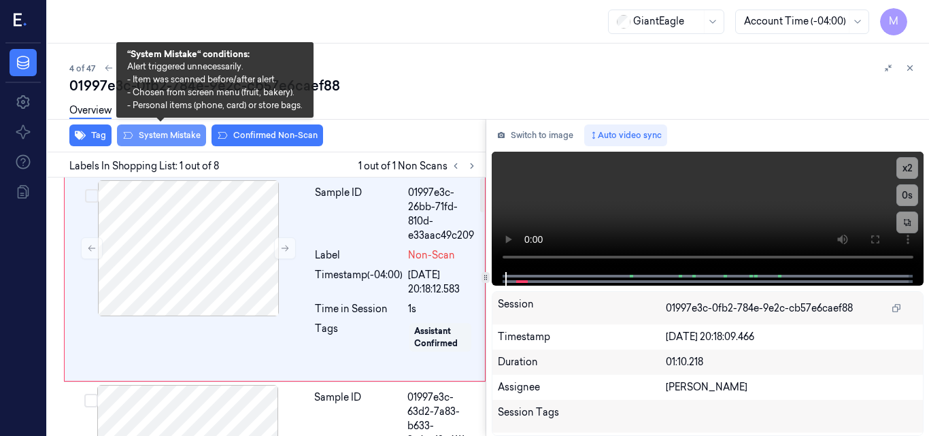
click at [177, 131] on button "System Mistake" at bounding box center [161, 136] width 89 height 22
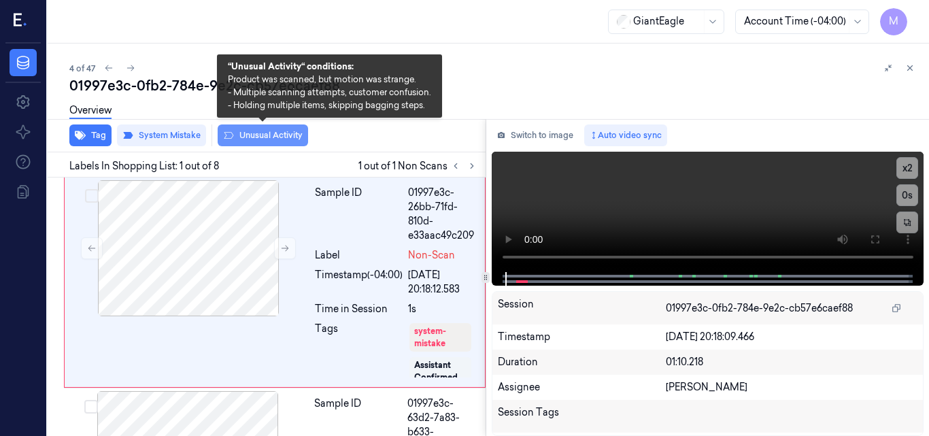
click at [261, 134] on button "Unusual Activity" at bounding box center [263, 136] width 90 height 22
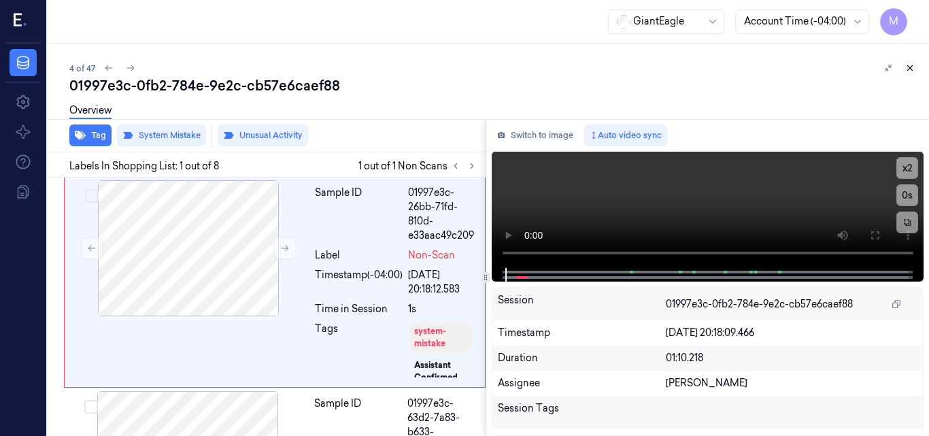
click at [911, 67] on icon at bounding box center [911, 68] width 10 height 10
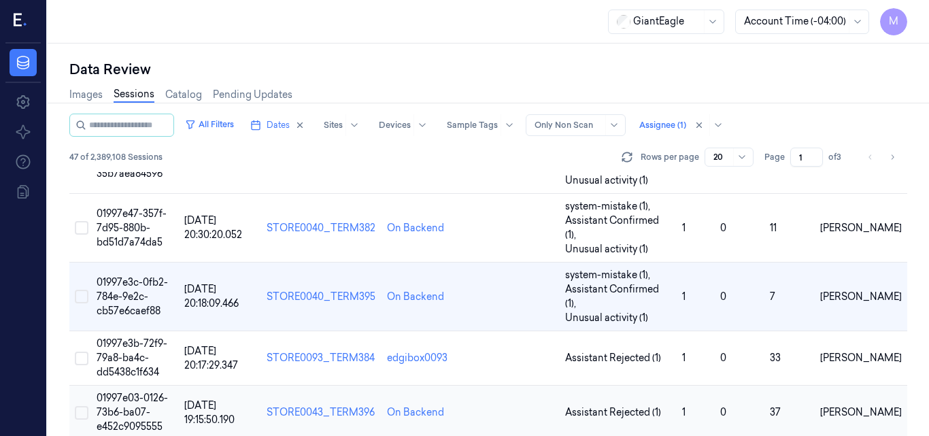
scroll to position [199, 0]
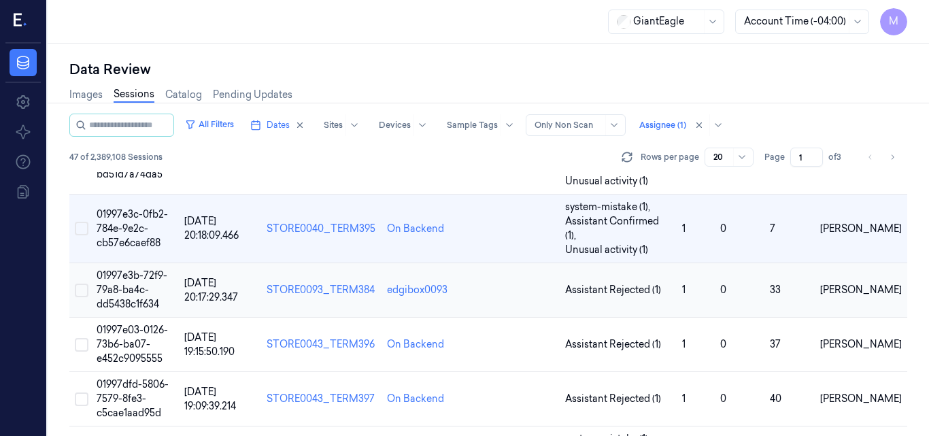
click at [129, 269] on span "01997e3b-72f9-79a8-ba4c-dd5438c1f634" at bounding box center [132, 289] width 71 height 41
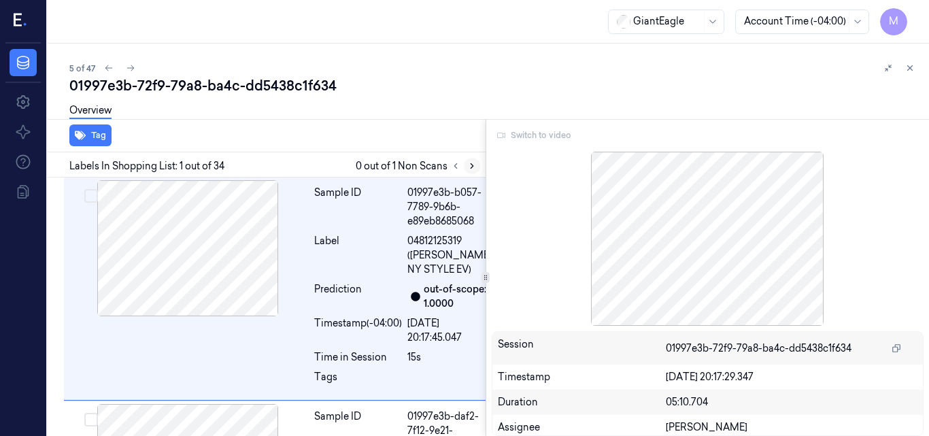
click at [474, 167] on icon at bounding box center [472, 166] width 10 height 10
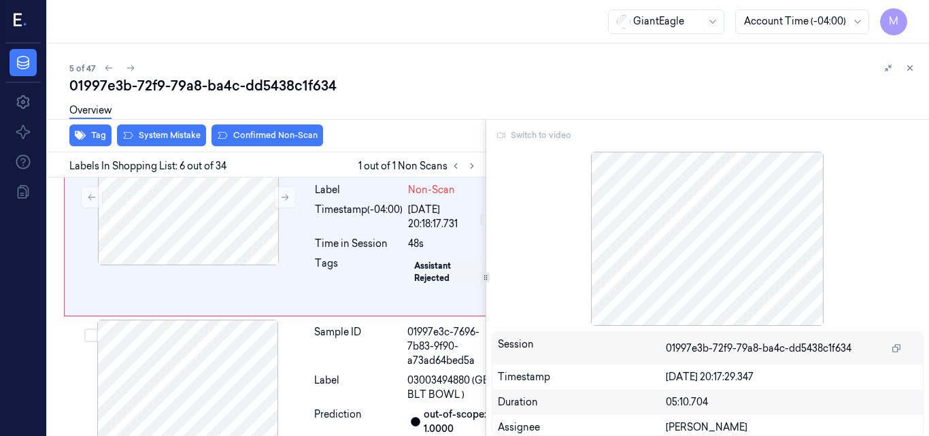
scroll to position [1181, 0]
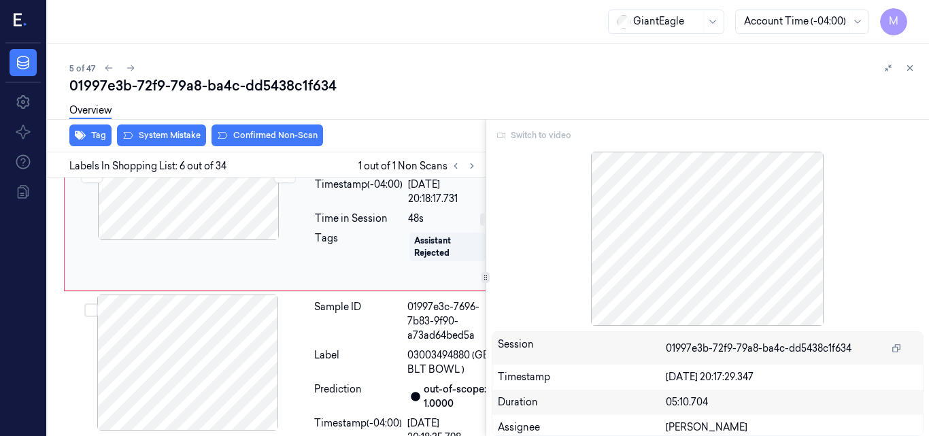
click at [229, 240] on div at bounding box center [188, 172] width 242 height 136
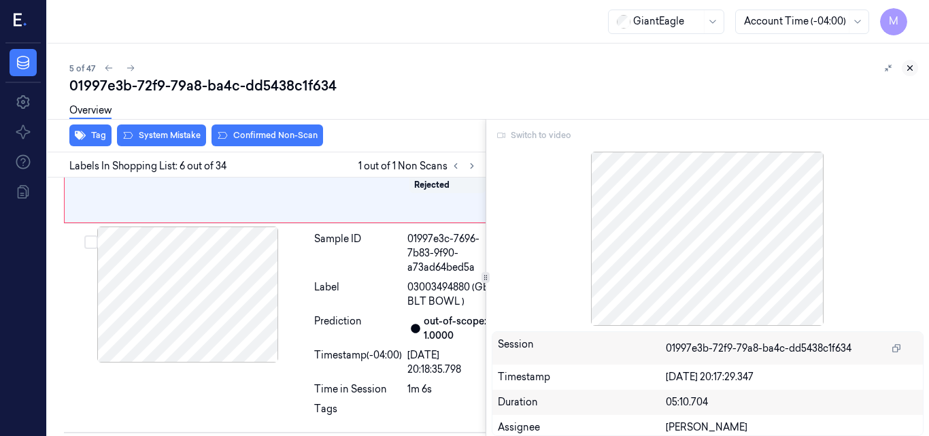
click at [907, 67] on icon at bounding box center [911, 68] width 10 height 10
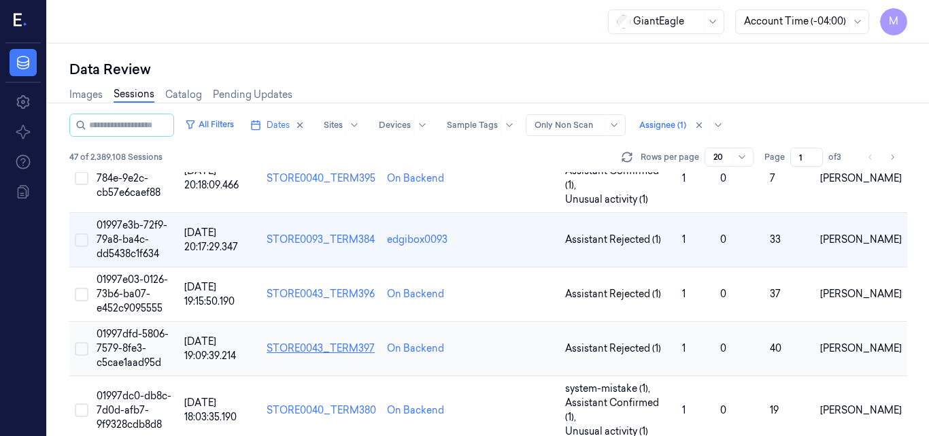
scroll to position [235, 0]
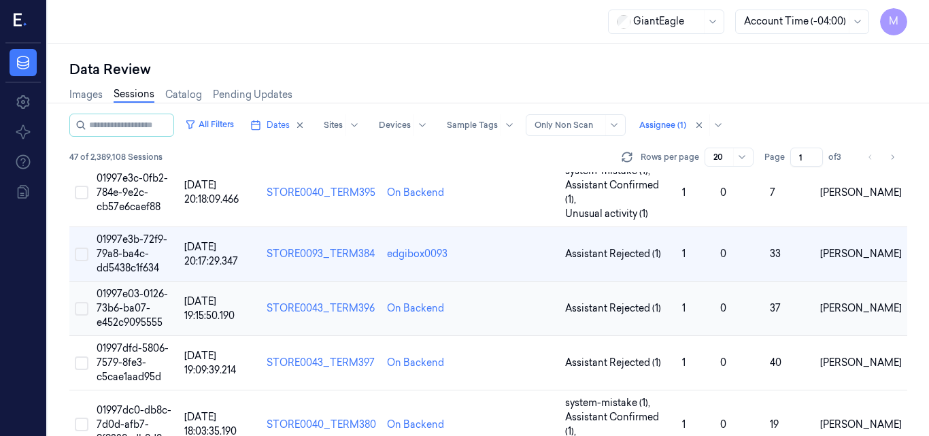
click at [138, 282] on td "01997e03-0126-73b6-ba07-e452c9095555" at bounding box center [135, 309] width 88 height 54
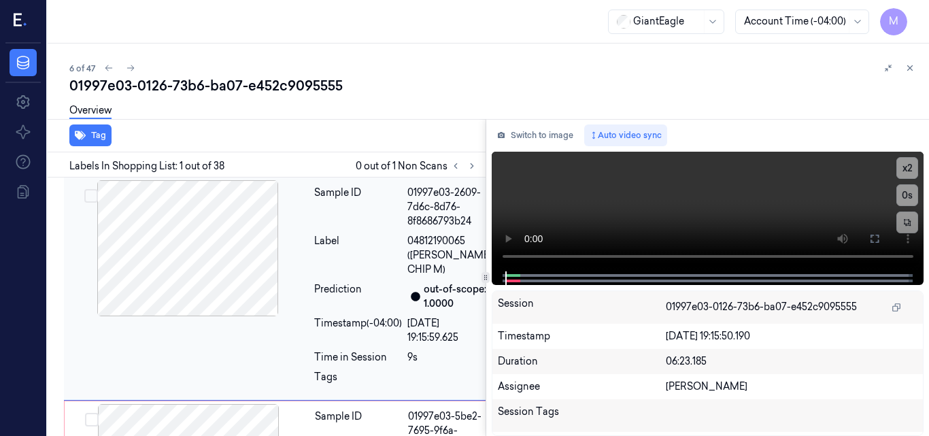
scroll to position [4, 0]
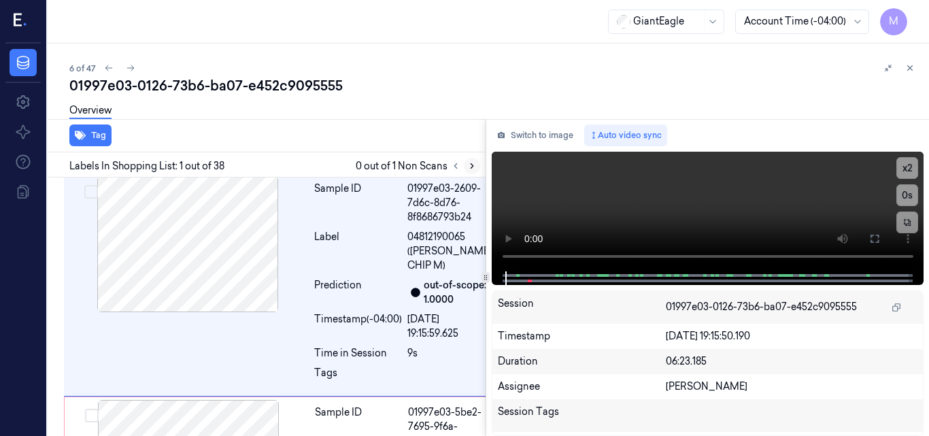
click at [475, 165] on icon at bounding box center [472, 166] width 10 height 10
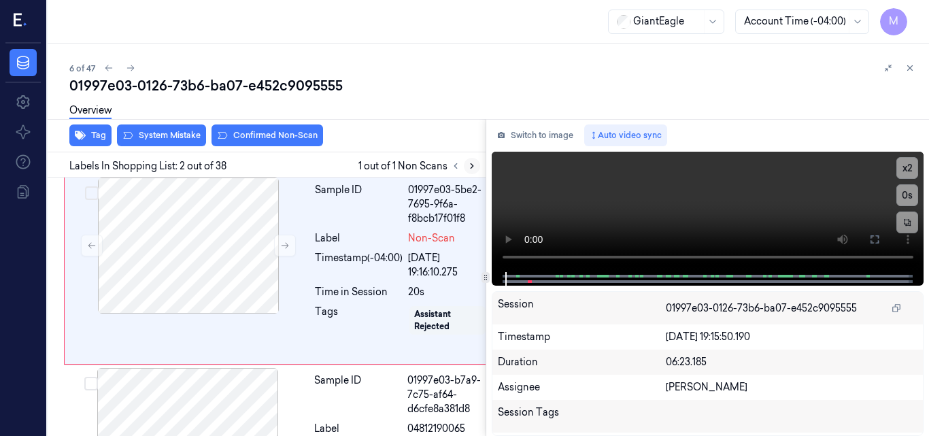
scroll to position [240, 0]
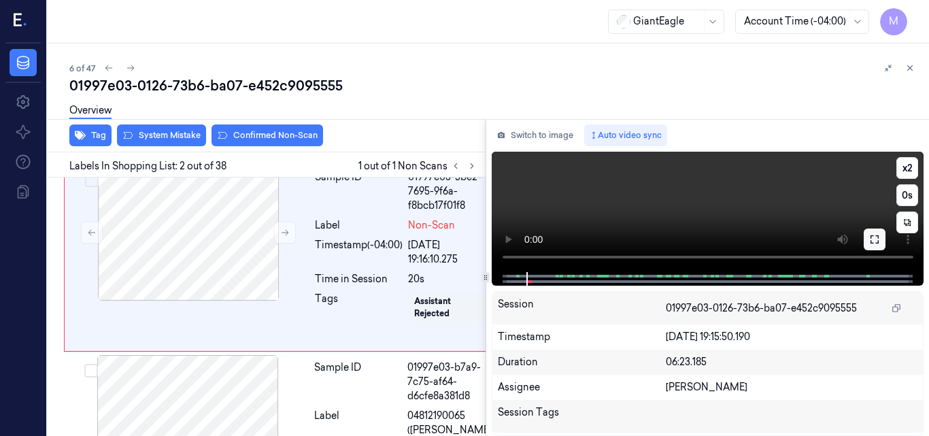
click at [883, 238] on button at bounding box center [875, 240] width 22 height 22
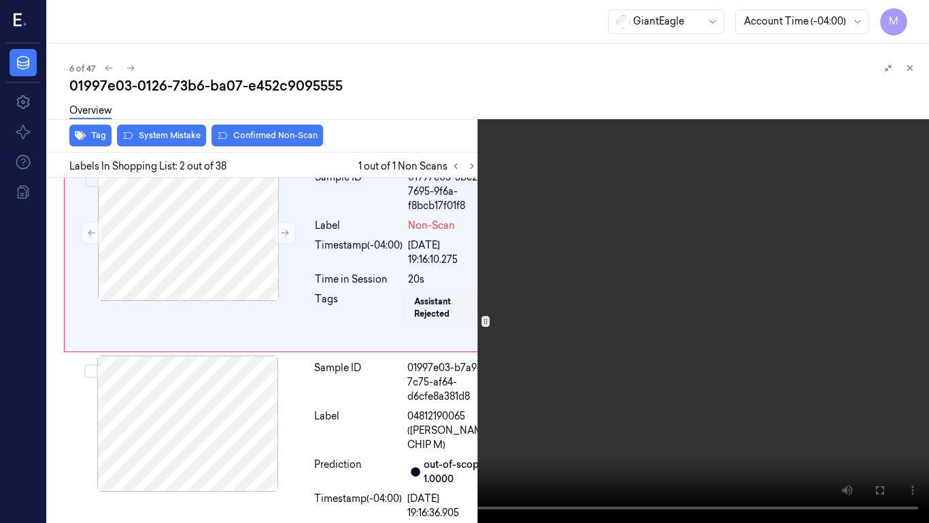
click at [0, 0] on icon at bounding box center [0, 0] width 0 height 0
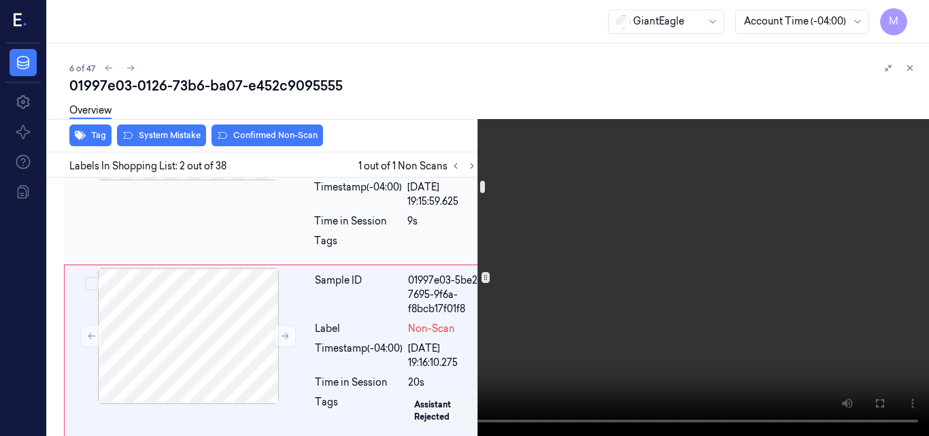
scroll to position [0, 0]
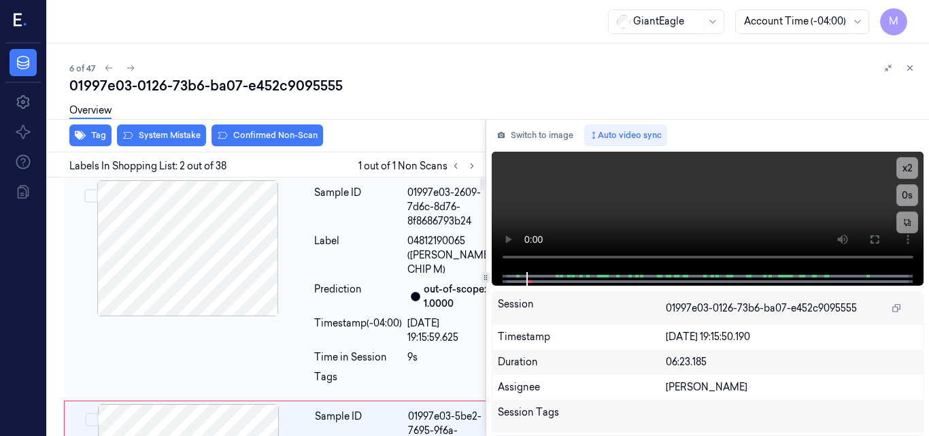
click at [197, 226] on div at bounding box center [188, 248] width 242 height 136
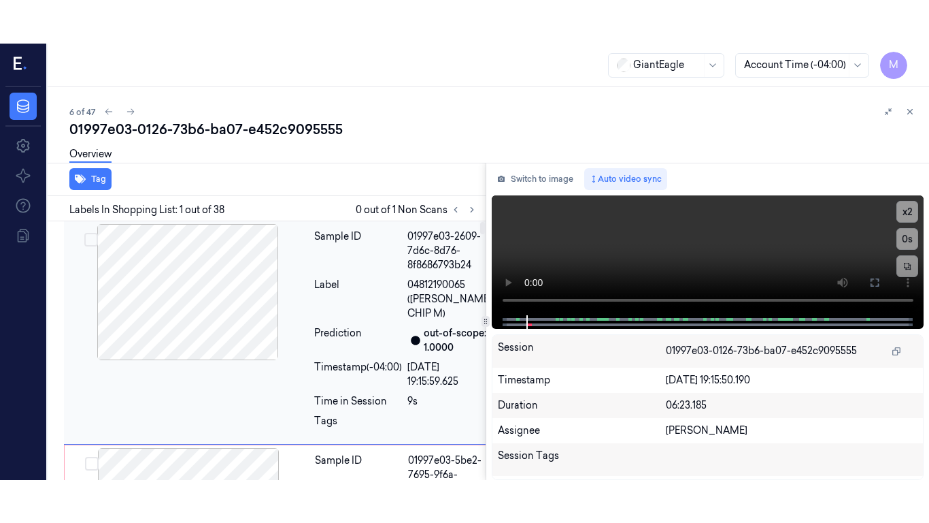
scroll to position [4, 0]
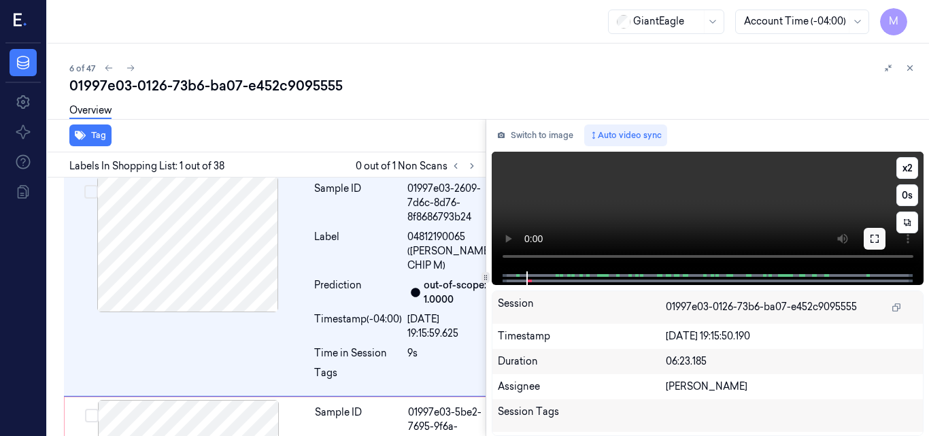
click at [879, 242] on icon at bounding box center [875, 239] width 8 height 8
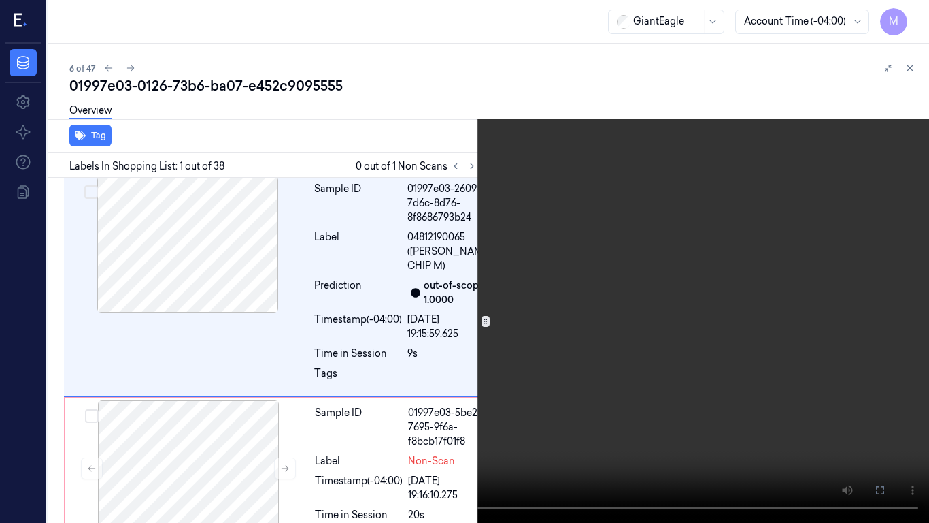
scroll to position [0, 0]
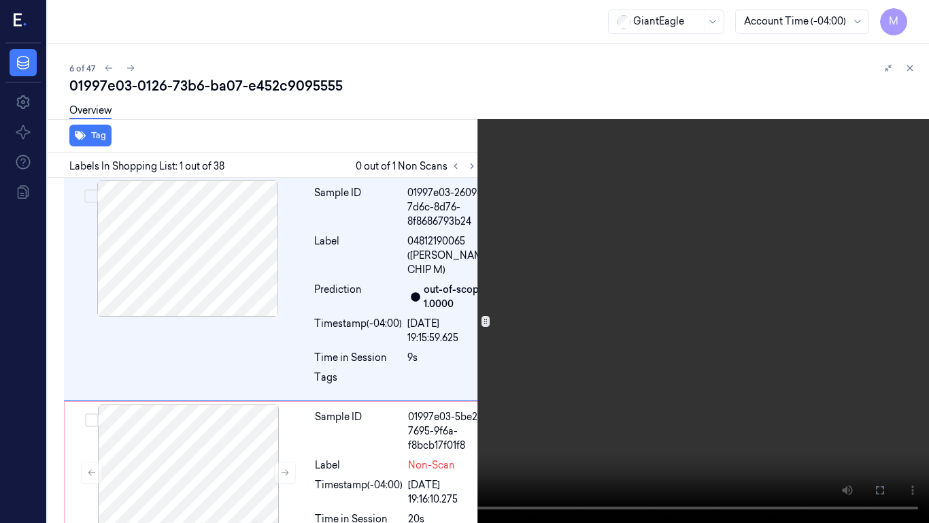
click at [632, 264] on video at bounding box center [464, 261] width 929 height 523
click at [623, 280] on video at bounding box center [464, 261] width 929 height 523
click at [608, 320] on video at bounding box center [464, 261] width 929 height 523
click at [576, 232] on video at bounding box center [464, 261] width 929 height 523
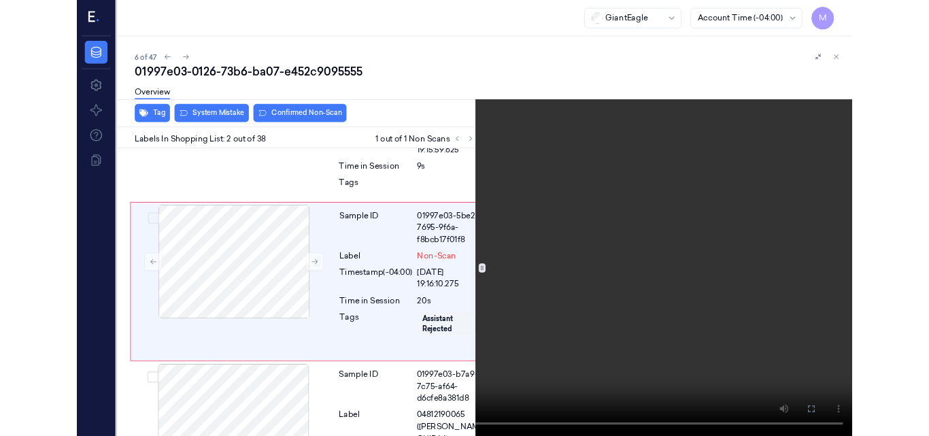
scroll to position [196, 0]
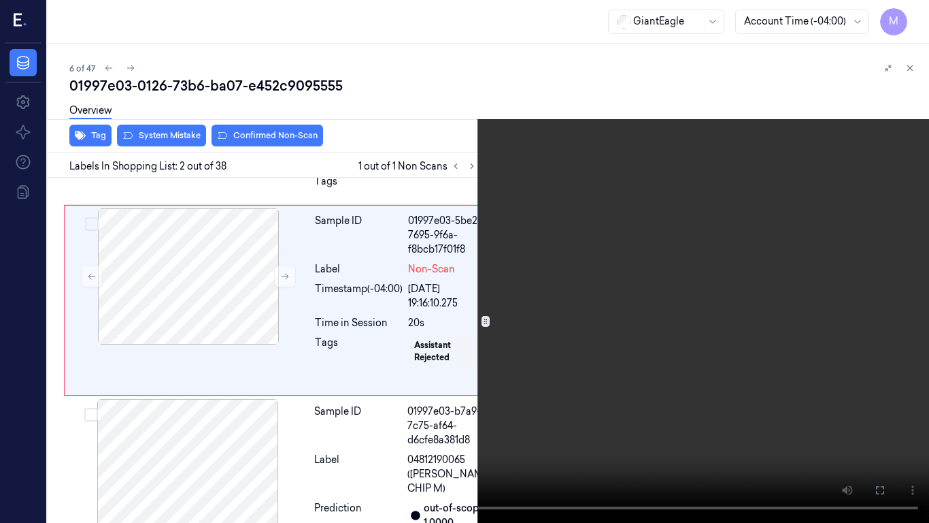
click at [580, 247] on video at bounding box center [464, 261] width 929 height 523
drag, startPoint x: 878, startPoint y: 488, endPoint x: 854, endPoint y: 425, distance: 67.9
click at [0, 0] on icon at bounding box center [0, 0] width 0 height 0
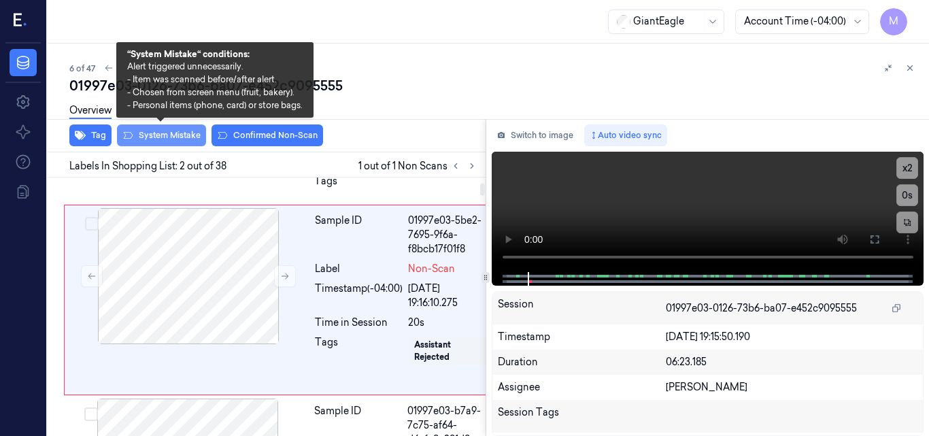
click at [171, 137] on button "System Mistake" at bounding box center [161, 136] width 89 height 22
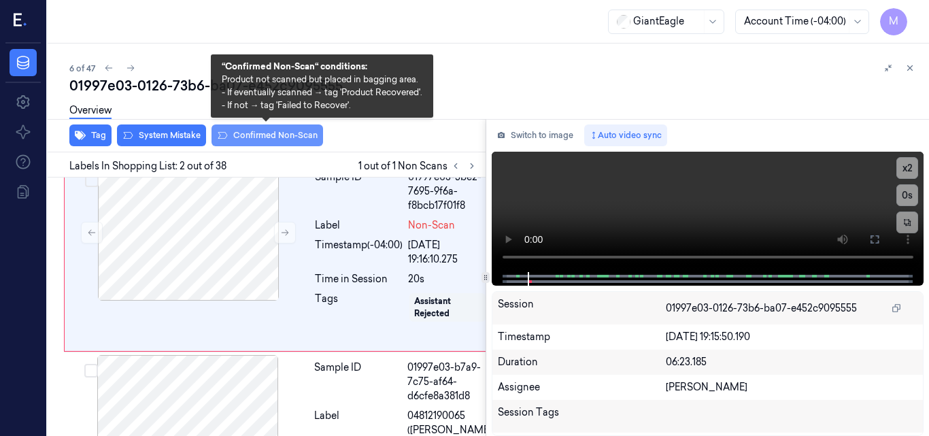
click at [271, 137] on button "Confirmed Non-Scan" at bounding box center [268, 136] width 112 height 22
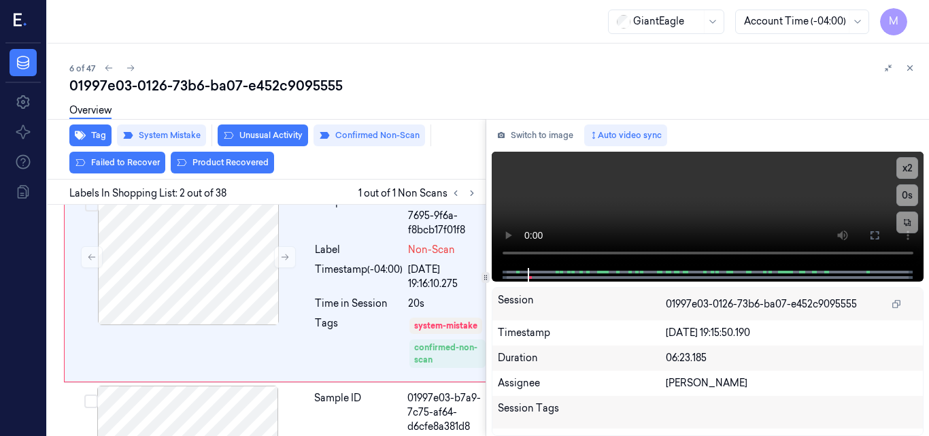
scroll to position [256, 0]
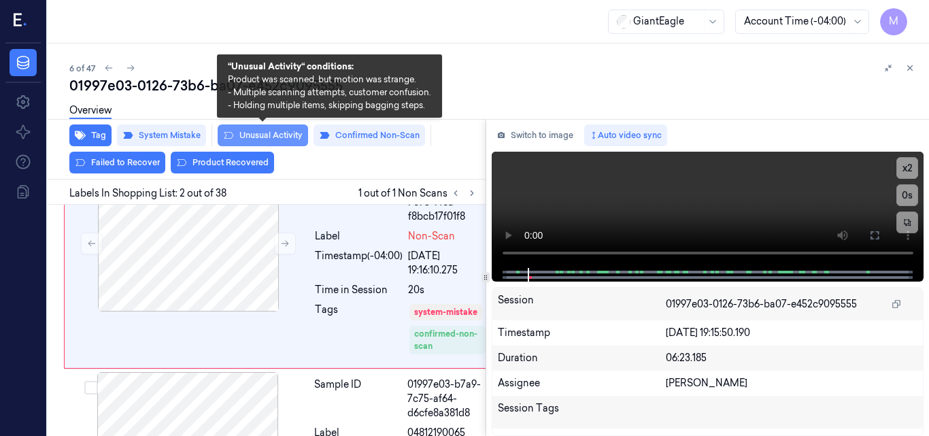
click at [277, 133] on button "Unusual Activity" at bounding box center [263, 136] width 90 height 22
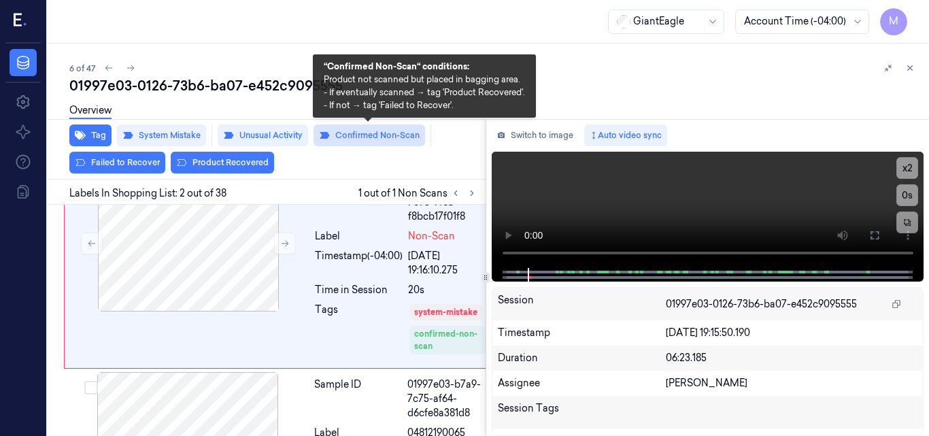
click at [374, 136] on button "Confirmed Non-Scan" at bounding box center [370, 136] width 112 height 22
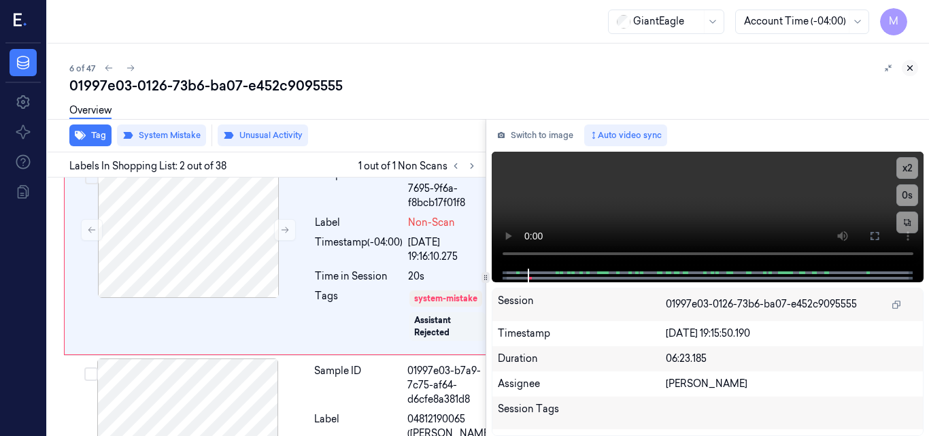
click at [913, 67] on icon at bounding box center [911, 68] width 10 height 10
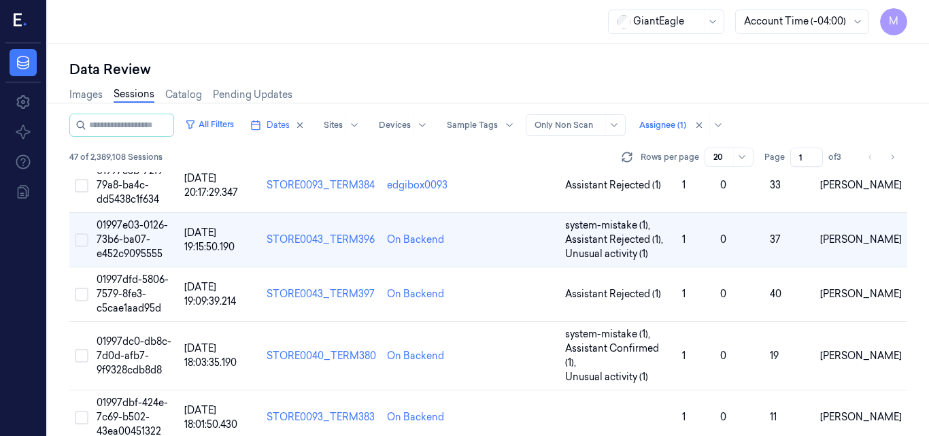
scroll to position [276, 0]
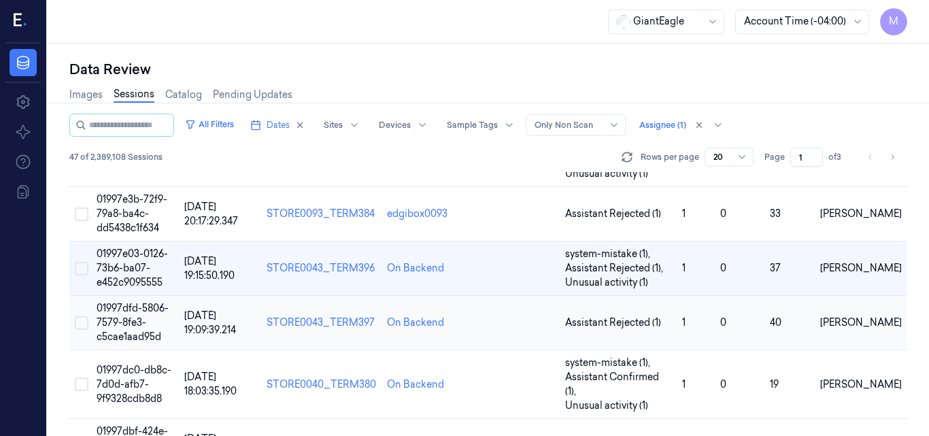
click at [129, 302] on span "01997dfd-5806-7579-8fe3-c5cae1aad95d" at bounding box center [133, 322] width 72 height 41
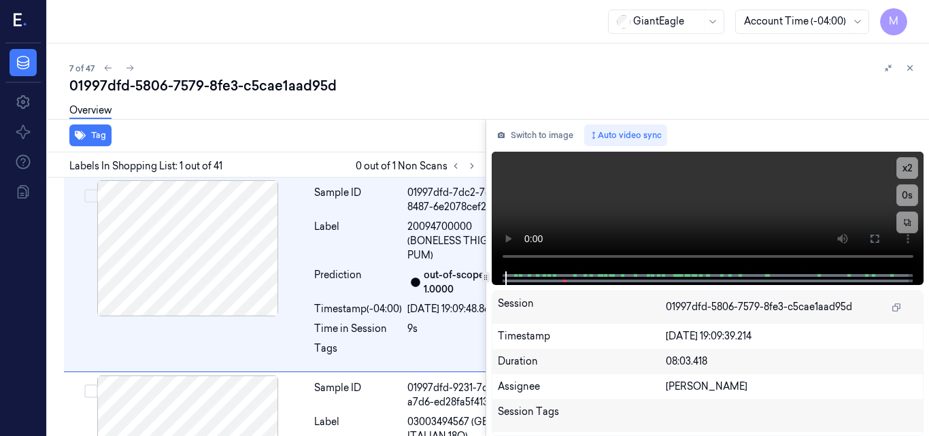
click at [269, 22] on div "GiantEagle Account Time (-04:00) M" at bounding box center [489, 22] width 882 height 44
click at [474, 165] on icon at bounding box center [472, 166] width 10 height 10
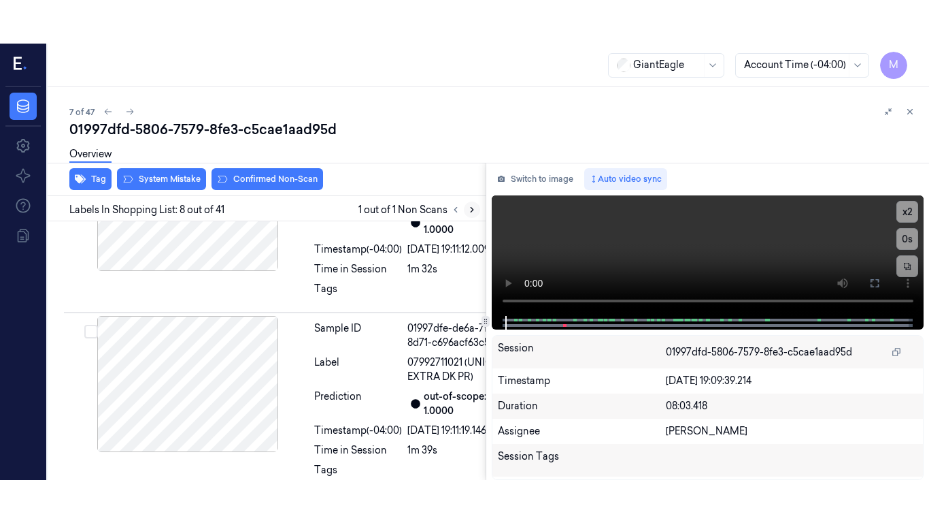
scroll to position [1726, 0]
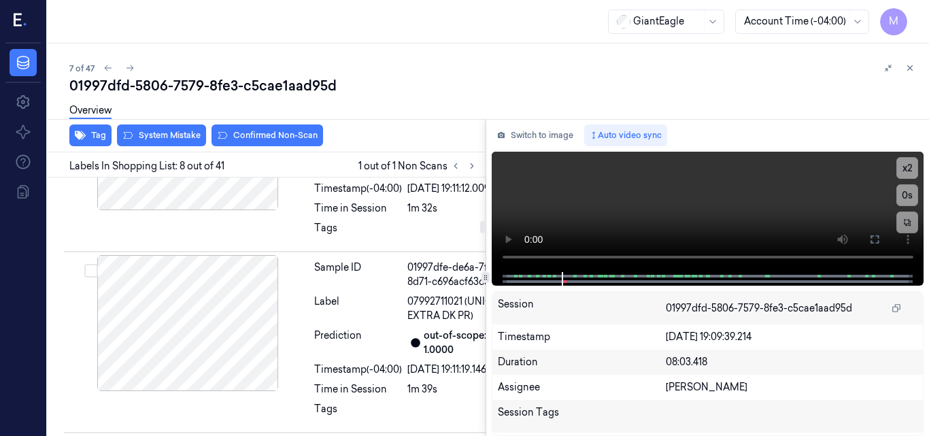
click at [878, 237] on icon at bounding box center [875, 239] width 11 height 11
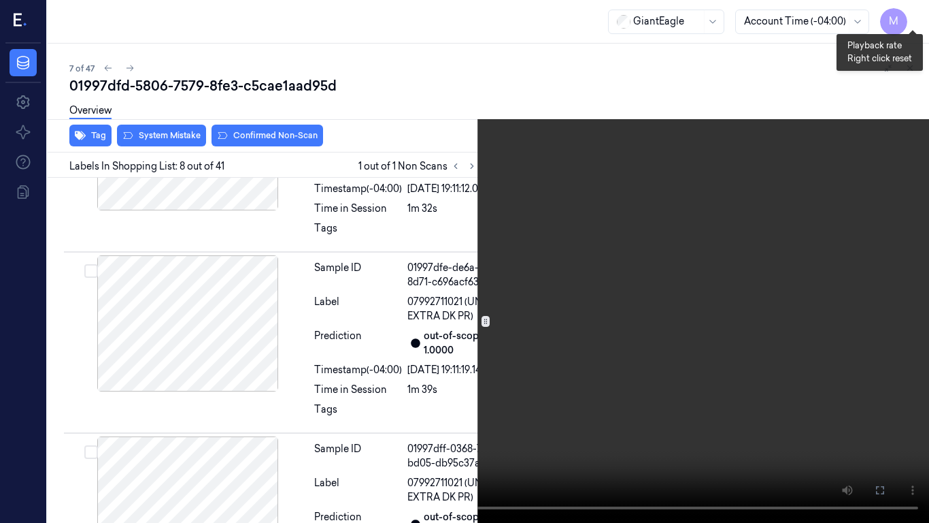
click at [912, 11] on button "x 2" at bounding box center [913, 16] width 22 height 22
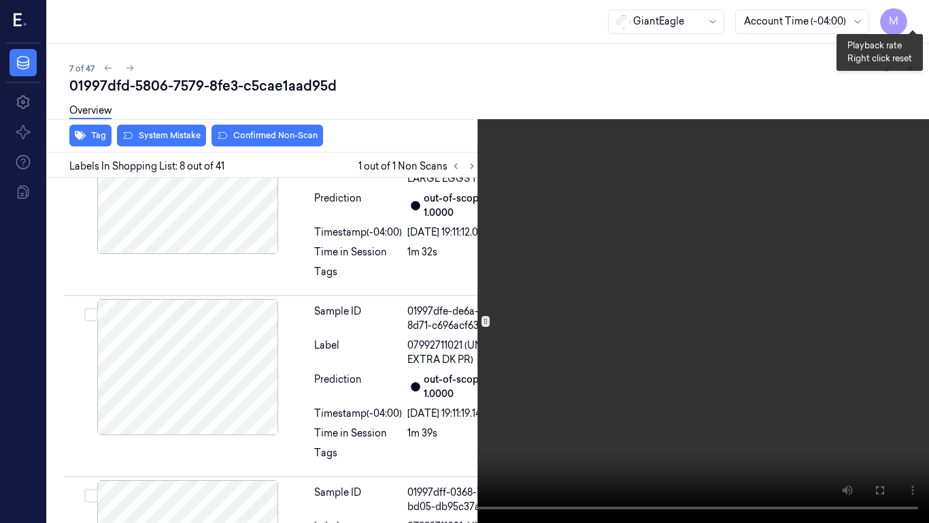
click at [912, 11] on button "x 4" at bounding box center [913, 16] width 22 height 22
click at [685, 171] on video at bounding box center [464, 261] width 929 height 523
click at [687, 263] on video at bounding box center [464, 261] width 929 height 523
click at [380, 245] on video at bounding box center [464, 261] width 929 height 523
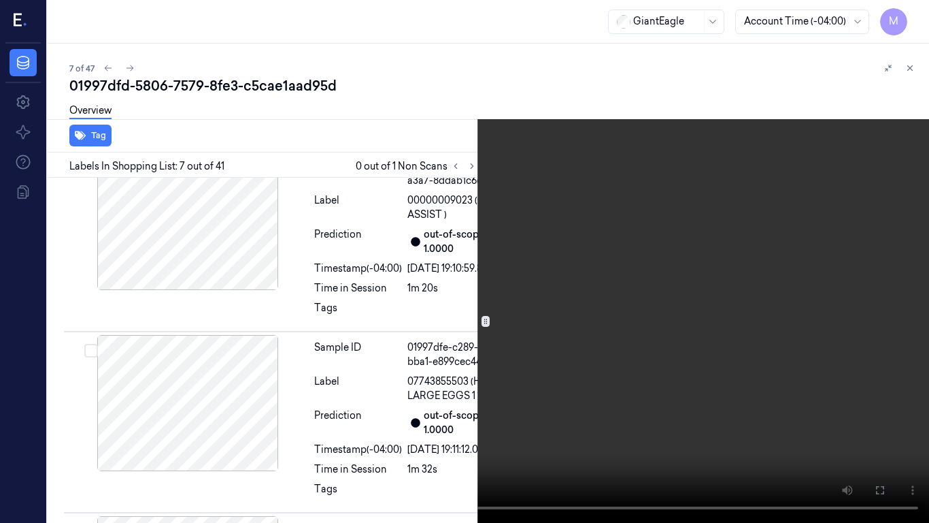
scroll to position [1461, 0]
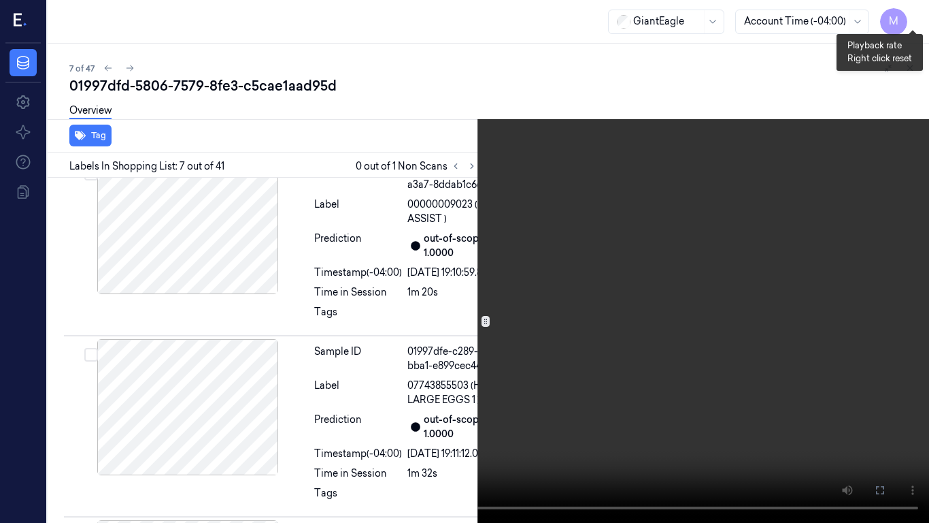
click at [912, 18] on button "x 1" at bounding box center [913, 16] width 22 height 22
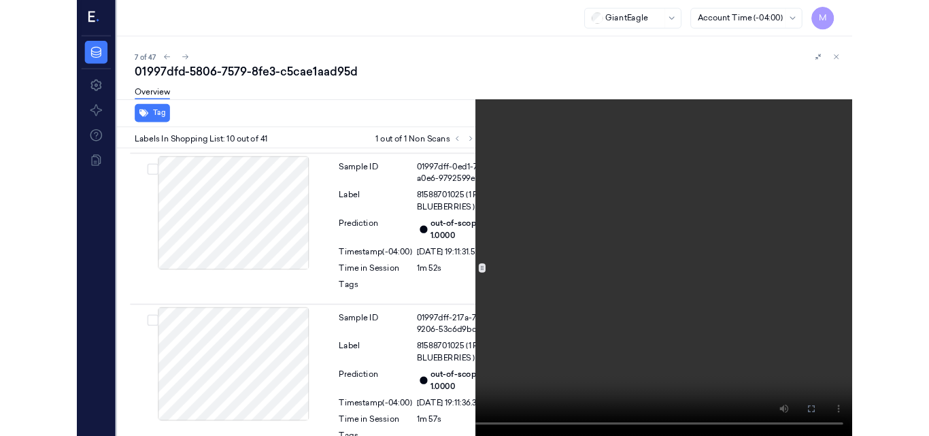
scroll to position [2163, 0]
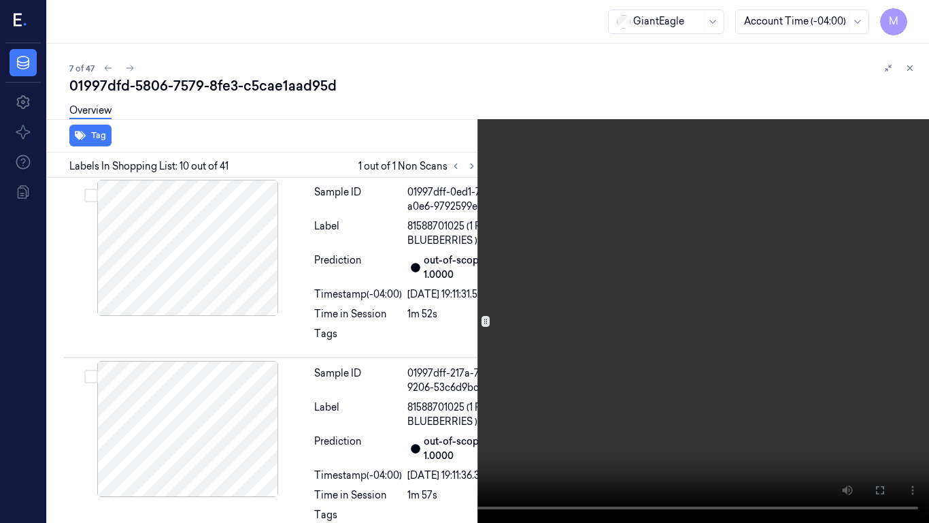
click at [750, 276] on video at bounding box center [464, 261] width 929 height 523
click at [0, 0] on icon at bounding box center [0, 0] width 0 height 0
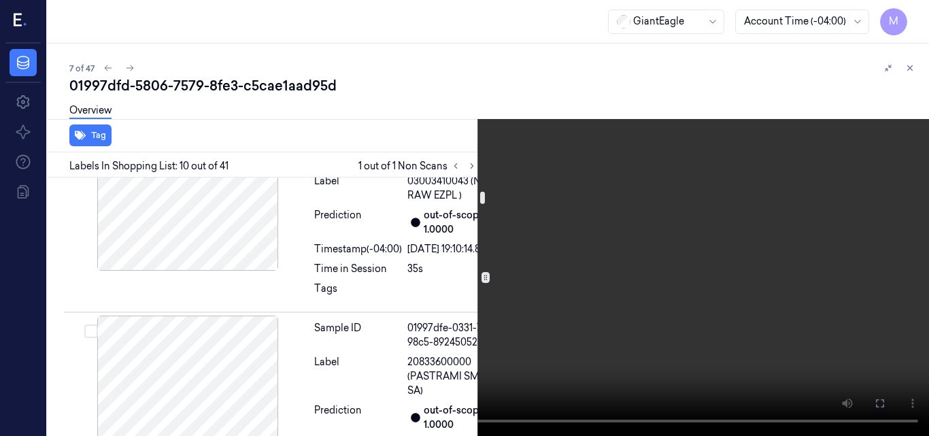
scroll to position [680, 0]
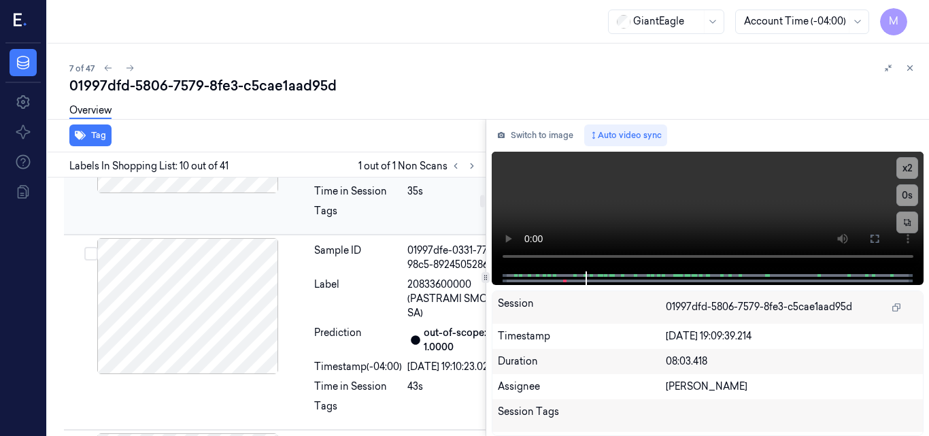
click at [184, 193] on div at bounding box center [188, 125] width 242 height 136
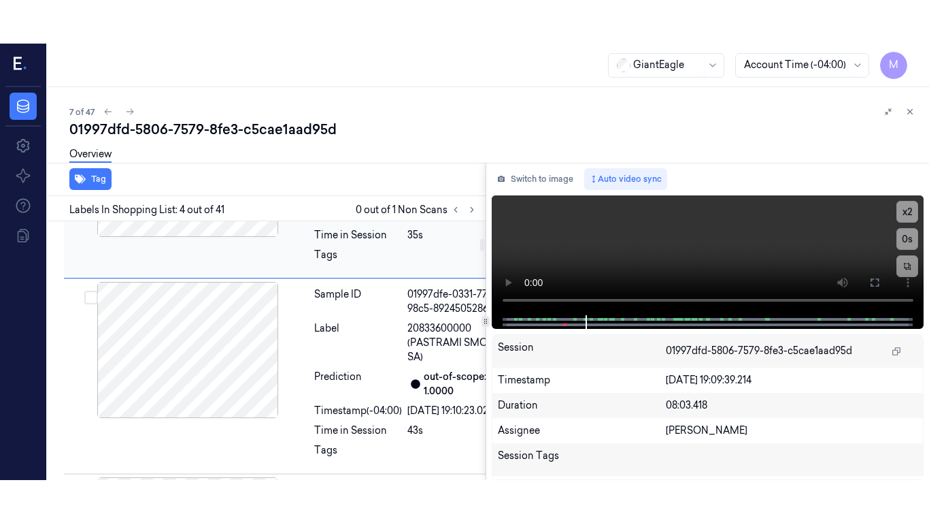
scroll to position [754, 0]
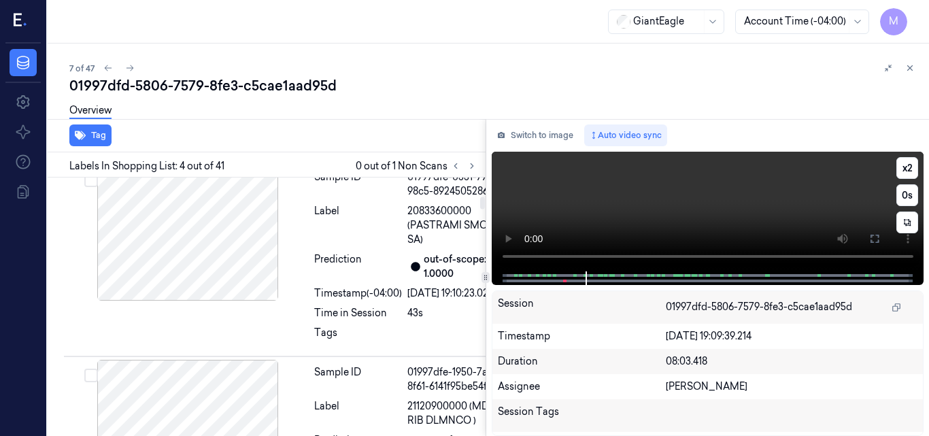
click at [750, 199] on video at bounding box center [708, 212] width 433 height 120
click at [872, 240] on icon at bounding box center [875, 239] width 8 height 8
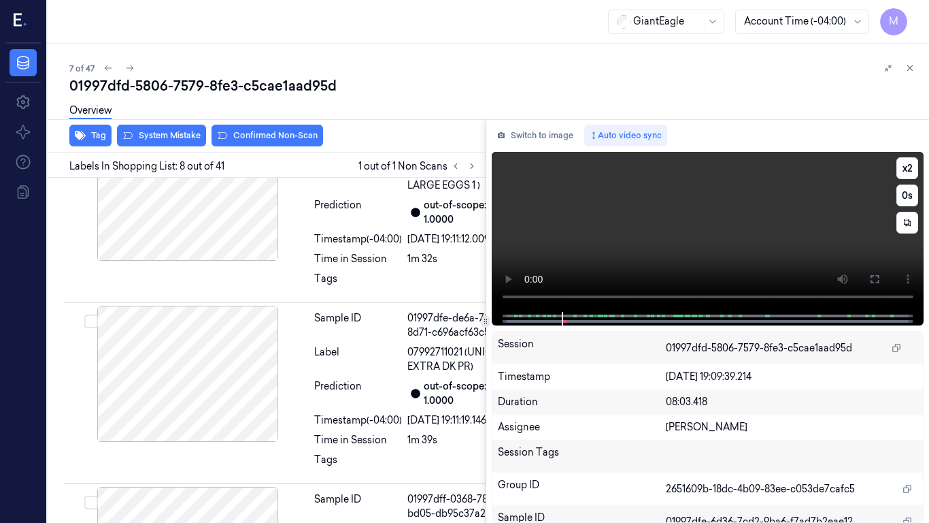
scroll to position [1682, 0]
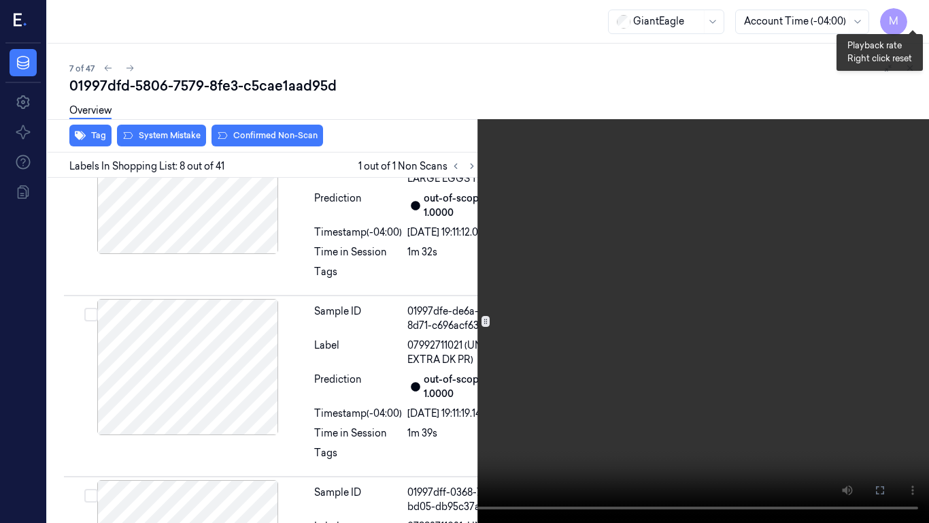
click at [915, 14] on button "x 2" at bounding box center [913, 16] width 22 height 22
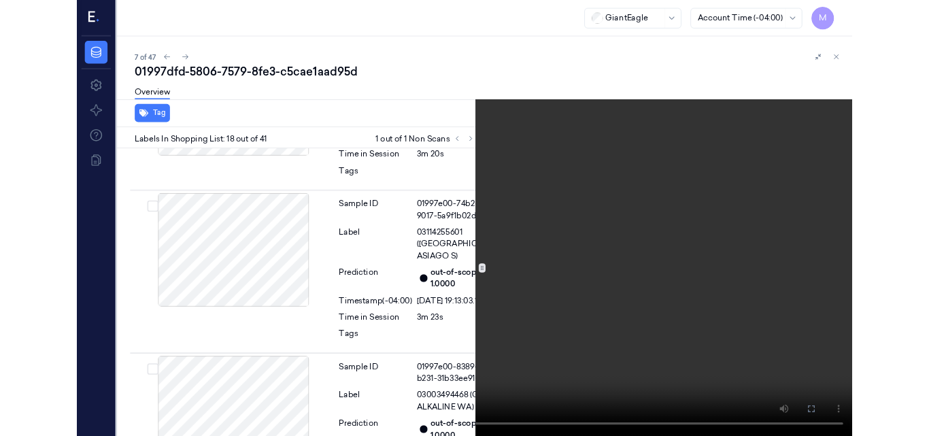
scroll to position [4125, 0]
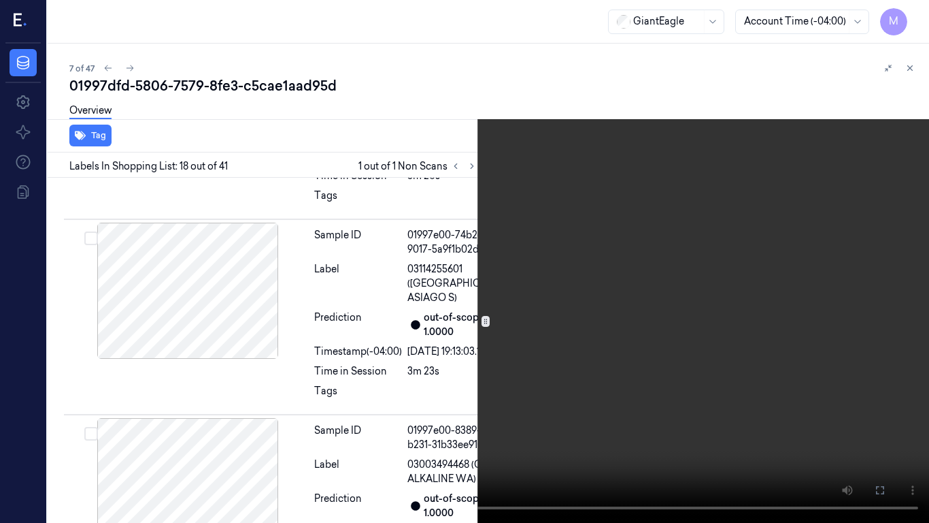
click at [542, 314] on video at bounding box center [464, 261] width 929 height 523
click at [0, 0] on icon at bounding box center [0, 0] width 0 height 0
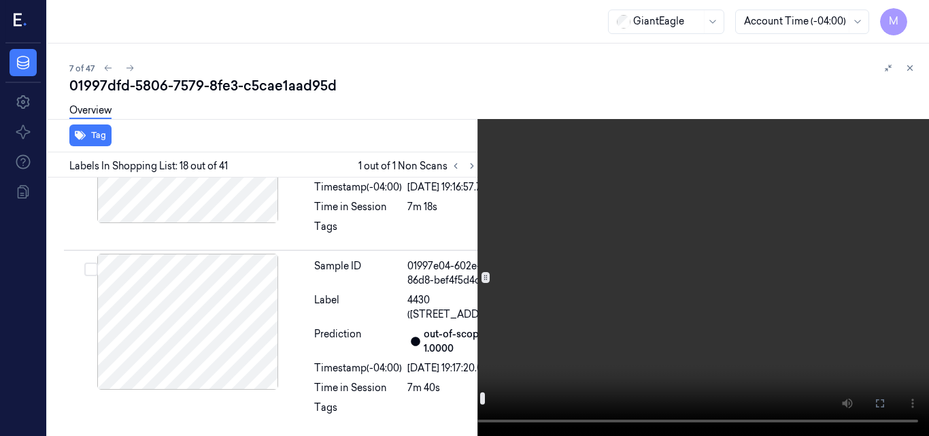
scroll to position [8641, 0]
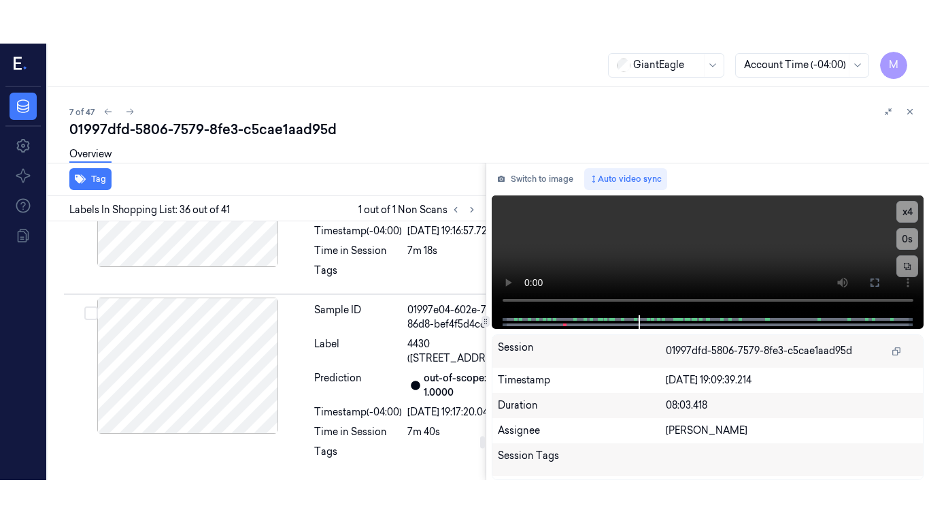
scroll to position [8656, 0]
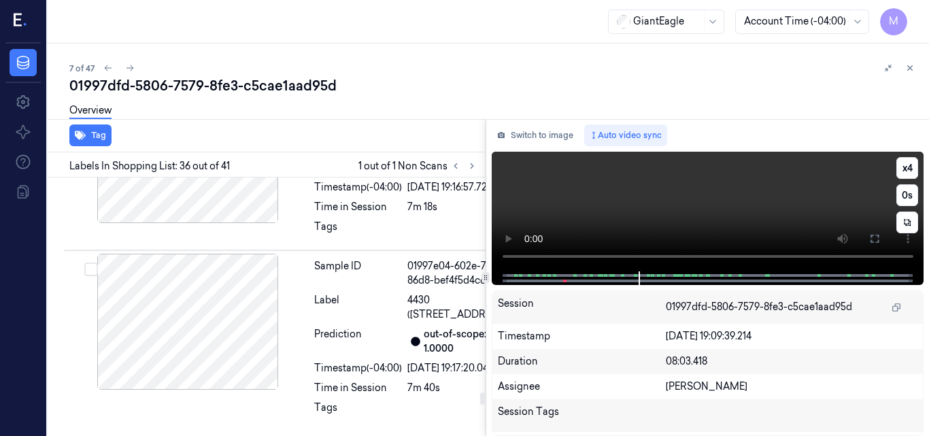
click at [732, 203] on video at bounding box center [708, 212] width 433 height 120
click at [732, 212] on video at bounding box center [708, 212] width 433 height 120
click at [778, 204] on video at bounding box center [708, 212] width 433 height 120
click at [870, 244] on button at bounding box center [875, 239] width 22 height 22
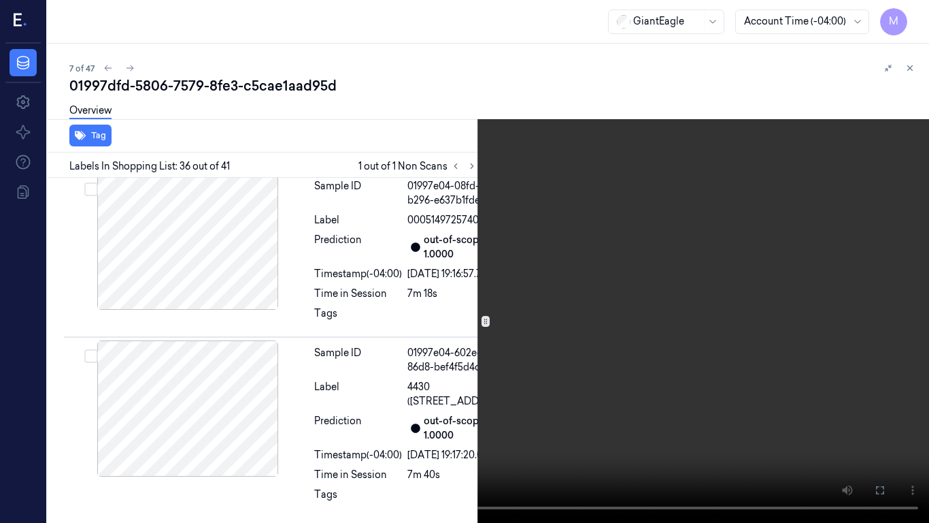
click at [760, 323] on video at bounding box center [464, 261] width 929 height 523
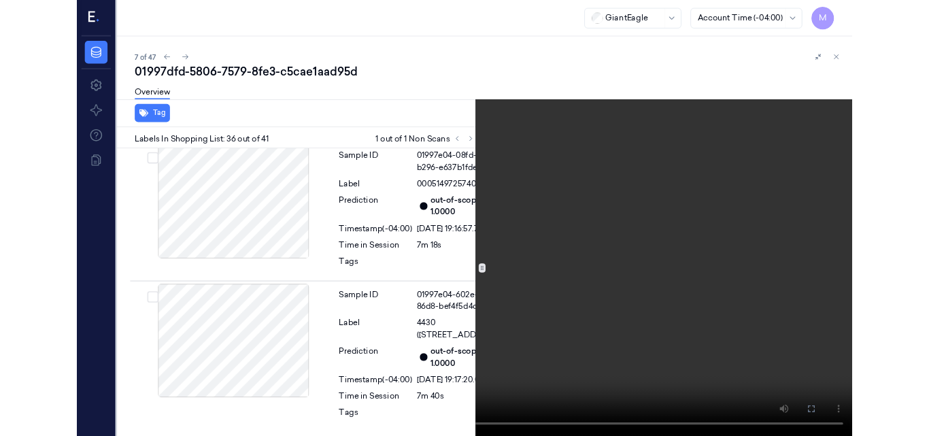
scroll to position [8612, 0]
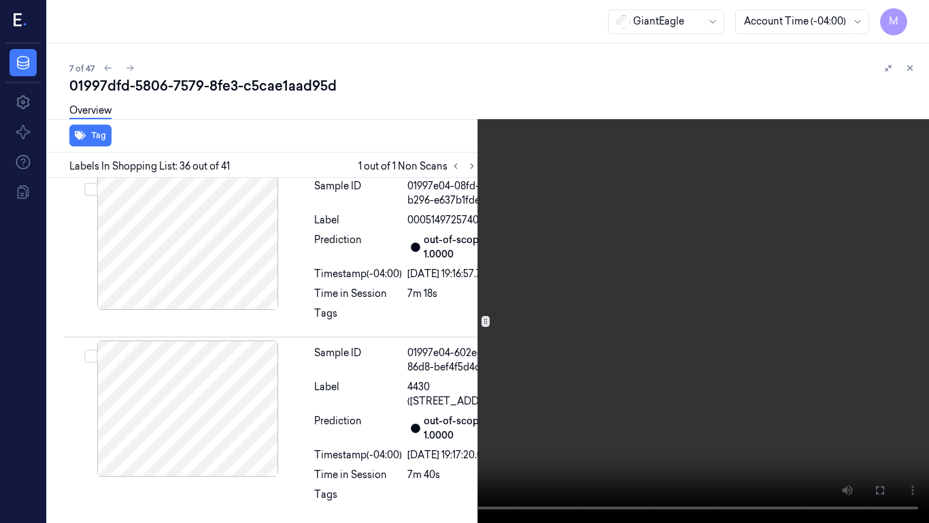
click at [760, 323] on video at bounding box center [464, 261] width 929 height 523
click at [621, 312] on video at bounding box center [464, 261] width 929 height 523
click at [0, 0] on icon at bounding box center [0, 0] width 0 height 0
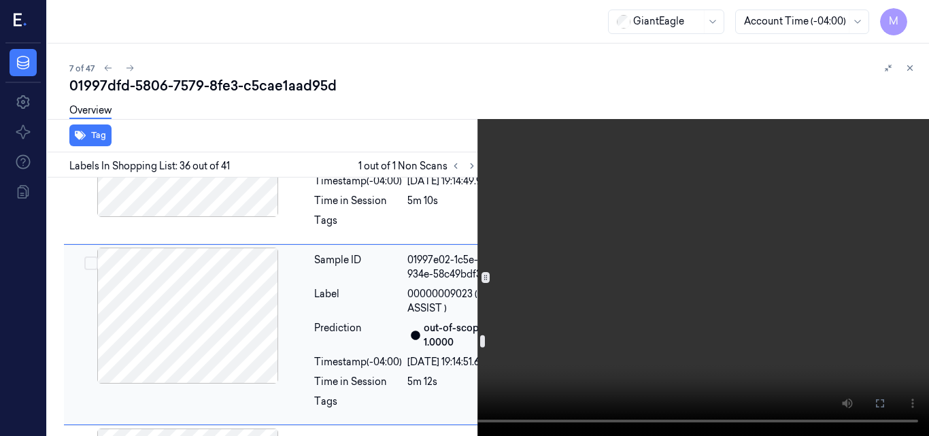
scroll to position [6274, 0]
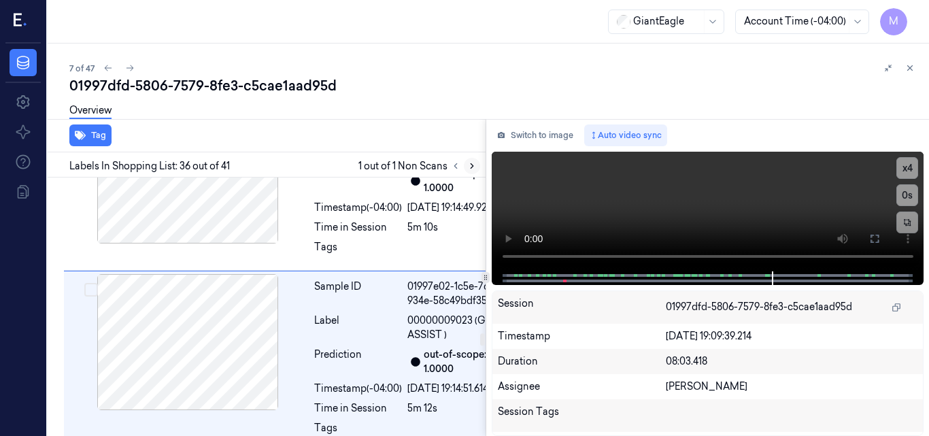
click at [467, 167] on icon at bounding box center [472, 166] width 10 height 10
click at [455, 167] on icon at bounding box center [456, 166] width 3 height 5
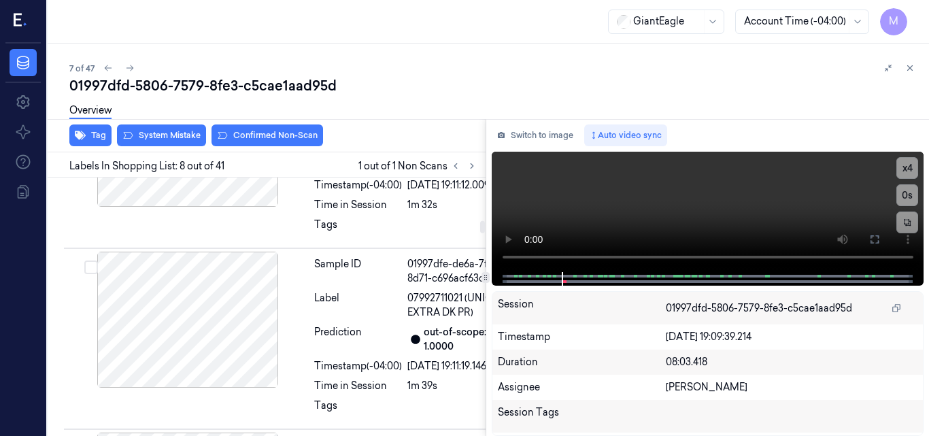
scroll to position [1726, 0]
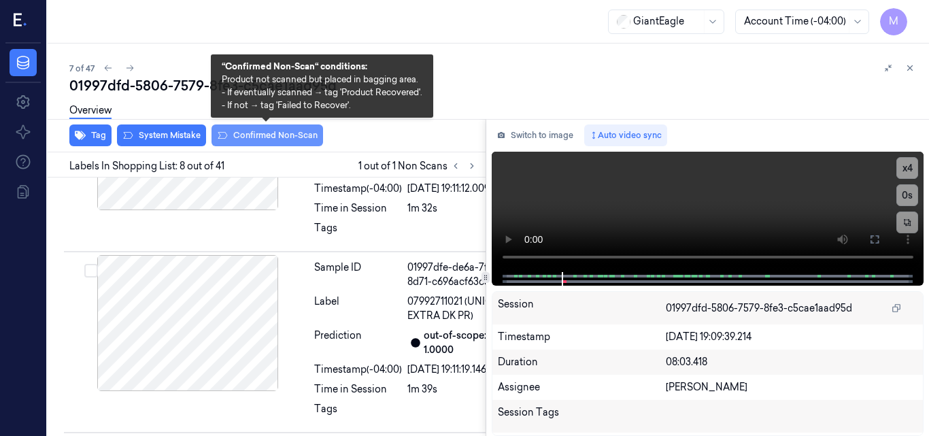
click at [275, 132] on button "Confirmed Non-Scan" at bounding box center [268, 136] width 112 height 22
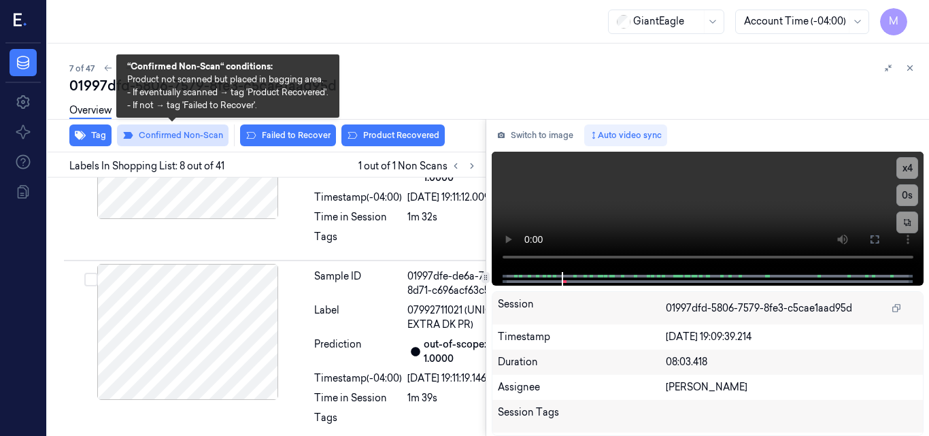
scroll to position [1728, 0]
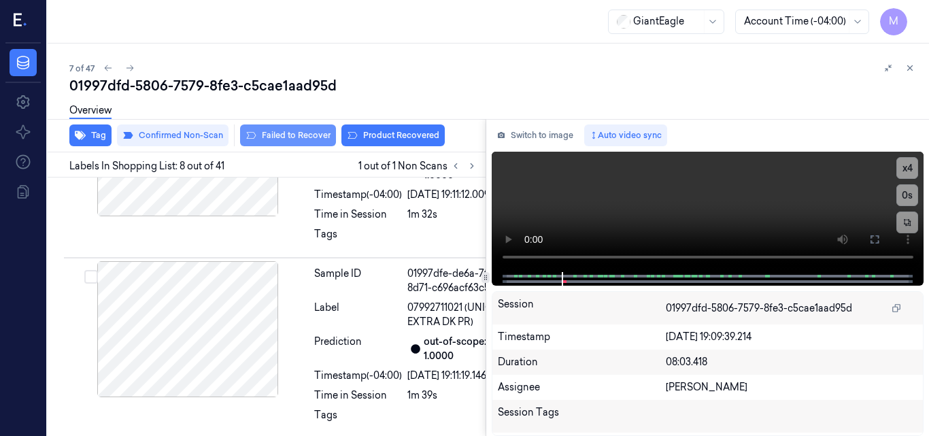
click at [293, 137] on button "Failed to Recover" at bounding box center [288, 136] width 96 height 22
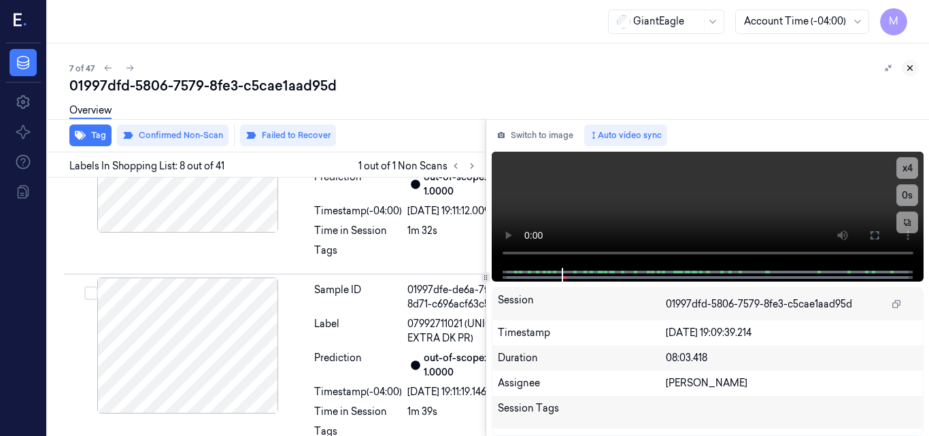
click at [909, 67] on icon at bounding box center [910, 68] width 5 height 5
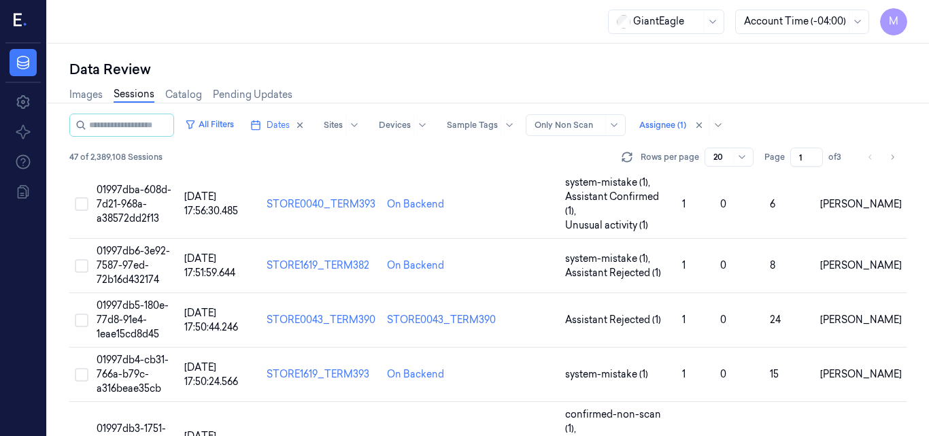
scroll to position [879, 0]
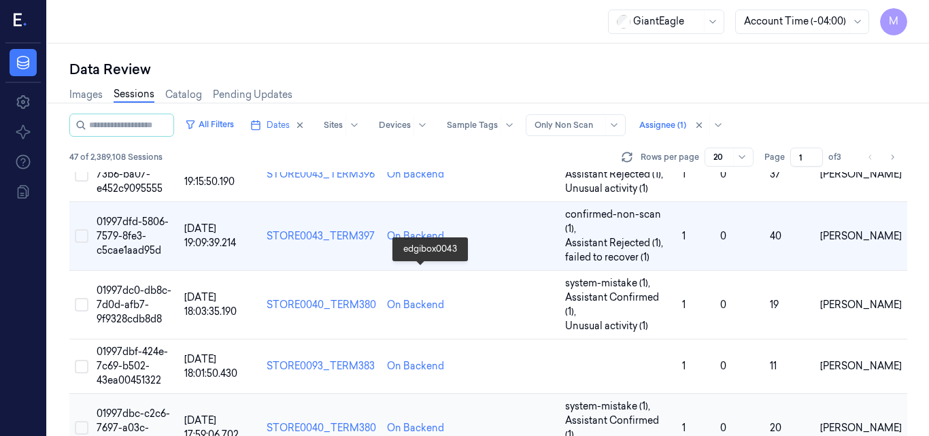
scroll to position [408, 0]
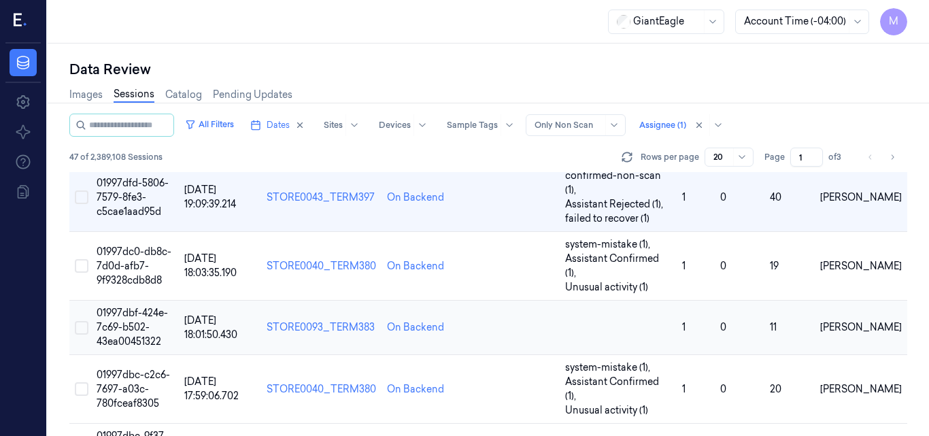
click at [132, 307] on span "01997dbf-424e-7c69-b502-43ea00451322" at bounding box center [132, 327] width 71 height 41
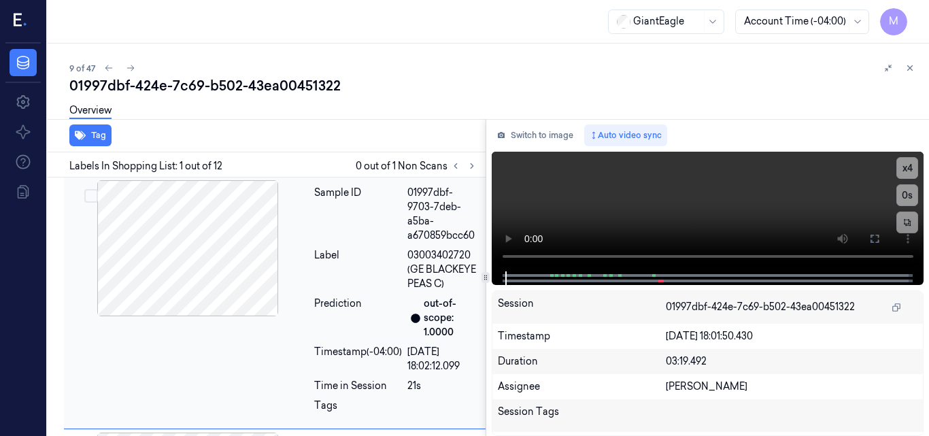
scroll to position [4, 0]
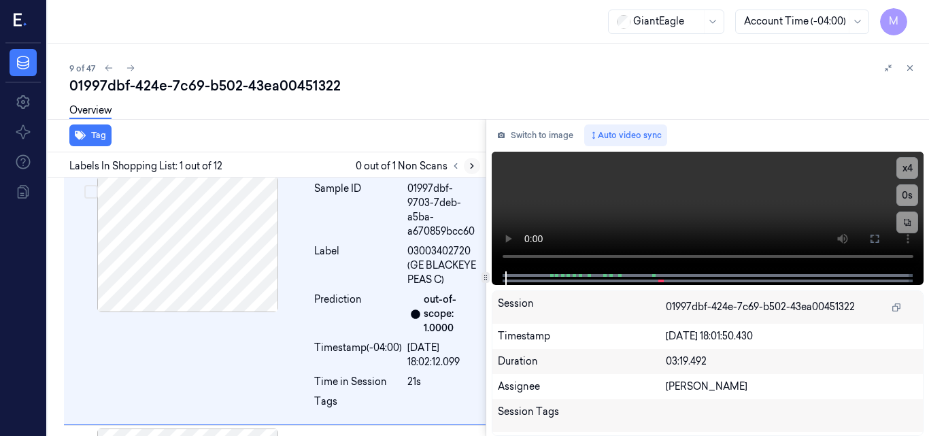
click at [470, 166] on icon at bounding box center [472, 166] width 10 height 10
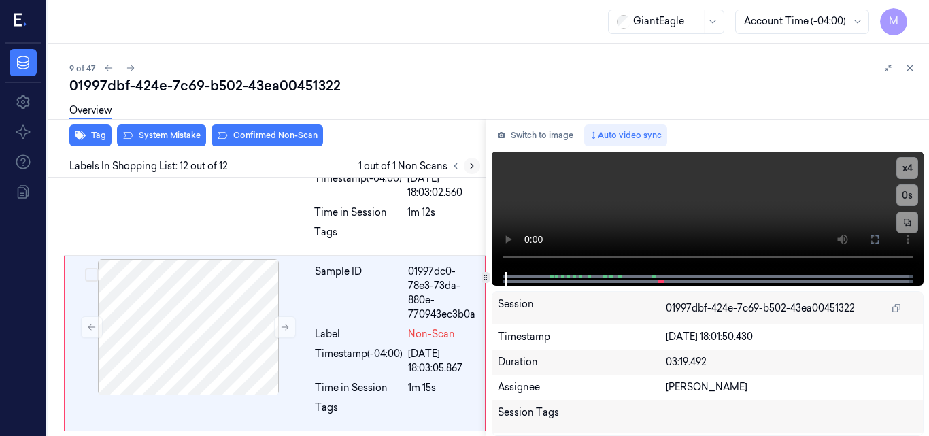
scroll to position [2755, 0]
click at [909, 66] on icon at bounding box center [911, 68] width 10 height 10
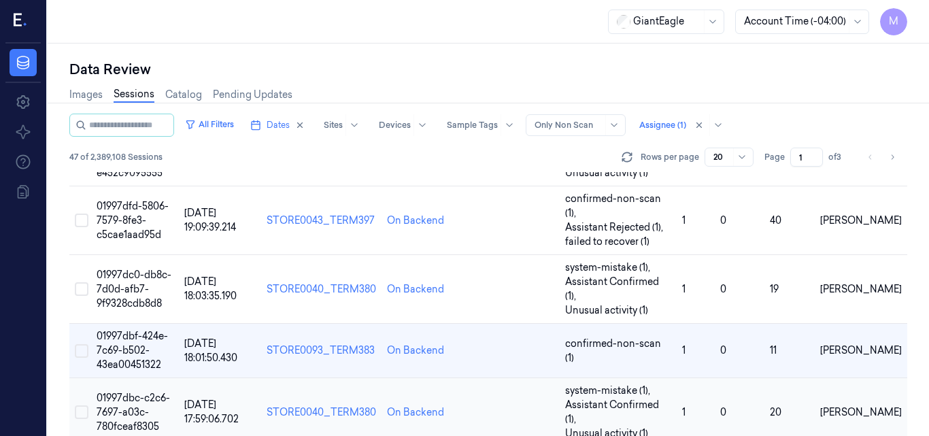
scroll to position [361, 0]
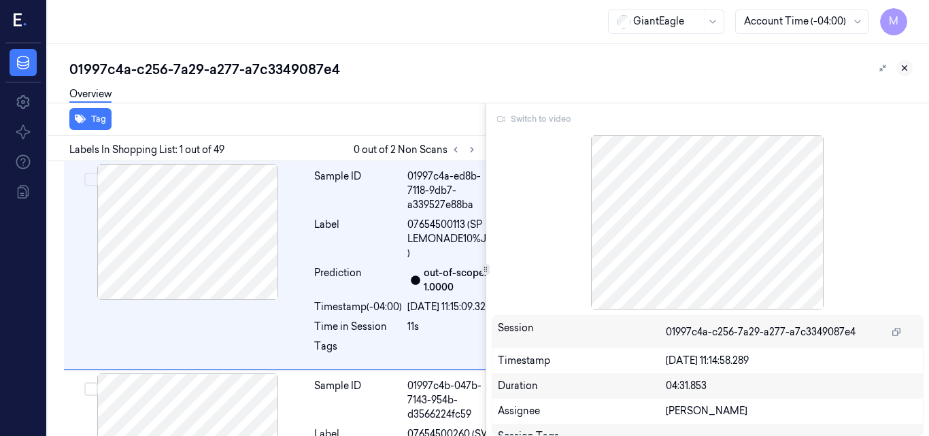
click at [906, 67] on icon at bounding box center [905, 68] width 5 height 5
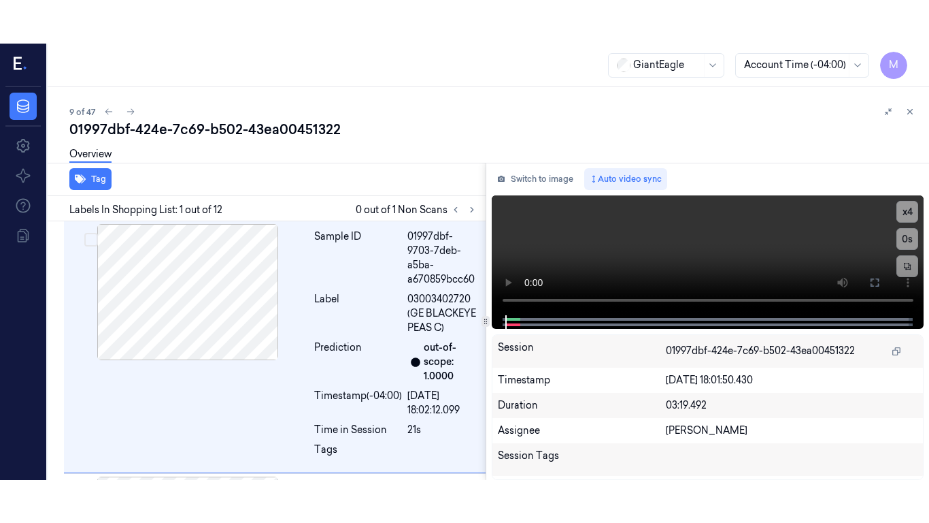
scroll to position [4, 0]
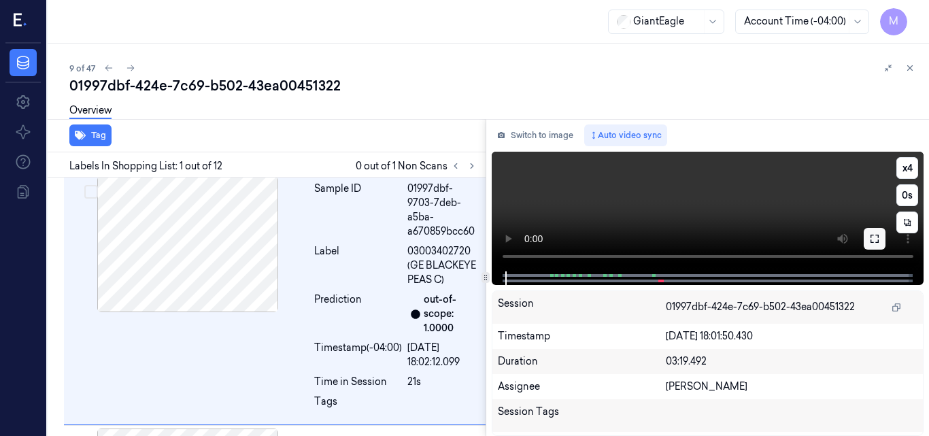
click at [872, 246] on button at bounding box center [875, 239] width 22 height 22
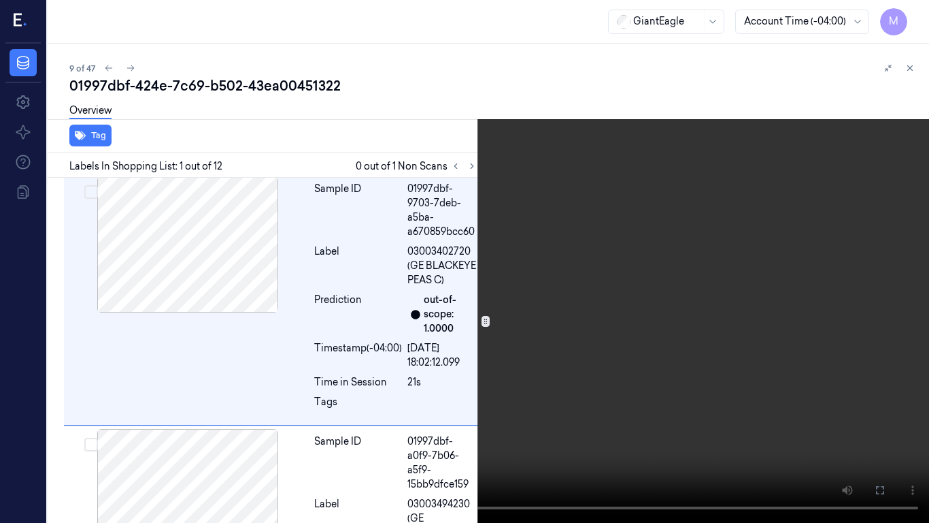
click at [537, 201] on video at bounding box center [464, 261] width 929 height 523
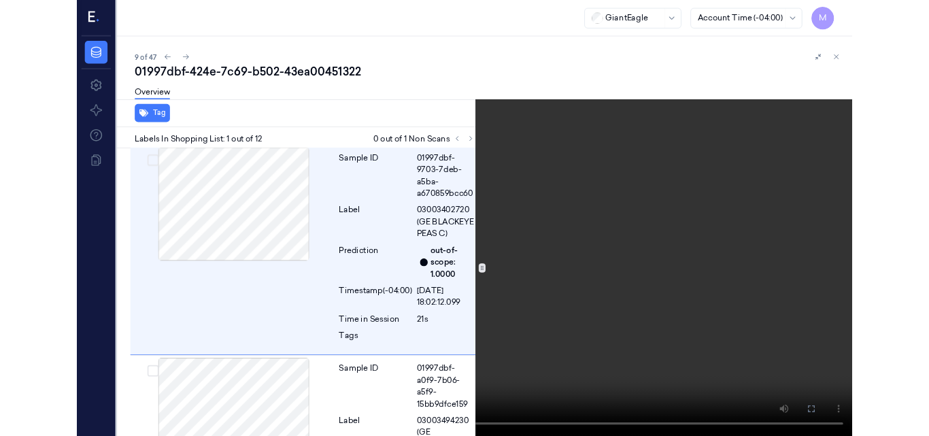
scroll to position [0, 0]
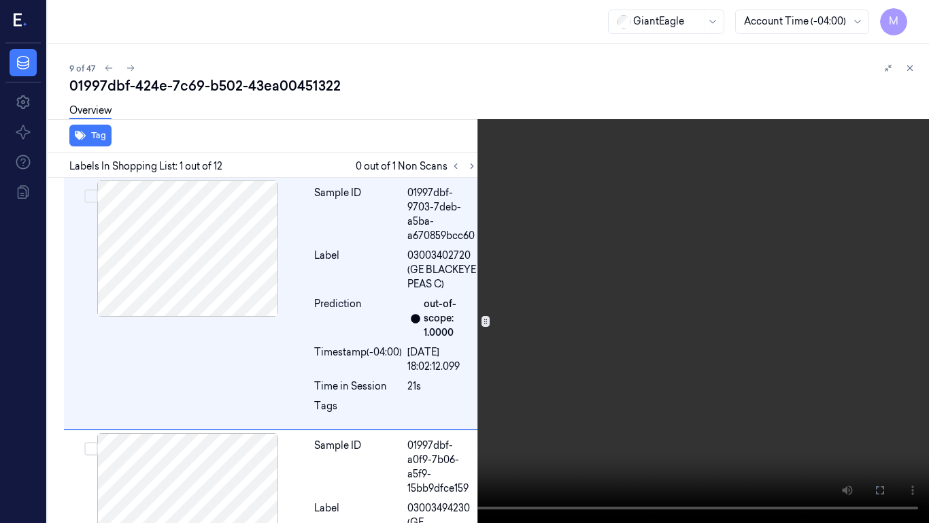
click at [537, 201] on video at bounding box center [464, 261] width 929 height 523
click at [910, 14] on button "x 4" at bounding box center [913, 16] width 22 height 22
click at [0, 0] on icon at bounding box center [0, 0] width 0 height 0
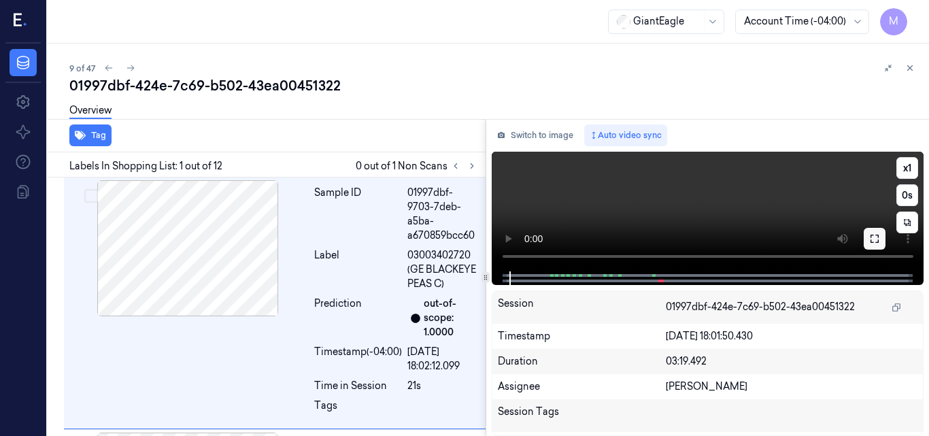
click at [873, 238] on icon at bounding box center [875, 238] width 11 height 11
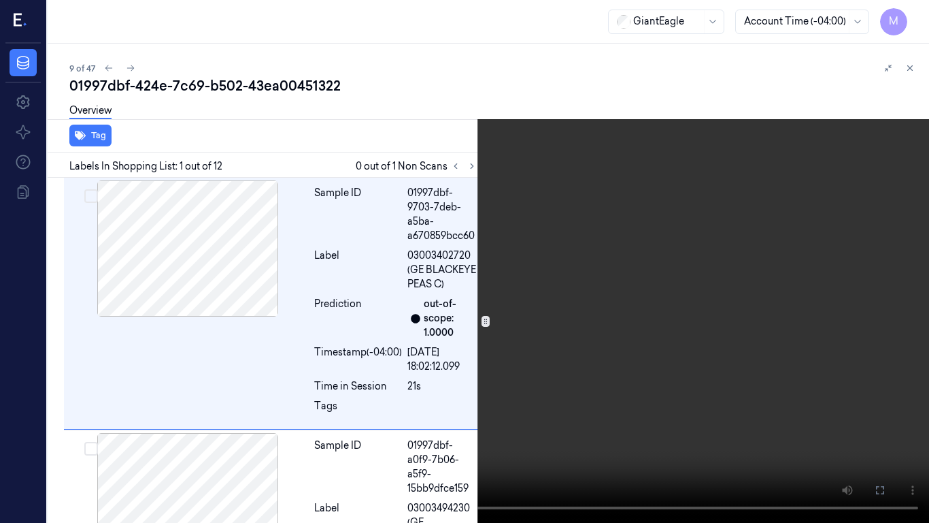
click at [567, 191] on video at bounding box center [464, 261] width 929 height 523
click at [590, 220] on video at bounding box center [464, 261] width 929 height 523
click at [0, 0] on icon at bounding box center [0, 0] width 0 height 0
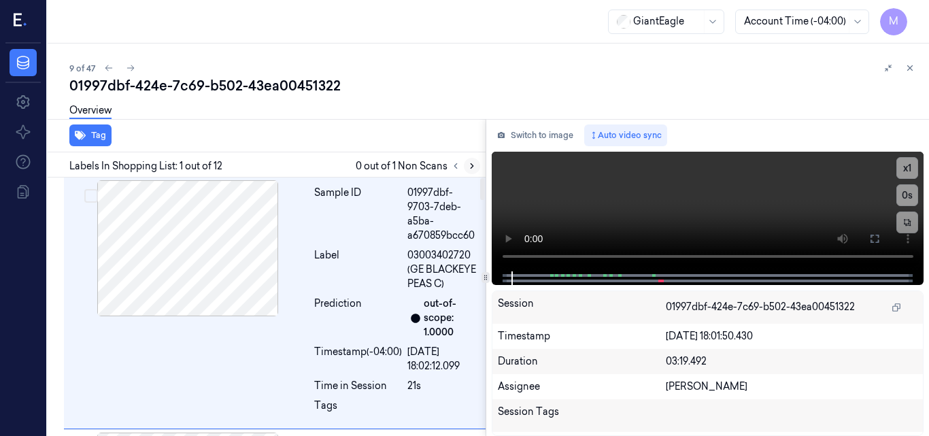
click at [472, 167] on icon at bounding box center [472, 166] width 3 height 5
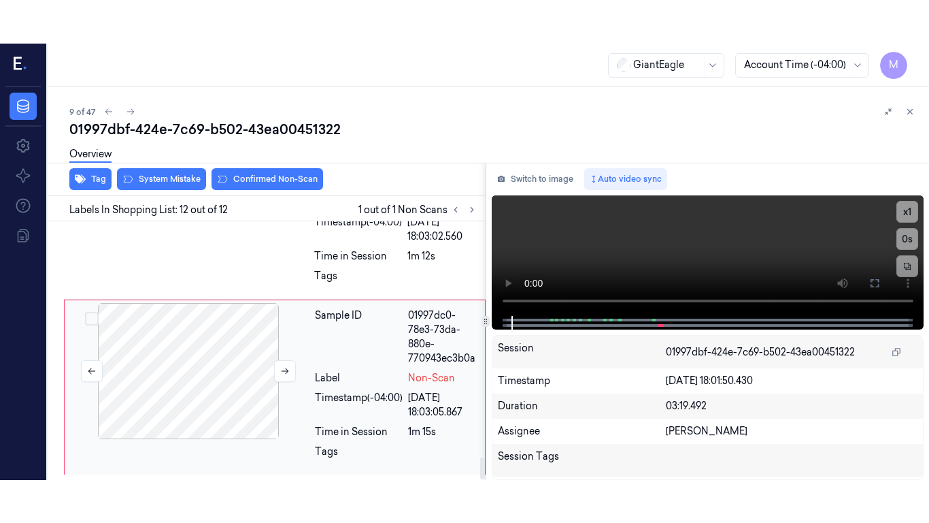
scroll to position [2755, 0]
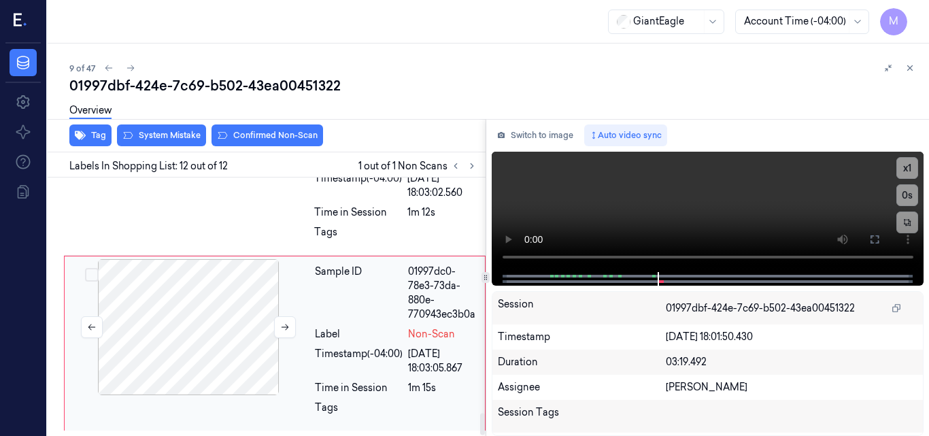
click at [189, 322] on div at bounding box center [188, 327] width 242 height 136
click at [874, 238] on icon at bounding box center [875, 239] width 11 height 11
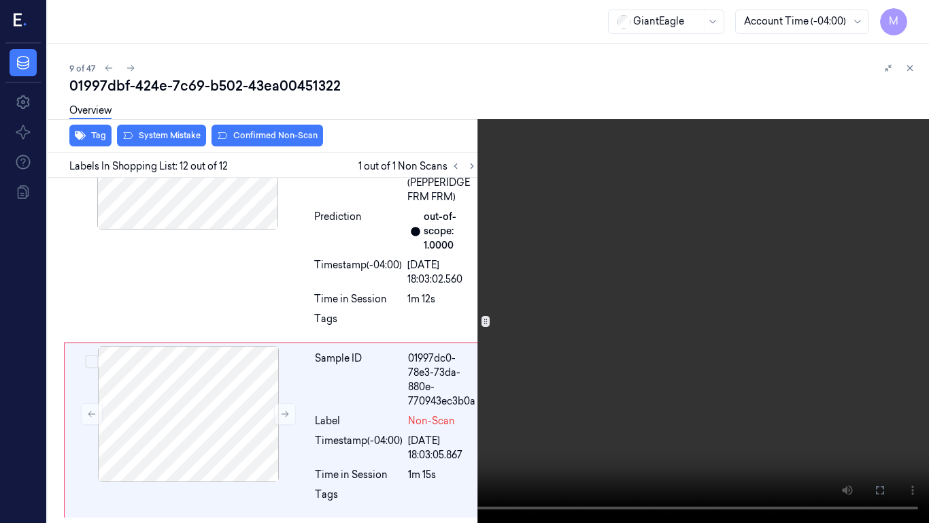
click at [573, 296] on video at bounding box center [464, 261] width 929 height 523
click at [550, 282] on video at bounding box center [464, 261] width 929 height 523
click at [0, 0] on button at bounding box center [0, 0] width 0 height 0
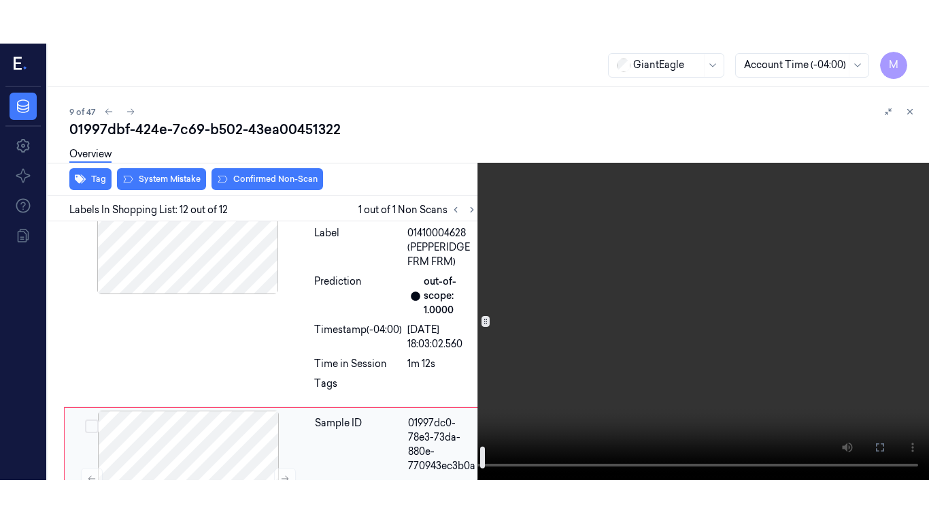
scroll to position [2755, 0]
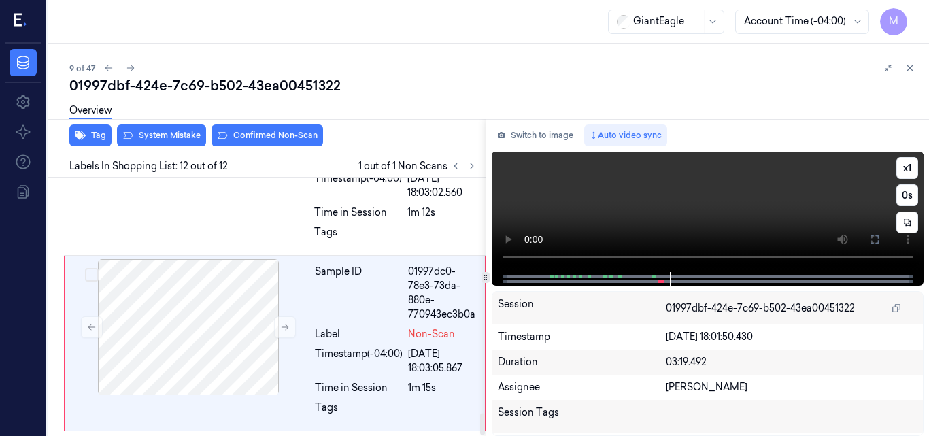
click at [772, 200] on video at bounding box center [708, 212] width 433 height 120
click at [877, 242] on icon at bounding box center [875, 239] width 11 height 11
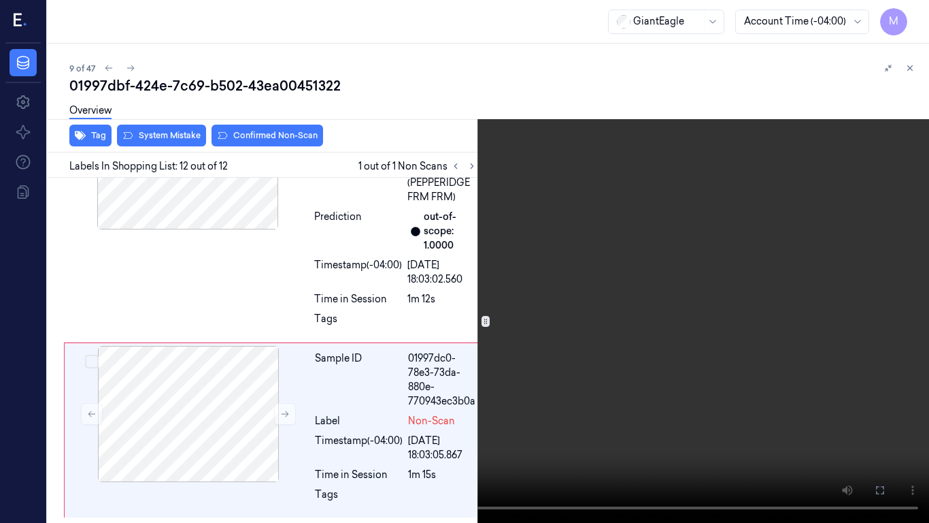
click at [529, 281] on video at bounding box center [464, 261] width 929 height 523
click at [0, 0] on icon at bounding box center [0, 0] width 0 height 0
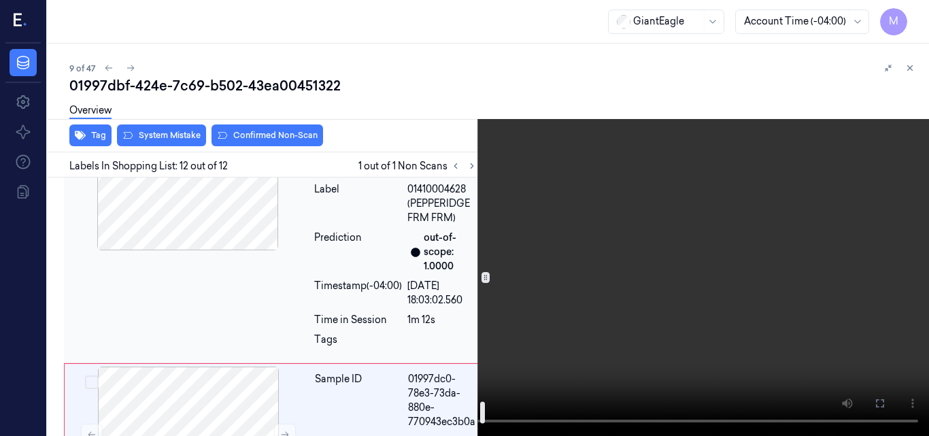
scroll to position [2755, 0]
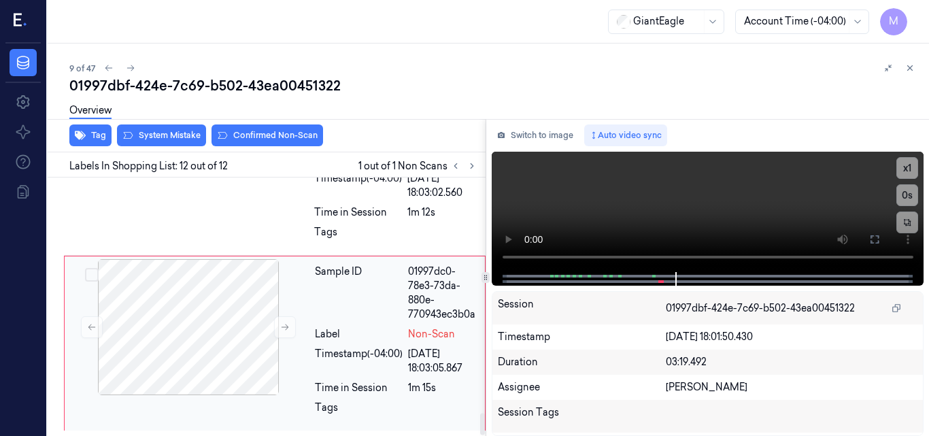
click at [346, 335] on div "Label" at bounding box center [359, 334] width 88 height 14
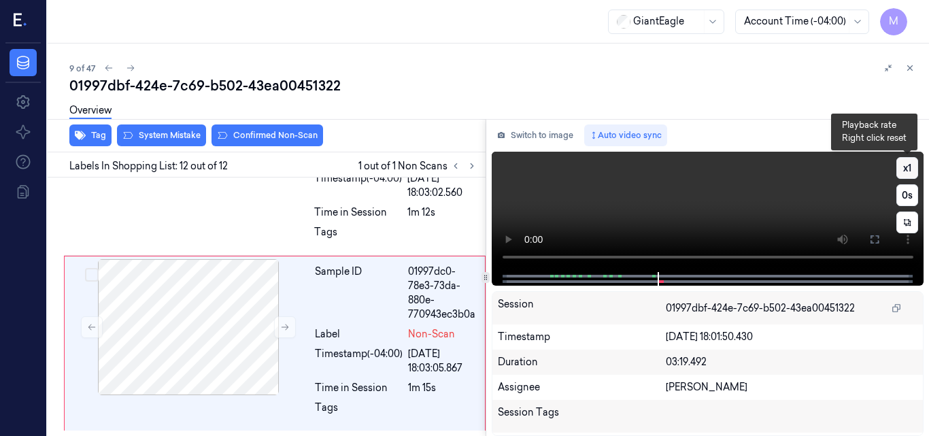
click at [904, 165] on button "x 1" at bounding box center [908, 168] width 22 height 22
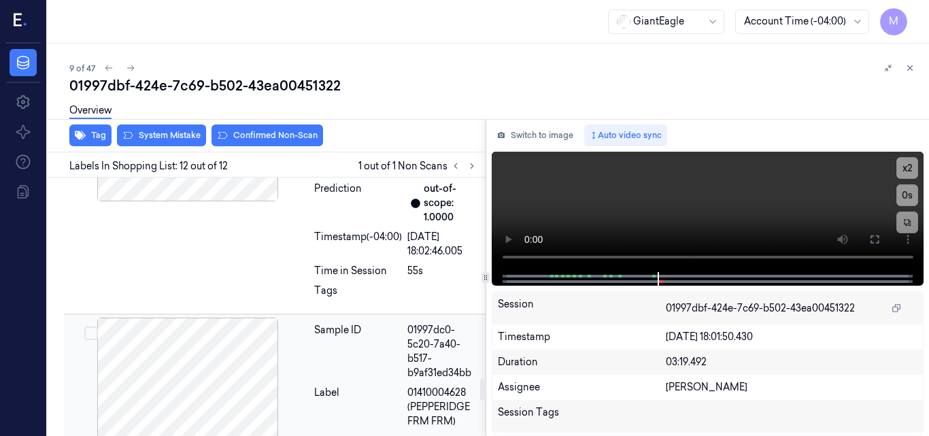
scroll to position [2347, 0]
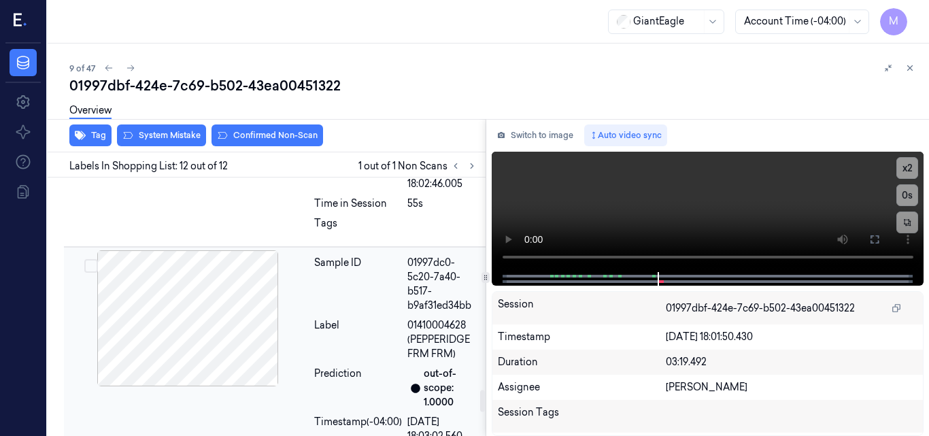
click at [213, 330] on div at bounding box center [188, 318] width 242 height 136
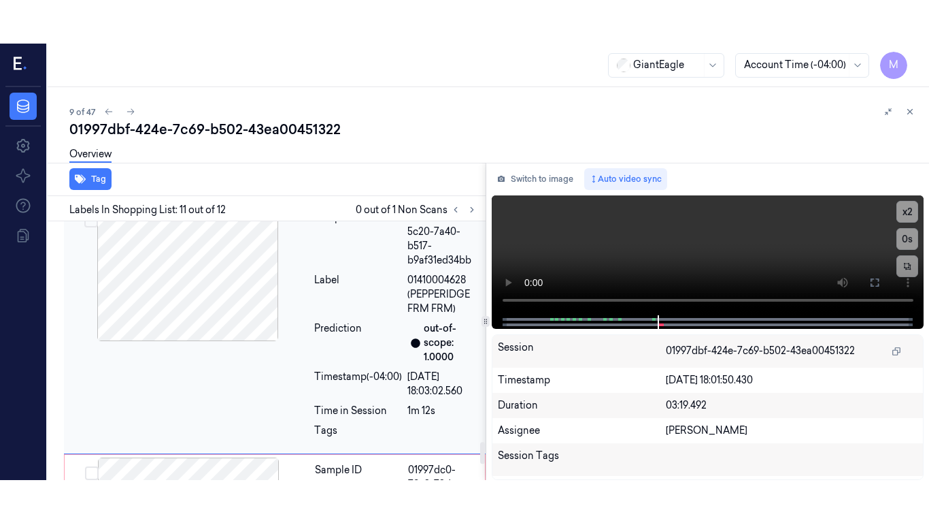
scroll to position [2578, 0]
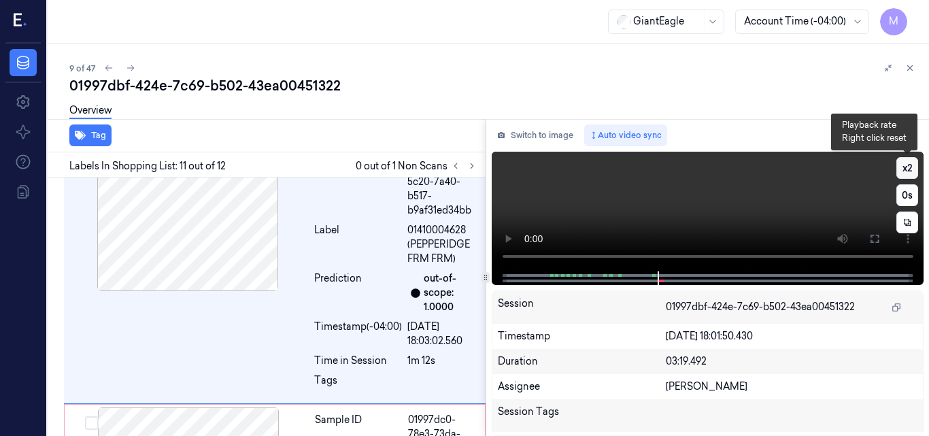
click at [903, 166] on button "x 2" at bounding box center [908, 168] width 22 height 22
click at [903, 166] on button "x 4" at bounding box center [908, 168] width 22 height 22
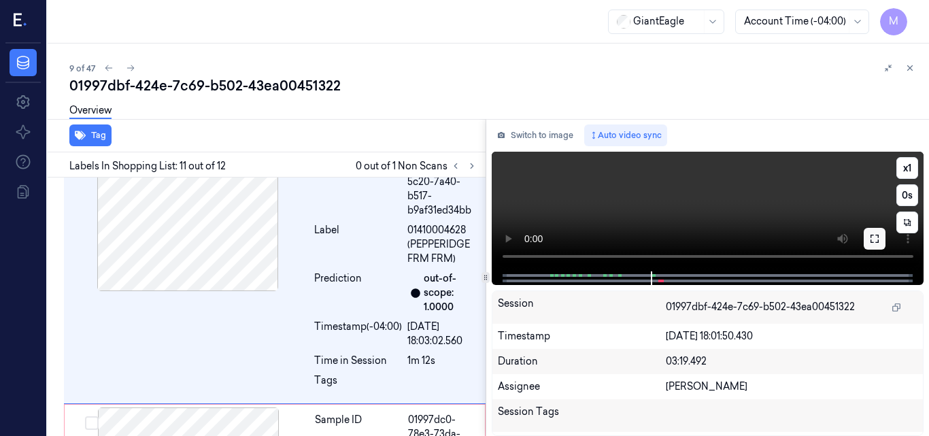
click at [877, 242] on icon at bounding box center [875, 238] width 11 height 11
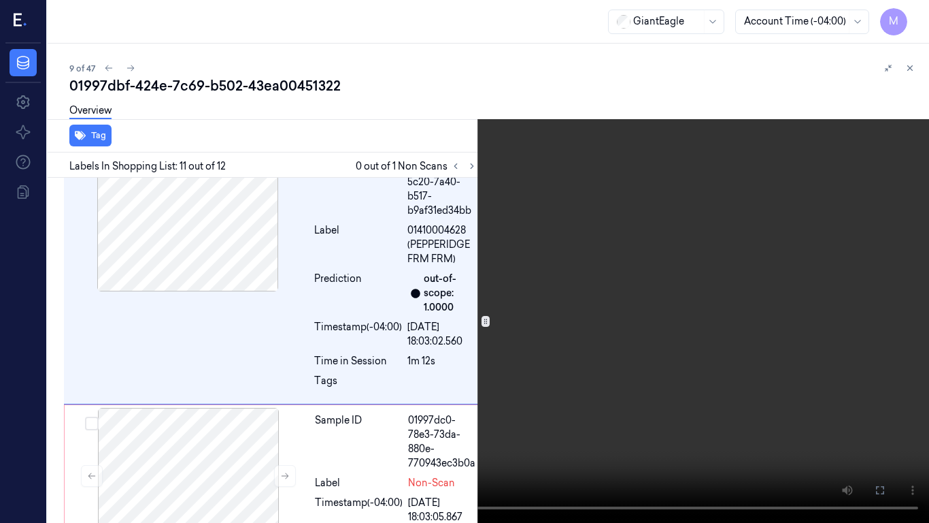
click at [577, 253] on video at bounding box center [464, 261] width 929 height 523
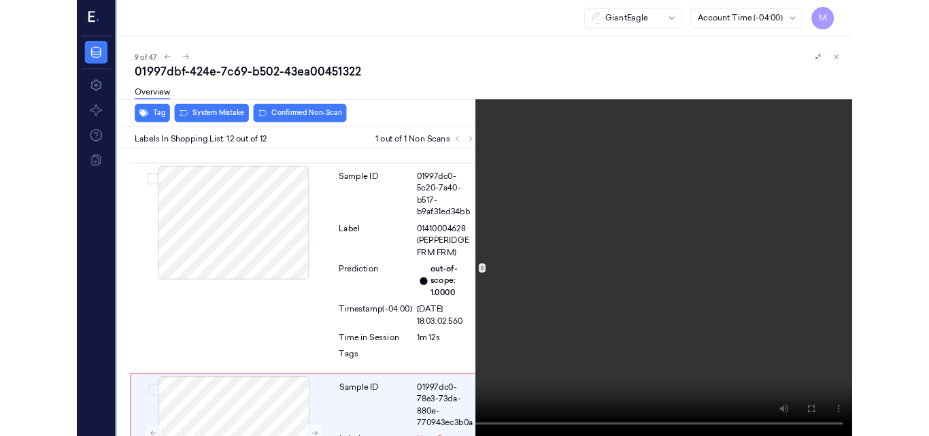
scroll to position [2669, 0]
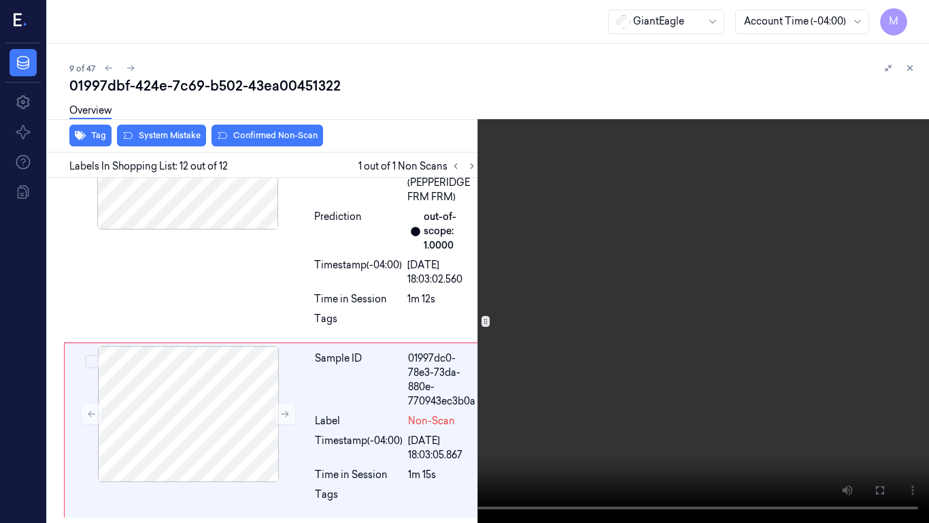
click at [599, 315] on video at bounding box center [464, 261] width 929 height 523
click at [0, 0] on icon at bounding box center [0, 0] width 0 height 0
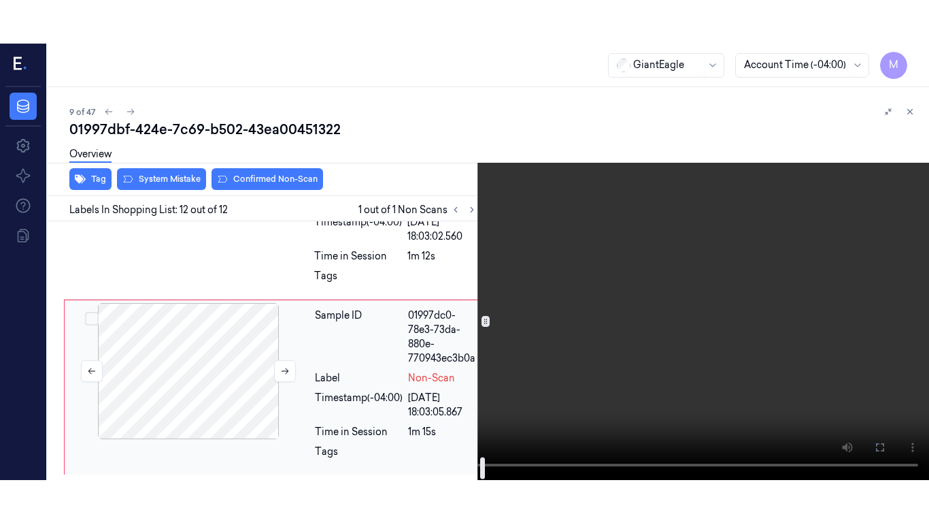
scroll to position [2755, 0]
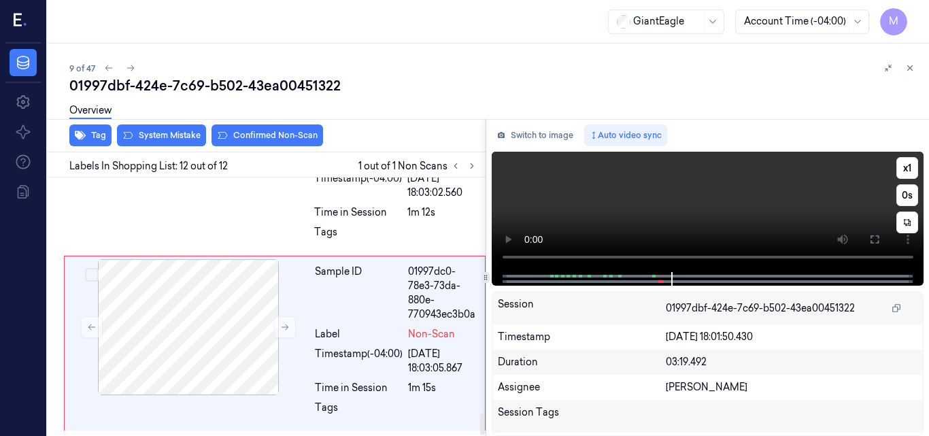
click at [806, 213] on video at bounding box center [708, 212] width 433 height 120
click at [906, 171] on button "x 1" at bounding box center [908, 168] width 22 height 22
click at [906, 171] on button "x 2" at bounding box center [908, 168] width 22 height 22
click at [874, 242] on icon at bounding box center [875, 239] width 11 height 11
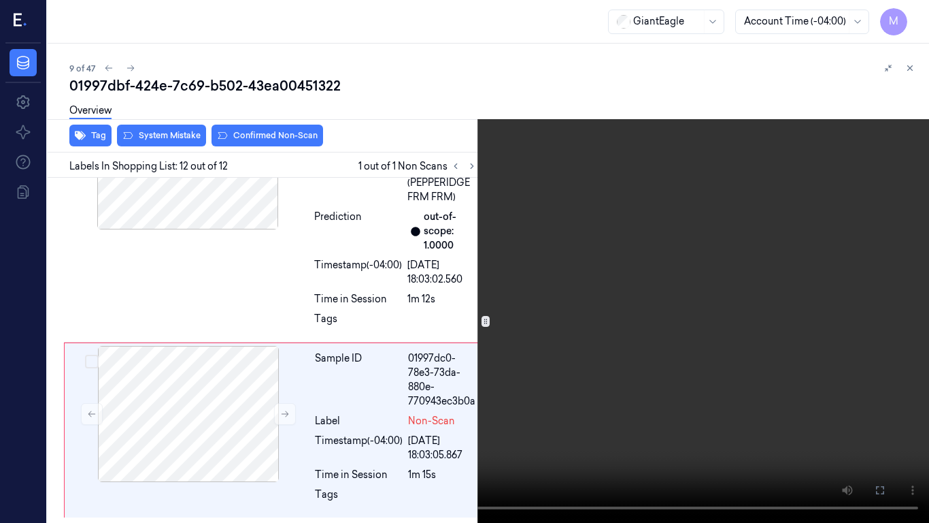
click at [0, 0] on icon at bounding box center [0, 0] width 0 height 0
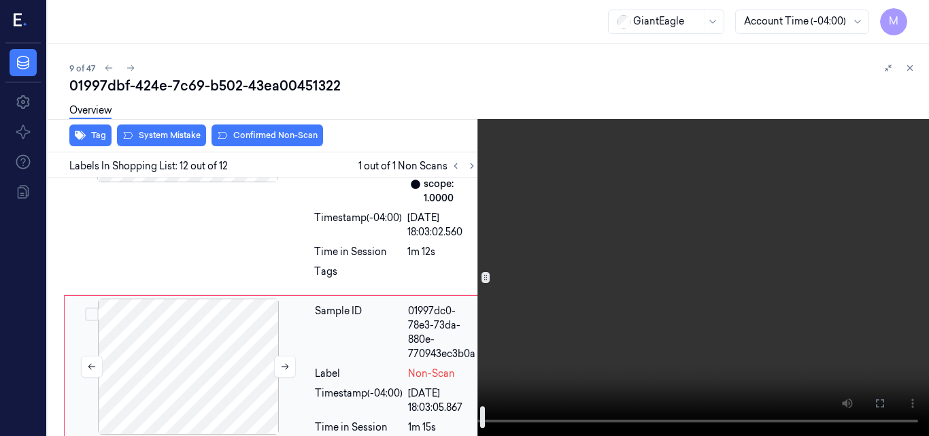
scroll to position [2619, 0]
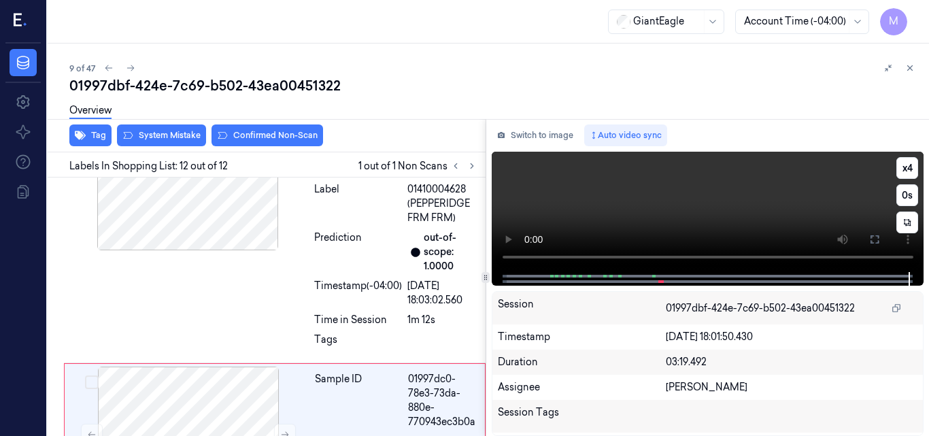
click at [691, 194] on video at bounding box center [708, 212] width 433 height 120
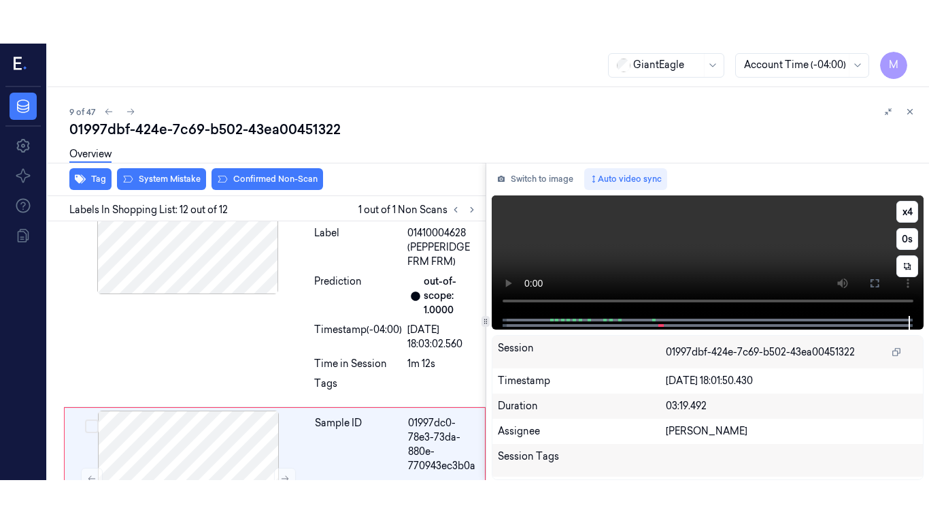
scroll to position [2755, 0]
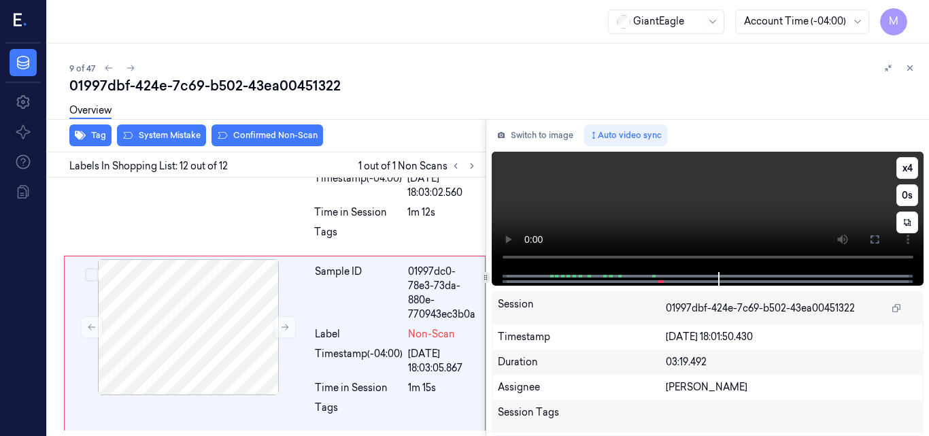
click at [679, 263] on video at bounding box center [708, 212] width 433 height 120
click at [876, 238] on icon at bounding box center [875, 239] width 11 height 11
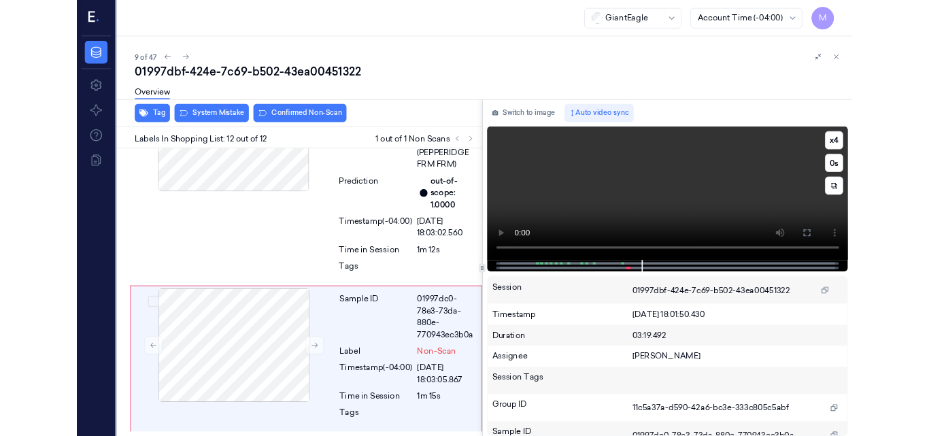
scroll to position [2669, 0]
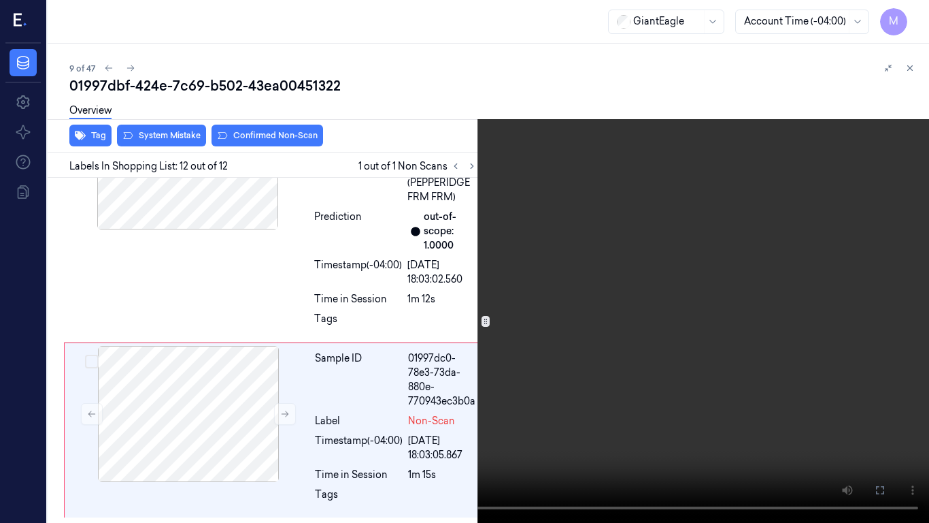
click at [542, 384] on video at bounding box center [464, 261] width 929 height 523
click at [409, 365] on video at bounding box center [464, 261] width 929 height 523
click at [438, 327] on video at bounding box center [464, 261] width 929 height 523
click at [0, 0] on icon at bounding box center [0, 0] width 0 height 0
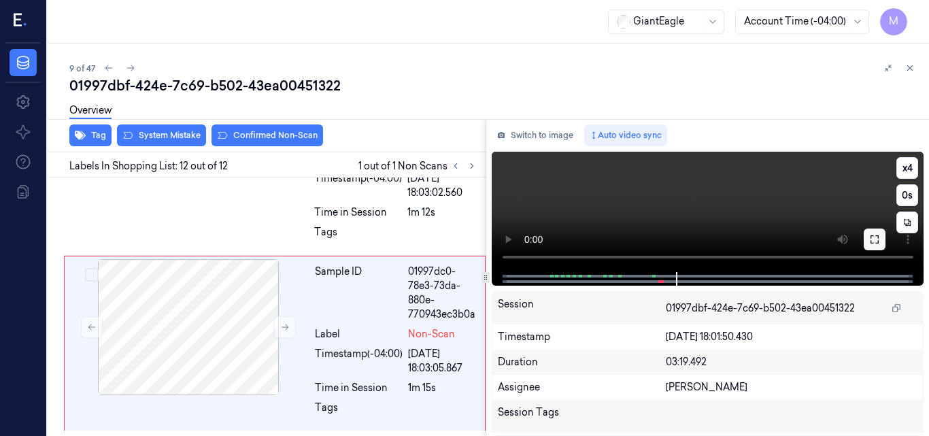
click at [874, 233] on button at bounding box center [875, 240] width 22 height 22
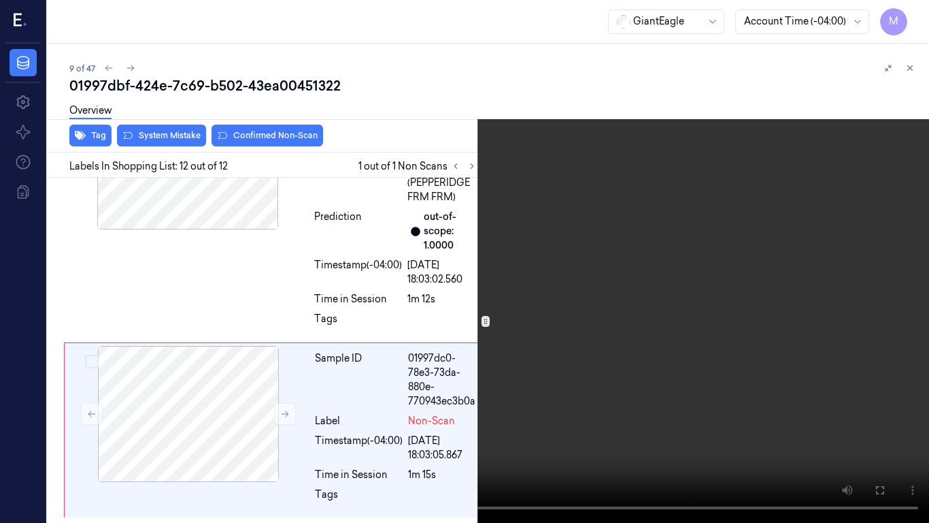
click at [505, 257] on video at bounding box center [464, 261] width 929 height 523
click at [606, 346] on video at bounding box center [464, 261] width 929 height 523
click at [437, 258] on video at bounding box center [464, 261] width 929 height 523
click at [437, 274] on video at bounding box center [464, 261] width 929 height 523
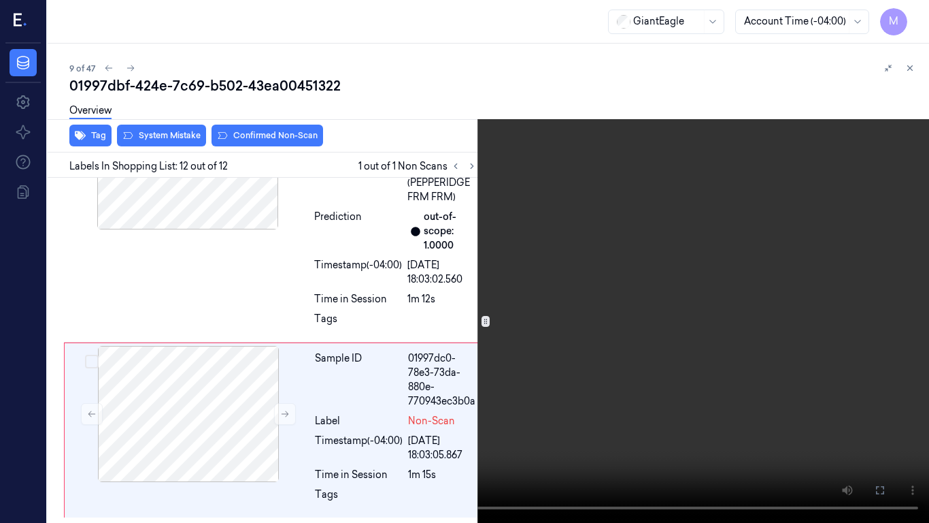
click at [506, 316] on video at bounding box center [464, 261] width 929 height 523
click at [489, 402] on video at bounding box center [464, 261] width 929 height 523
click at [0, 0] on icon at bounding box center [0, 0] width 0 height 0
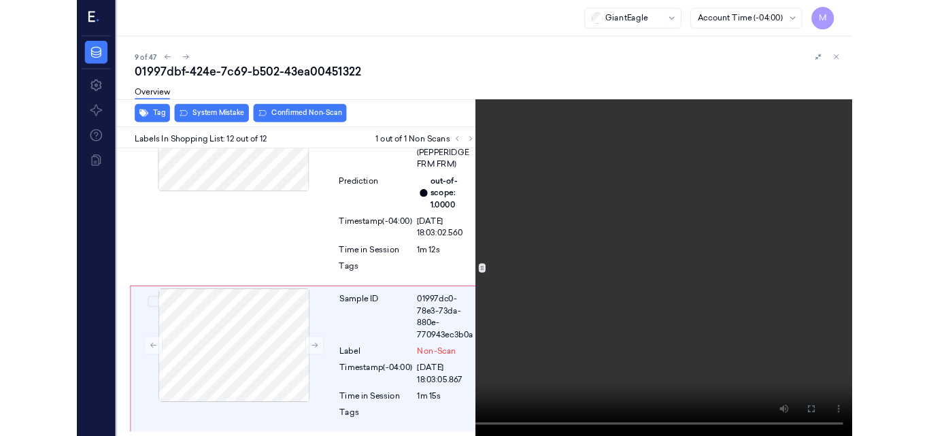
scroll to position [2755, 0]
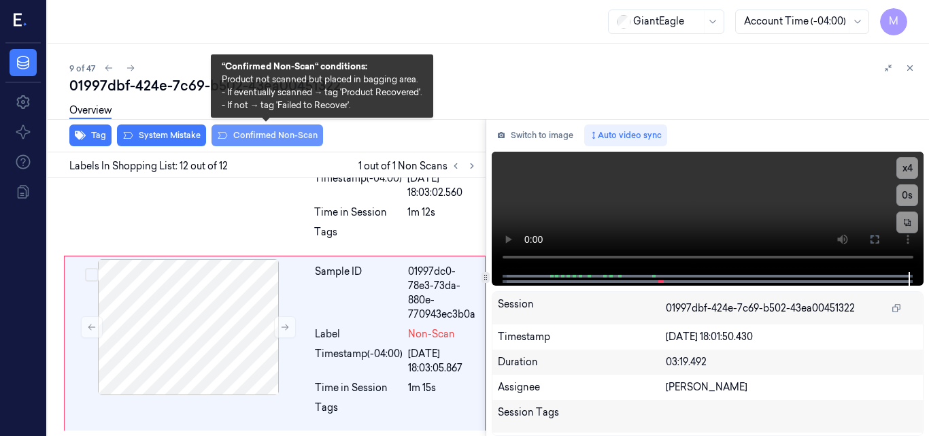
click at [287, 135] on button "Confirmed Non-Scan" at bounding box center [268, 136] width 112 height 22
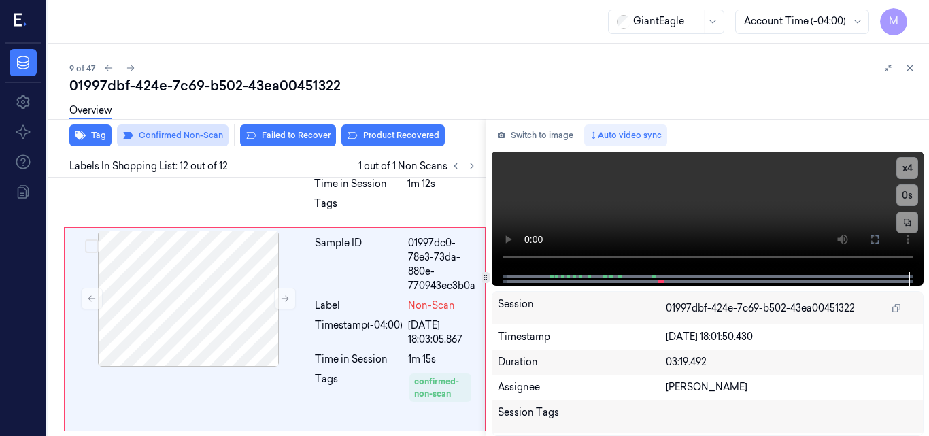
scroll to position [2784, 0]
click at [910, 67] on icon at bounding box center [910, 68] width 5 height 5
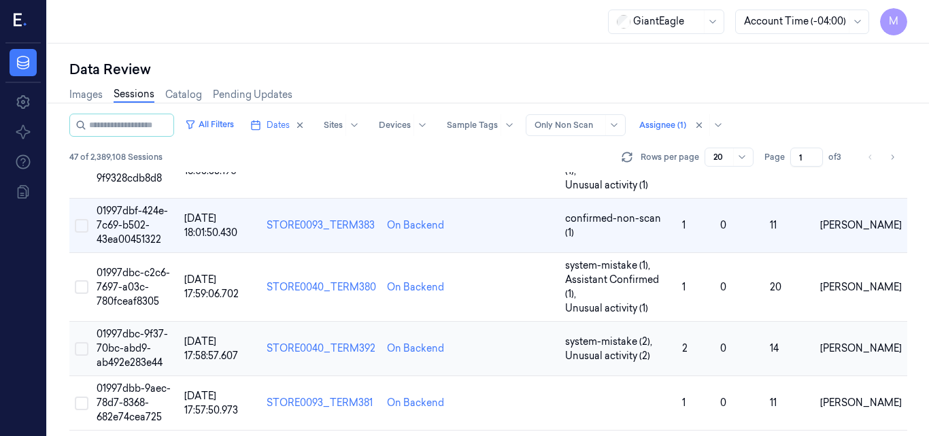
scroll to position [453, 0]
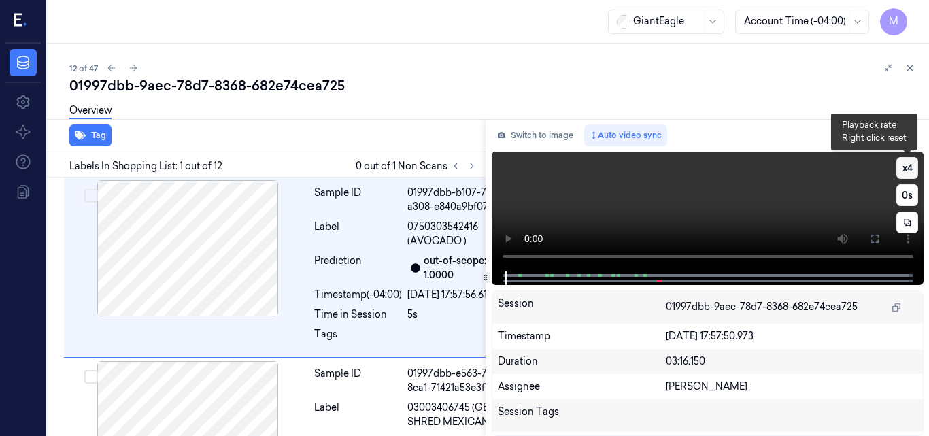
click at [912, 166] on button "x 4" at bounding box center [908, 168] width 22 height 22
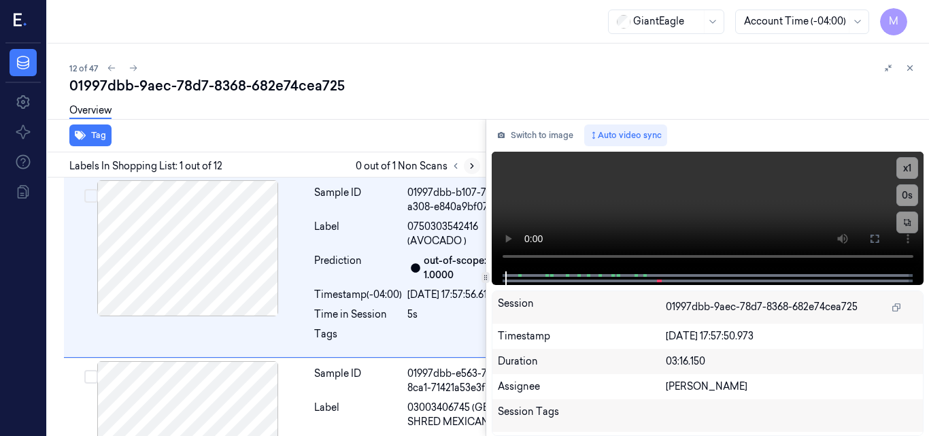
click at [469, 167] on icon at bounding box center [472, 166] width 10 height 10
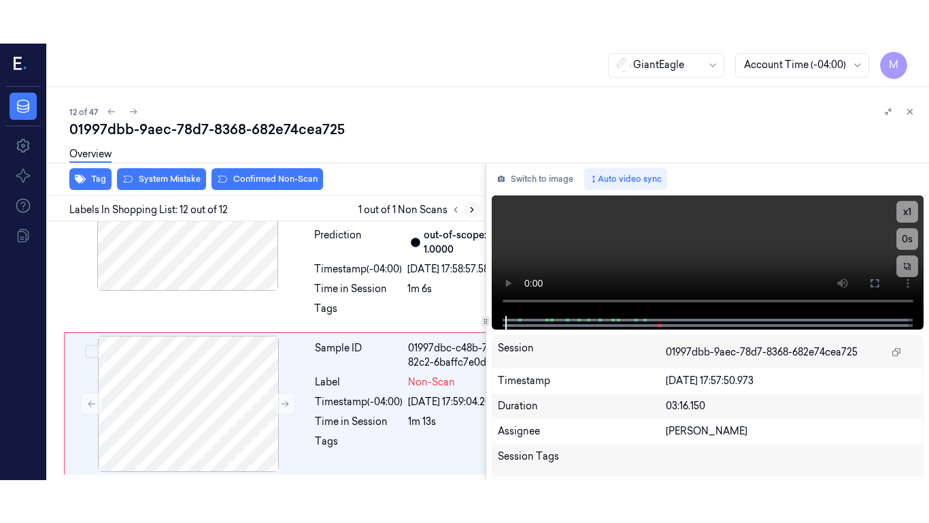
scroll to position [2669, 0]
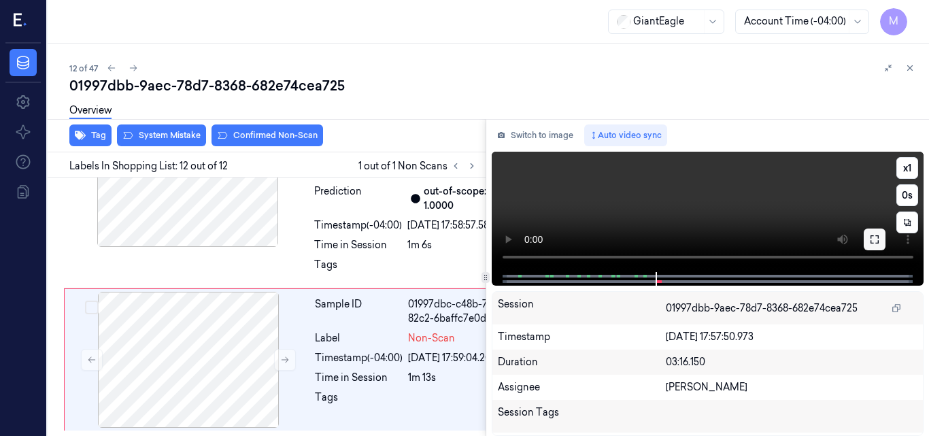
click at [872, 244] on icon at bounding box center [875, 239] width 8 height 8
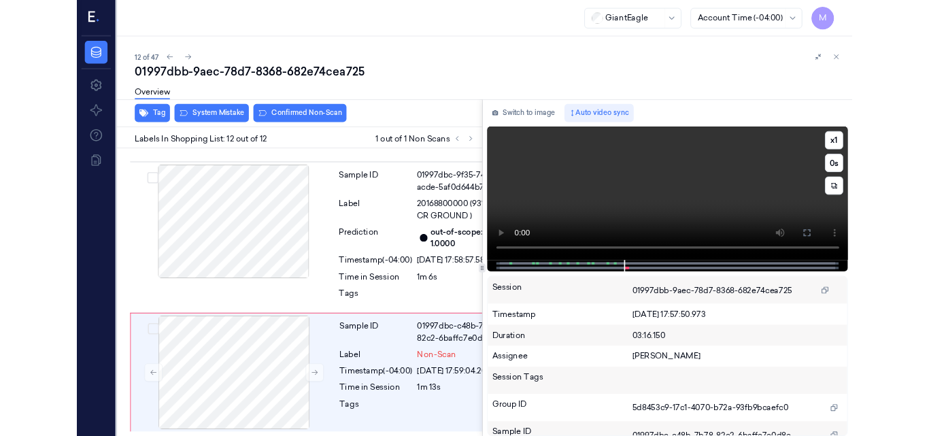
scroll to position [2583, 0]
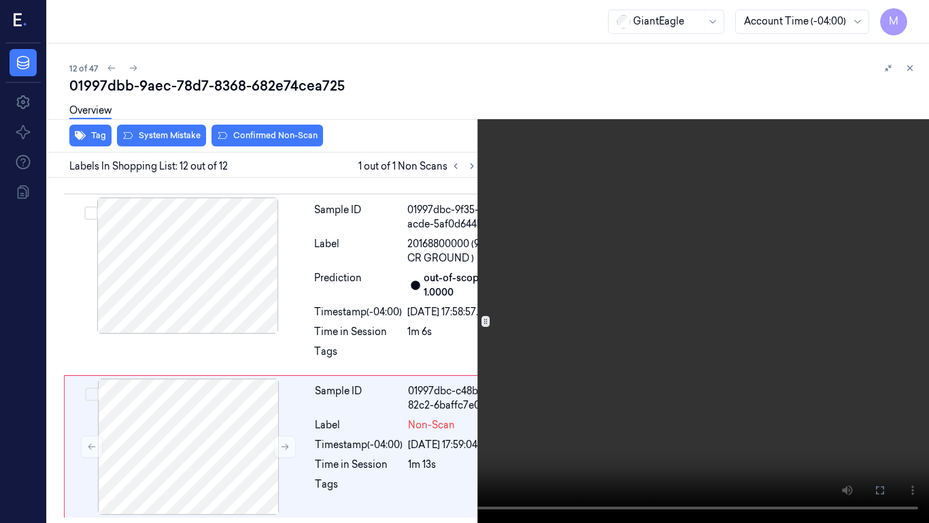
click at [606, 243] on video at bounding box center [464, 261] width 929 height 523
click at [0, 0] on icon at bounding box center [0, 0] width 0 height 0
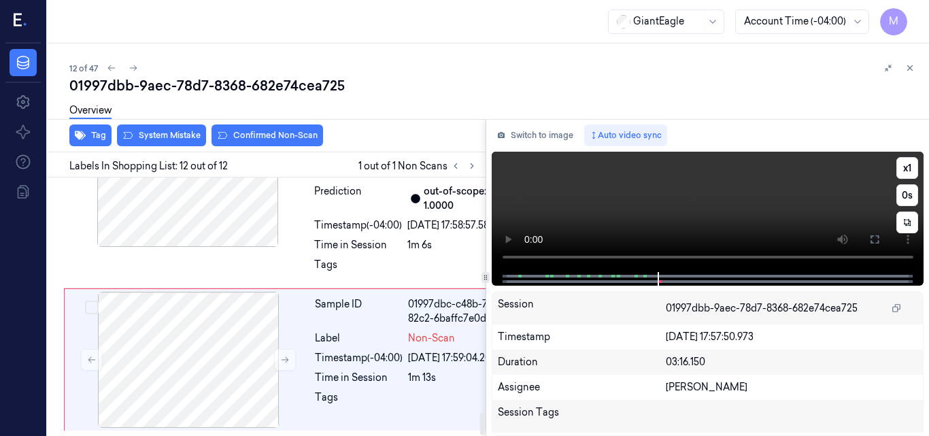
click at [749, 193] on video at bounding box center [708, 212] width 433 height 120
click at [878, 242] on icon at bounding box center [875, 239] width 11 height 11
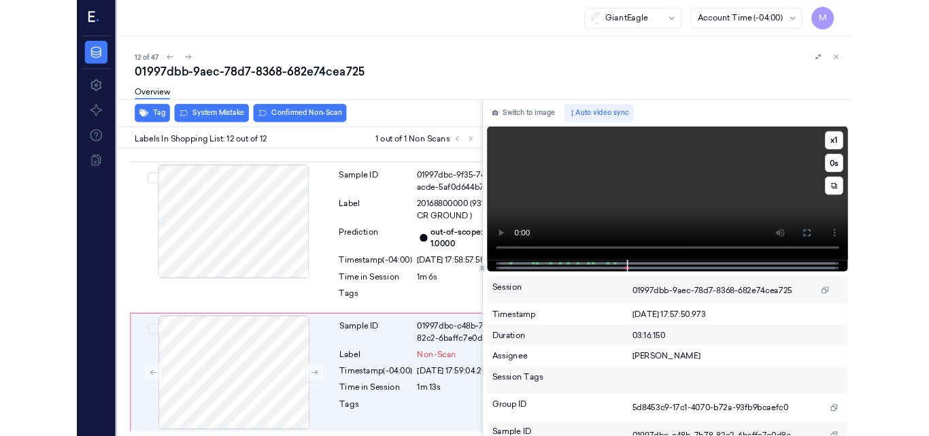
scroll to position [2583, 0]
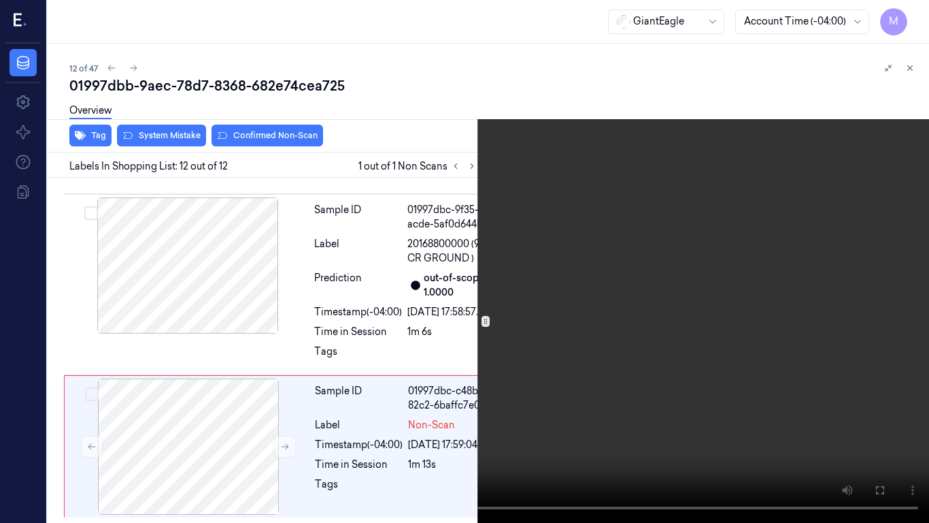
click at [488, 244] on video at bounding box center [464, 261] width 929 height 523
click at [0, 0] on icon at bounding box center [0, 0] width 0 height 0
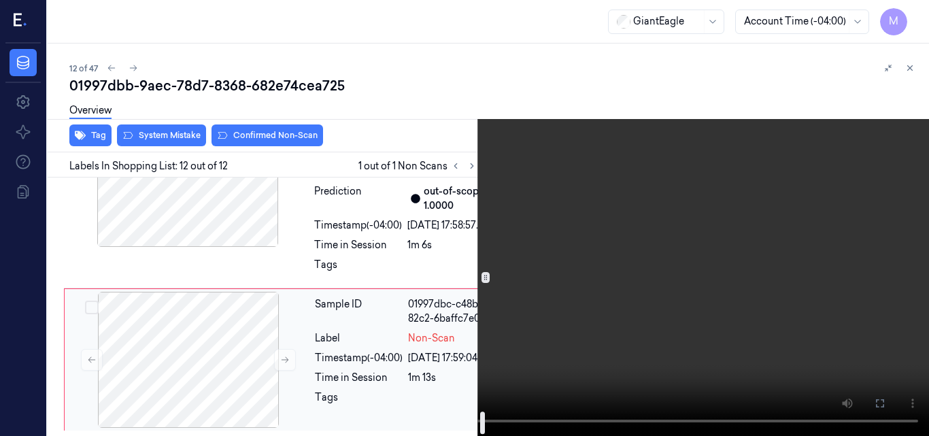
scroll to position [2669, 0]
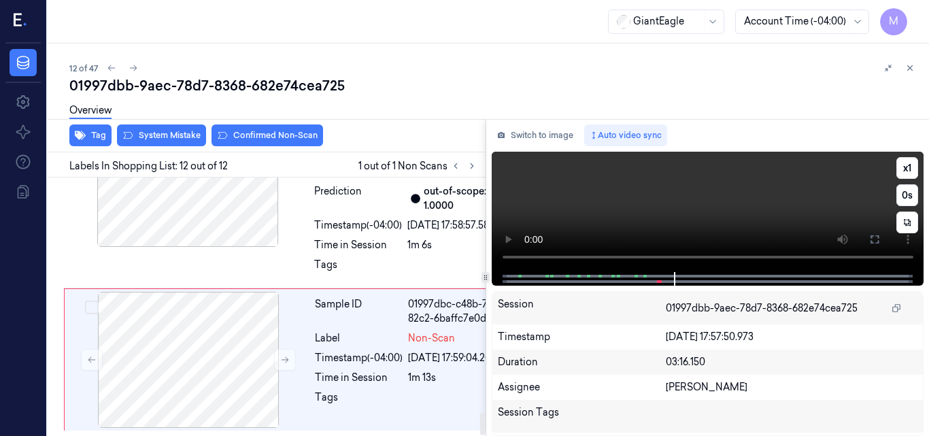
click at [726, 174] on video at bounding box center [708, 212] width 433 height 120
click at [910, 169] on button "x 1" at bounding box center [908, 168] width 22 height 22
click at [912, 169] on button "x 2" at bounding box center [908, 168] width 22 height 22
click at [733, 182] on video at bounding box center [708, 212] width 433 height 120
click at [876, 237] on icon at bounding box center [875, 239] width 11 height 11
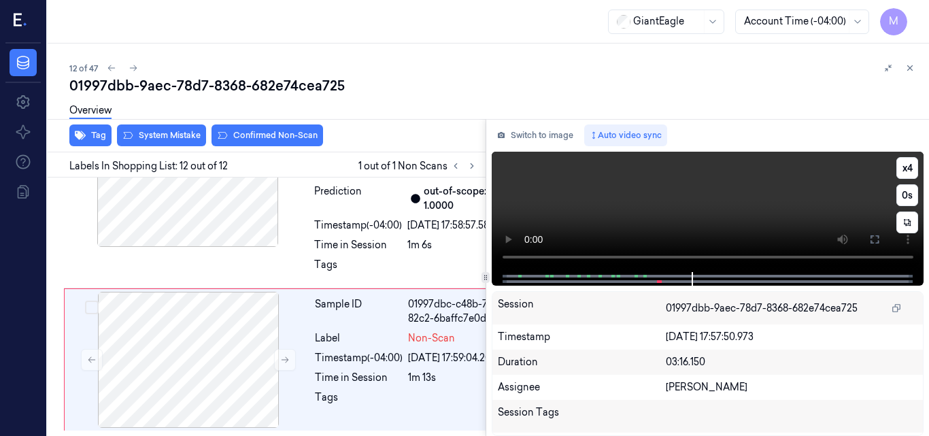
scroll to position [2583, 0]
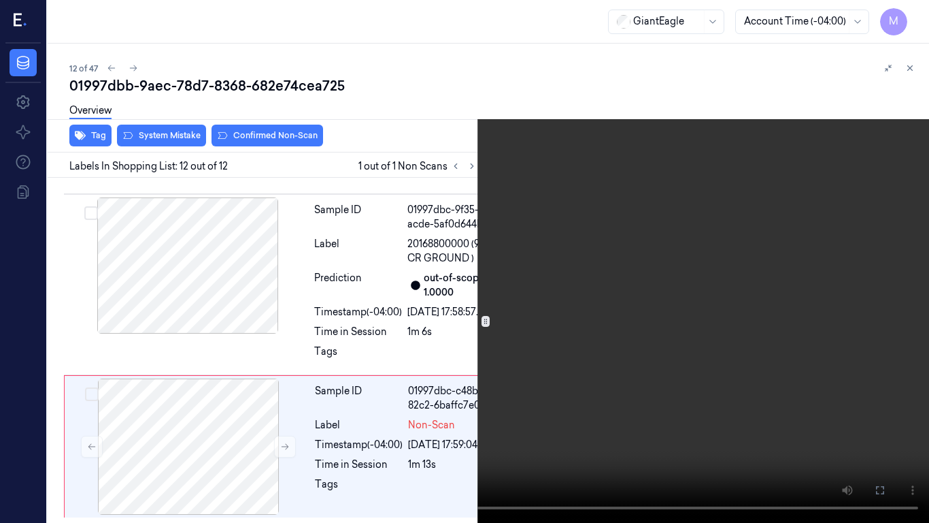
click at [632, 256] on video at bounding box center [464, 261] width 929 height 523
click at [571, 194] on video at bounding box center [464, 261] width 929 height 523
click at [0, 0] on icon at bounding box center [0, 0] width 0 height 0
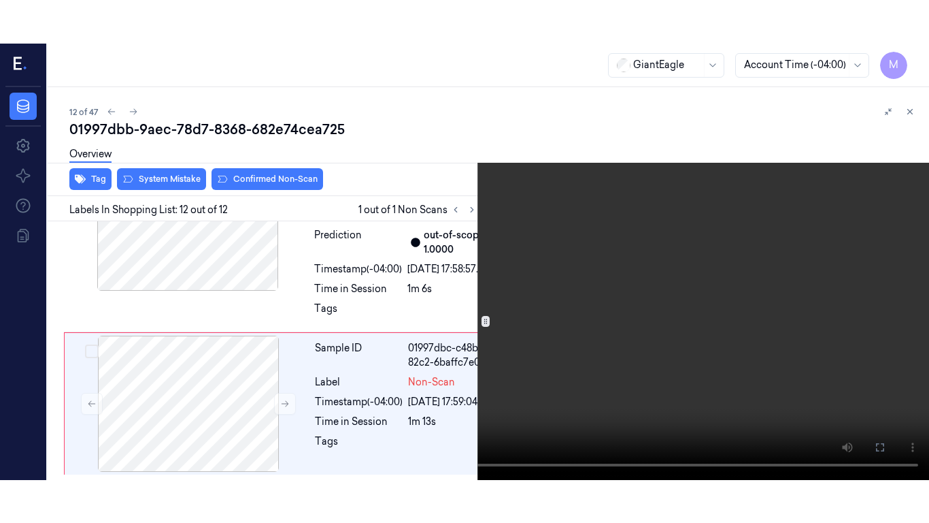
scroll to position [2669, 0]
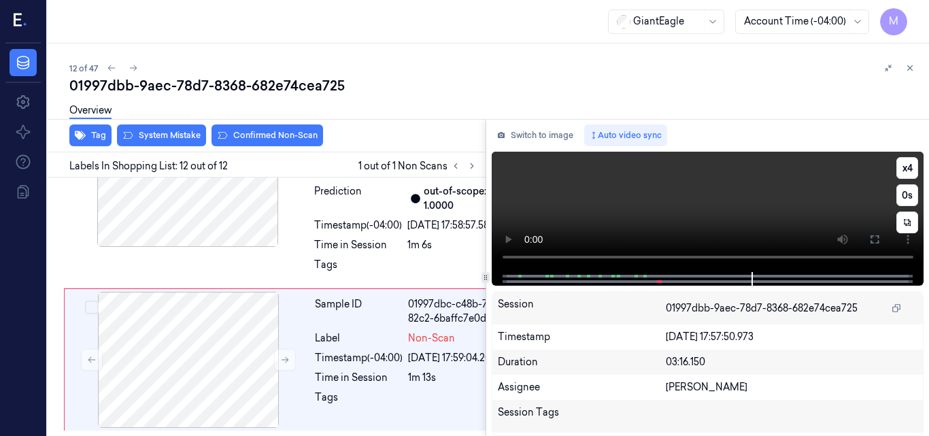
click at [704, 183] on video at bounding box center [708, 212] width 433 height 120
click at [874, 237] on icon at bounding box center [875, 239] width 11 height 11
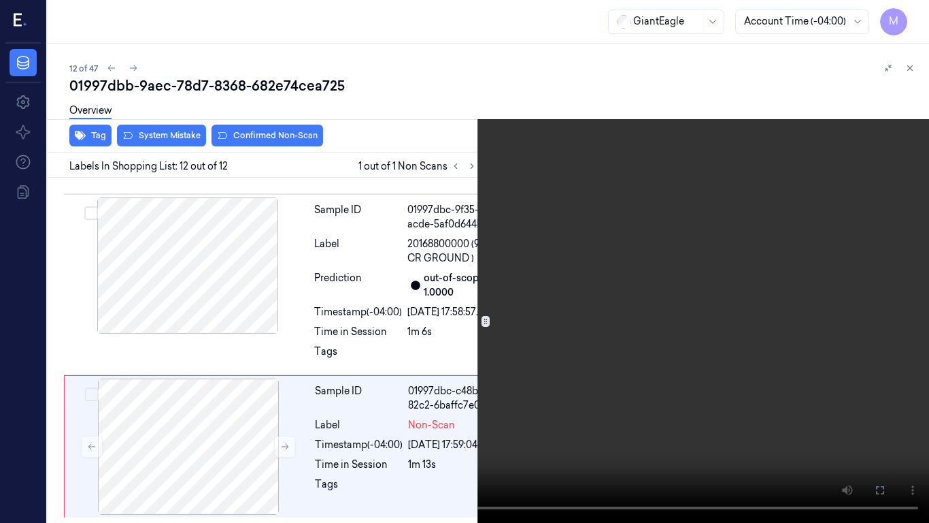
click at [518, 220] on video at bounding box center [464, 261] width 929 height 523
click at [0, 0] on icon at bounding box center [0, 0] width 0 height 0
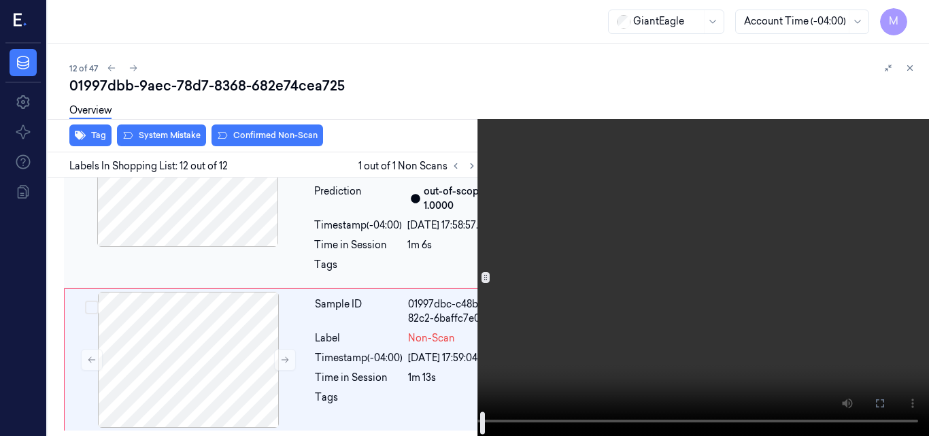
scroll to position [2669, 0]
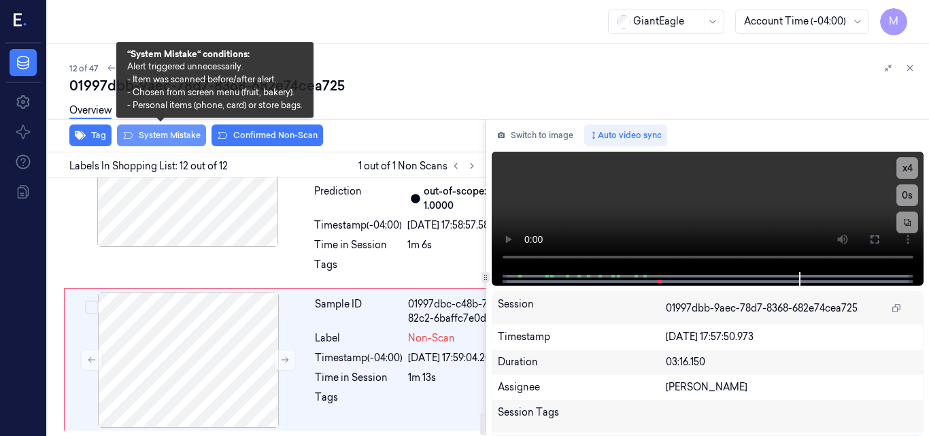
click at [156, 133] on button "System Mistake" at bounding box center [161, 136] width 89 height 22
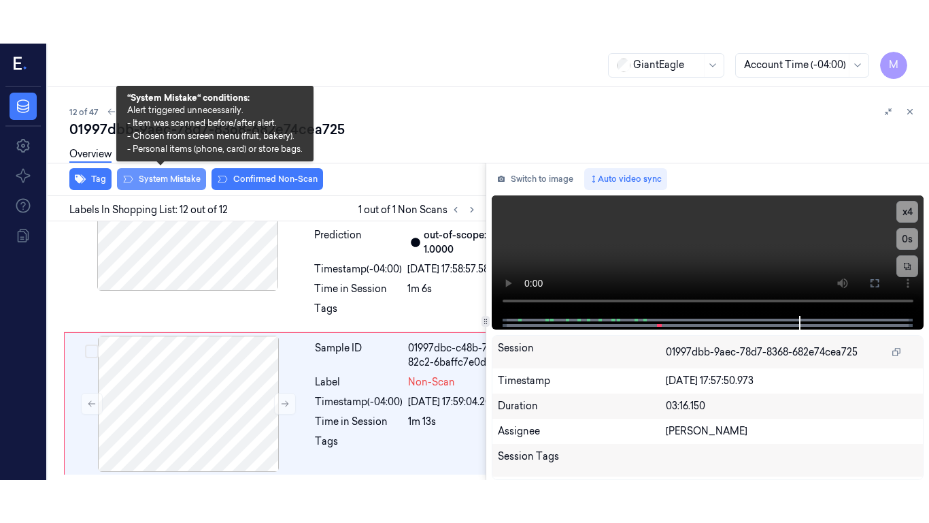
scroll to position [2699, 0]
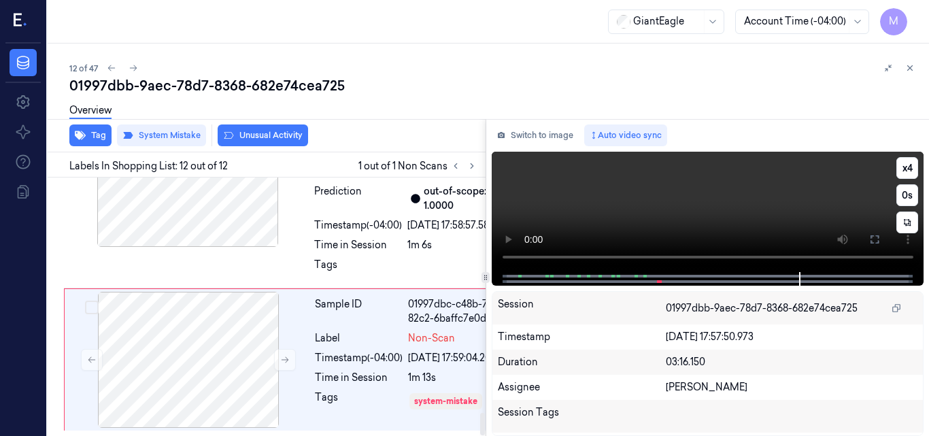
click at [731, 191] on video at bounding box center [708, 212] width 433 height 120
click at [783, 191] on video at bounding box center [708, 212] width 433 height 120
click at [877, 250] on button at bounding box center [875, 240] width 22 height 22
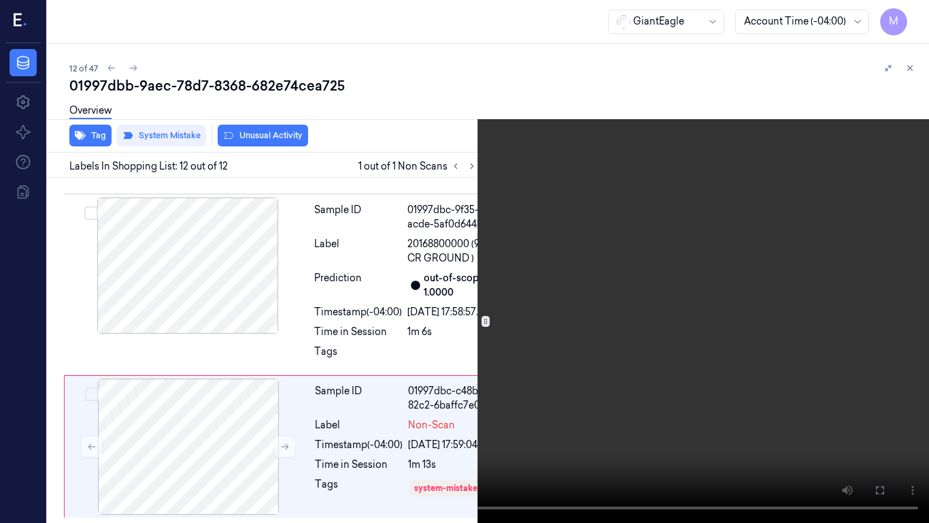
click at [817, 286] on video at bounding box center [464, 261] width 929 height 523
click at [591, 326] on video at bounding box center [464, 261] width 929 height 523
click at [0, 0] on icon at bounding box center [0, 0] width 0 height 0
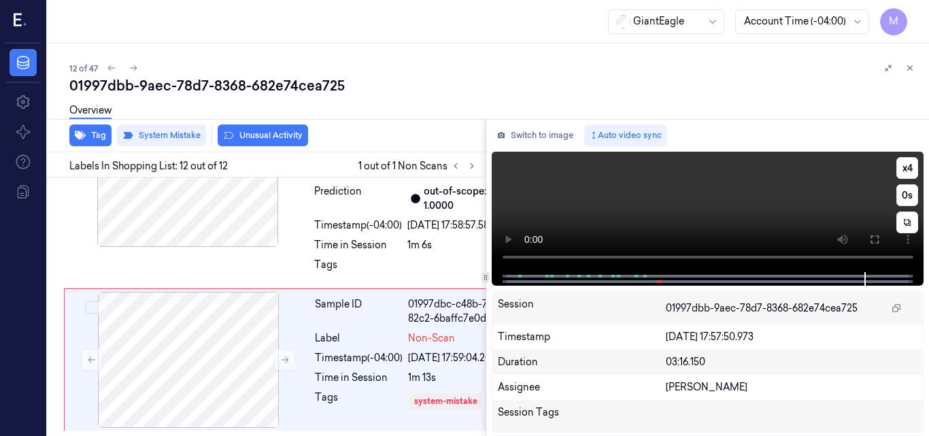
click at [701, 202] on video at bounding box center [708, 212] width 433 height 120
click at [877, 239] on icon at bounding box center [875, 239] width 11 height 11
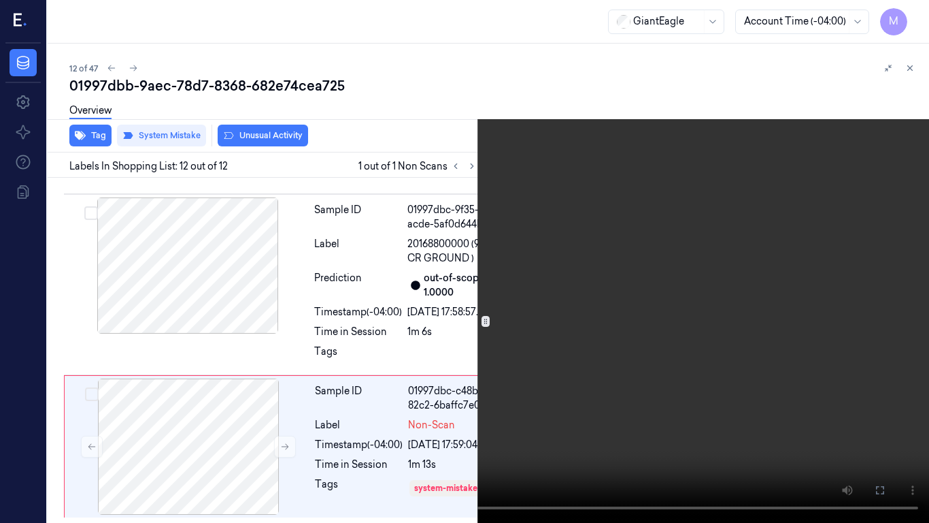
click at [555, 214] on video at bounding box center [464, 261] width 929 height 523
click at [0, 0] on button at bounding box center [0, 0] width 0 height 0
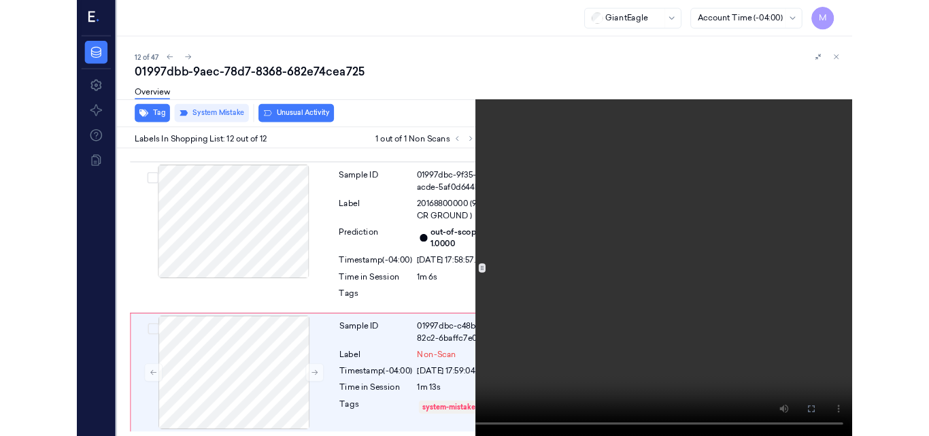
scroll to position [2699, 0]
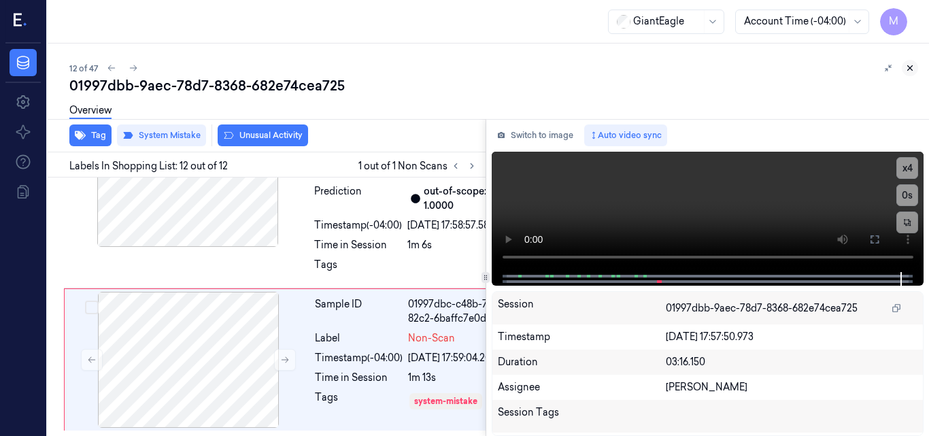
click at [910, 64] on icon at bounding box center [911, 68] width 10 height 10
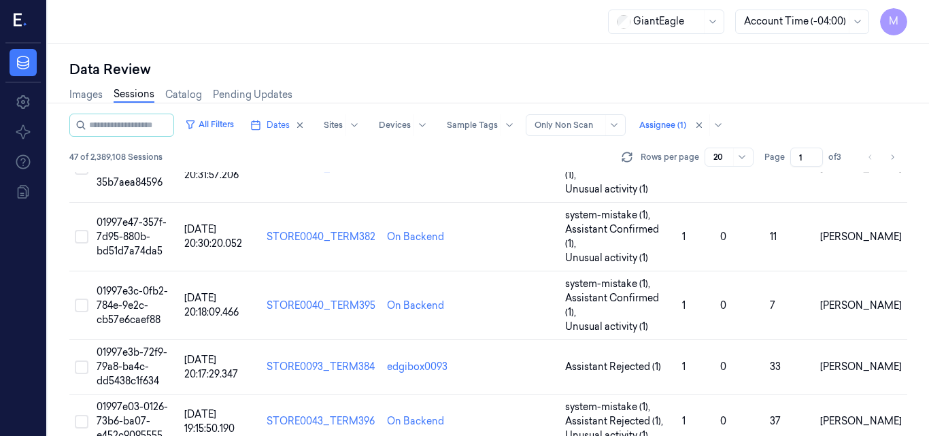
scroll to position [588, 0]
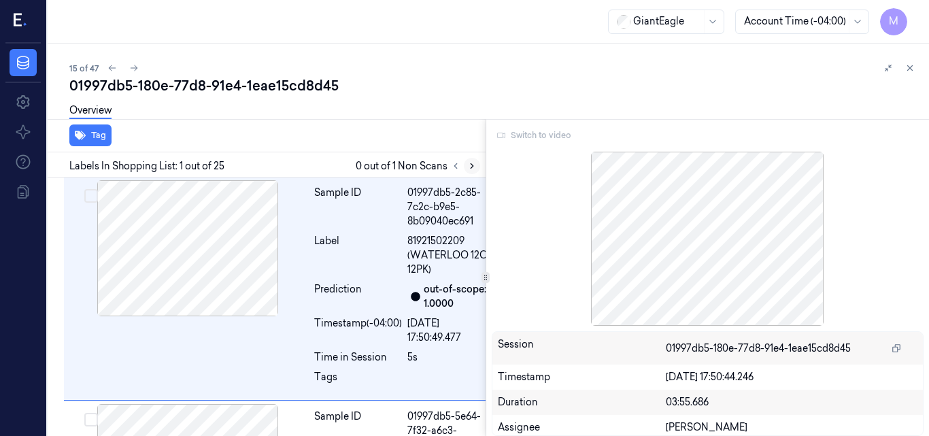
click at [472, 164] on icon at bounding box center [472, 166] width 10 height 10
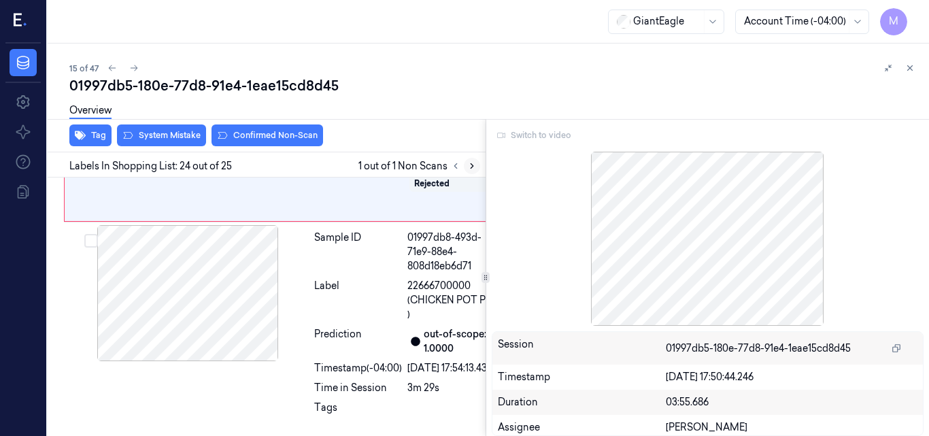
scroll to position [5807, 0]
click at [908, 68] on icon at bounding box center [911, 68] width 10 height 10
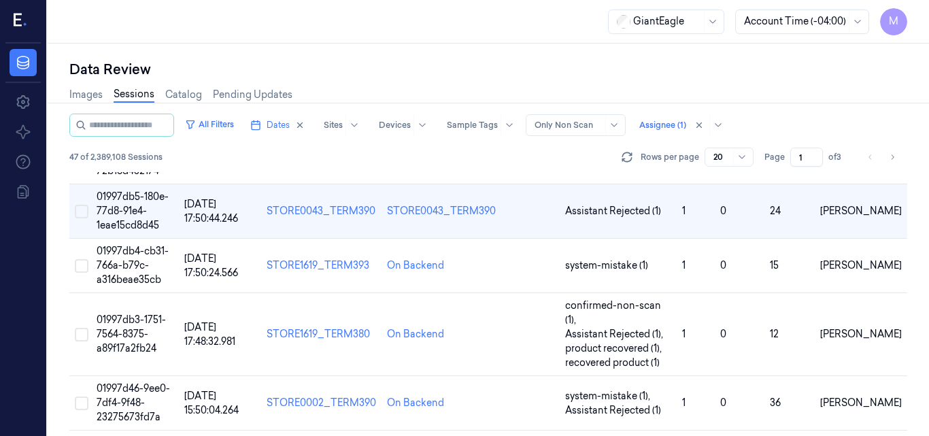
scroll to position [751, 0]
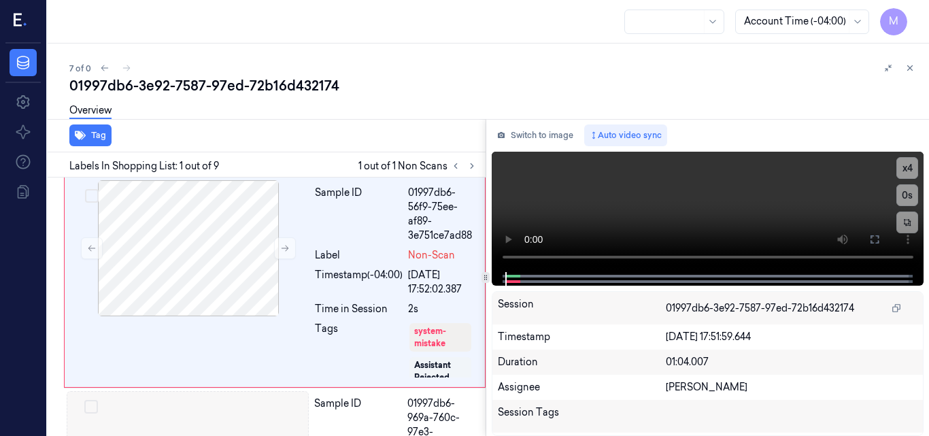
scroll to position [0, 22]
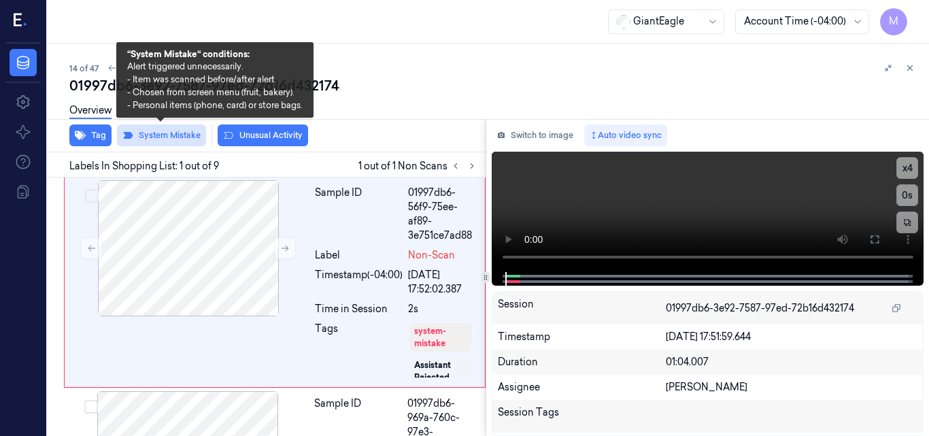
click at [150, 139] on button "System Mistake" at bounding box center [161, 136] width 89 height 22
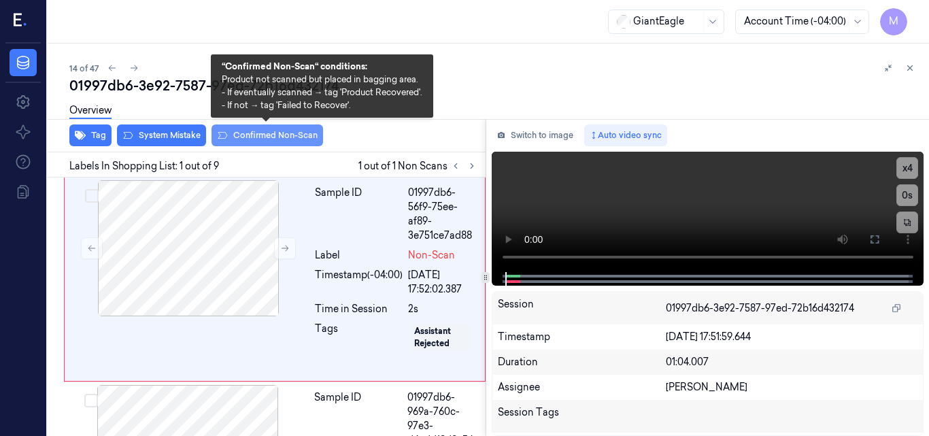
click at [267, 133] on button "Confirmed Non-Scan" at bounding box center [268, 136] width 112 height 22
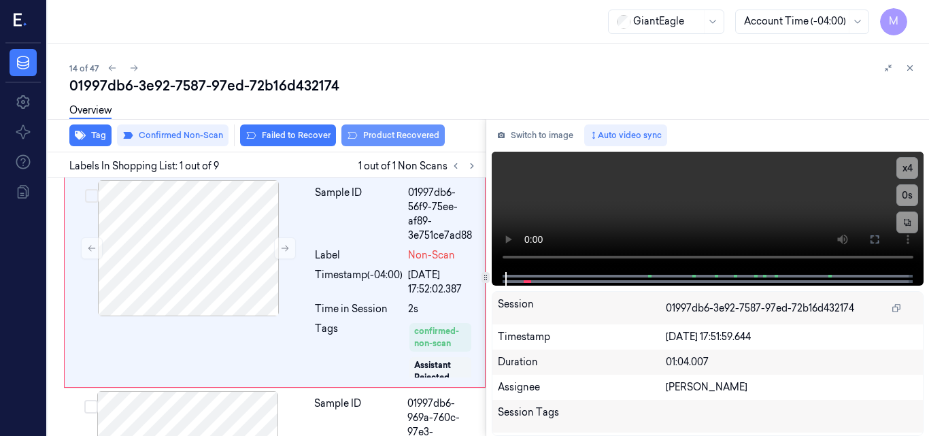
click at [407, 133] on button "Product Recovered" at bounding box center [393, 136] width 103 height 22
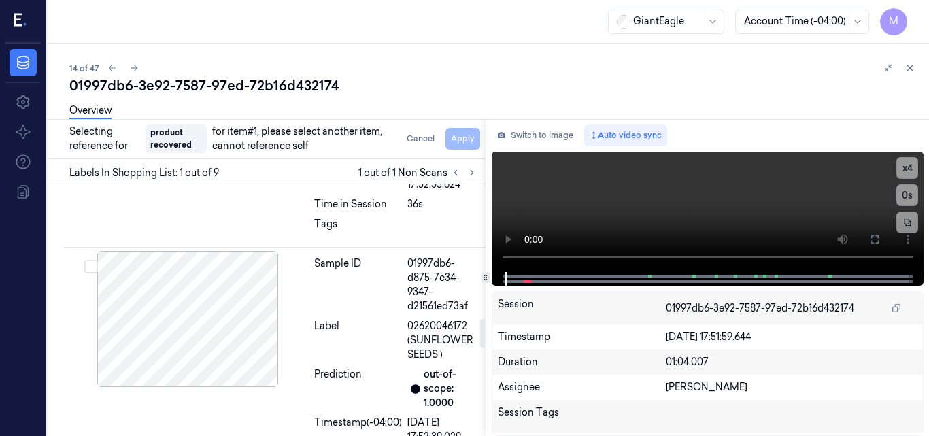
scroll to position [1225, 0]
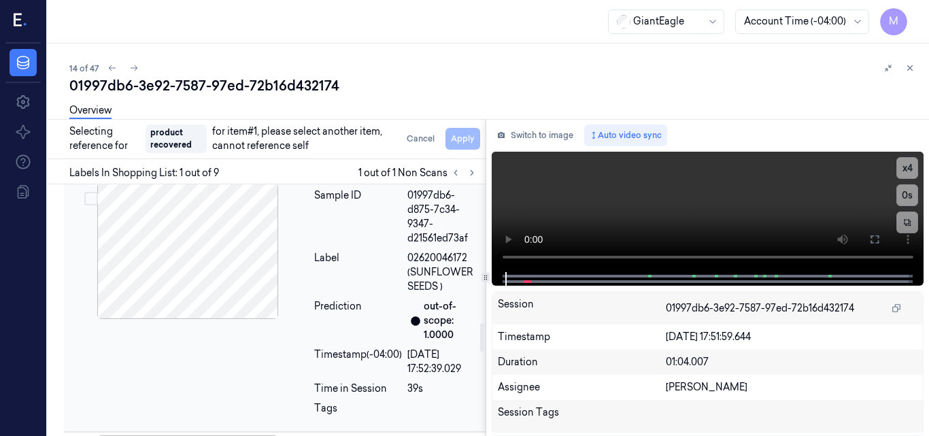
click at [205, 233] on div at bounding box center [188, 251] width 242 height 136
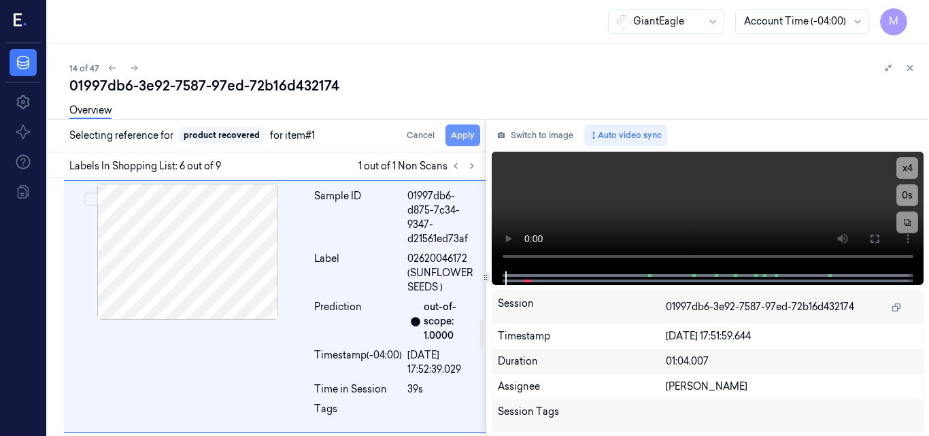
click at [457, 139] on button "Apply" at bounding box center [463, 136] width 35 height 22
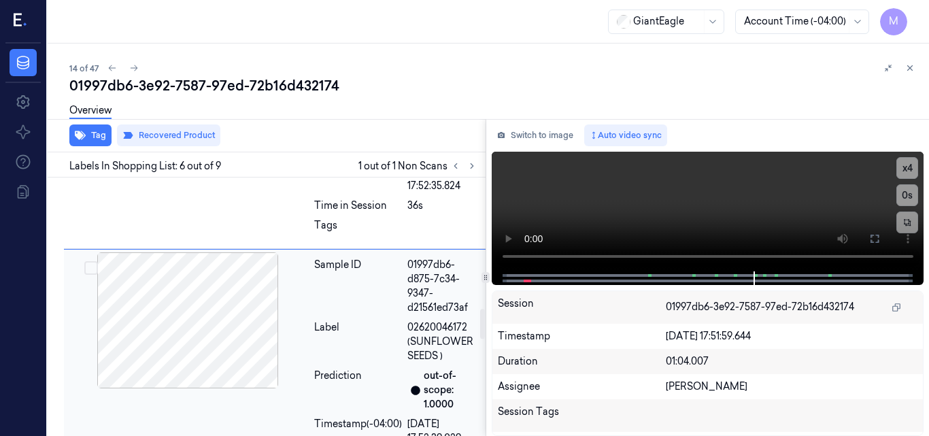
scroll to position [1149, 0]
click at [913, 67] on icon at bounding box center [911, 68] width 10 height 10
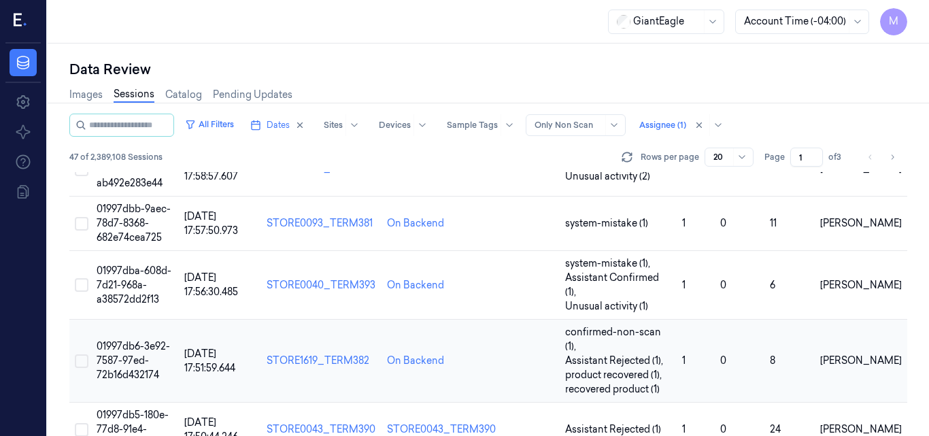
scroll to position [758, 0]
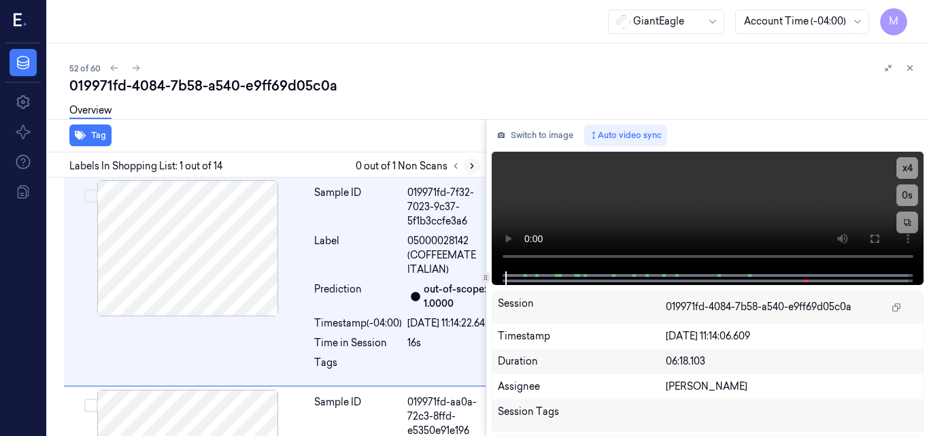
click at [469, 167] on icon at bounding box center [472, 166] width 10 height 10
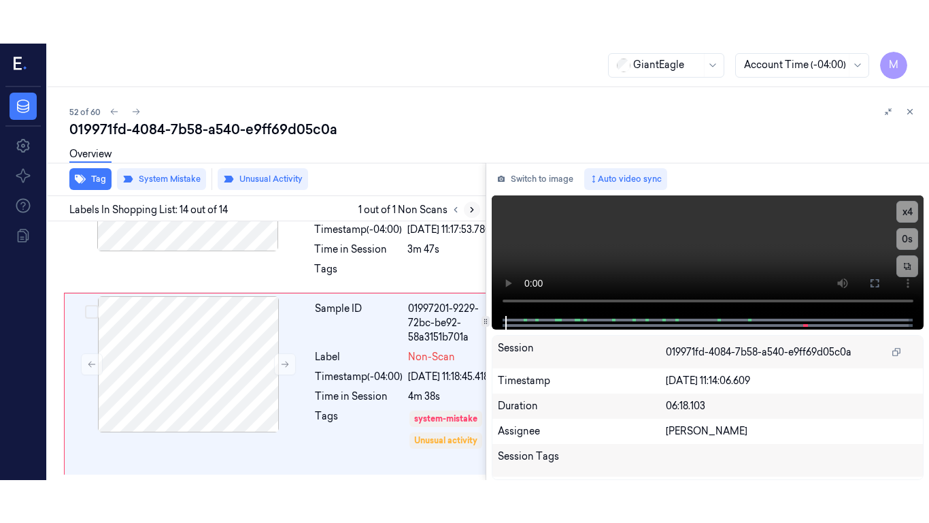
scroll to position [3081, 0]
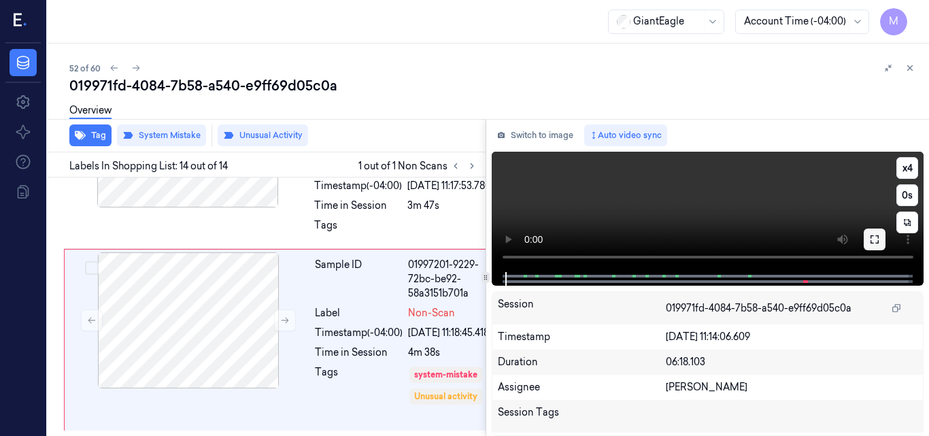
click at [876, 236] on icon at bounding box center [875, 239] width 11 height 11
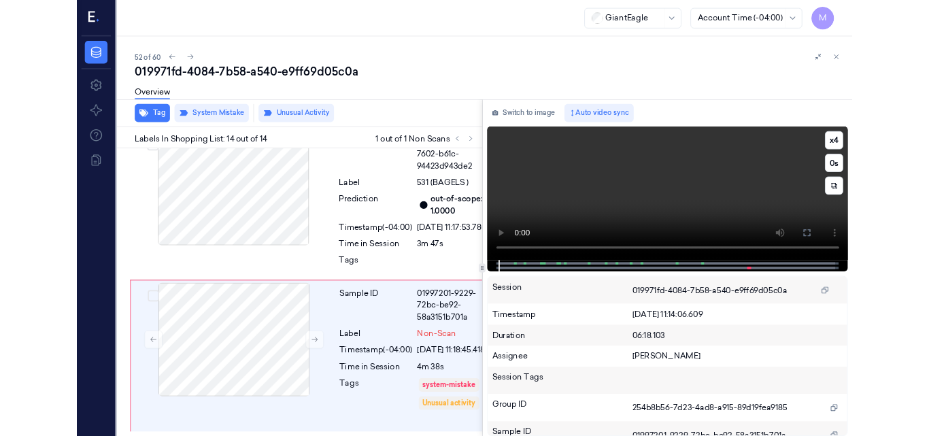
scroll to position [2995, 0]
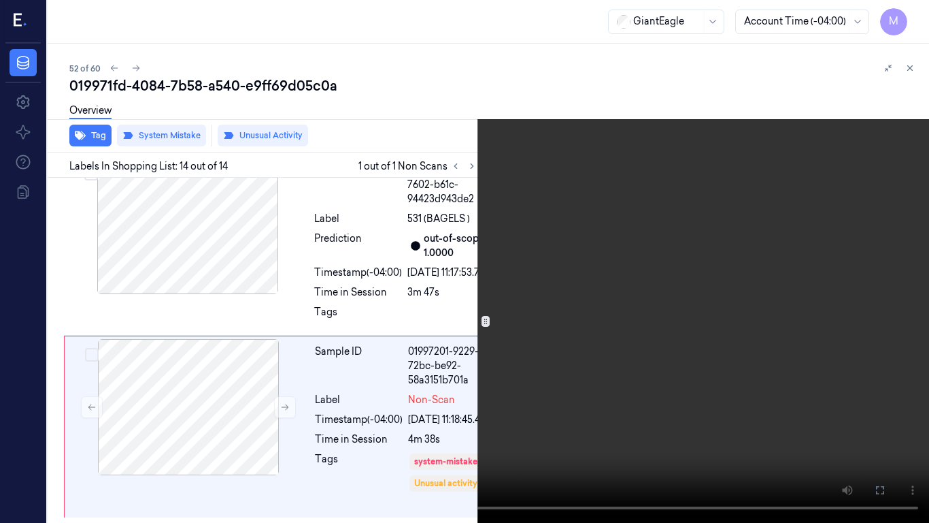
click at [628, 275] on video at bounding box center [464, 261] width 929 height 523
click at [555, 275] on video at bounding box center [464, 261] width 929 height 523
click at [0, 0] on button at bounding box center [0, 0] width 0 height 0
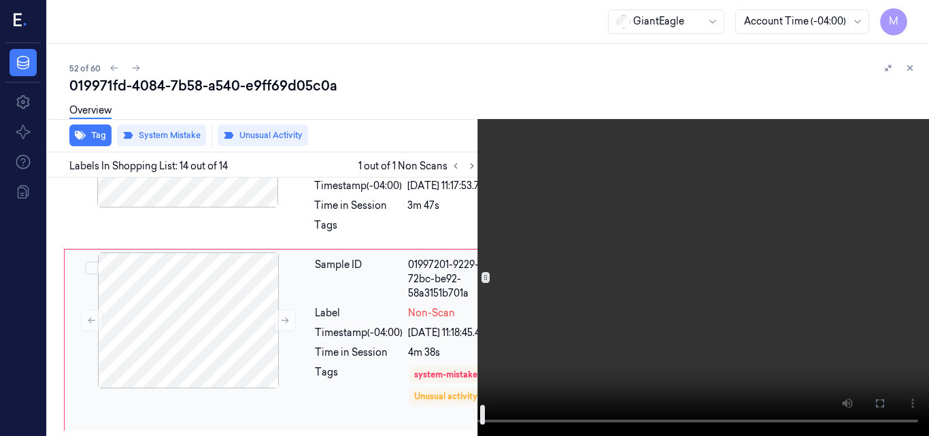
scroll to position [2945, 0]
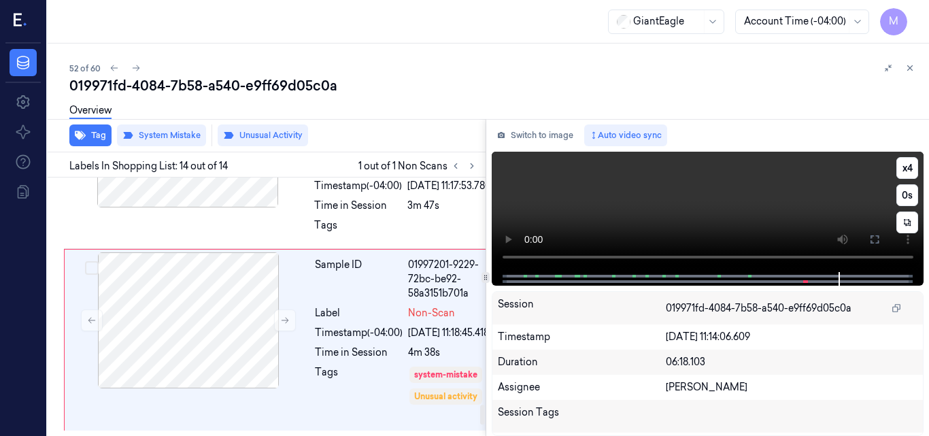
click at [723, 209] on video at bounding box center [708, 212] width 433 height 120
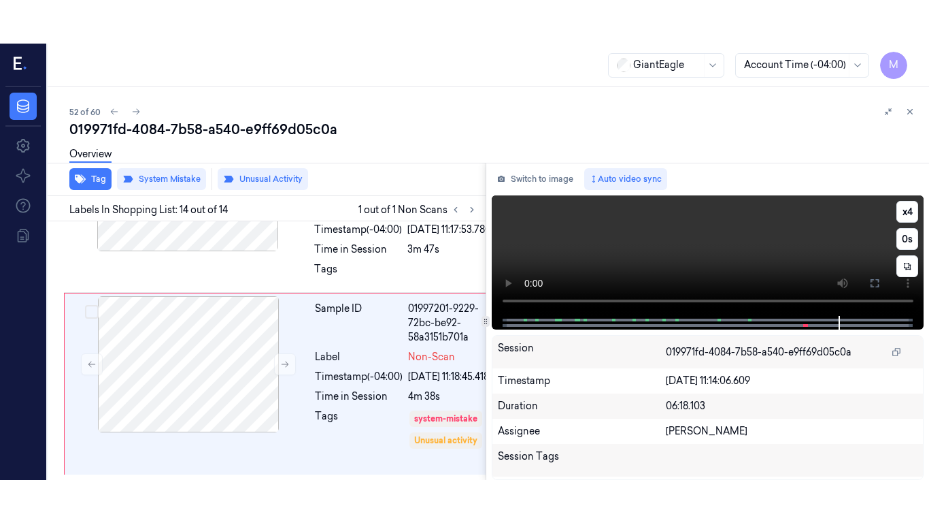
scroll to position [3081, 0]
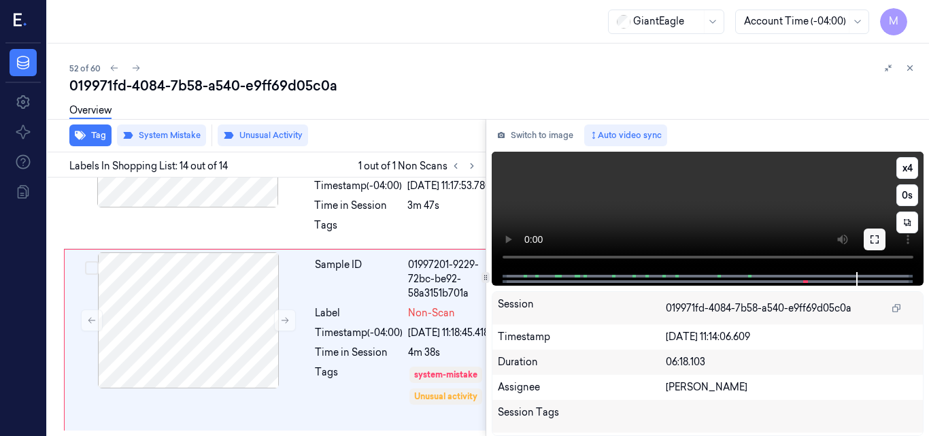
click at [875, 242] on icon at bounding box center [875, 239] width 11 height 11
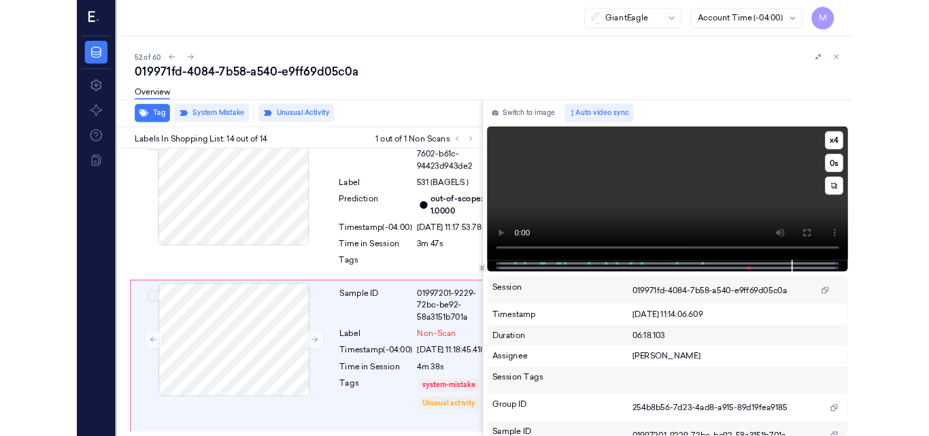
scroll to position [2995, 0]
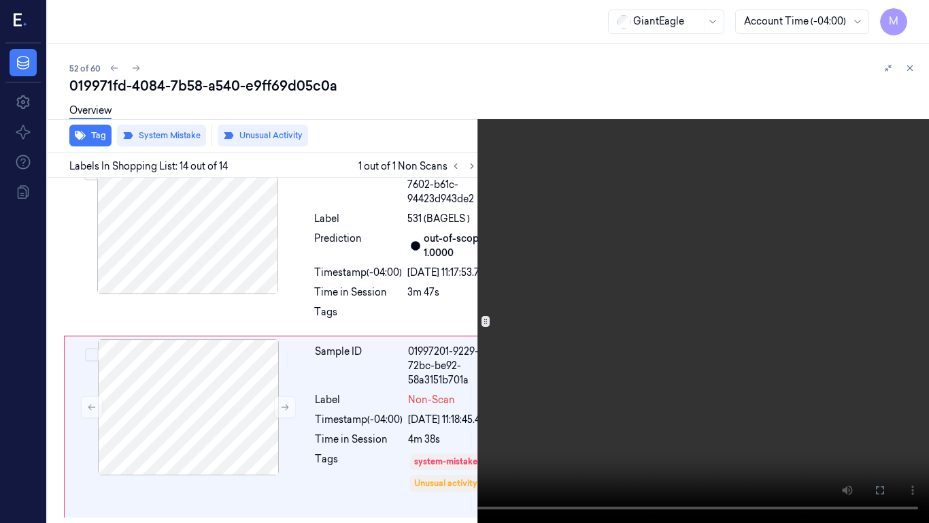
click at [565, 201] on video at bounding box center [464, 261] width 929 height 523
click at [499, 232] on video at bounding box center [464, 261] width 929 height 523
click at [0, 0] on icon at bounding box center [0, 0] width 0 height 0
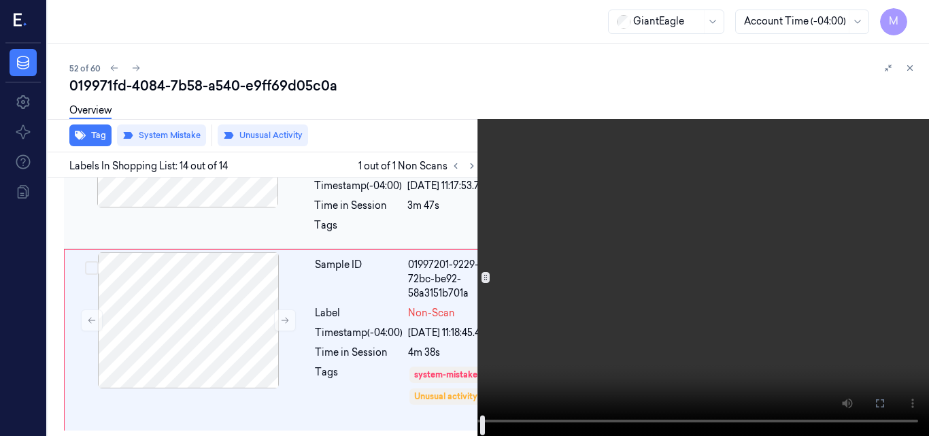
scroll to position [3081, 0]
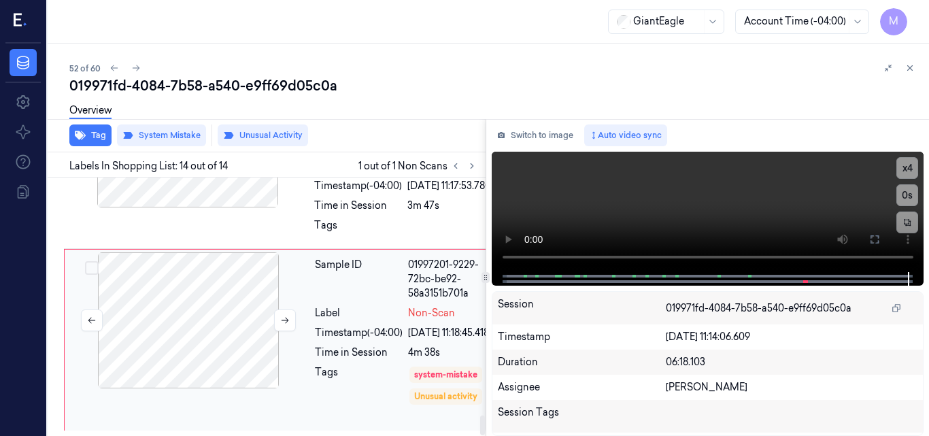
click at [212, 285] on div at bounding box center [188, 320] width 242 height 136
click at [222, 291] on div at bounding box center [188, 320] width 242 height 136
click at [729, 179] on video at bounding box center [708, 212] width 433 height 120
click at [877, 240] on icon at bounding box center [875, 239] width 11 height 11
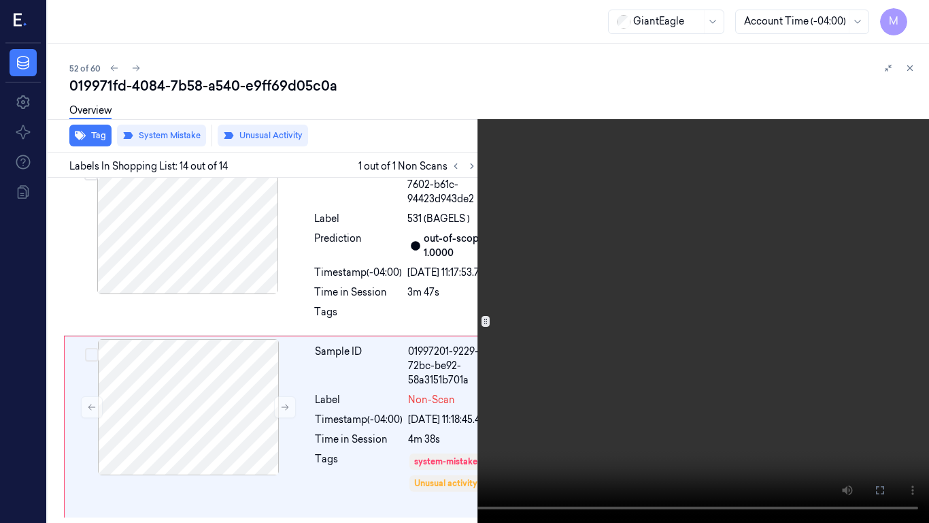
click at [574, 298] on video at bounding box center [464, 261] width 929 height 523
click at [477, 288] on video at bounding box center [464, 261] width 929 height 523
click at [0, 0] on icon at bounding box center [0, 0] width 0 height 0
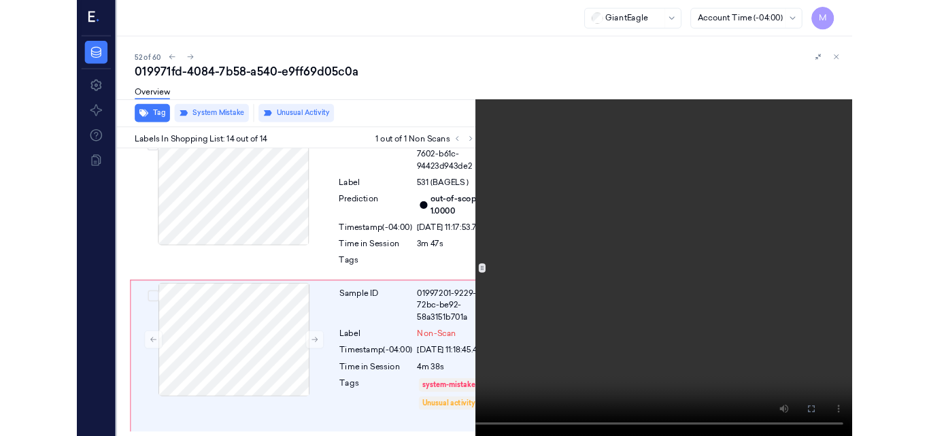
scroll to position [3081, 0]
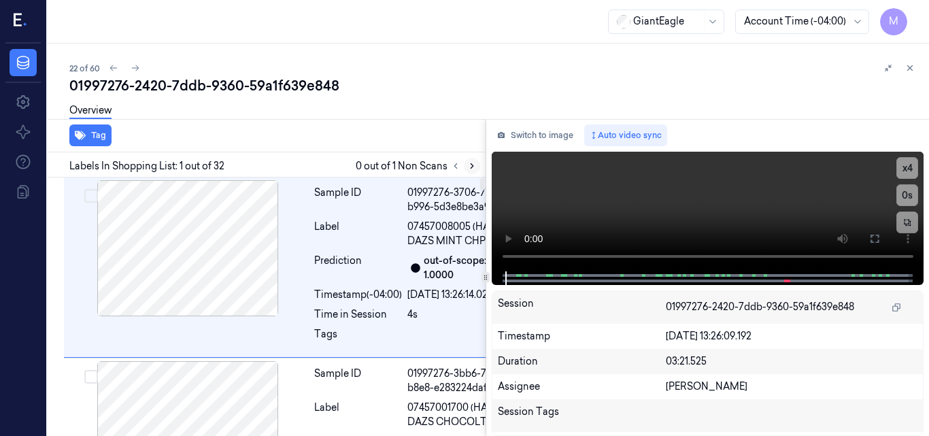
click at [469, 165] on icon at bounding box center [472, 166] width 10 height 10
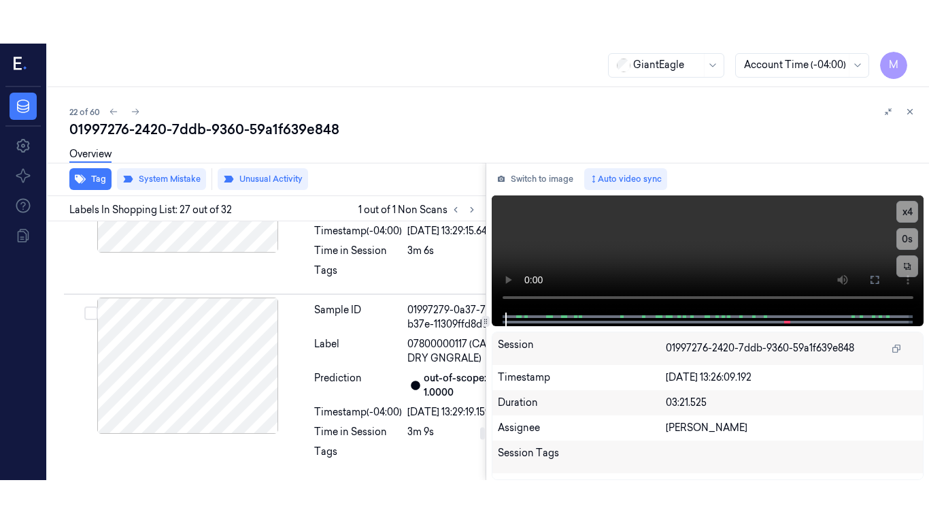
scroll to position [6553, 0]
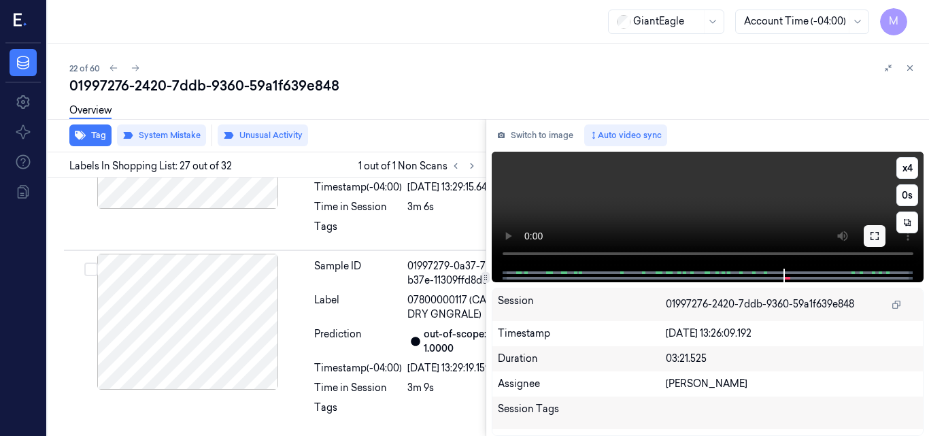
click at [875, 240] on icon at bounding box center [875, 236] width 11 height 11
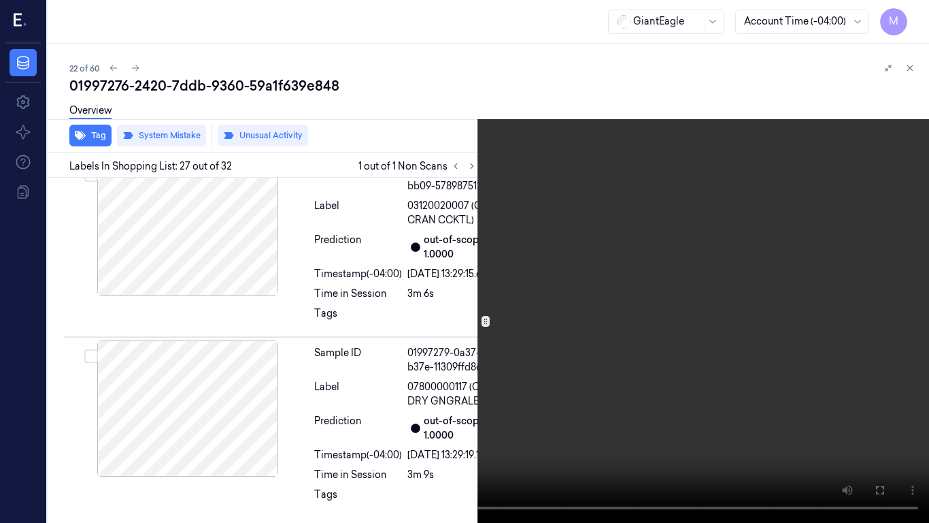
click at [578, 227] on video at bounding box center [464, 261] width 929 height 523
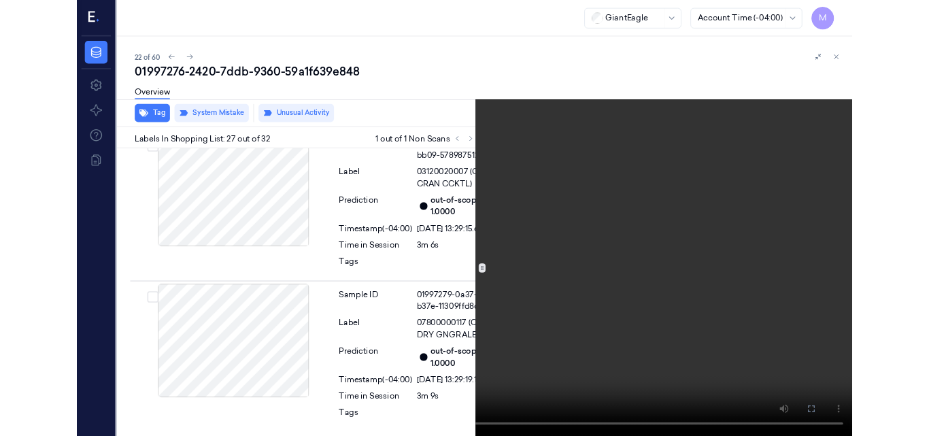
scroll to position [6510, 0]
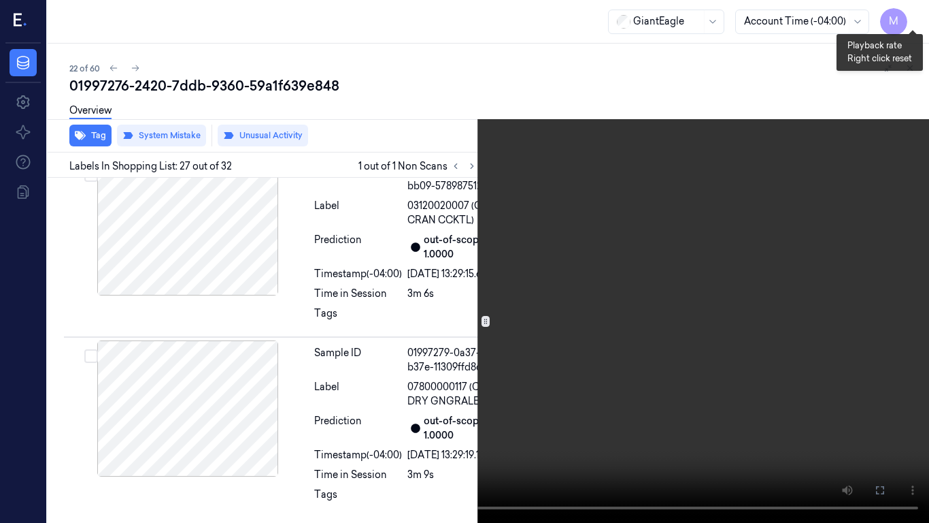
click at [908, 14] on button "x 4" at bounding box center [913, 16] width 22 height 22
click at [587, 242] on video at bounding box center [464, 261] width 929 height 523
click at [0, 0] on icon at bounding box center [0, 0] width 0 height 0
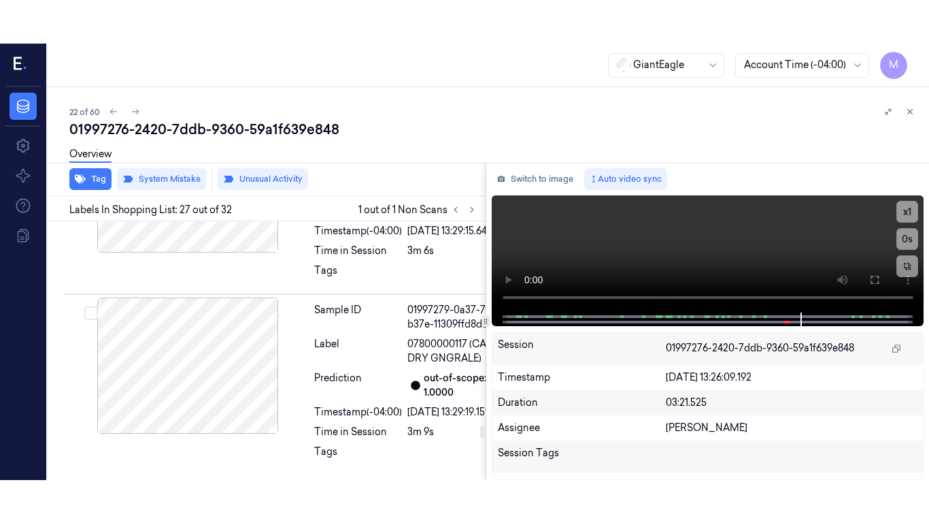
scroll to position [6553, 0]
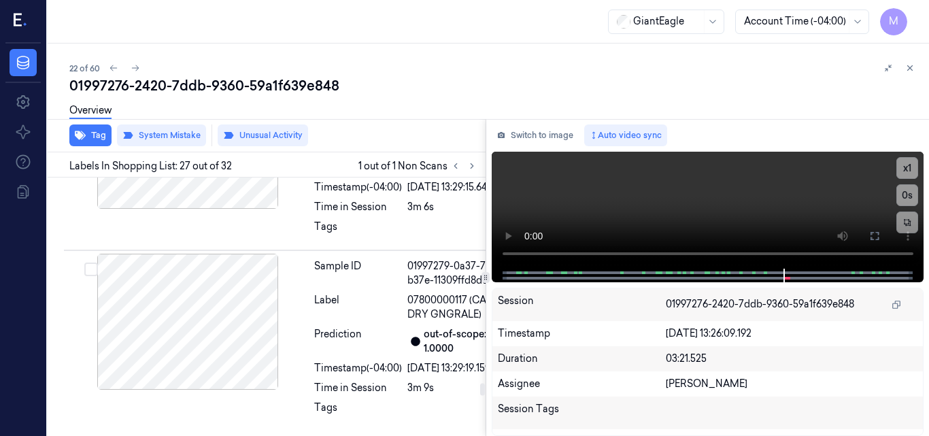
click at [873, 231] on icon at bounding box center [875, 236] width 11 height 11
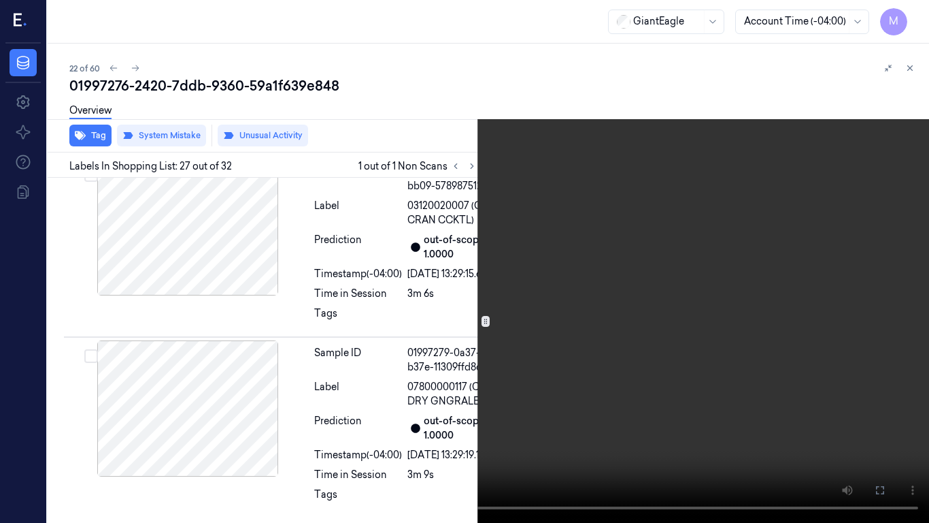
click at [650, 277] on video at bounding box center [464, 261] width 929 height 523
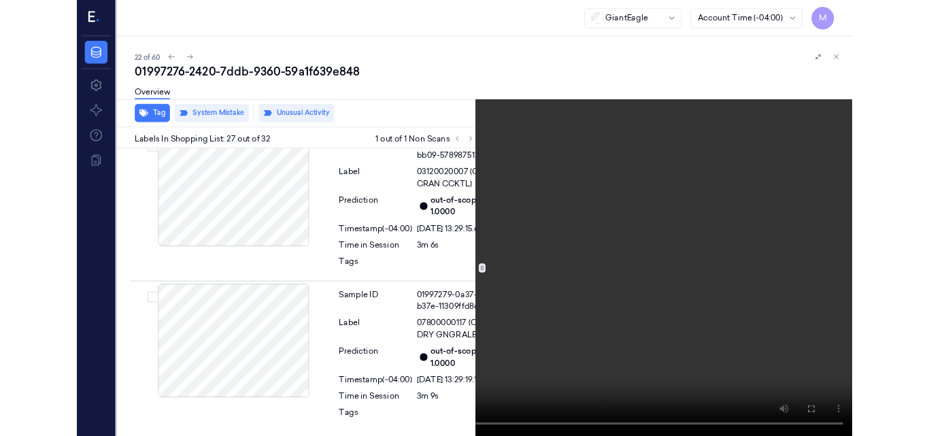
scroll to position [6510, 0]
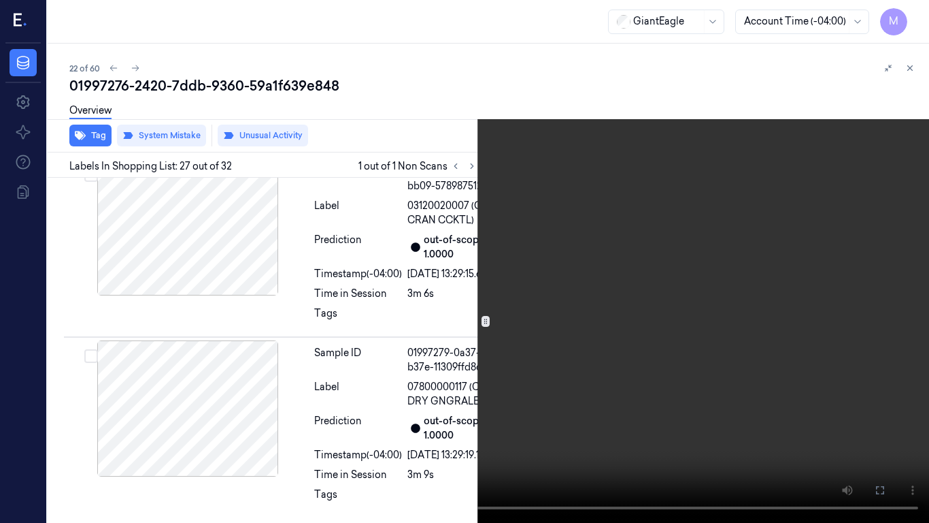
click at [514, 297] on video at bounding box center [464, 261] width 929 height 523
click at [0, 0] on icon at bounding box center [0, 0] width 0 height 0
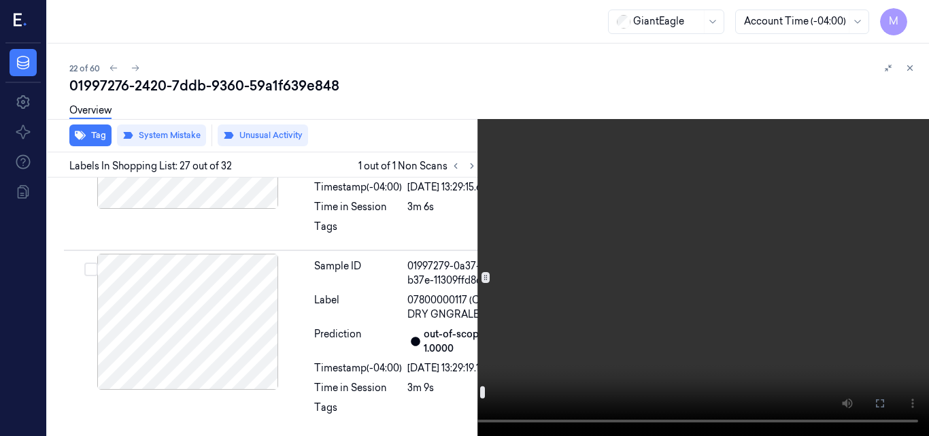
scroll to position [6578, 0]
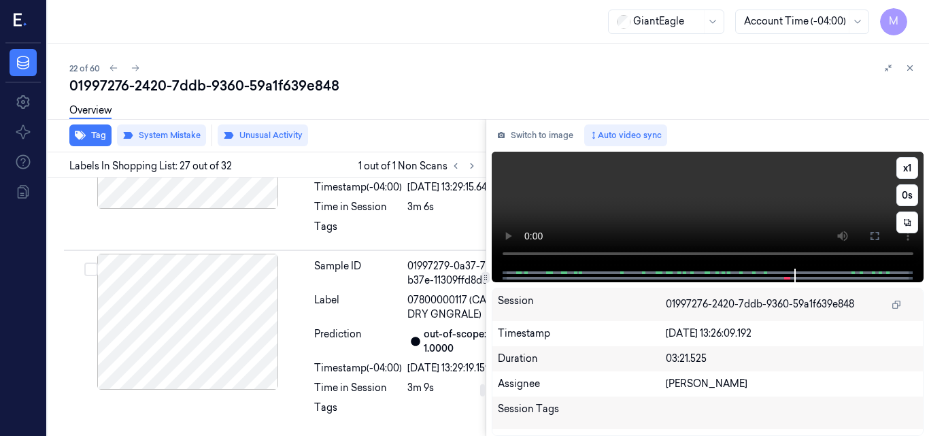
click at [711, 195] on video at bounding box center [708, 210] width 433 height 117
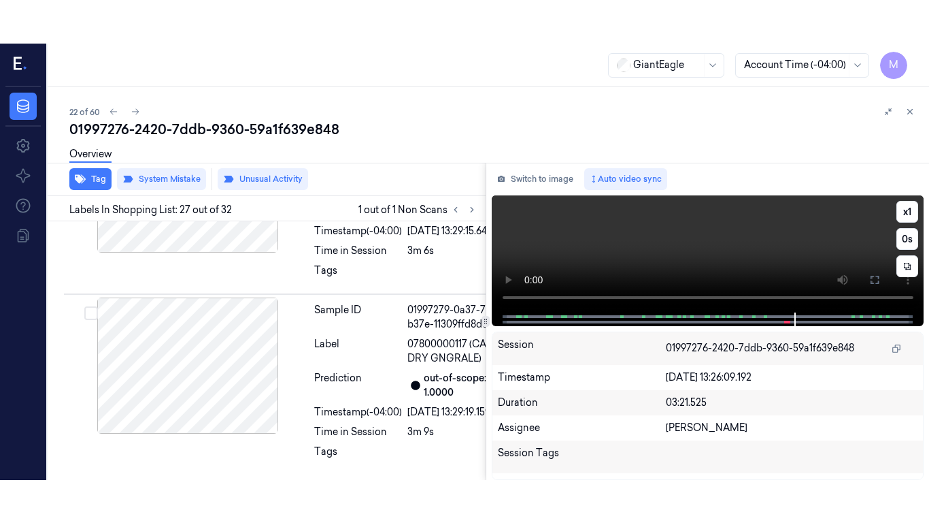
scroll to position [6553, 0]
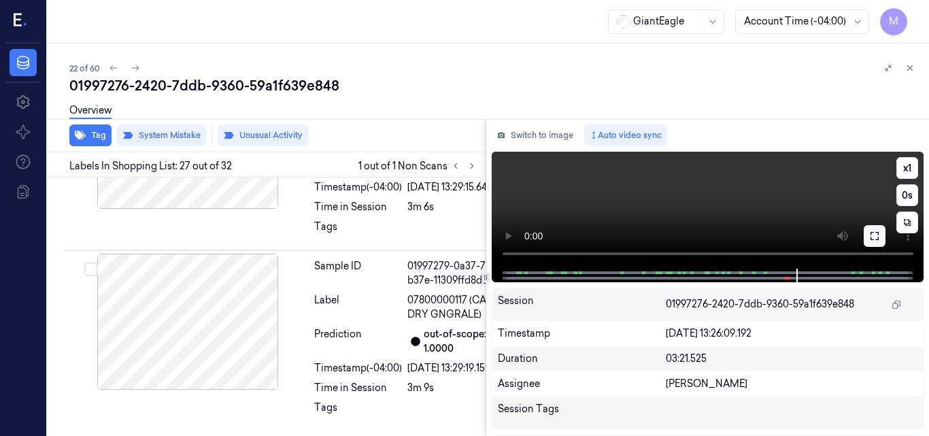
click at [874, 235] on icon at bounding box center [875, 236] width 11 height 11
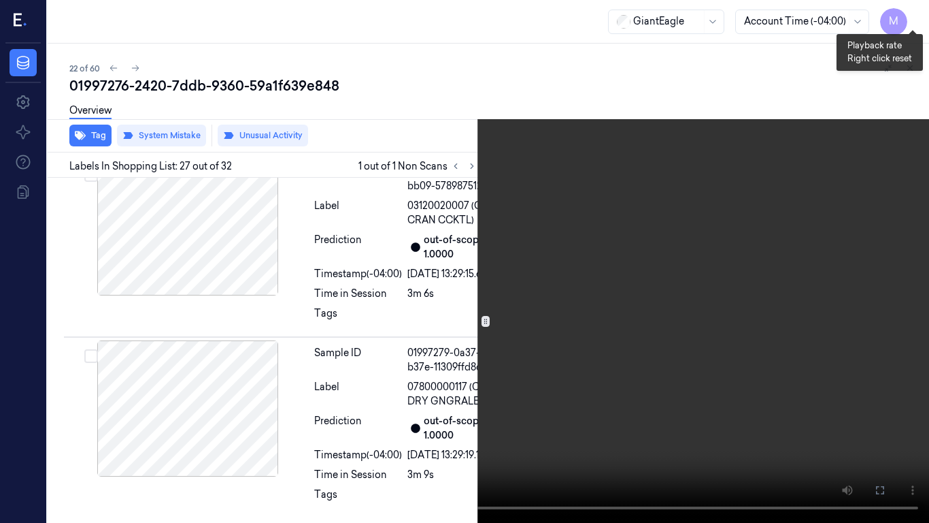
click at [919, 16] on button "x 1" at bounding box center [913, 16] width 22 height 22
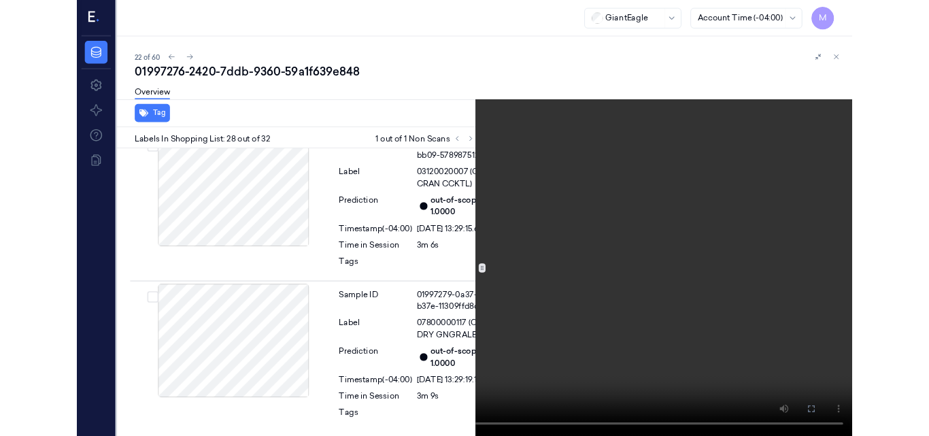
scroll to position [6742, 0]
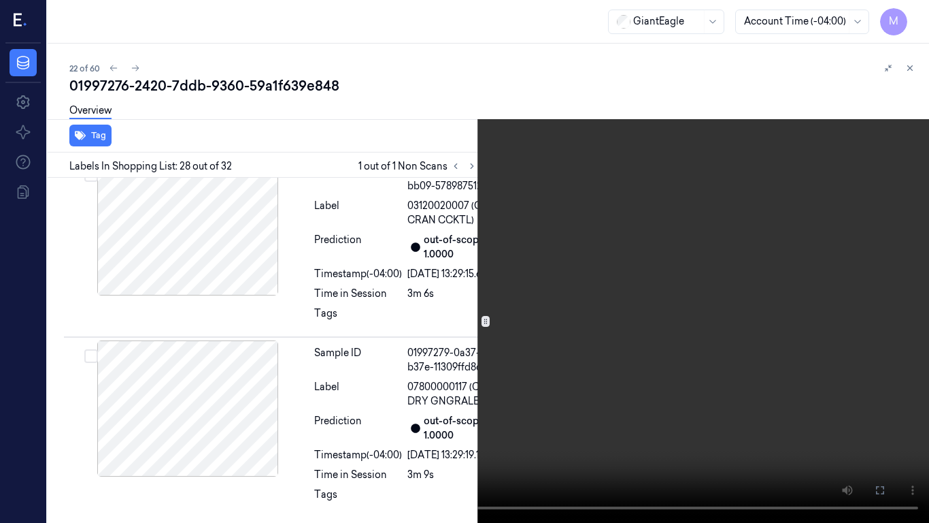
click at [465, 286] on video at bounding box center [464, 261] width 929 height 523
click at [0, 0] on icon at bounding box center [0, 0] width 0 height 0
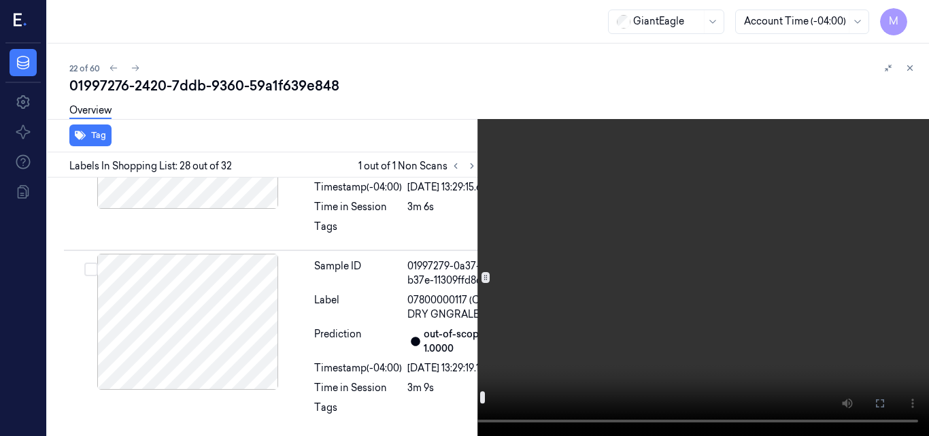
scroll to position [6810, 0]
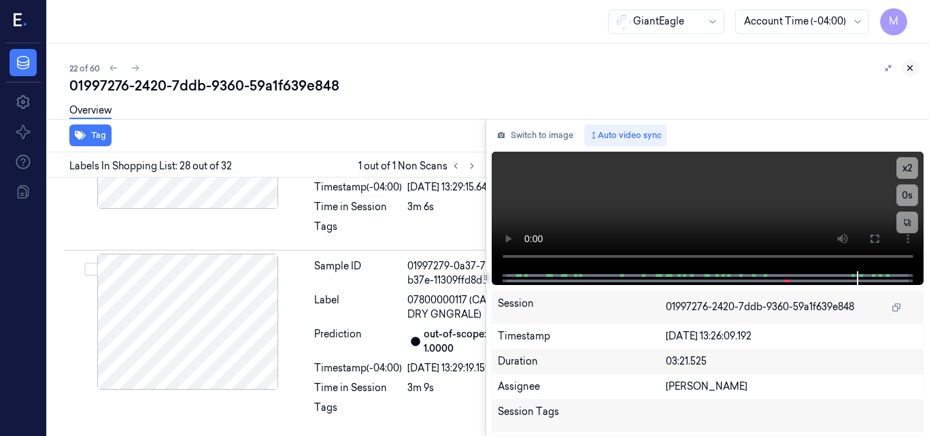
click at [910, 67] on icon at bounding box center [911, 68] width 10 height 10
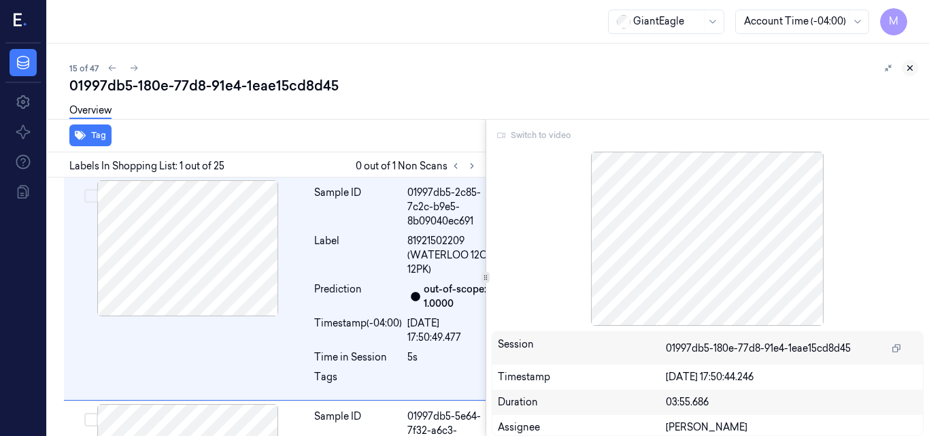
click at [910, 67] on icon at bounding box center [911, 68] width 10 height 10
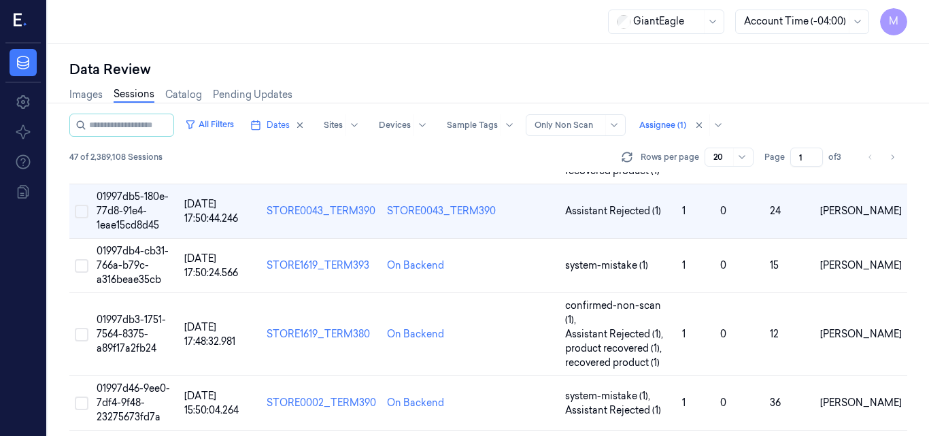
scroll to position [737, 0]
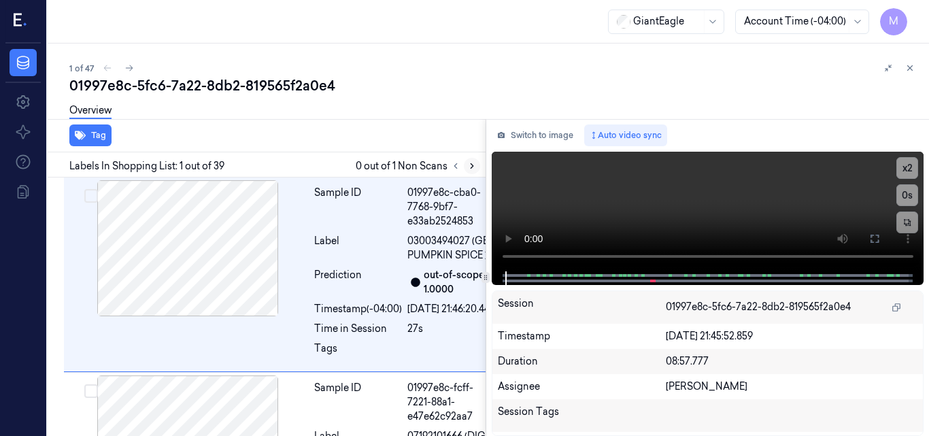
click at [470, 164] on icon at bounding box center [472, 166] width 10 height 10
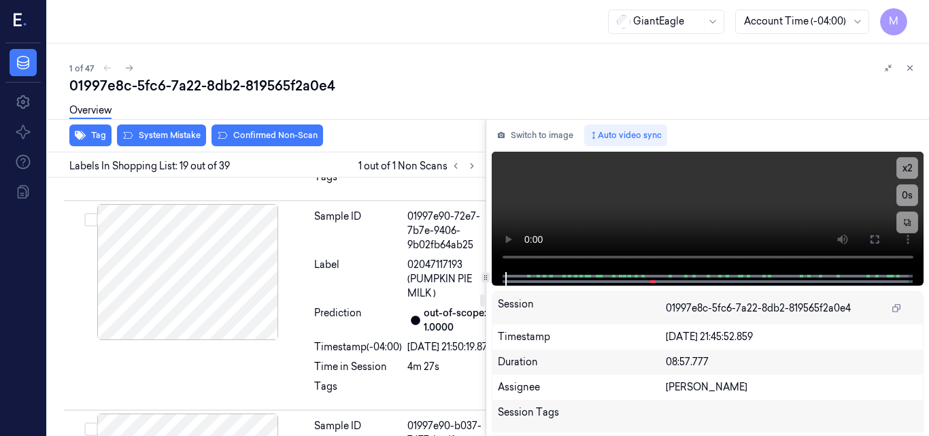
scroll to position [4474, 0]
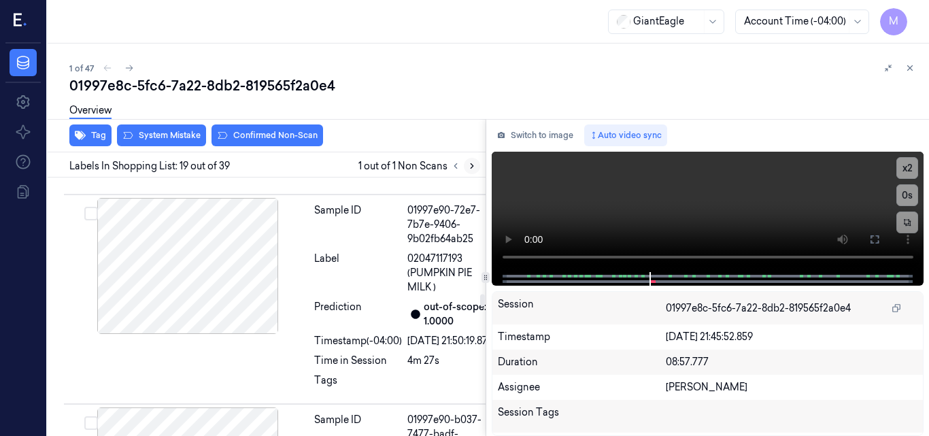
click at [468, 167] on icon at bounding box center [472, 166] width 10 height 10
click at [876, 235] on icon at bounding box center [875, 239] width 11 height 11
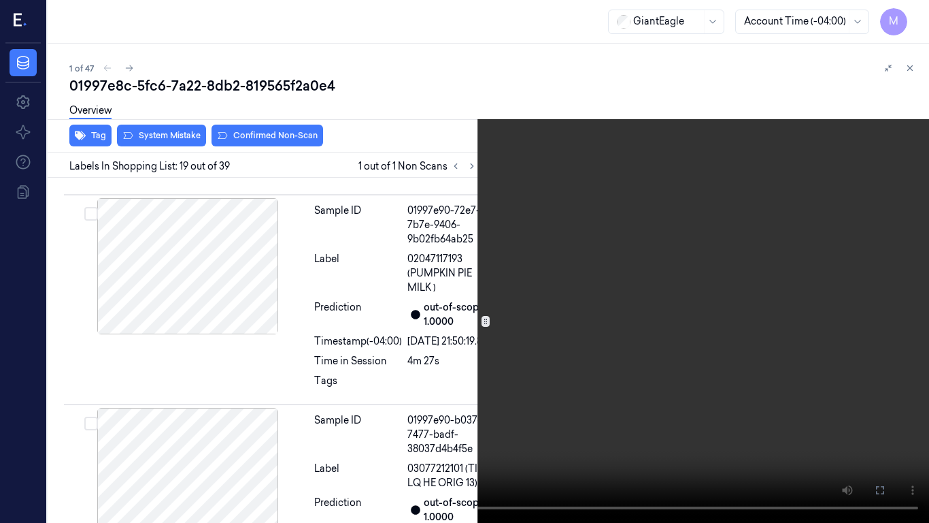
click at [670, 198] on video at bounding box center [464, 261] width 929 height 523
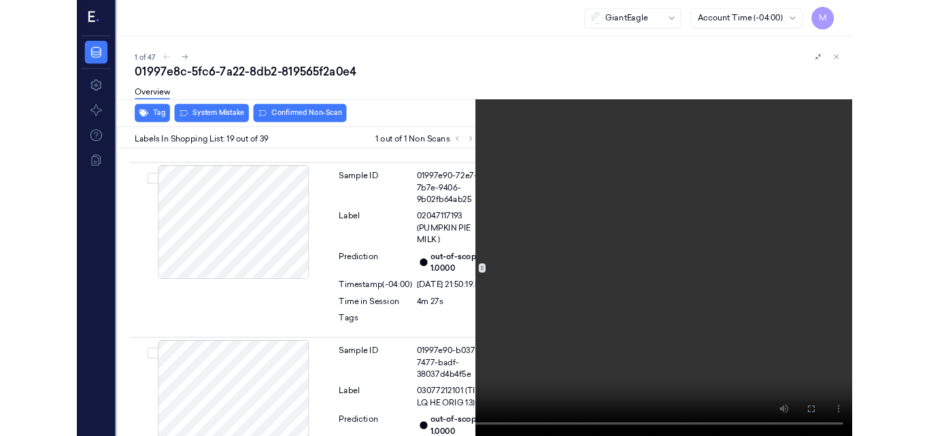
scroll to position [4430, 0]
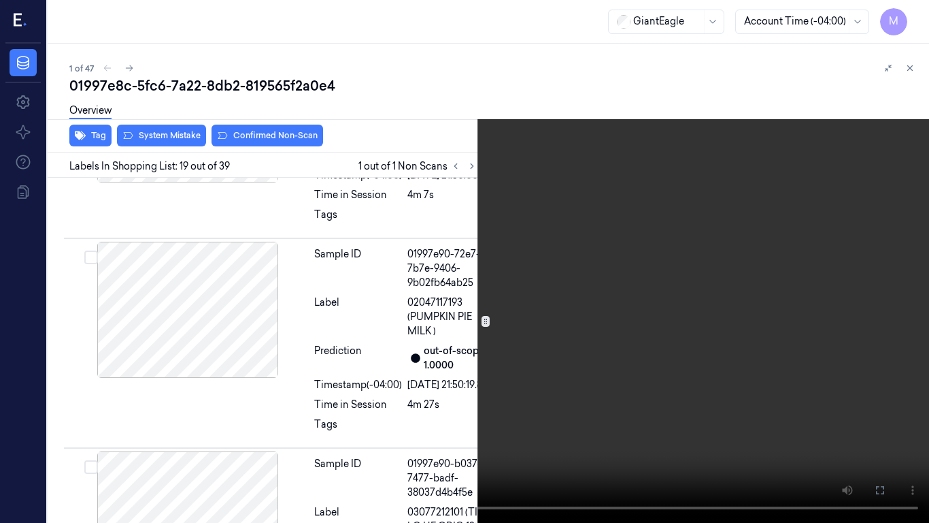
click at [606, 227] on video at bounding box center [464, 261] width 929 height 523
click at [0, 0] on icon at bounding box center [0, 0] width 0 height 0
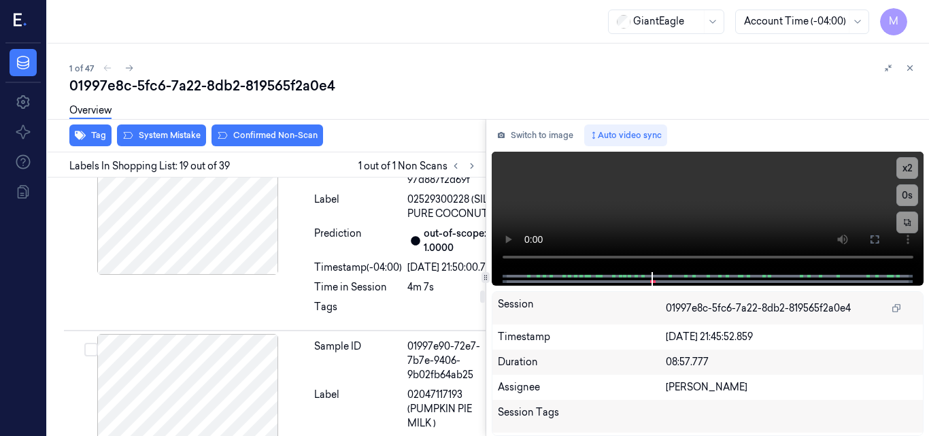
scroll to position [4270, 0]
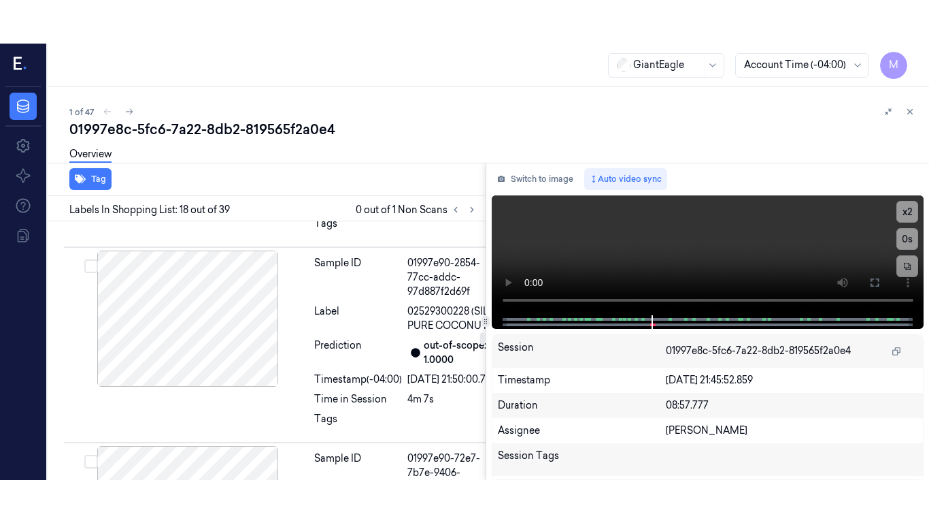
scroll to position [4252, 0]
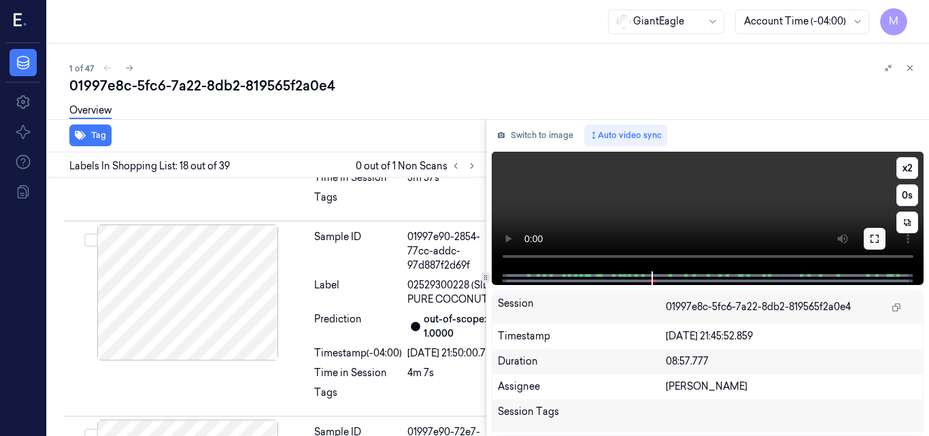
click at [871, 235] on icon at bounding box center [875, 239] width 8 height 8
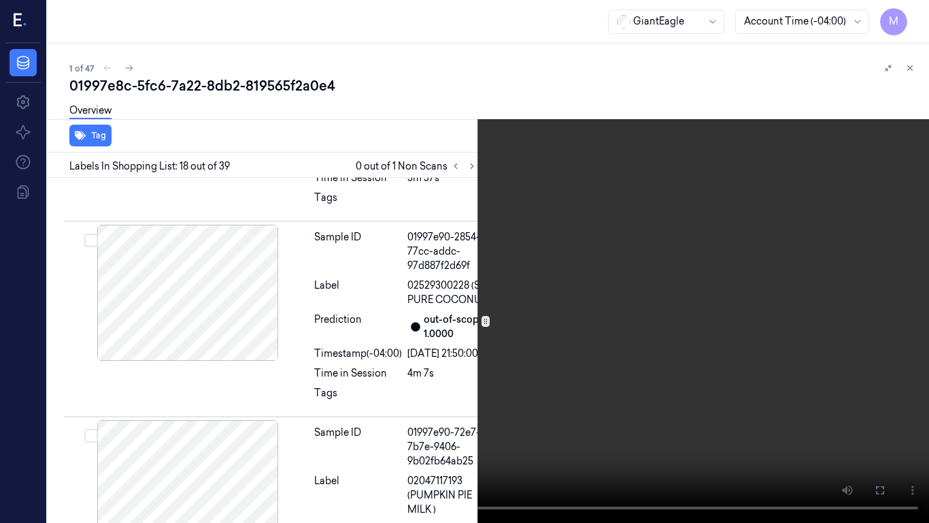
click at [635, 257] on video at bounding box center [464, 261] width 929 height 523
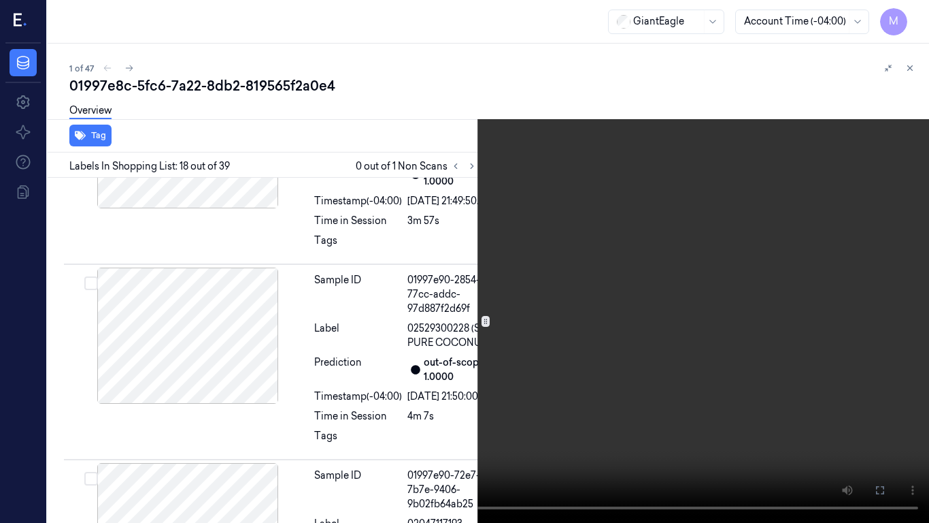
click at [631, 259] on video at bounding box center [464, 261] width 929 height 523
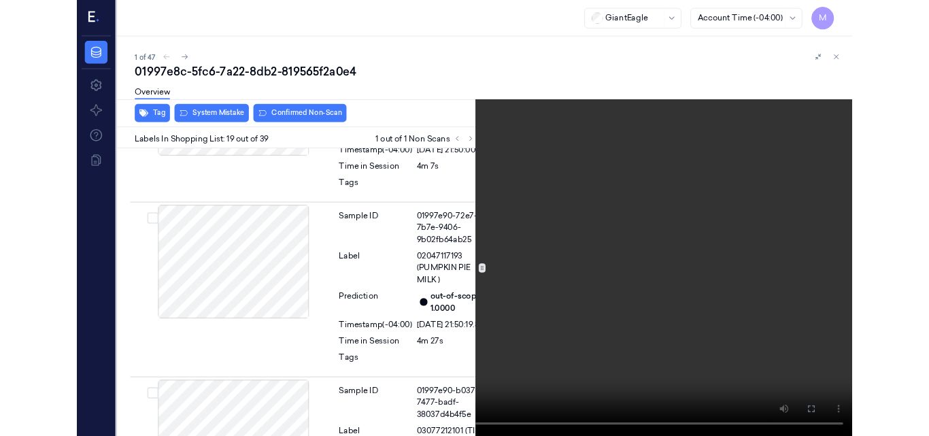
scroll to position [4430, 0]
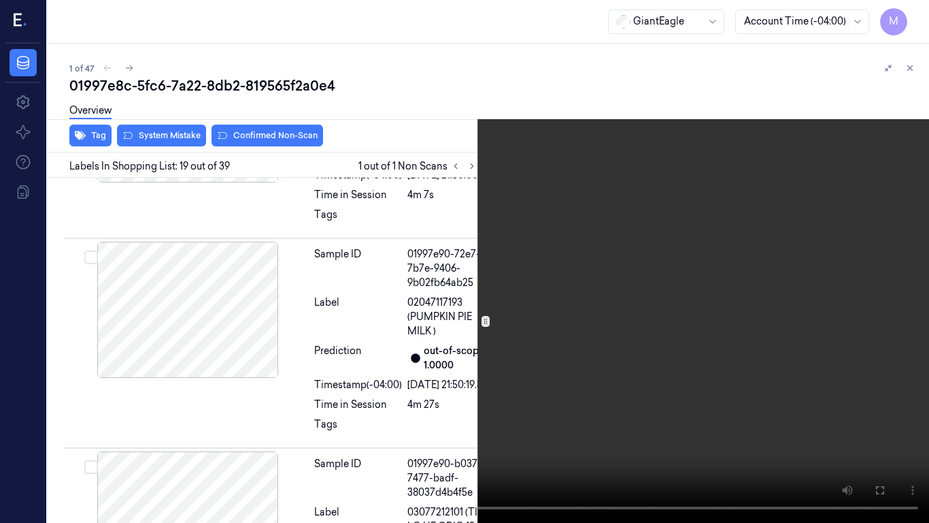
click at [608, 282] on video at bounding box center [464, 261] width 929 height 523
click at [0, 0] on icon at bounding box center [0, 0] width 0 height 0
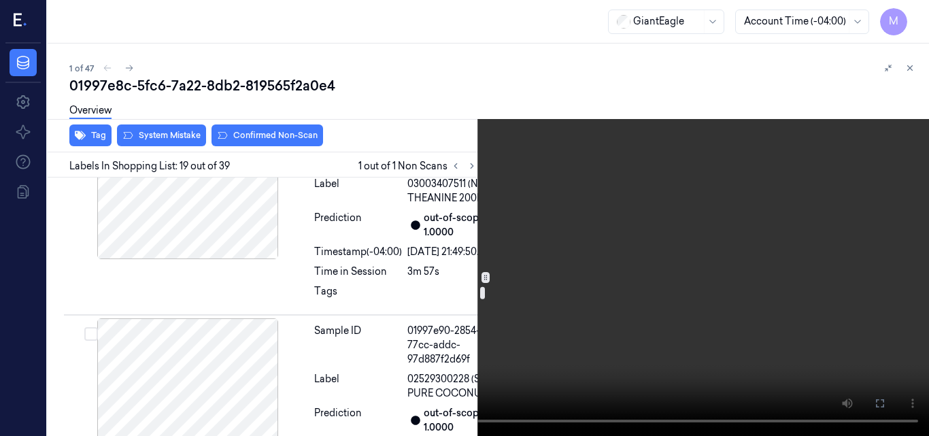
scroll to position [4226, 0]
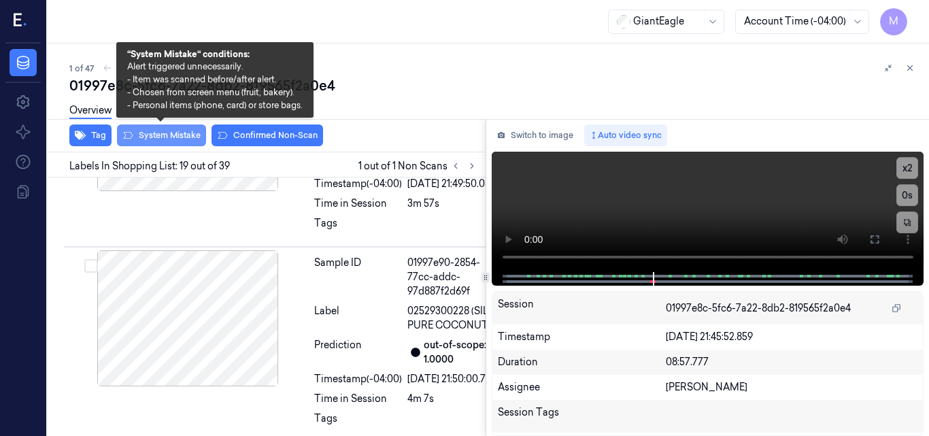
click at [161, 134] on button "System Mistake" at bounding box center [161, 136] width 89 height 22
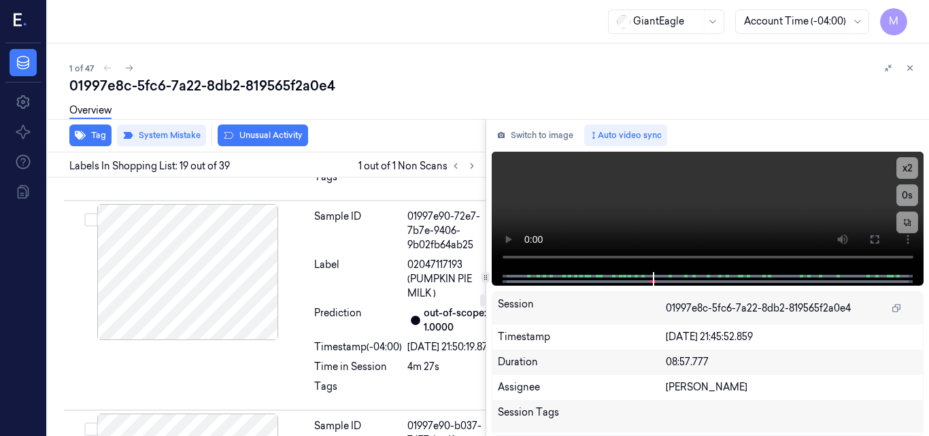
scroll to position [4477, 0]
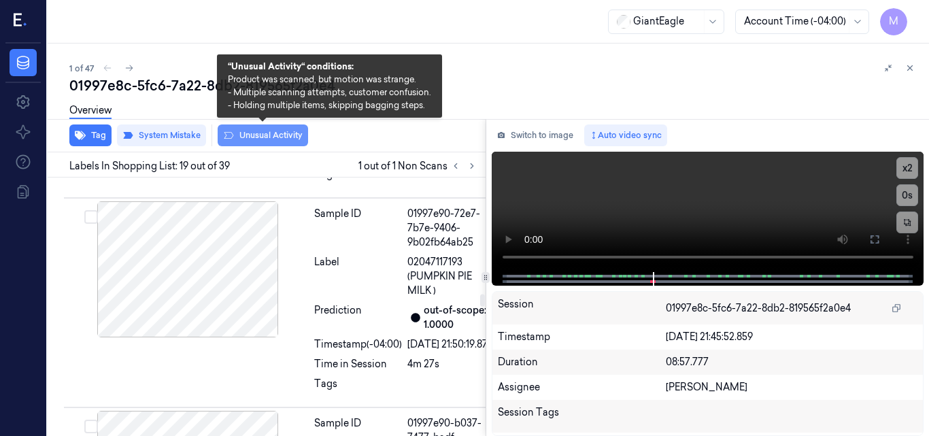
click at [274, 142] on button "Unusual Activity" at bounding box center [263, 136] width 90 height 22
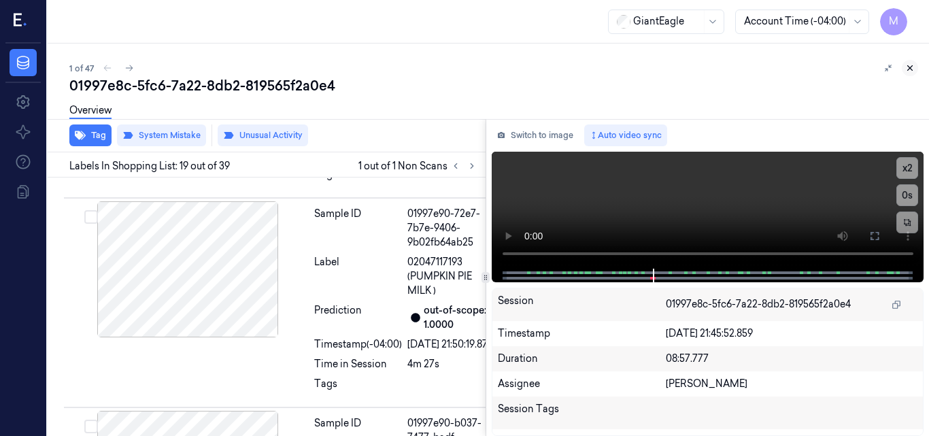
click at [912, 65] on icon at bounding box center [911, 68] width 10 height 10
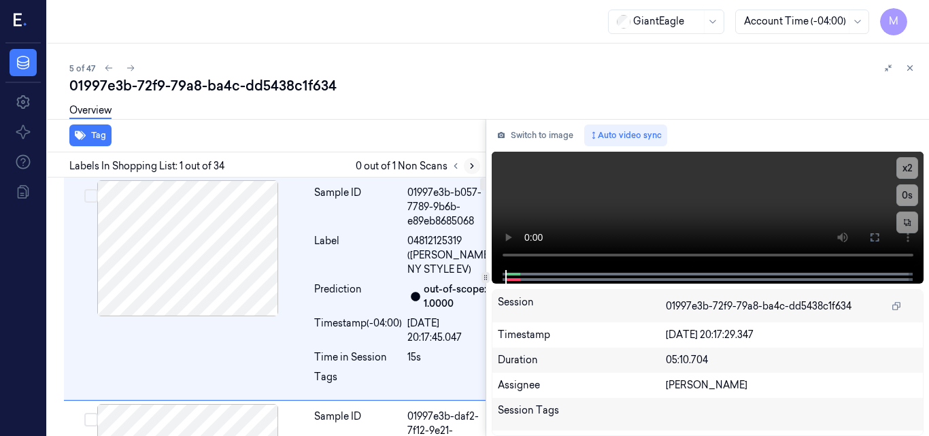
click at [470, 168] on icon at bounding box center [472, 166] width 10 height 10
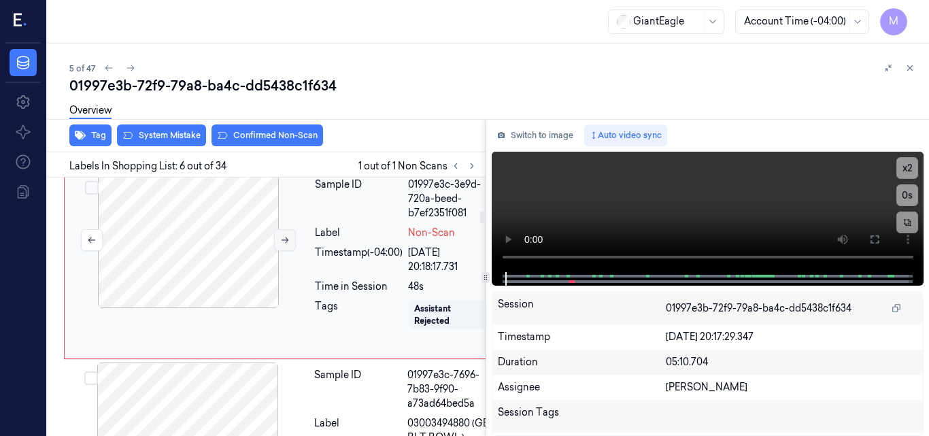
scroll to position [977, 0]
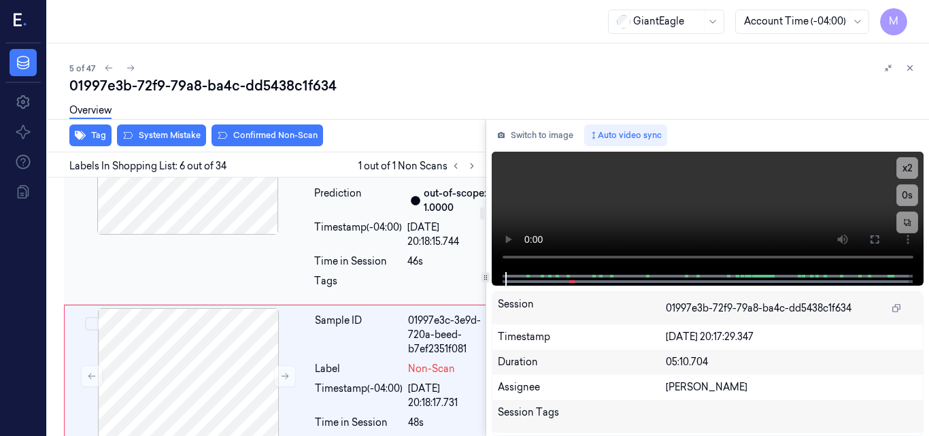
click at [374, 147] on div "Sample ID" at bounding box center [358, 125] width 88 height 43
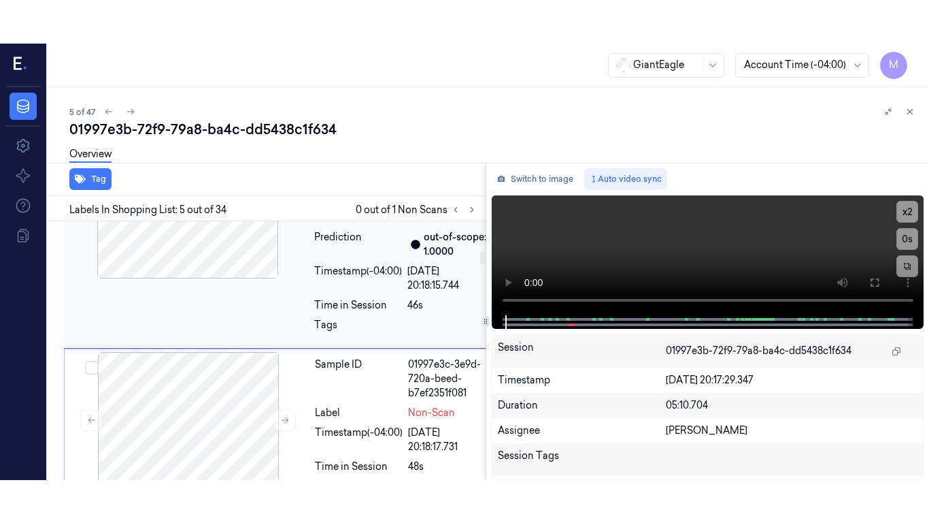
scroll to position [1021, 0]
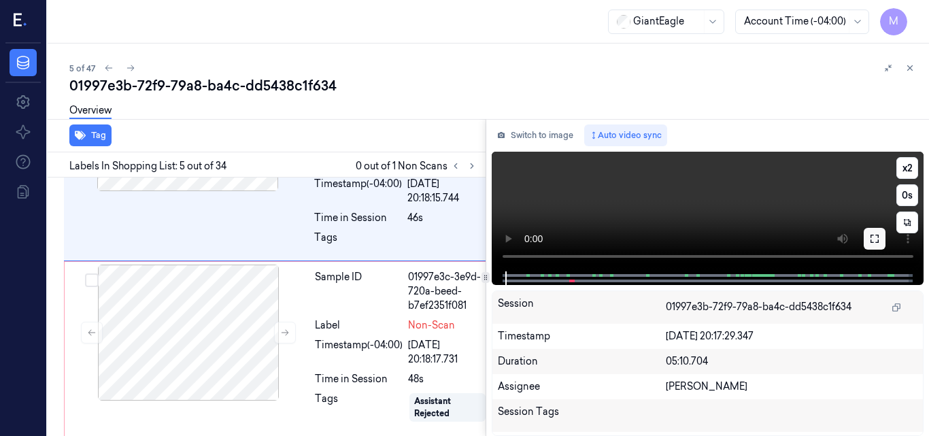
click at [876, 242] on icon at bounding box center [875, 238] width 11 height 11
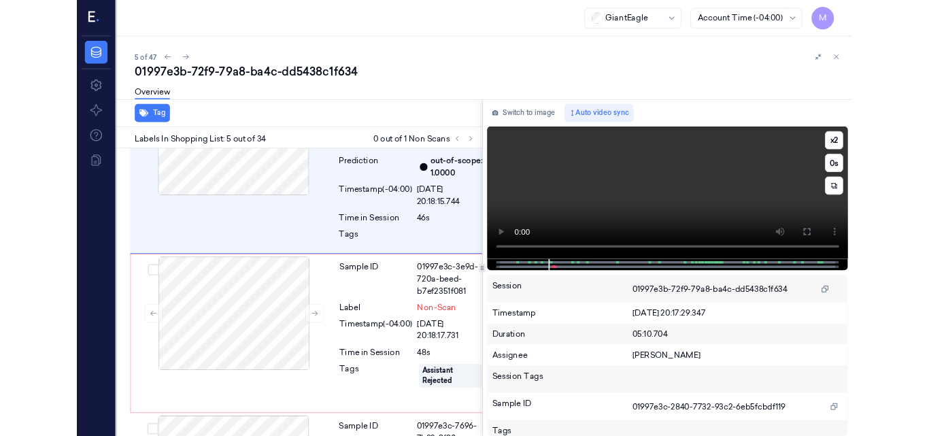
scroll to position [977, 0]
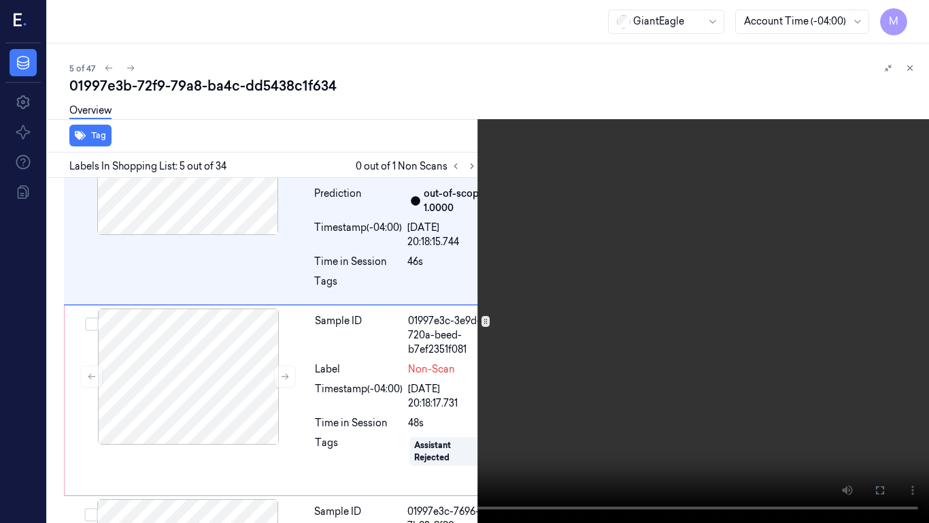
click at [674, 208] on video at bounding box center [464, 261] width 929 height 523
click at [648, 291] on video at bounding box center [464, 261] width 929 height 523
click at [0, 0] on icon at bounding box center [0, 0] width 0 height 0
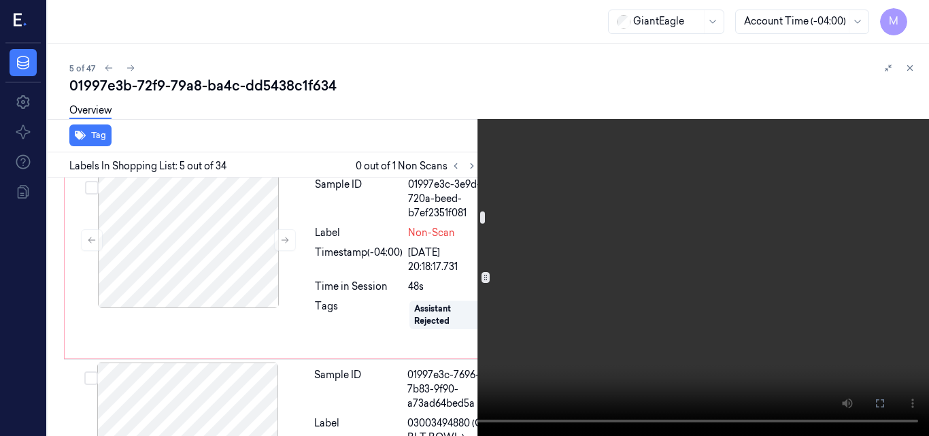
scroll to position [1181, 0]
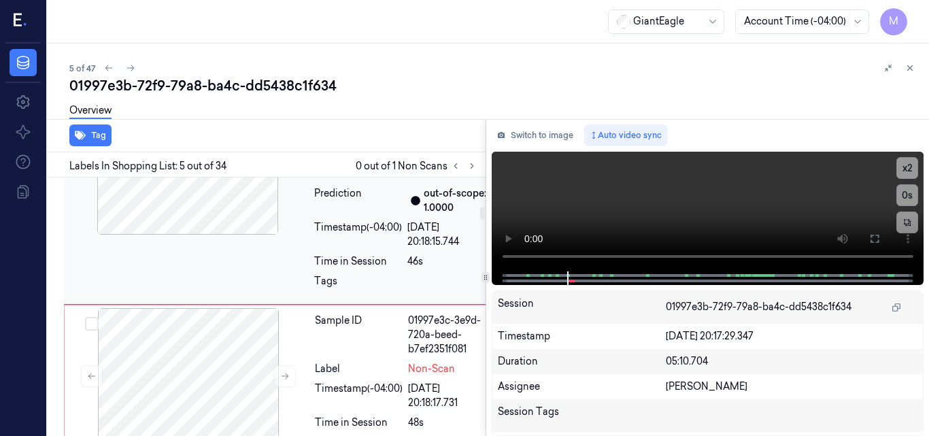
click at [216, 235] on div at bounding box center [188, 167] width 242 height 136
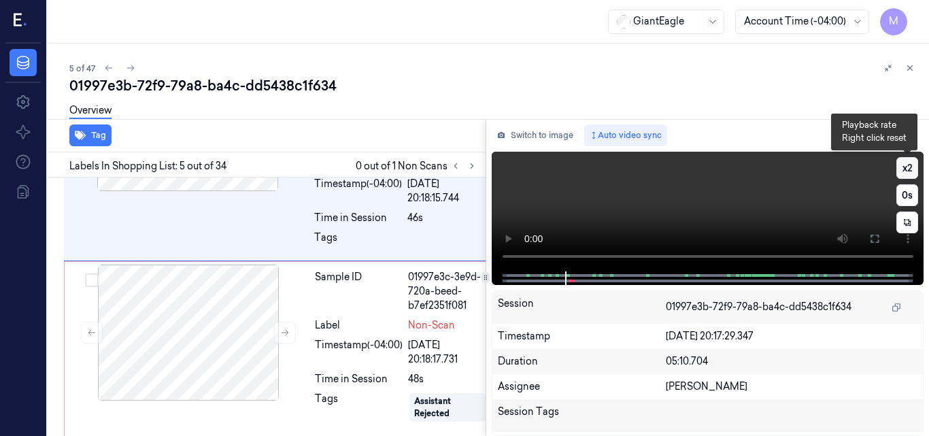
click at [906, 165] on button "x 2" at bounding box center [908, 168] width 22 height 22
click at [911, 165] on button "x 4" at bounding box center [908, 168] width 22 height 22
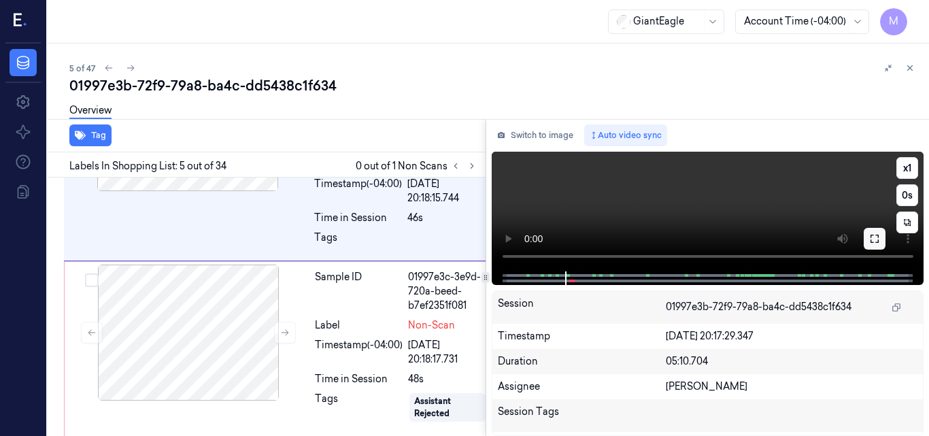
click at [874, 237] on icon at bounding box center [875, 238] width 11 height 11
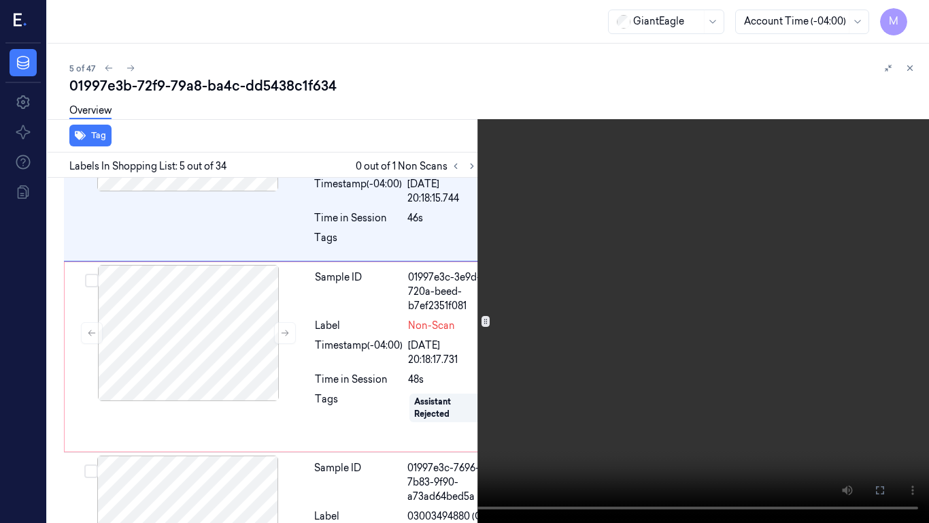
click at [557, 260] on video at bounding box center [464, 261] width 929 height 523
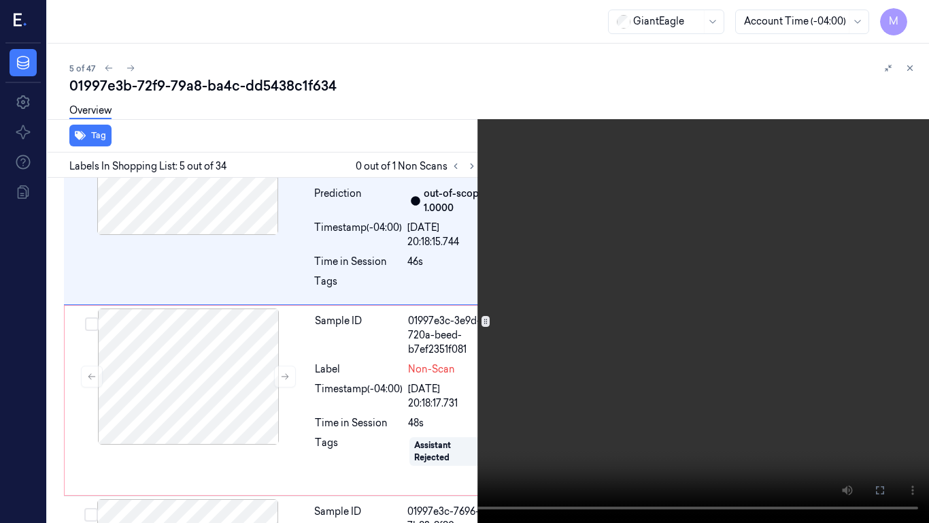
click at [570, 298] on video at bounding box center [464, 261] width 929 height 523
click at [0, 0] on icon at bounding box center [0, 0] width 0 height 0
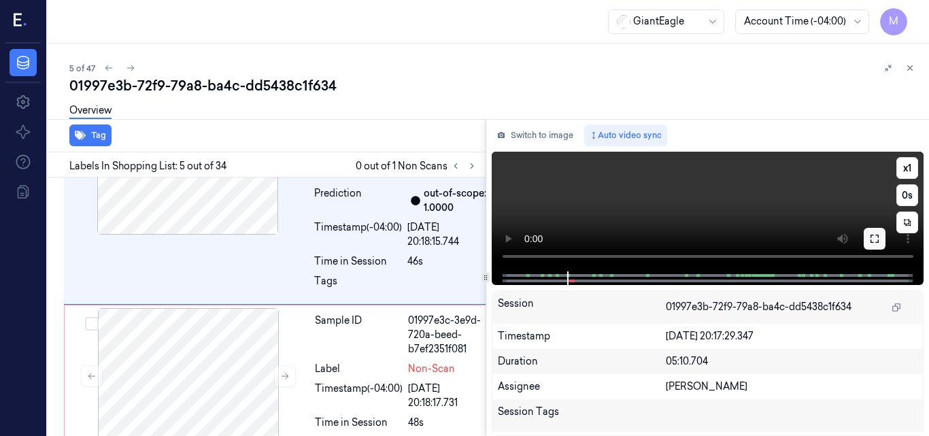
click at [880, 240] on button at bounding box center [875, 239] width 22 height 22
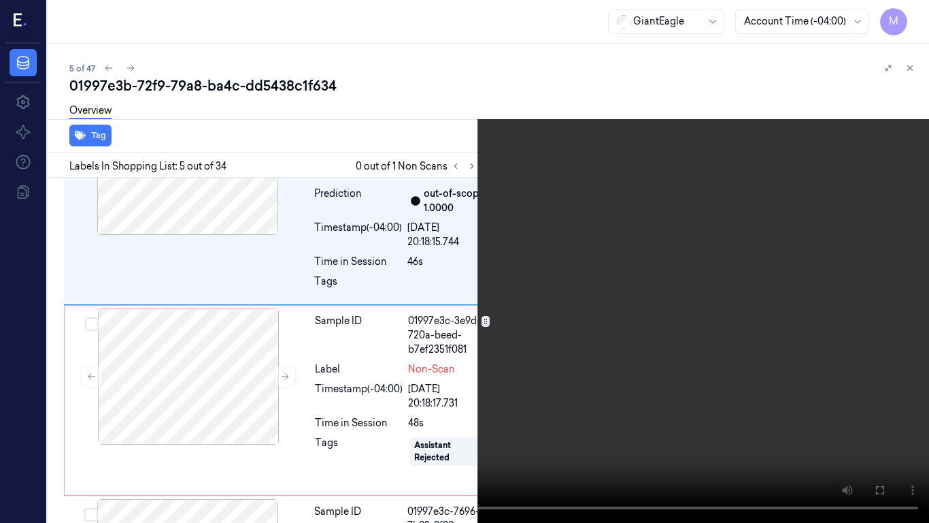
click at [498, 267] on video at bounding box center [464, 261] width 929 height 523
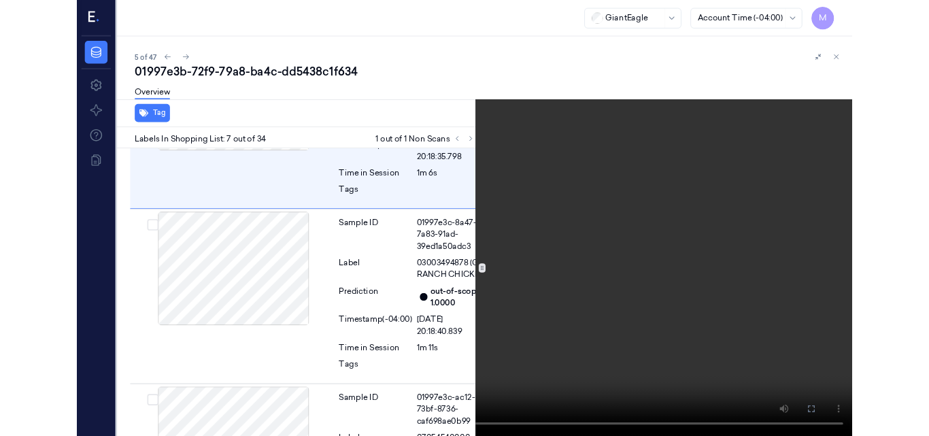
scroll to position [1434, 0]
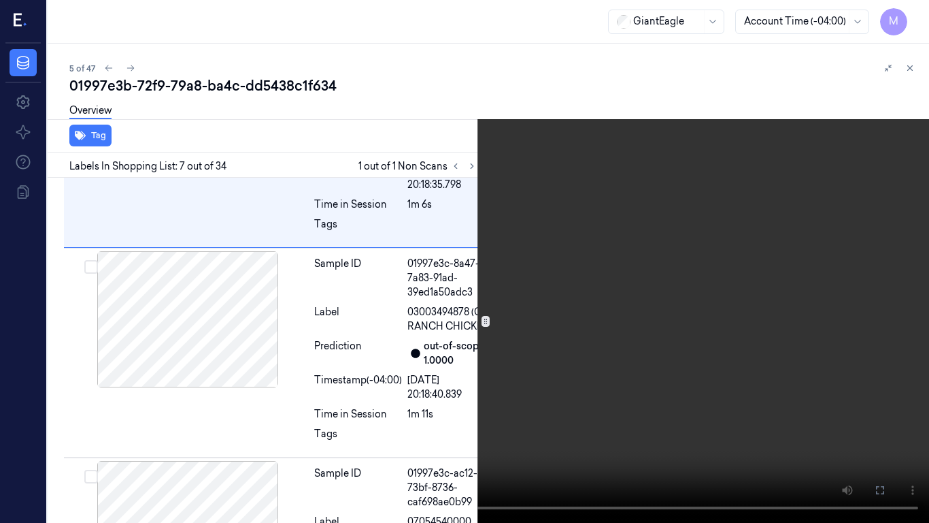
click at [619, 267] on video at bounding box center [464, 261] width 929 height 523
click at [0, 0] on icon at bounding box center [0, 0] width 0 height 0
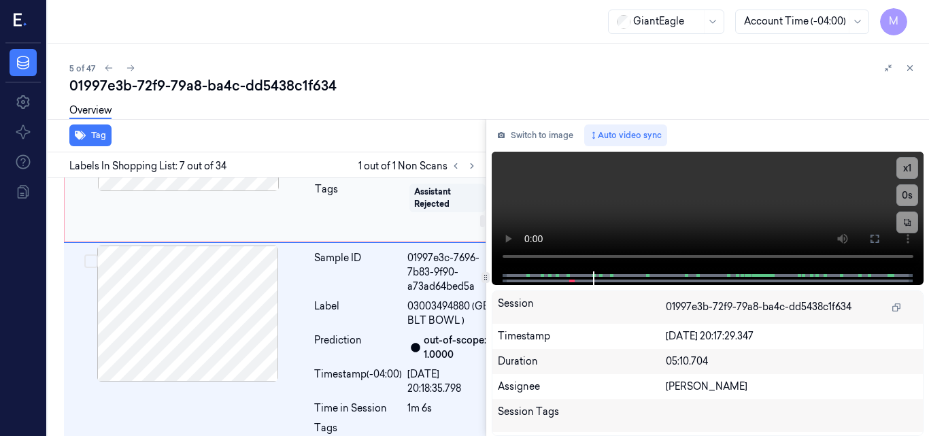
click at [215, 191] on div at bounding box center [188, 123] width 242 height 136
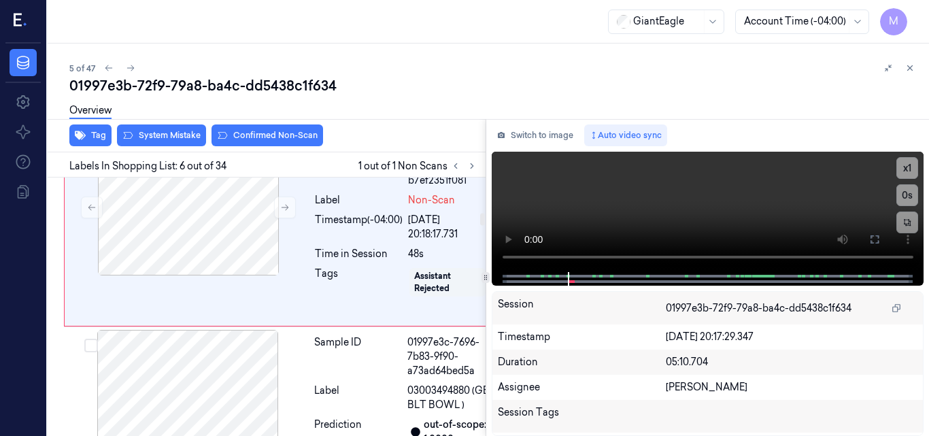
scroll to position [1181, 0]
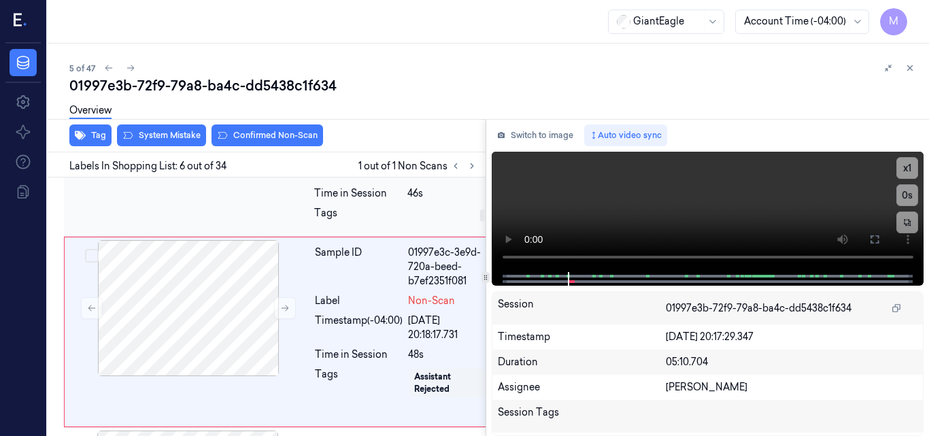
click at [222, 167] on div at bounding box center [188, 99] width 242 height 136
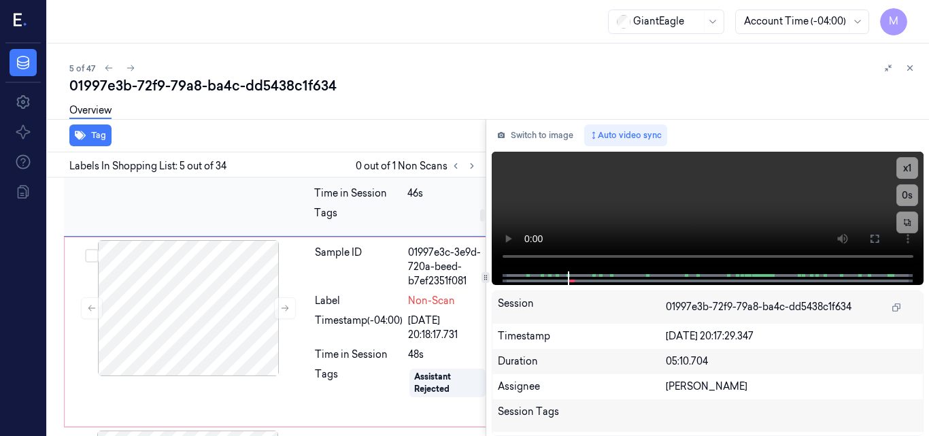
scroll to position [1021, 0]
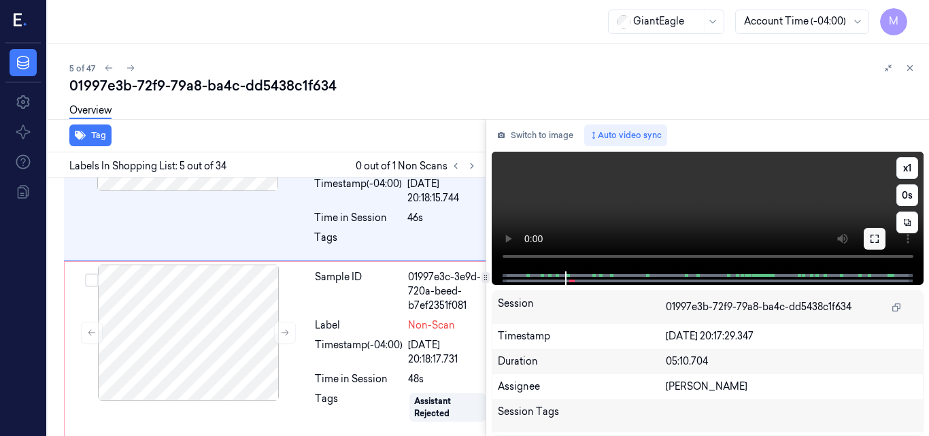
click at [875, 236] on icon at bounding box center [875, 238] width 11 height 11
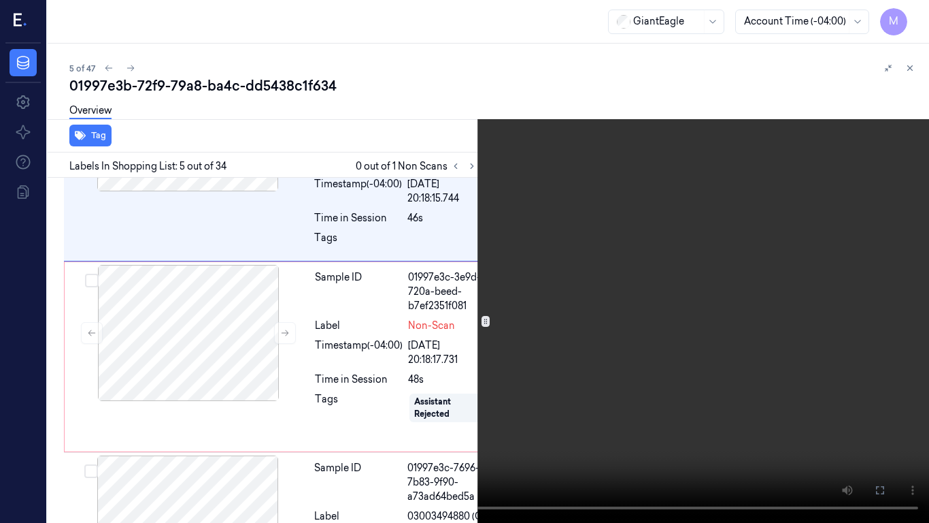
click at [0, 0] on icon at bounding box center [0, 0] width 0 height 0
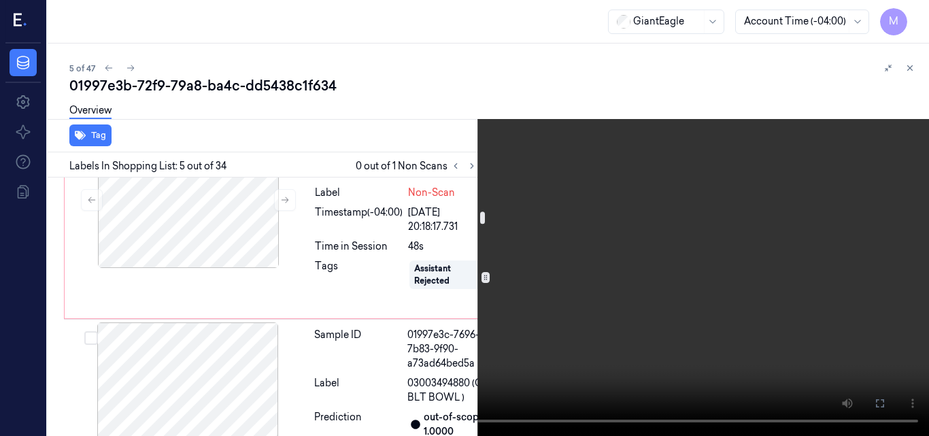
scroll to position [1157, 0]
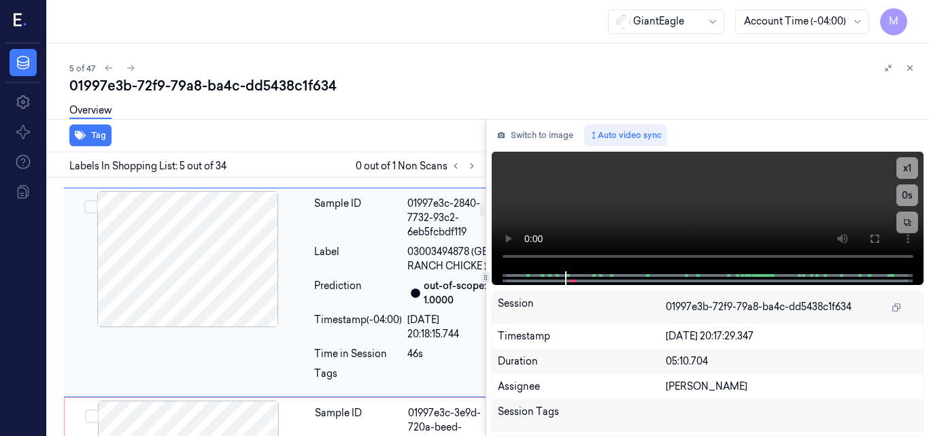
click at [221, 327] on div at bounding box center [188, 259] width 242 height 136
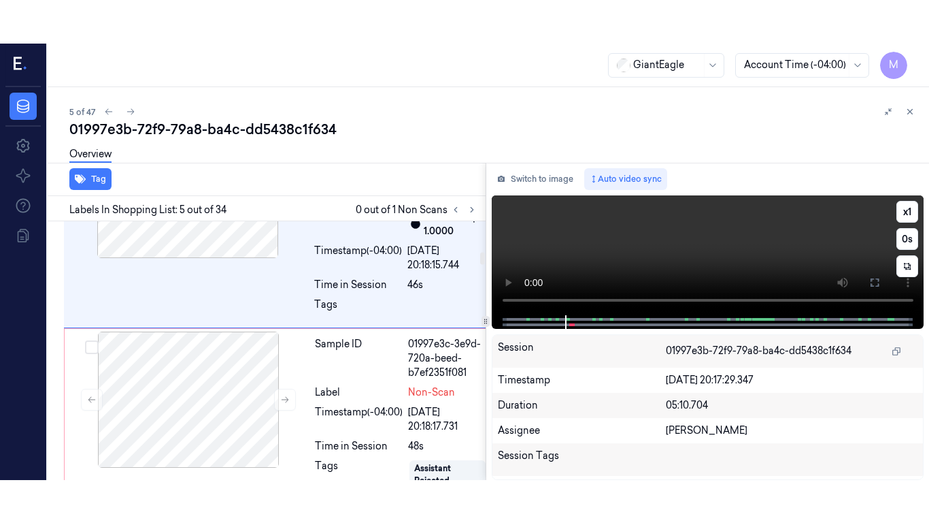
scroll to position [1021, 0]
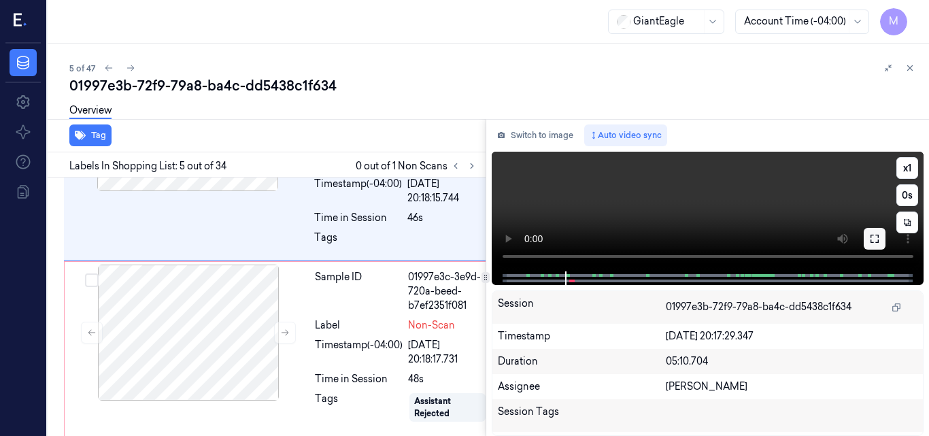
click at [875, 241] on icon at bounding box center [875, 238] width 11 height 11
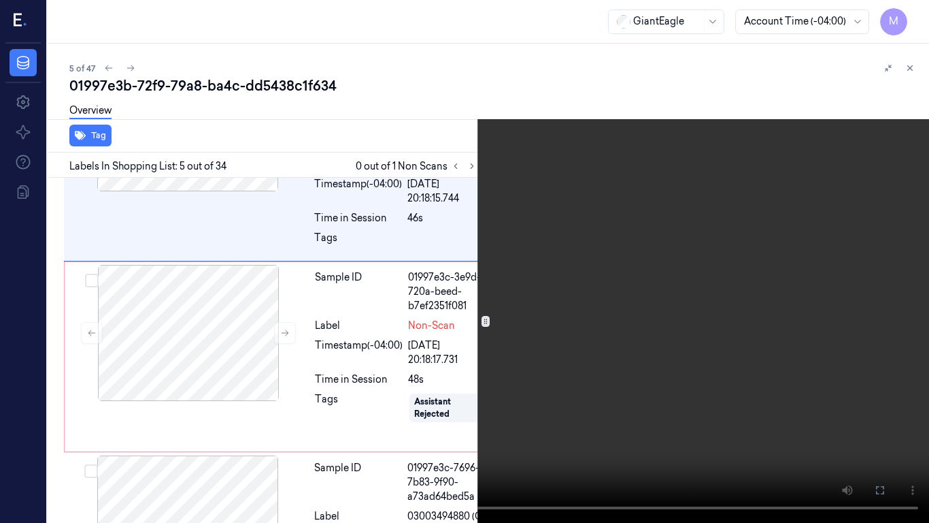
click at [638, 315] on video at bounding box center [464, 261] width 929 height 523
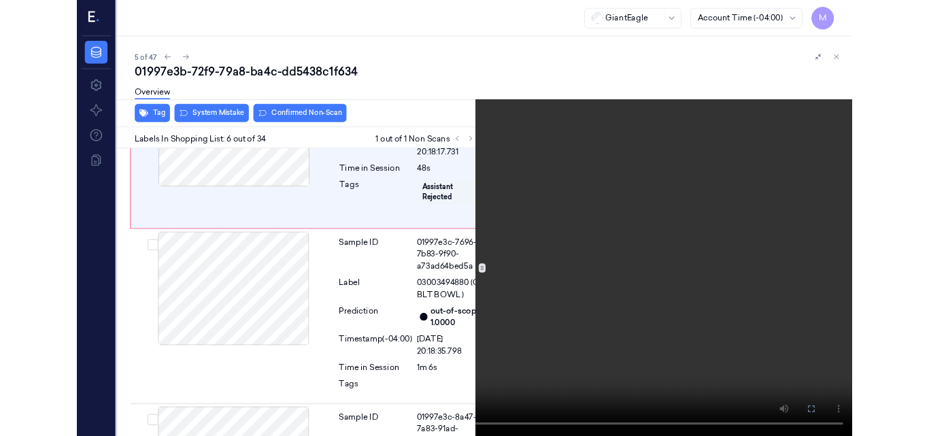
scroll to position [1206, 0]
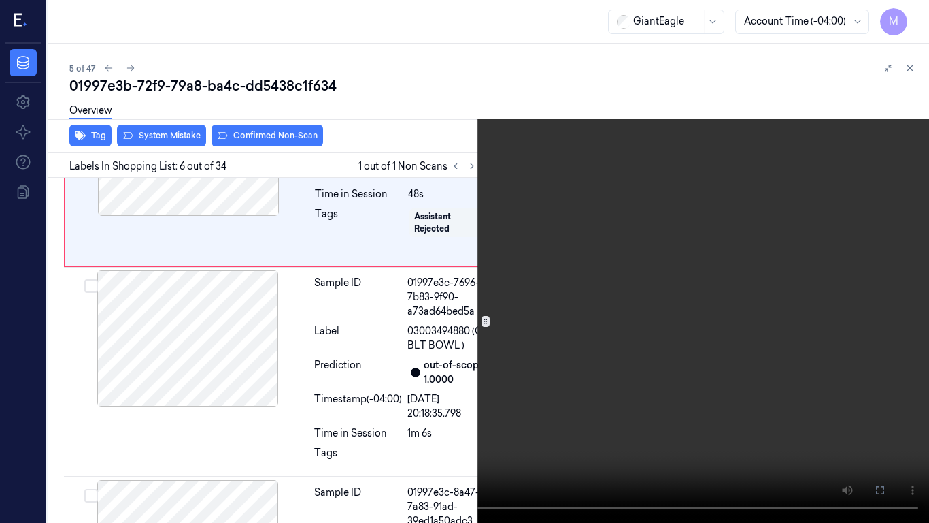
click at [670, 319] on video at bounding box center [464, 261] width 929 height 523
click at [0, 0] on button at bounding box center [0, 0] width 0 height 0
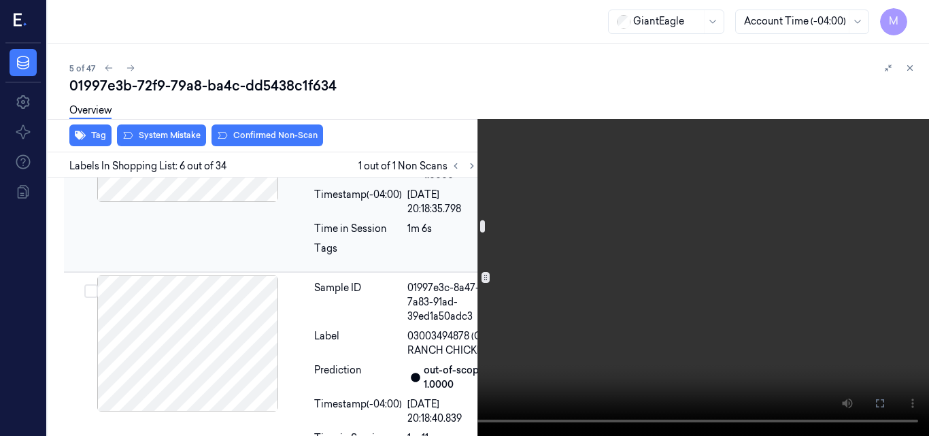
scroll to position [1274, 0]
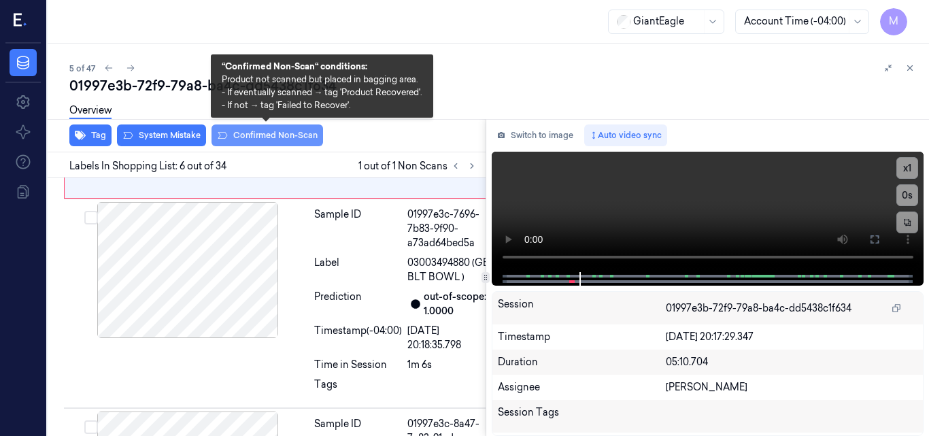
click at [277, 132] on button "Confirmed Non-Scan" at bounding box center [268, 136] width 112 height 22
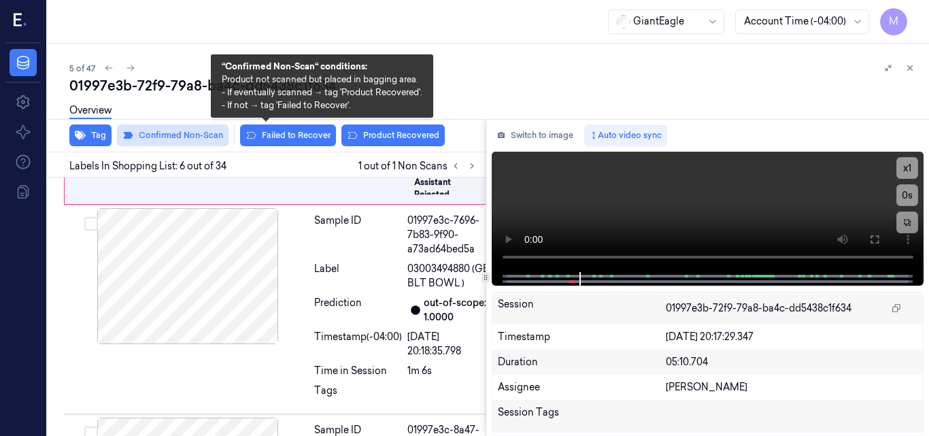
scroll to position [1252, 0]
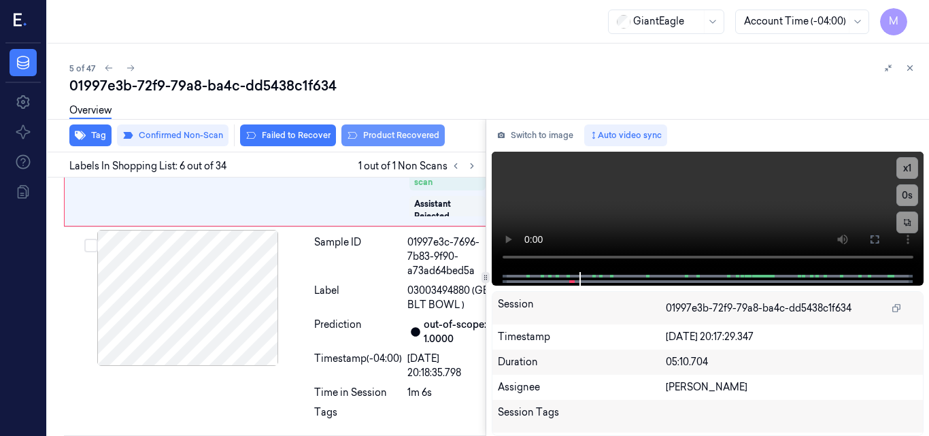
click at [403, 133] on button "Product Recovered" at bounding box center [393, 136] width 103 height 22
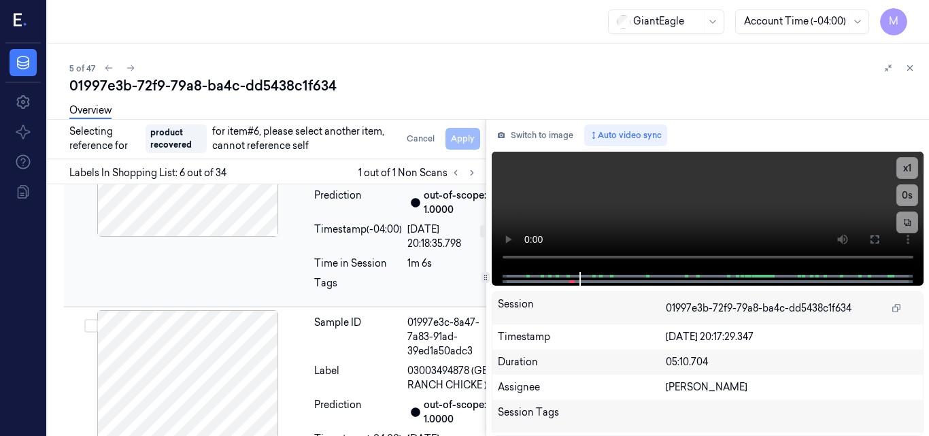
click at [202, 237] on div at bounding box center [188, 169] width 242 height 136
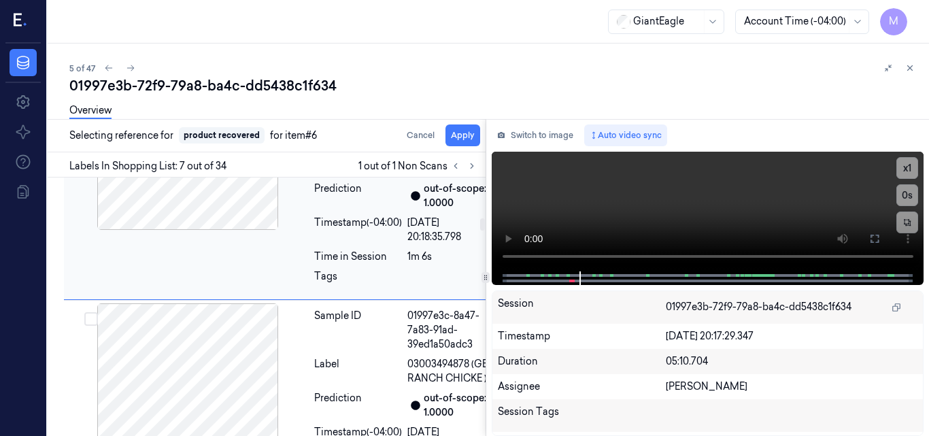
scroll to position [1484, 0]
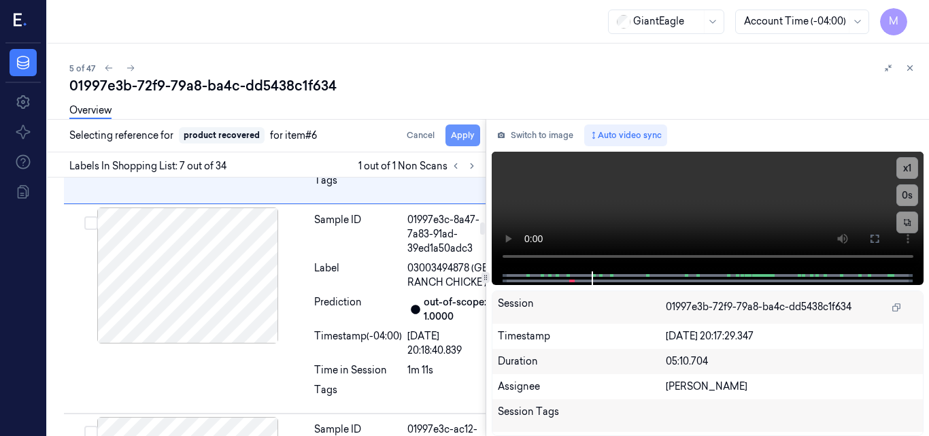
click at [461, 133] on button "Apply" at bounding box center [463, 136] width 35 height 22
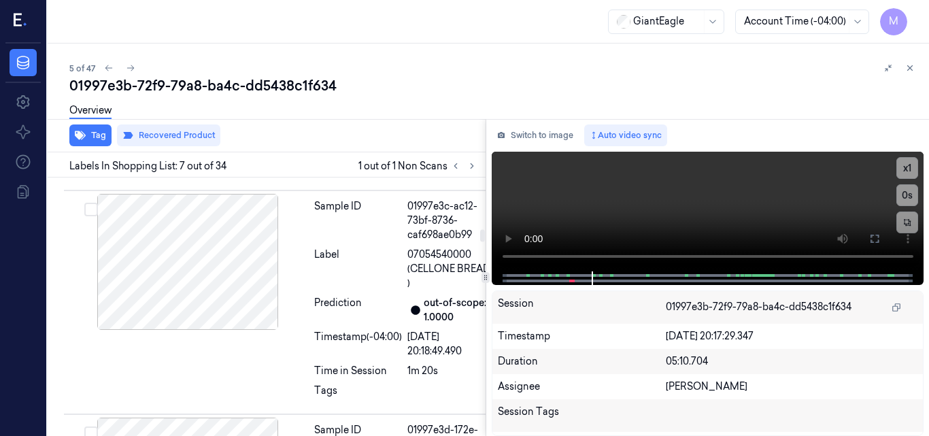
scroll to position [1702, 0]
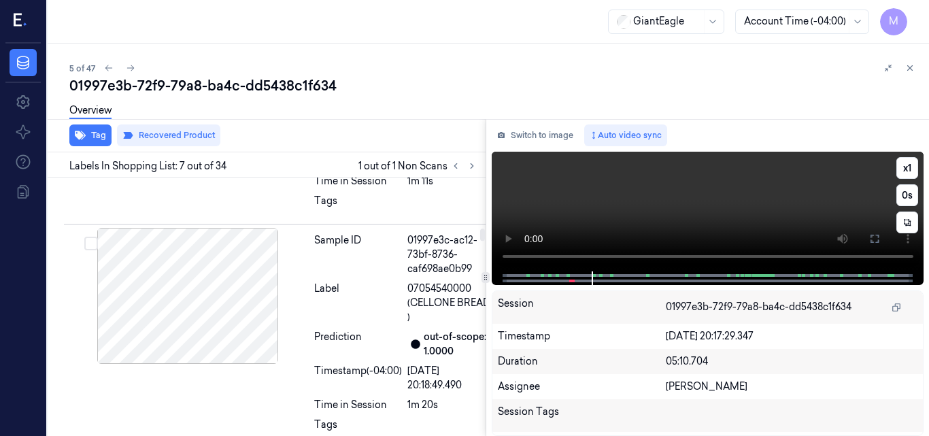
click at [712, 204] on video at bounding box center [708, 212] width 433 height 120
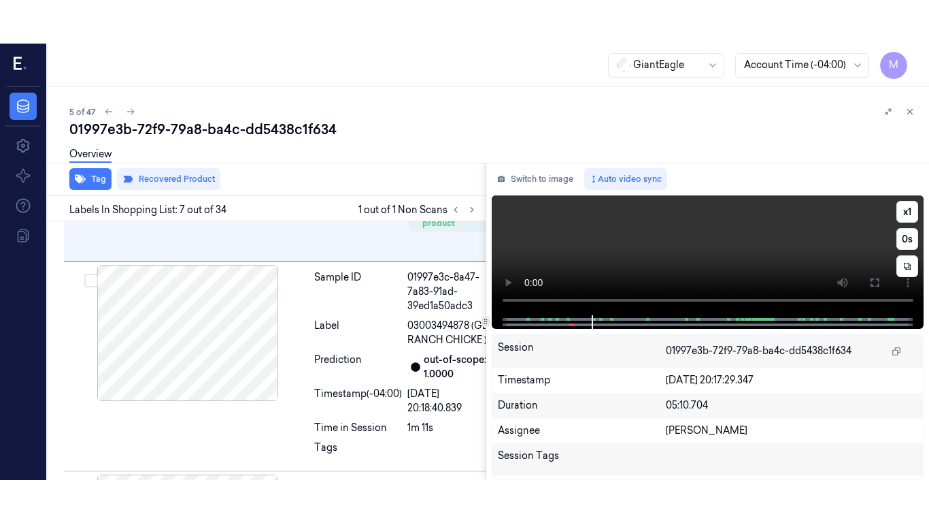
scroll to position [1498, 0]
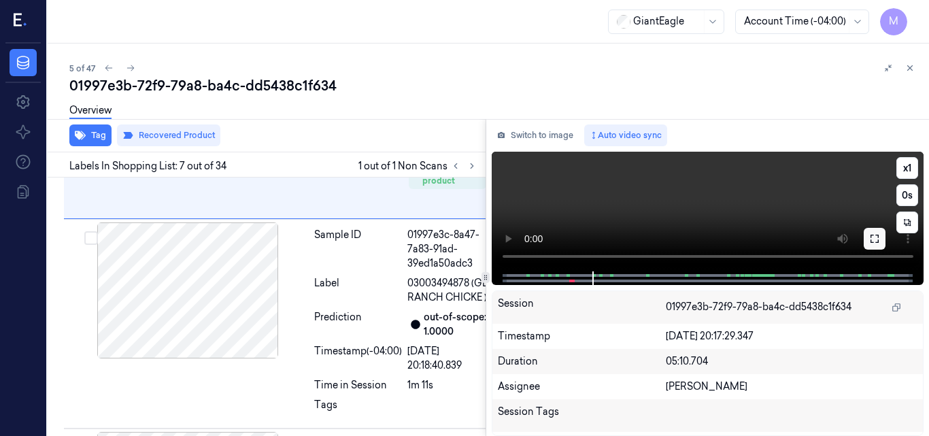
click at [879, 237] on icon at bounding box center [875, 239] width 8 height 8
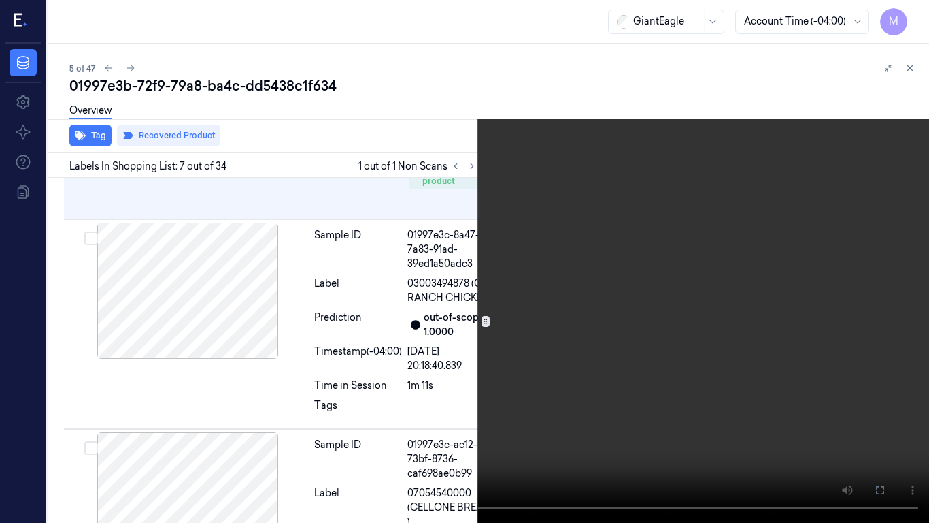
click at [480, 269] on video at bounding box center [464, 261] width 929 height 523
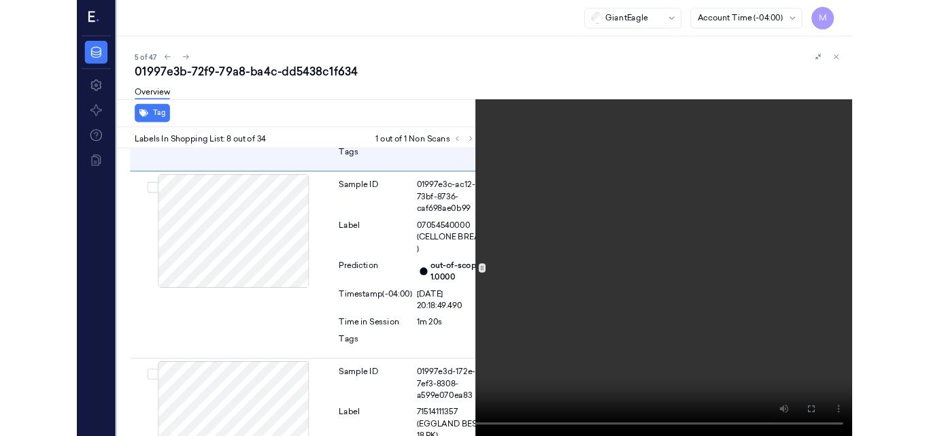
scroll to position [1722, 0]
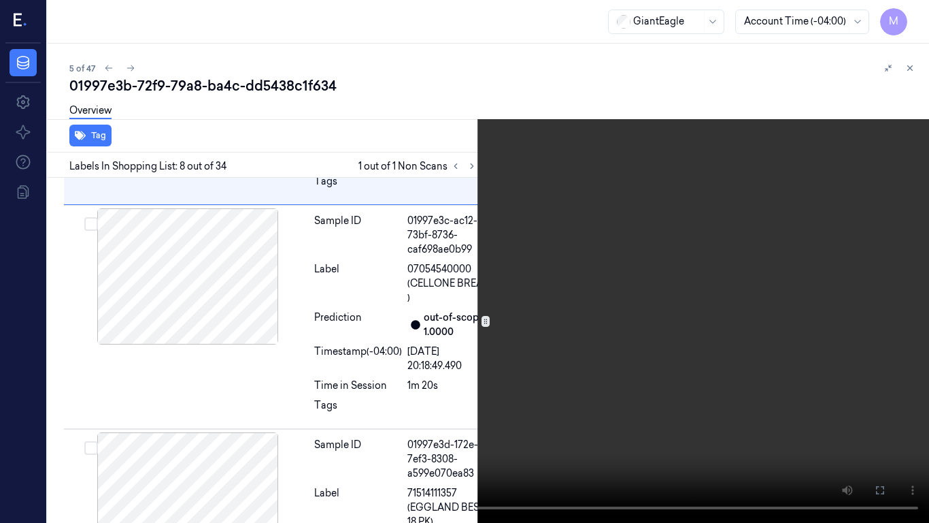
click at [0, 0] on icon at bounding box center [0, 0] width 0 height 0
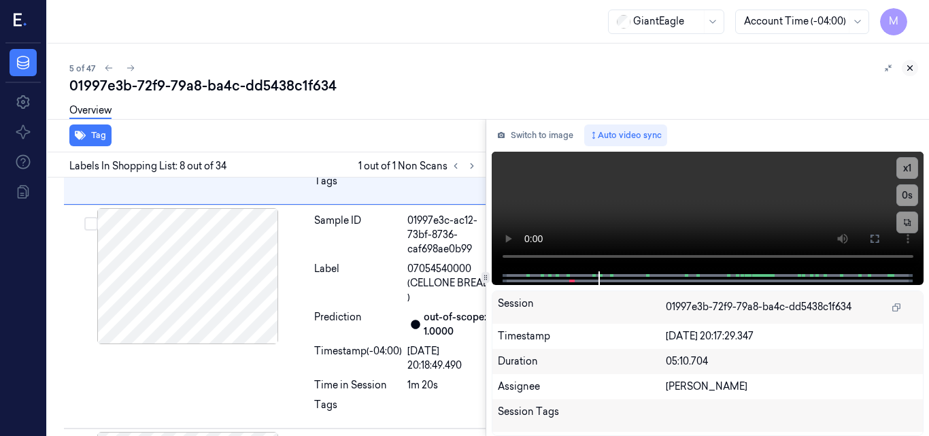
click at [911, 66] on icon at bounding box center [911, 68] width 10 height 10
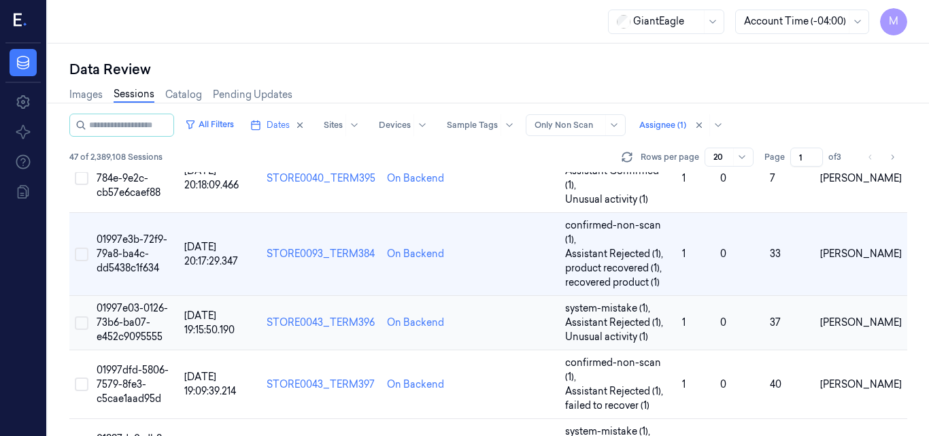
scroll to position [200, 0]
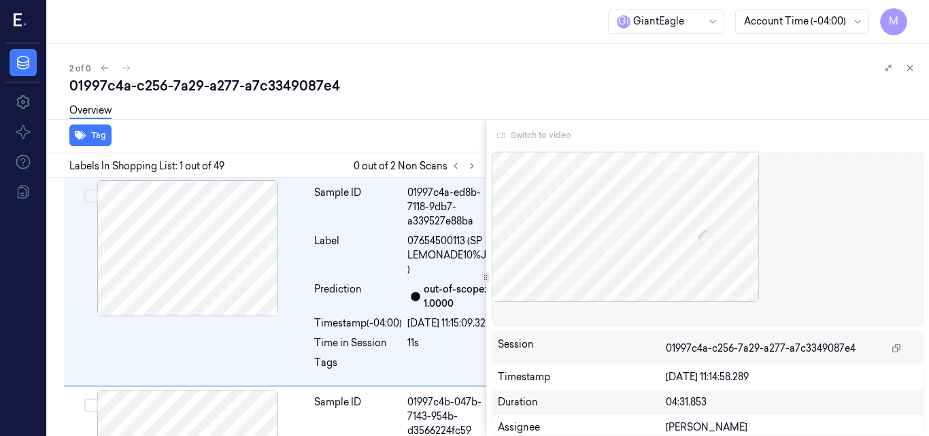
scroll to position [0, 22]
